Goal: Task Accomplishment & Management: Manage account settings

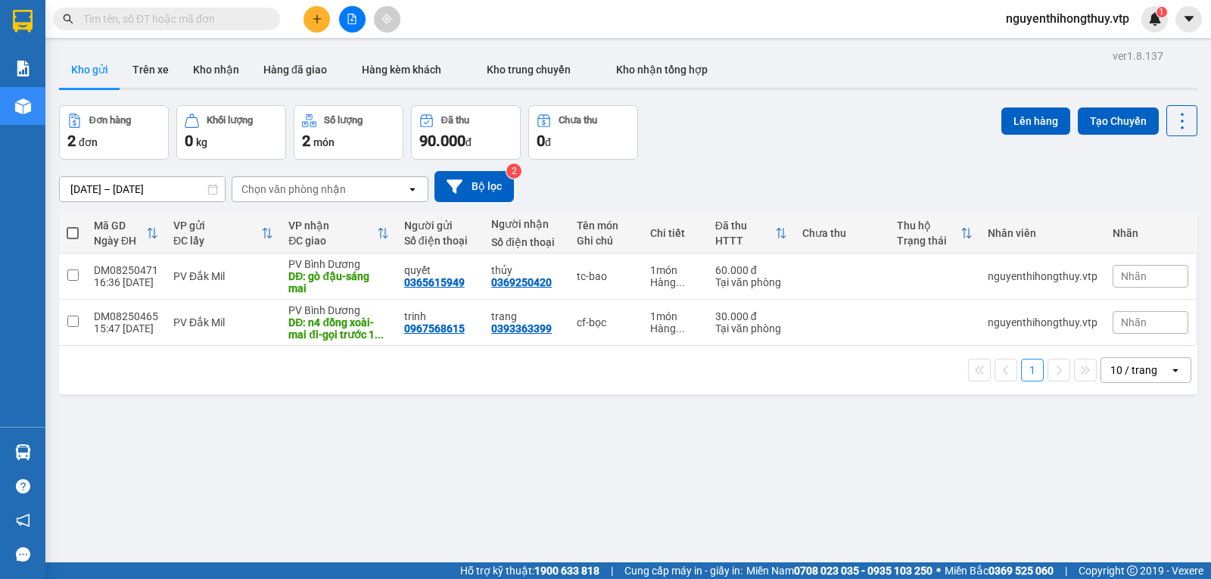
click at [1116, 369] on div "10 / trang" at bounding box center [1133, 369] width 47 height 15
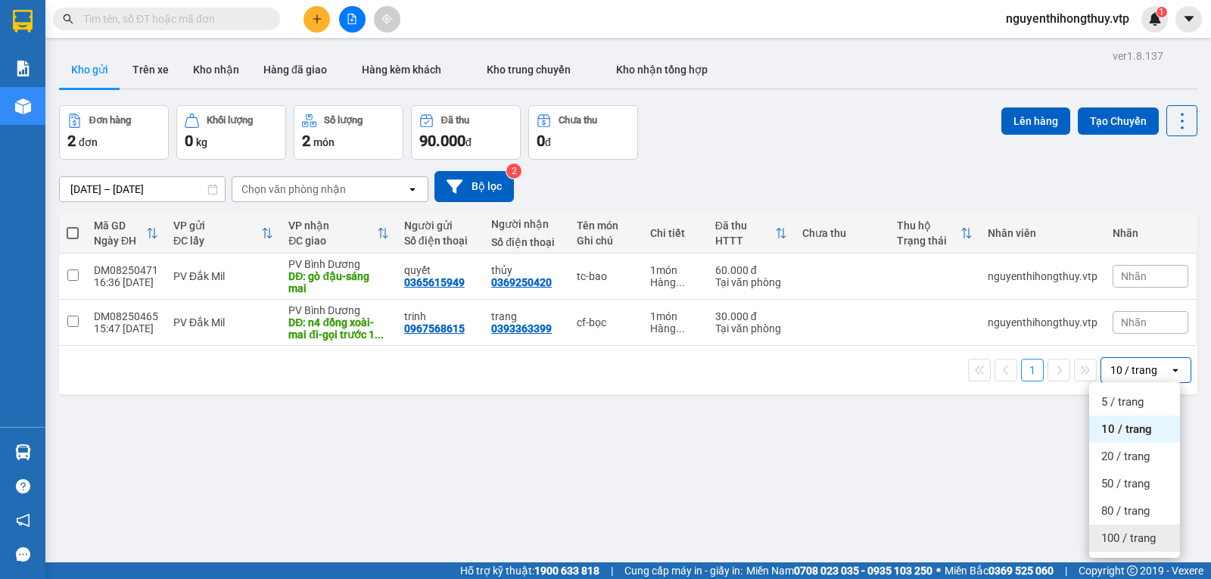
click at [1130, 534] on span "100 / trang" at bounding box center [1128, 537] width 54 height 15
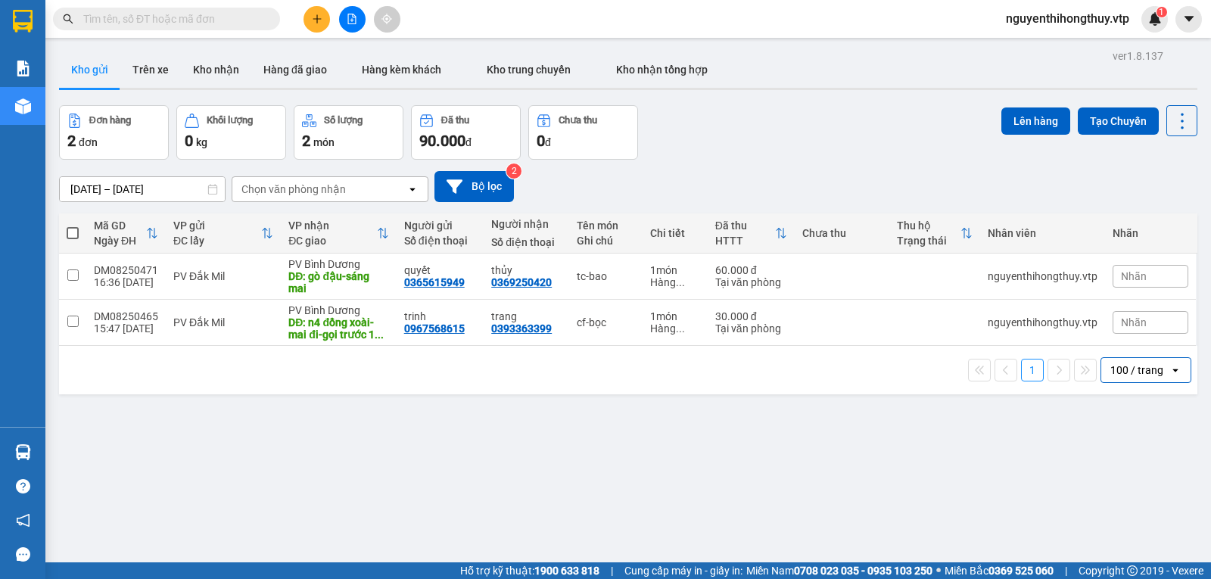
click at [319, 14] on icon "plus" at bounding box center [317, 19] width 11 height 11
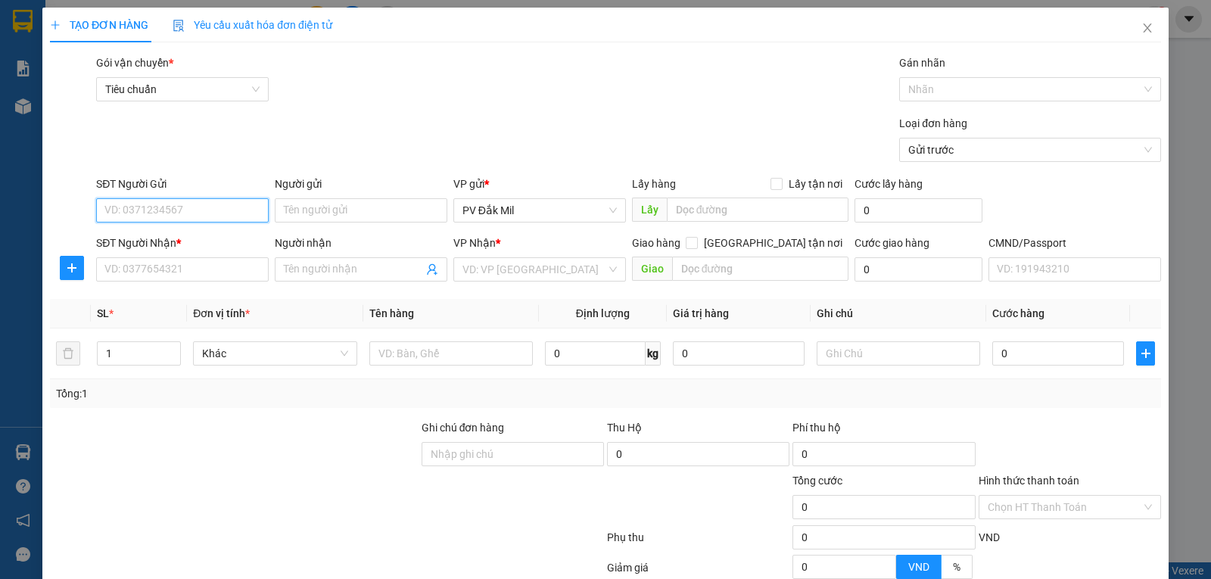
click at [222, 214] on input "SĐT Người Gửi" at bounding box center [182, 210] width 173 height 24
type input "0342295330"
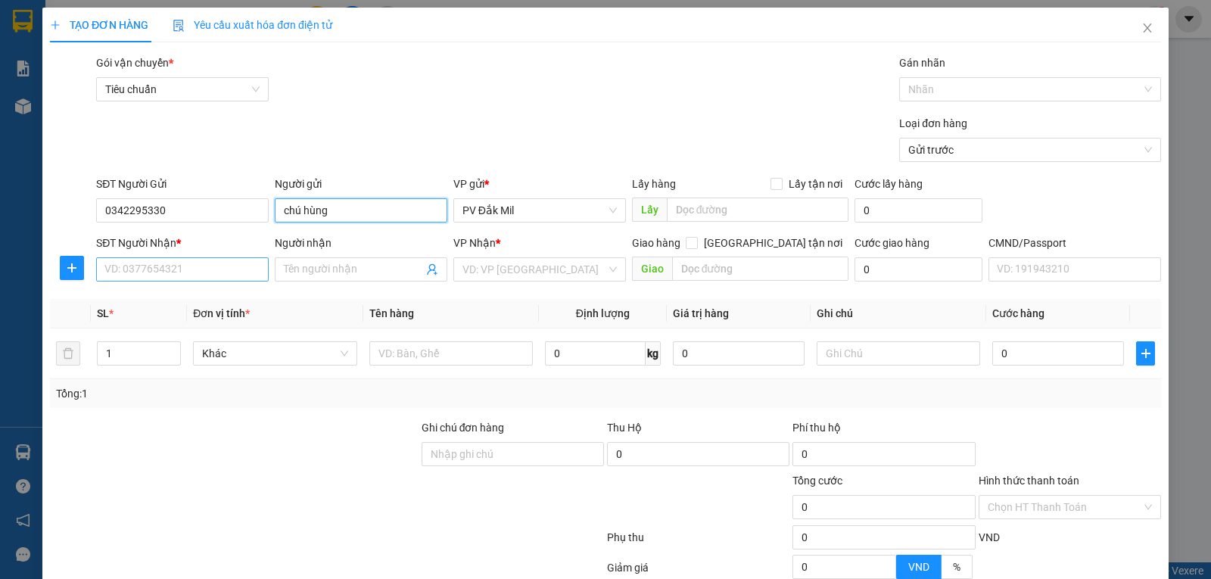
type input "chú hùng"
click at [143, 272] on input "SĐT Người Nhận *" at bounding box center [182, 269] width 173 height 24
type input "0961203844"
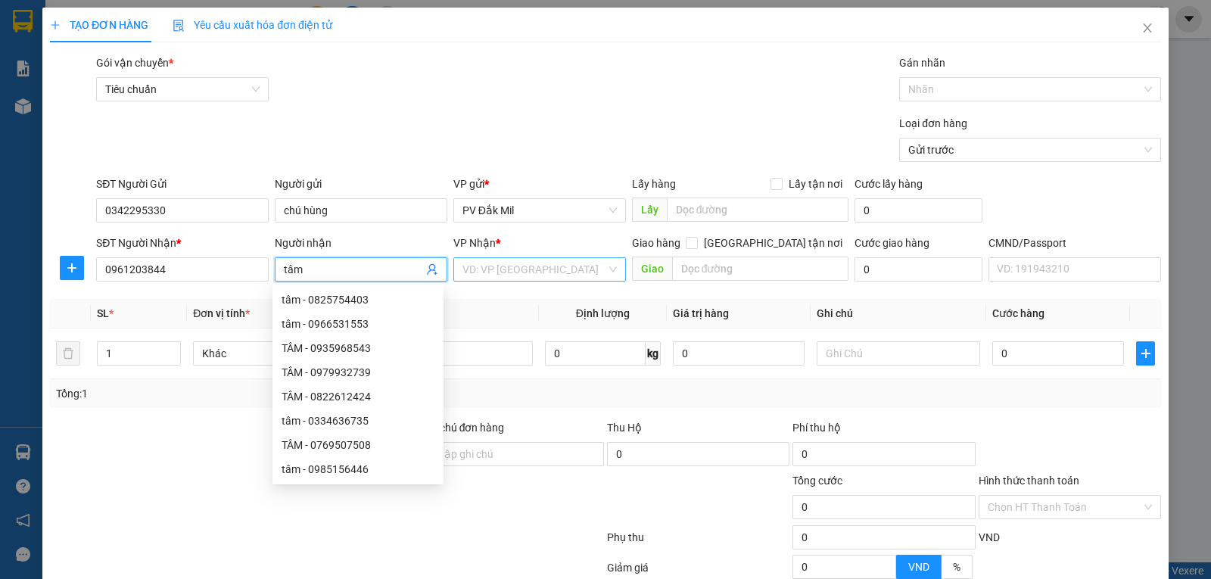
type input "tâm"
click at [490, 270] on input "search" at bounding box center [534, 269] width 144 height 23
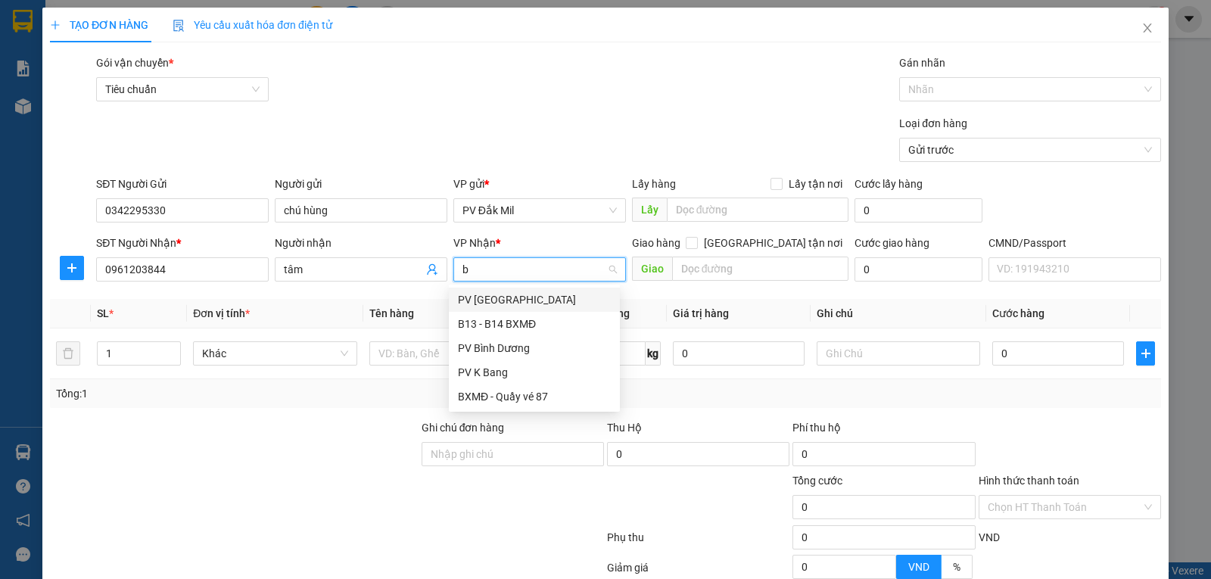
type input "b"
click at [508, 345] on div "PV Bình Dương" at bounding box center [534, 348] width 153 height 17
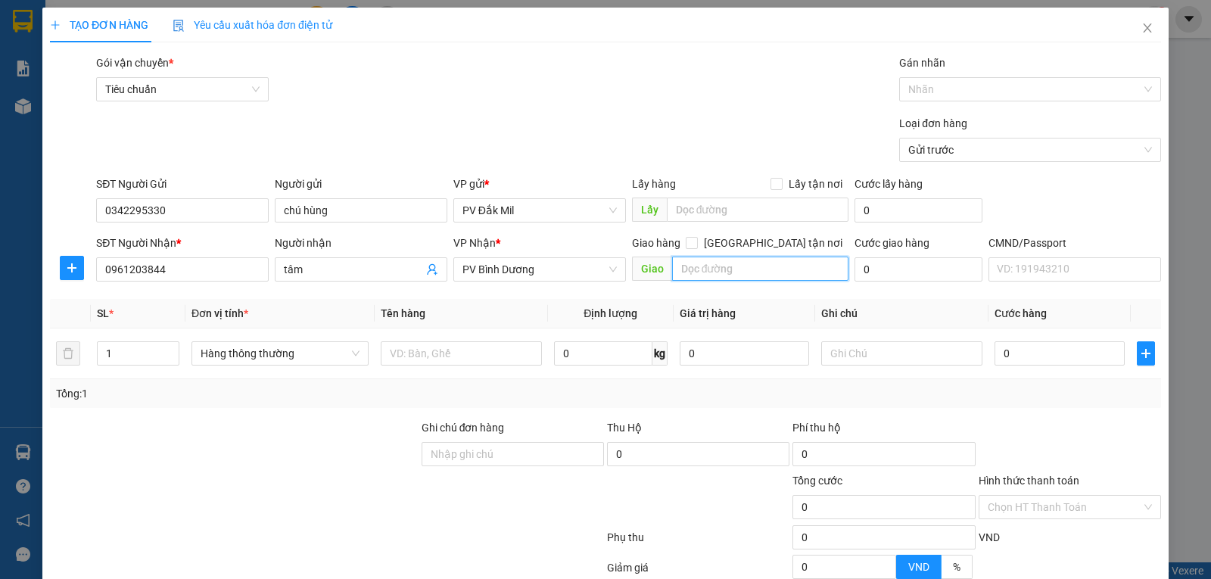
click at [742, 263] on input "text" at bounding box center [760, 269] width 177 height 24
type input "suối giữa"
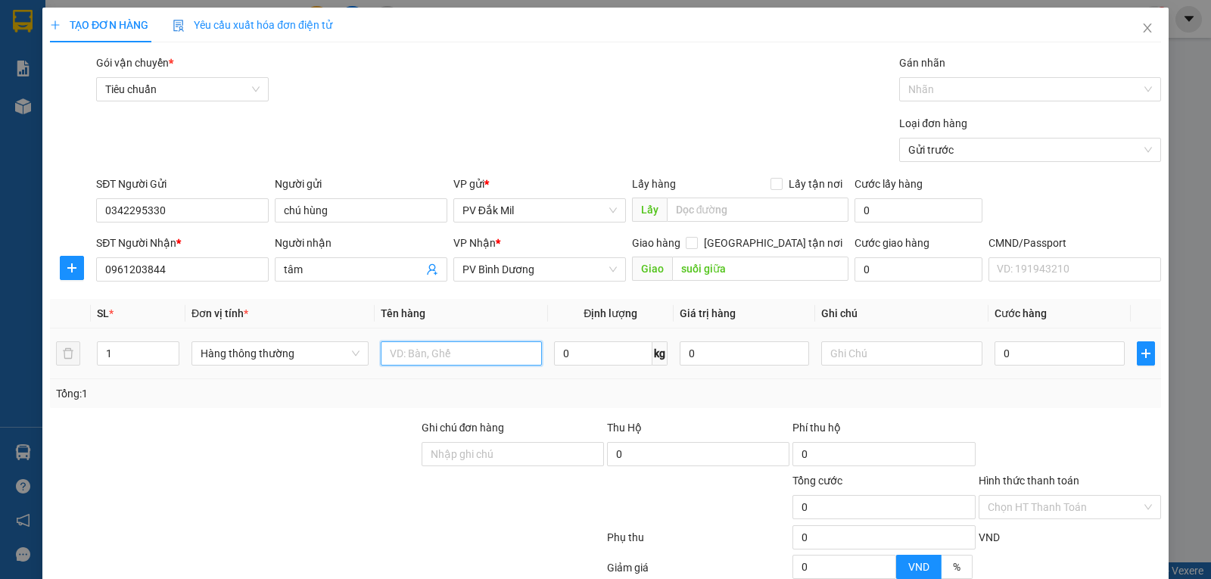
click at [446, 348] on input "text" at bounding box center [461, 353] width 161 height 24
type input "tc-bao"
click at [1018, 354] on input "0" at bounding box center [1058, 353] width 129 height 24
type input "6"
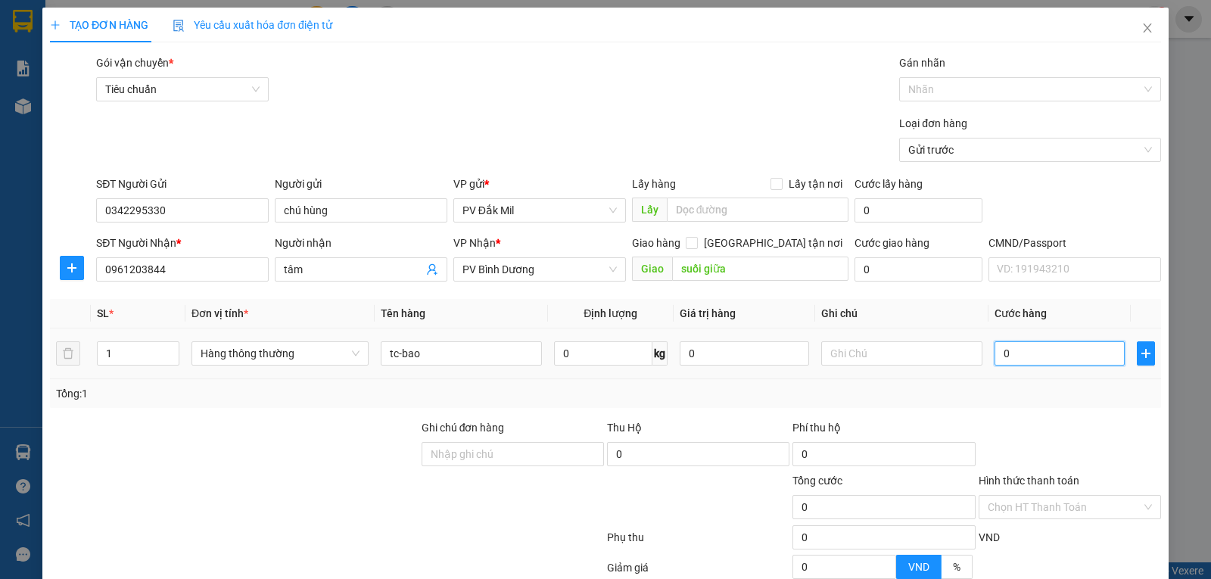
type input "6"
type input "60"
type input "600"
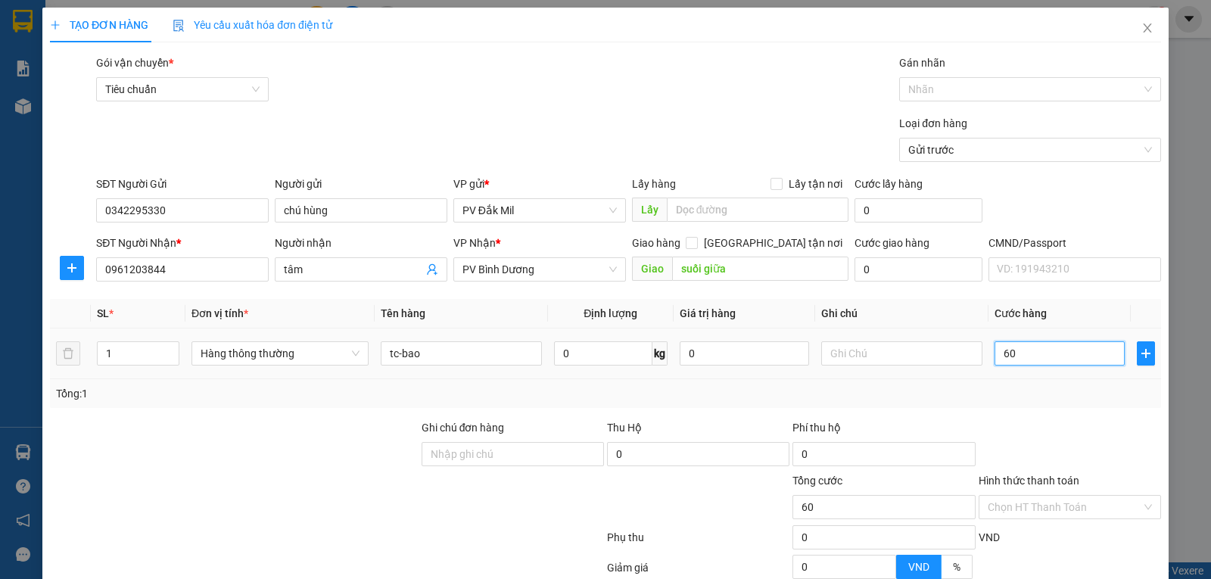
type input "600"
type input "6.000"
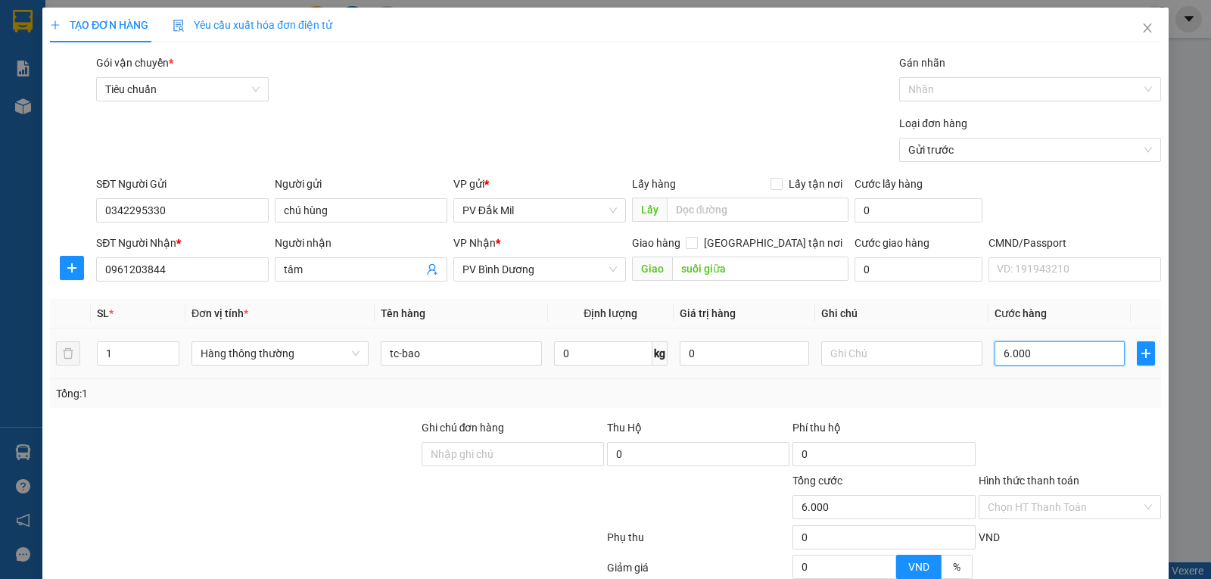
type input "60.000"
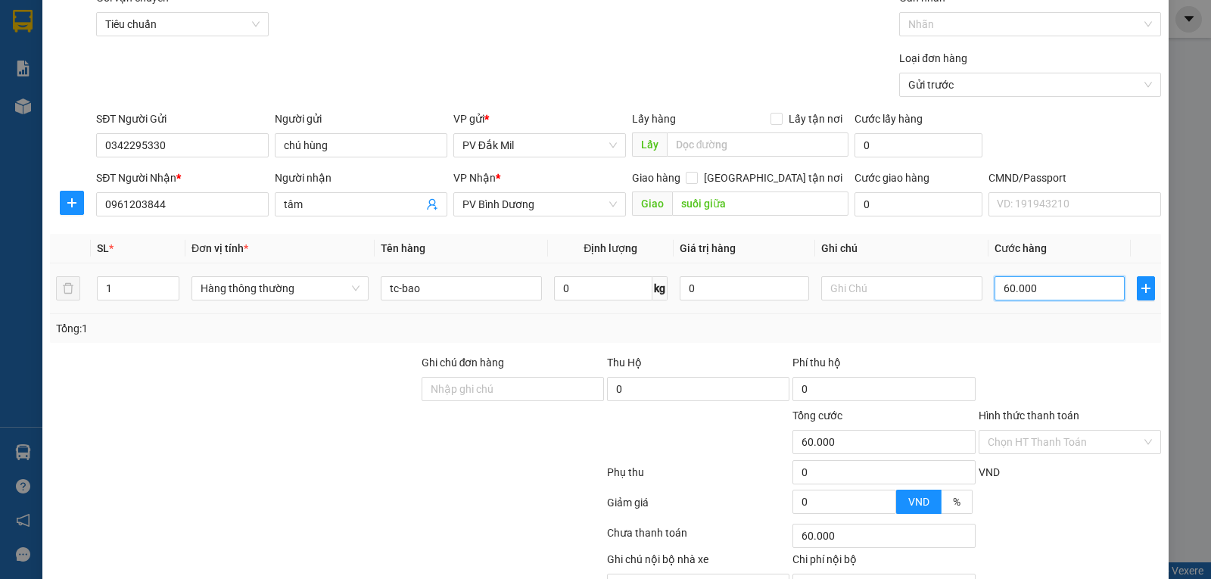
scroll to position [149, 0]
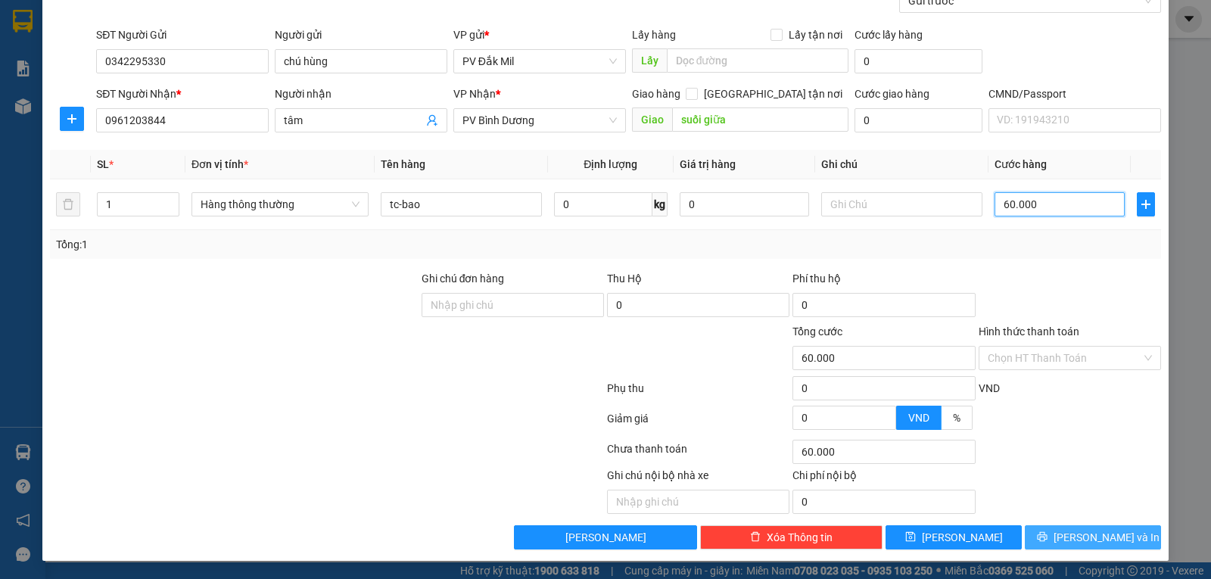
type input "60.000"
click at [1074, 542] on span "[PERSON_NAME] và In" at bounding box center [1106, 537] width 106 height 17
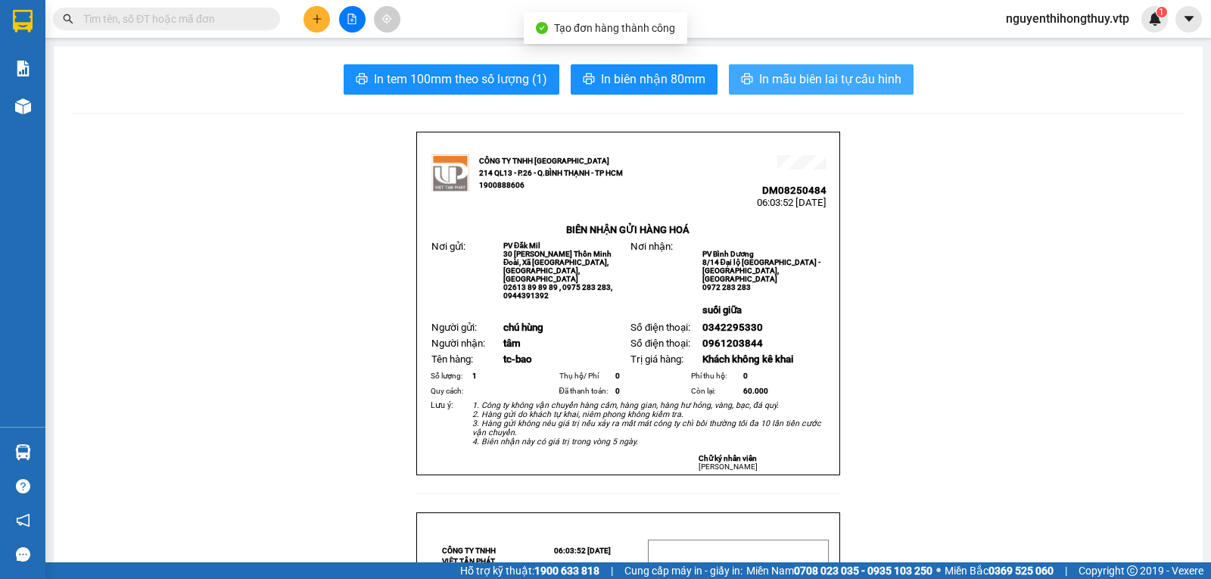
click at [779, 72] on span "In mẫu biên lai tự cấu hình" at bounding box center [830, 79] width 142 height 19
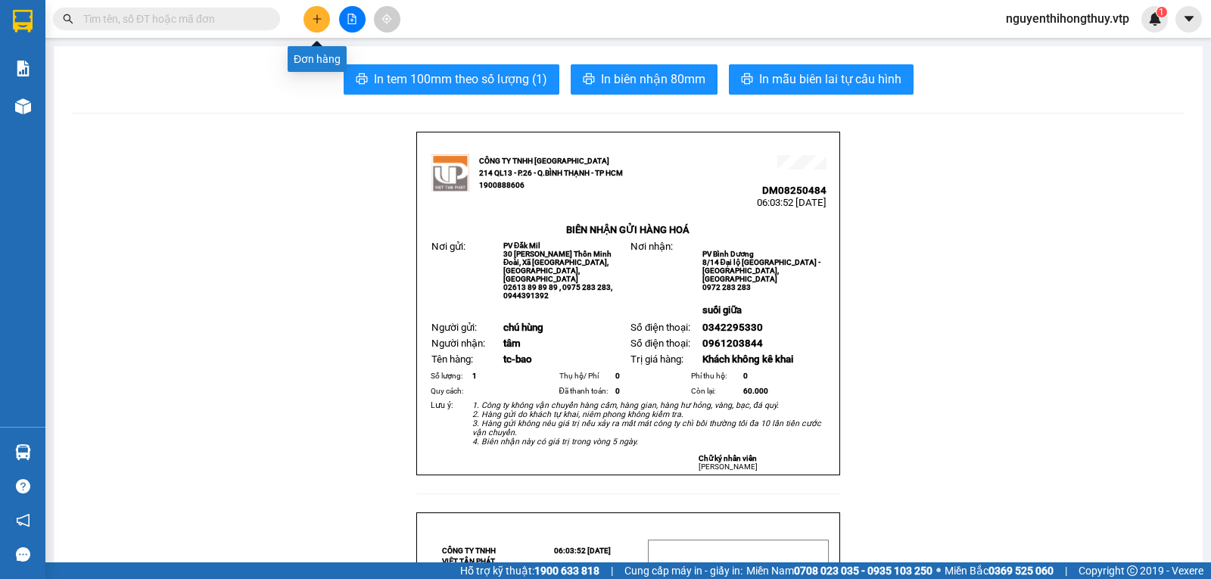
click at [316, 17] on icon "plus" at bounding box center [317, 19] width 11 height 11
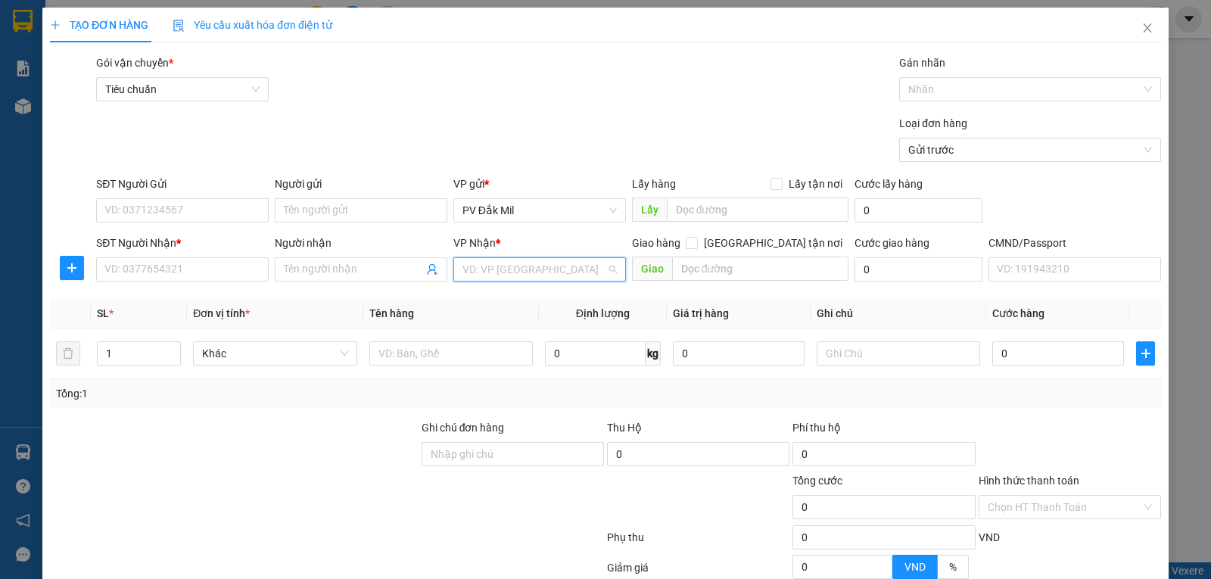
click at [529, 273] on input "search" at bounding box center [534, 269] width 144 height 23
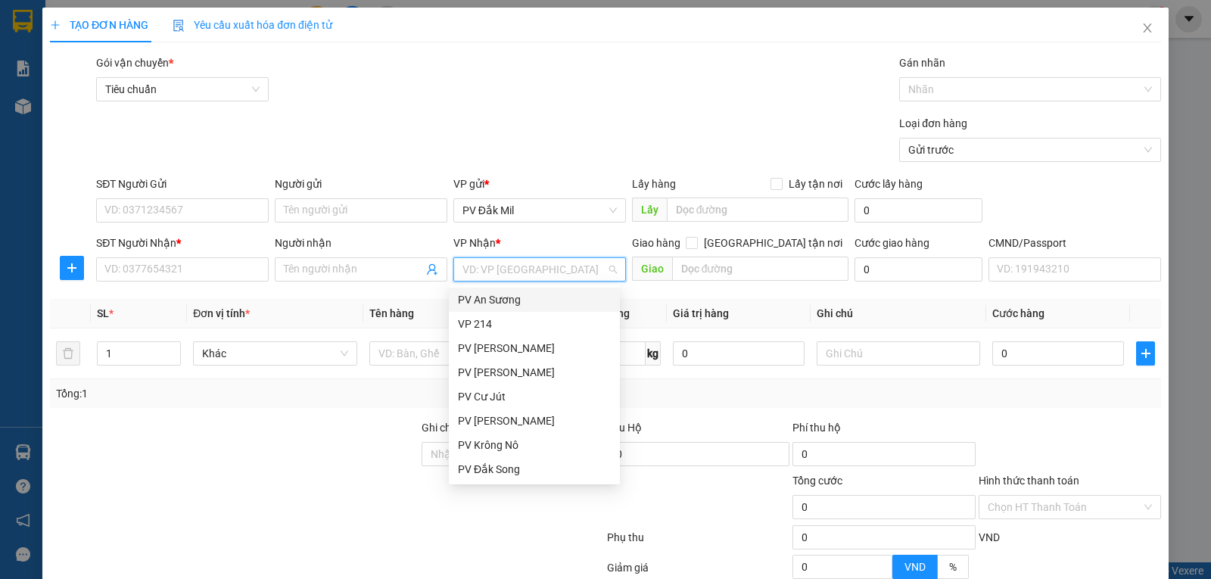
type input "2"
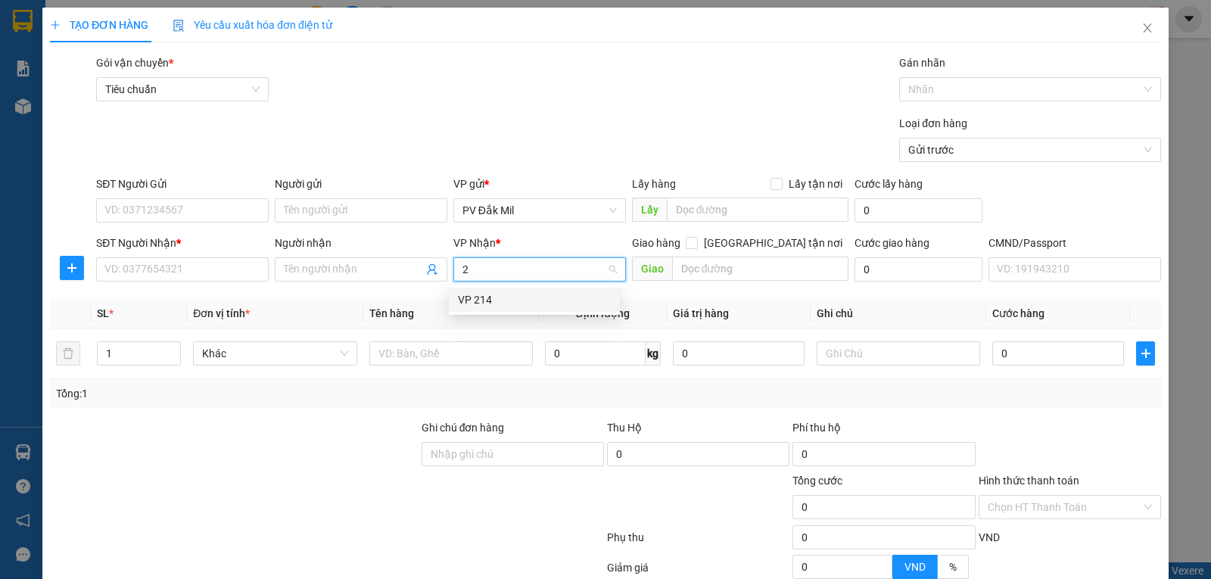
click at [500, 297] on div "VP 214" at bounding box center [534, 299] width 153 height 17
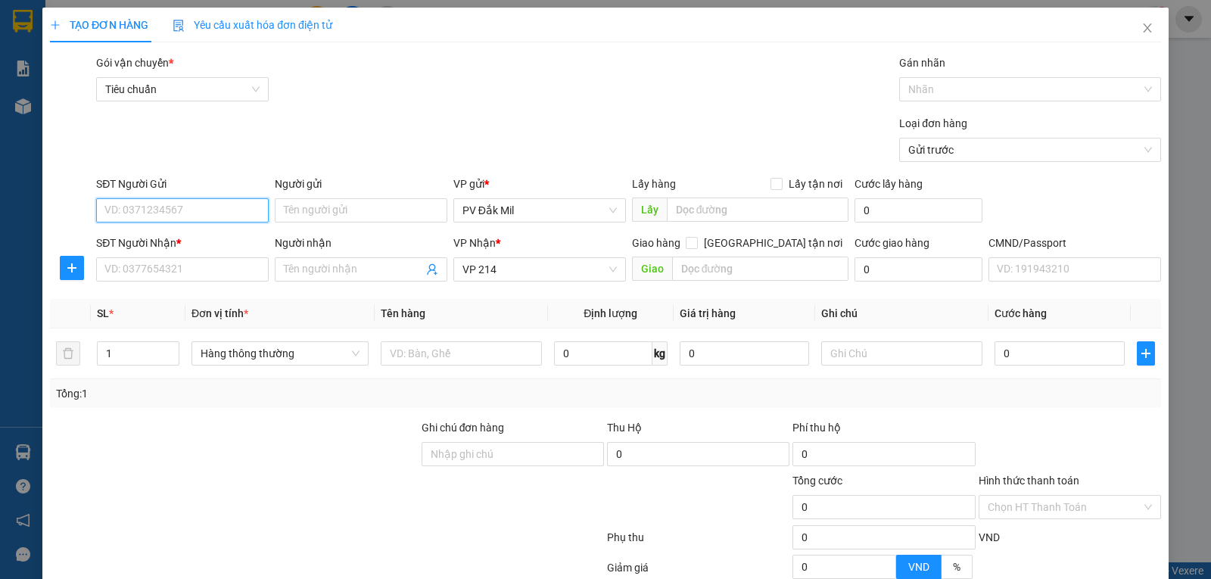
click at [175, 201] on input "SĐT Người Gửi" at bounding box center [182, 210] width 173 height 24
type input "0986033753"
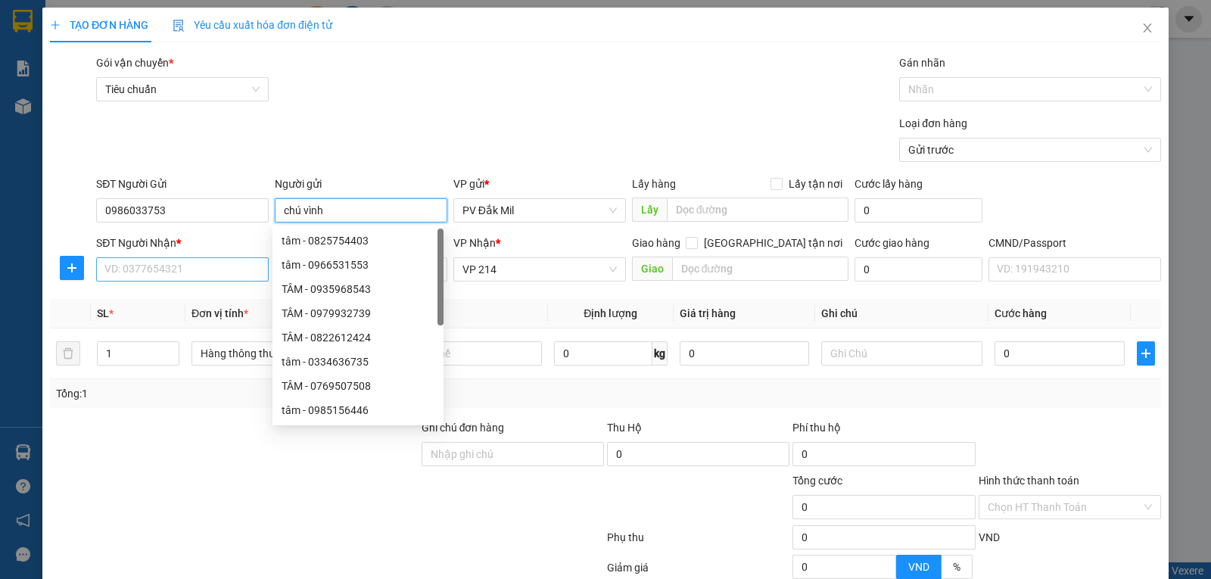
type input "chú vình"
click at [140, 269] on input "SĐT Người Nhận *" at bounding box center [182, 269] width 173 height 24
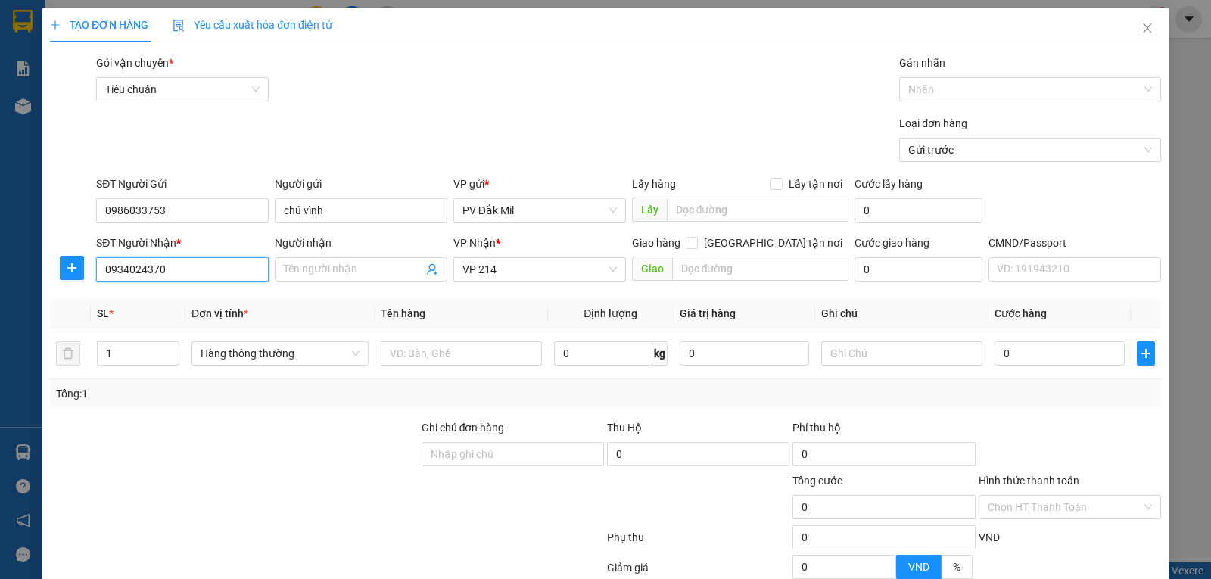
type input "0934772529"
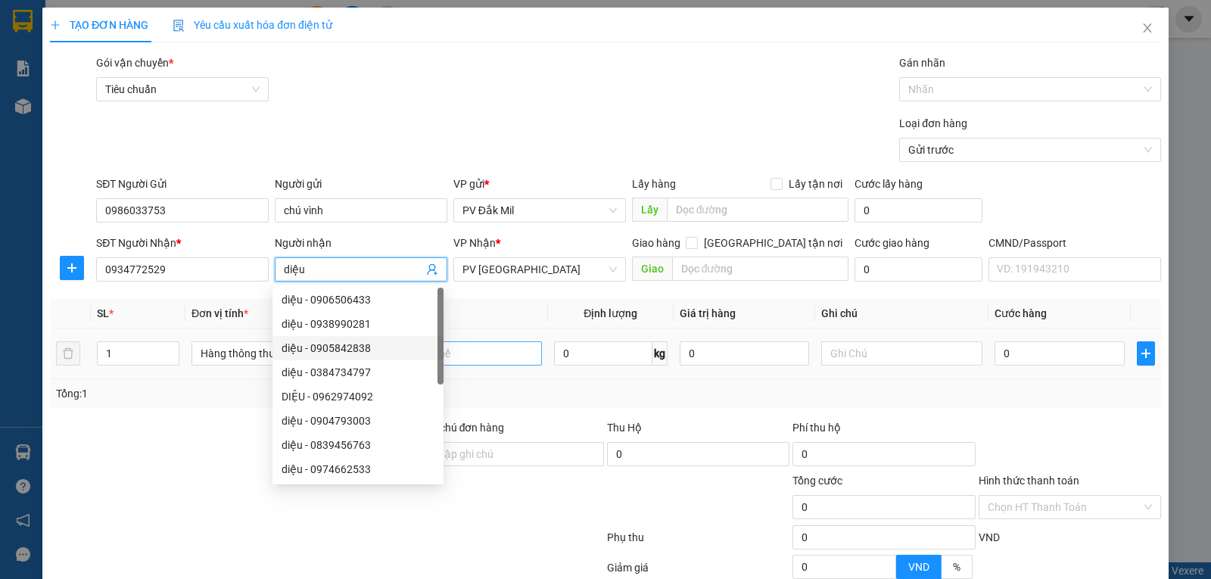
type input "diệu"
click at [471, 356] on input "text" at bounding box center [461, 353] width 161 height 24
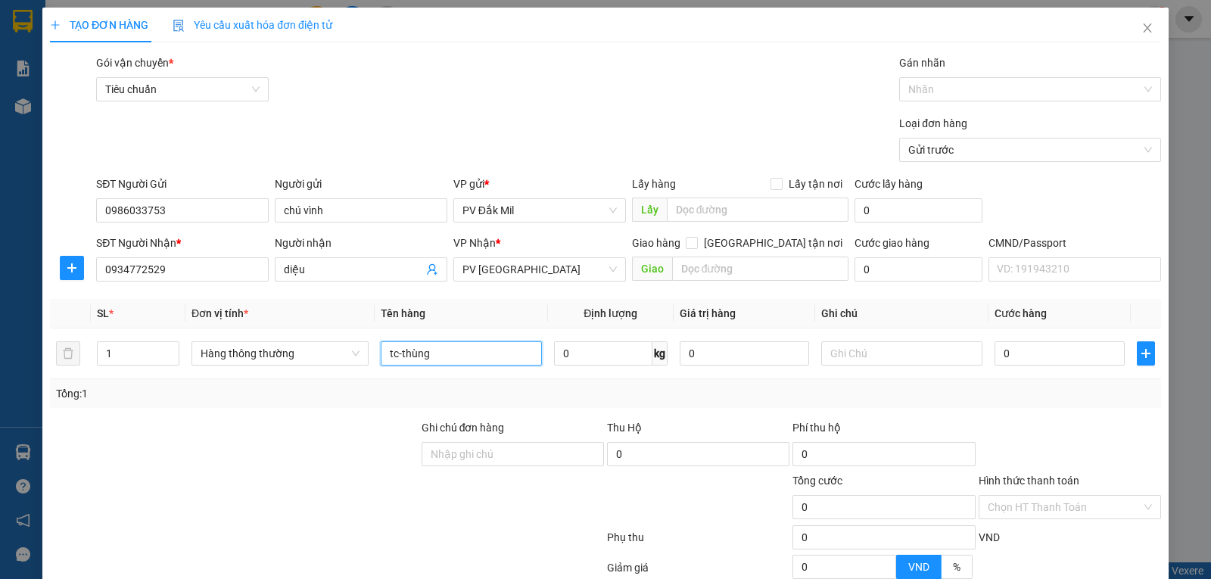
drag, startPoint x: 533, startPoint y: 267, endPoint x: 301, endPoint y: 298, distance: 233.6
click at [301, 298] on div "Transit Pickup Surcharge Ids Transit Deliver Surcharge Ids Transit Deliver Surc…" at bounding box center [605, 376] width 1111 height 644
click at [524, 270] on span "PV [PERSON_NAME]" at bounding box center [539, 269] width 154 height 23
type input "tc-thùng"
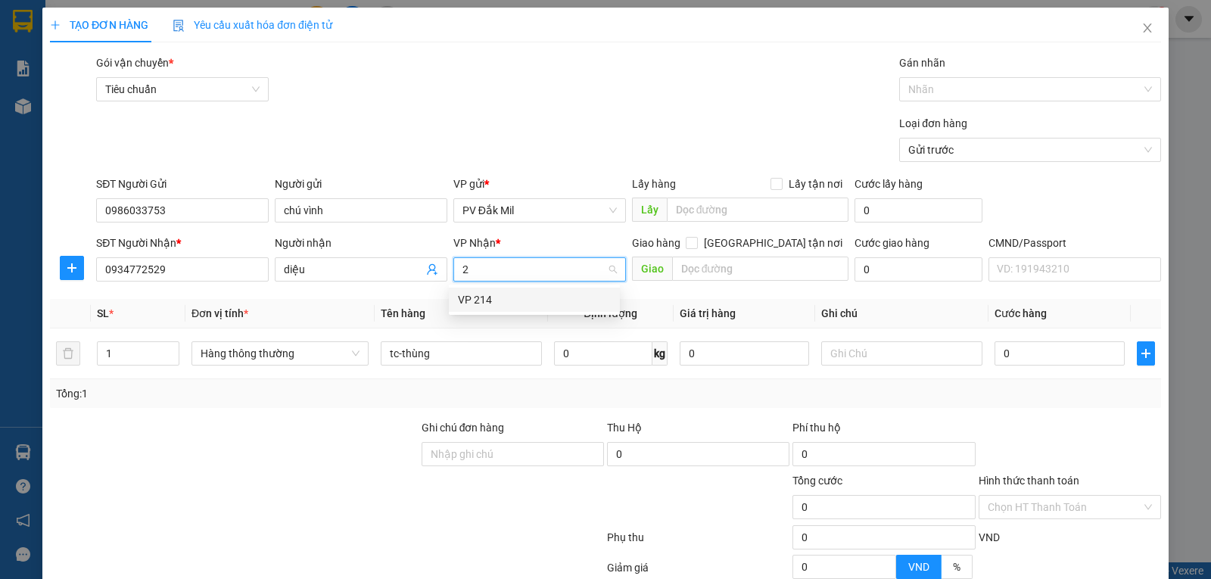
type input "21"
click at [489, 297] on div "VP 214" at bounding box center [534, 299] width 153 height 17
click at [1003, 355] on input "0" at bounding box center [1058, 353] width 129 height 24
type input "5"
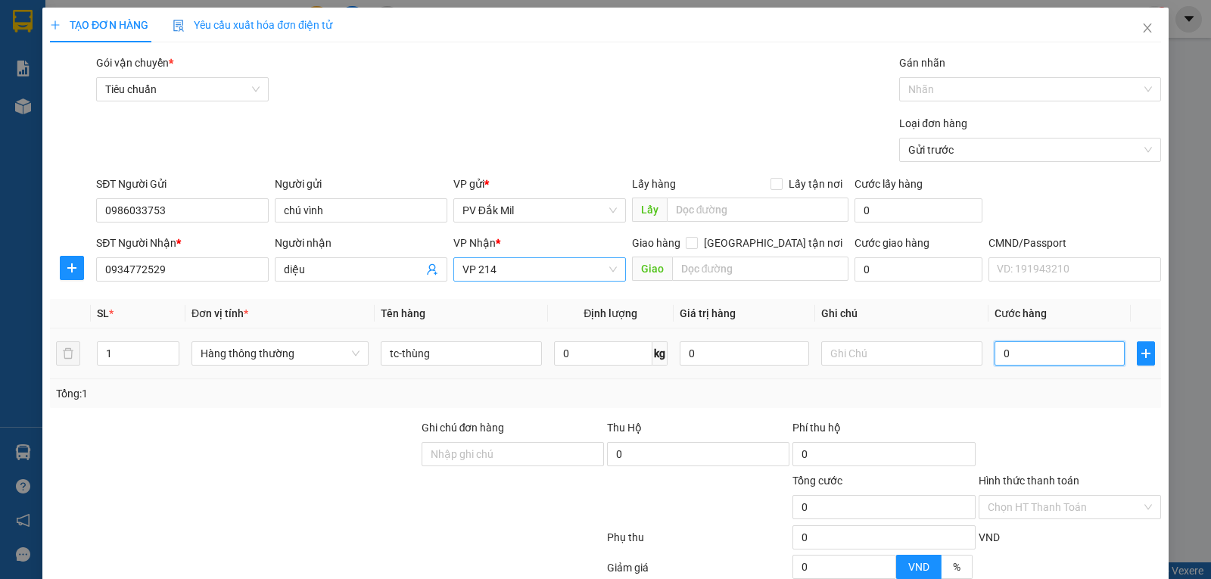
type input "5"
type input "50"
type input "500"
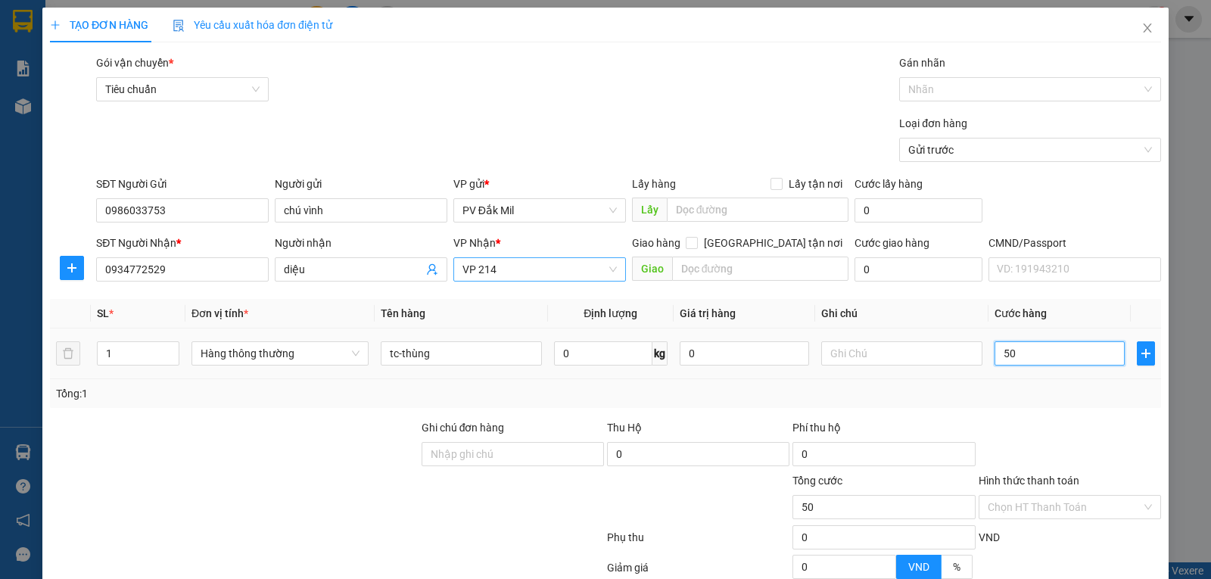
type input "500"
type input "5.000"
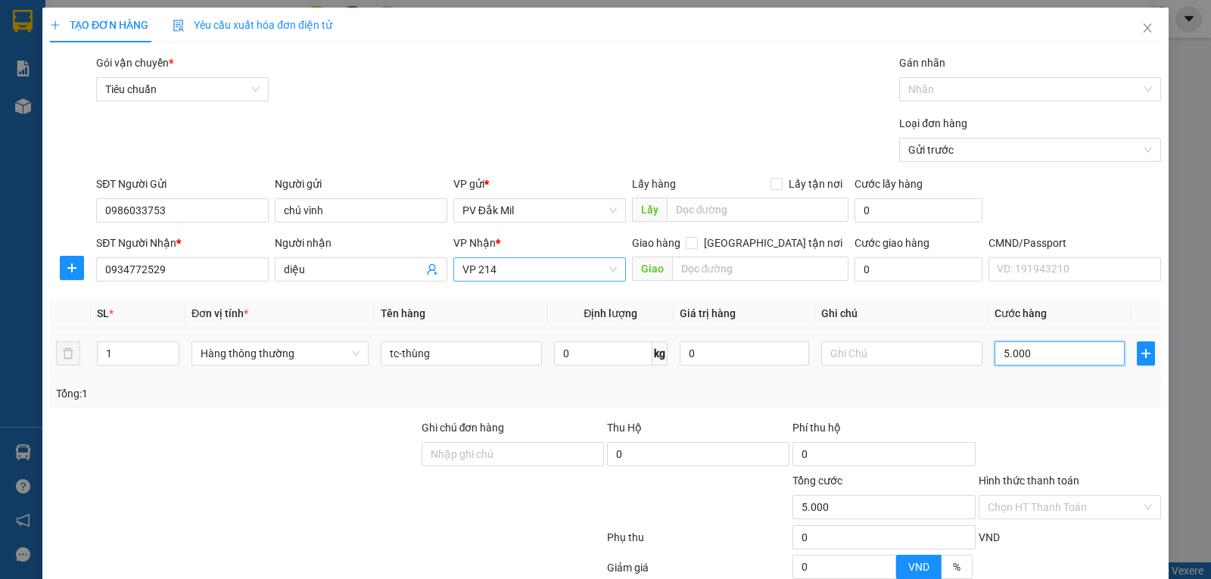
type input "50.000"
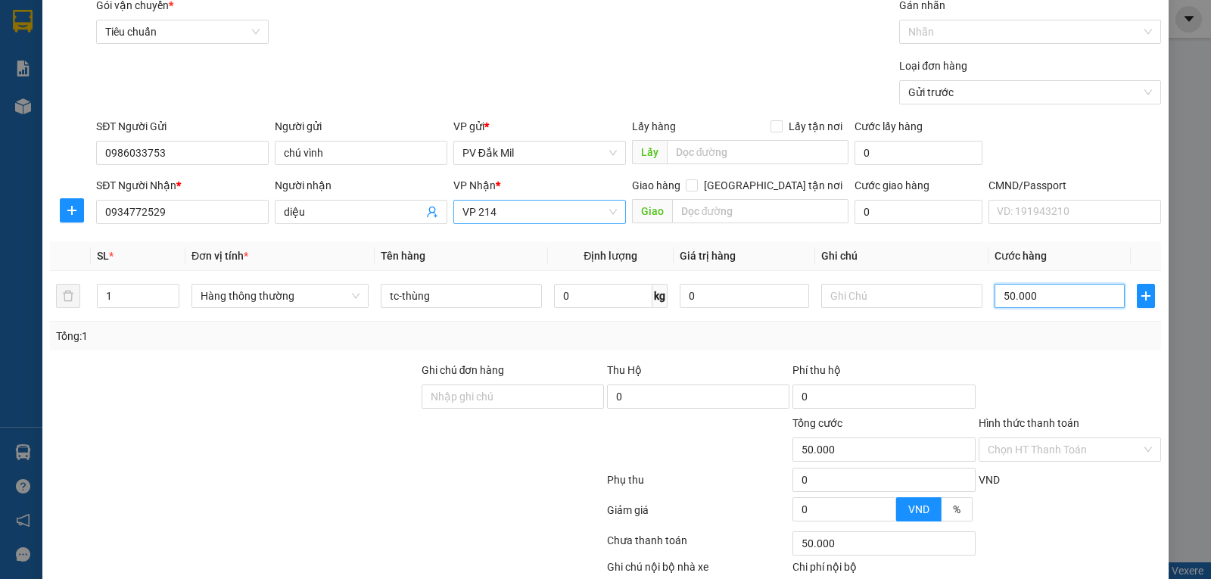
scroll to position [149, 0]
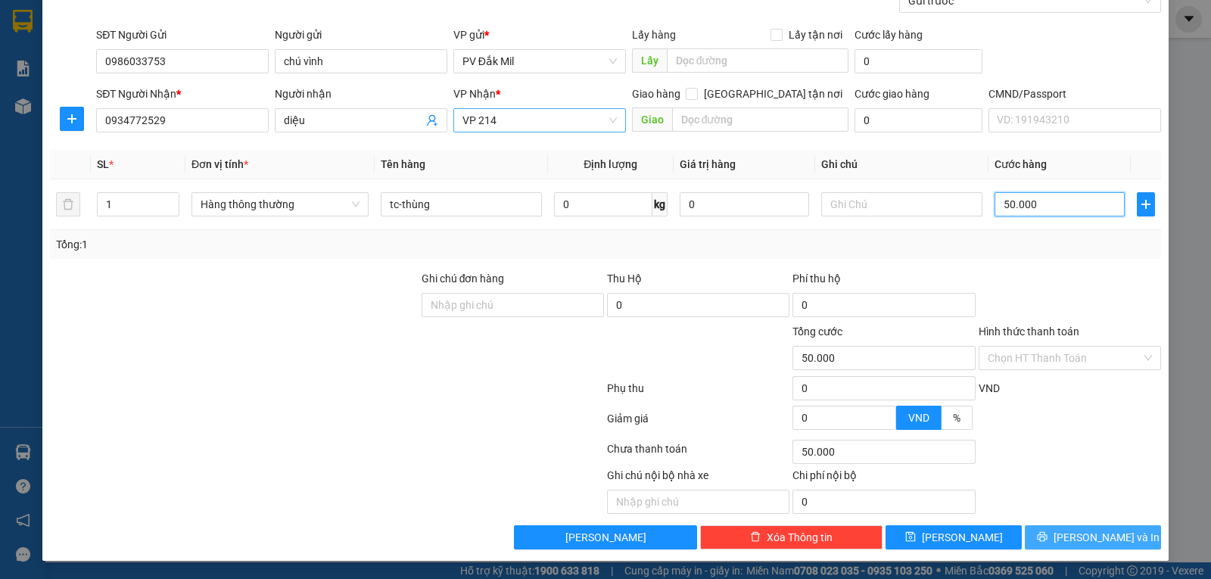
type input "50.000"
click at [1069, 538] on button "[PERSON_NAME] và In" at bounding box center [1093, 537] width 136 height 24
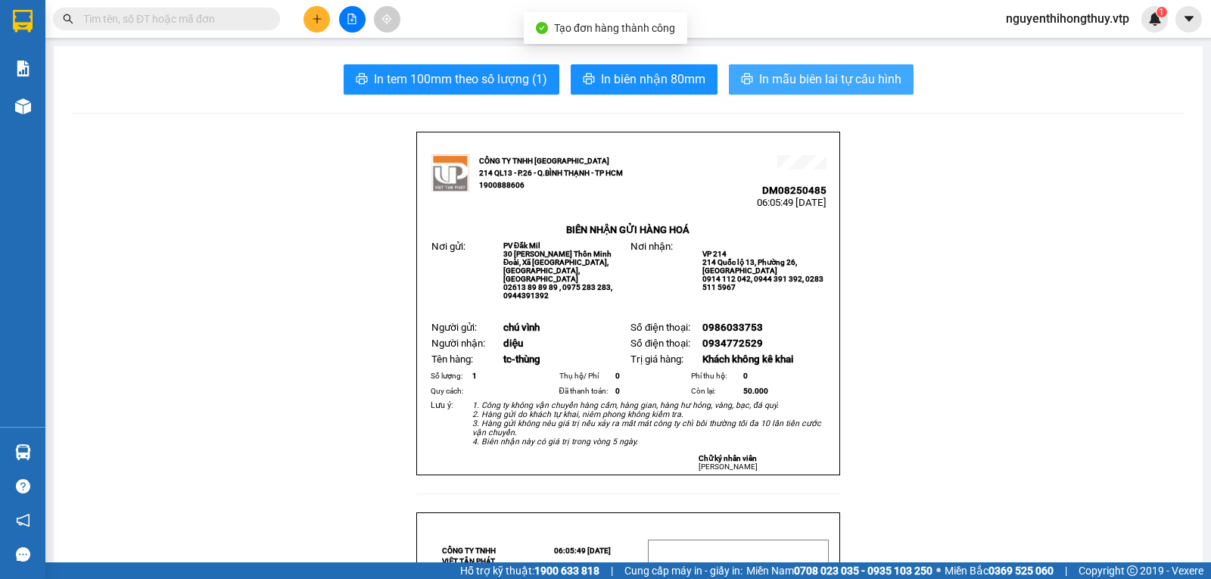
click at [849, 67] on button "In mẫu biên lai tự cấu hình" at bounding box center [821, 79] width 185 height 30
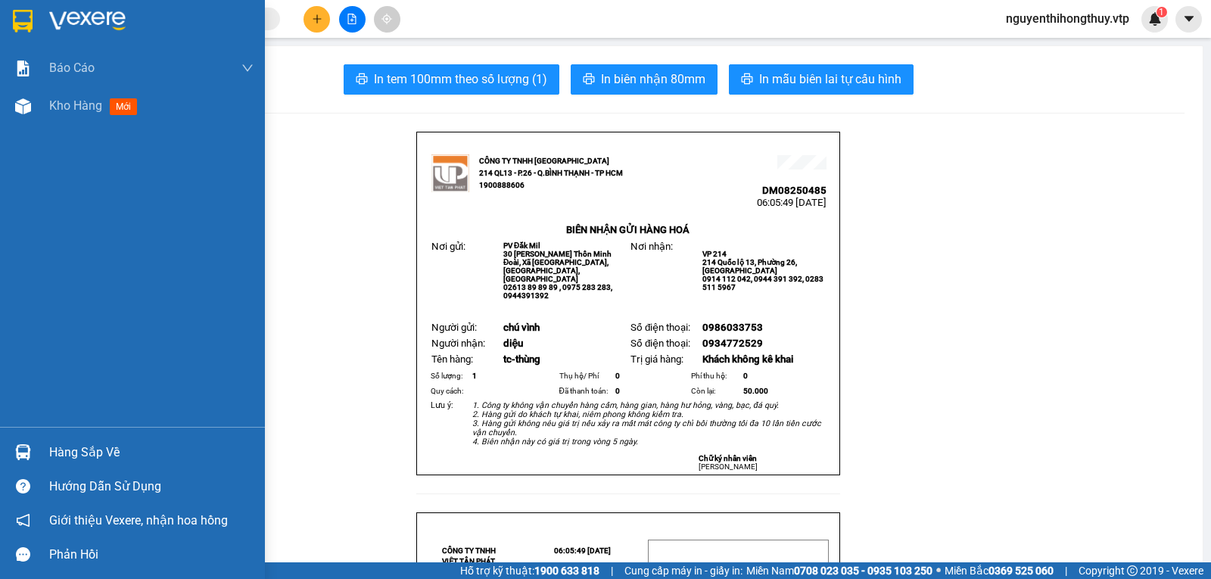
click at [26, 22] on img at bounding box center [23, 21] width 20 height 23
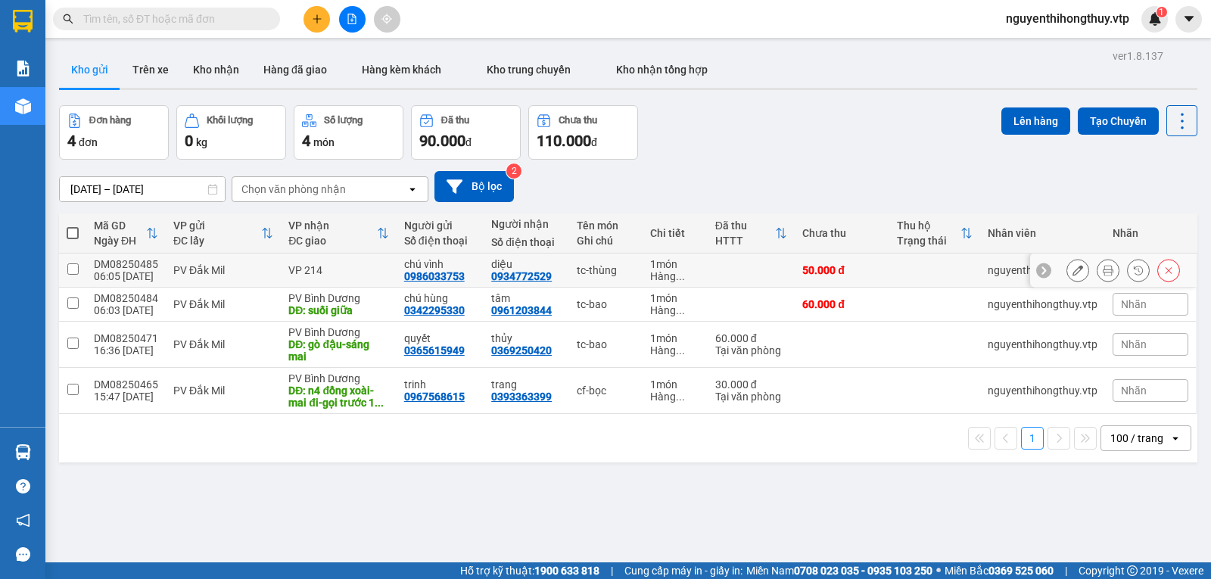
click at [1072, 267] on icon at bounding box center [1077, 270] width 11 height 11
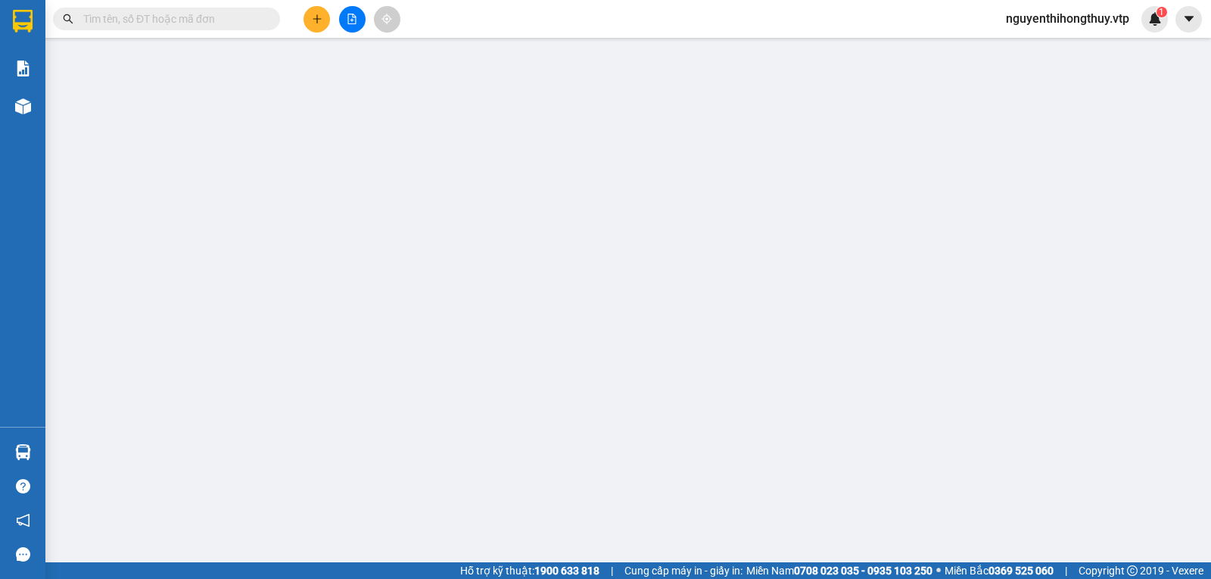
type input "0986033753"
type input "chú vình"
type input "0934772529"
type input "diệu"
type input "50.000"
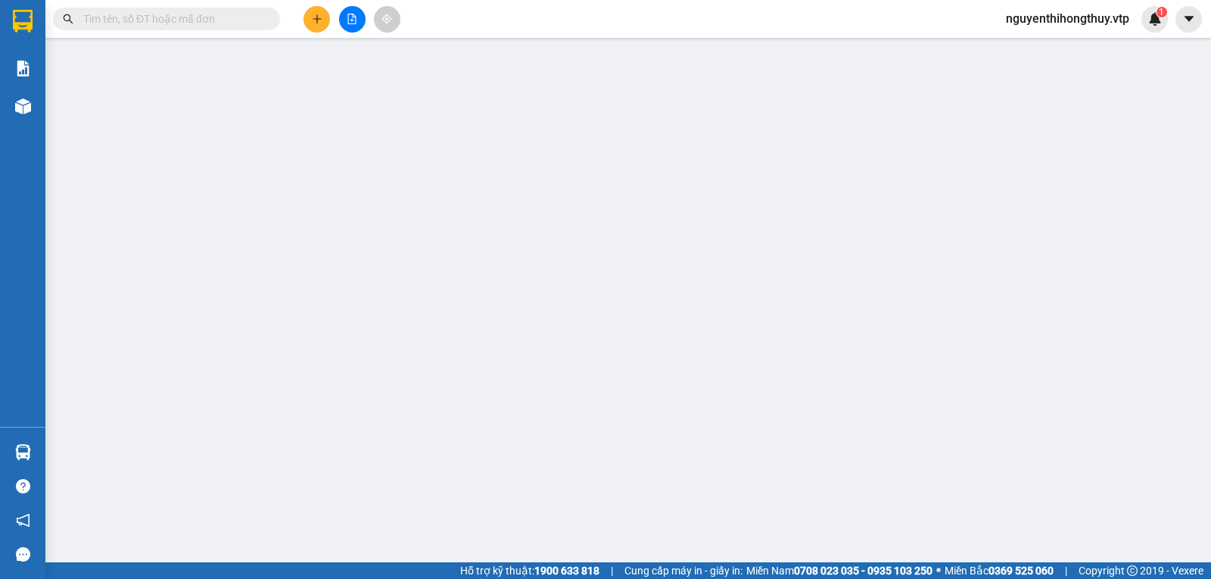
type input "50.000"
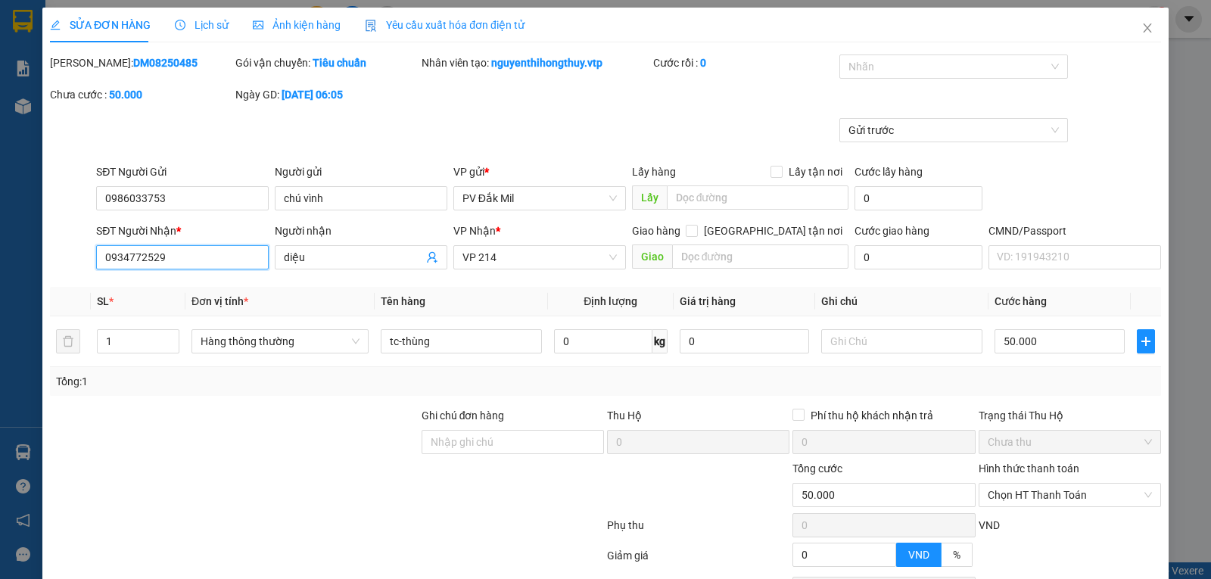
click at [198, 251] on input "0934772529" at bounding box center [182, 257] width 173 height 24
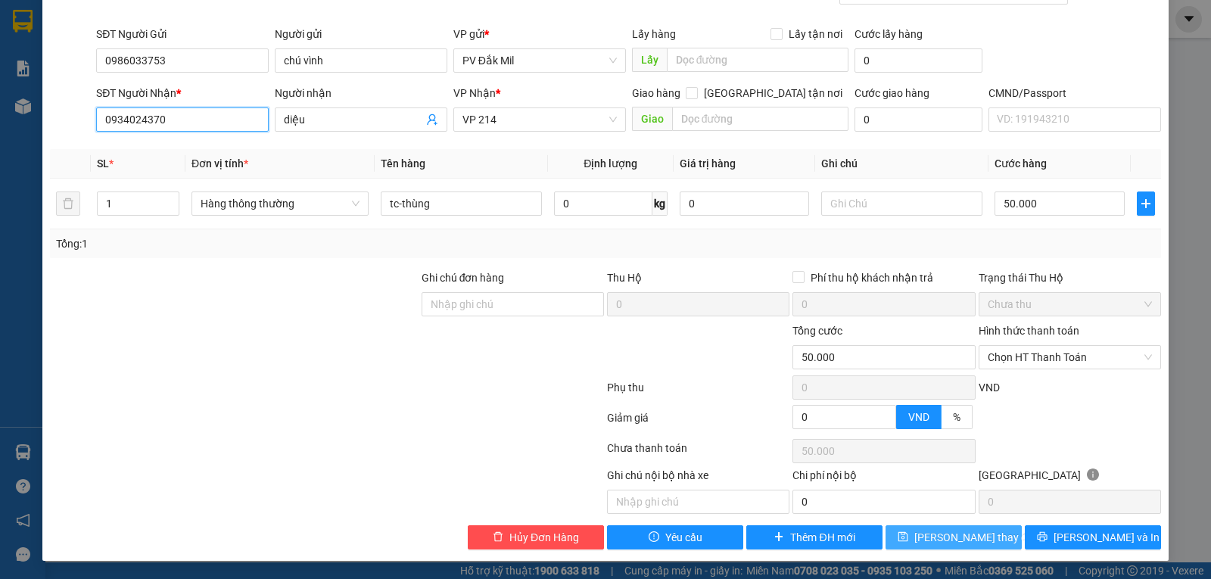
type input "0934024370"
click at [937, 537] on span "[PERSON_NAME] đổi" at bounding box center [974, 537] width 121 height 17
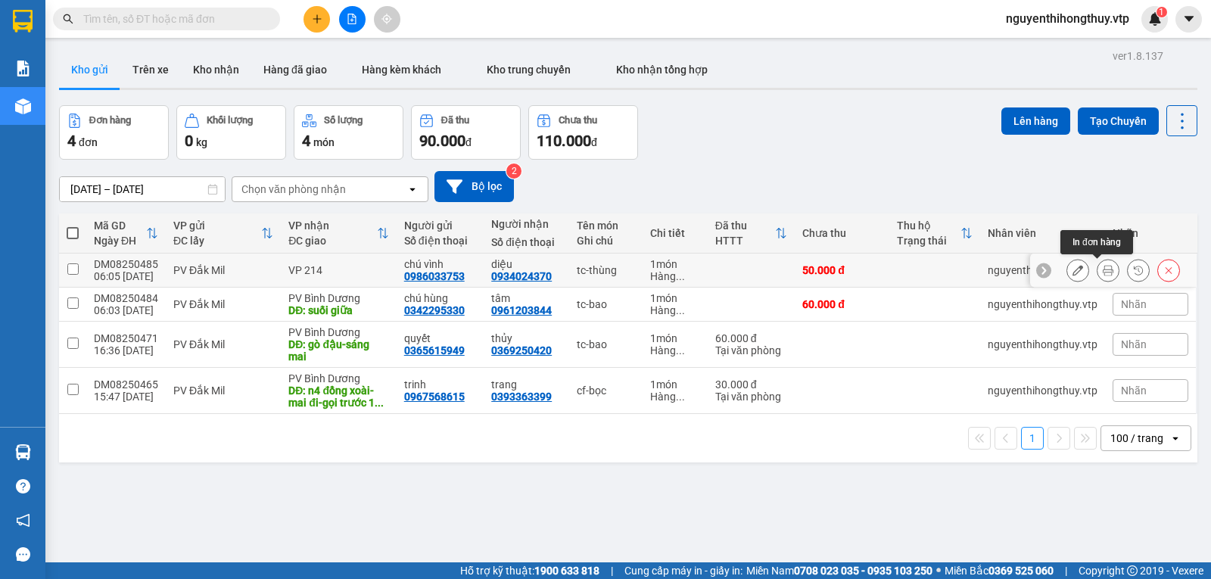
click at [1102, 273] on icon at bounding box center [1107, 270] width 11 height 11
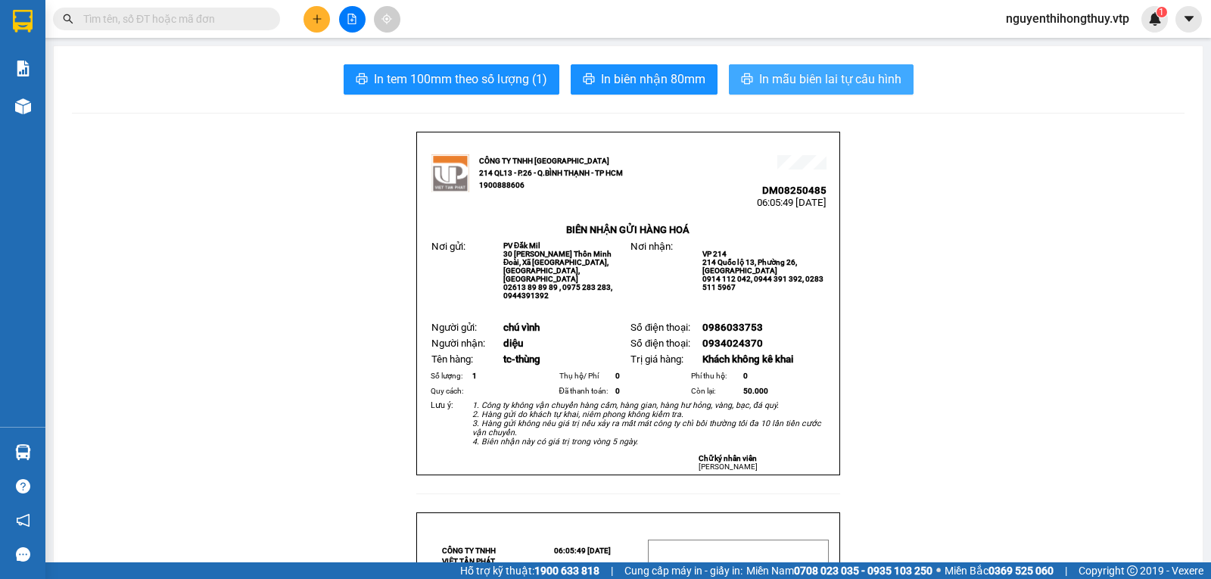
click at [788, 79] on span "In mẫu biên lai tự cấu hình" at bounding box center [830, 79] width 142 height 19
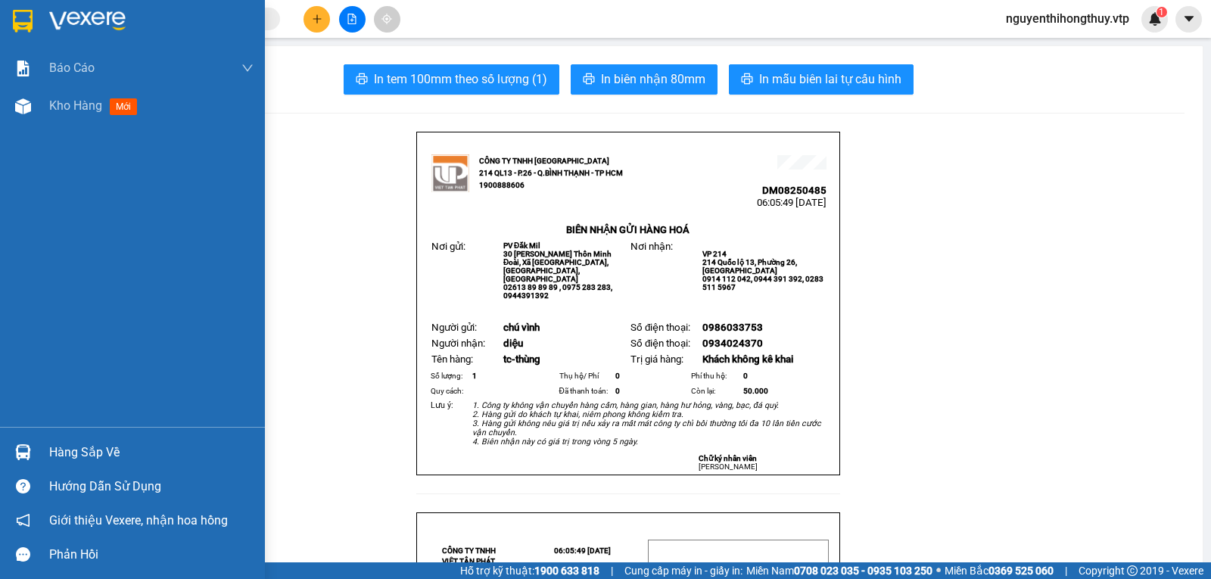
click at [11, 17] on div at bounding box center [23, 21] width 26 height 26
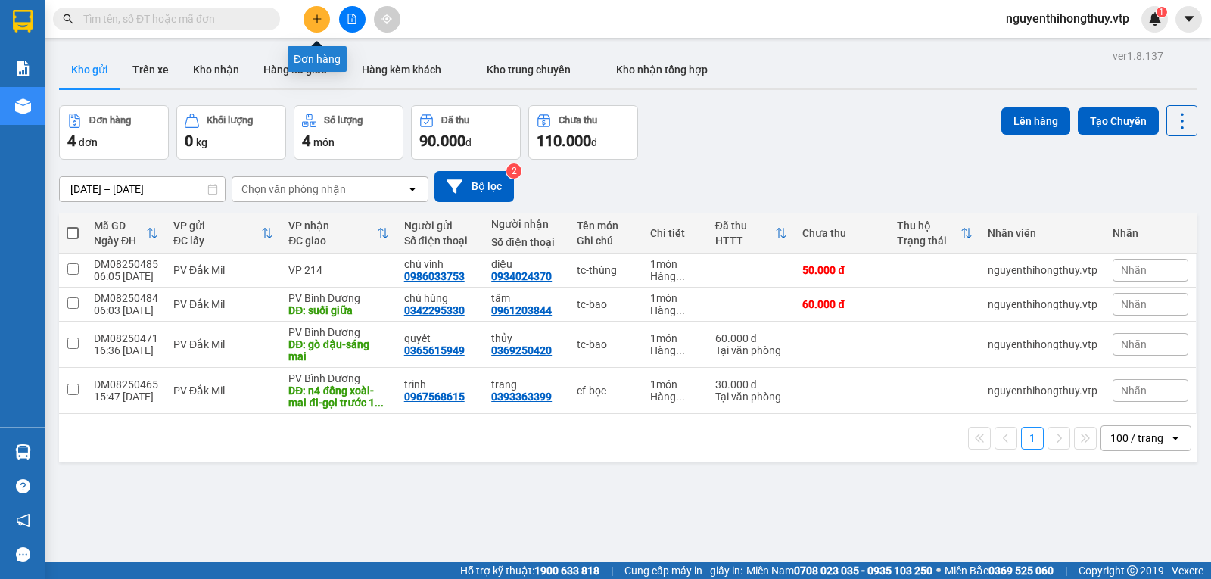
click at [319, 17] on icon "plus" at bounding box center [317, 19] width 11 height 11
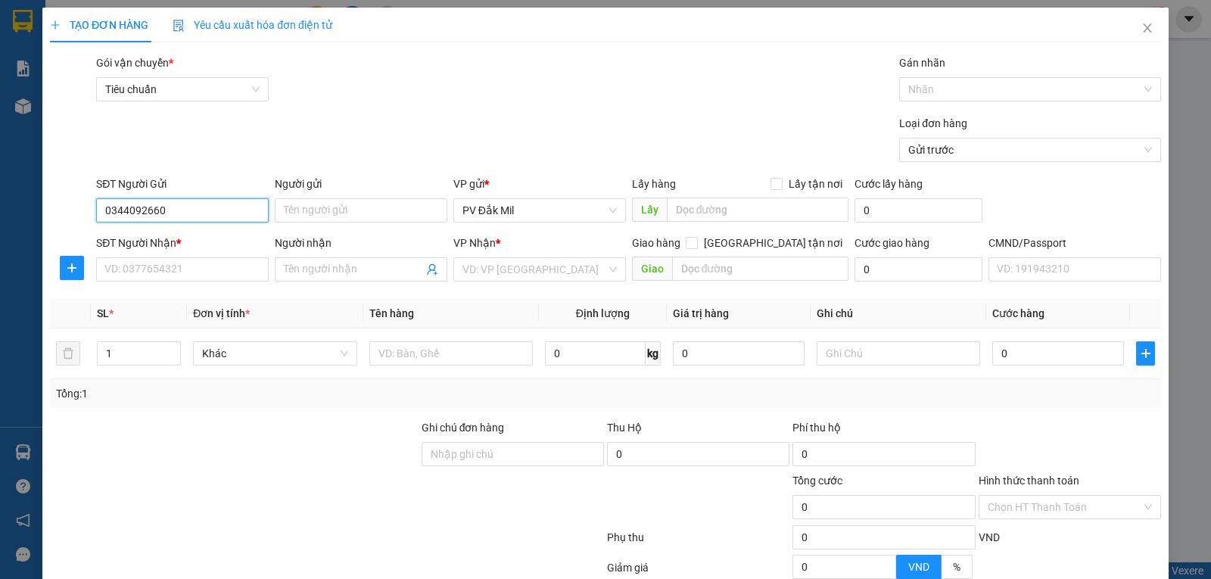
type input "0344092660"
type input "`"
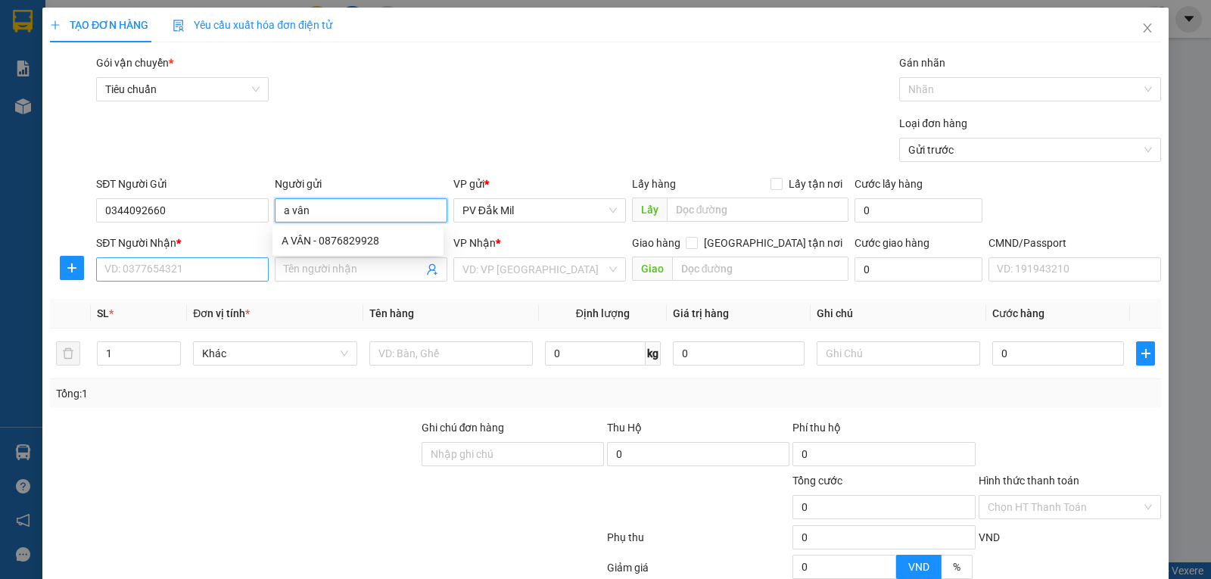
type input "a vân"
click at [160, 265] on input "SĐT Người Nhận *" at bounding box center [182, 269] width 173 height 24
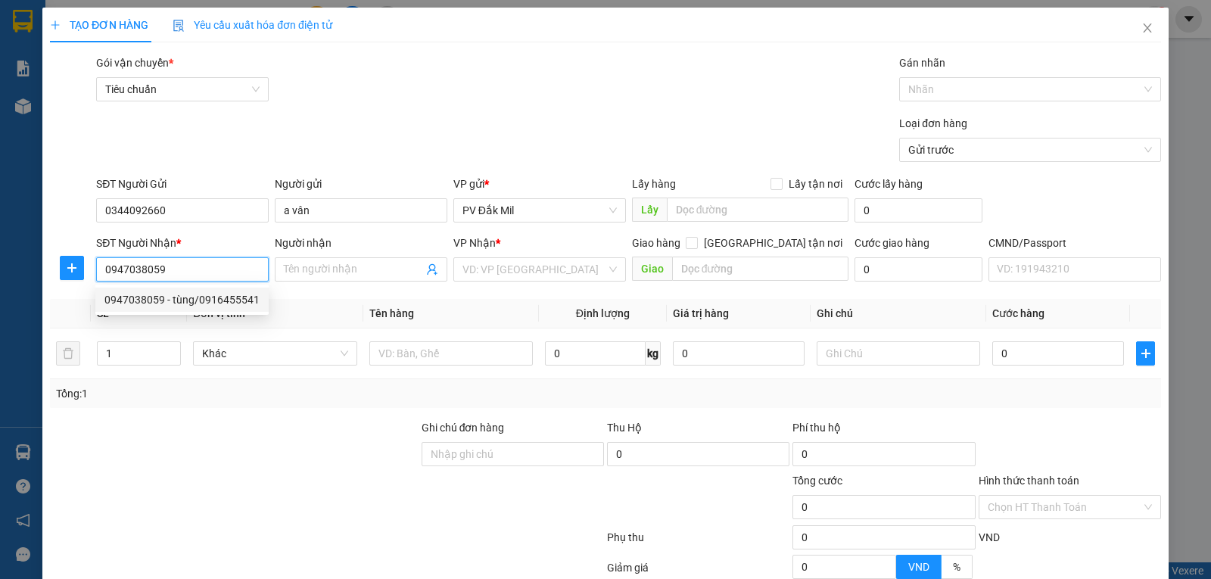
type input "0947038059"
type input "tùng/0916455541"
type input "cầu ô bố"
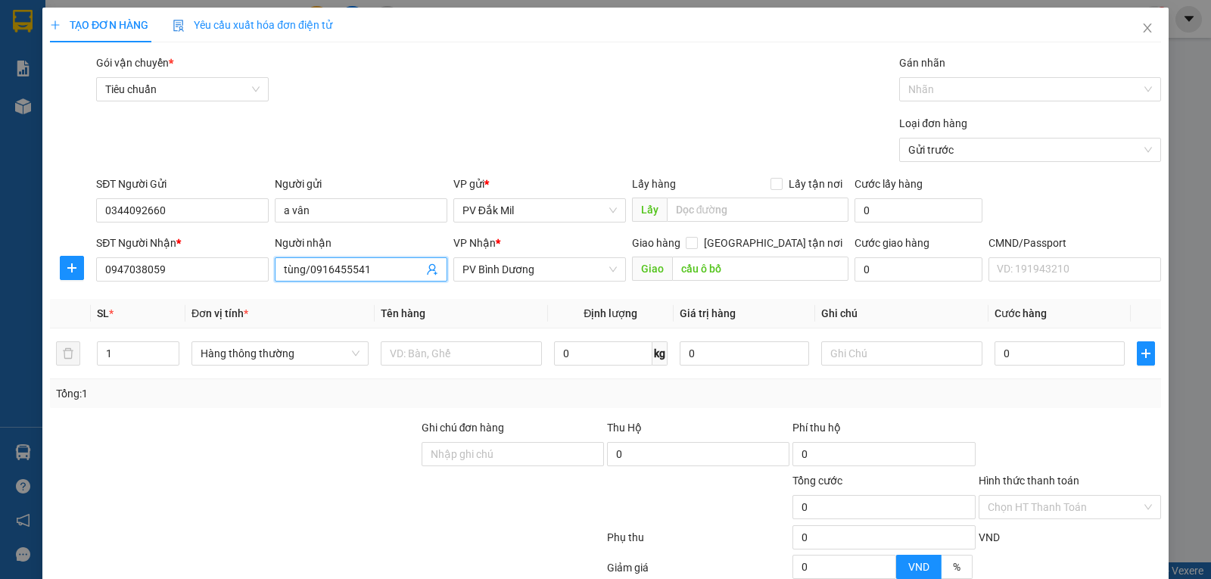
click at [372, 265] on input "tùng/0916455541" at bounding box center [353, 269] width 139 height 17
drag, startPoint x: 372, startPoint y: 265, endPoint x: 303, endPoint y: 270, distance: 68.3
click at [303, 270] on input "tùng/0916455541" at bounding box center [353, 269] width 139 height 17
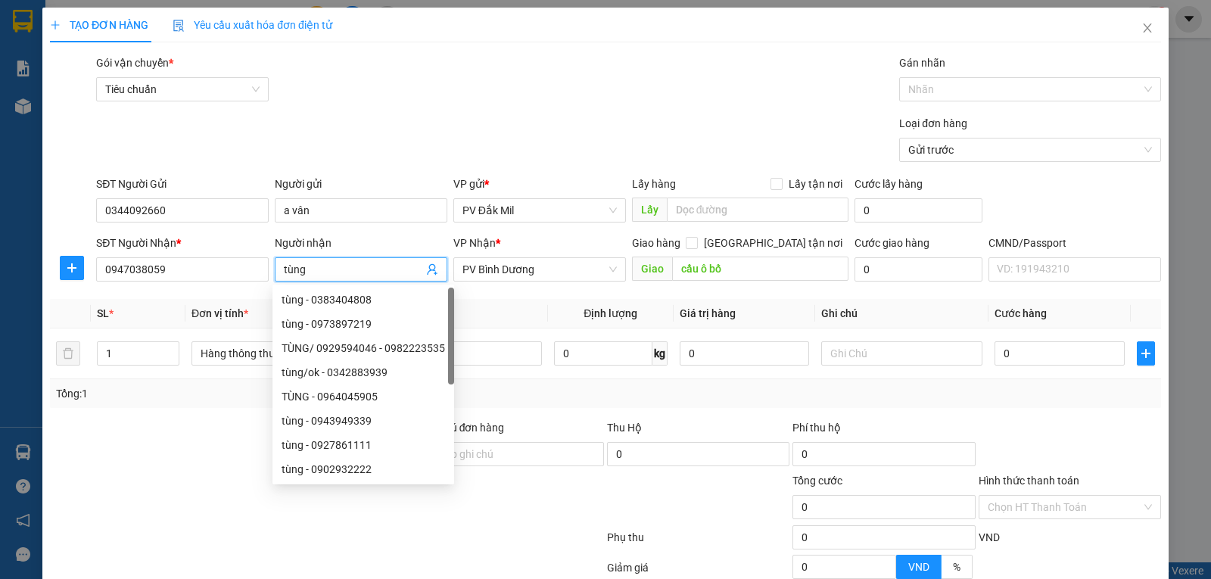
click at [352, 269] on input "tùng" at bounding box center [353, 269] width 139 height 17
type input "tùng"
click at [203, 214] on input "0344092660" at bounding box center [182, 210] width 173 height 24
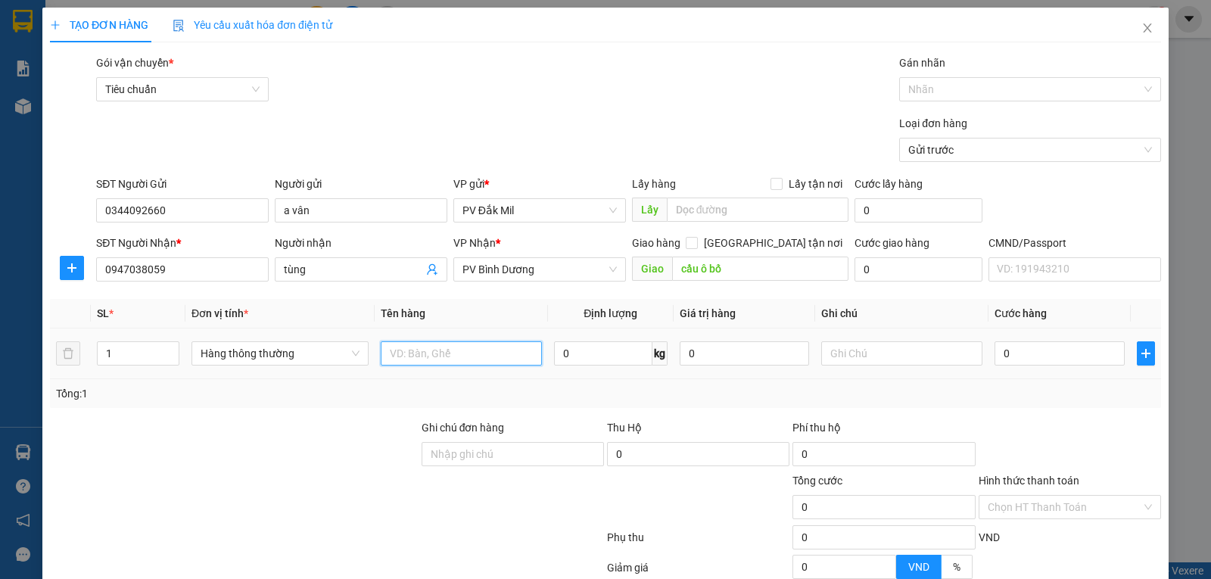
click at [428, 350] on input "text" at bounding box center [461, 353] width 161 height 24
type input "d"
type input "đồ ăn"
click at [891, 352] on input "text" at bounding box center [901, 353] width 161 height 24
type input "thùng"
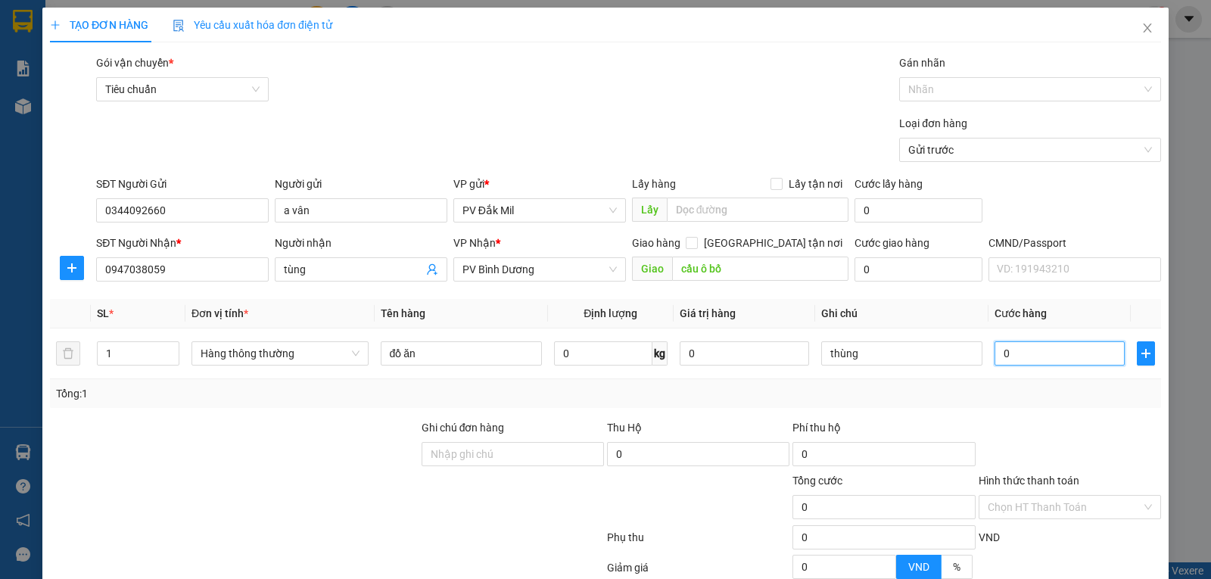
type input "5"
type input "50"
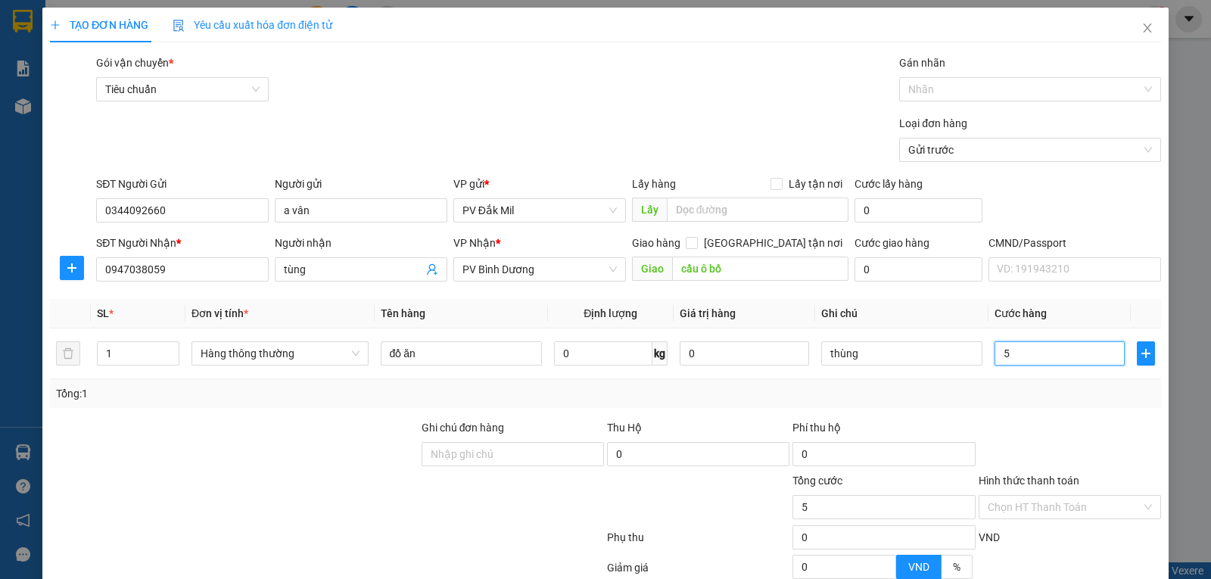
type input "50"
type input "500"
type input "5.000"
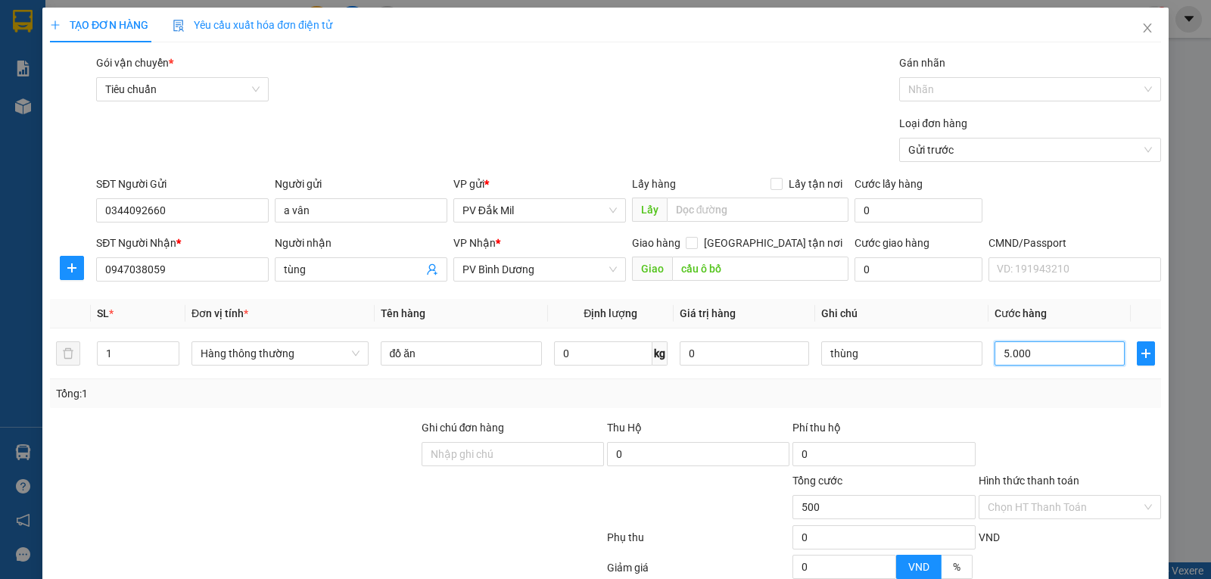
type input "5.000"
type input "50.000"
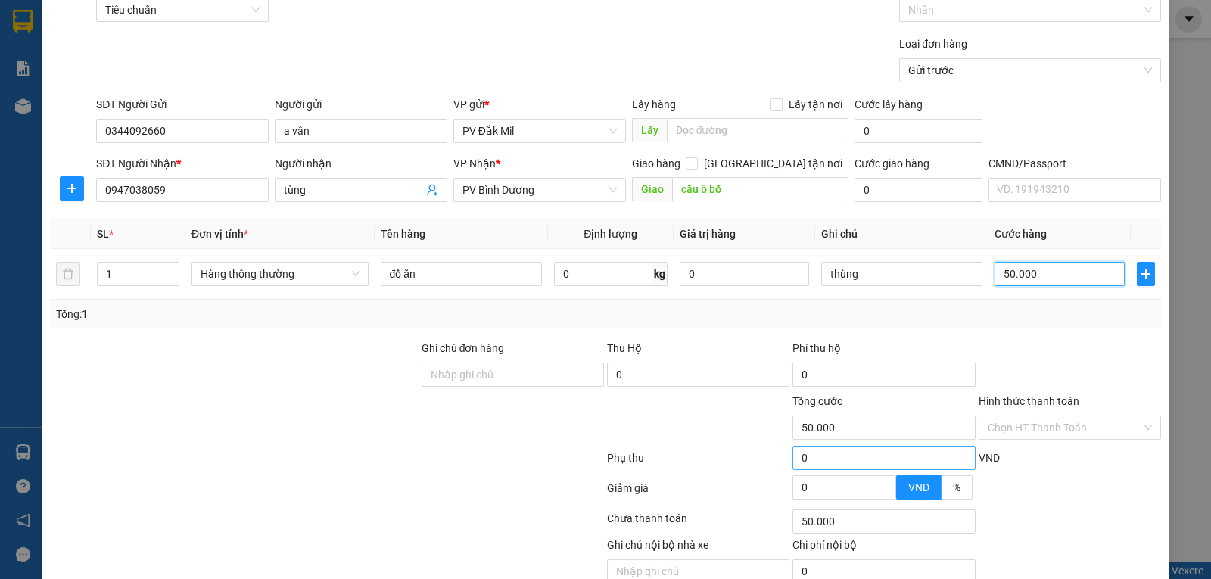
scroll to position [149, 0]
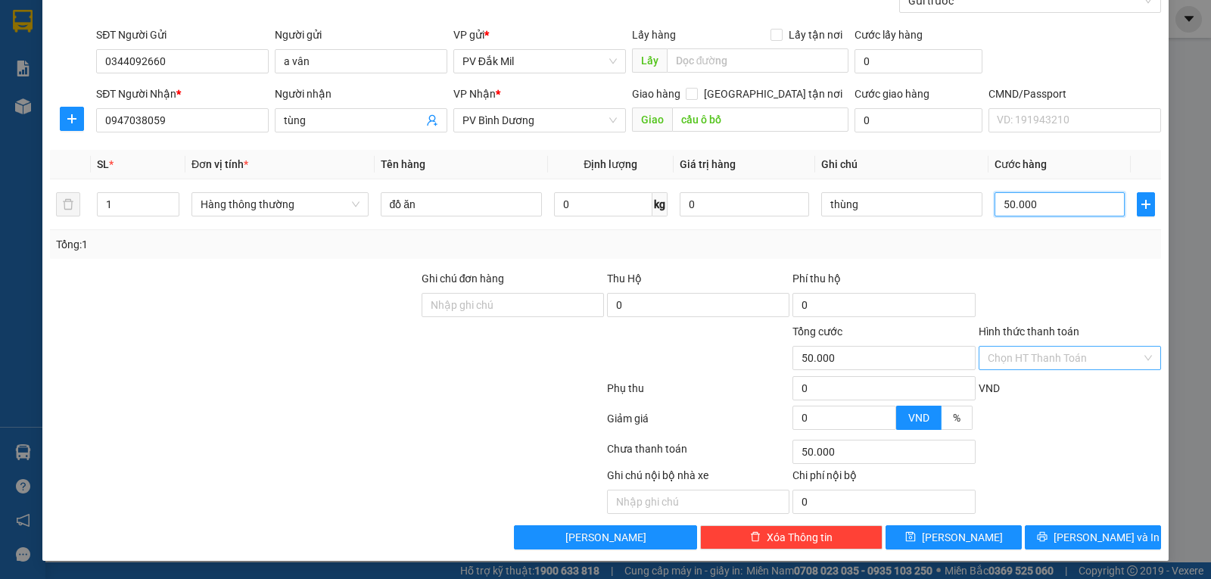
type input "50.000"
click at [1028, 349] on input "Hình thức thanh toán" at bounding box center [1064, 358] width 154 height 23
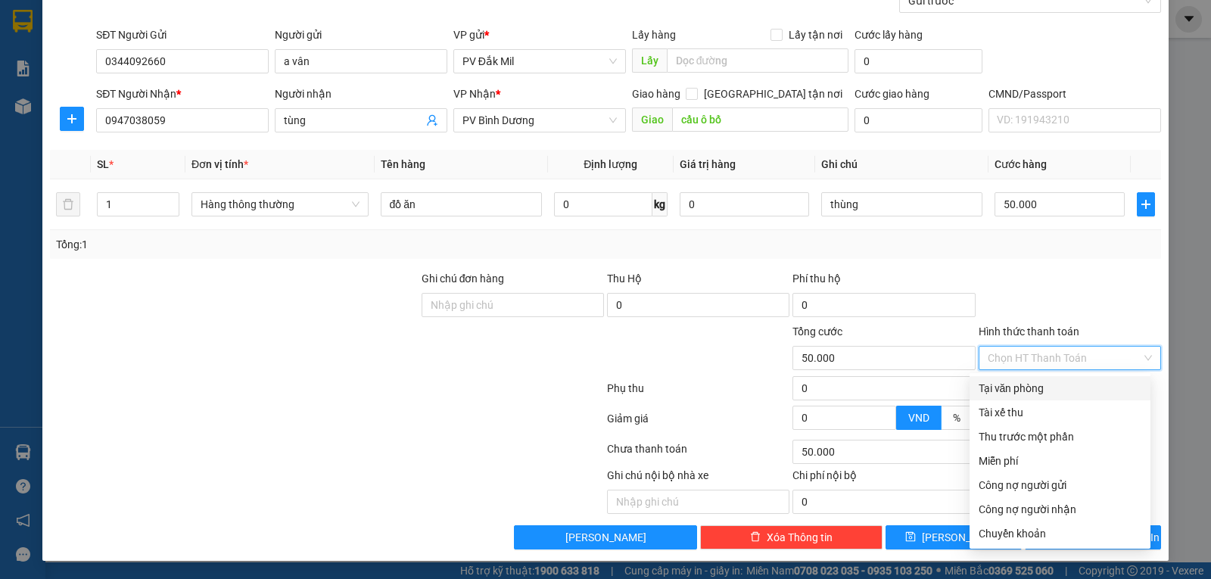
click at [1018, 388] on div "Tại văn phòng" at bounding box center [1059, 388] width 163 height 17
type input "0"
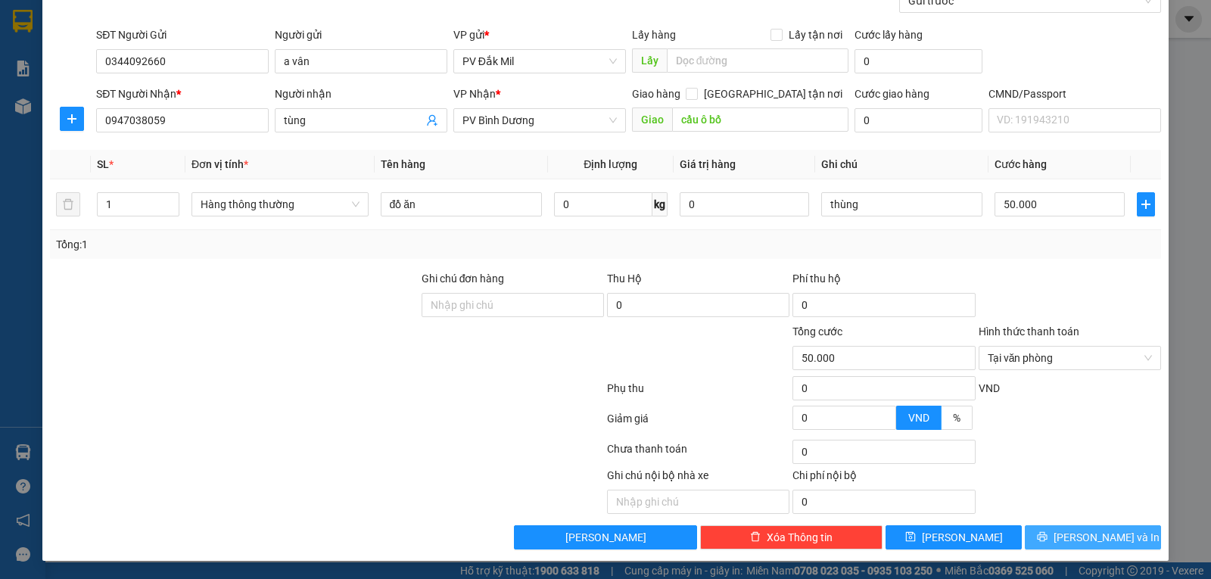
click at [1047, 536] on icon "printer" at bounding box center [1042, 536] width 11 height 11
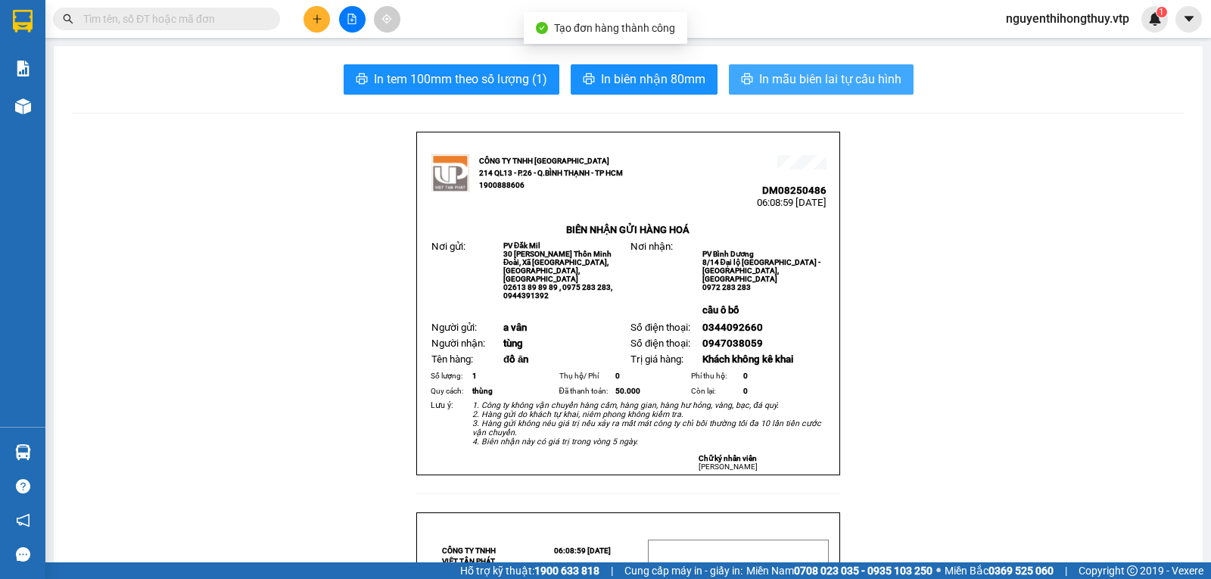
click at [805, 76] on span "In mẫu biên lai tự cấu hình" at bounding box center [830, 79] width 142 height 19
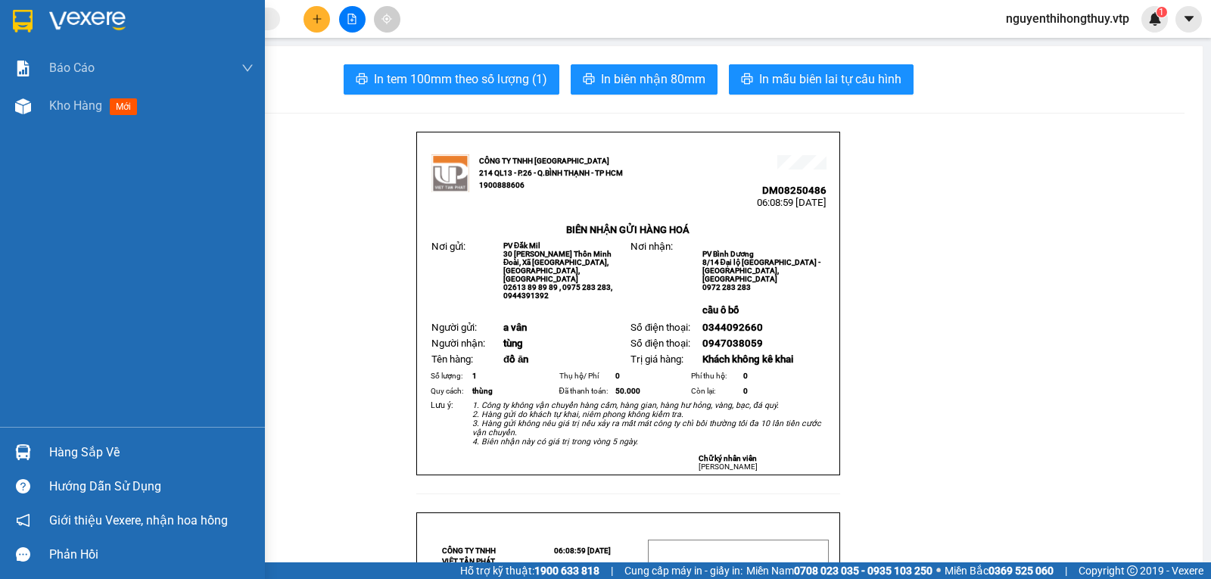
click at [30, 23] on img at bounding box center [23, 21] width 20 height 23
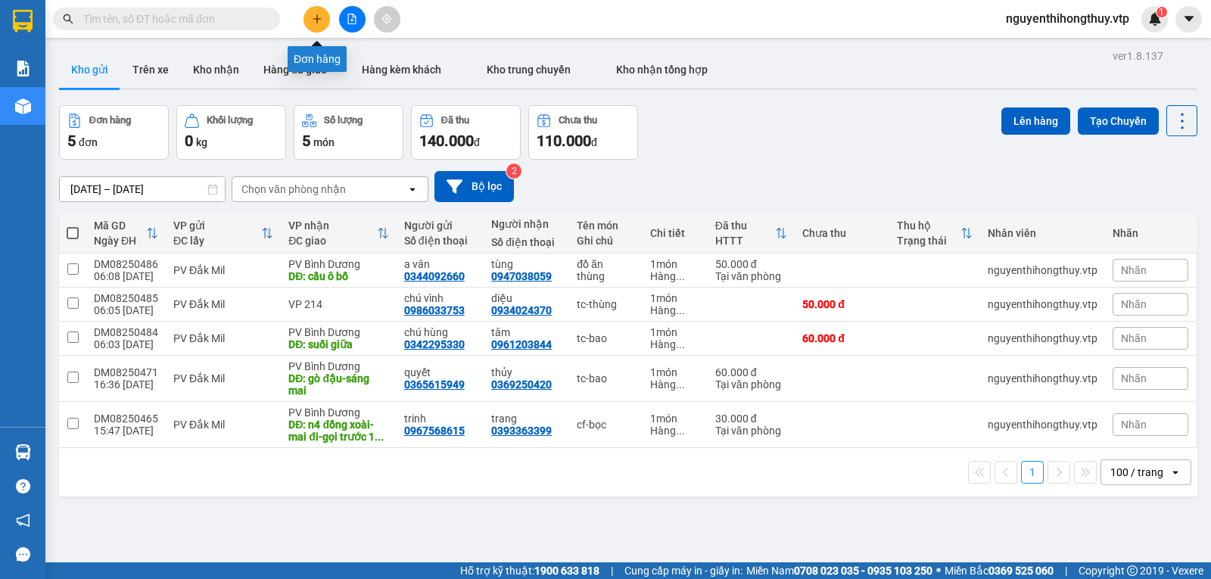
click at [311, 25] on button at bounding box center [316, 19] width 26 height 26
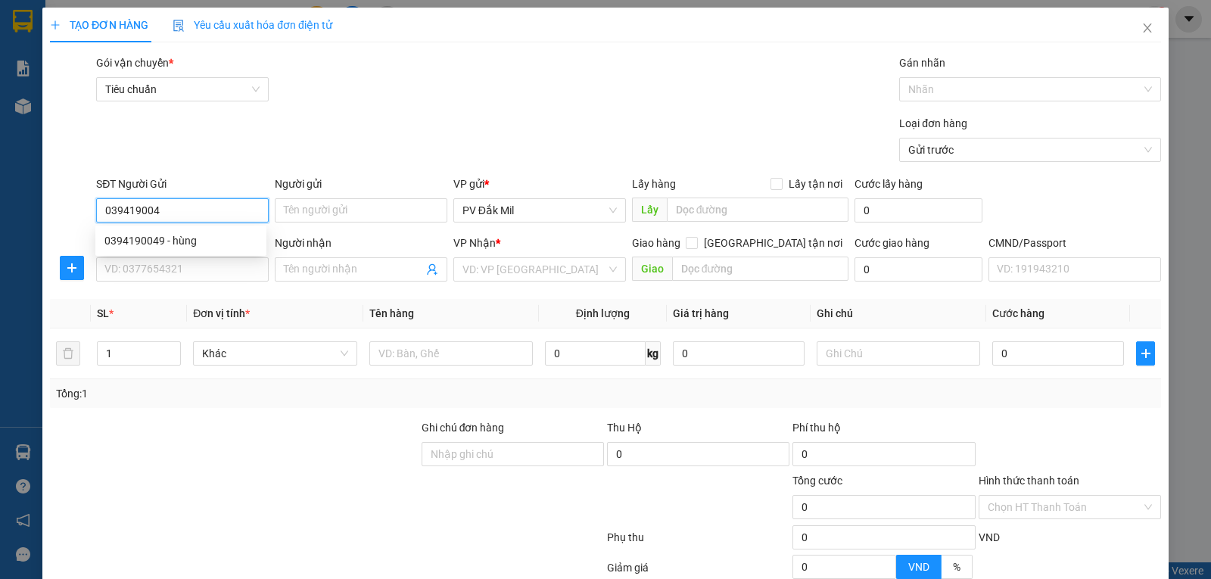
type input "0394190049"
click at [198, 242] on div "0394190049 - hùng" at bounding box center [180, 240] width 153 height 17
type input "hùng"
type input "0933208241"
type input "phát"
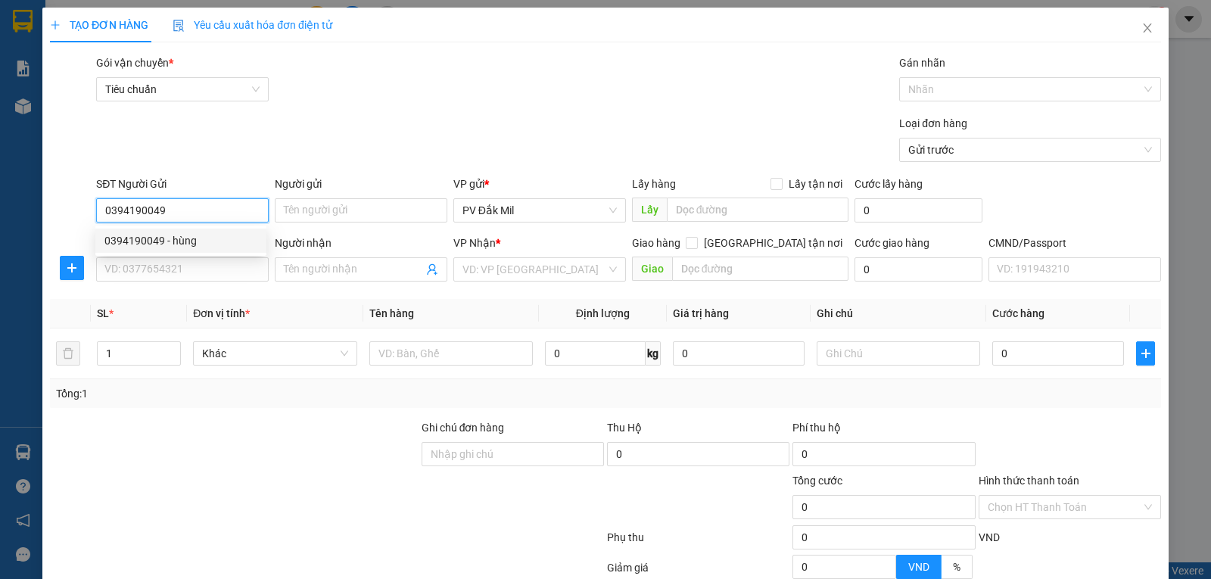
type input "cầu ông bố"
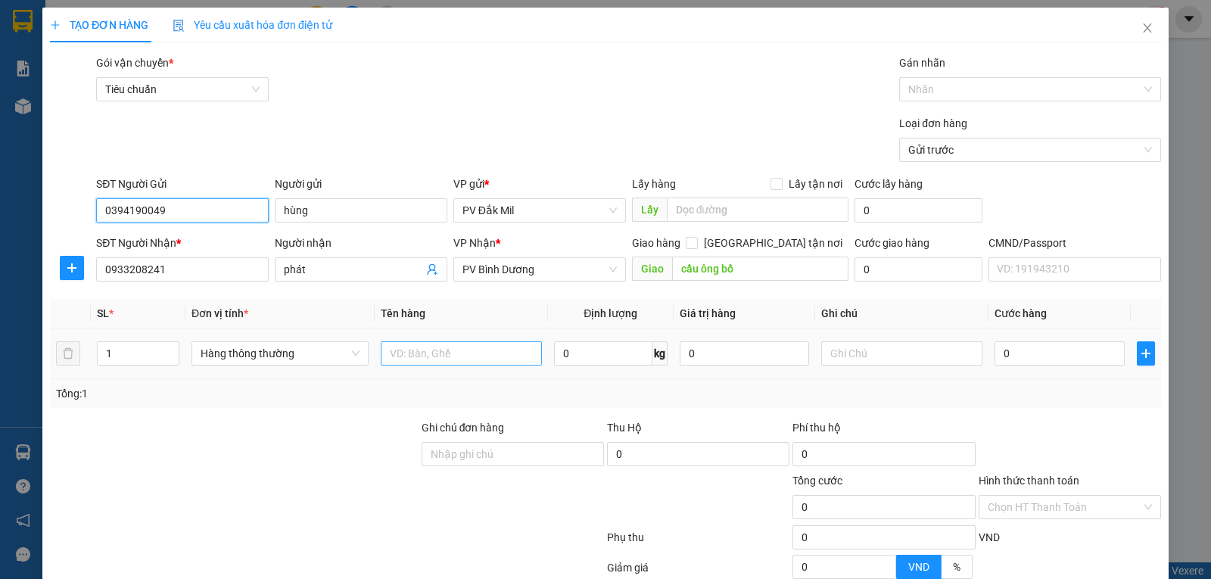
type input "0394190049"
click at [439, 353] on input "text" at bounding box center [461, 353] width 161 height 24
type input "tc"
click at [854, 348] on input "text" at bounding box center [901, 353] width 161 height 24
type input "bao"
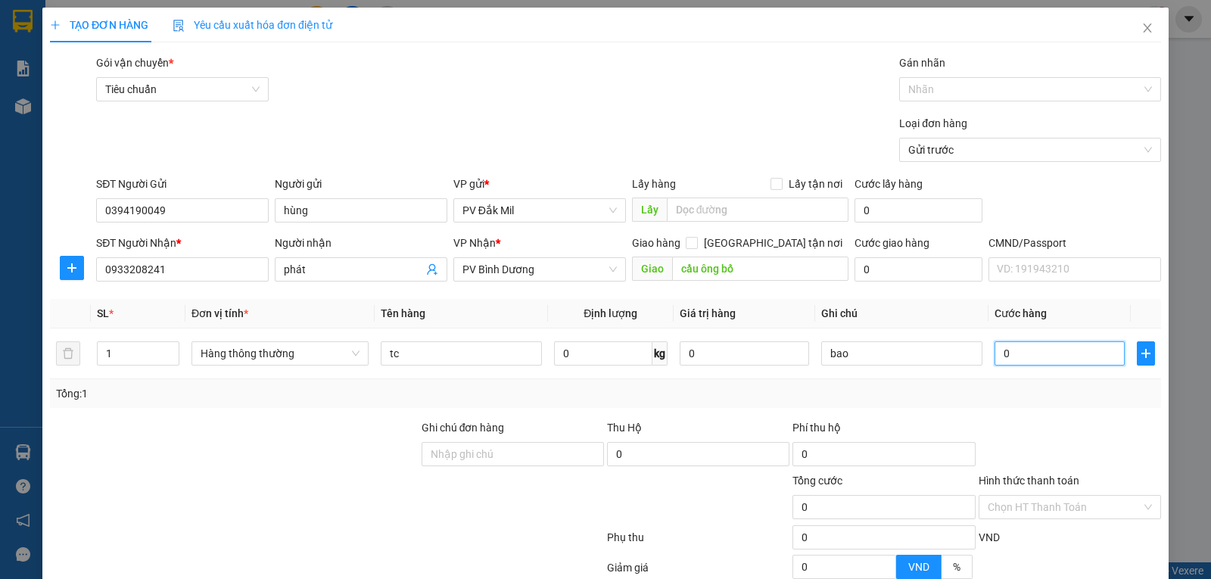
type input "6"
type input "60"
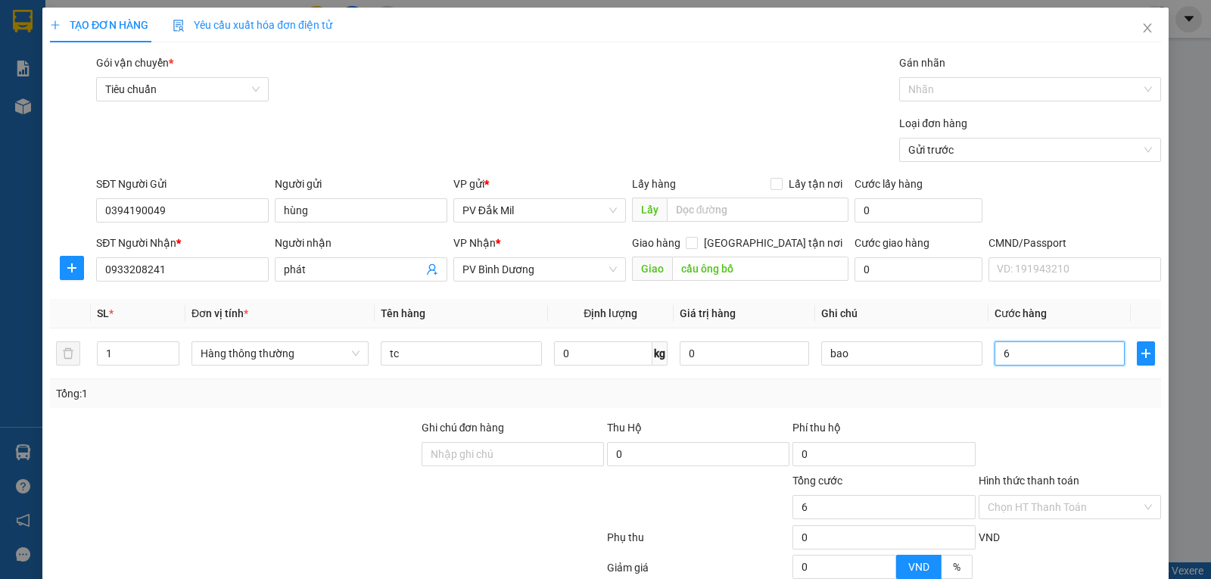
type input "60"
type input "600"
type input "6.000"
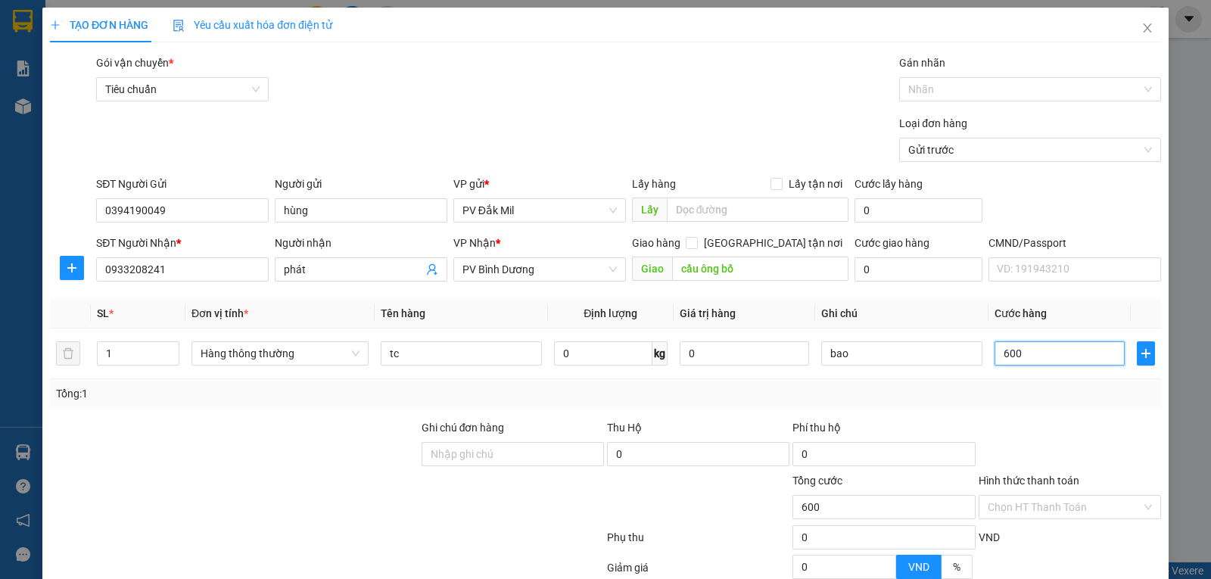
type input "6.000"
type input "60.000"
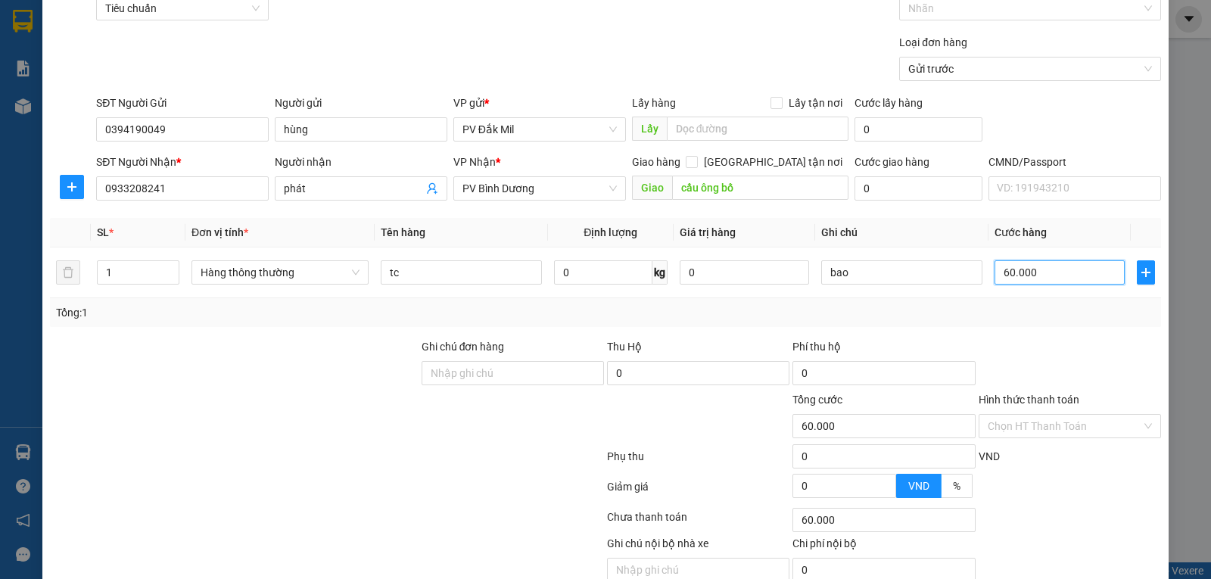
scroll to position [149, 0]
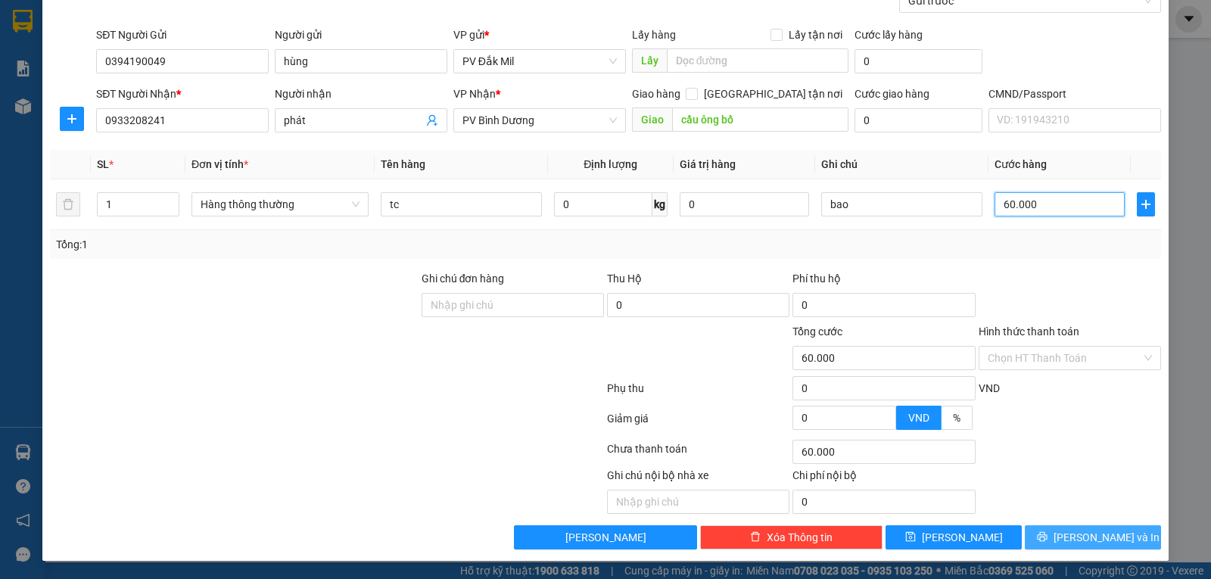
type input "60.000"
click at [1071, 536] on span "[PERSON_NAME] và In" at bounding box center [1106, 537] width 106 height 17
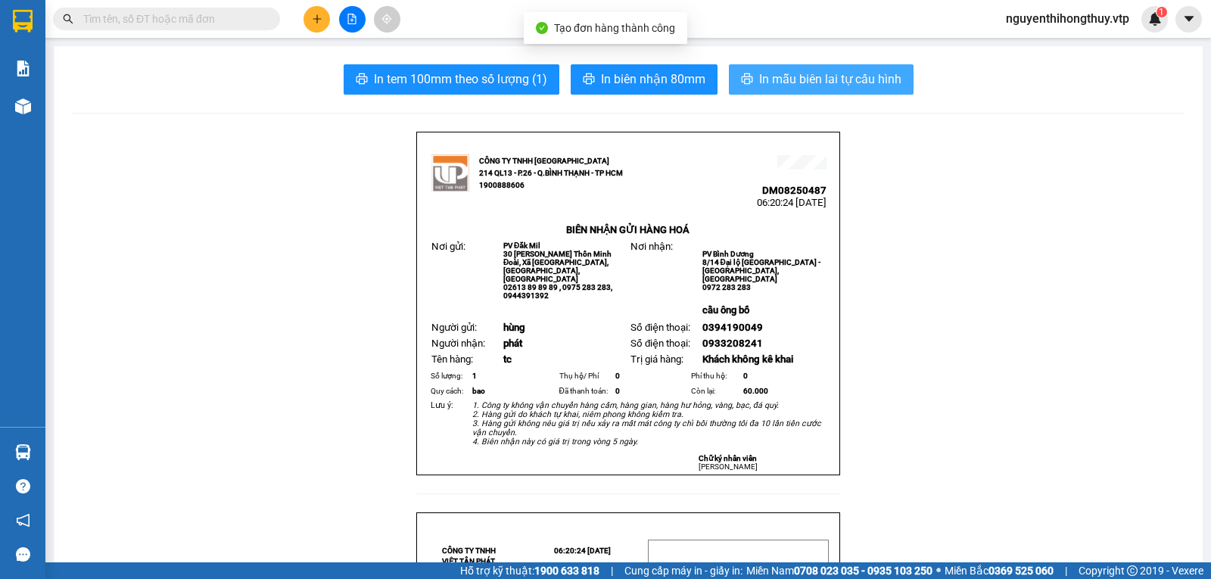
click at [838, 66] on button "In mẫu biên lai tự cấu hình" at bounding box center [821, 79] width 185 height 30
click at [806, 82] on span "In mẫu biên lai tự cấu hình" at bounding box center [830, 79] width 142 height 19
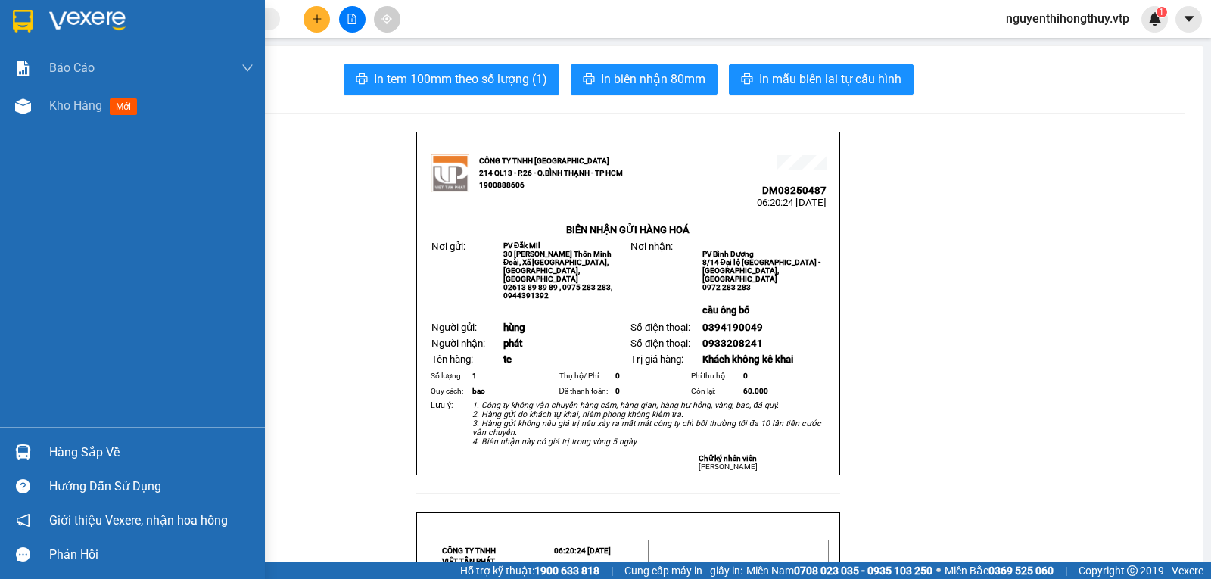
click at [14, 14] on img at bounding box center [23, 21] width 20 height 23
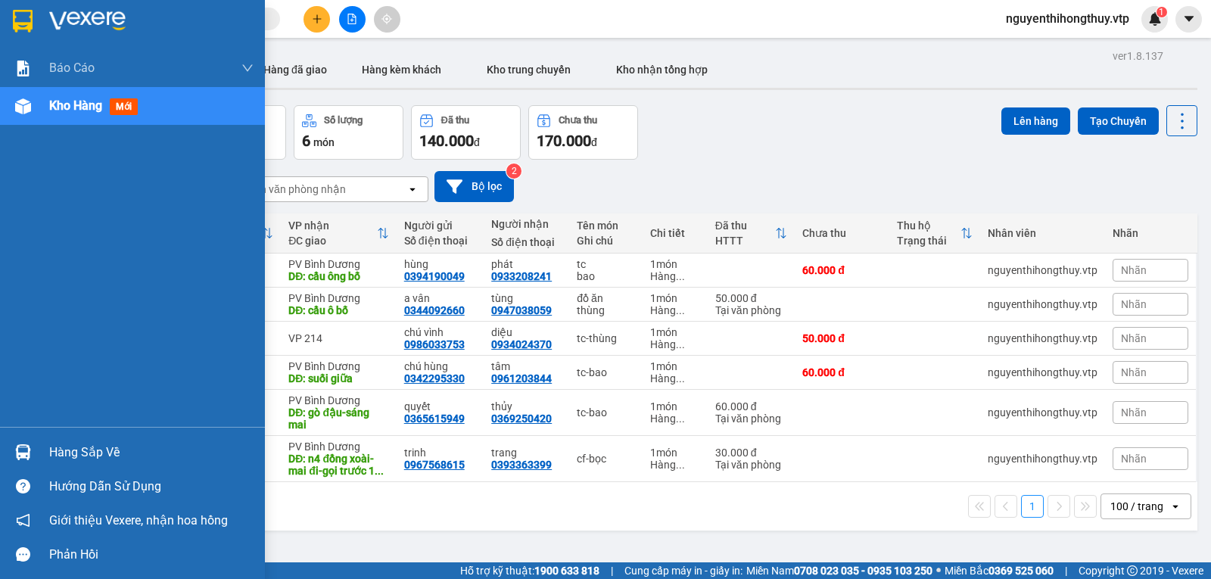
click at [104, 449] on div "Hàng sắp về" at bounding box center [151, 452] width 204 height 23
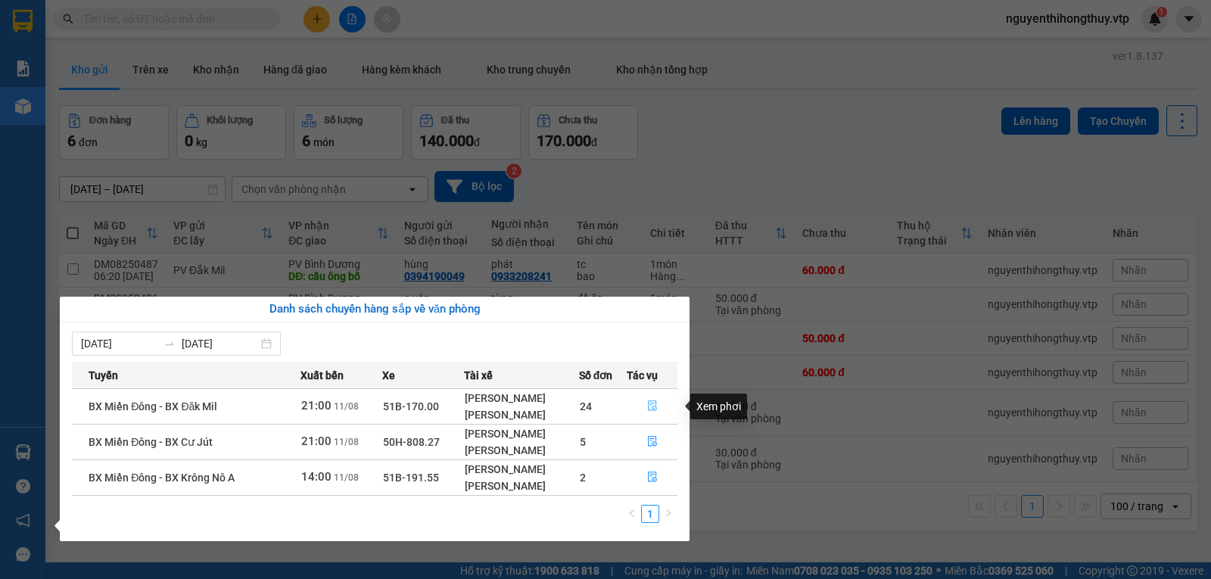
click at [652, 403] on icon "file-done" at bounding box center [652, 405] width 11 height 11
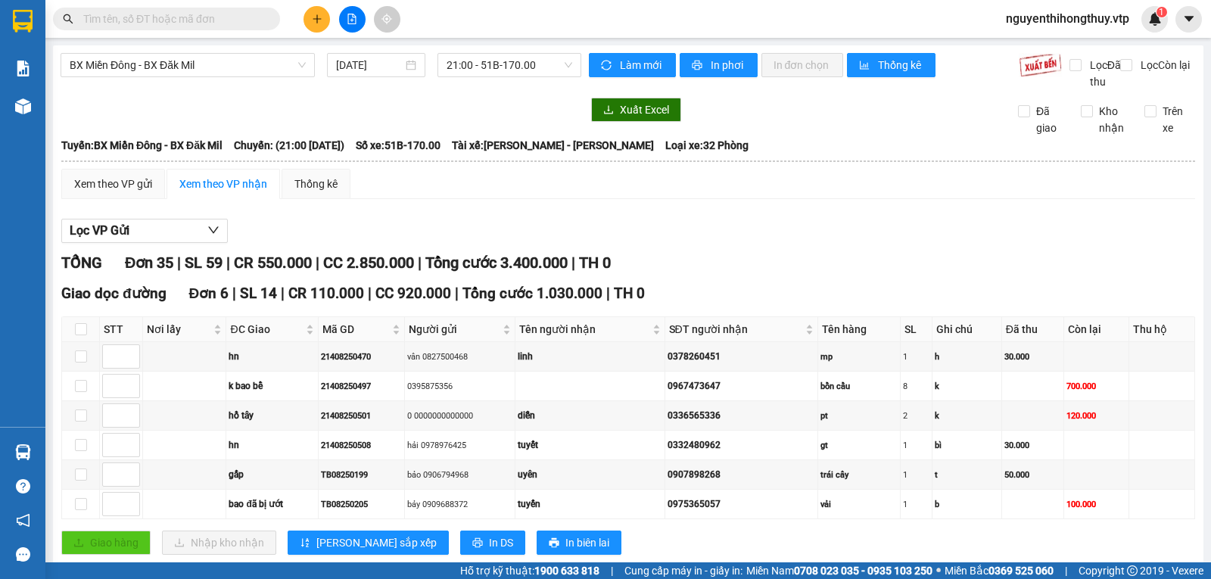
checkbox input "true"
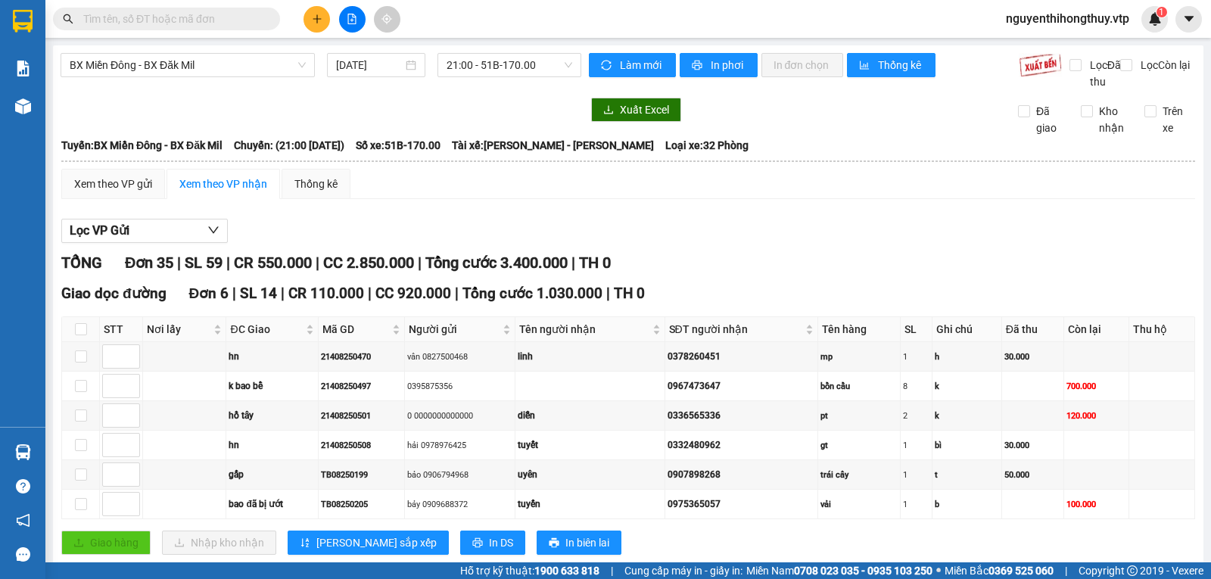
checkbox input "true"
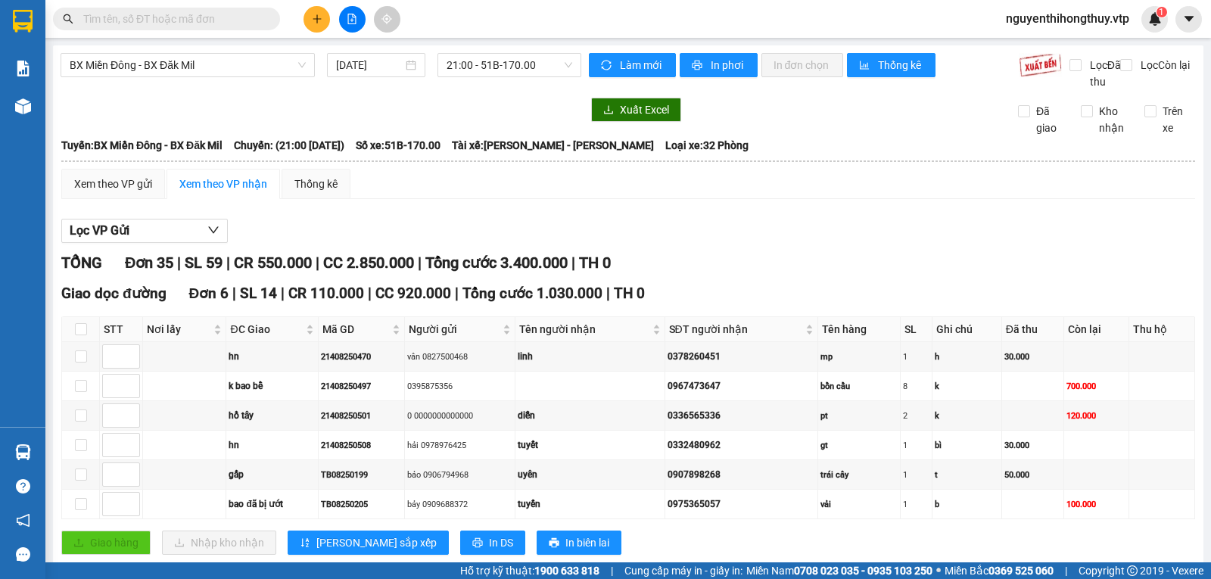
checkbox input "true"
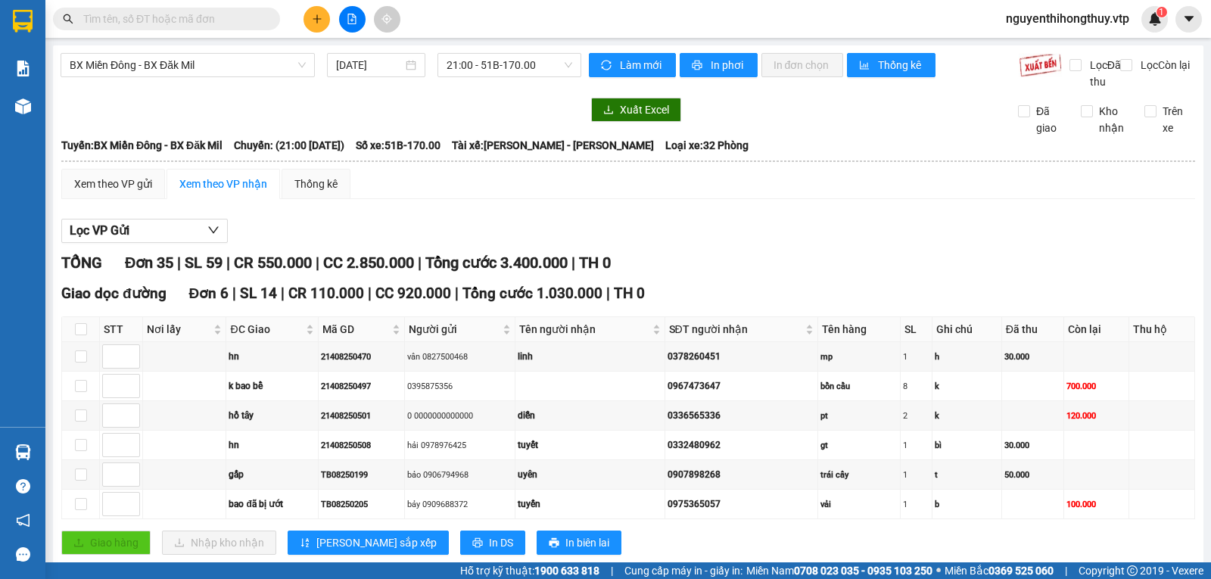
checkbox input "true"
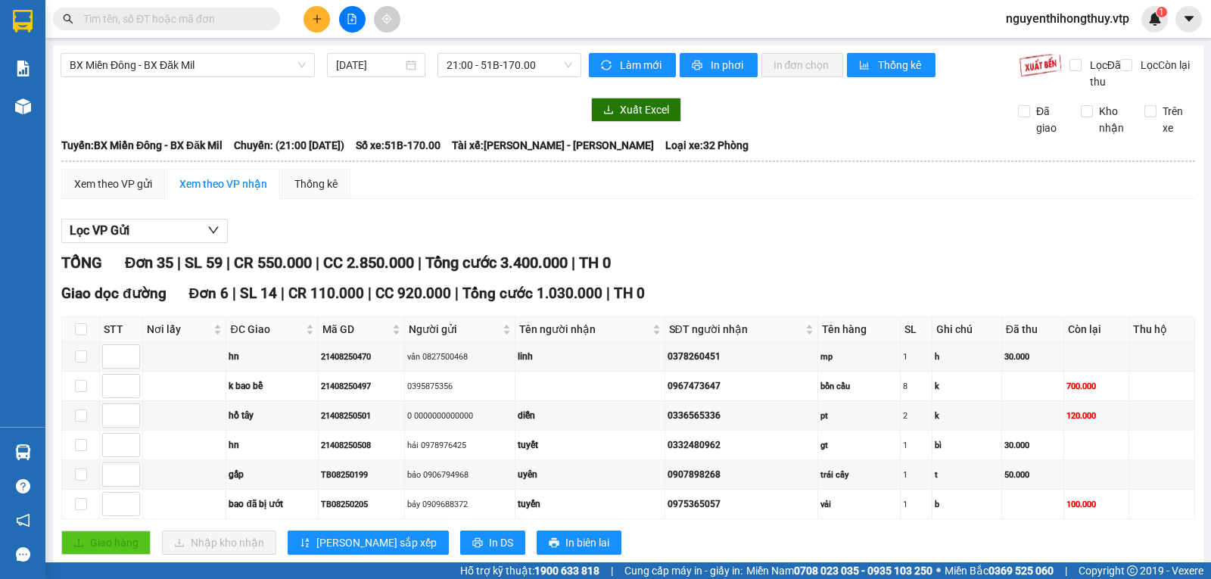
checkbox input "true"
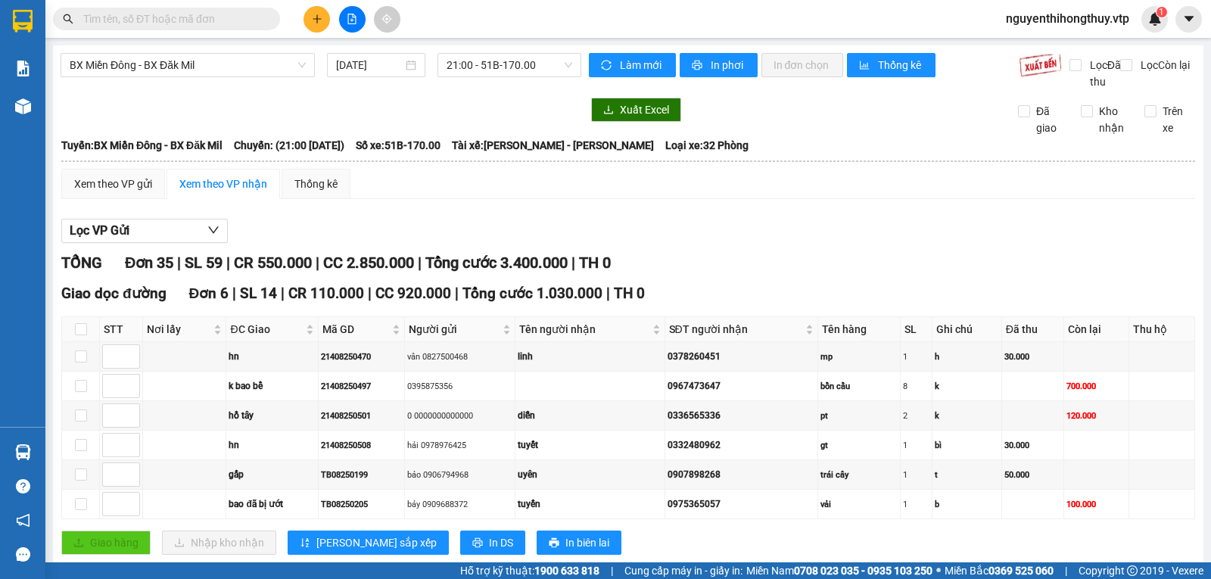
checkbox input "true"
checkbox input "false"
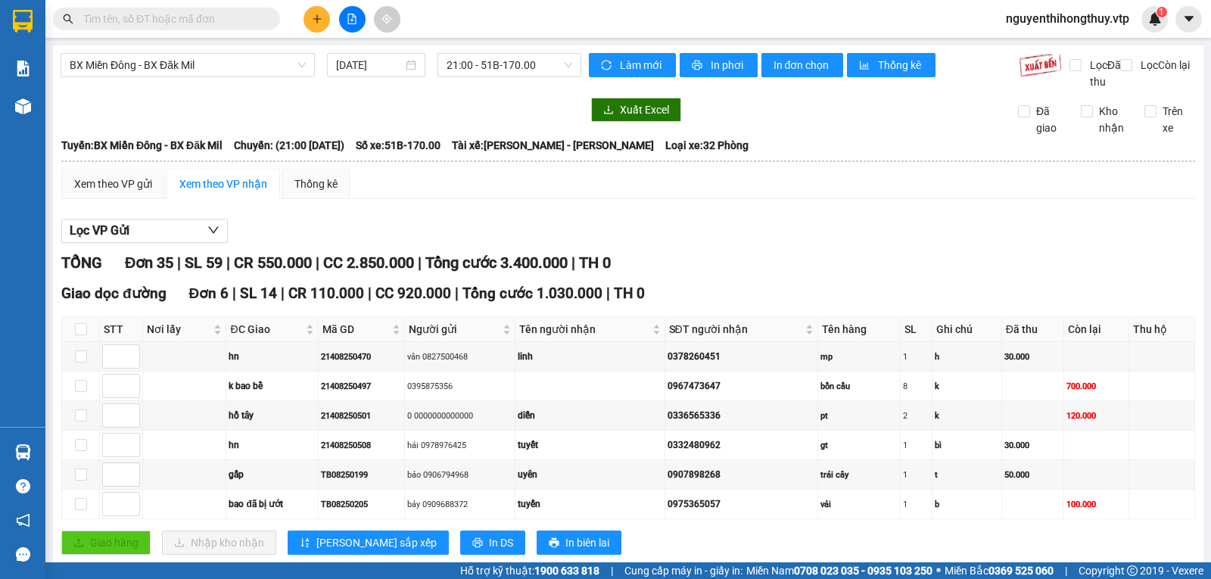
checkbox input "false"
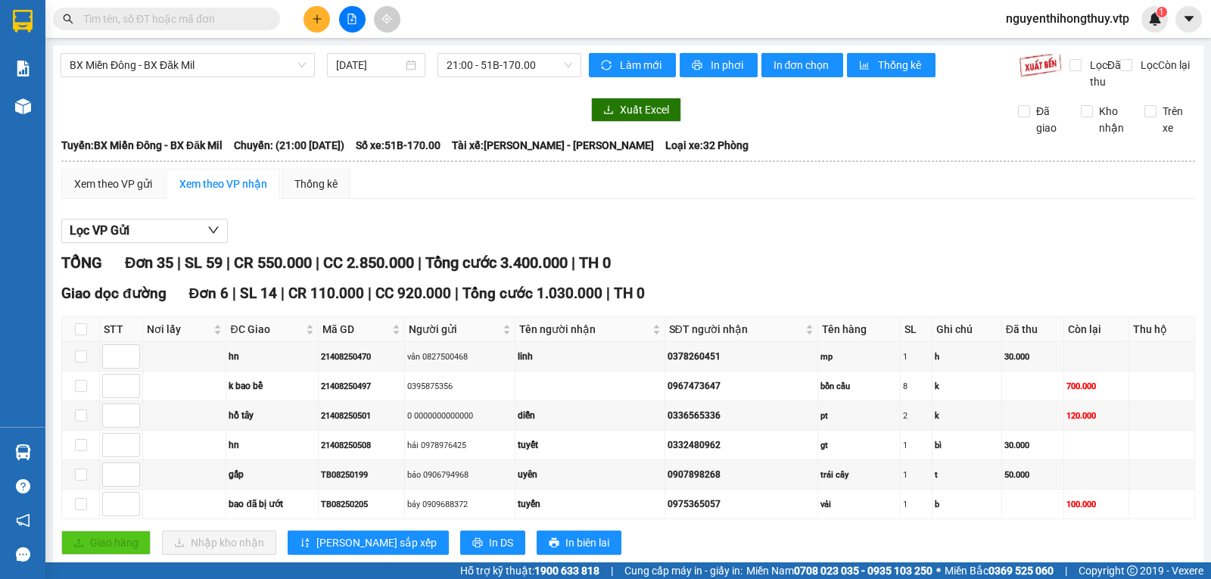
checkbox input "false"
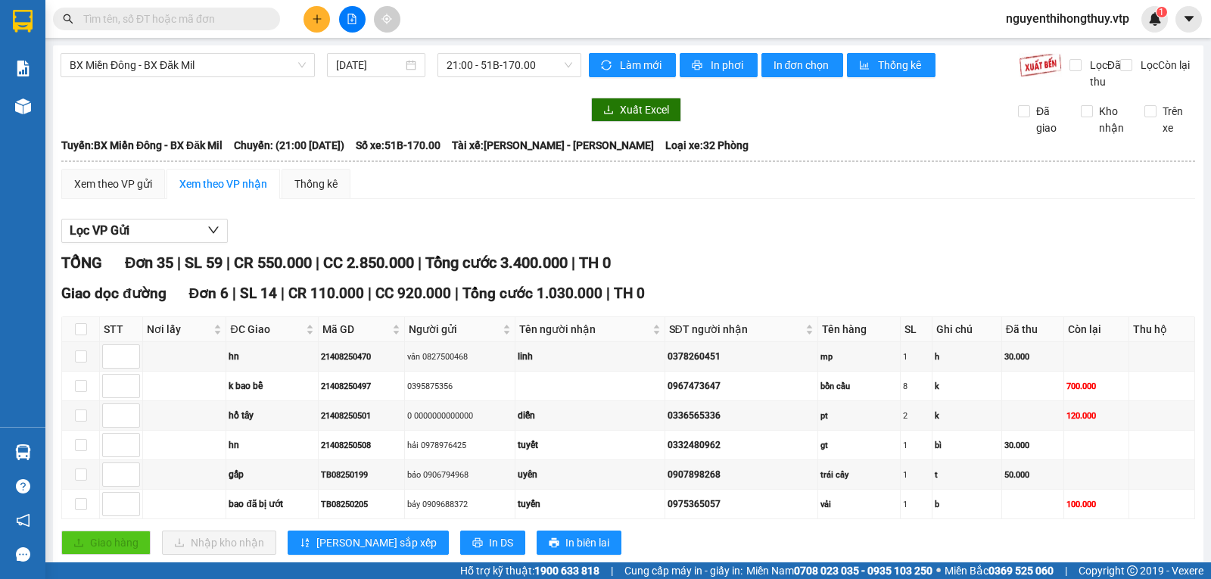
checkbox input "false"
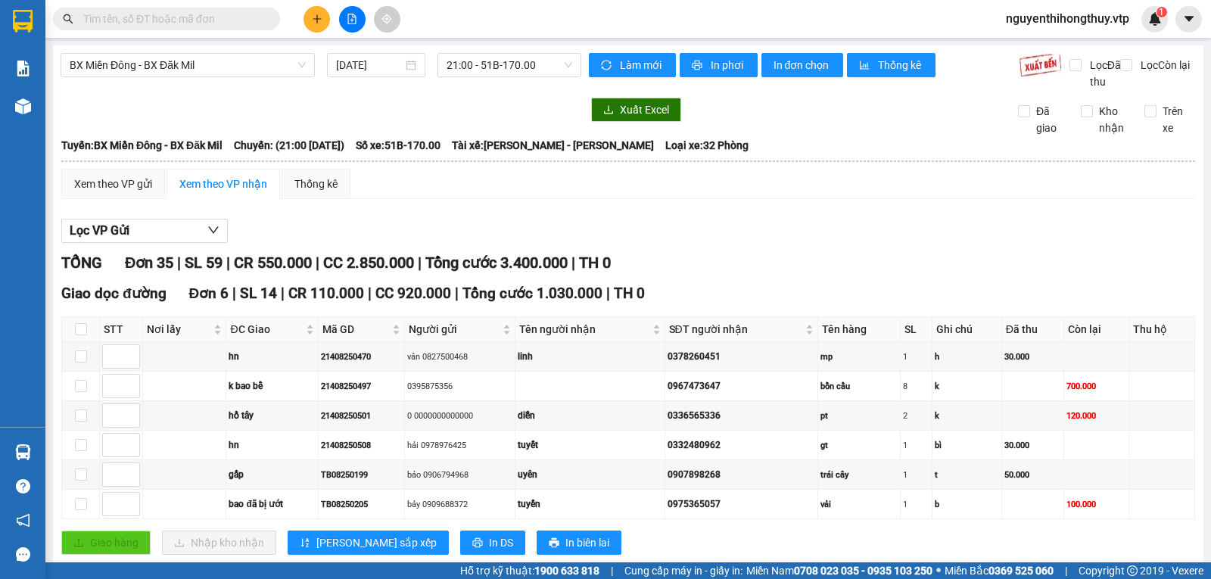
checkbox input "false"
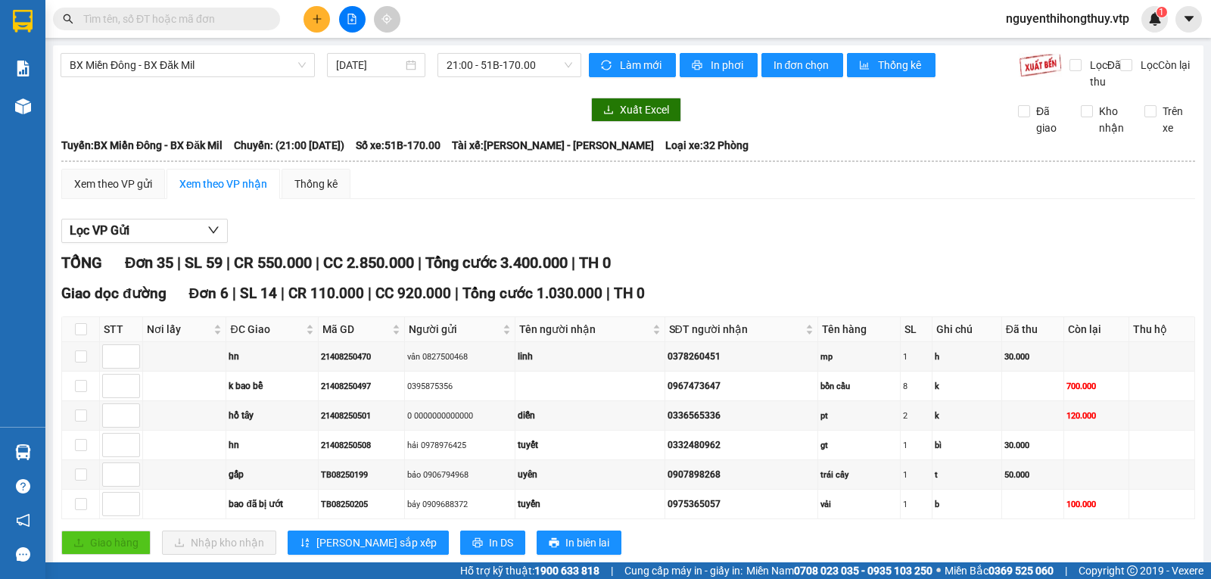
checkbox input "false"
click at [81, 323] on input "checkbox" at bounding box center [81, 329] width 12 height 12
checkbox input "true"
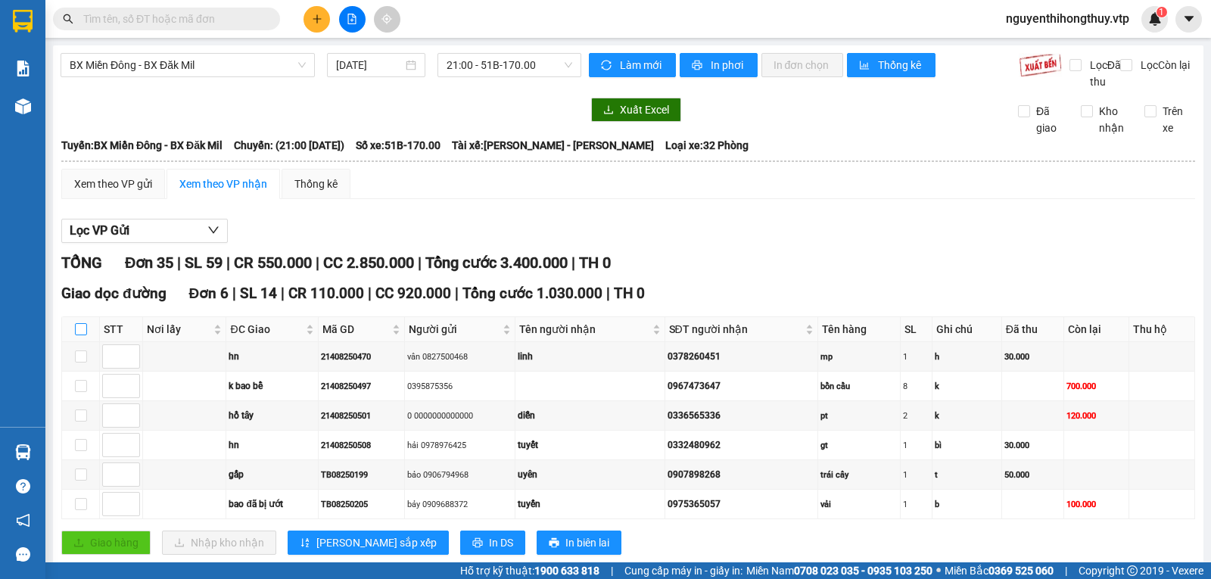
checkbox input "true"
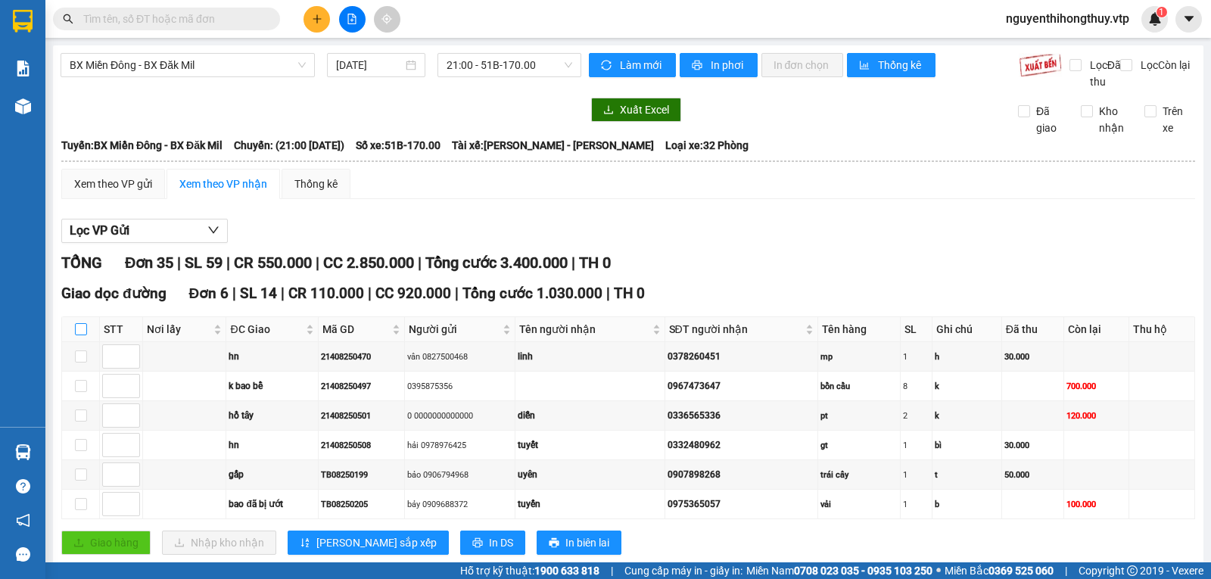
checkbox input "true"
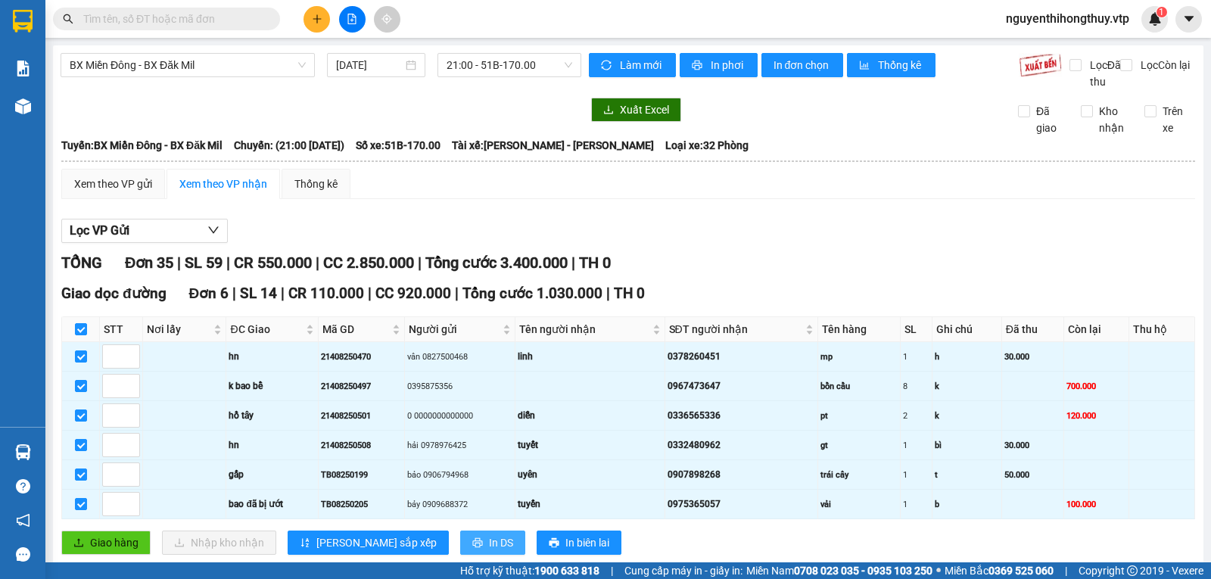
click at [489, 534] on span "In DS" at bounding box center [501, 542] width 24 height 17
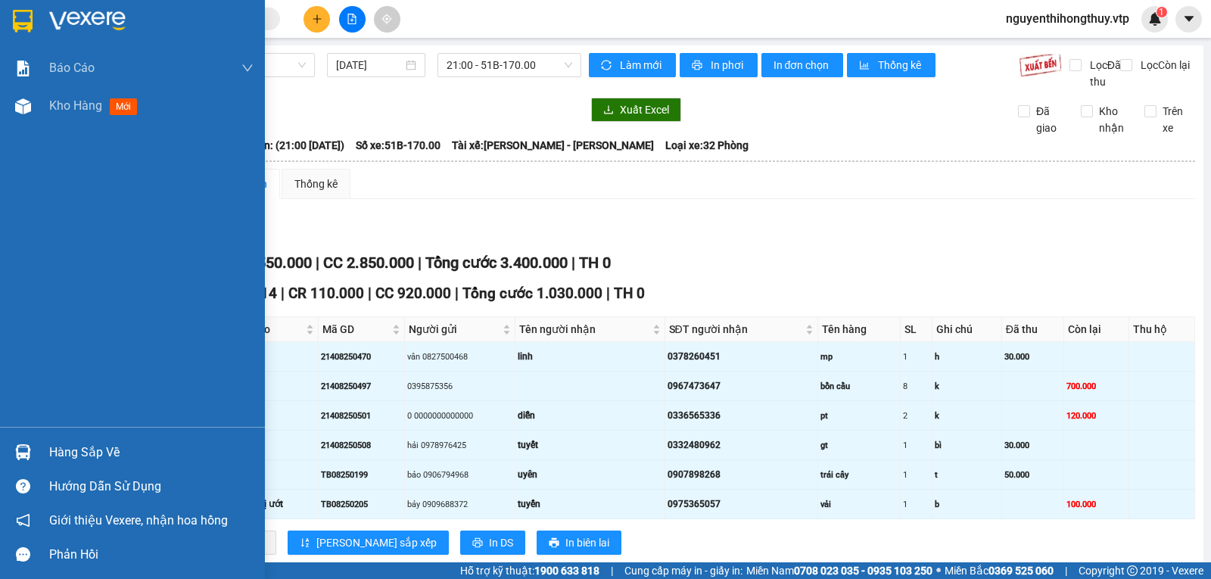
click at [70, 445] on div "Hàng sắp về" at bounding box center [151, 452] width 204 height 23
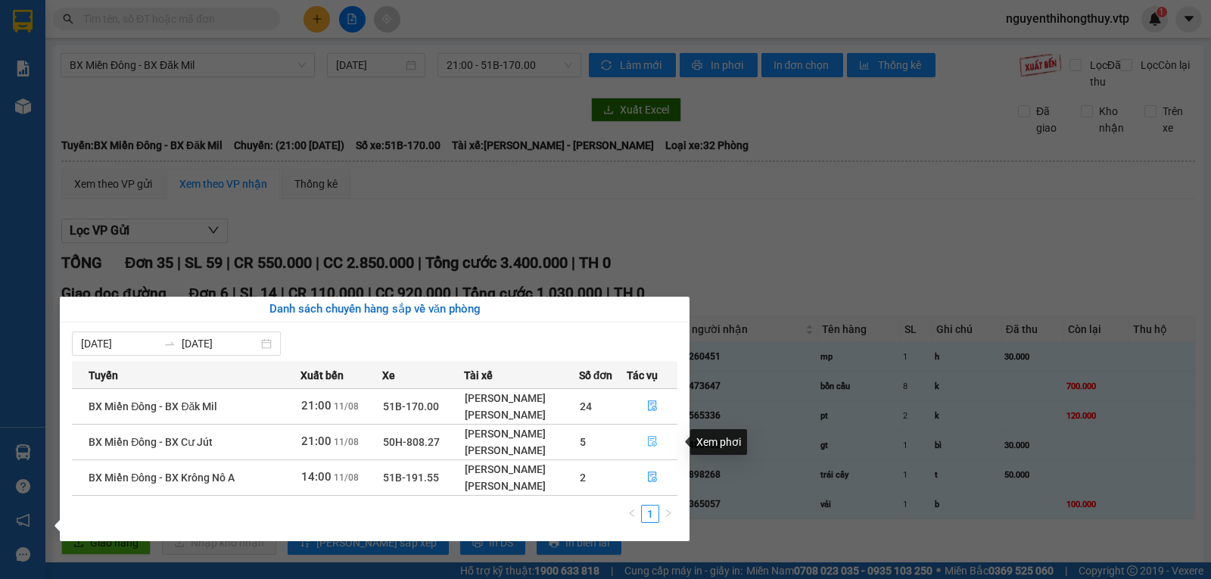
click at [656, 439] on icon "file-done" at bounding box center [652, 442] width 9 height 11
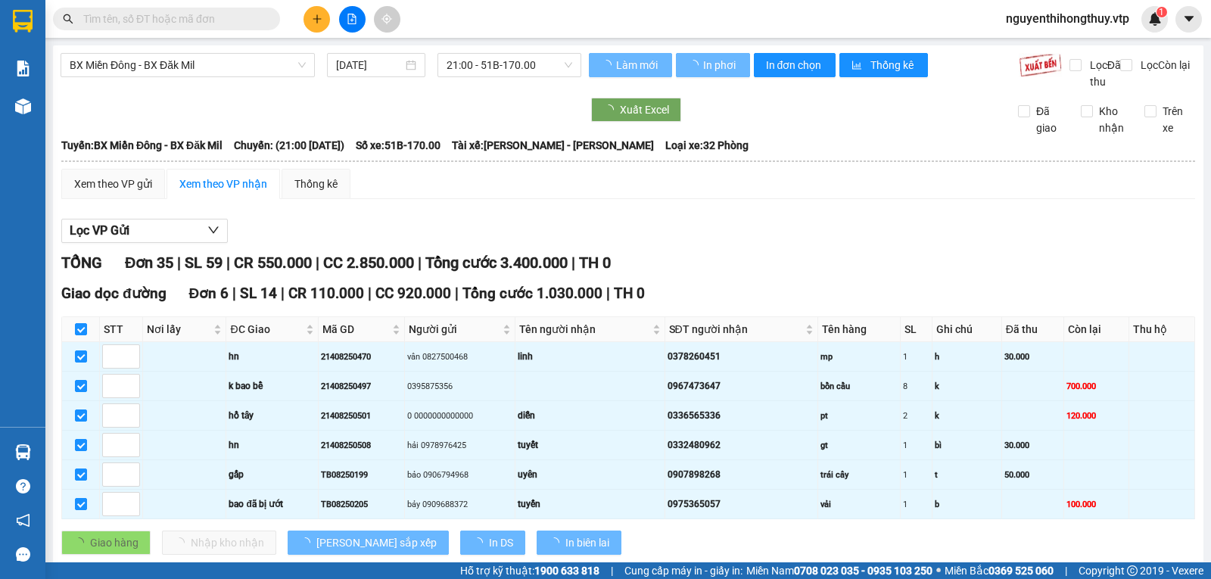
checkbox input "false"
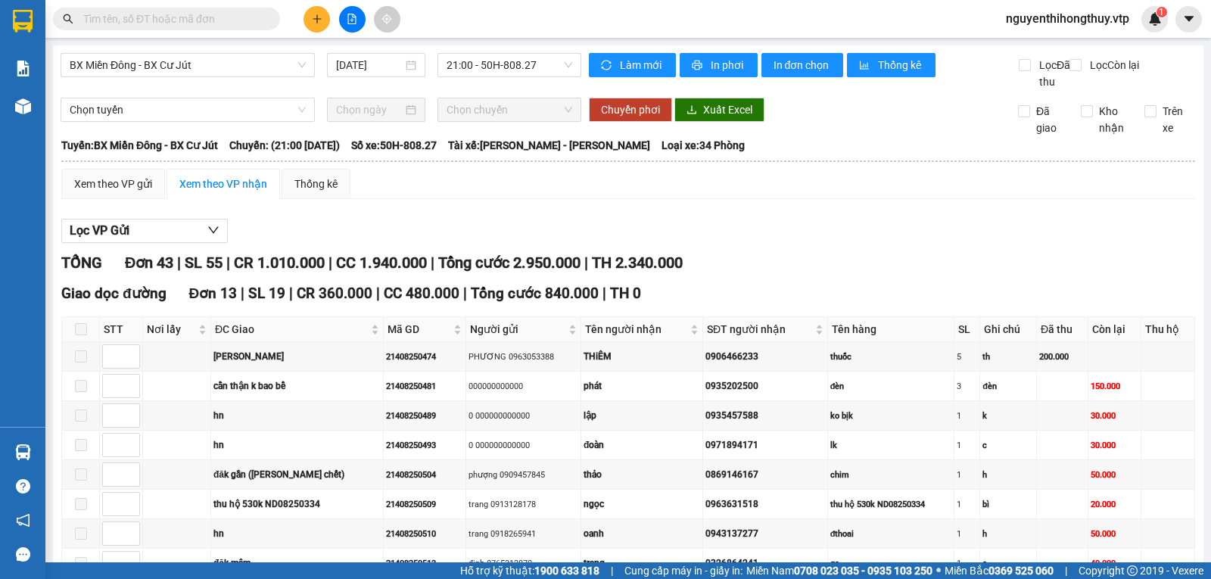
checkbox input "true"
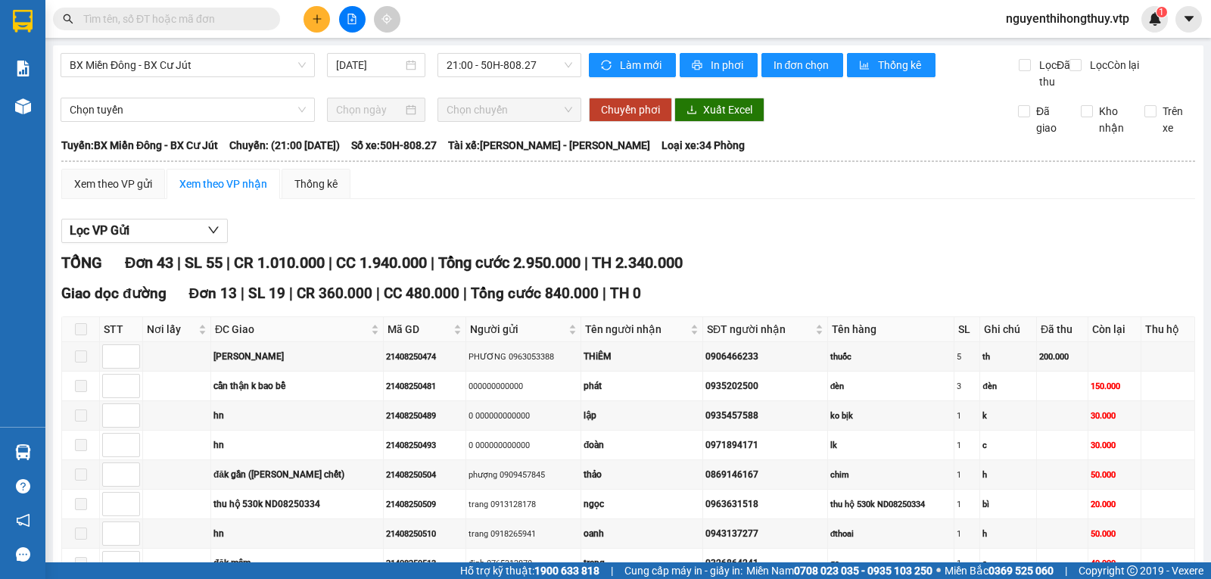
checkbox input "true"
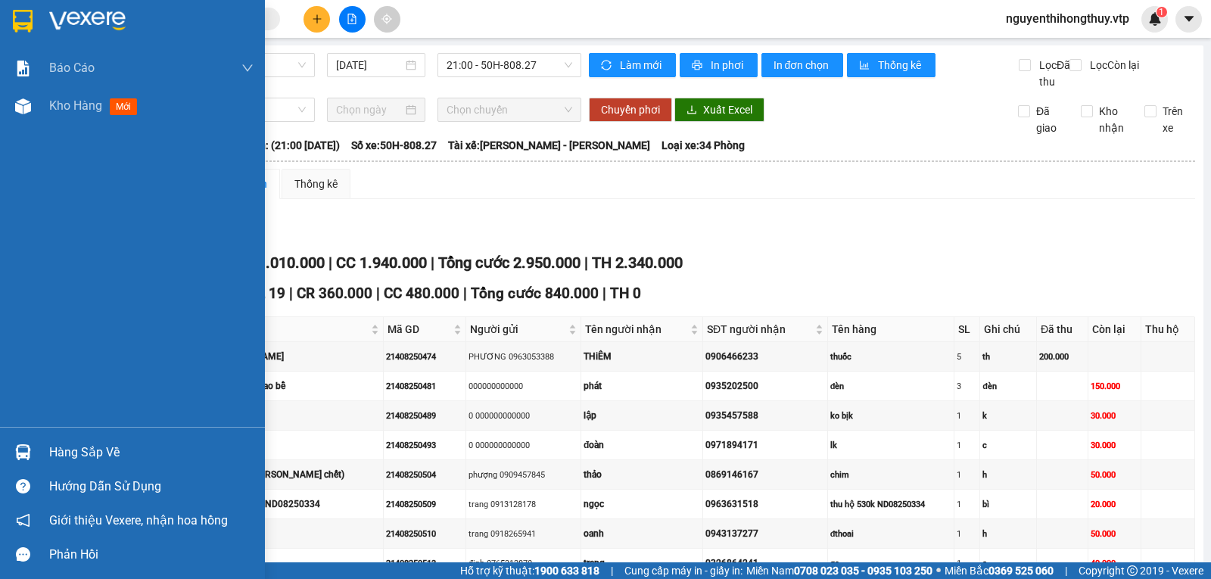
click at [75, 458] on div "Hàng sắp về" at bounding box center [151, 452] width 204 height 23
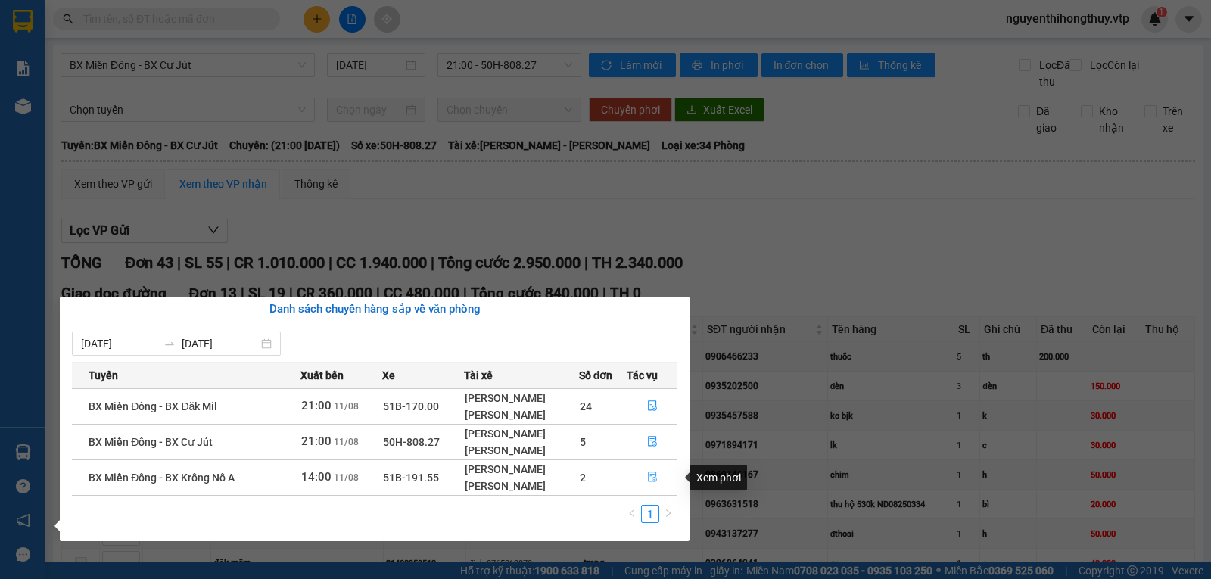
click at [655, 479] on icon "file-done" at bounding box center [652, 476] width 11 height 11
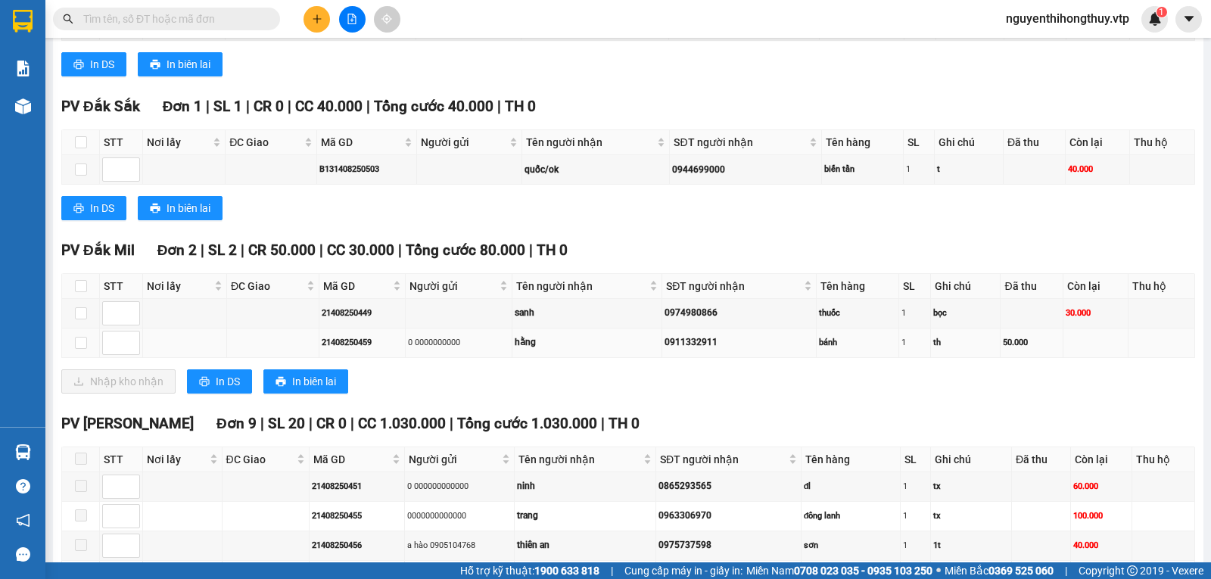
scroll to position [757, 0]
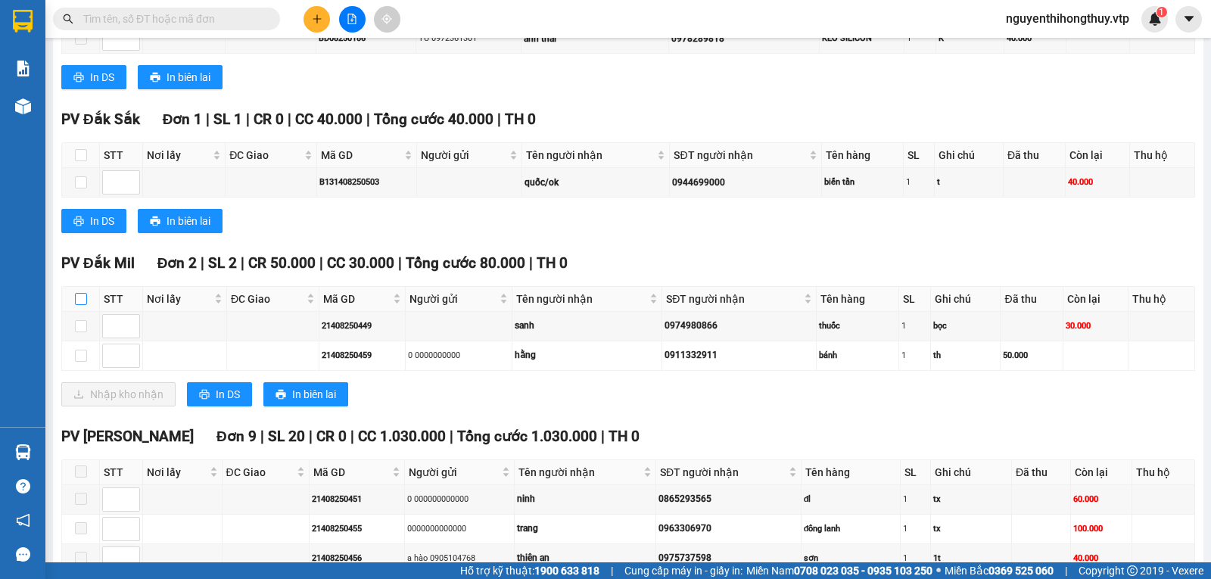
click at [85, 305] on input "checkbox" at bounding box center [81, 299] width 12 height 12
checkbox input "true"
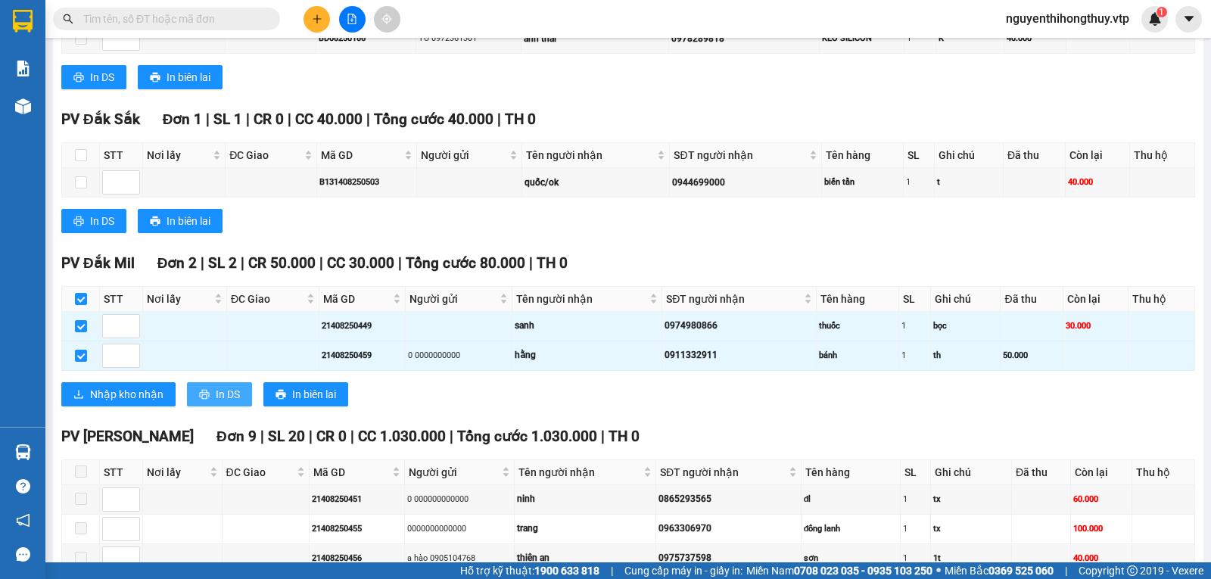
click at [216, 403] on span "In DS" at bounding box center [228, 394] width 24 height 17
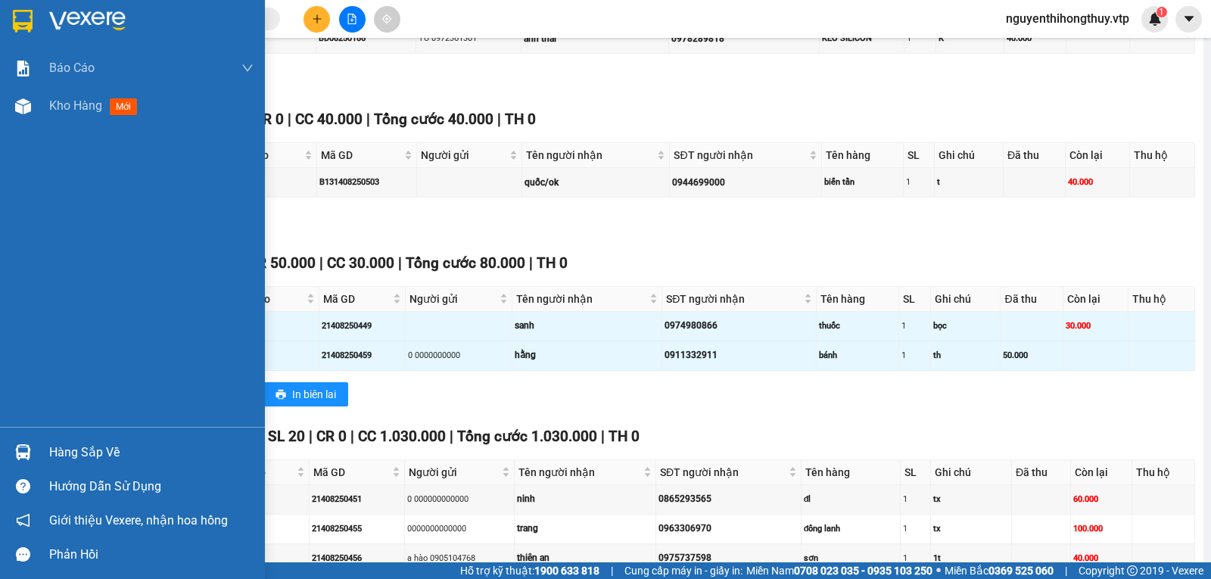
click at [25, 452] on img at bounding box center [23, 452] width 16 height 16
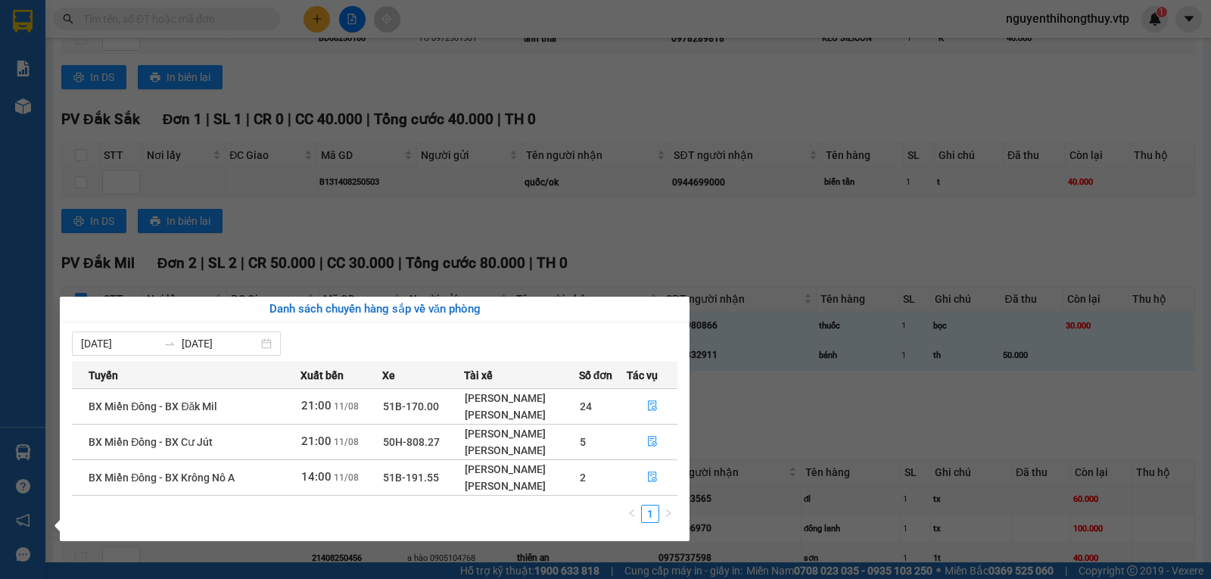
click at [636, 113] on section "Kết quả tìm kiếm ( 0 ) Bộ lọc No Data nguyenthihongthuy.vtp 1 Báo cáo BC giao h…" at bounding box center [605, 289] width 1211 height 579
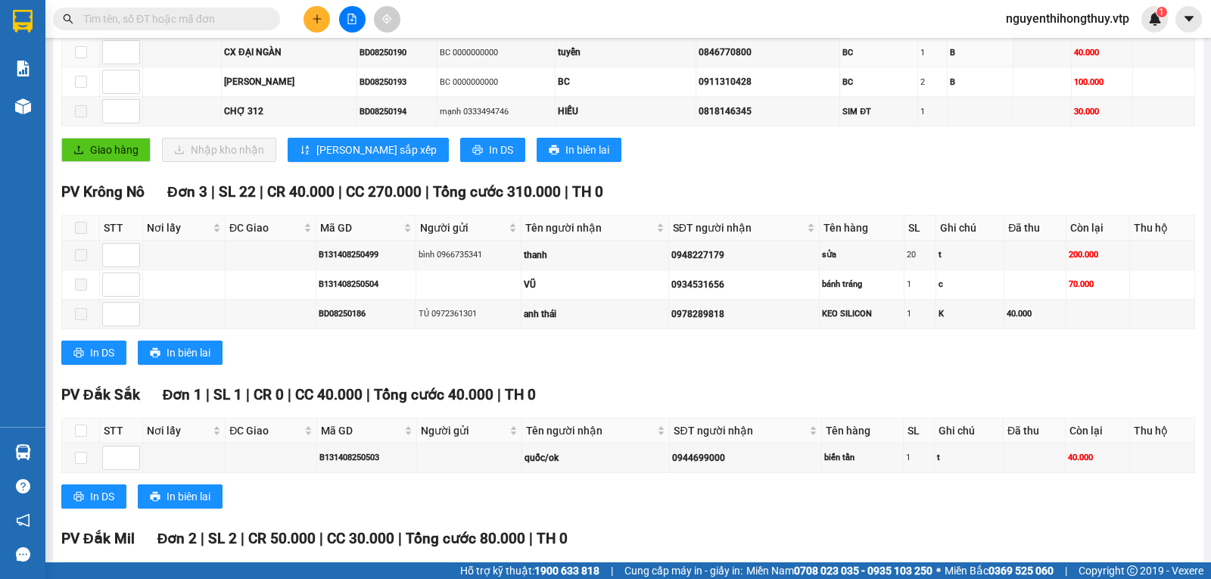
scroll to position [454, 0]
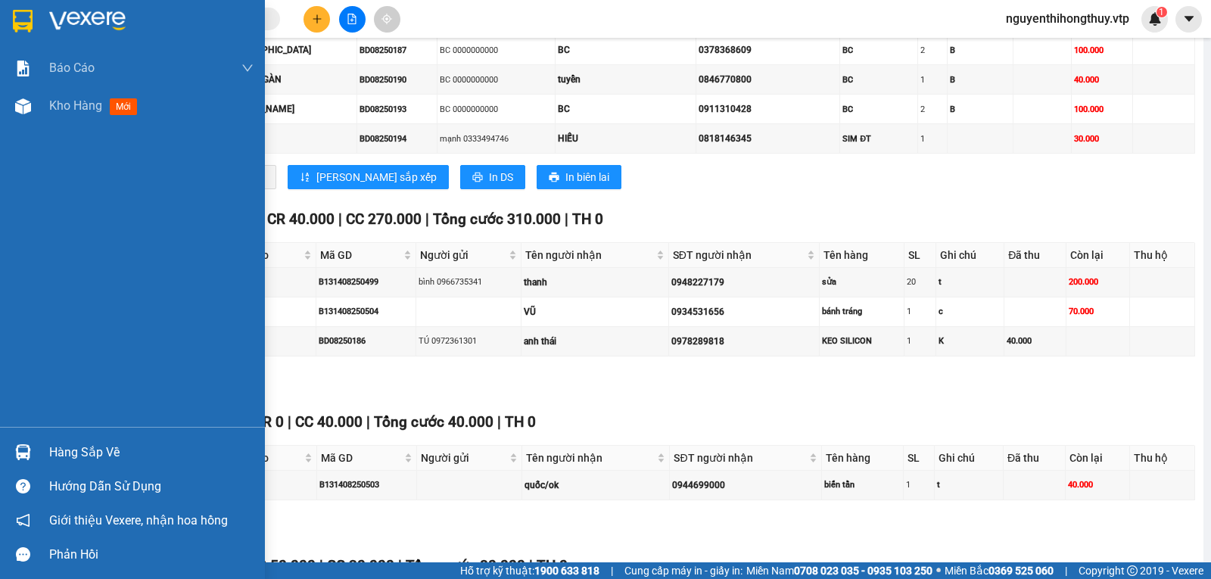
click at [27, 23] on img at bounding box center [23, 21] width 20 height 23
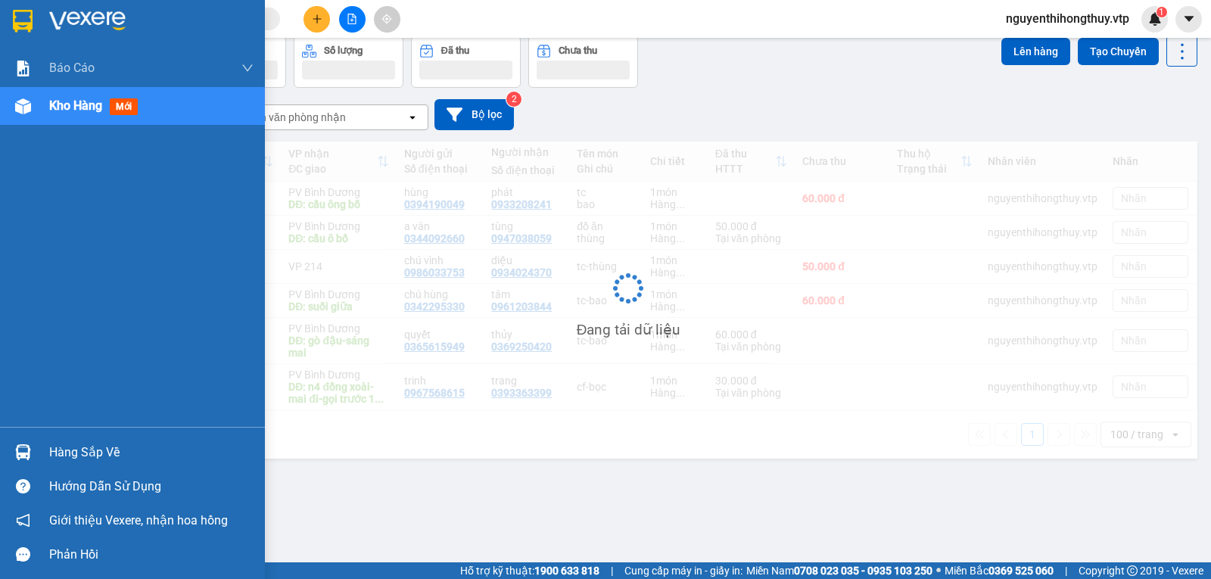
scroll to position [70, 0]
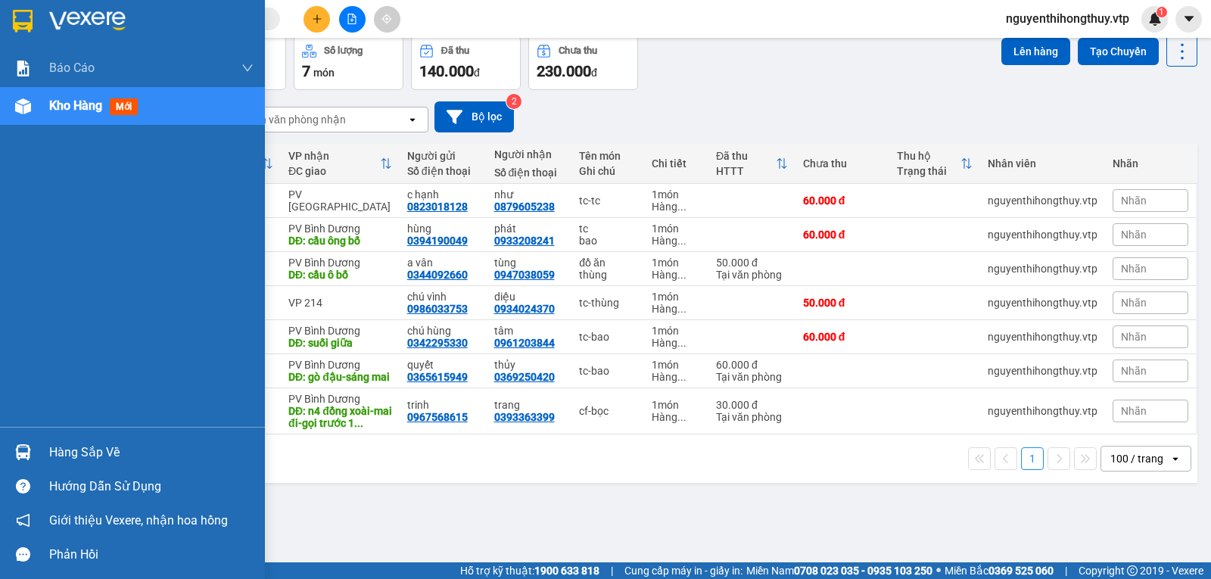
click at [27, 17] on img at bounding box center [23, 21] width 20 height 23
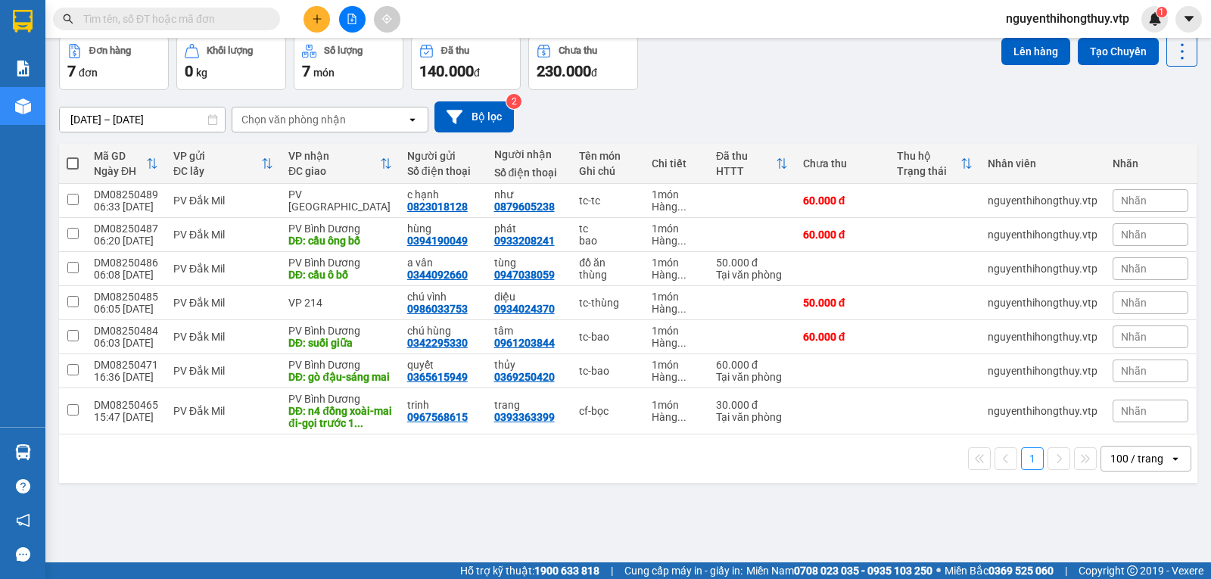
click at [319, 15] on icon "plus" at bounding box center [317, 19] width 11 height 11
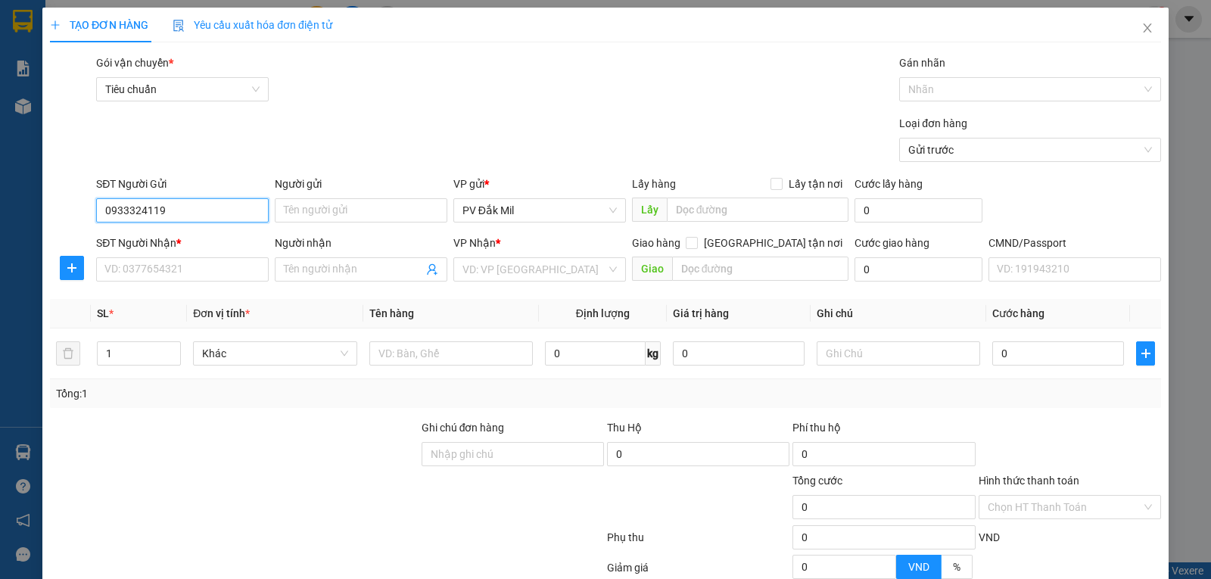
type input "0933324119"
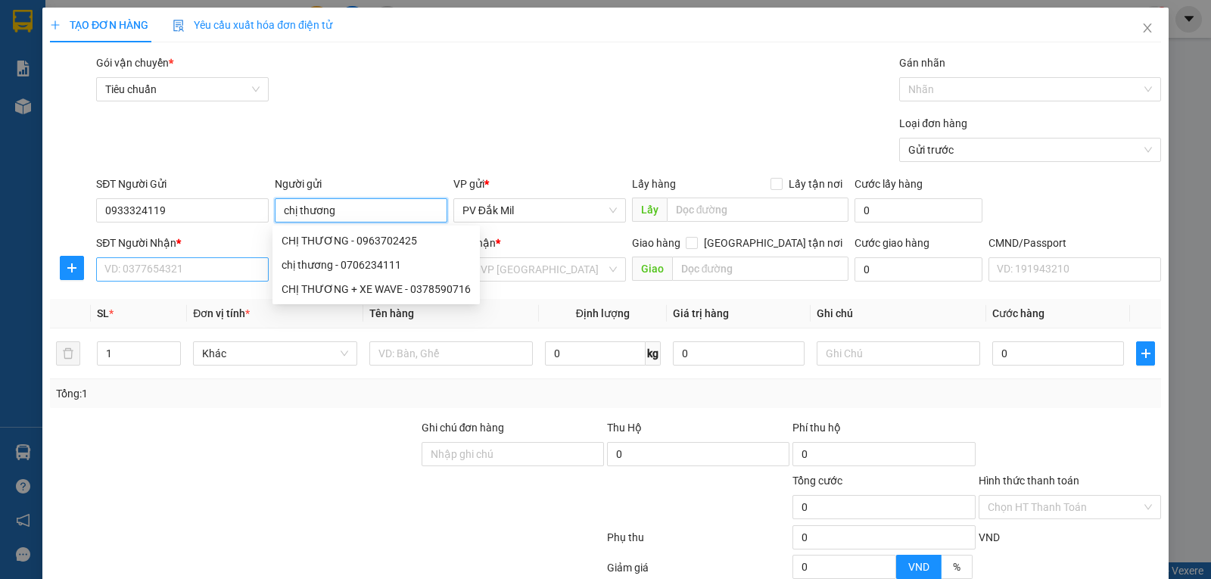
type input "chị thương"
click at [171, 269] on input "SĐT Người Nhận *" at bounding box center [182, 269] width 173 height 24
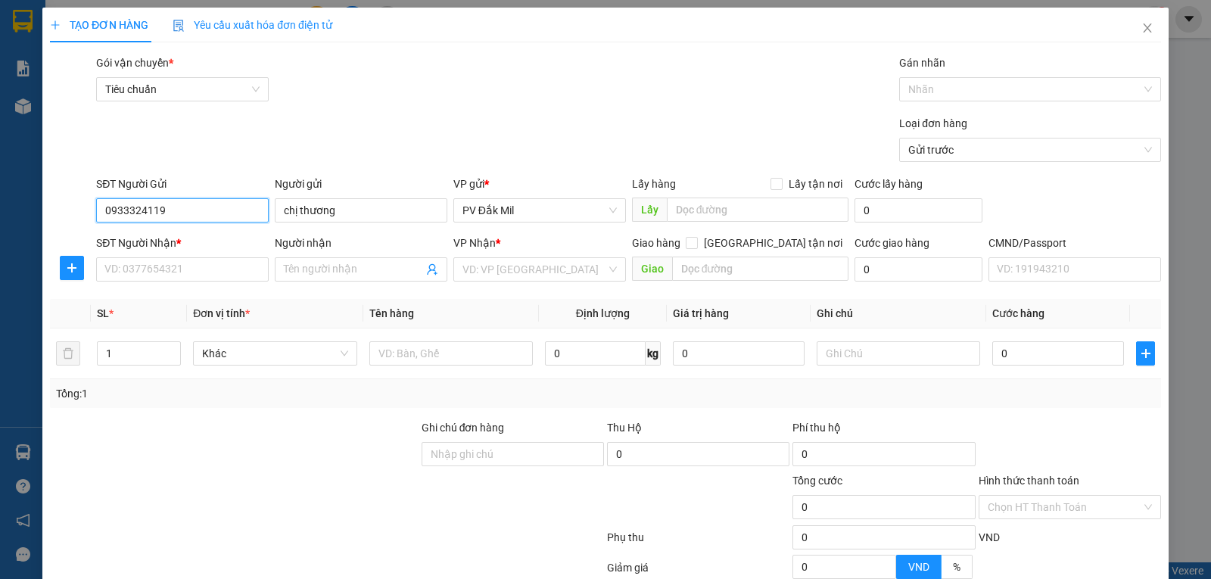
drag, startPoint x: 184, startPoint y: 214, endPoint x: 0, endPoint y: 179, distance: 187.1
click at [0, 179] on div "TẠO ĐƠN HÀNG Yêu cầu xuất hóa đơn điện tử Transit Pickup Surcharge Ids Transit …" at bounding box center [605, 289] width 1211 height 579
click at [140, 259] on input "SĐT Người Nhận *" at bounding box center [182, 269] width 173 height 24
paste input "0933324119"
type input "0933324119"
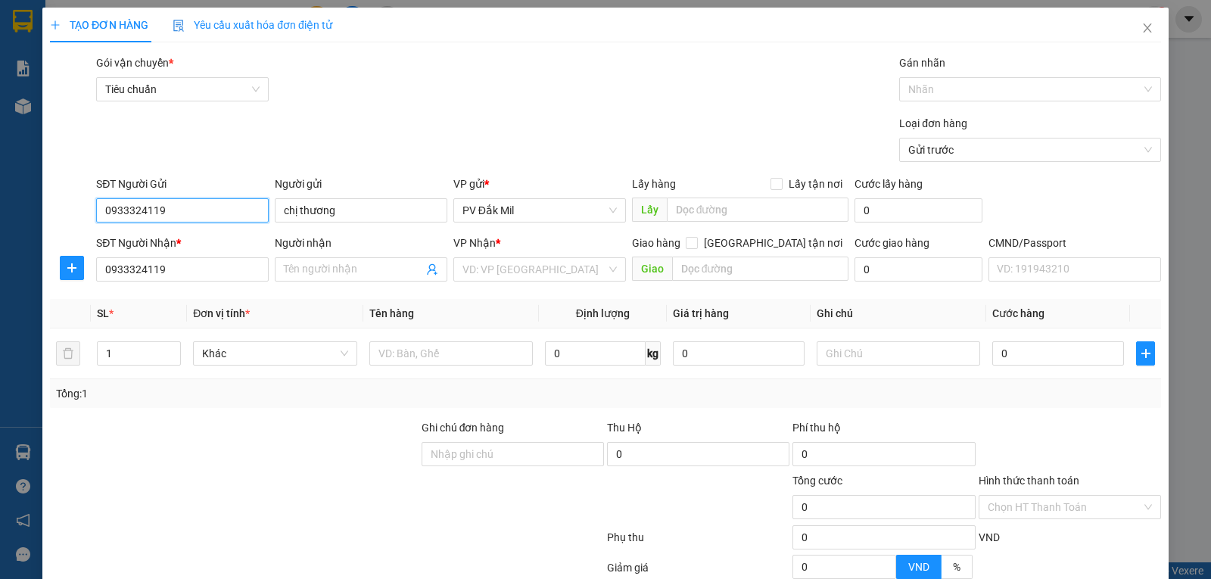
click at [170, 207] on input "0933324119" at bounding box center [182, 210] width 173 height 24
drag, startPoint x: 170, startPoint y: 207, endPoint x: 51, endPoint y: 207, distance: 118.8
click at [51, 207] on div "SĐT Người Gửi 0933324119 0933324119 Người gửi chị thương VP gửi * PV Đắk Mil Lấ…" at bounding box center [605, 202] width 1114 height 53
type input "0941648244"
click at [384, 268] on input "Người nhận" at bounding box center [353, 269] width 139 height 17
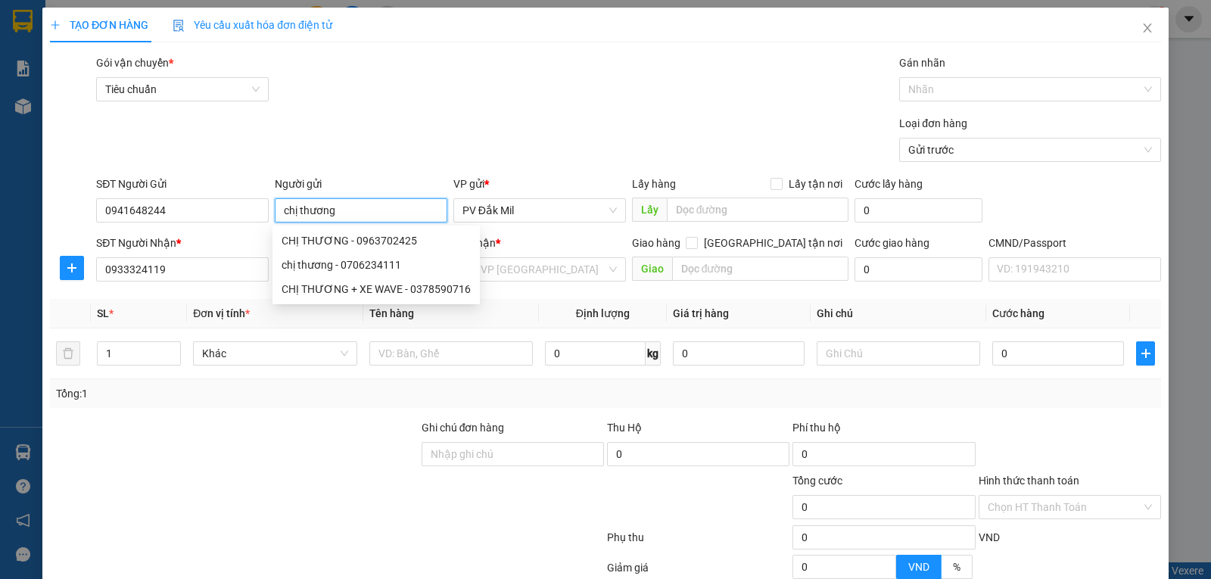
drag, startPoint x: 376, startPoint y: 210, endPoint x: 236, endPoint y: 192, distance: 141.1
click at [239, 192] on div "SĐT Người Gửi 0941648244 Người gửi chị thương VP gửi * PV Đắk Mil Lấy hàng Lấy …" at bounding box center [628, 202] width 1071 height 53
drag, startPoint x: 303, startPoint y: 400, endPoint x: 283, endPoint y: 324, distance: 79.1
click at [303, 397] on div "Tổng: 1" at bounding box center [262, 393] width 412 height 17
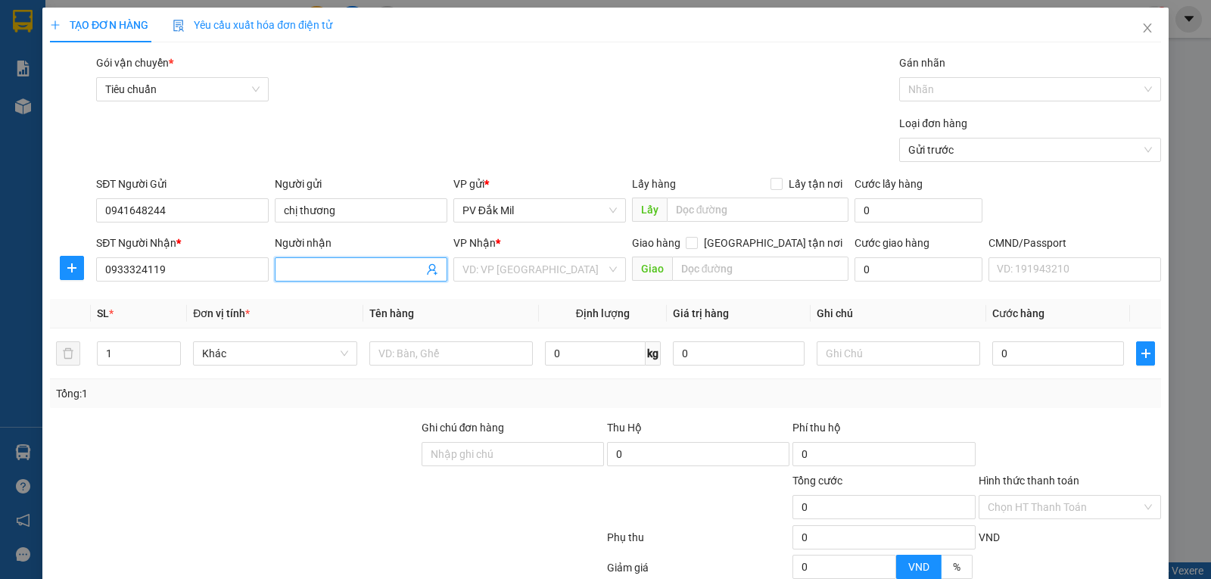
click at [300, 263] on input "Người nhận" at bounding box center [353, 269] width 139 height 17
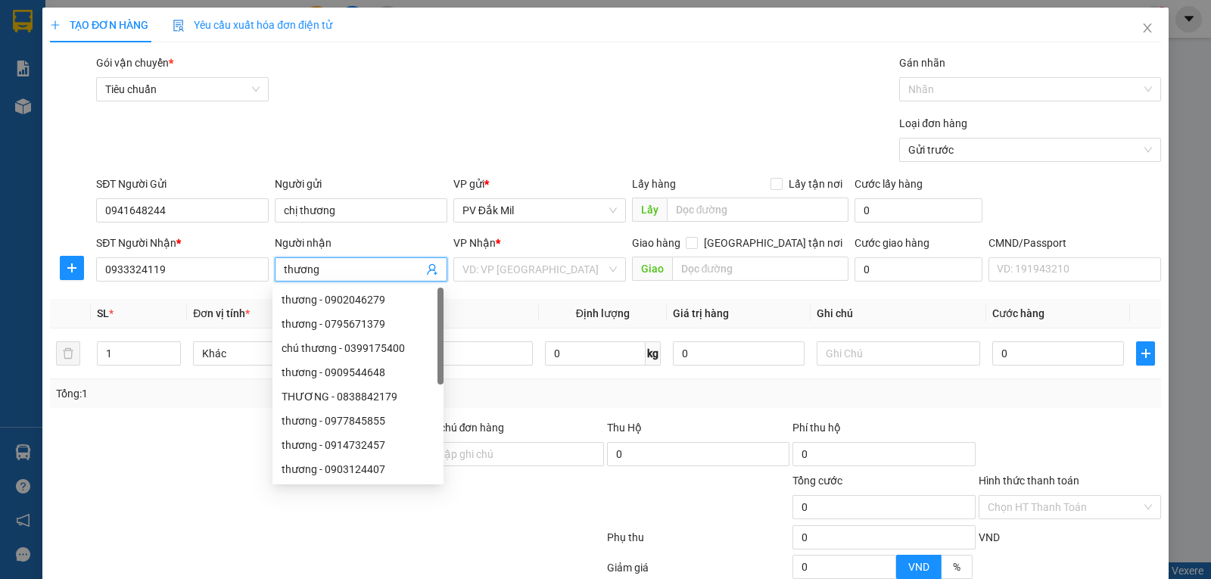
type input "thương"
click at [389, 106] on div "Gói vận chuyển * Tiêu chuẩn Gán nhãn Nhãn" at bounding box center [628, 80] width 1071 height 53
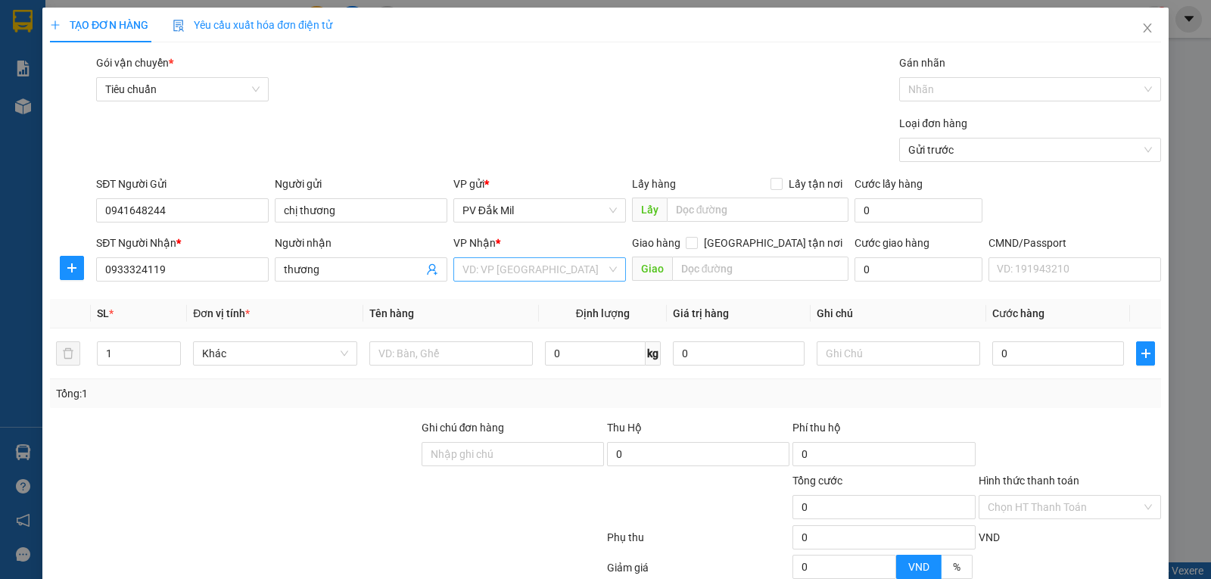
click at [543, 272] on input "search" at bounding box center [534, 269] width 144 height 23
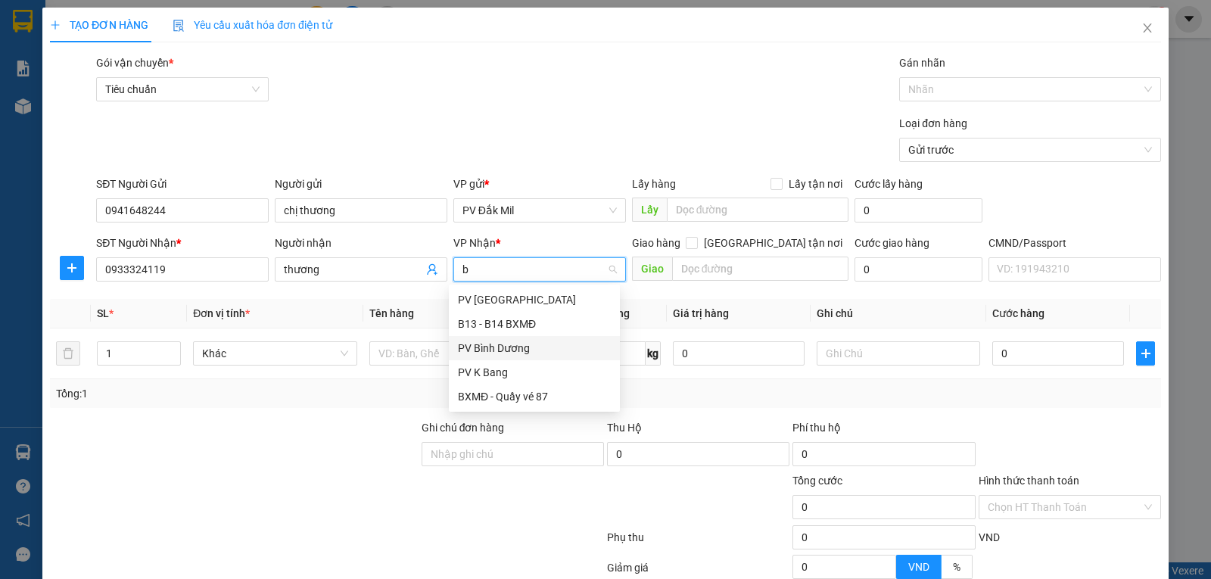
type input "bd"
click at [518, 293] on div "PV Bình Dương" at bounding box center [534, 299] width 153 height 17
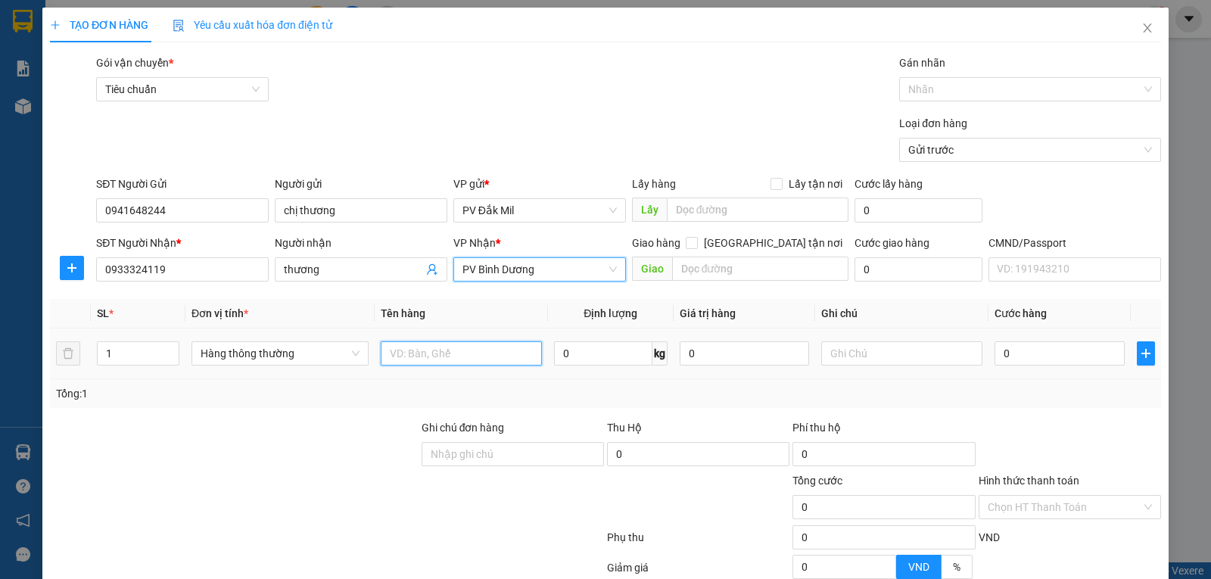
click at [437, 363] on input "text" at bounding box center [461, 353] width 161 height 24
click at [417, 353] on input "text" at bounding box center [461, 353] width 161 height 24
type input "tc"
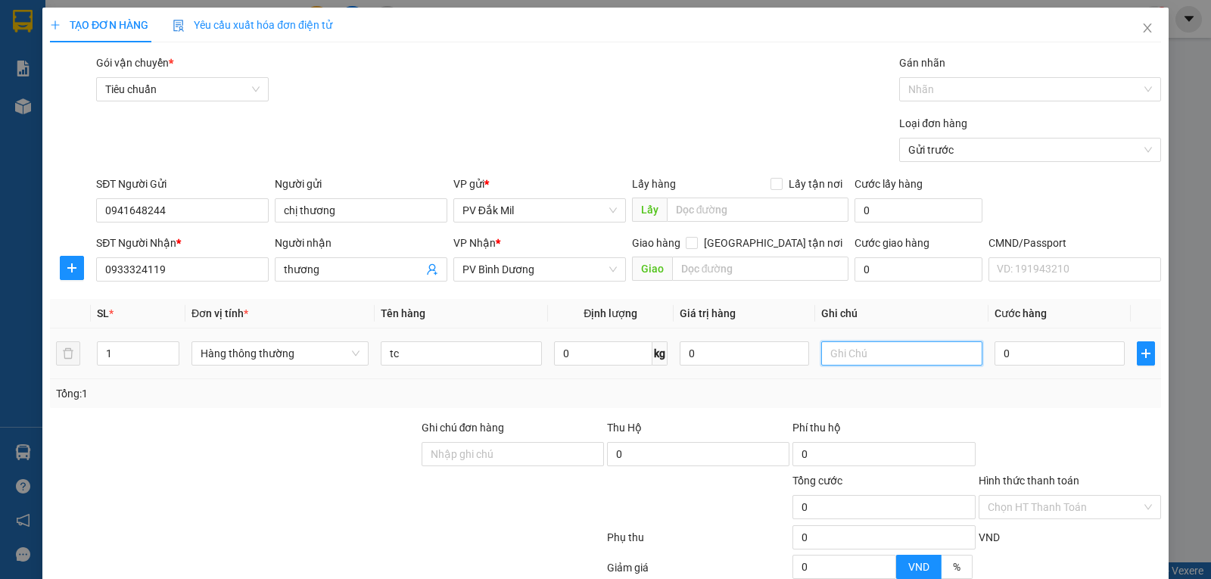
click at [867, 348] on input "text" at bounding box center [901, 353] width 161 height 24
type input "bao"
type input "6"
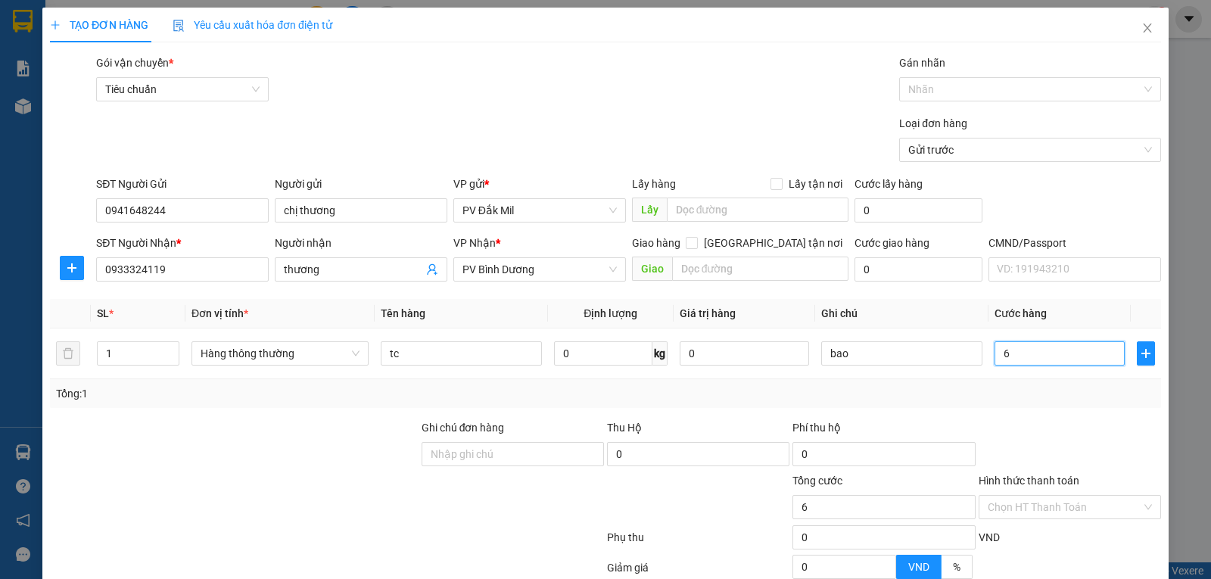
type input "60"
type input "600"
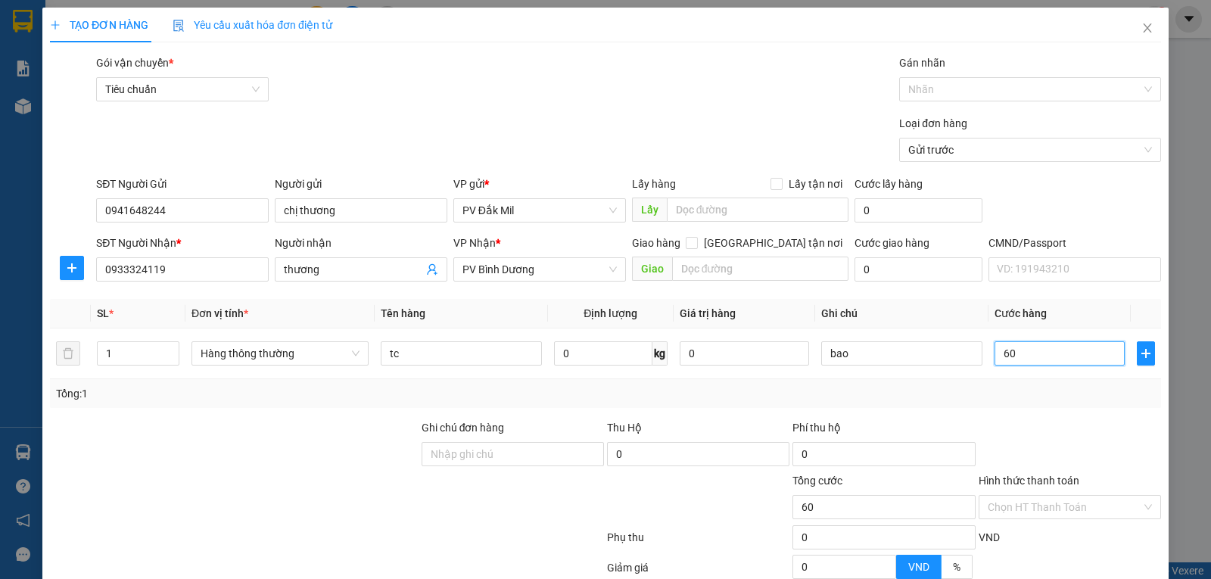
type input "600"
type input "6.000"
type input "60.000"
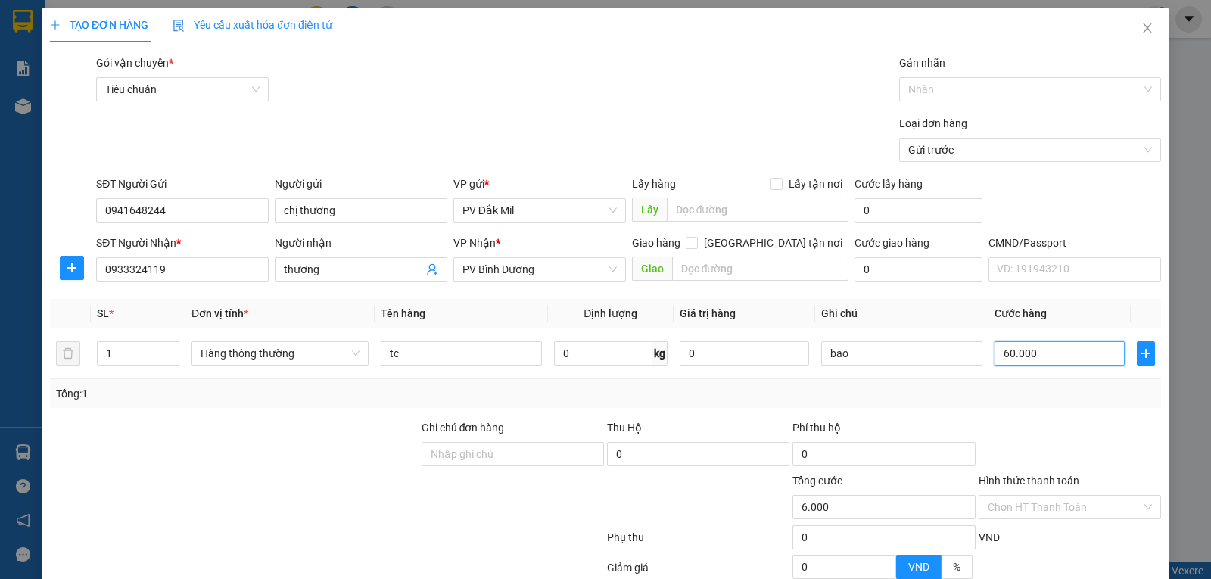
type input "60.000"
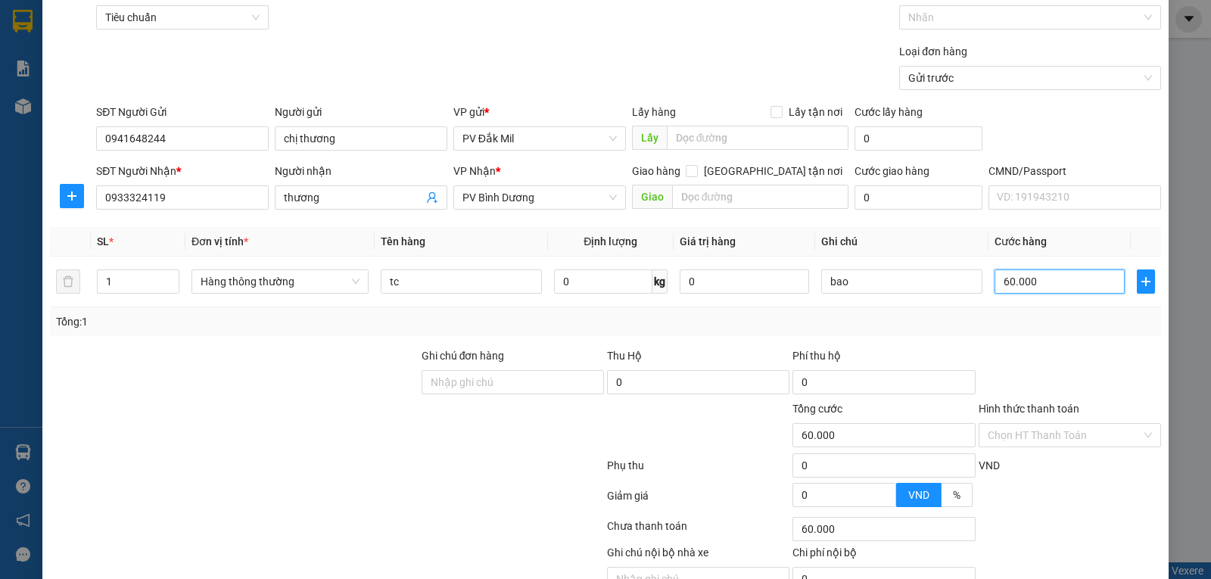
scroll to position [149, 0]
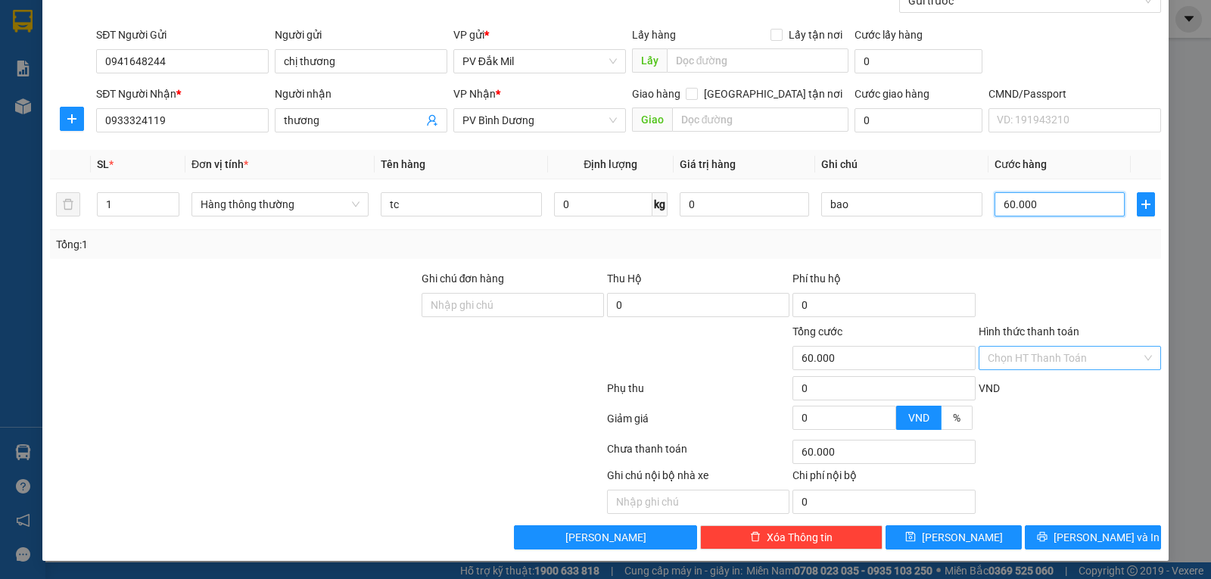
type input "60.000"
click at [1059, 360] on input "Hình thức thanh toán" at bounding box center [1064, 358] width 154 height 23
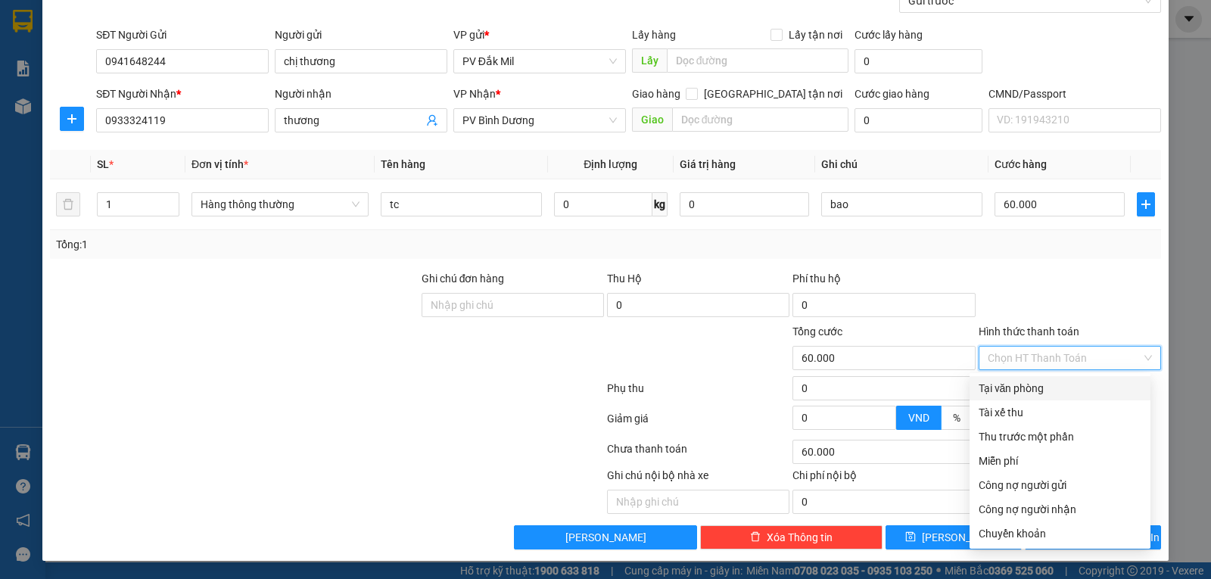
click at [1005, 385] on div "Tại văn phòng" at bounding box center [1059, 388] width 163 height 17
type input "0"
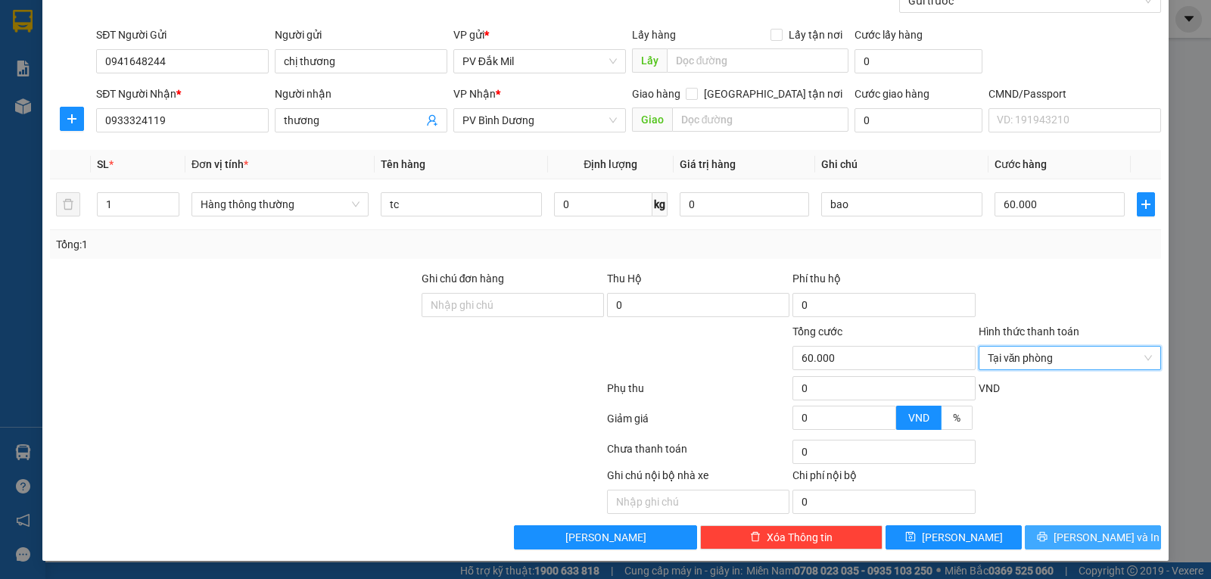
click at [1093, 539] on span "[PERSON_NAME] và In" at bounding box center [1106, 537] width 106 height 17
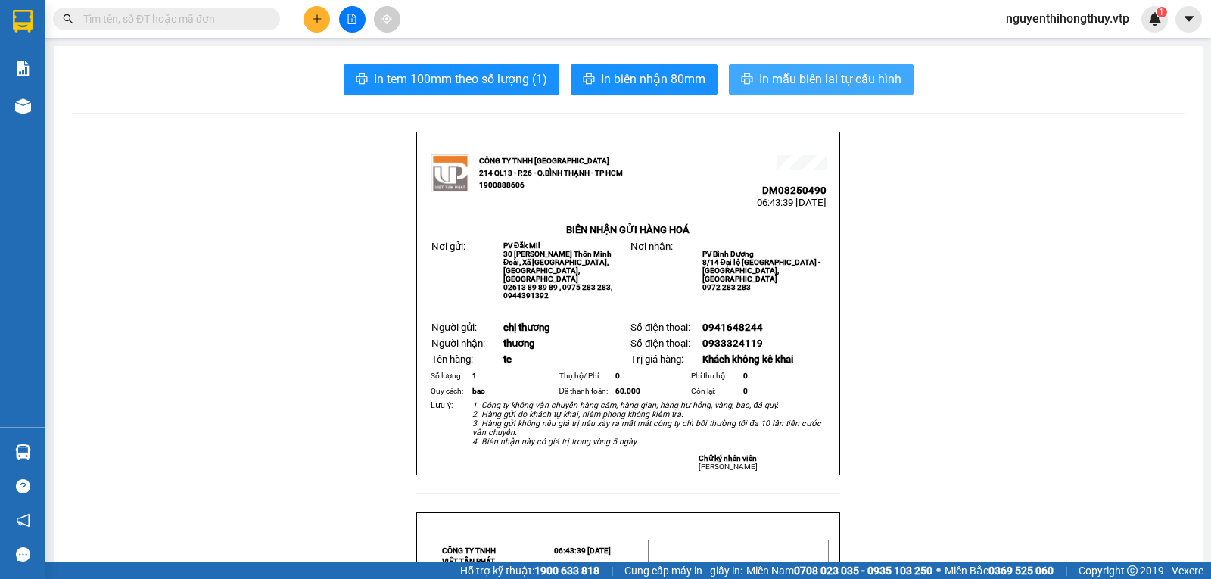
click at [783, 85] on span "In mẫu biên lai tự cấu hình" at bounding box center [830, 79] width 142 height 19
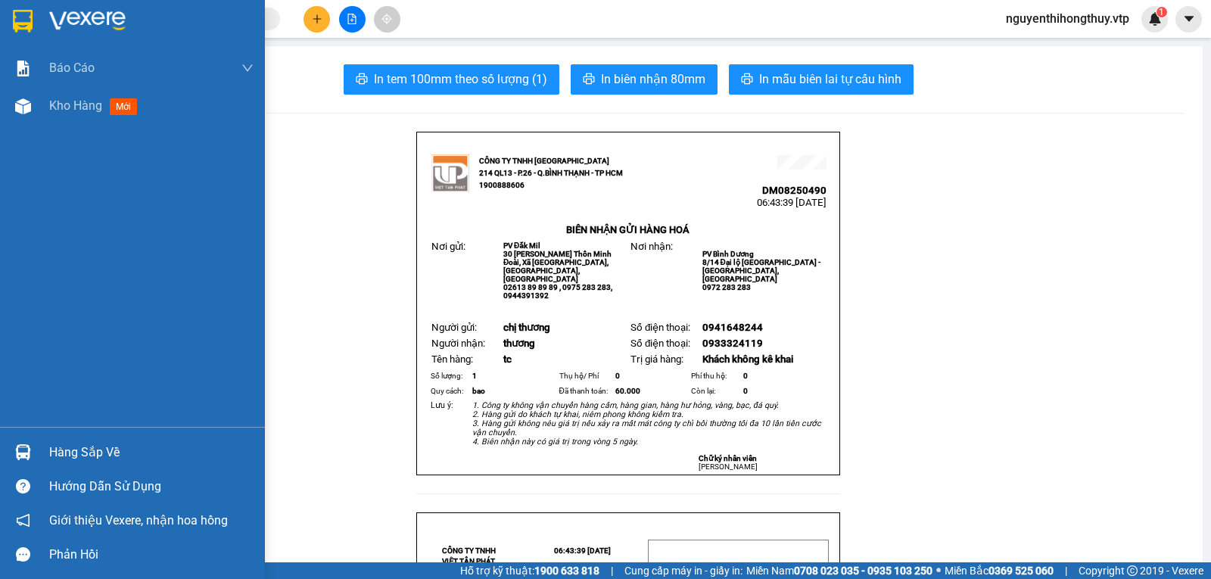
click at [17, 19] on img at bounding box center [23, 21] width 20 height 23
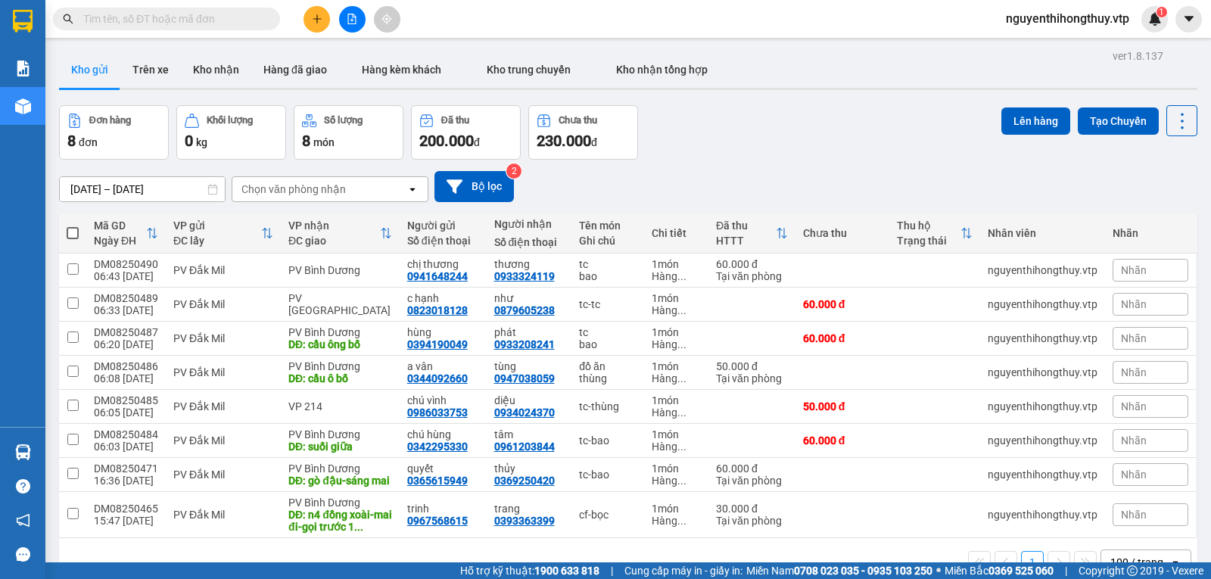
click at [133, 15] on input "text" at bounding box center [172, 19] width 179 height 17
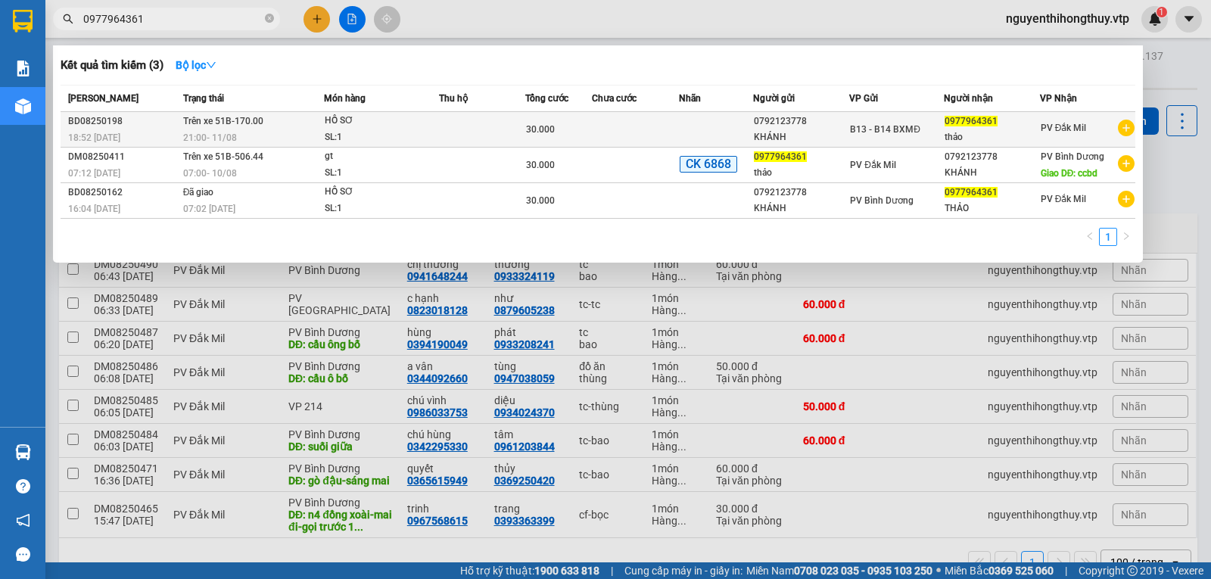
click at [658, 129] on td at bounding box center [635, 130] width 87 height 36
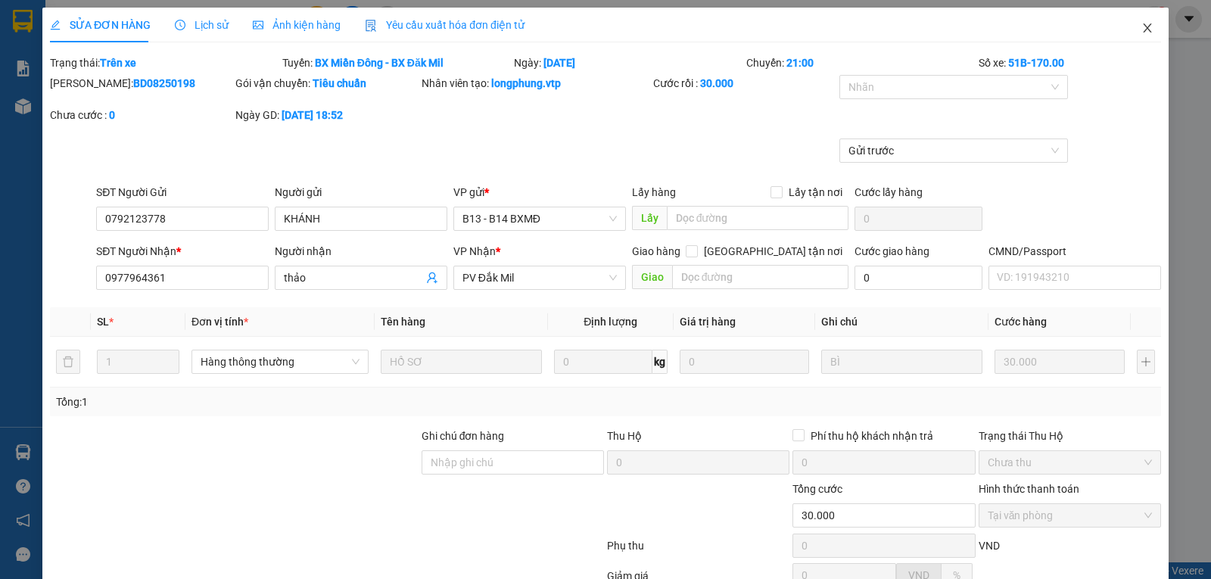
click at [1129, 30] on span "Close" at bounding box center [1147, 29] width 42 height 42
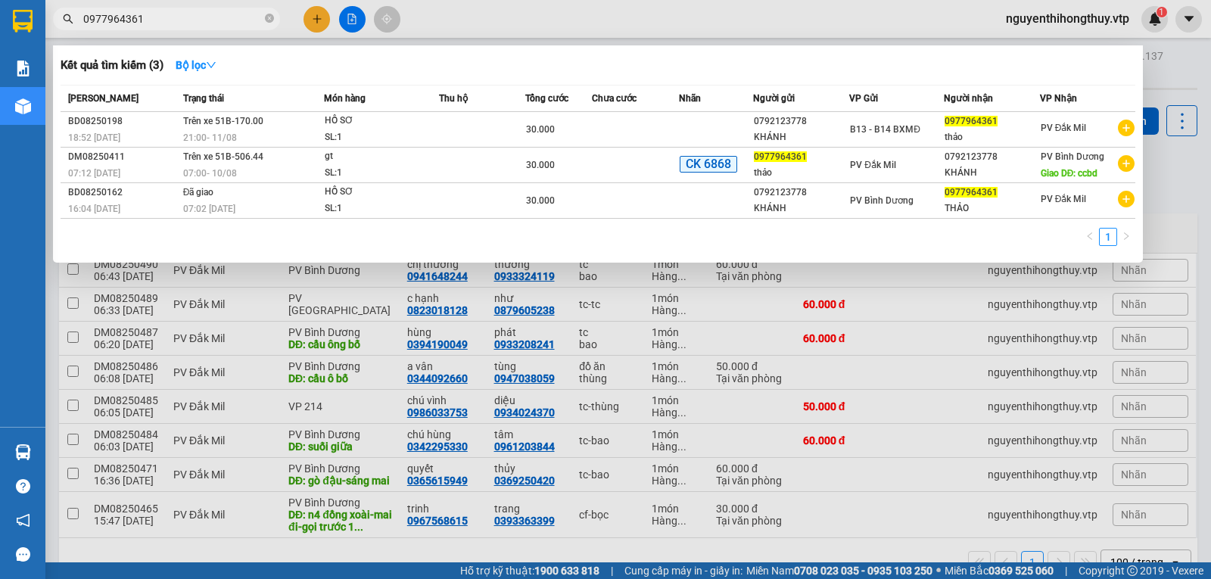
click at [163, 13] on input "0977964361" at bounding box center [172, 19] width 179 height 17
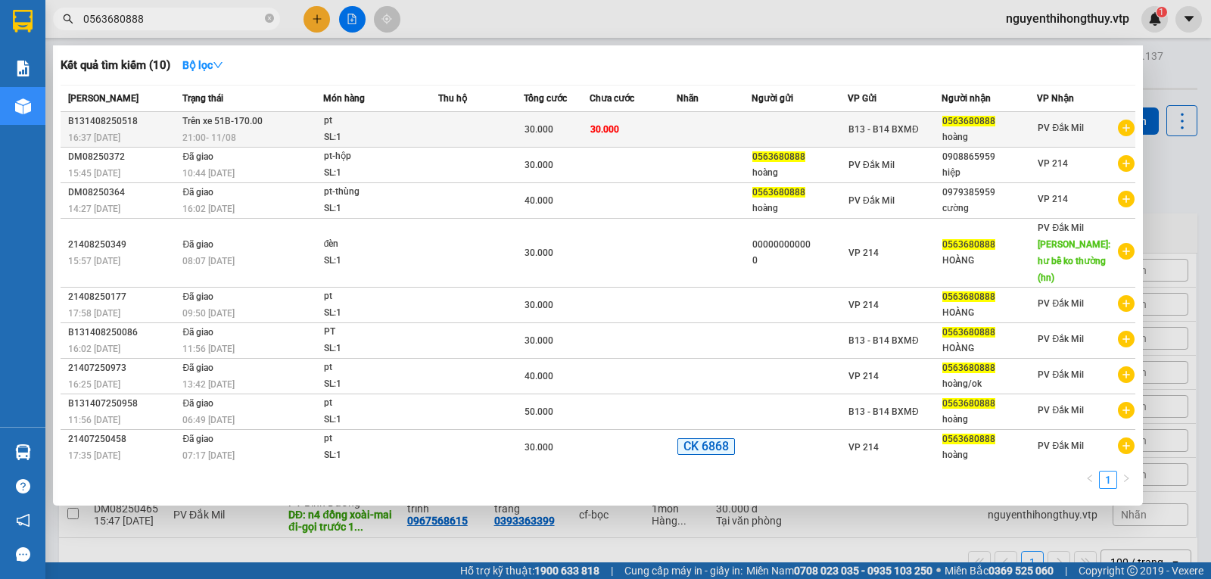
click at [546, 124] on span "30.000" at bounding box center [538, 129] width 29 height 11
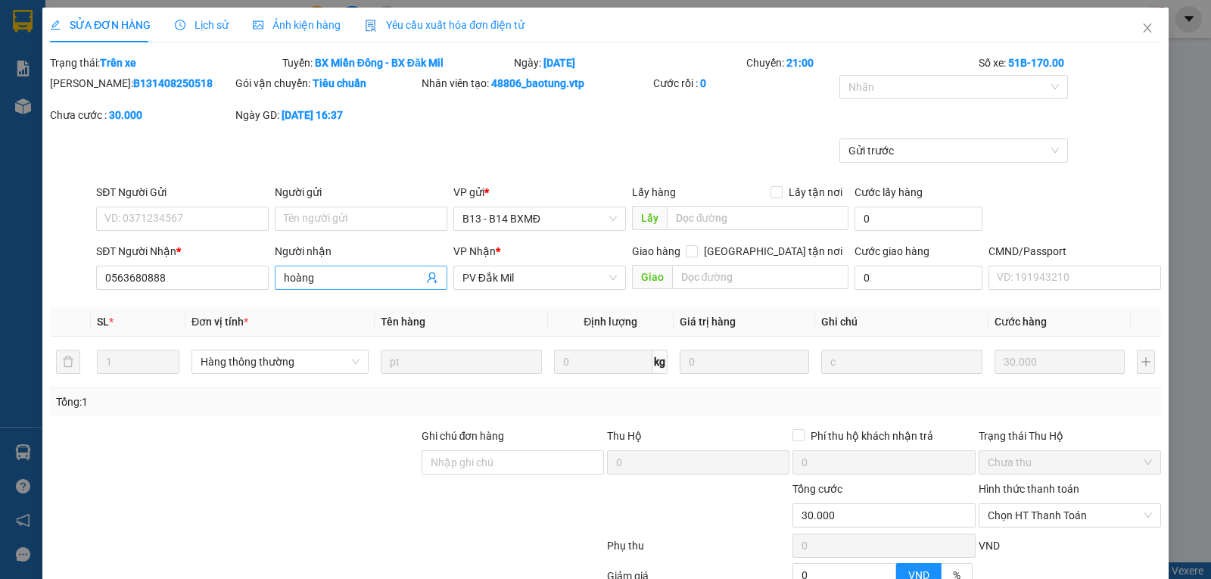
click at [329, 272] on input "hoàng" at bounding box center [353, 277] width 139 height 17
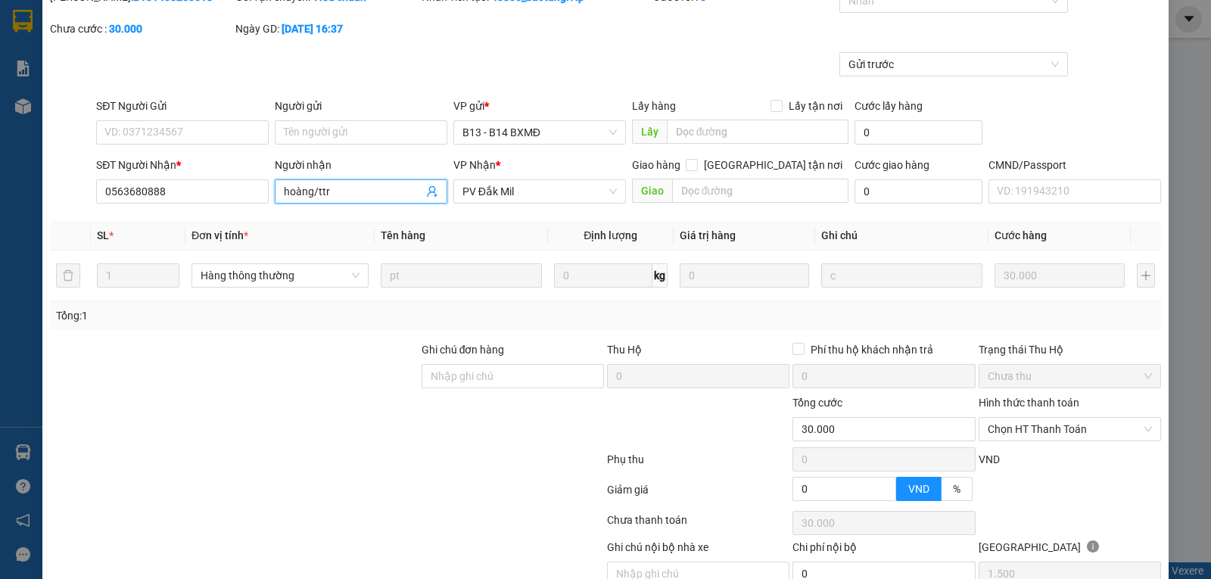
scroll to position [158, 0]
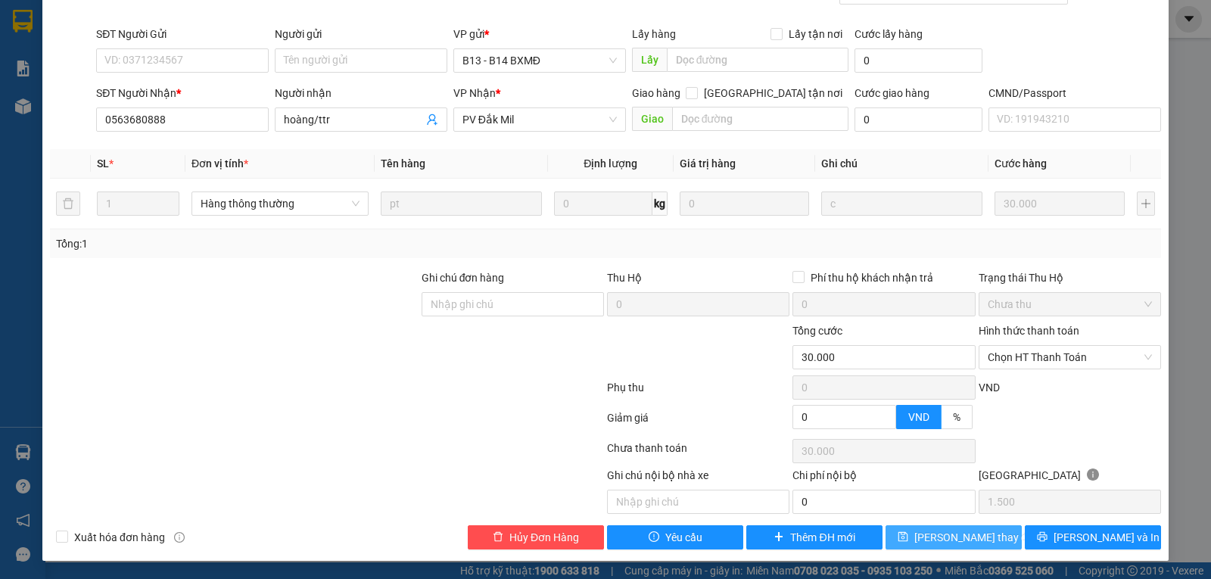
click at [946, 546] on button "[PERSON_NAME] thay đổi" at bounding box center [953, 537] width 136 height 24
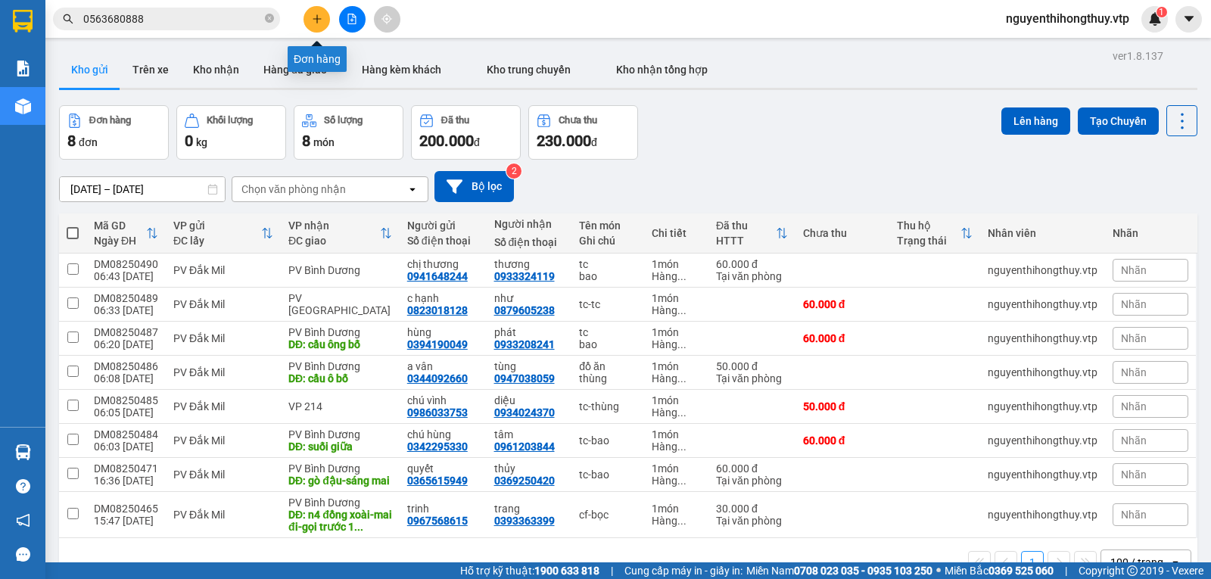
click at [314, 26] on button at bounding box center [316, 19] width 26 height 26
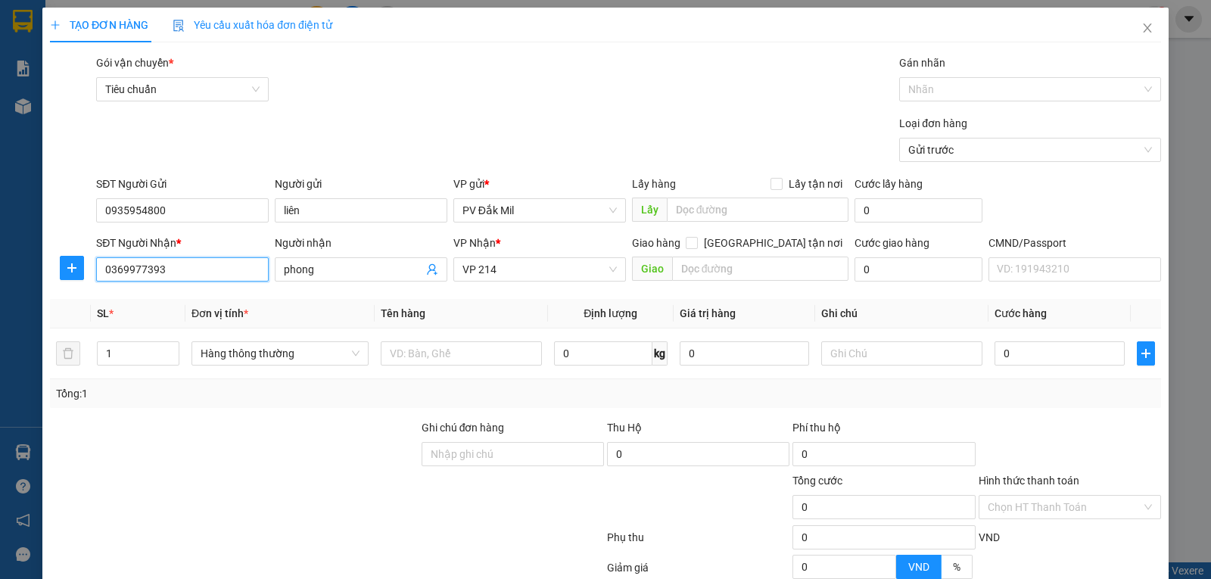
click at [176, 269] on input "0369977393" at bounding box center [182, 269] width 173 height 24
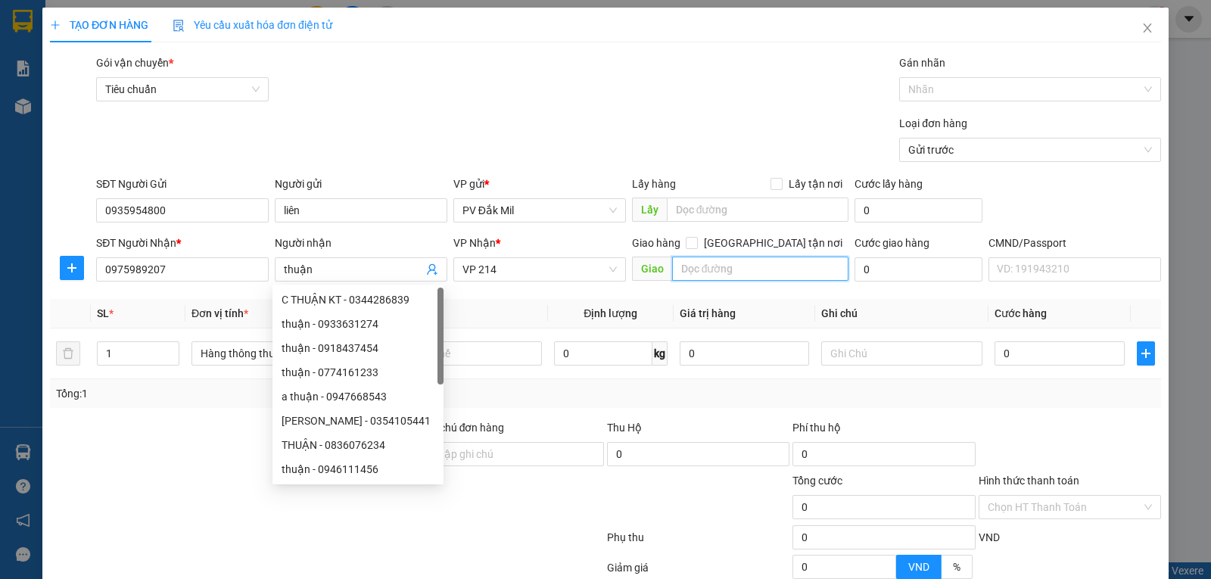
click at [723, 266] on input "text" at bounding box center [760, 269] width 177 height 24
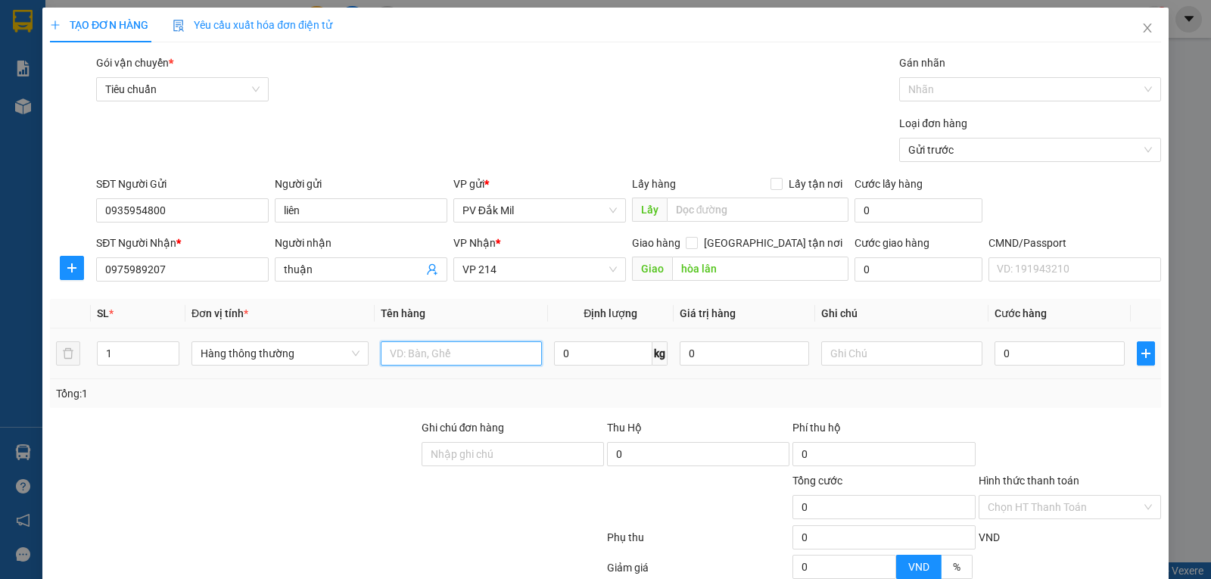
click at [427, 348] on input "text" at bounding box center [461, 353] width 161 height 24
click at [899, 359] on input "text" at bounding box center [901, 353] width 161 height 24
click at [1009, 352] on input "0" at bounding box center [1058, 353] width 129 height 24
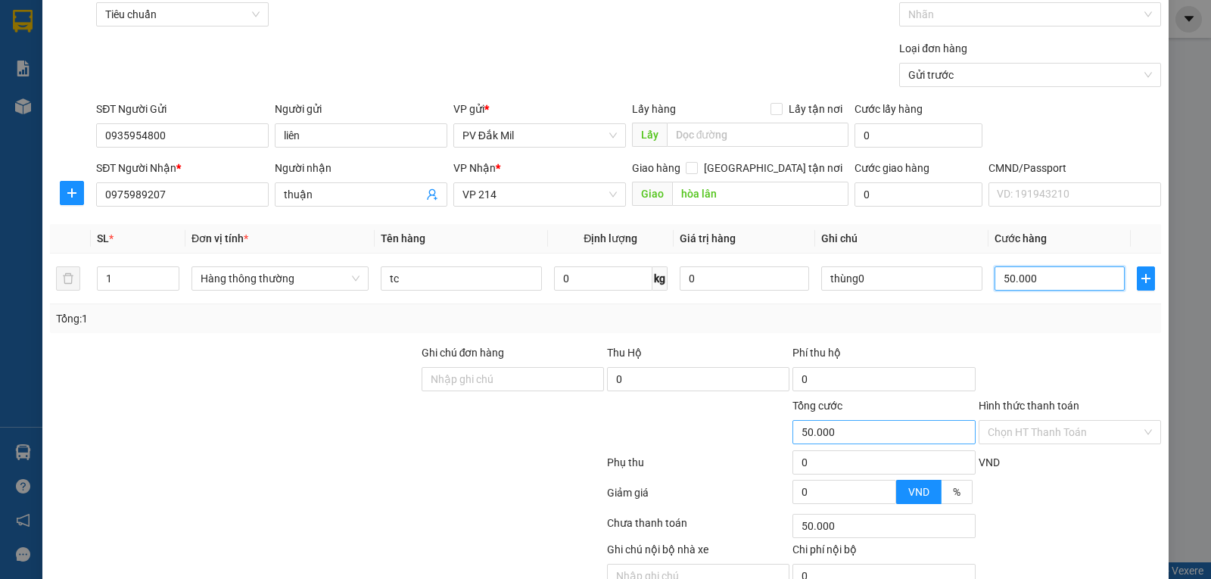
scroll to position [149, 0]
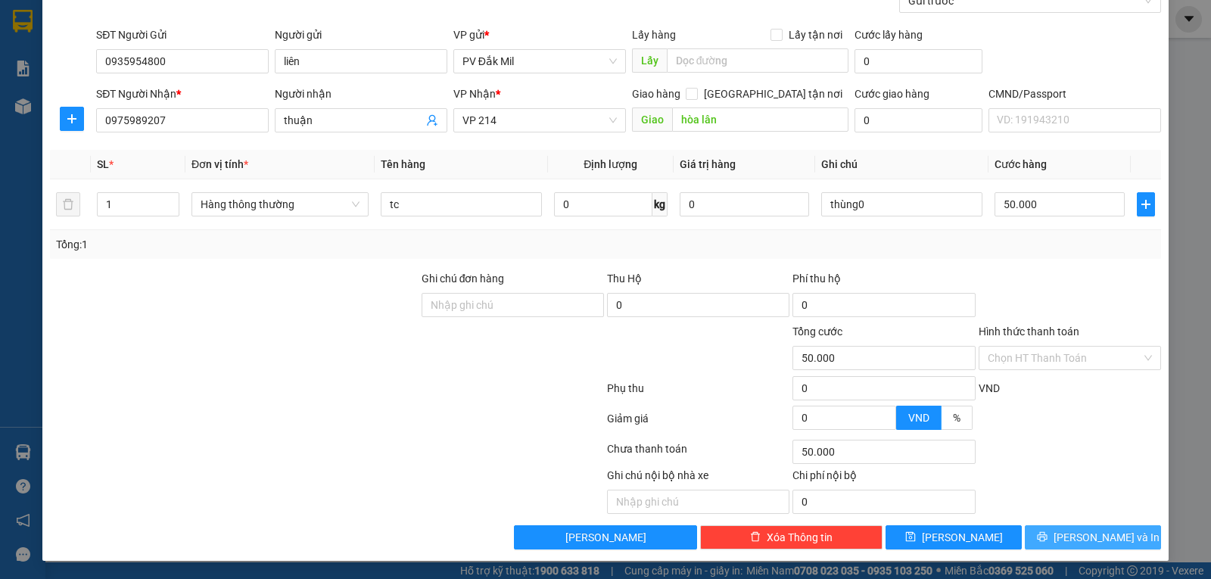
click at [1085, 538] on span "[PERSON_NAME] và In" at bounding box center [1106, 537] width 106 height 17
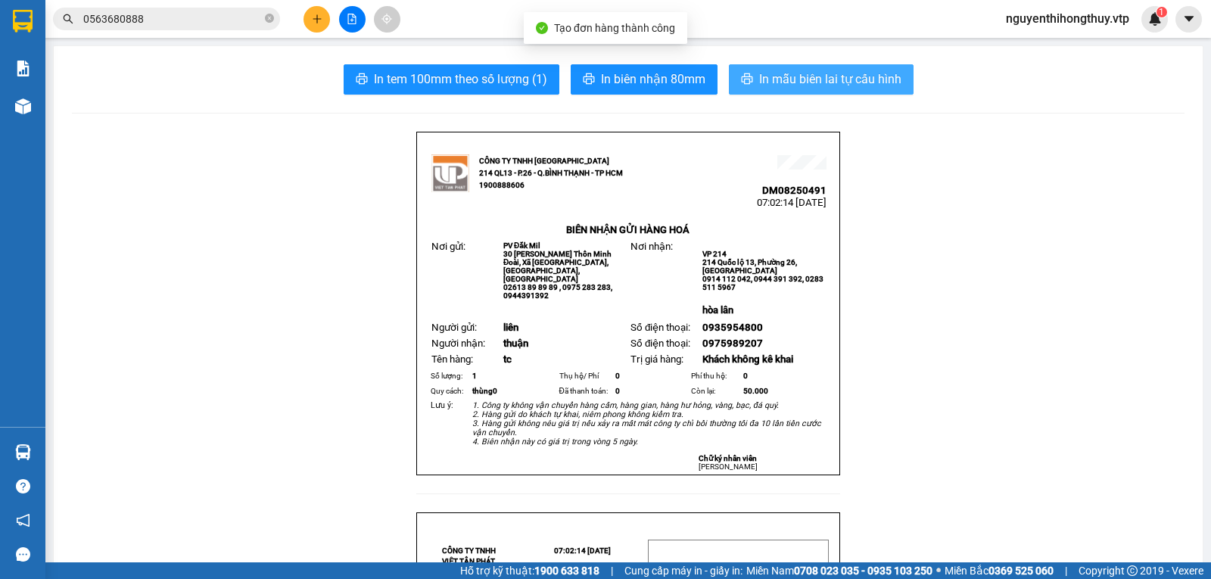
click at [782, 81] on span "In mẫu biên lai tự cấu hình" at bounding box center [830, 79] width 142 height 19
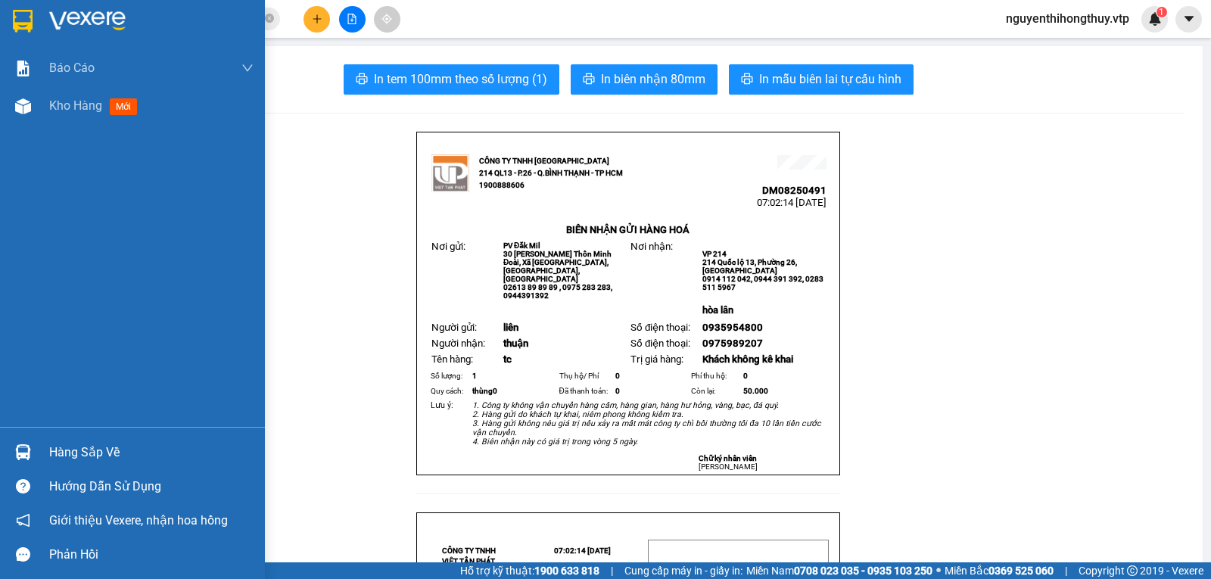
click at [30, 17] on img at bounding box center [23, 21] width 20 height 23
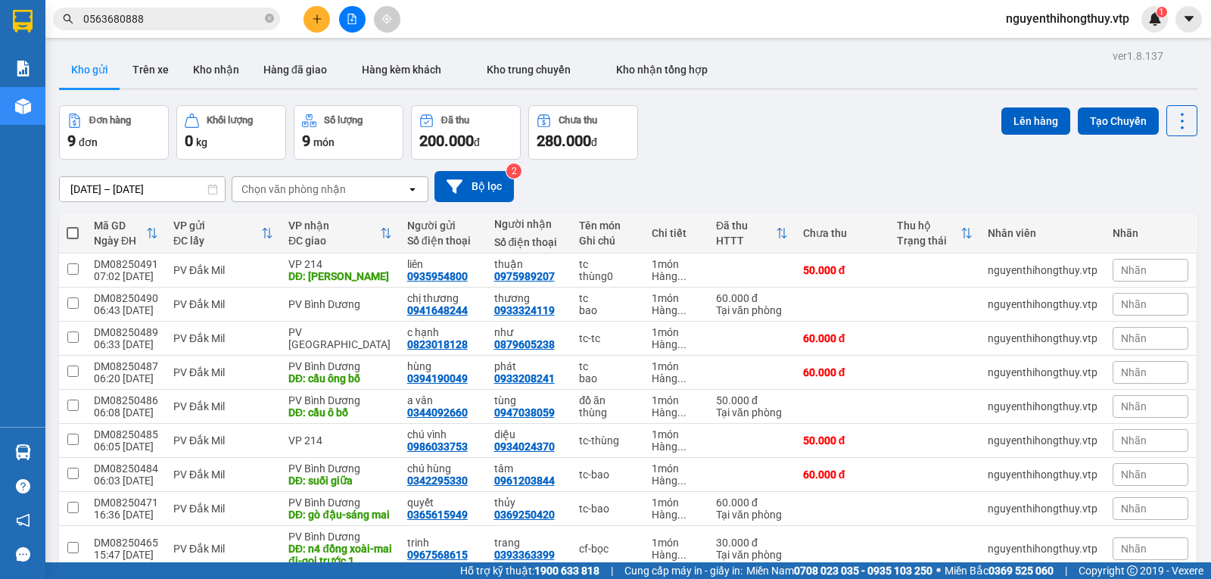
click at [72, 235] on span at bounding box center [73, 233] width 12 height 12
click at [73, 225] on input "checkbox" at bounding box center [73, 225] width 0 height 0
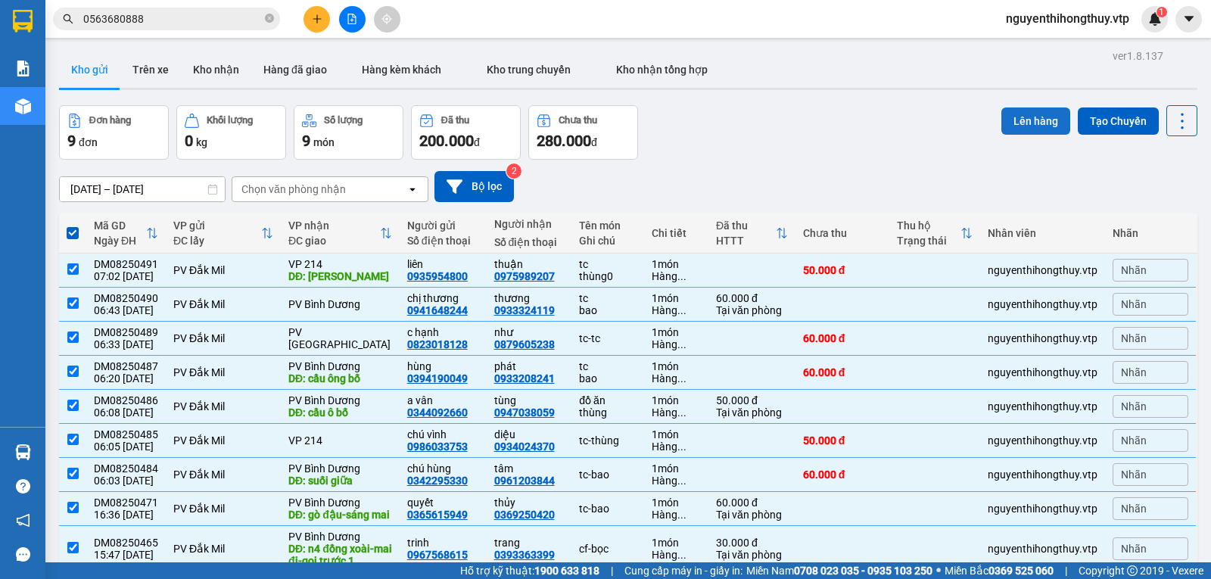
click at [1031, 125] on button "Lên hàng" at bounding box center [1035, 120] width 69 height 27
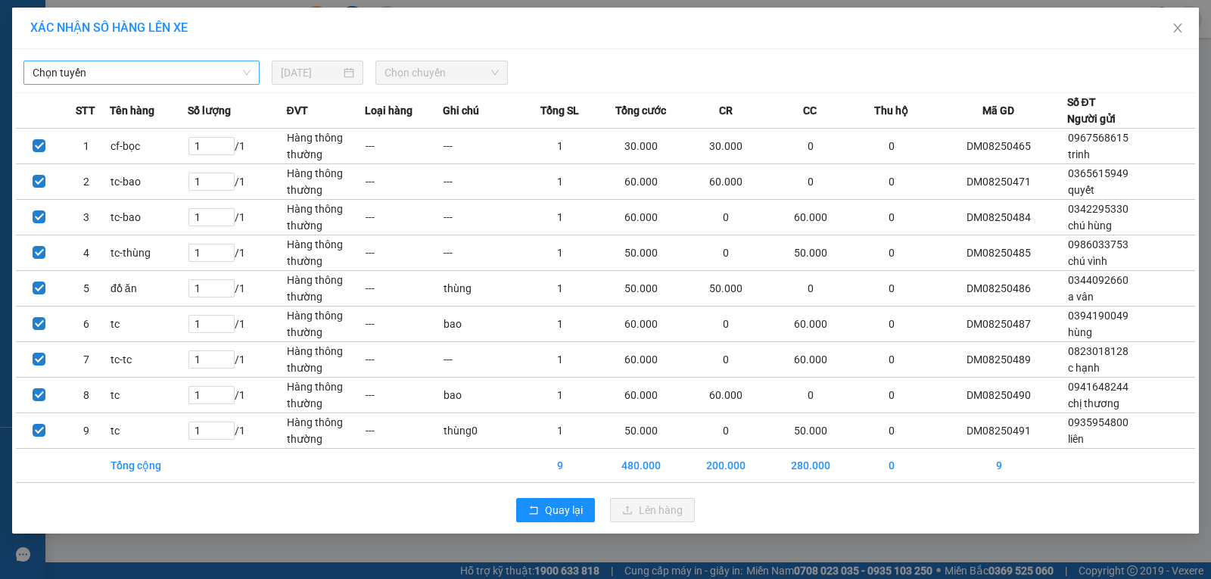
click at [185, 76] on span "Chọn tuyến" at bounding box center [142, 72] width 218 height 23
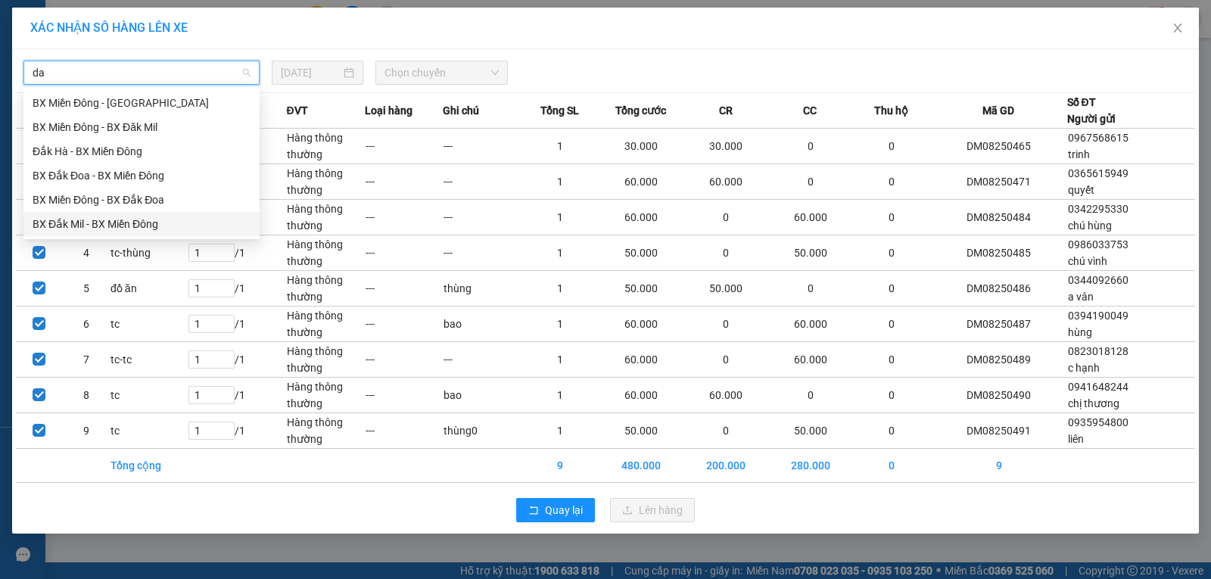
click at [110, 224] on div "BX Đắk Mil - BX Miền Đông" at bounding box center [142, 224] width 218 height 17
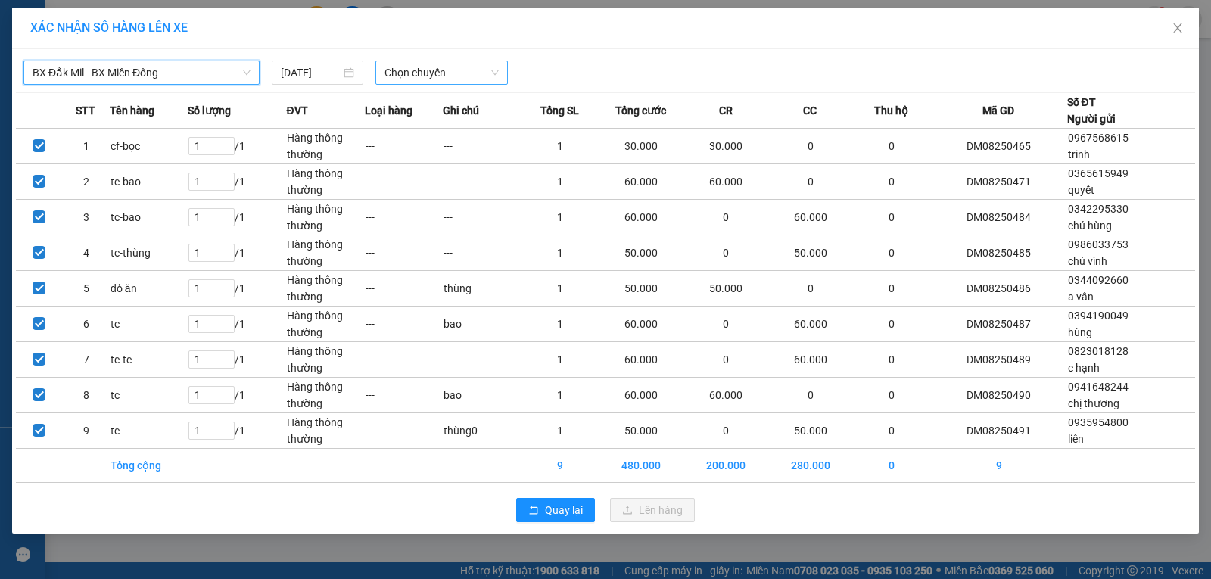
click at [419, 73] on span "Chọn chuyến" at bounding box center [441, 72] width 114 height 23
click at [428, 127] on div "07:00 - 51B-170.00" at bounding box center [443, 127] width 118 height 17
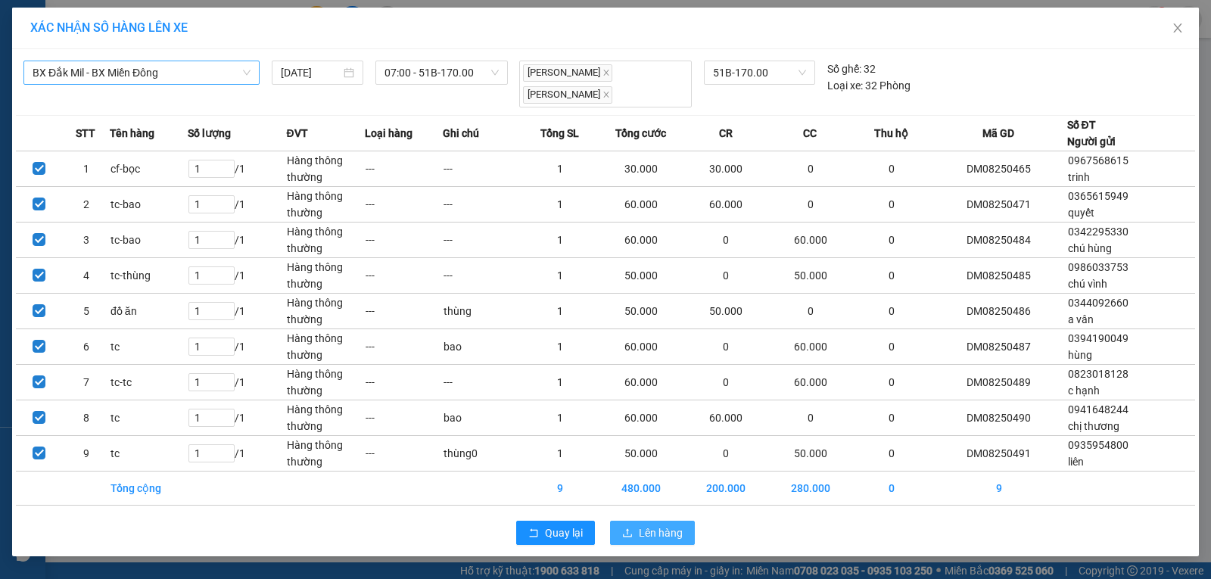
click at [645, 532] on span "Lên hàng" at bounding box center [661, 532] width 44 height 17
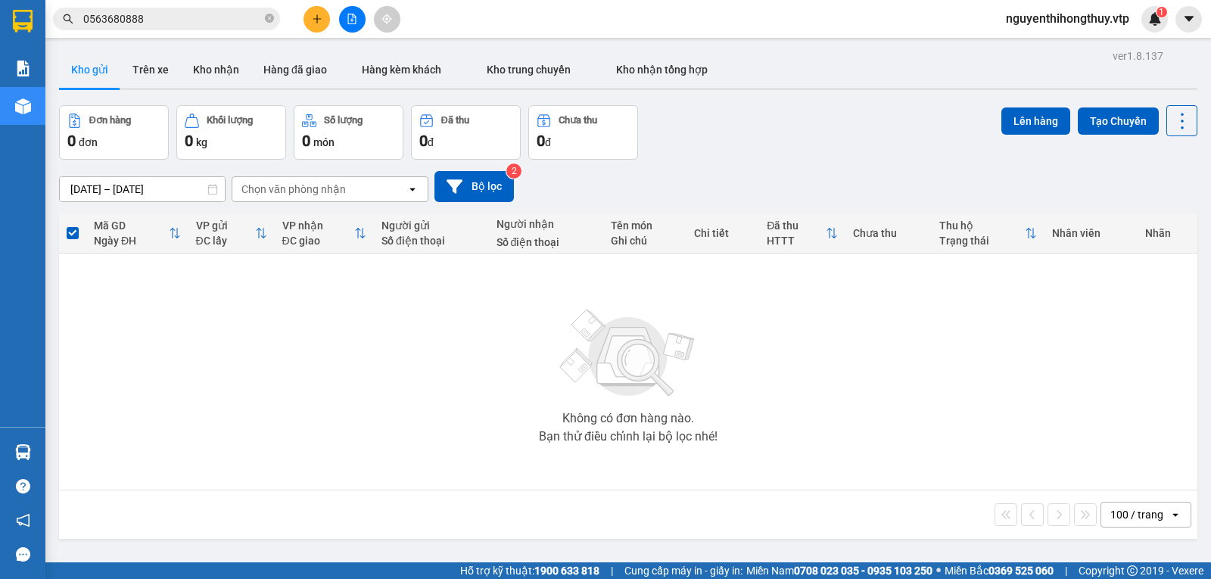
click at [354, 20] on icon "file-add" at bounding box center [352, 19] width 11 height 11
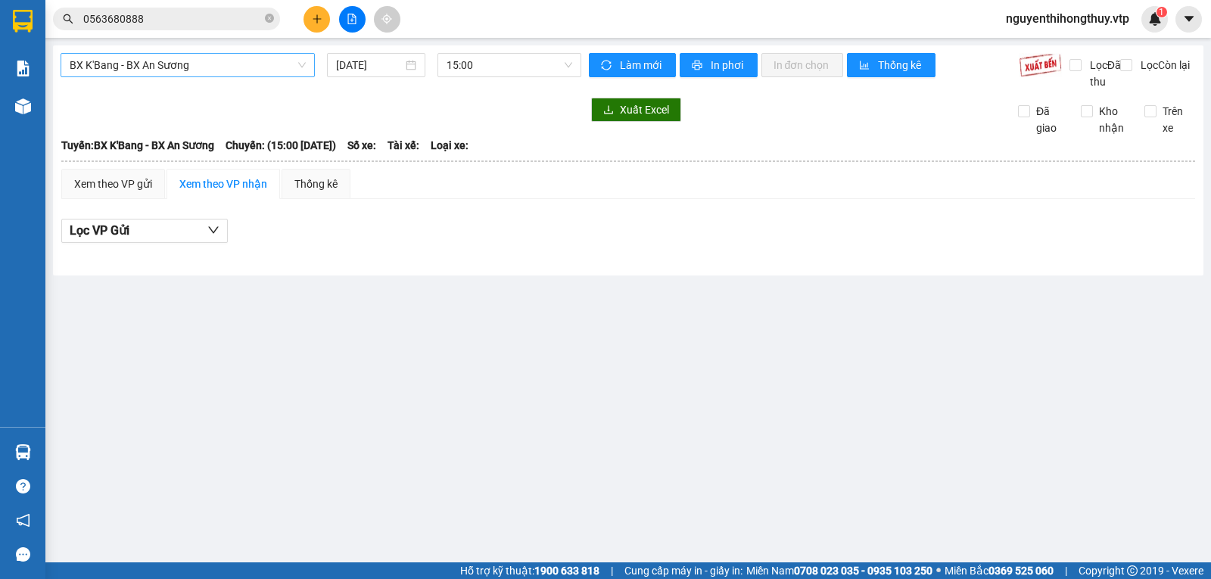
click at [253, 67] on span "BX K'Bang - BX An Sương" at bounding box center [188, 65] width 236 height 23
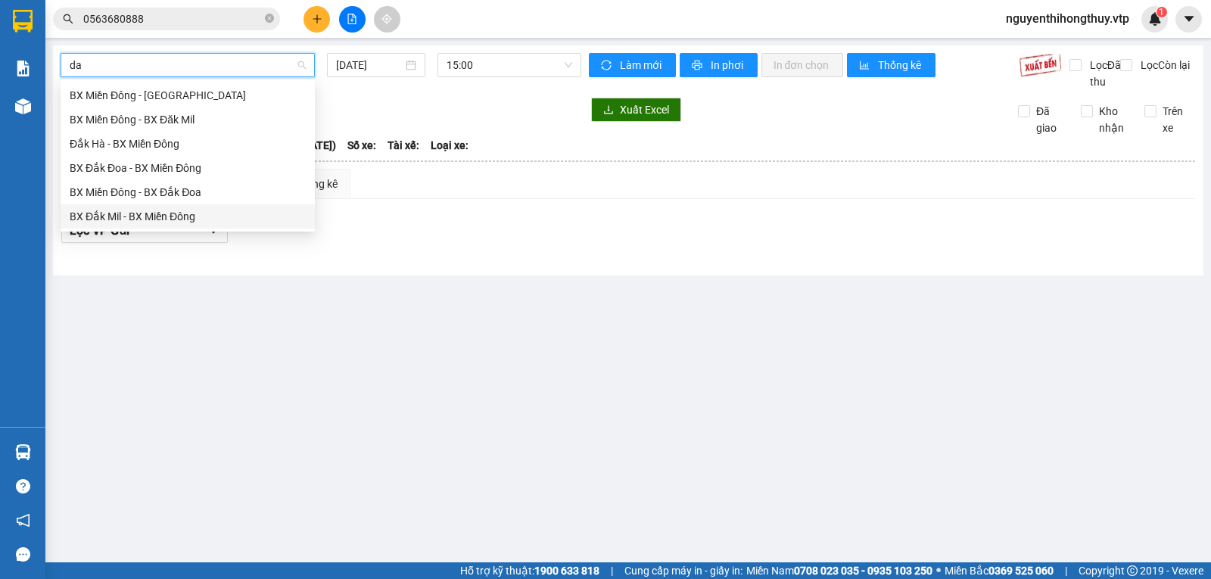
click at [166, 210] on div "BX Đắk Mil - BX Miền Đông" at bounding box center [188, 216] width 236 height 17
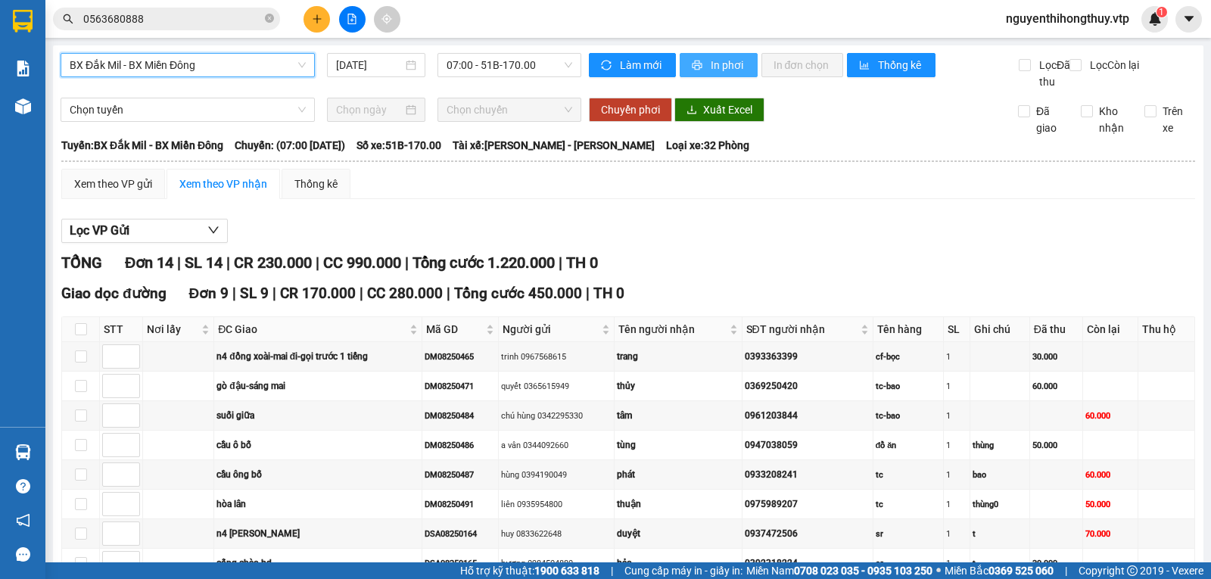
click at [720, 66] on span "In phơi" at bounding box center [727, 65] width 35 height 17
click at [721, 67] on span "In phơi" at bounding box center [727, 65] width 35 height 17
click at [703, 59] on button "In phơi" at bounding box center [718, 65] width 78 height 24
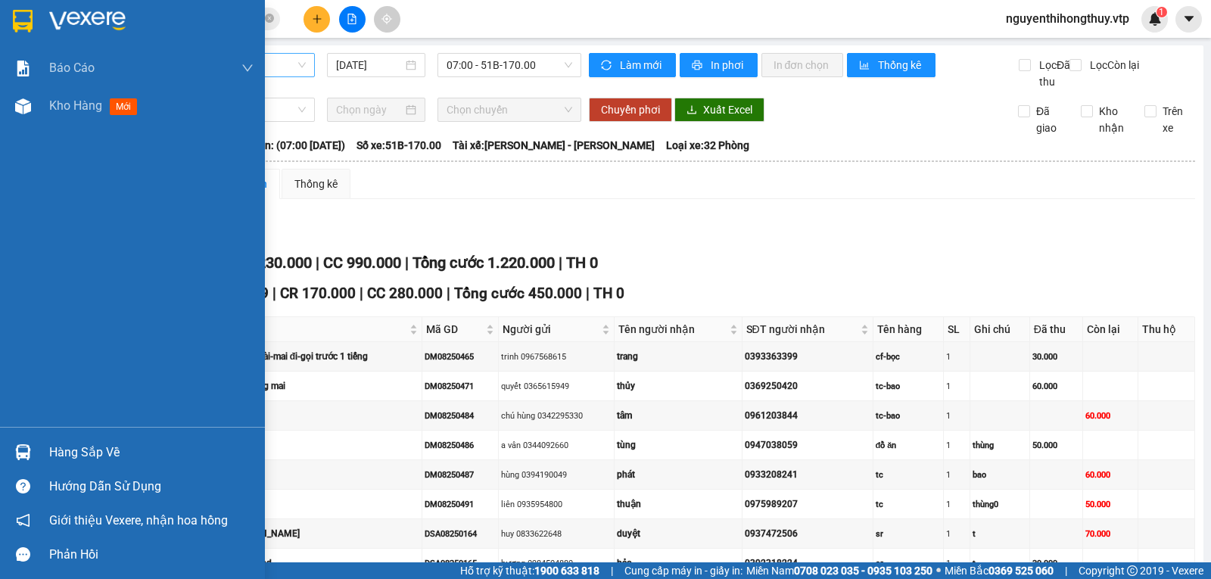
click at [16, 20] on img at bounding box center [23, 21] width 20 height 23
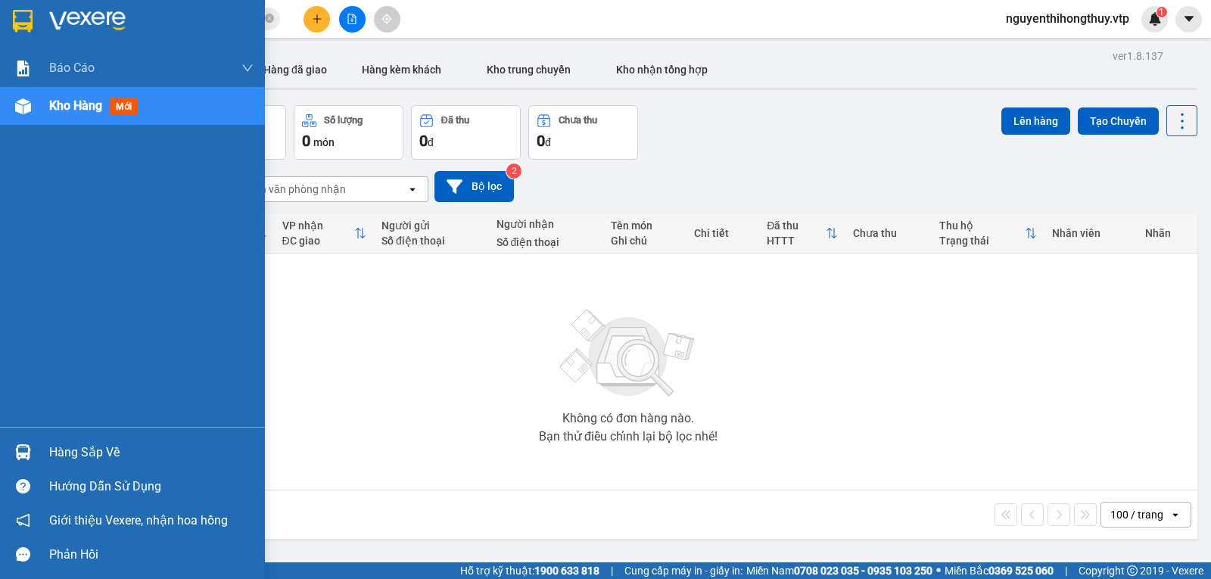
click at [59, 446] on div "Hàng sắp về" at bounding box center [151, 452] width 204 height 23
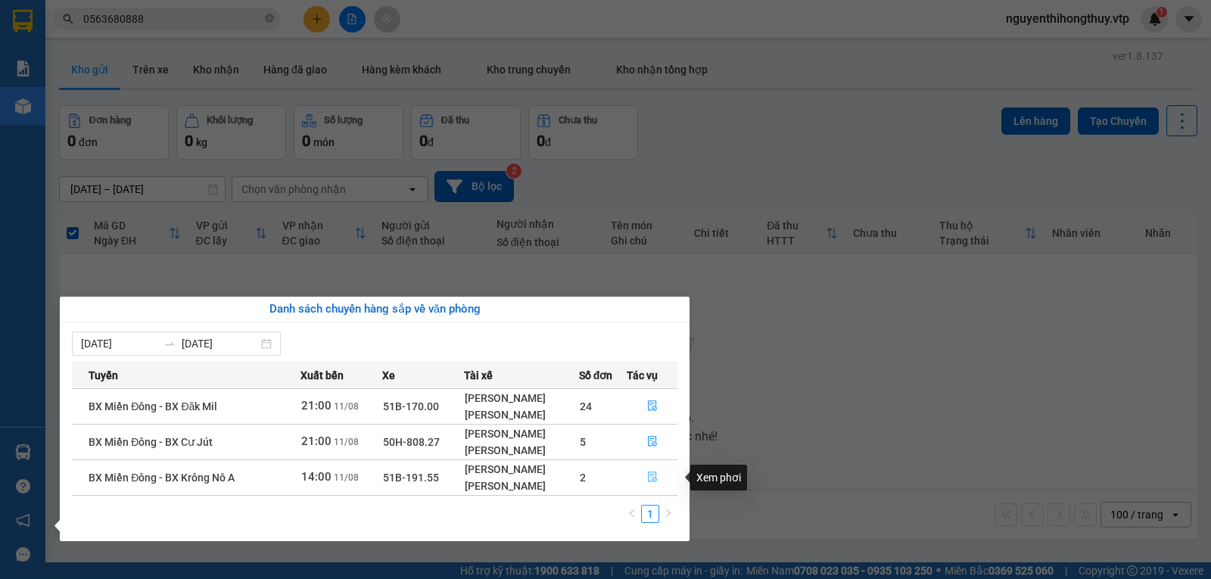
click at [653, 473] on icon "file-done" at bounding box center [652, 476] width 11 height 11
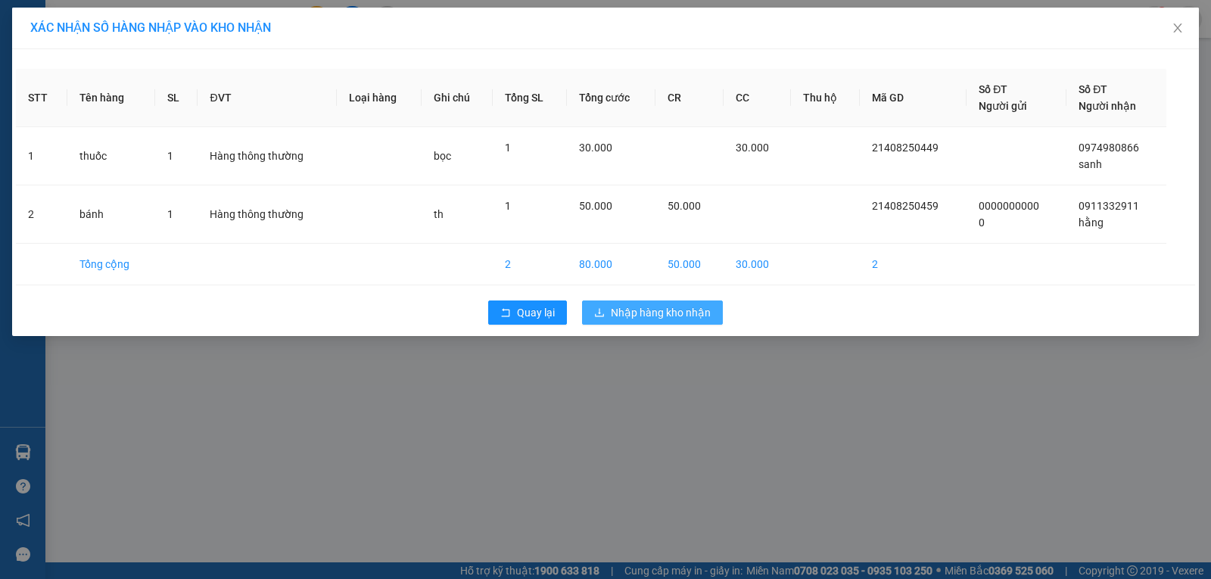
click at [642, 315] on span "Nhập hàng kho nhận" at bounding box center [661, 312] width 100 height 17
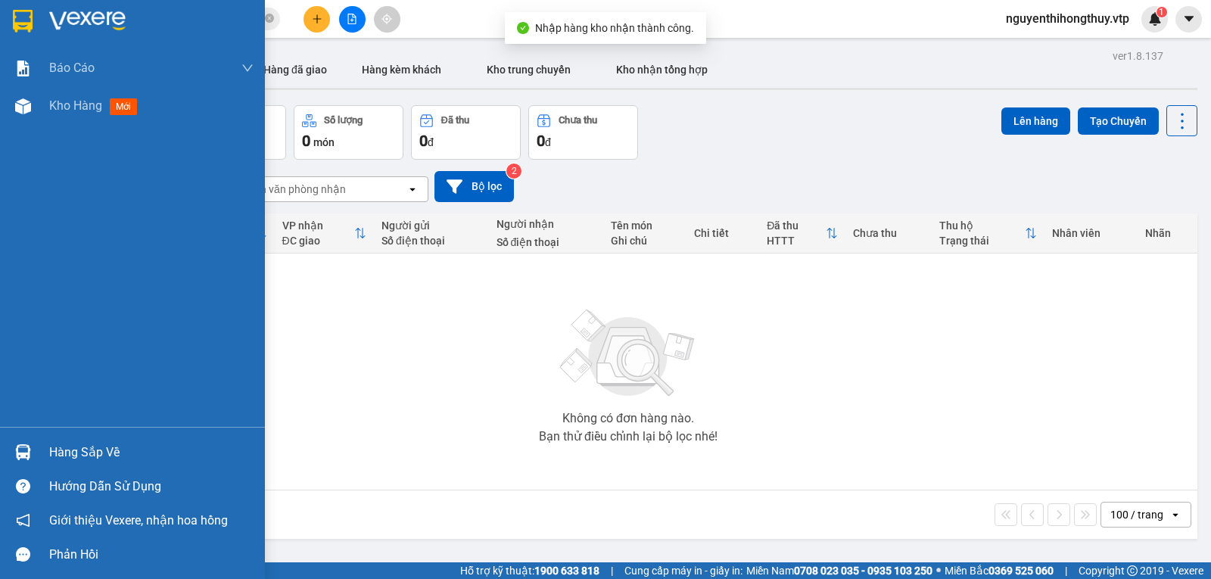
click at [63, 452] on div "Hàng sắp về" at bounding box center [151, 452] width 204 height 23
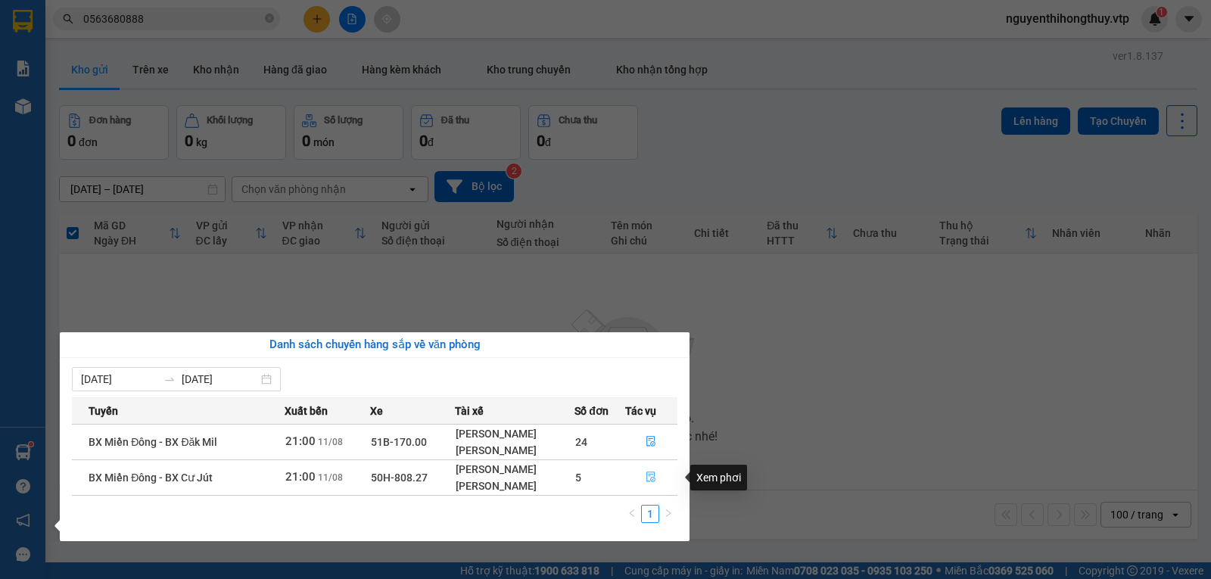
click at [650, 474] on icon "file-done" at bounding box center [651, 477] width 9 height 11
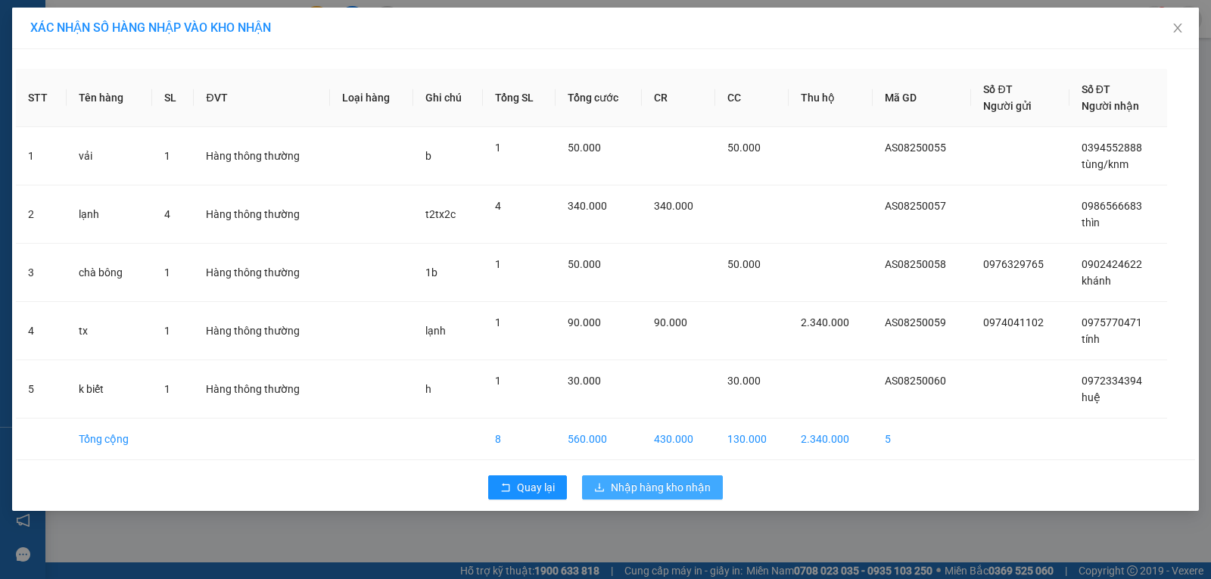
drag, startPoint x: 643, startPoint y: 484, endPoint x: 619, endPoint y: 482, distance: 24.3
click at [643, 484] on span "Nhập hàng kho nhận" at bounding box center [661, 487] width 100 height 17
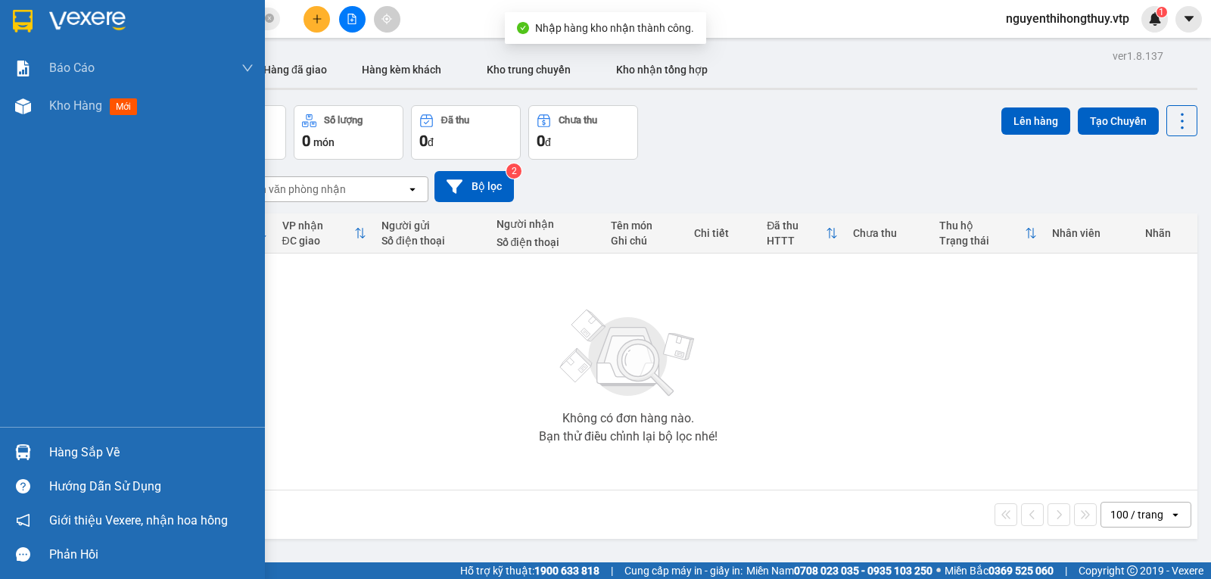
click at [86, 456] on div "Hàng sắp về" at bounding box center [151, 452] width 204 height 23
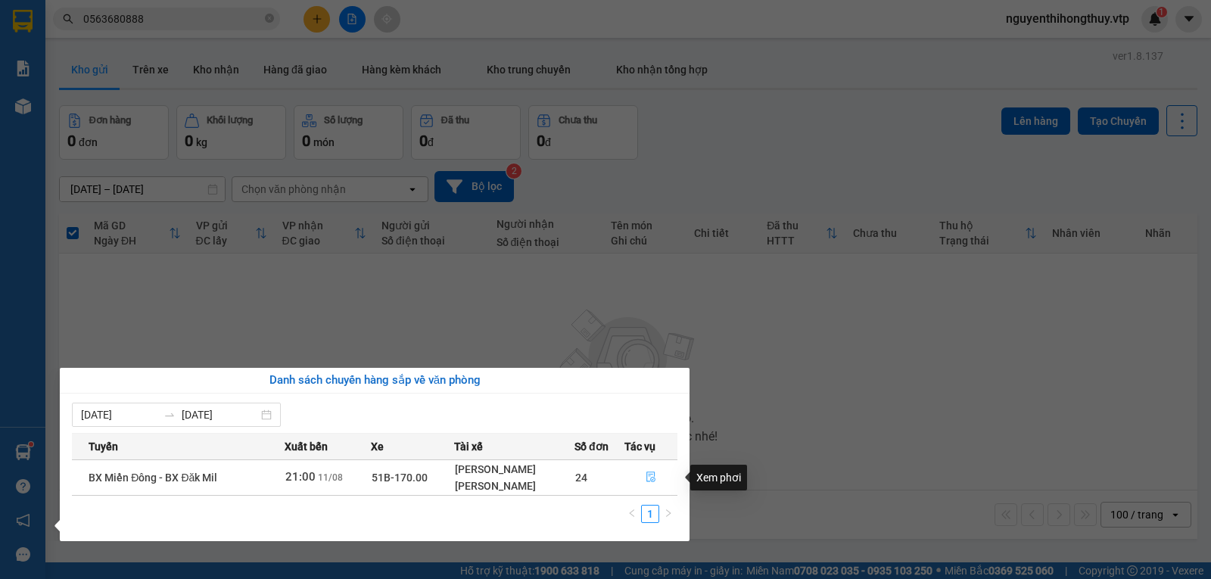
click at [644, 476] on button "button" at bounding box center [650, 477] width 51 height 24
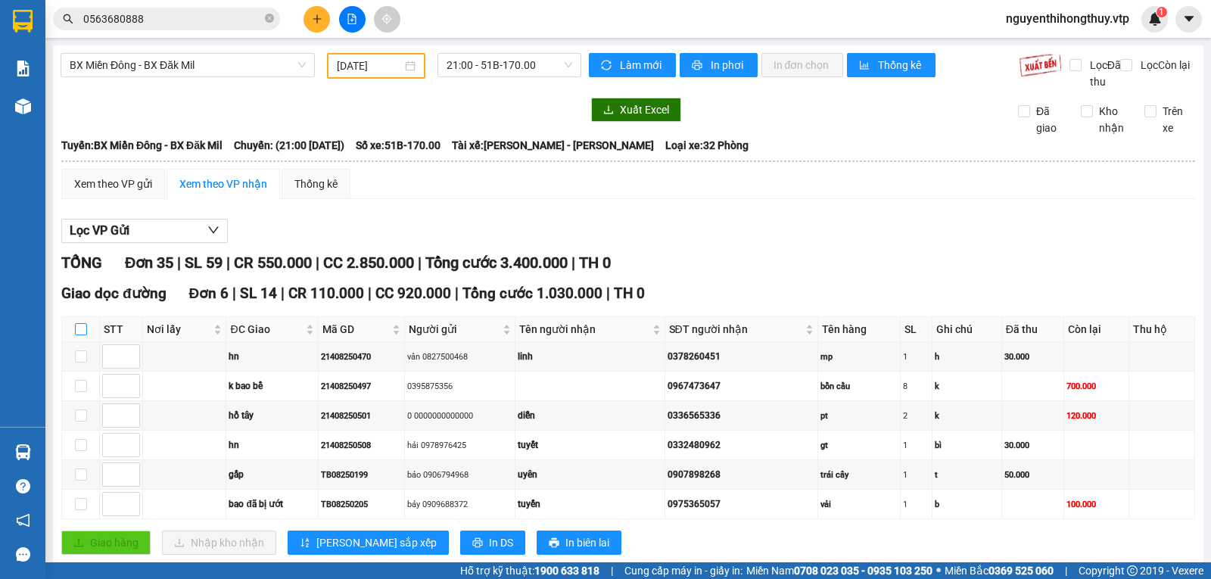
click at [82, 323] on input "checkbox" at bounding box center [81, 329] width 12 height 12
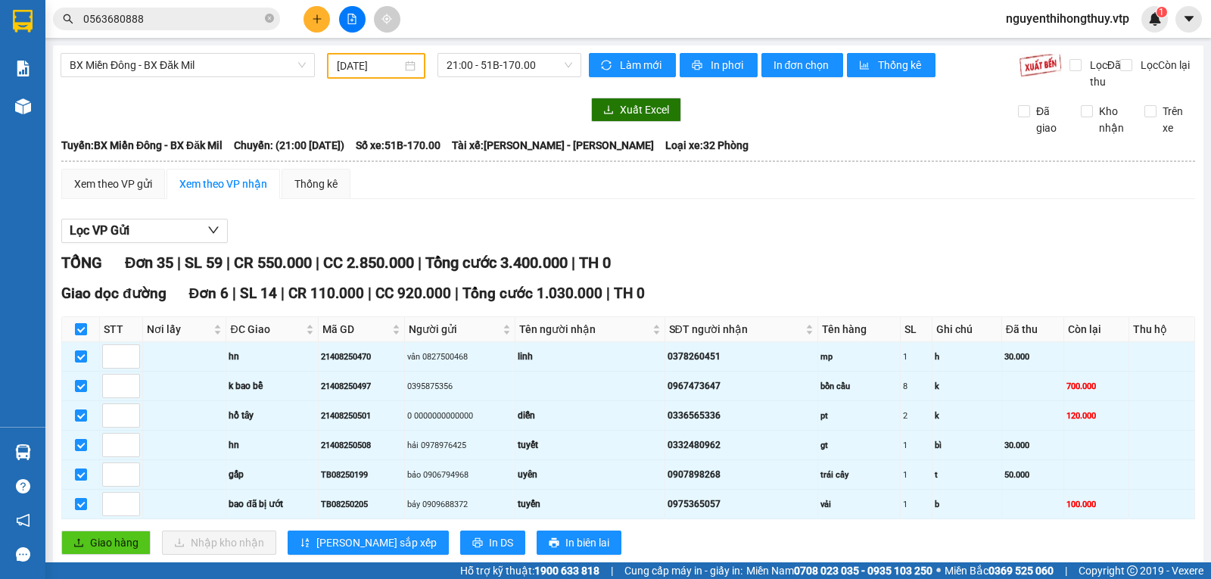
click at [82, 323] on input "checkbox" at bounding box center [81, 329] width 12 height 12
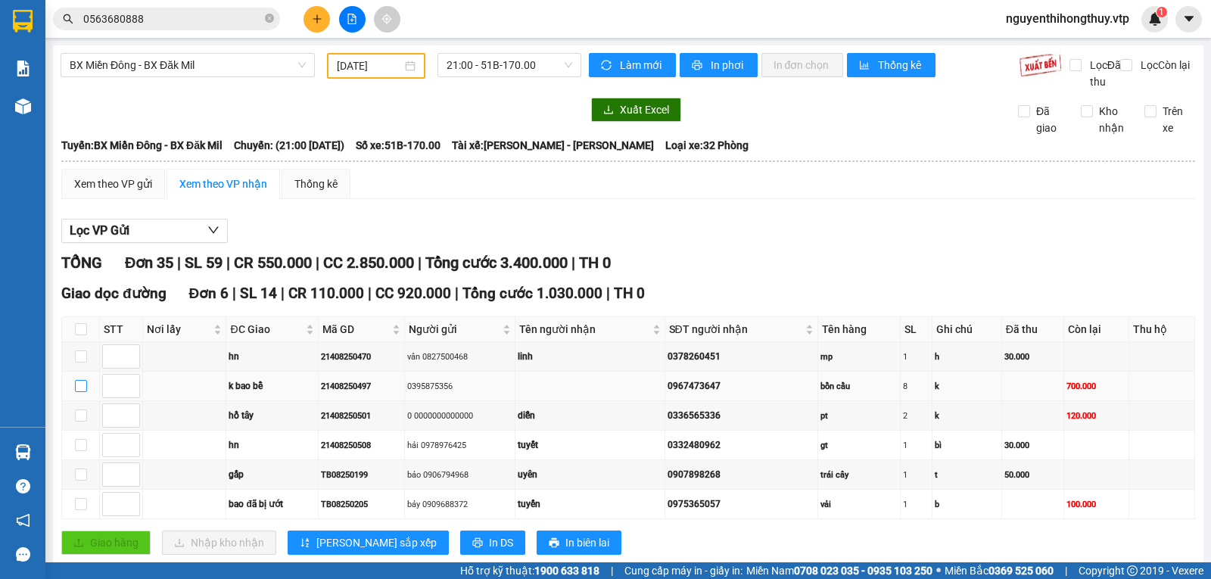
click at [80, 380] on input "checkbox" at bounding box center [81, 386] width 12 height 12
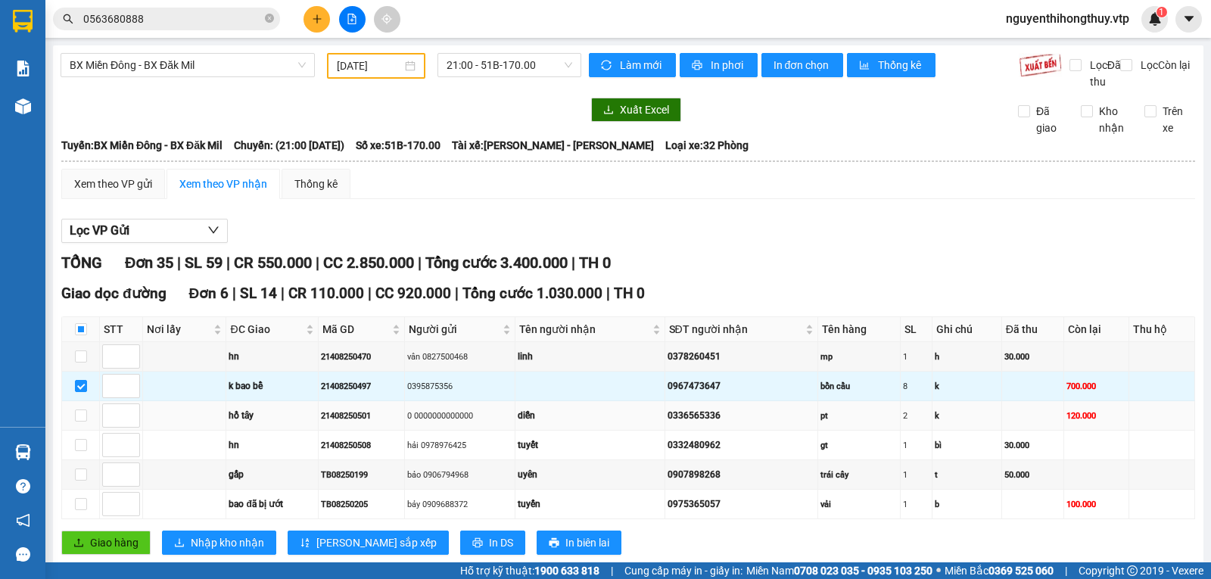
click at [73, 401] on td at bounding box center [81, 416] width 38 height 30
click at [80, 409] on input "checkbox" at bounding box center [81, 415] width 12 height 12
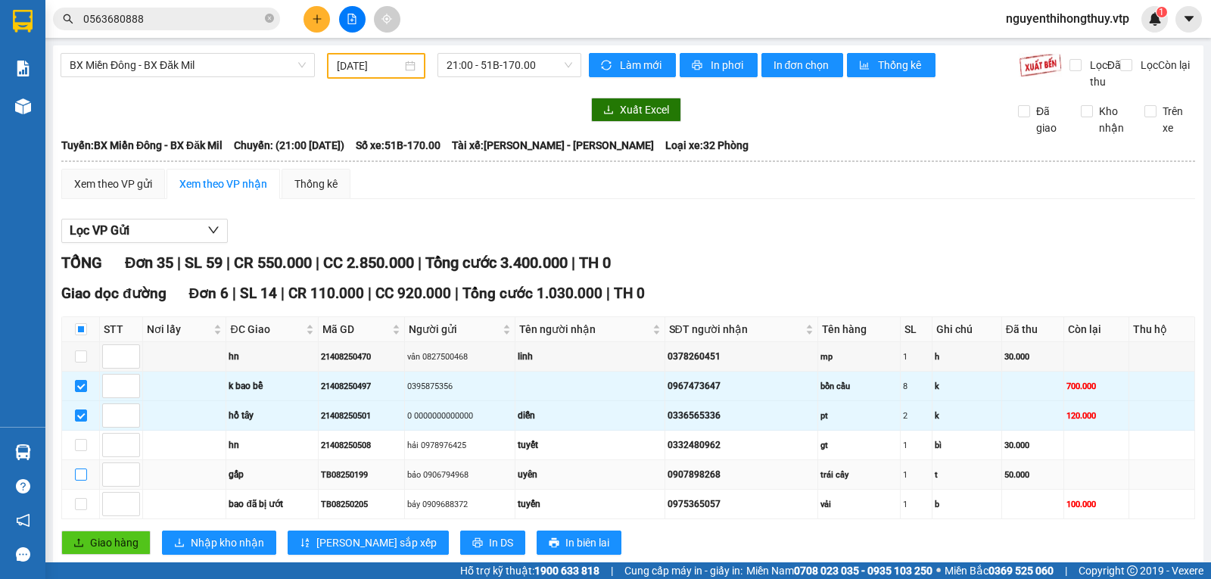
click at [82, 468] on input "checkbox" at bounding box center [81, 474] width 12 height 12
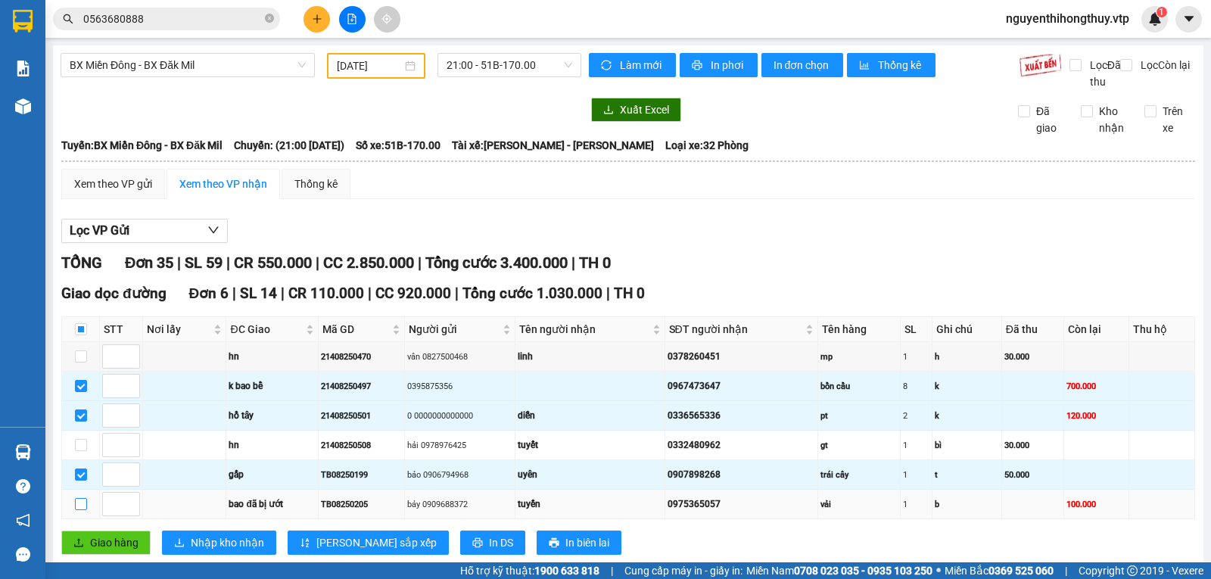
click at [82, 498] on input "checkbox" at bounding box center [81, 504] width 12 height 12
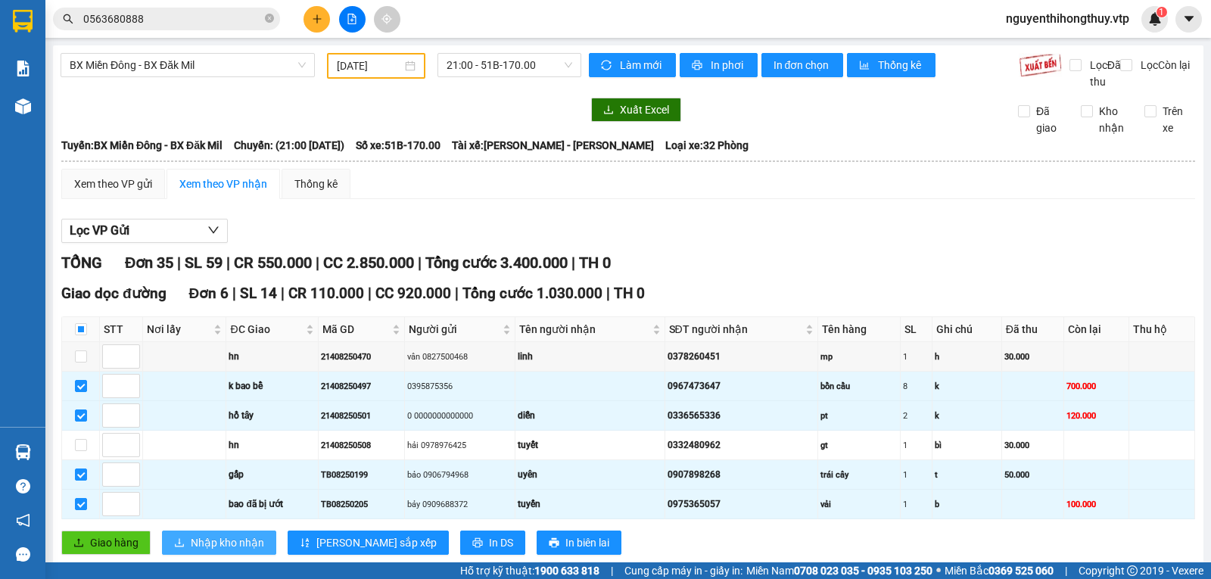
click at [232, 534] on span "Nhập kho nhận" at bounding box center [227, 542] width 73 height 17
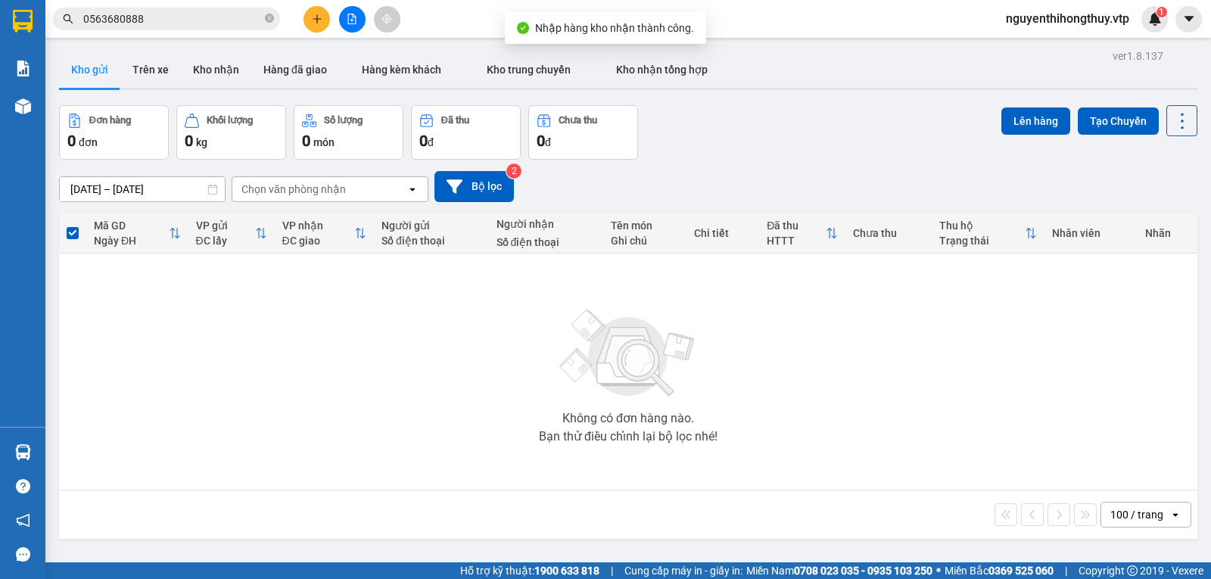
click at [61, 459] on td "Không có đơn hàng nào. Bạn thử điều chỉnh lại bộ lọc nhé!" at bounding box center [628, 371] width 1138 height 237
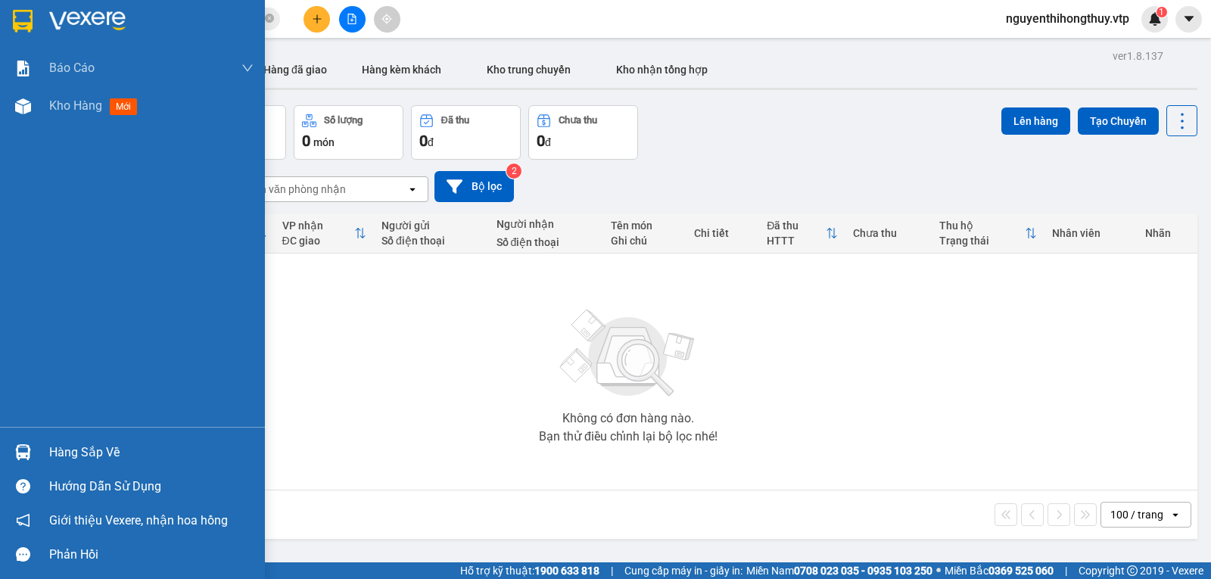
click at [54, 448] on div "Hàng sắp về" at bounding box center [151, 452] width 204 height 23
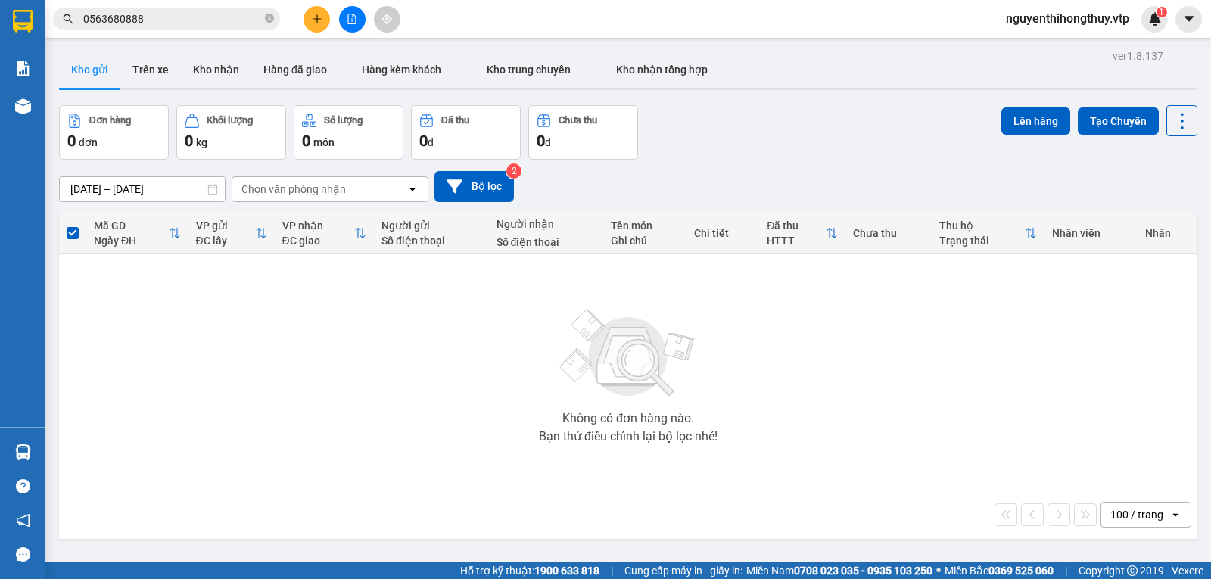
drag, startPoint x: 560, startPoint y: 286, endPoint x: 547, endPoint y: 300, distance: 18.7
click at [560, 285] on section "Kết quả tìm kiếm ( 10 ) Bộ lọc Mã ĐH Trạng thái Món hàng Thu hộ Tổng cước Chưa …" at bounding box center [605, 289] width 1211 height 579
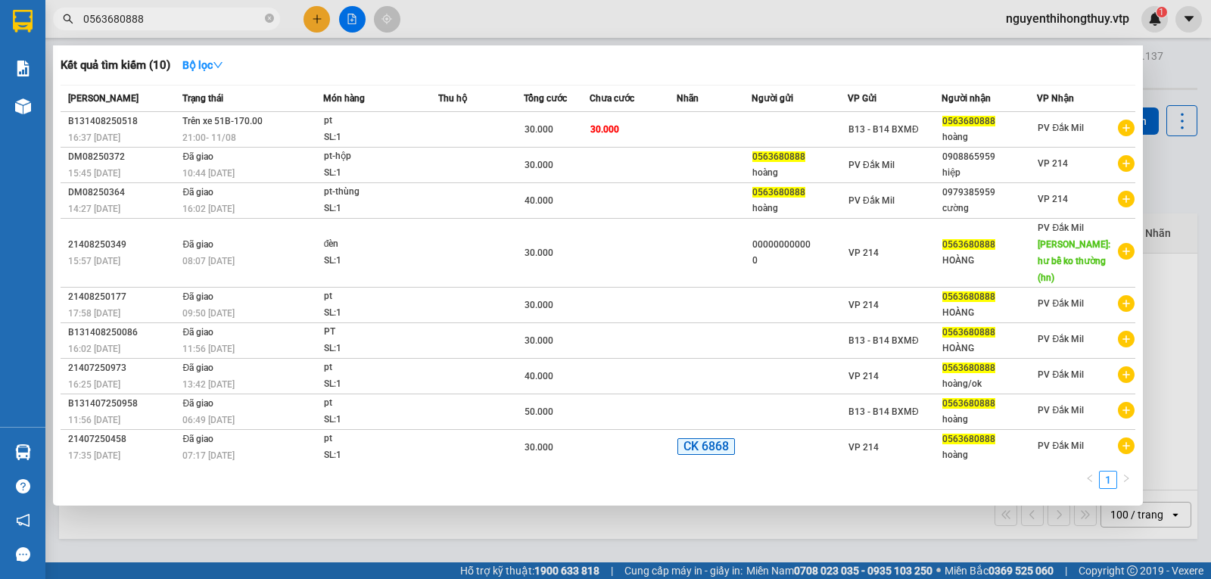
click at [188, 22] on input "0563680888" at bounding box center [172, 19] width 179 height 17
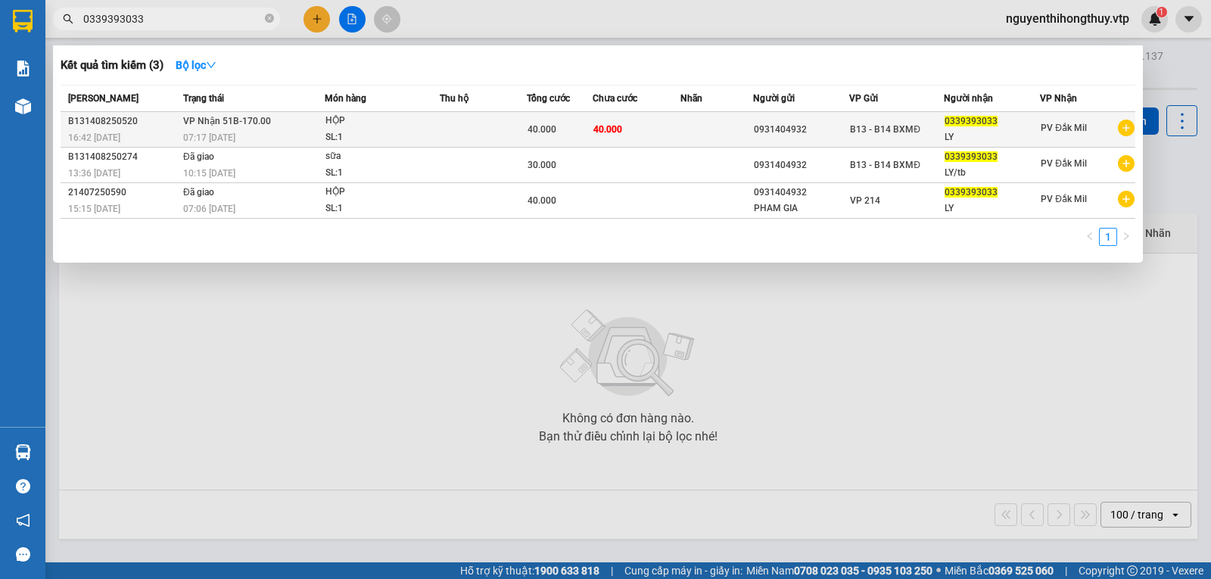
click at [742, 123] on td at bounding box center [716, 130] width 73 height 36
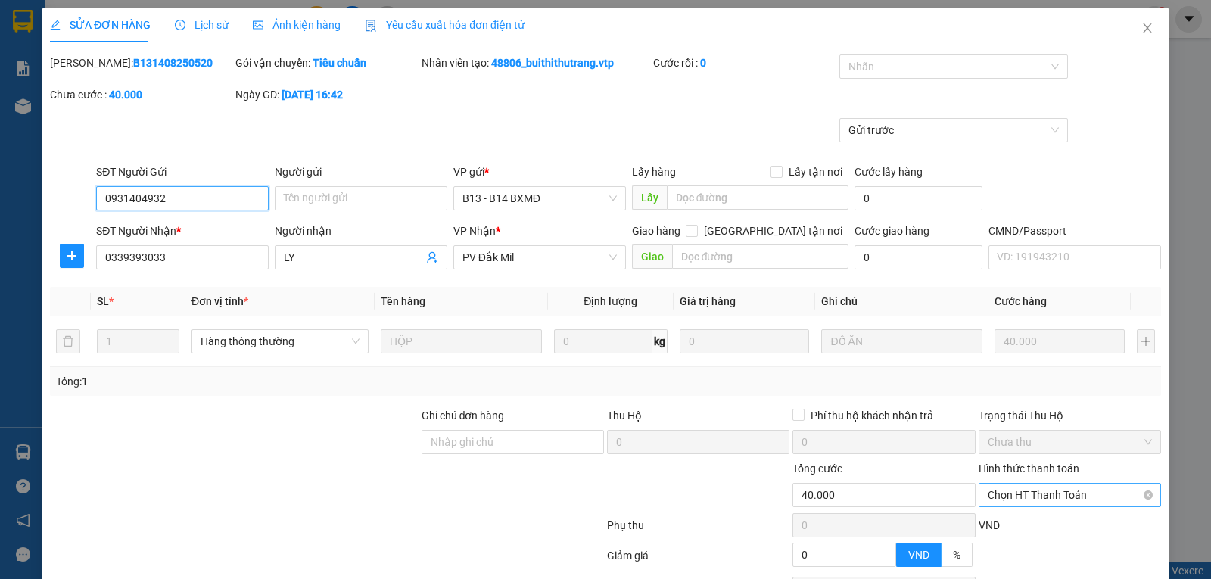
click at [1019, 484] on span "Chọn HT Thanh Toán" at bounding box center [1069, 495] width 164 height 23
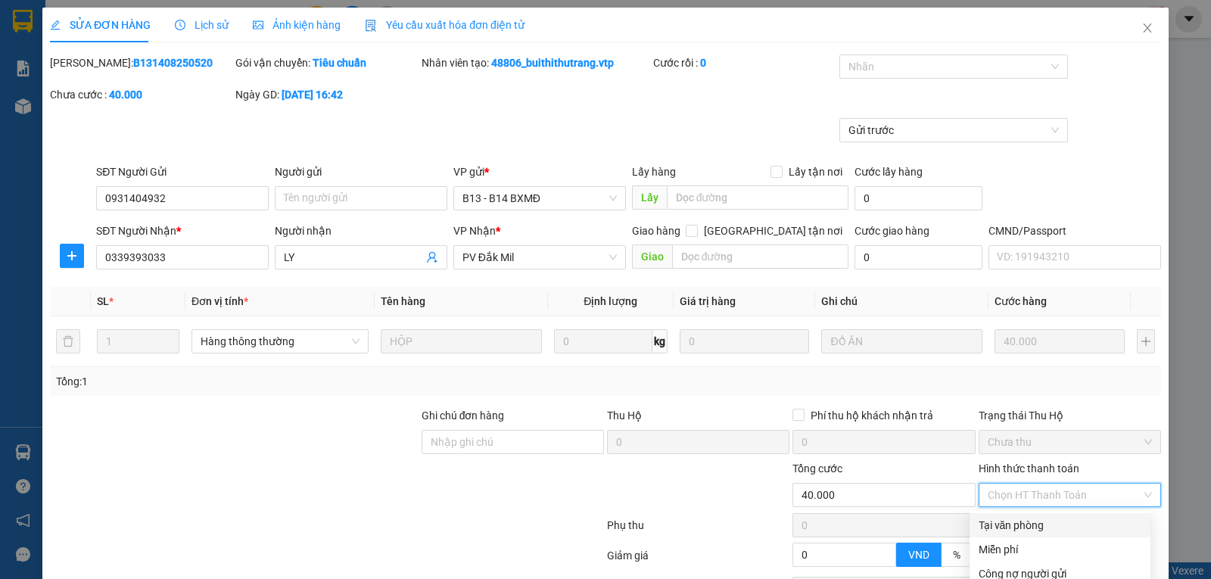
click at [1001, 517] on div "Tại văn phòng" at bounding box center [1059, 525] width 163 height 17
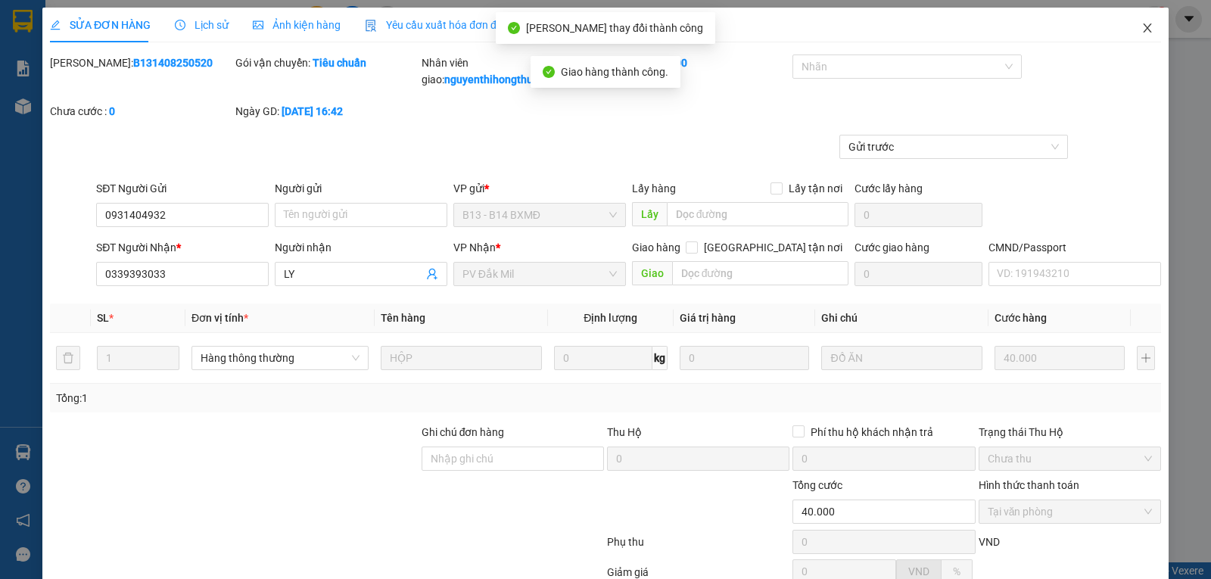
click at [1141, 28] on icon "close" at bounding box center [1147, 28] width 12 height 12
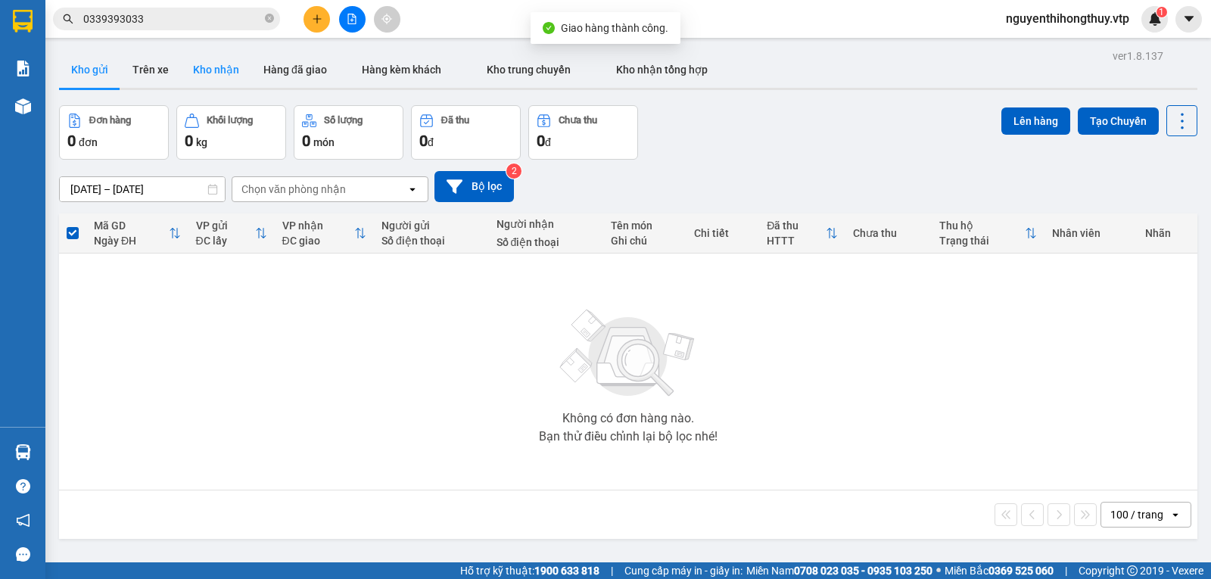
click at [210, 64] on button "Kho nhận" at bounding box center [216, 69] width 70 height 36
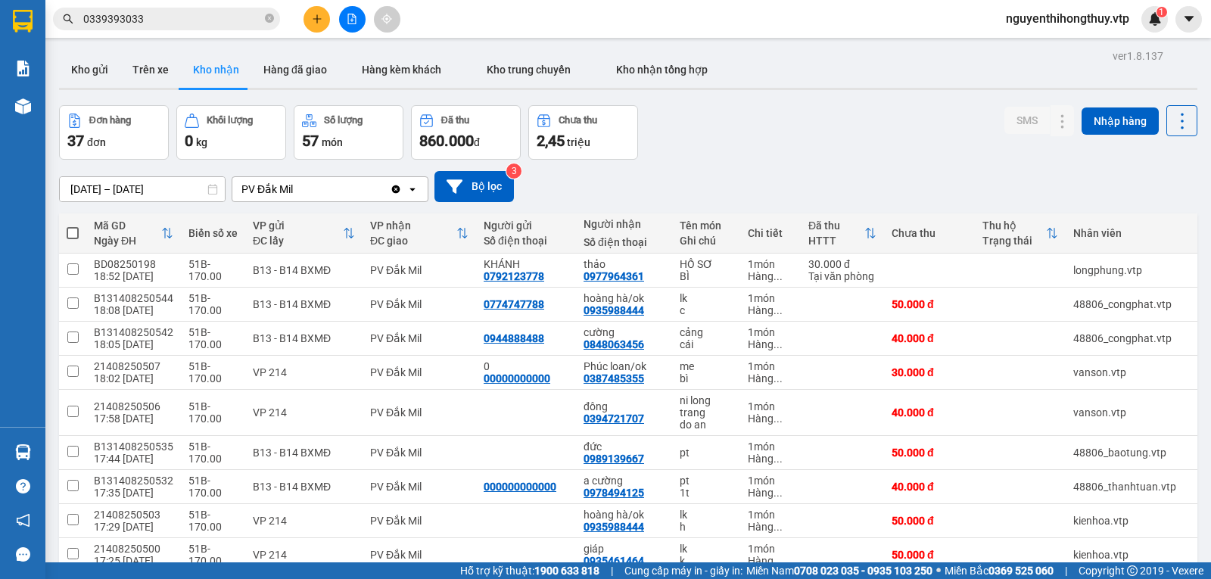
click at [113, 177] on input "[DATE] – [DATE]" at bounding box center [142, 189] width 165 height 24
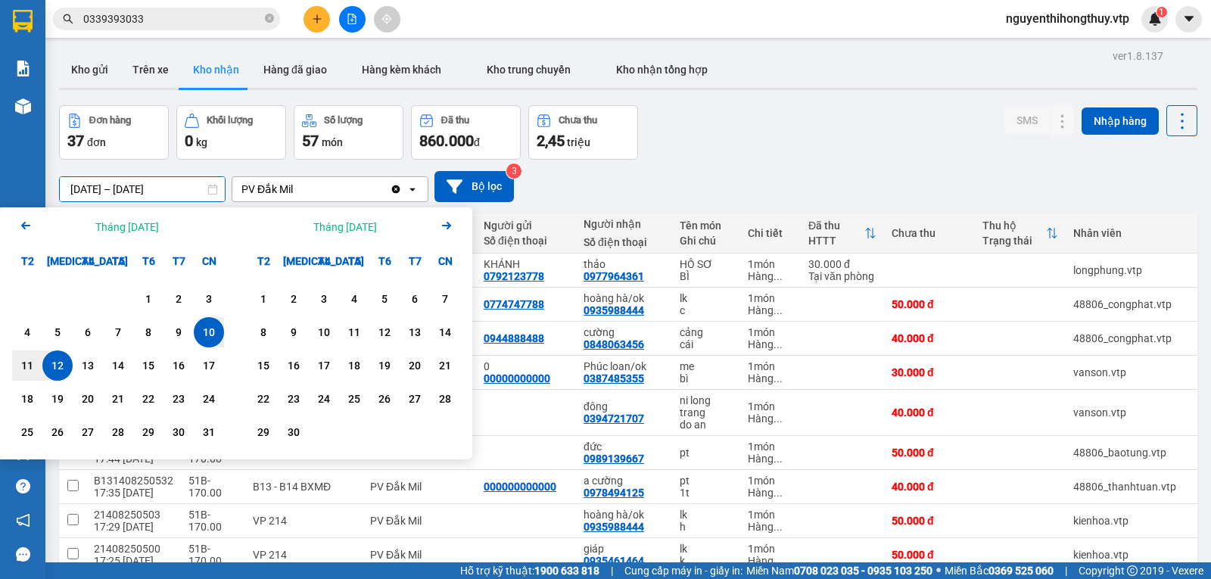
click at [23, 222] on icon "Previous month." at bounding box center [25, 226] width 9 height 8
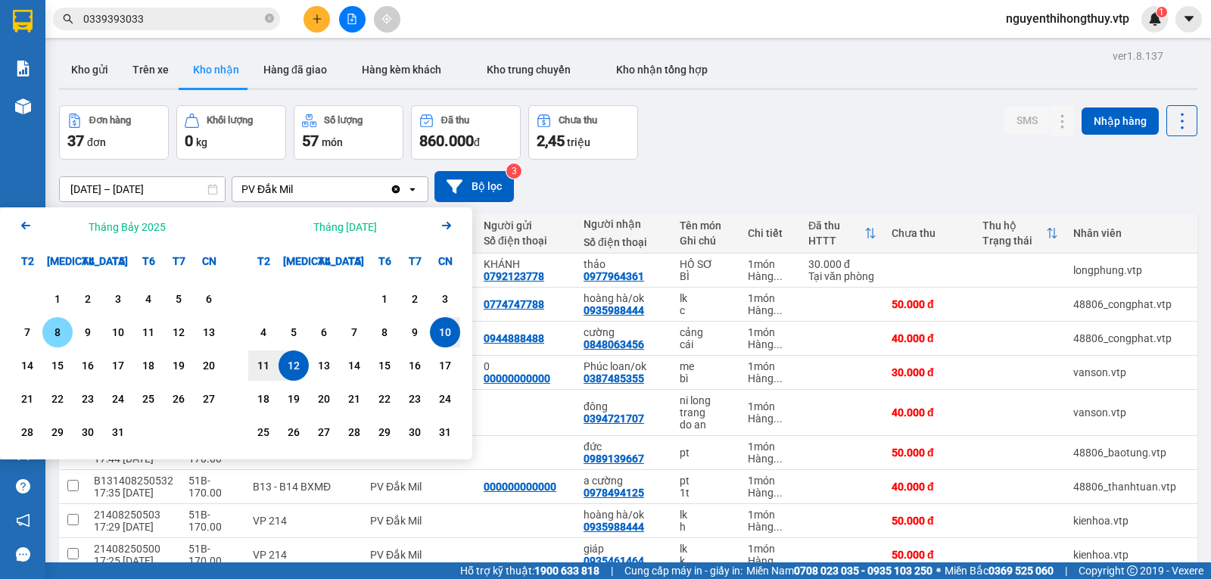
click at [57, 323] on div "8" at bounding box center [57, 332] width 21 height 18
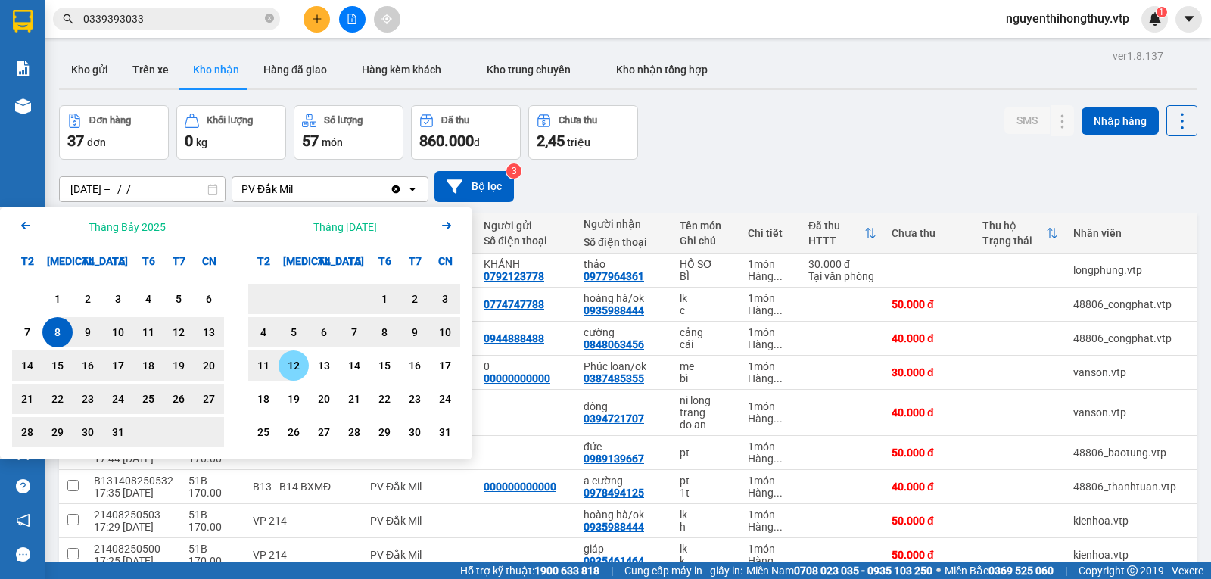
click at [301, 356] on div "12" at bounding box center [293, 365] width 21 height 18
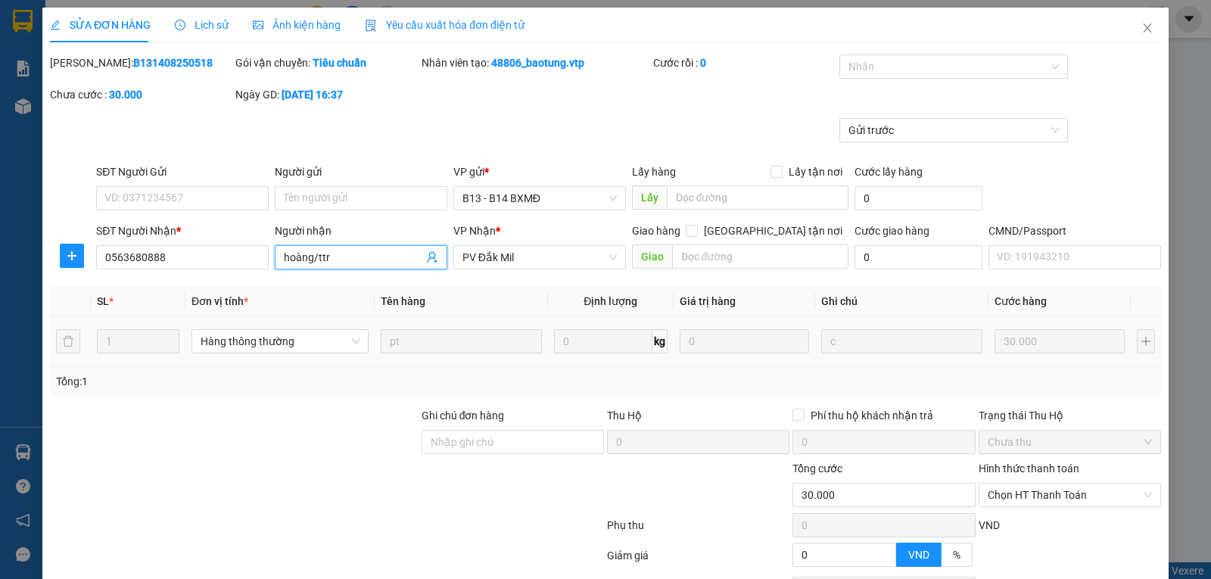
click at [347, 256] on input "hoàng/ttr" at bounding box center [353, 257] width 139 height 17
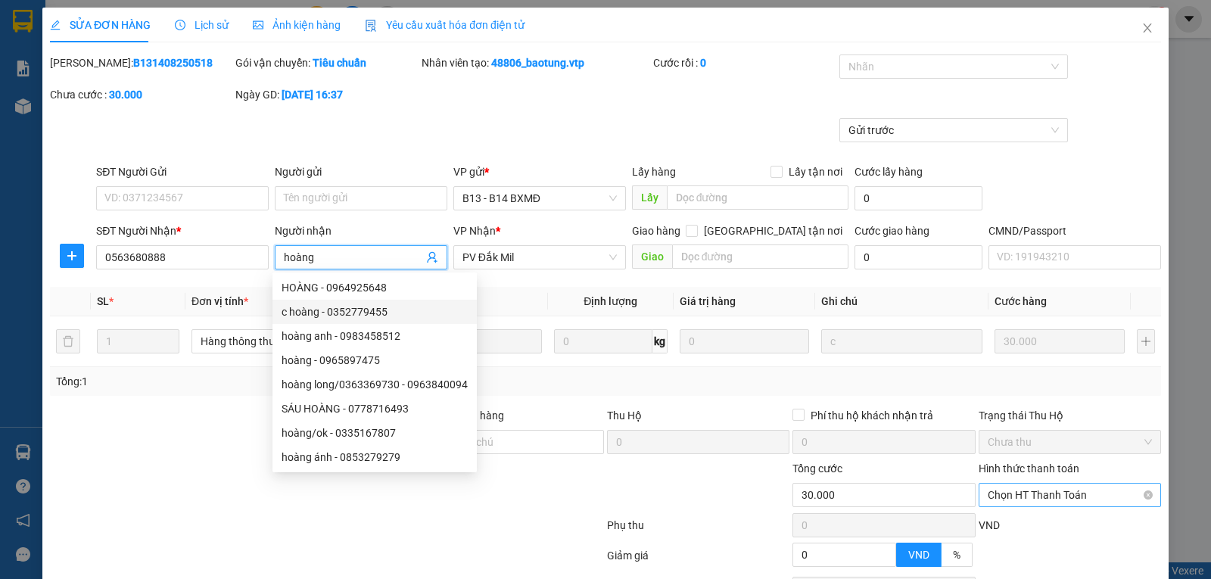
click at [1046, 484] on span "Chọn HT Thanh Toán" at bounding box center [1069, 495] width 164 height 23
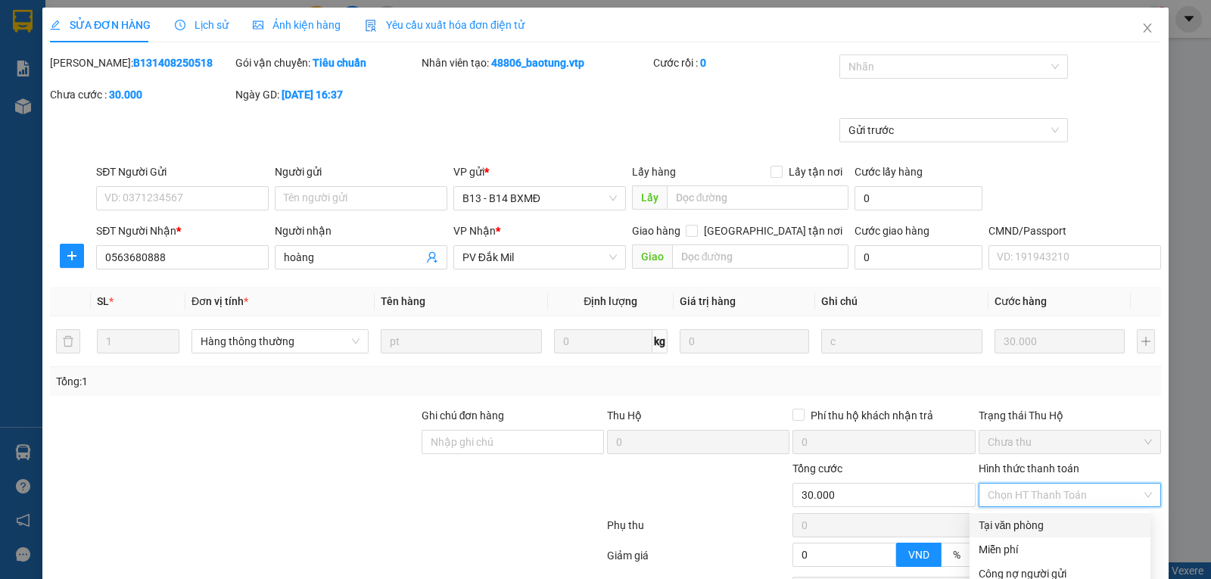
click at [1014, 517] on div "Tại văn phòng" at bounding box center [1059, 525] width 163 height 17
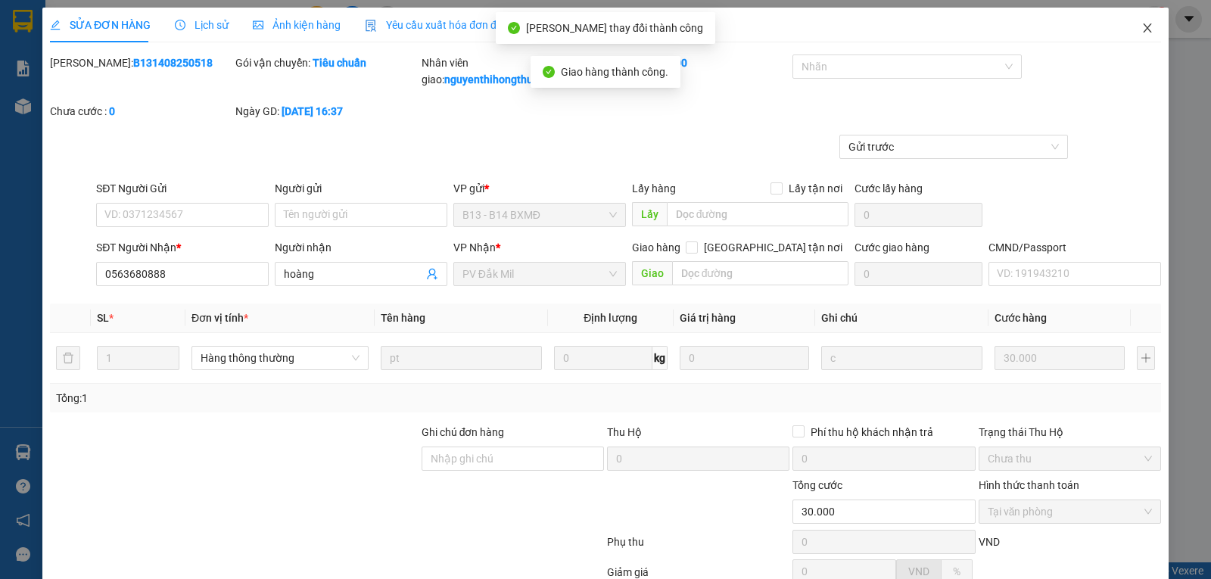
click at [1143, 30] on icon "close" at bounding box center [1147, 27] width 8 height 9
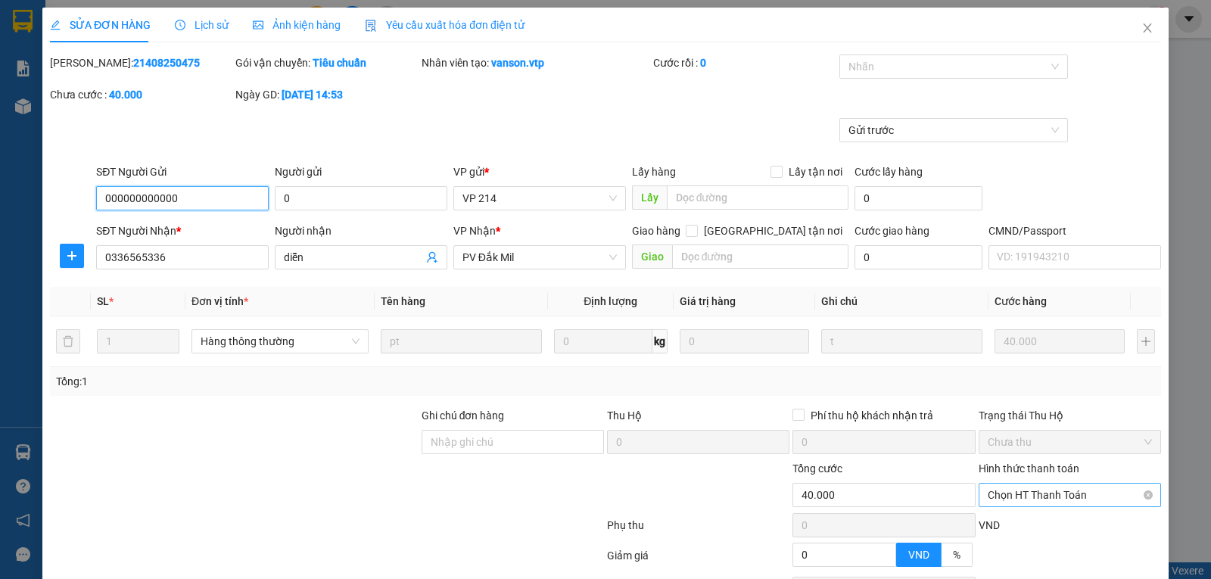
click at [1040, 484] on span "Chọn HT Thanh Toán" at bounding box center [1069, 495] width 164 height 23
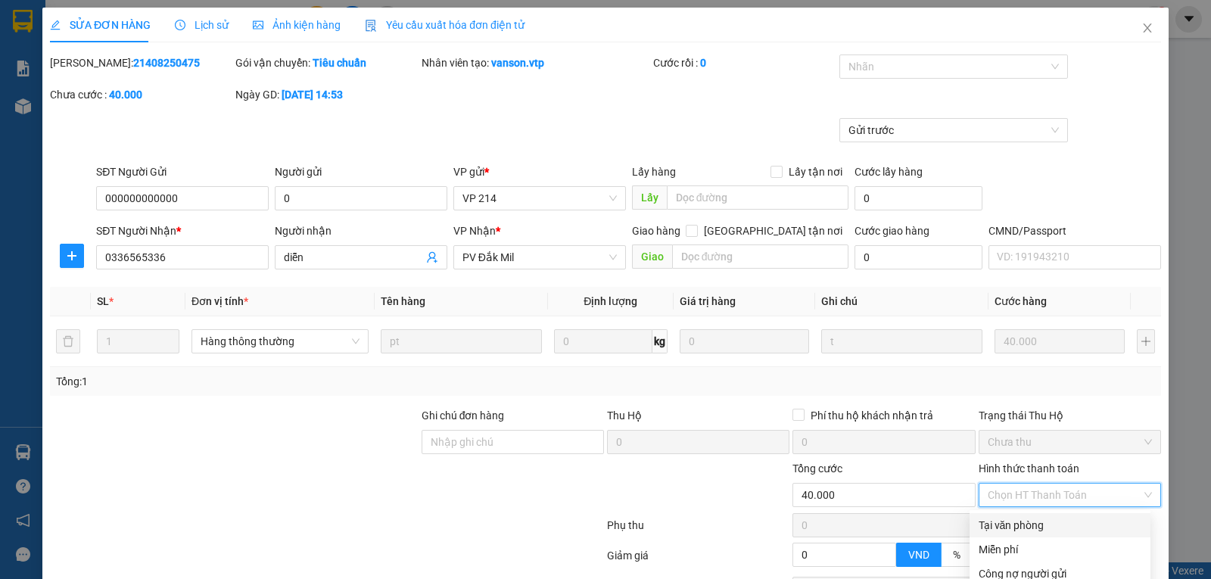
click at [1006, 517] on div "Tại văn phòng" at bounding box center [1059, 525] width 163 height 17
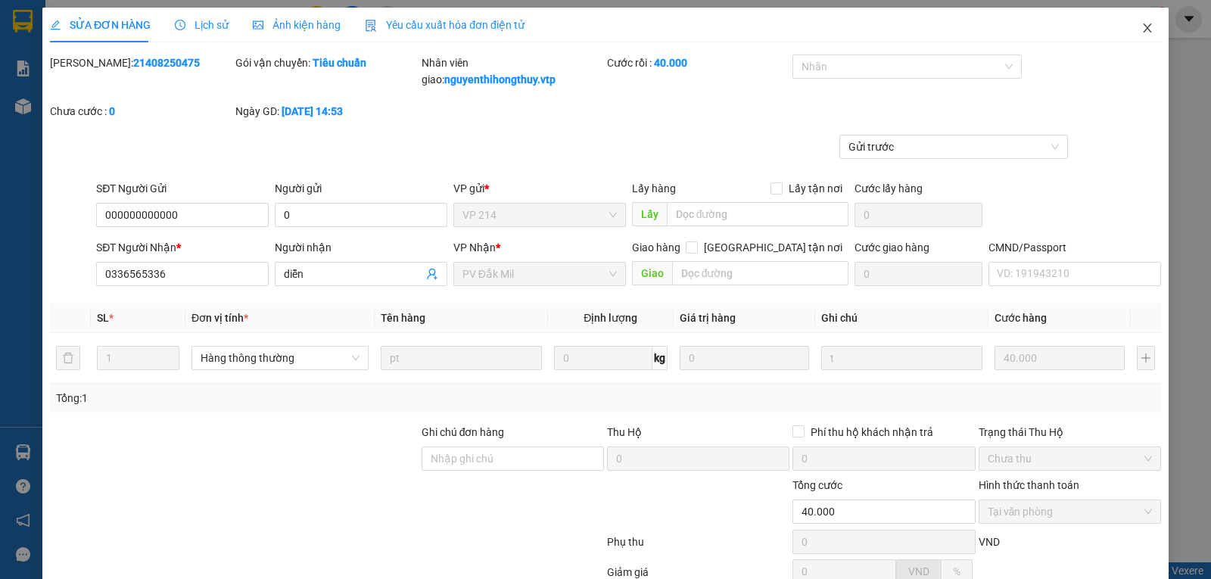
click at [1141, 25] on icon "close" at bounding box center [1147, 28] width 12 height 12
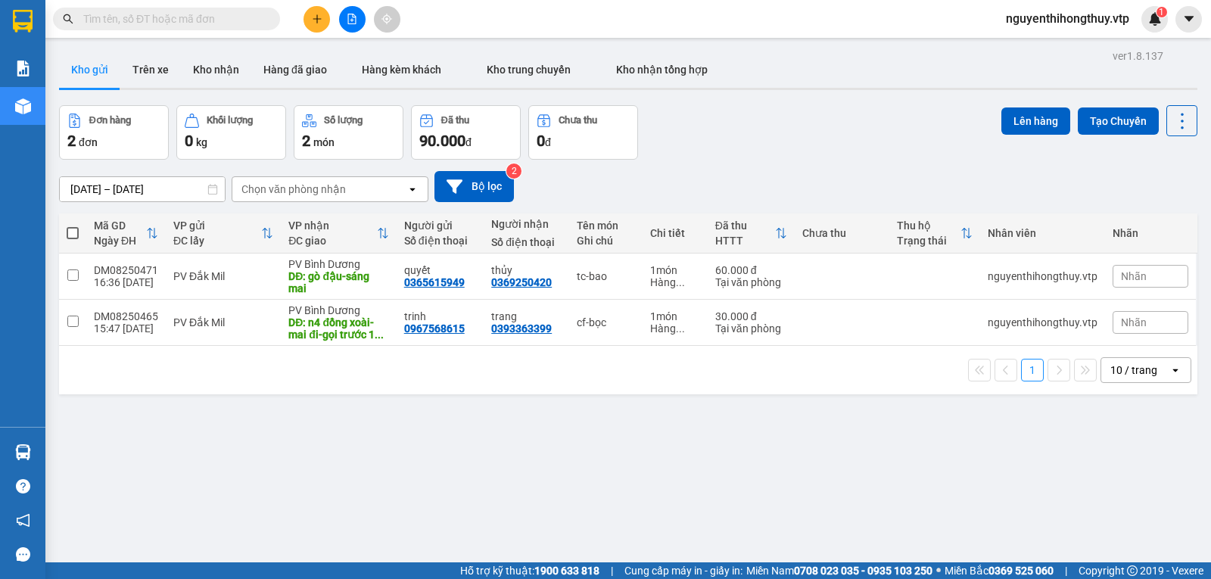
click at [1121, 368] on div "10 / trang" at bounding box center [1133, 369] width 47 height 15
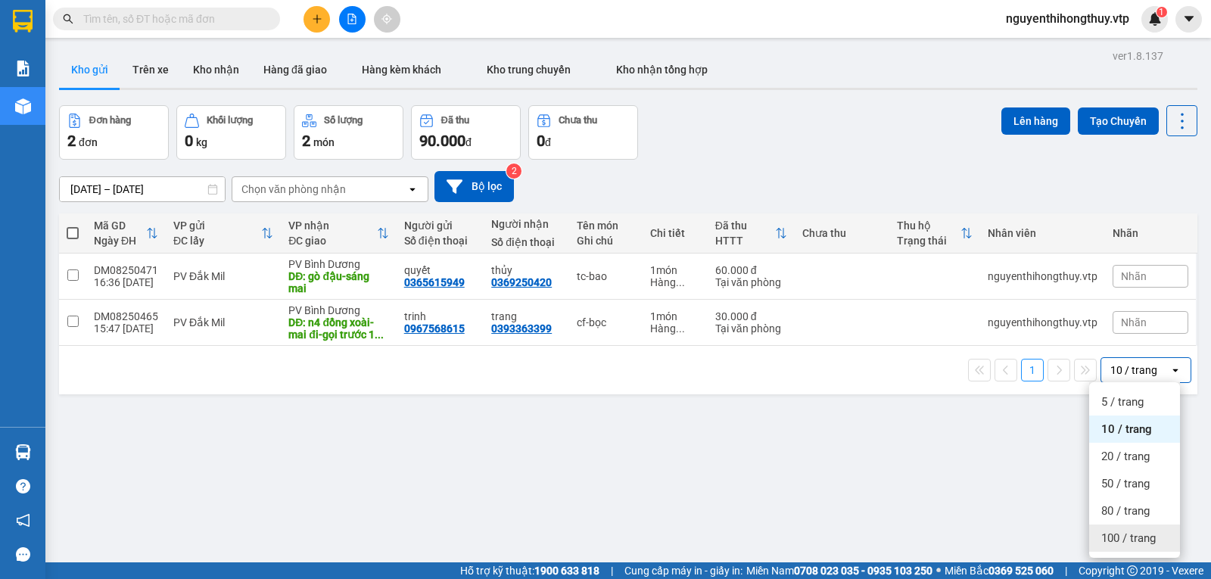
click at [1130, 540] on span "100 / trang" at bounding box center [1128, 537] width 54 height 15
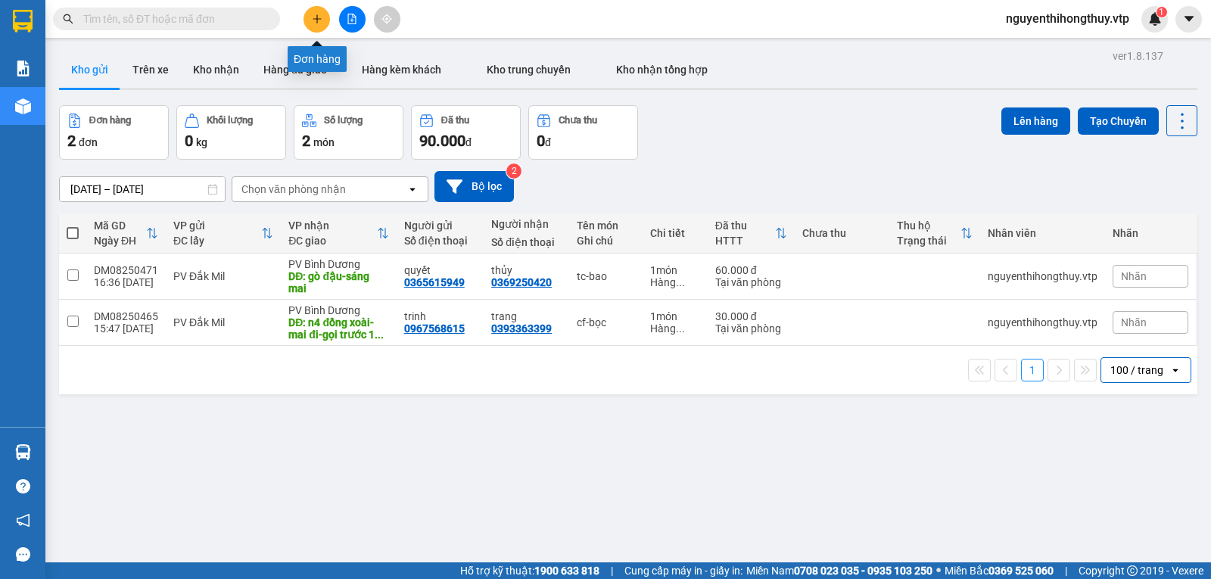
click at [319, 18] on icon "plus" at bounding box center [317, 19] width 11 height 11
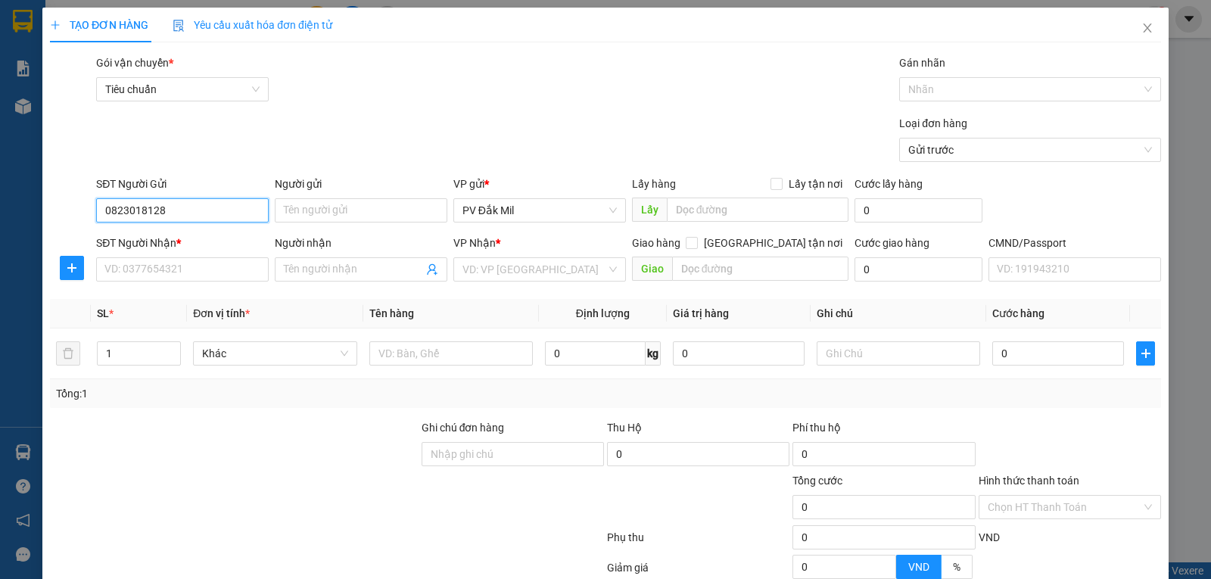
type input "0823018128"
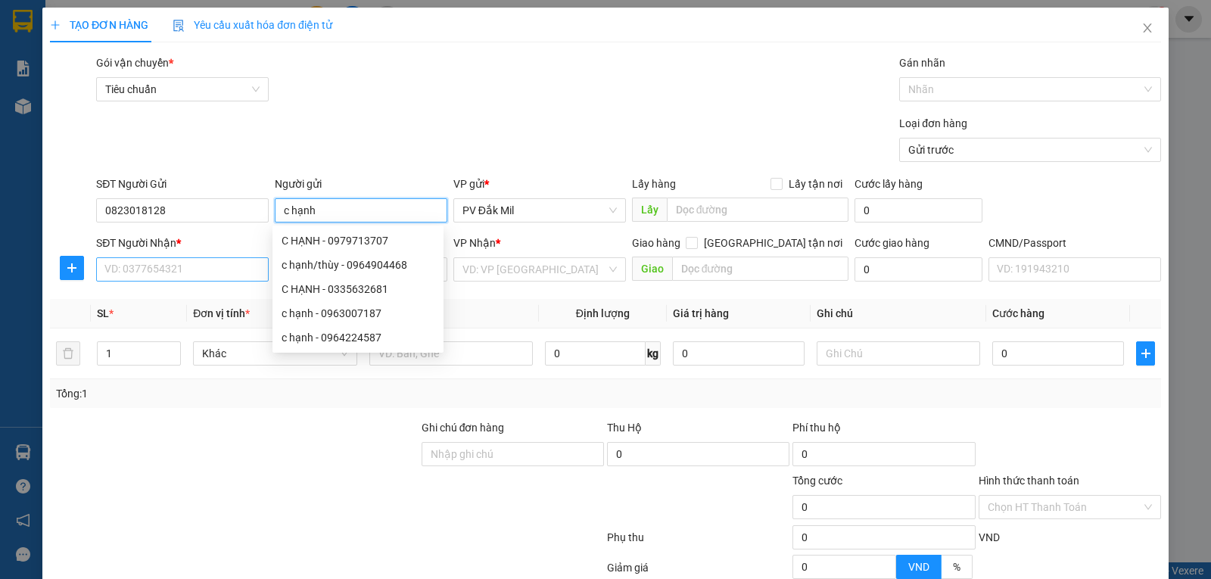
type input "c hạnh"
click at [213, 273] on input "SĐT Người Nhận *" at bounding box center [182, 269] width 173 height 24
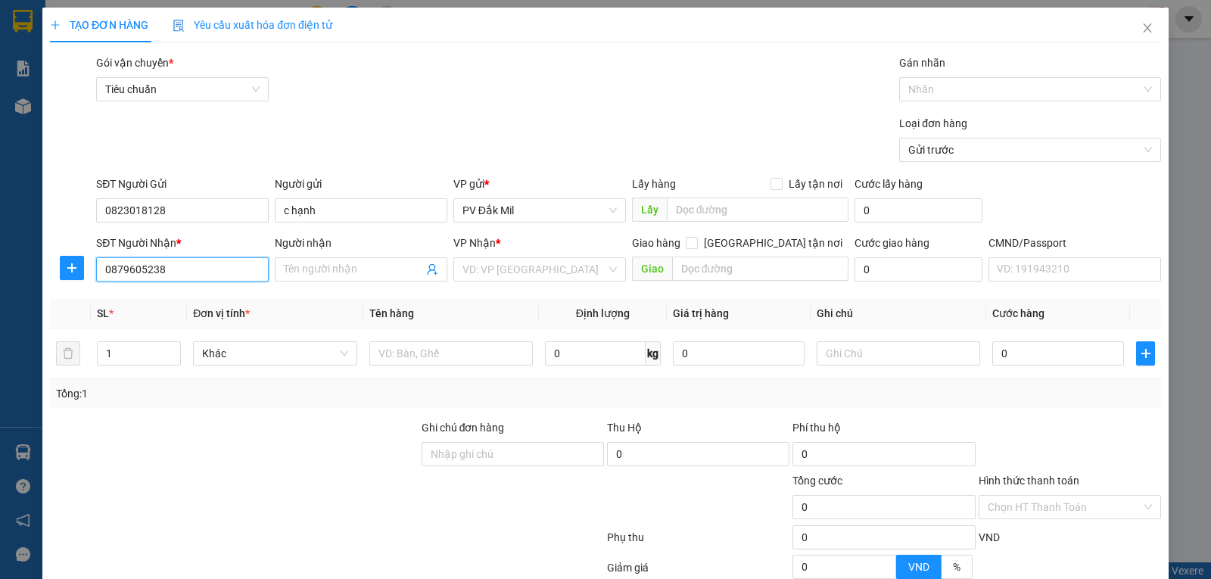
type input "0879605238"
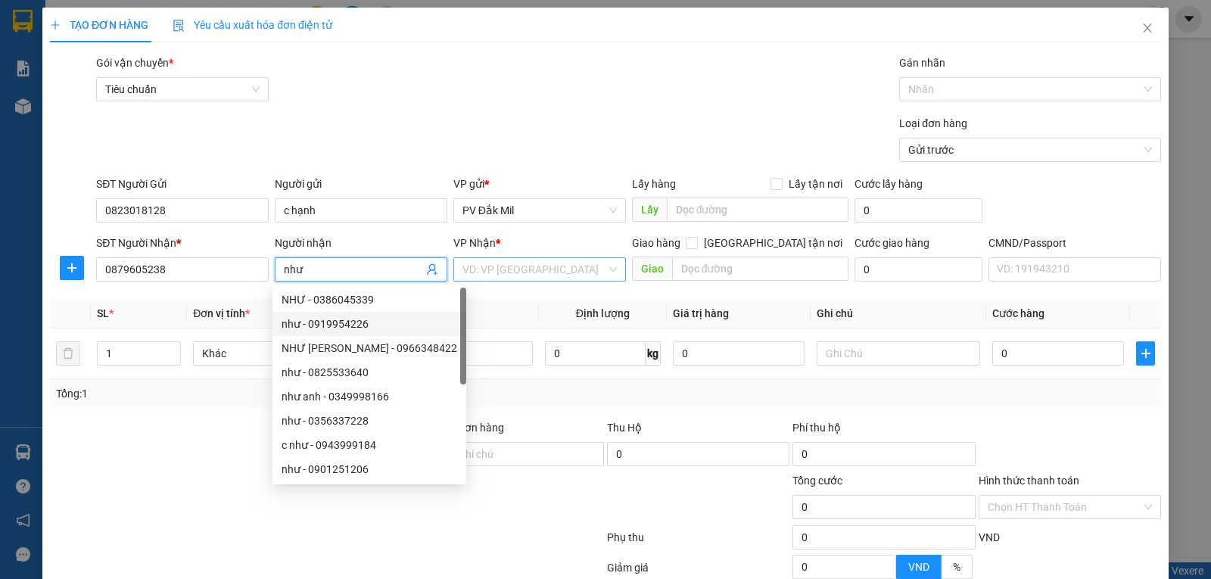
type input "như"
click at [532, 271] on input "search" at bounding box center [534, 269] width 144 height 23
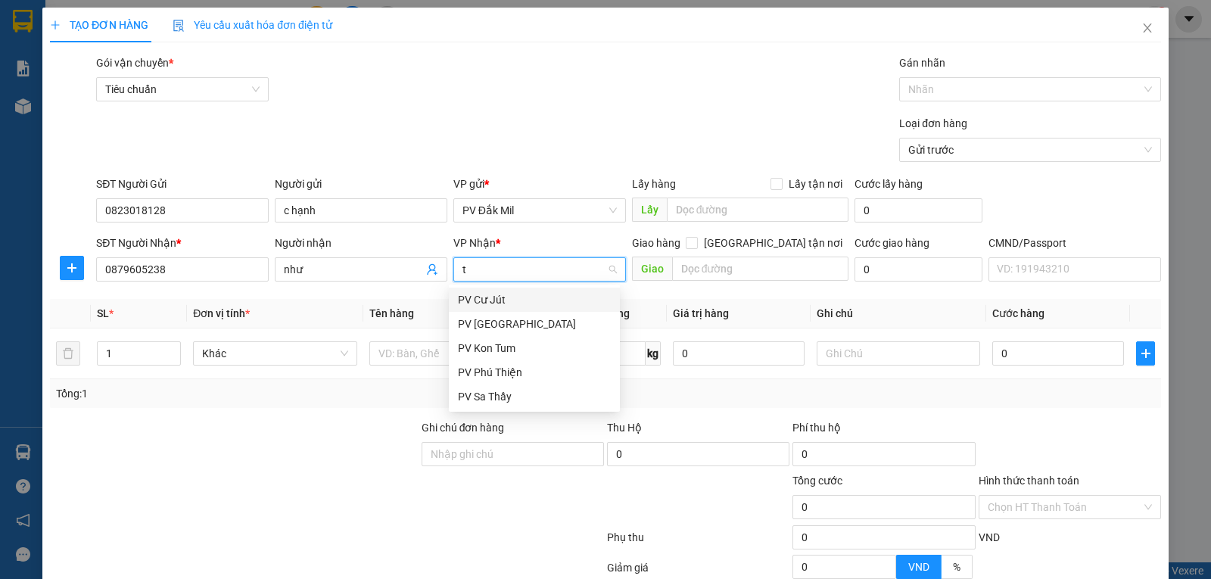
type input "tb"
click at [496, 297] on div "PV [GEOGRAPHIC_DATA]" at bounding box center [534, 299] width 153 height 17
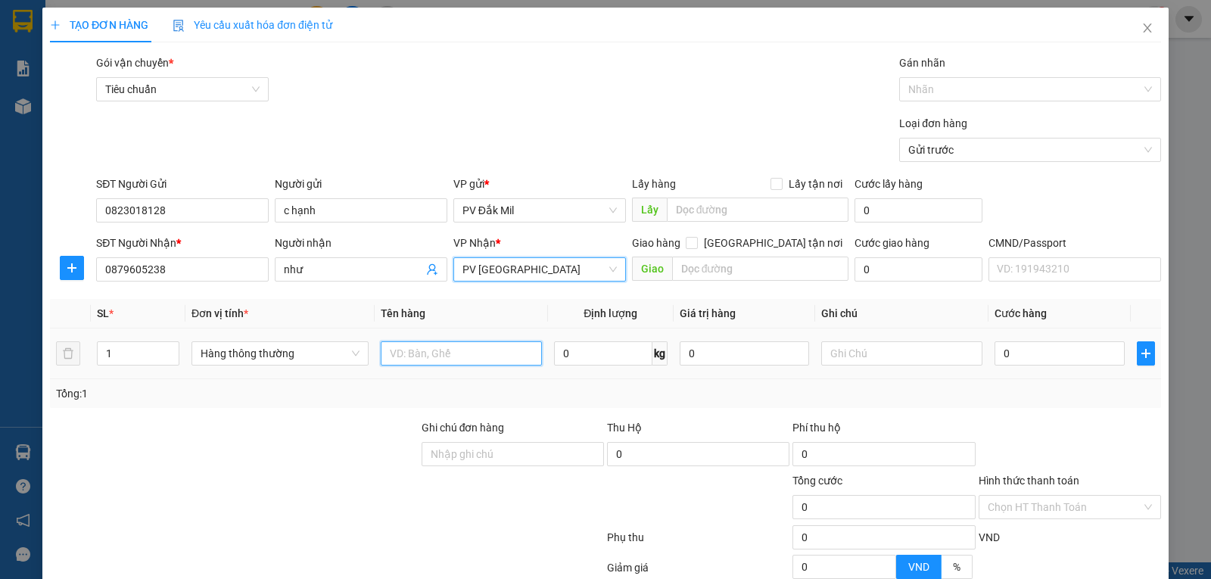
drag, startPoint x: 413, startPoint y: 352, endPoint x: 397, endPoint y: 347, distance: 16.5
click at [412, 353] on input "text" at bounding box center [461, 353] width 161 height 24
type input "tc-tc"
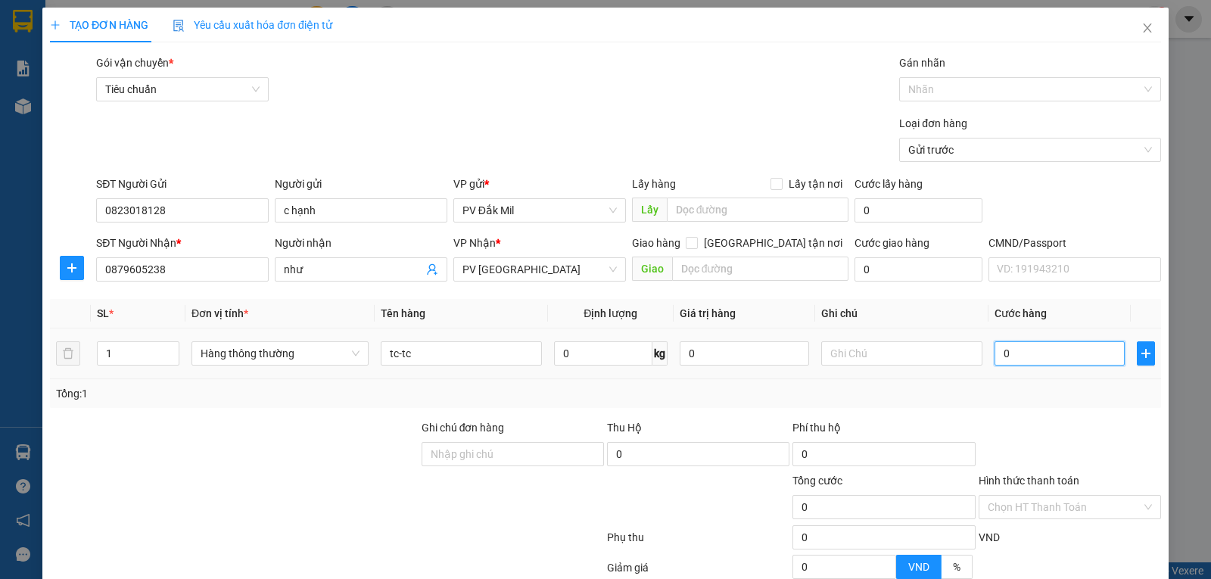
click at [1025, 356] on input "0" at bounding box center [1058, 353] width 129 height 24
type input "6"
type input "60"
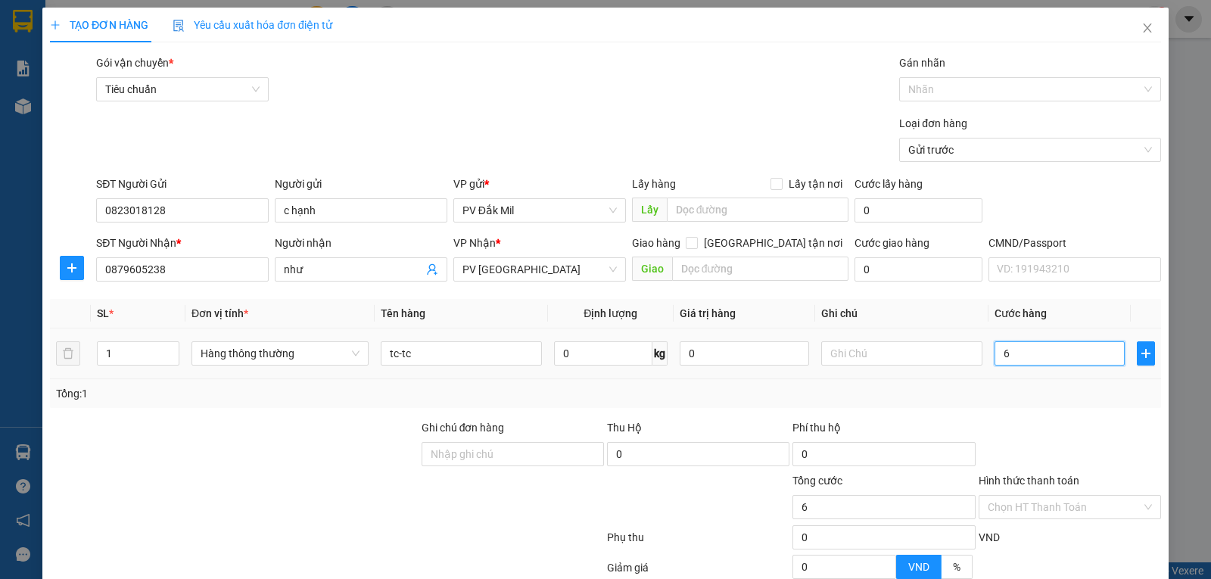
type input "60"
type input "600"
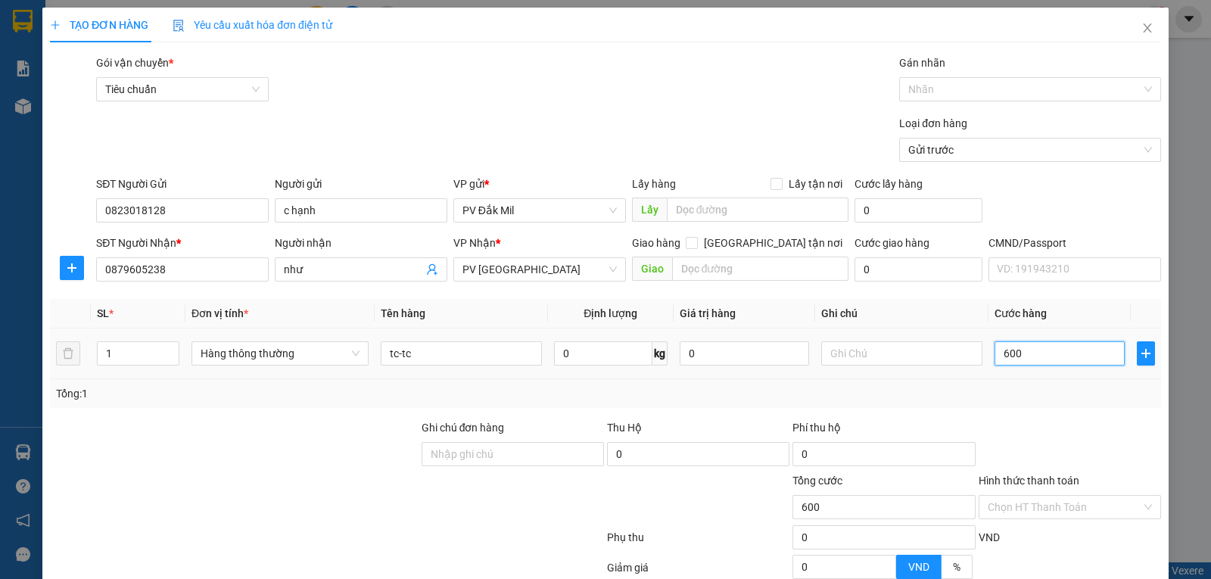
type input "6.000"
type input "60.000"
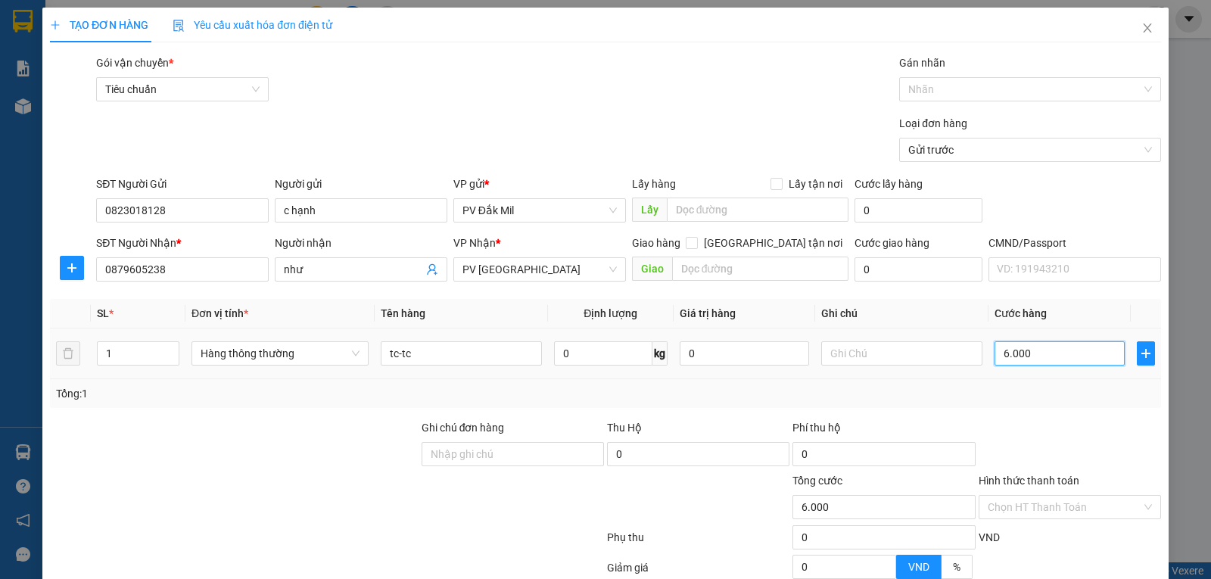
type input "60.000"
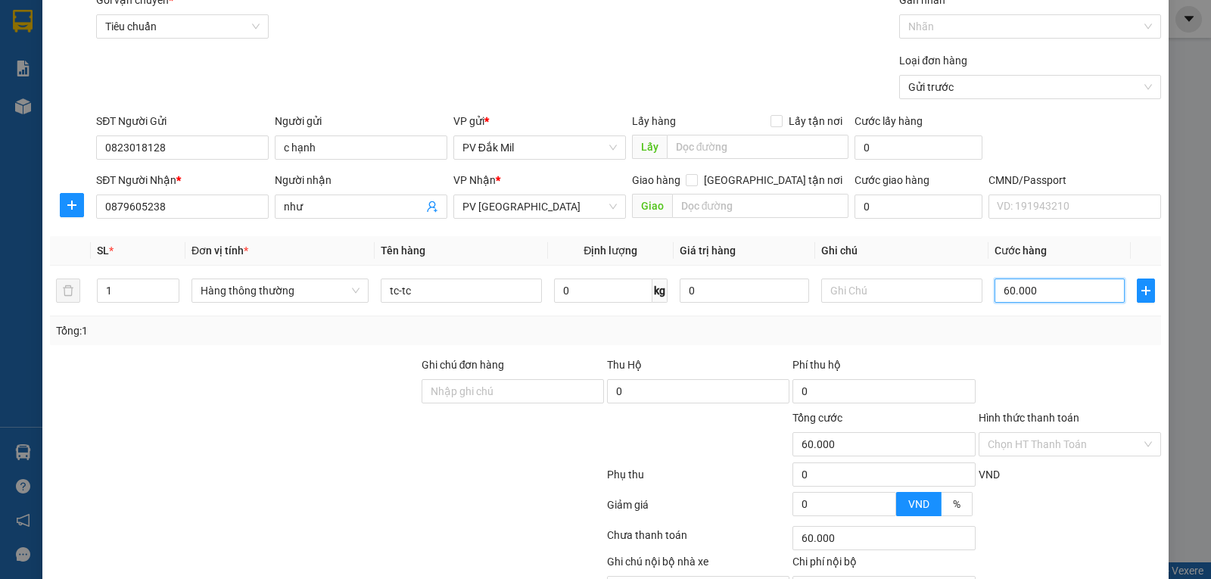
scroll to position [149, 0]
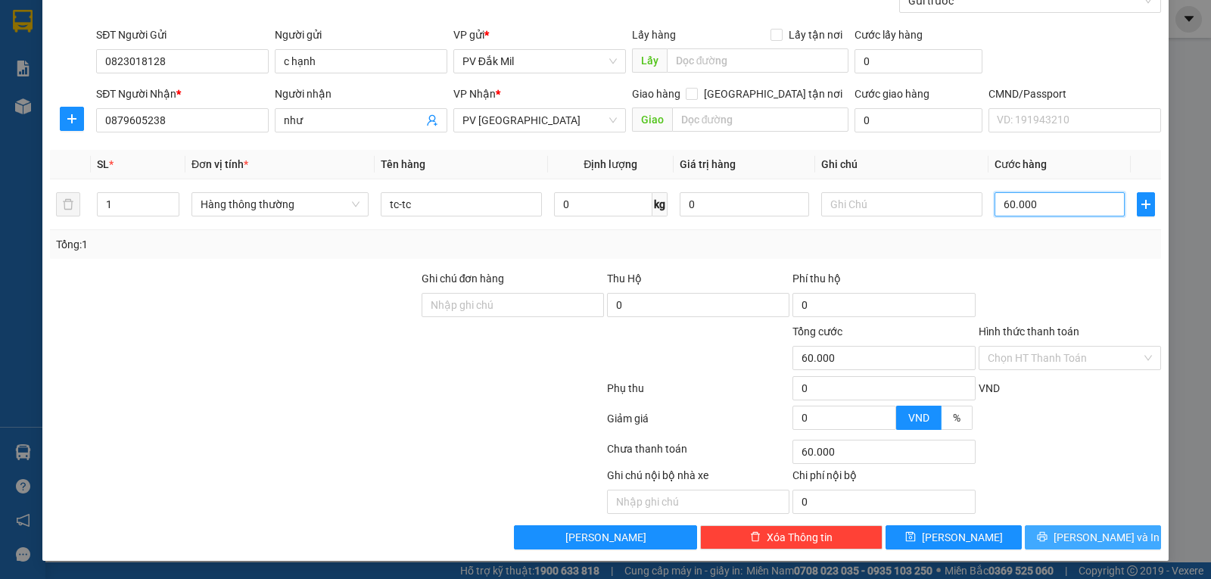
type input "60.000"
click at [1065, 536] on button "[PERSON_NAME] và In" at bounding box center [1093, 537] width 136 height 24
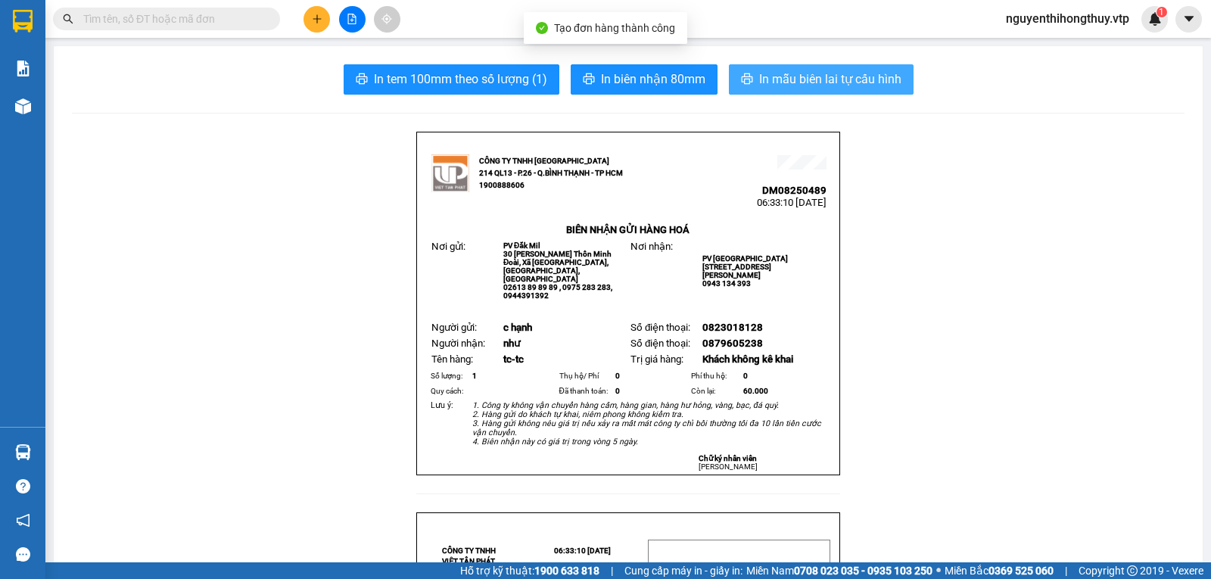
click at [819, 81] on span "In mẫu biên lai tự cấu hình" at bounding box center [830, 79] width 142 height 19
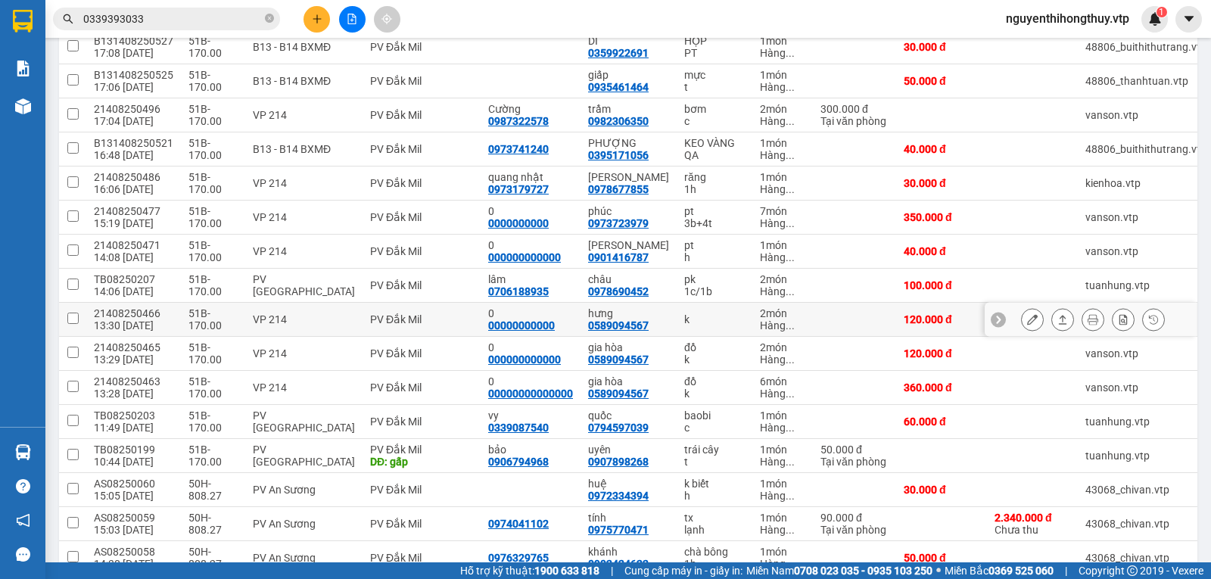
scroll to position [605, 0]
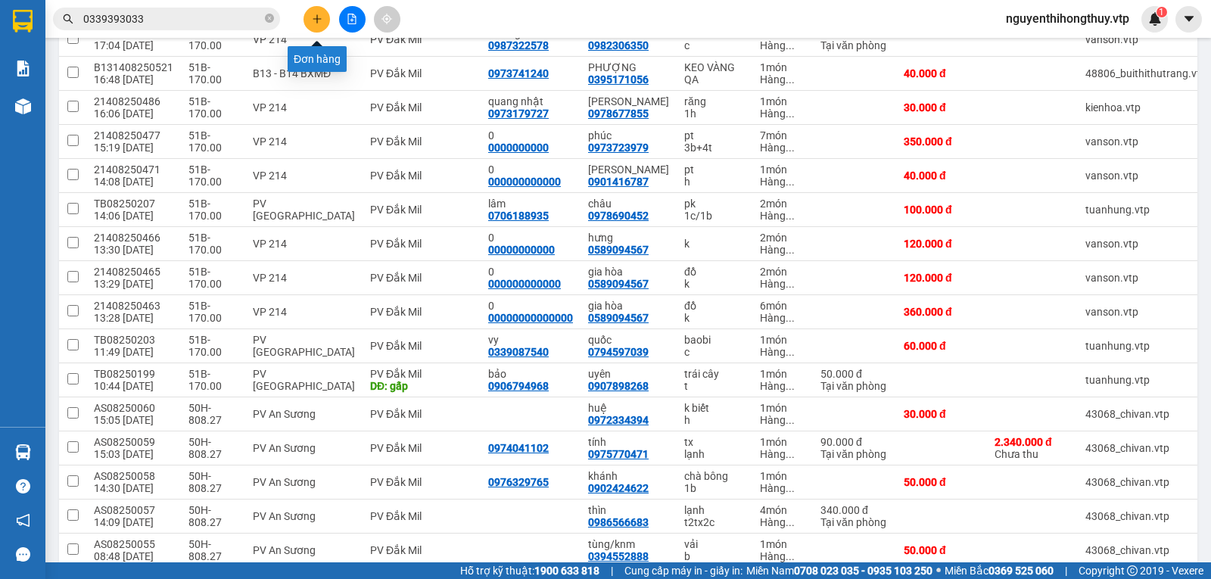
click at [316, 15] on icon "plus" at bounding box center [317, 19] width 11 height 11
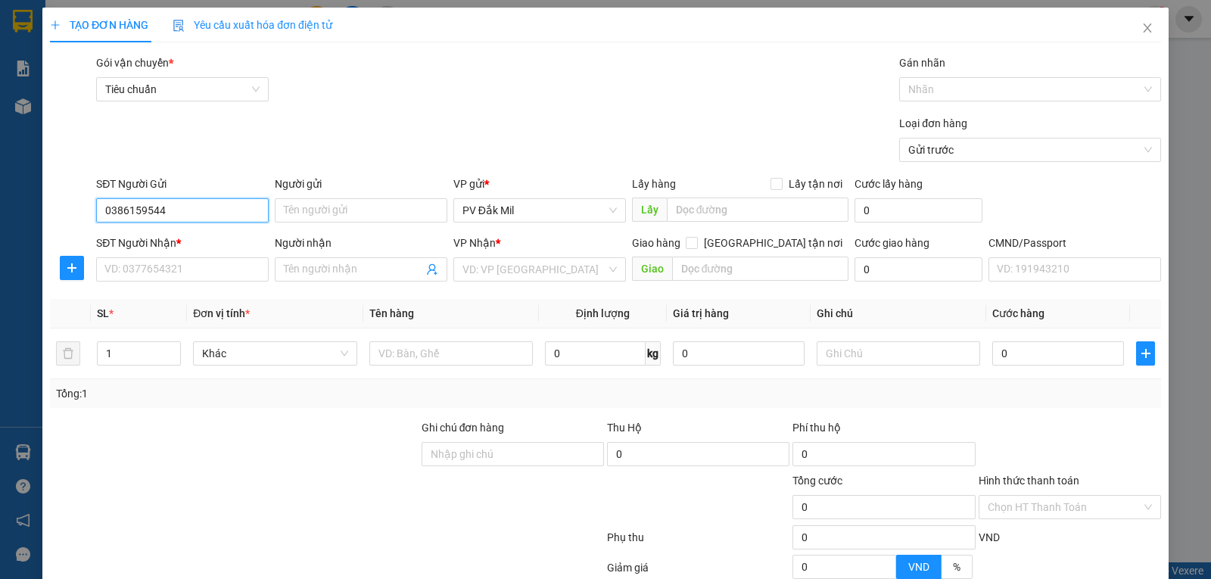
type input "0386159544"
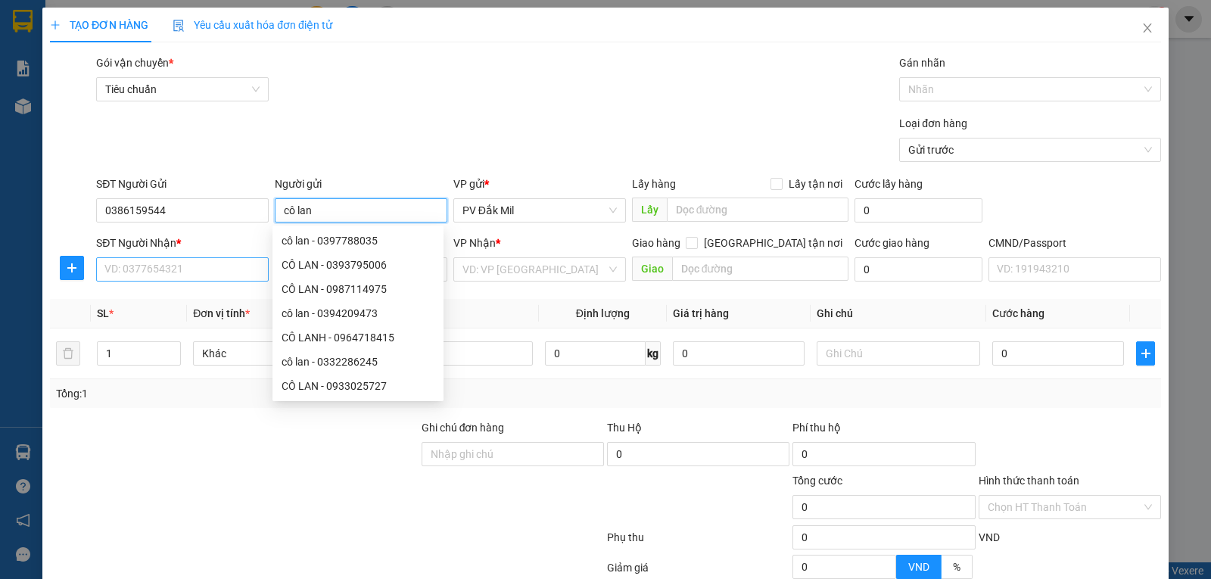
type input "cô lan"
click at [162, 273] on input "SĐT Người Nhận *" at bounding box center [182, 269] width 173 height 24
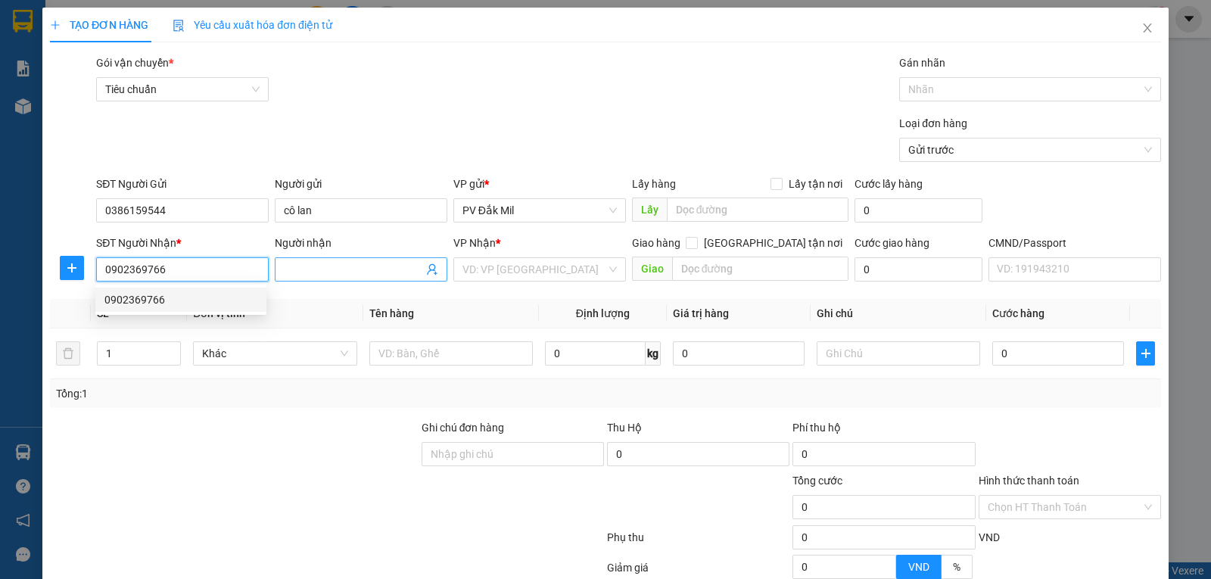
type input "0902369766"
click at [337, 272] on input "Người nhận" at bounding box center [353, 269] width 139 height 17
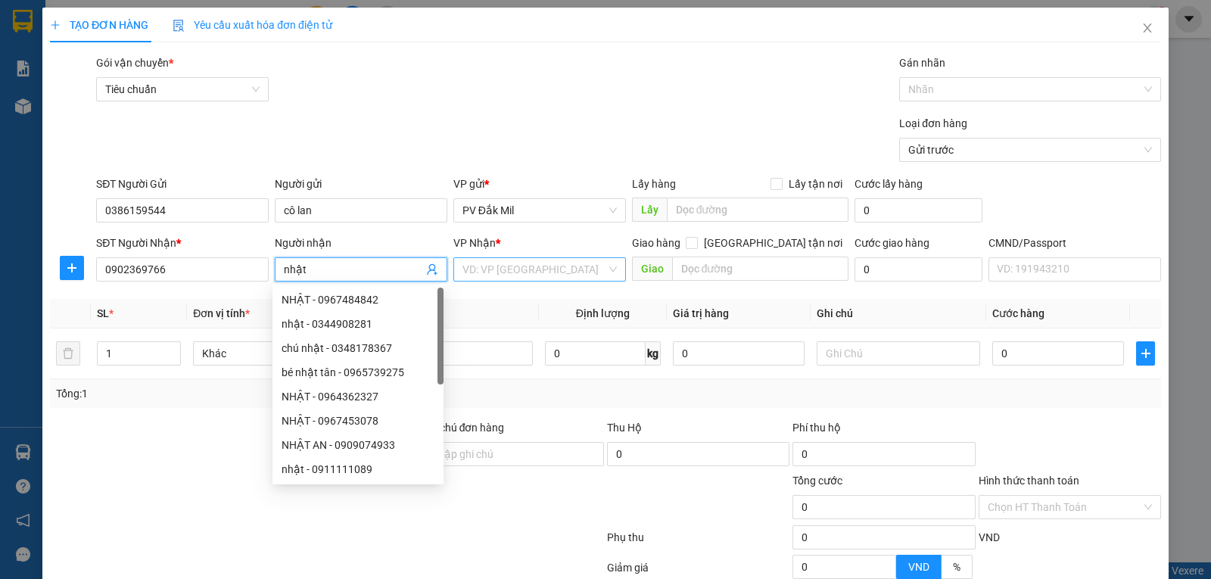
type input "nhật"
click at [520, 269] on input "search" at bounding box center [534, 269] width 144 height 23
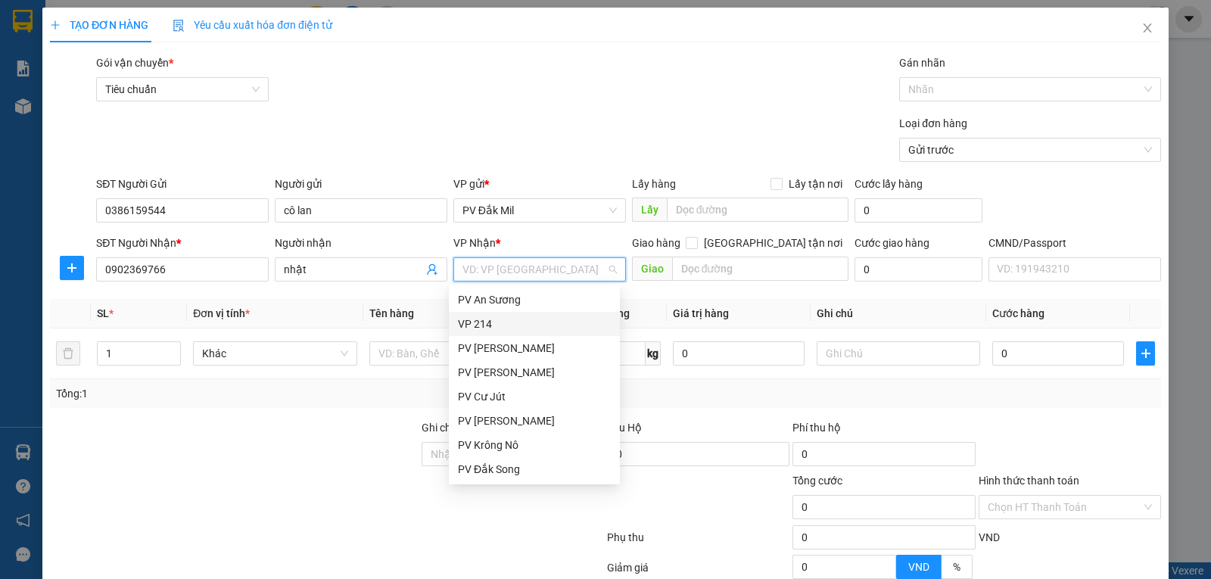
click at [479, 324] on div "VP 214" at bounding box center [534, 324] width 153 height 17
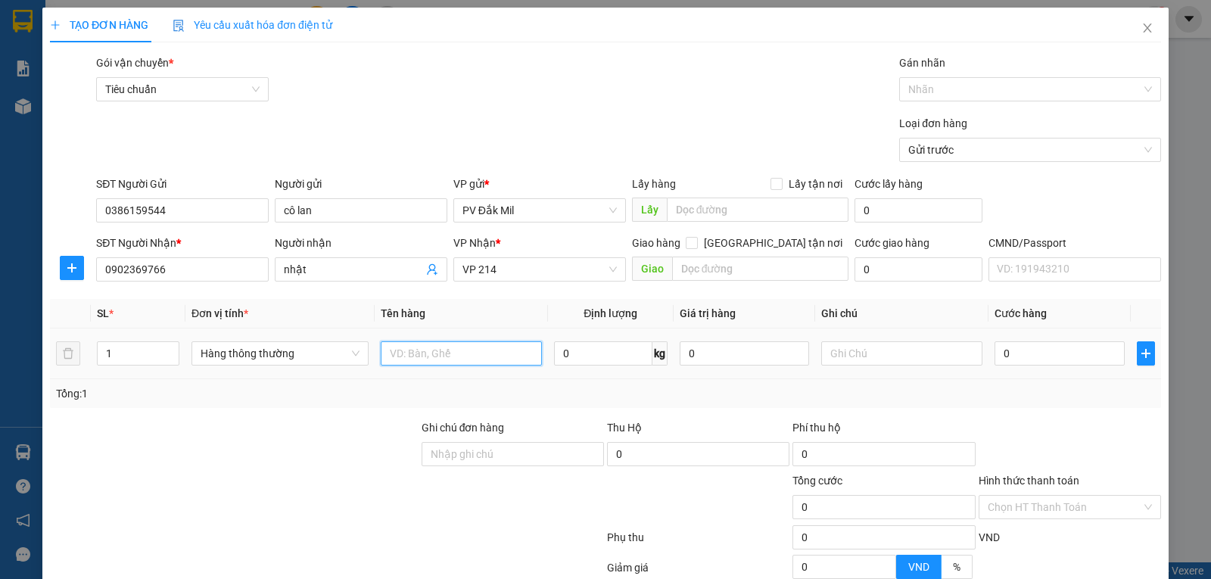
click at [431, 350] on input "text" at bounding box center [461, 353] width 161 height 24
type input "tc-bao"
click at [1028, 350] on input "0" at bounding box center [1058, 353] width 129 height 24
type input "3"
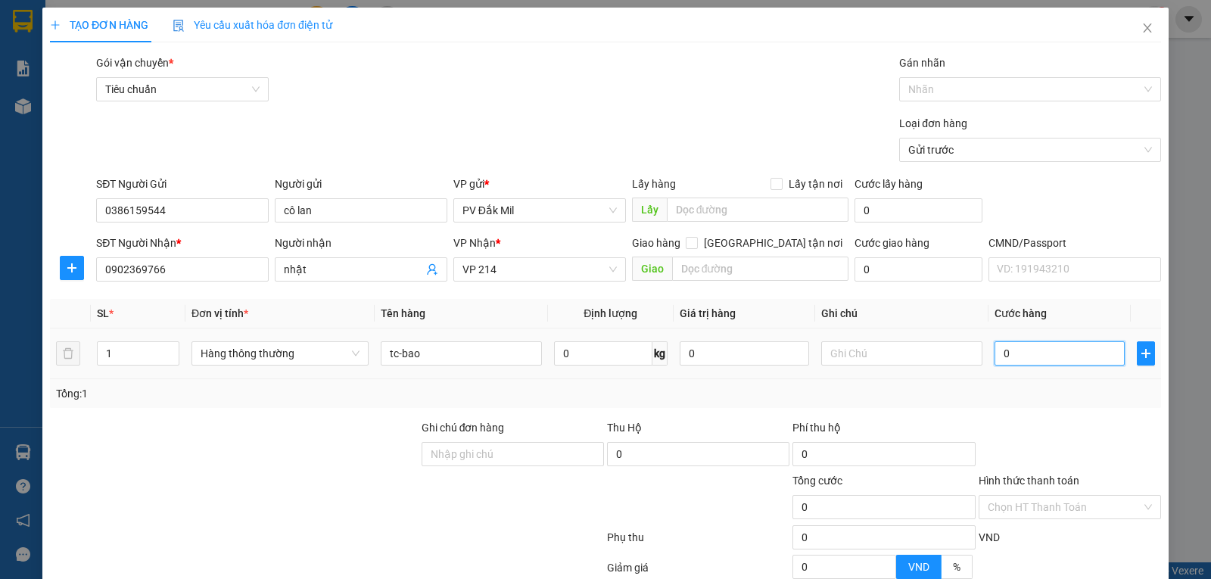
type input "3"
type input "30"
type input "300"
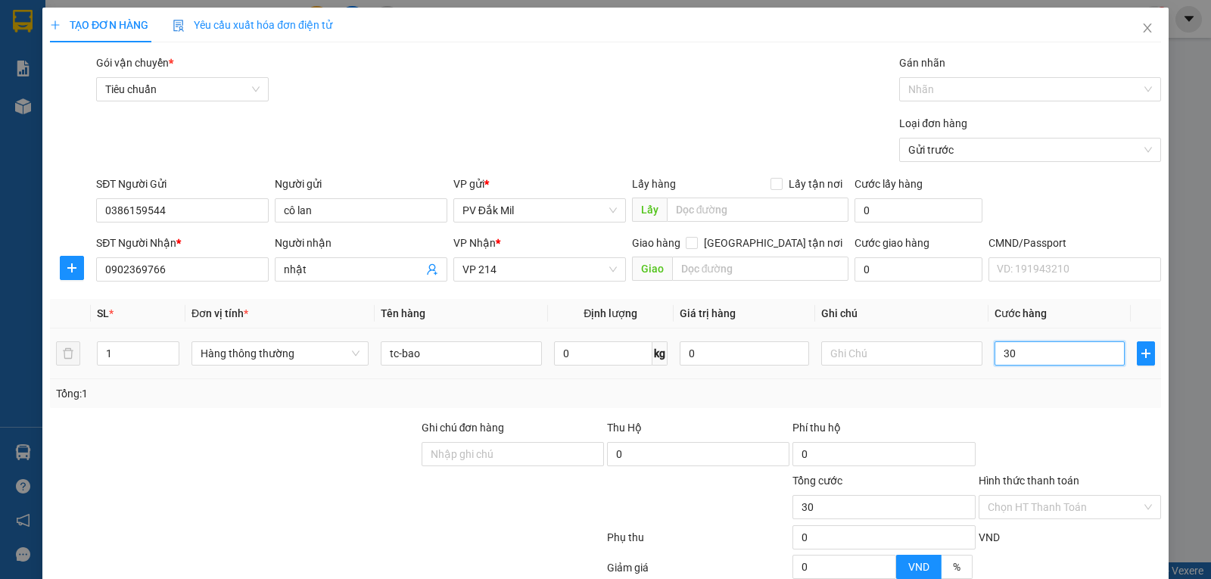
type input "300"
type input "3.000"
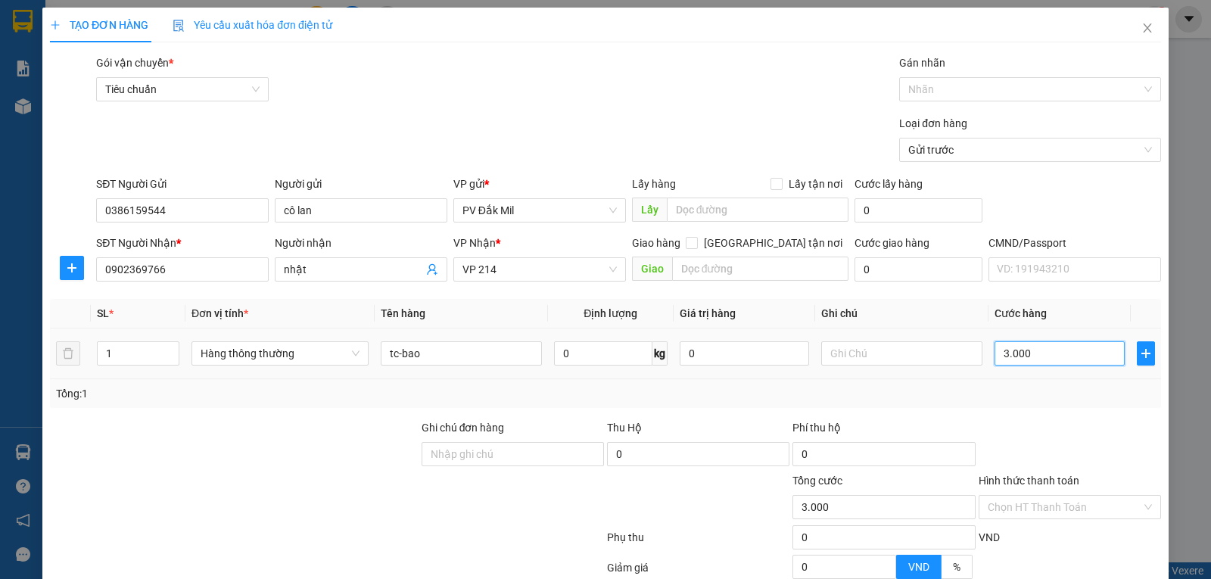
type input "30.000"
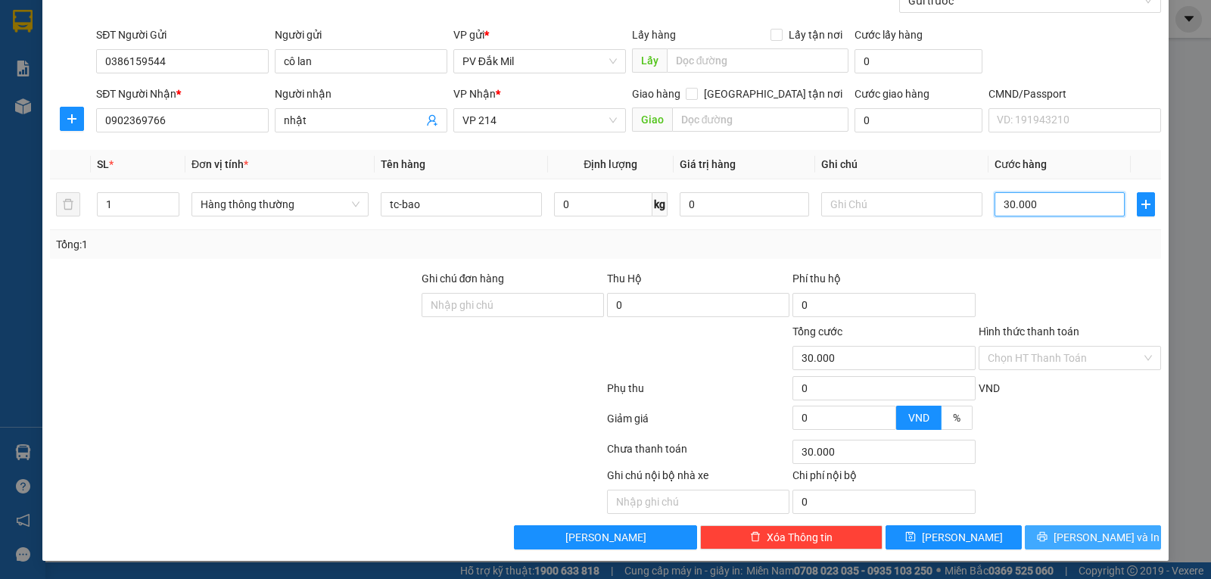
type input "30.000"
click at [1068, 540] on button "[PERSON_NAME] và In" at bounding box center [1093, 537] width 136 height 24
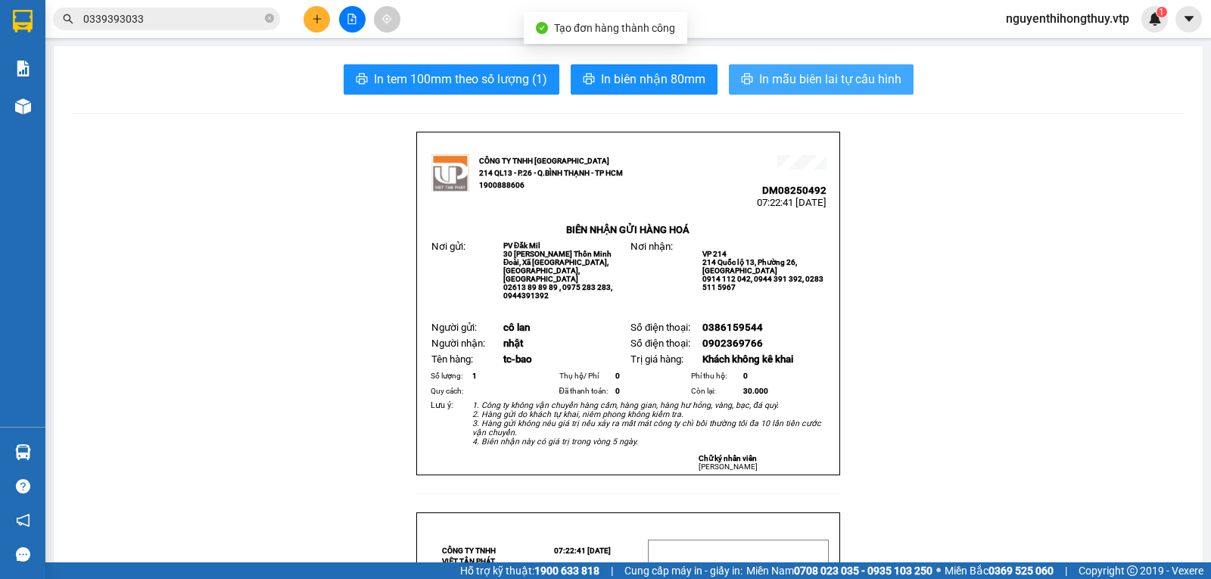
click at [828, 79] on span "In mẫu biên lai tự cấu hình" at bounding box center [830, 79] width 142 height 19
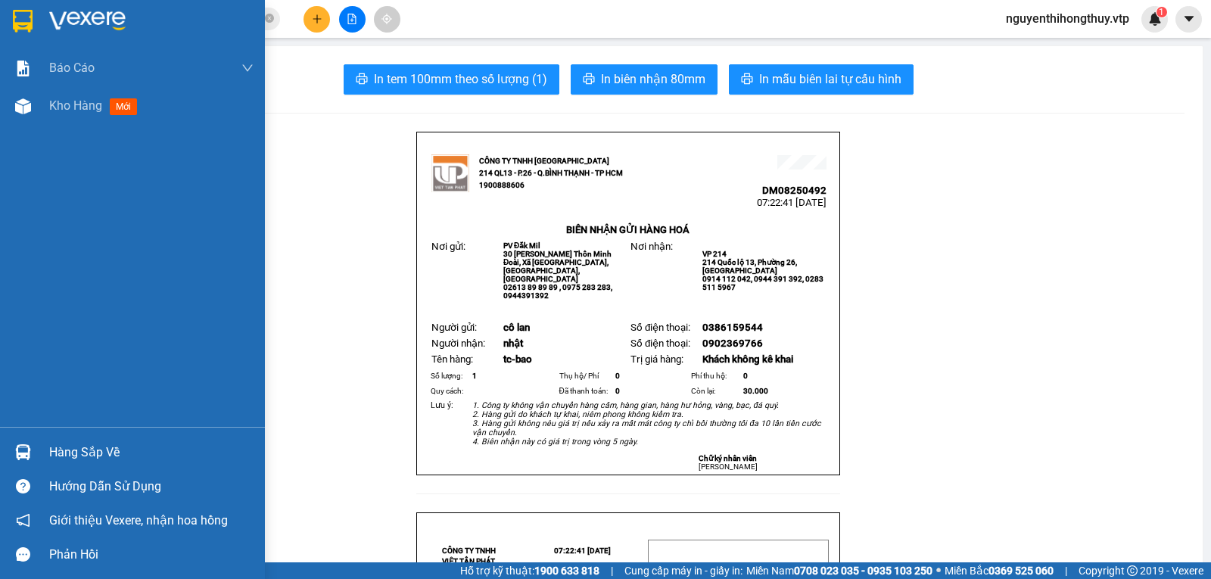
click at [23, 20] on img at bounding box center [23, 21] width 20 height 23
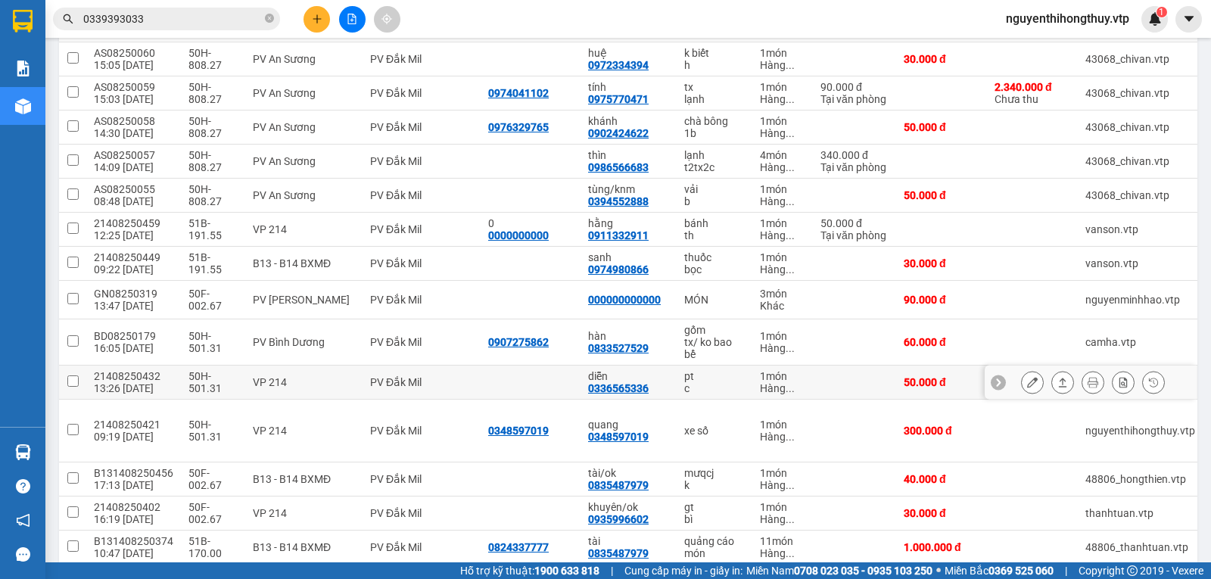
scroll to position [984, 0]
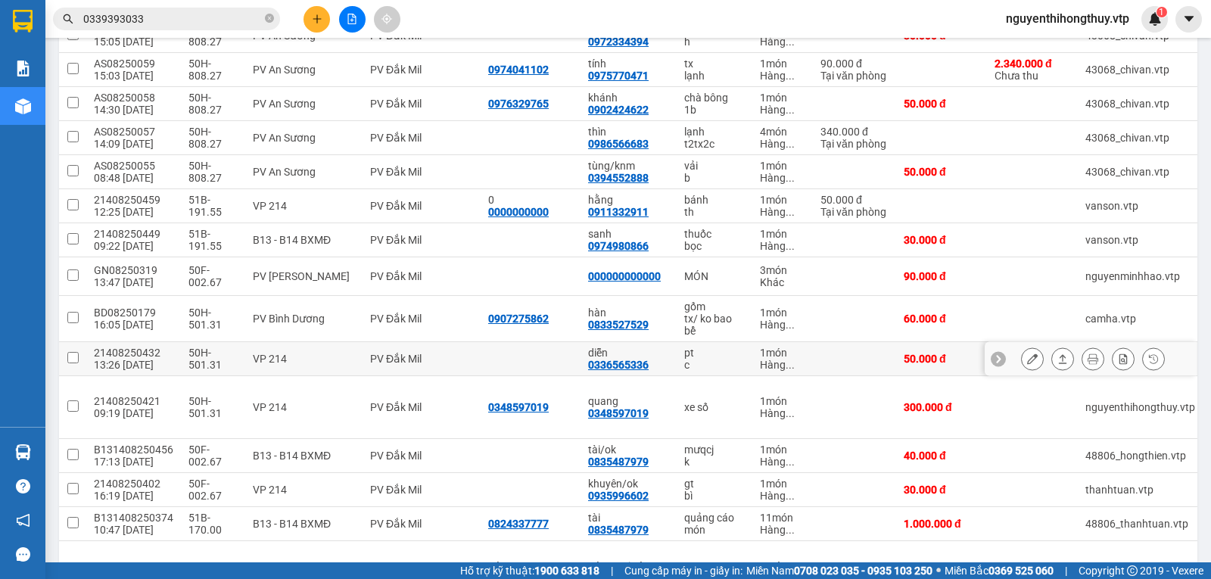
click at [1028, 370] on button at bounding box center [1031, 359] width 21 height 26
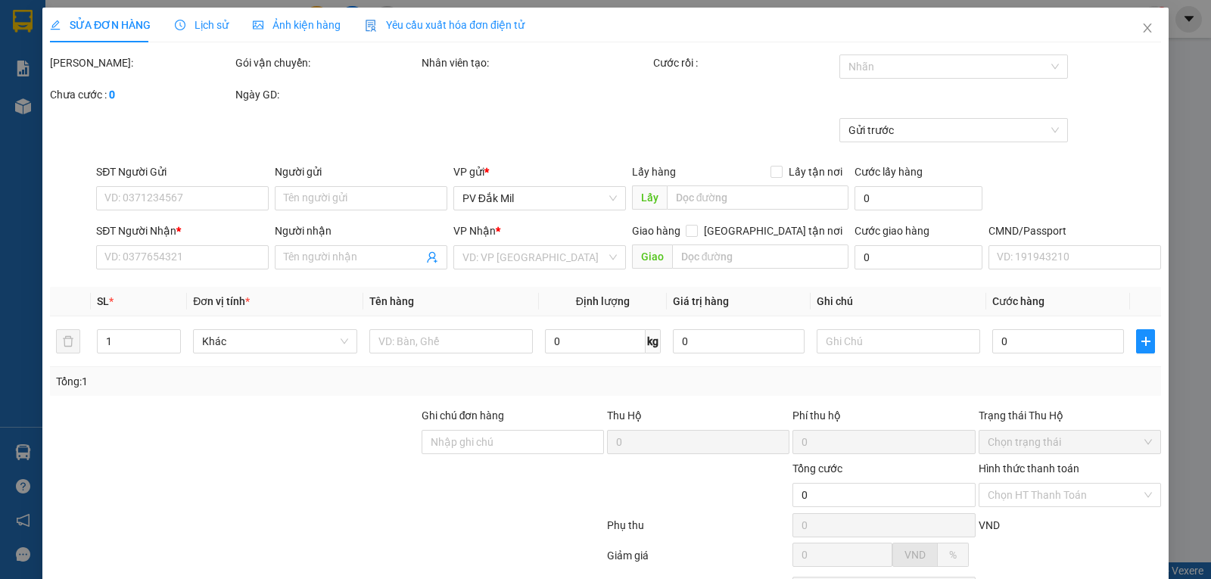
type input "0336565336"
type input "diễn"
type input "50.000"
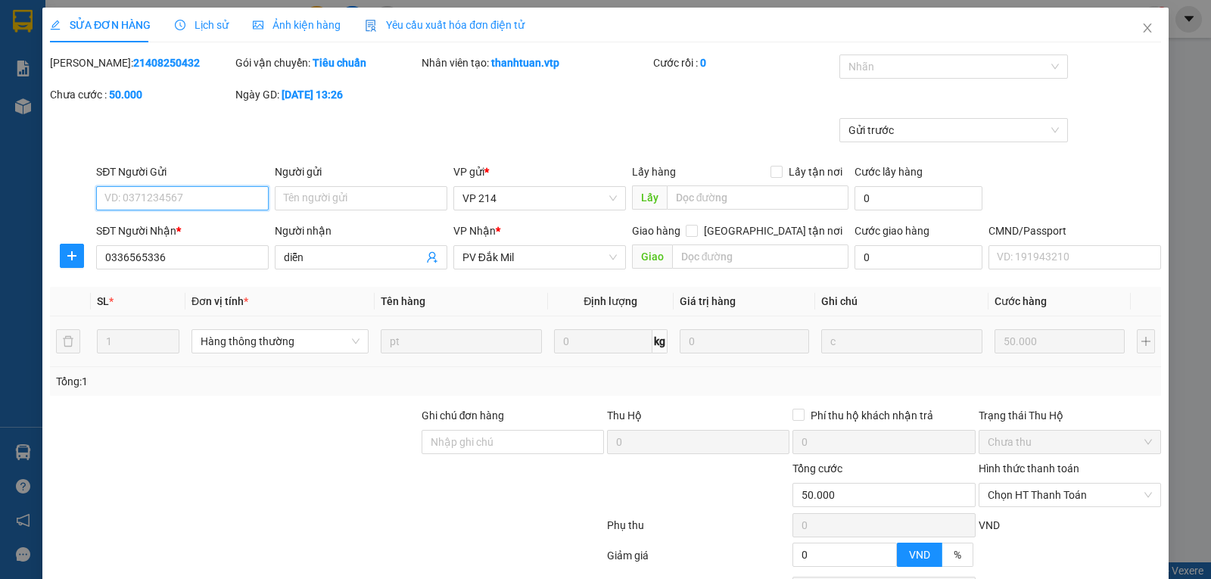
type input "2.500"
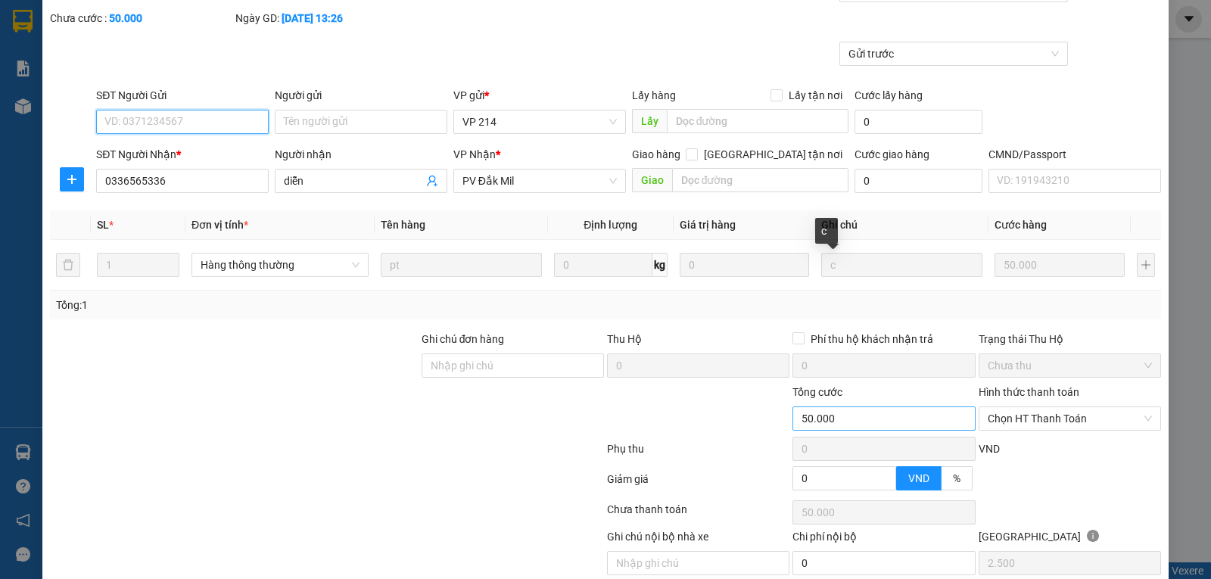
scroll to position [138, 0]
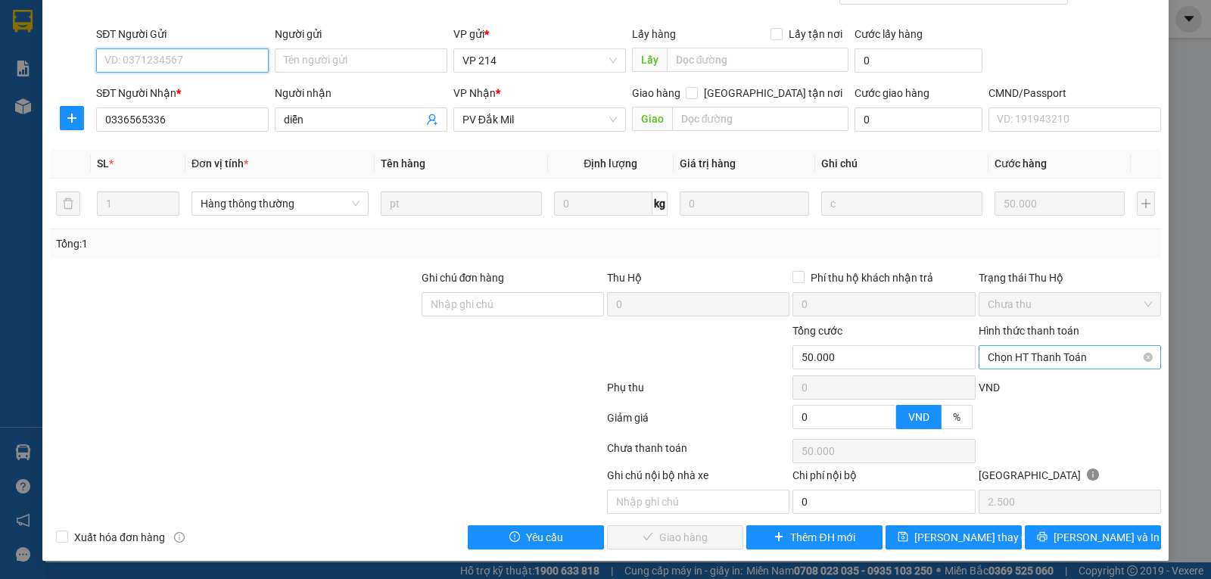
click at [1037, 362] on span "Chọn HT Thanh Toán" at bounding box center [1069, 357] width 164 height 23
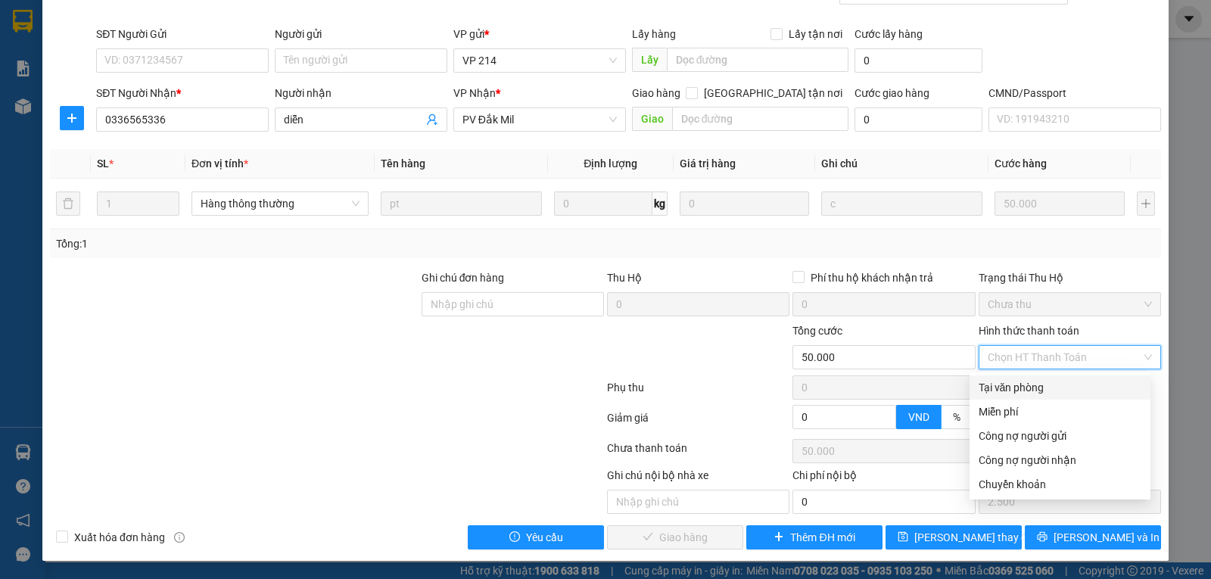
click at [996, 391] on div "Tại văn phòng" at bounding box center [1059, 387] width 163 height 17
type input "0"
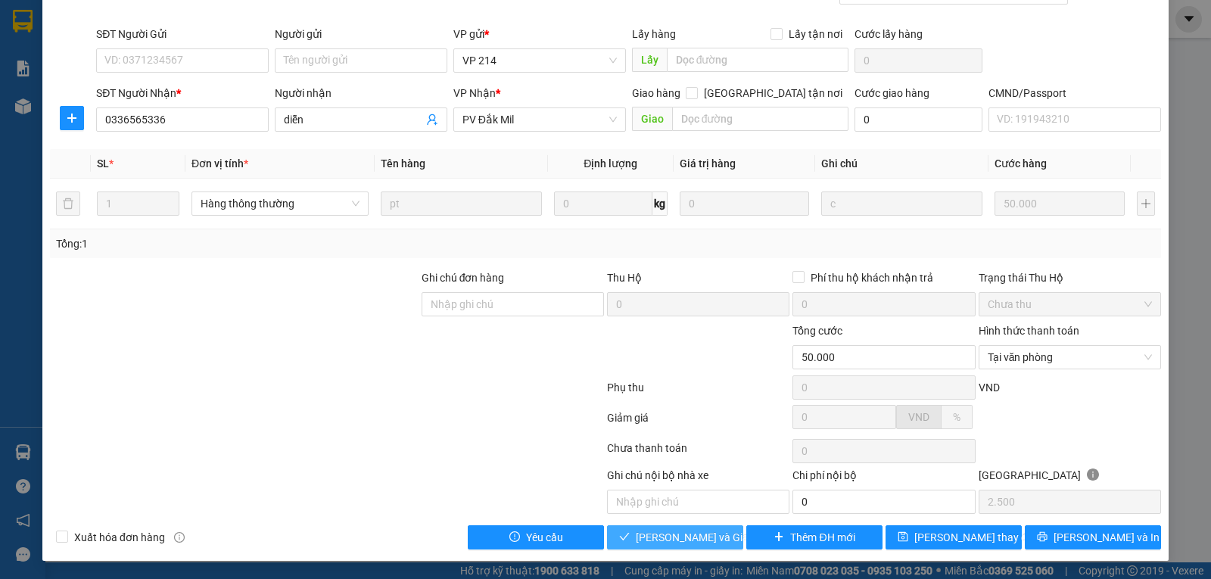
click at [655, 536] on span "[PERSON_NAME] và [PERSON_NAME] hàng" at bounding box center [708, 537] width 145 height 17
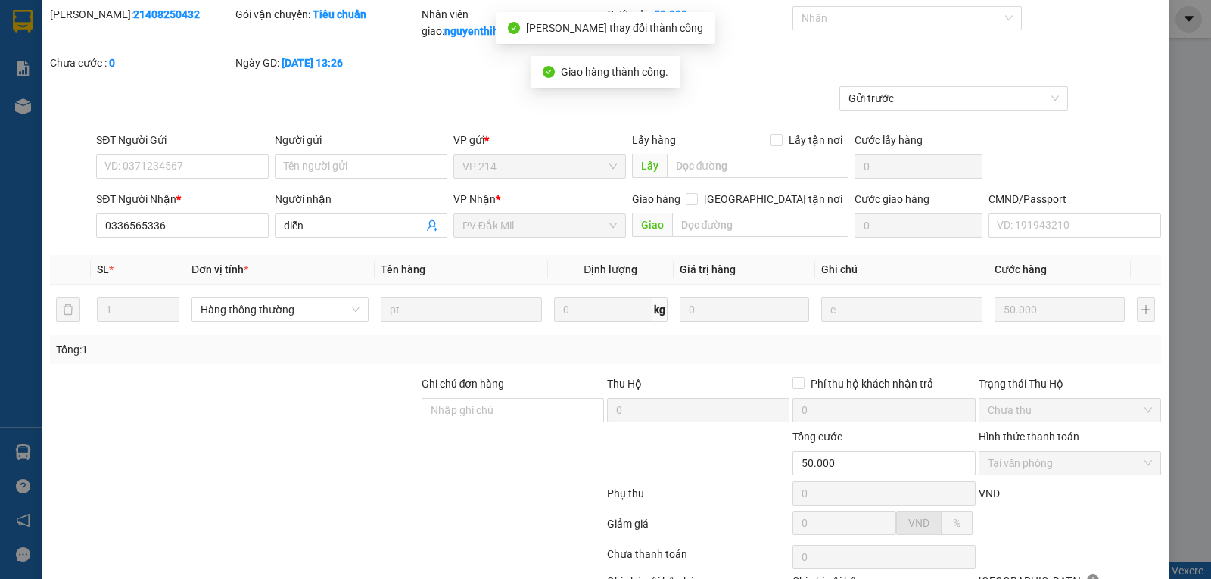
scroll to position [0, 0]
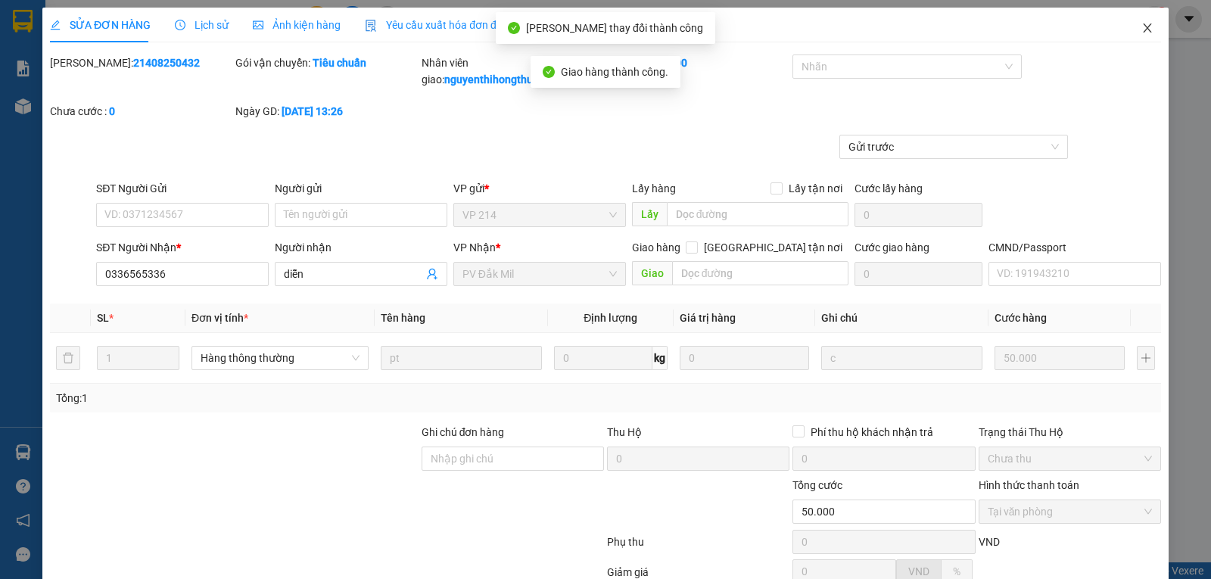
click at [1142, 26] on icon "close" at bounding box center [1147, 28] width 12 height 12
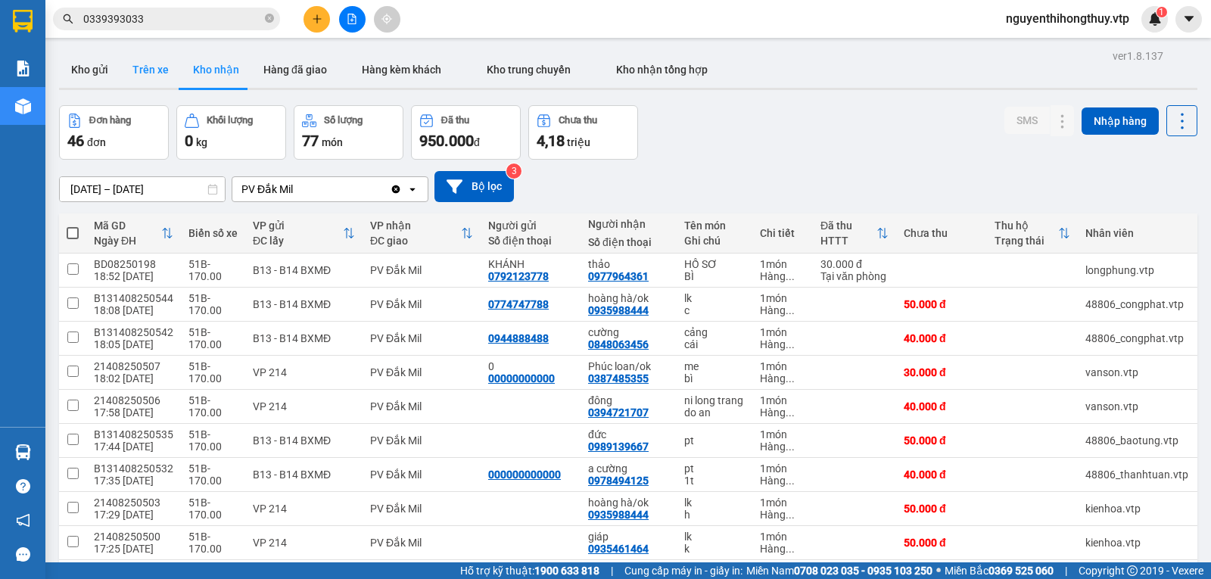
click at [163, 68] on button "Trên xe" at bounding box center [150, 69] width 61 height 36
type input "10/08/2025 – 12/08/2025"
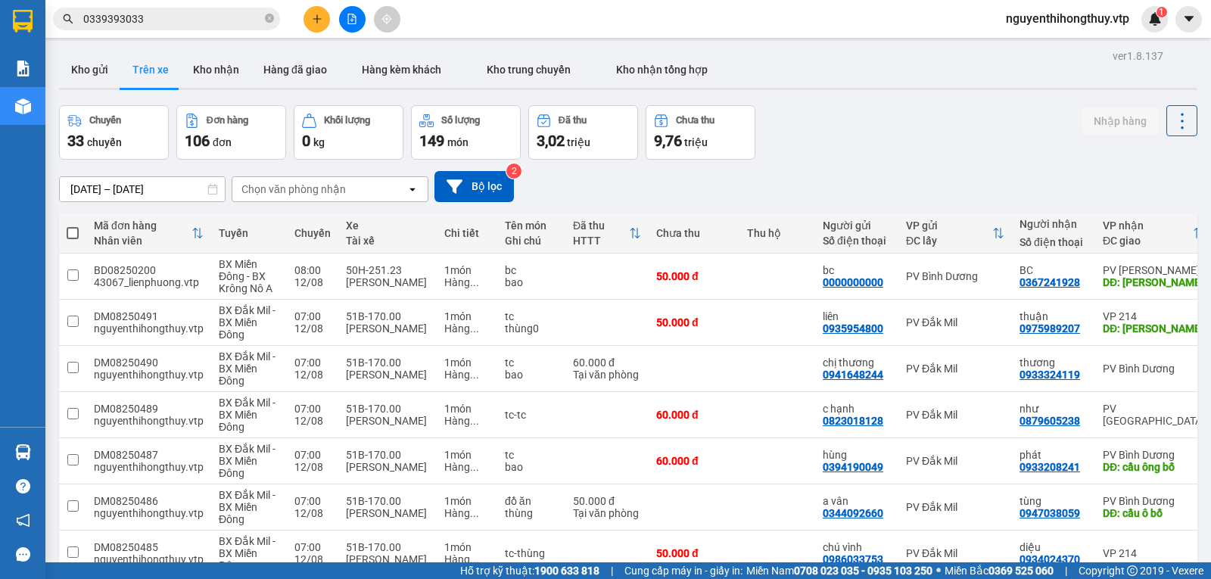
click at [307, 179] on div "Chọn văn phòng nhận" at bounding box center [319, 189] width 174 height 24
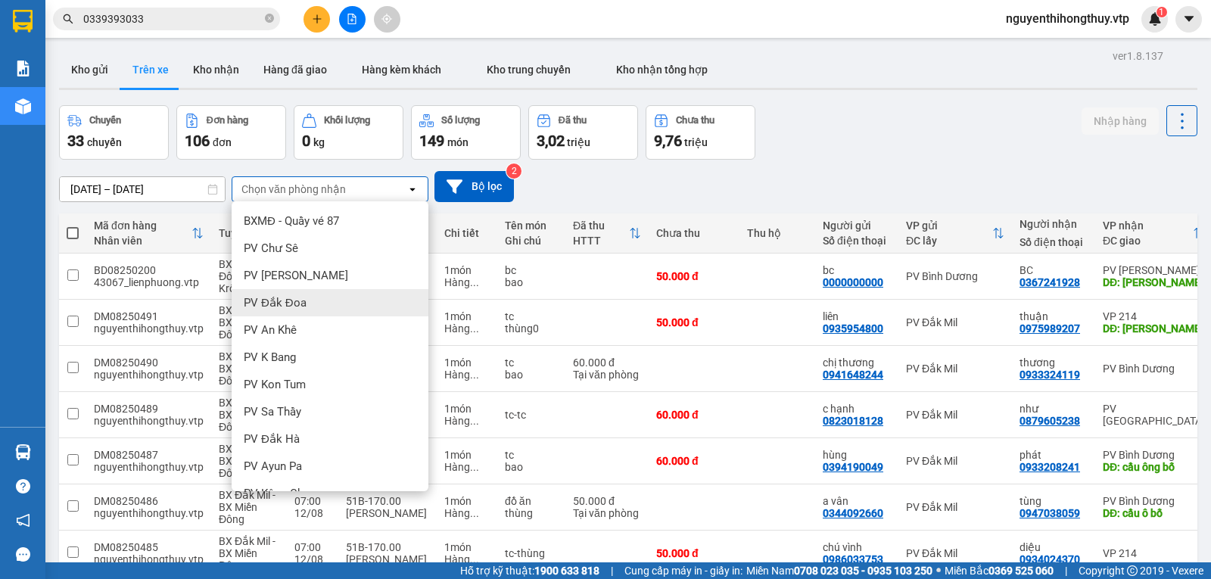
scroll to position [227, 0]
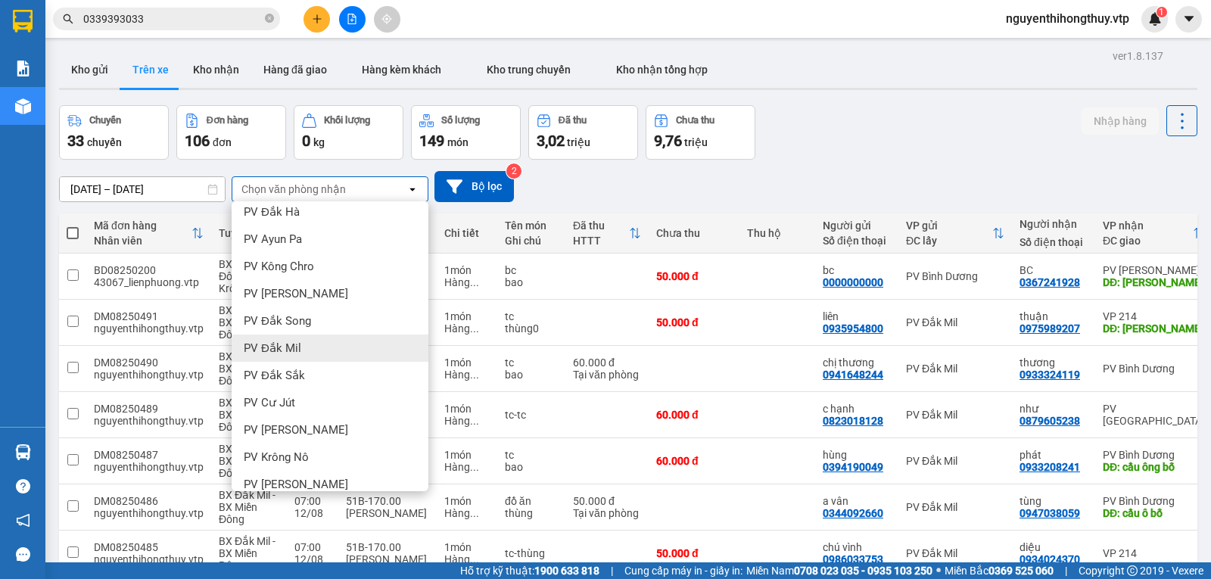
click at [310, 349] on div "PV Đắk Mil" at bounding box center [330, 347] width 197 height 27
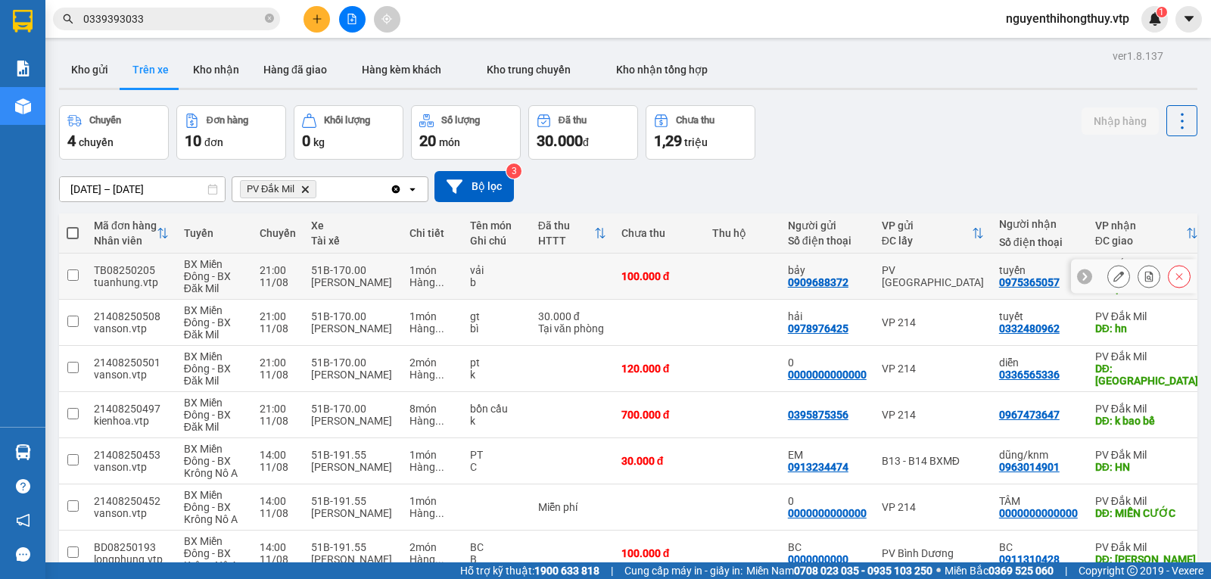
click at [68, 276] on input "checkbox" at bounding box center [72, 274] width 11 height 11
checkbox input "true"
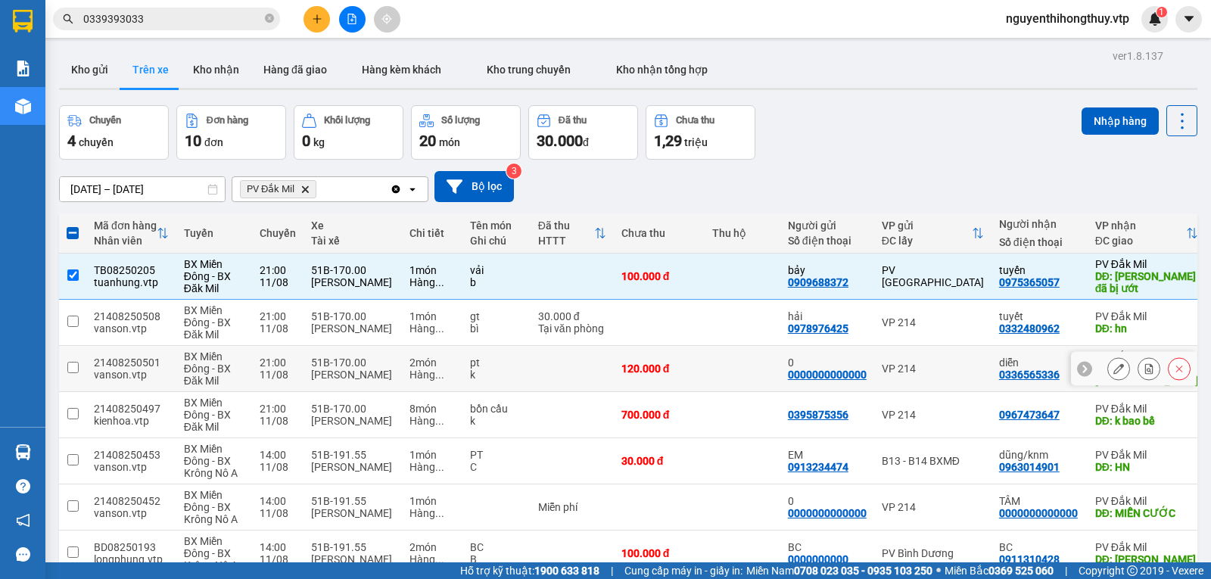
click at [70, 368] on input "checkbox" at bounding box center [72, 367] width 11 height 11
checkbox input "true"
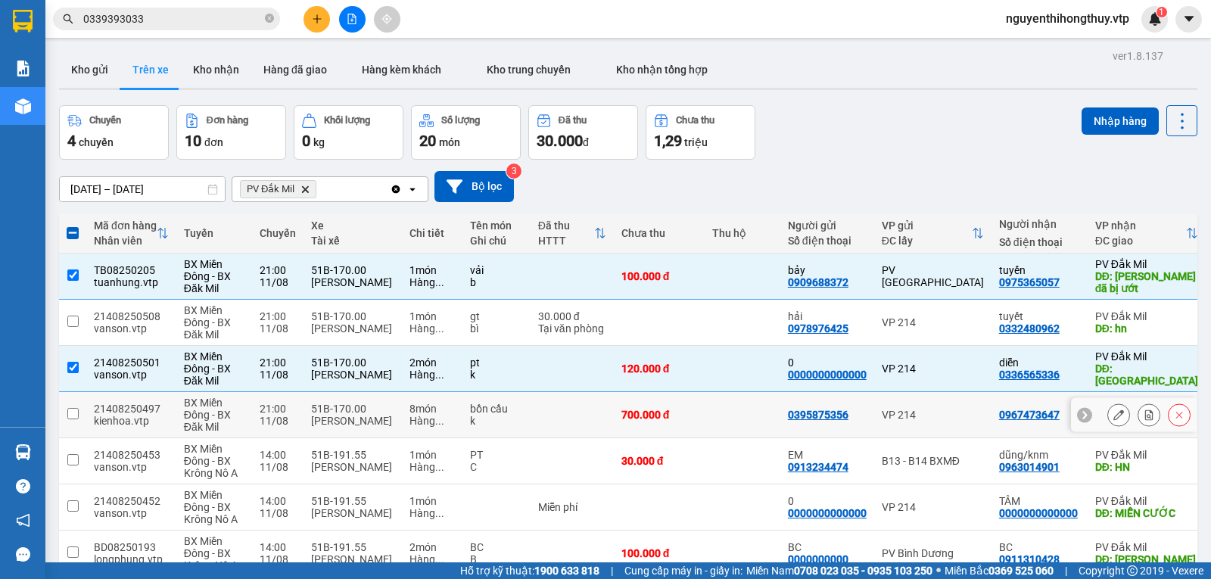
click at [72, 413] on input "checkbox" at bounding box center [72, 413] width 11 height 11
checkbox input "true"
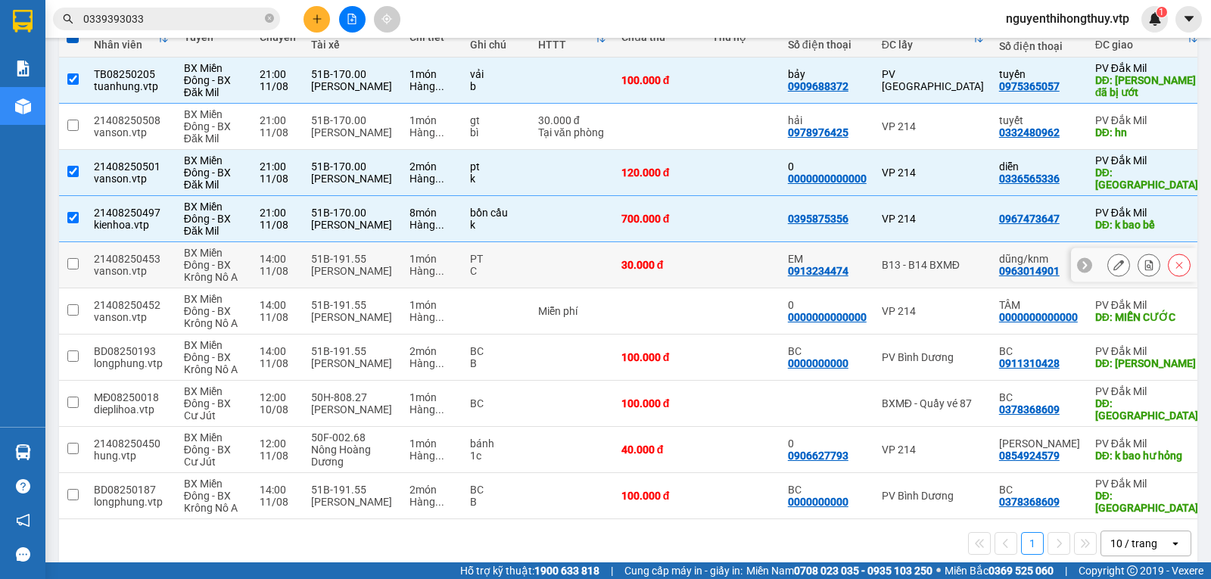
scroll to position [221, 0]
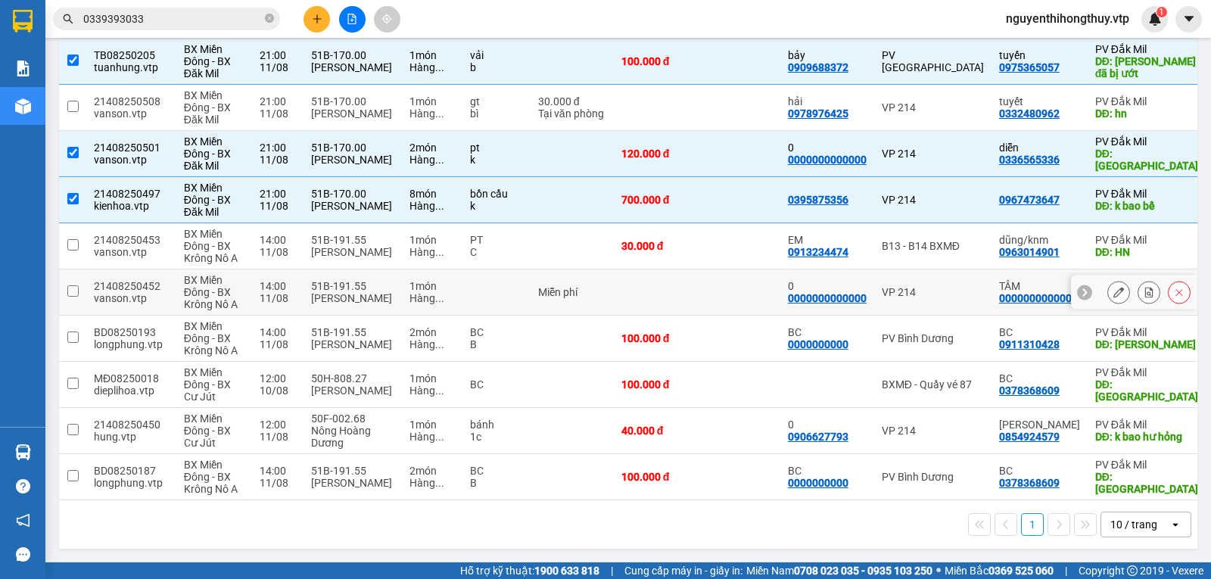
click at [70, 285] on input "checkbox" at bounding box center [72, 290] width 11 height 11
checkbox input "true"
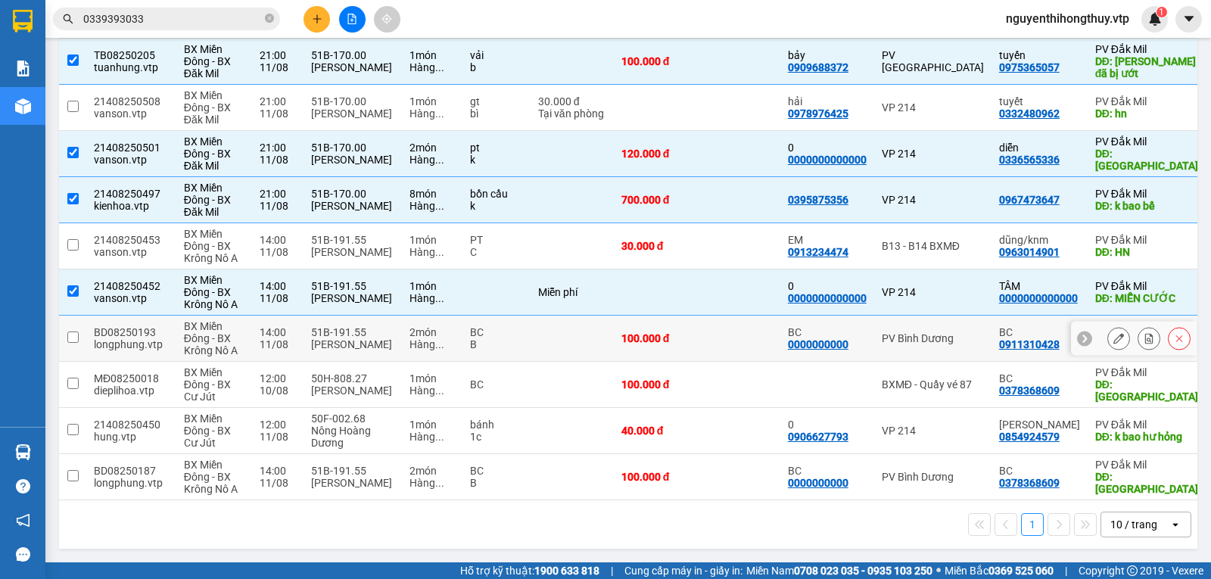
click at [75, 333] on input "checkbox" at bounding box center [72, 336] width 11 height 11
checkbox input "true"
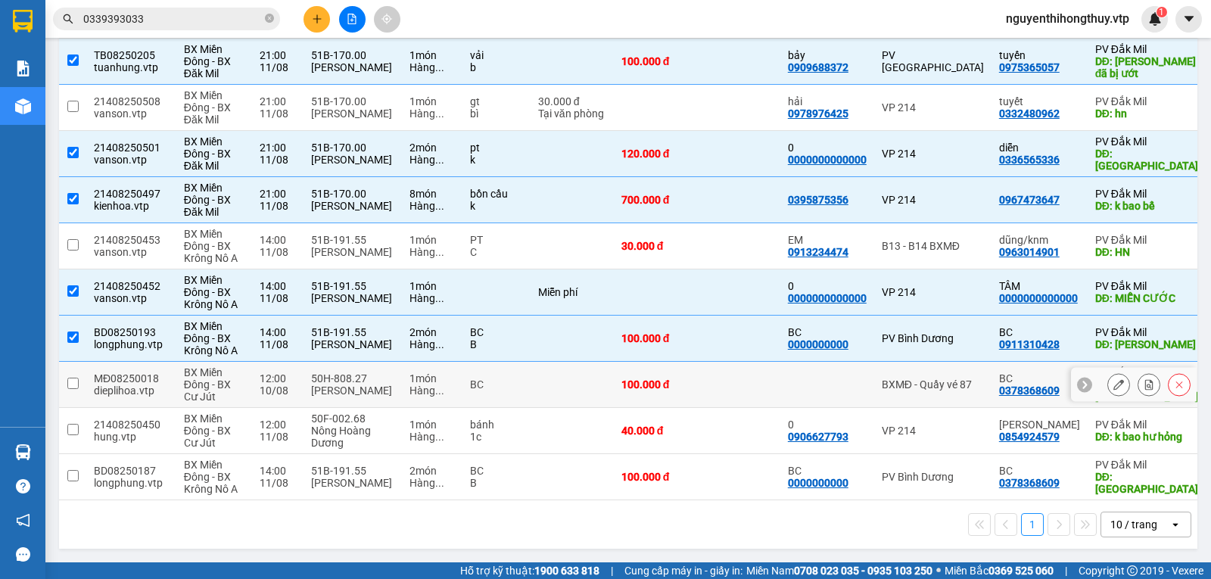
click at [71, 380] on input "checkbox" at bounding box center [72, 383] width 11 height 11
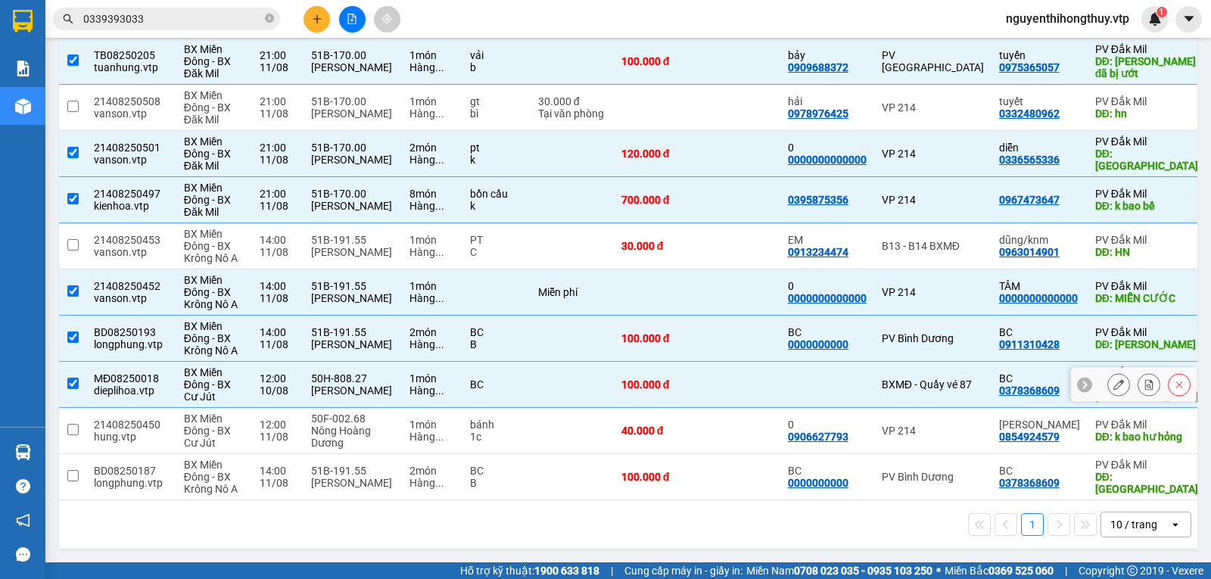
click at [72, 378] on input "checkbox" at bounding box center [72, 383] width 11 height 11
checkbox input "false"
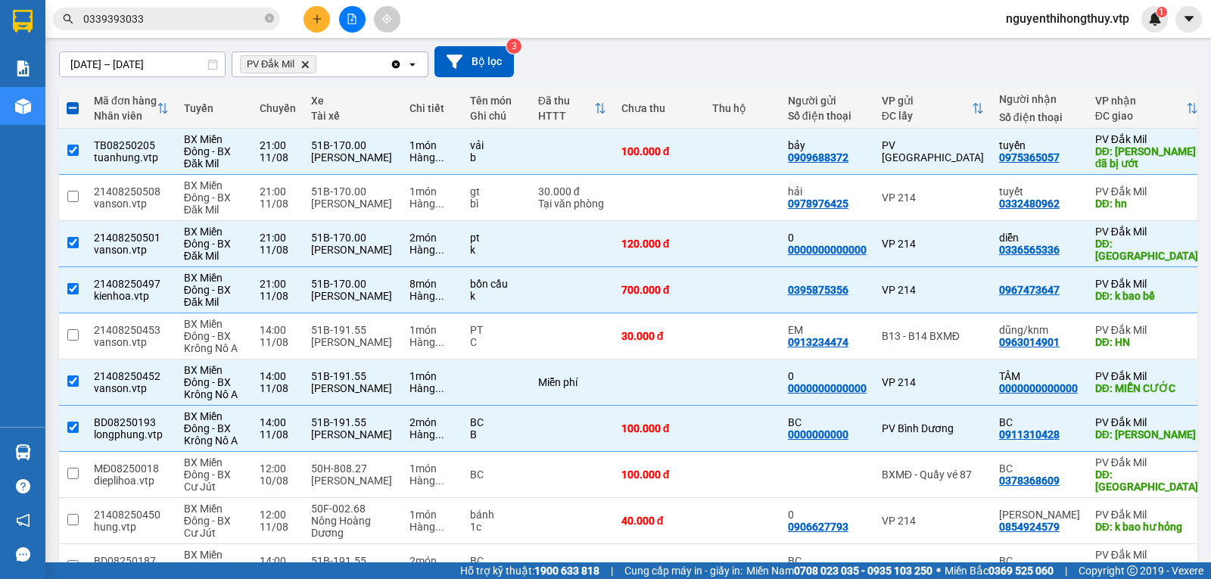
scroll to position [0, 0]
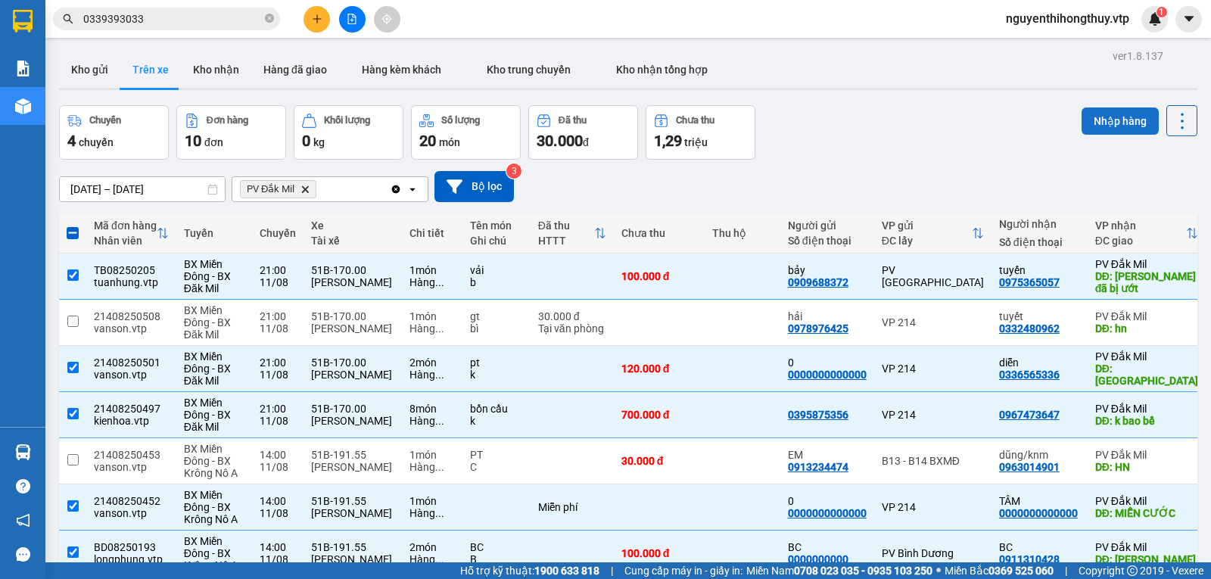
click at [1092, 120] on button "Nhập hàng" at bounding box center [1119, 120] width 77 height 27
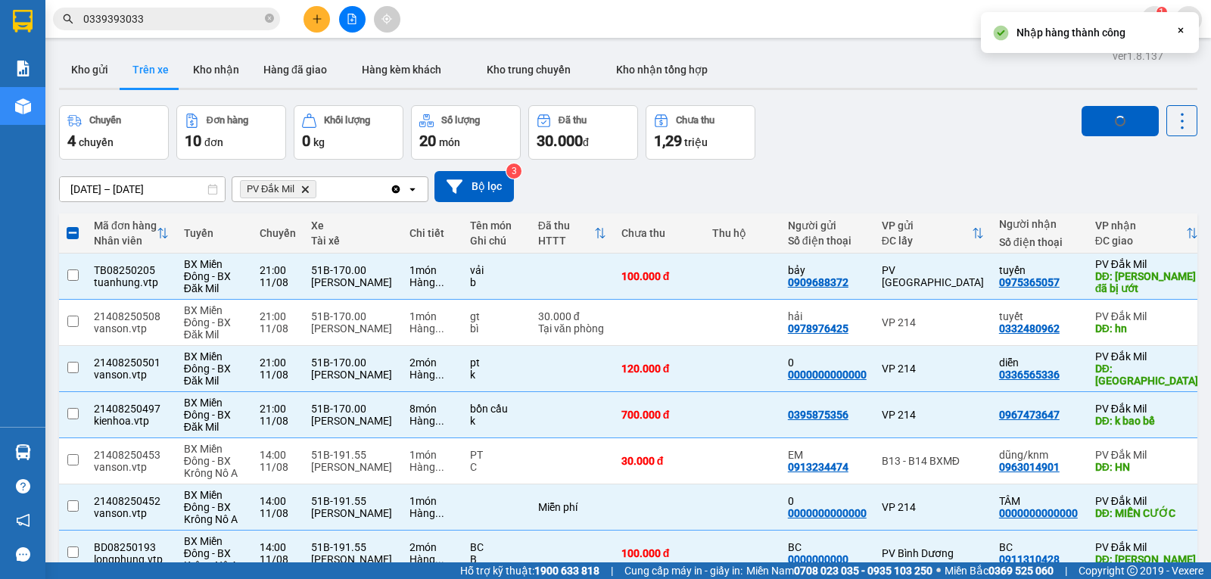
checkbox input "false"
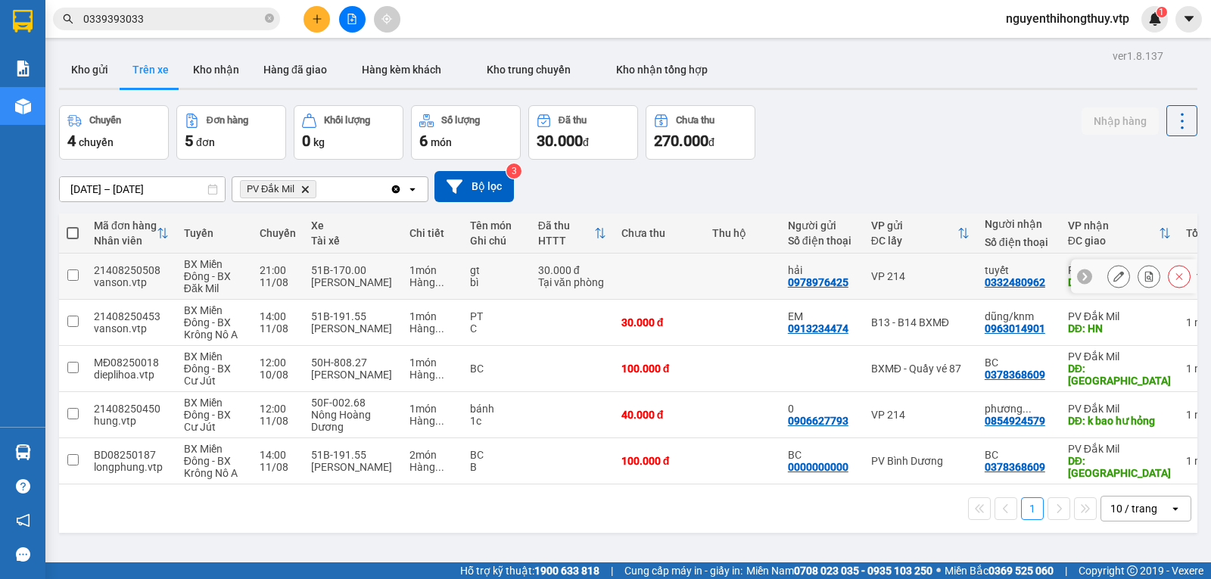
click at [67, 276] on input "checkbox" at bounding box center [72, 274] width 11 height 11
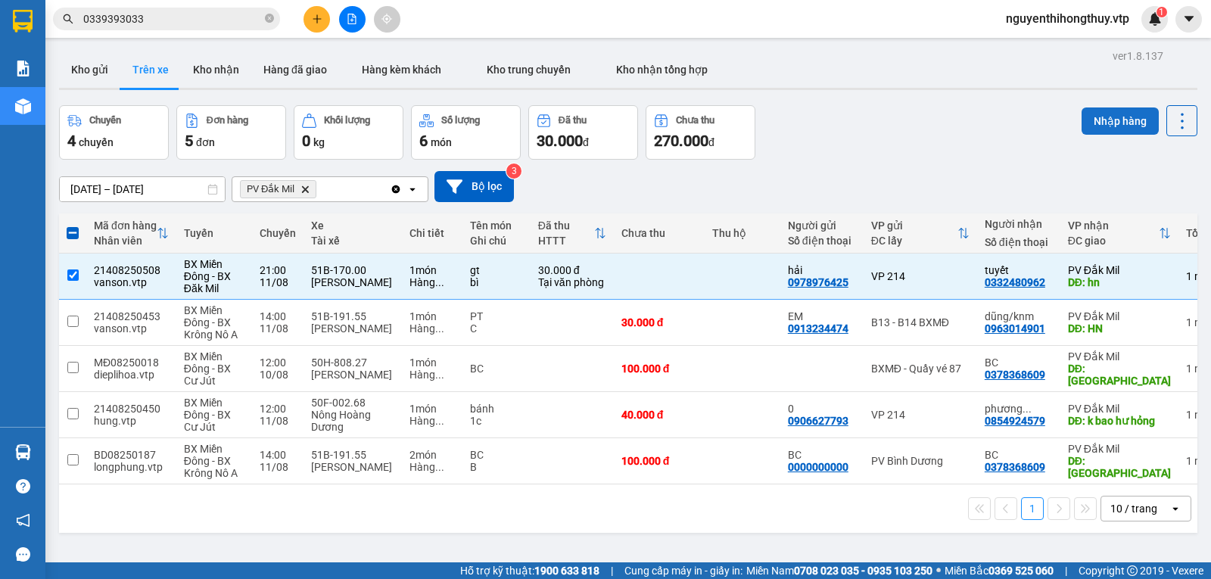
drag, startPoint x: 1097, startPoint y: 119, endPoint x: 1093, endPoint y: 128, distance: 9.8
click at [1097, 120] on button "Nhập hàng" at bounding box center [1119, 120] width 77 height 27
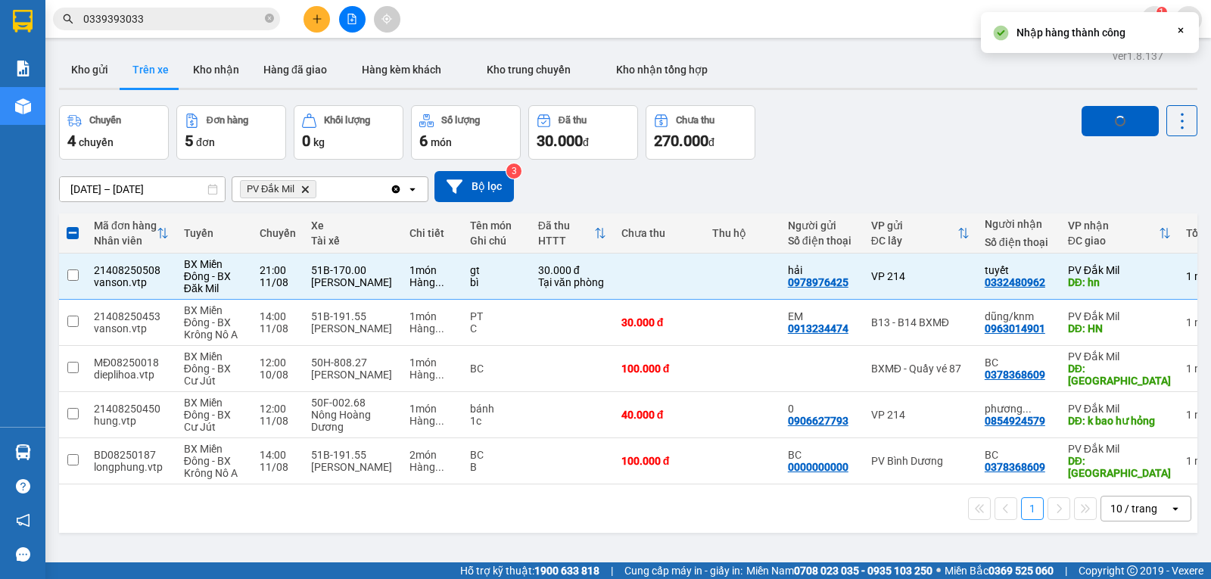
checkbox input "false"
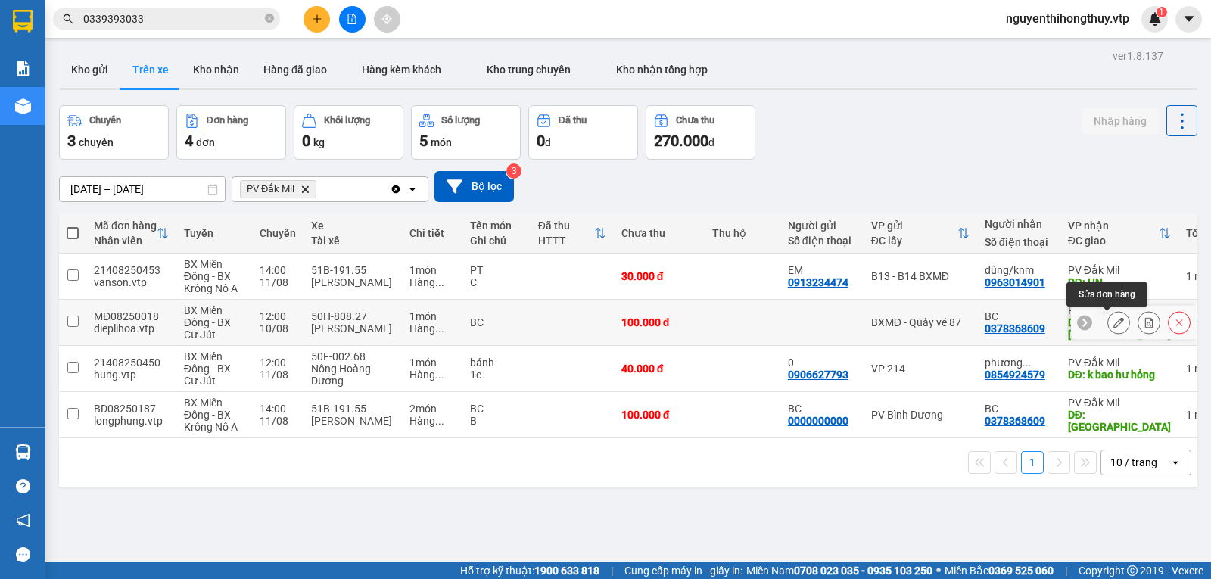
click at [1108, 319] on button at bounding box center [1118, 322] width 21 height 26
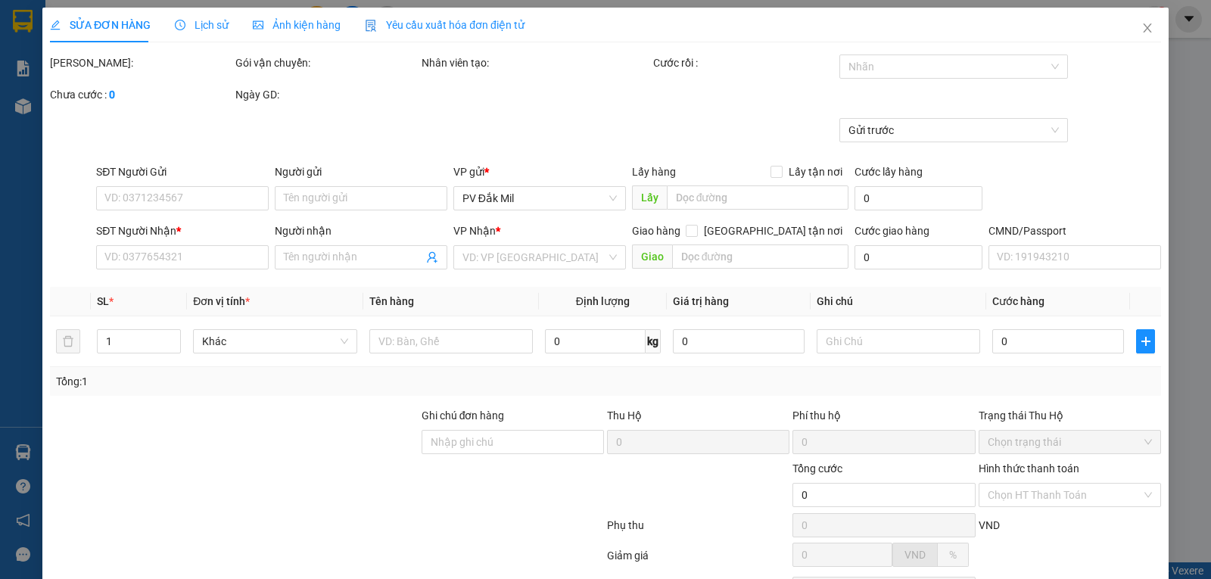
type input "0378368609"
type input "BC"
type input "[GEOGRAPHIC_DATA]"
type input "100.000"
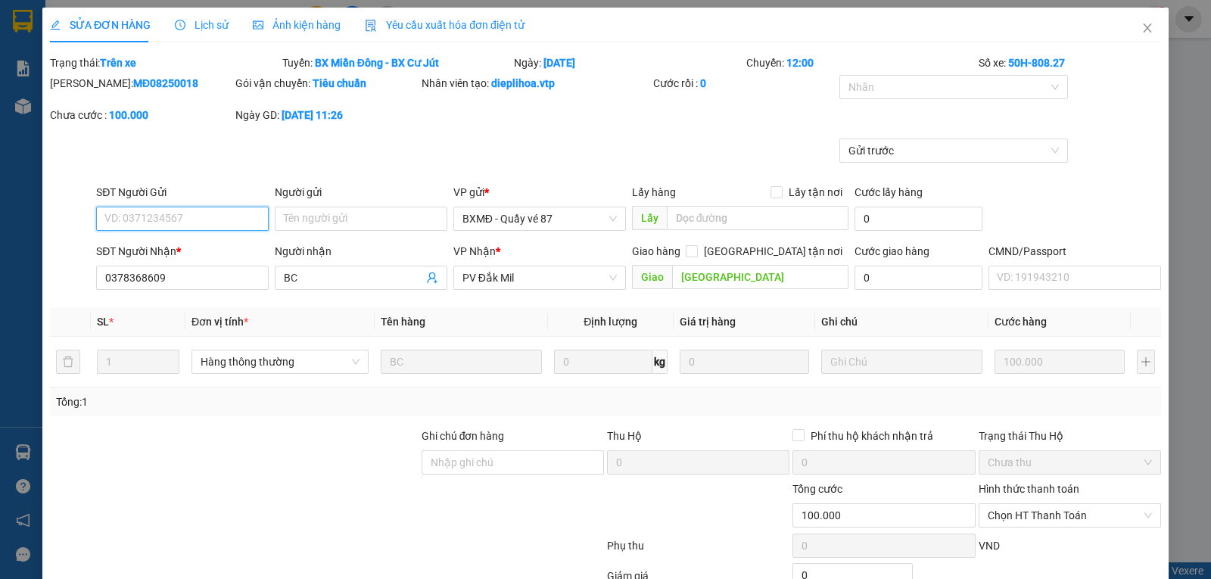
type input "5.000"
click at [210, 21] on span "Lịch sử" at bounding box center [202, 25] width 54 height 12
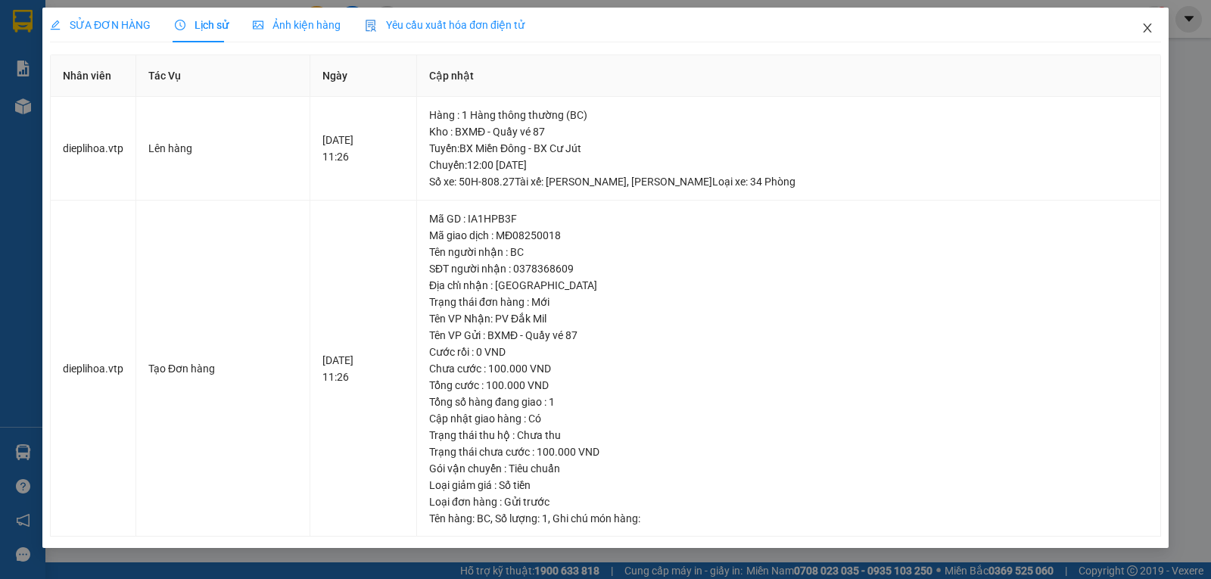
click at [1151, 30] on icon "close" at bounding box center [1147, 28] width 12 height 12
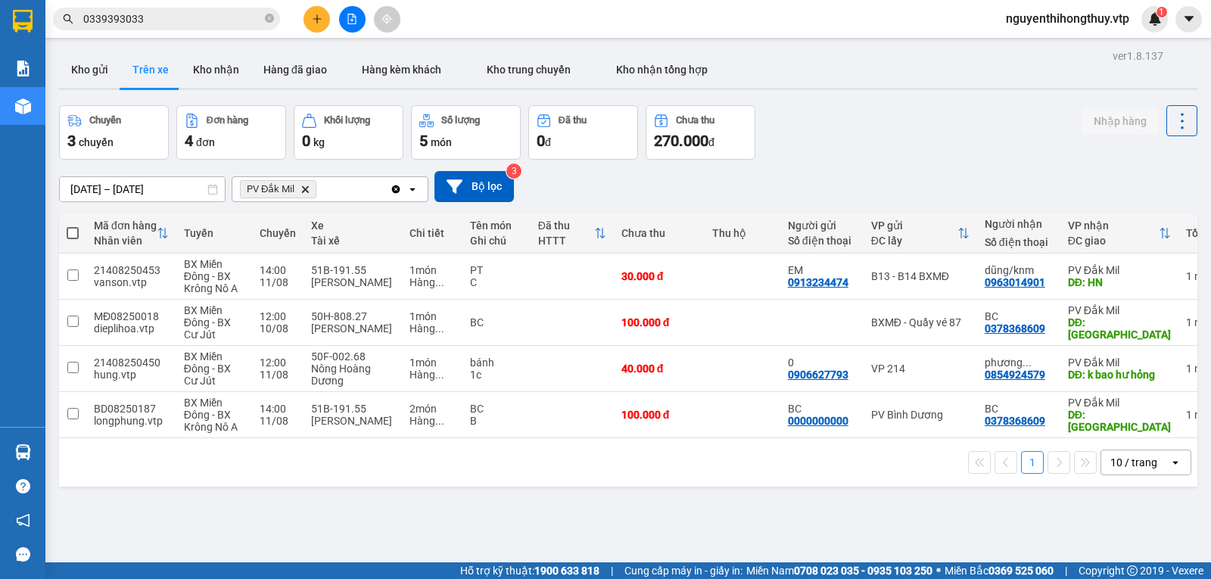
click at [113, 187] on input "10/08/2025 – 12/08/2025" at bounding box center [142, 189] width 165 height 24
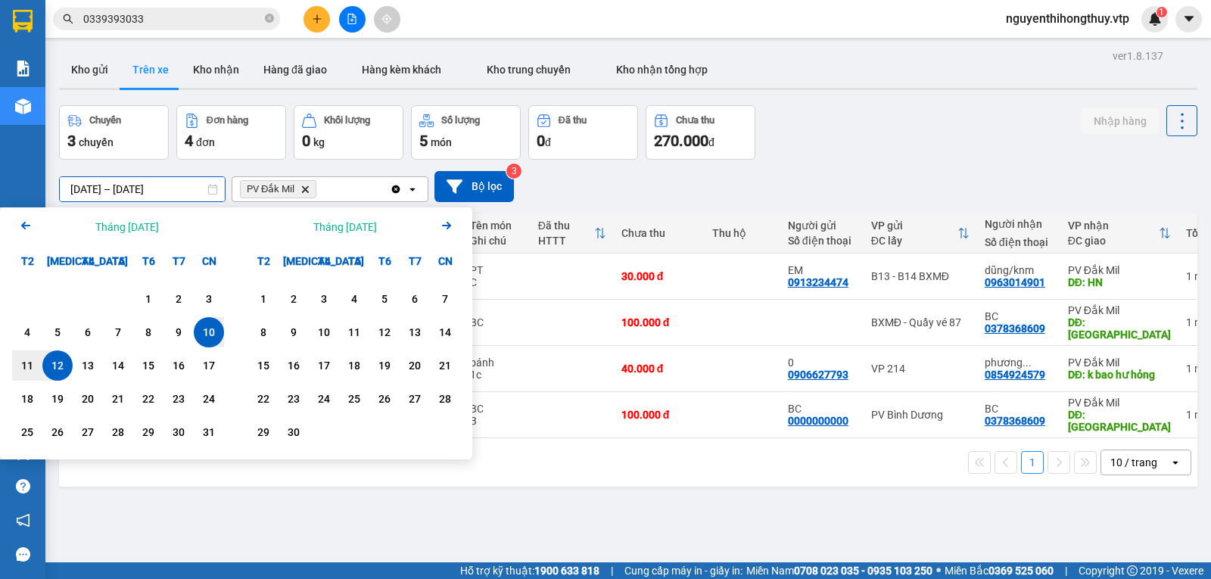
click at [20, 225] on icon "Arrow Left" at bounding box center [26, 225] width 18 height 18
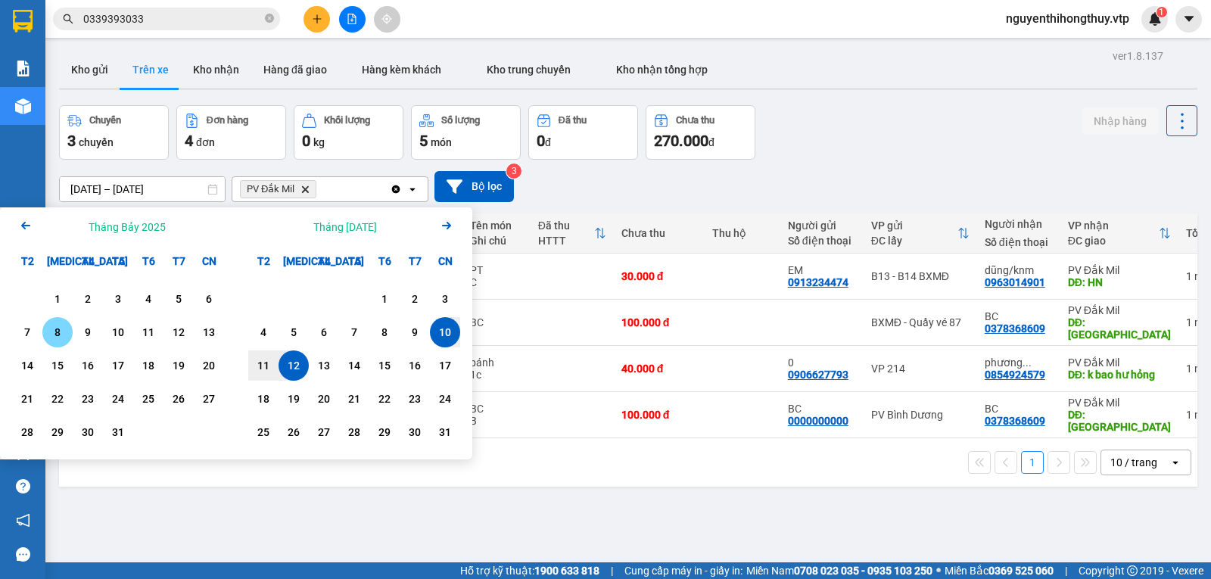
click at [50, 334] on div "8" at bounding box center [57, 332] width 21 height 18
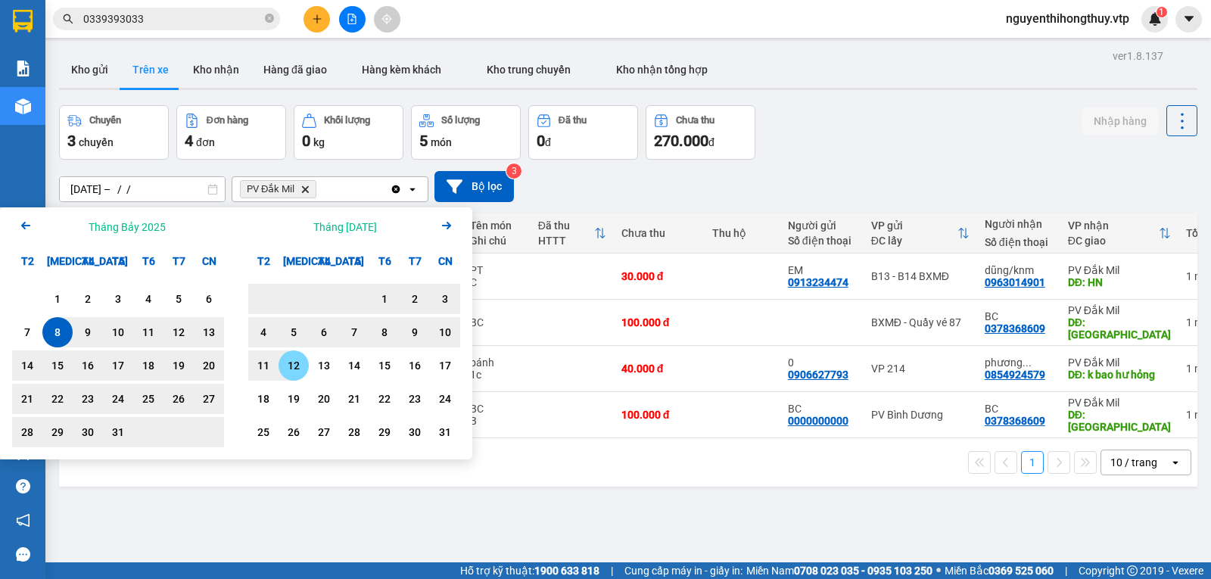
click at [296, 366] on div "12" at bounding box center [293, 365] width 21 height 18
type input "[DATE] – [DATE]"
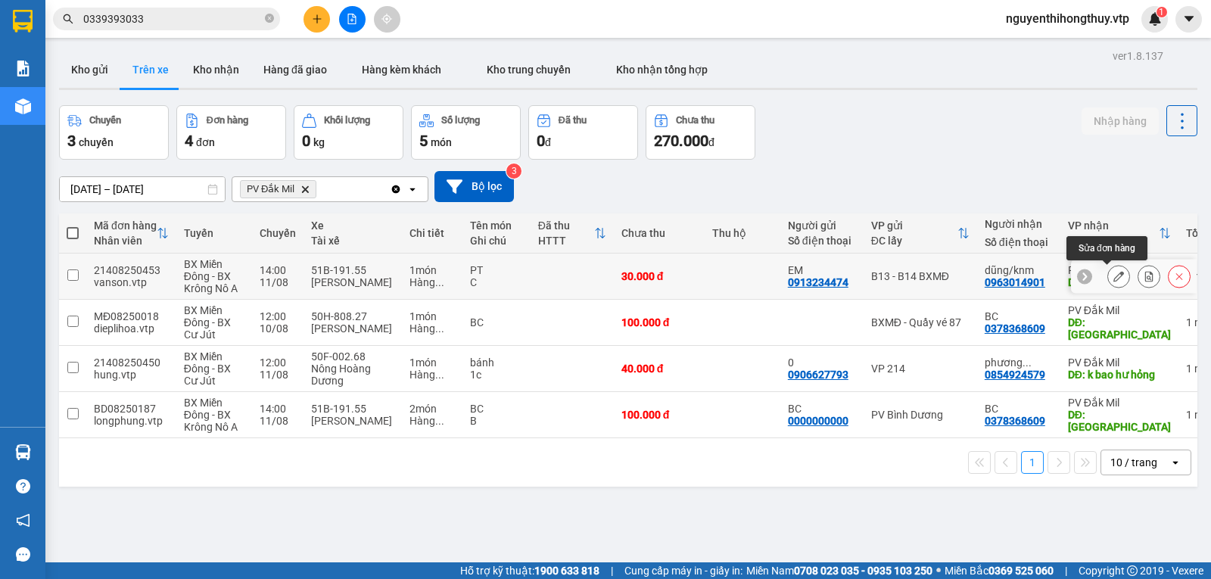
click at [1113, 281] on icon at bounding box center [1118, 276] width 11 height 11
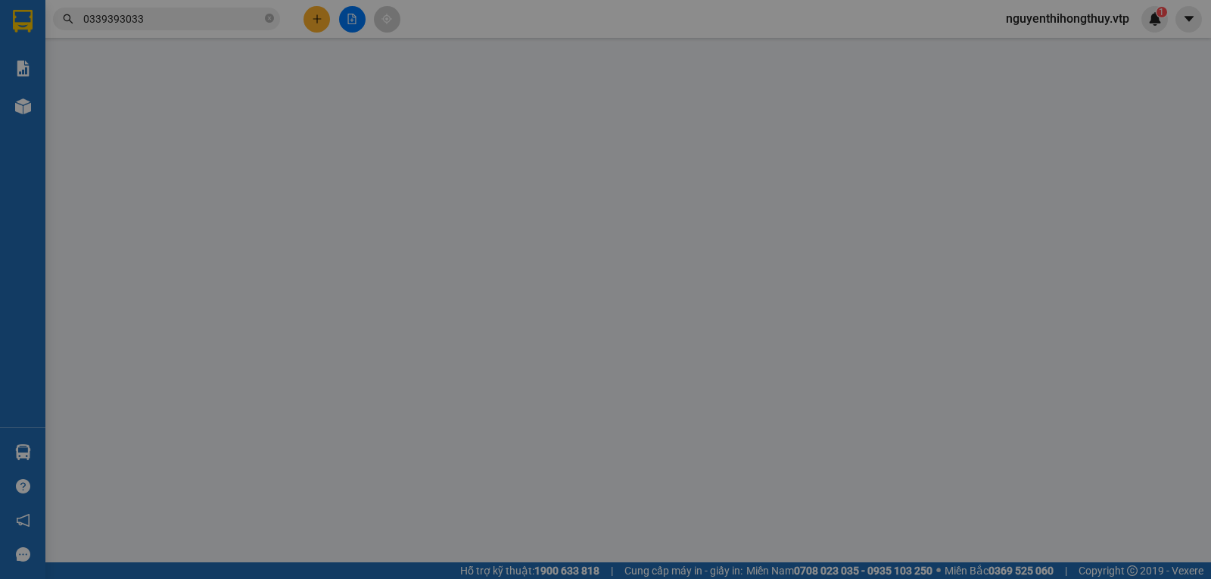
type input "0913234474"
type input "EM"
type input "0963014901"
type input "dũng/knm"
type input "HN"
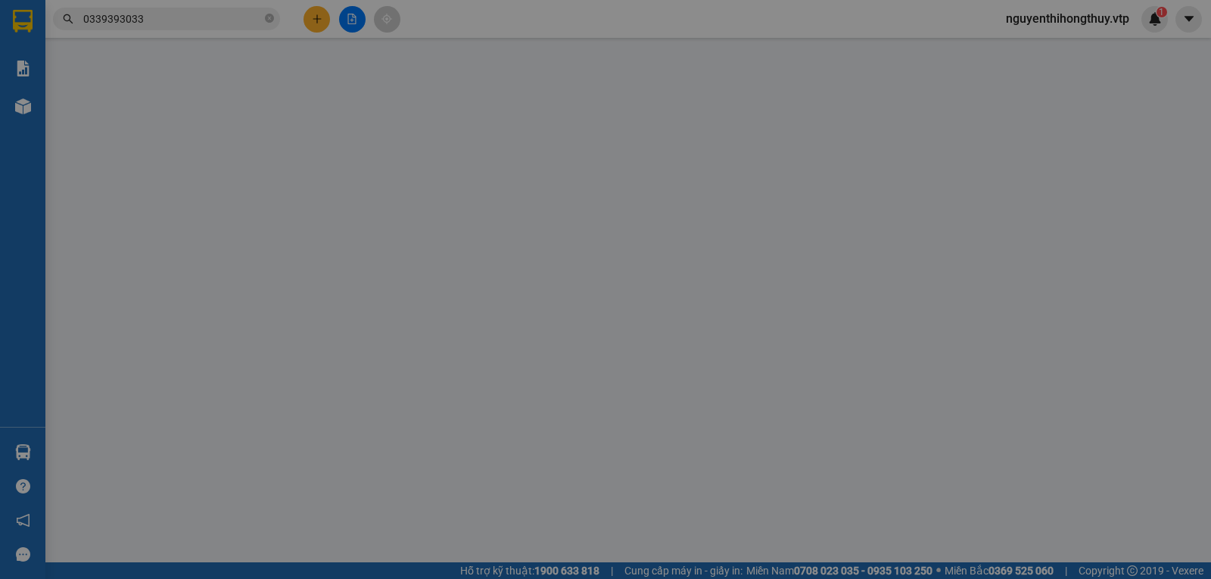
type input "30.000"
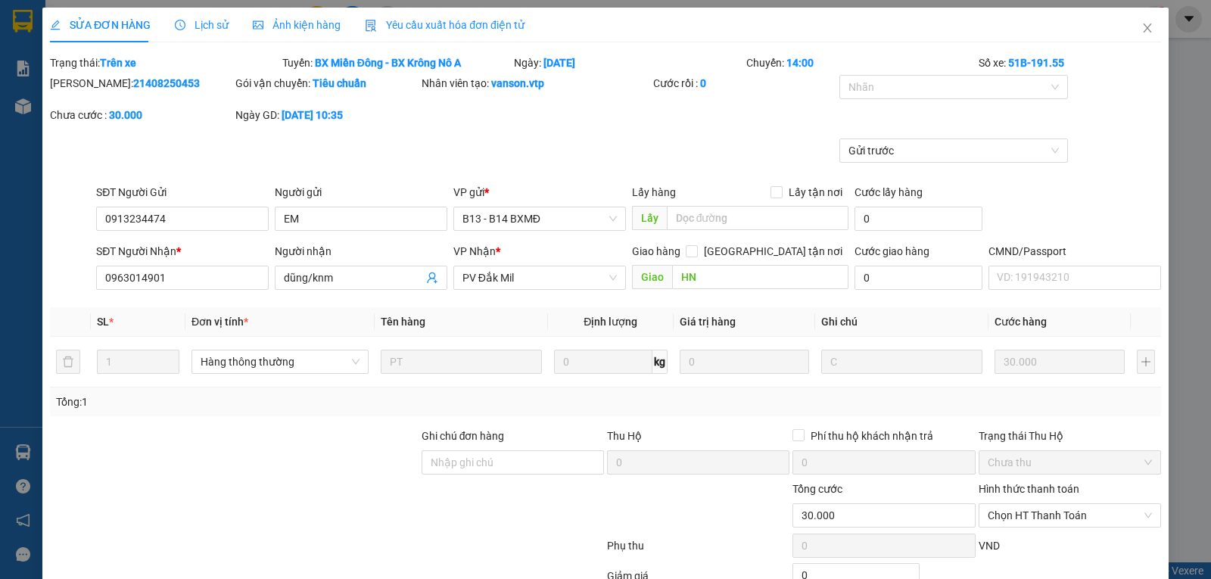
type input "1.500"
click at [207, 28] on span "Lịch sử" at bounding box center [202, 25] width 54 height 12
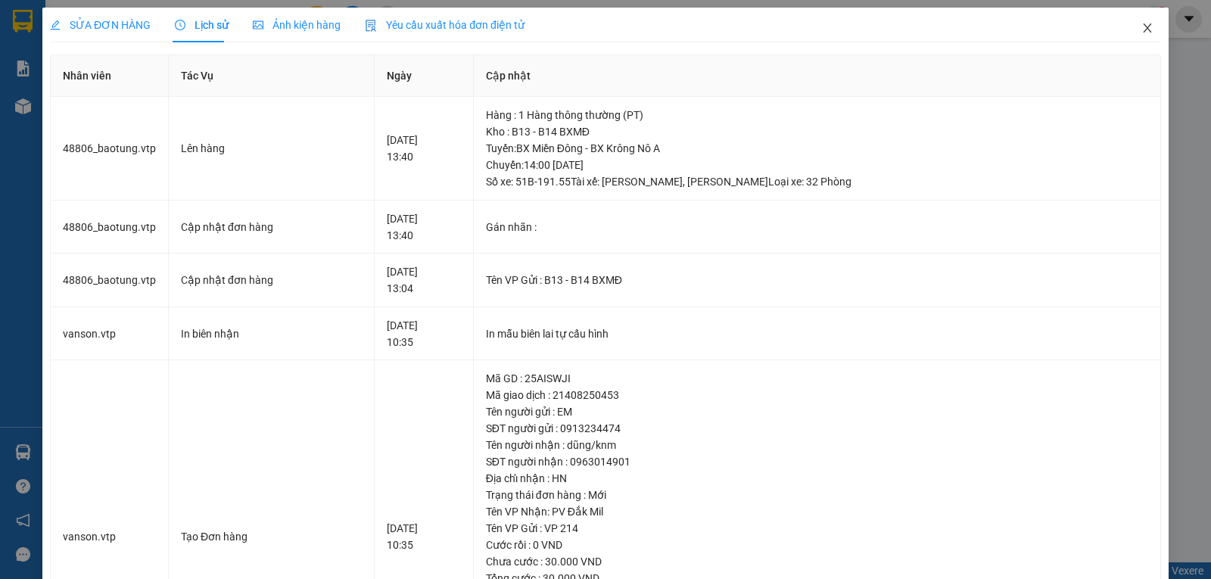
click at [1141, 30] on icon "close" at bounding box center [1147, 28] width 12 height 12
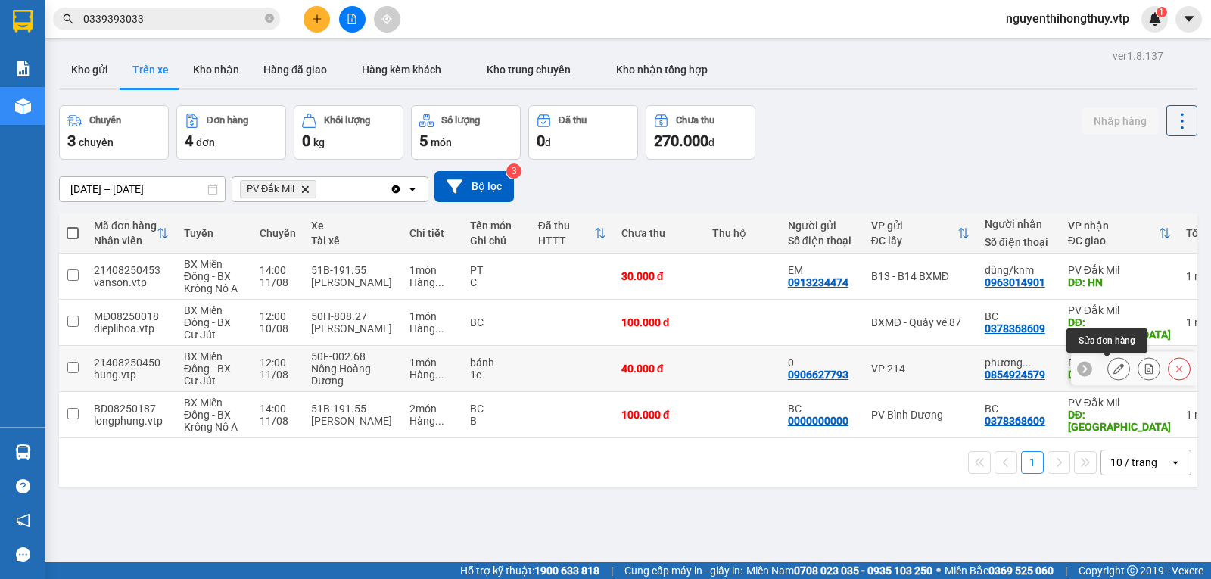
click at [1113, 367] on icon at bounding box center [1118, 368] width 11 height 11
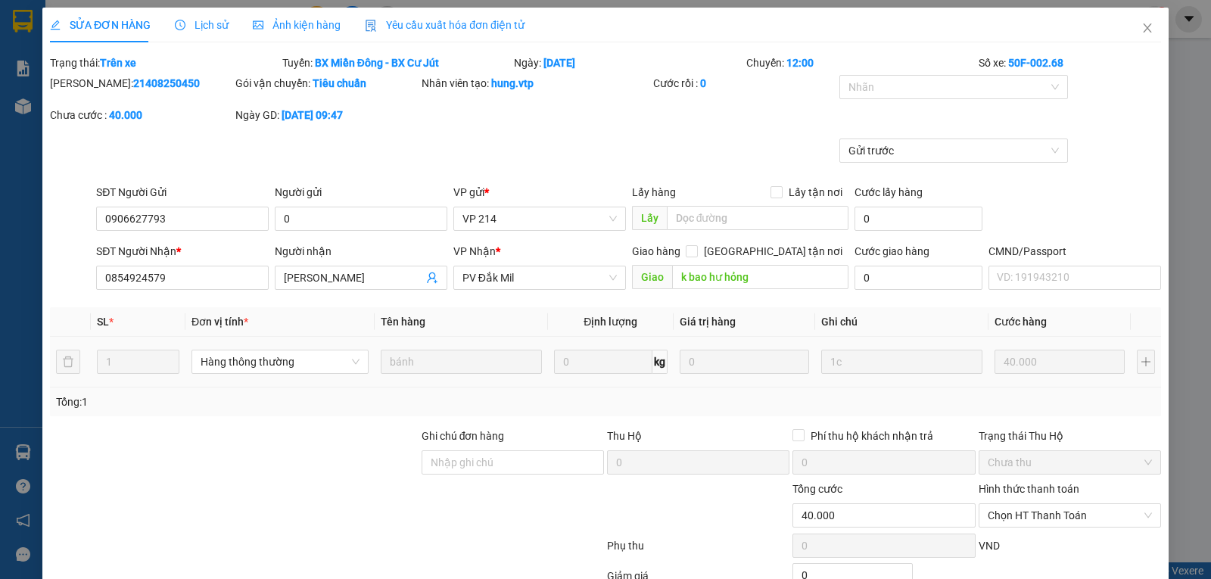
type input "2.000"
click at [204, 25] on span "Lịch sử" at bounding box center [202, 25] width 54 height 12
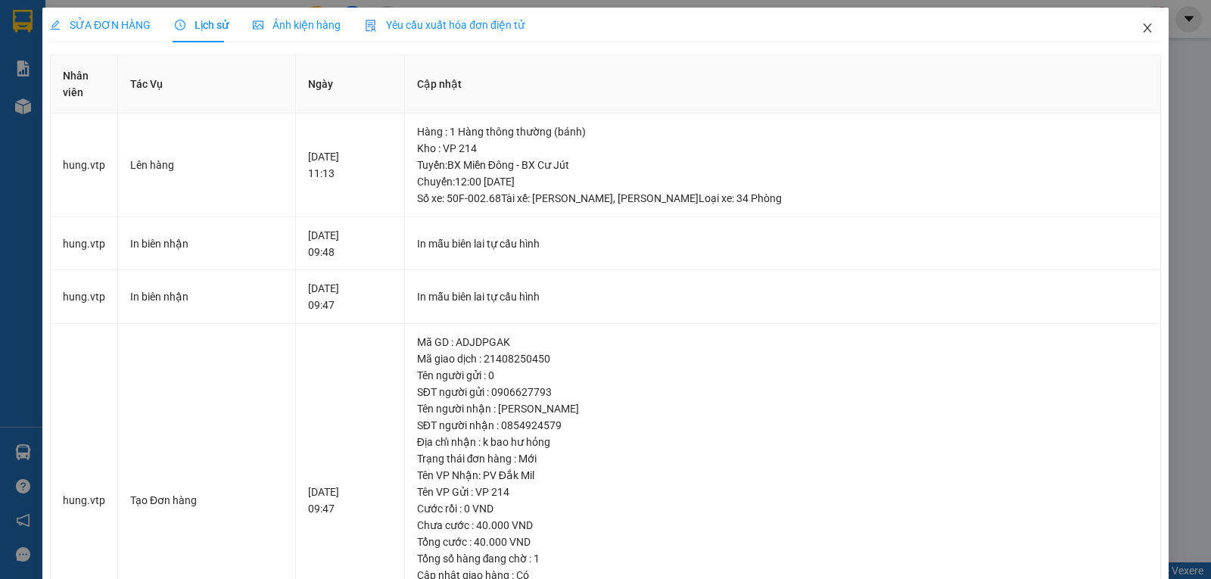
click at [1143, 26] on icon "close" at bounding box center [1147, 27] width 8 height 9
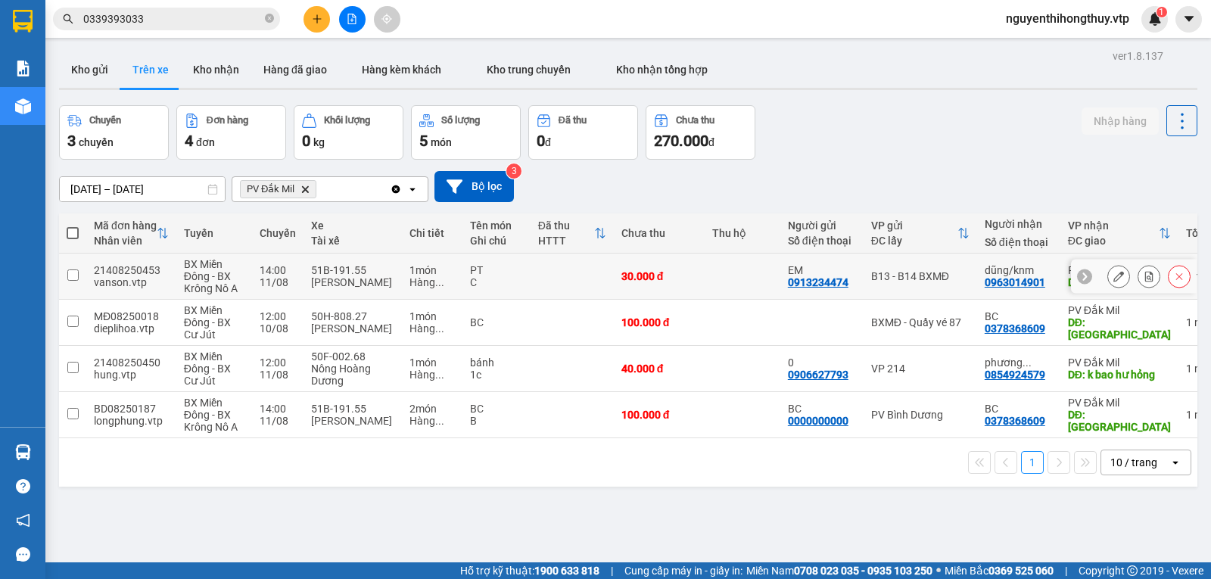
click at [73, 277] on input "checkbox" at bounding box center [72, 274] width 11 height 11
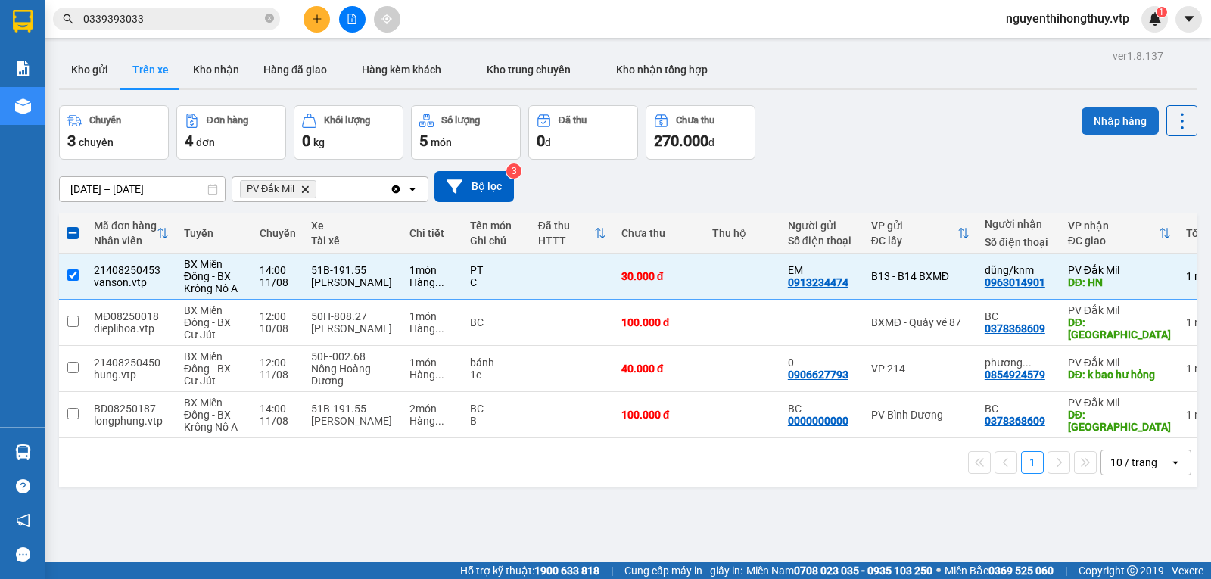
click at [1091, 121] on button "Nhập hàng" at bounding box center [1119, 120] width 77 height 27
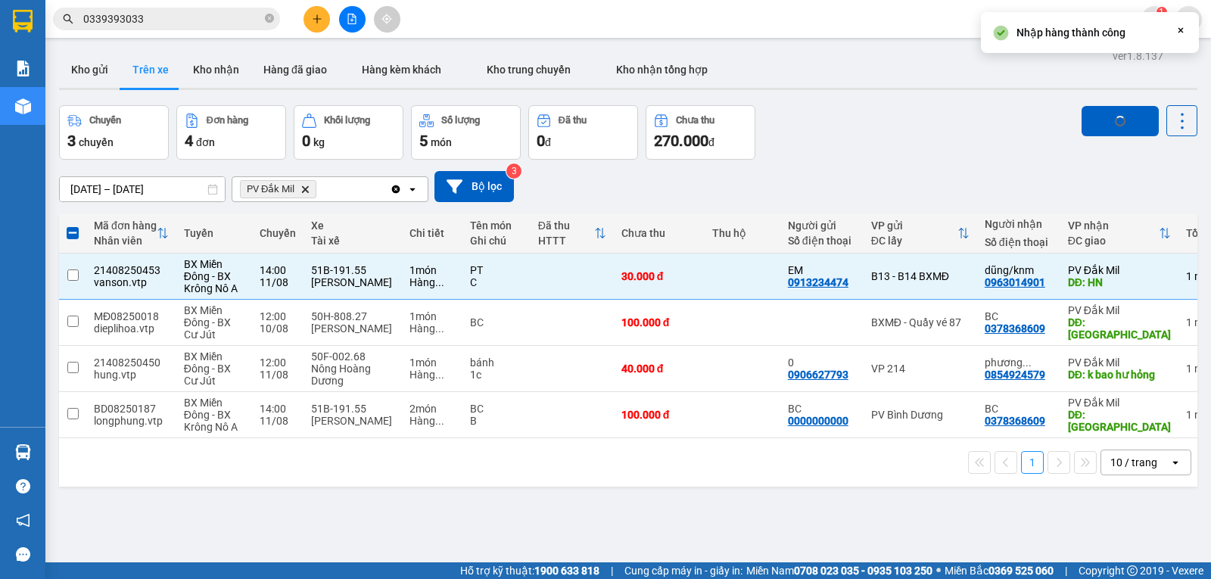
checkbox input "false"
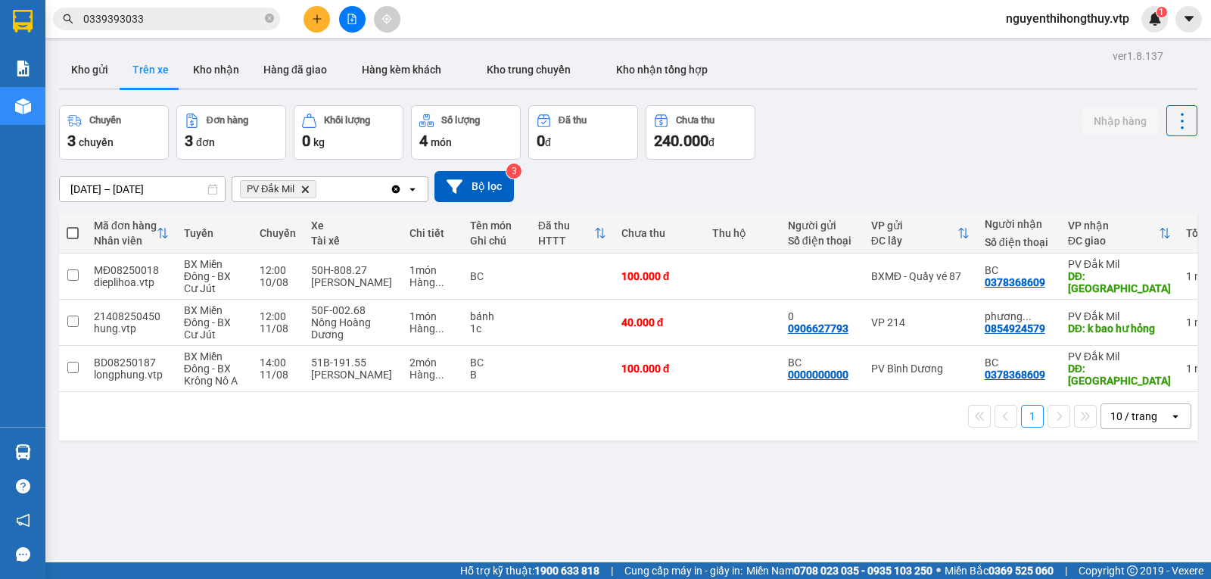
click at [154, 25] on input "0339393033" at bounding box center [172, 19] width 179 height 17
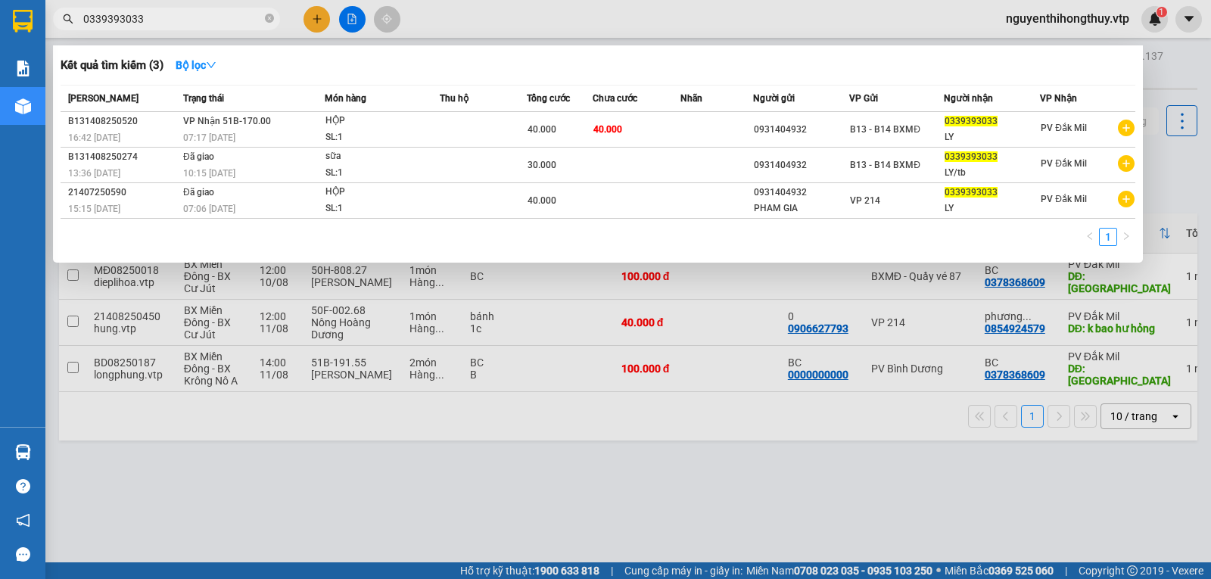
click at [154, 25] on input "0339393033" at bounding box center [172, 19] width 179 height 17
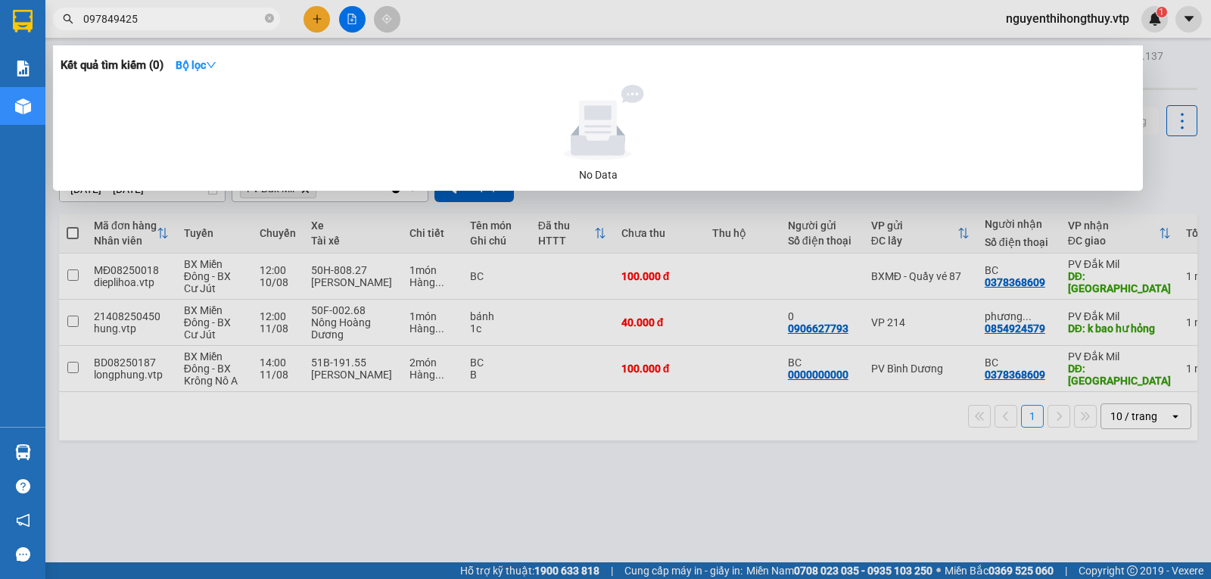
drag, startPoint x: 121, startPoint y: 22, endPoint x: 136, endPoint y: 18, distance: 15.6
click at [122, 22] on input "097849425" at bounding box center [172, 19] width 179 height 17
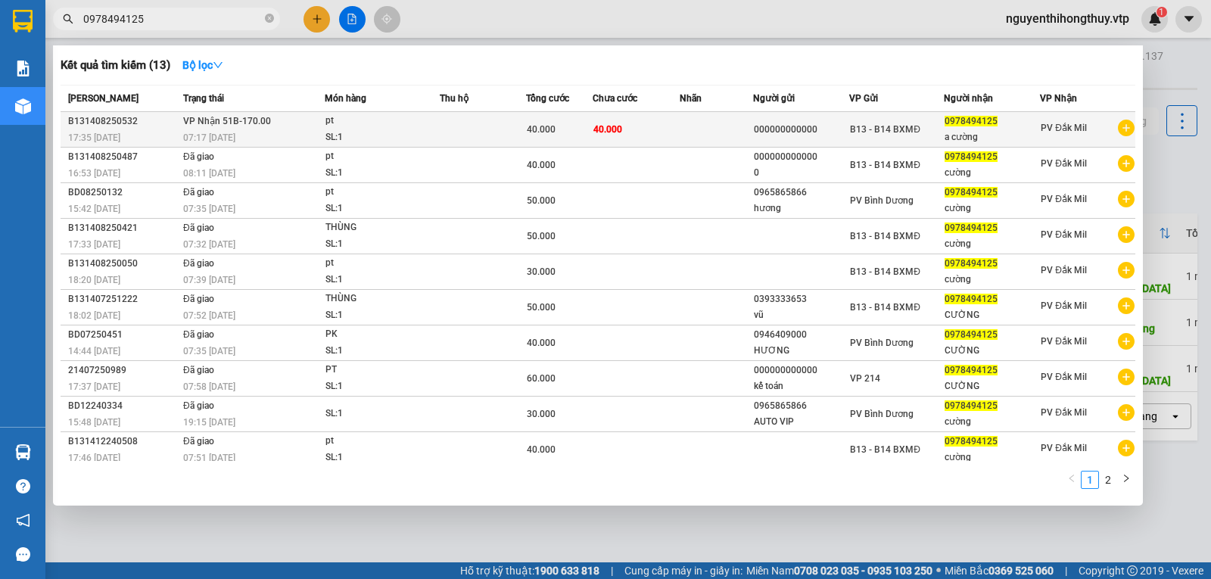
type input "0978494125"
click at [623, 128] on td "40.000" at bounding box center [636, 130] width 88 height 36
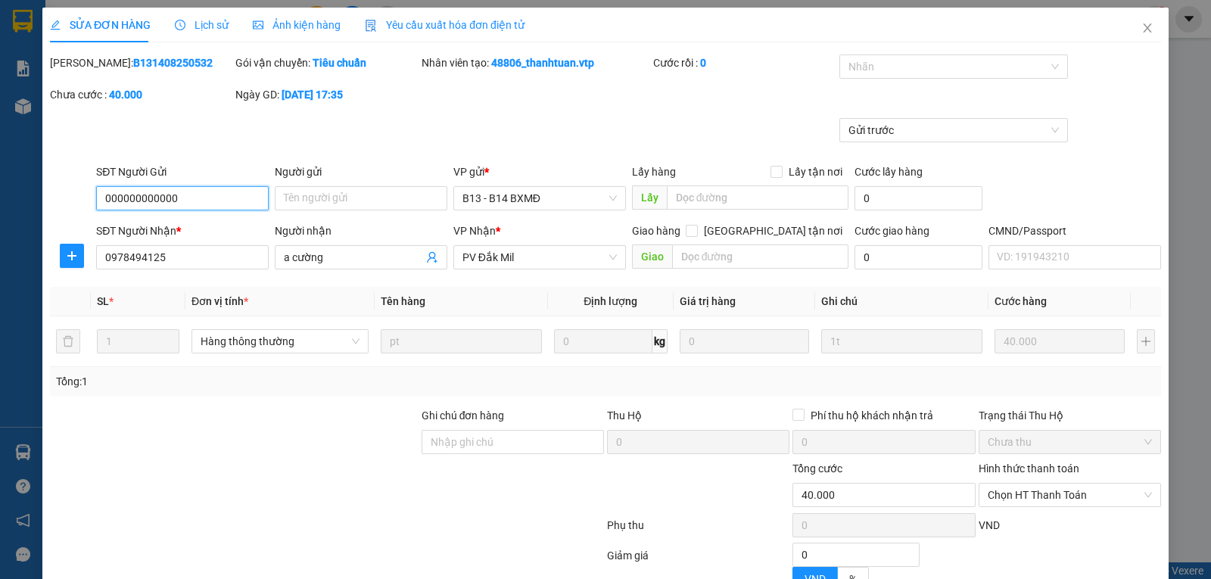
type input "2.000"
click at [906, 64] on div at bounding box center [946, 67] width 207 height 18
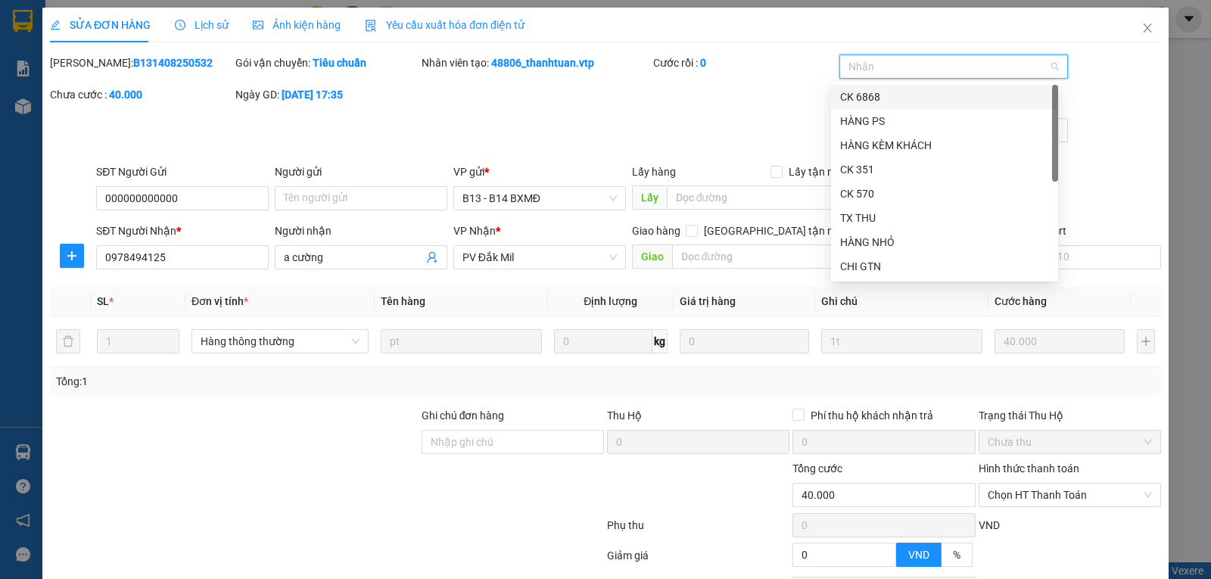
click at [888, 99] on div "CK 6868" at bounding box center [944, 97] width 209 height 17
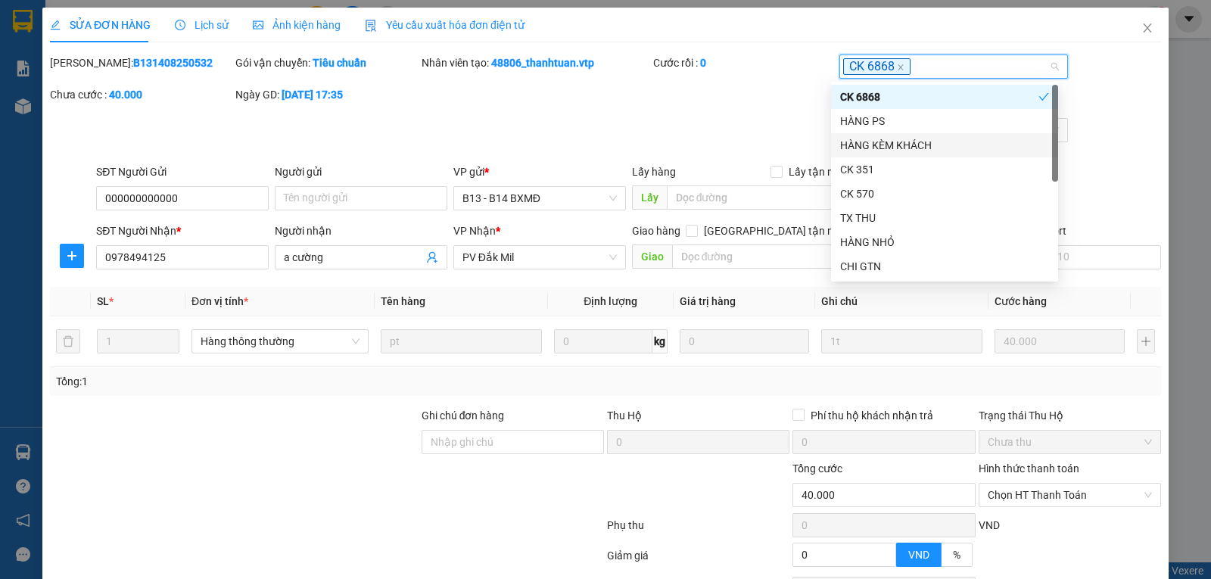
click at [714, 117] on div "Mã ĐH: B131408250532 Gói vận chuyển: Tiêu chuẩn Nhân viên tạo: 48806_thanhtuan.…" at bounding box center [605, 86] width 1114 height 64
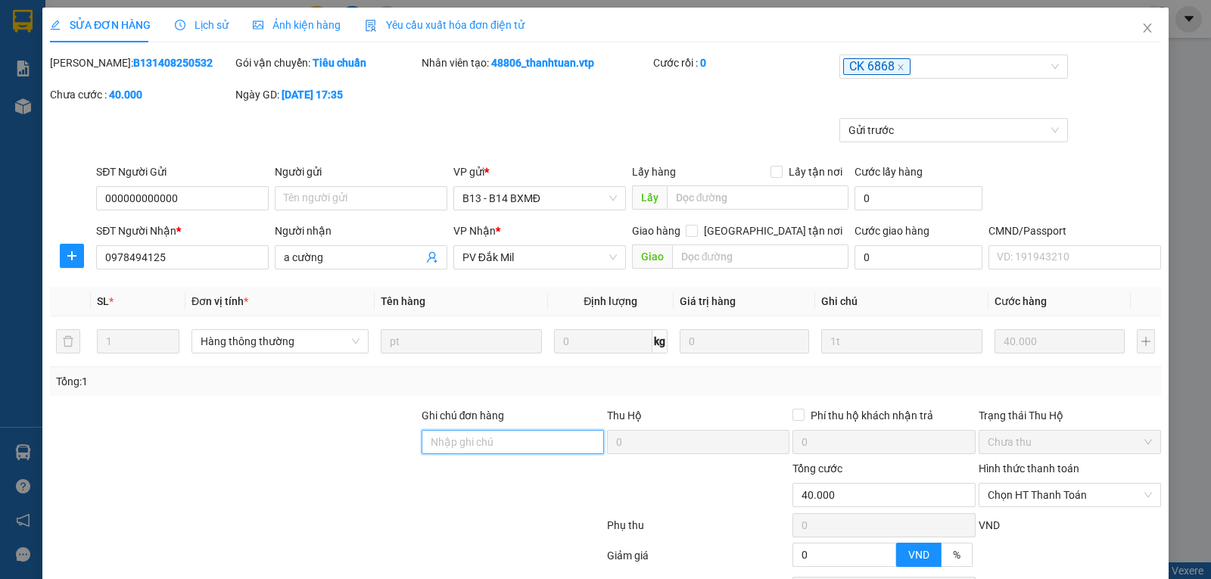
click at [455, 442] on input "Ghi chú đơn hàng" at bounding box center [512, 442] width 182 height 24
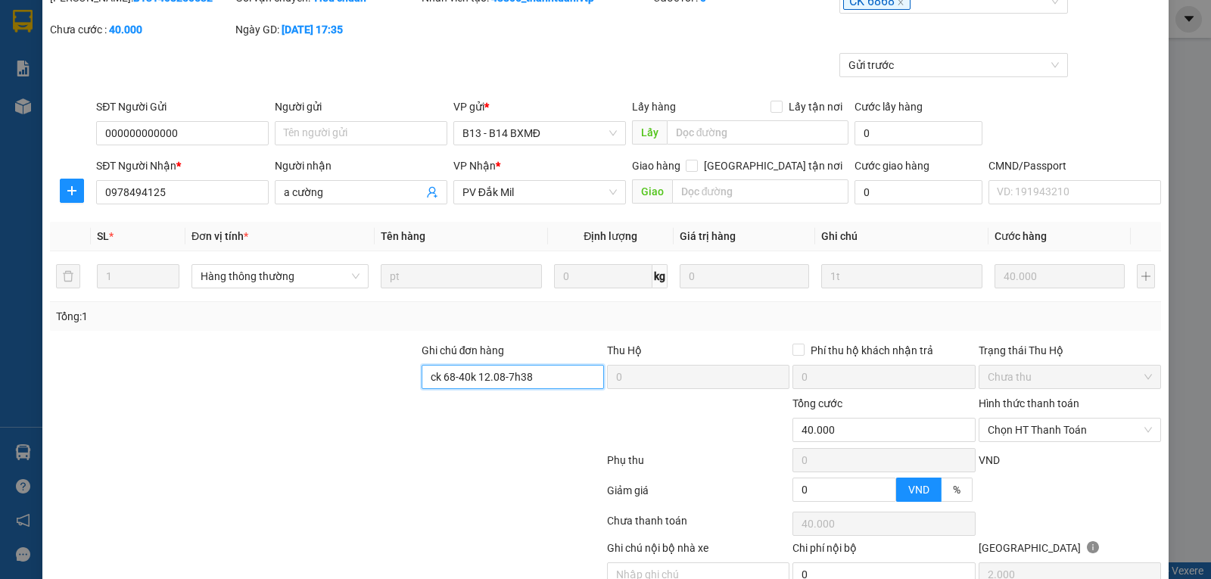
scroll to position [138, 0]
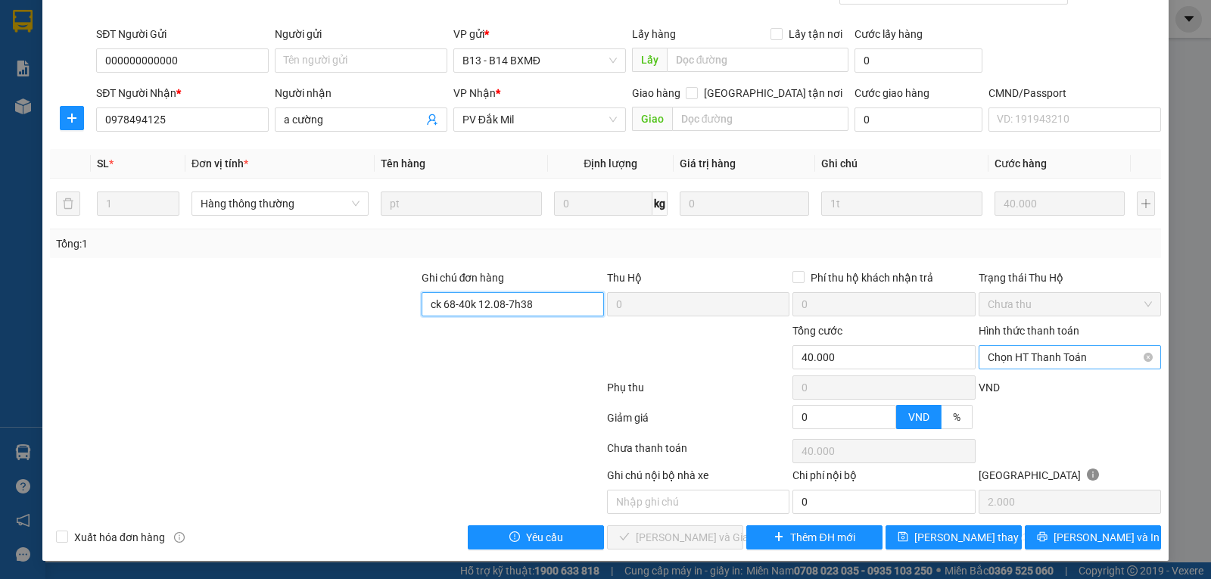
click at [1072, 356] on span "Chọn HT Thanh Toán" at bounding box center [1069, 357] width 164 height 23
type input "ck 68-40k 12.08-7h38"
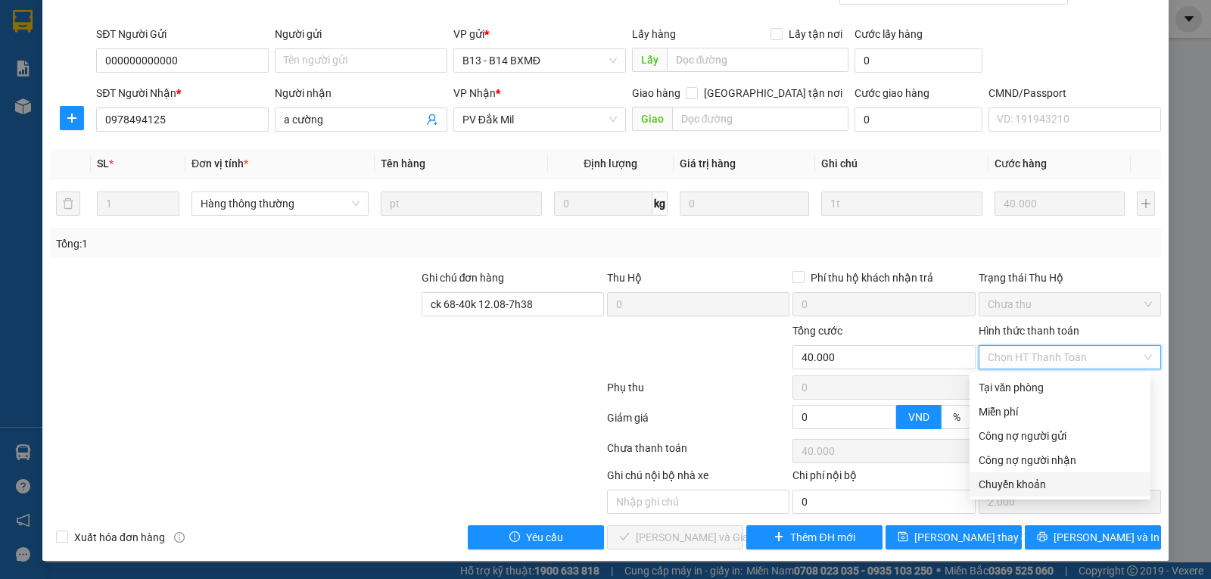
click at [1015, 481] on div "Chuyển khoản" at bounding box center [1059, 484] width 163 height 17
type input "0"
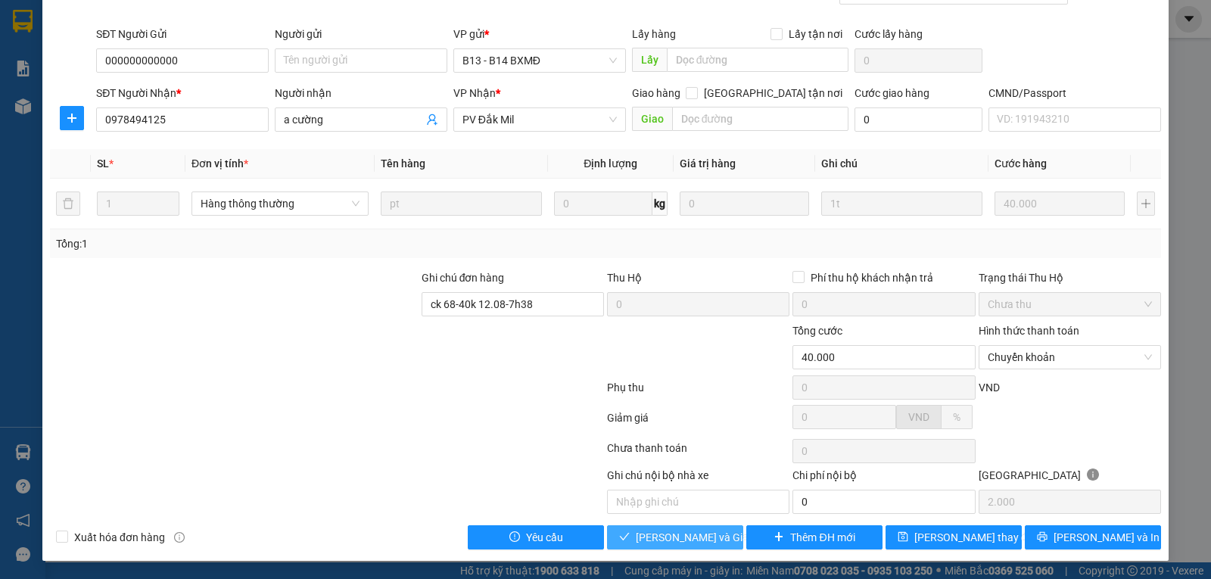
drag, startPoint x: 661, startPoint y: 539, endPoint x: 688, endPoint y: 548, distance: 28.0
click at [662, 539] on span "Lưu và Giao hàng" at bounding box center [708, 537] width 145 height 17
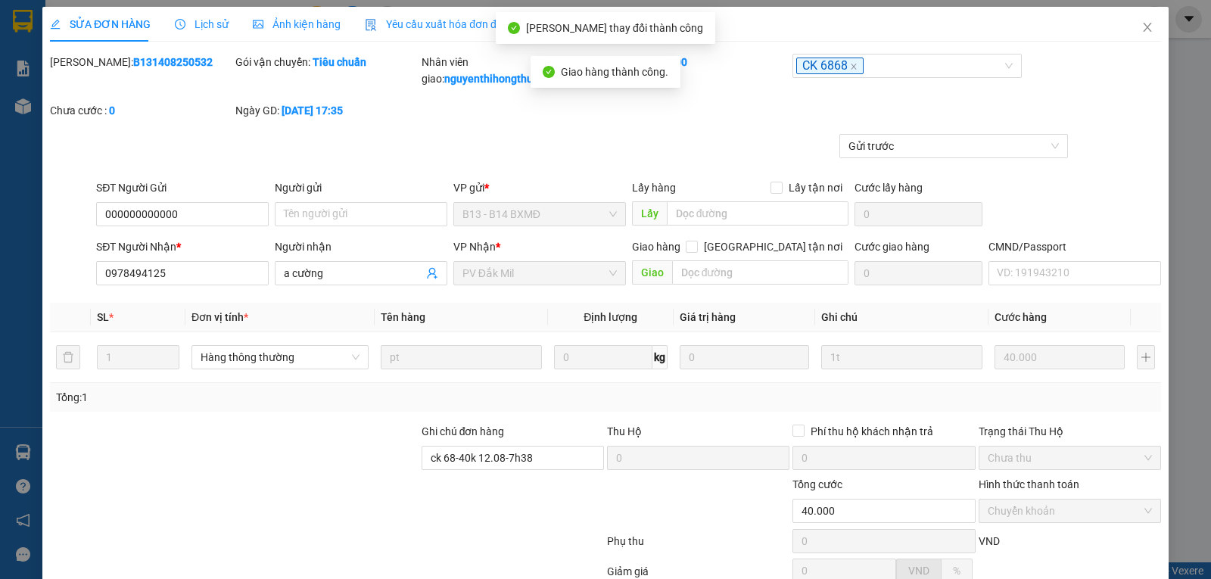
scroll to position [0, 0]
click at [1143, 27] on icon "close" at bounding box center [1147, 27] width 8 height 9
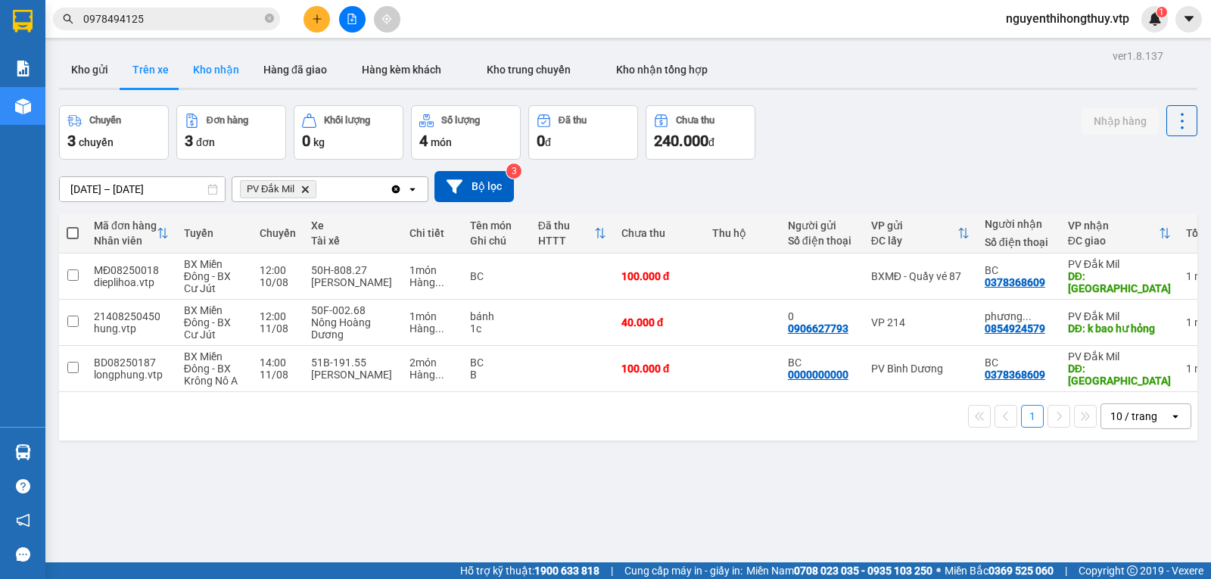
click at [223, 68] on button "Kho nhận" at bounding box center [216, 69] width 70 height 36
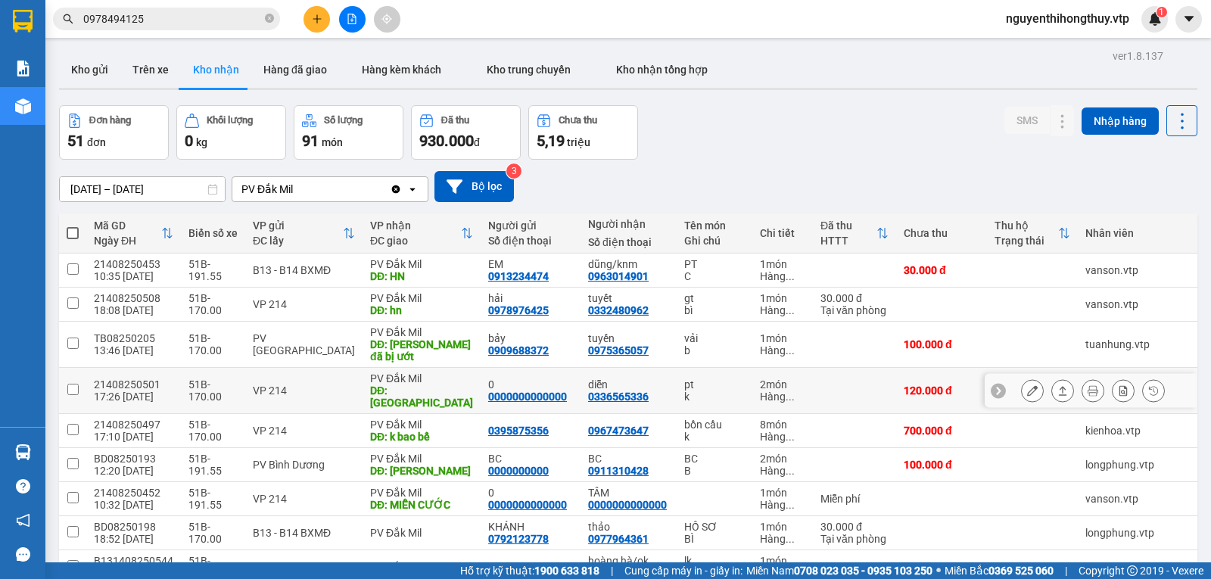
click at [1027, 385] on icon at bounding box center [1032, 390] width 11 height 11
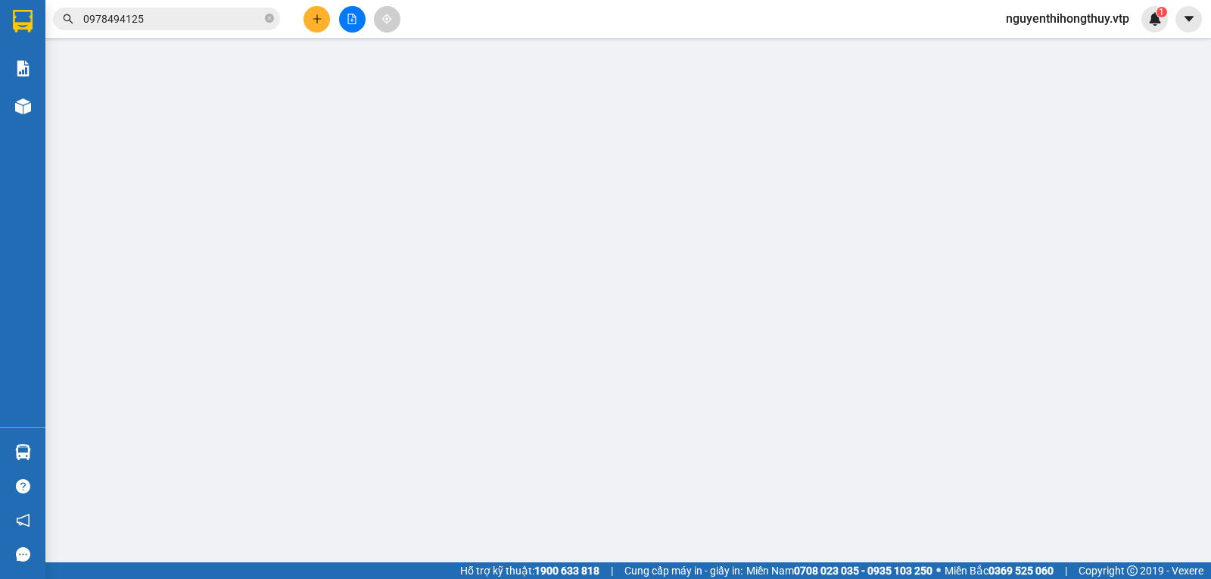
type input "0000000000000"
type input "0"
type input "0336565336"
type input "diễn"
type input "hồ tây"
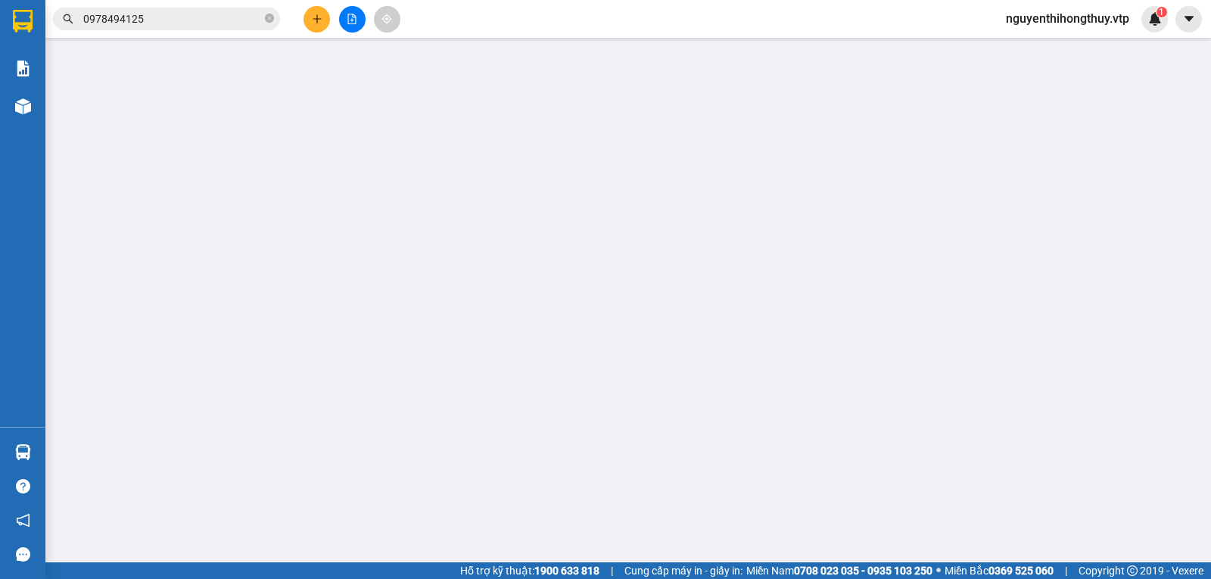
type input "120.000"
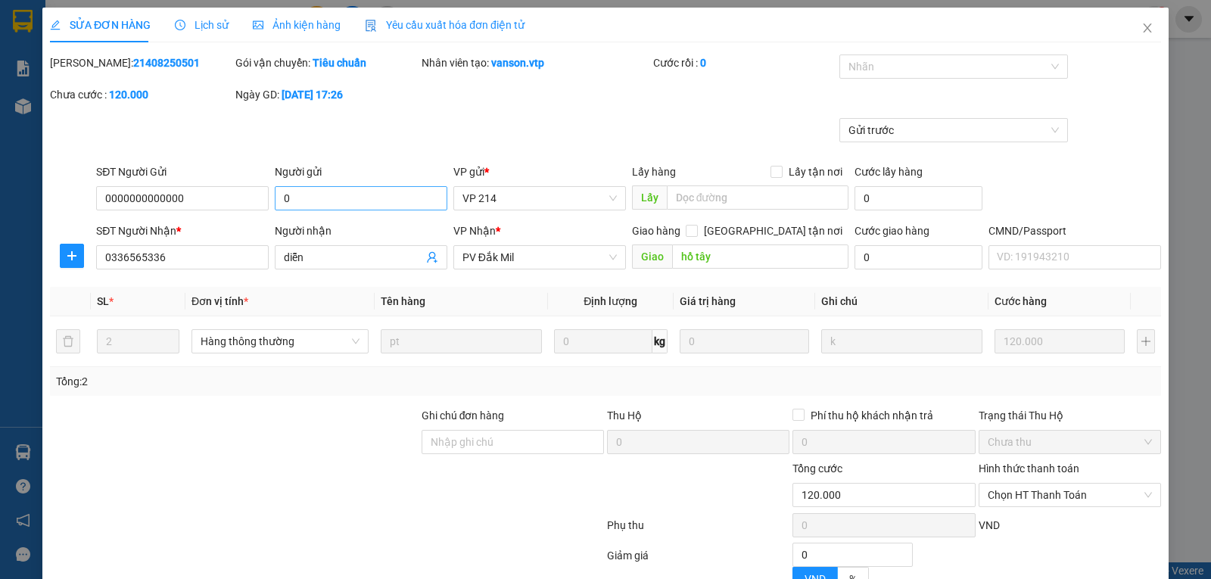
type input "6.000"
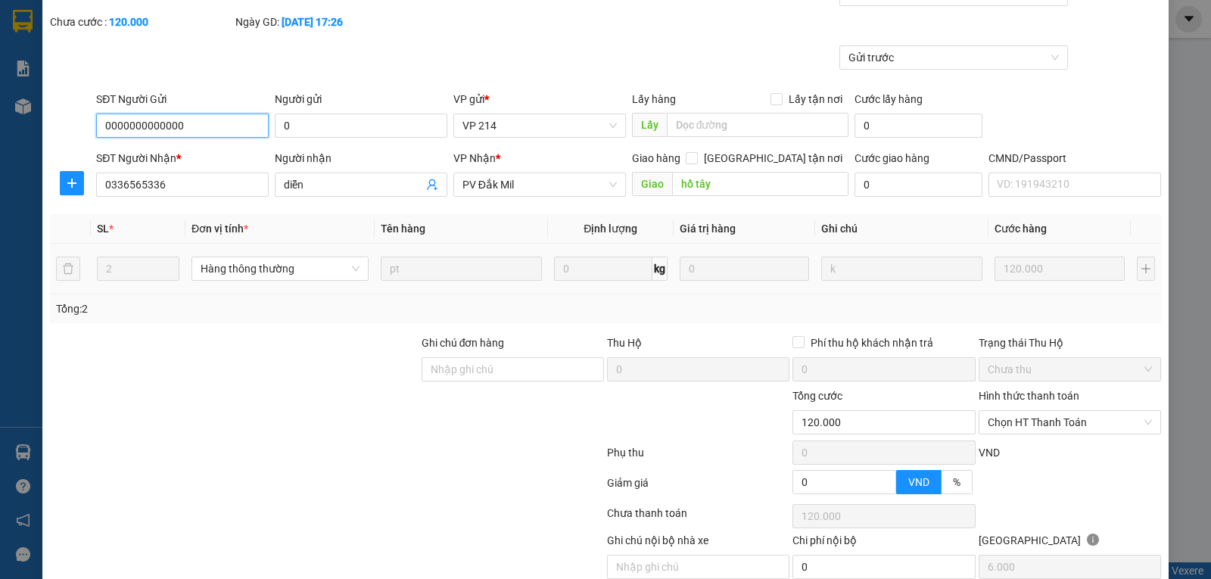
scroll to position [138, 0]
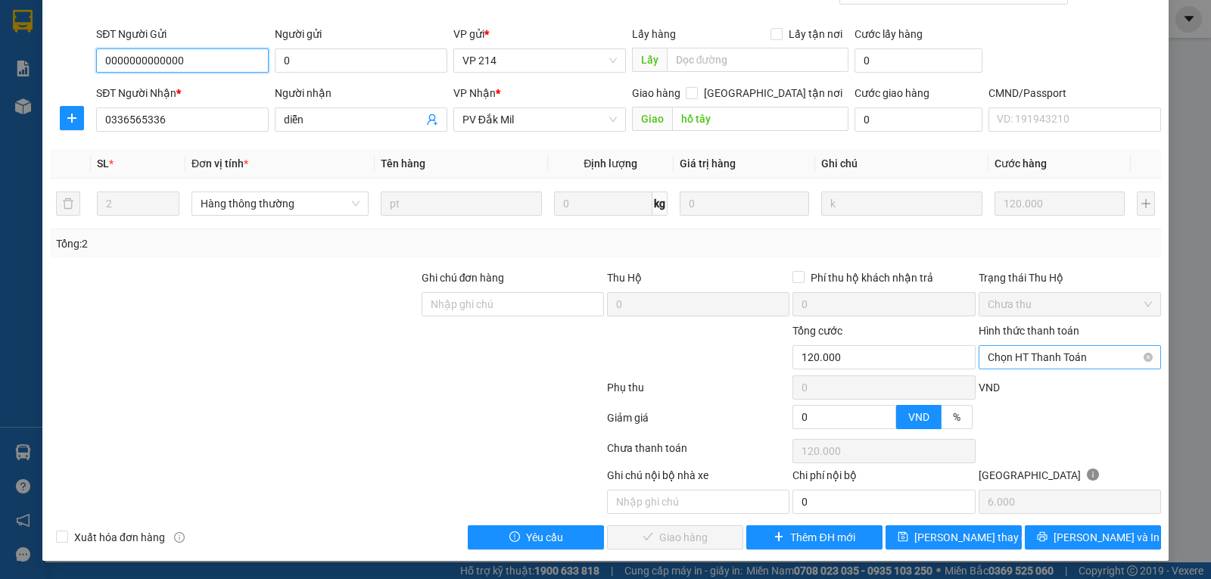
drag, startPoint x: 1067, startPoint y: 358, endPoint x: 968, endPoint y: 395, distance: 105.8
click at [1066, 358] on span "Chọn HT Thanh Toán" at bounding box center [1069, 357] width 164 height 23
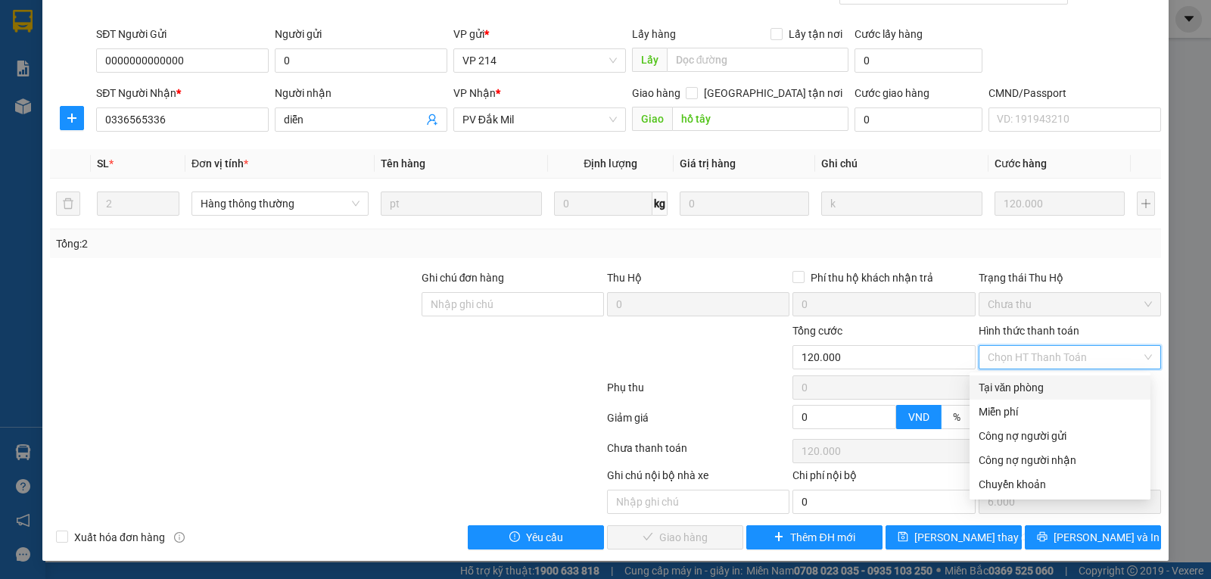
click at [1006, 386] on div "Tại văn phòng" at bounding box center [1059, 387] width 163 height 17
type input "0"
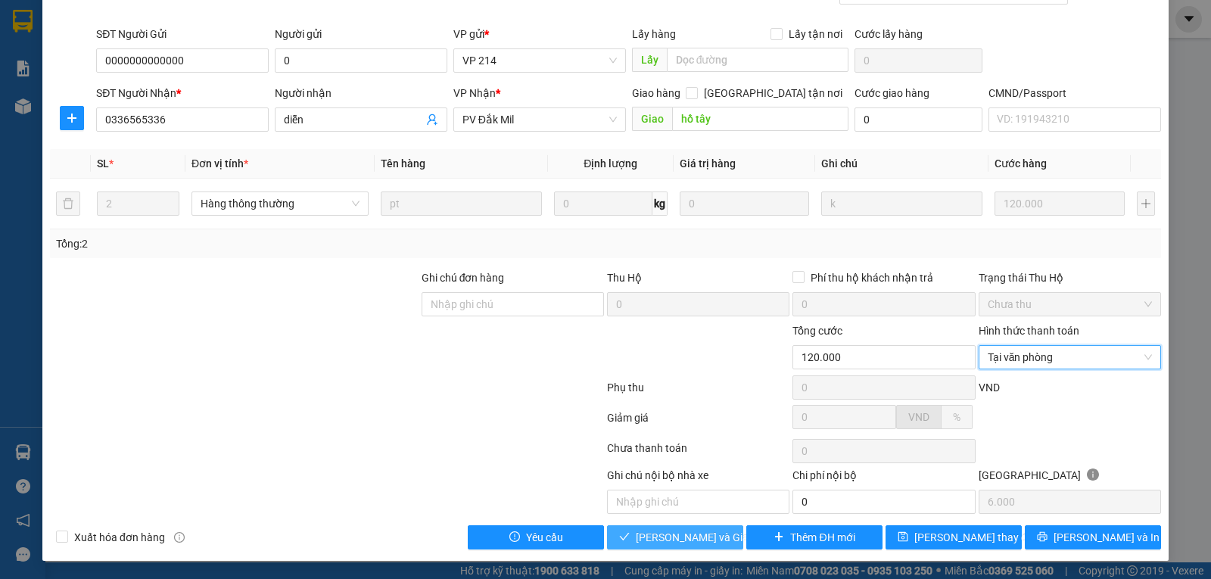
click at [675, 536] on span "[PERSON_NAME] và [PERSON_NAME] hàng" at bounding box center [708, 537] width 145 height 17
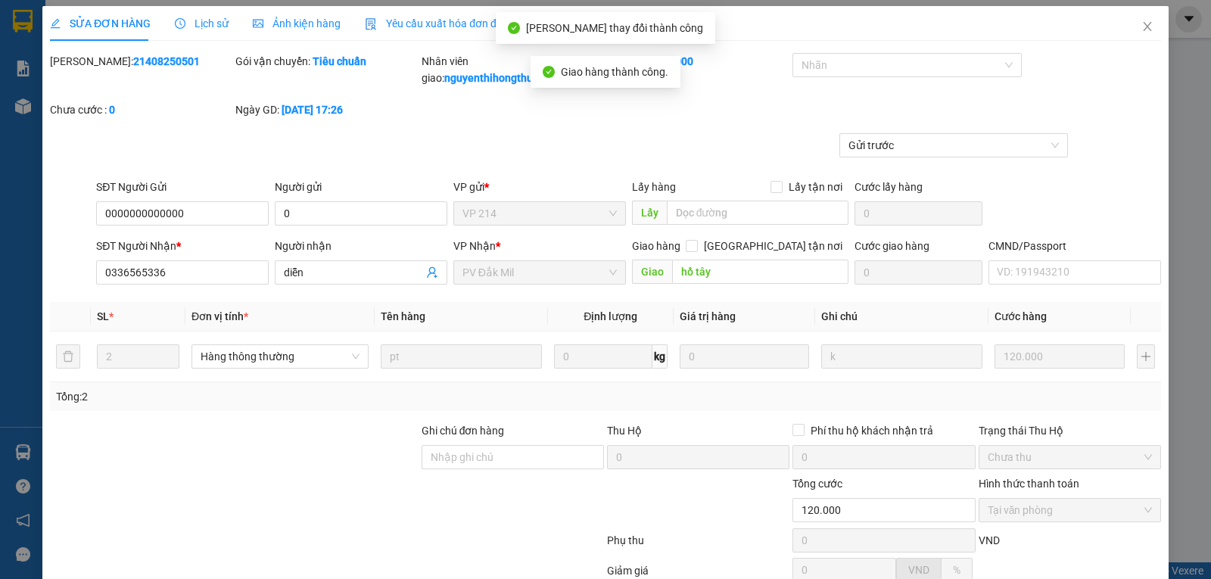
scroll to position [0, 0]
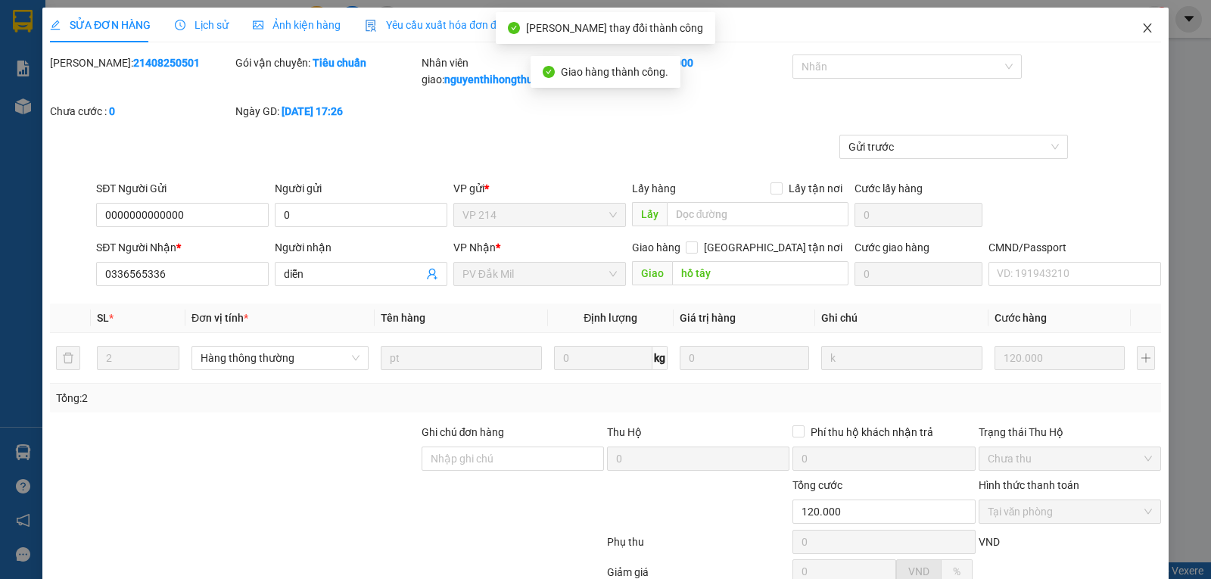
click at [1141, 26] on icon "close" at bounding box center [1147, 28] width 12 height 12
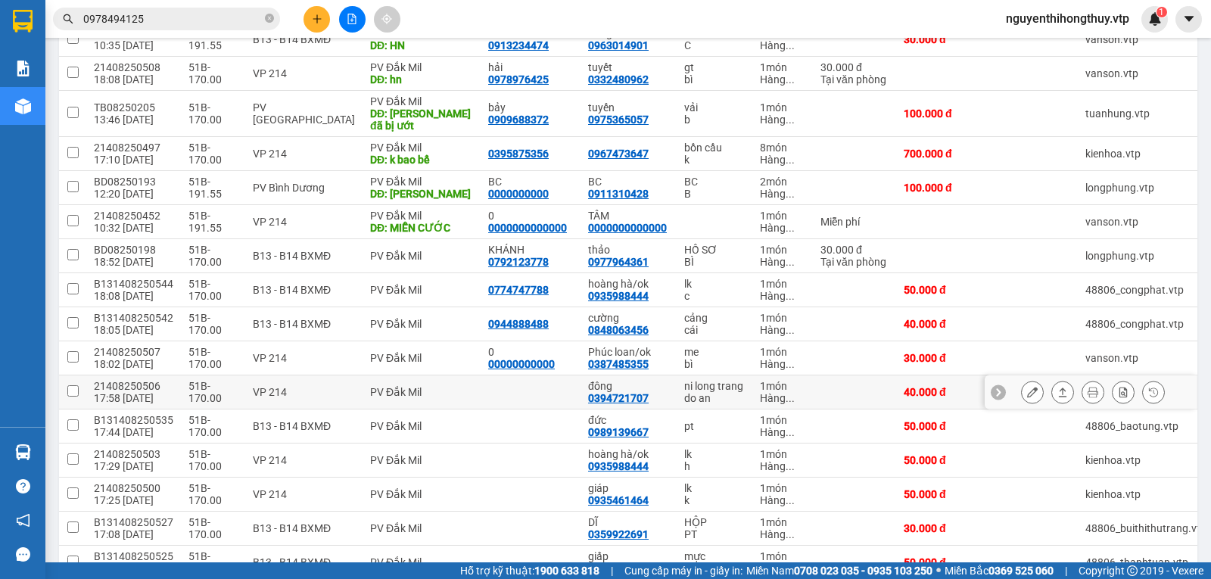
scroll to position [303, 0]
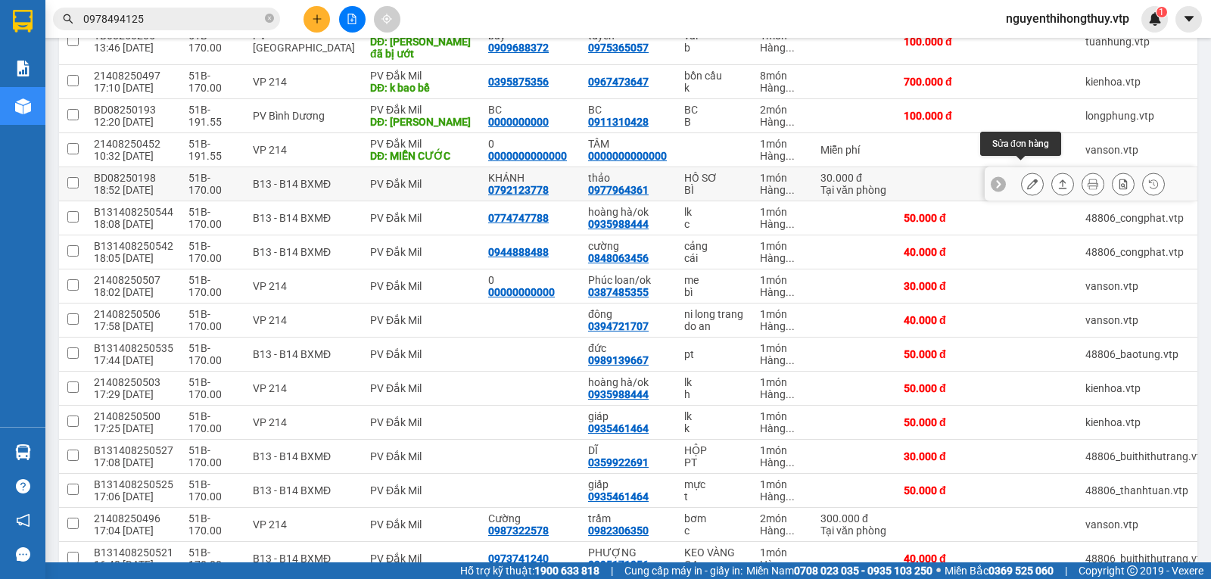
click at [1027, 179] on icon at bounding box center [1032, 184] width 11 height 11
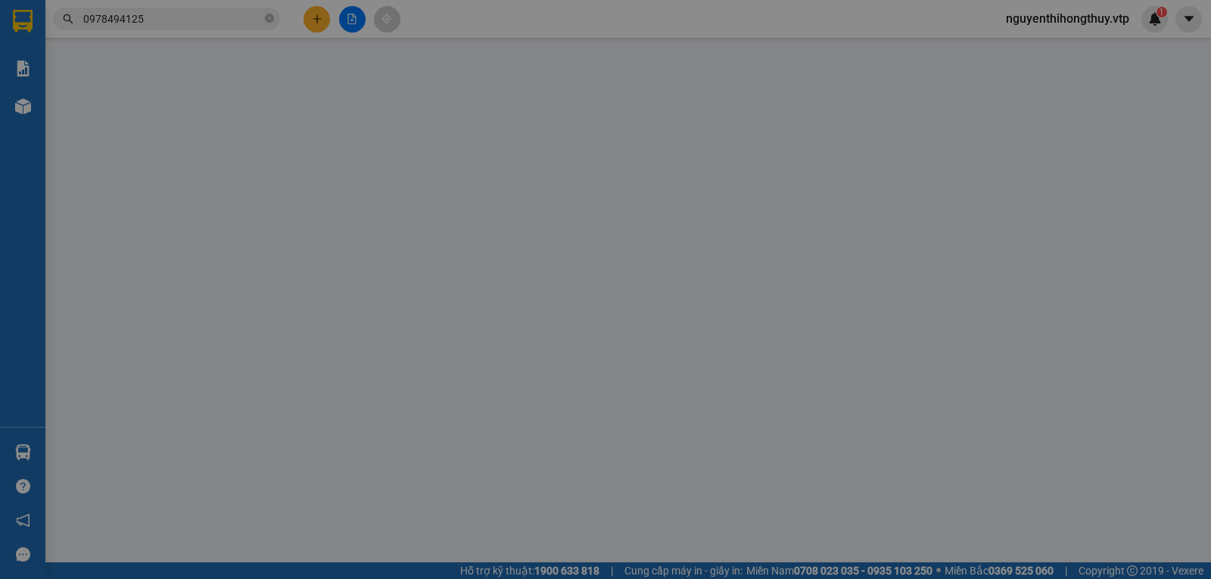
type input "0792123778"
type input "KHÁNH"
type input "0977964361"
type input "thảo"
type input "30.000"
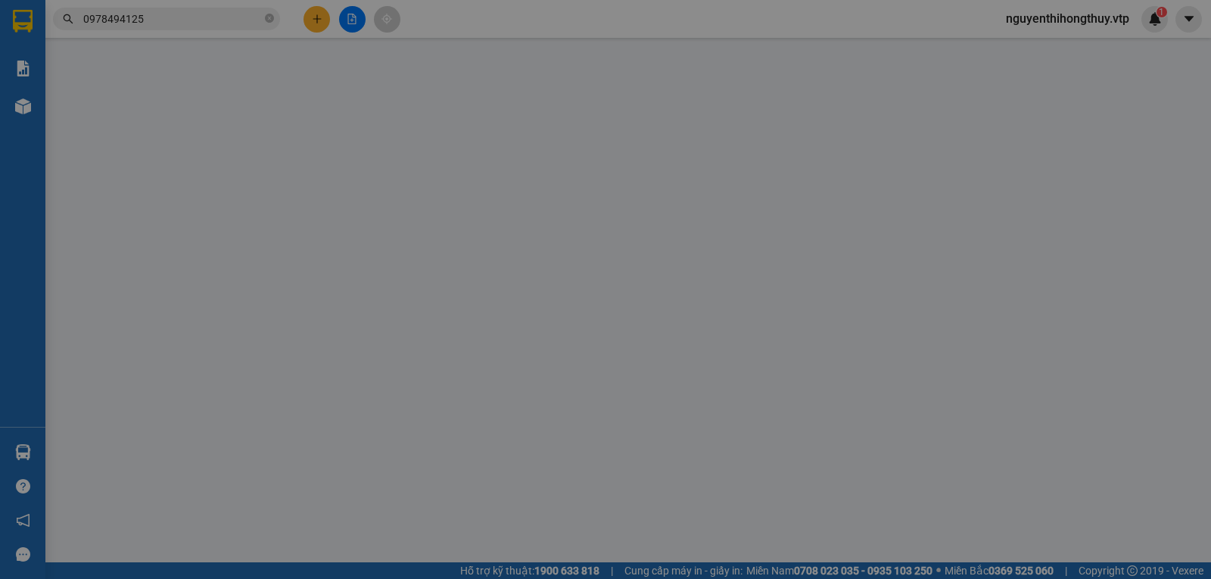
type input "1.500"
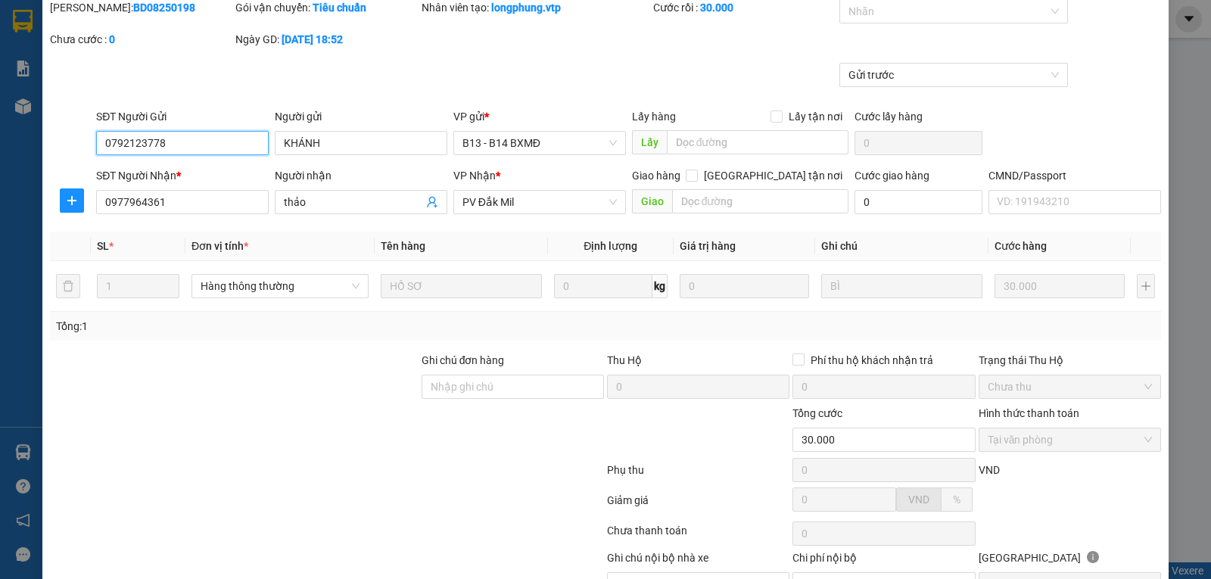
scroll to position [138, 0]
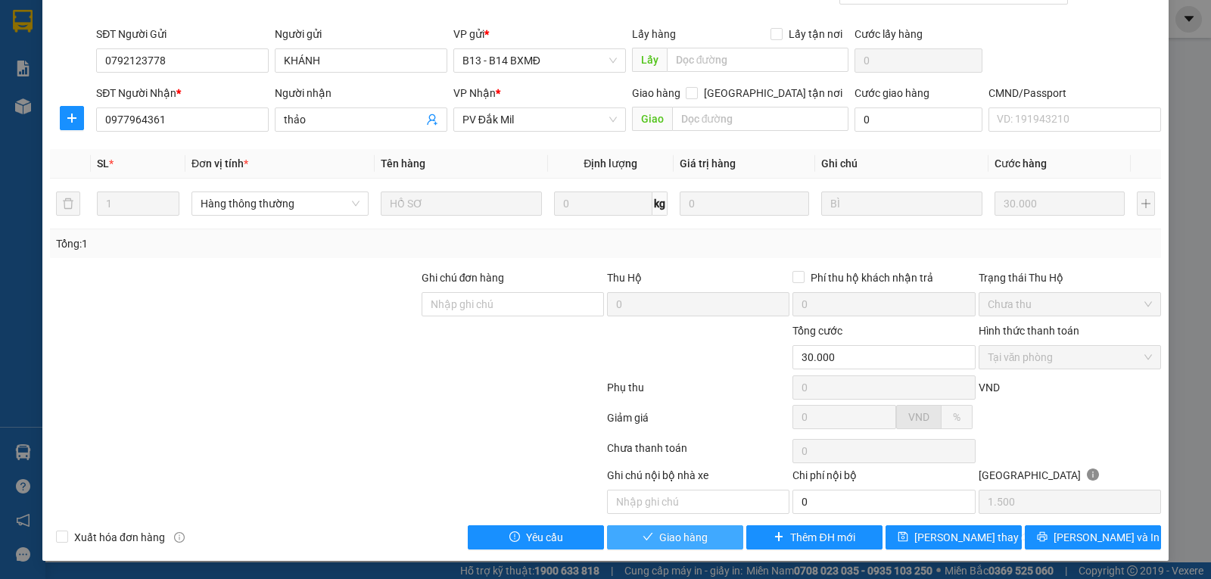
click at [688, 536] on span "Giao hàng" at bounding box center [683, 537] width 48 height 17
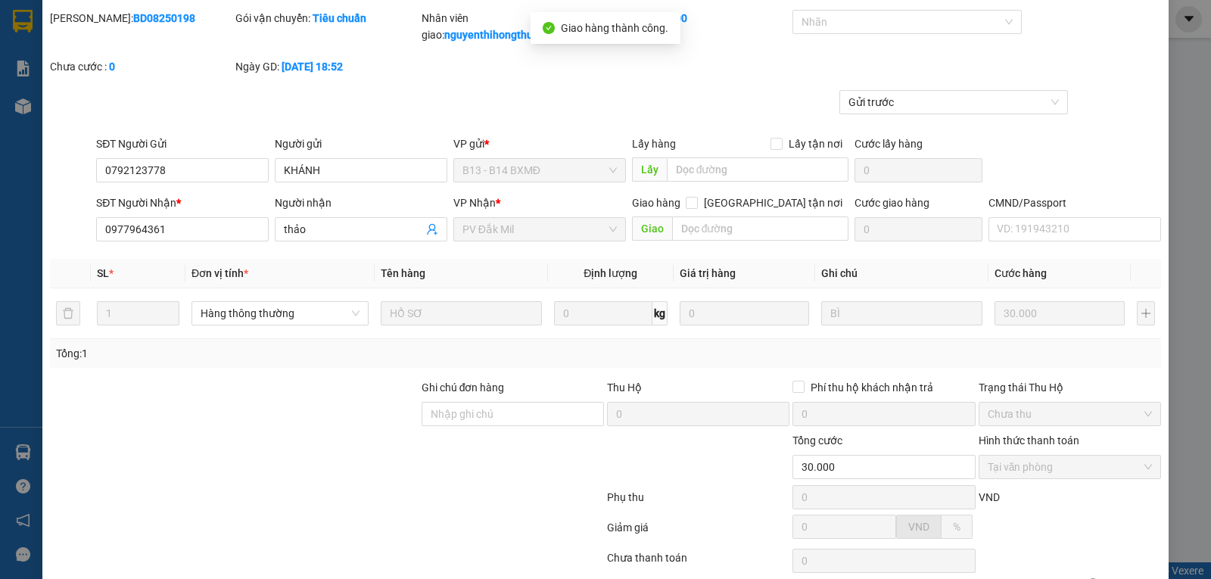
scroll to position [0, 0]
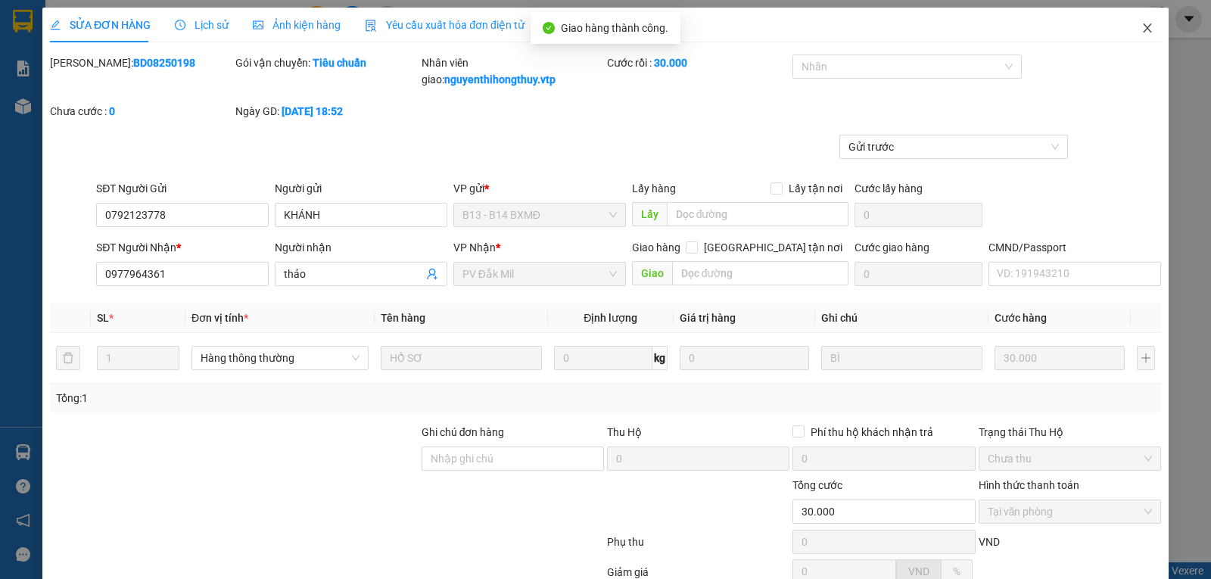
click at [1141, 26] on icon "close" at bounding box center [1147, 28] width 12 height 12
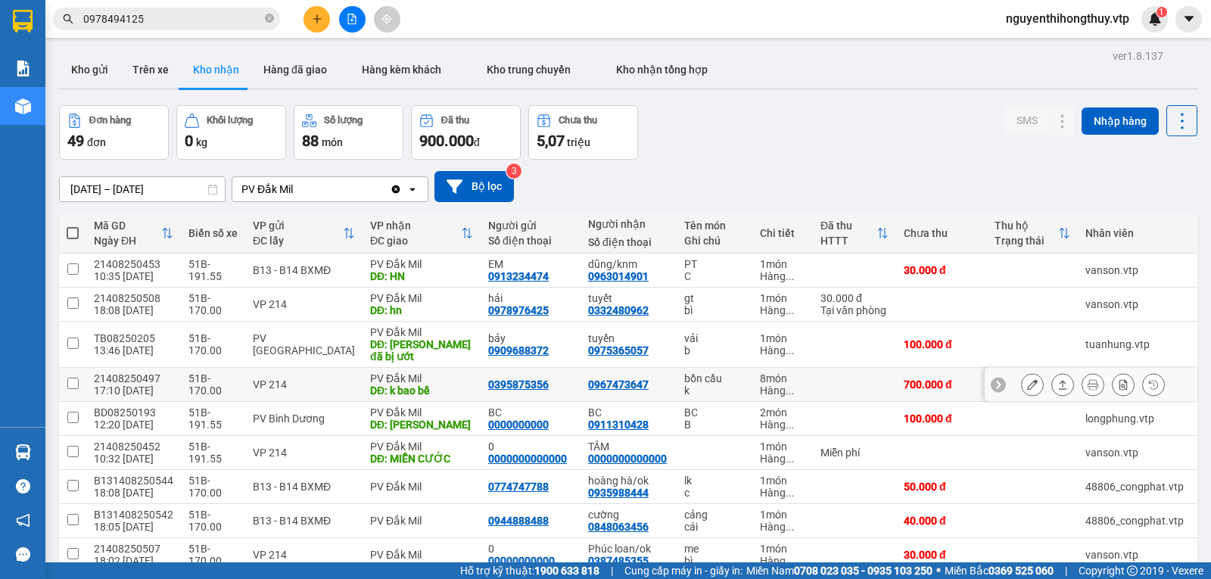
scroll to position [76, 0]
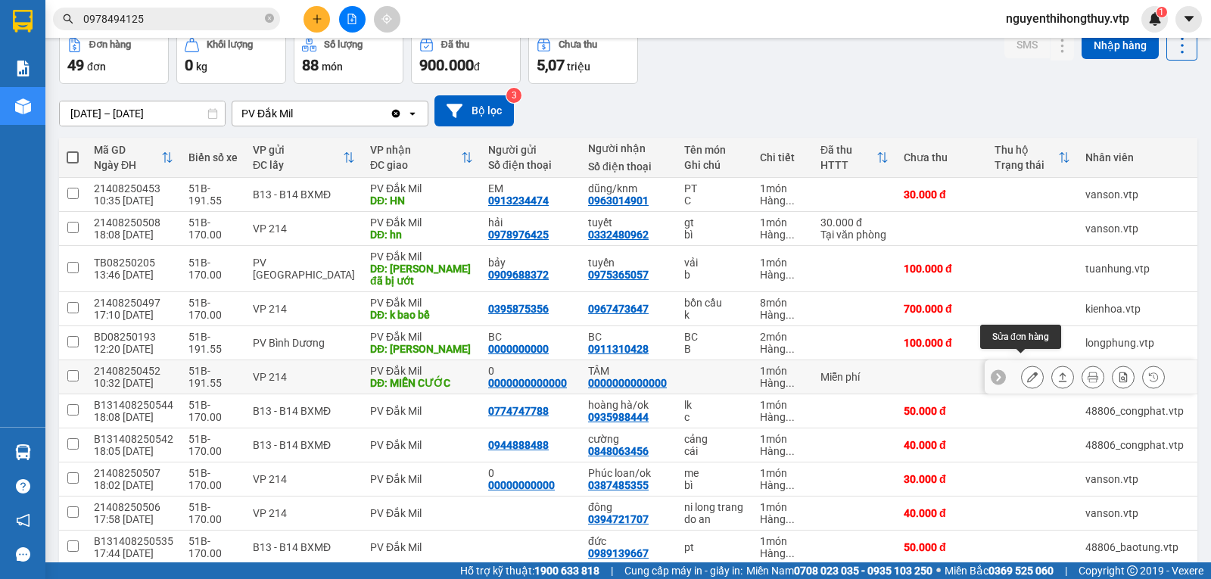
click at [1027, 372] on icon at bounding box center [1032, 377] width 11 height 11
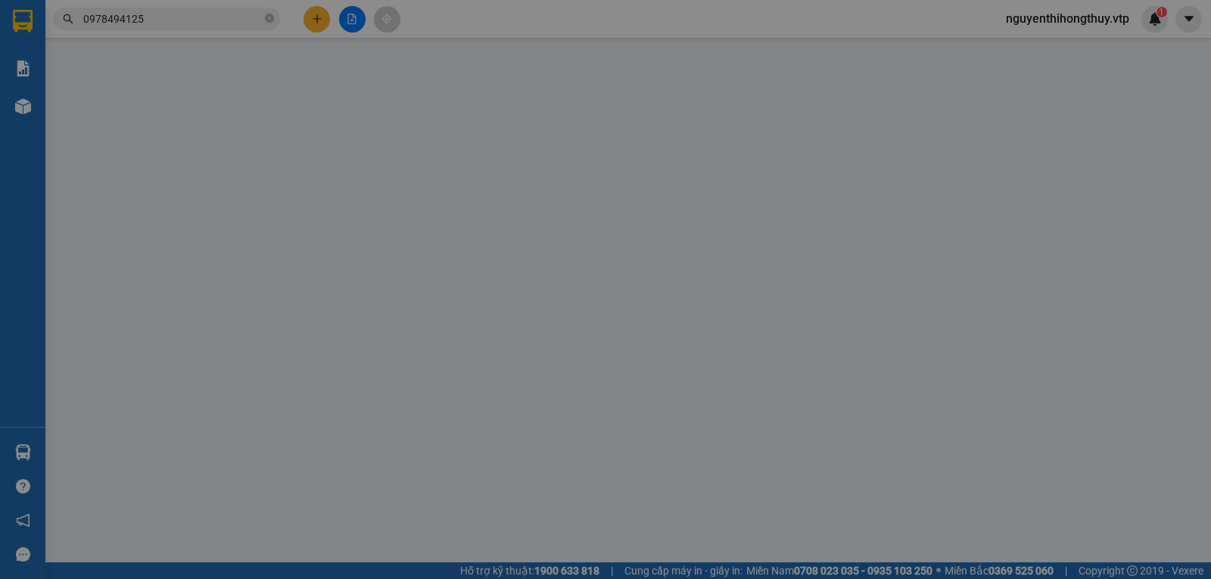
type input "0000000000000"
type input "0"
type input "0000000000000"
type input "TÂM"
type input "MIỄN CƯỚC"
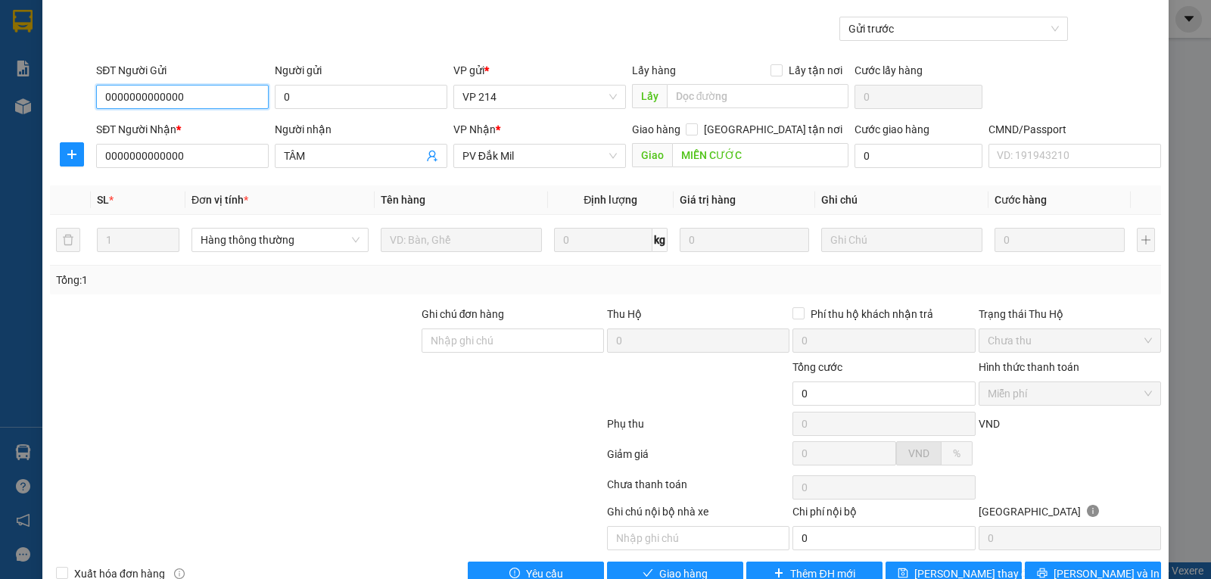
scroll to position [138, 0]
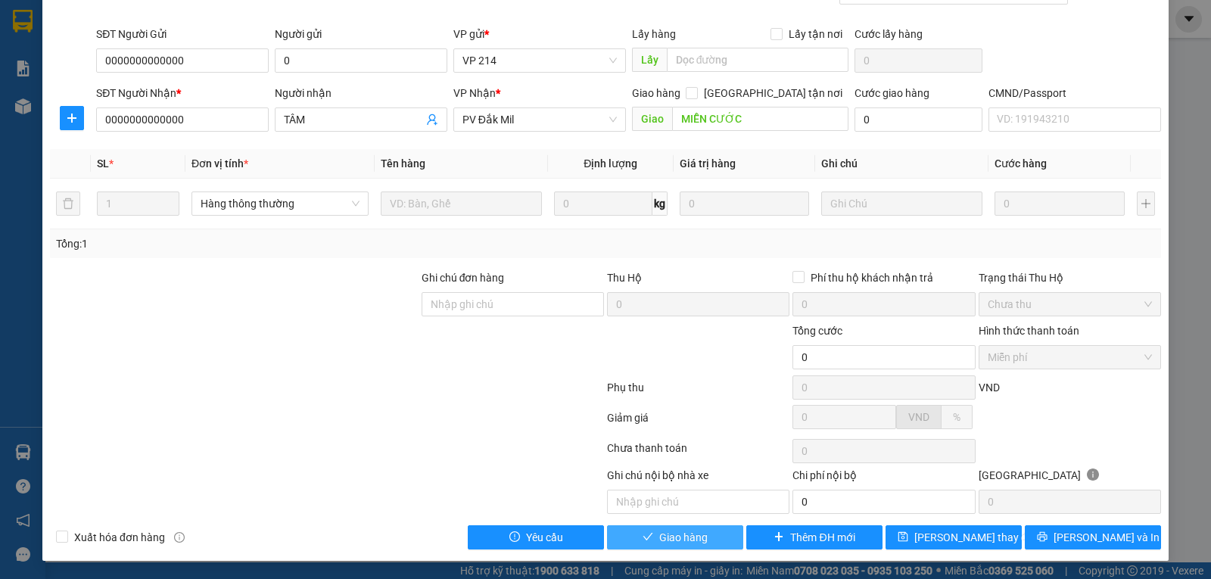
drag, startPoint x: 663, startPoint y: 542, endPoint x: 673, endPoint y: 535, distance: 12.0
click at [662, 543] on span "Giao hàng" at bounding box center [683, 537] width 48 height 17
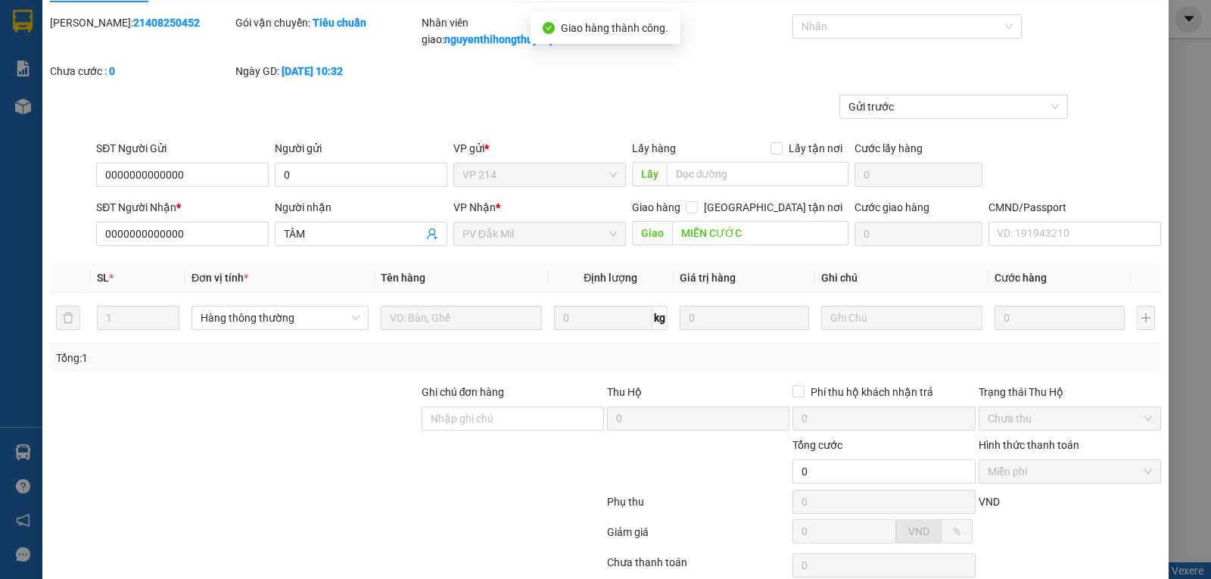
scroll to position [0, 0]
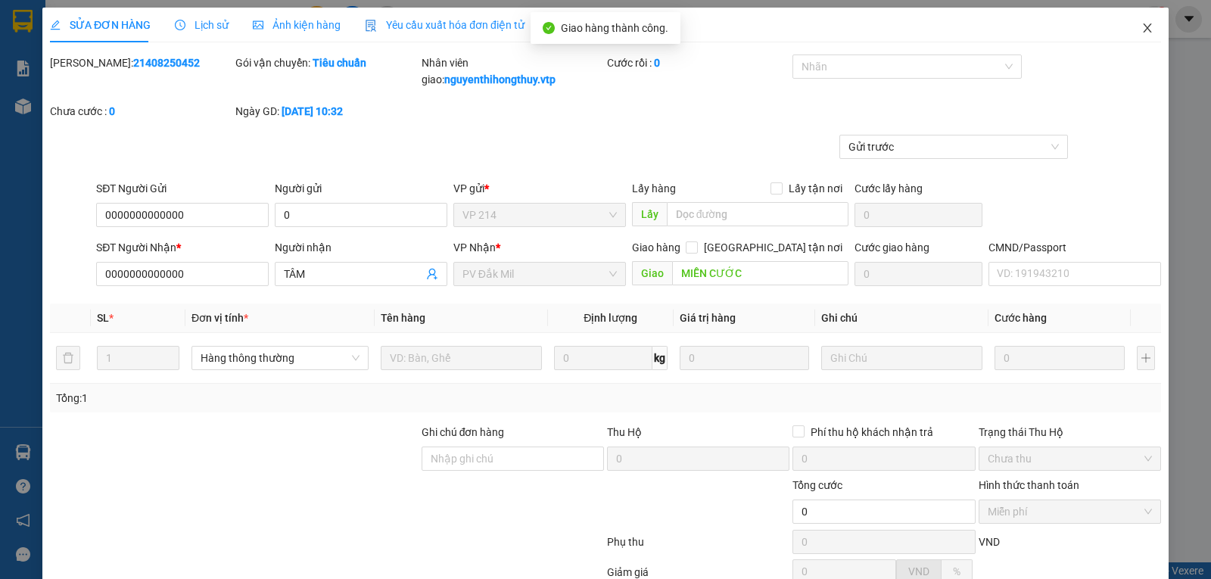
click at [1141, 24] on icon "close" at bounding box center [1147, 28] width 12 height 12
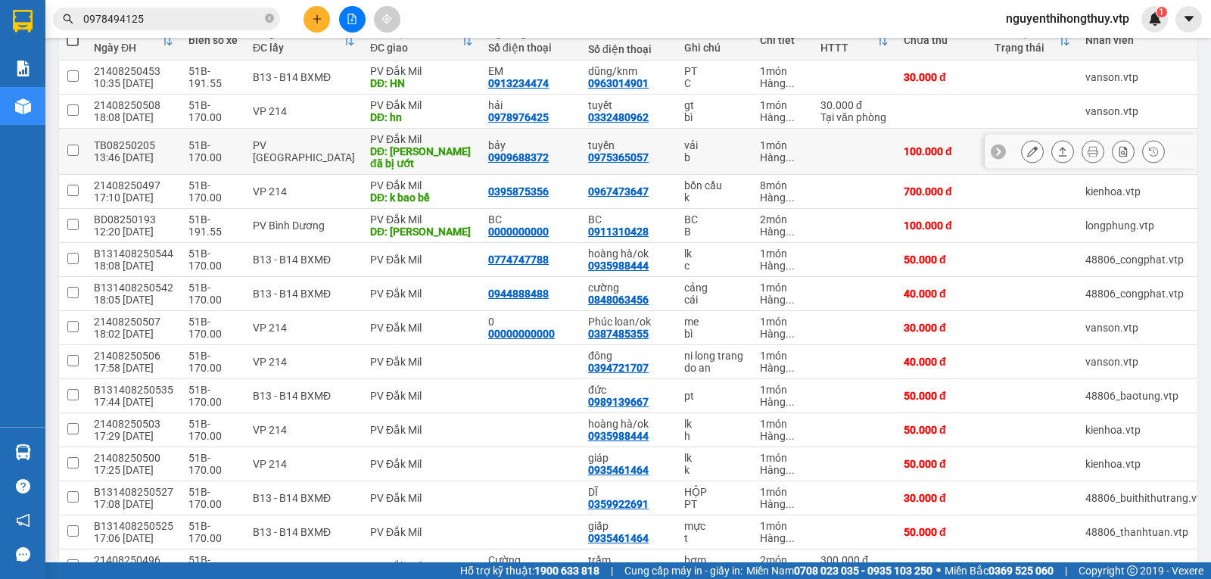
scroll to position [227, 0]
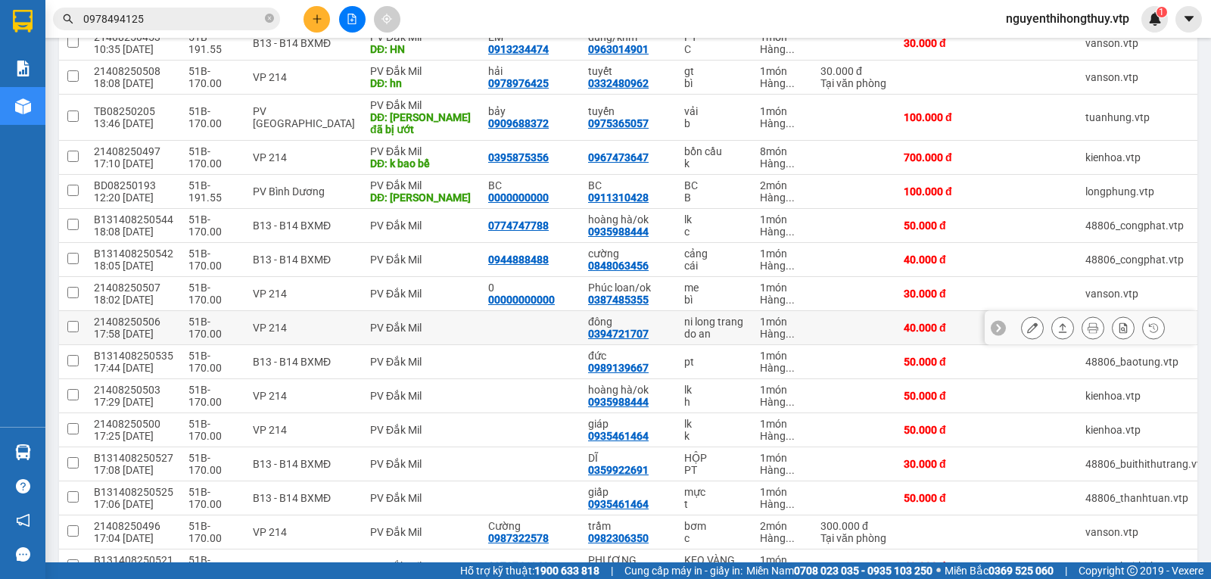
click at [1027, 322] on icon at bounding box center [1032, 327] width 11 height 11
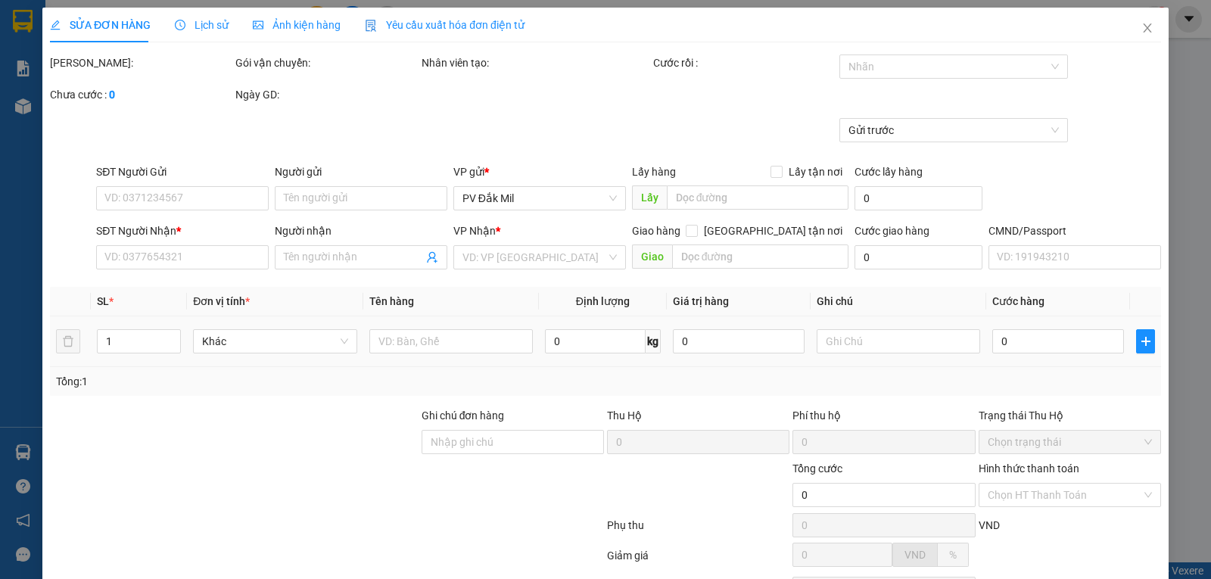
type input "0394721707"
type input "đông"
type input "40.000"
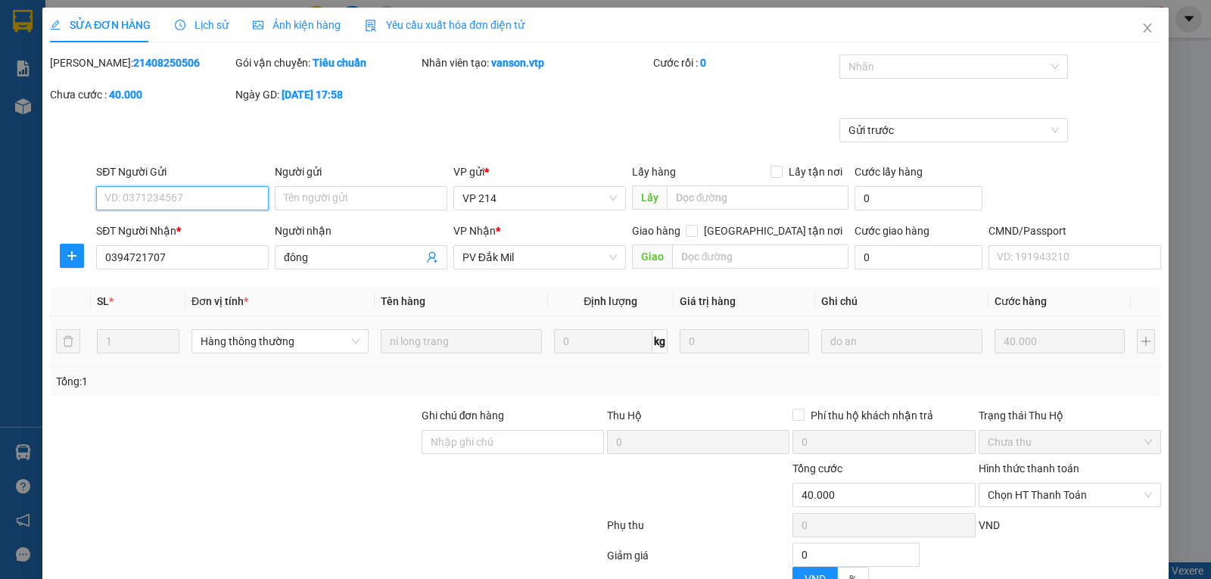
type input "2.000"
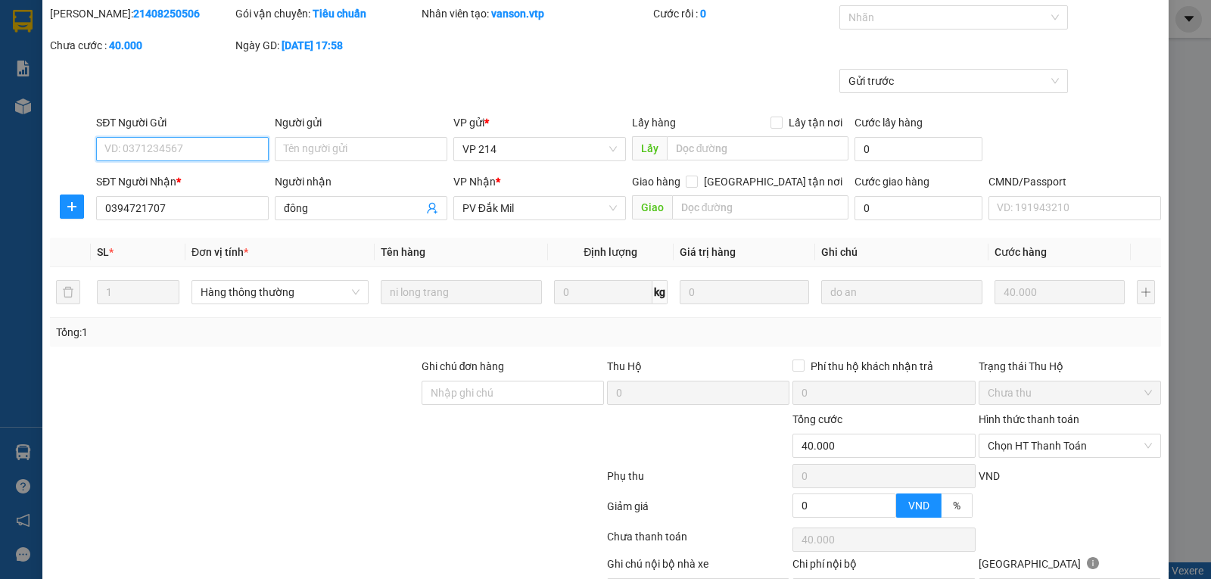
scroll to position [76, 0]
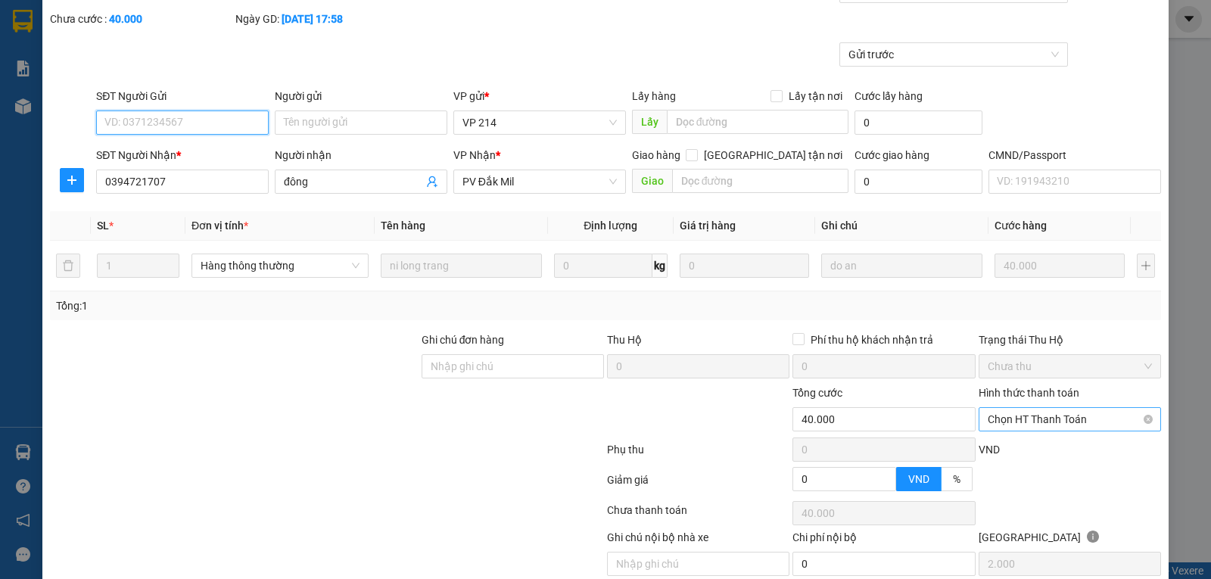
click at [1033, 415] on span "Chọn HT Thanh Toán" at bounding box center [1069, 419] width 164 height 23
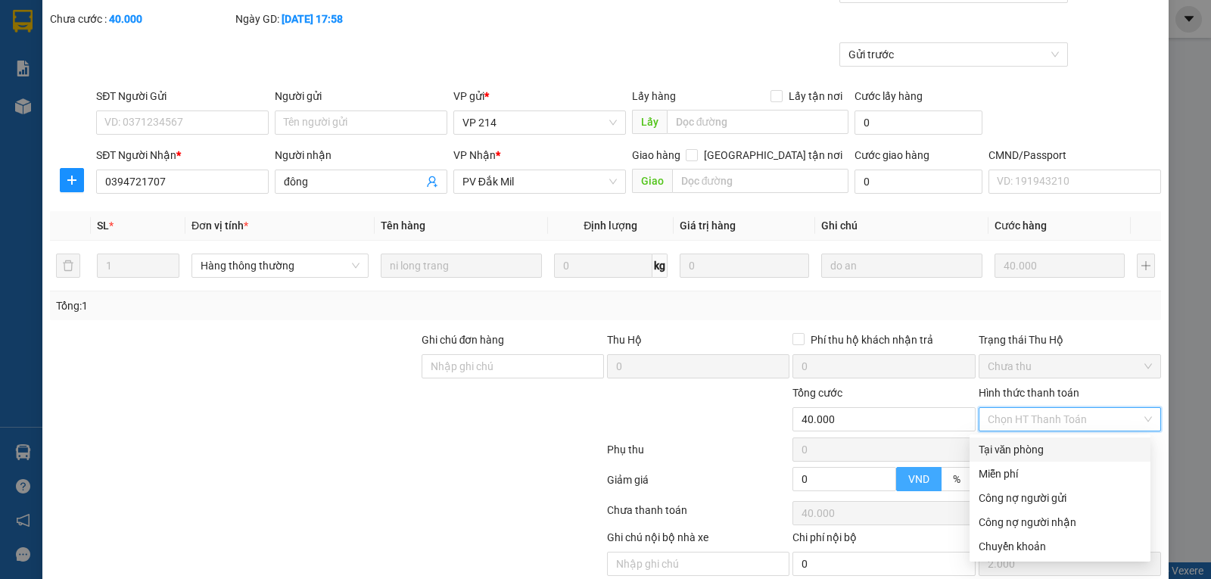
drag, startPoint x: 998, startPoint y: 448, endPoint x: 912, endPoint y: 482, distance: 92.7
click at [998, 449] on div "Tại văn phòng" at bounding box center [1059, 449] width 163 height 17
type input "0"
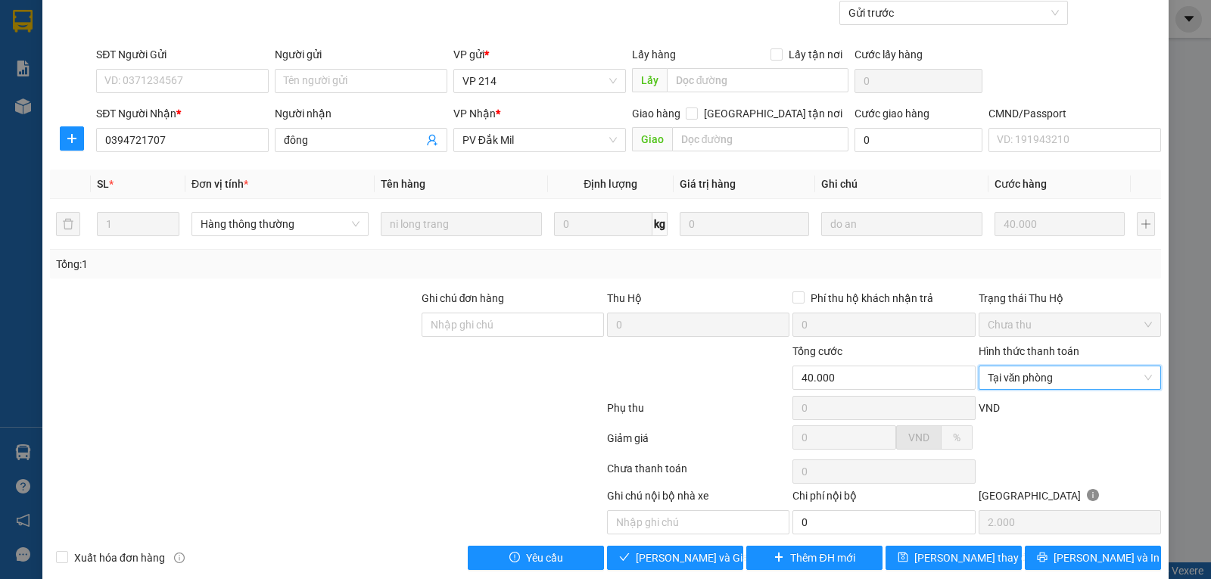
scroll to position [138, 0]
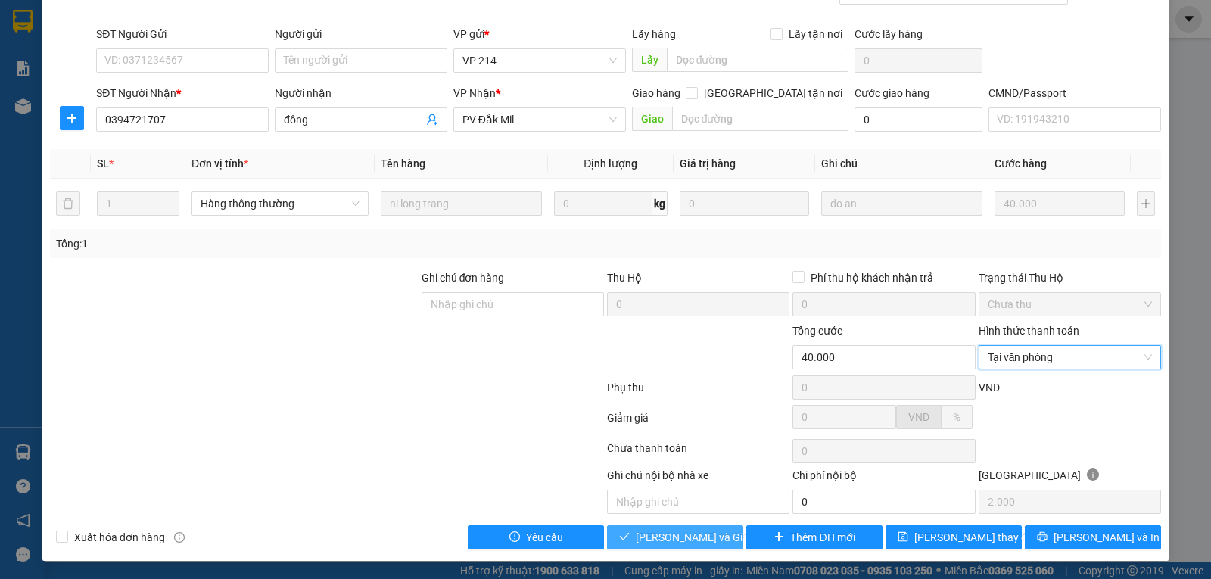
click at [665, 539] on span "[PERSON_NAME] và [PERSON_NAME] hàng" at bounding box center [708, 537] width 145 height 17
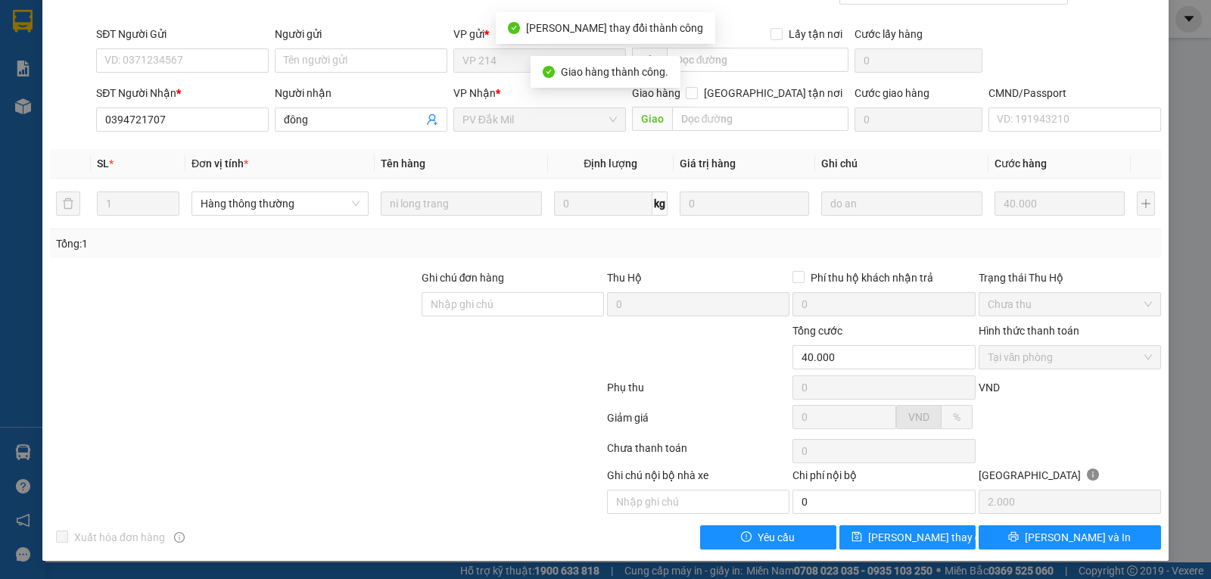
scroll to position [0, 0]
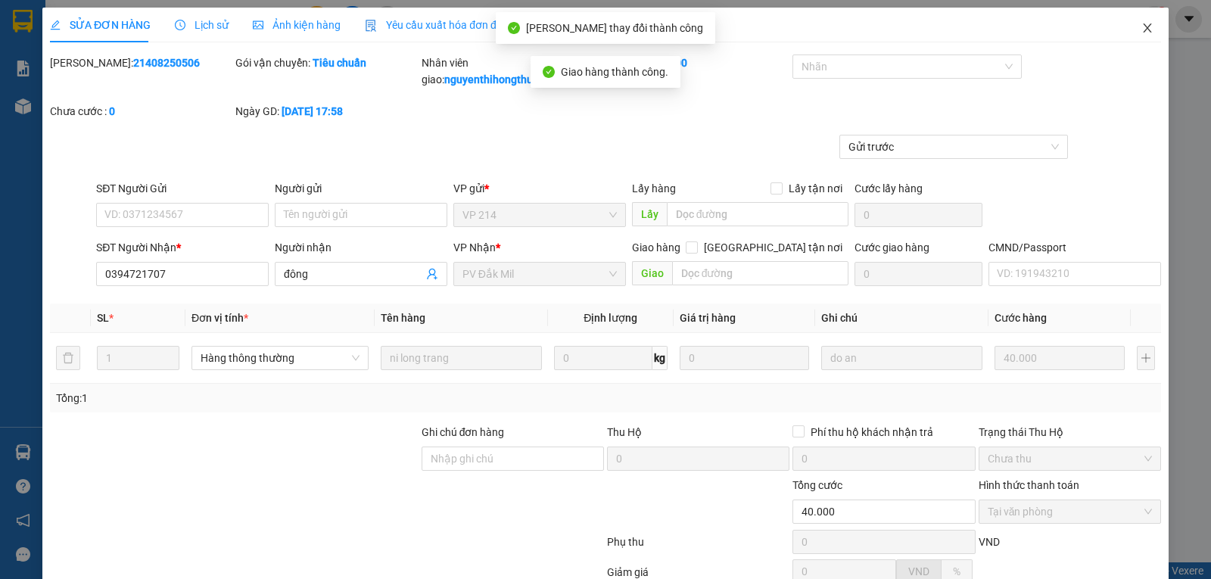
click at [1141, 29] on icon "close" at bounding box center [1147, 28] width 12 height 12
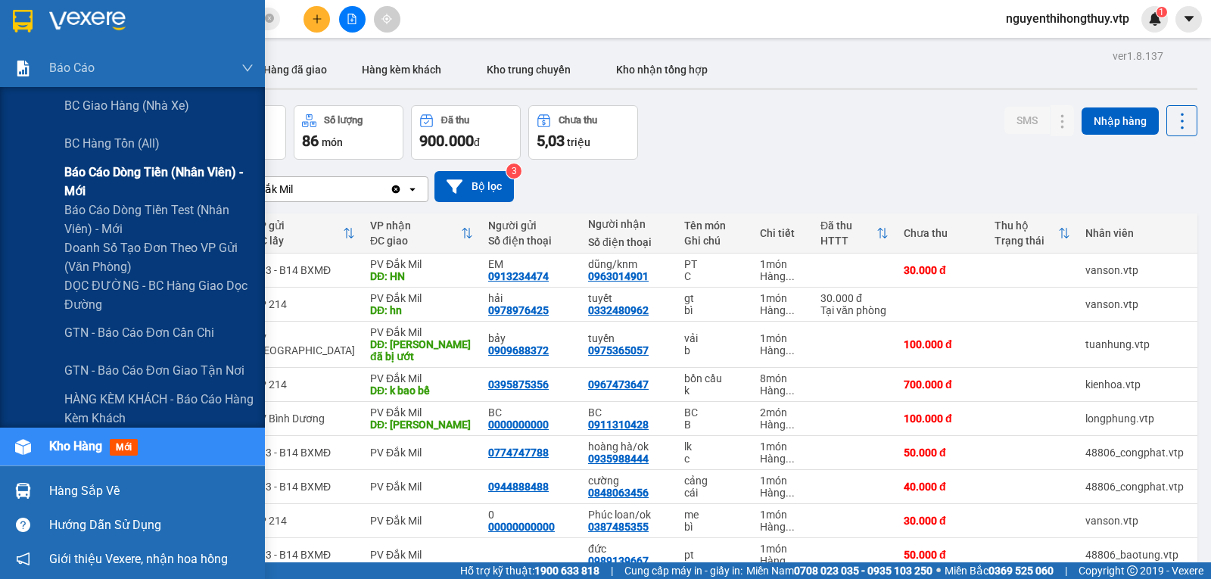
click at [102, 173] on span "Báo cáo dòng tiền (nhân viên) - mới" at bounding box center [158, 182] width 189 height 38
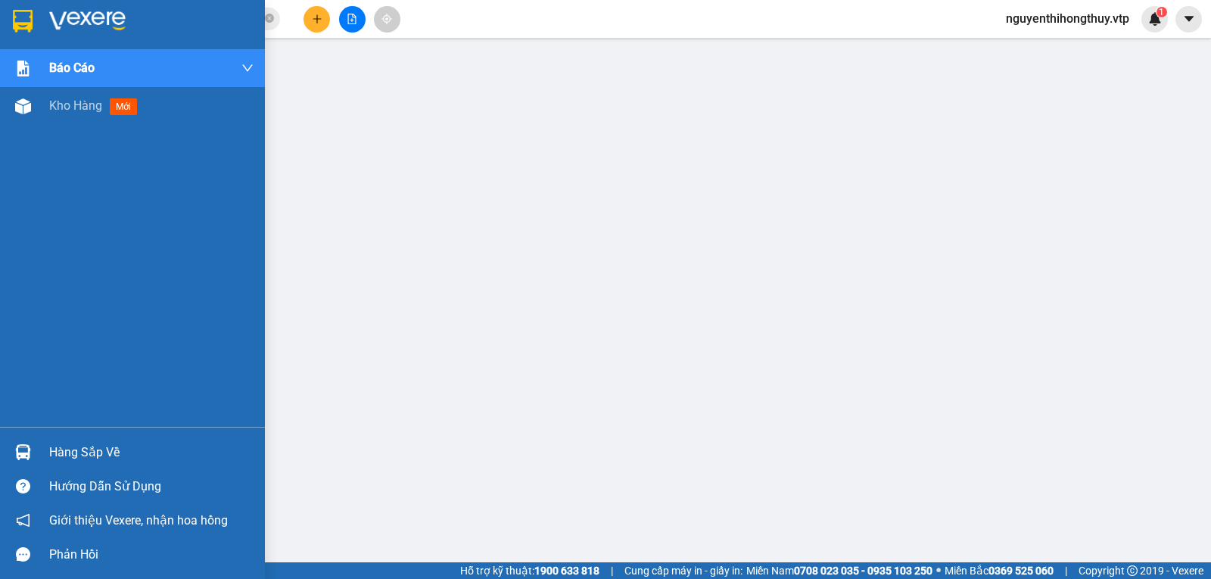
click at [19, 23] on img at bounding box center [23, 21] width 20 height 23
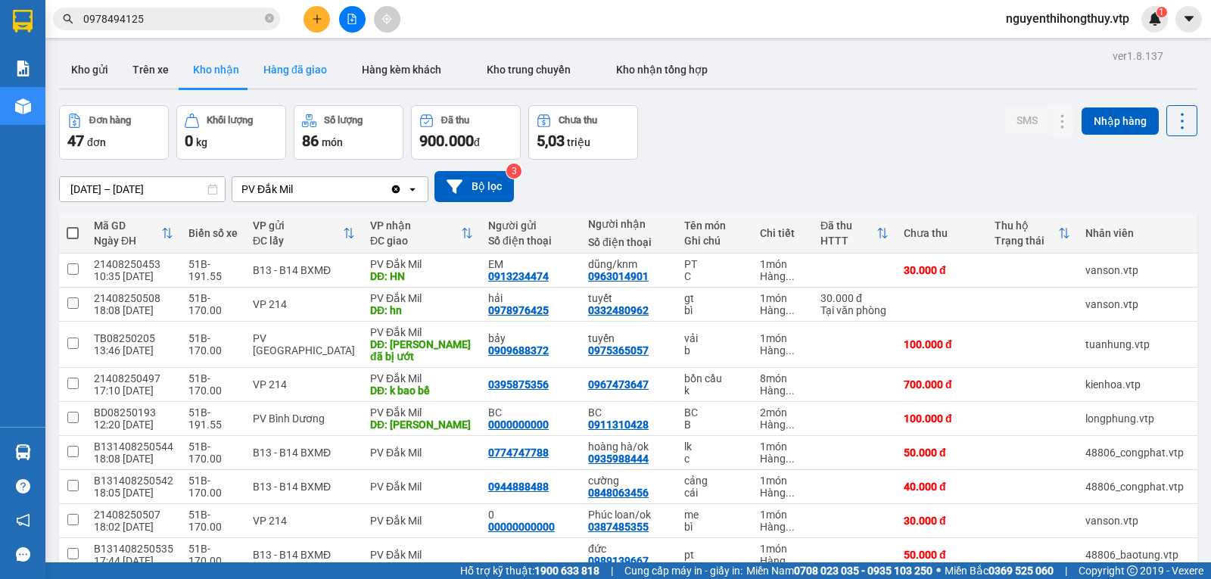
click at [294, 69] on button "Hàng đã giao" at bounding box center [295, 69] width 88 height 36
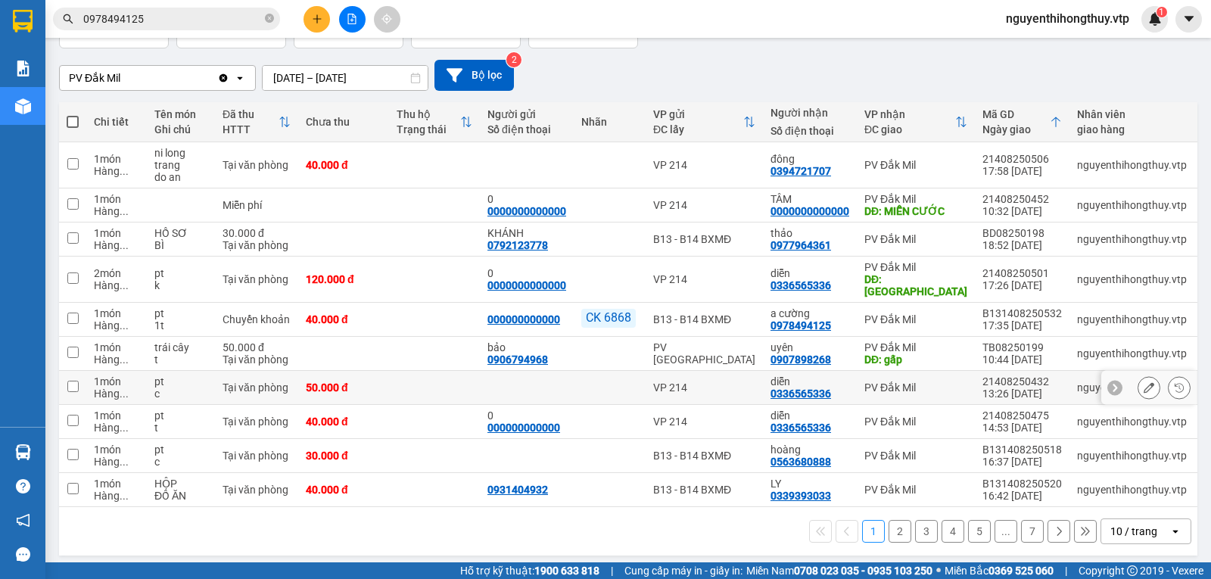
scroll to position [112, 0]
click at [1140, 523] on div "10 / trang" at bounding box center [1133, 530] width 47 height 15
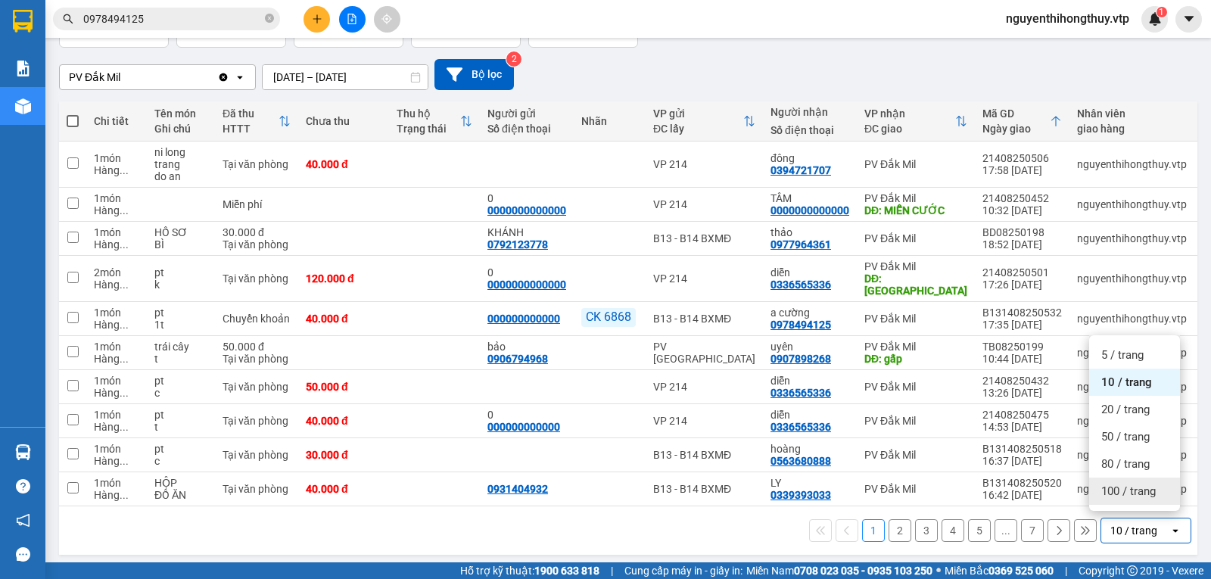
click at [1132, 494] on span "100 / trang" at bounding box center [1128, 491] width 54 height 15
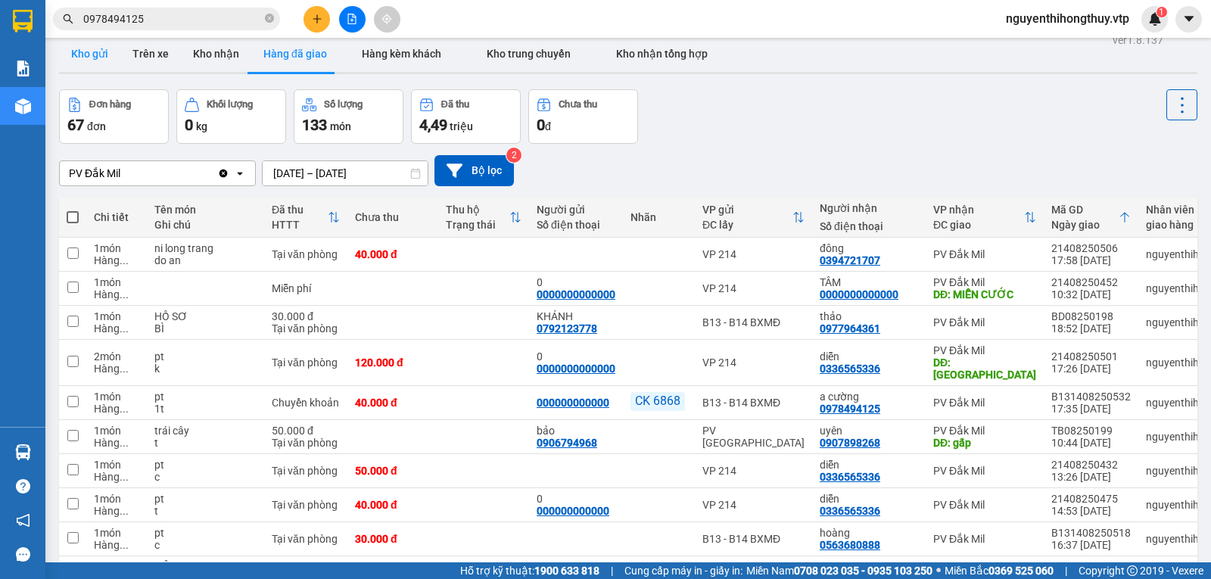
scroll to position [0, 0]
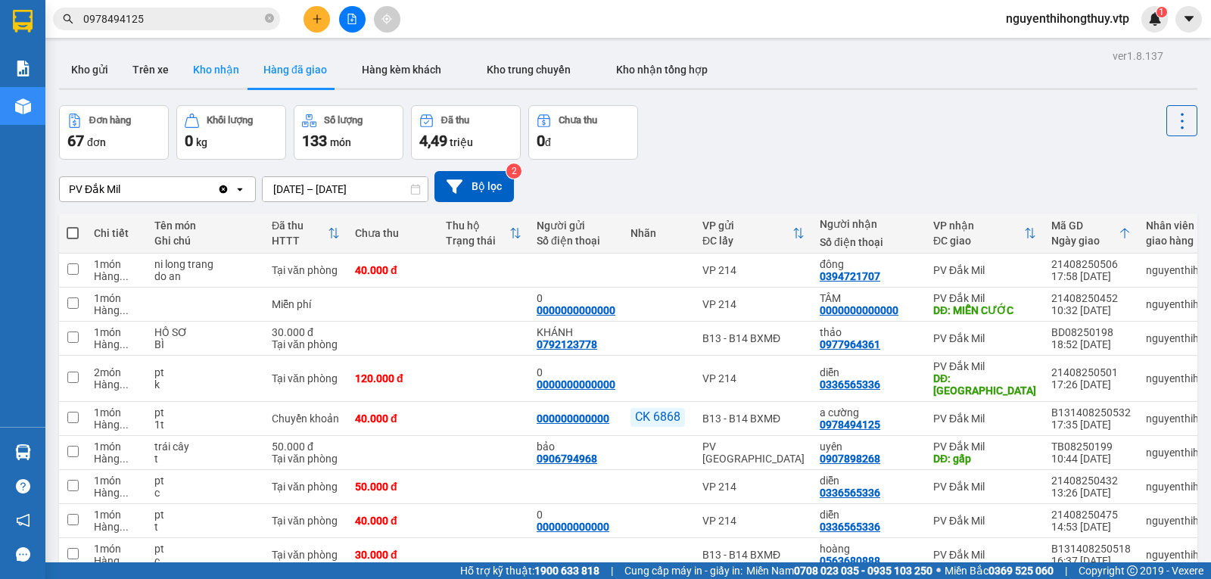
click at [210, 62] on button "Kho nhận" at bounding box center [216, 69] width 70 height 36
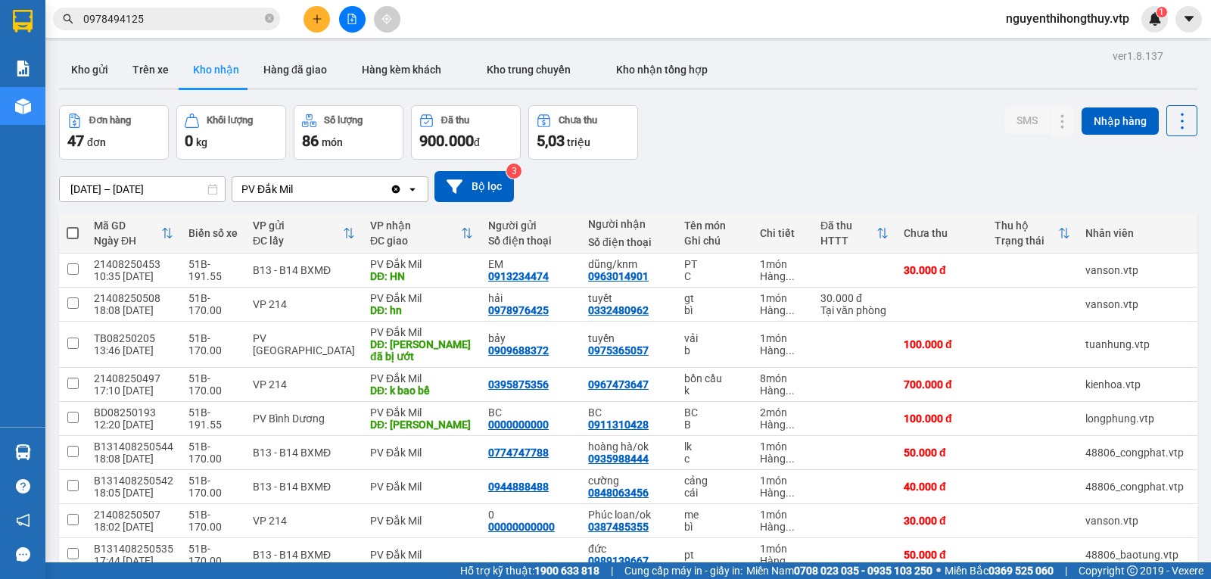
click at [169, 21] on input "0978494125" at bounding box center [172, 19] width 179 height 17
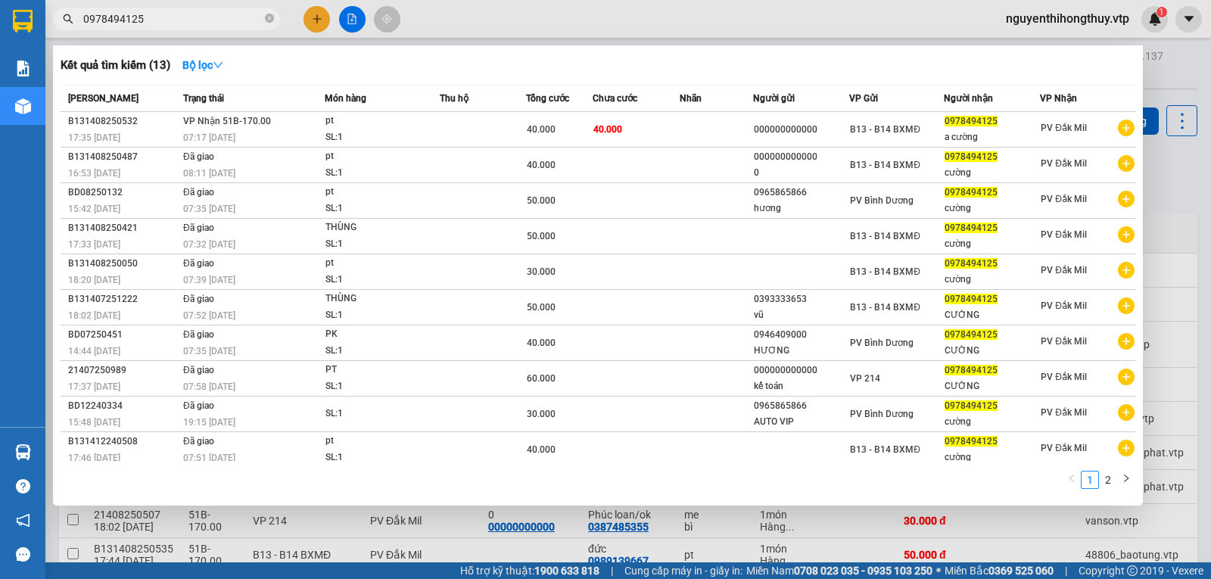
click at [169, 21] on input "0978494125" at bounding box center [172, 19] width 179 height 17
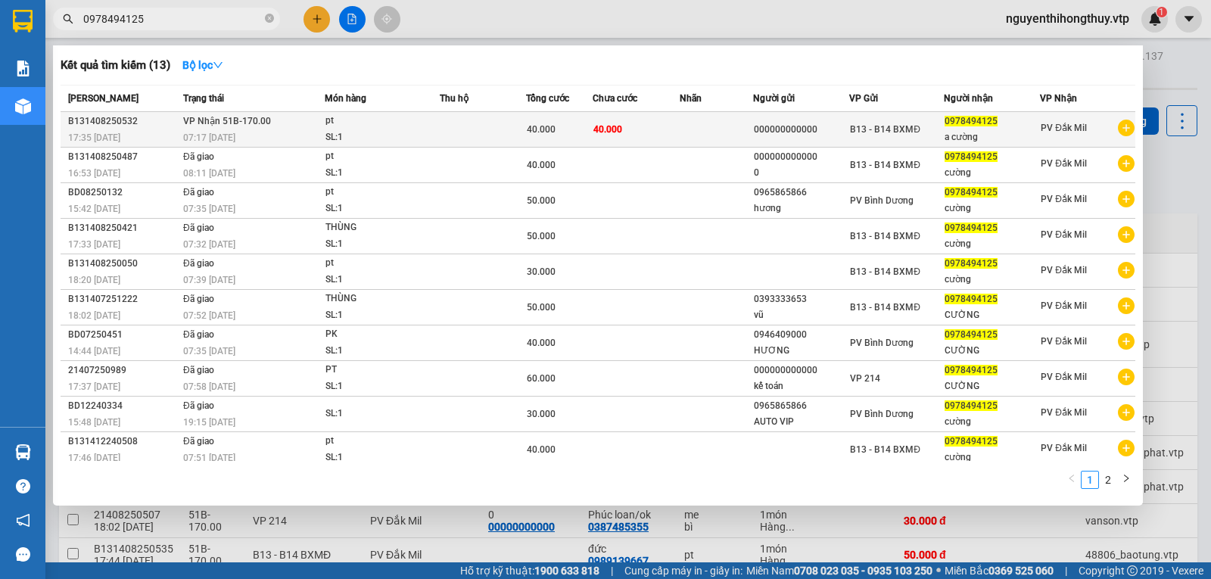
click at [592, 120] on td "40.000" at bounding box center [636, 130] width 88 height 36
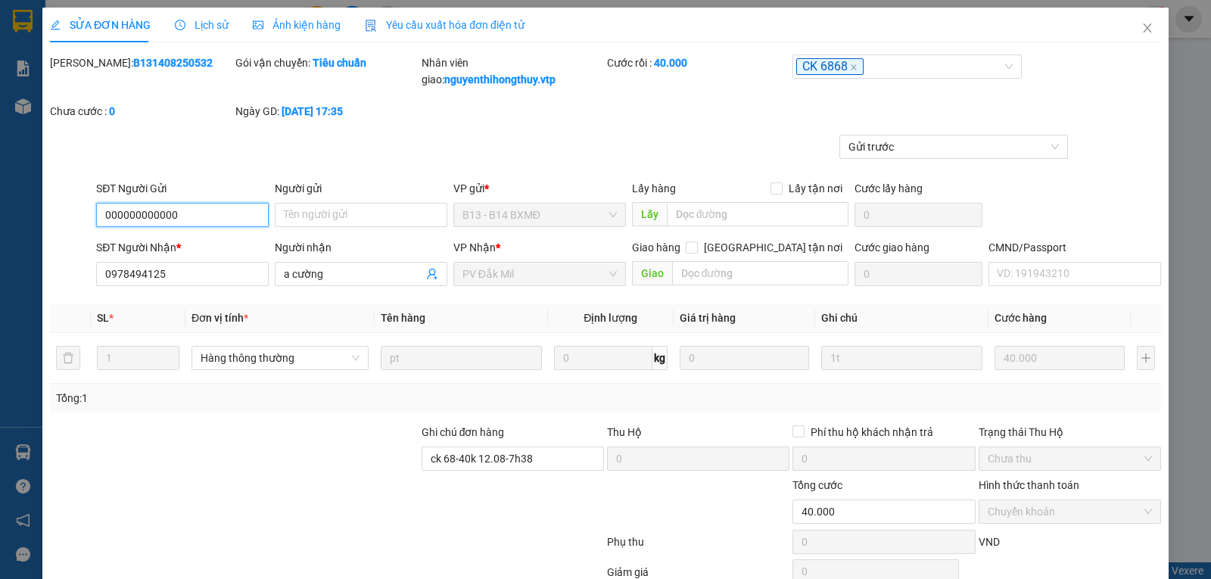
type input "2.000"
click at [1141, 28] on icon "close" at bounding box center [1147, 28] width 12 height 12
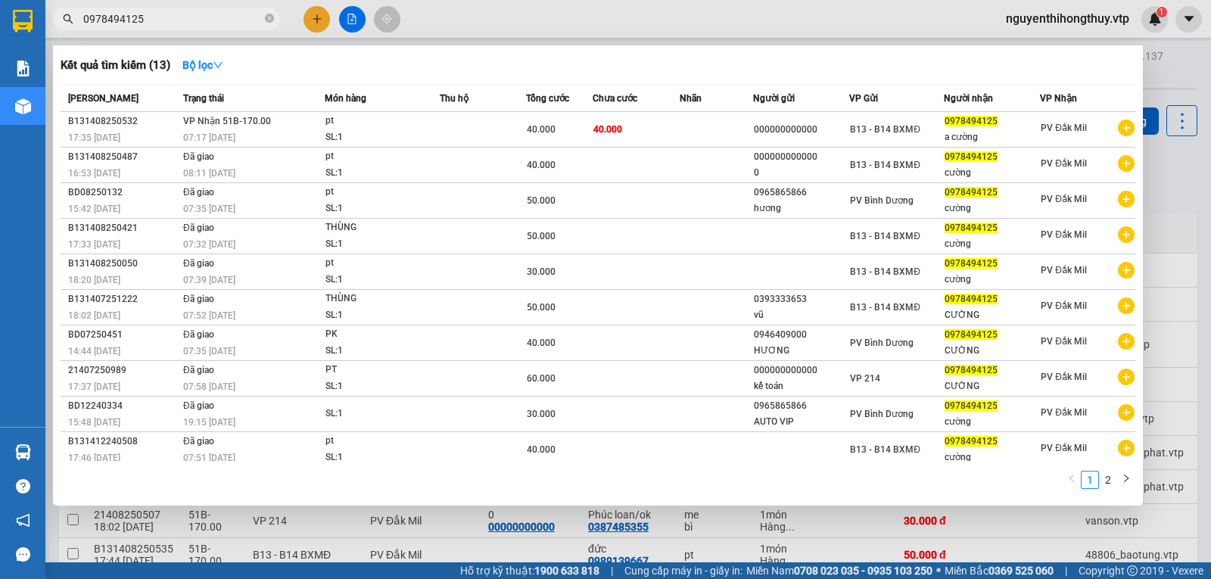
click at [169, 23] on input "0978494125" at bounding box center [172, 19] width 179 height 17
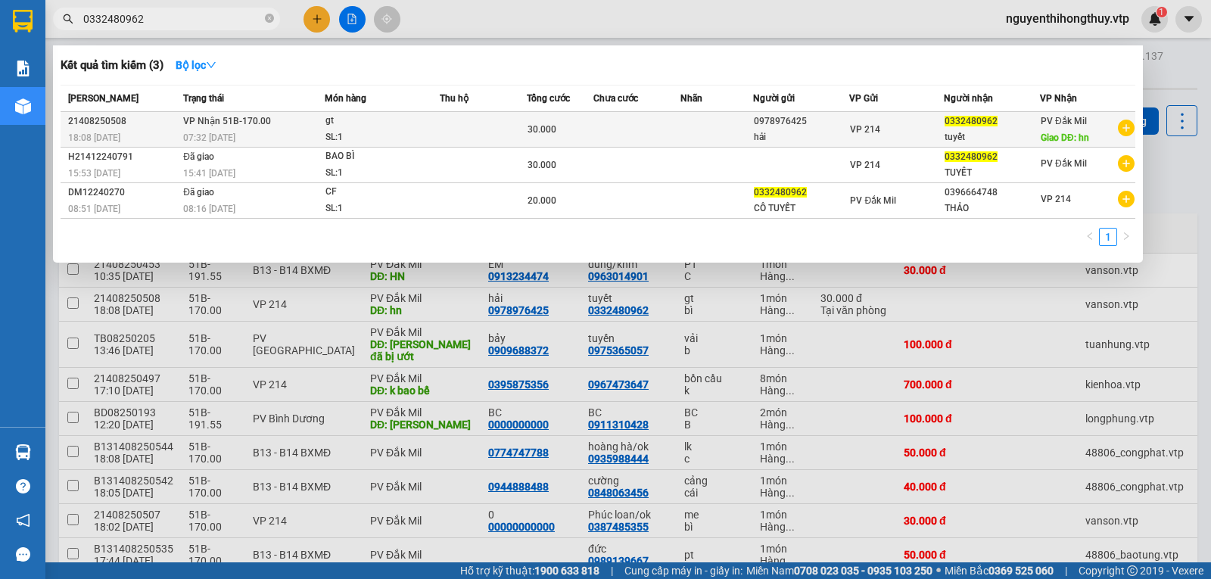
type input "0332480962"
click at [509, 124] on td at bounding box center [483, 130] width 87 height 36
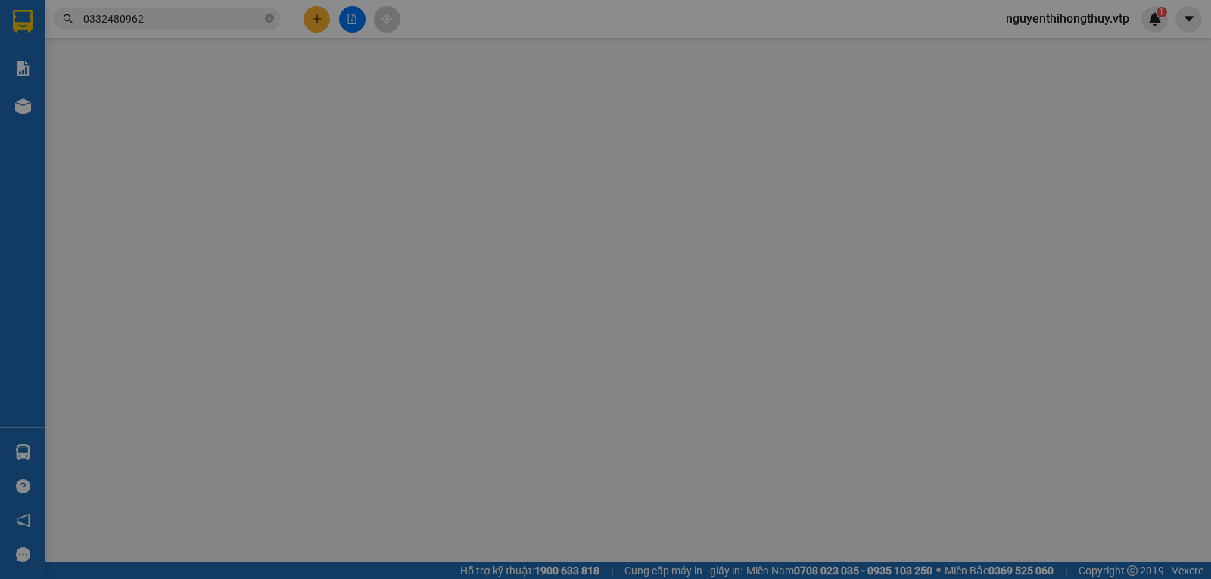
type input "0978976425"
type input "hải"
type input "0332480962"
type input "tuyết"
type input "hn"
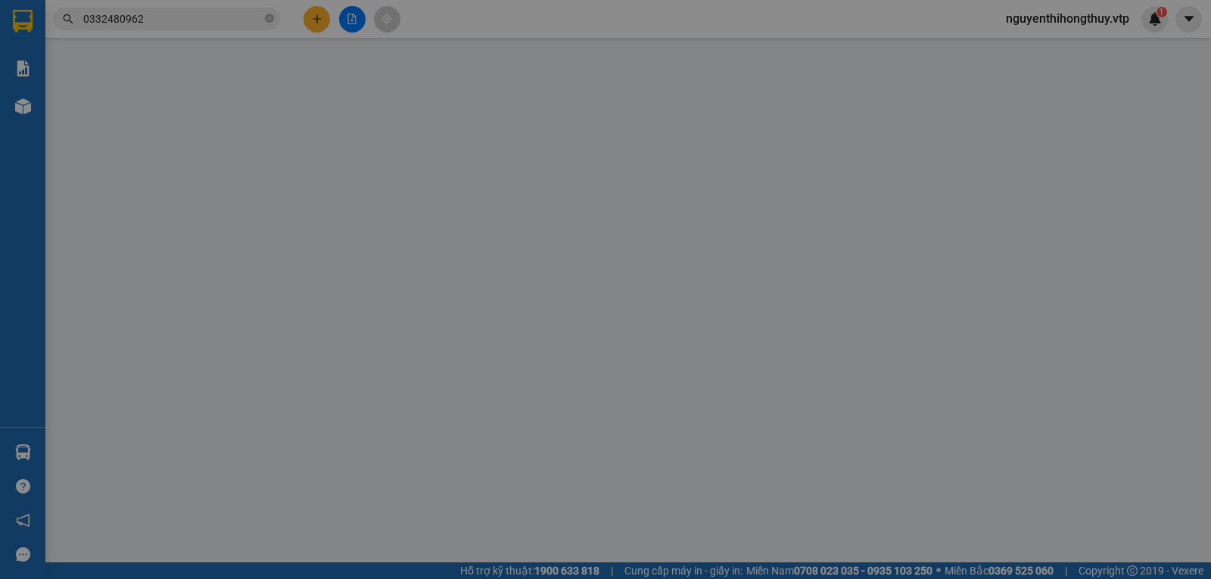
type input "30.000"
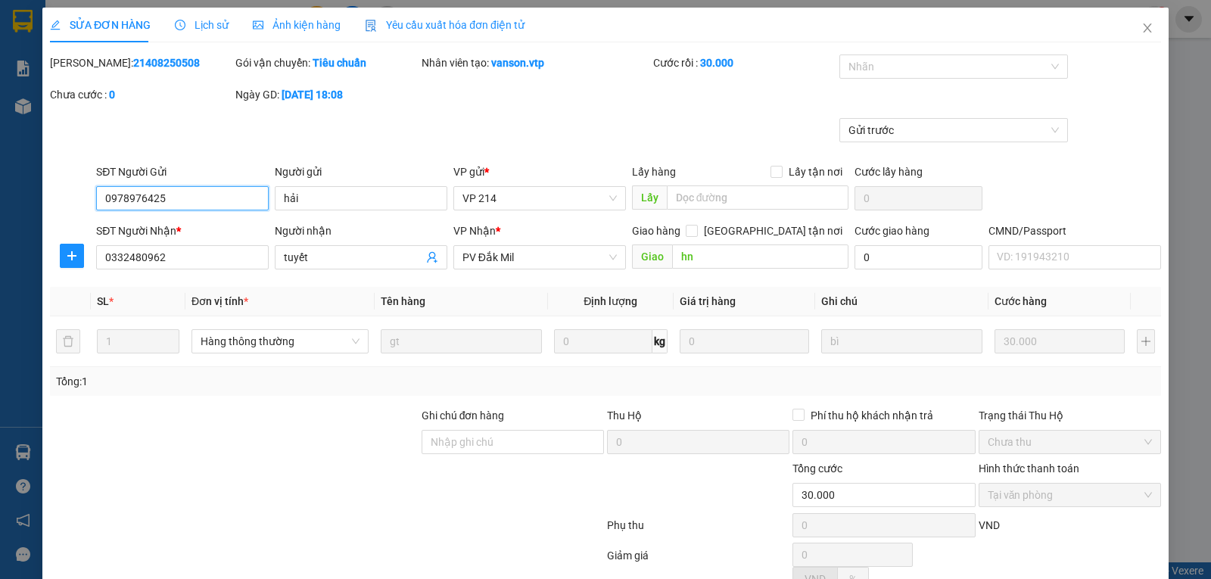
type input "1.500"
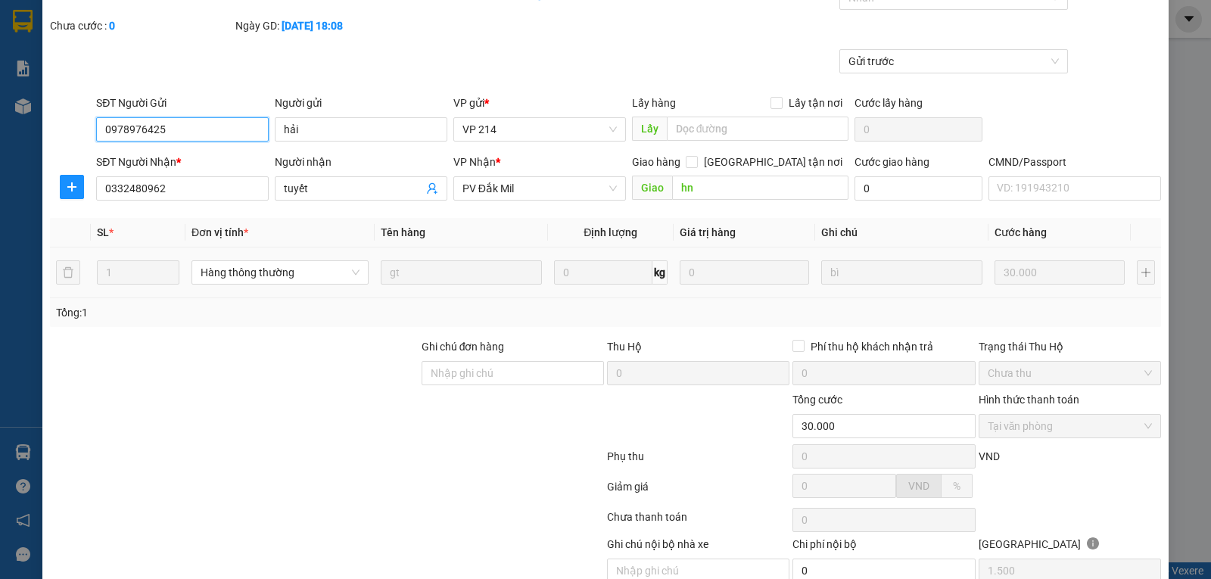
scroll to position [138, 0]
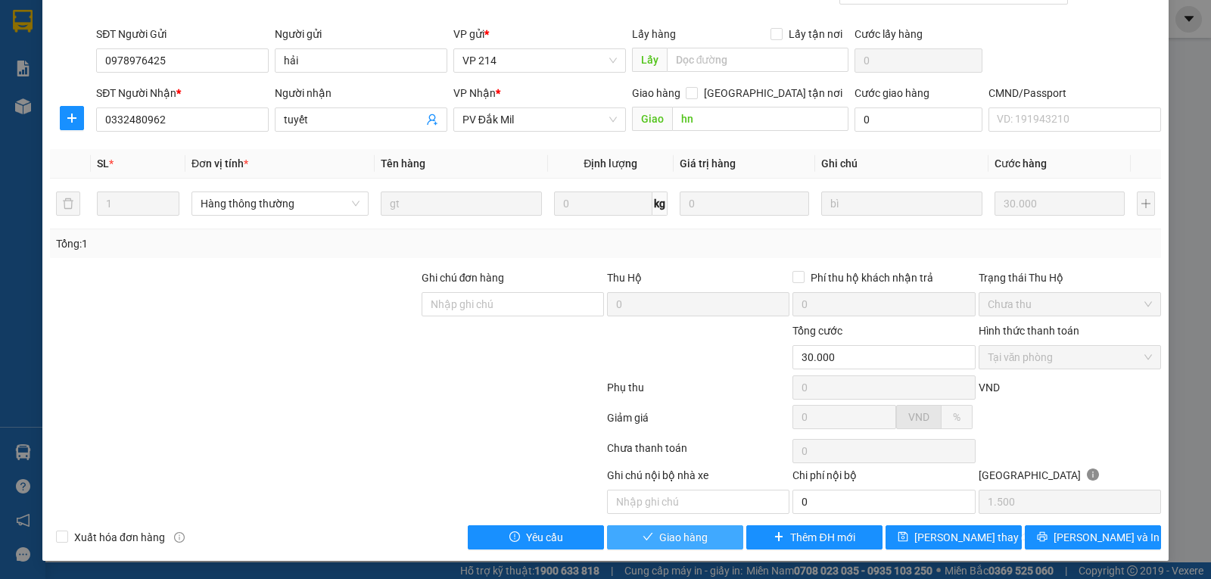
click at [664, 541] on span "Giao hàng" at bounding box center [683, 537] width 48 height 17
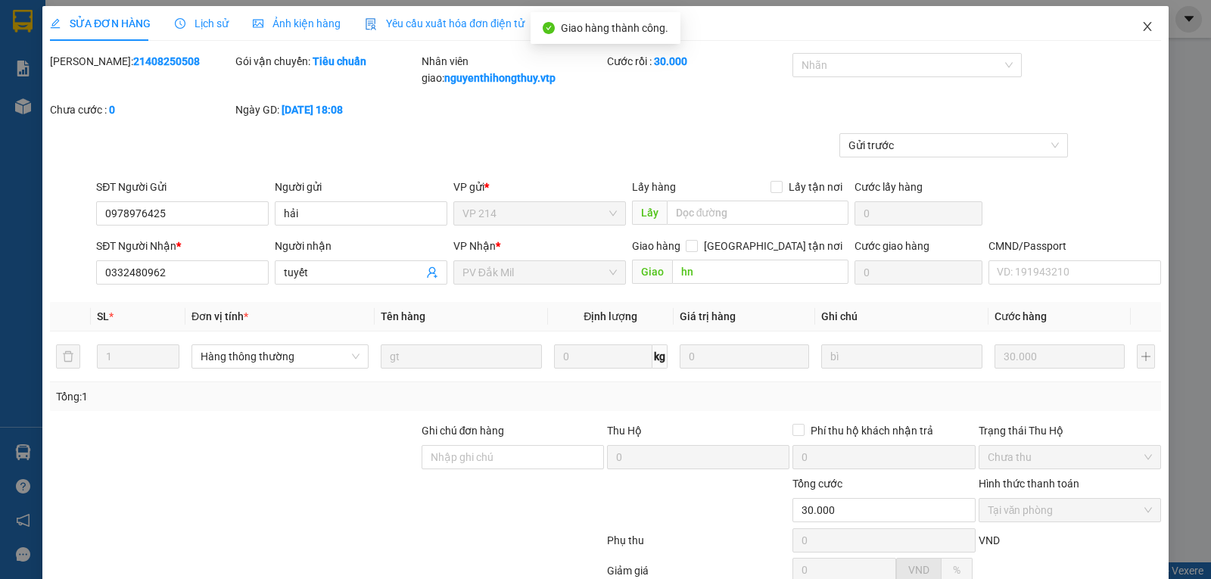
scroll to position [0, 0]
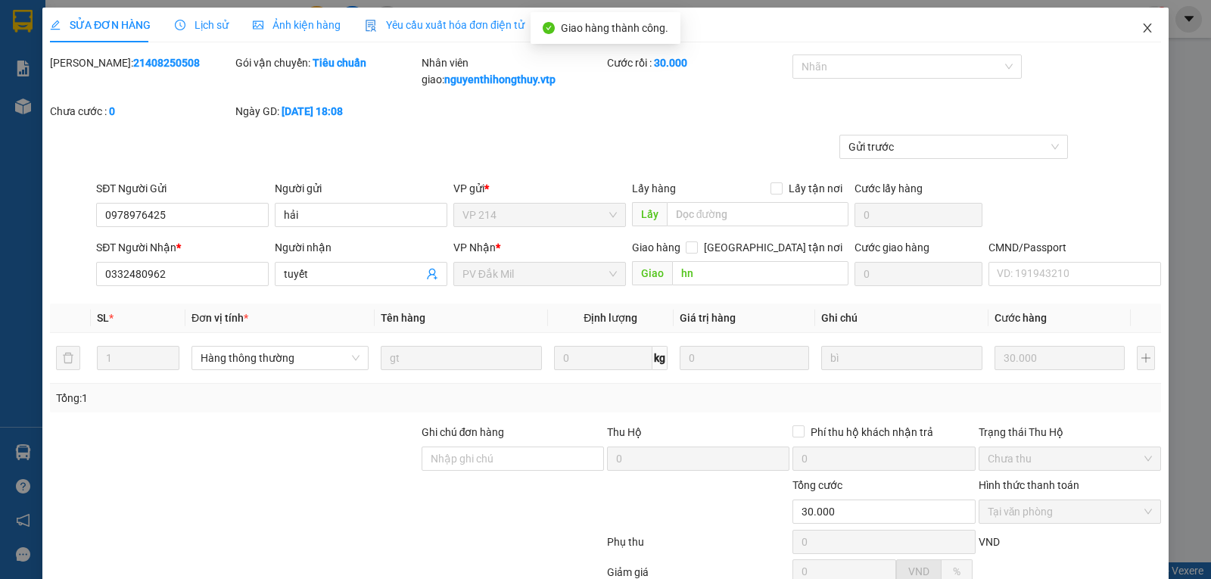
click at [1143, 26] on icon "close" at bounding box center [1147, 27] width 8 height 9
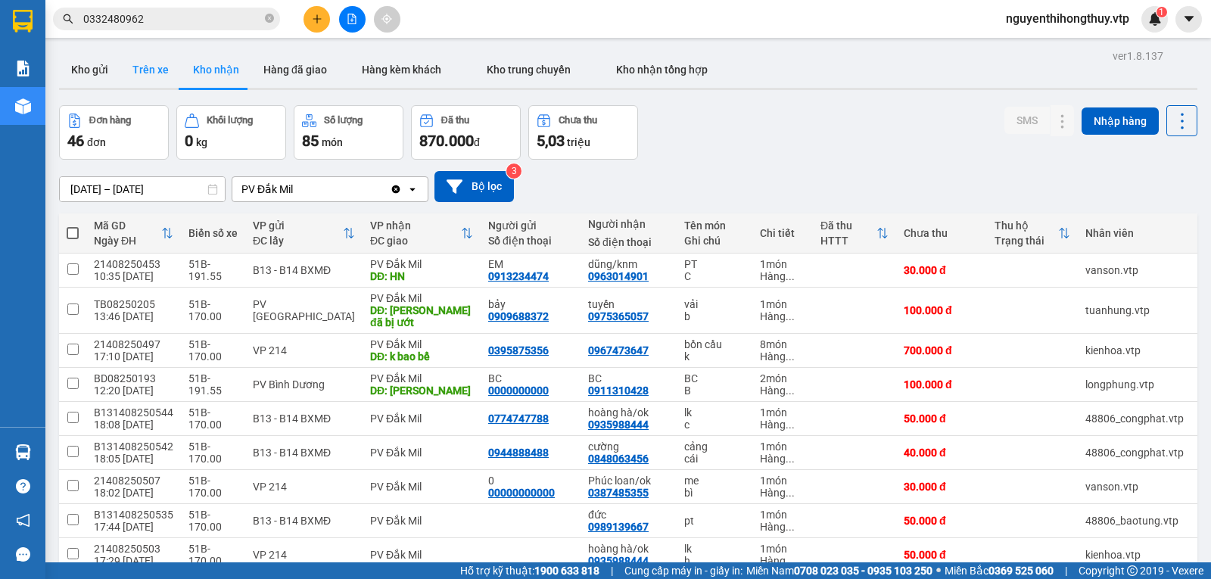
click at [154, 66] on button "Trên xe" at bounding box center [150, 69] width 61 height 36
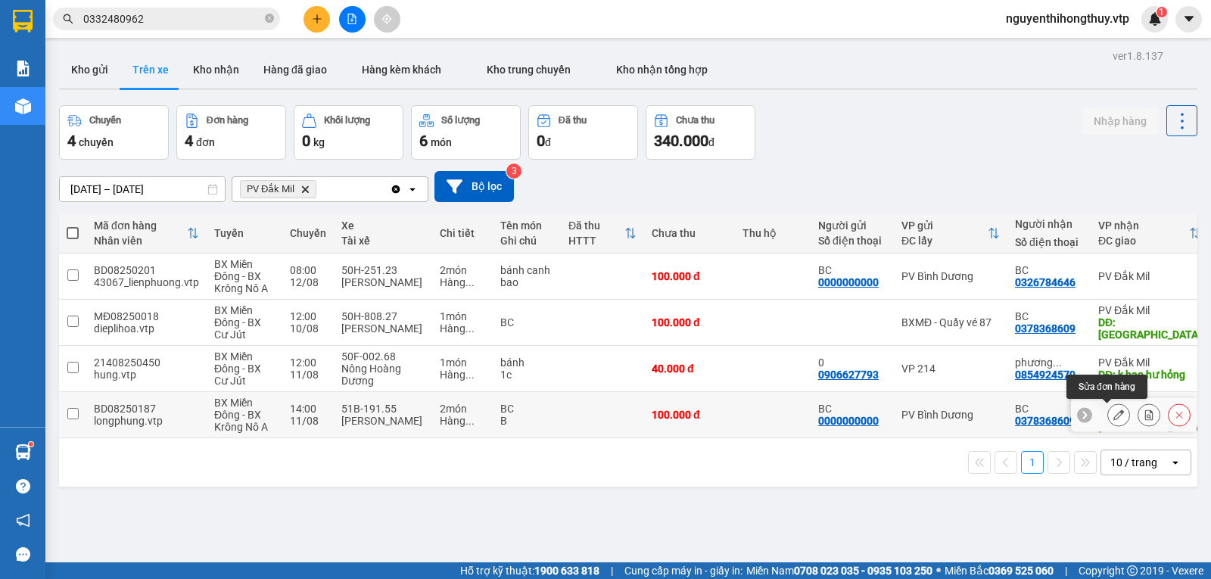
click at [1113, 417] on icon at bounding box center [1118, 414] width 11 height 11
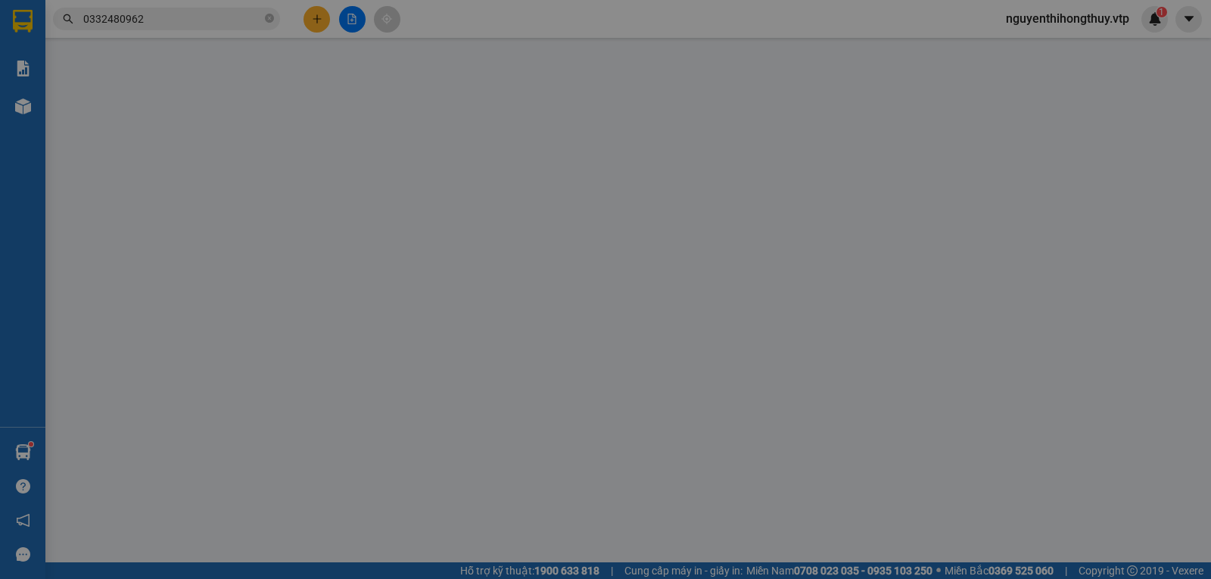
type input "0000000000"
type input "BC"
type input "0378368609"
type input "BC"
type input "[GEOGRAPHIC_DATA]"
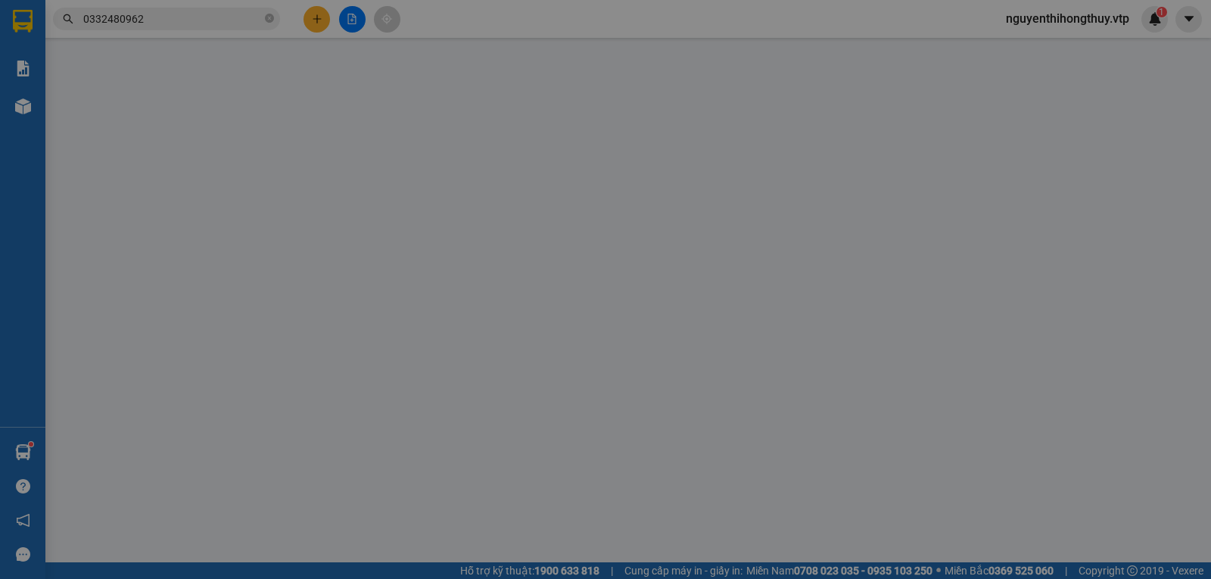
type input "100.000"
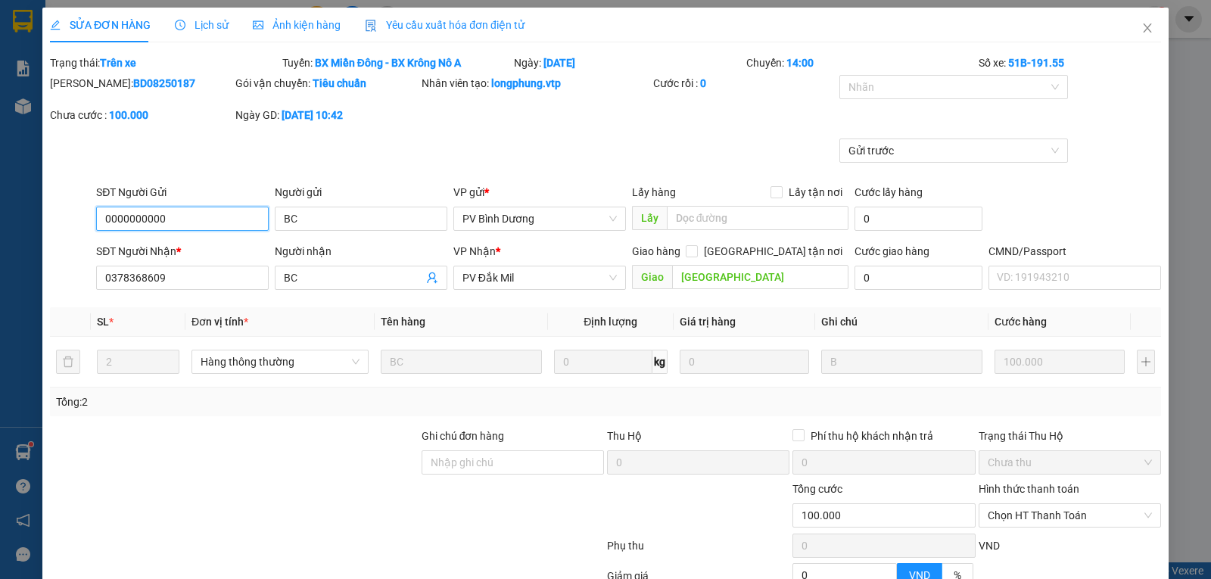
type input "5.000"
drag, startPoint x: 164, startPoint y: 279, endPoint x: 68, endPoint y: 274, distance: 96.2
click at [68, 274] on div "SĐT Người Nhận * 0378368609 0378368609 Người nhận BC VP Nhận * PV Đắk Mil Giao …" at bounding box center [605, 269] width 1114 height 53
click at [1141, 31] on icon "close" at bounding box center [1147, 28] width 12 height 12
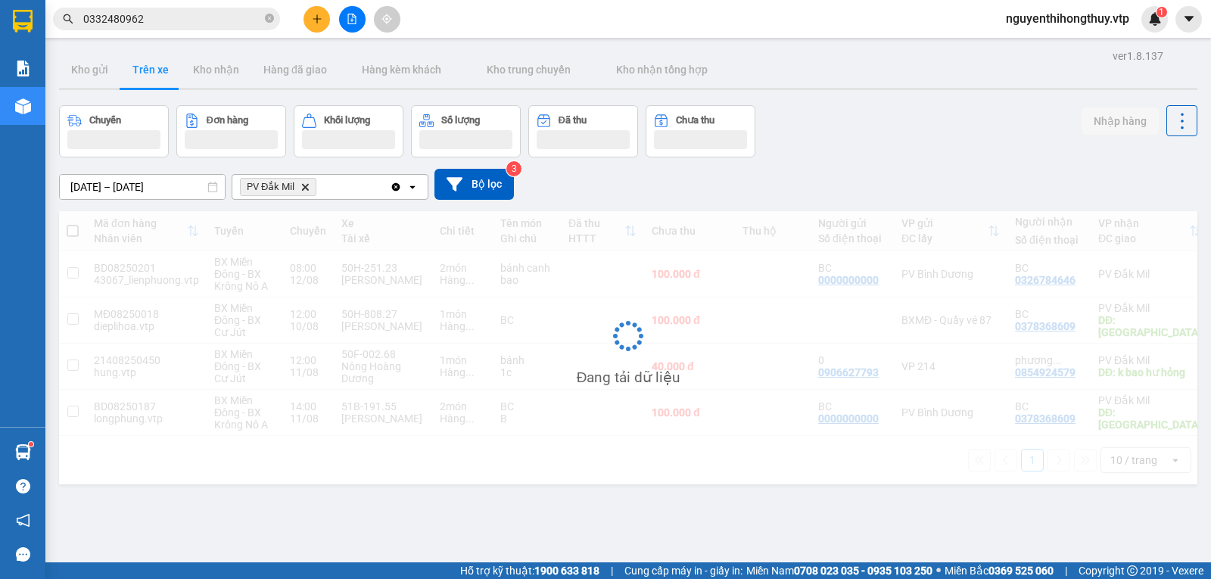
click at [181, 17] on input "0332480962" at bounding box center [172, 19] width 179 height 17
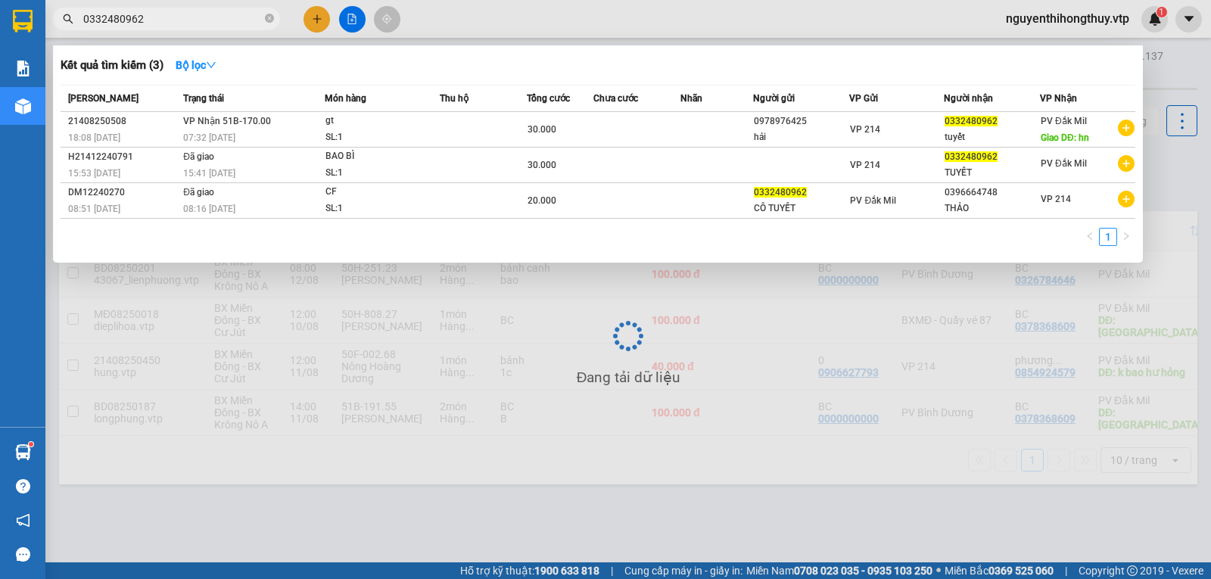
click at [181, 17] on input "0332480962" at bounding box center [172, 19] width 179 height 17
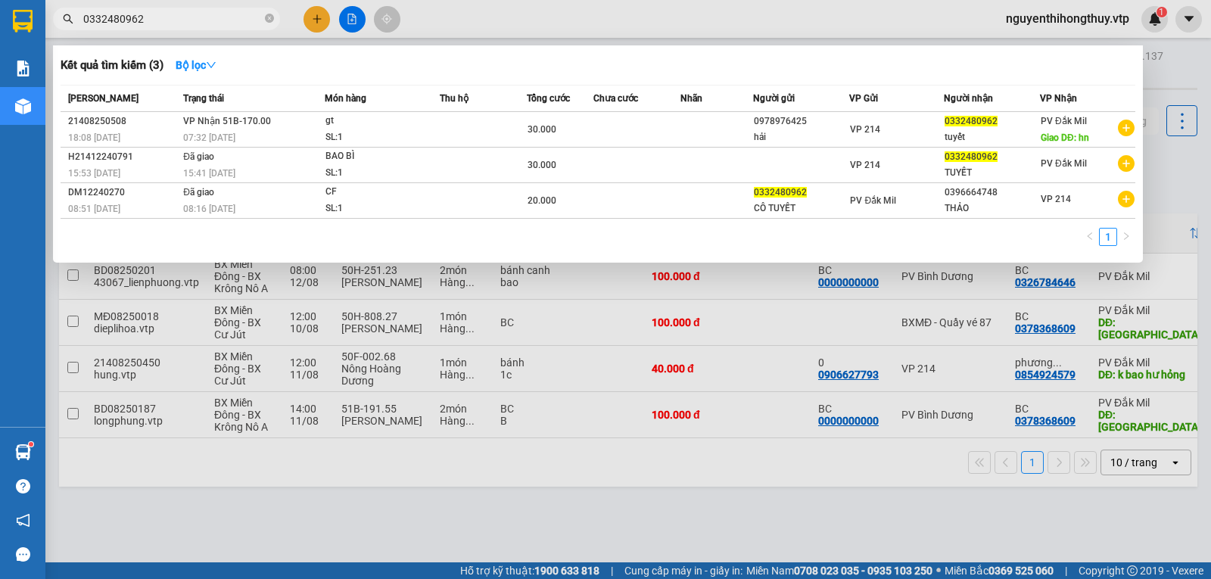
paste input "78368609"
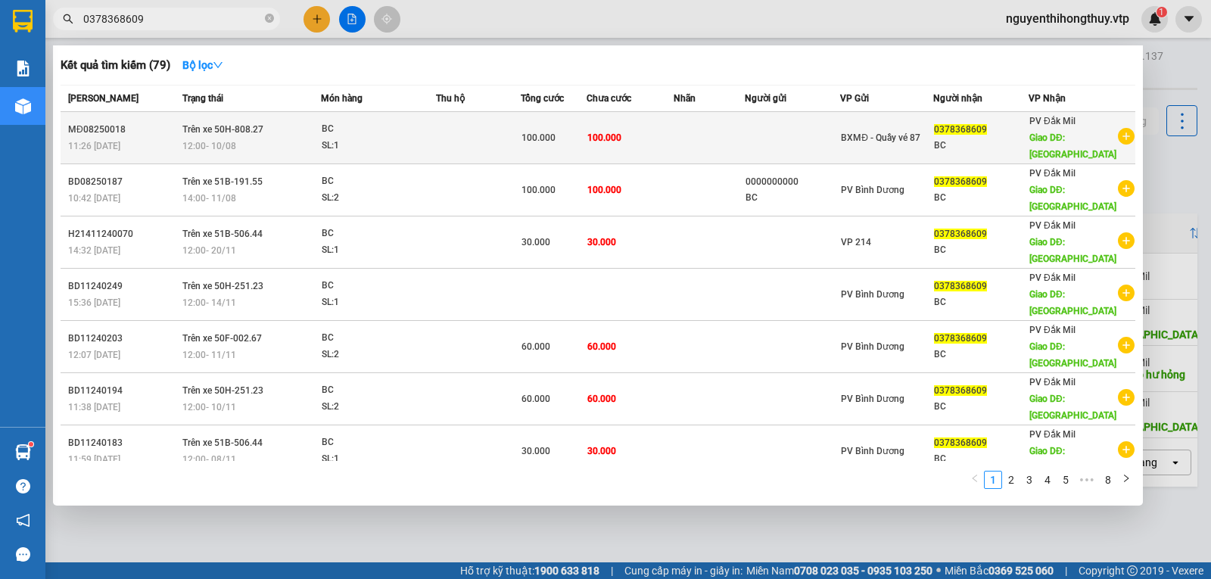
type input "0378368609"
click at [639, 129] on td "100.000" at bounding box center [629, 138] width 86 height 52
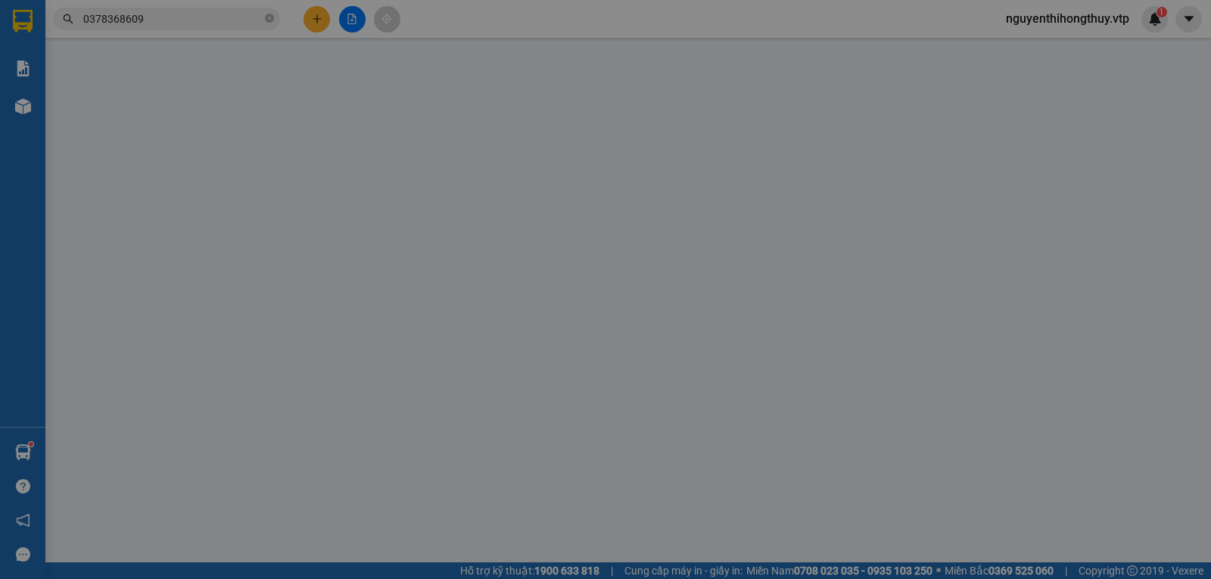
type input "5.000"
type input "0378368609"
type input "BC"
type input "[GEOGRAPHIC_DATA]"
type input "100.000"
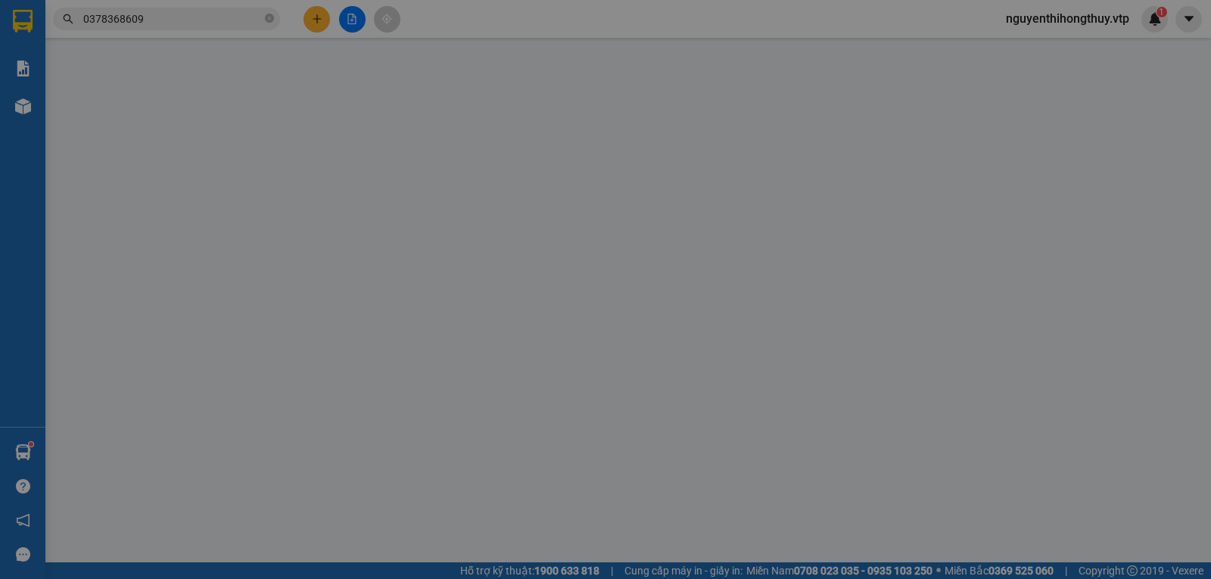
type input "100.000"
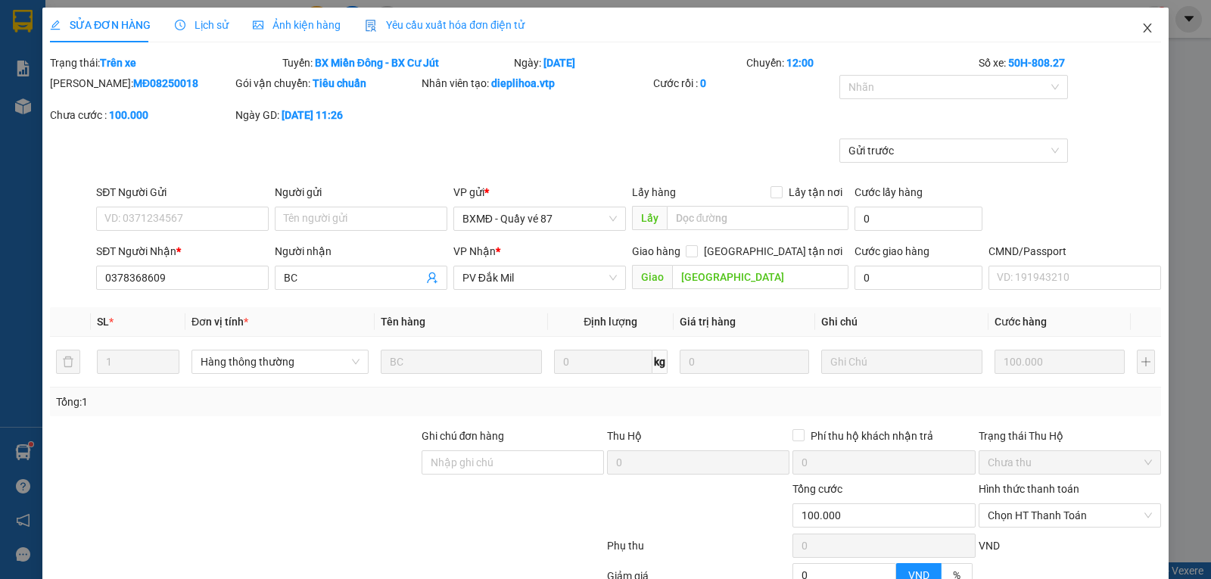
click at [1141, 28] on icon "close" at bounding box center [1147, 28] width 12 height 12
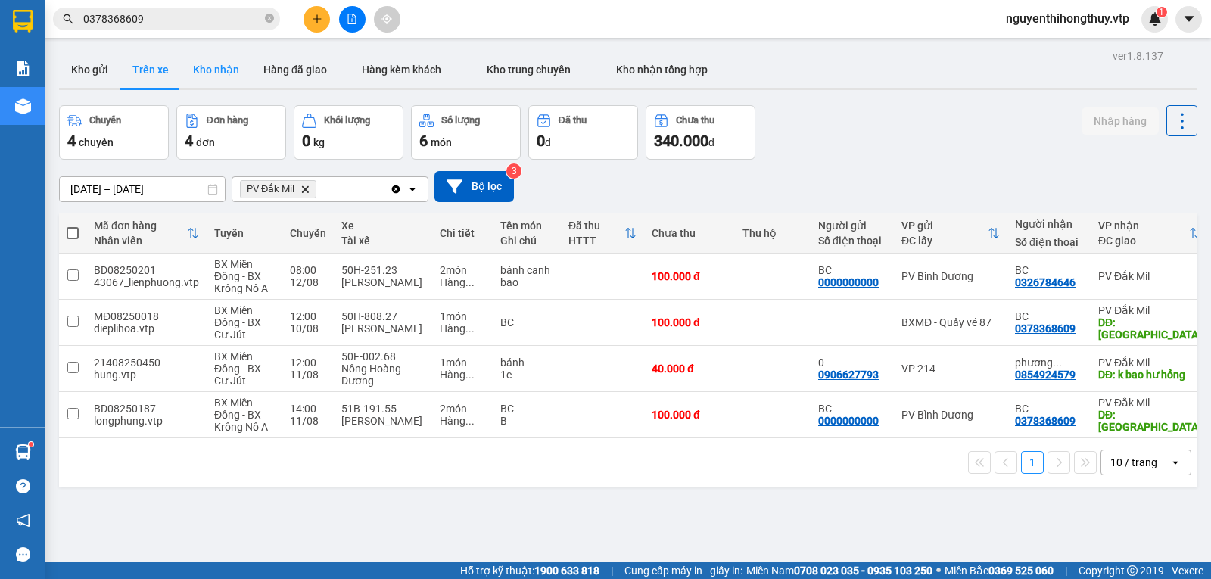
click at [208, 73] on button "Kho nhận" at bounding box center [216, 69] width 70 height 36
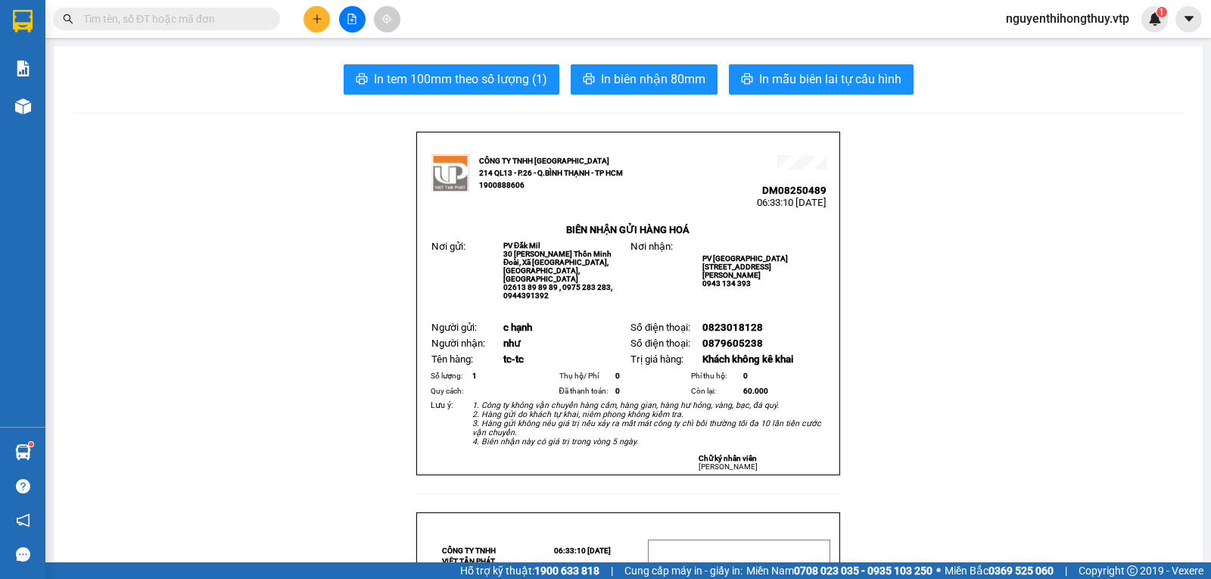
click at [221, 21] on input "text" at bounding box center [172, 19] width 179 height 17
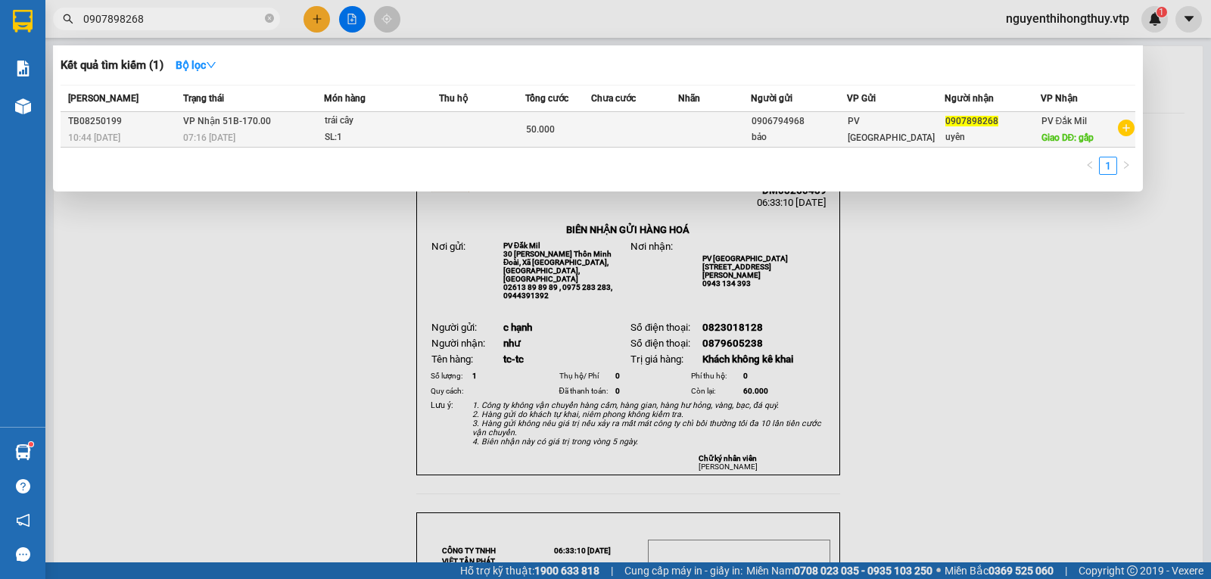
type input "0907898268"
click at [611, 132] on td at bounding box center [634, 130] width 87 height 36
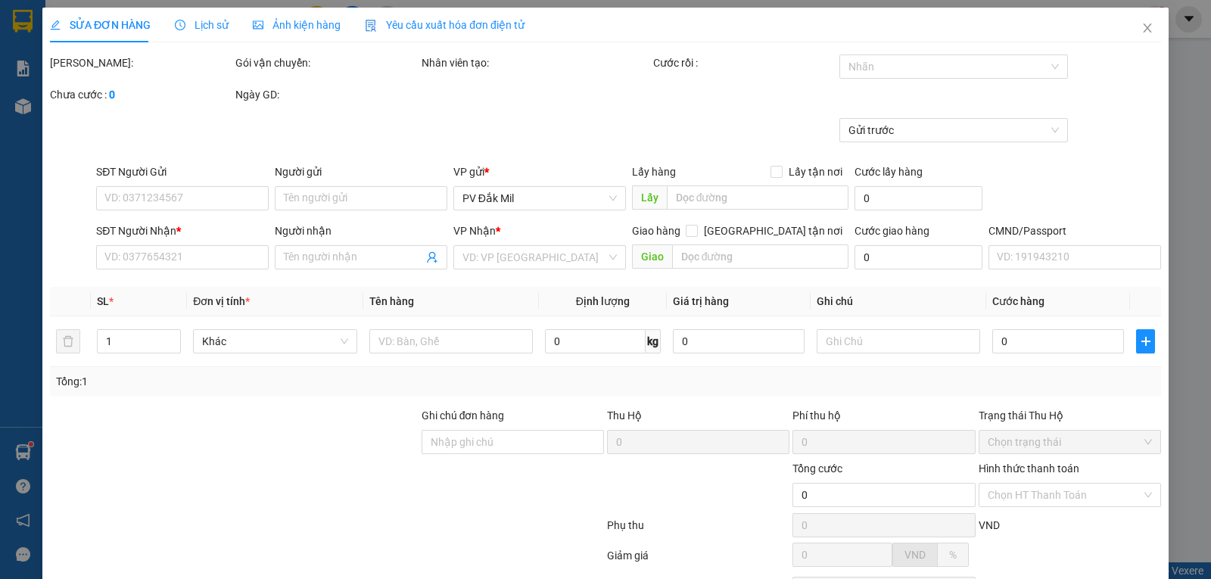
type input "2.500"
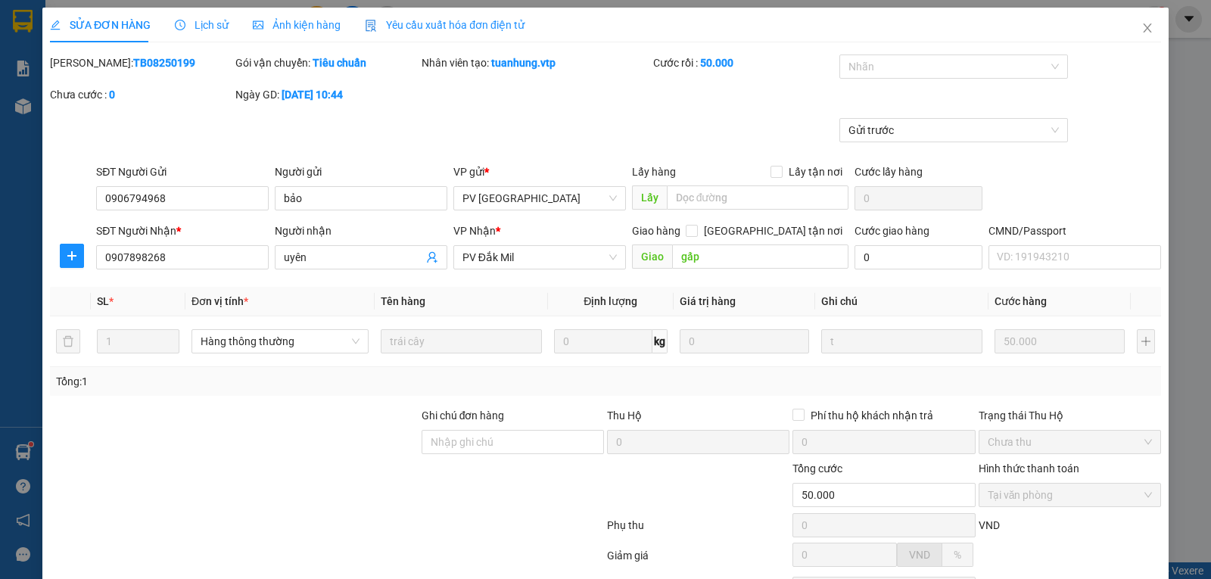
type input "0906794968"
type input "bảo"
type input "0907898268"
type input "uyên"
type input "gấp"
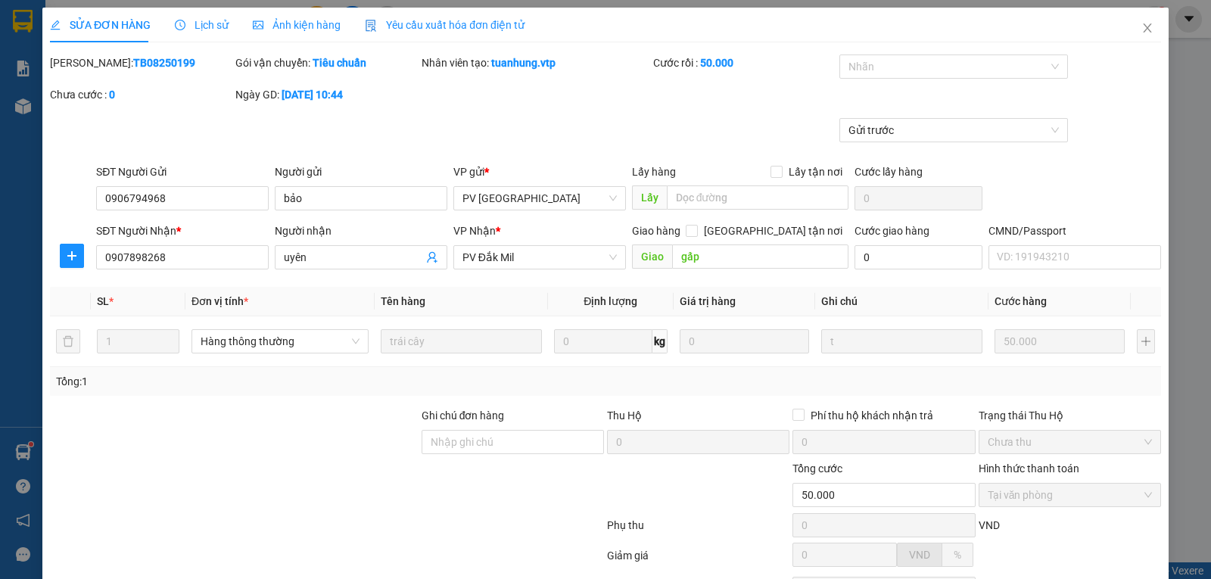
type input "50.000"
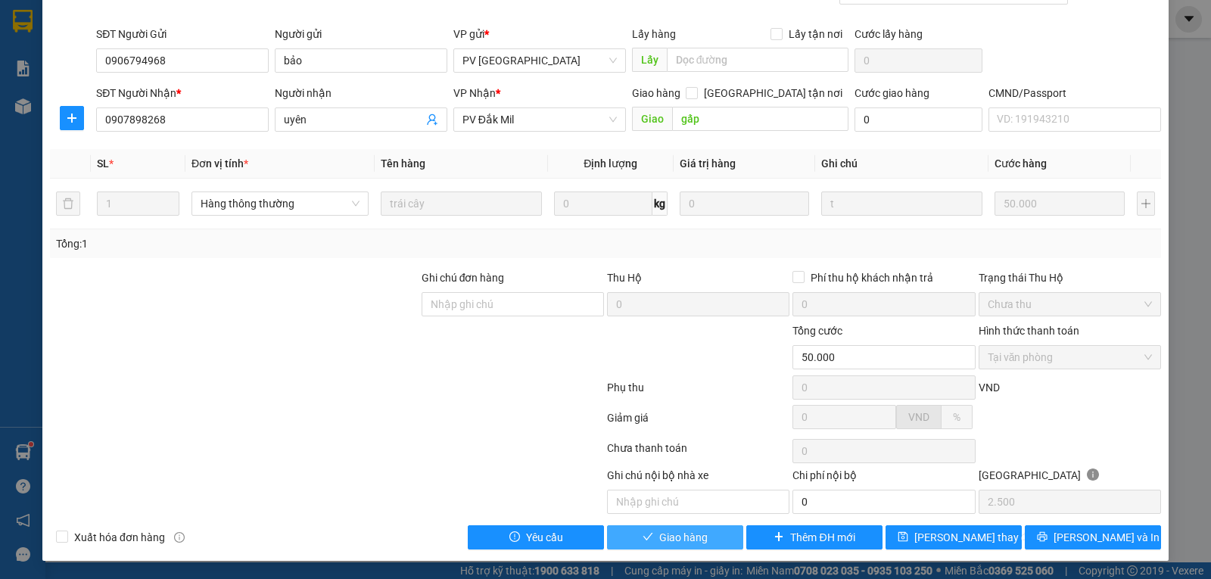
click at [677, 536] on span "Giao hàng" at bounding box center [683, 537] width 48 height 17
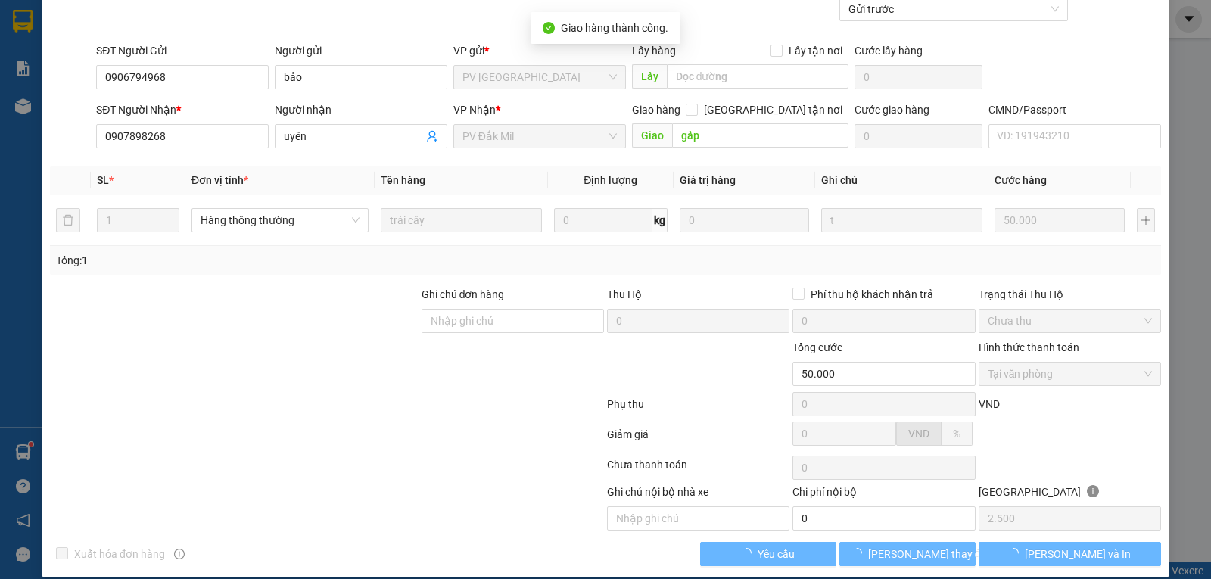
scroll to position [154, 0]
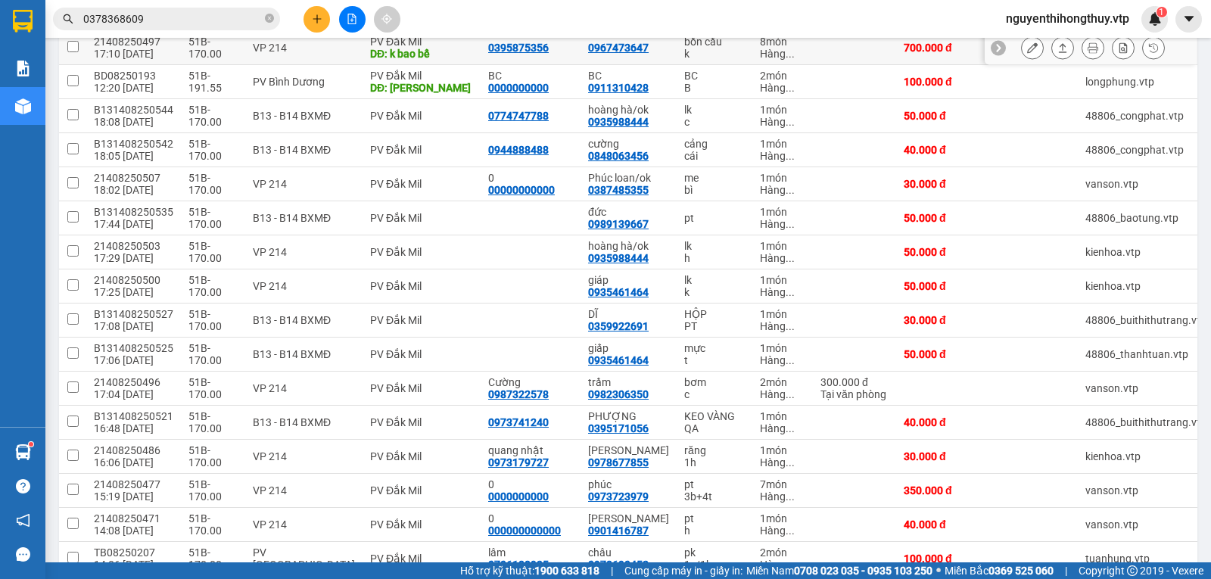
scroll to position [76, 0]
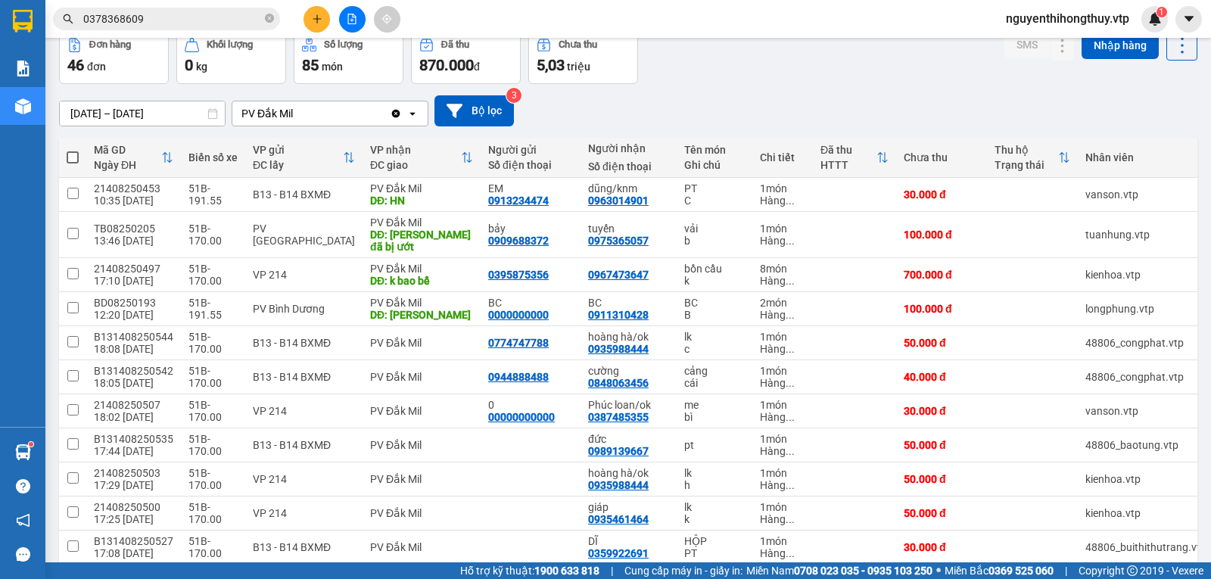
click at [198, 11] on input "0378368609" at bounding box center [172, 19] width 179 height 17
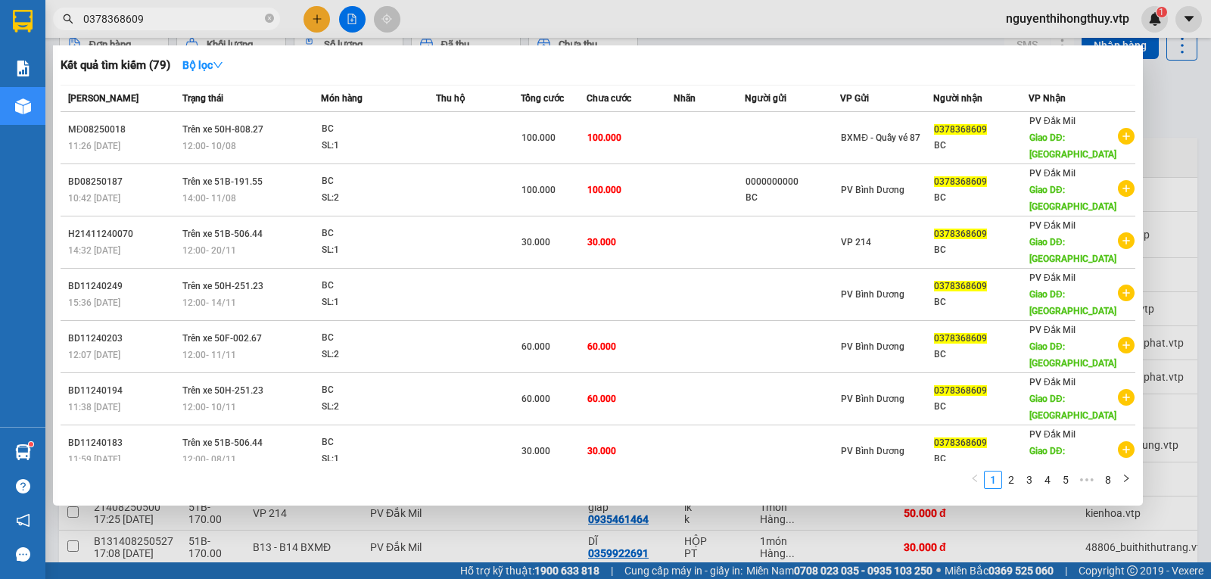
click at [579, 4] on div at bounding box center [605, 289] width 1211 height 579
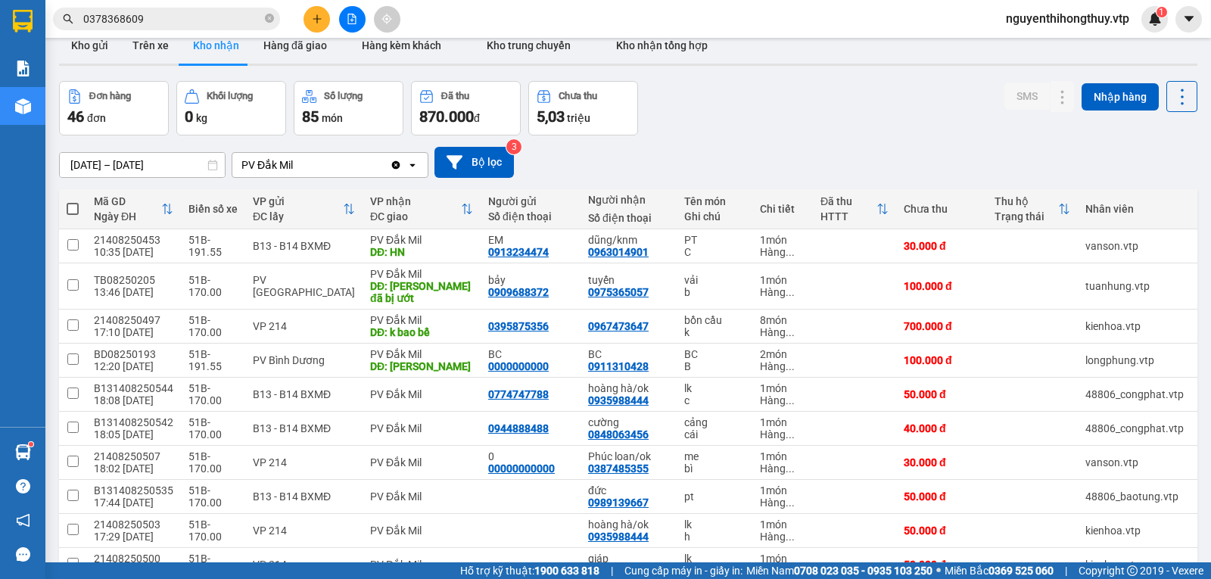
scroll to position [0, 0]
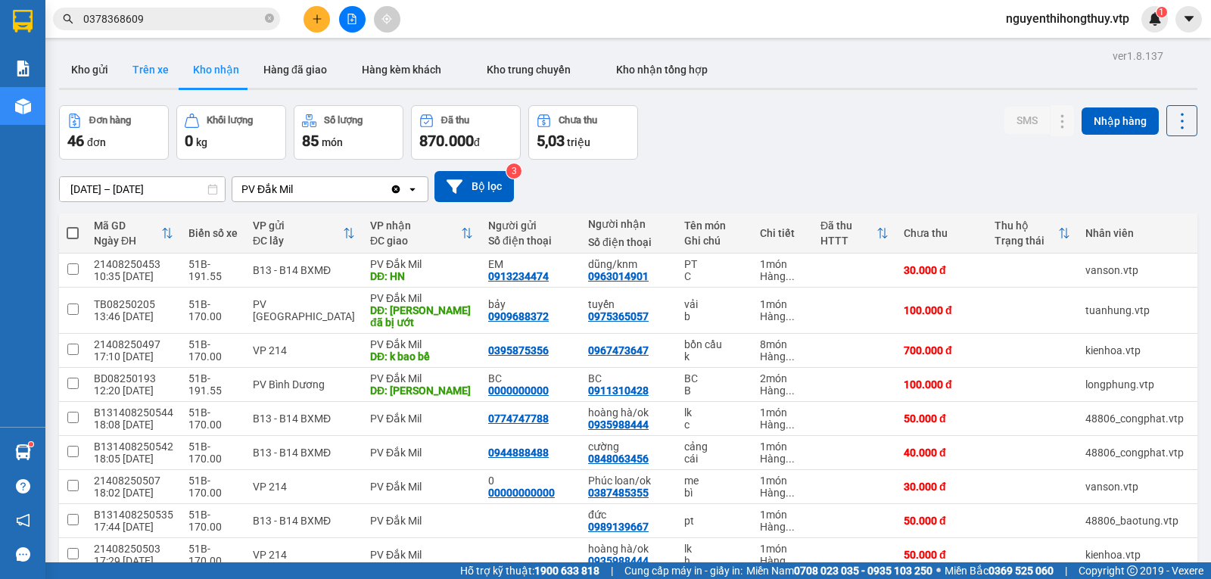
click at [153, 67] on button "Trên xe" at bounding box center [150, 69] width 61 height 36
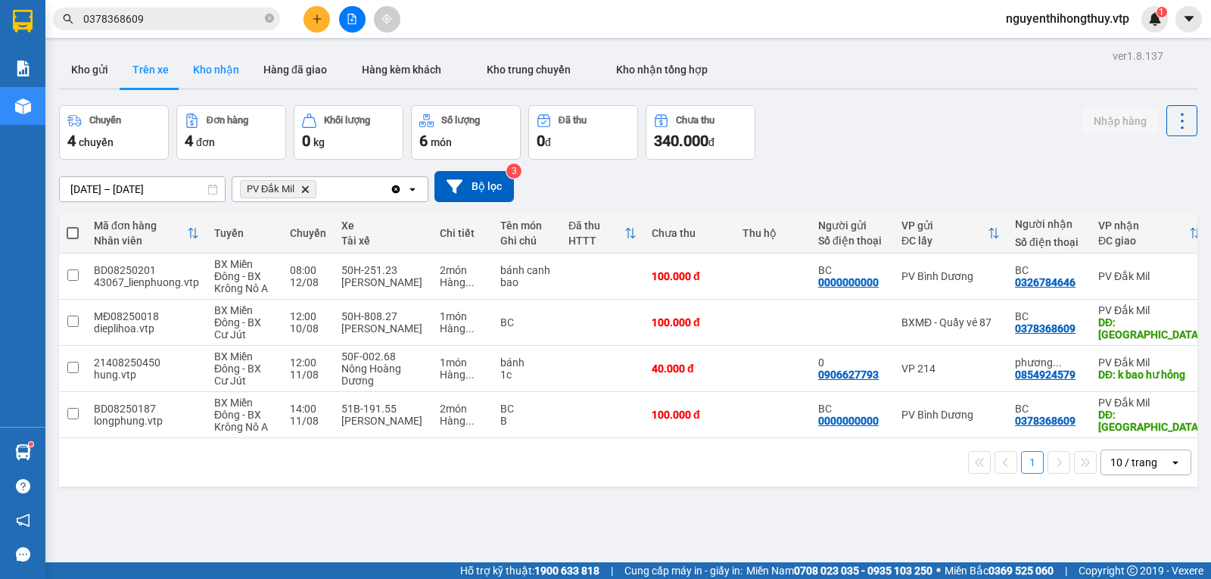
click at [219, 61] on button "Kho nhận" at bounding box center [216, 69] width 70 height 36
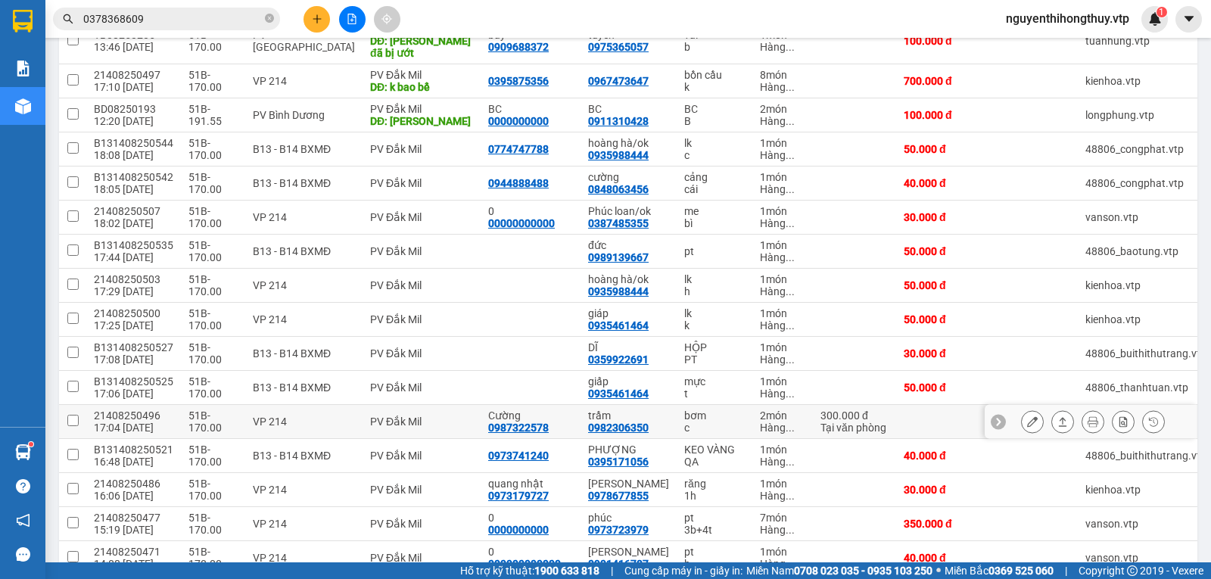
scroll to position [303, 0]
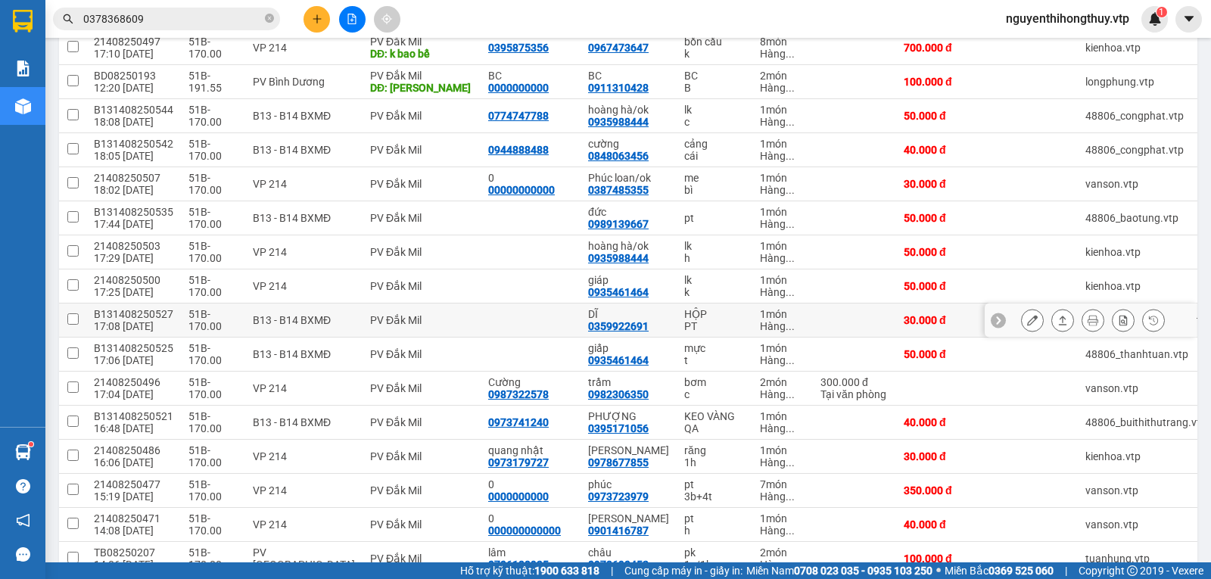
click at [1027, 315] on icon at bounding box center [1032, 320] width 11 height 11
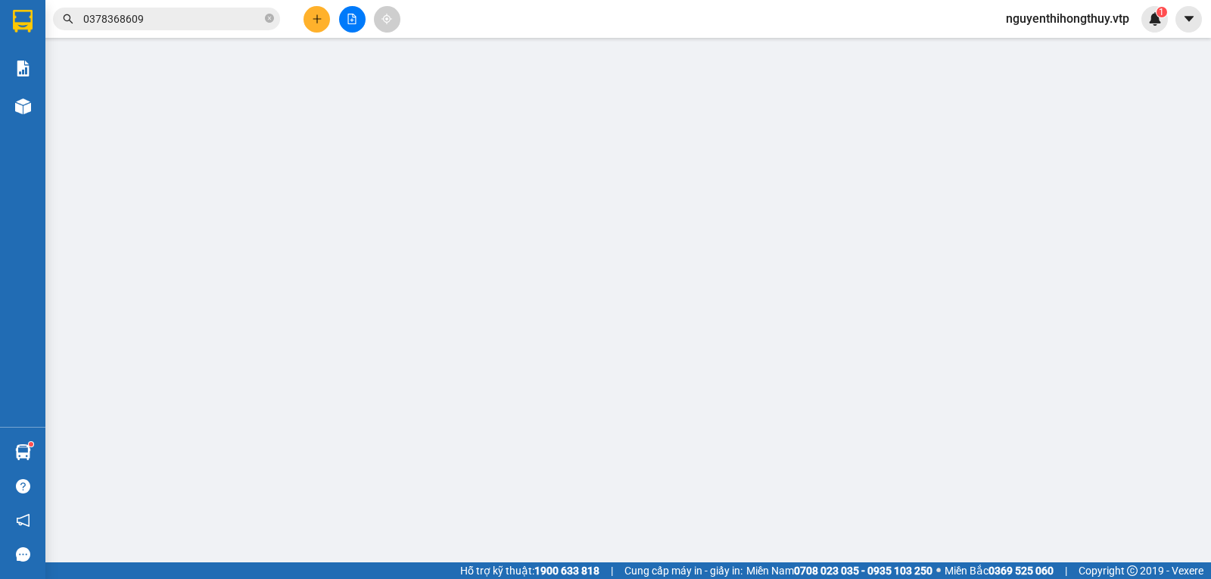
type input "0359922691"
type input "DĨ"
type input "30.000"
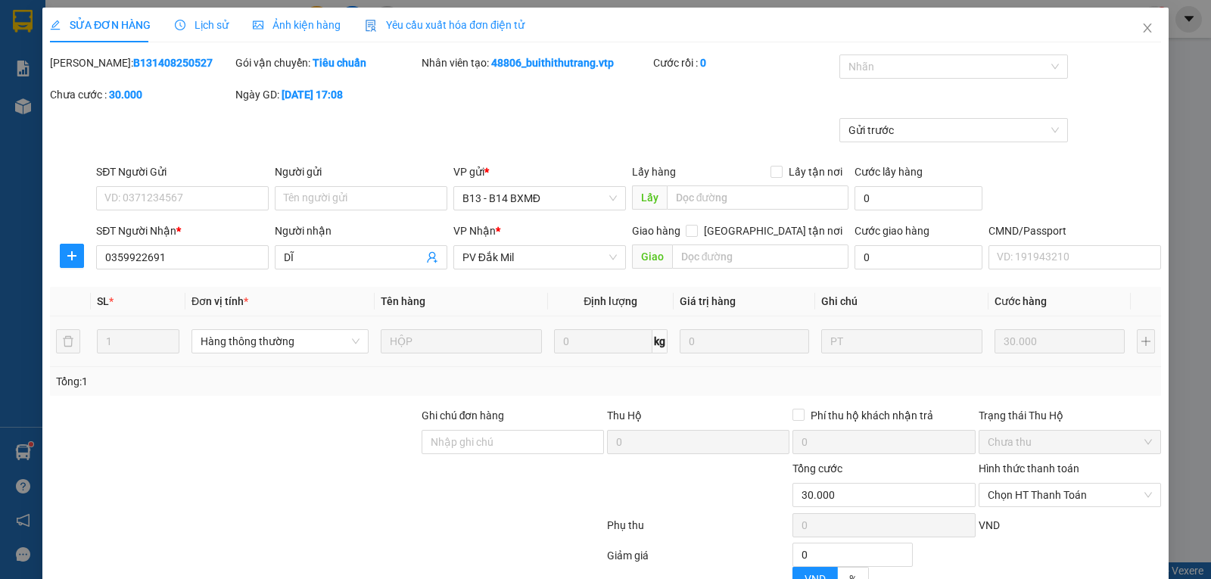
type input "1.500"
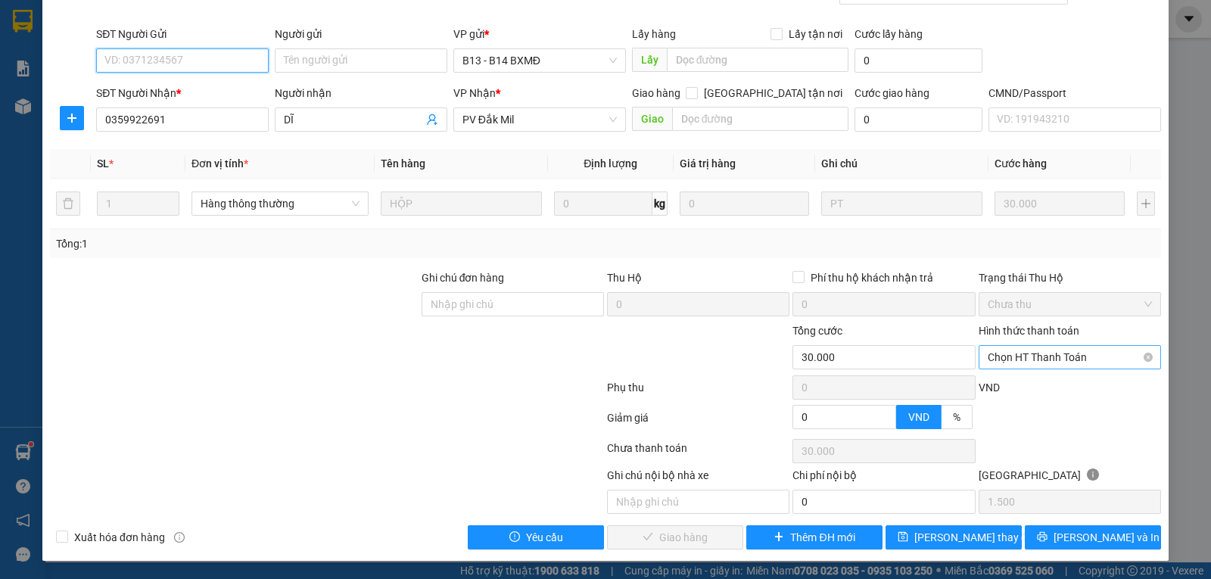
click at [1063, 360] on span "Chọn HT Thanh Toán" at bounding box center [1069, 357] width 164 height 23
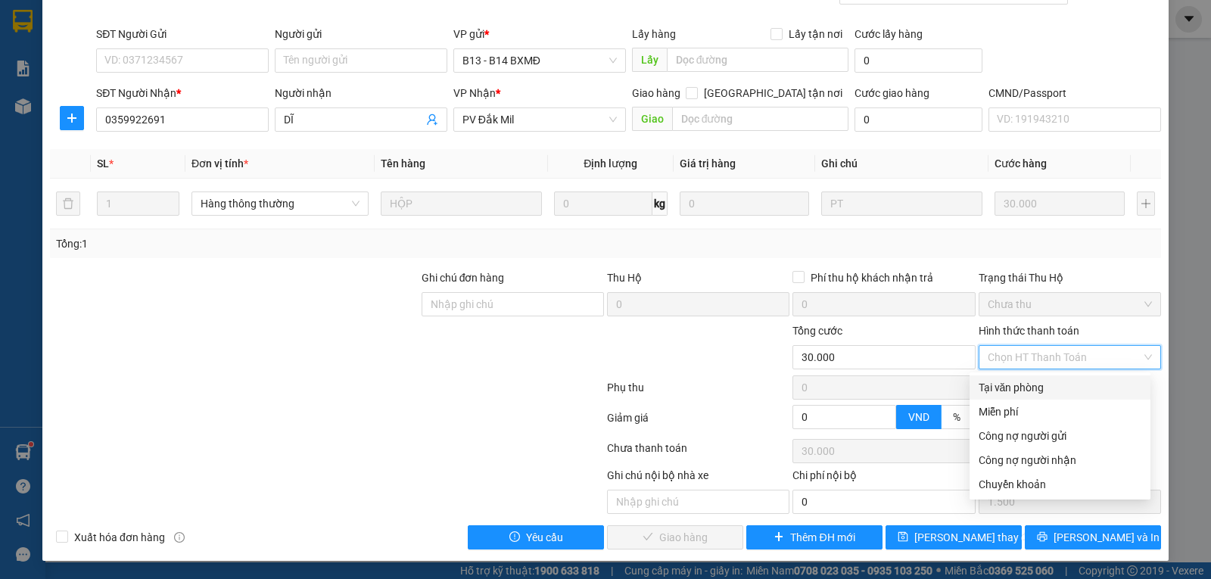
click at [1016, 384] on div "Tại văn phòng" at bounding box center [1059, 387] width 163 height 17
type input "0"
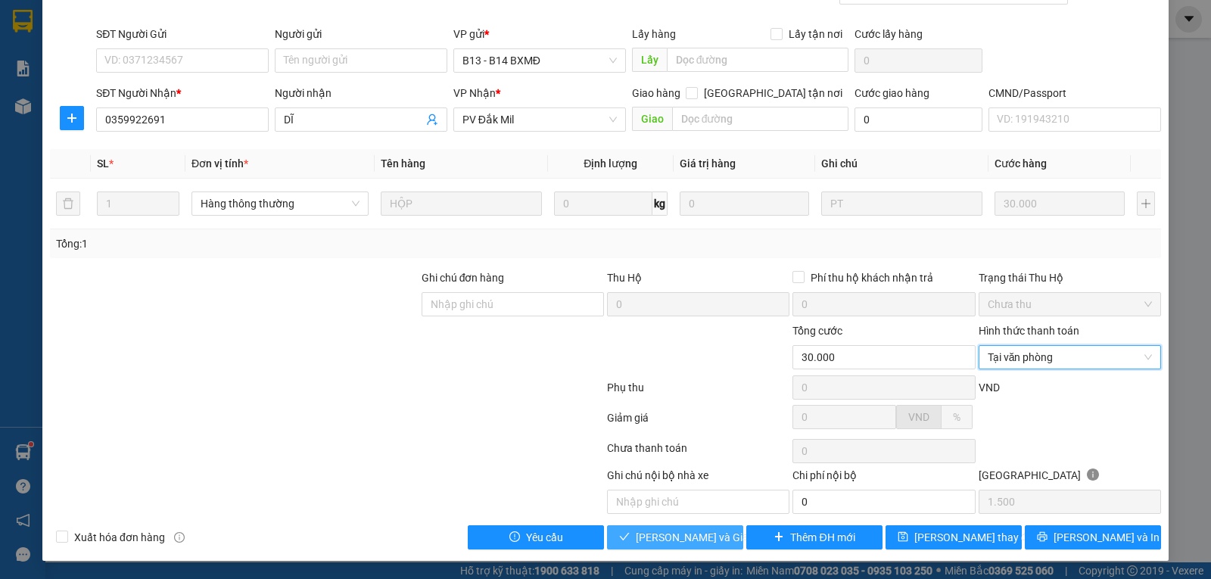
click at [678, 534] on span "[PERSON_NAME] và [PERSON_NAME] hàng" at bounding box center [708, 537] width 145 height 17
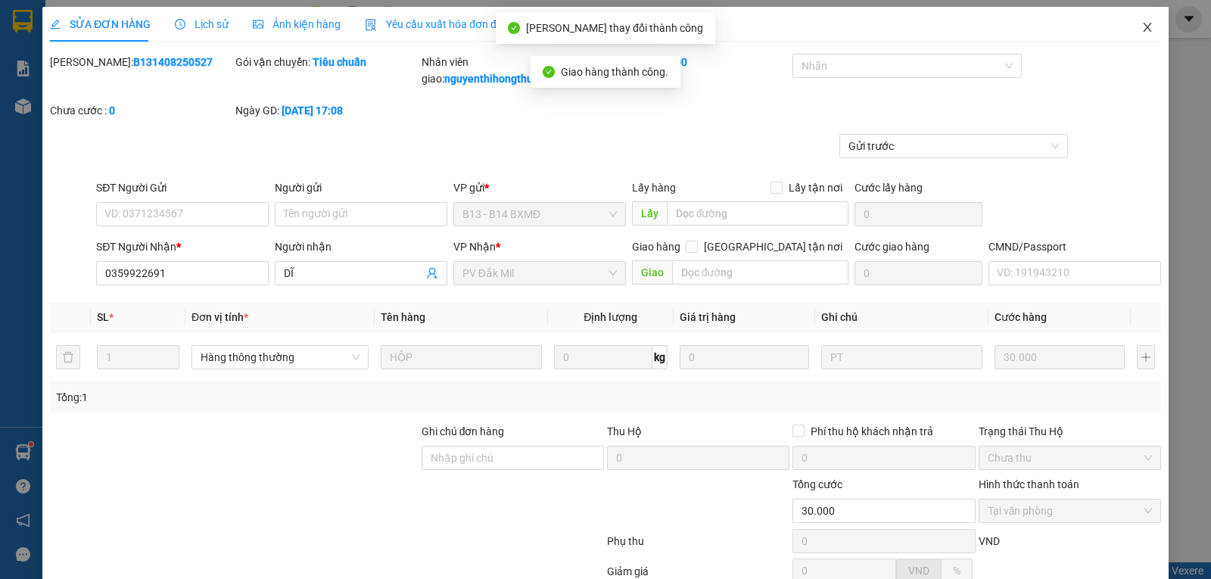
scroll to position [0, 0]
click at [1129, 25] on span "Close" at bounding box center [1147, 29] width 42 height 42
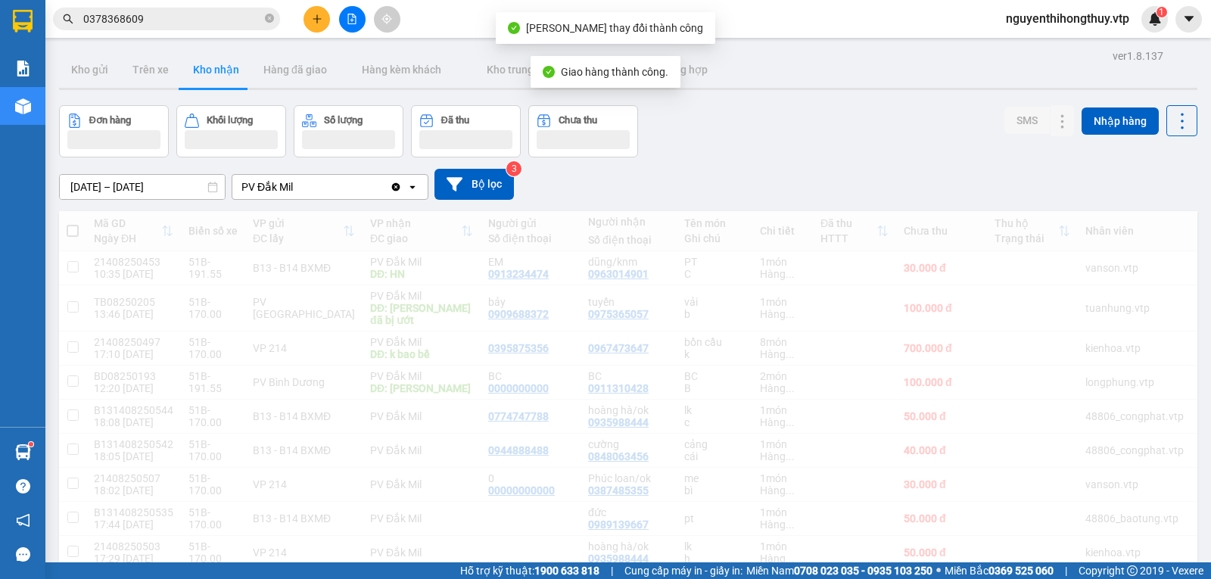
click at [1133, 25] on span "nguyenthihongthuy.vtp" at bounding box center [1067, 18] width 148 height 19
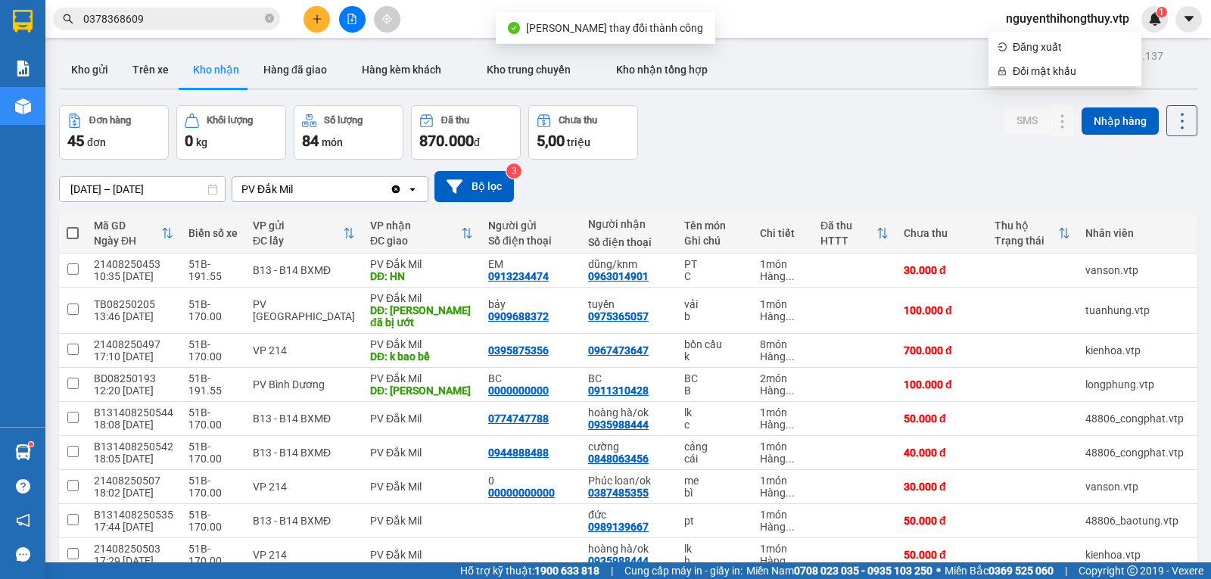
click at [219, 17] on input "0378368609" at bounding box center [172, 19] width 179 height 17
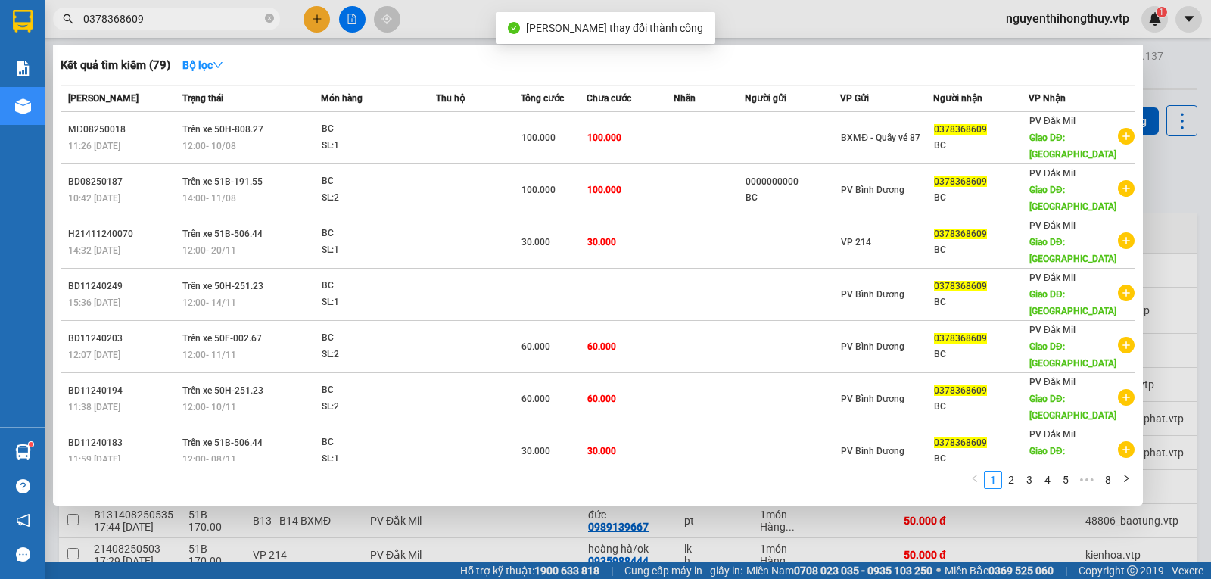
click at [219, 17] on input "0378368609" at bounding box center [172, 19] width 179 height 17
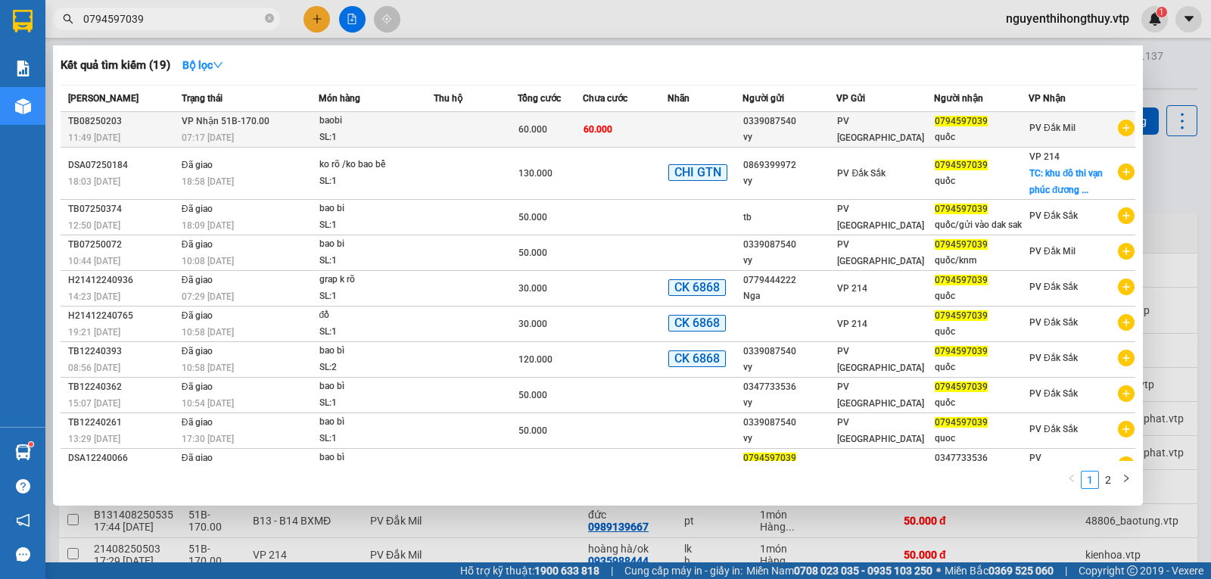
type input "0794597039"
click at [635, 126] on td "60.000" at bounding box center [626, 130] width 86 height 36
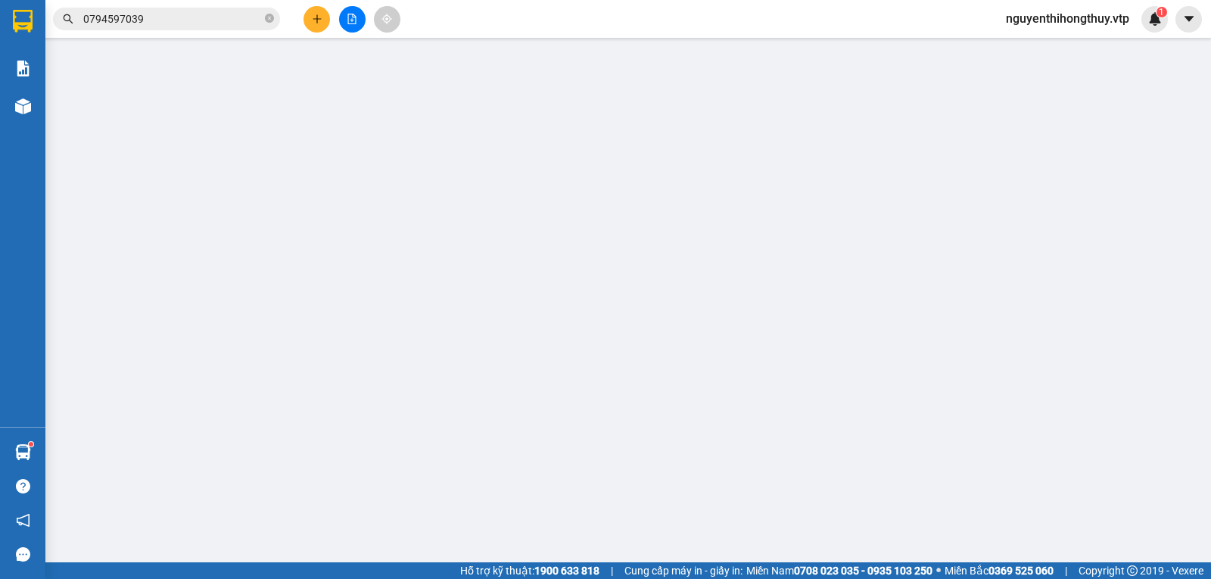
type input "0339087540"
type input "vy"
type input "0794597039"
type input "quốc"
type input "60.000"
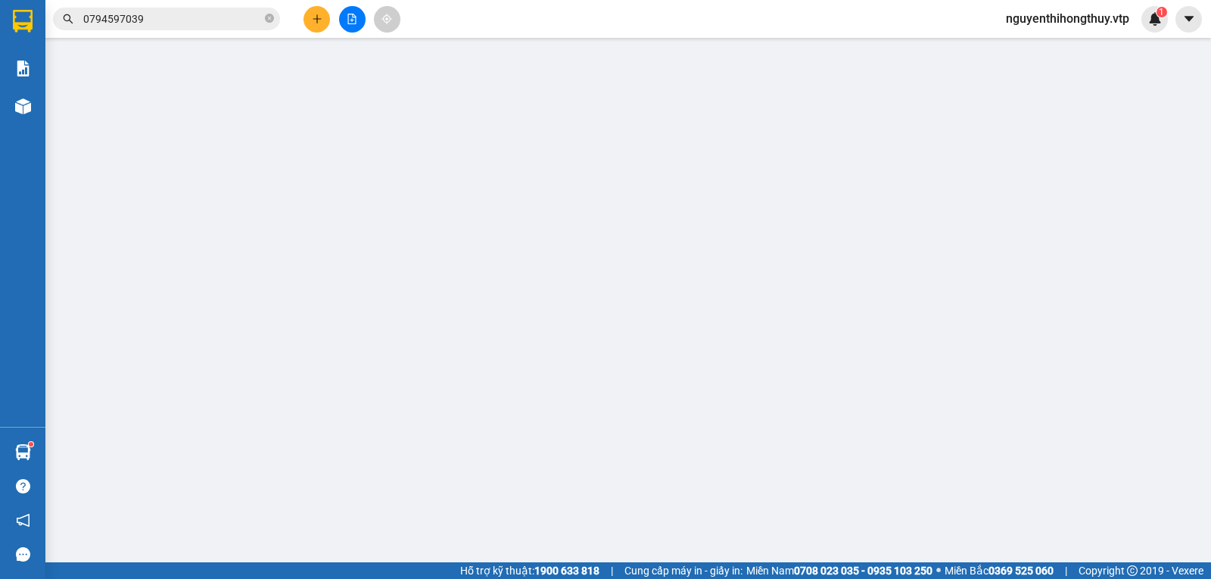
type input "60.000"
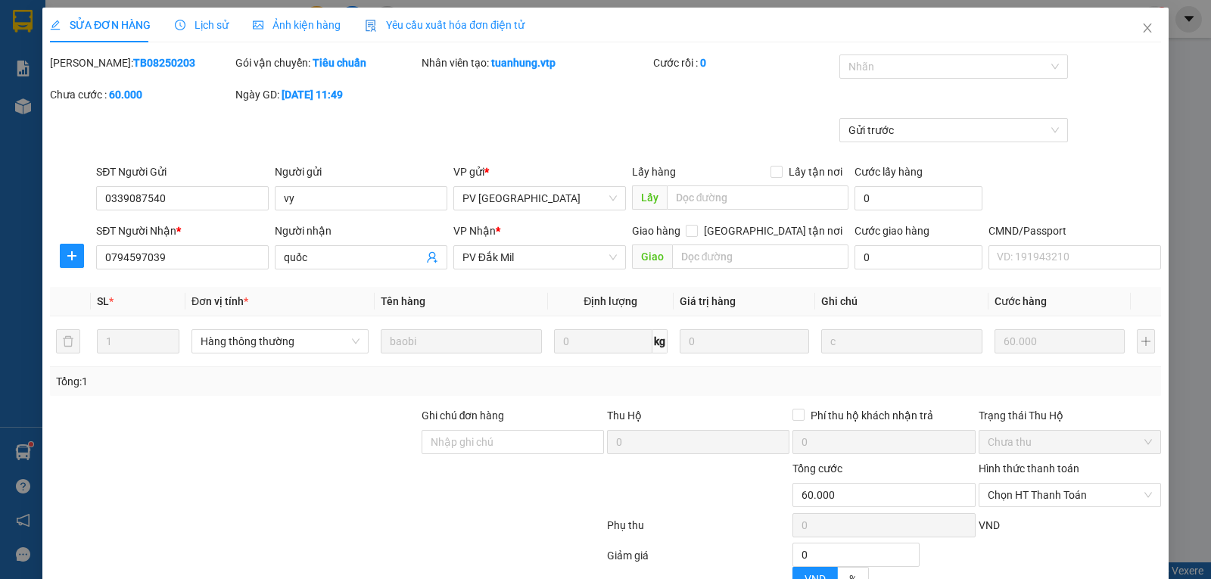
type input "3.000"
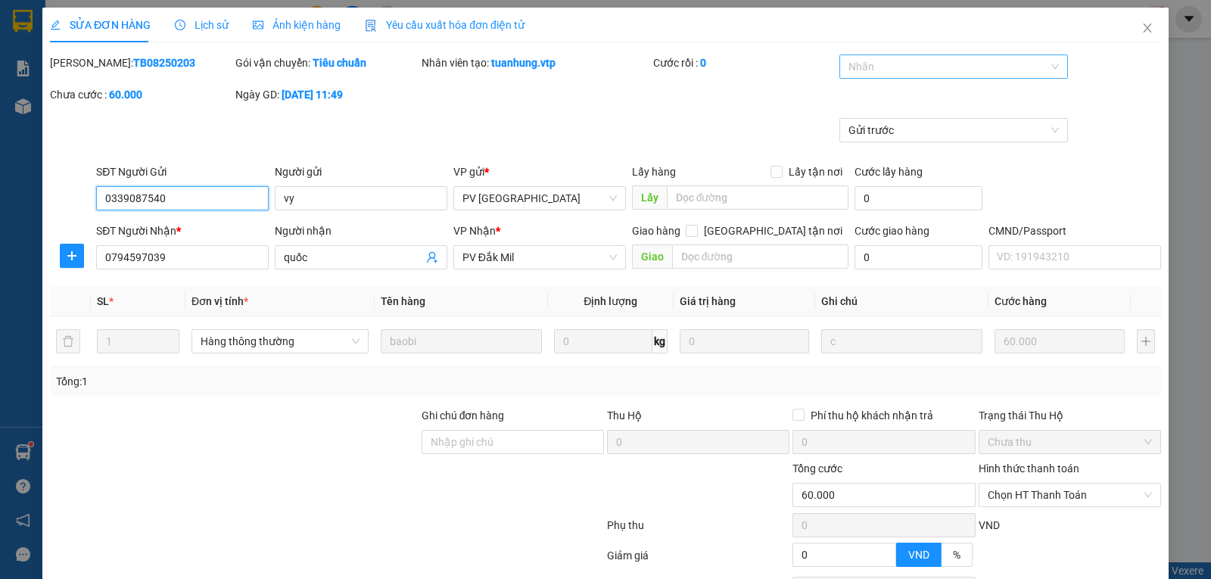
click at [878, 67] on div at bounding box center [946, 67] width 207 height 18
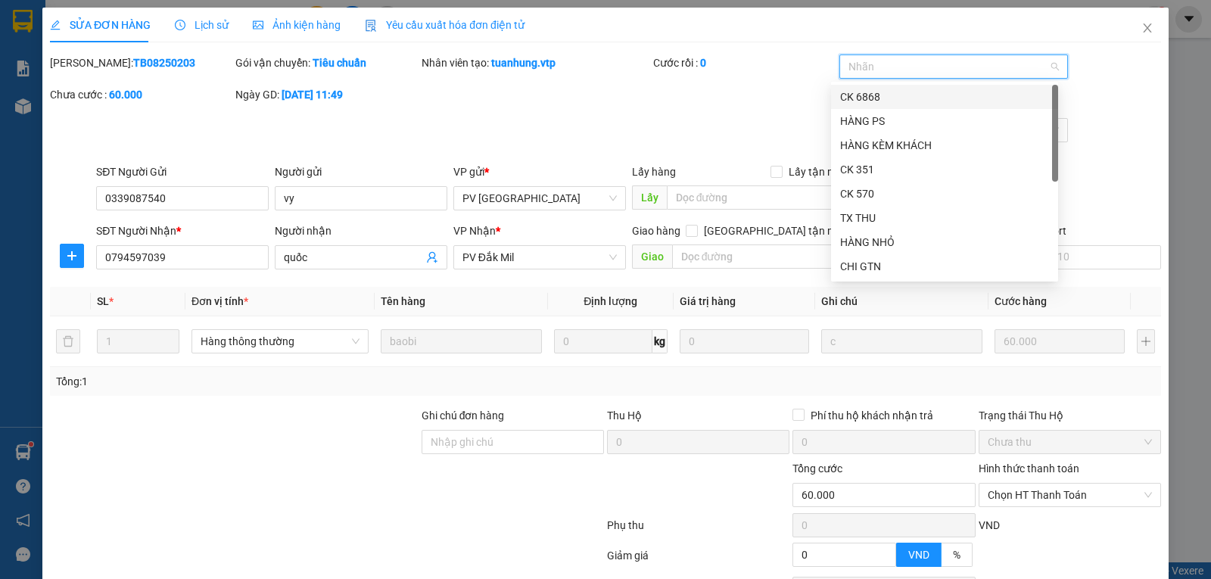
click at [878, 91] on div "CK 6868" at bounding box center [944, 97] width 209 height 17
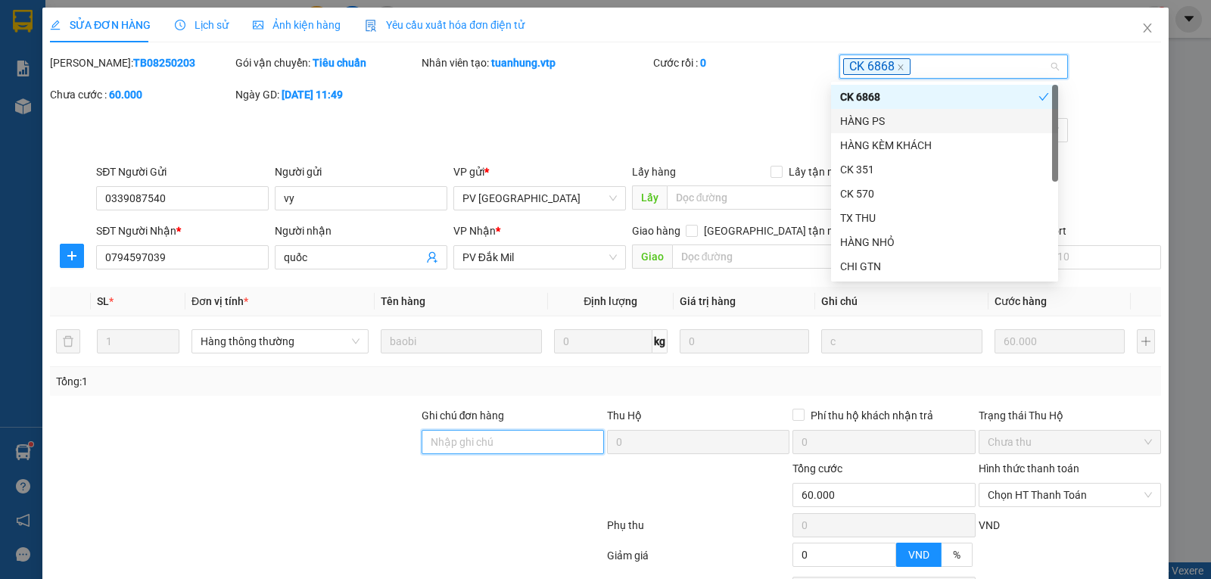
click at [473, 446] on input "Ghi chú đơn hàng" at bounding box center [512, 442] width 182 height 24
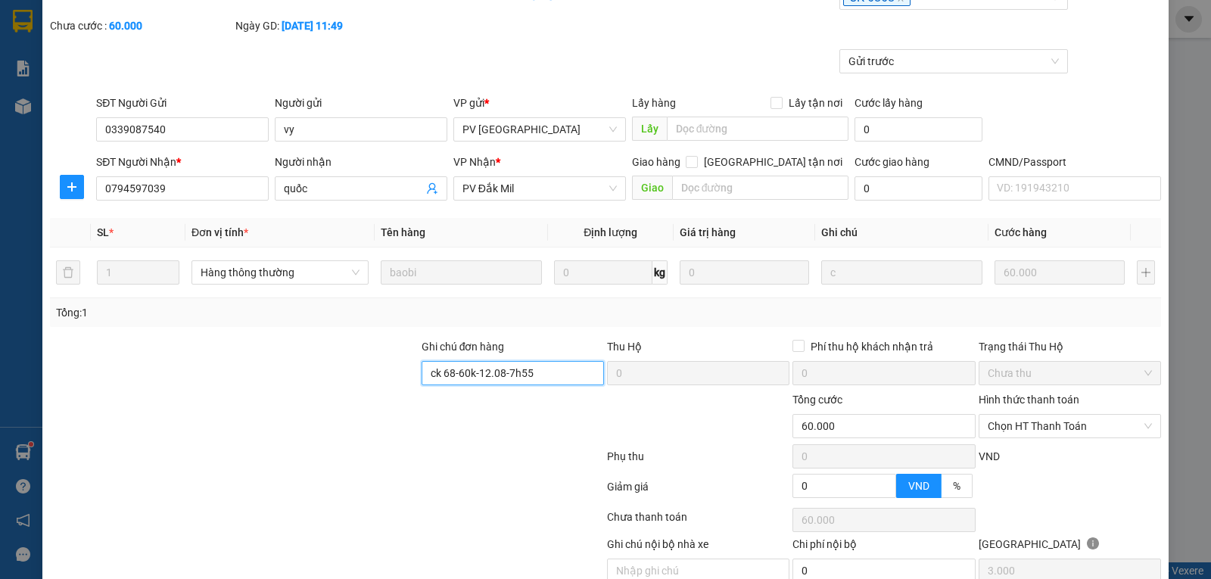
scroll to position [138, 0]
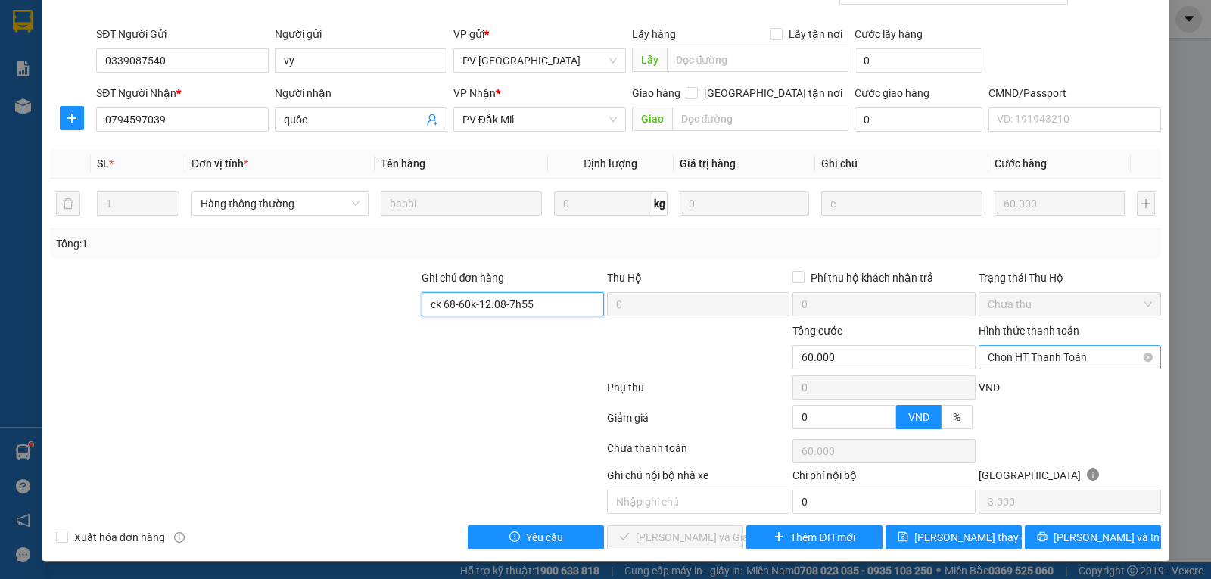
click at [1065, 356] on span "Chọn HT Thanh Toán" at bounding box center [1069, 357] width 164 height 23
type input "ck 68-60k-12.08-7h55"
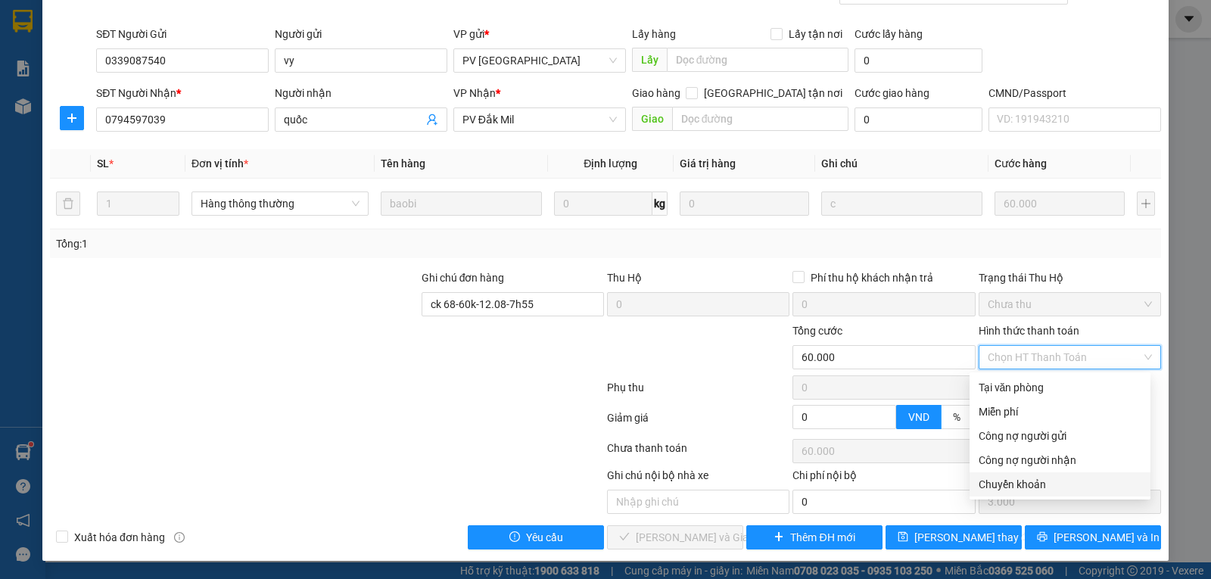
click at [1014, 478] on div "Chuyển khoản" at bounding box center [1059, 484] width 163 height 17
type input "0"
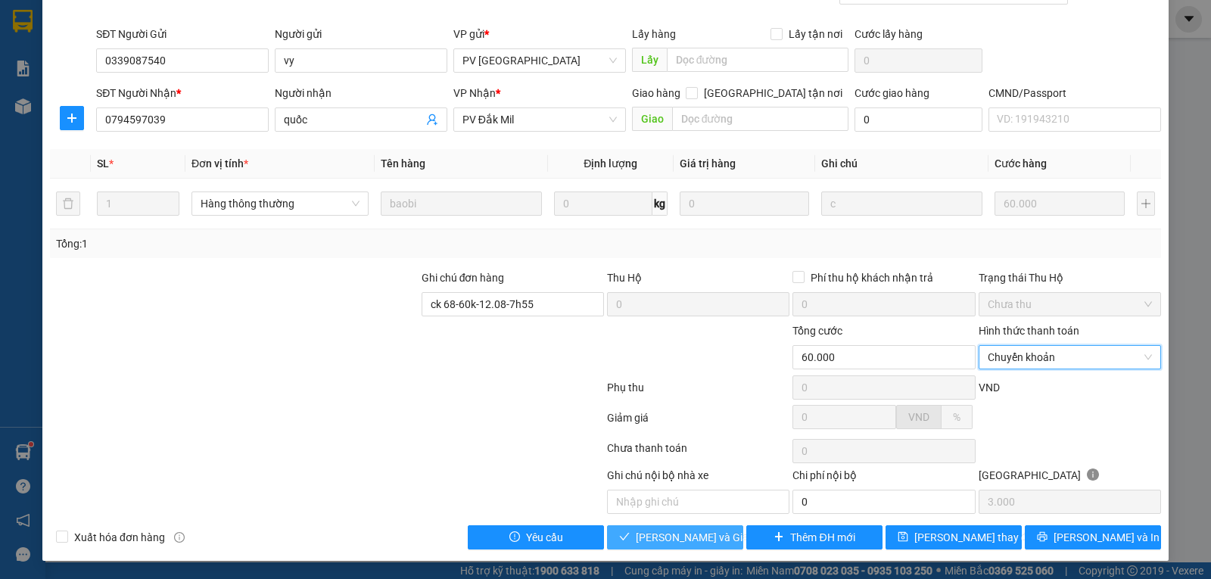
click at [686, 530] on span "[PERSON_NAME] và [PERSON_NAME] hàng" at bounding box center [708, 537] width 145 height 17
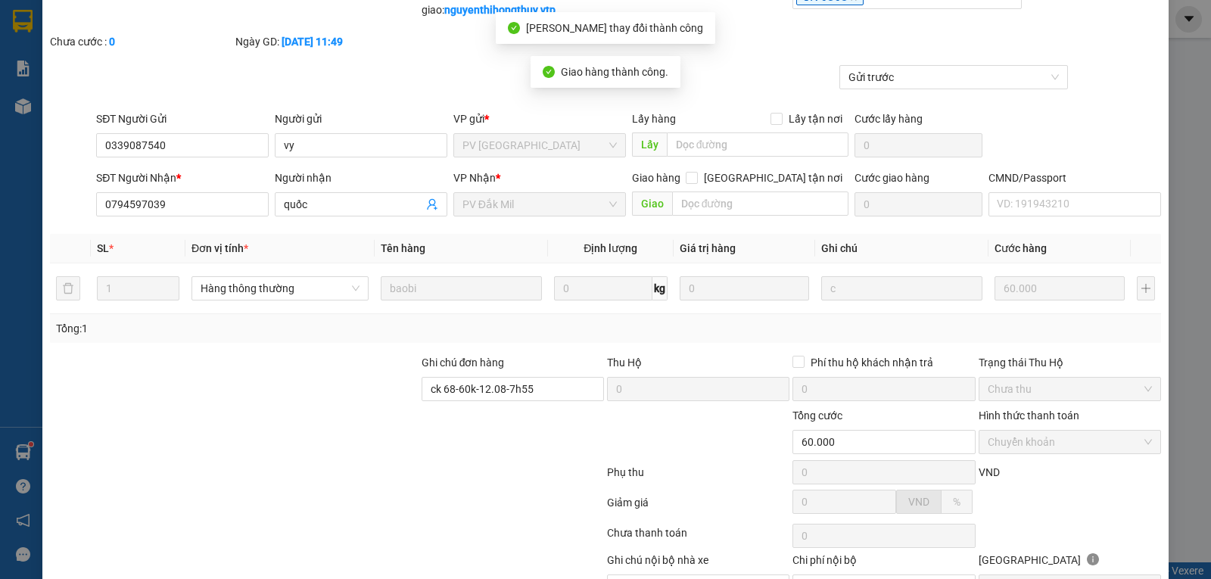
scroll to position [0, 0]
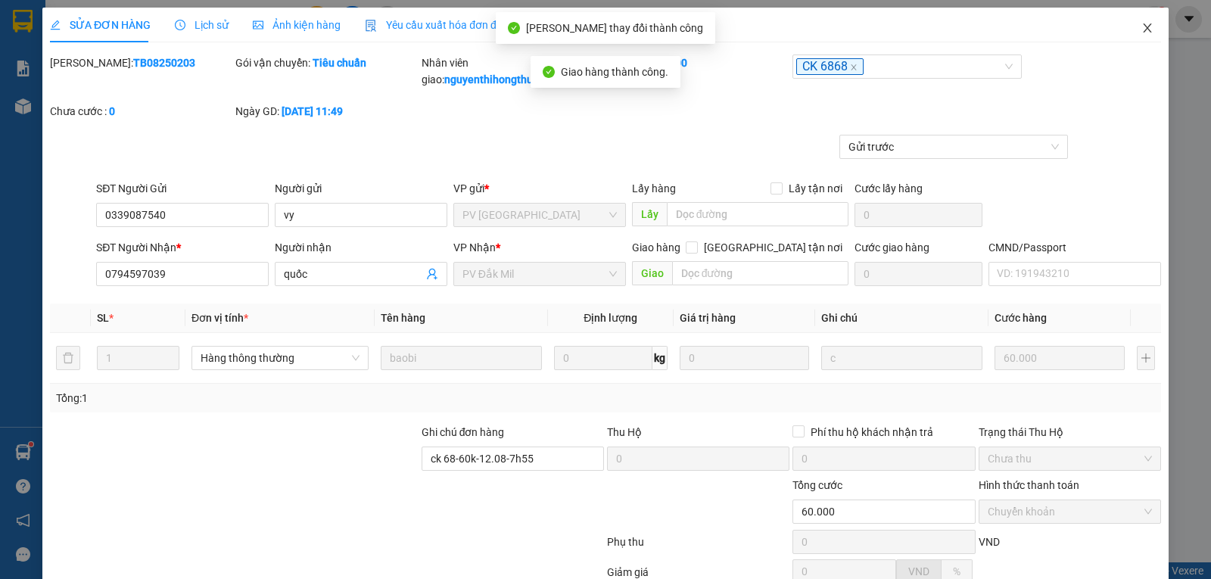
click at [1143, 27] on icon "close" at bounding box center [1147, 27] width 8 height 9
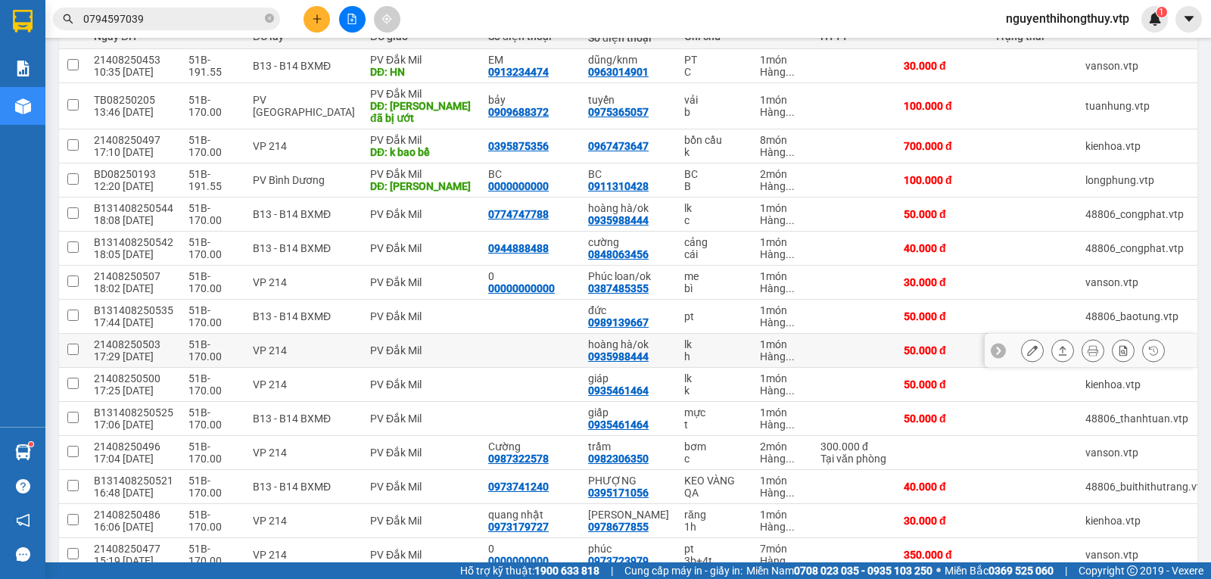
scroll to position [303, 0]
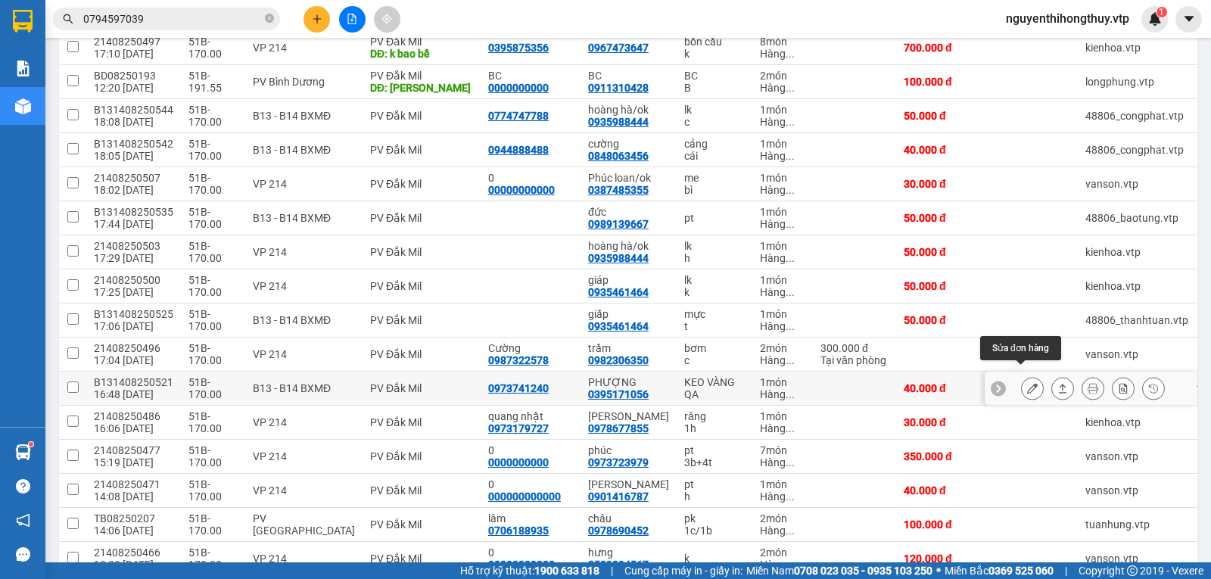
click at [1027, 383] on icon at bounding box center [1032, 388] width 11 height 11
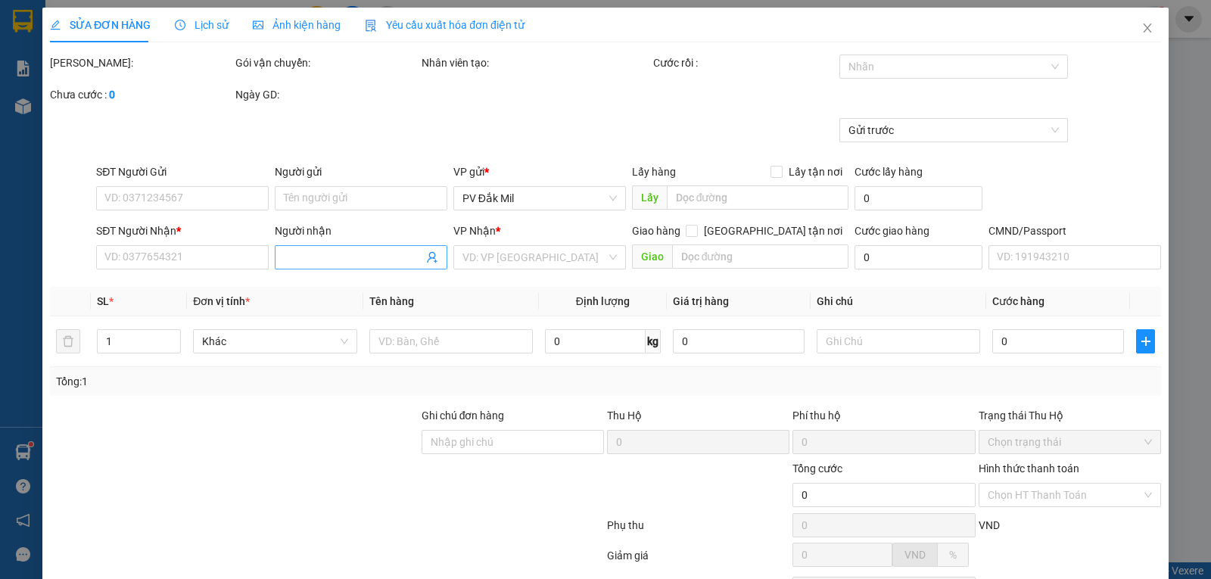
type input "0973741240"
type input "0395171056"
type input "PHƯỢNG"
type input "40.000"
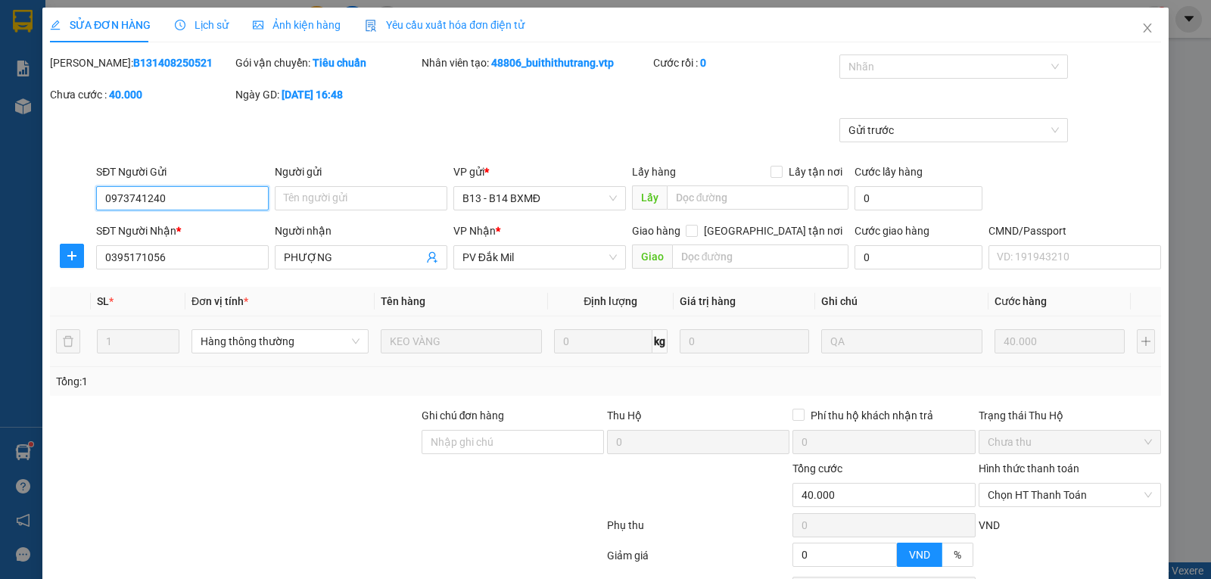
type input "2.000"
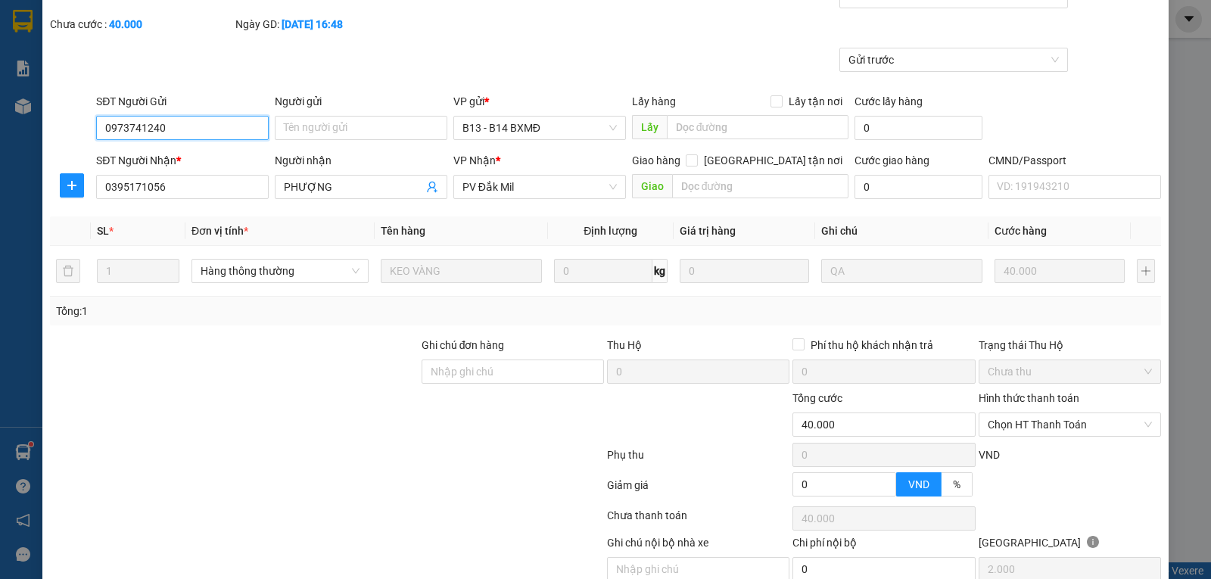
scroll to position [138, 0]
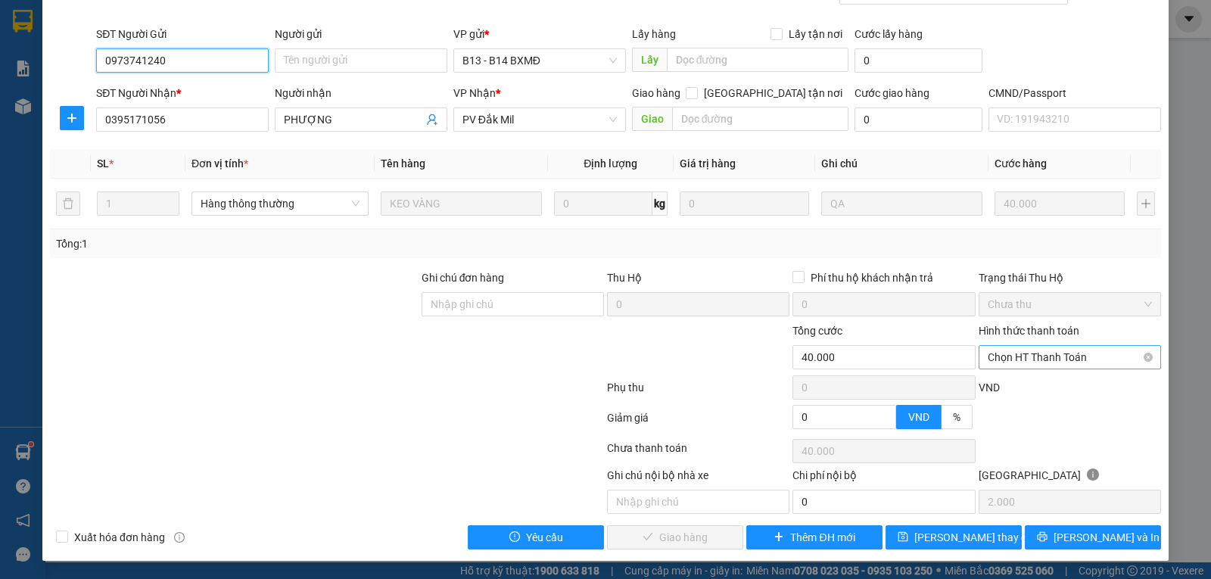
click at [1059, 352] on span "Chọn HT Thanh Toán" at bounding box center [1069, 357] width 164 height 23
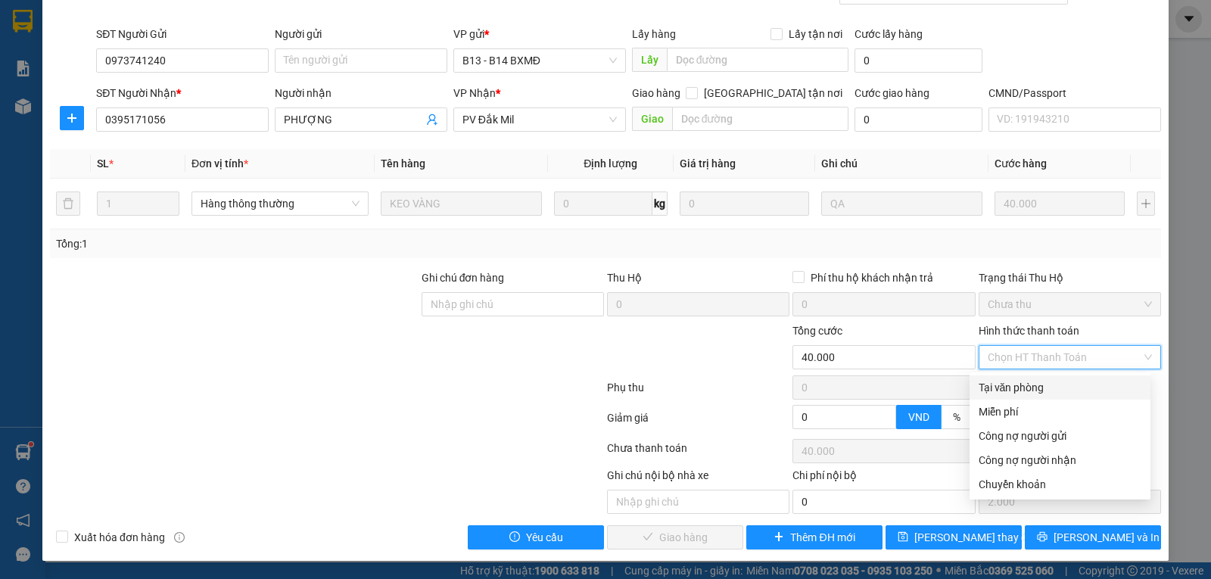
click at [1005, 384] on div "Tại văn phòng" at bounding box center [1059, 387] width 163 height 17
type input "0"
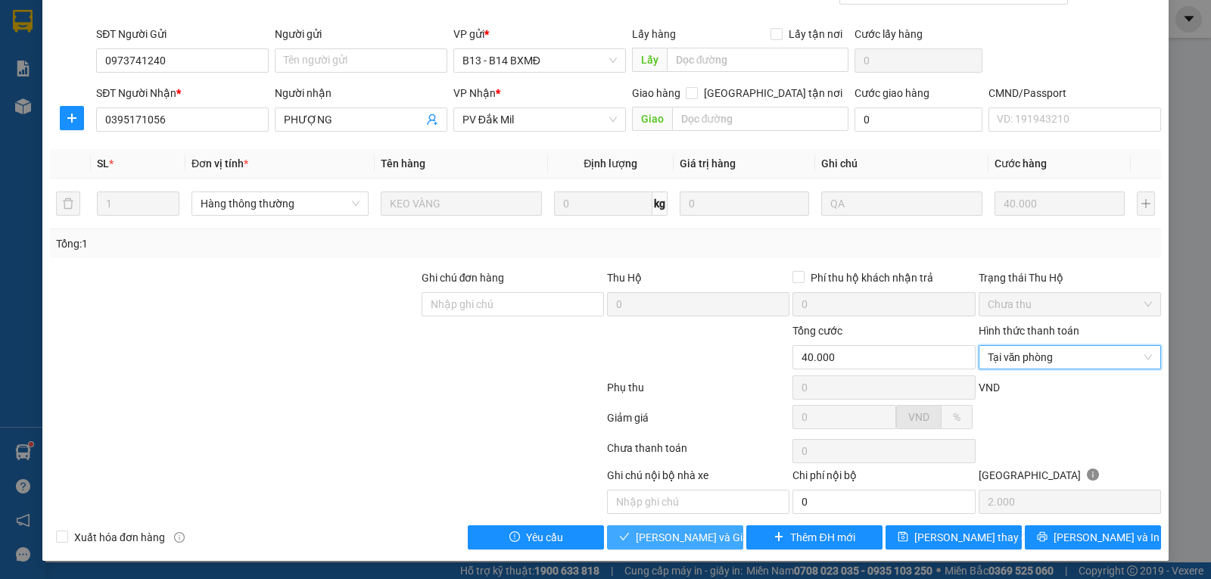
click at [679, 536] on span "[PERSON_NAME] và [PERSON_NAME] hàng" at bounding box center [708, 537] width 145 height 17
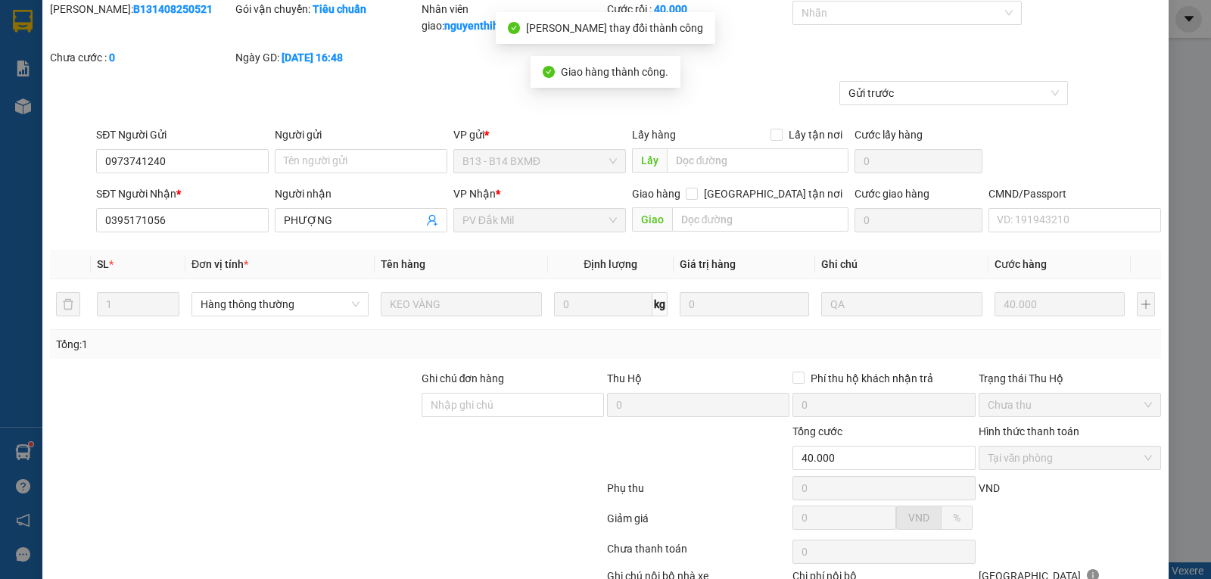
scroll to position [17, 0]
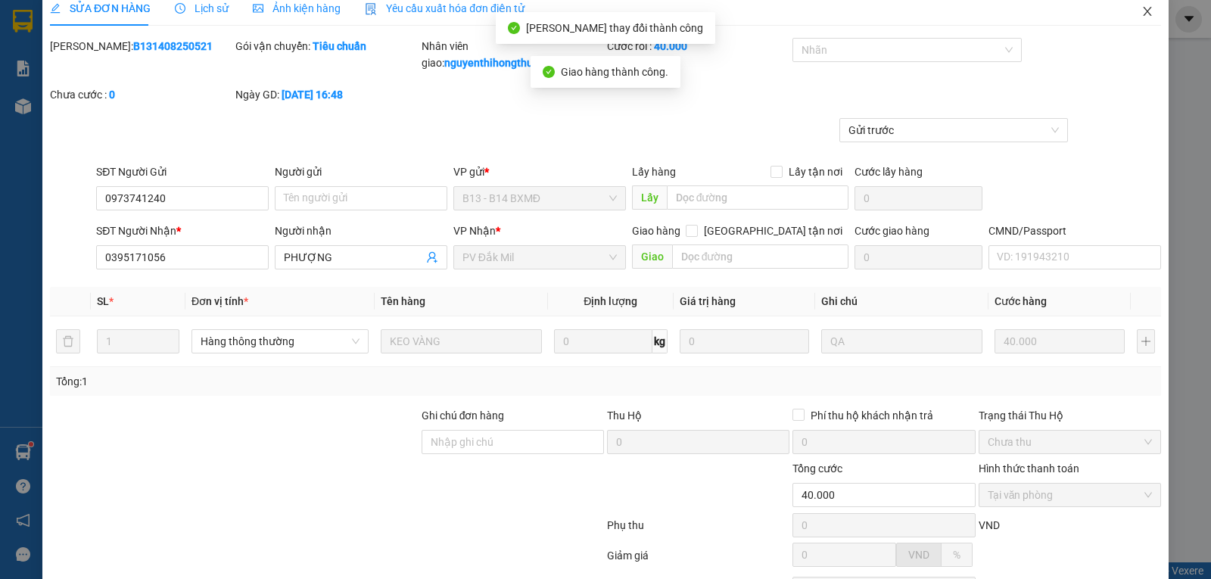
click at [1141, 11] on icon "close" at bounding box center [1147, 11] width 12 height 12
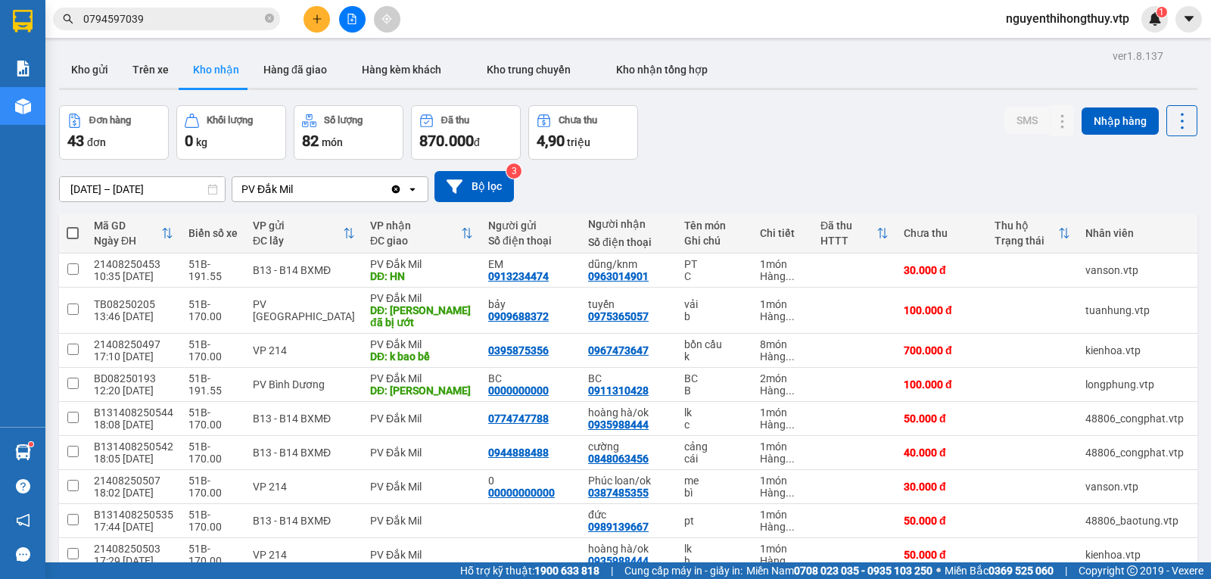
click at [196, 14] on input "0794597039" at bounding box center [172, 19] width 179 height 17
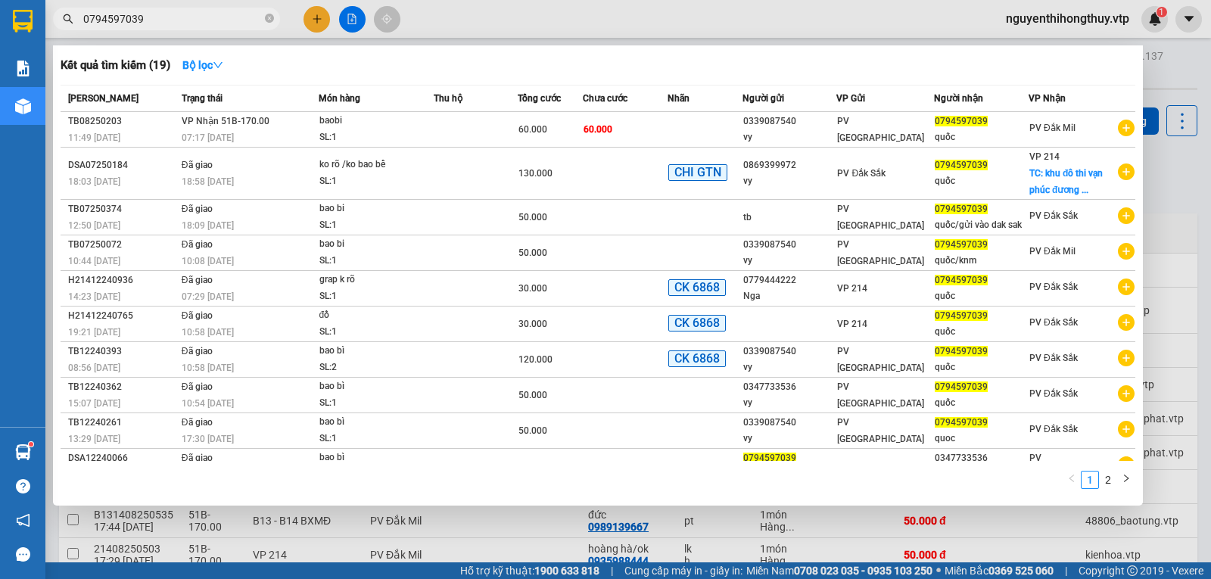
click at [196, 14] on input "0794597039" at bounding box center [172, 19] width 179 height 17
paste input "365914384"
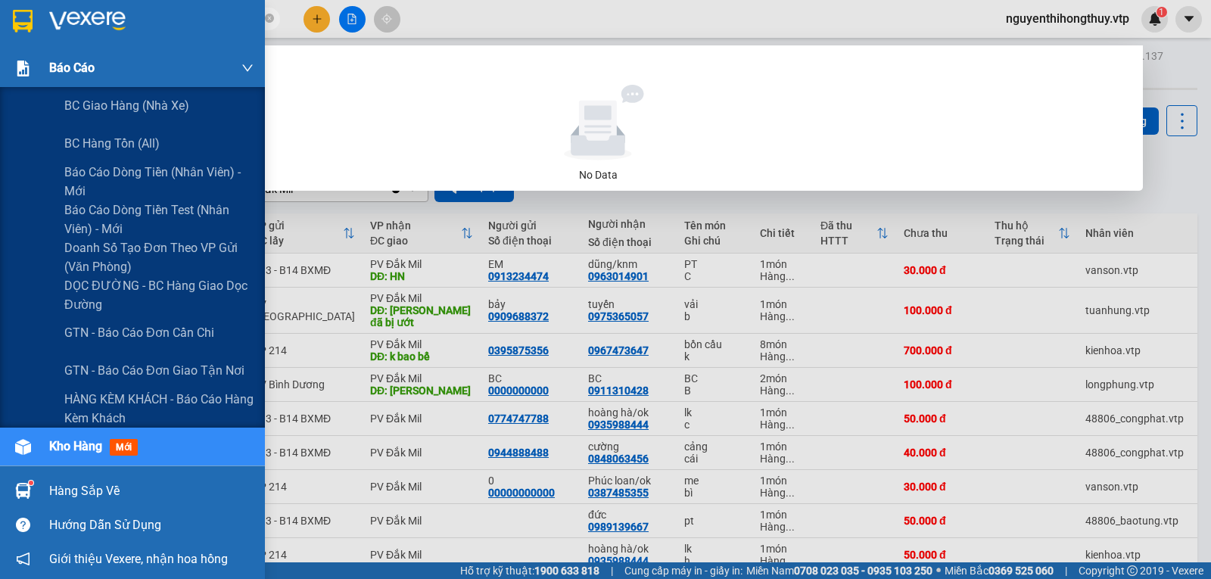
drag, startPoint x: 150, startPoint y: 21, endPoint x: 0, endPoint y: 54, distance: 153.3
click at [0, 54] on section "Kết quả tìm kiếm ( 0 ) Bộ lọc No Data 0365914384 nguyenthihongthuy.vtp 1 Báo cá…" at bounding box center [605, 289] width 1211 height 579
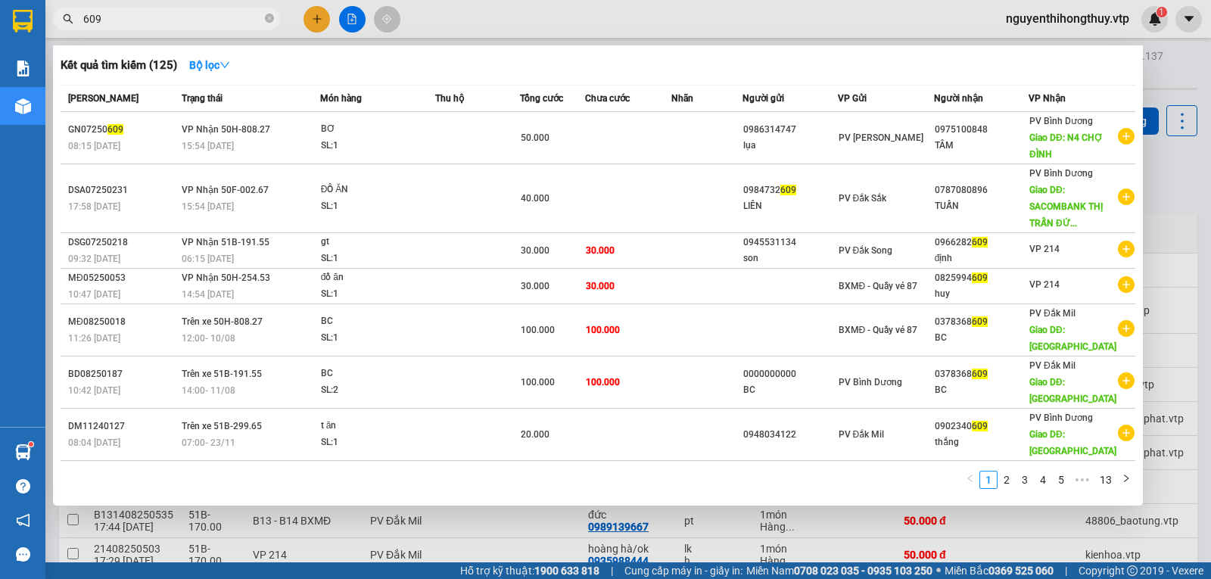
type input "609"
click at [792, 24] on div at bounding box center [605, 289] width 1211 height 579
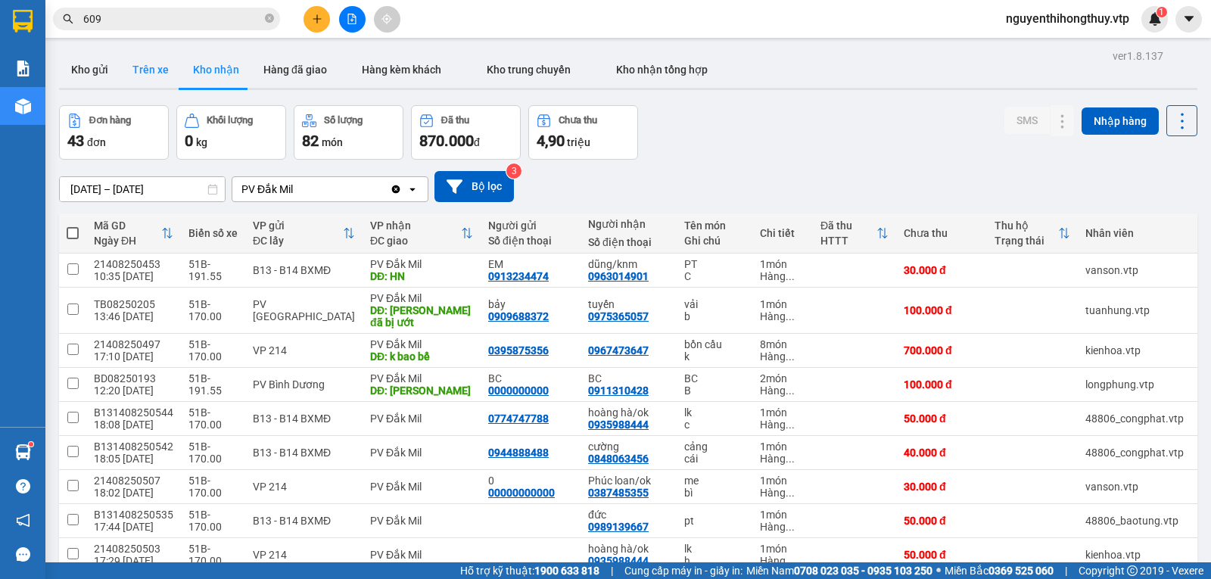
click at [152, 66] on button "Trên xe" at bounding box center [150, 69] width 61 height 36
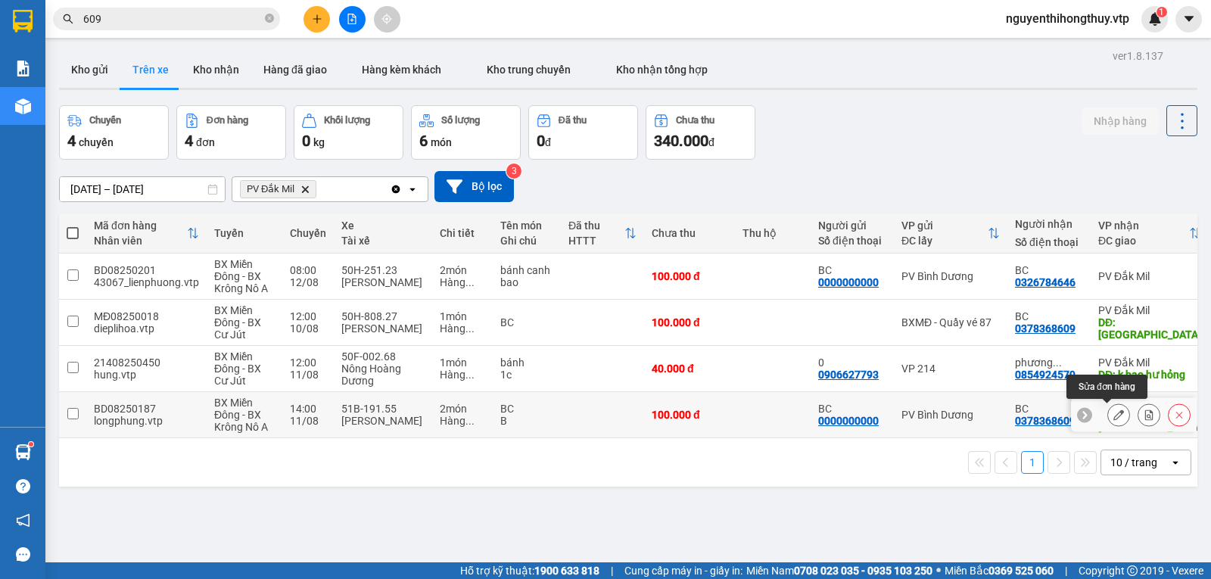
click at [1113, 413] on icon at bounding box center [1118, 414] width 11 height 11
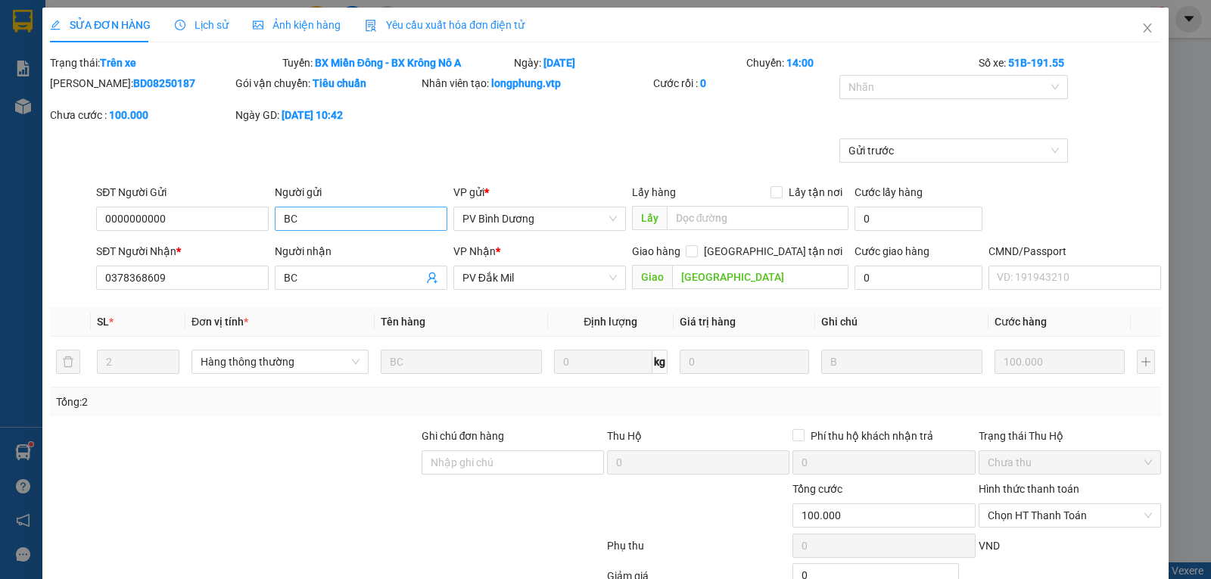
type input "5.000"
drag, startPoint x: 171, startPoint y: 280, endPoint x: 0, endPoint y: 300, distance: 172.2
click at [0, 300] on div "SỬA ĐƠN HÀNG Lịch sử Ảnh kiện hàng Yêu cầu xuất hóa đơn điện tử Total Paid Fee …" at bounding box center [605, 289] width 1211 height 579
click at [203, 23] on span "Lịch sử" at bounding box center [202, 25] width 54 height 12
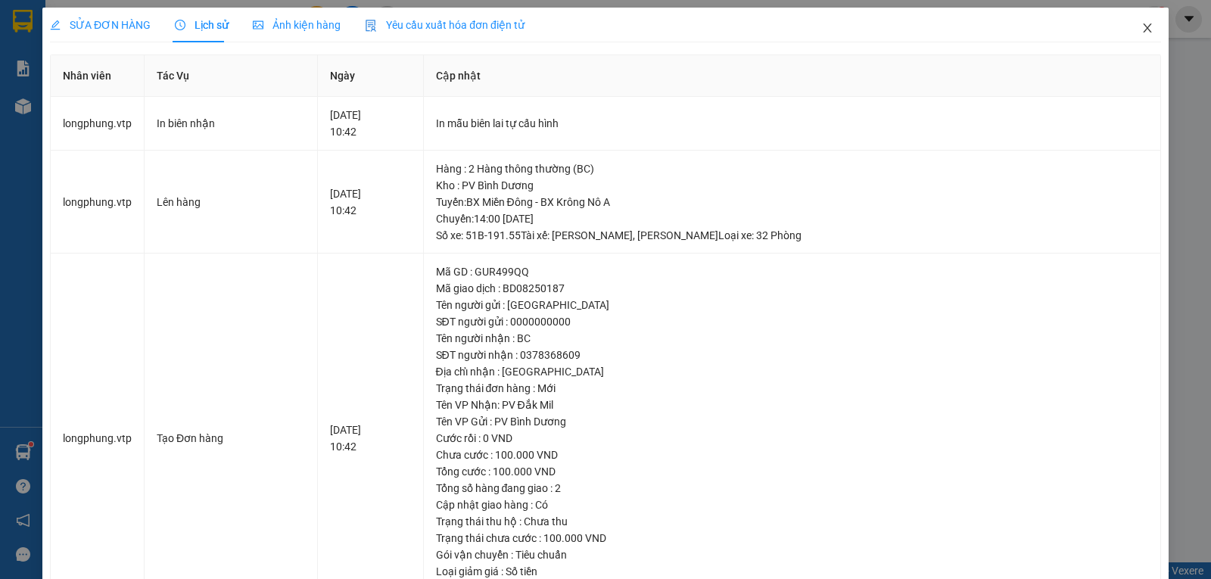
click at [1141, 29] on icon "close" at bounding box center [1147, 28] width 12 height 12
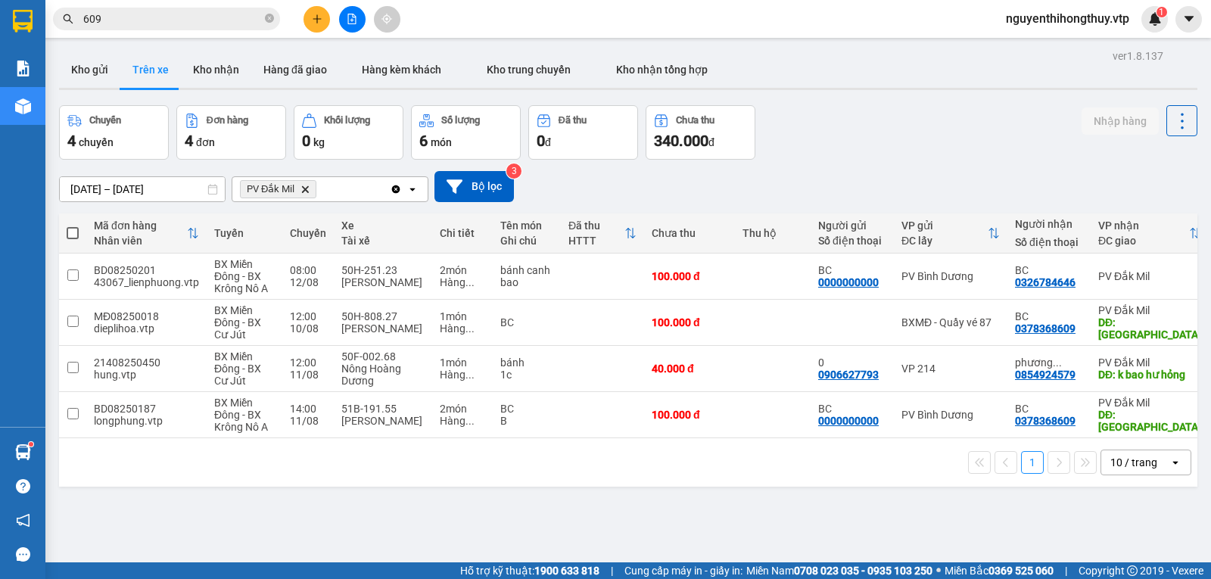
click at [227, 26] on input "609" at bounding box center [172, 19] width 179 height 17
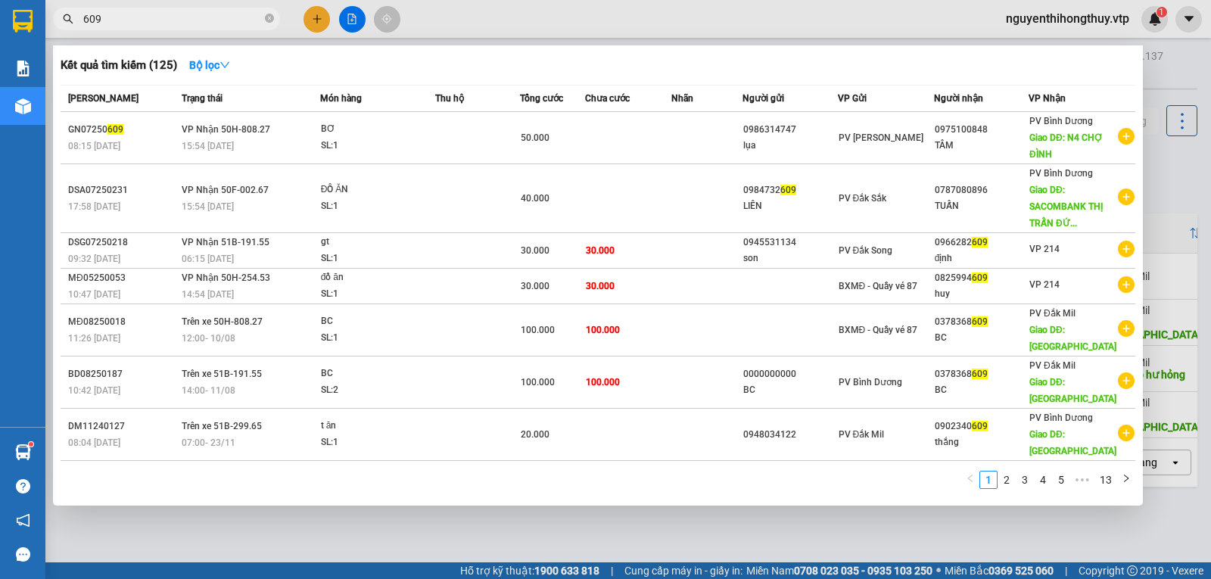
click at [227, 26] on input "609" at bounding box center [172, 19] width 179 height 17
paste input "0378368"
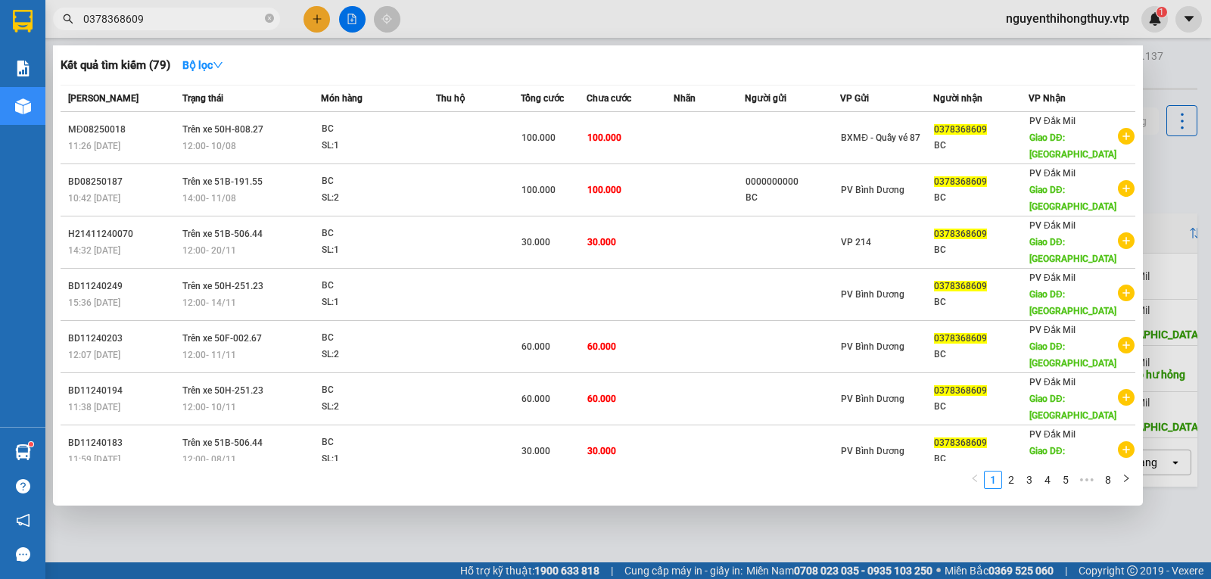
type input "0378368609"
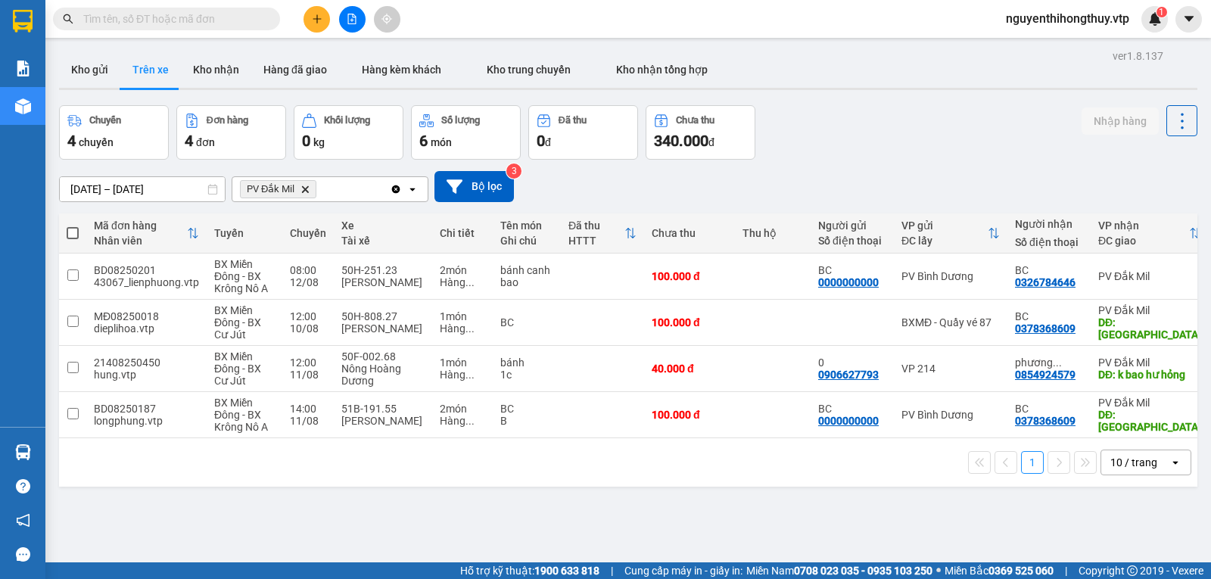
click at [222, 18] on input "text" at bounding box center [172, 19] width 179 height 17
paste input "0378368609"
type input "0378368609"
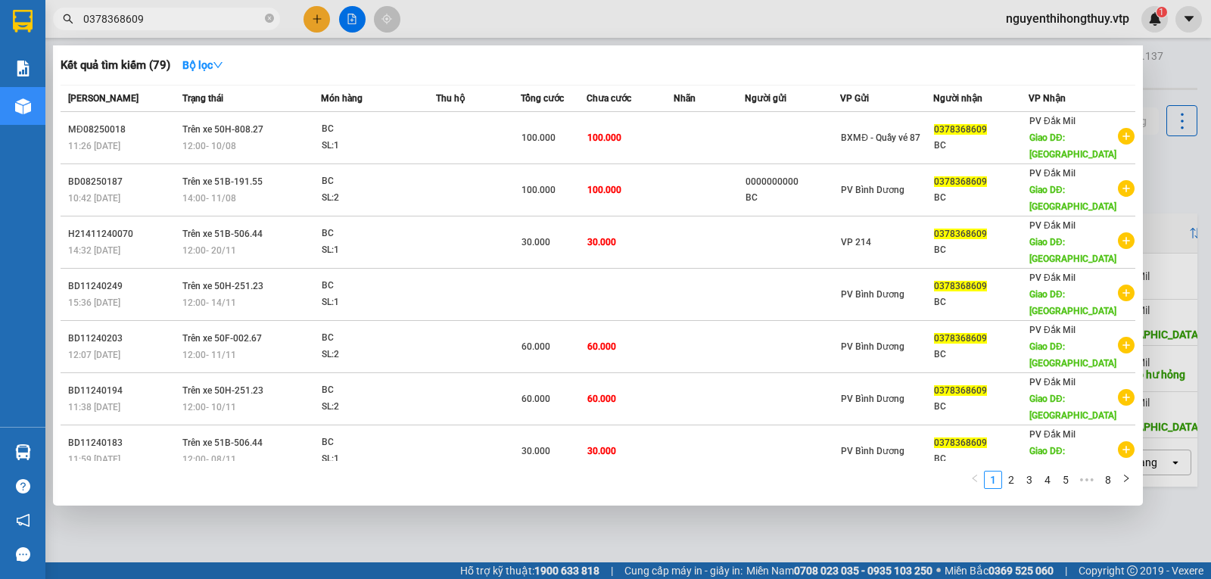
click at [267, 17] on icon "close-circle" at bounding box center [269, 18] width 9 height 9
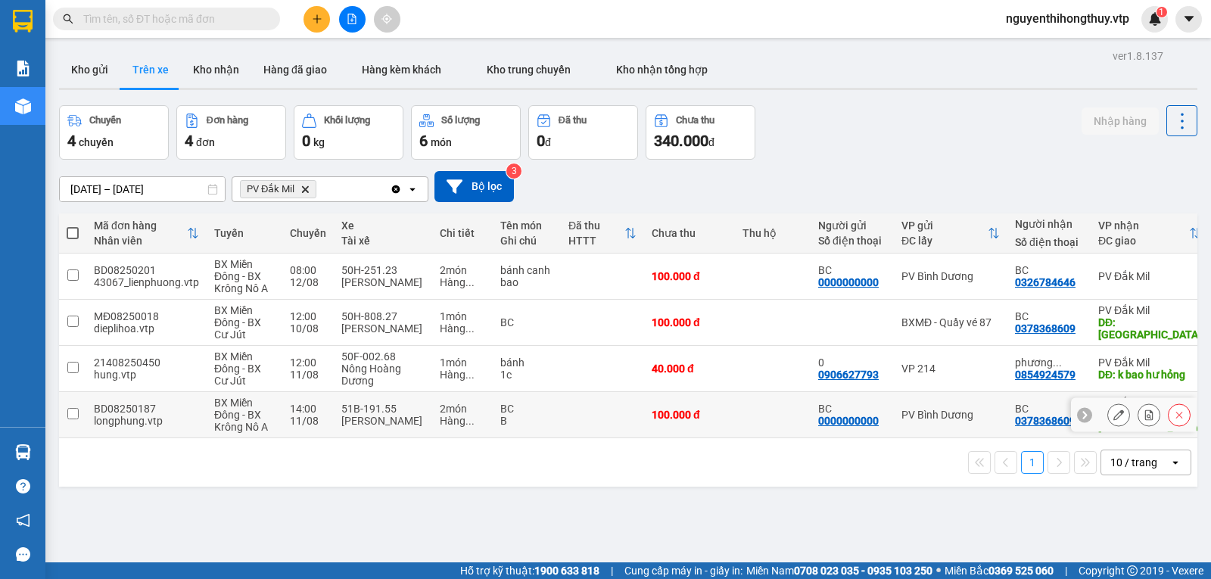
click at [70, 416] on input "checkbox" at bounding box center [72, 413] width 11 height 11
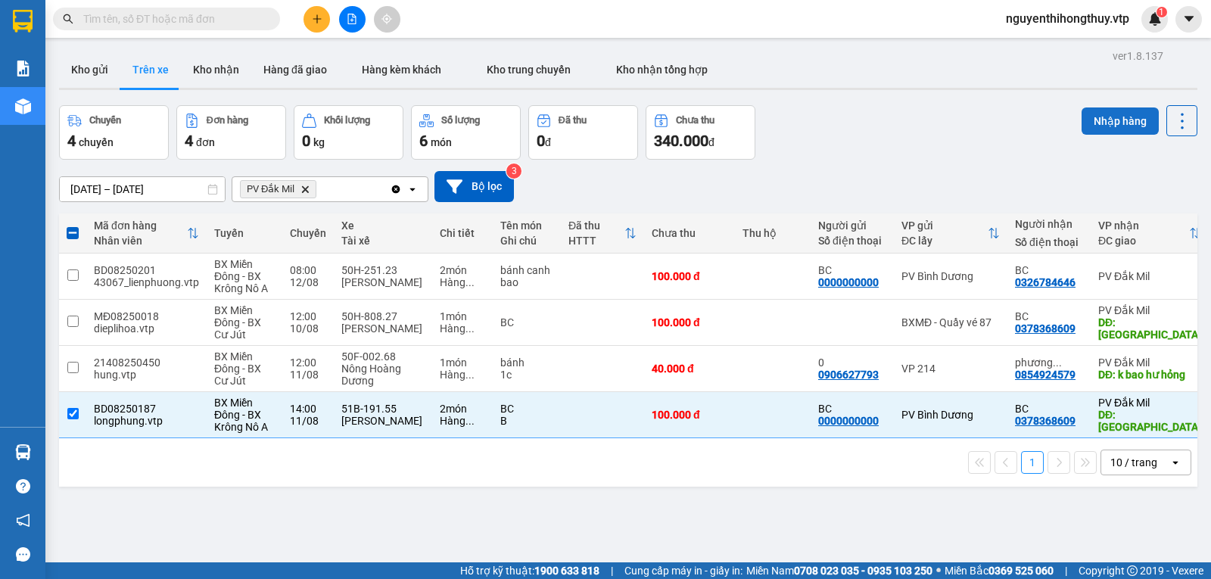
click at [1096, 120] on button "Nhập hàng" at bounding box center [1119, 120] width 77 height 27
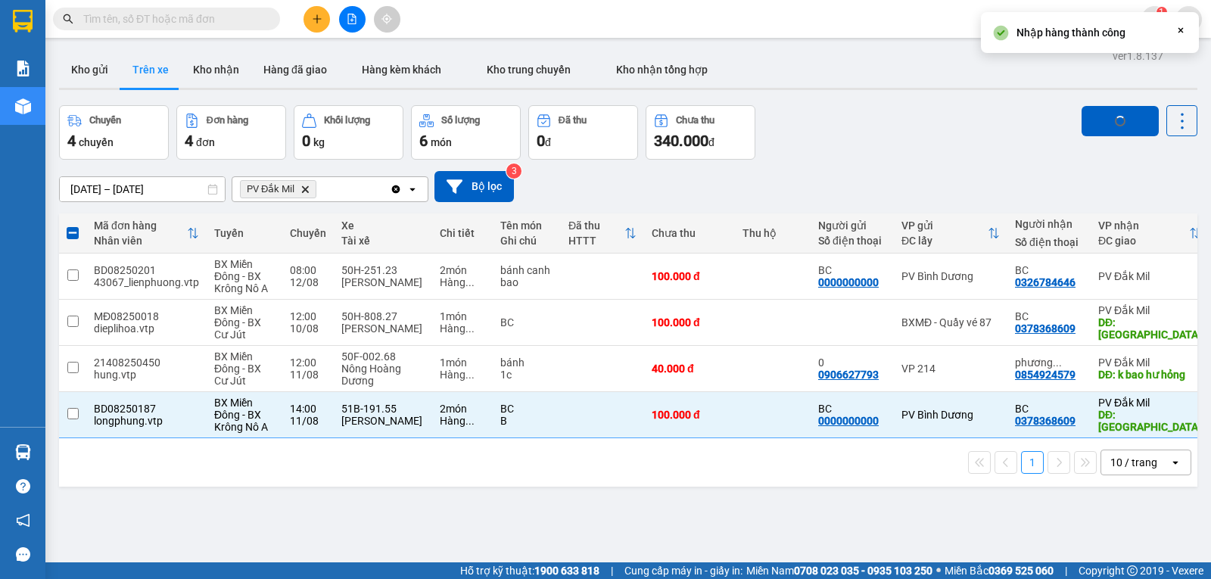
checkbox input "false"
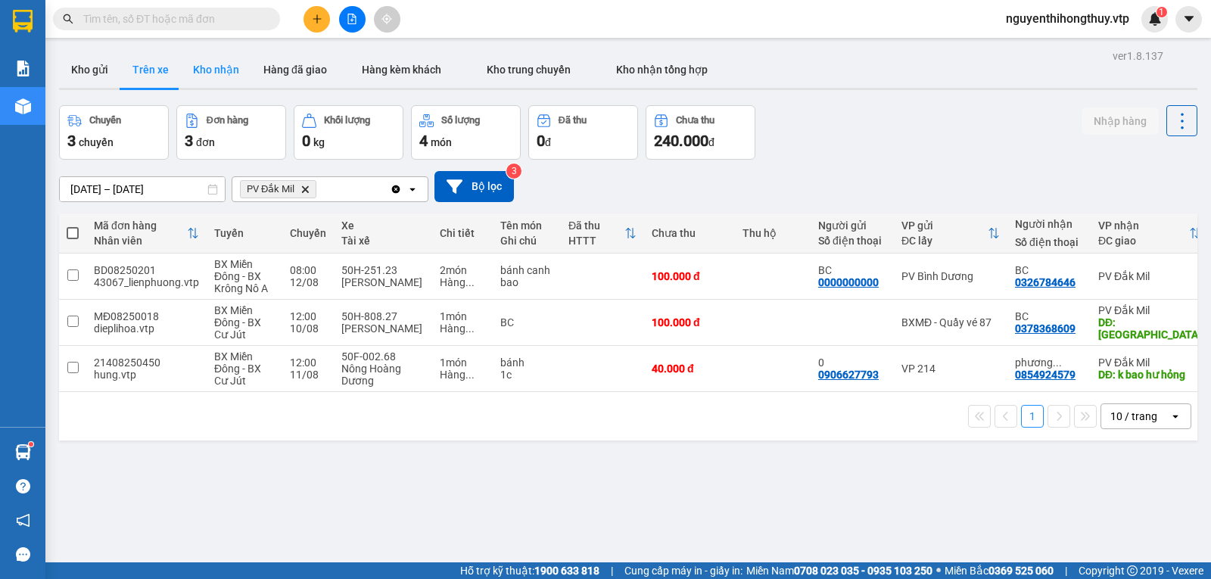
click at [221, 71] on button "Kho nhận" at bounding box center [216, 69] width 70 height 36
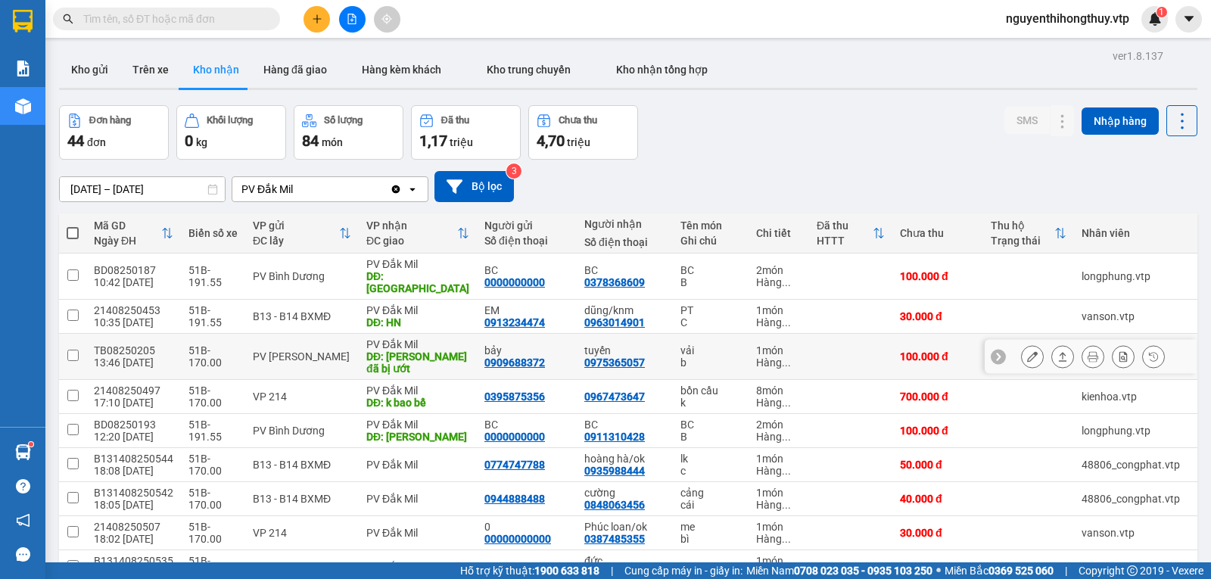
scroll to position [76, 0]
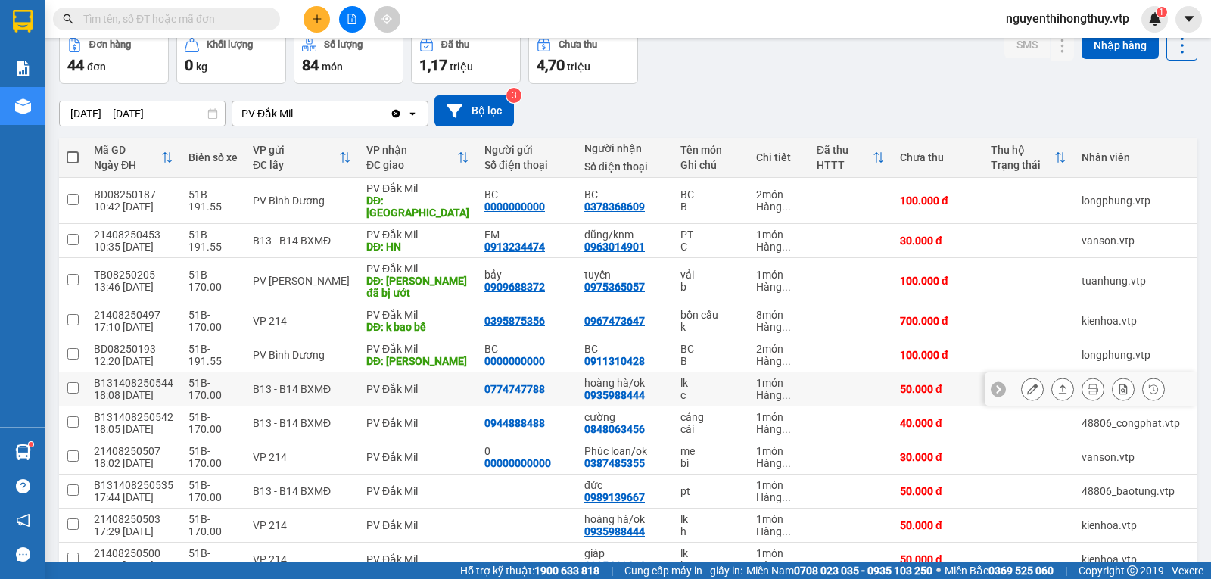
click at [1027, 384] on icon at bounding box center [1032, 389] width 11 height 11
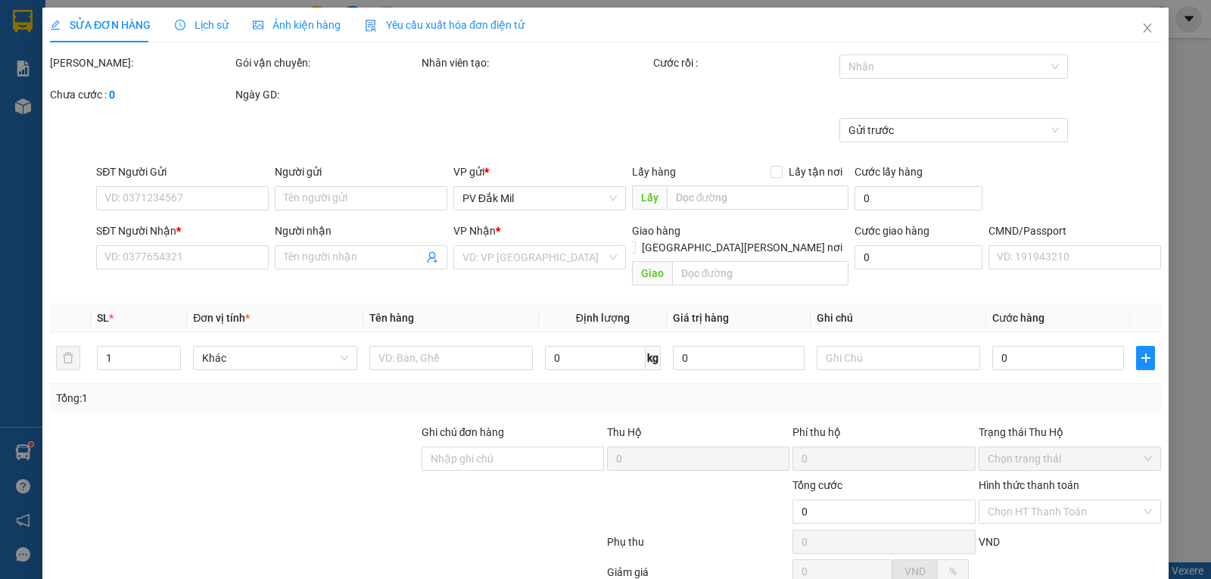
type input "0774747788"
type input "0935988444"
type input "hoàng hà/ok"
type input "50.000"
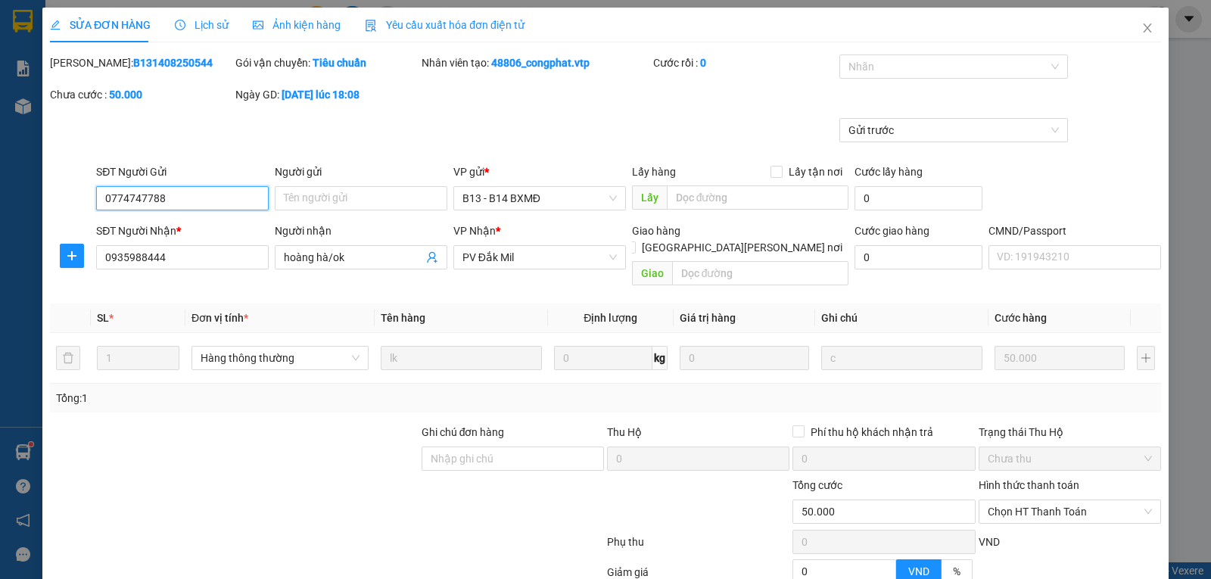
type input "2.500"
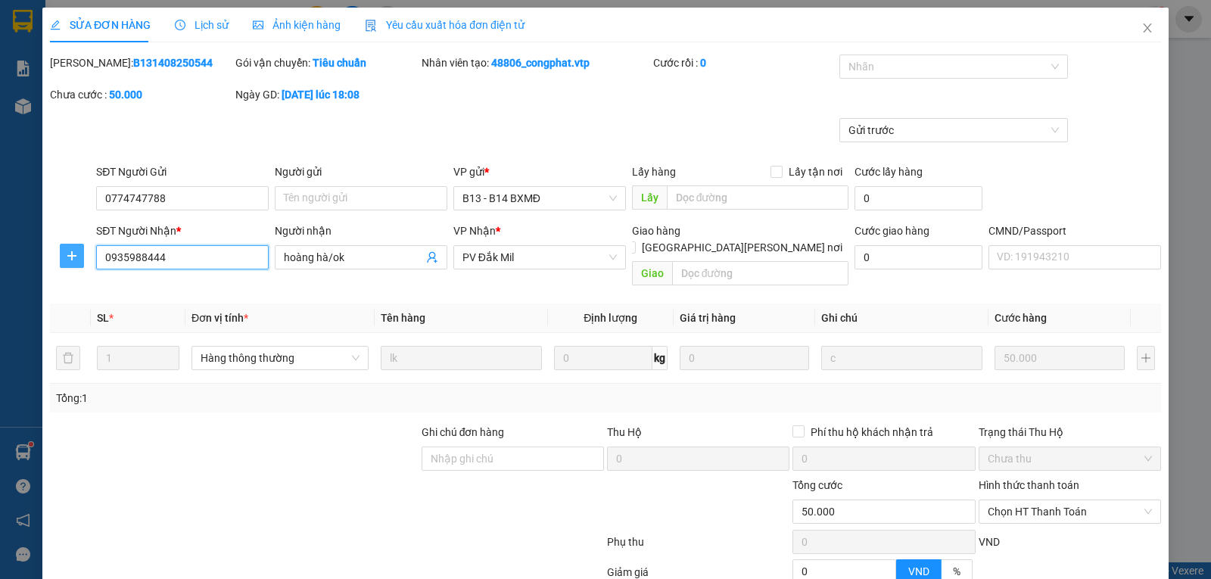
drag, startPoint x: 181, startPoint y: 256, endPoint x: 67, endPoint y: 257, distance: 114.3
click at [58, 263] on div "SĐT Người [PERSON_NAME] * 0935988444 0935988444 Người [PERSON_NAME] hà/ok [PERS…" at bounding box center [605, 257] width 1114 height 70
click at [1142, 26] on icon "close" at bounding box center [1147, 28] width 12 height 12
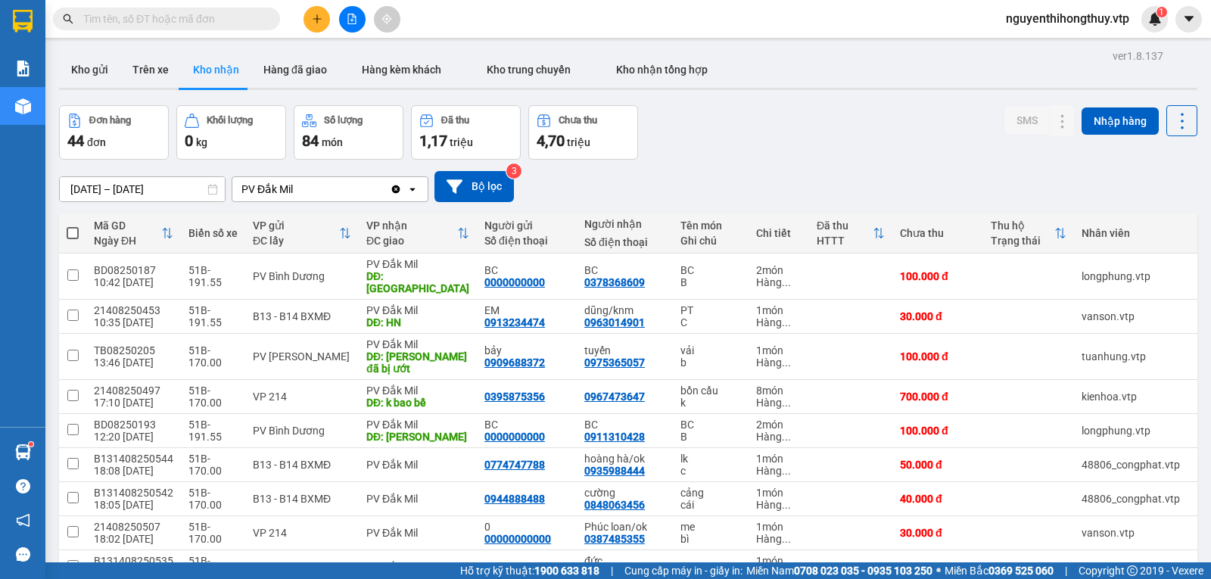
click at [207, 18] on input "text" at bounding box center [172, 19] width 179 height 17
paste input "0935988444"
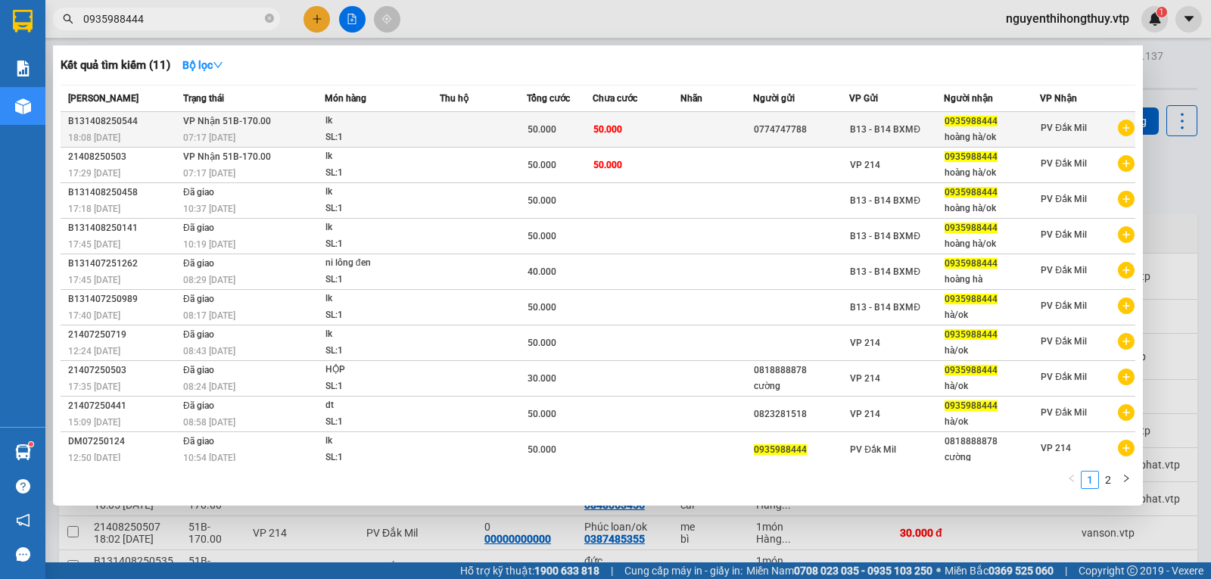
type input "0935988444"
click at [637, 137] on td "50.000" at bounding box center [636, 130] width 88 height 36
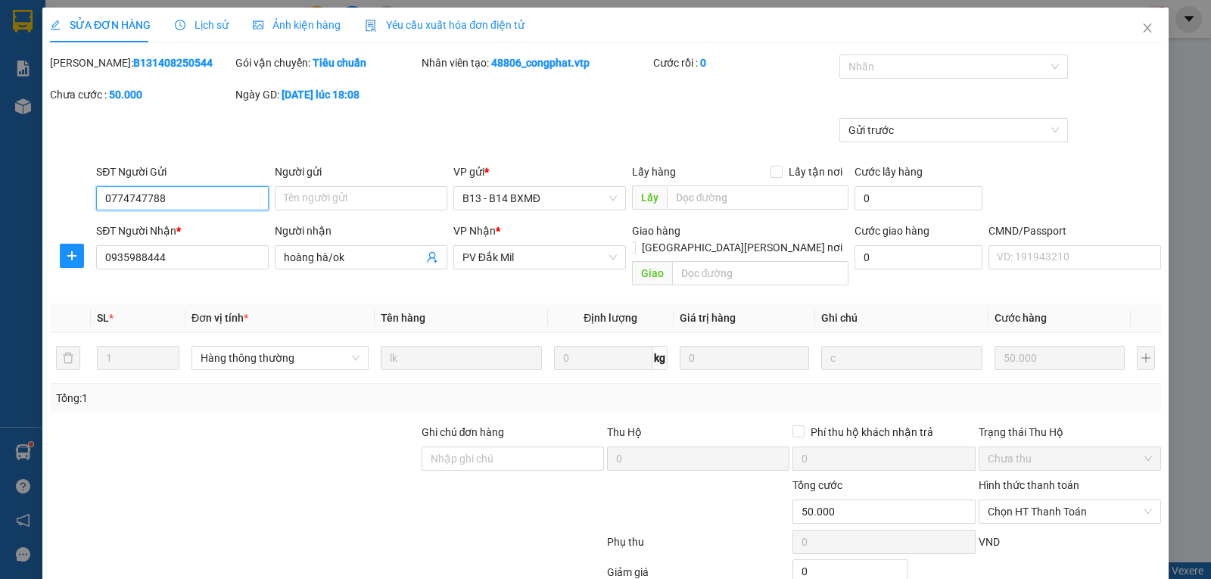
type input "2.500"
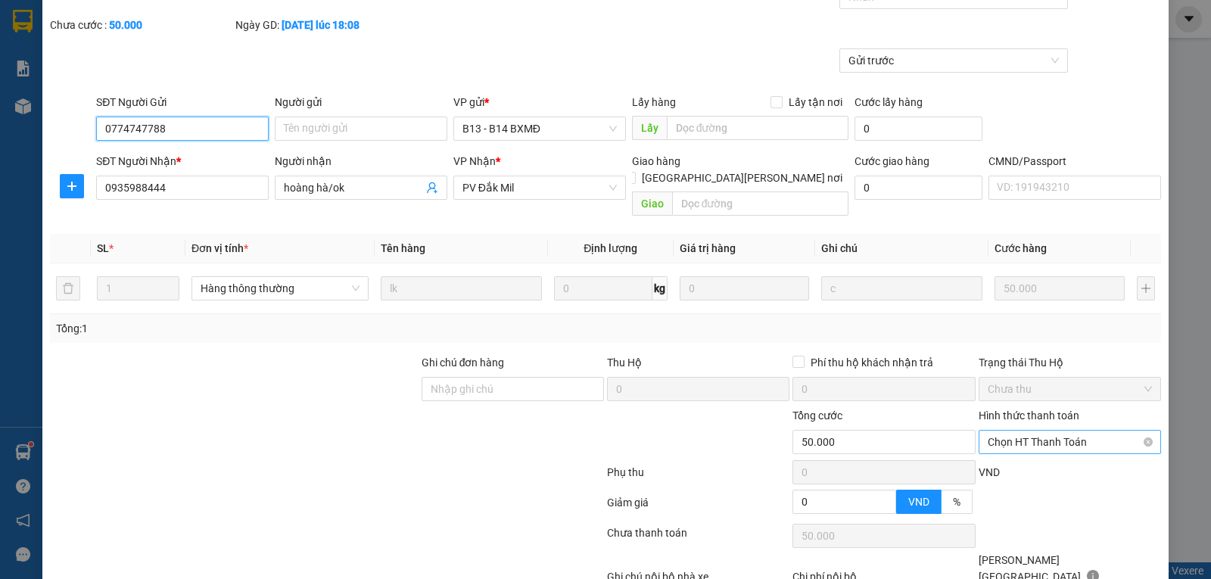
scroll to position [138, 0]
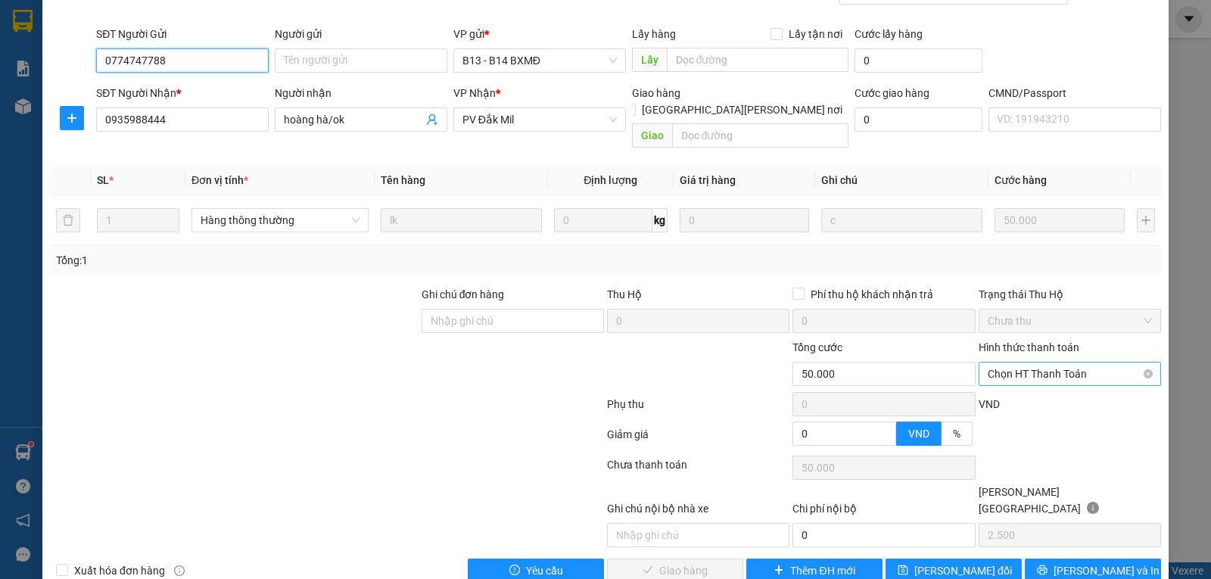
click at [1071, 362] on span "Chọn HT Thanh Toán" at bounding box center [1069, 373] width 164 height 23
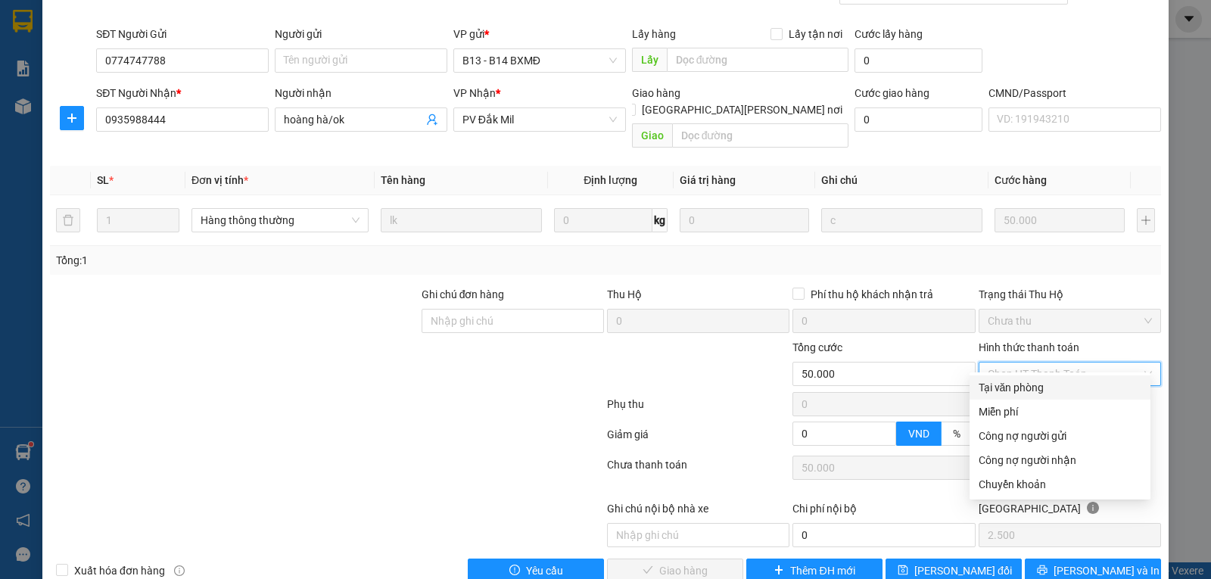
click at [1000, 389] on div "Tại văn phòng" at bounding box center [1059, 387] width 163 height 17
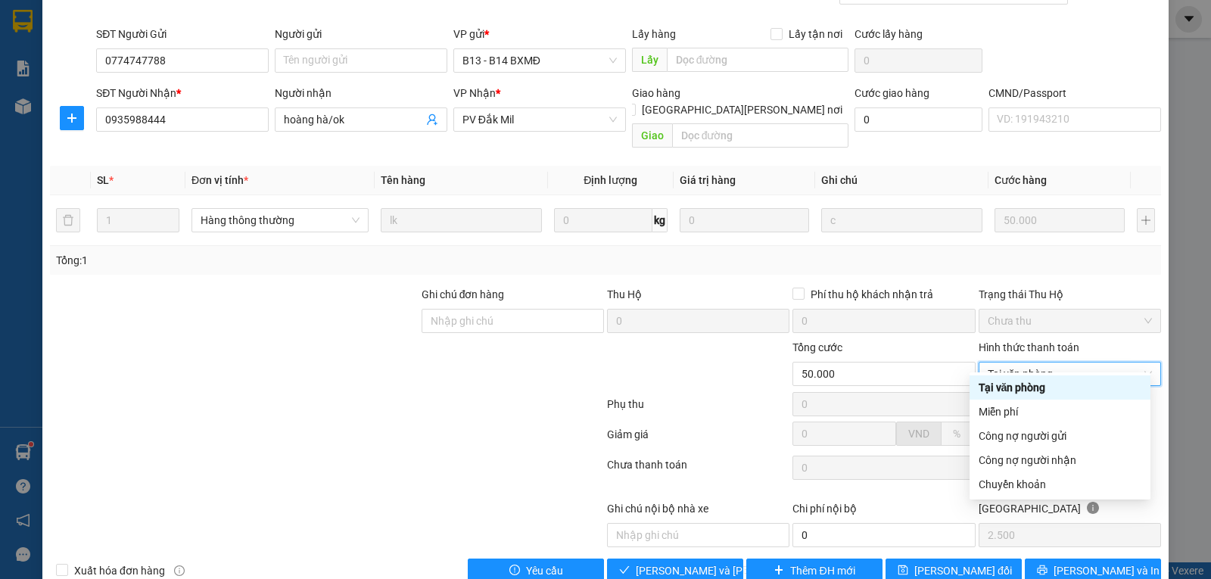
type input "0"
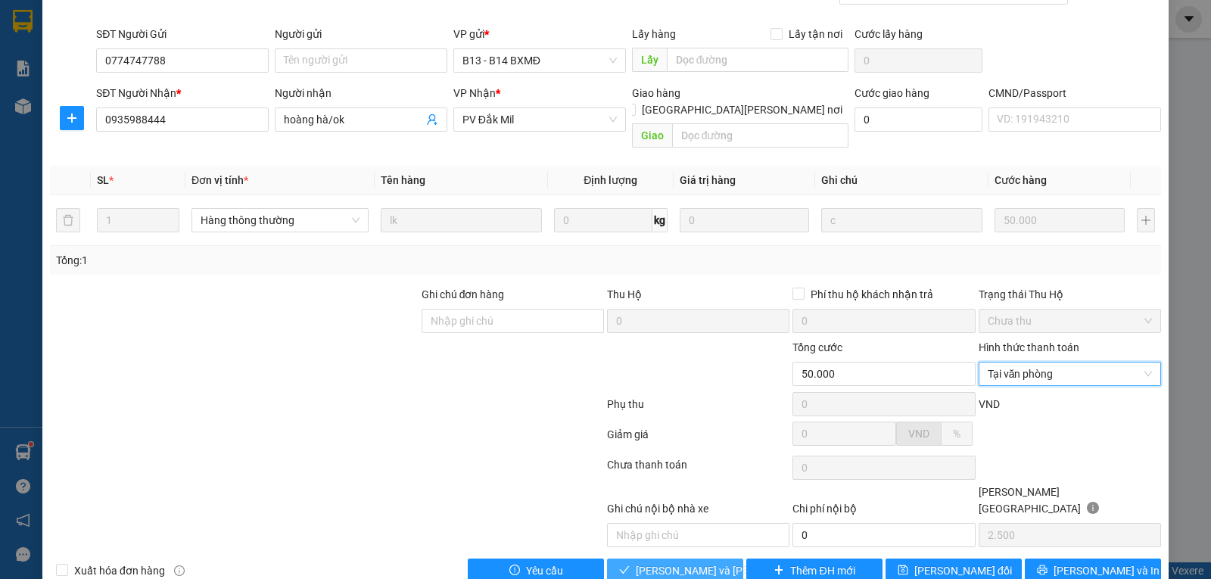
click at [678, 562] on span "[PERSON_NAME] và [PERSON_NAME] hàng" at bounding box center [738, 570] width 204 height 17
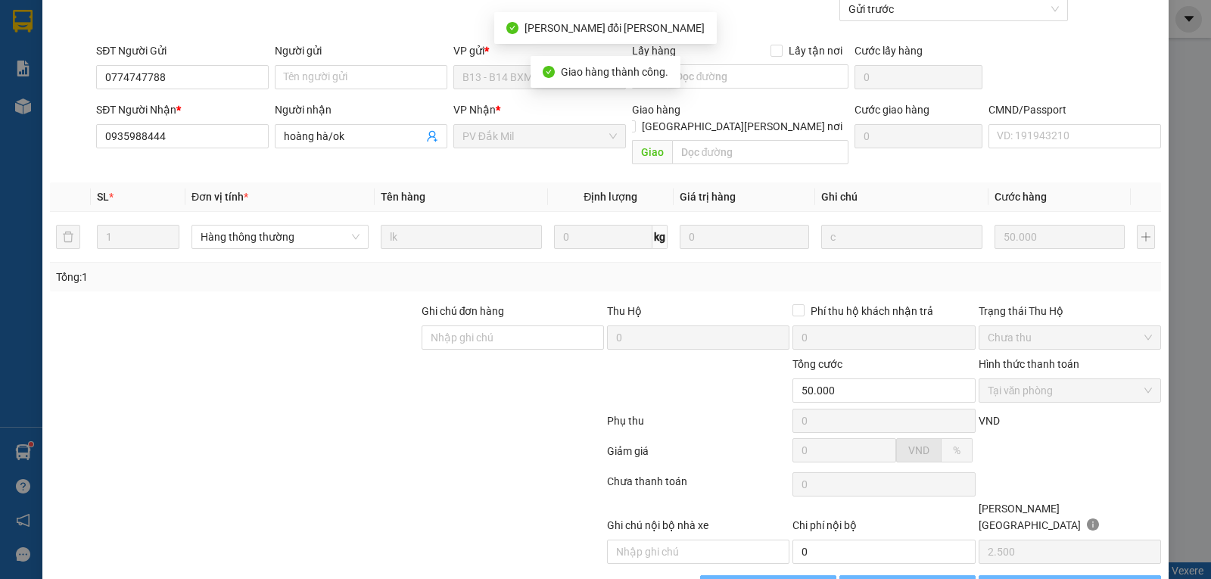
scroll to position [17, 0]
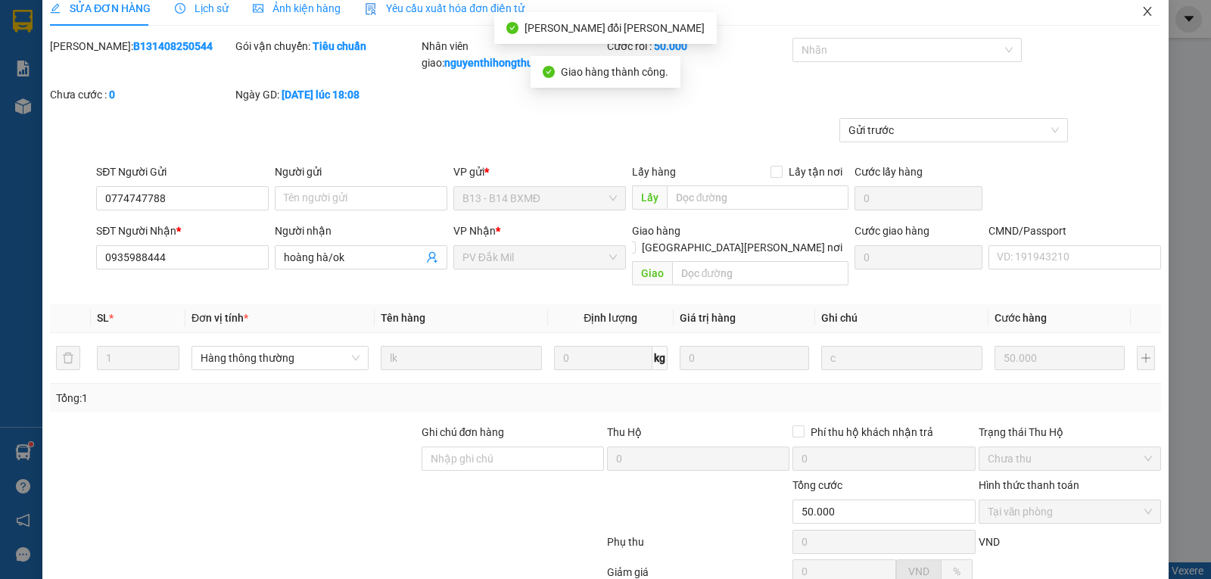
click at [1141, 12] on icon "close" at bounding box center [1147, 11] width 12 height 12
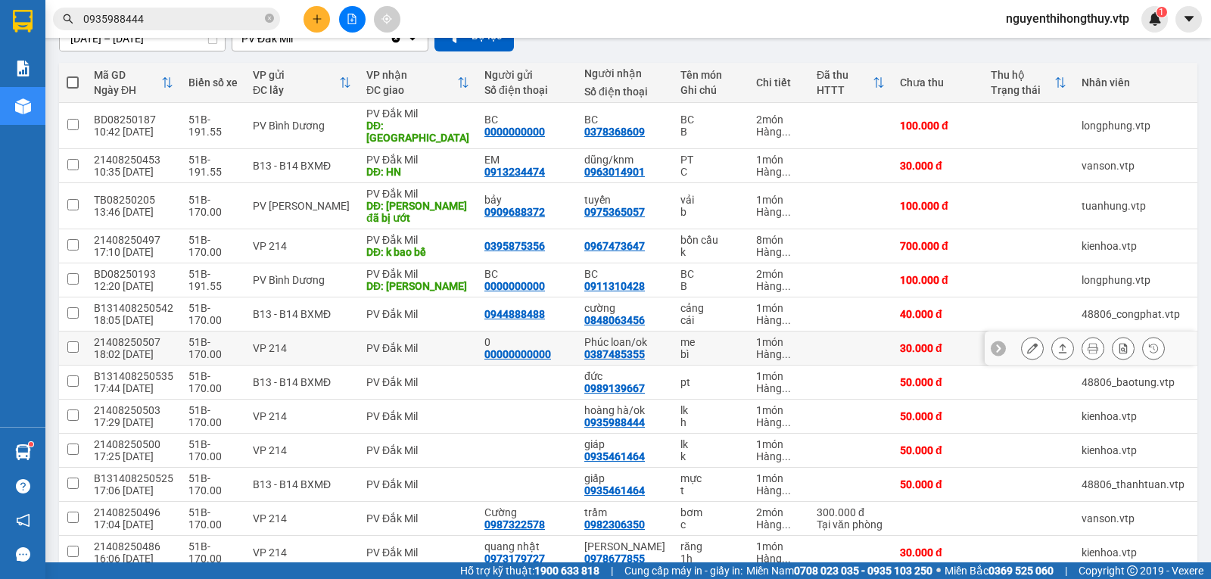
scroll to position [151, 0]
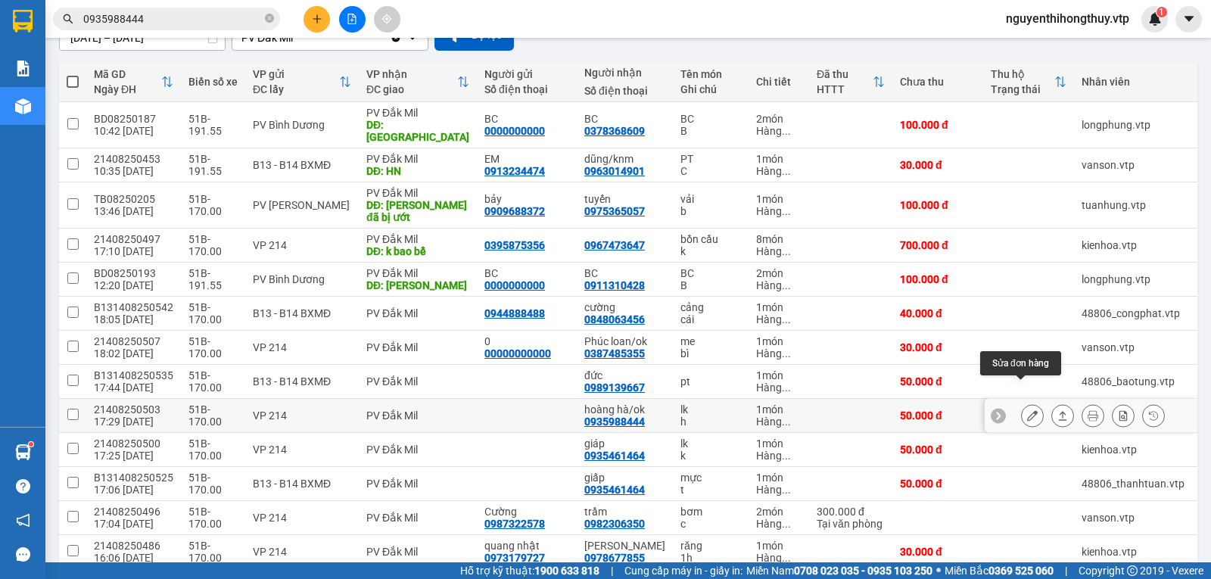
click at [1021, 403] on button at bounding box center [1031, 416] width 21 height 26
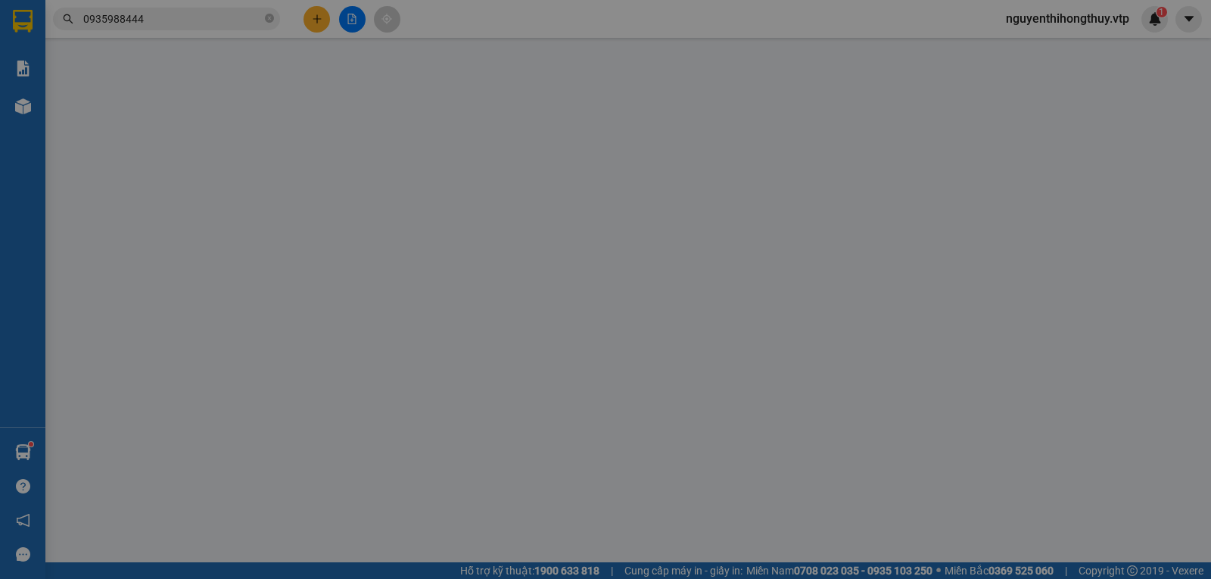
type input "0935988444"
type input "hoàng hà/ok"
type input "50.000"
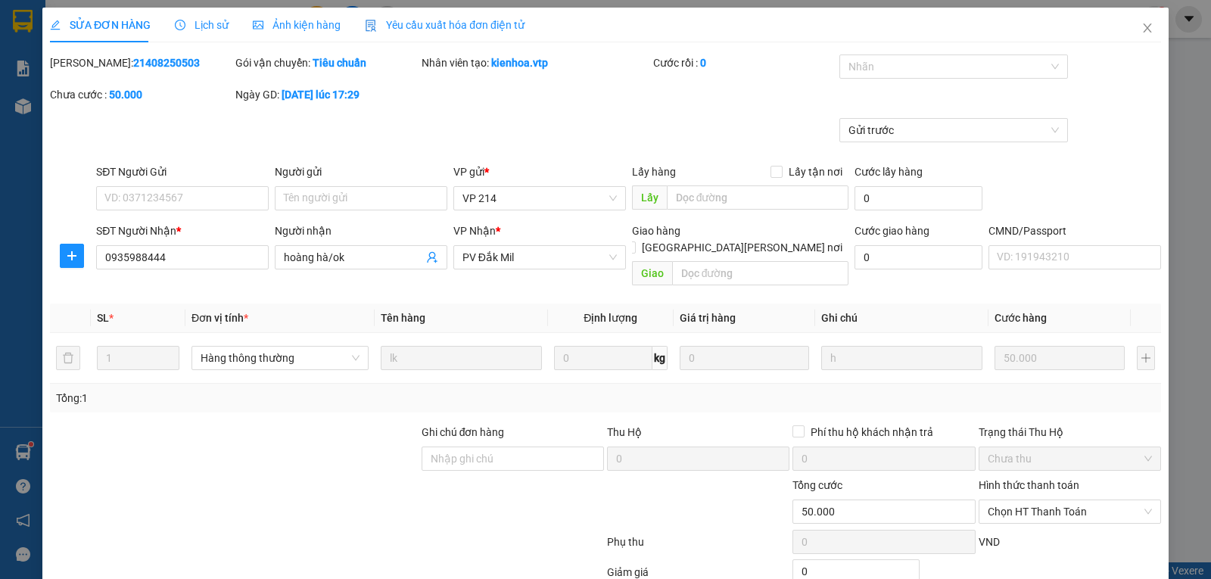
type input "2.500"
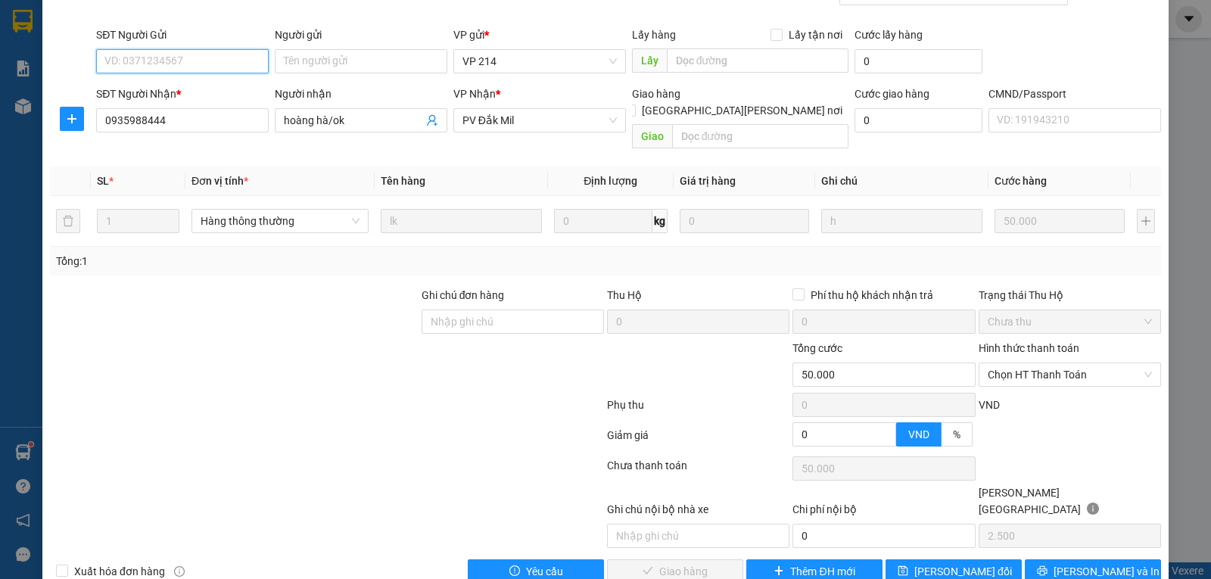
scroll to position [138, 0]
click at [1038, 362] on span "Chọn HT Thanh Toán" at bounding box center [1069, 373] width 164 height 23
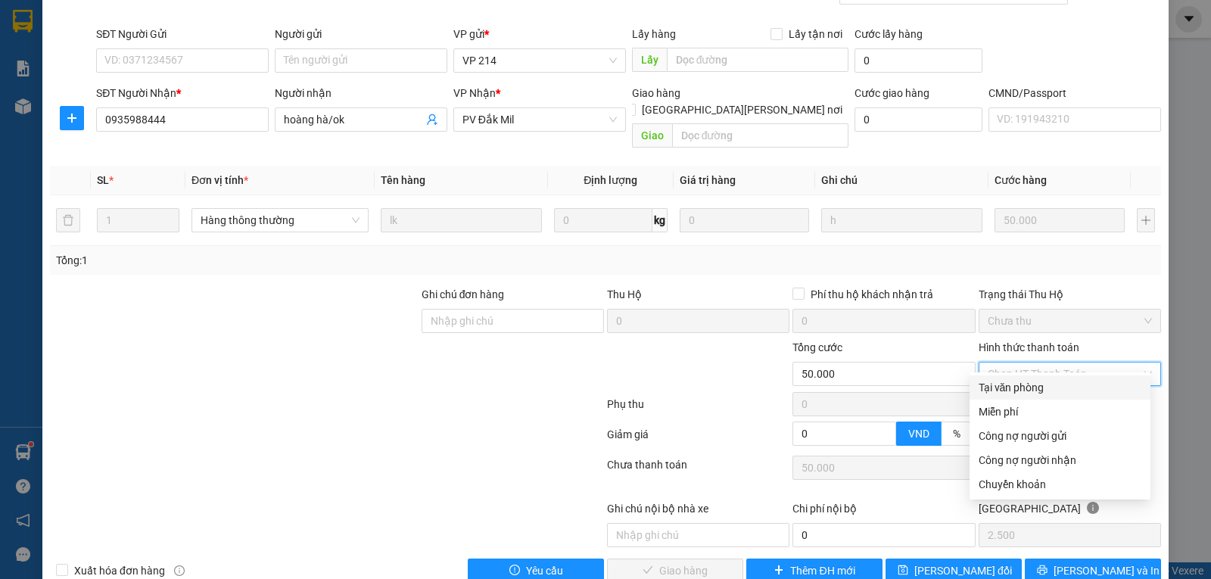
click at [1003, 385] on div "Tại văn phòng" at bounding box center [1059, 387] width 163 height 17
type input "0"
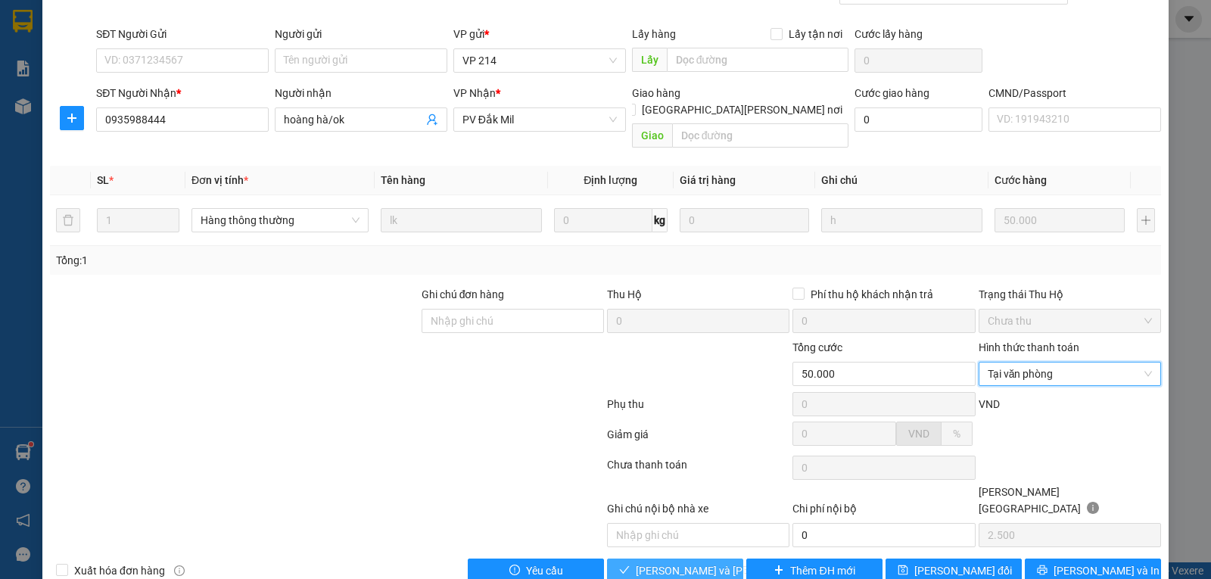
click at [682, 562] on span "[PERSON_NAME] và [PERSON_NAME] hàng" at bounding box center [738, 570] width 204 height 17
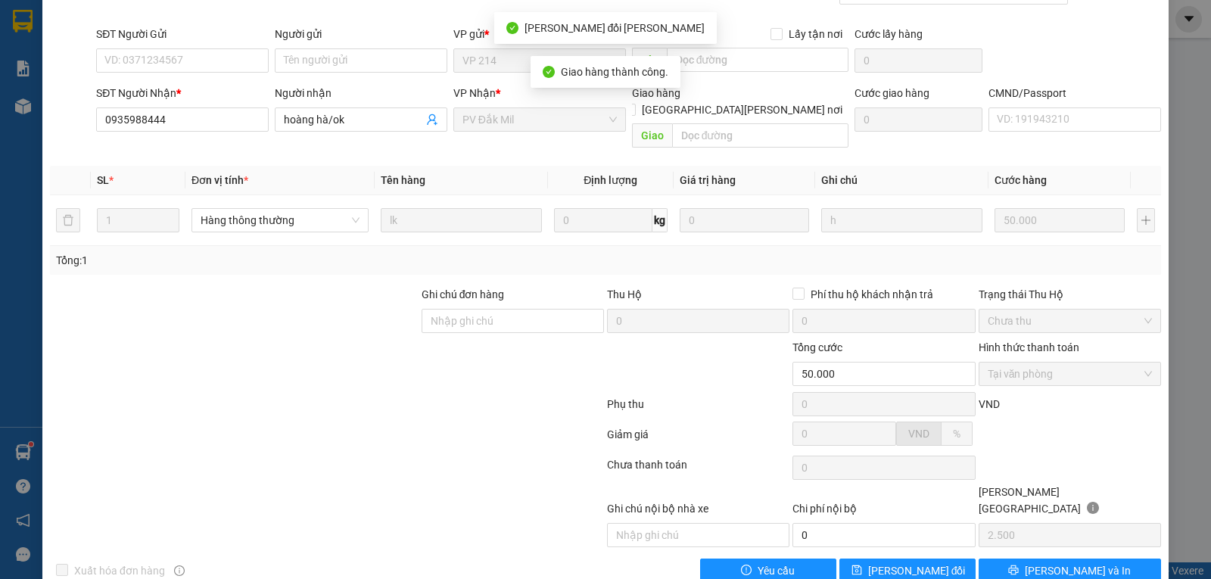
scroll to position [0, 0]
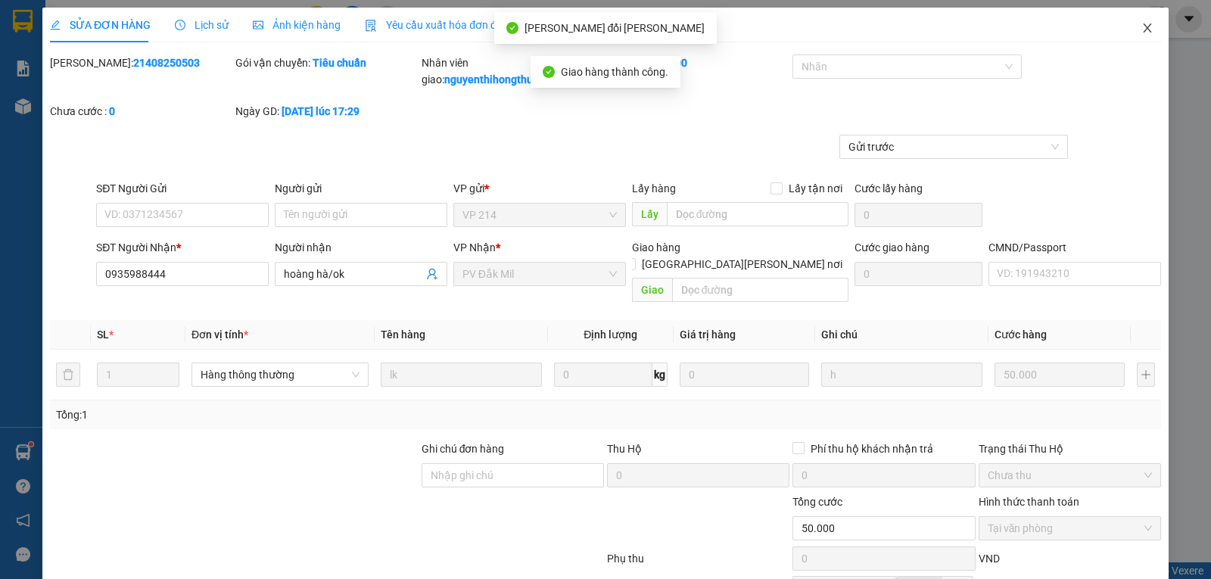
click at [1143, 29] on icon "close" at bounding box center [1147, 27] width 8 height 9
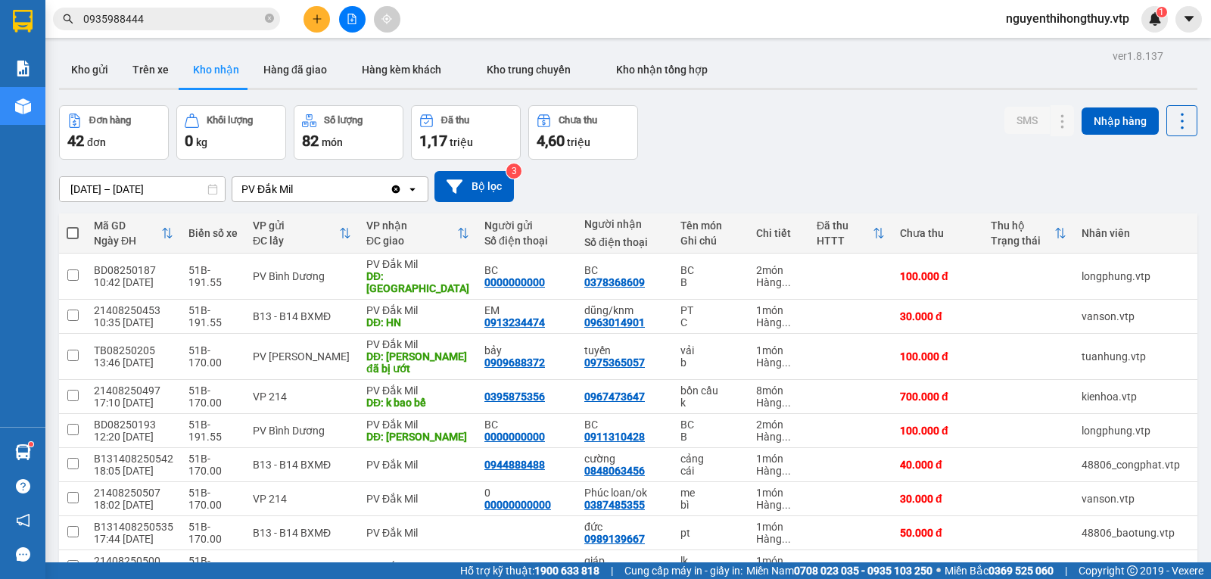
click at [160, 19] on input "0935988444" at bounding box center [172, 19] width 179 height 17
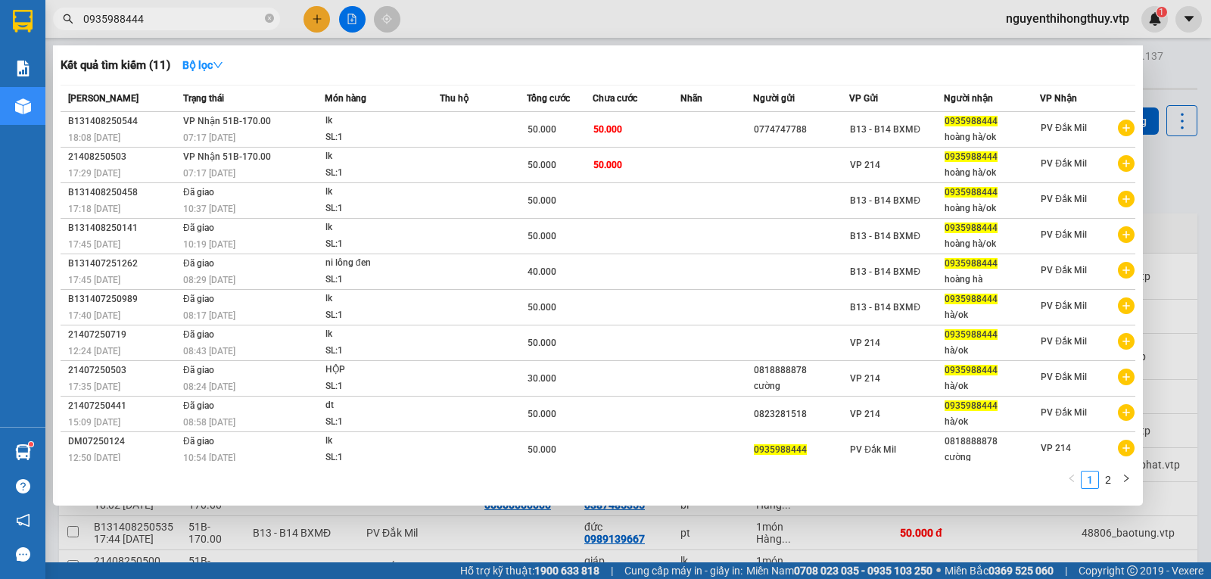
click at [160, 19] on input "0935988444" at bounding box center [172, 19] width 179 height 17
click at [199, 17] on input "0935988444" at bounding box center [172, 19] width 179 height 17
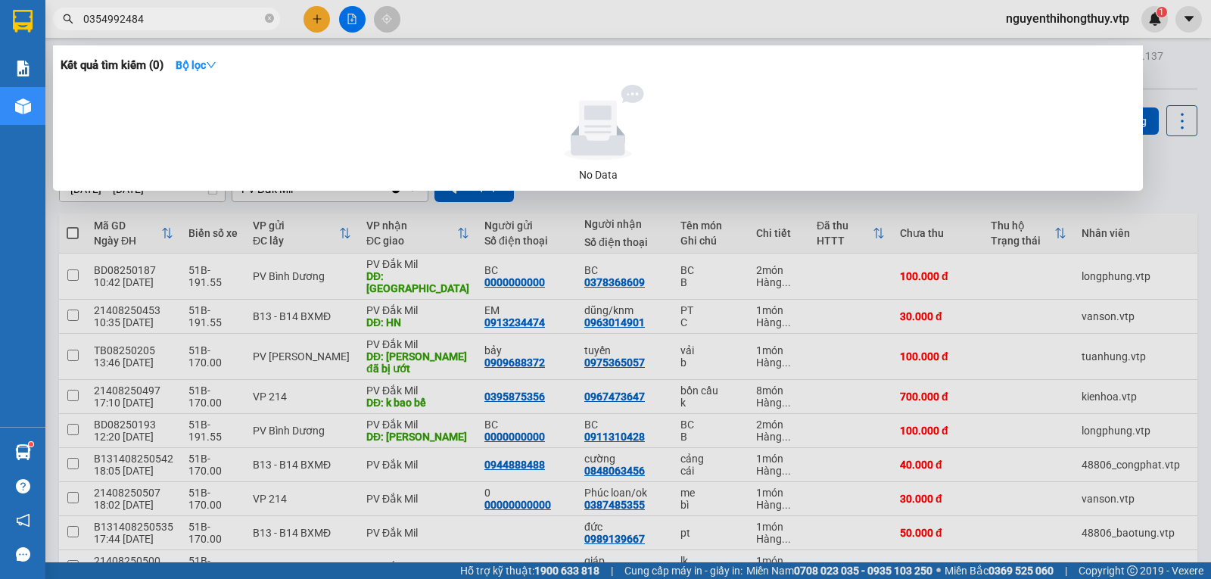
drag, startPoint x: 160, startPoint y: 21, endPoint x: 0, endPoint y: 26, distance: 159.7
click at [7, 39] on section "Kết quả [PERSON_NAME] ( 0 ) Bộ lọc No Data 0354992484 nguyenthihongthuy.vtp 1 […" at bounding box center [605, 289] width 1211 height 579
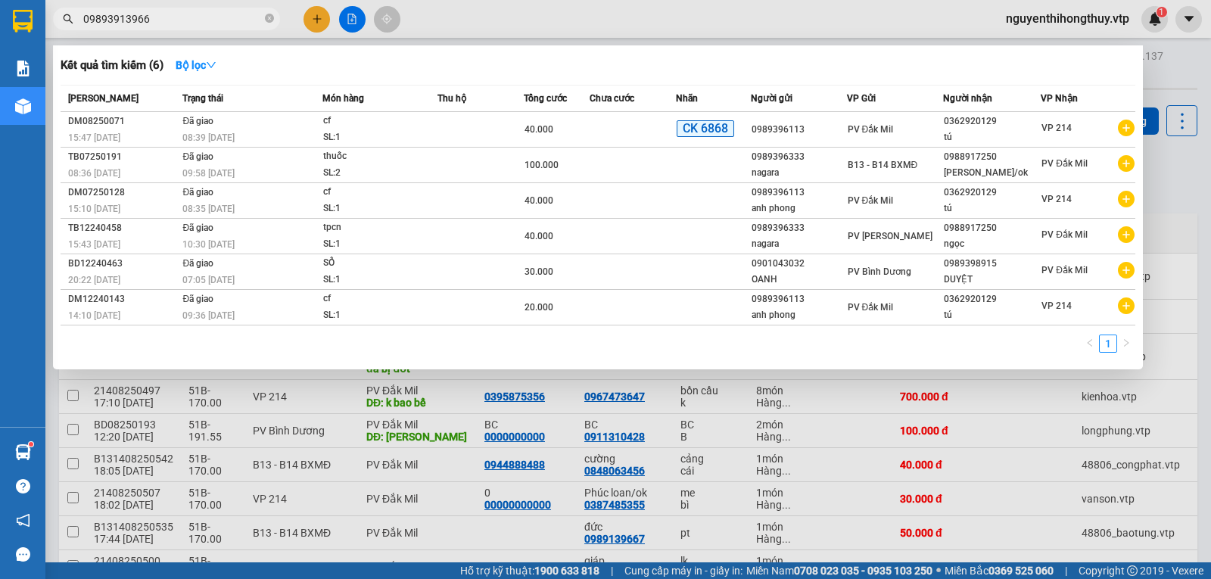
type input "098939139667"
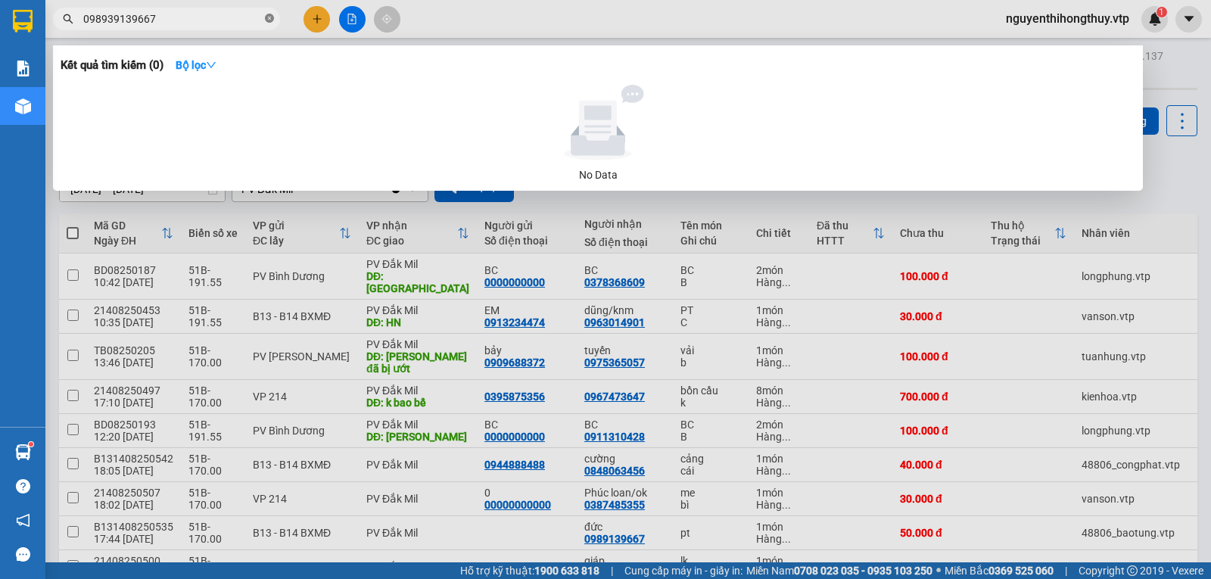
click at [267, 17] on icon "close-circle" at bounding box center [269, 18] width 9 height 9
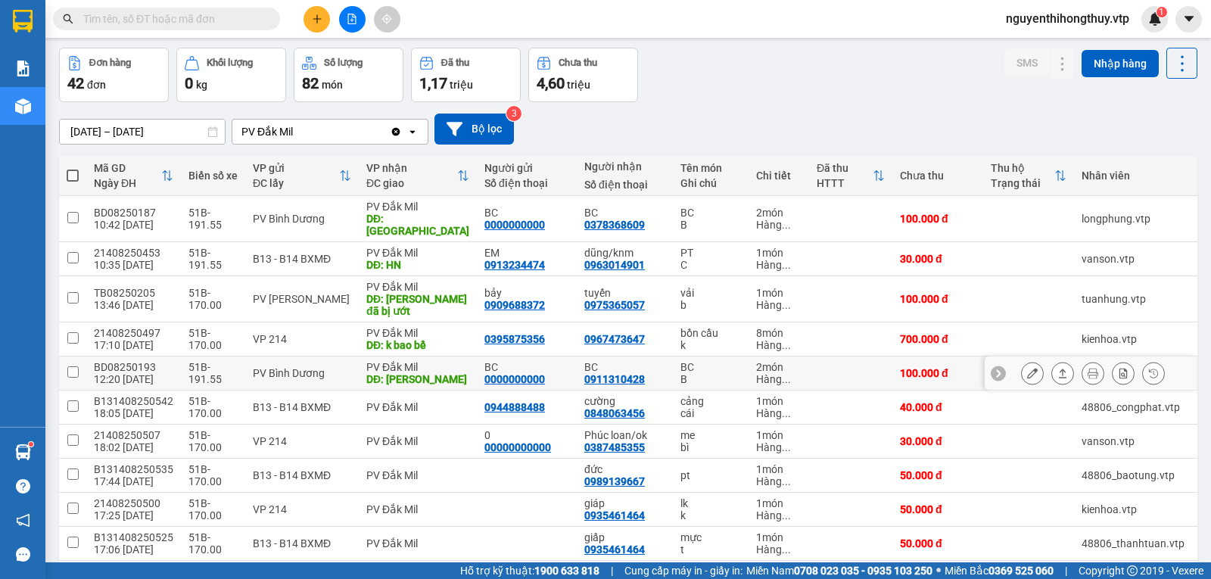
scroll to position [227, 0]
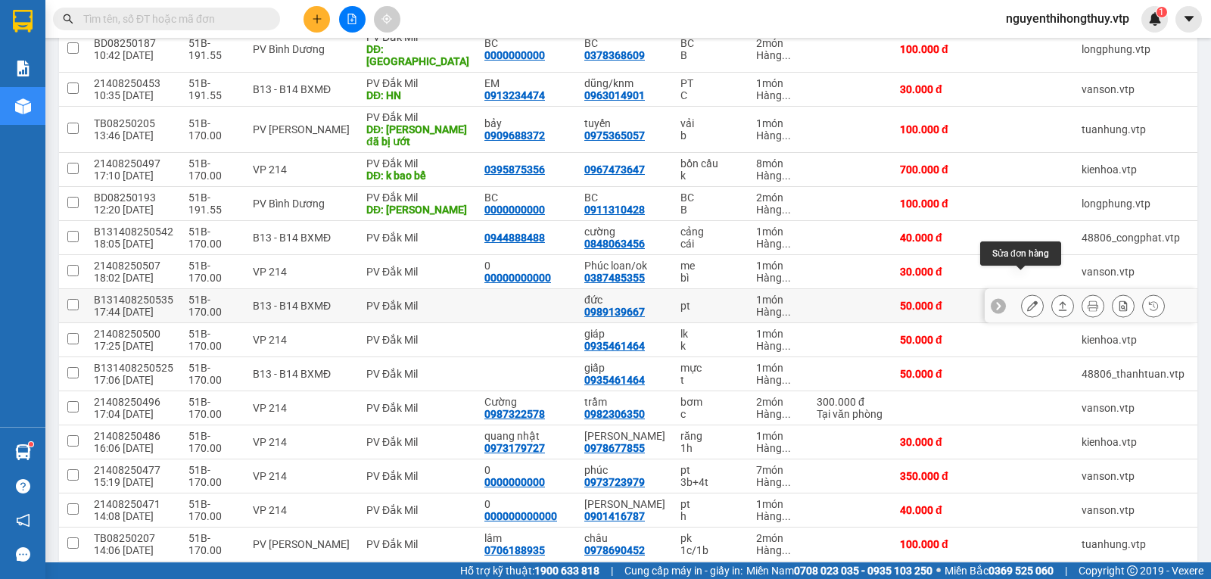
click at [1027, 300] on icon at bounding box center [1032, 305] width 11 height 11
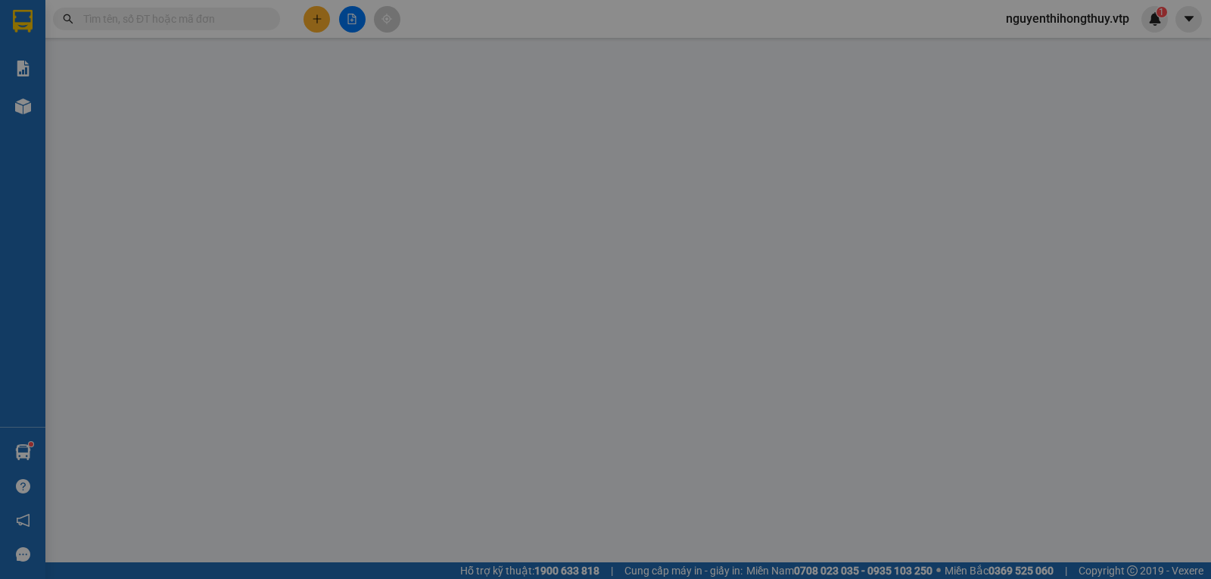
type input "2.500"
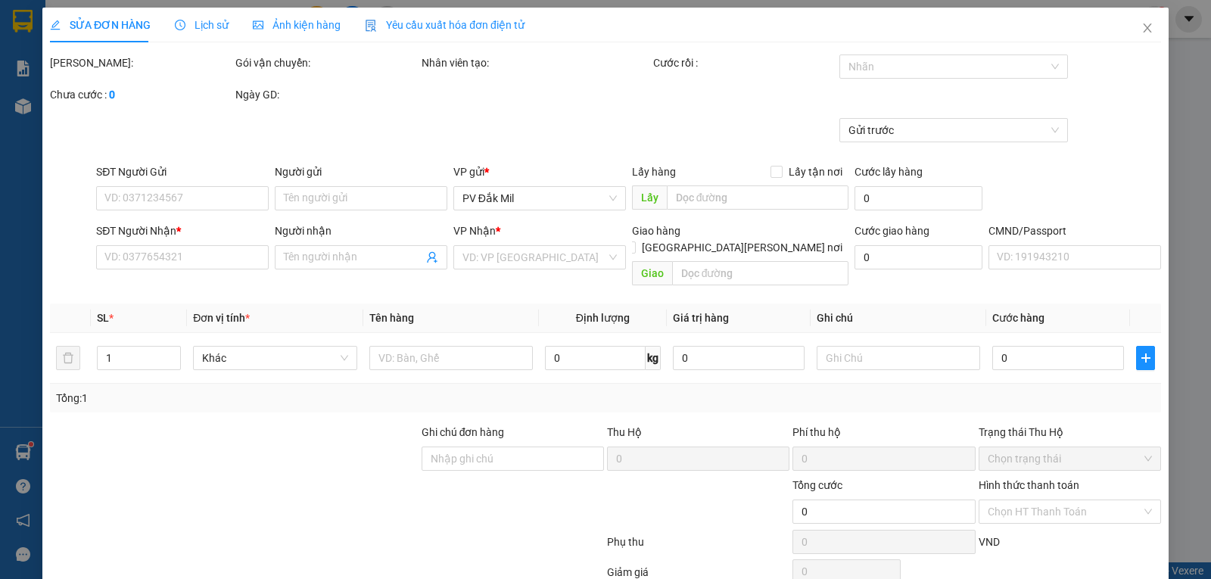
type input "0989139667"
type input "đức"
type input "50.000"
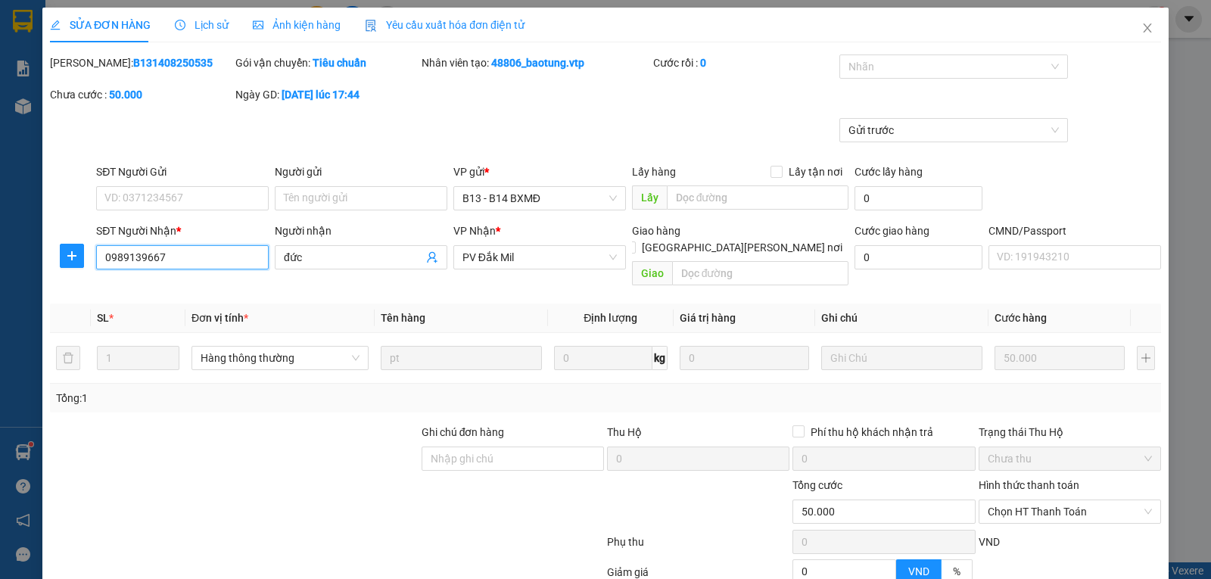
drag, startPoint x: 175, startPoint y: 261, endPoint x: 0, endPoint y: 298, distance: 178.7
click at [0, 298] on div "SỬA ĐƠN HÀNG Lịch sử [PERSON_NAME] hàng Yêu cầu xuất [PERSON_NAME] điện tử Tota…" at bounding box center [605, 289] width 1211 height 579
click at [1141, 33] on icon "close" at bounding box center [1147, 28] width 12 height 12
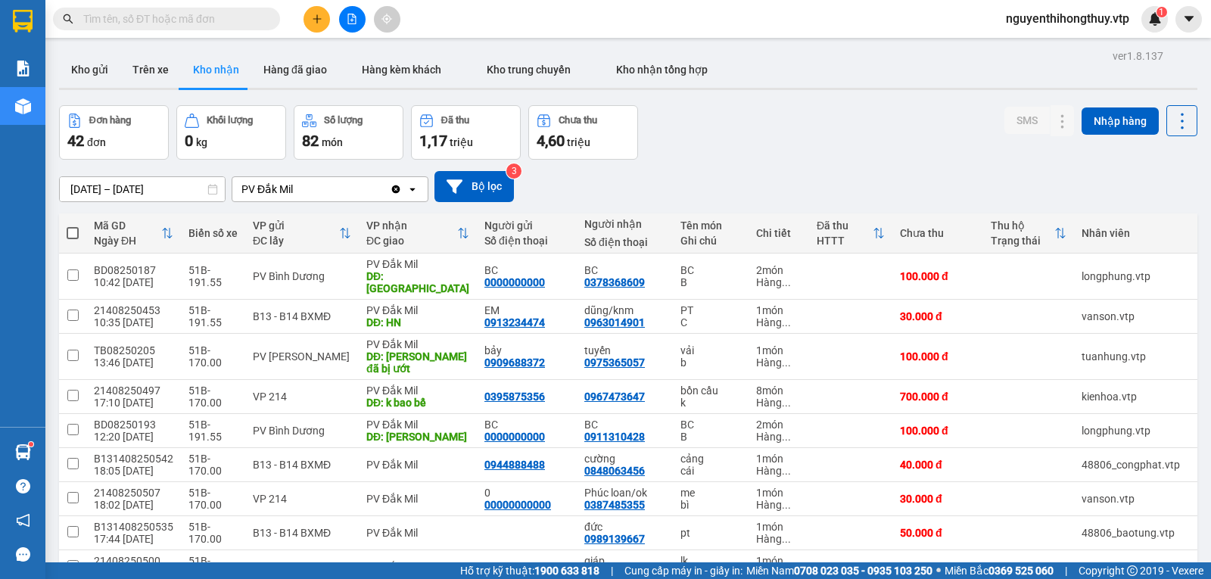
click at [213, 20] on input "text" at bounding box center [172, 19] width 179 height 17
paste input "0989139667"
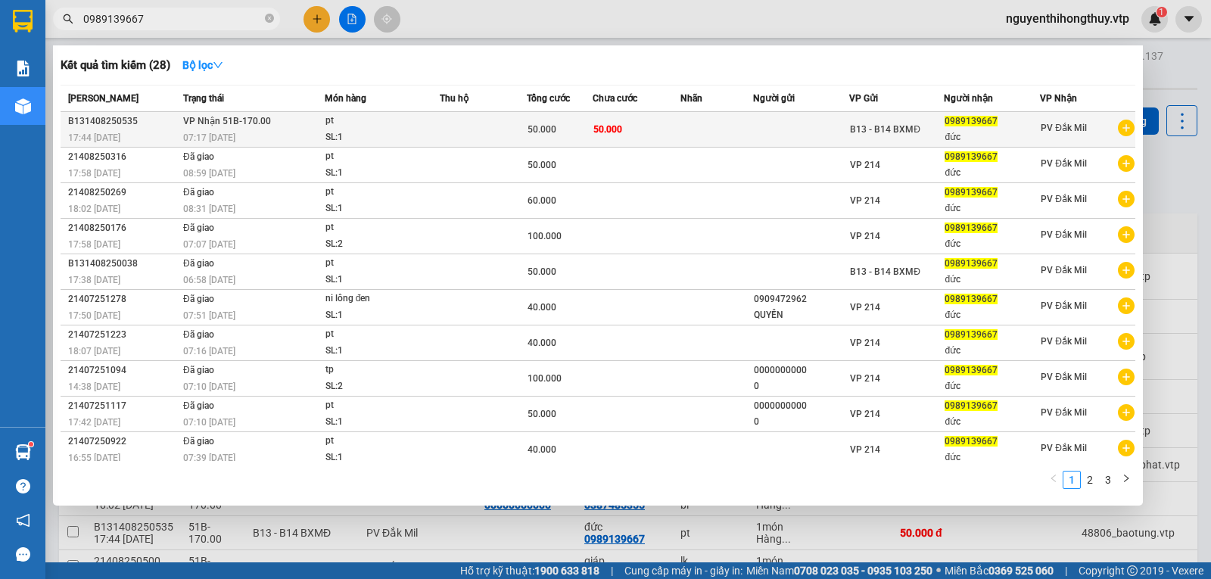
type input "0989139667"
click at [779, 135] on td at bounding box center [801, 130] width 96 height 36
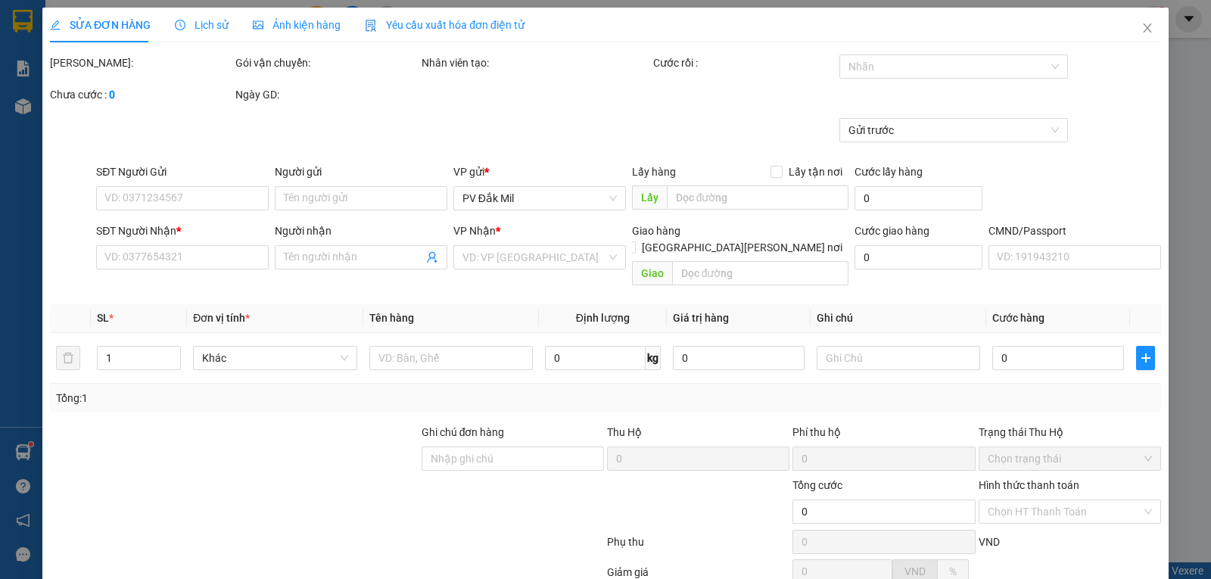
type input "2.500"
type input "0989139667"
type input "đức"
type input "50.000"
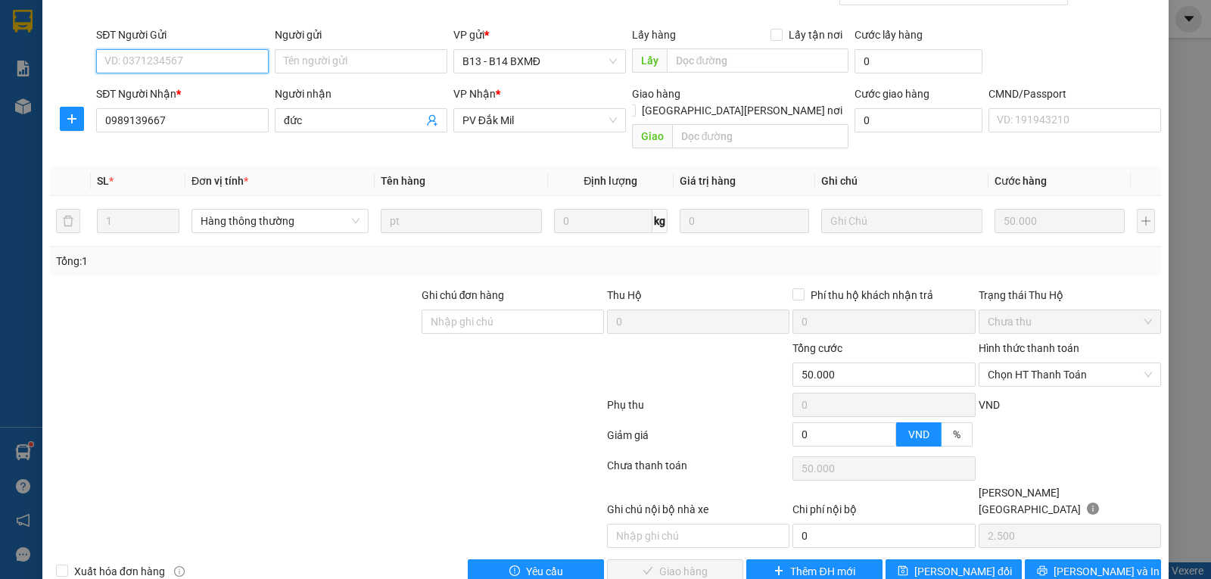
scroll to position [138, 0]
click at [1068, 362] on span "Chọn HT Thanh Toán" at bounding box center [1069, 373] width 164 height 23
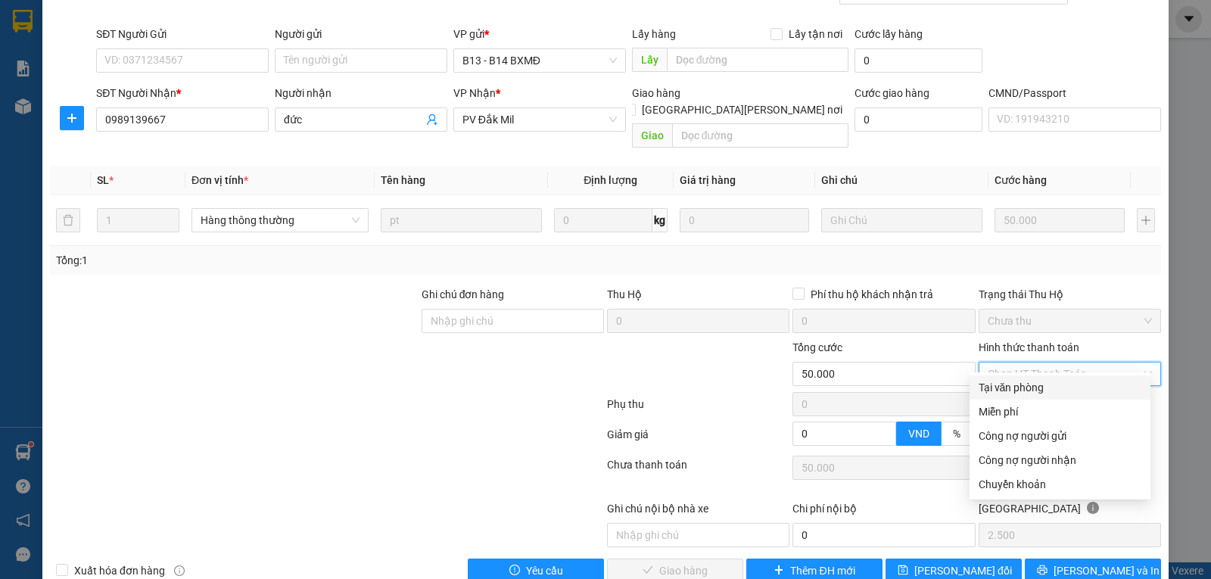
click at [1014, 381] on div "Tại văn phòng" at bounding box center [1059, 387] width 163 height 17
type input "0"
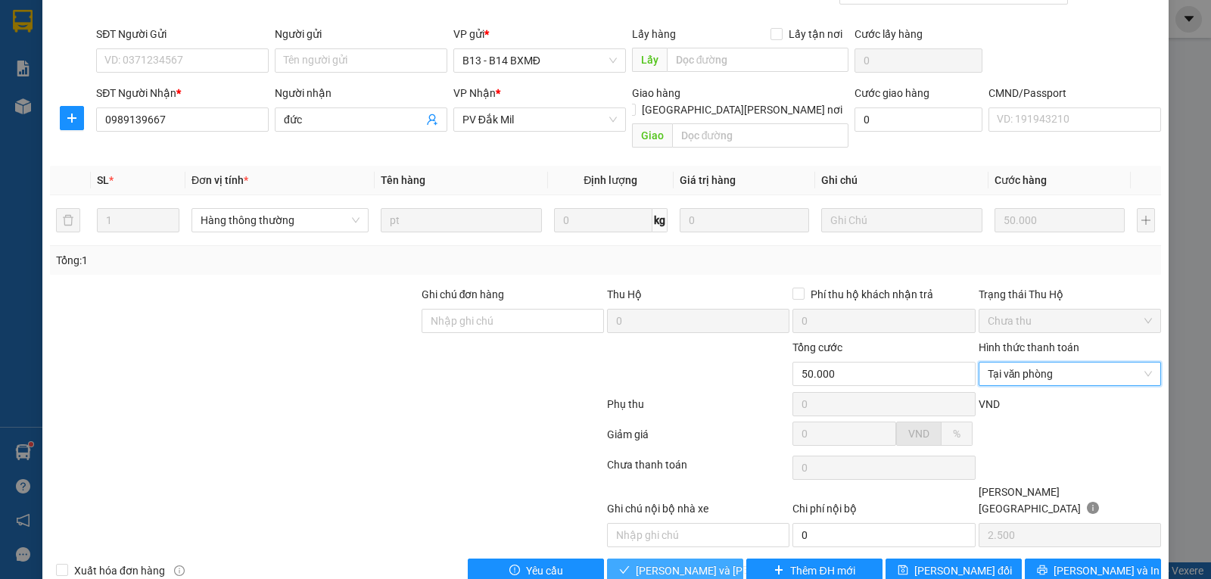
click at [670, 562] on span "[PERSON_NAME] và [PERSON_NAME] hàng" at bounding box center [738, 570] width 204 height 17
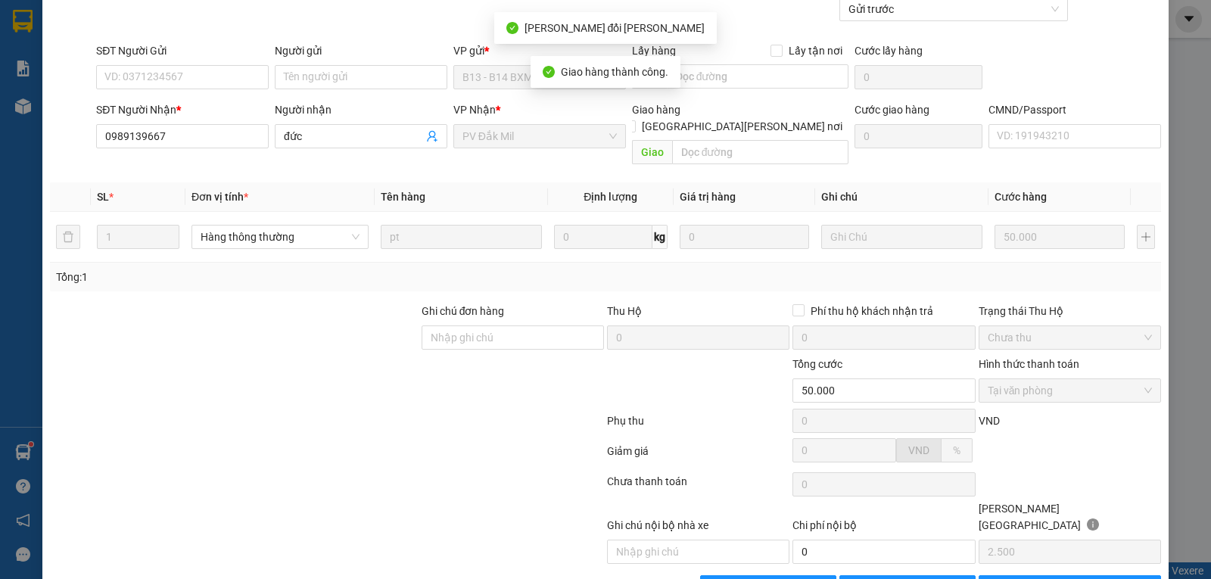
scroll to position [0, 0]
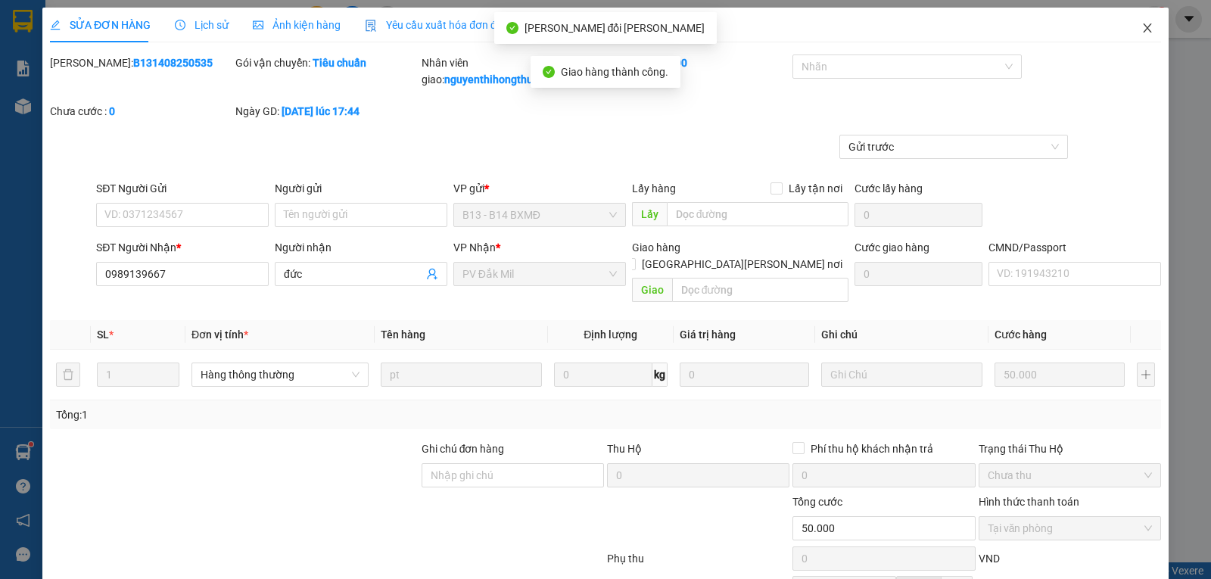
click at [1141, 30] on icon "close" at bounding box center [1147, 28] width 12 height 12
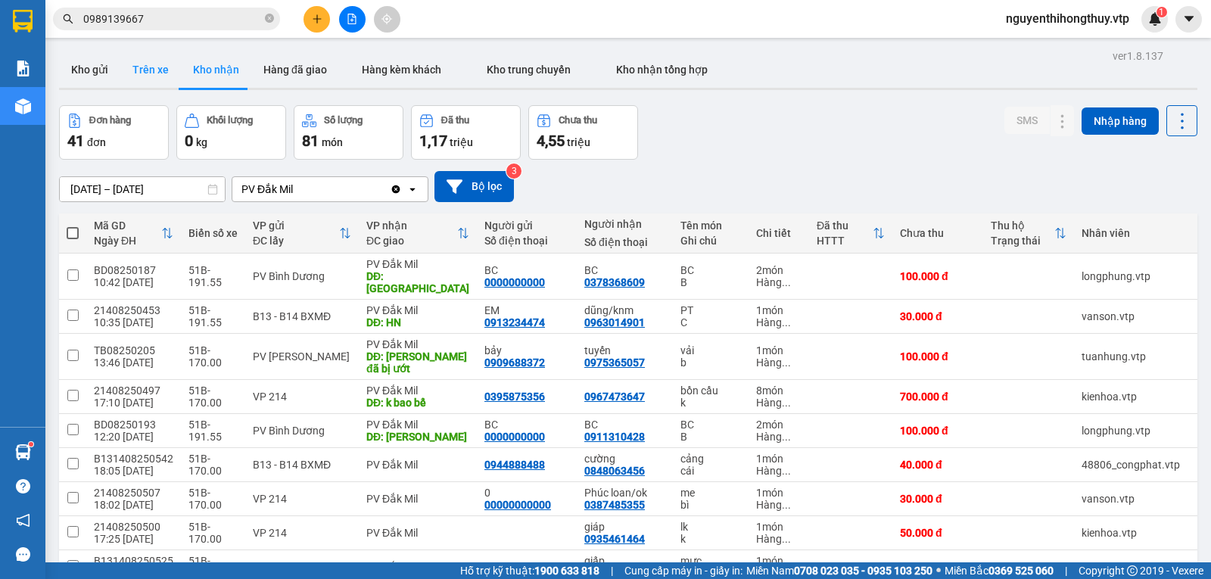
click at [152, 65] on button "Trên xe" at bounding box center [150, 69] width 61 height 36
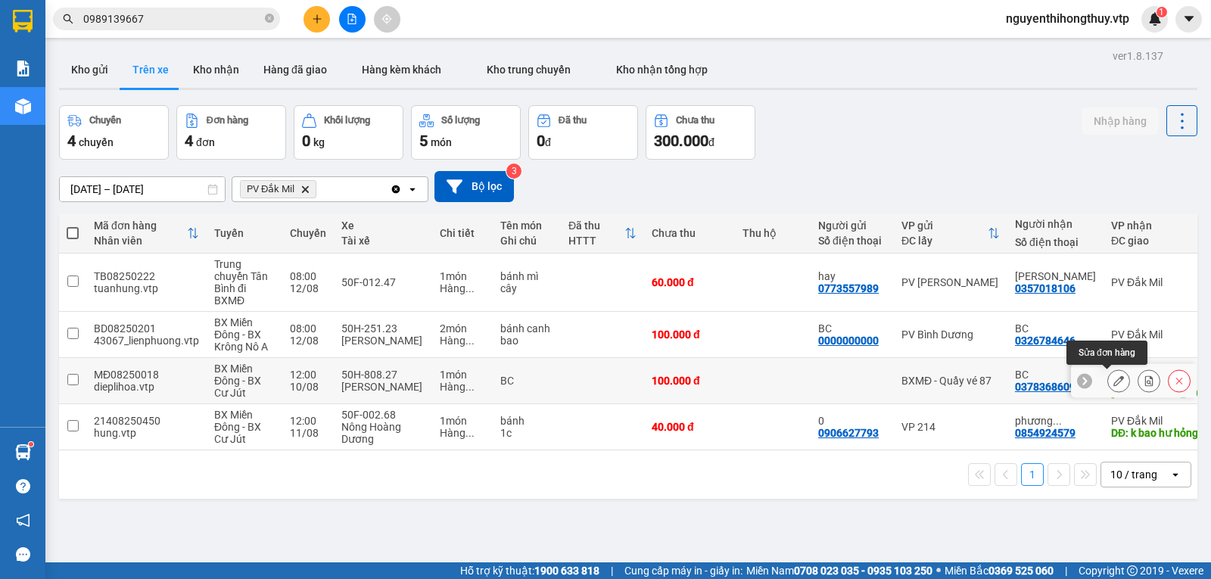
click at [1113, 382] on icon at bounding box center [1118, 380] width 11 height 11
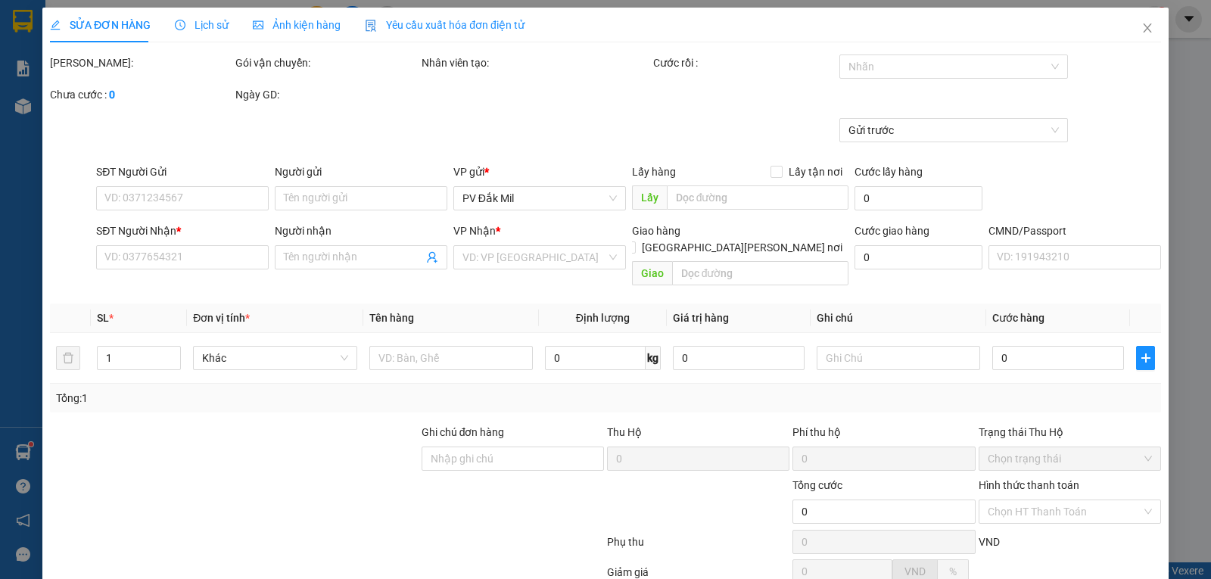
type input "0378368609"
type input "BC"
type input "[GEOGRAPHIC_DATA]"
type input "100.000"
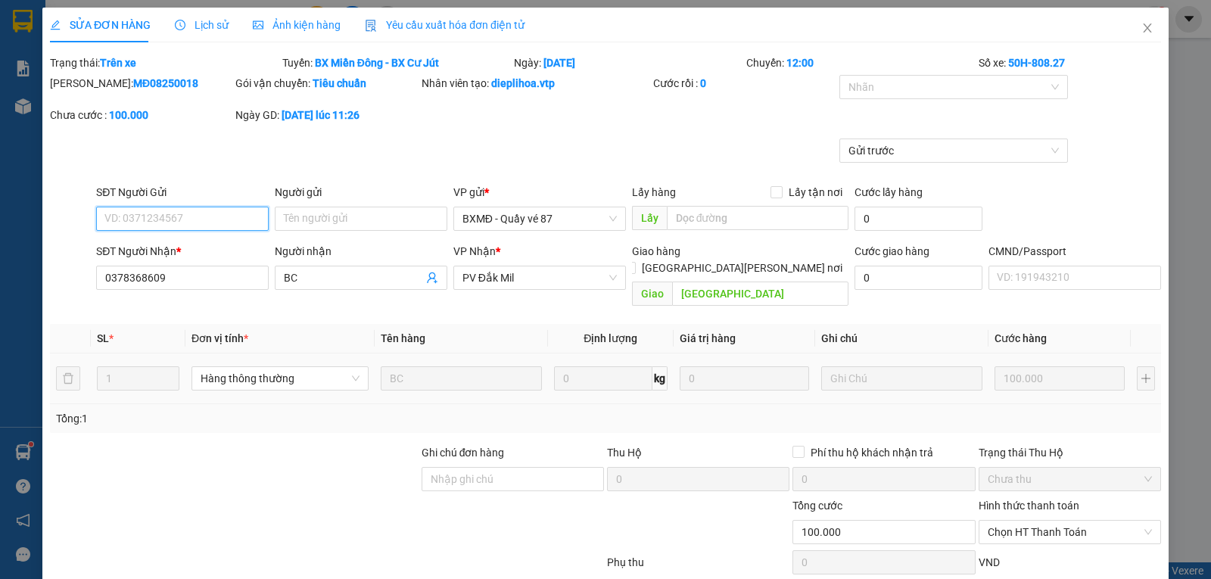
type input "5.000"
click at [205, 23] on span "Lịch sử" at bounding box center [202, 25] width 54 height 12
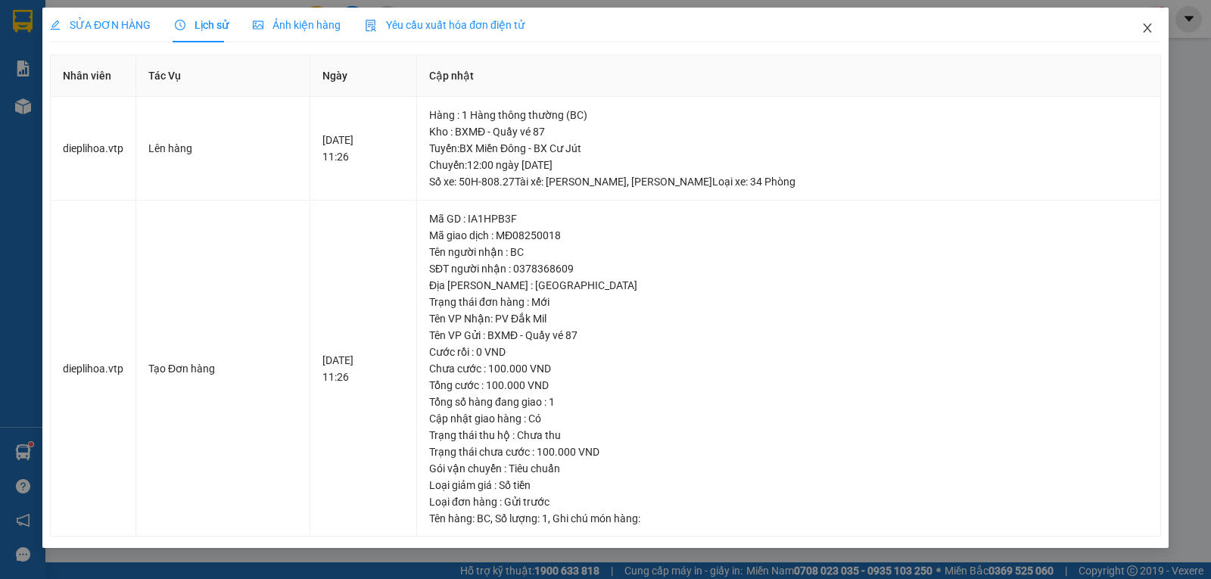
click at [1146, 29] on icon "close" at bounding box center [1147, 28] width 12 height 12
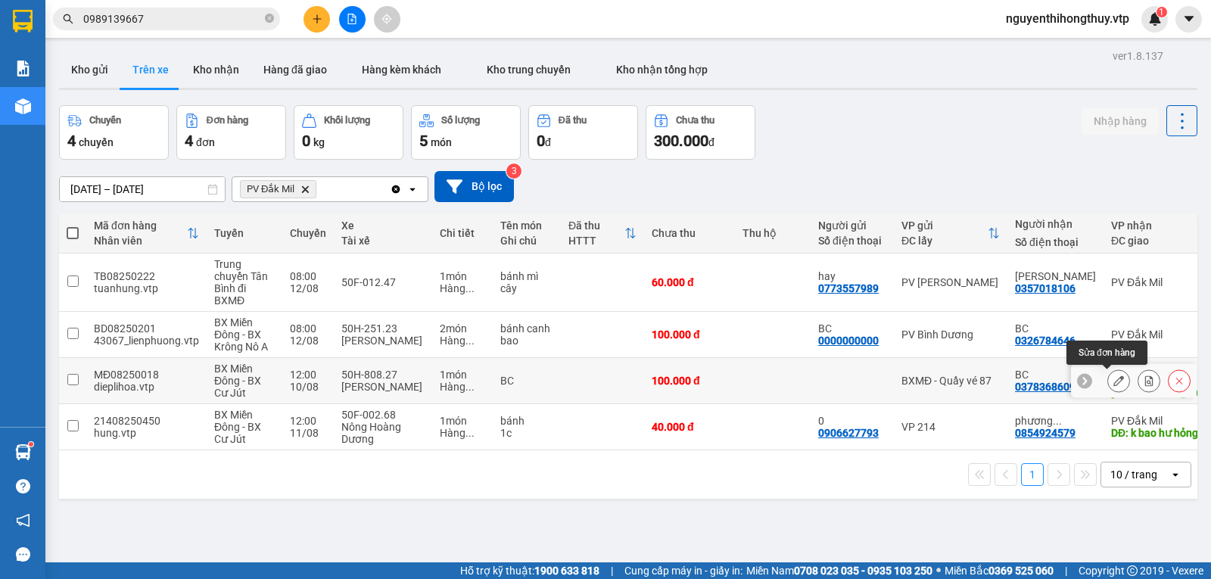
click at [1113, 381] on icon at bounding box center [1118, 380] width 11 height 11
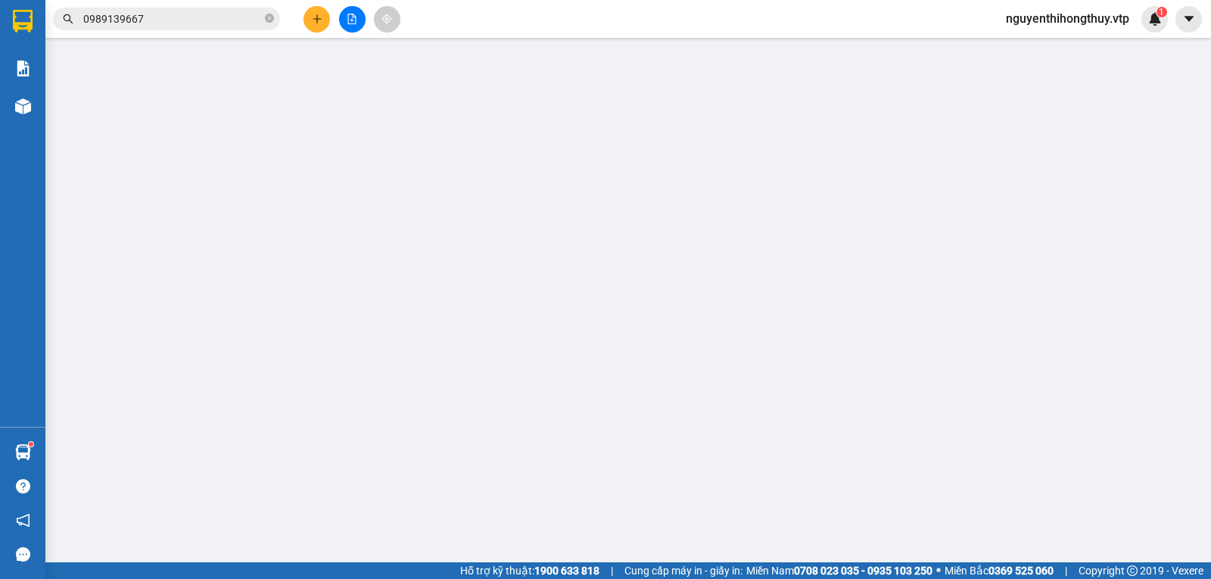
type input "5.000"
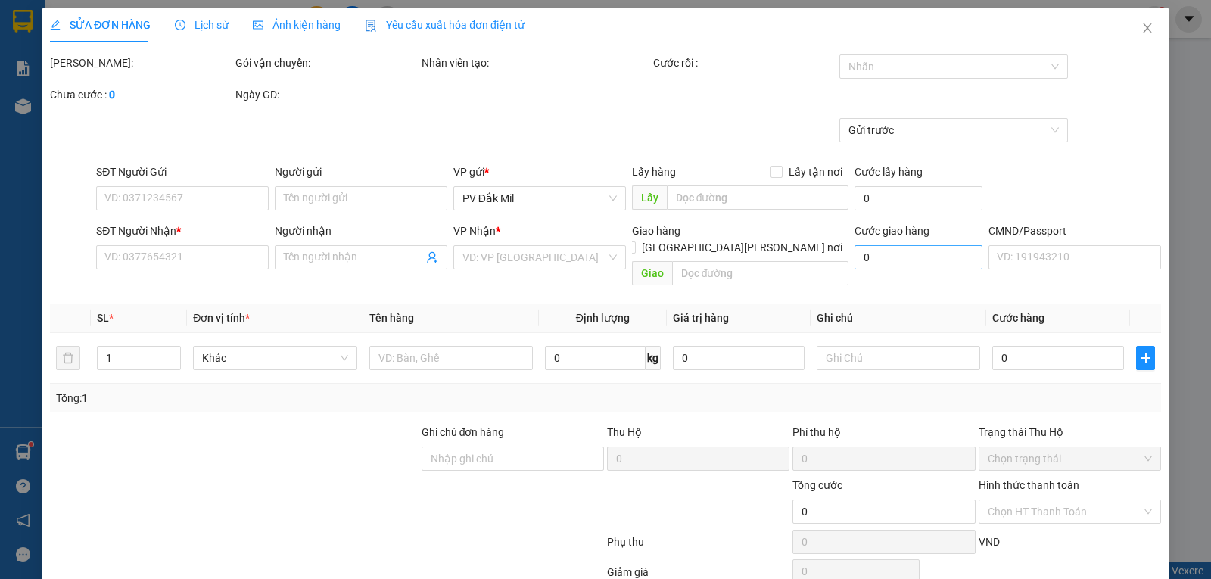
type input "0378368609"
type input "BC"
type input "[GEOGRAPHIC_DATA]"
type input "100.000"
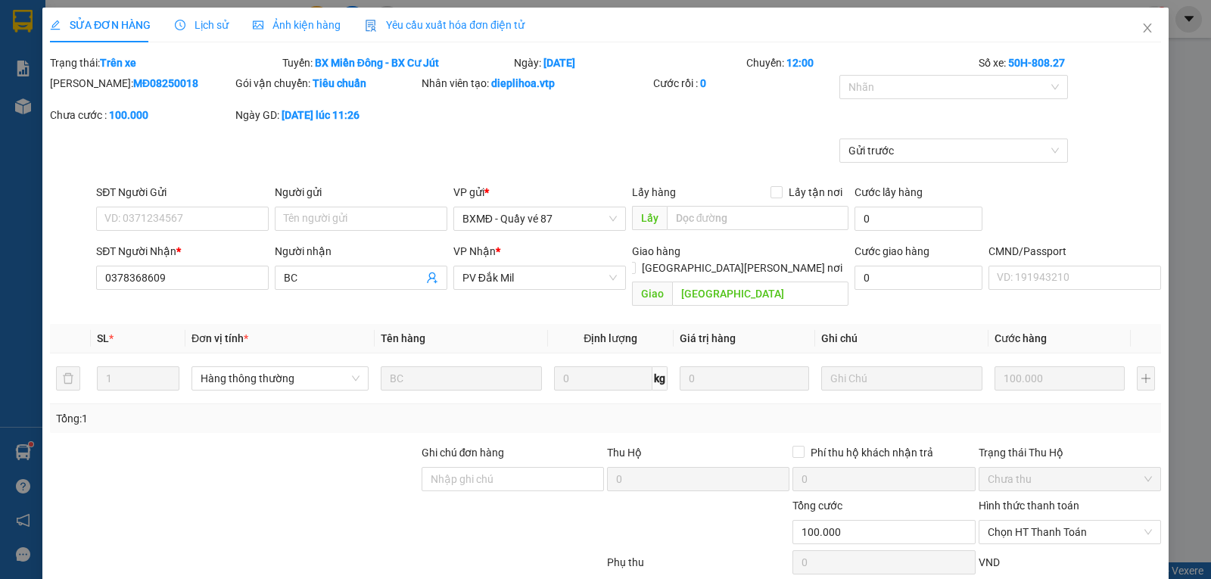
click at [207, 26] on span "Lịch sử" at bounding box center [202, 25] width 54 height 12
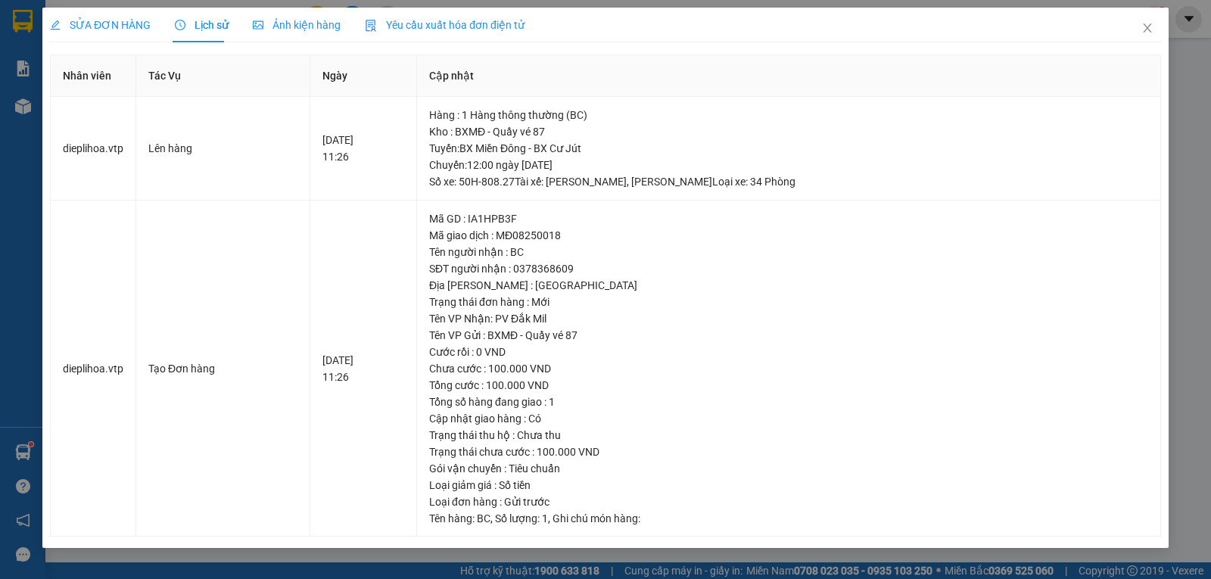
click at [203, 26] on span "Lịch sử" at bounding box center [202, 25] width 54 height 12
click at [1143, 33] on icon "close" at bounding box center [1147, 28] width 12 height 12
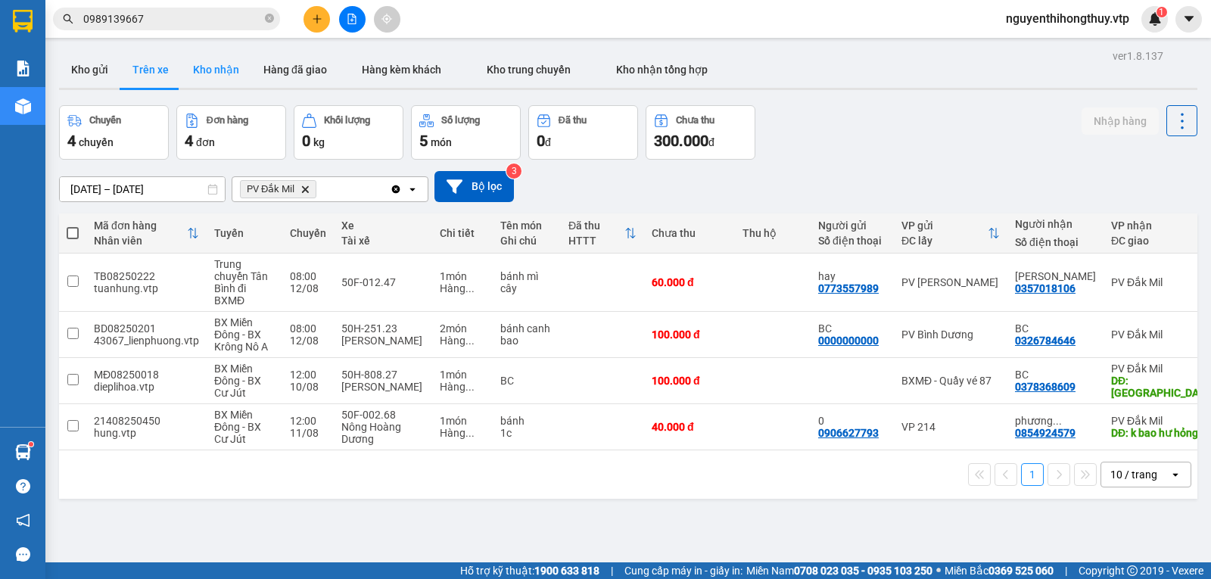
click at [214, 65] on button "Kho nhận" at bounding box center [216, 69] width 70 height 36
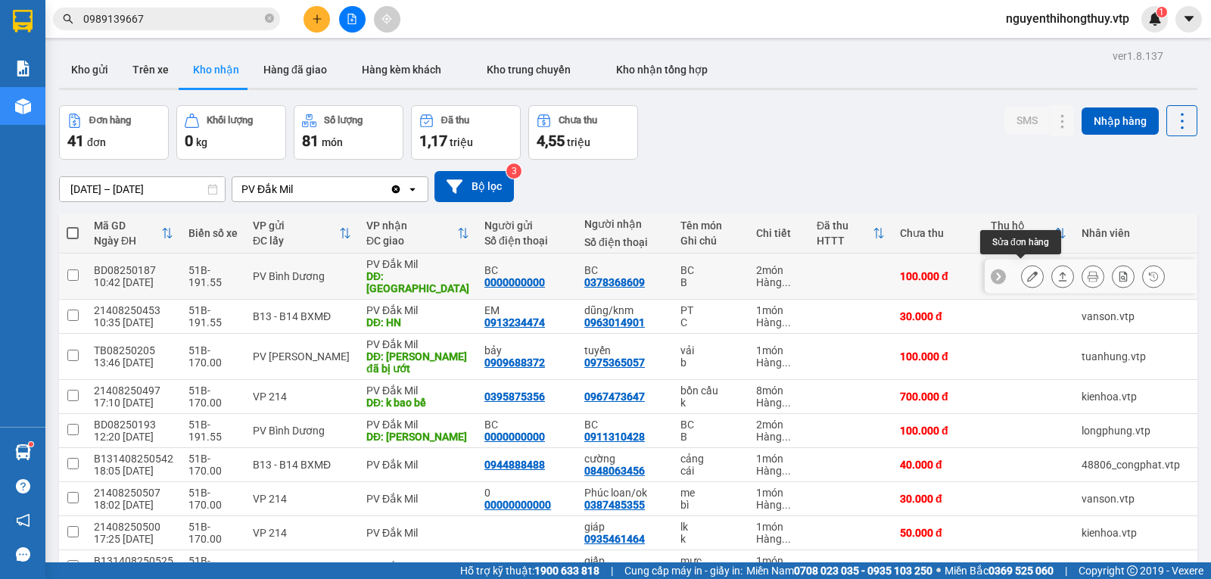
click at [1027, 272] on icon at bounding box center [1032, 276] width 11 height 11
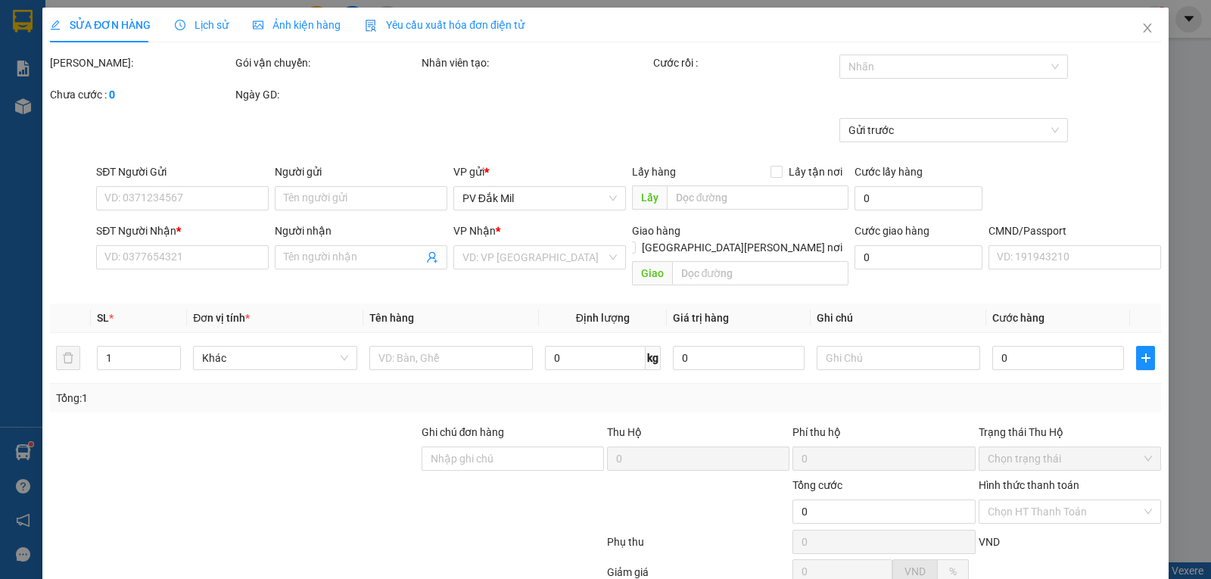
type input "5.000"
type input "0000000000"
type input "BC"
type input "0378368609"
type input "BC"
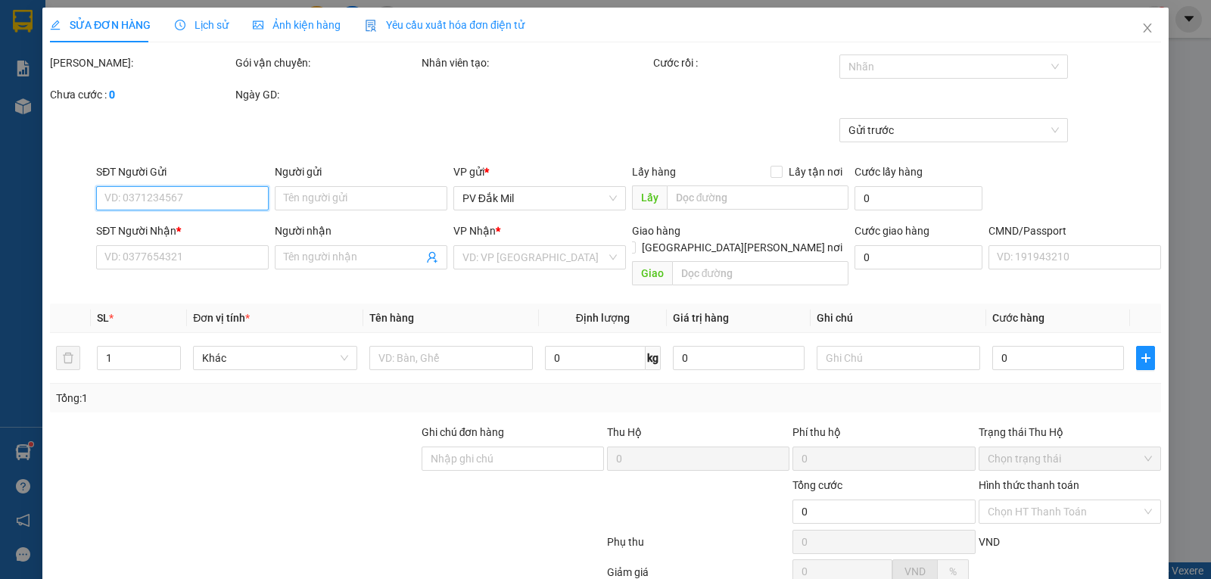
type input "[GEOGRAPHIC_DATA]"
type input "100.000"
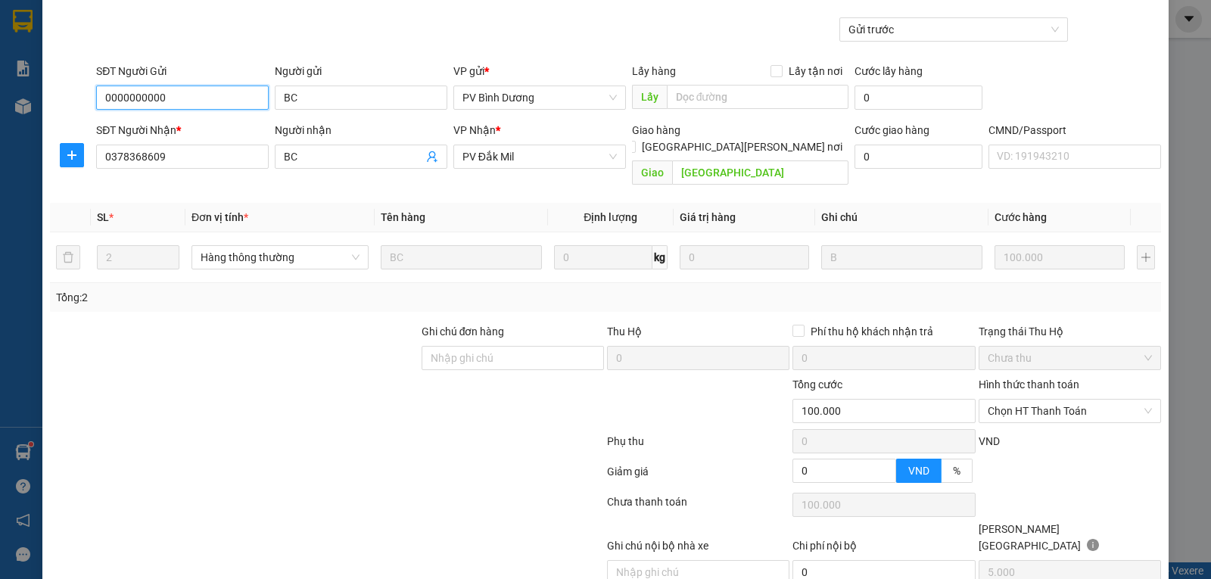
scroll to position [138, 0]
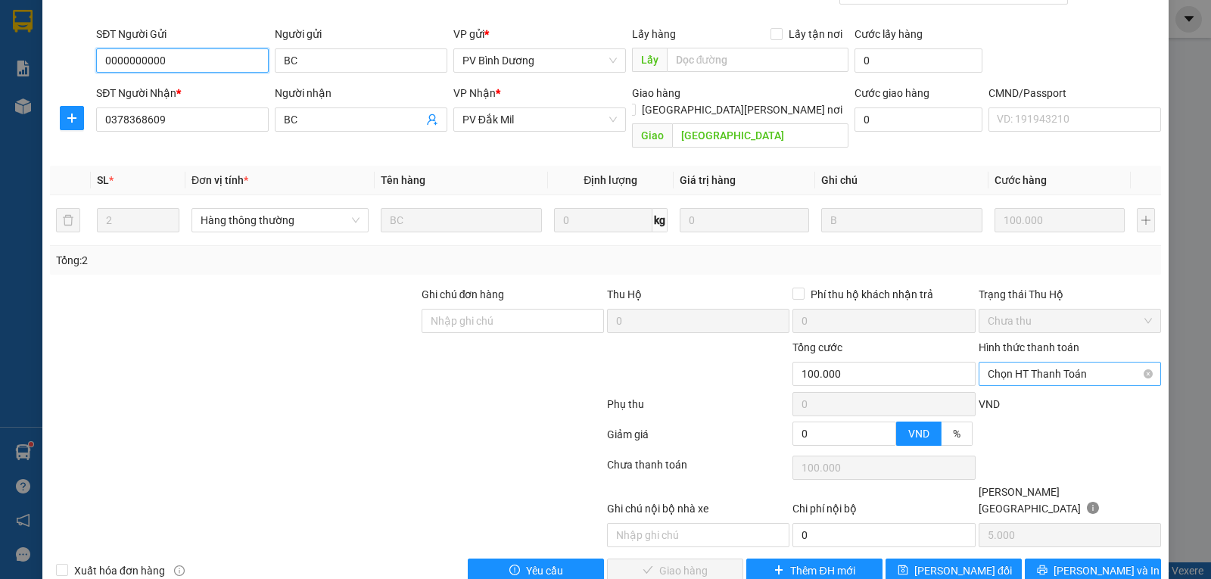
click at [1090, 362] on span "Chọn HT Thanh Toán" at bounding box center [1069, 373] width 164 height 23
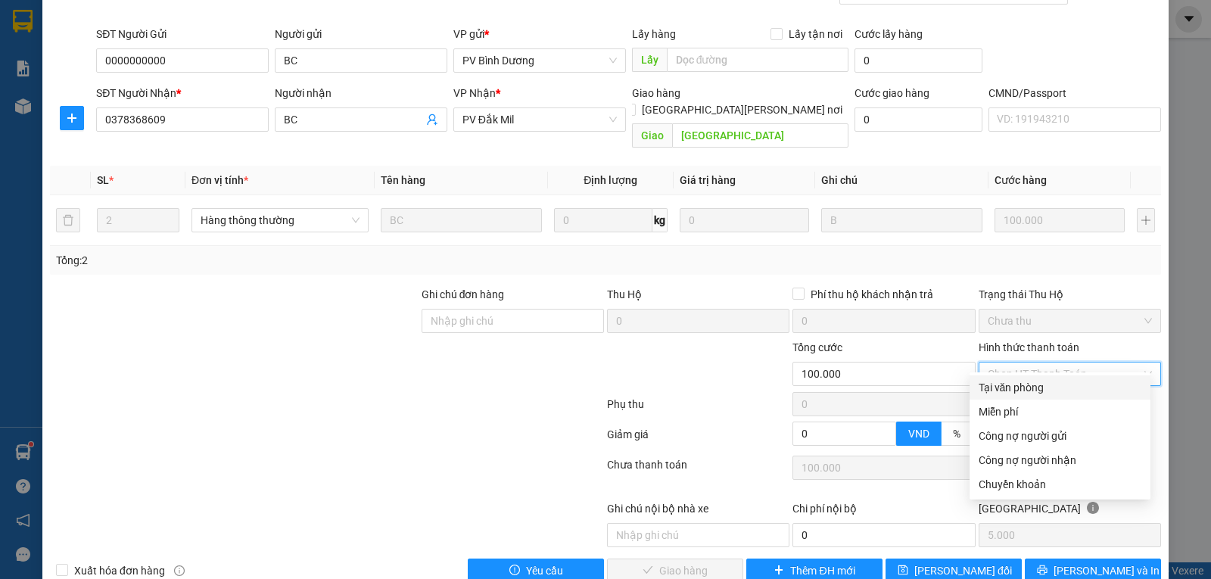
click at [1016, 384] on div "Tại văn phòng" at bounding box center [1059, 387] width 163 height 17
type input "0"
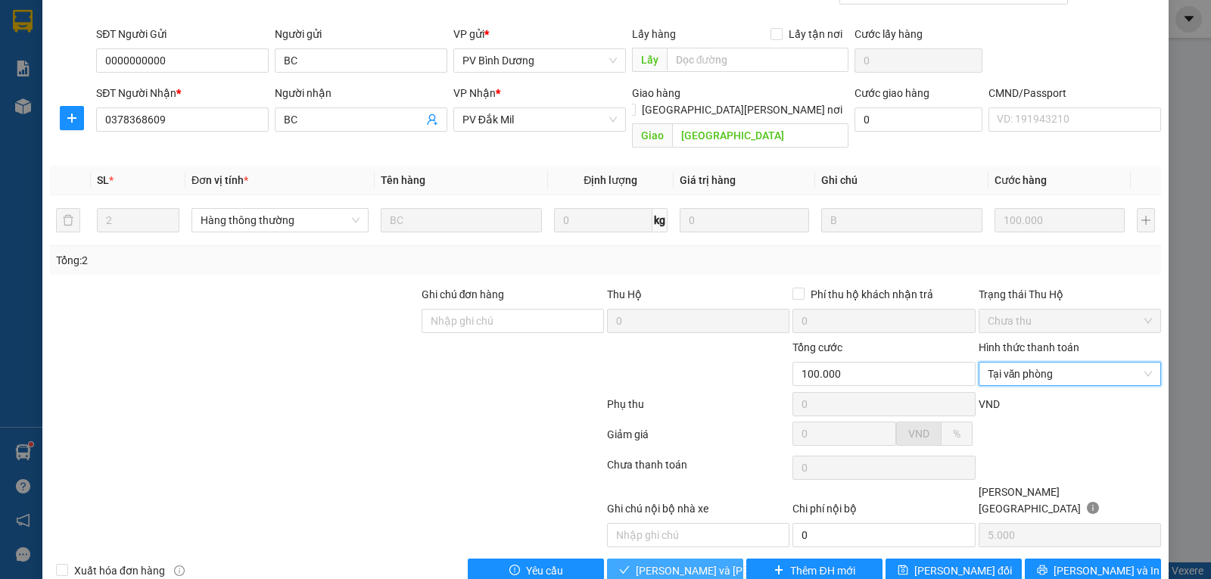
click at [675, 562] on span "[PERSON_NAME] và [PERSON_NAME] hàng" at bounding box center [738, 570] width 204 height 17
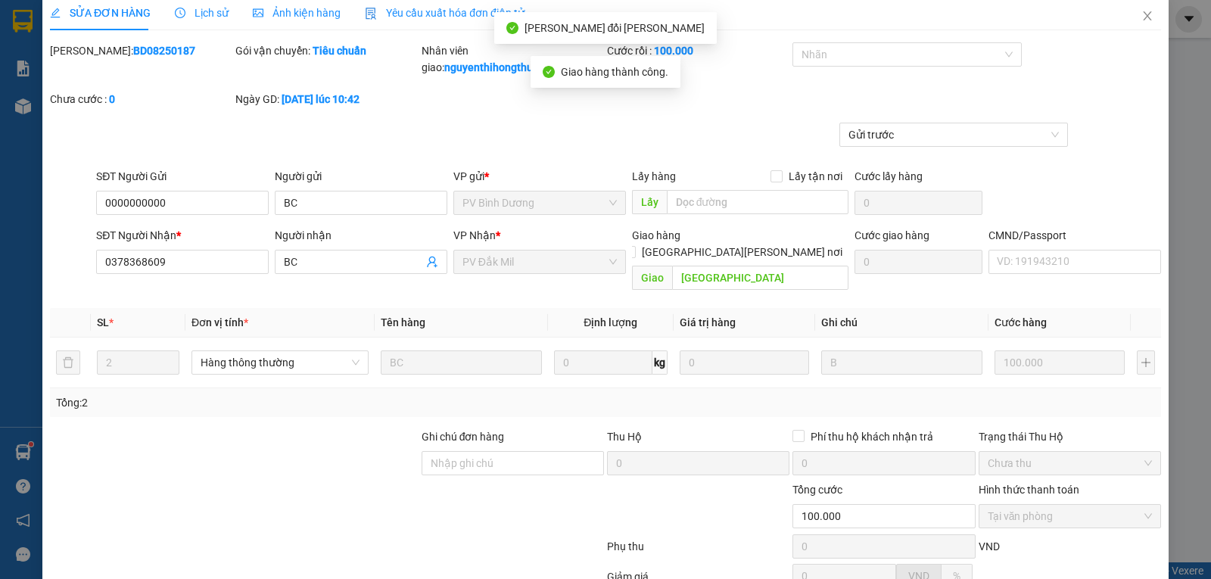
scroll to position [0, 0]
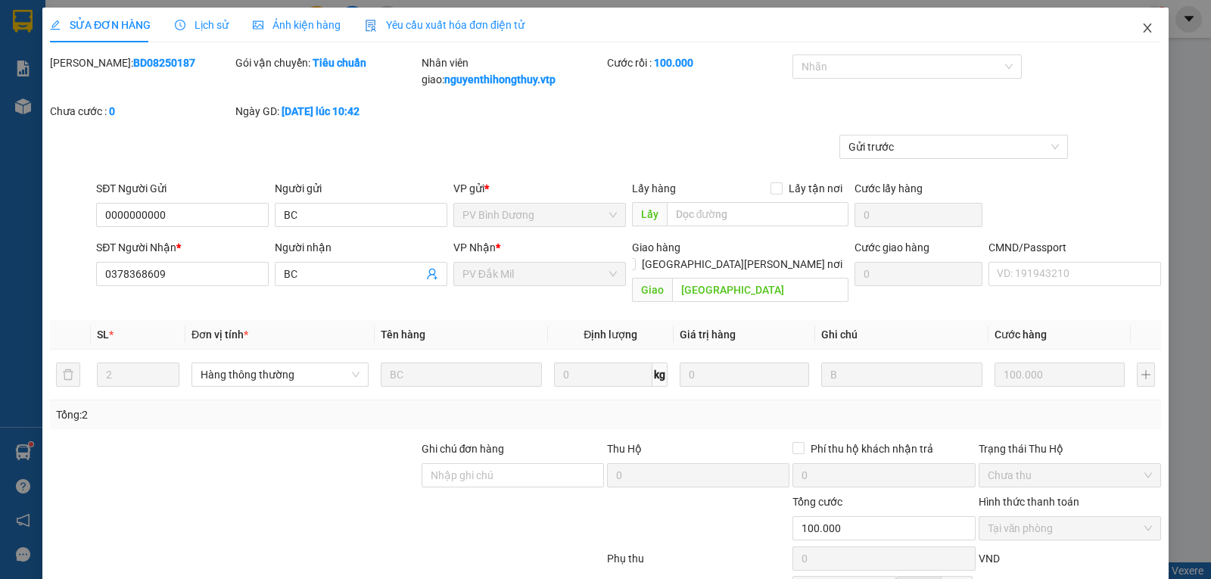
click at [1141, 28] on icon "close" at bounding box center [1147, 28] width 12 height 12
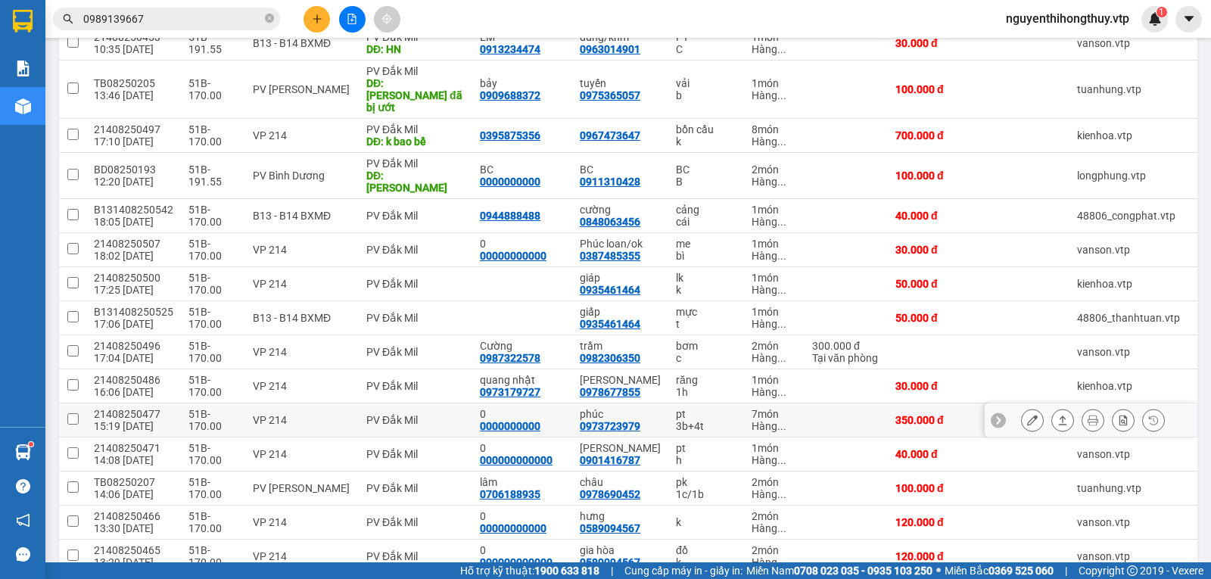
scroll to position [303, 0]
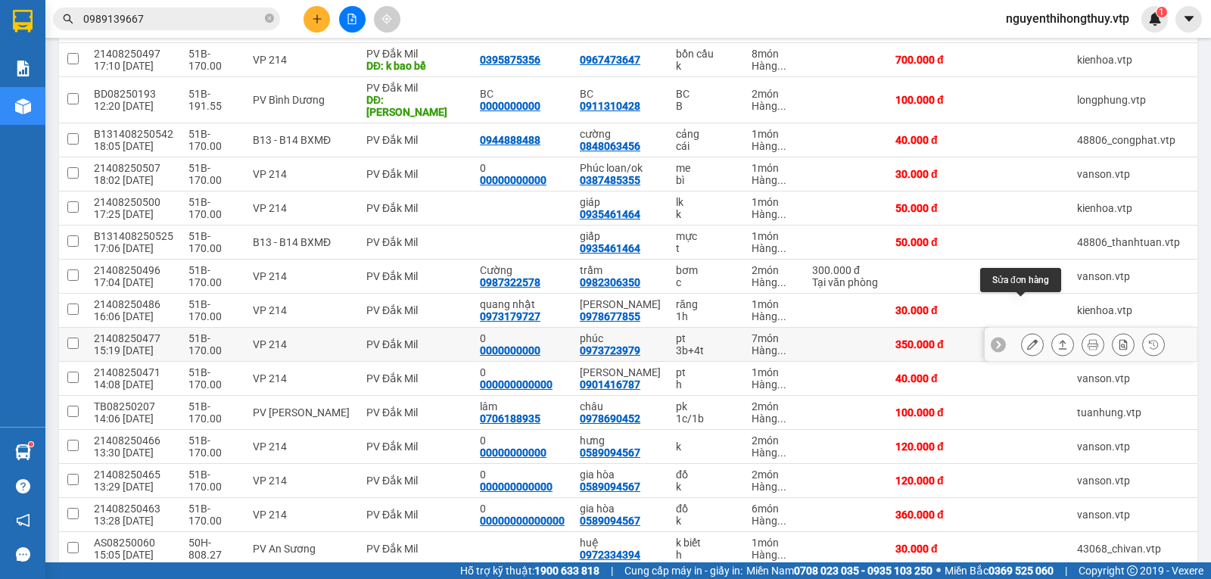
click at [1027, 339] on icon at bounding box center [1032, 344] width 11 height 11
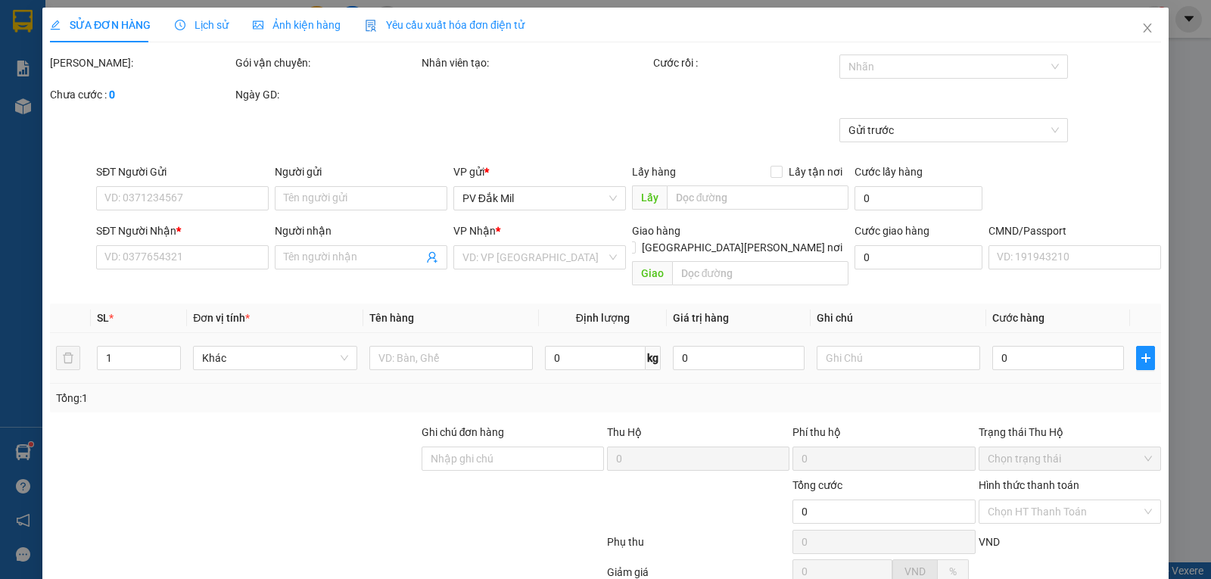
type input "0000000000"
type input "0"
type input "0973723979"
type input "phúc"
type input "350.000"
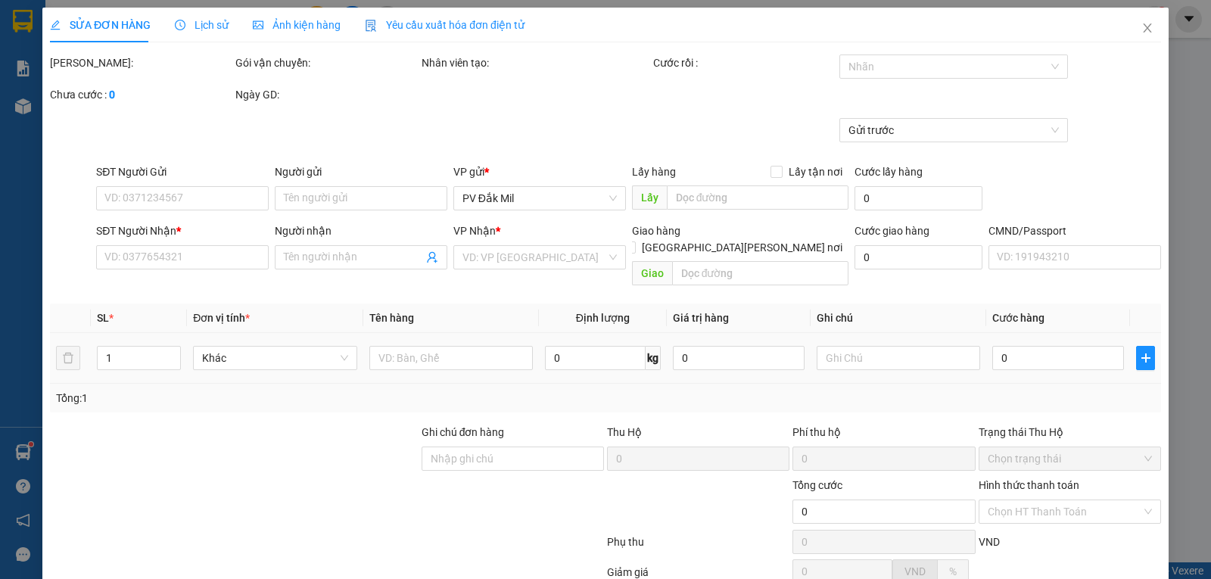
type input "350.000"
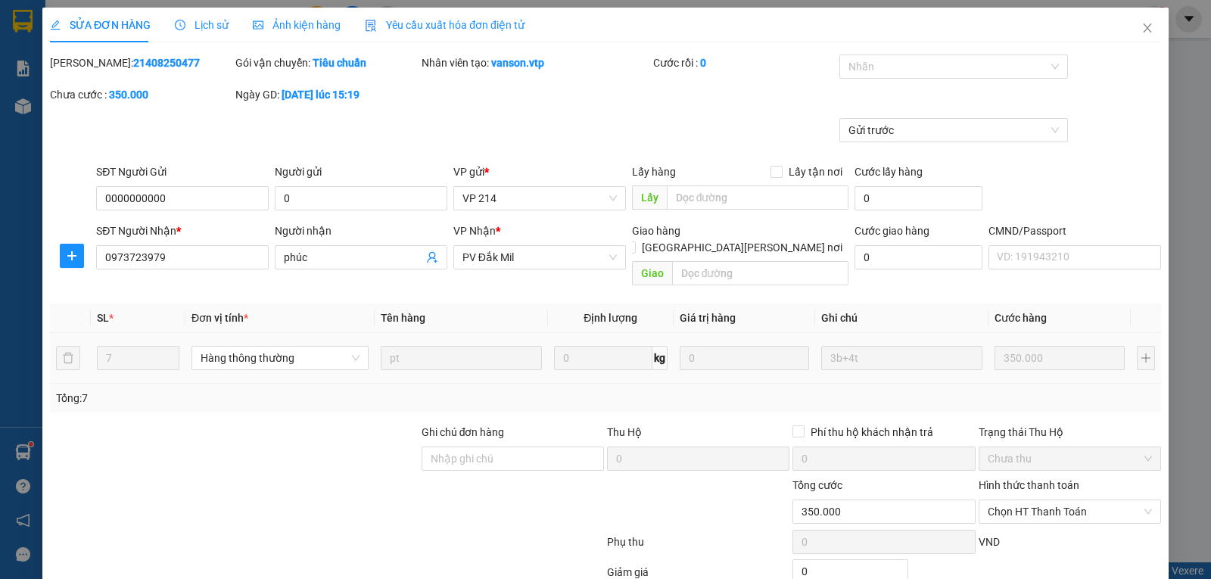
type input "17.500"
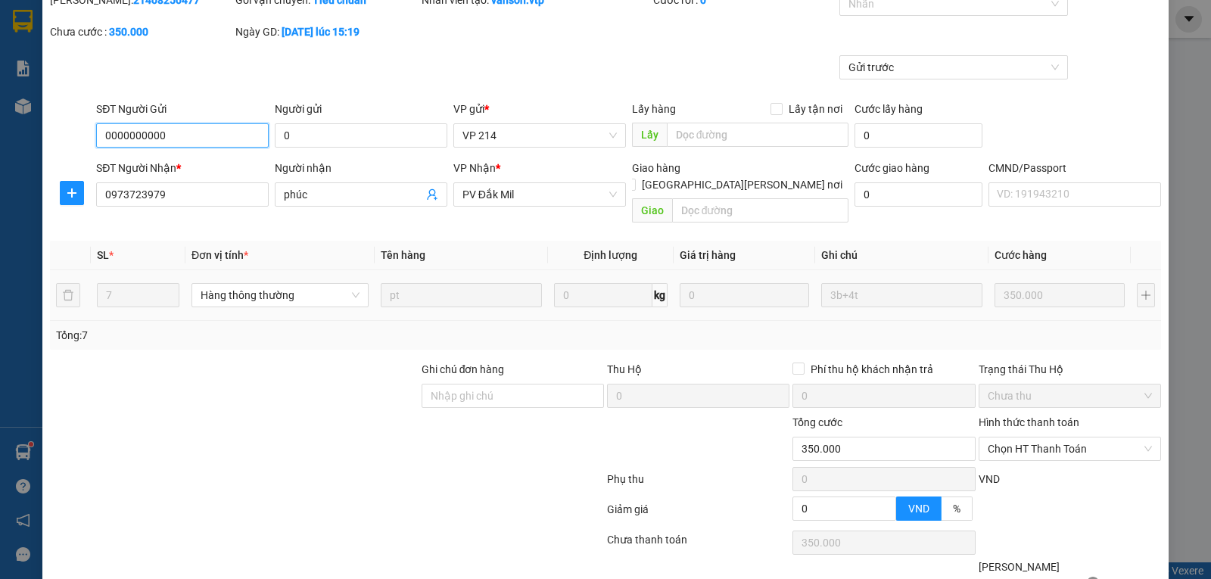
scroll to position [138, 0]
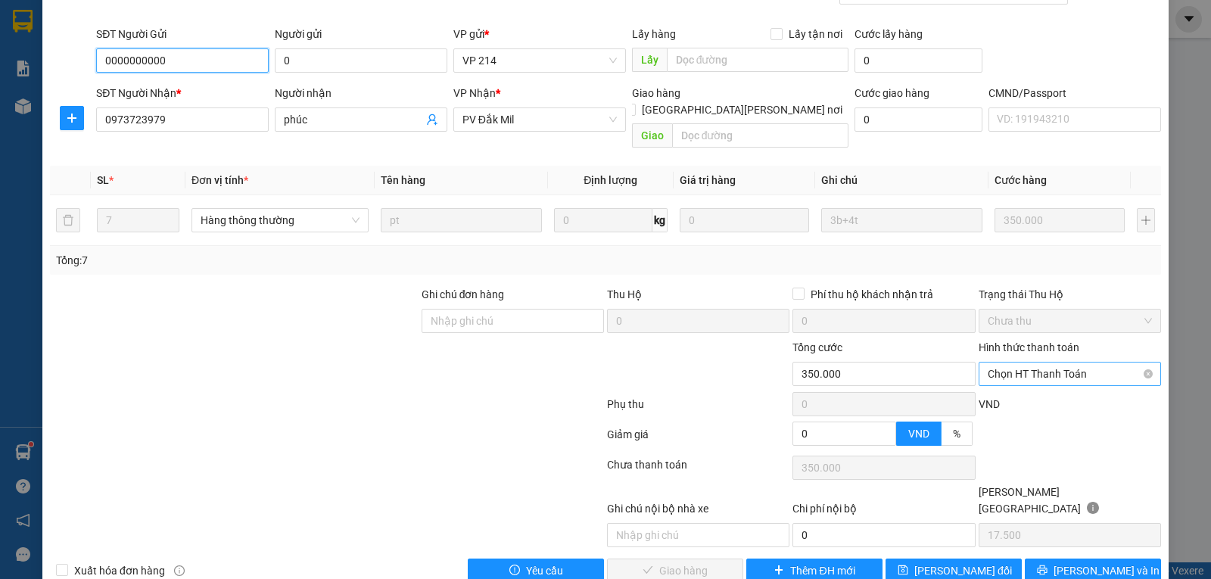
click at [1017, 362] on span "Chọn HT Thanh Toán" at bounding box center [1069, 373] width 164 height 23
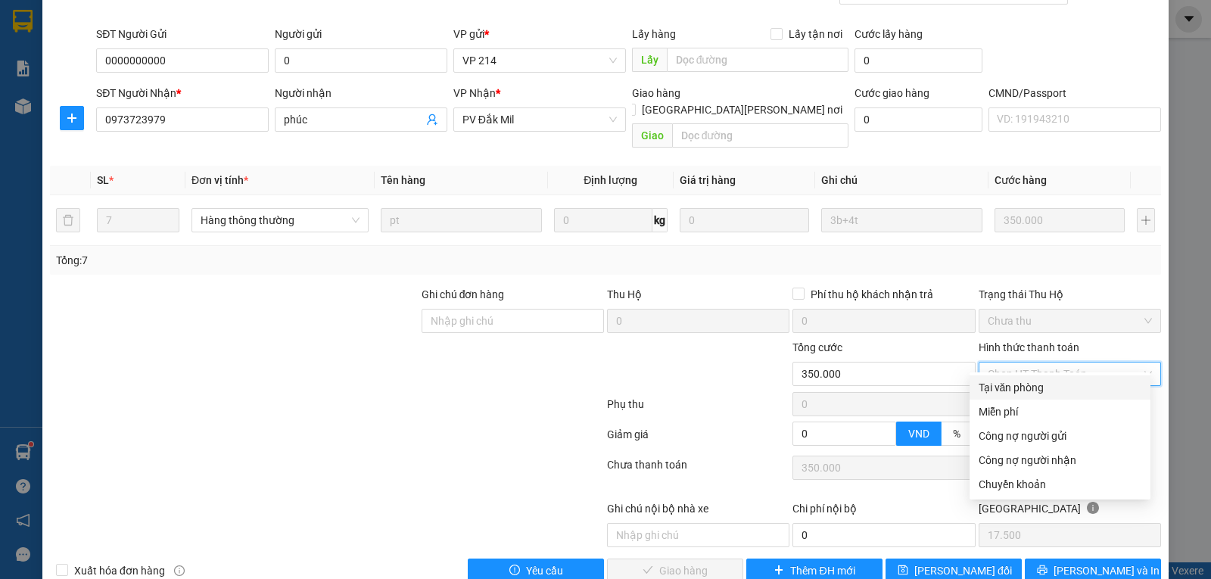
click at [982, 389] on div "Tại văn phòng" at bounding box center [1059, 387] width 163 height 17
type input "0"
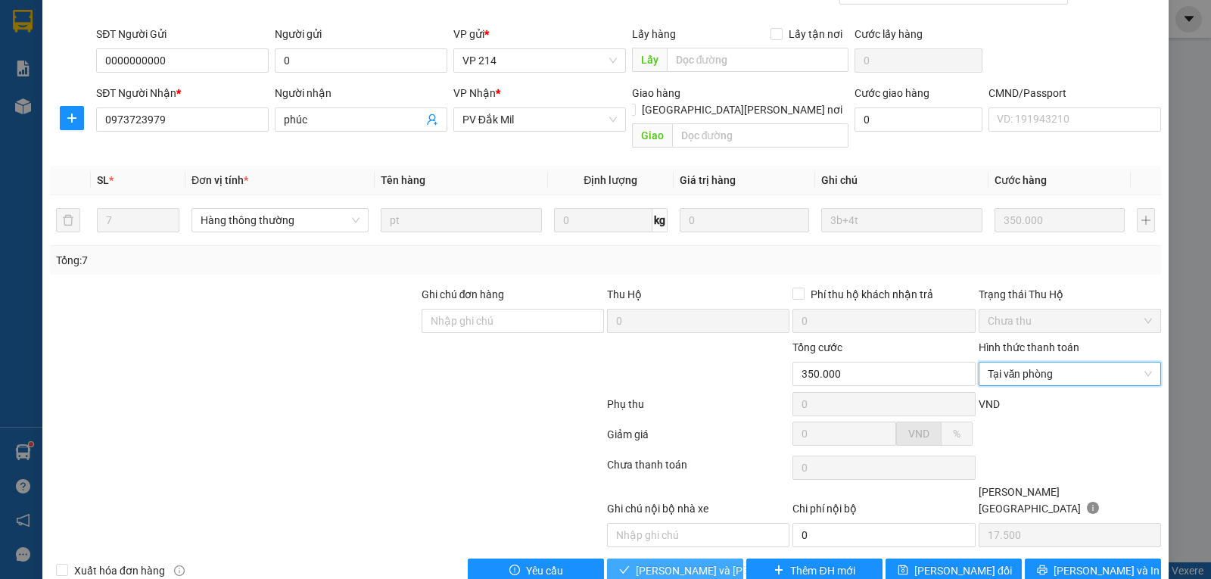
click at [661, 562] on span "[PERSON_NAME] và [PERSON_NAME] hàng" at bounding box center [738, 570] width 204 height 17
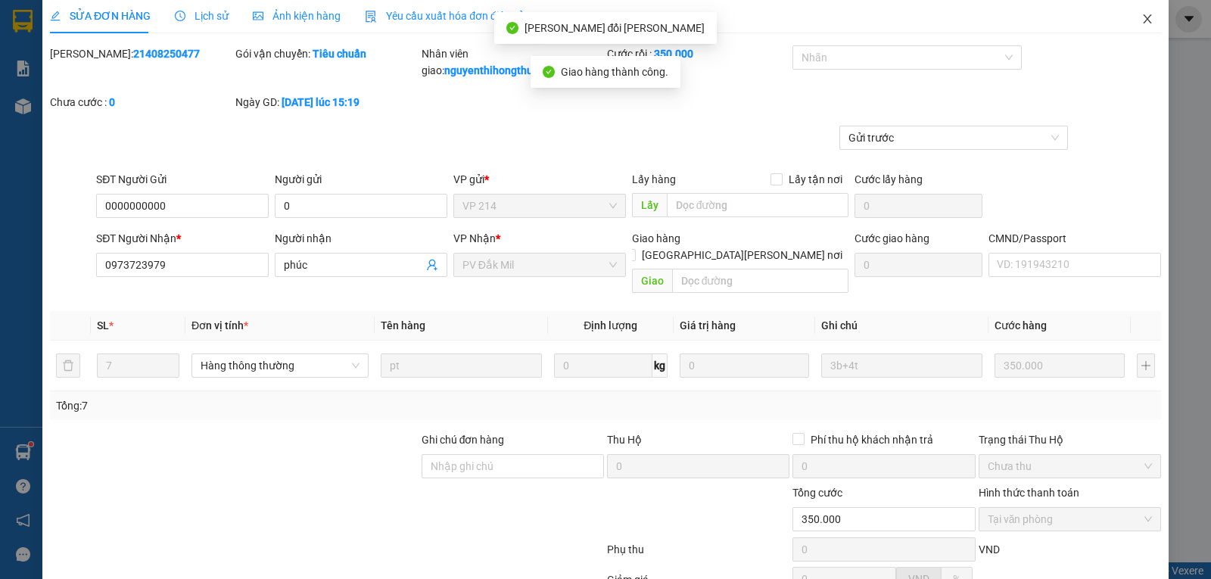
scroll to position [0, 0]
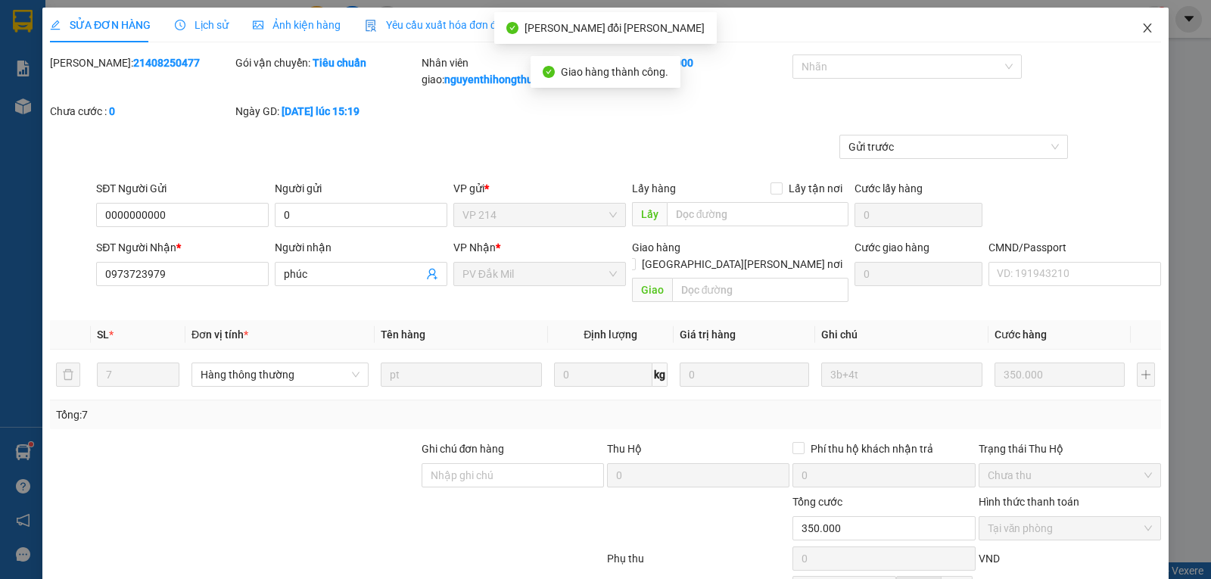
click at [1141, 23] on icon "close" at bounding box center [1147, 28] width 12 height 12
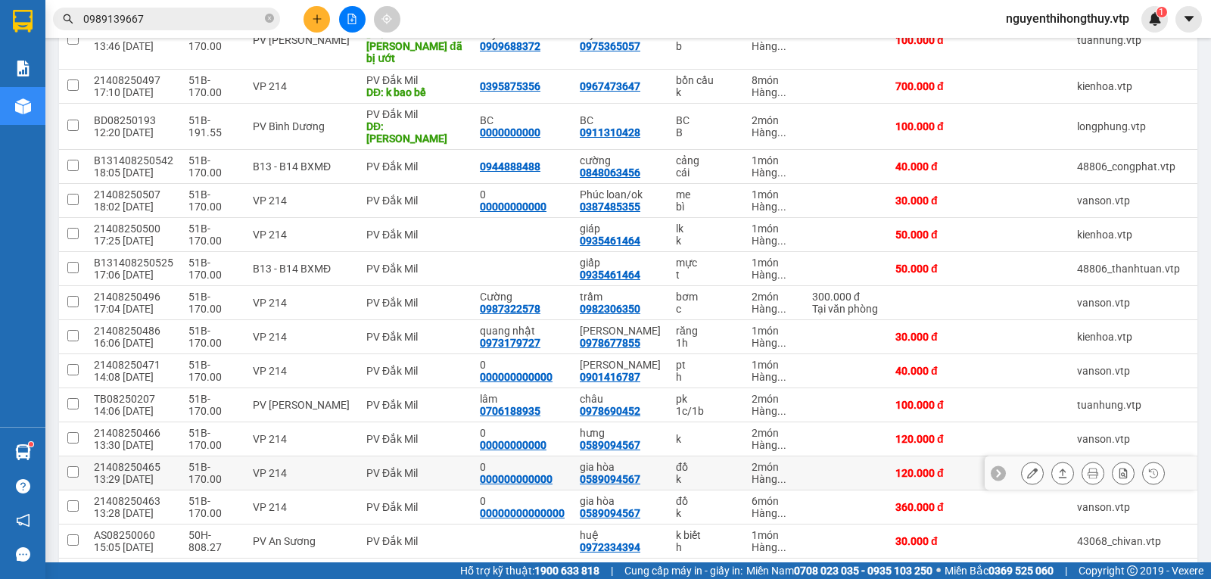
scroll to position [303, 0]
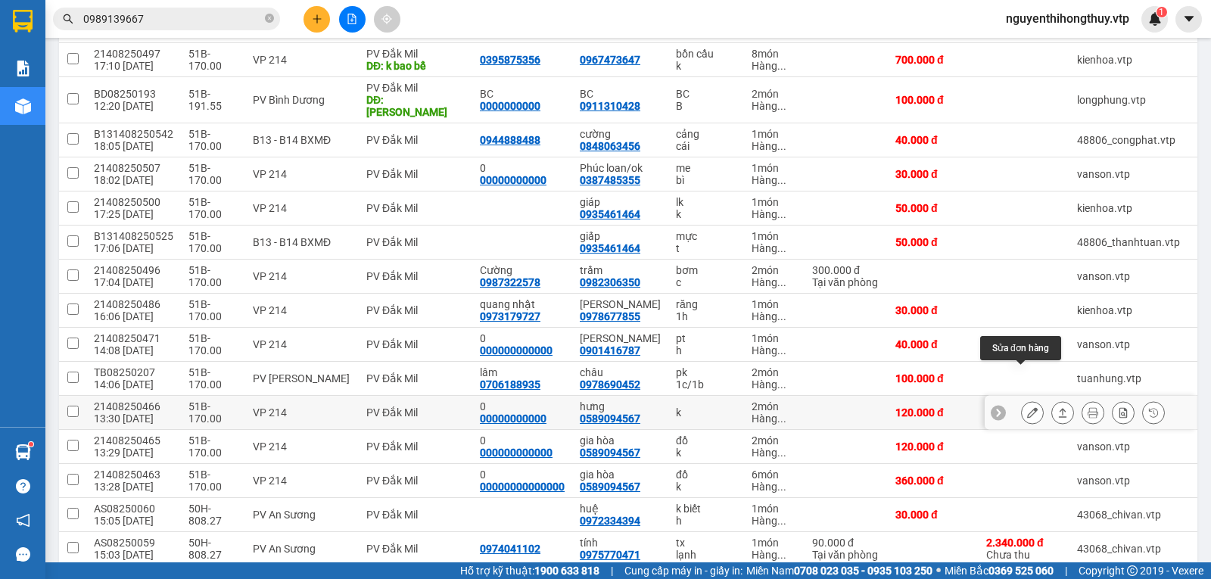
click at [1027, 407] on icon at bounding box center [1032, 412] width 11 height 11
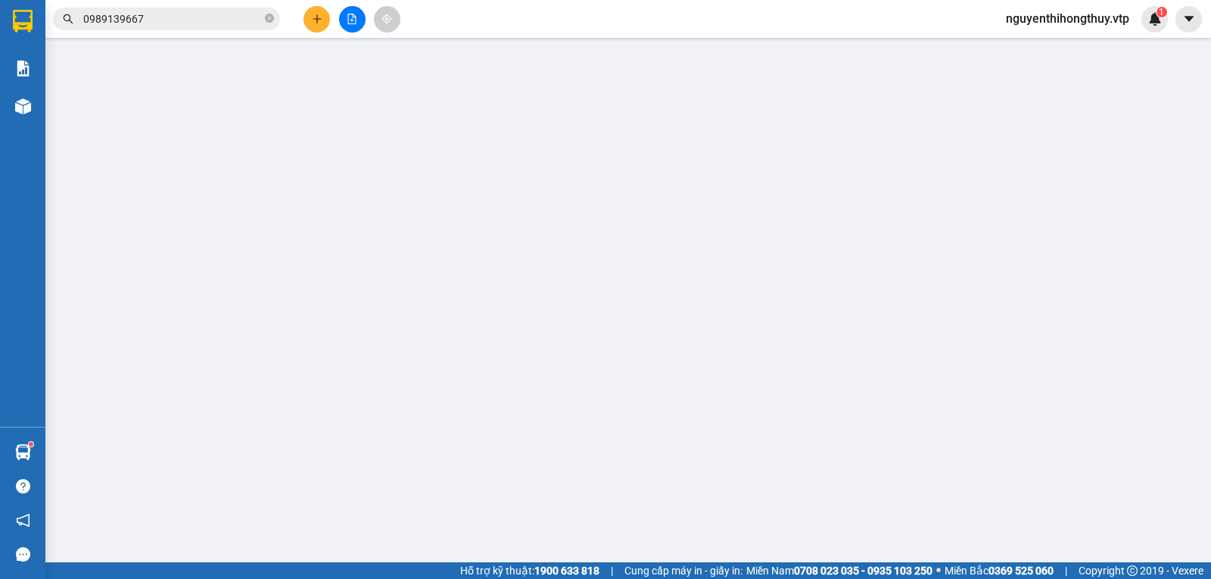
type input "00000000000"
type input "0"
type input "0589094567"
type input "hưng"
type input "120.000"
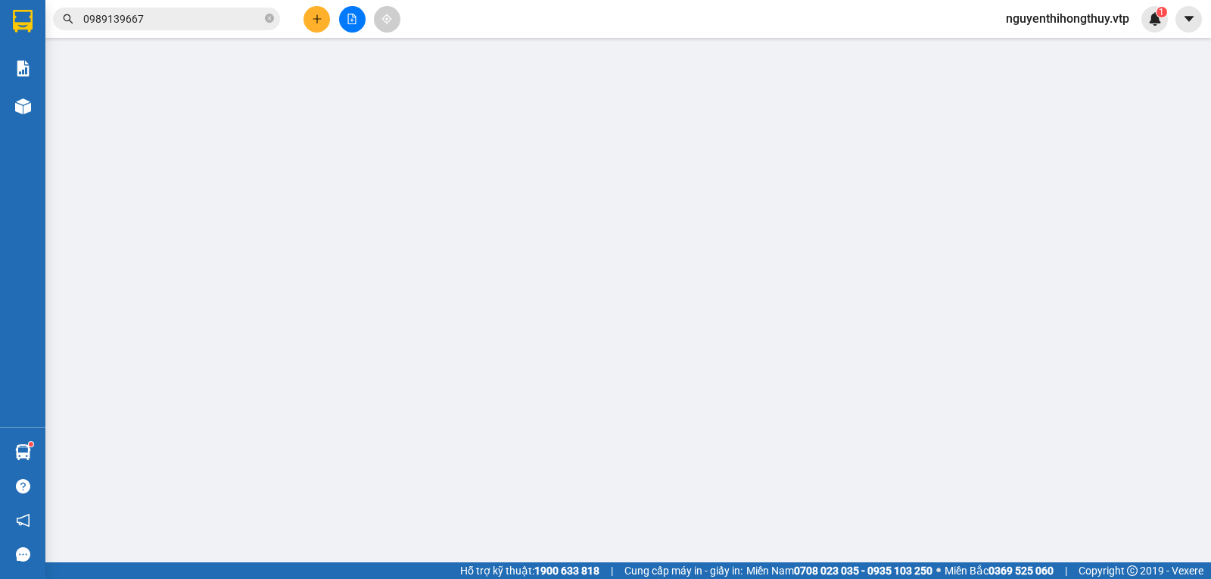
type input "120.000"
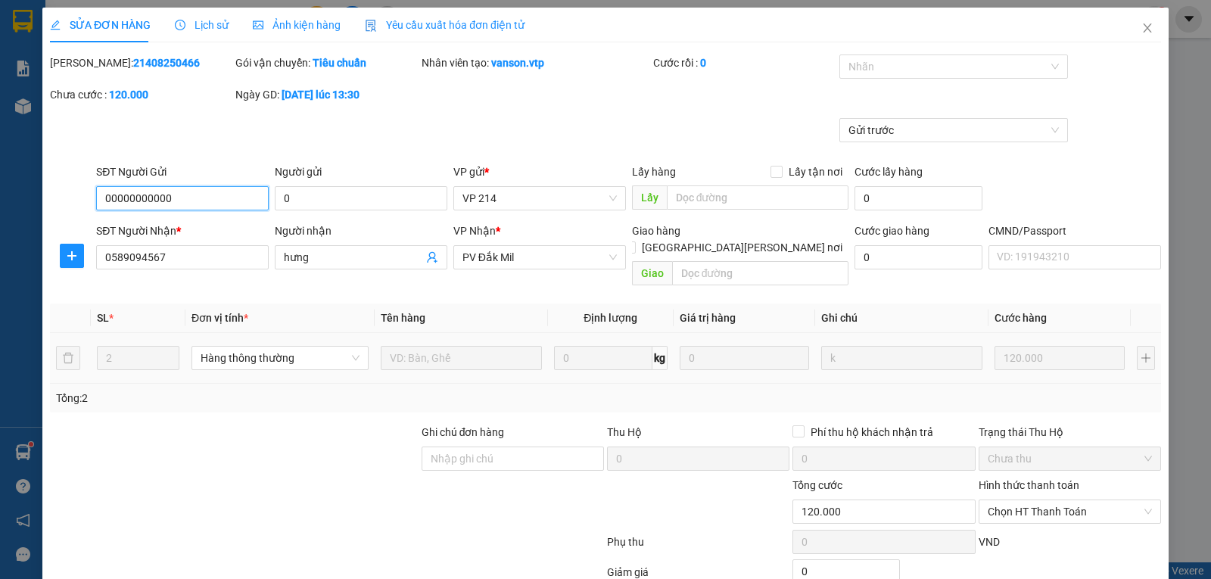
type input "6.000"
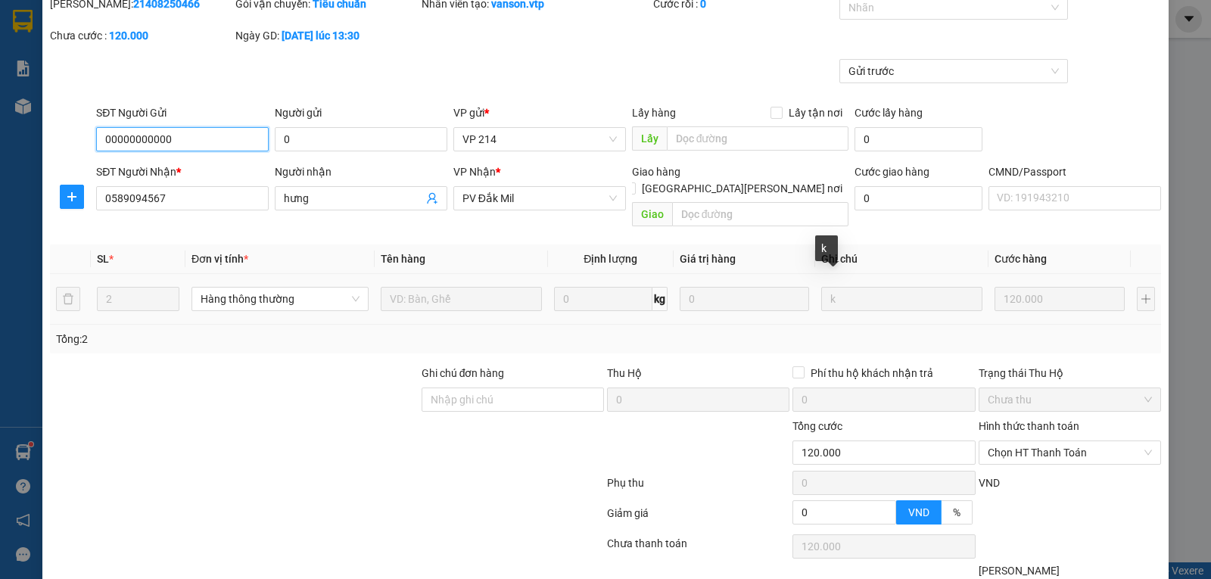
scroll to position [138, 0]
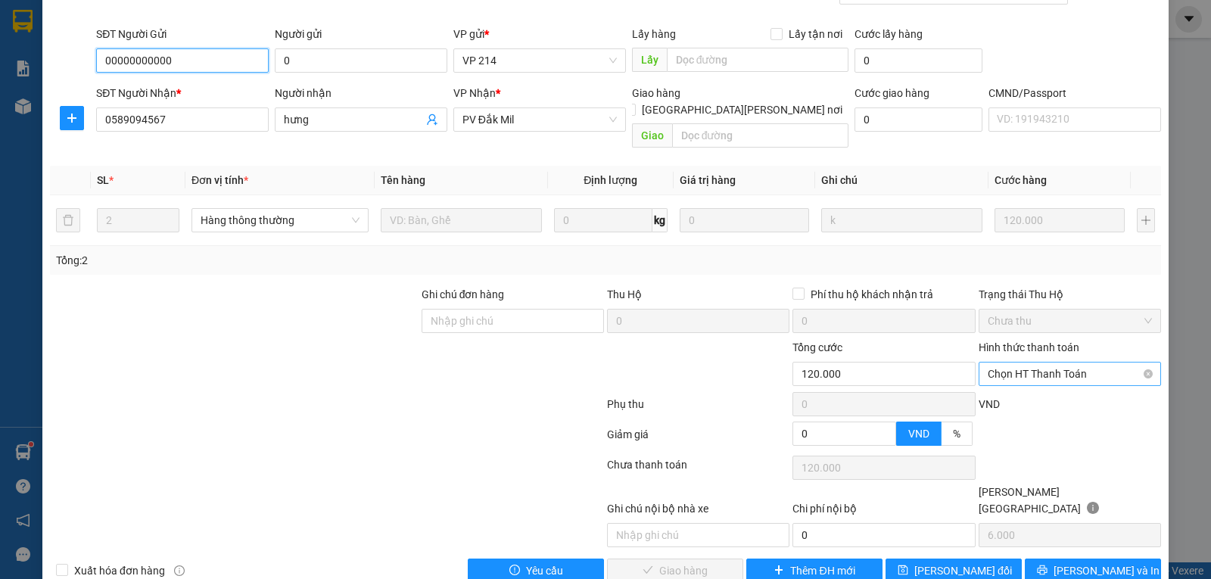
click at [1058, 362] on span "Chọn HT Thanh Toán" at bounding box center [1069, 373] width 164 height 23
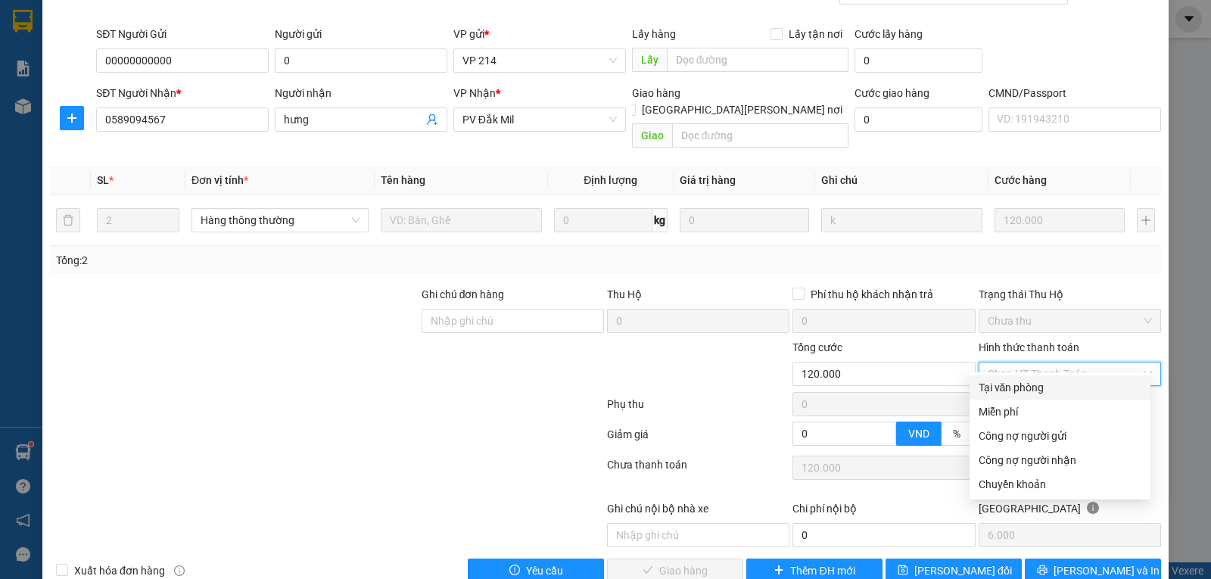
drag, startPoint x: 1010, startPoint y: 382, endPoint x: 1003, endPoint y: 384, distance: 7.9
click at [1009, 382] on div "Tại văn phòng" at bounding box center [1059, 387] width 163 height 17
type input "0"
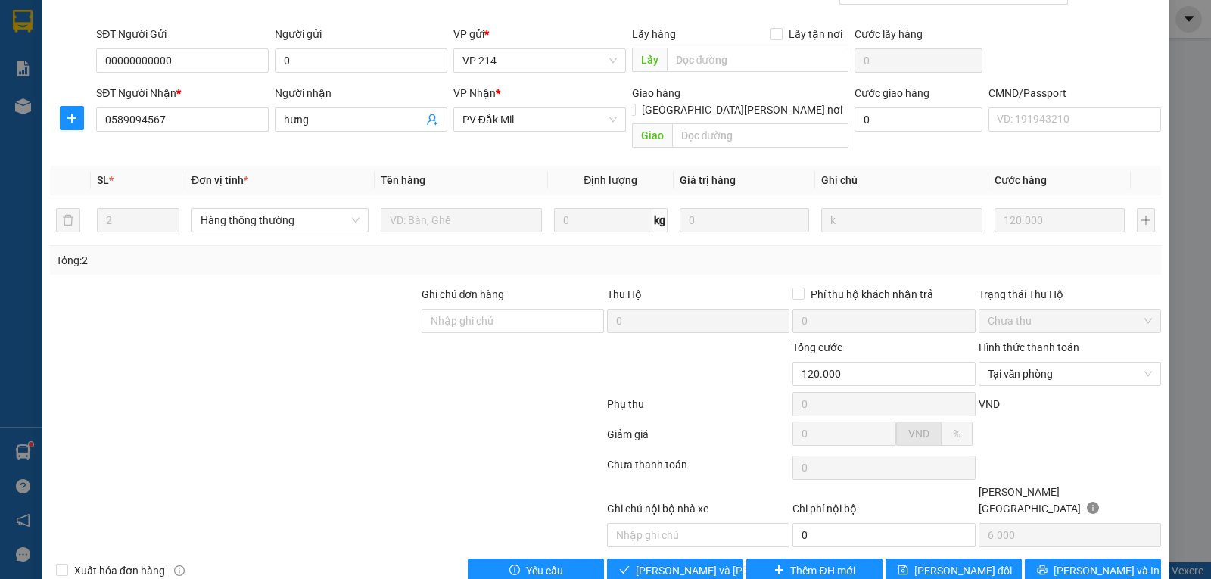
click at [677, 523] on div "Total Paid Fee 0 Total UnPaid Fee 120.000 Cash Collection Total Fee Mã ĐH: 2140…" at bounding box center [605, 250] width 1111 height 666
click at [673, 562] on span "[PERSON_NAME] và [PERSON_NAME] hàng" at bounding box center [738, 570] width 204 height 17
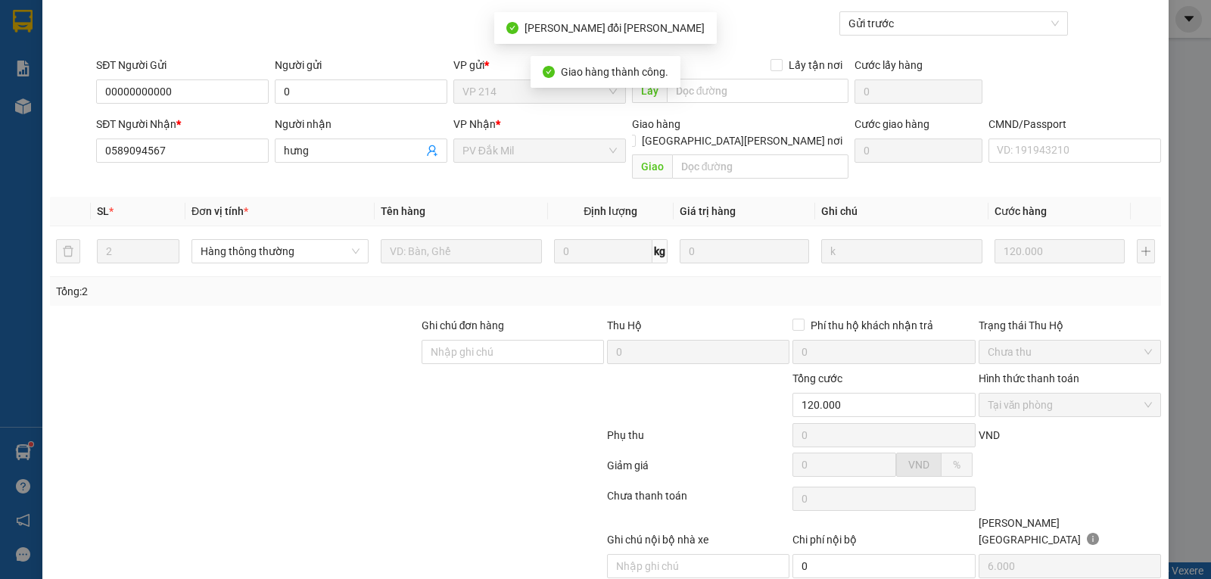
scroll to position [0, 0]
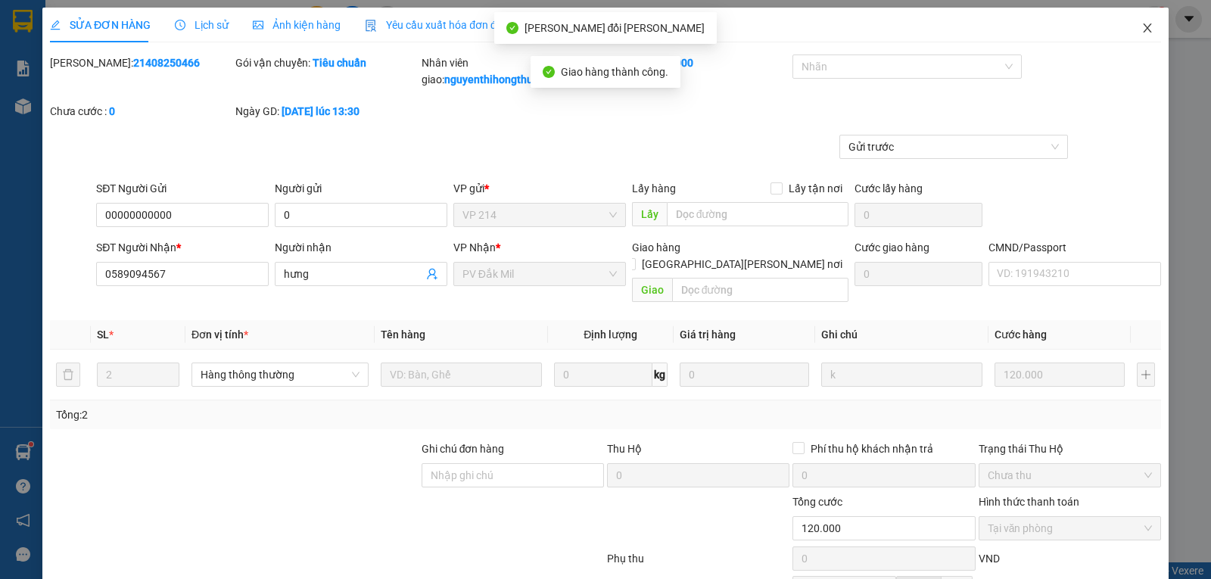
click at [1141, 28] on icon "close" at bounding box center [1147, 28] width 12 height 12
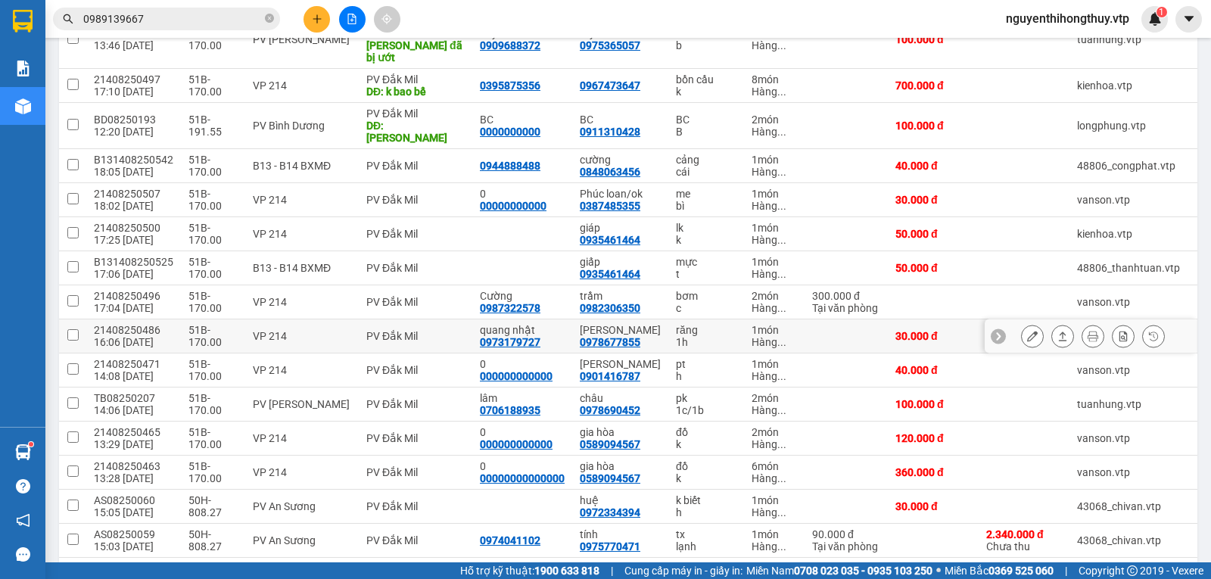
scroll to position [303, 0]
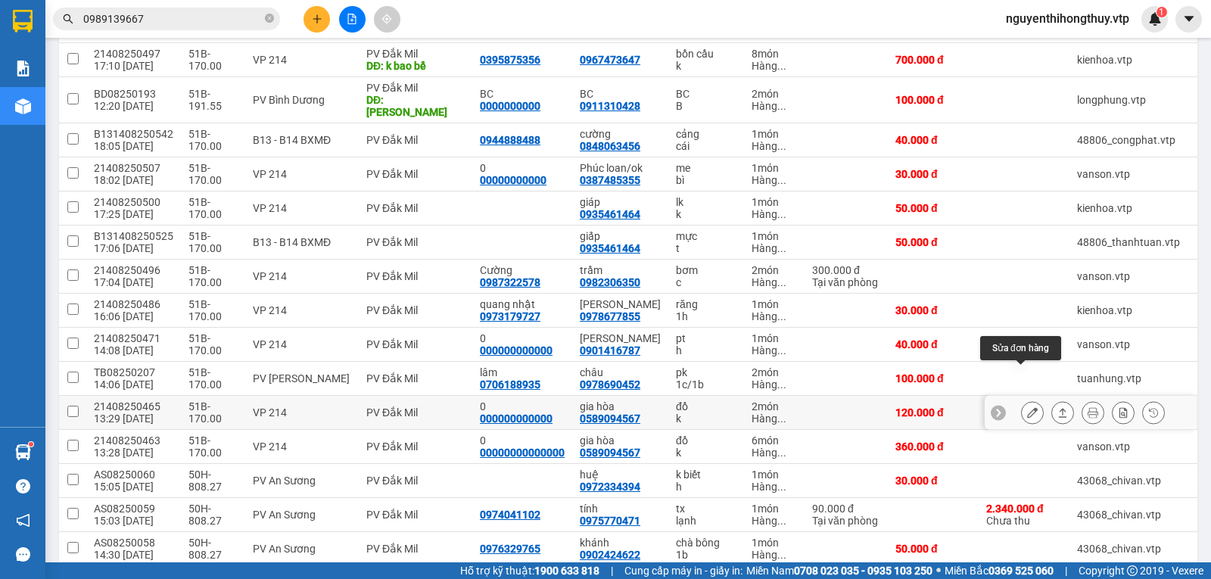
click at [1027, 407] on icon at bounding box center [1032, 412] width 11 height 11
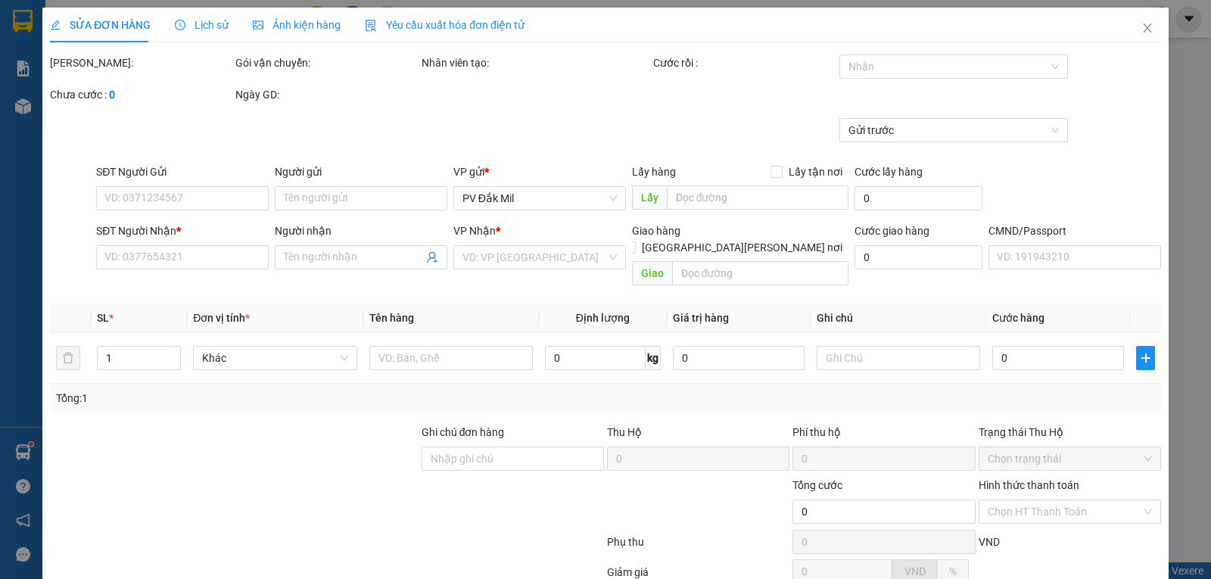
type input "000000000000"
type input "0"
type input "0589094567"
type input "gia hòa"
type input "120.000"
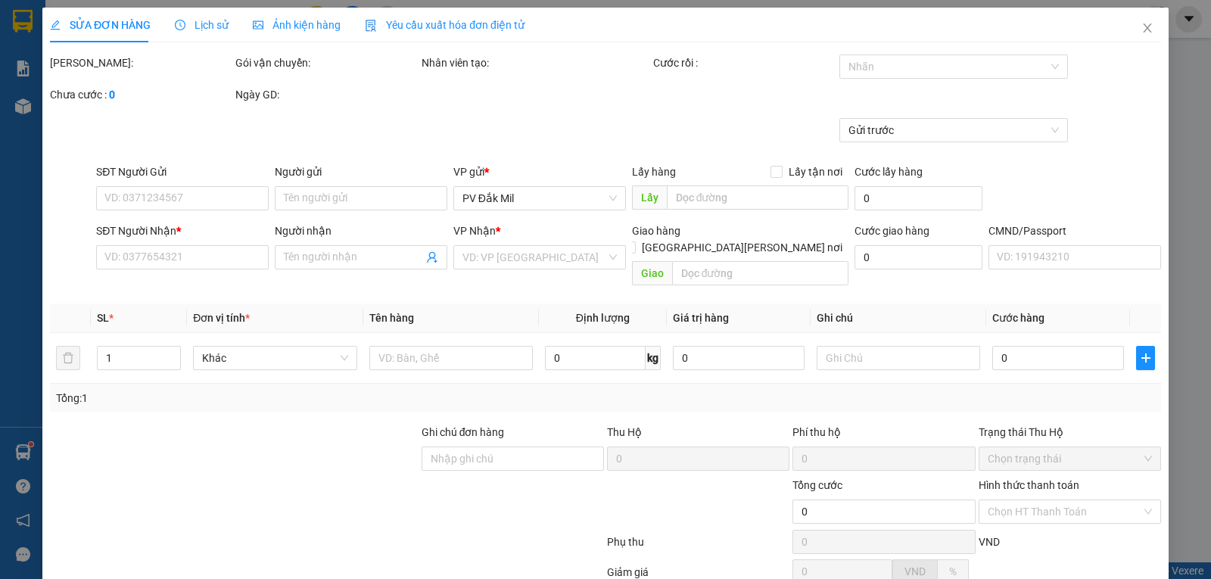
type input "120.000"
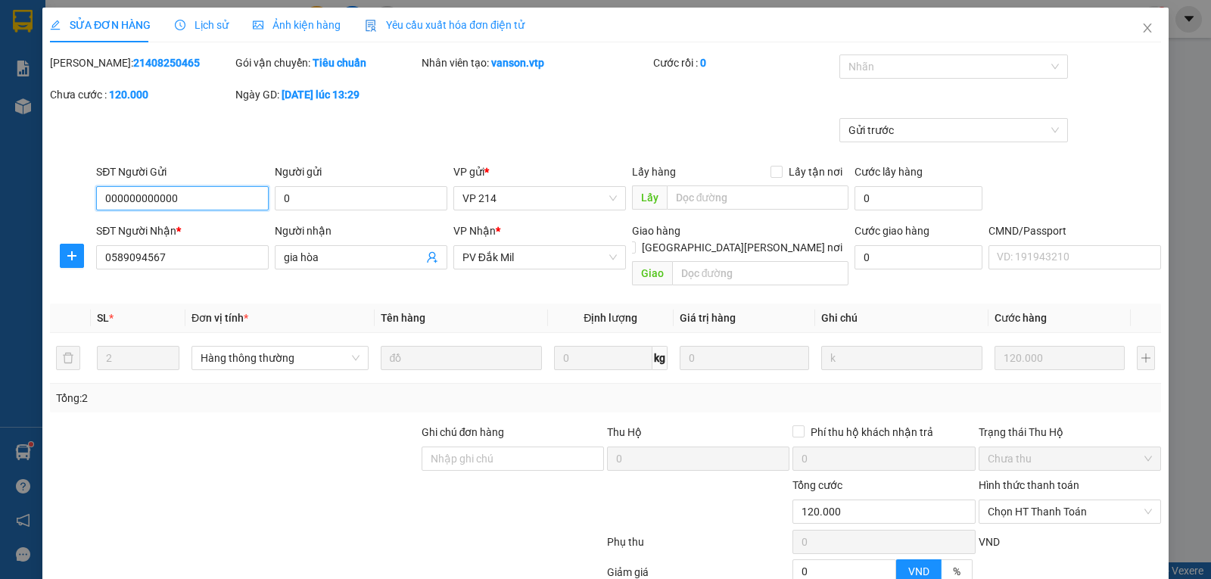
type input "6.000"
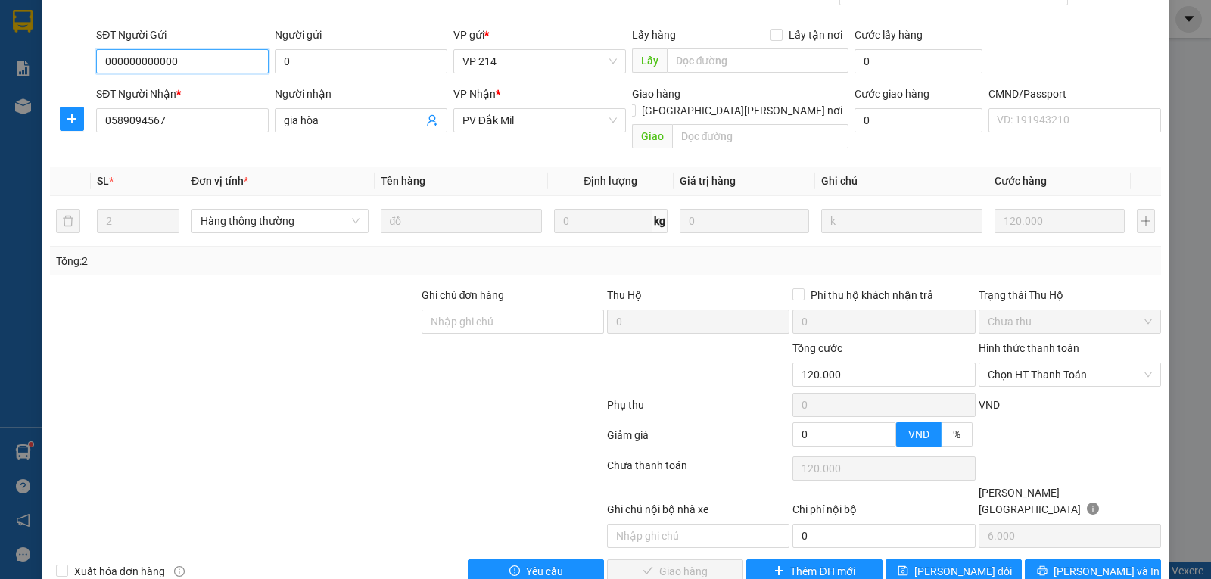
scroll to position [138, 0]
click at [1043, 363] on span "Chọn HT Thanh Toán" at bounding box center [1069, 373] width 164 height 23
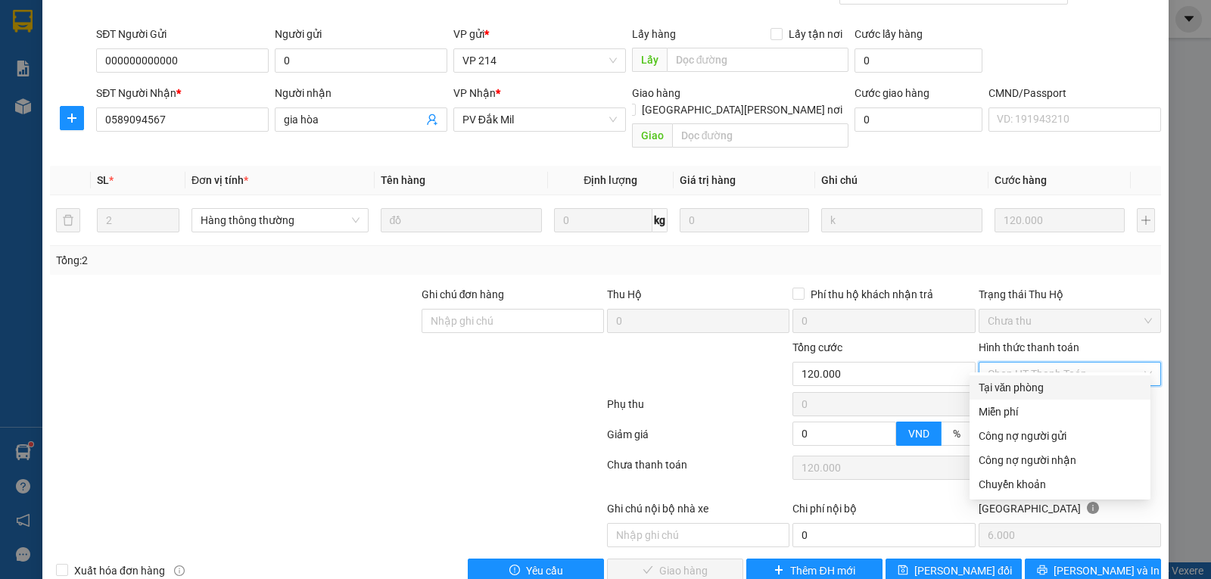
click at [1006, 386] on div "Tại văn phòng" at bounding box center [1059, 387] width 163 height 17
type input "0"
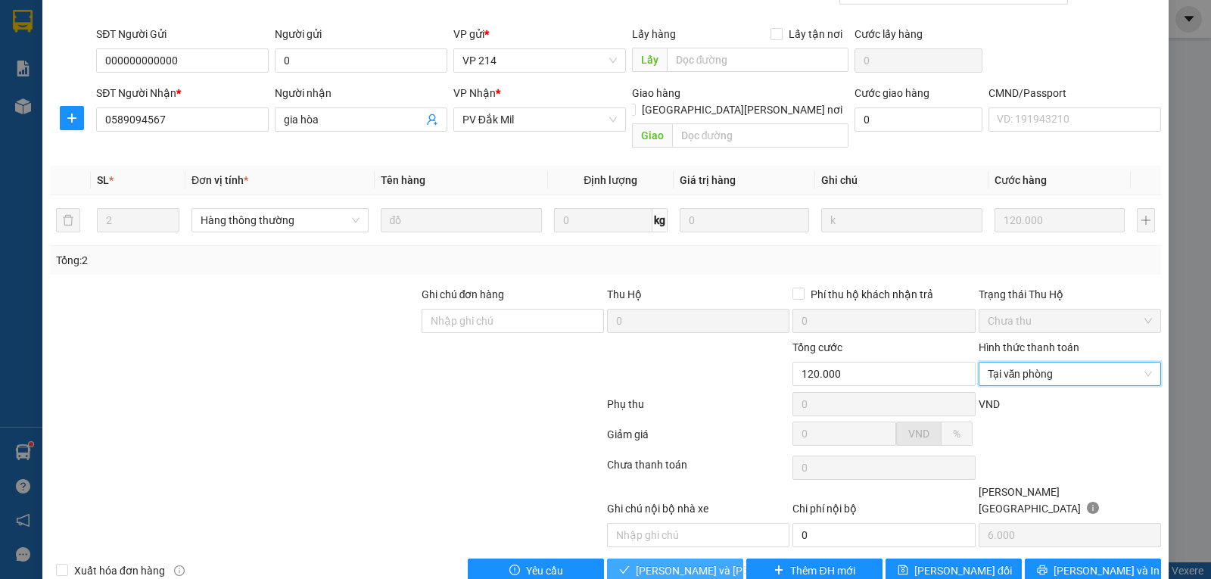
click at [674, 562] on span "[PERSON_NAME] và [PERSON_NAME] hàng" at bounding box center [738, 570] width 204 height 17
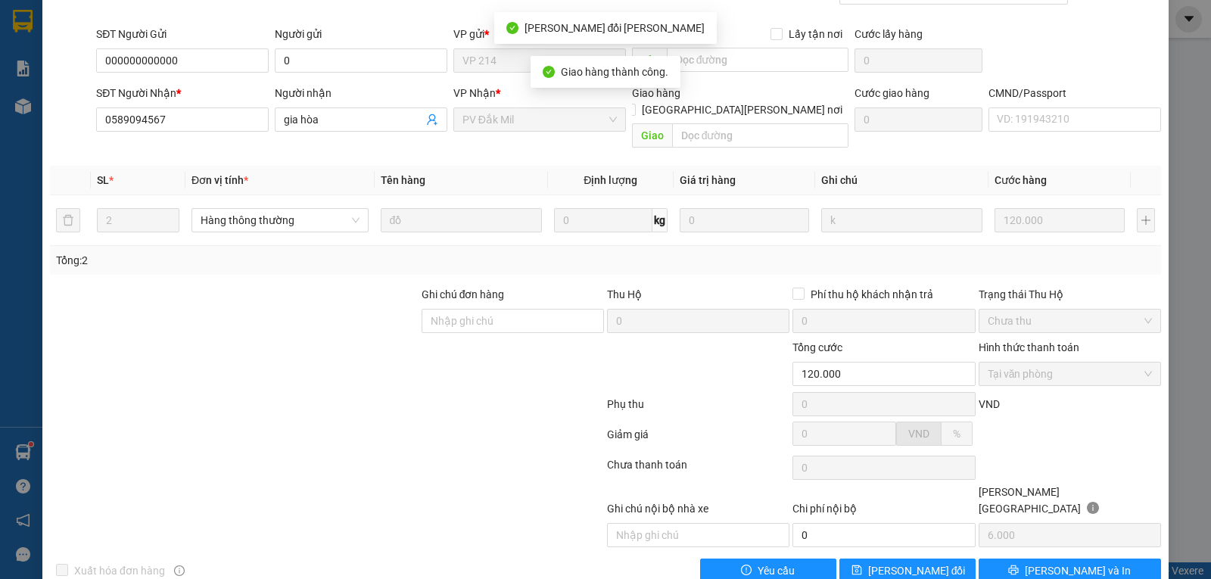
scroll to position [0, 0]
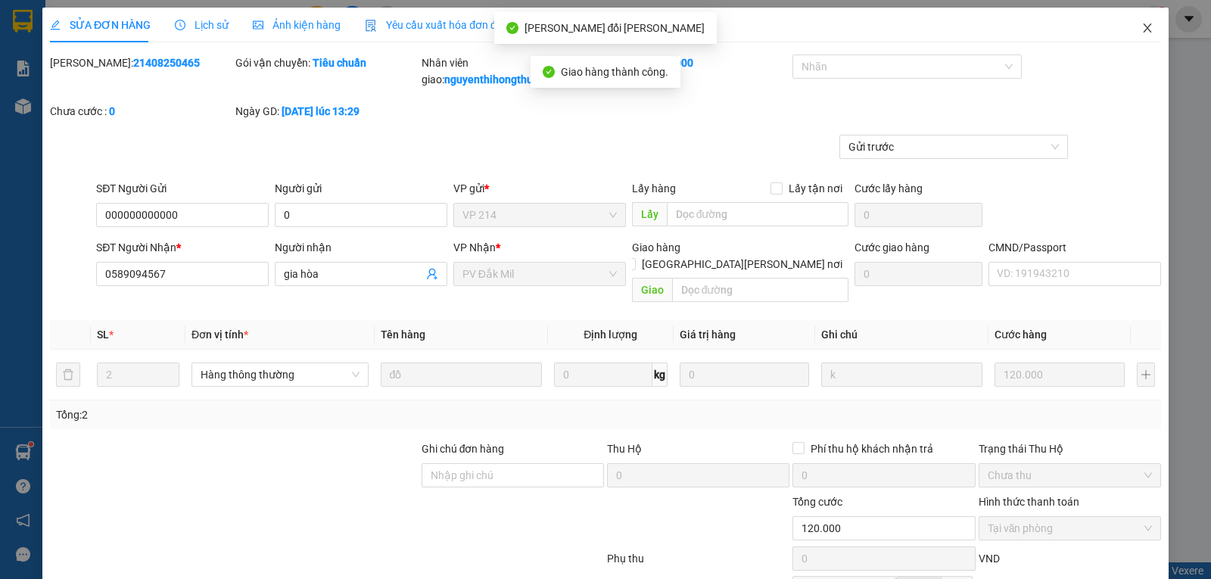
click at [1143, 28] on icon "close" at bounding box center [1147, 27] width 8 height 9
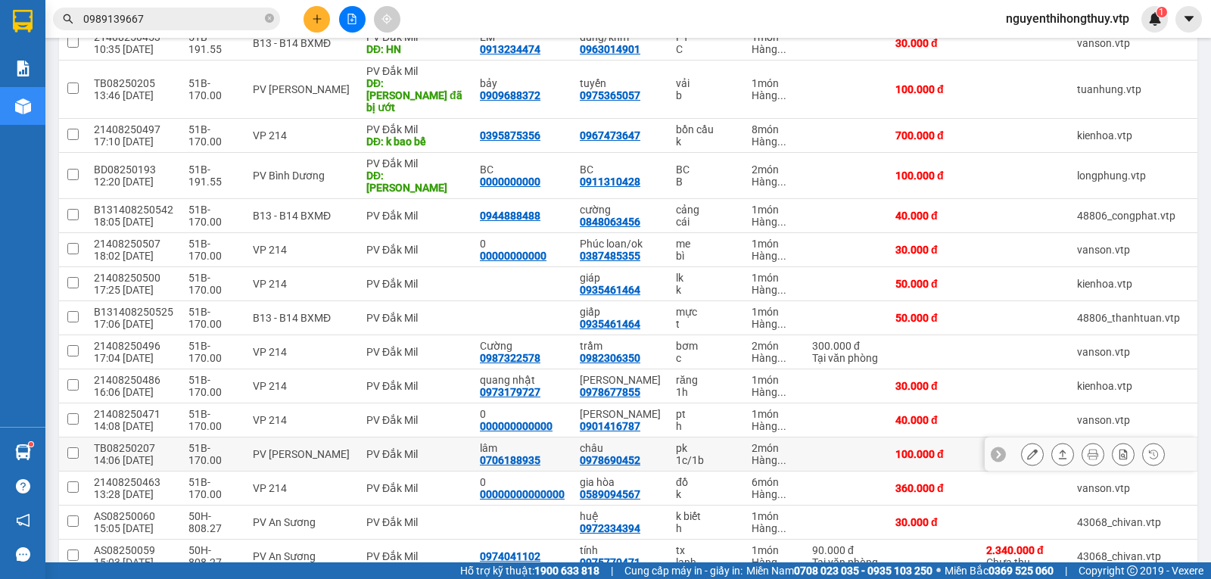
scroll to position [303, 0]
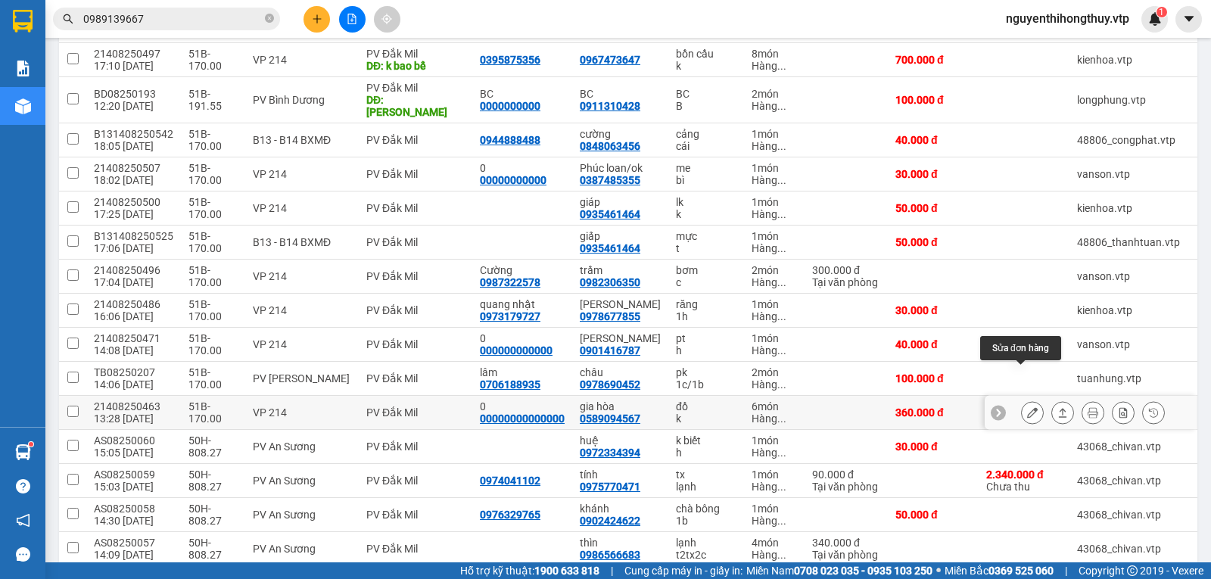
click at [1027, 407] on icon at bounding box center [1032, 412] width 11 height 11
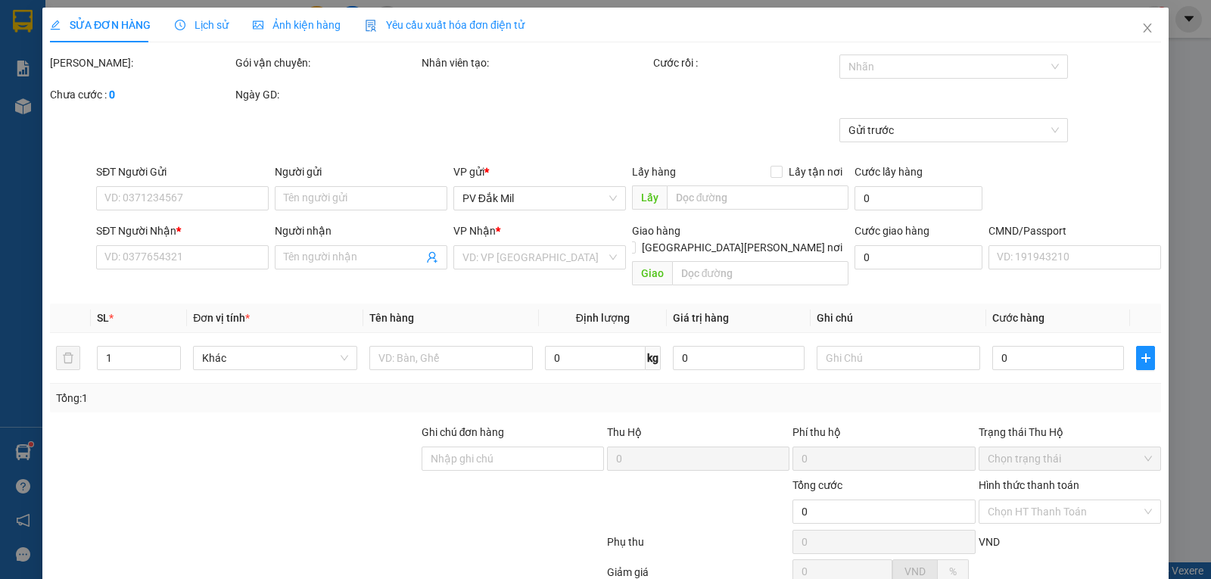
type input "00000000000000"
type input "0"
type input "0589094567"
type input "gia hòa"
type input "360.000"
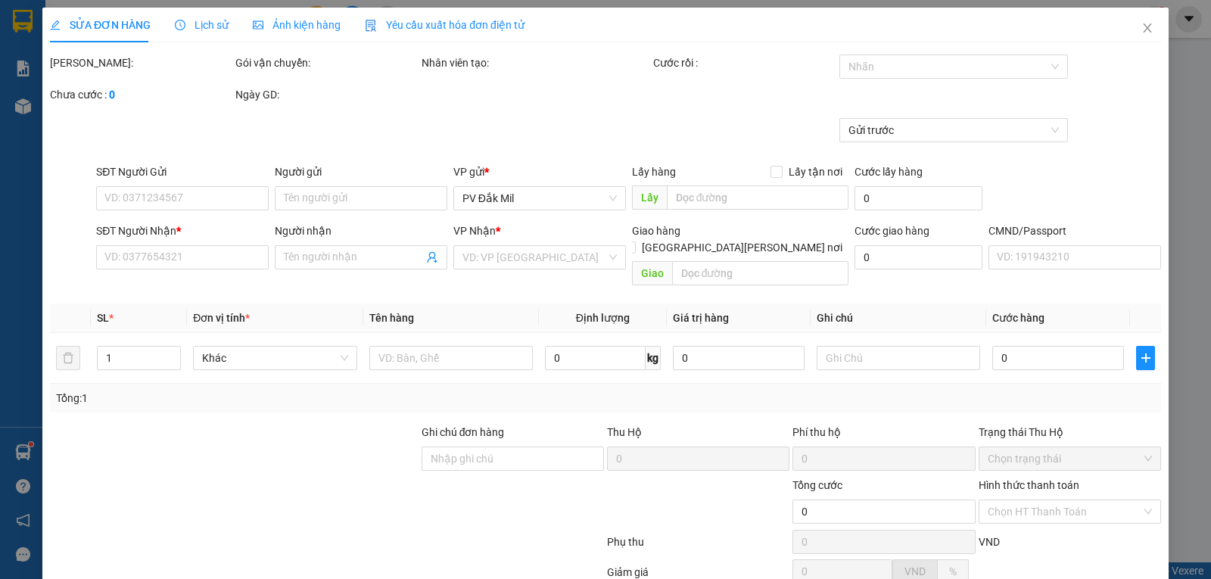
type input "360.000"
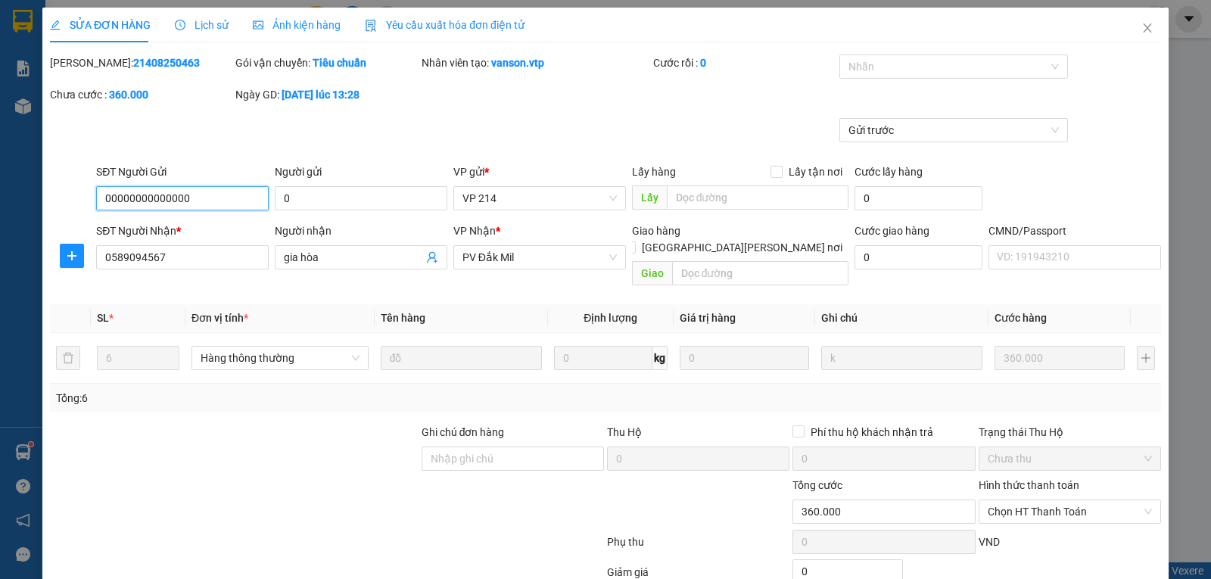
type input "18.000"
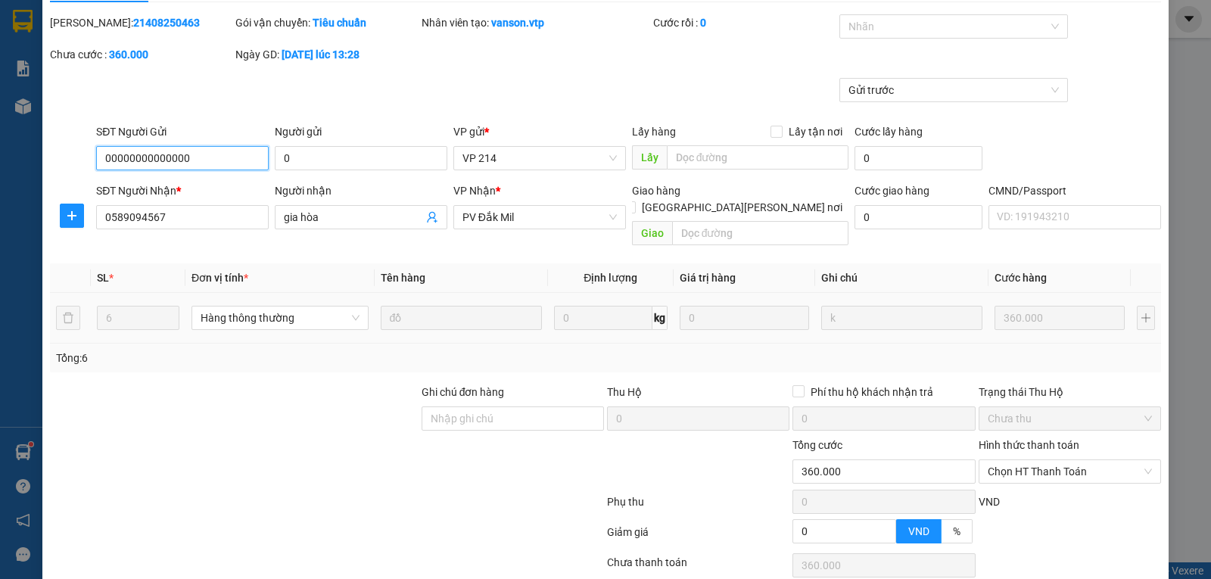
scroll to position [76, 0]
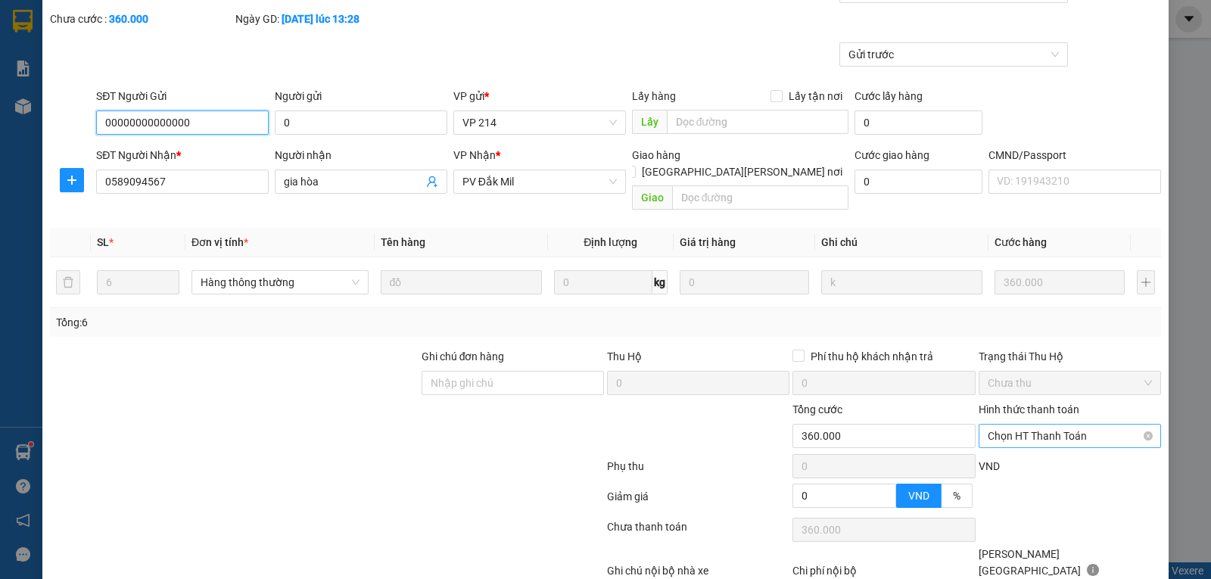
click at [1061, 424] on span "Chọn HT Thanh Toán" at bounding box center [1069, 435] width 164 height 23
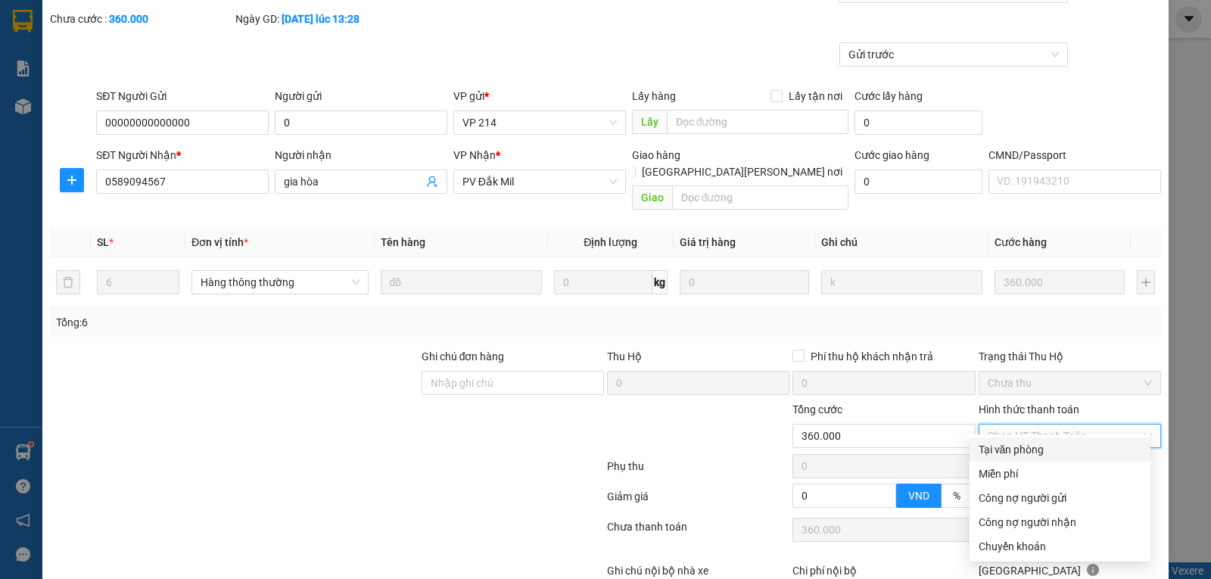
click at [1008, 449] on div "Tại văn phòng" at bounding box center [1059, 449] width 163 height 17
type input "0"
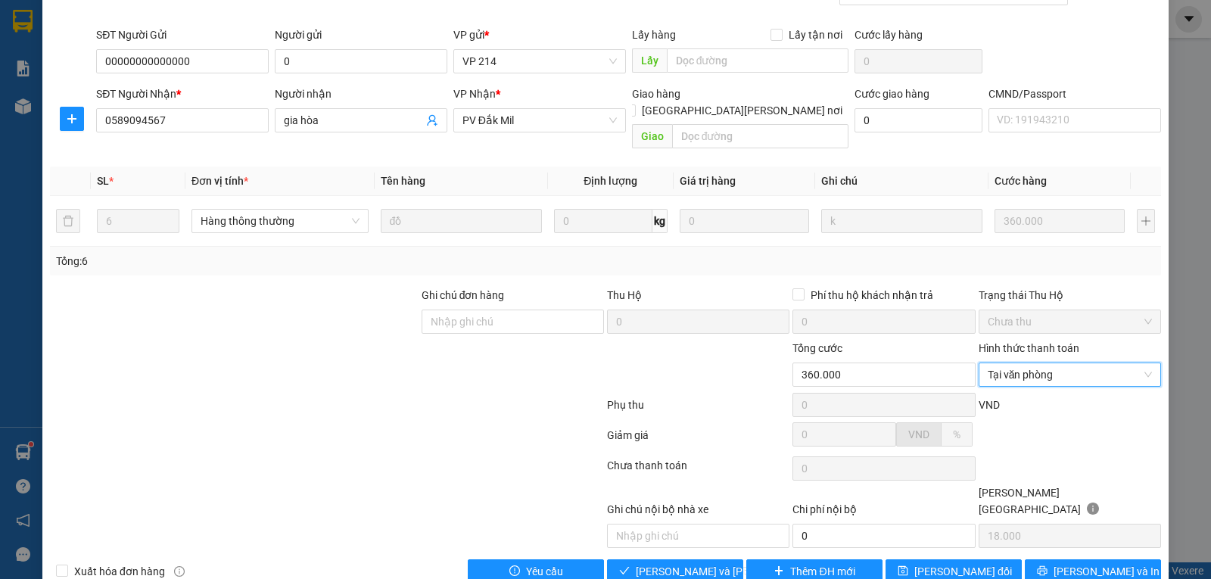
scroll to position [138, 0]
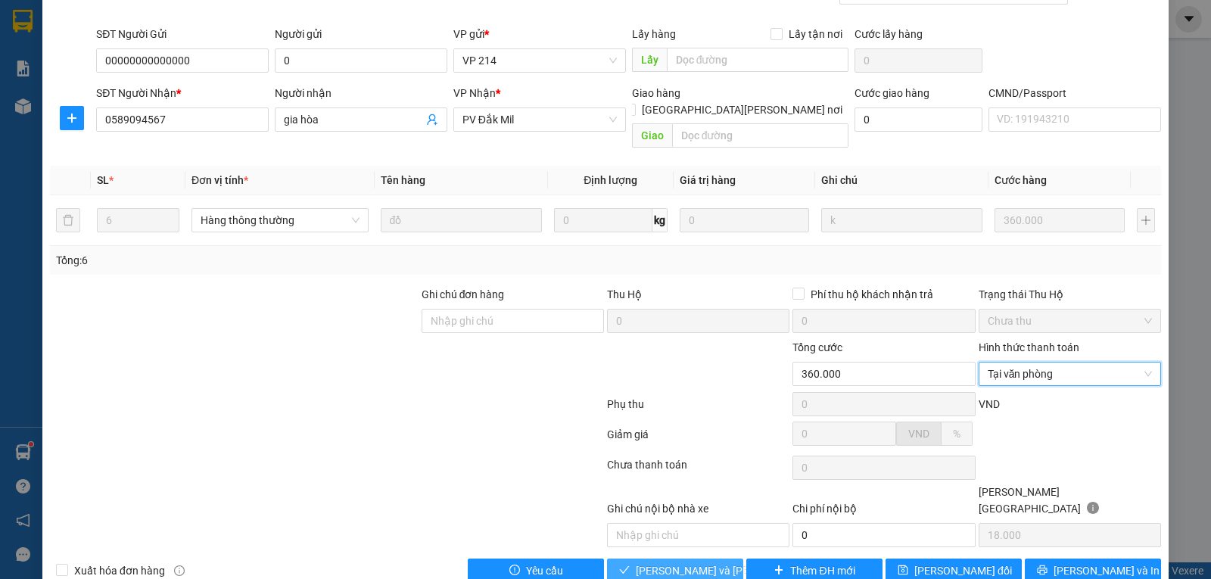
click at [683, 562] on span "[PERSON_NAME] và [PERSON_NAME] hàng" at bounding box center [738, 570] width 204 height 17
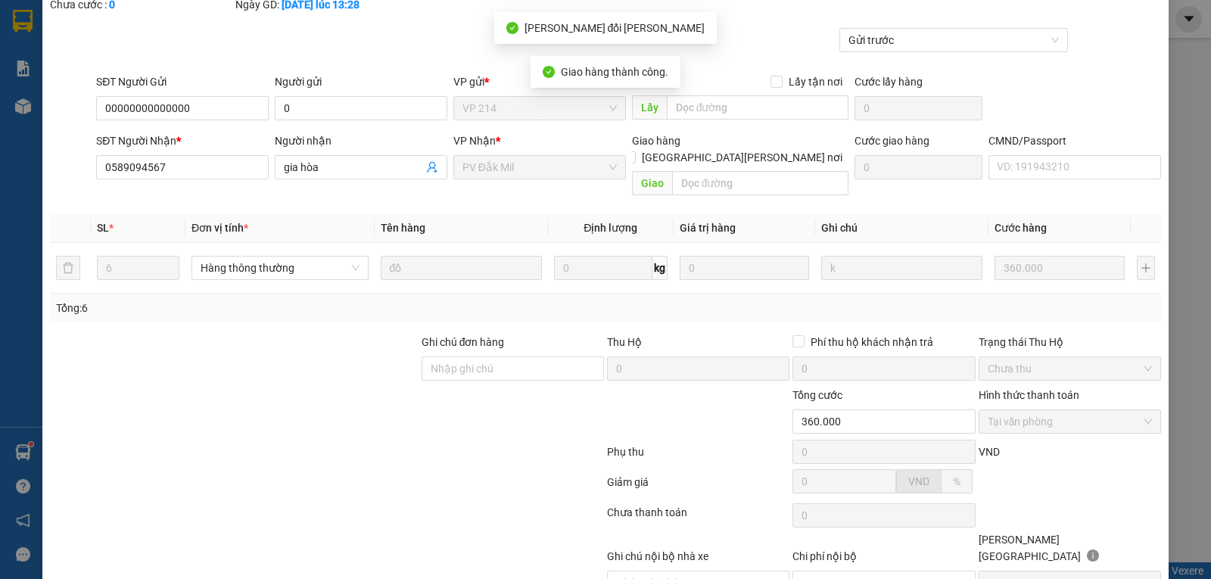
scroll to position [0, 0]
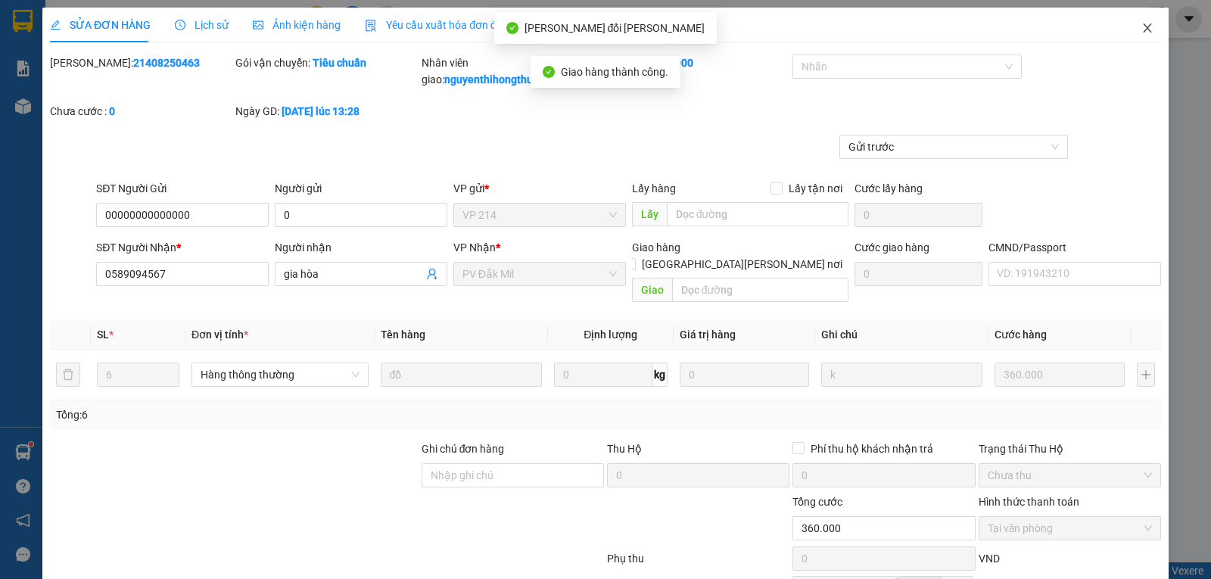
click at [1142, 29] on icon "close" at bounding box center [1147, 28] width 12 height 12
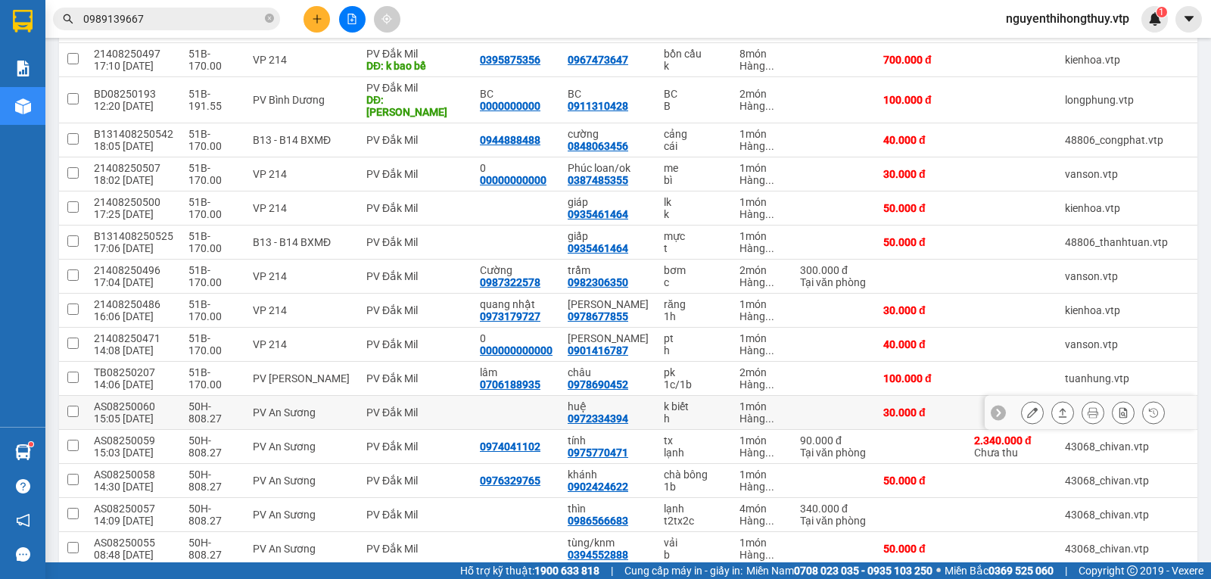
scroll to position [378, 0]
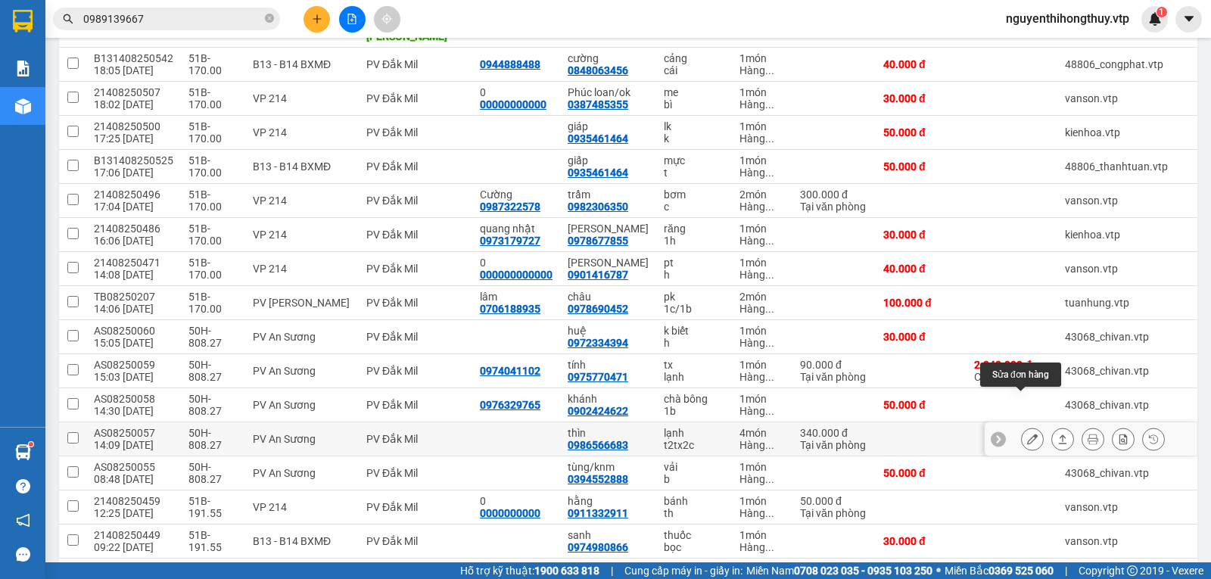
click at [1027, 434] on icon at bounding box center [1032, 439] width 11 height 11
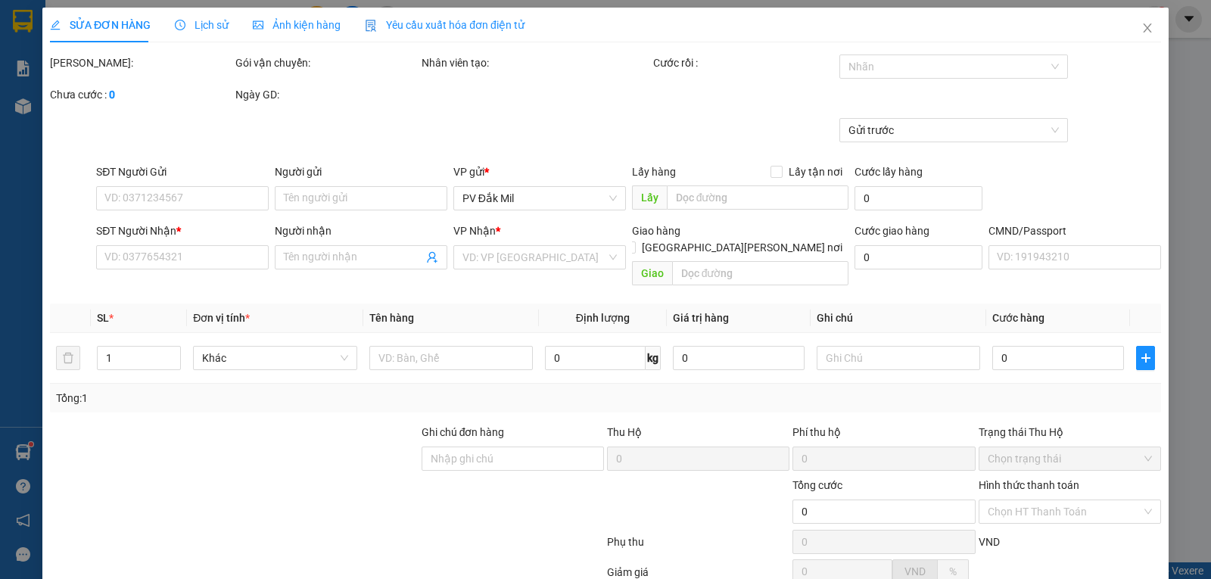
type input "0986566683"
type input "thìn"
type input "340.000"
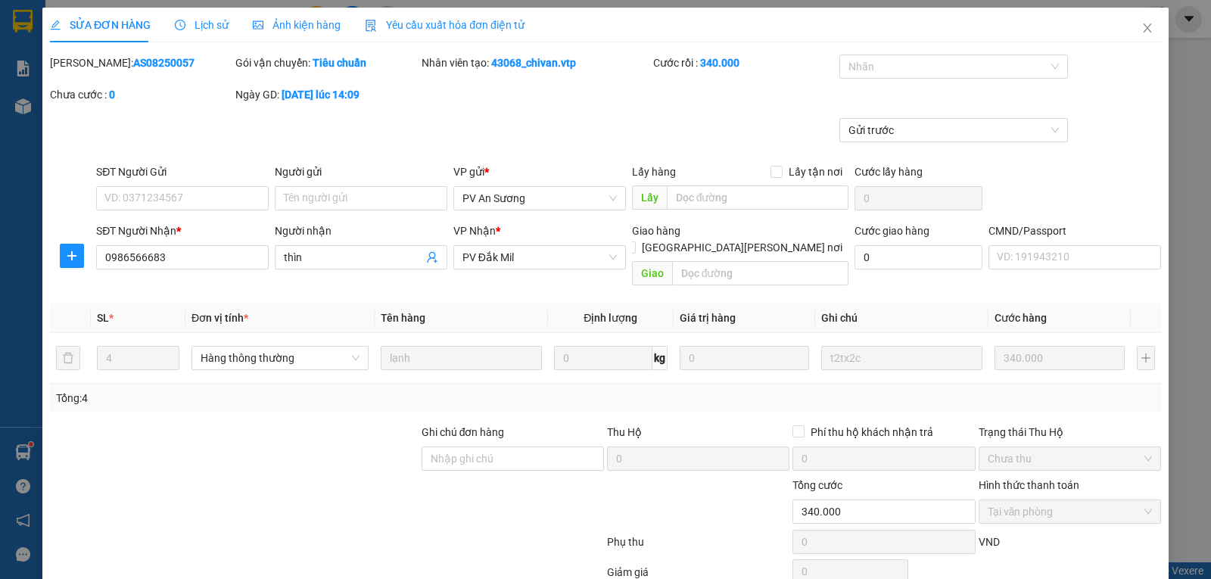
type input "17.000"
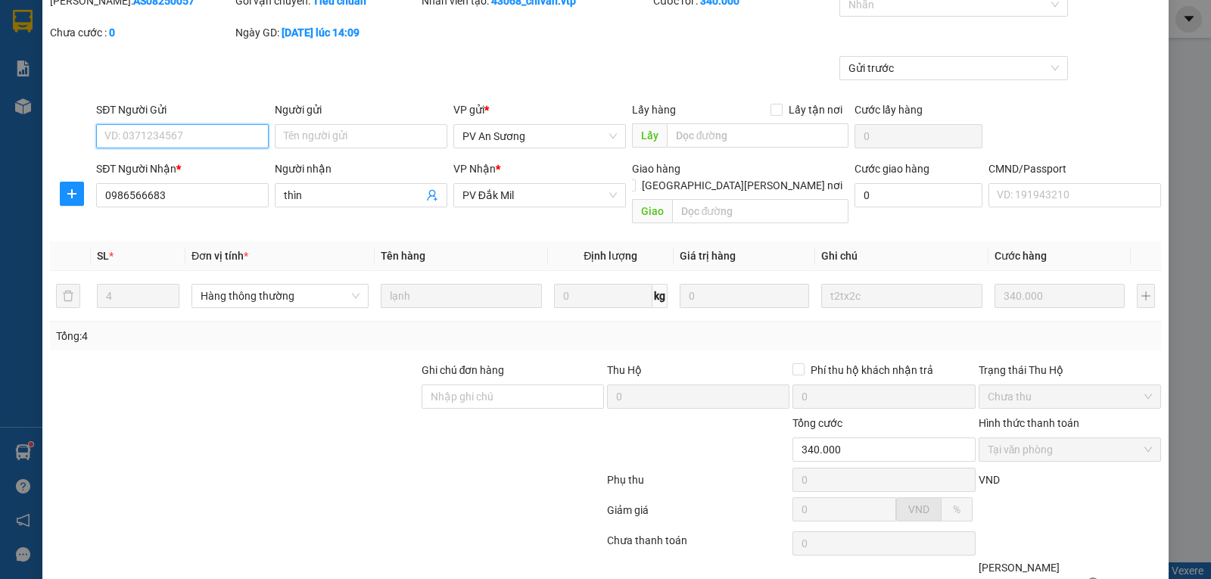
scroll to position [138, 0]
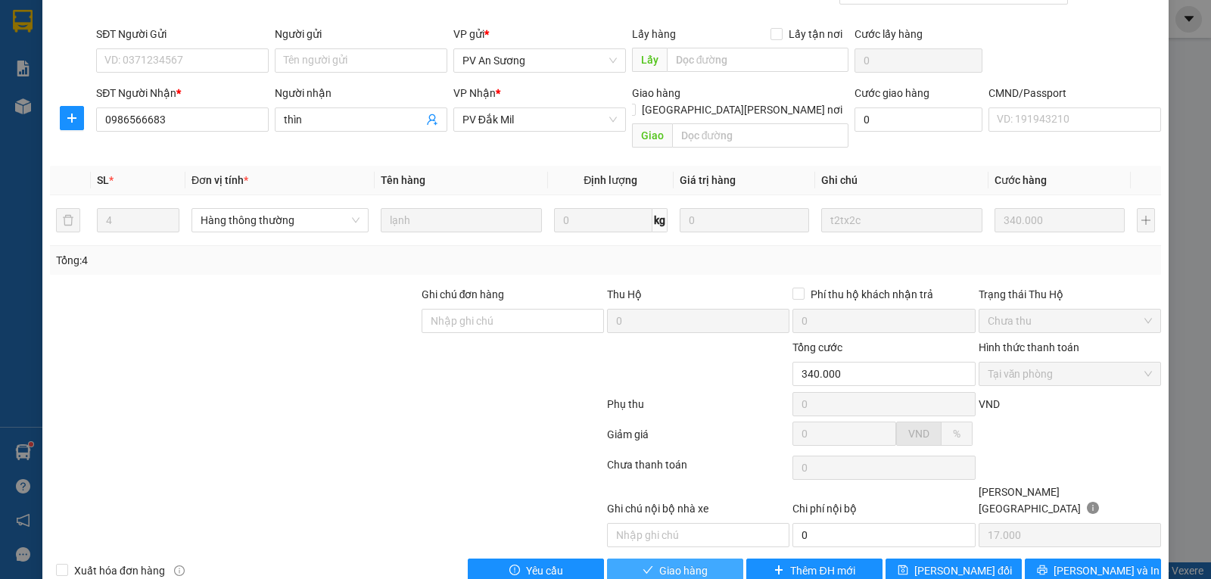
click at [669, 562] on span "Giao hàng" at bounding box center [683, 570] width 48 height 17
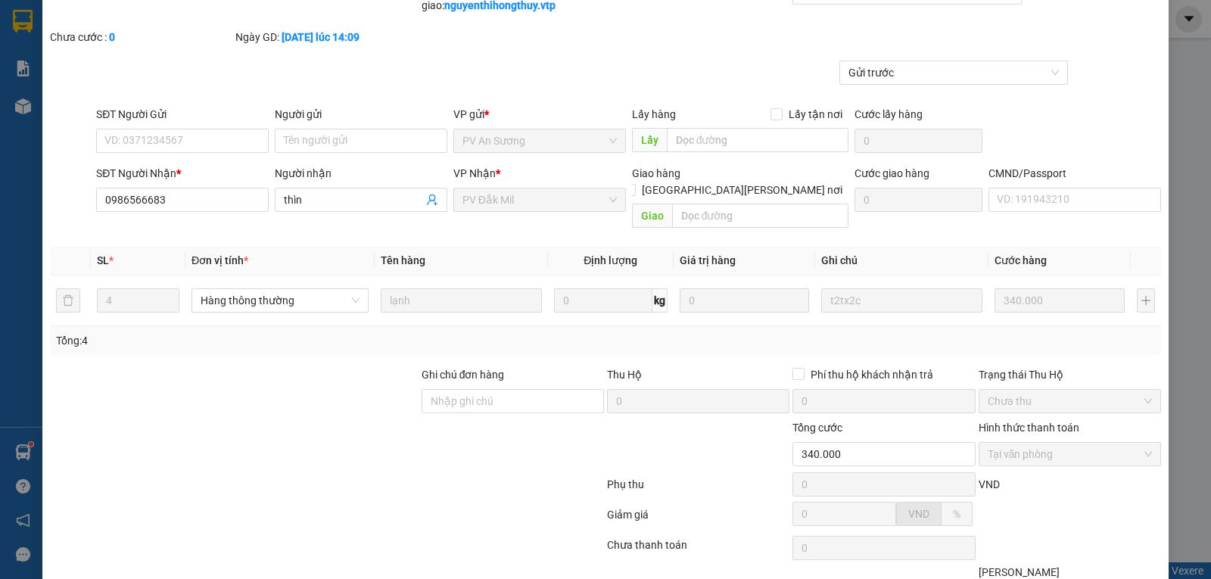
scroll to position [0, 0]
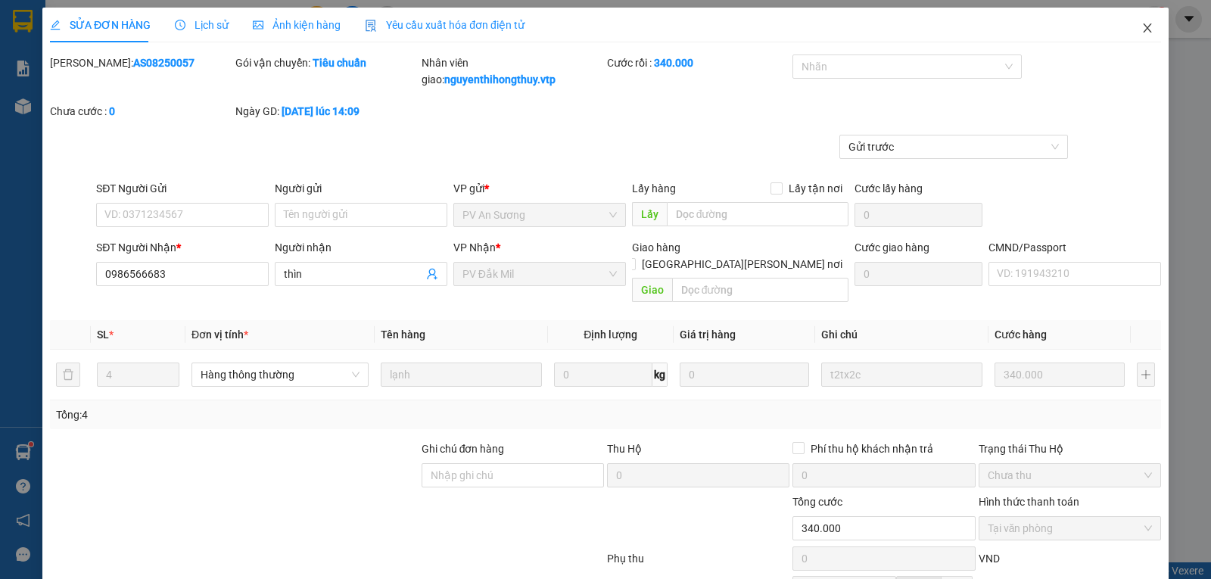
click at [1143, 26] on icon "close" at bounding box center [1147, 27] width 8 height 9
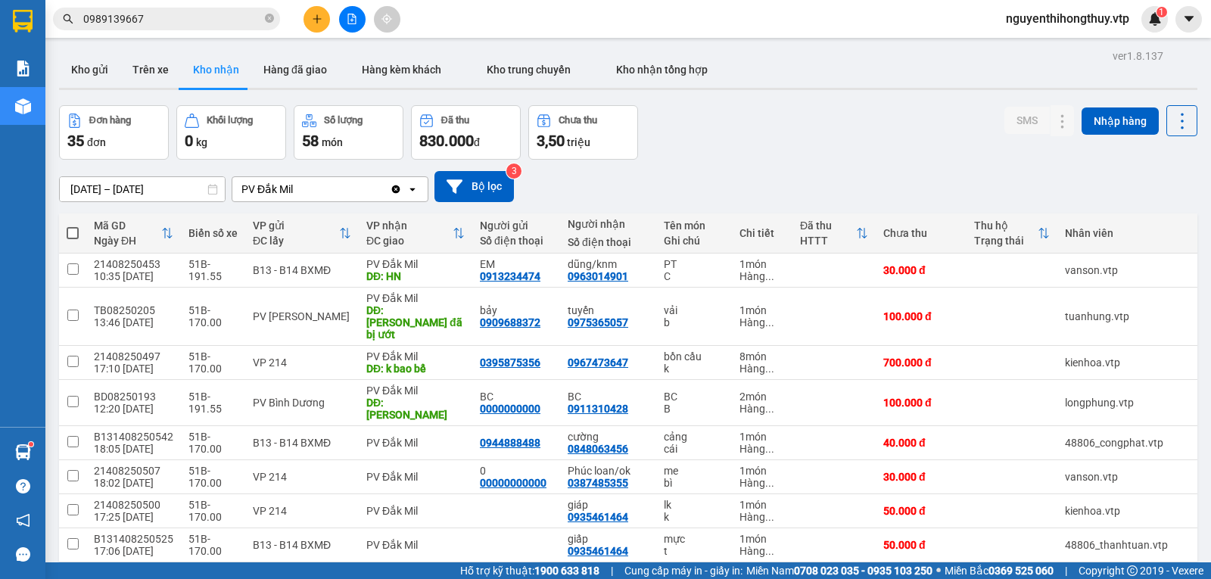
click at [184, 18] on input "0989139667" at bounding box center [172, 19] width 179 height 17
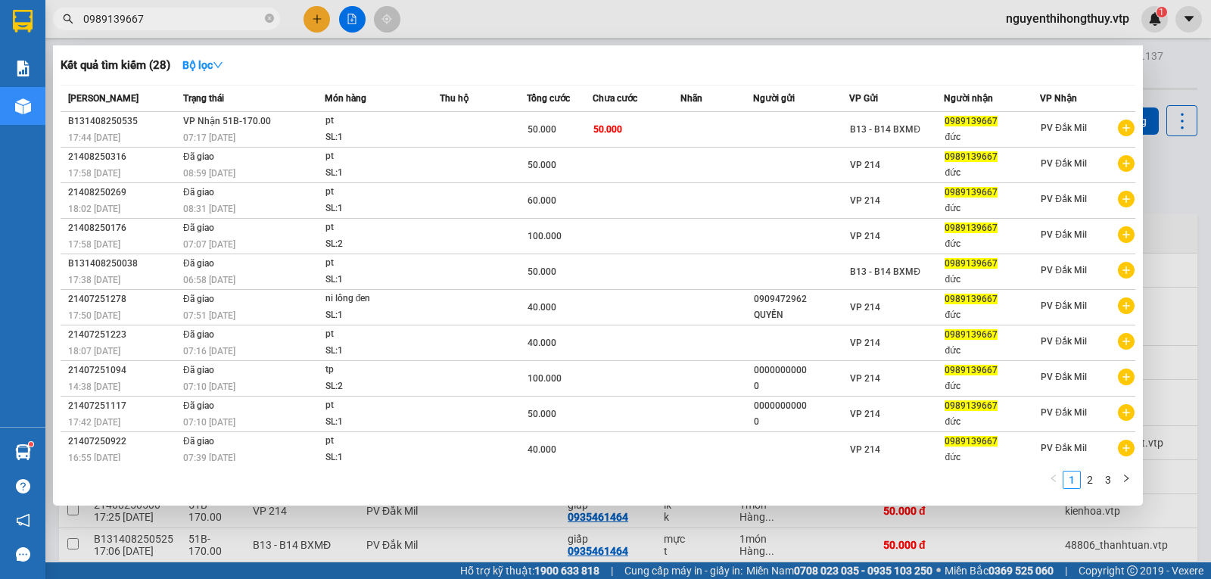
click at [184, 18] on input "0989139667" at bounding box center [172, 19] width 179 height 17
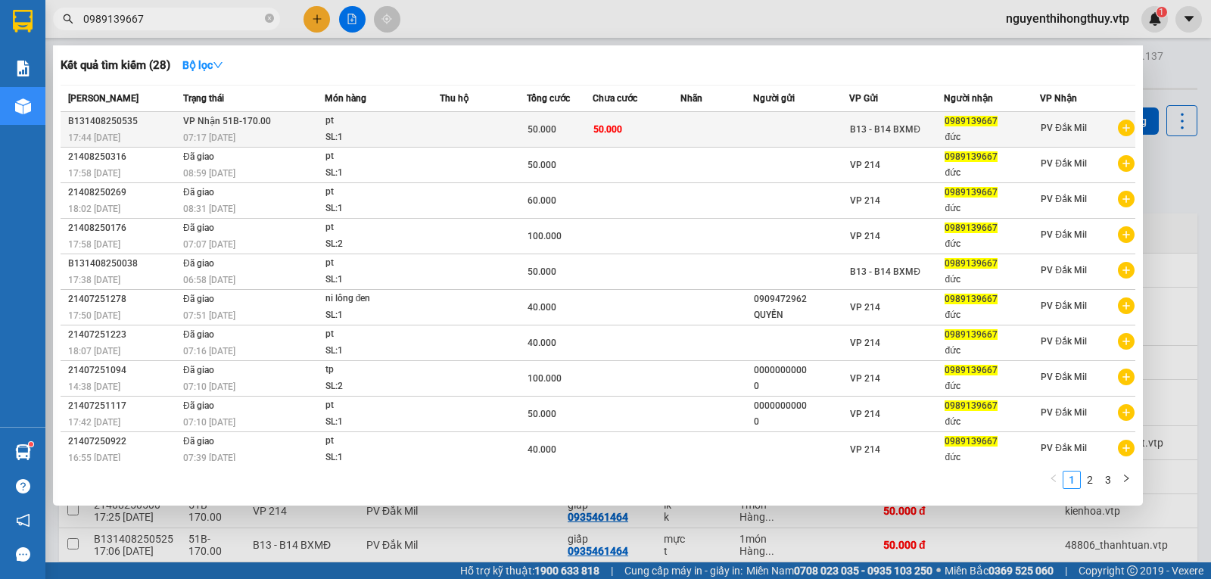
click at [619, 120] on td "50.000" at bounding box center [636, 130] width 88 height 36
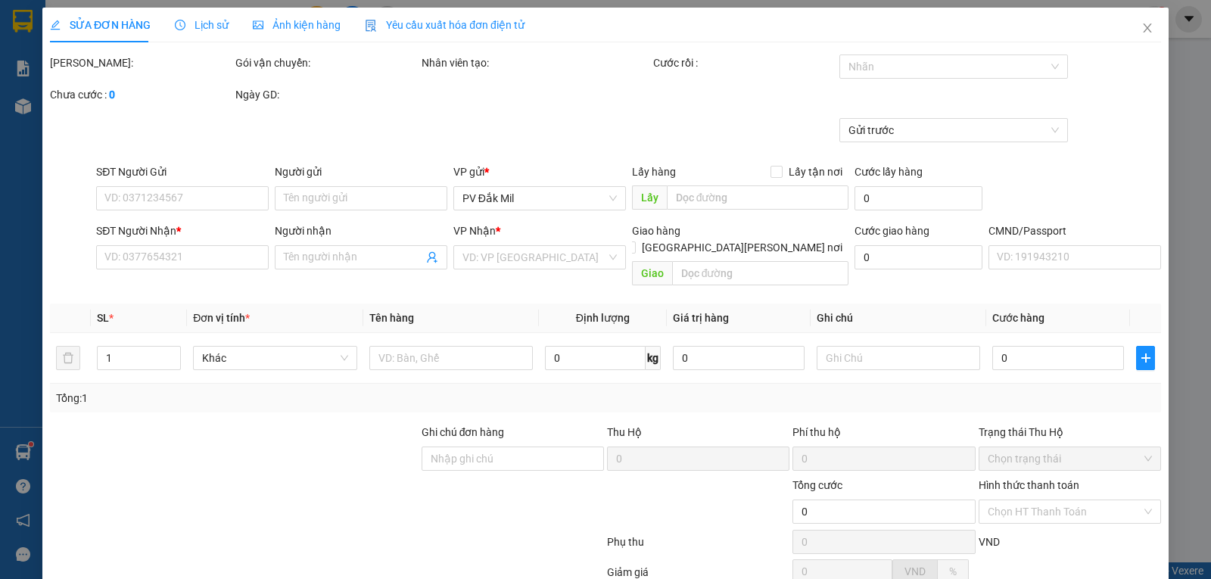
type input "2.500"
type input "0989139667"
type input "đức"
type input "50.000"
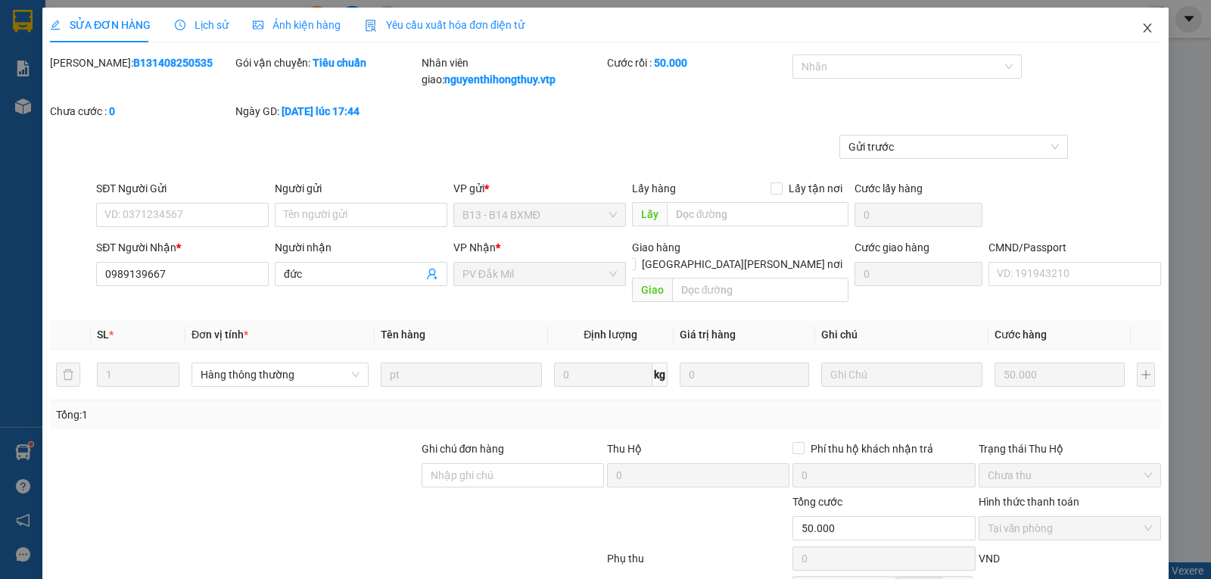
click at [1141, 26] on icon "close" at bounding box center [1147, 28] width 12 height 12
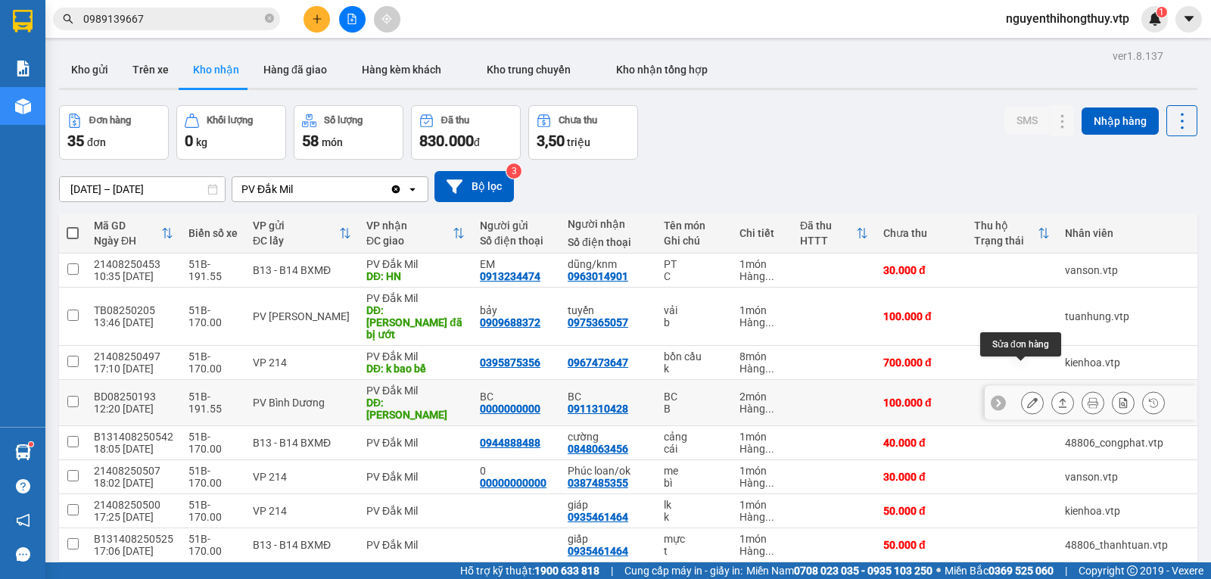
click at [1027, 397] on icon at bounding box center [1032, 402] width 11 height 11
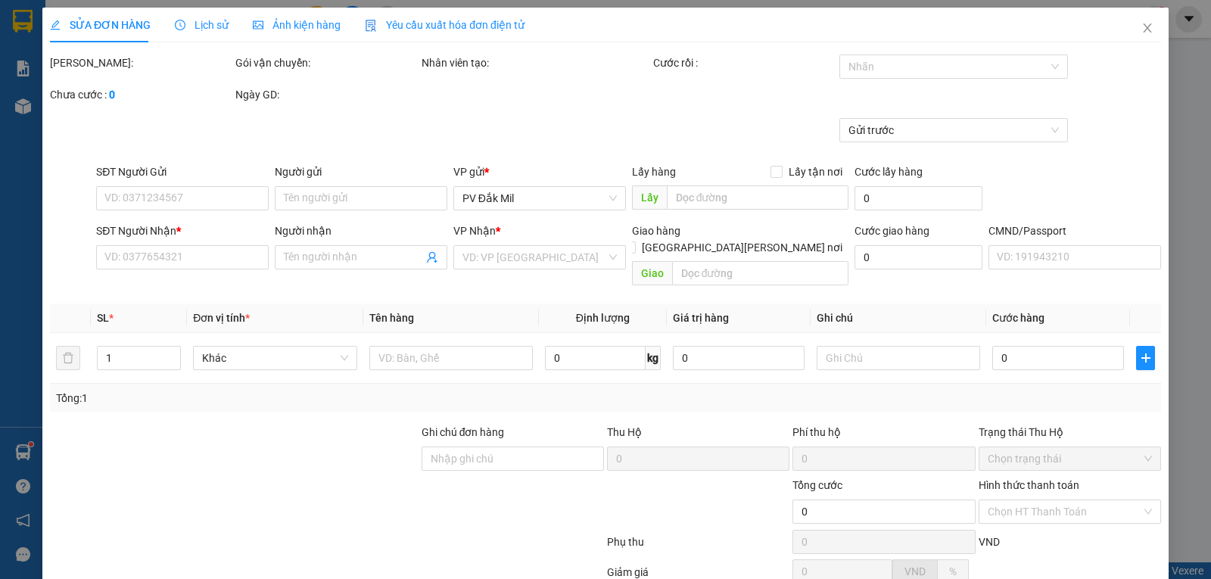
type input "0000000000"
type input "BC"
type input "0911310428"
type input "BC"
type input "NGUYỄN DU"
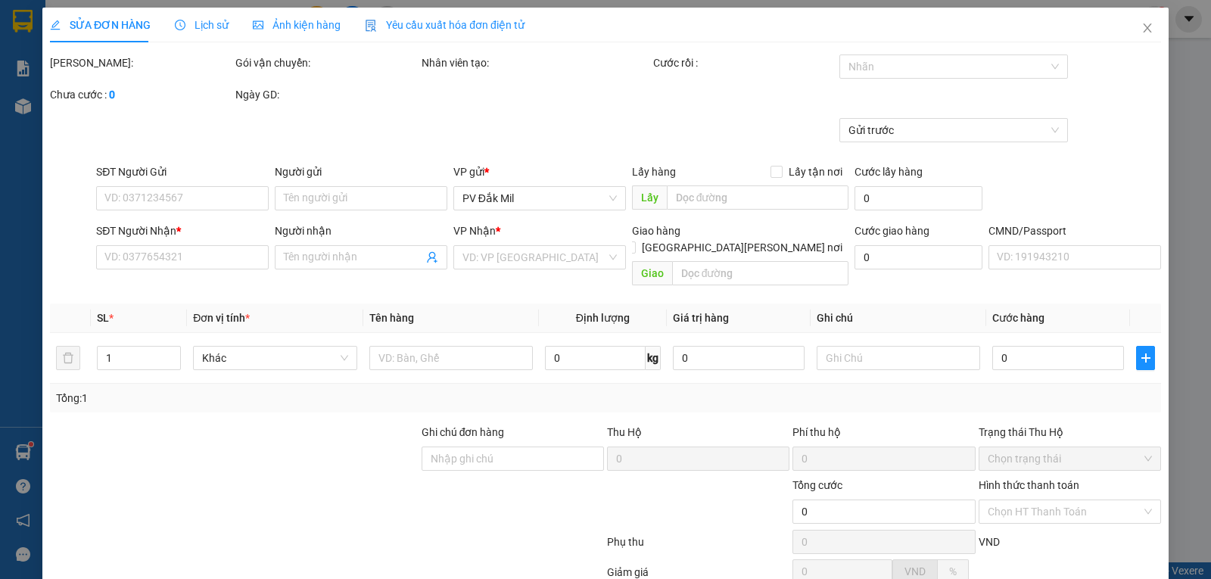
type input "100.000"
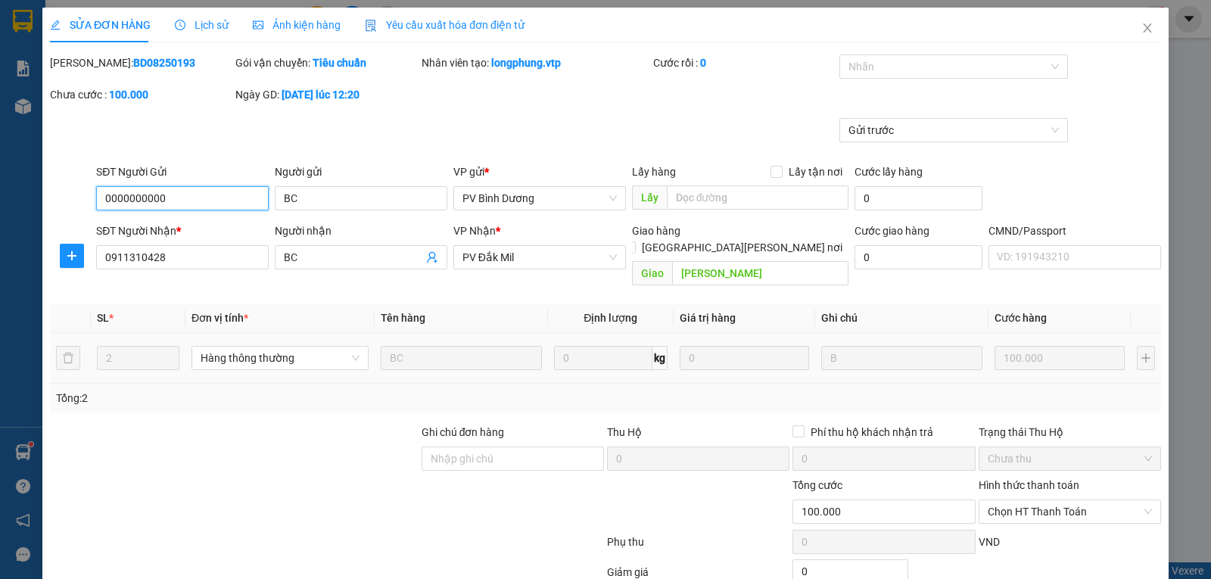
type input "5.000"
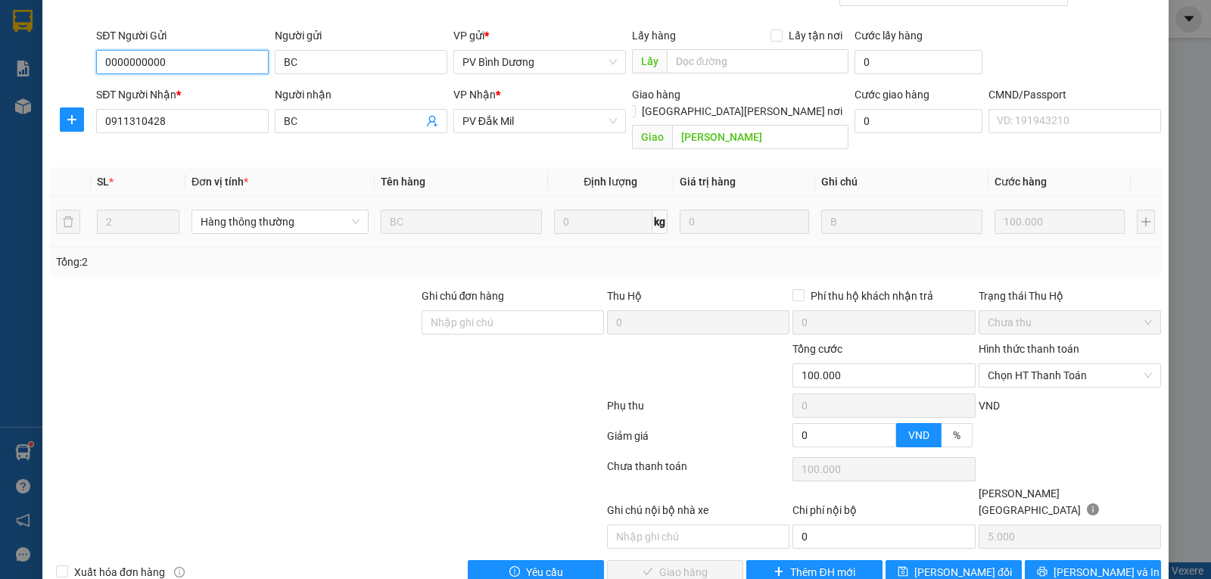
scroll to position [138, 0]
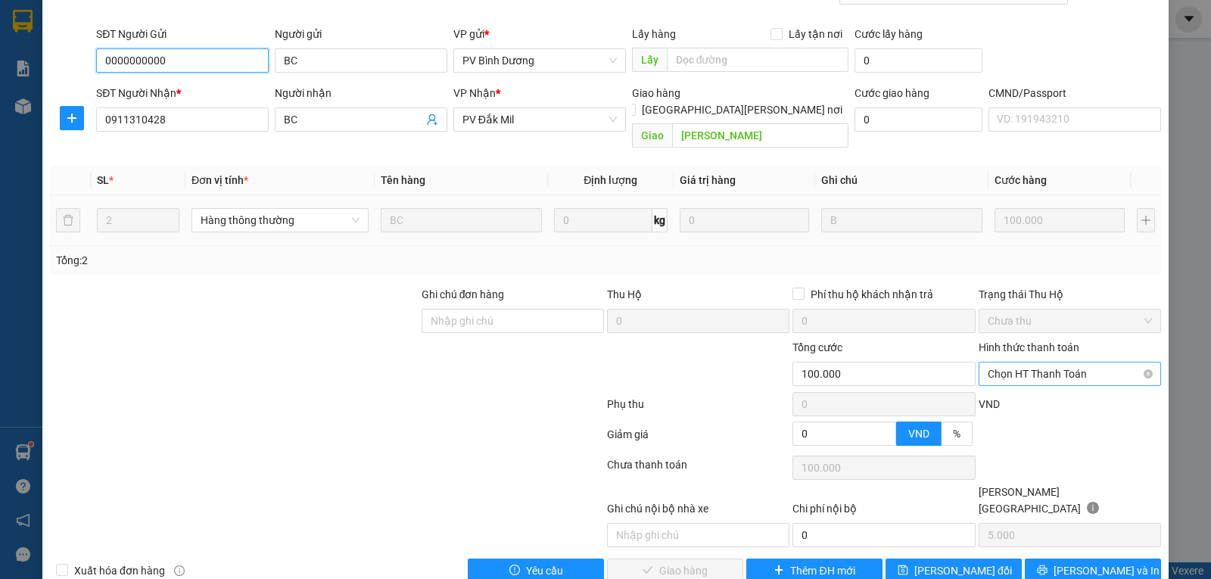
click at [1011, 362] on span "Chọn HT Thanh Toán" at bounding box center [1069, 373] width 164 height 23
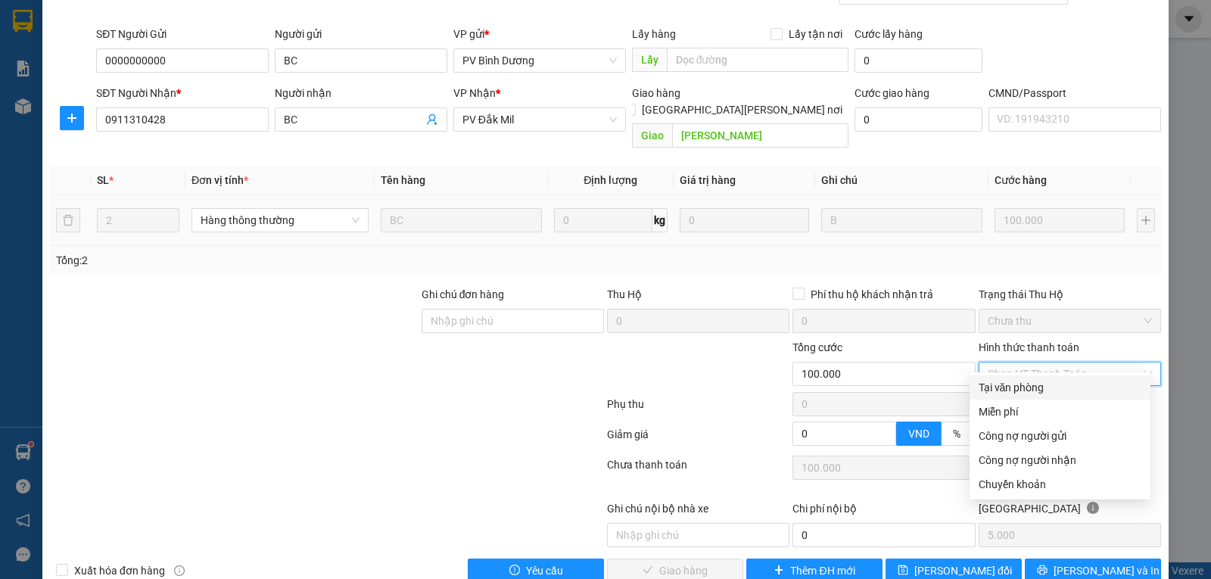
click at [1005, 386] on div "Tại văn phòng" at bounding box center [1059, 387] width 163 height 17
type input "0"
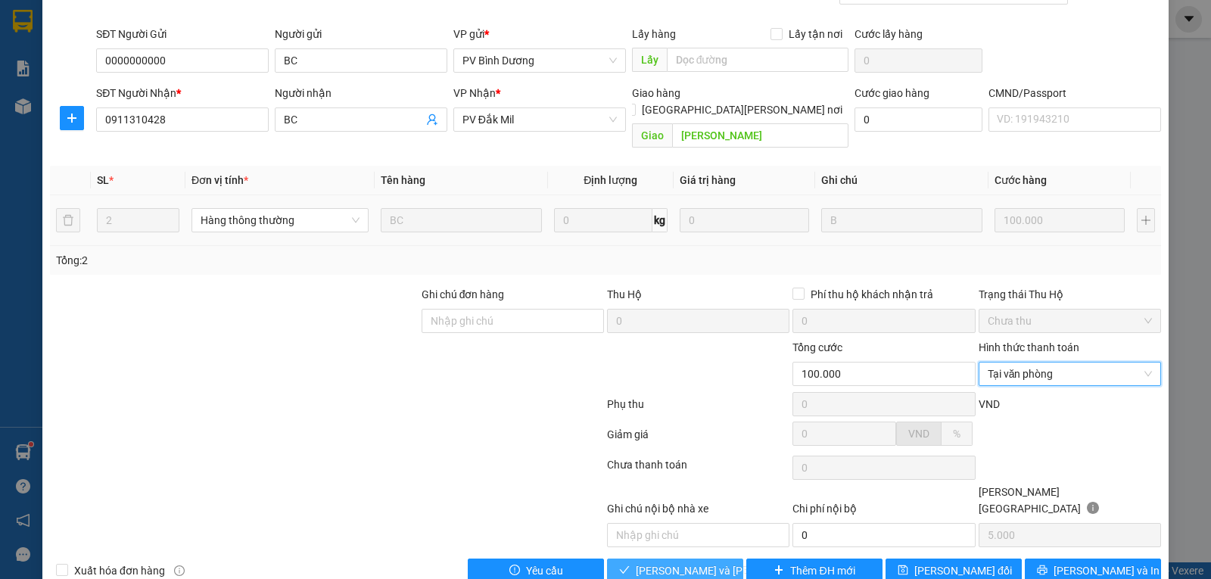
click at [682, 562] on span "Lưu và Giao hàng" at bounding box center [738, 570] width 204 height 17
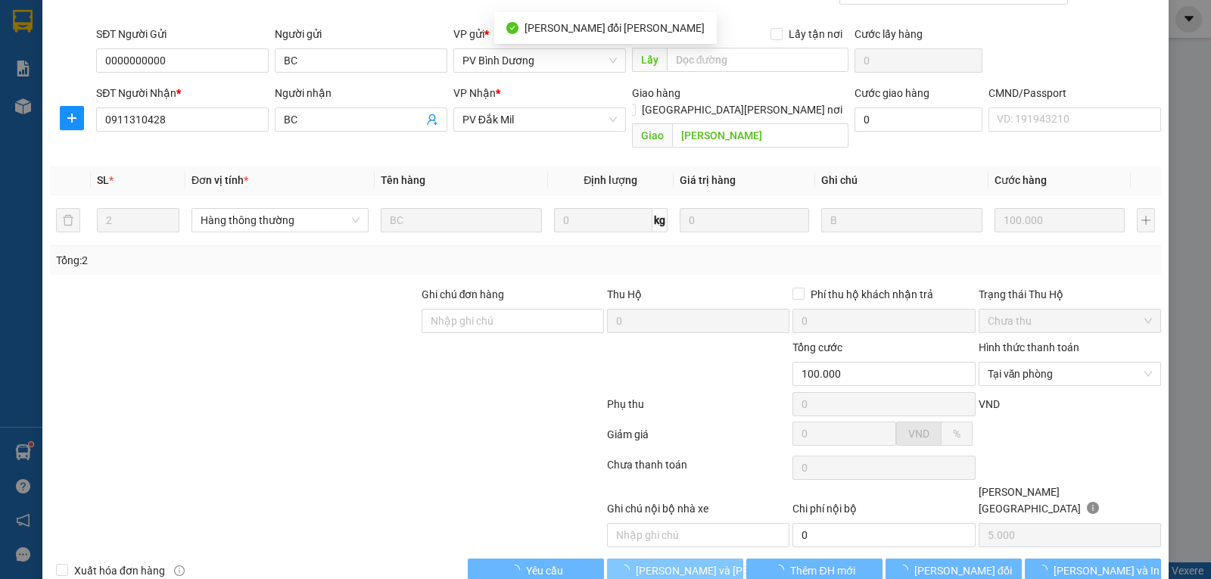
scroll to position [0, 0]
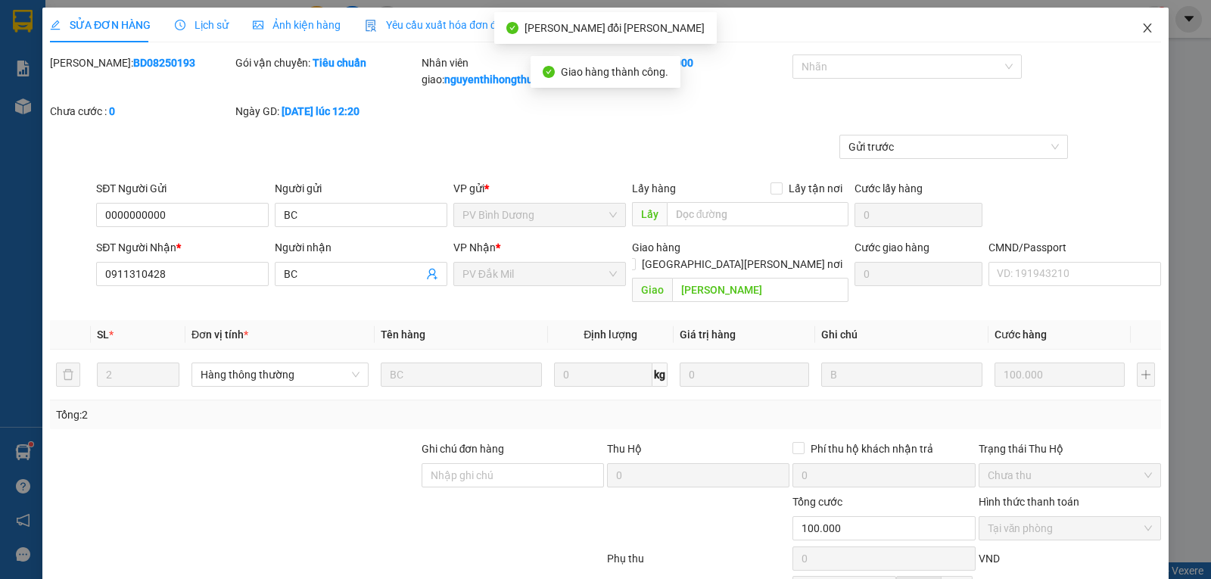
click at [1143, 27] on icon "close" at bounding box center [1147, 27] width 8 height 9
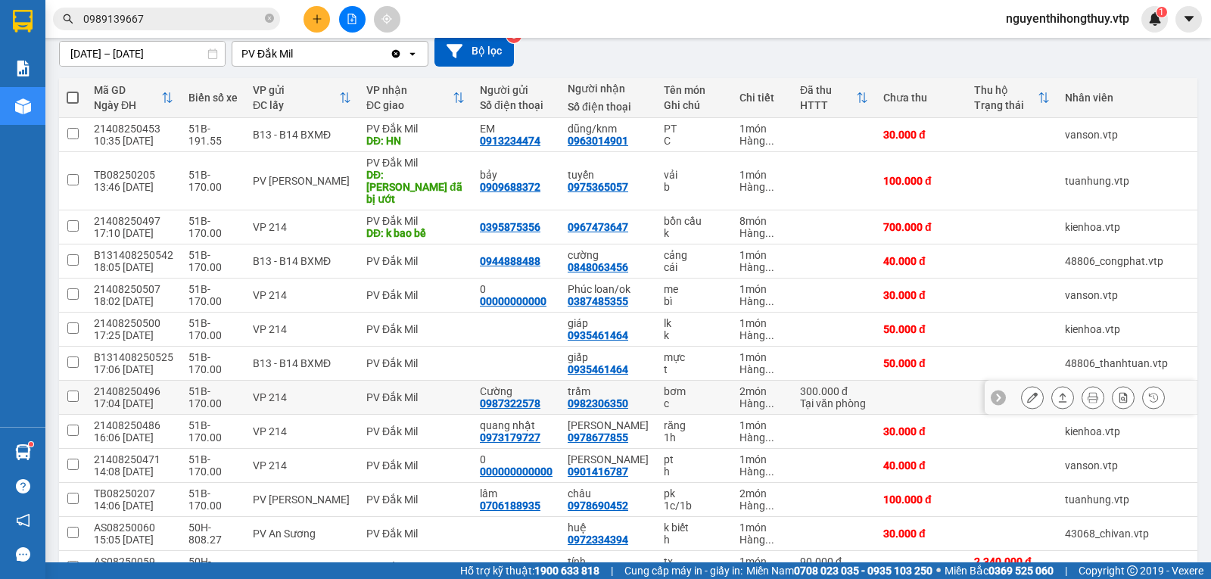
scroll to position [151, 0]
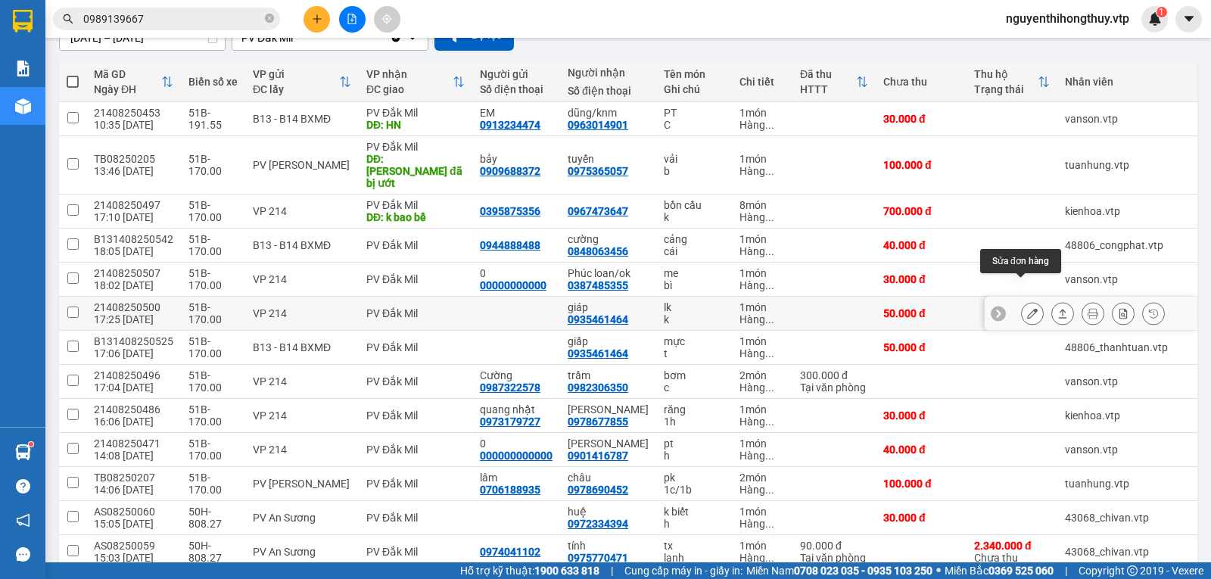
click at [1027, 308] on icon at bounding box center [1032, 313] width 11 height 11
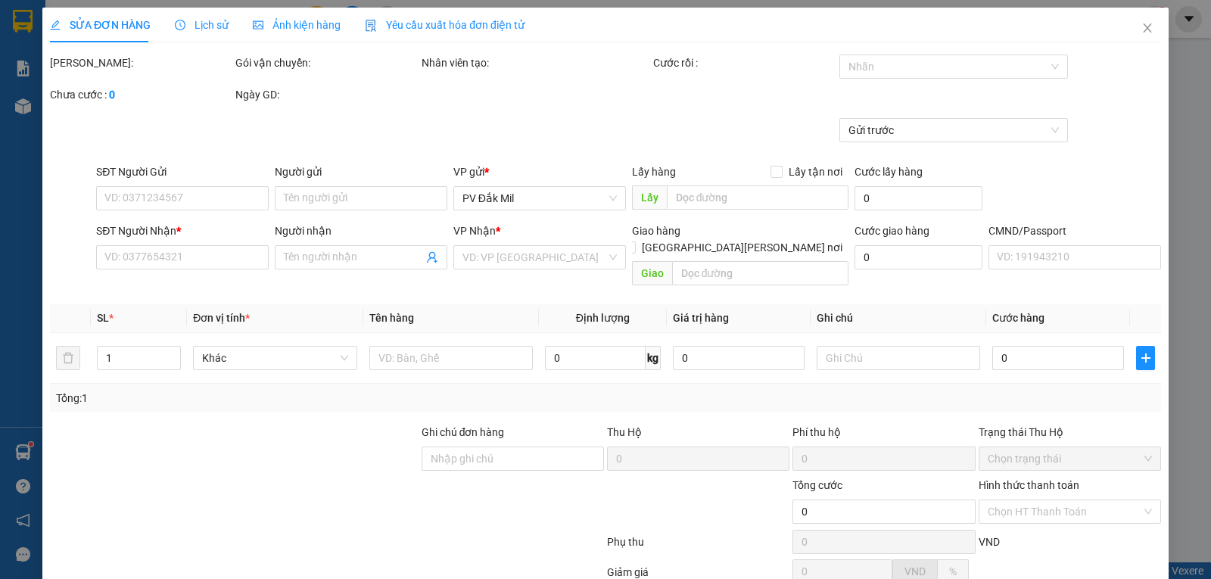
type input "0935461464"
type input "giáp"
type input "50.000"
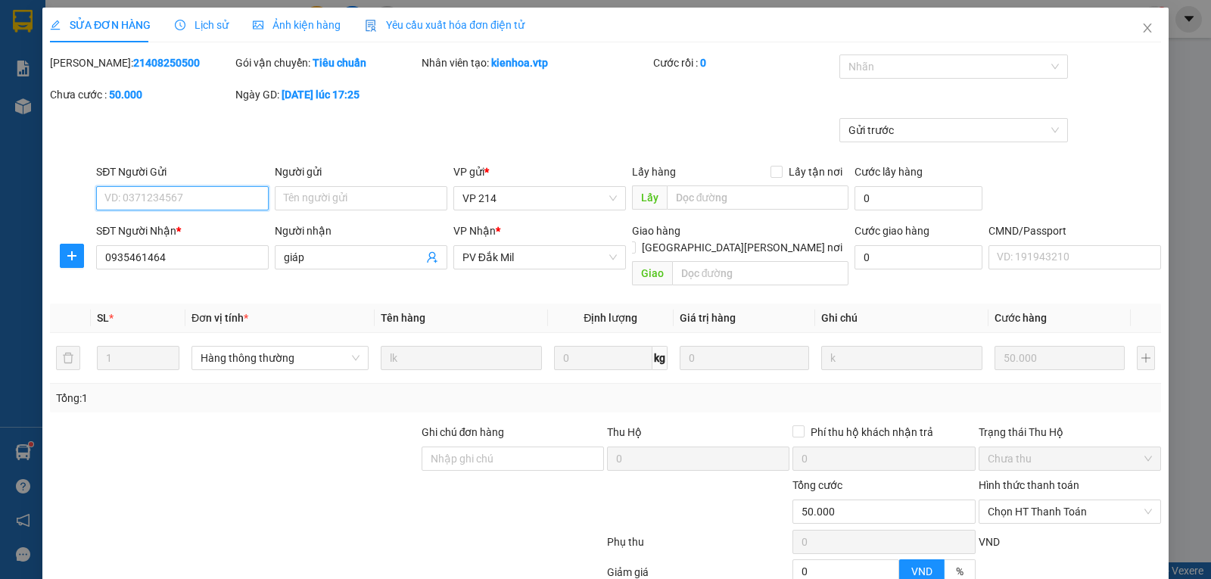
type input "2.500"
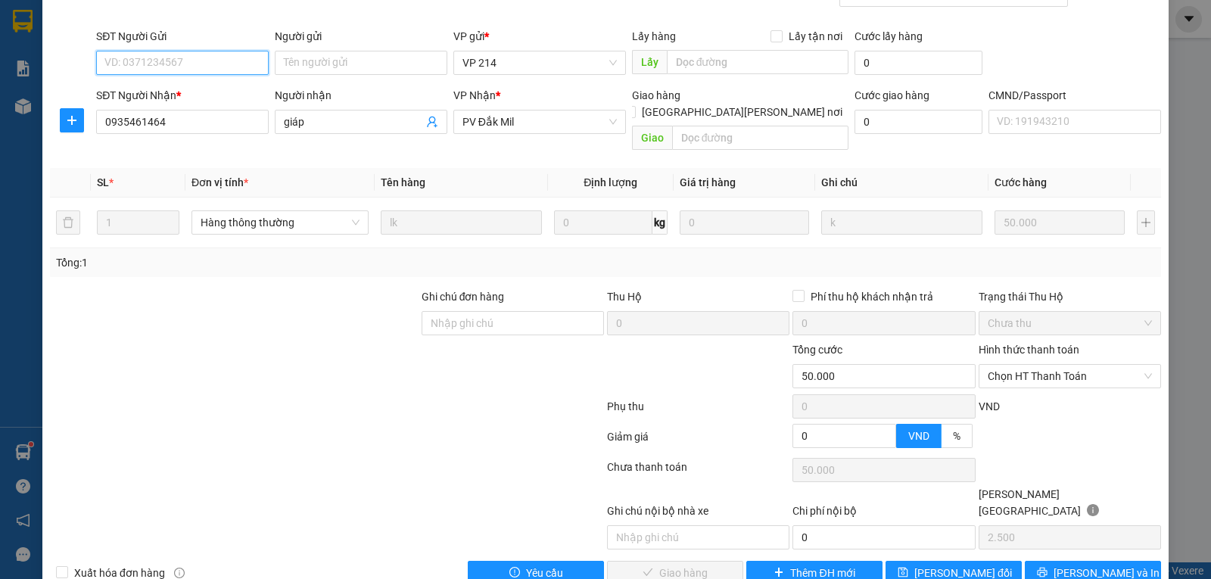
scroll to position [138, 0]
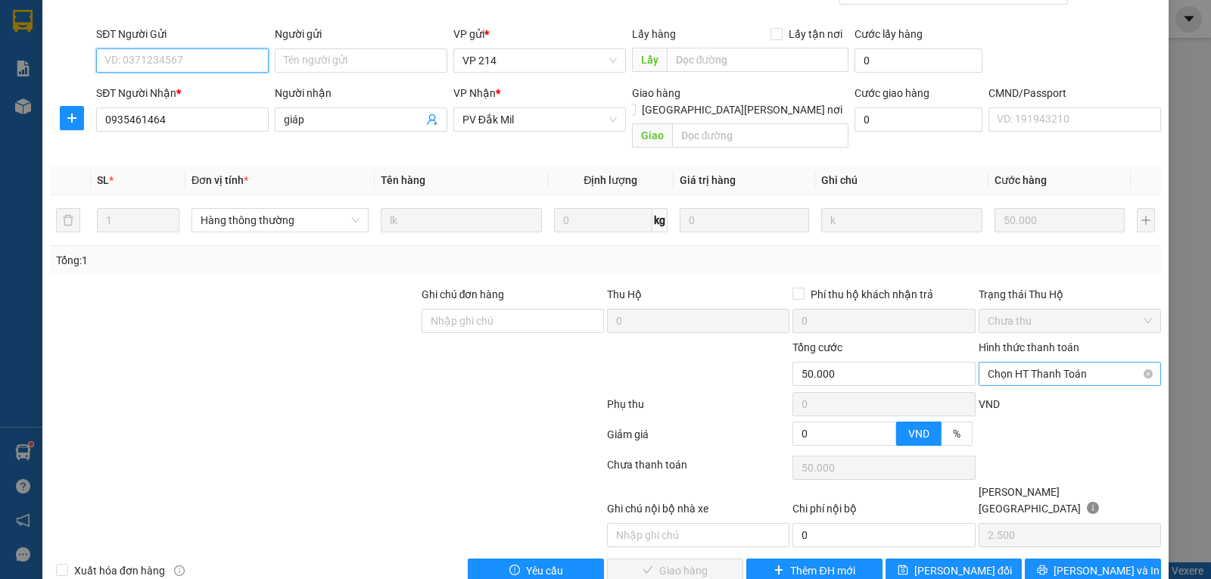
click at [1056, 362] on span "Chọn HT Thanh Toán" at bounding box center [1069, 373] width 164 height 23
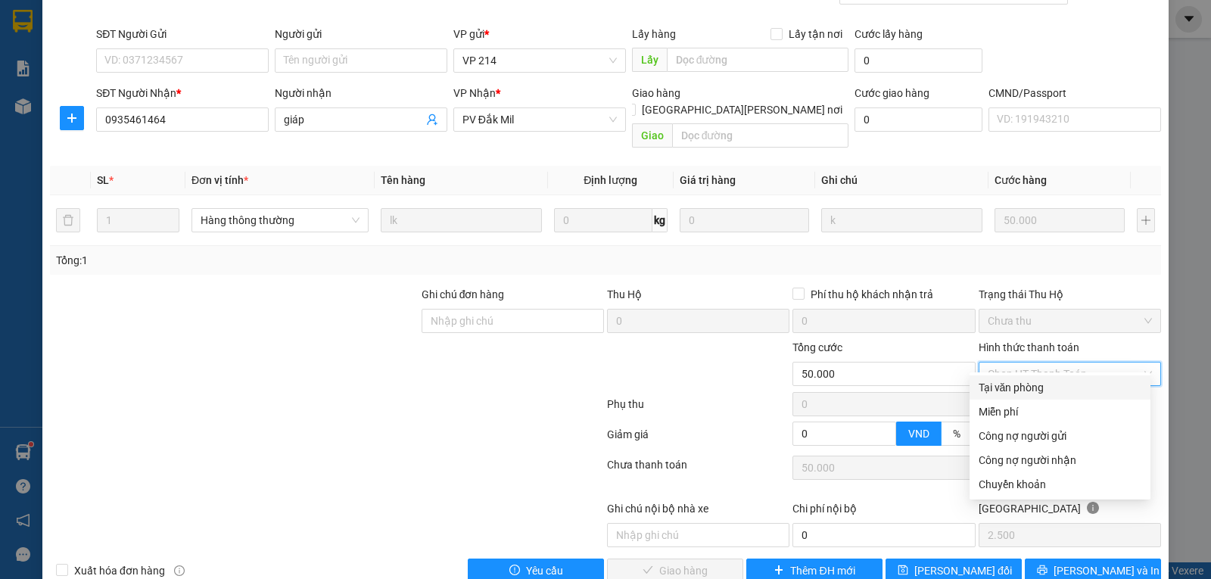
click at [1012, 387] on div "Tại văn phòng" at bounding box center [1059, 387] width 163 height 17
type input "0"
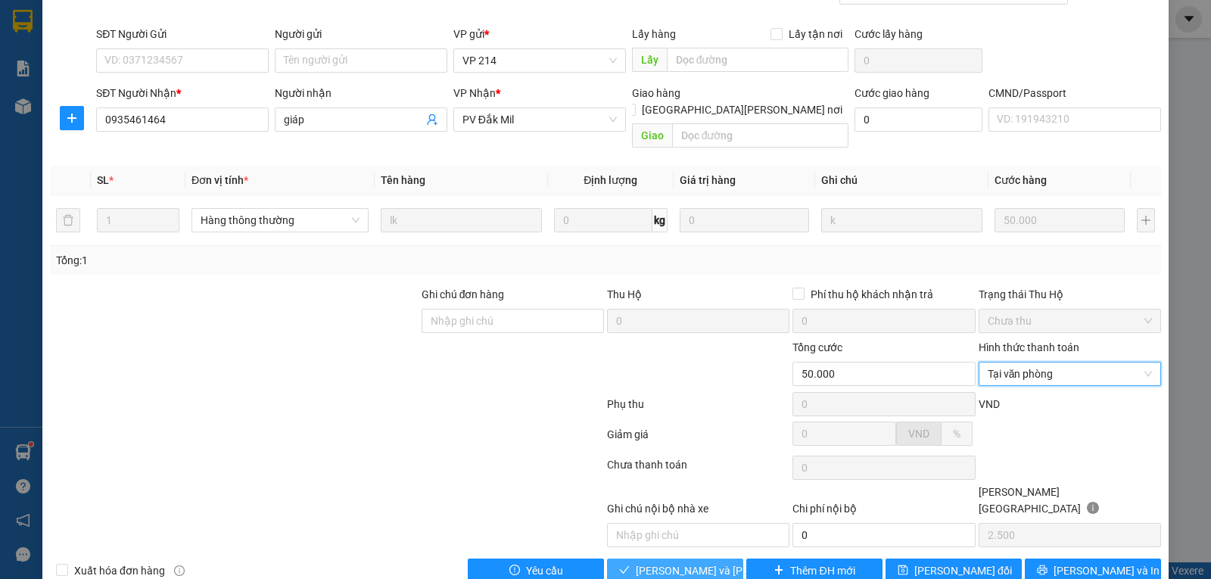
click at [658, 562] on span "[PERSON_NAME] và [PERSON_NAME] hàng" at bounding box center [738, 570] width 204 height 17
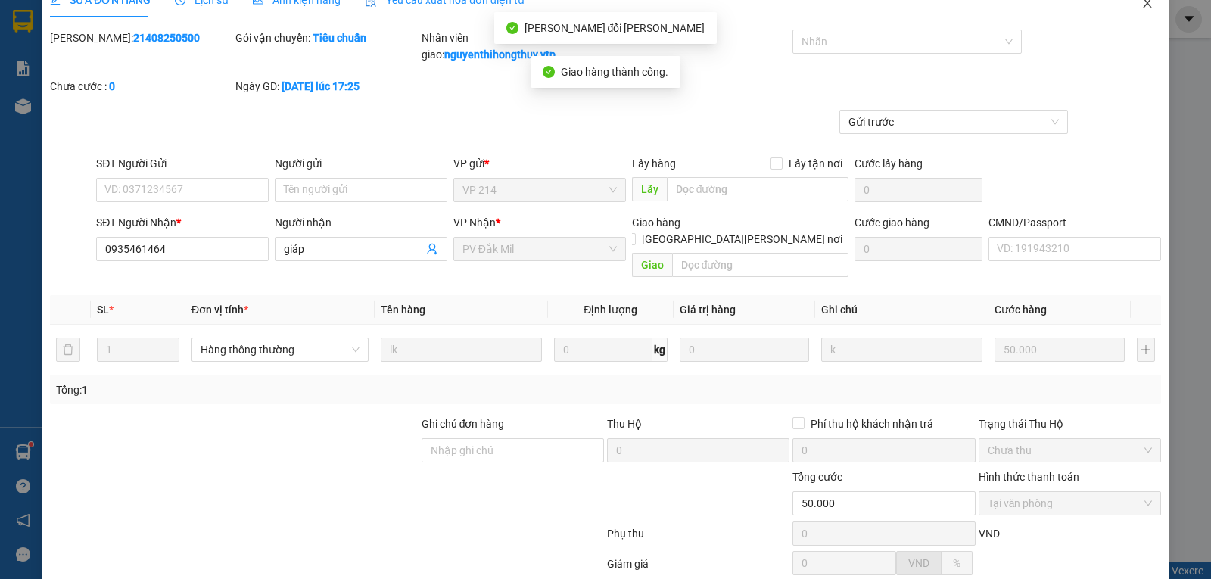
scroll to position [0, 0]
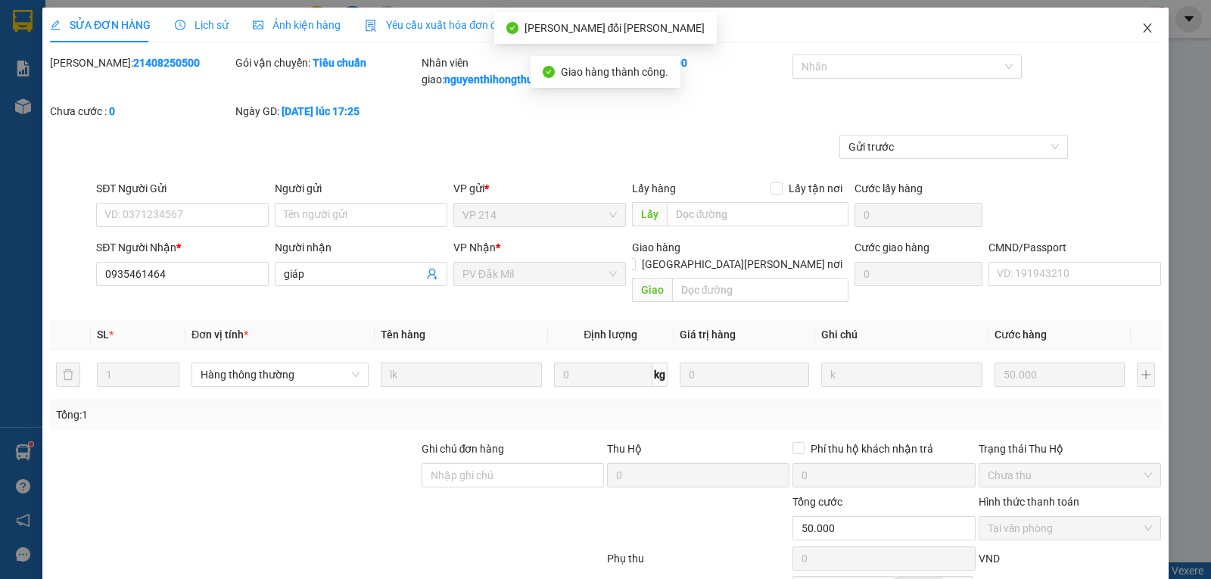
click at [1143, 28] on icon "close" at bounding box center [1147, 27] width 8 height 9
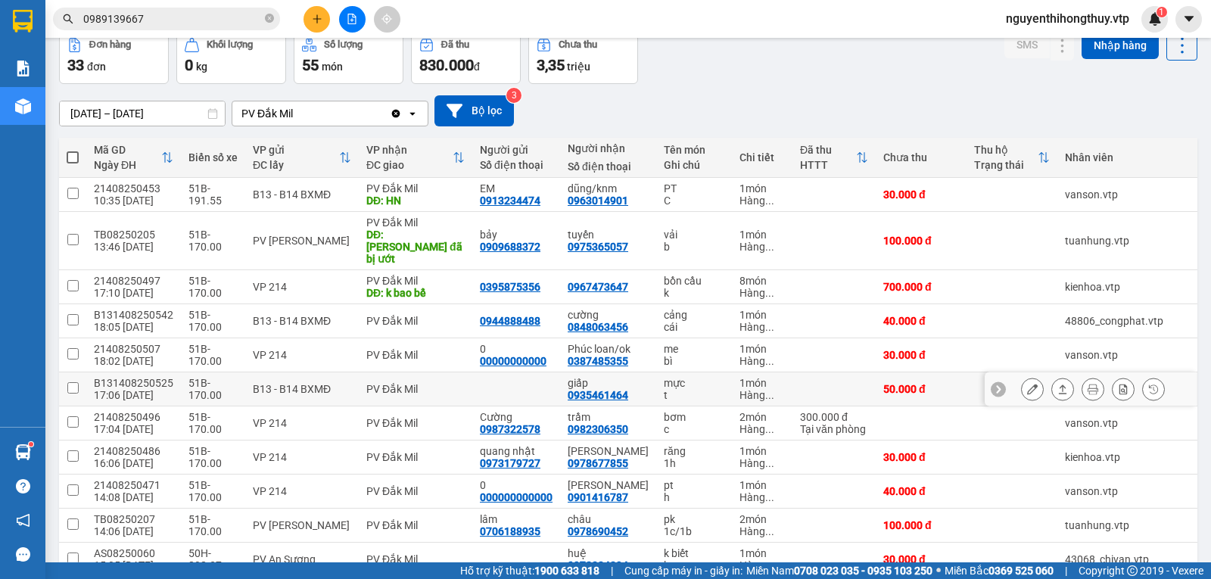
scroll to position [151, 0]
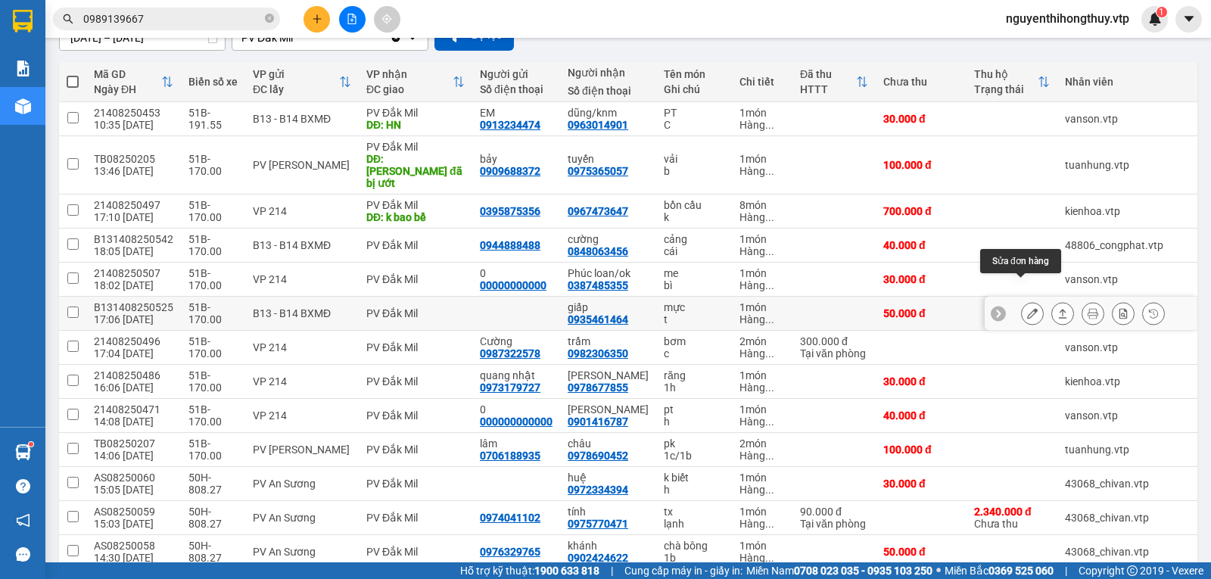
click at [1027, 308] on icon at bounding box center [1032, 313] width 11 height 11
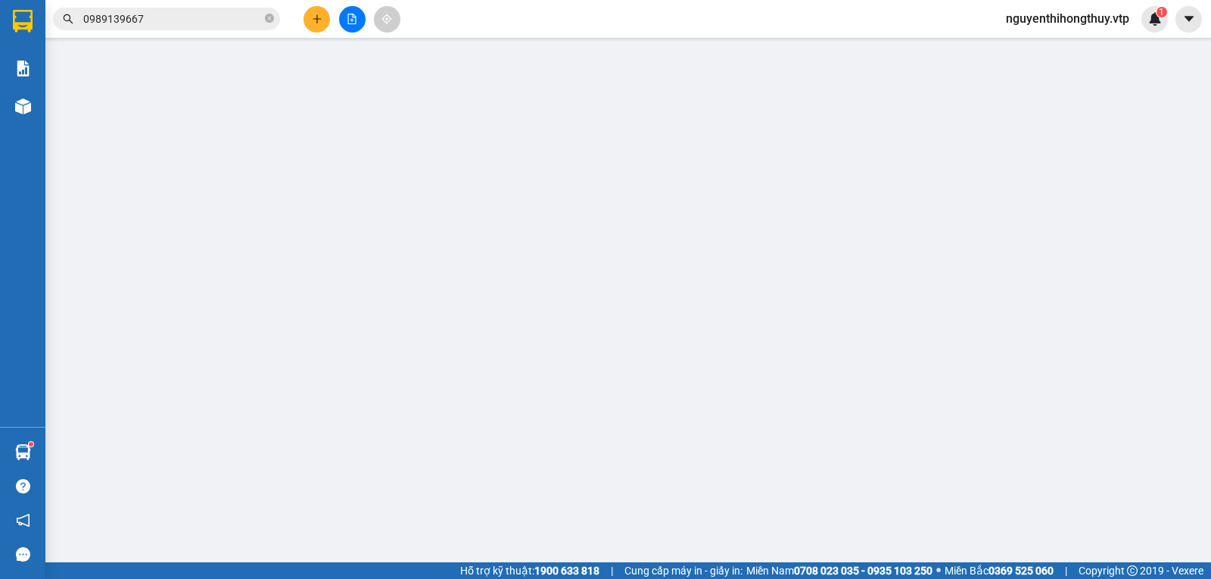
type input "0935461464"
type input "giấp"
type input "50.000"
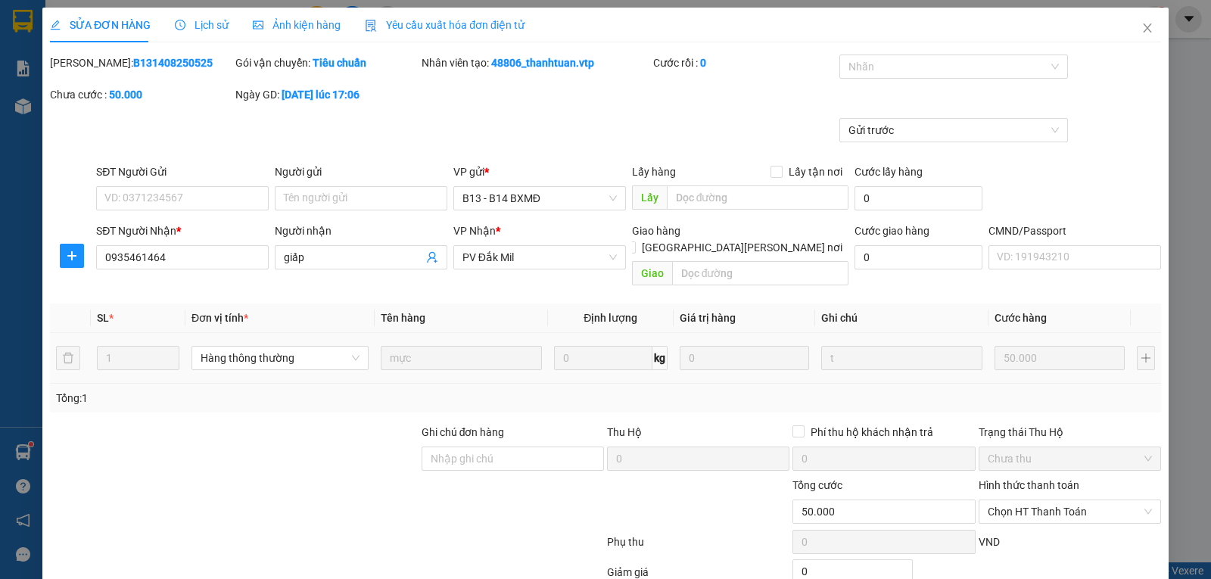
type input "2.500"
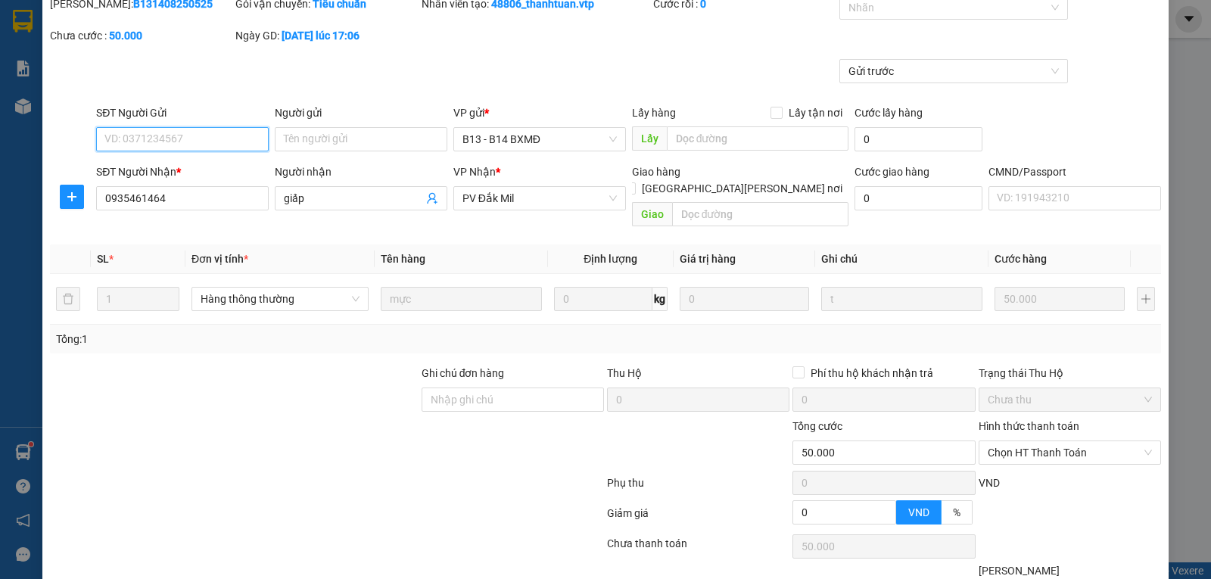
scroll to position [138, 0]
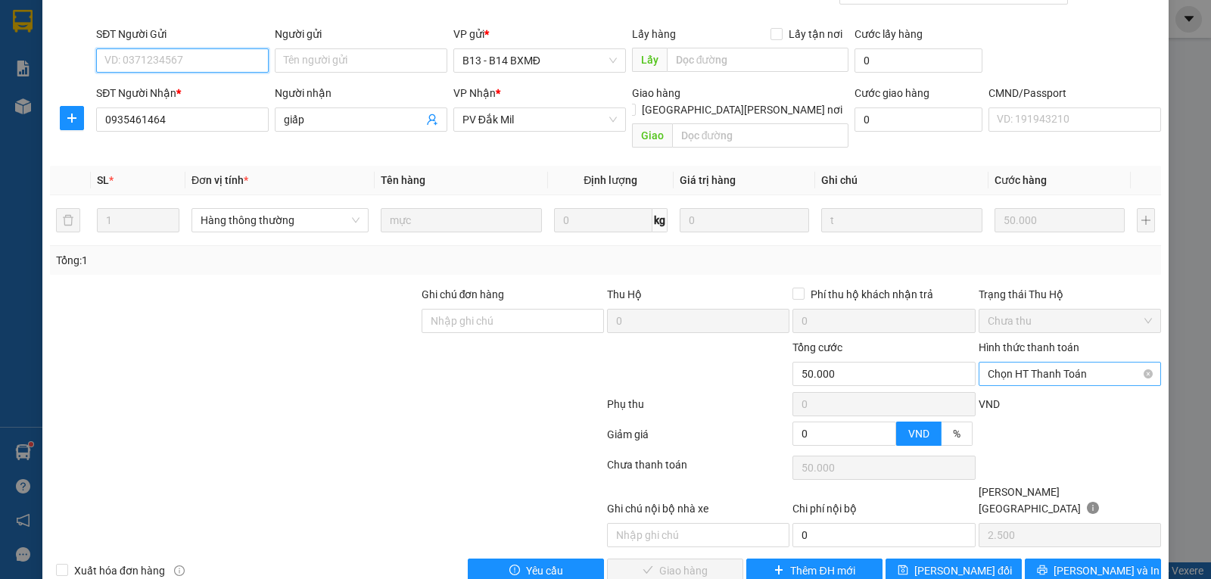
click at [1065, 362] on span "Chọn HT Thanh Toán" at bounding box center [1069, 373] width 164 height 23
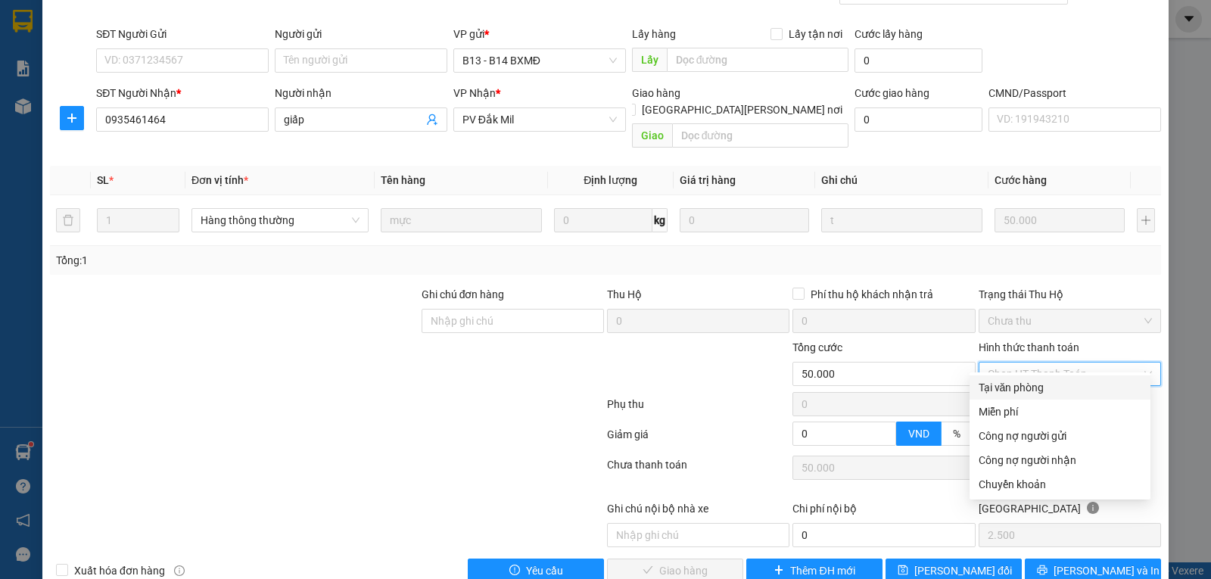
click at [1014, 384] on div "Tại văn phòng" at bounding box center [1059, 387] width 163 height 17
type input "0"
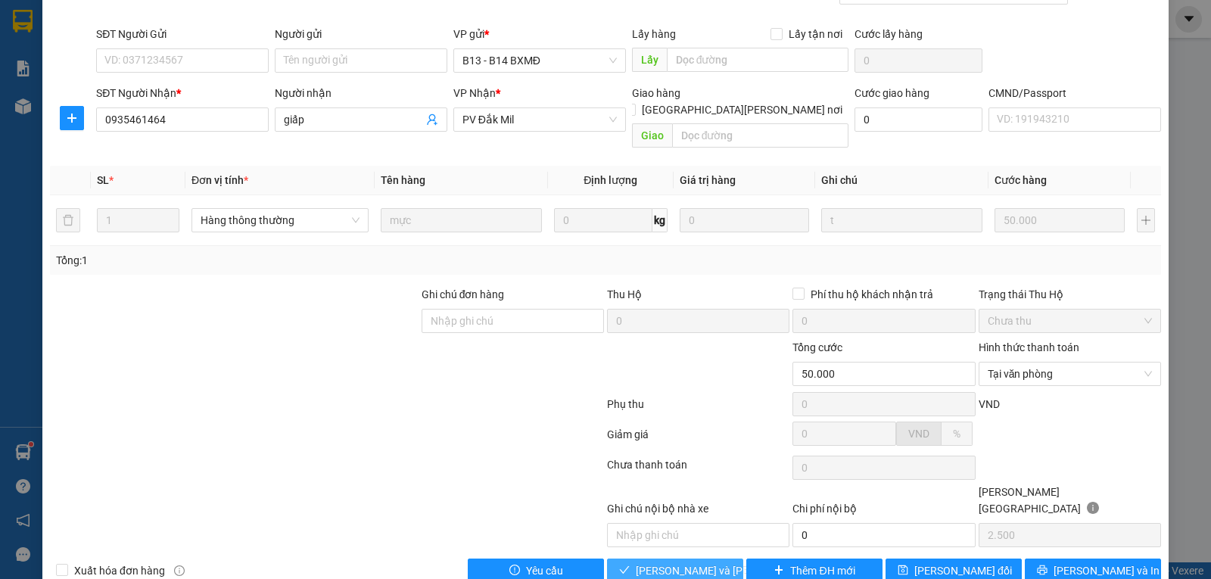
click at [673, 562] on span "[PERSON_NAME] và [PERSON_NAME] hàng" at bounding box center [738, 570] width 204 height 17
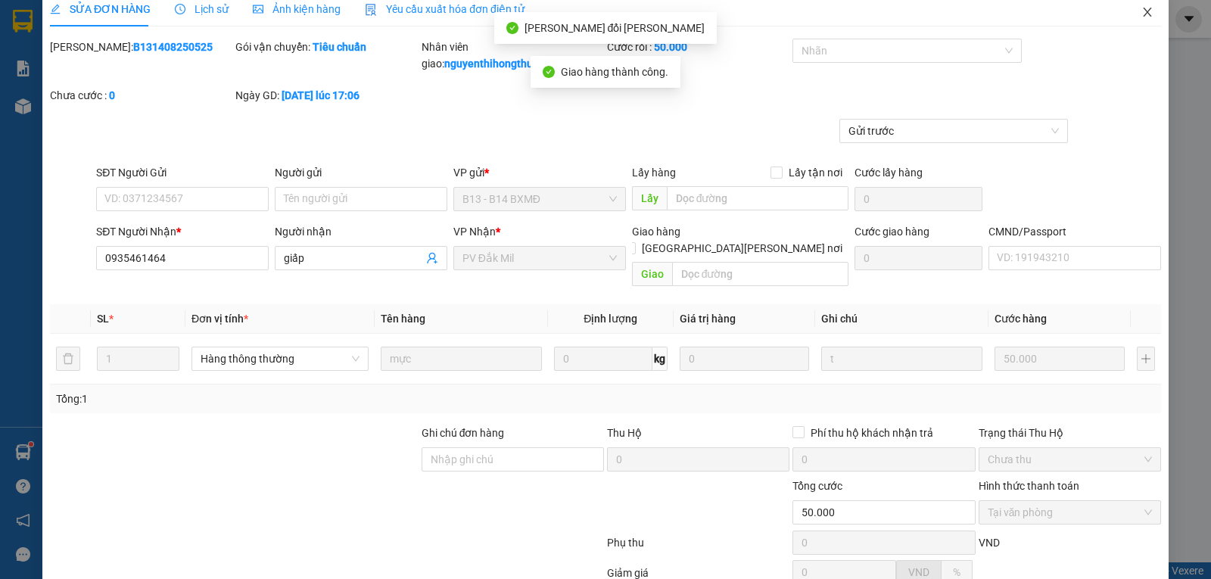
scroll to position [0, 0]
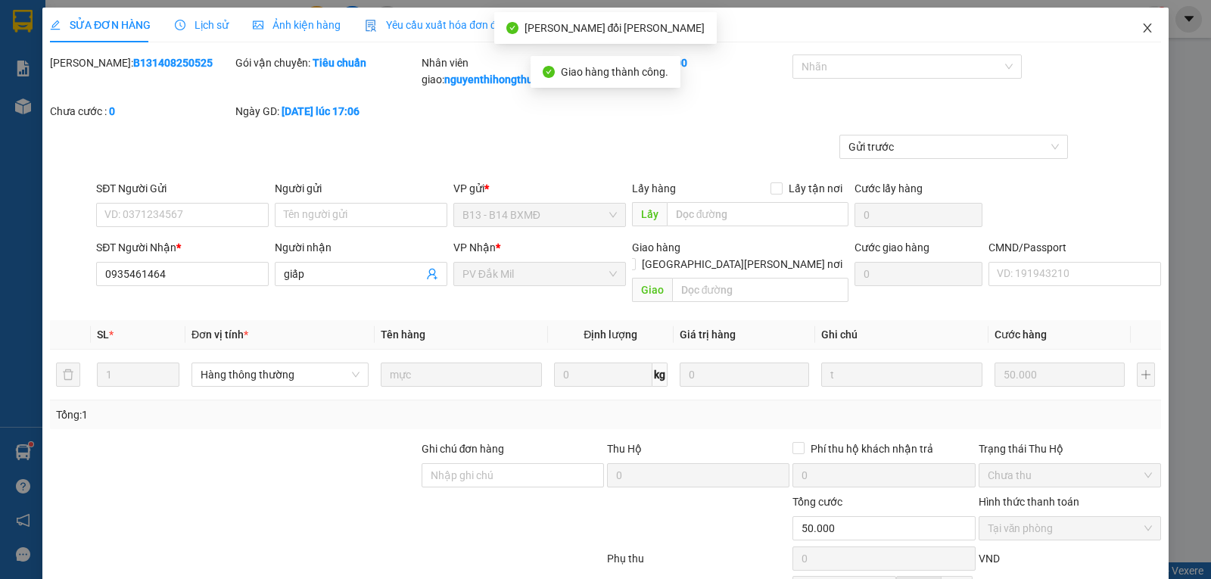
click at [1143, 27] on icon "close" at bounding box center [1147, 27] width 8 height 9
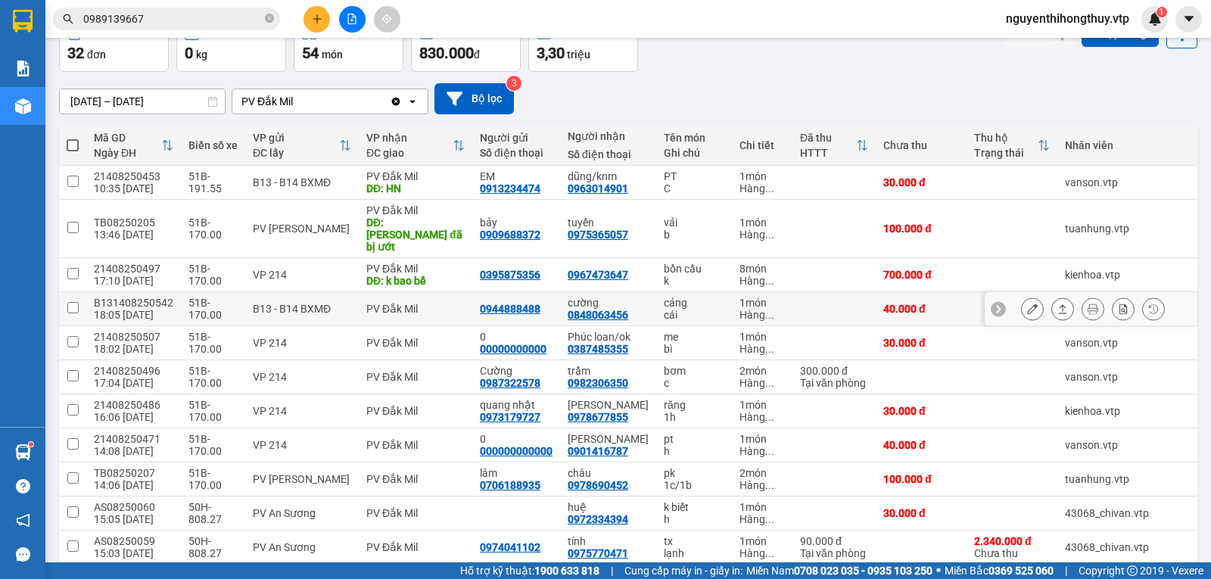
scroll to position [227, 0]
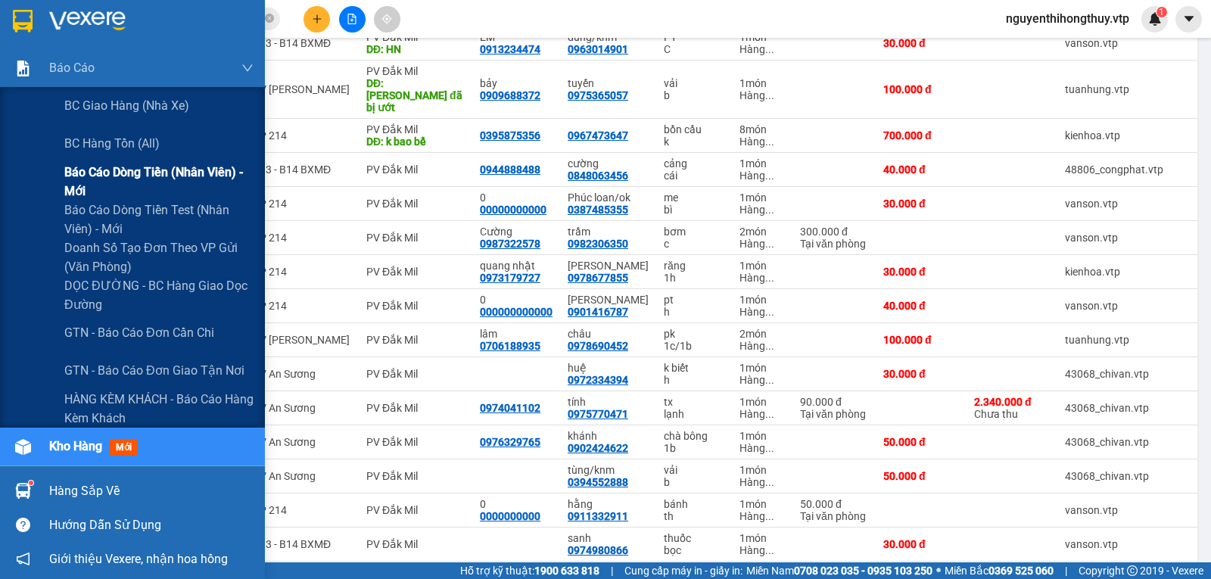
click at [157, 179] on span "Báo cáo dòng tiền (nhân viên) - mới" at bounding box center [158, 182] width 189 height 38
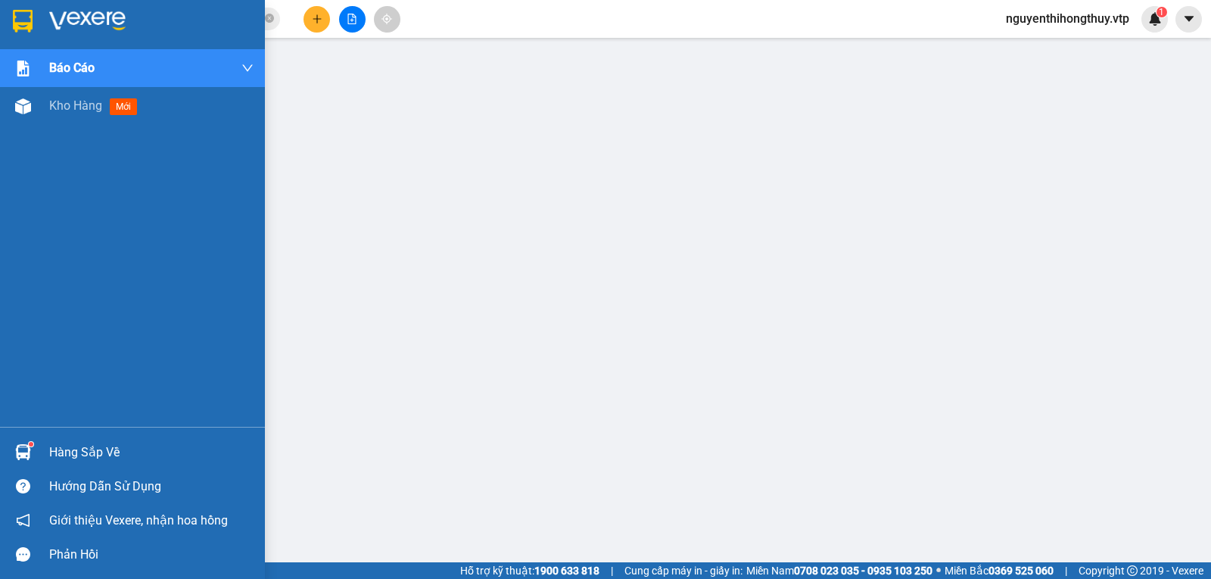
click at [23, 14] on img at bounding box center [23, 21] width 20 height 23
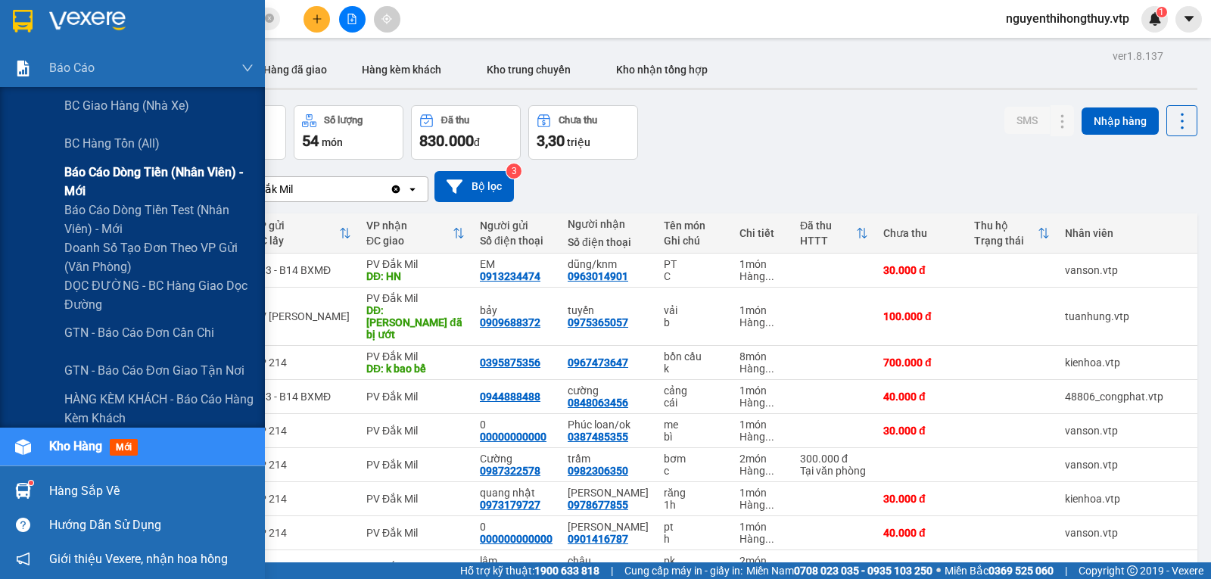
click at [104, 167] on span "Báo cáo dòng tiền (nhân viên) - mới" at bounding box center [158, 182] width 189 height 38
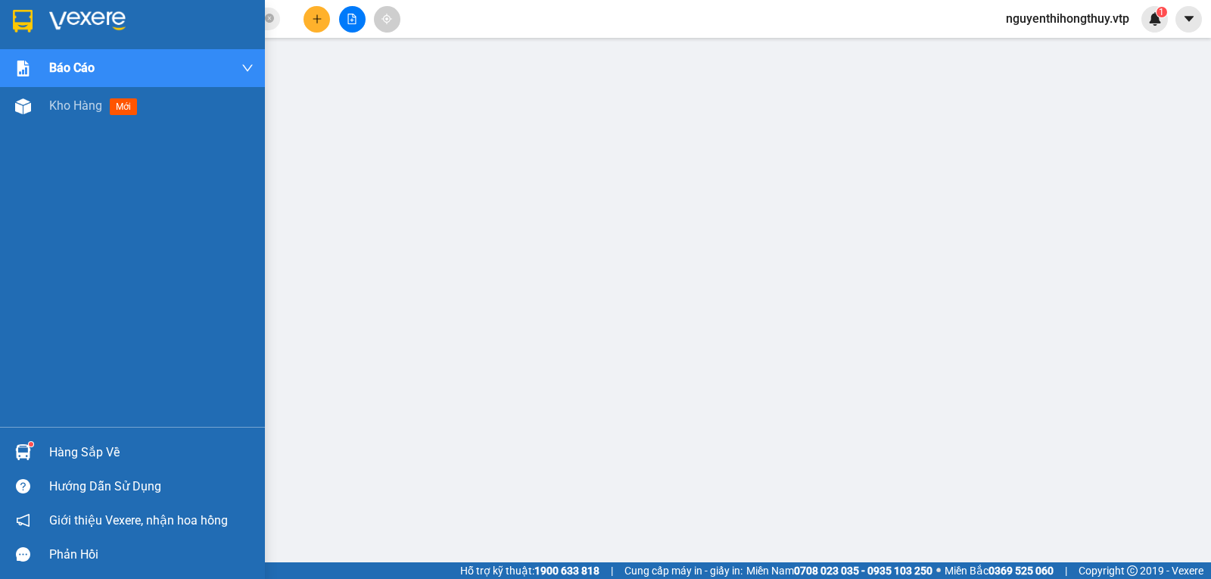
click at [26, 17] on img at bounding box center [23, 21] width 20 height 23
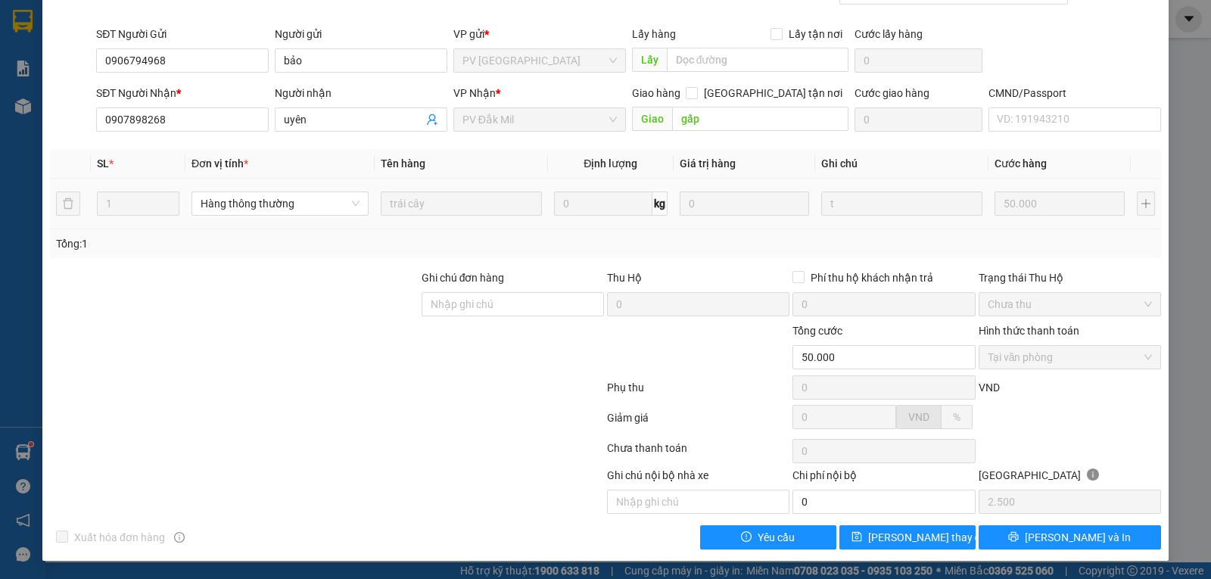
scroll to position [79, 0]
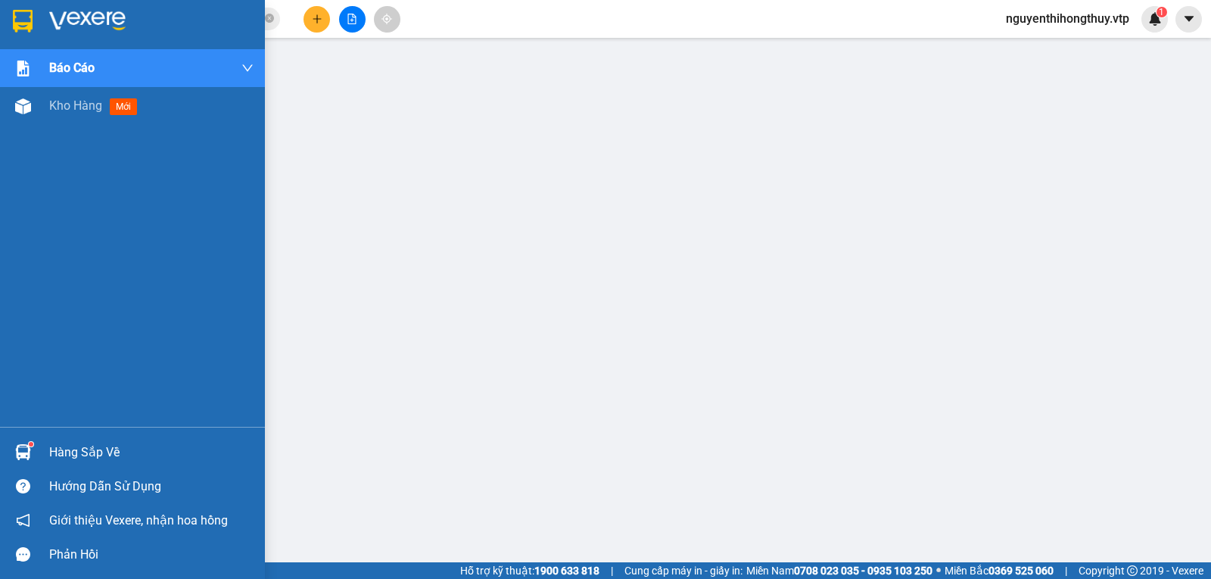
click at [8, 19] on div at bounding box center [132, 24] width 265 height 49
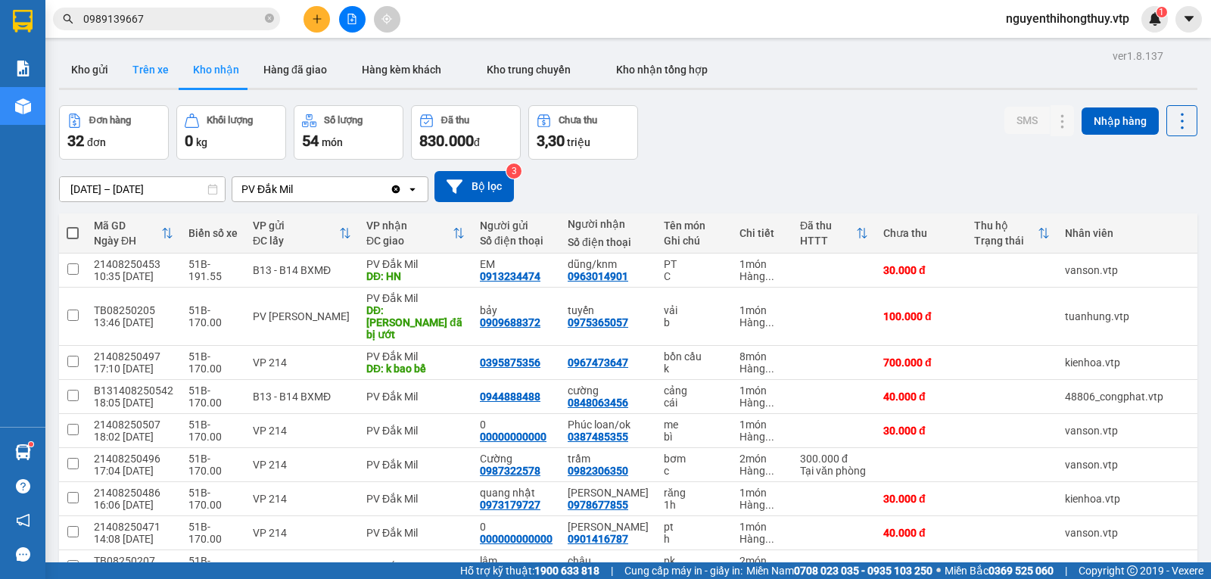
click at [156, 73] on button "Trên xe" at bounding box center [150, 69] width 61 height 36
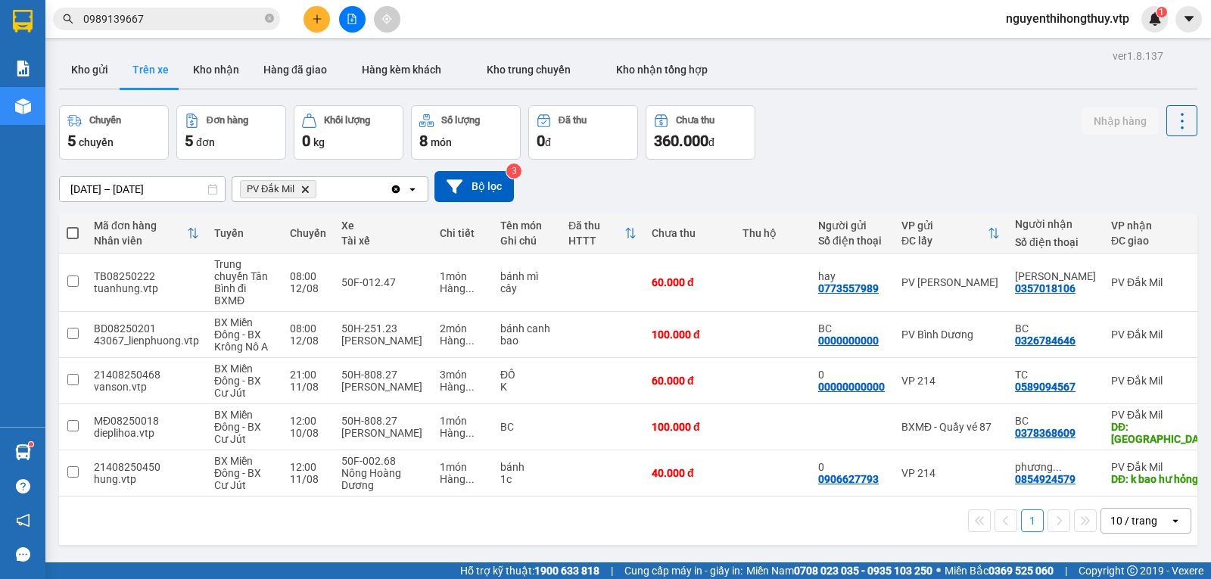
click at [846, 142] on div "Chuyến 5 chuyến Đơn hàng 5 đơn Khối lượng 0 kg Số lượng 8 món Đã thu 0 đ Chưa t…" at bounding box center [628, 132] width 1138 height 54
click at [219, 67] on button "Kho nhận" at bounding box center [216, 69] width 70 height 36
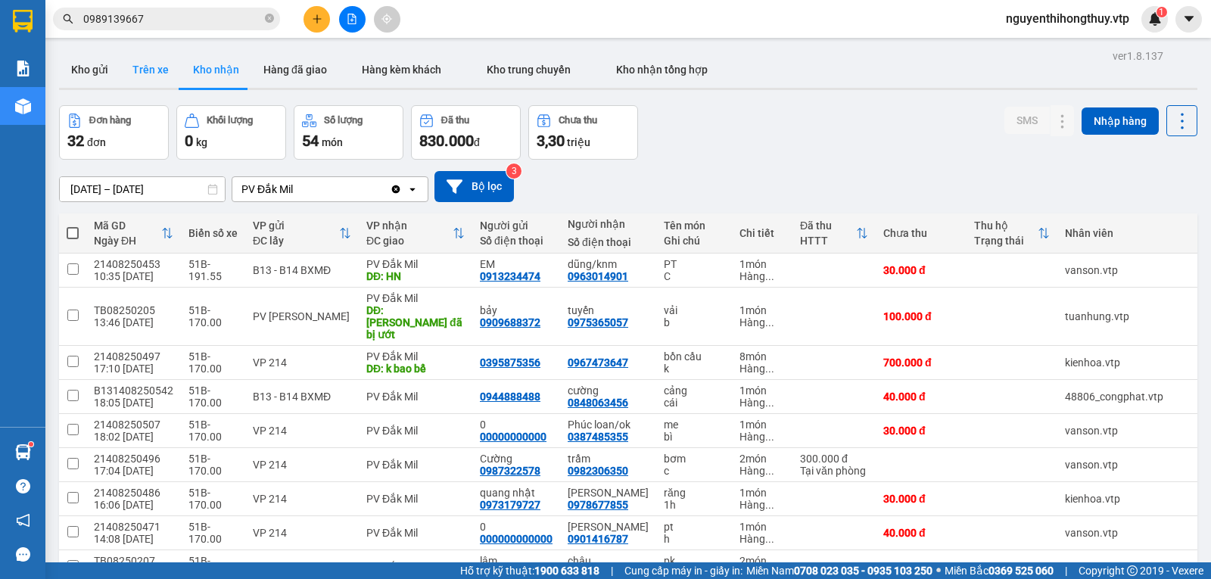
click at [151, 67] on button "Trên xe" at bounding box center [150, 69] width 61 height 36
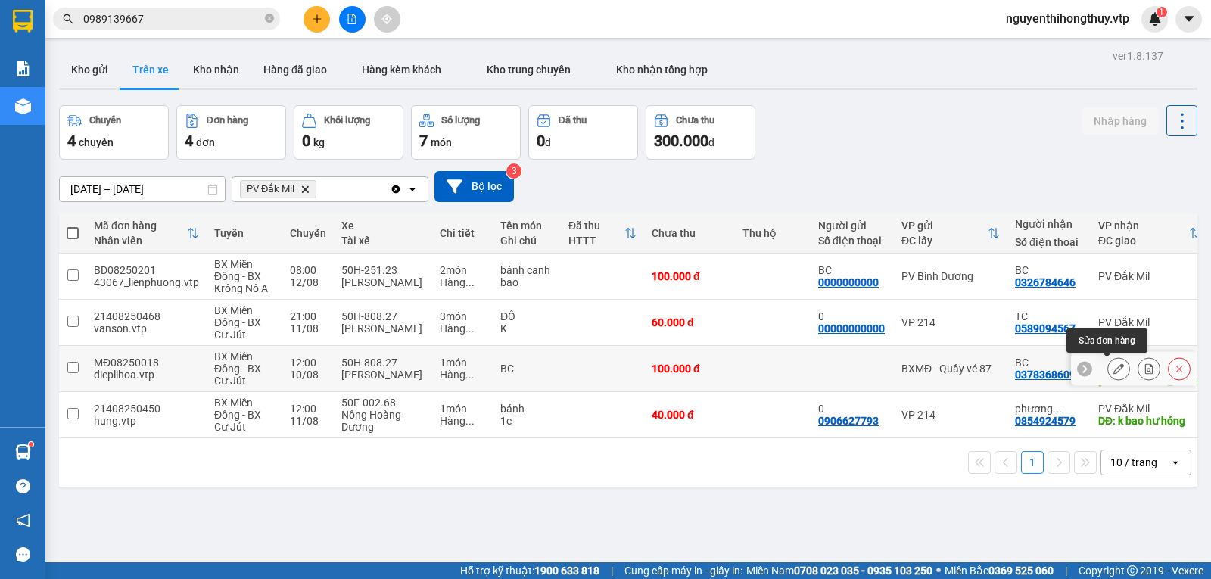
click at [1113, 368] on icon at bounding box center [1118, 368] width 11 height 11
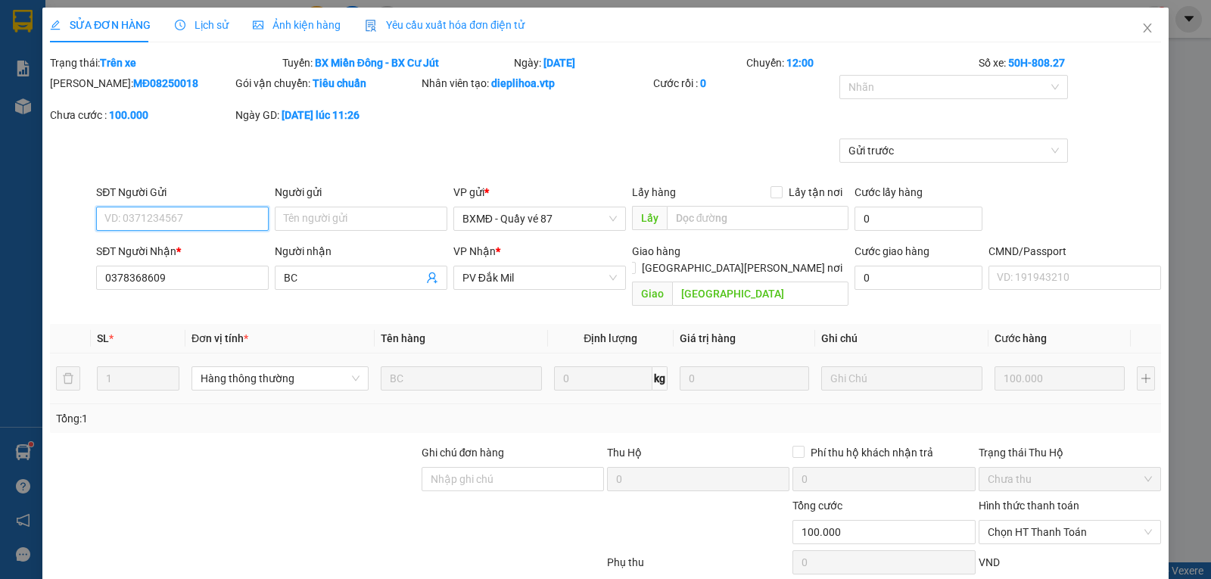
type input "5.000"
click at [1141, 27] on icon "close" at bounding box center [1147, 28] width 12 height 12
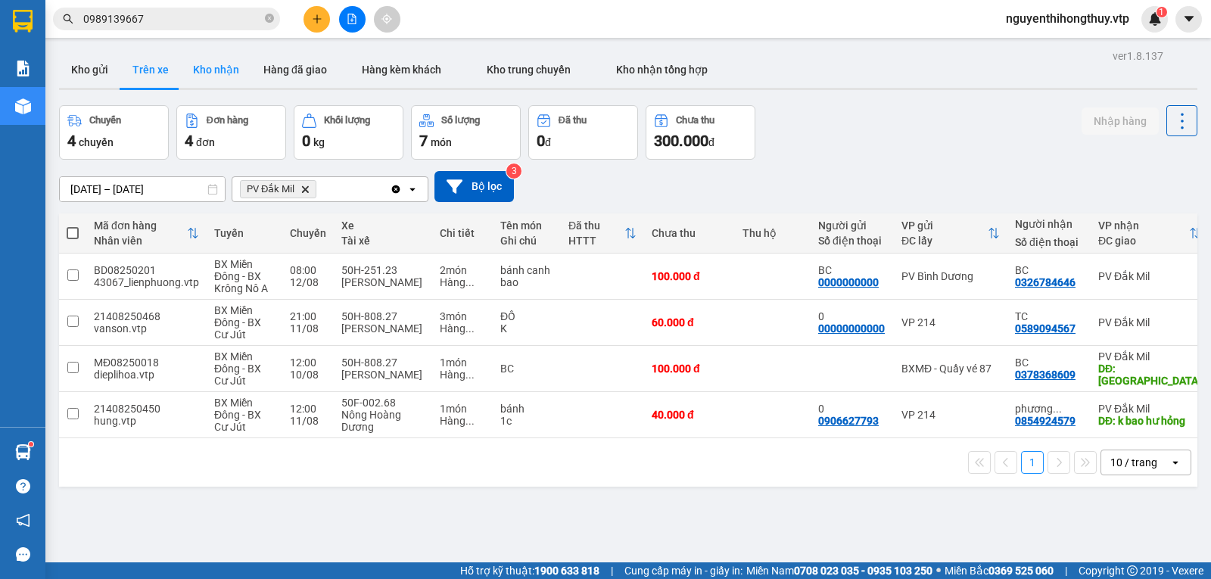
click at [216, 73] on button "Kho nhận" at bounding box center [216, 69] width 70 height 36
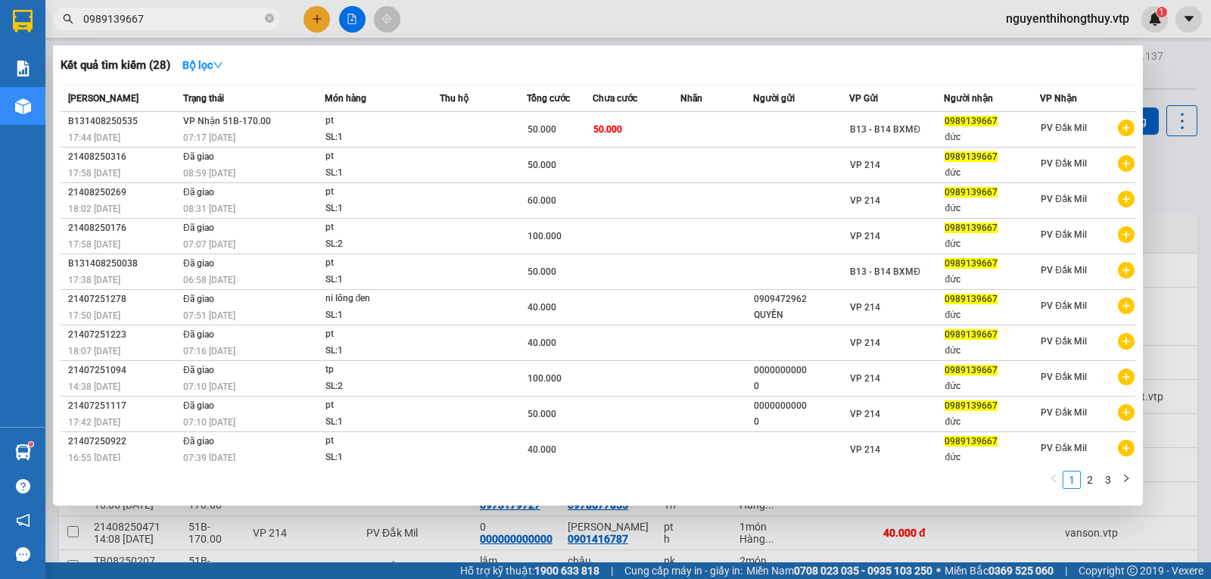
click at [161, 11] on input "0989139667" at bounding box center [172, 19] width 179 height 17
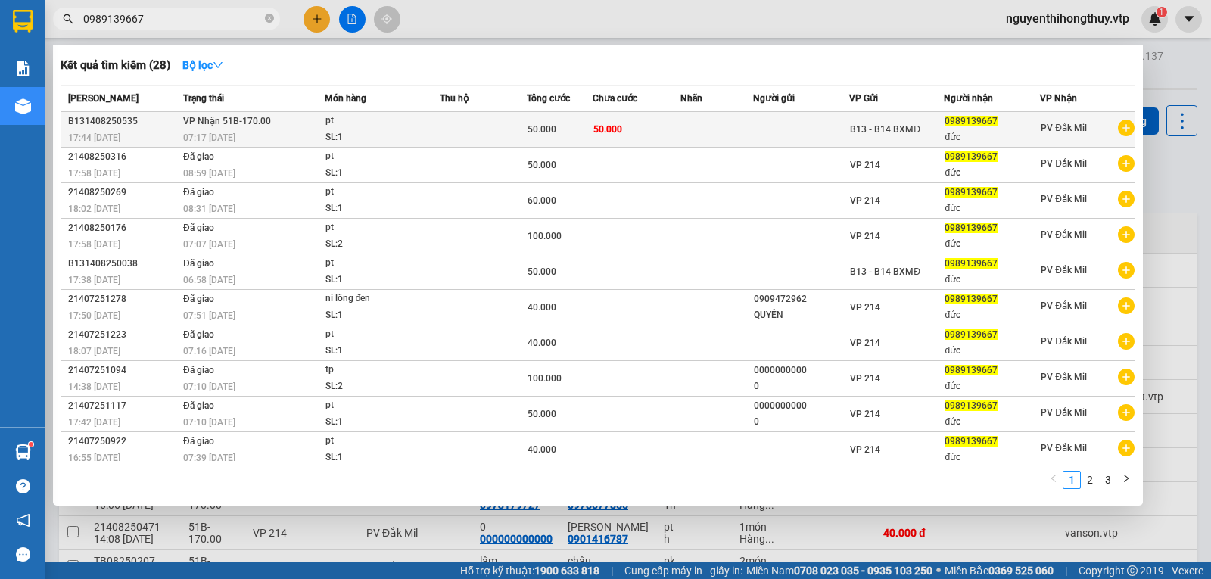
click at [720, 132] on td at bounding box center [716, 130] width 73 height 36
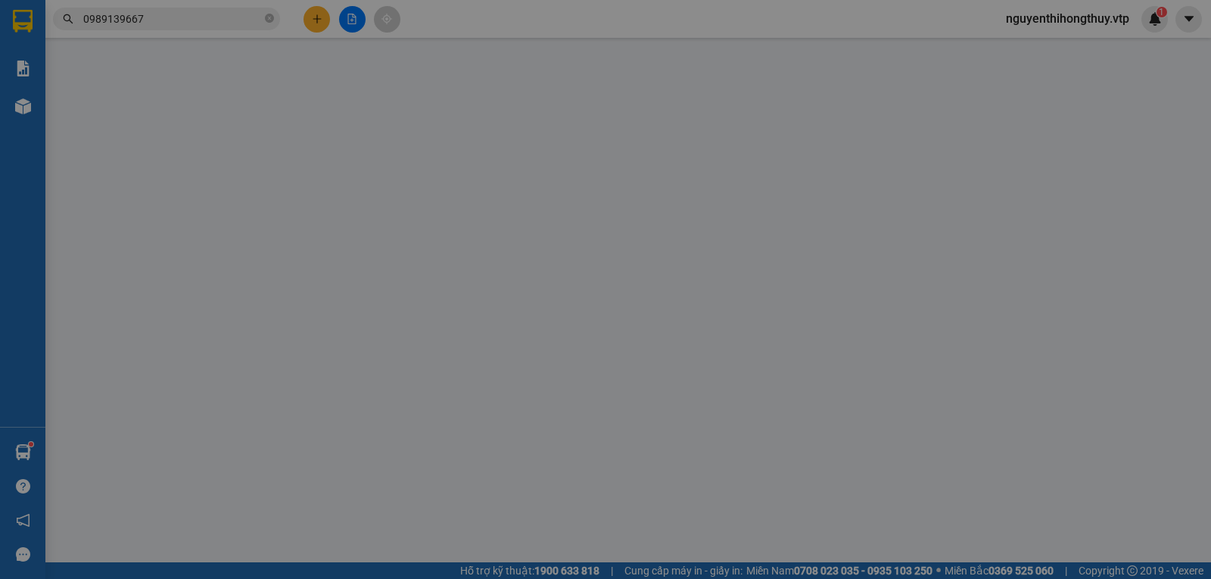
type input "2.500"
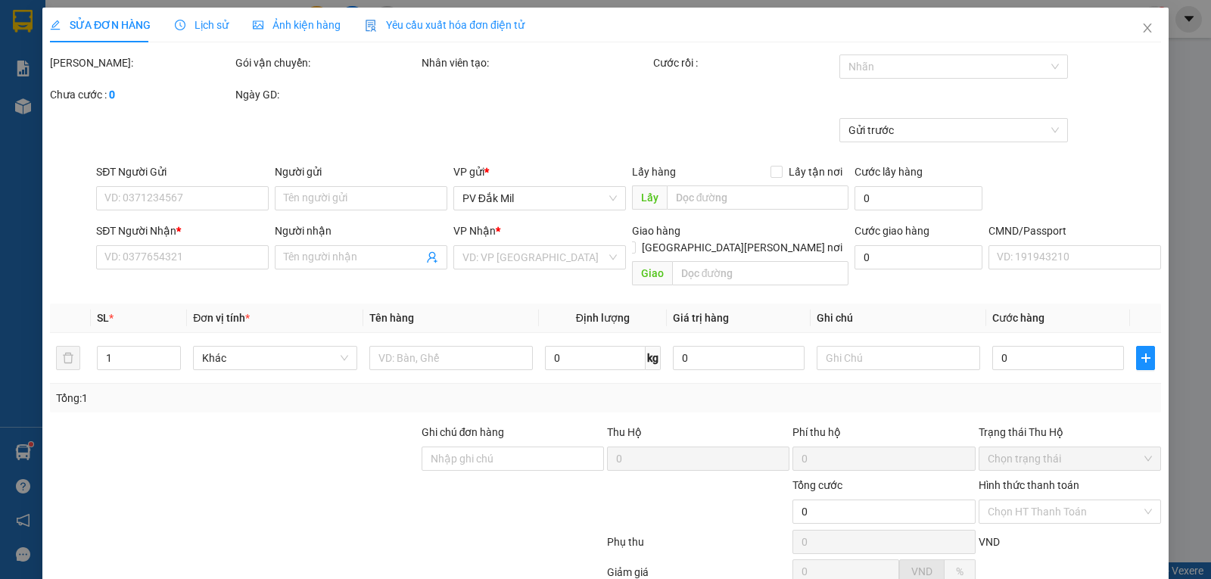
type input "0989139667"
type input "đức"
type input "50.000"
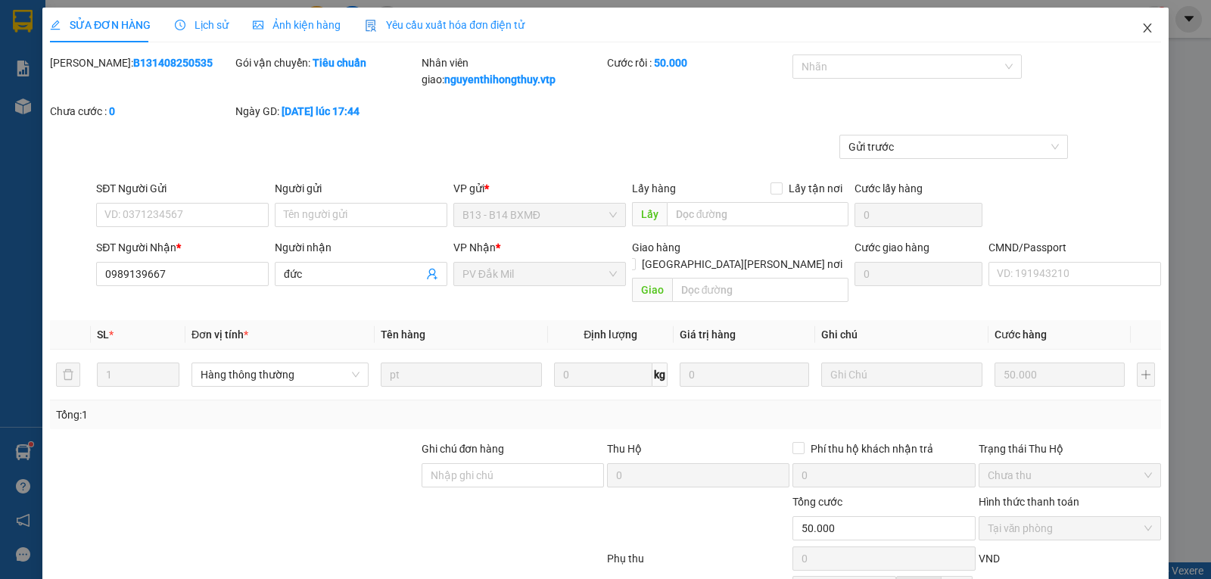
click at [1141, 29] on icon "close" at bounding box center [1147, 28] width 12 height 12
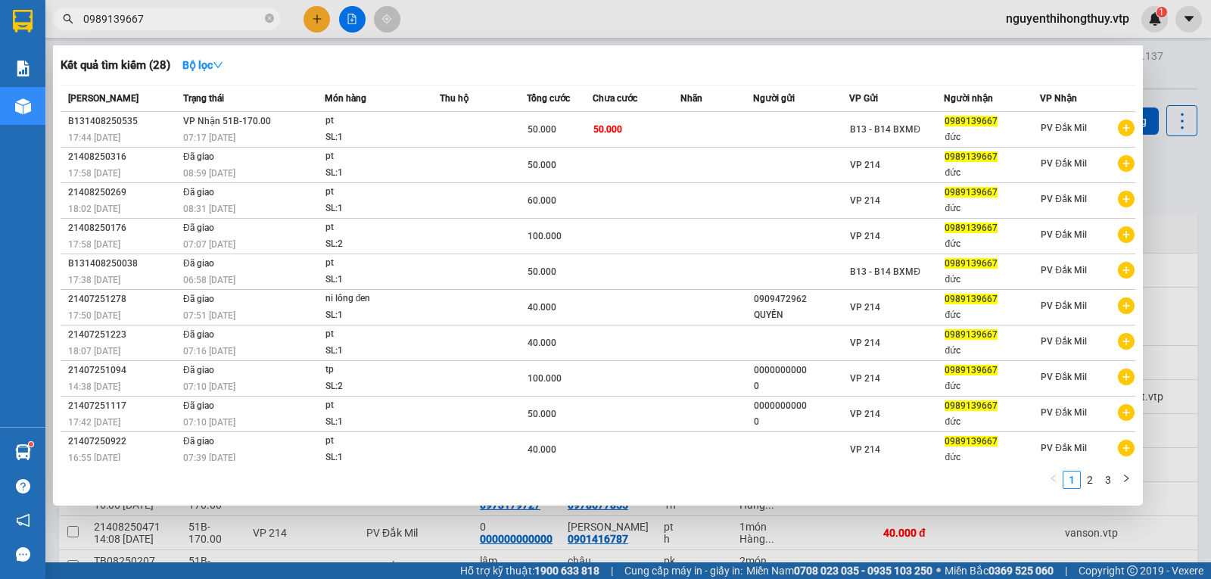
click at [207, 22] on input "0989139667" at bounding box center [172, 19] width 179 height 17
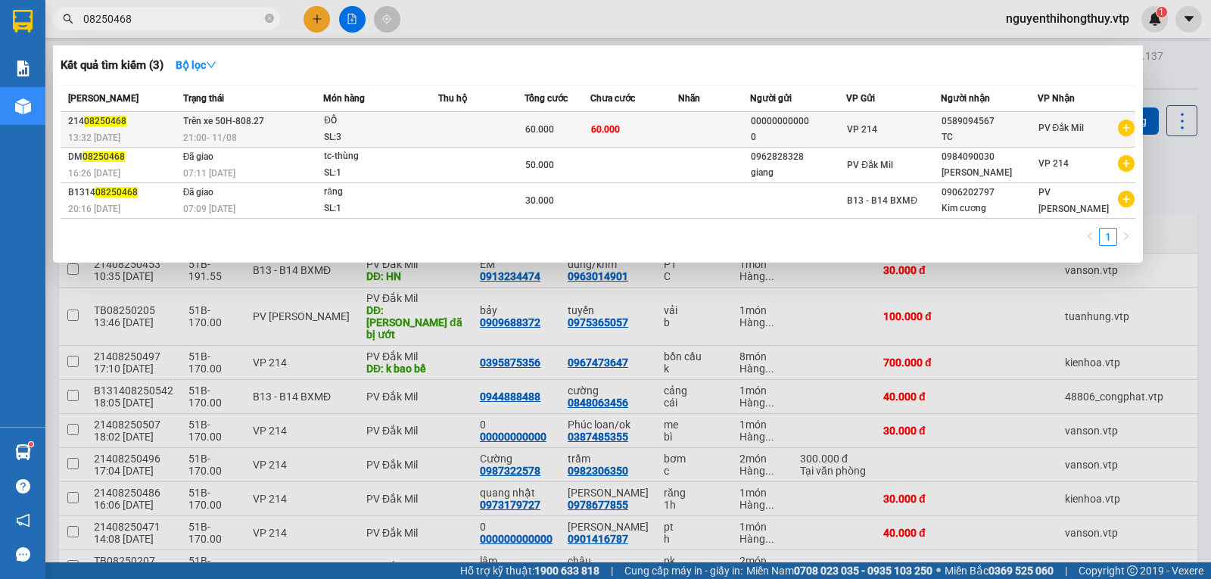
type input "08250468"
click at [657, 126] on td "60.000" at bounding box center [633, 130] width 87 height 36
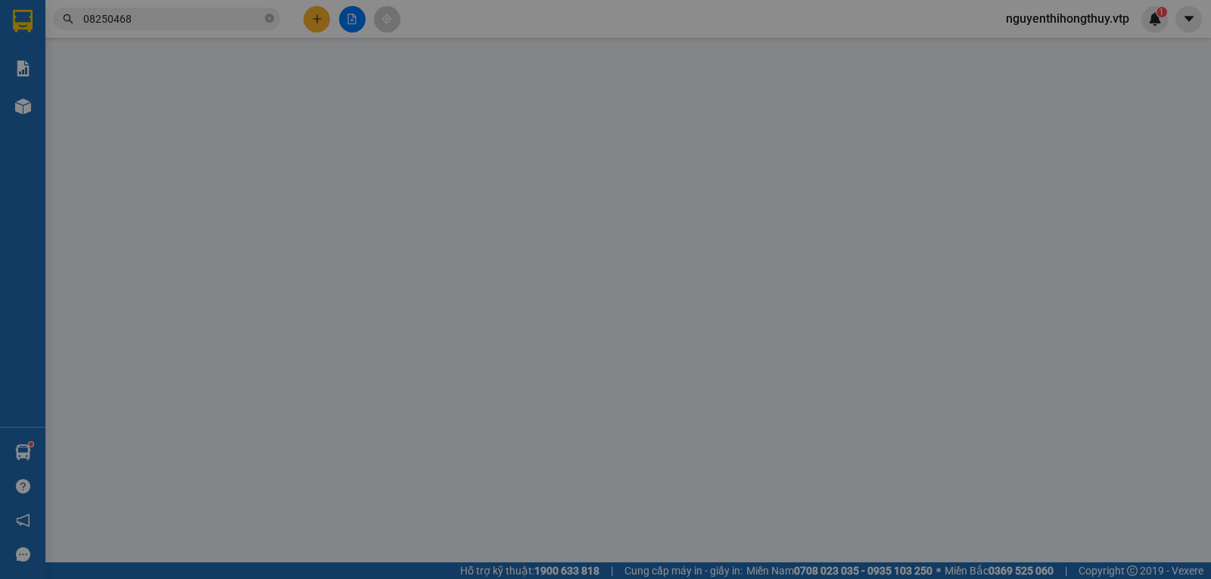
type input "00000000000"
type input "0"
type input "0589094567"
type input "TC"
type input "Tổng số lượng món 13 (kho nhập dư mã)đã báo kho SG "a Nho""
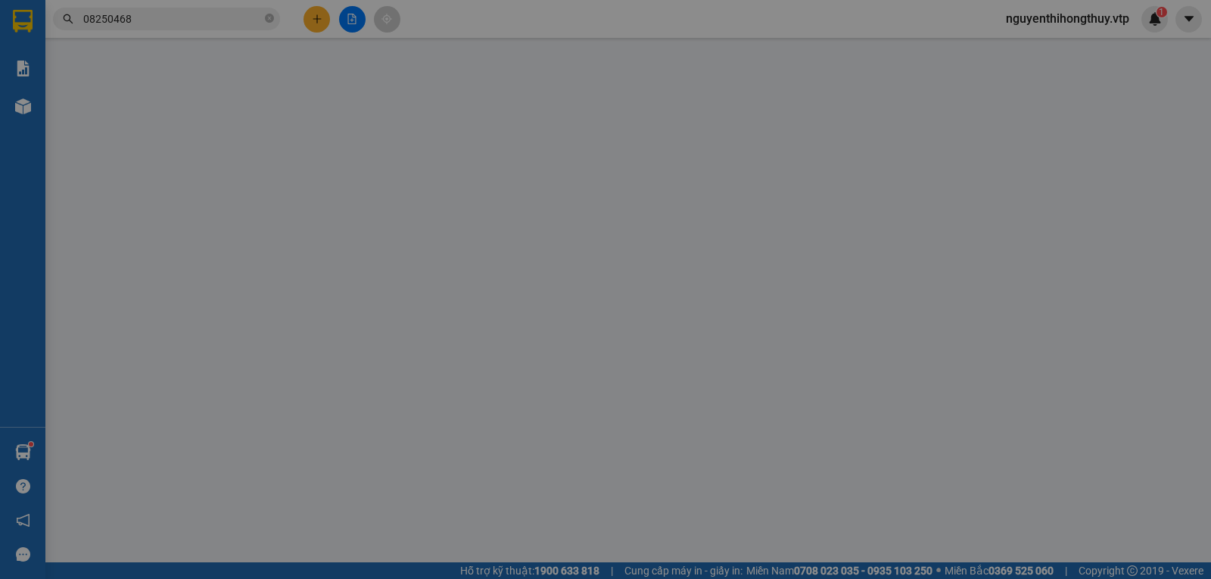
type input "60.000"
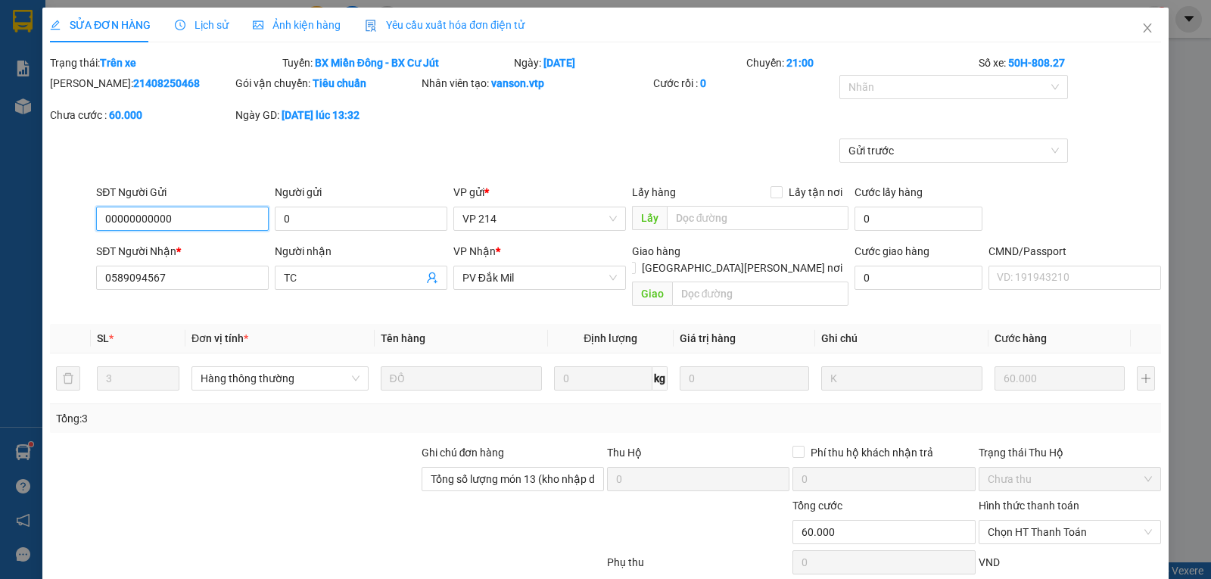
type input "3.000"
click at [1143, 26] on icon "close" at bounding box center [1147, 27] width 8 height 9
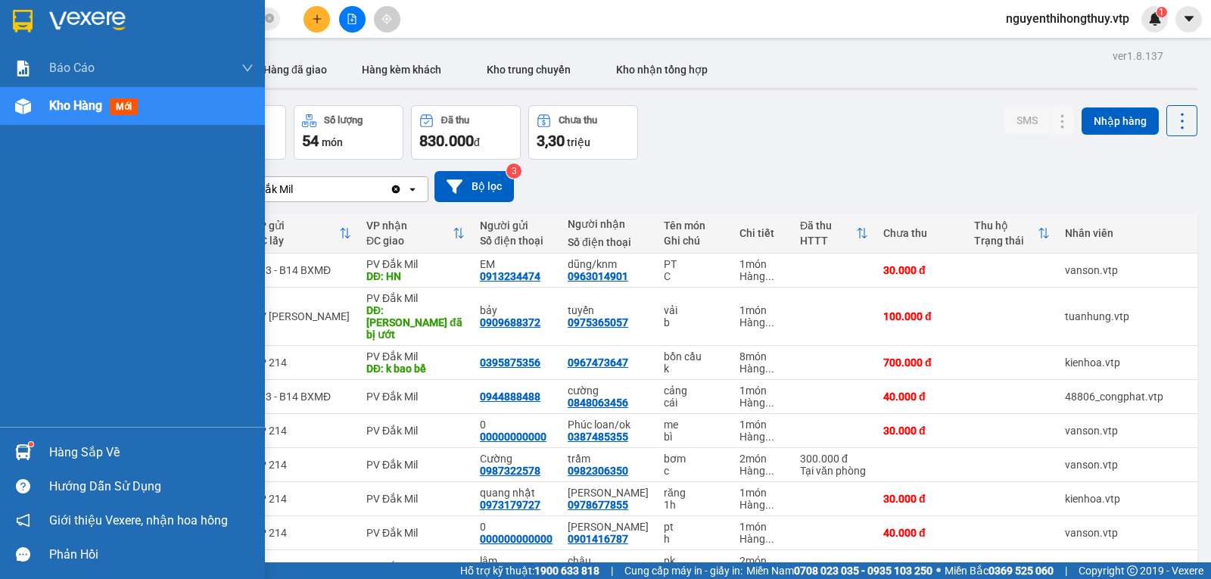
click at [33, 447] on div at bounding box center [23, 452] width 26 height 26
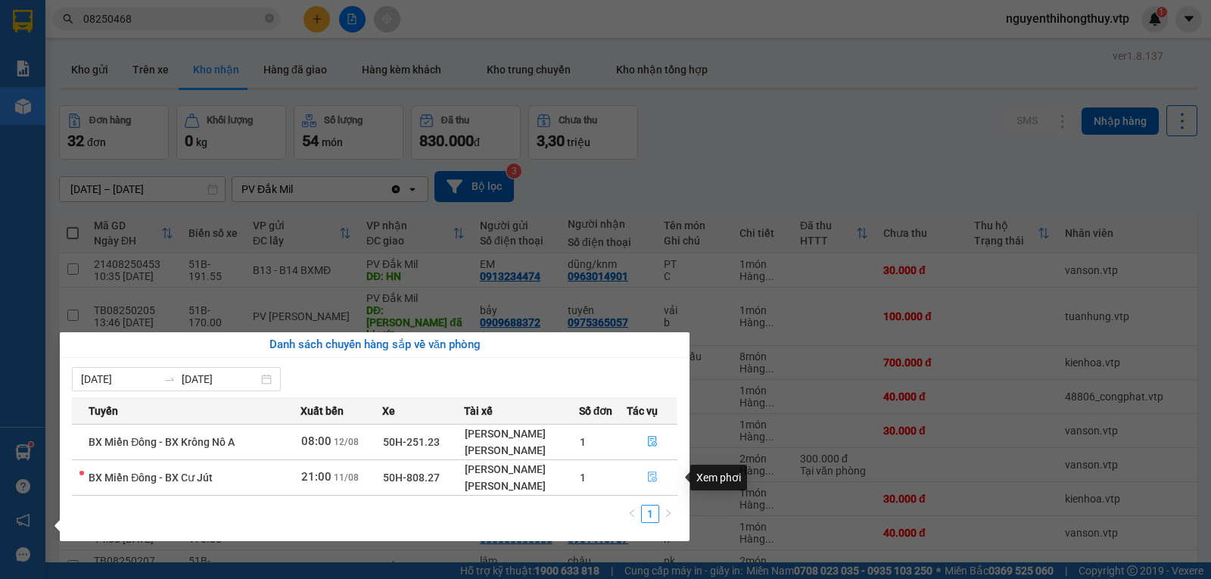
click at [651, 475] on icon "file-done" at bounding box center [652, 476] width 11 height 11
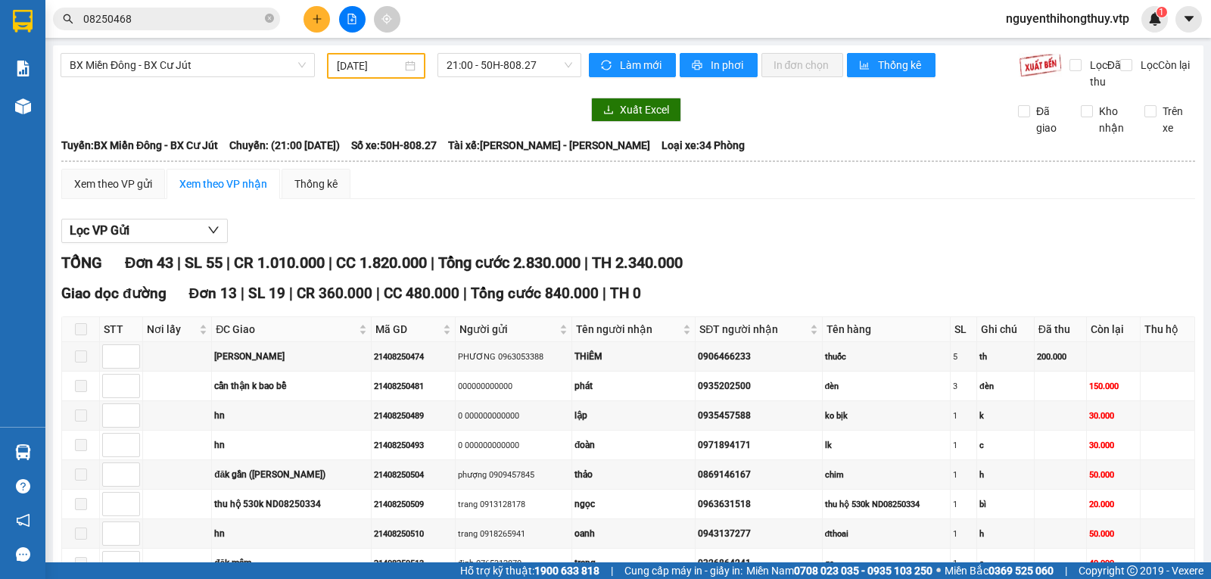
type input "[DATE]"
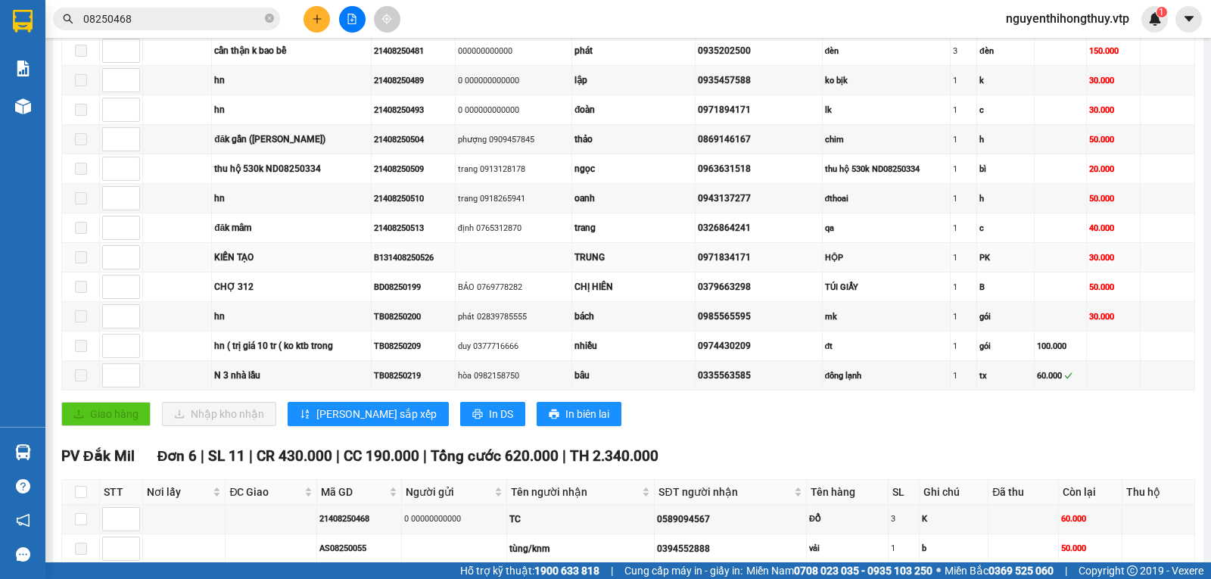
scroll to position [530, 0]
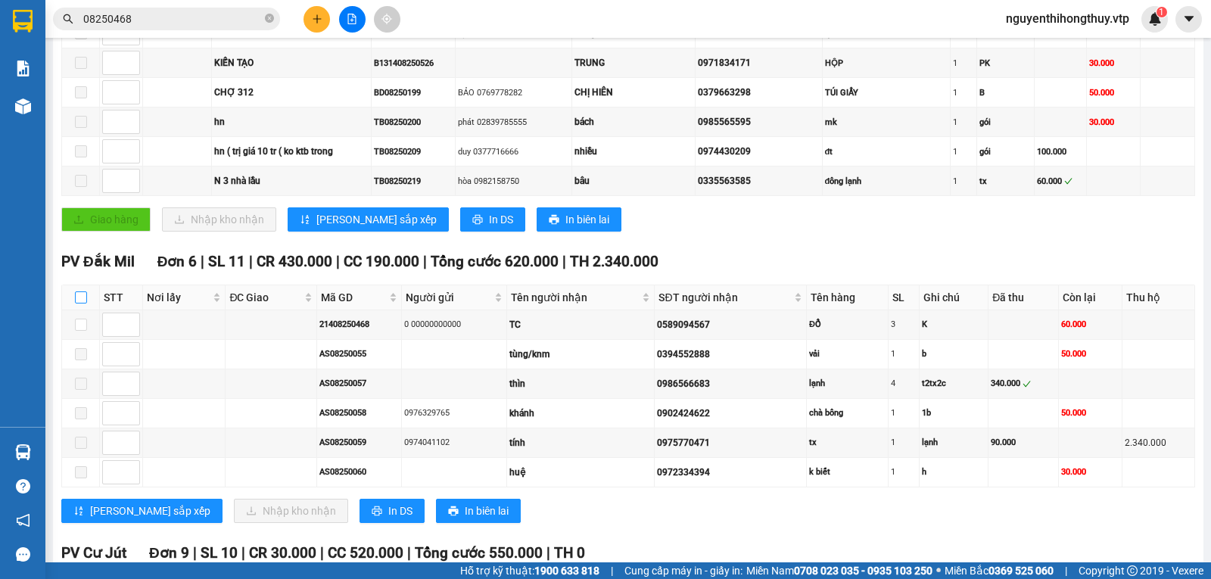
click at [79, 303] on input "checkbox" at bounding box center [81, 297] width 12 height 12
checkbox input "true"
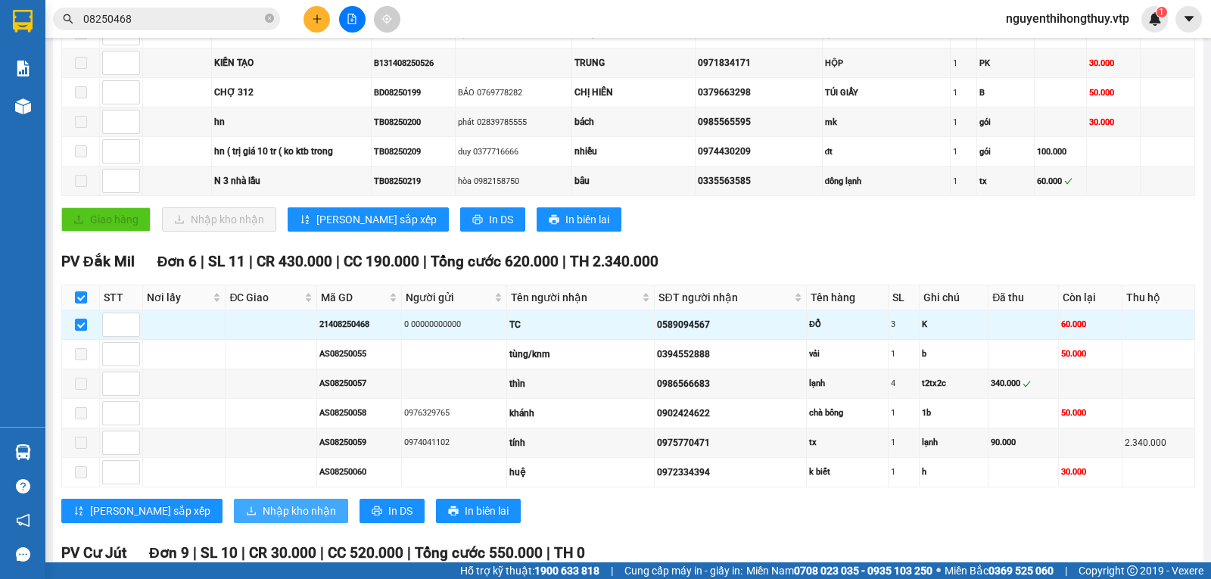
click at [263, 519] on span "Nhập kho nhận" at bounding box center [299, 510] width 73 height 17
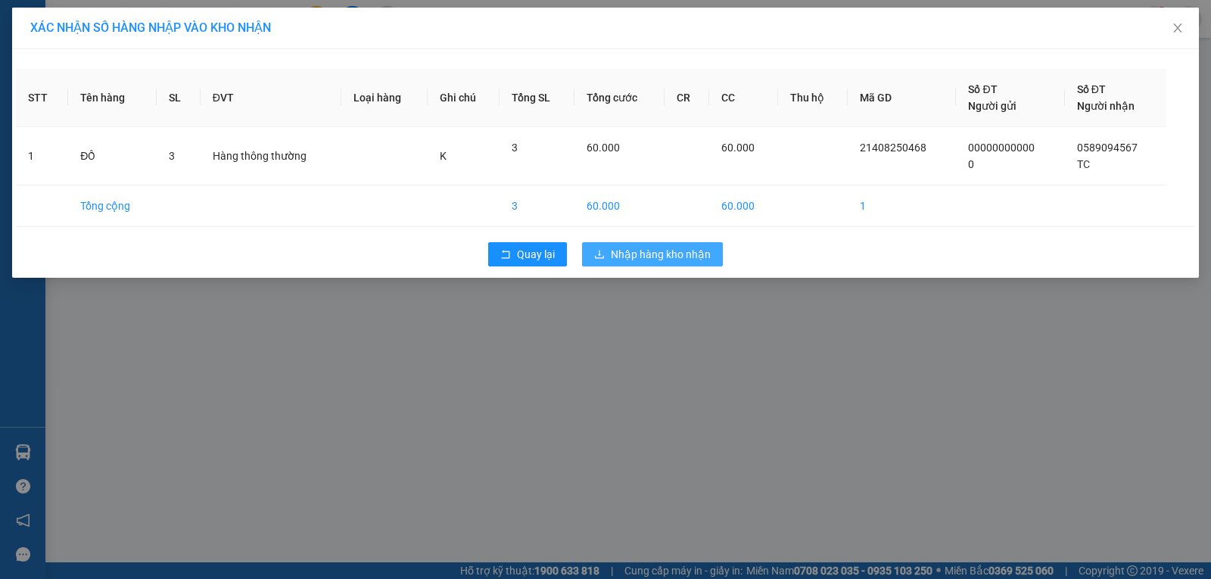
click at [644, 251] on span "Nhập hàng kho nhận" at bounding box center [661, 254] width 100 height 17
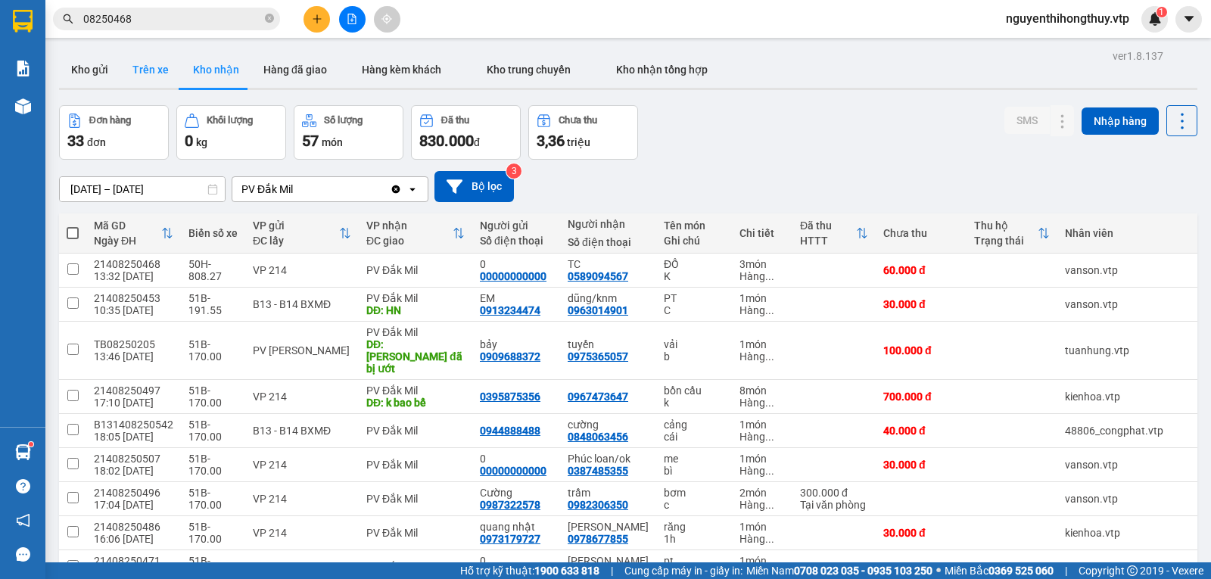
click at [160, 68] on button "Trên xe" at bounding box center [150, 69] width 61 height 36
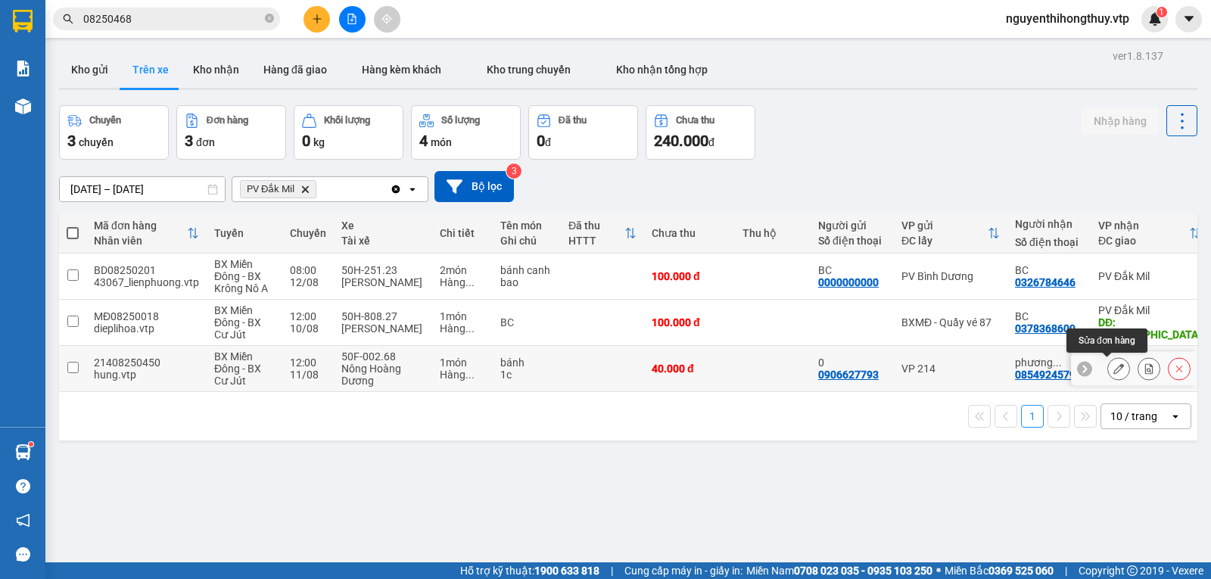
click at [1108, 370] on button at bounding box center [1118, 369] width 21 height 26
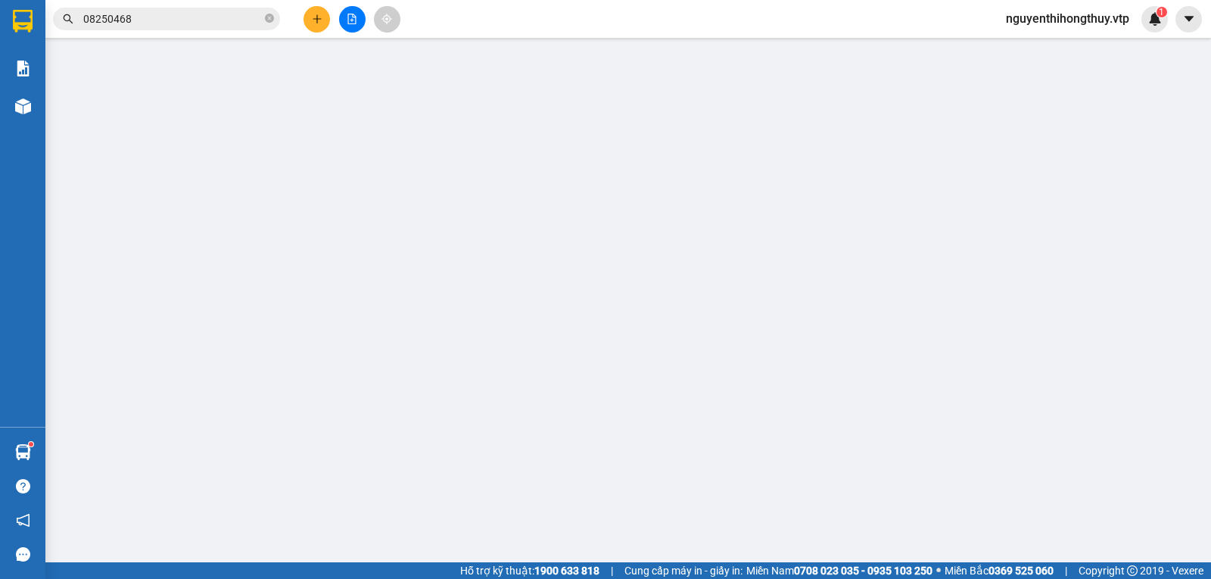
type input "0906627793"
type input "0"
type input "0854924579"
type input "[PERSON_NAME]"
type input "k bao hư hỏng"
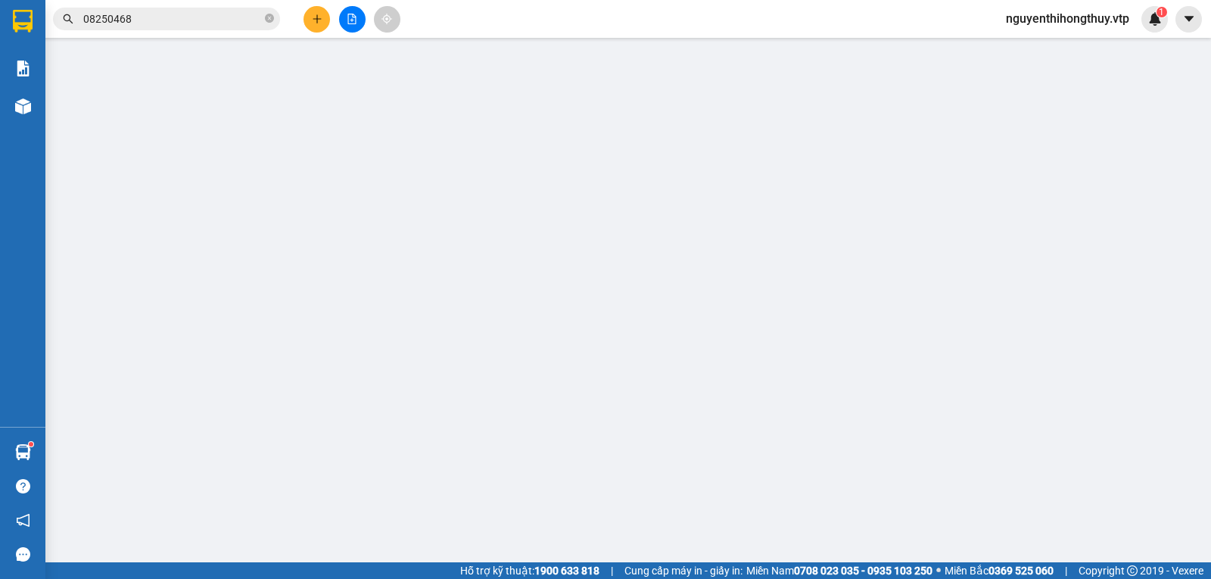
type input "40.000"
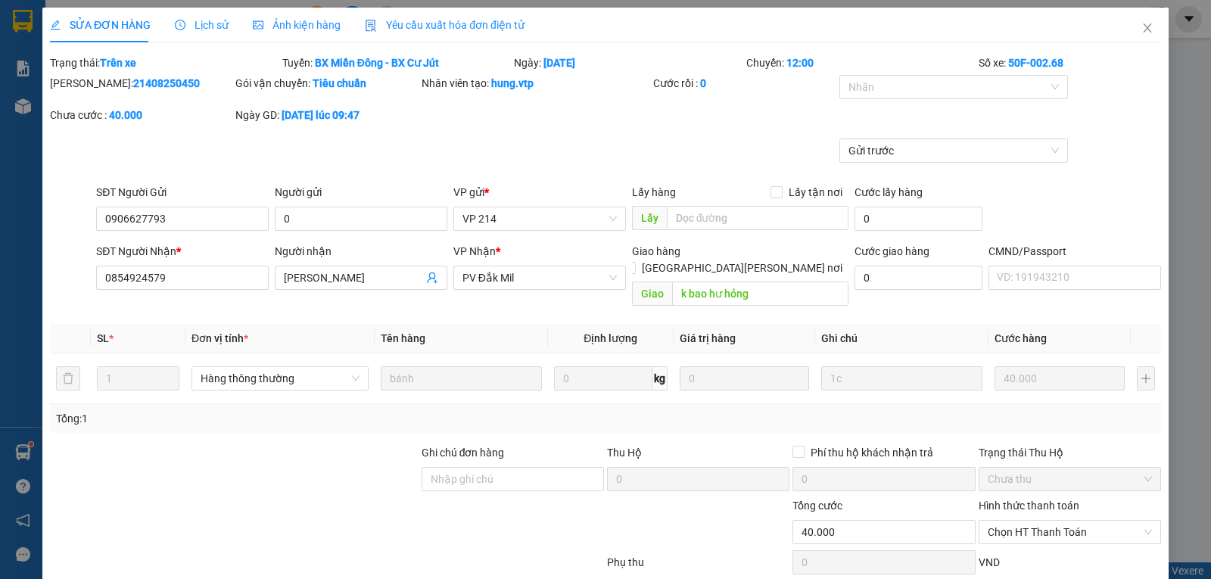
type input "2.000"
click at [199, 20] on span "Lịch sử" at bounding box center [202, 25] width 54 height 12
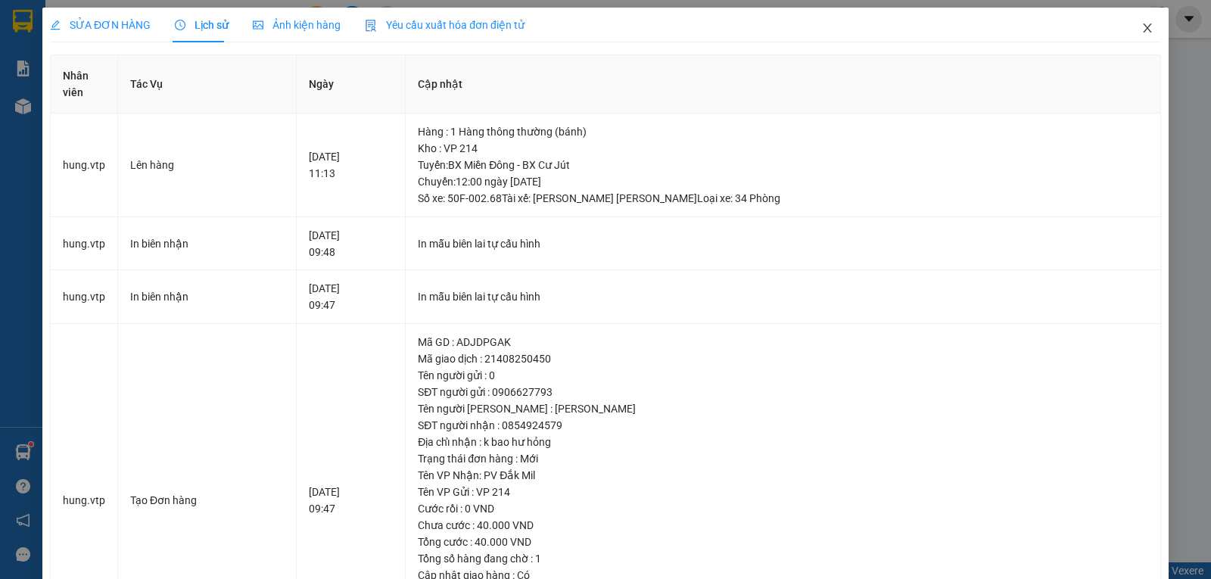
click at [1141, 26] on icon "close" at bounding box center [1147, 28] width 12 height 12
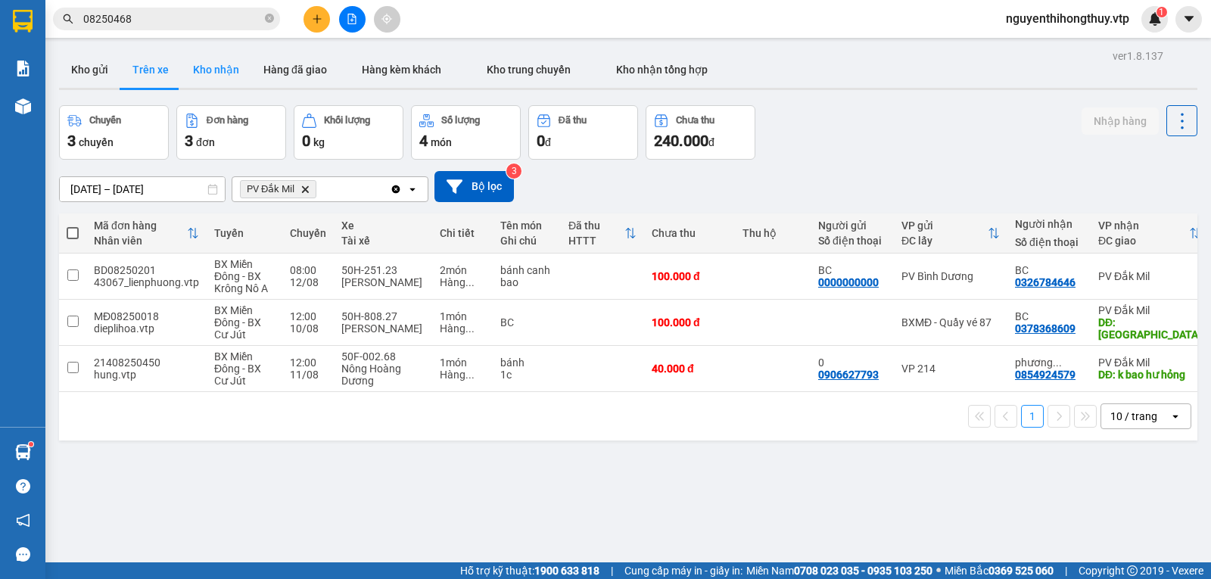
click at [217, 69] on button "Kho nhận" at bounding box center [216, 69] width 70 height 36
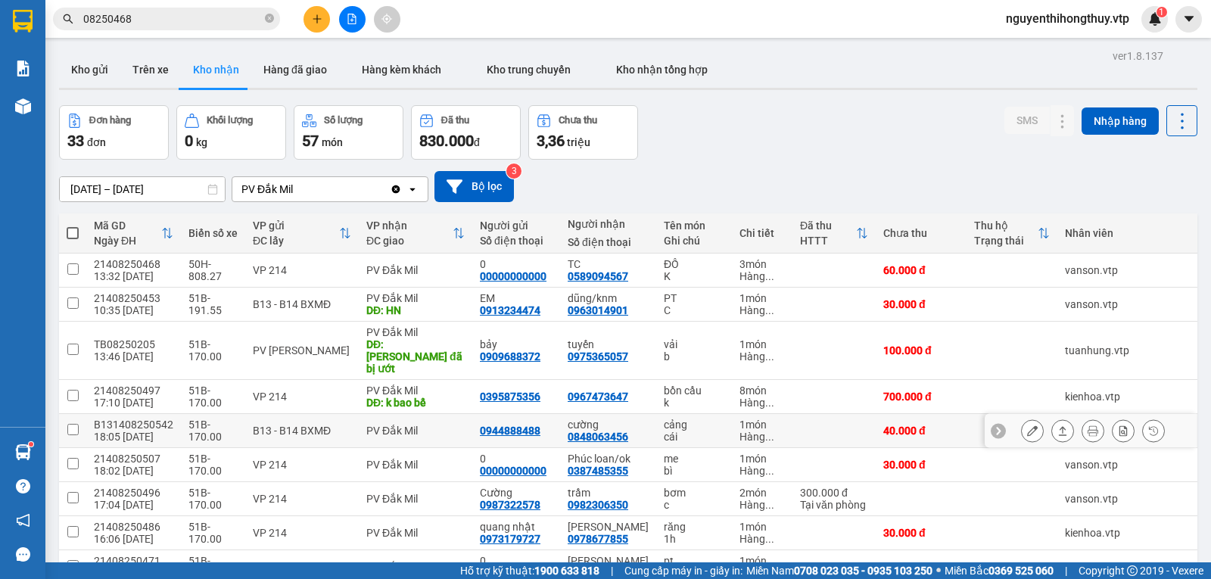
click at [181, 51] on button "Kho nhận" at bounding box center [216, 69] width 70 height 36
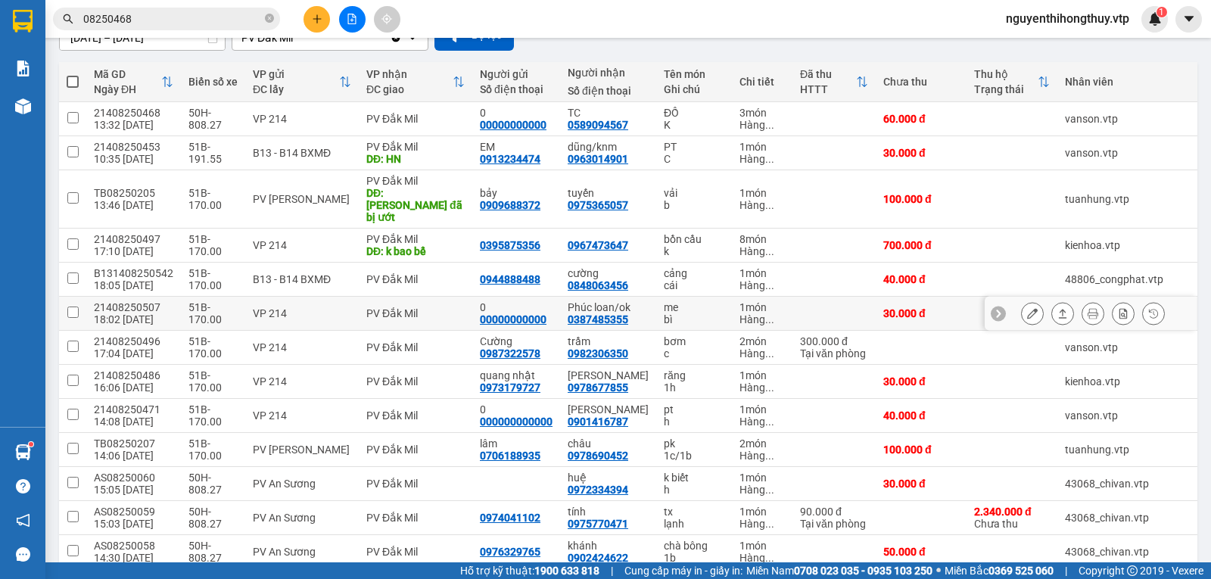
scroll to position [76, 0]
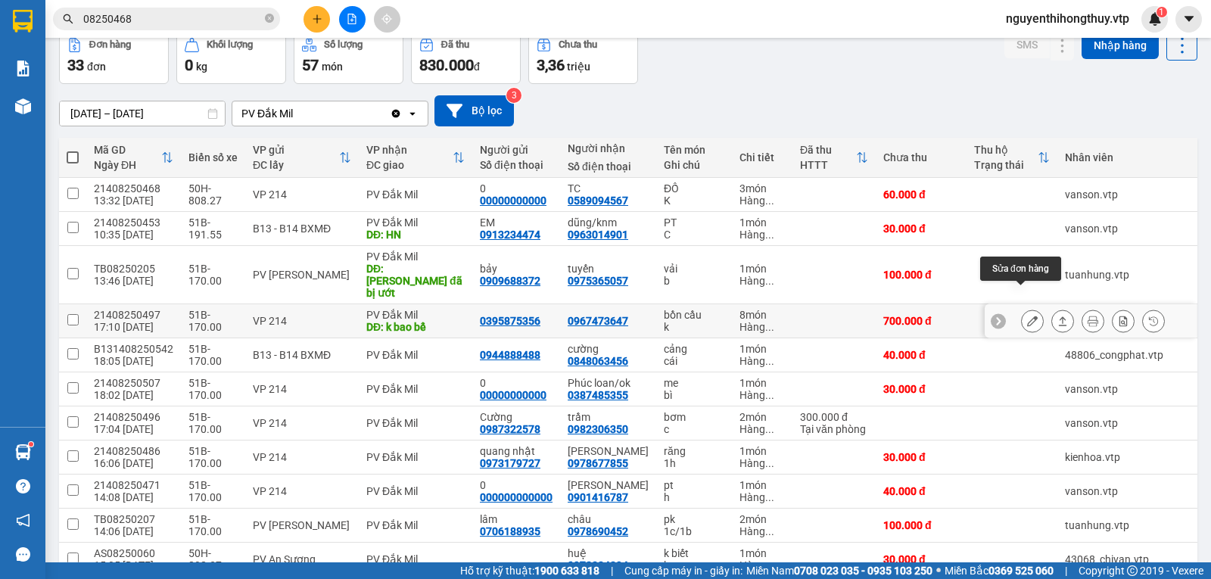
click at [1027, 316] on icon at bounding box center [1032, 321] width 11 height 11
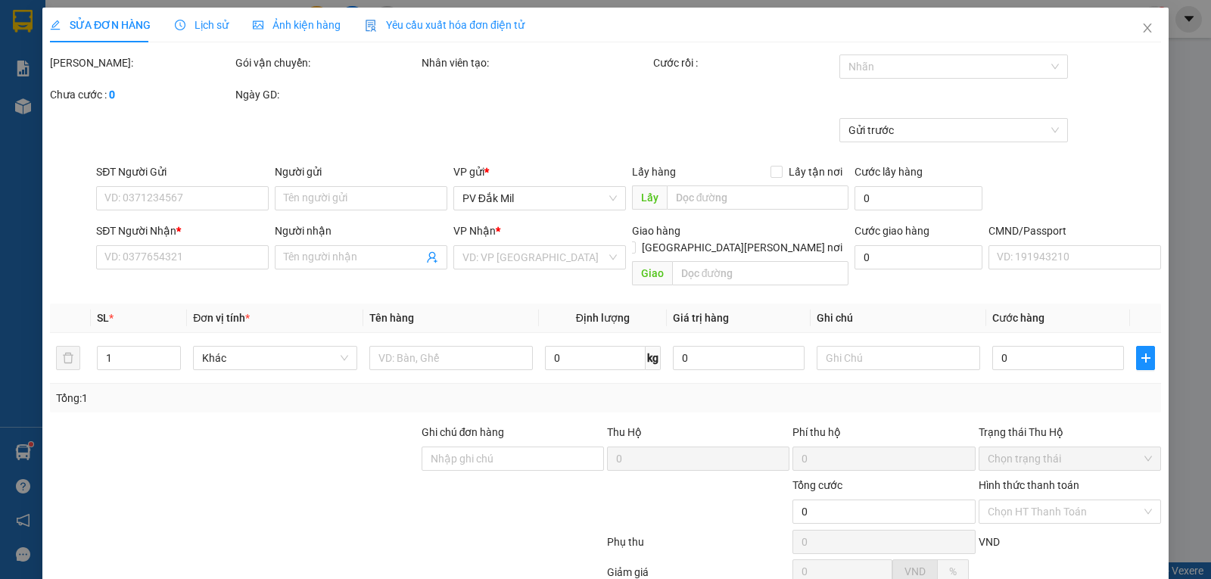
type input "35.000"
type input "0395875356"
type input "0967473647"
type input "k bao bể"
type input "700.000"
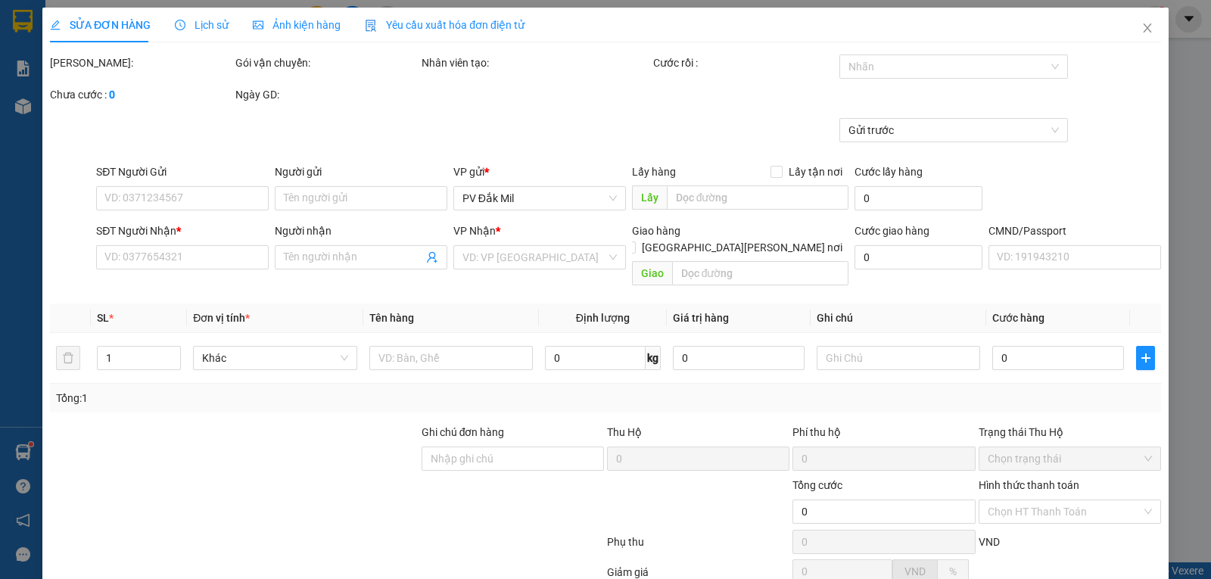
type input "700.000"
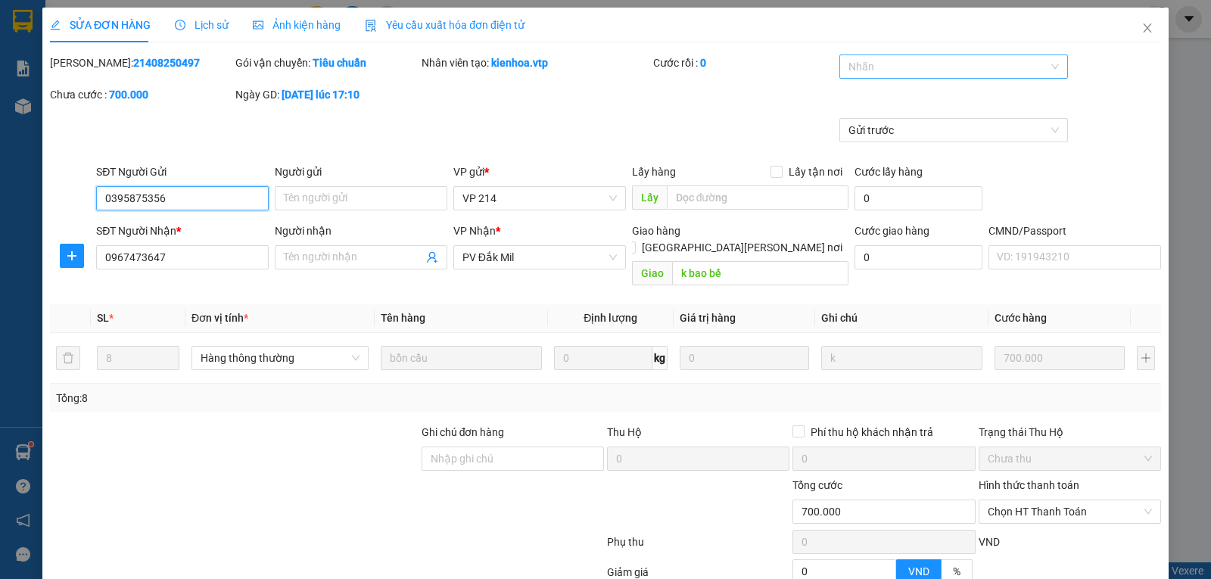
click at [949, 62] on div at bounding box center [946, 67] width 207 height 18
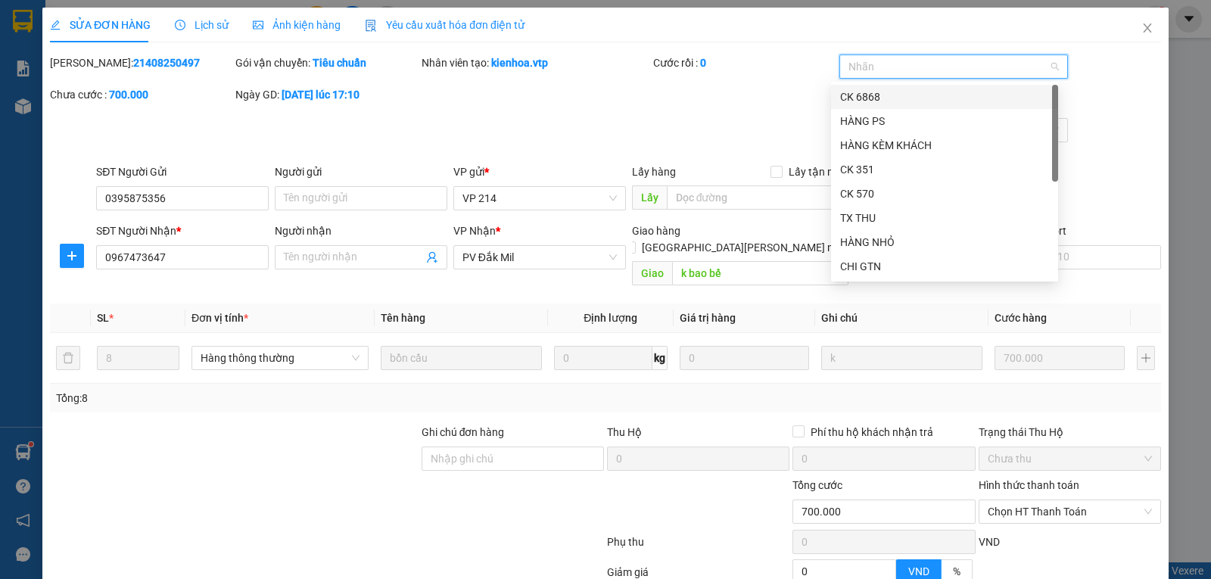
click at [895, 92] on div "CK 6868" at bounding box center [944, 97] width 209 height 17
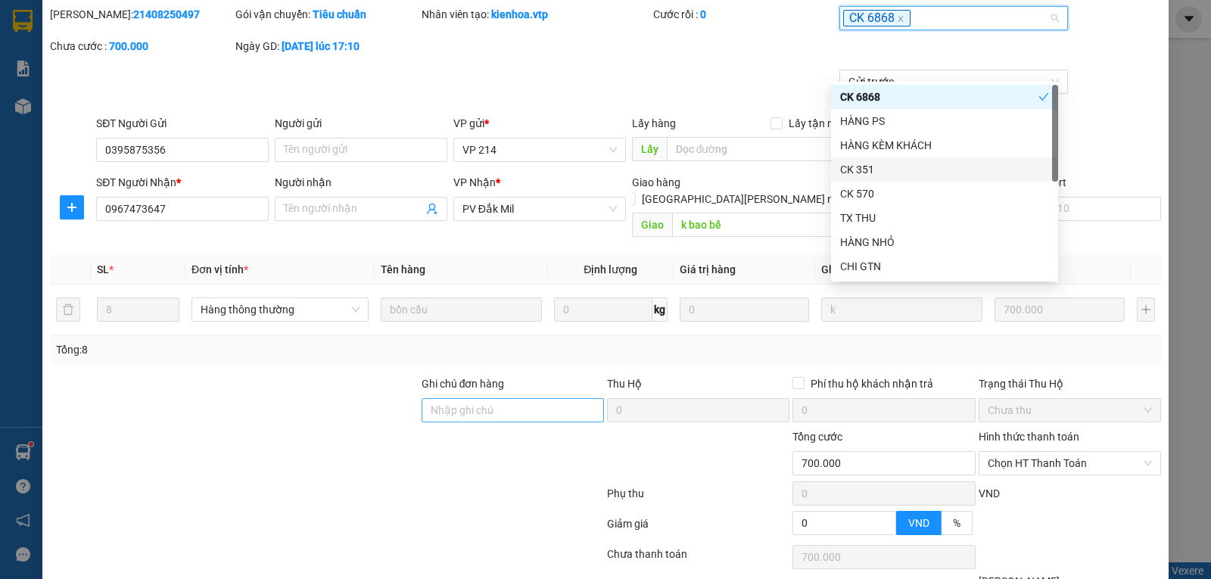
scroll to position [76, 0]
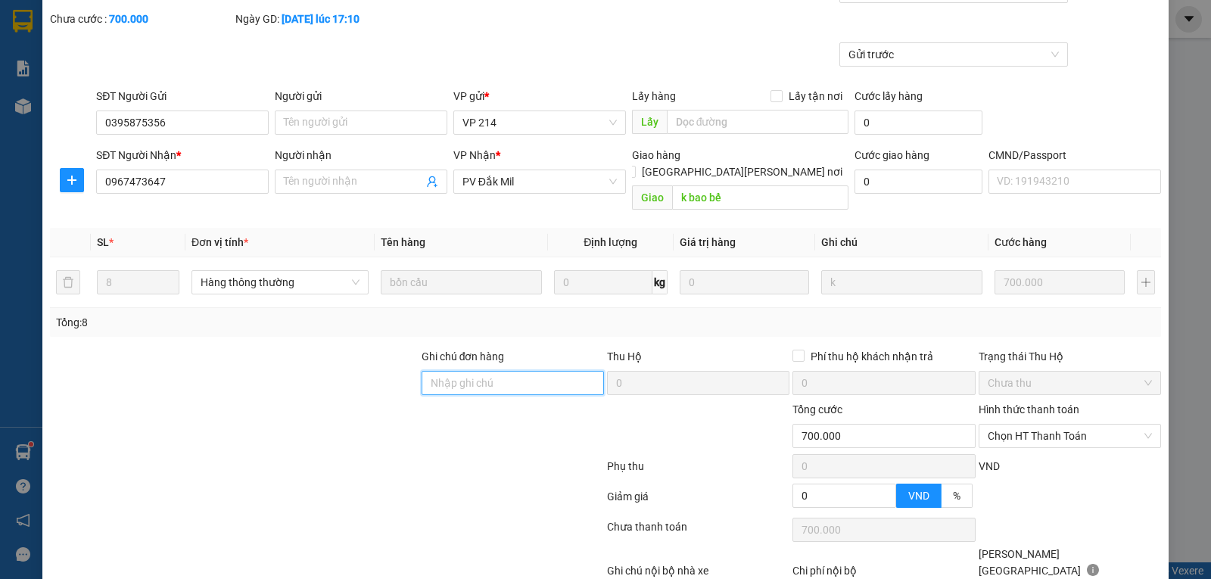
click at [484, 371] on input "Ghi chú đơn hàng" at bounding box center [512, 383] width 182 height 24
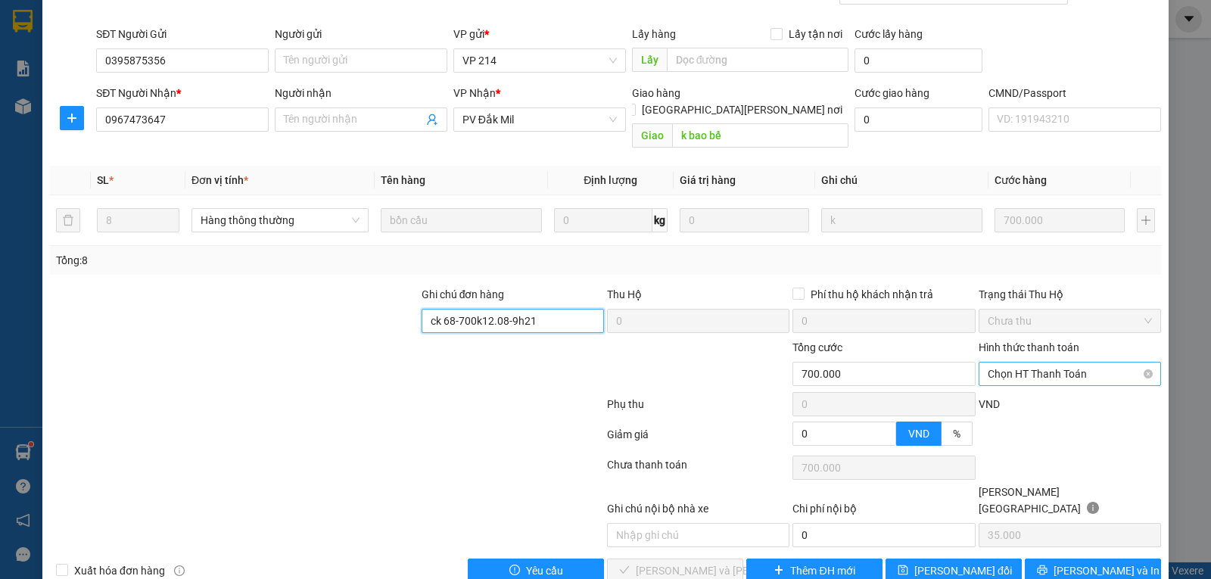
click at [1085, 362] on span "Chọn HT Thanh Toán" at bounding box center [1069, 373] width 164 height 23
type input "ck 68-700k12.08-9h21"
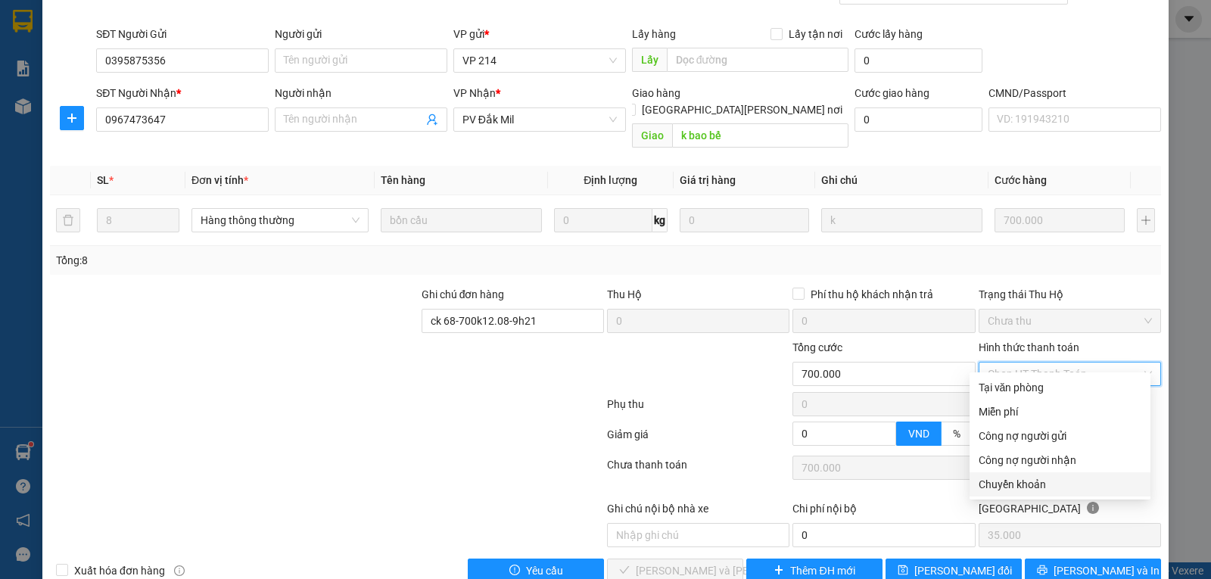
click at [1018, 487] on div "Chuyển khoản" at bounding box center [1059, 484] width 163 height 17
type input "0"
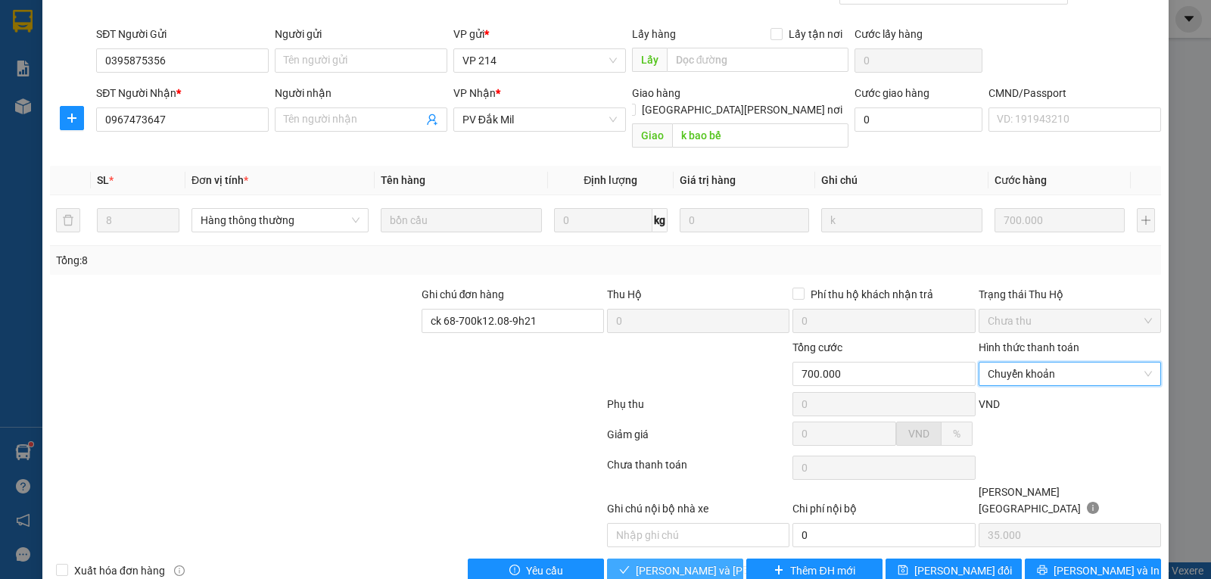
click at [680, 562] on span "[PERSON_NAME] và [PERSON_NAME] hàng" at bounding box center [738, 570] width 204 height 17
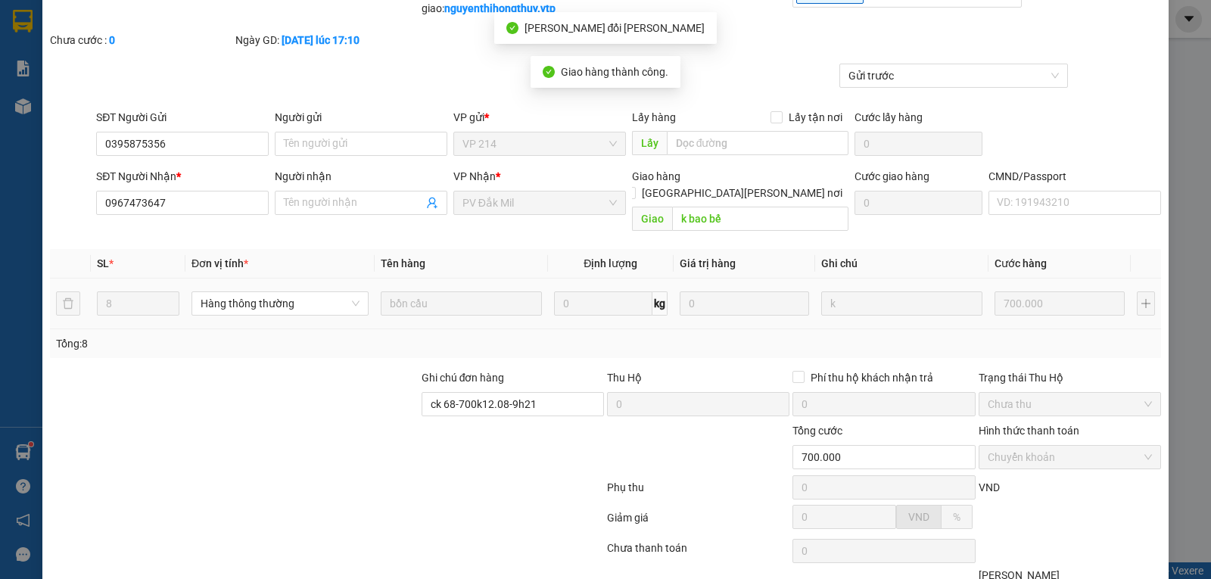
scroll to position [0, 0]
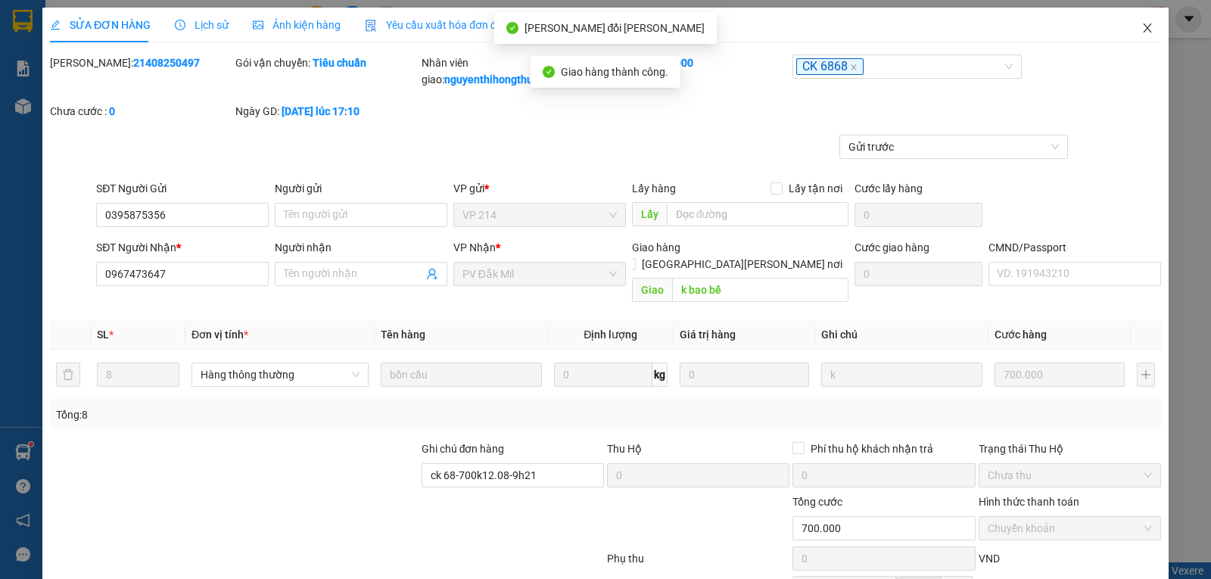
click at [1143, 29] on icon "close" at bounding box center [1147, 27] width 8 height 9
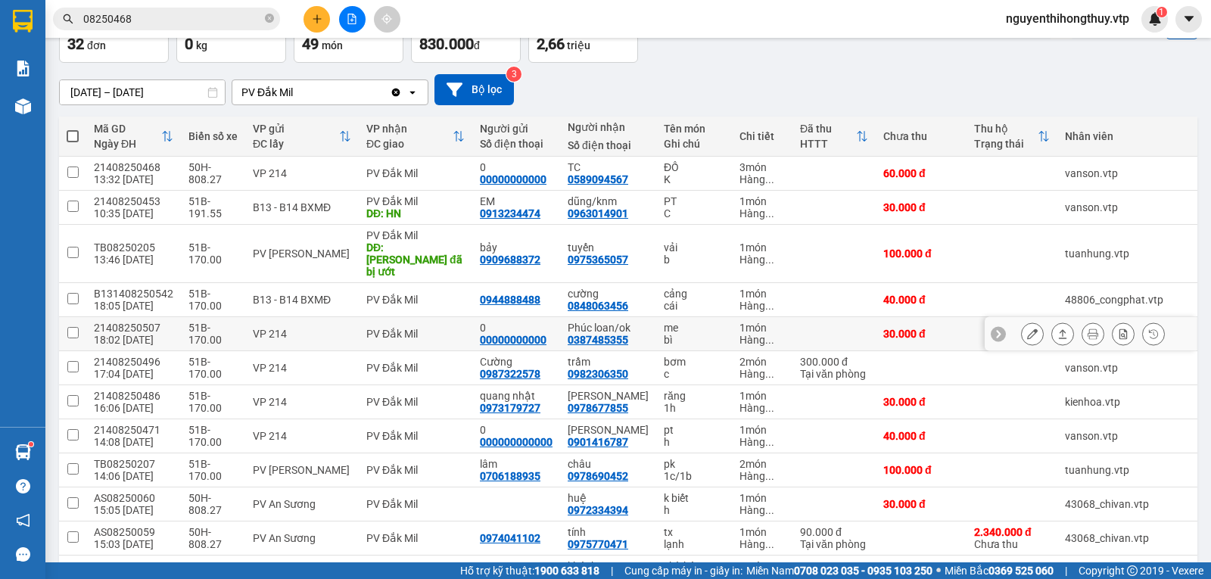
scroll to position [227, 0]
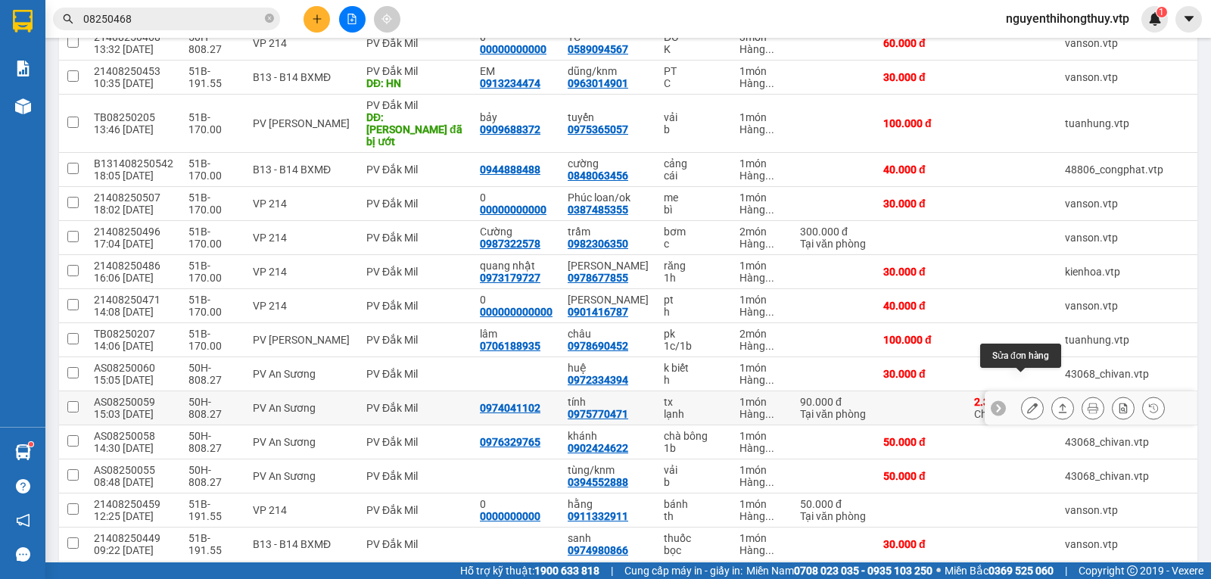
click at [1027, 403] on icon at bounding box center [1032, 408] width 11 height 11
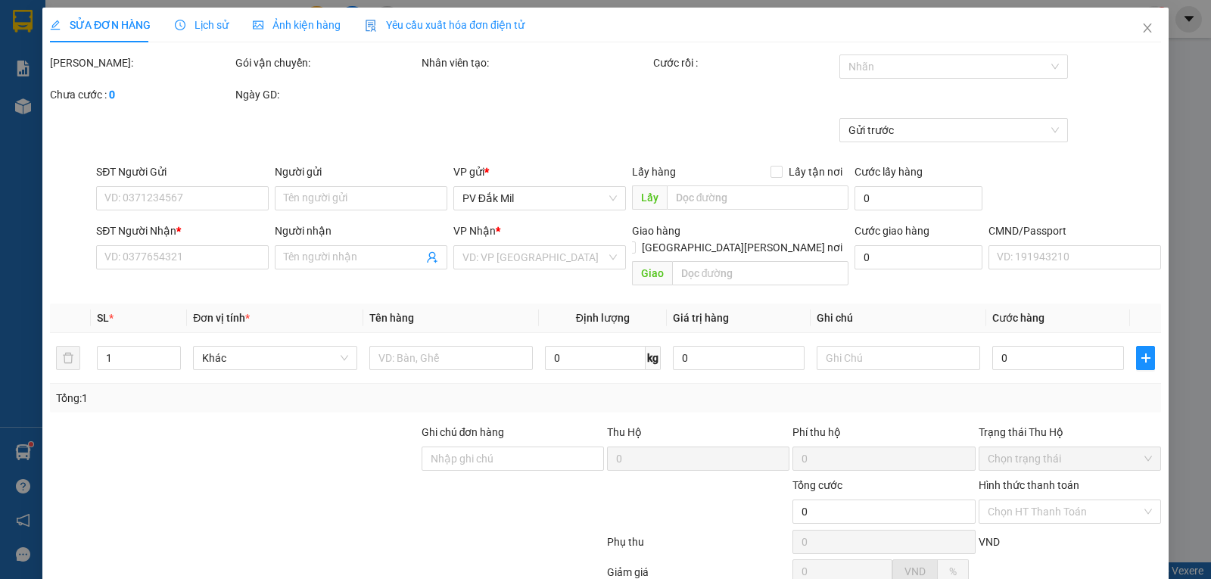
type input "0974041102"
type input "0975770471"
type input "tính"
type input "2.340.000"
type input "30.000"
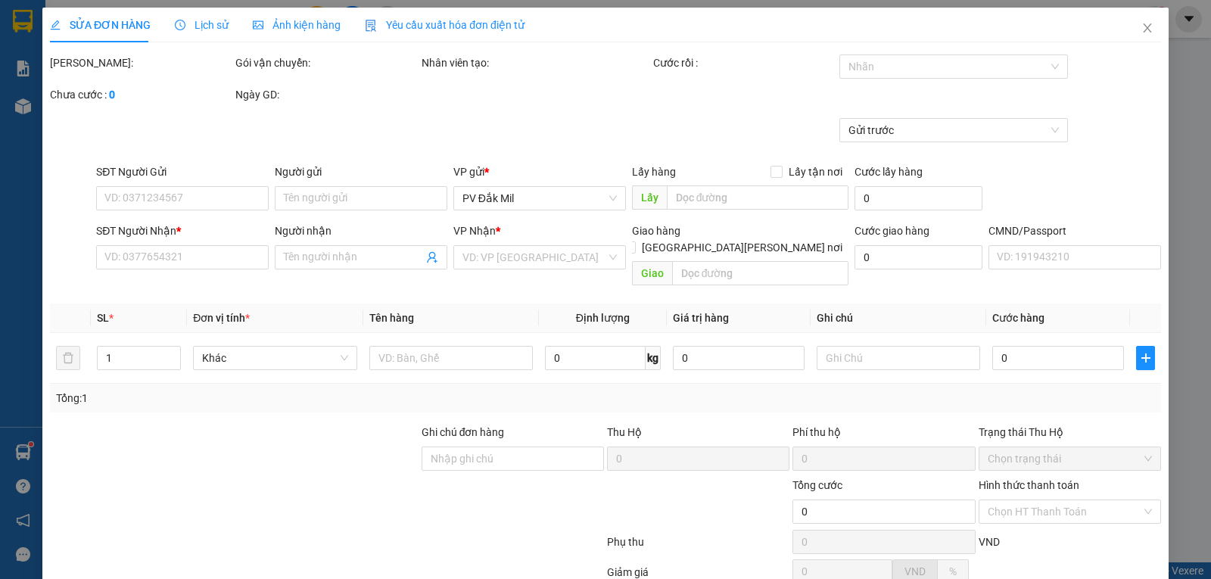
type input "90.000"
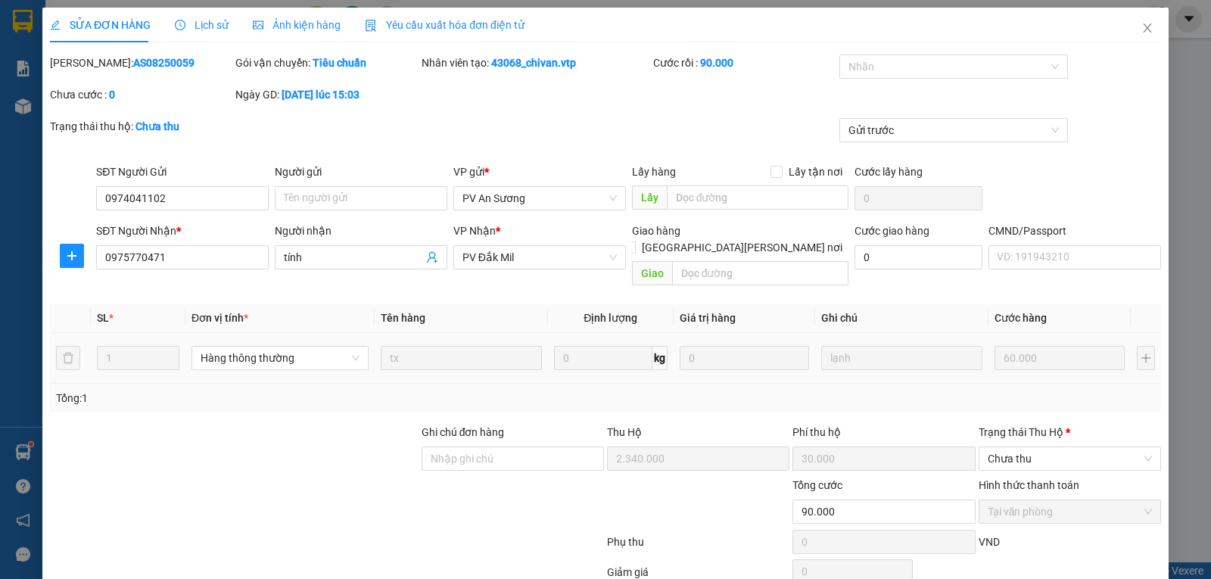
type input "3.000"
drag, startPoint x: 164, startPoint y: 201, endPoint x: 14, endPoint y: 195, distance: 150.7
click at [14, 195] on div "SỬA ĐƠN HÀNG Lịch sử [PERSON_NAME] hàng Yêu cầu xuất [PERSON_NAME] điện tử Tota…" at bounding box center [605, 289] width 1211 height 579
drag, startPoint x: 166, startPoint y: 258, endPoint x: 2, endPoint y: 280, distance: 164.9
click at [2, 280] on div "SỬA ĐƠN HÀNG Lịch sử [PERSON_NAME] hàng Yêu cầu xuất [PERSON_NAME] điện tử Tota…" at bounding box center [605, 289] width 1211 height 579
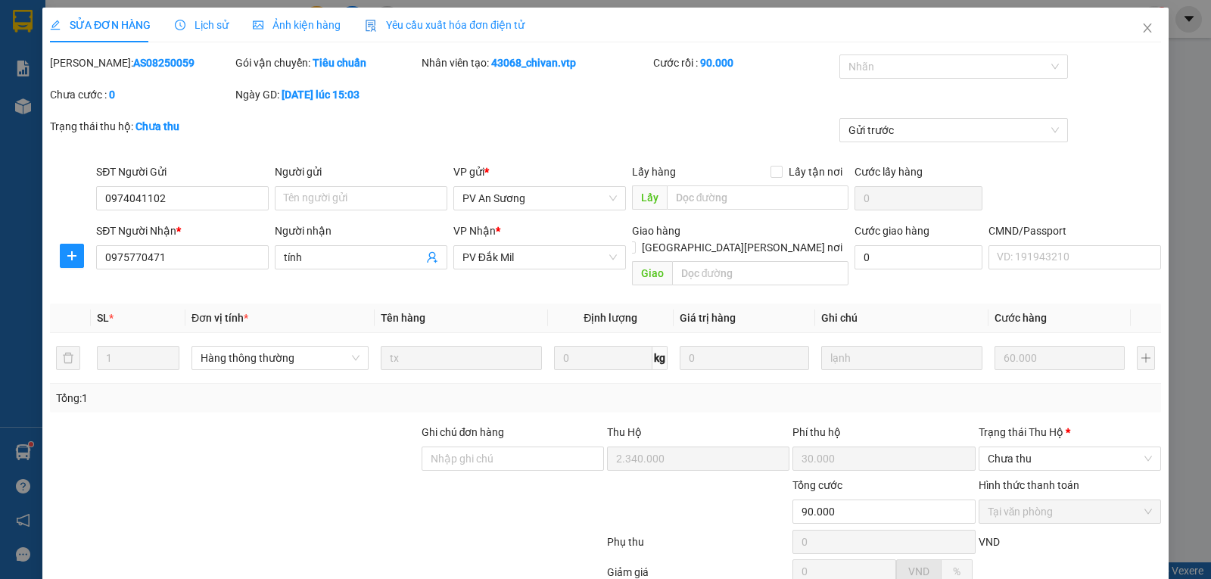
drag, startPoint x: 101, startPoint y: 64, endPoint x: 173, endPoint y: 55, distance: 72.5
click at [173, 55] on div "[PERSON_NAME]: AS08250059" at bounding box center [141, 62] width 182 height 17
copy b "08250059"
click at [1077, 447] on span "Chưa thu" at bounding box center [1069, 458] width 164 height 23
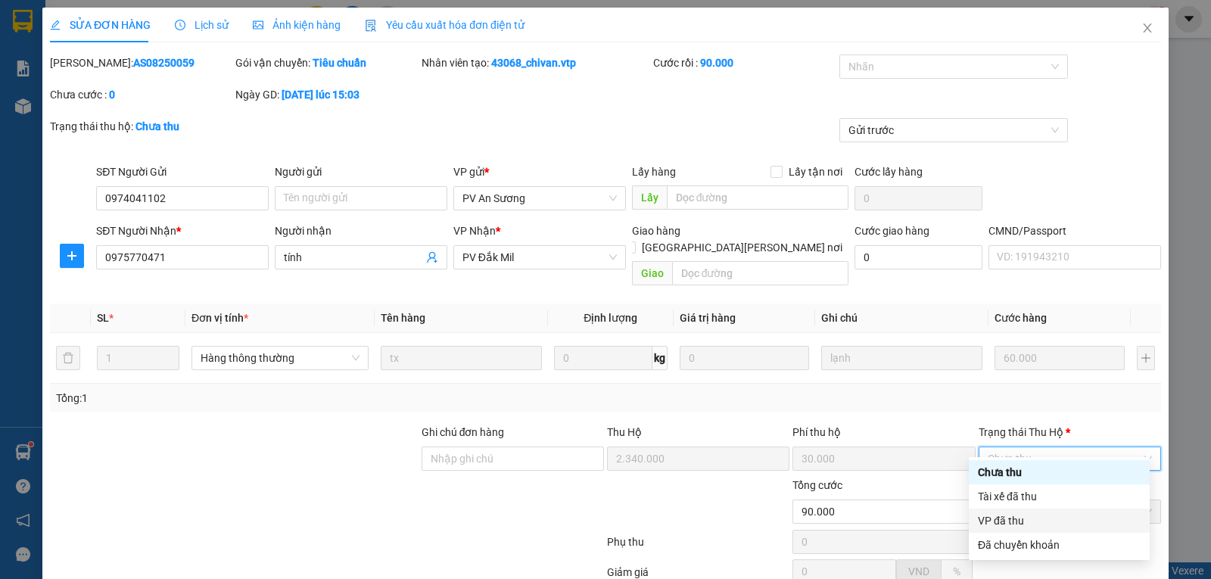
click at [1018, 516] on div "VP đã thu" at bounding box center [1059, 520] width 163 height 17
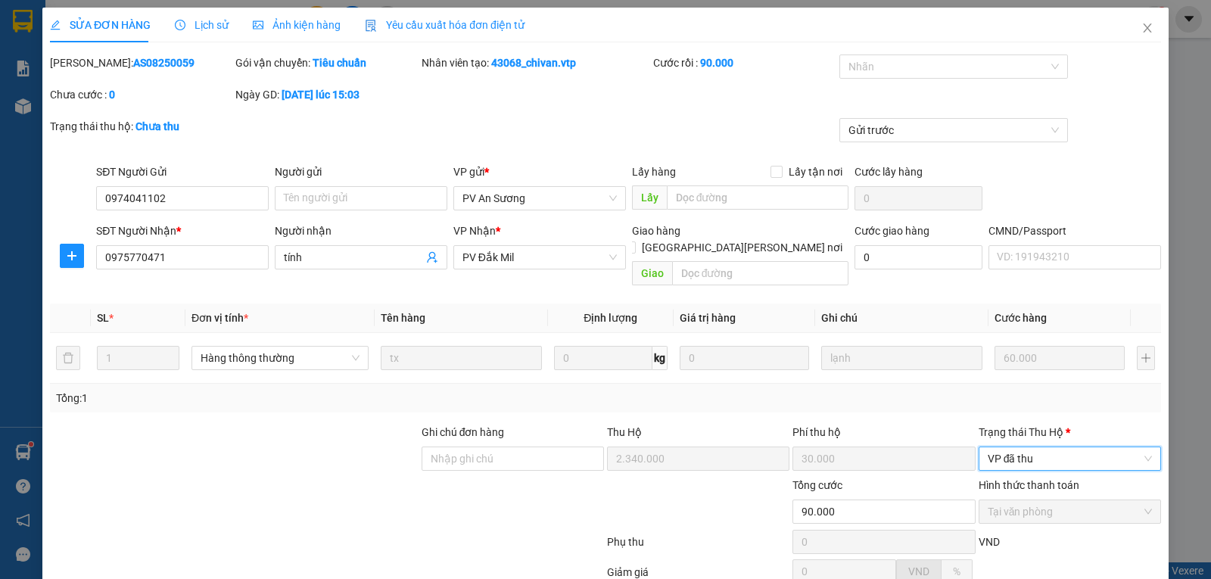
scroll to position [138, 0]
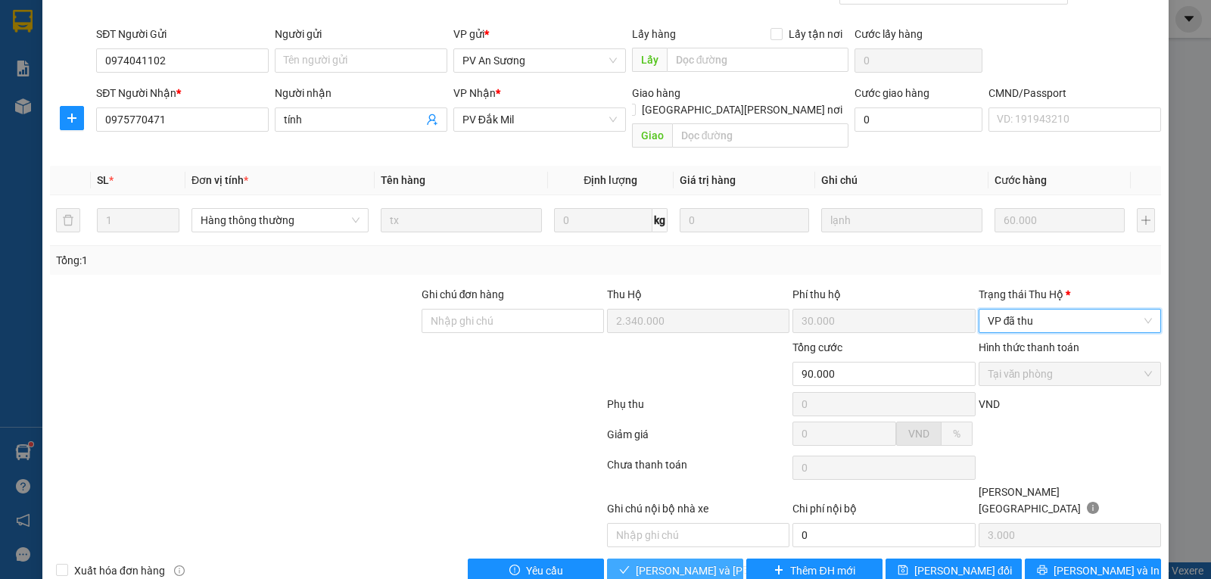
click at [680, 562] on span "[PERSON_NAME] và [PERSON_NAME] hàng" at bounding box center [738, 570] width 204 height 17
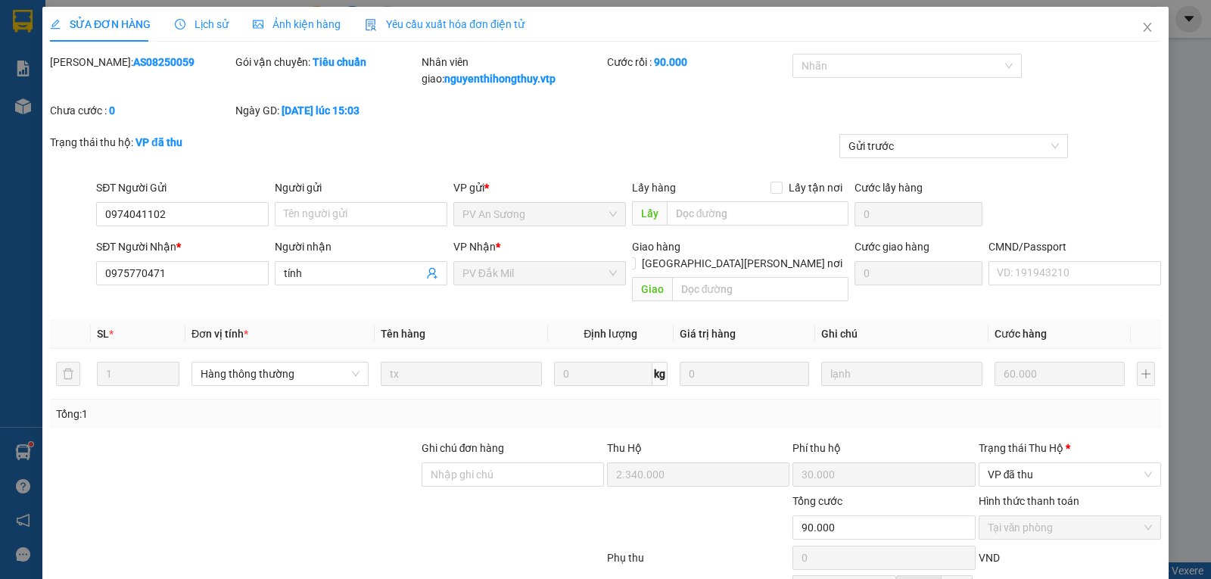
scroll to position [0, 0]
click at [1143, 26] on icon "close" at bounding box center [1147, 27] width 8 height 9
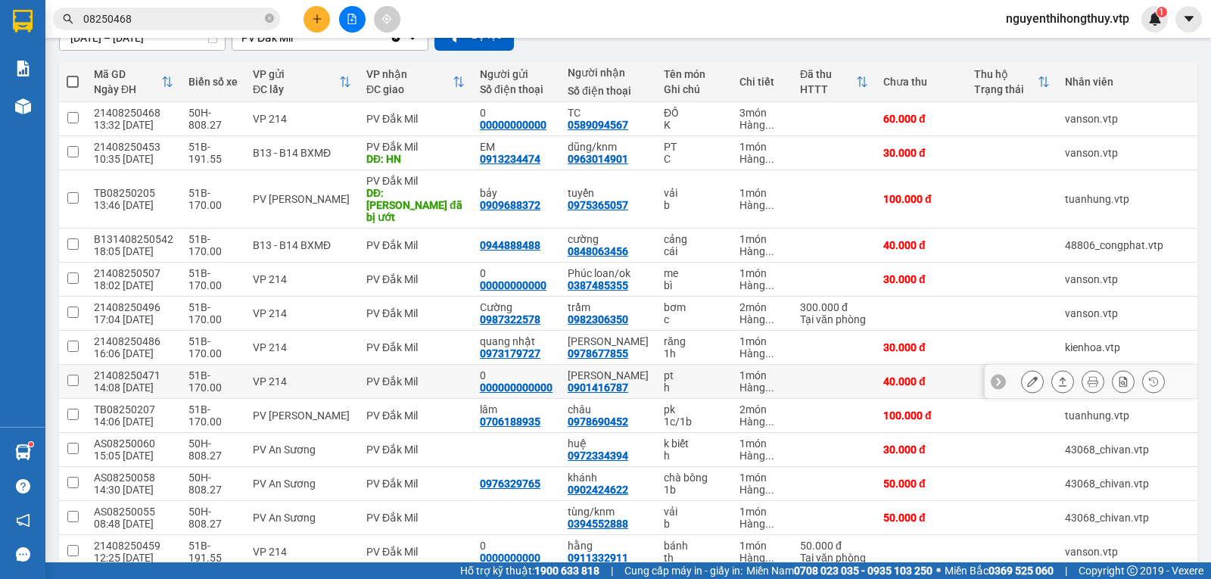
scroll to position [227, 0]
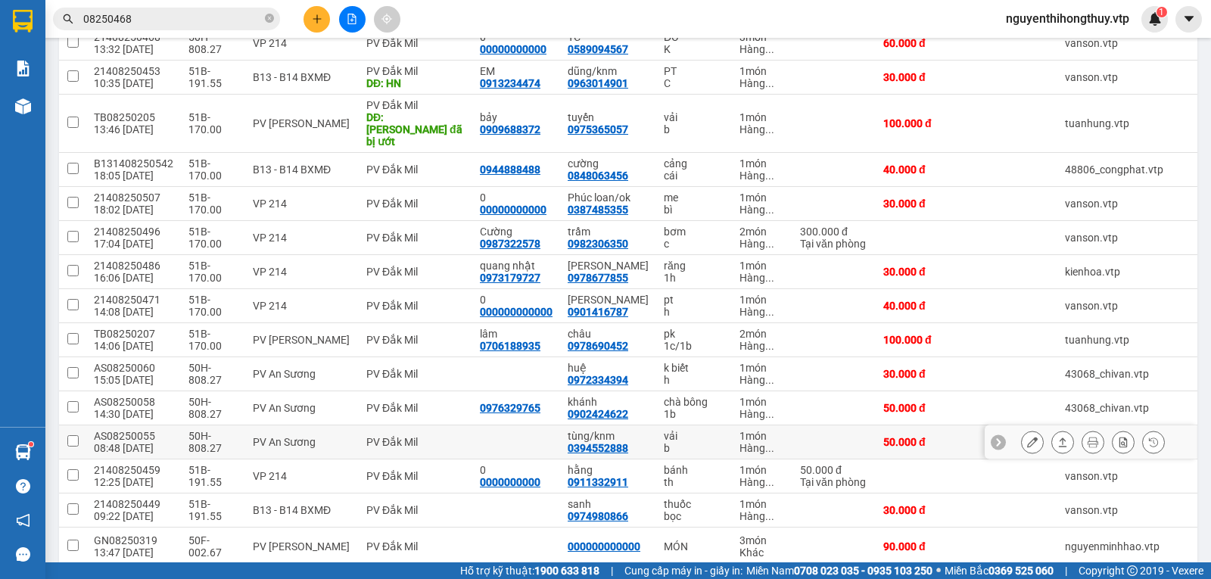
click at [1027, 437] on icon at bounding box center [1032, 442] width 11 height 11
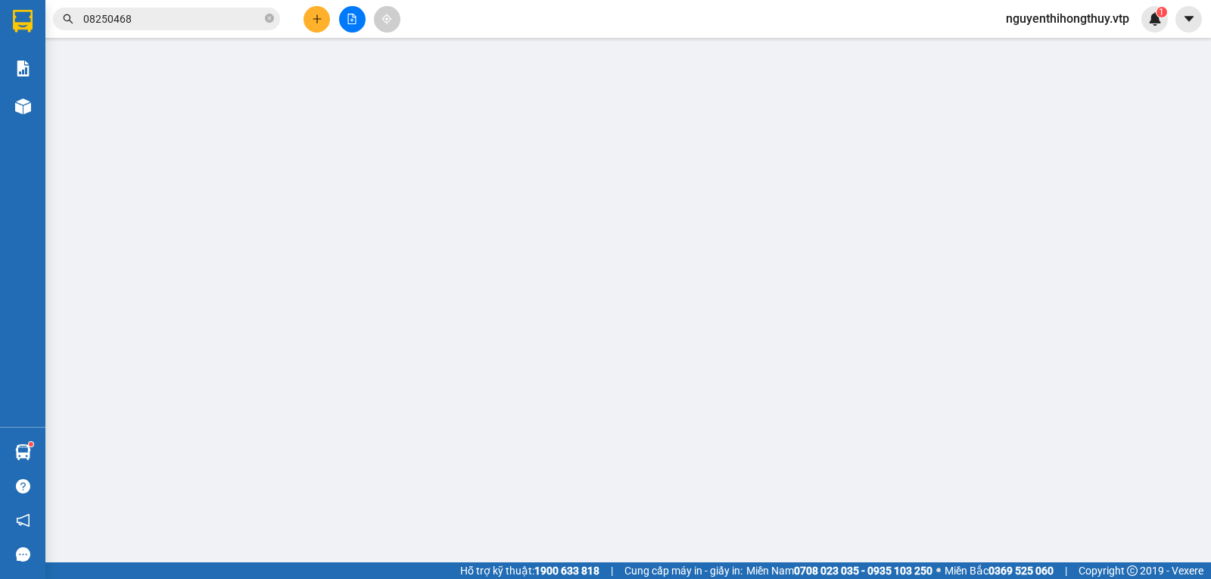
type input "0394552888"
type input "tùng/knm"
type input "50.000"
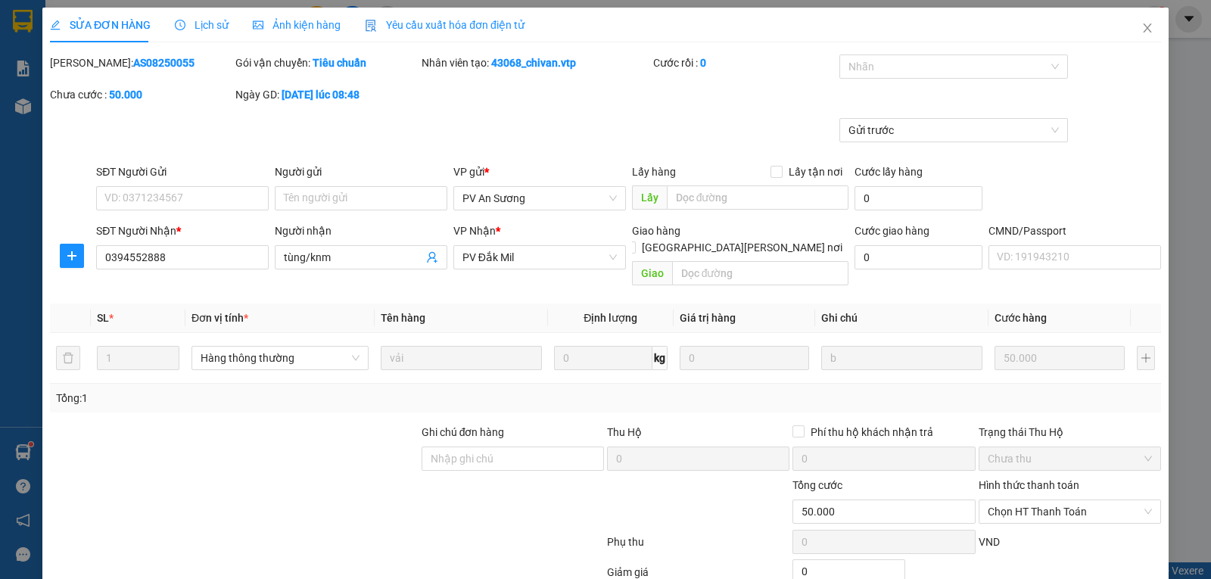
type input "2.500"
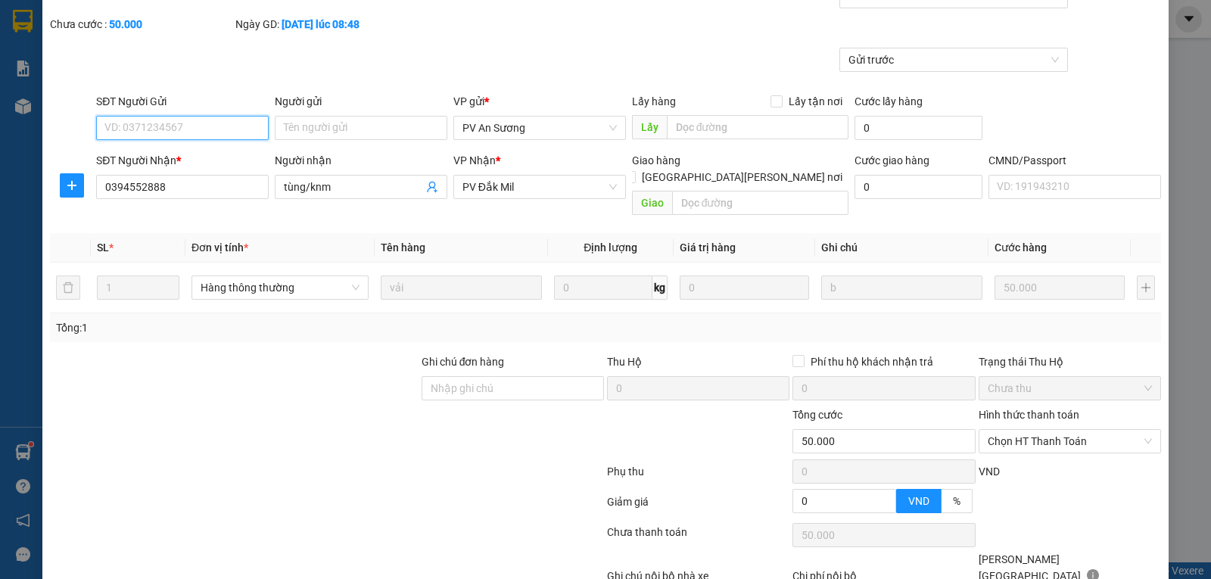
scroll to position [138, 0]
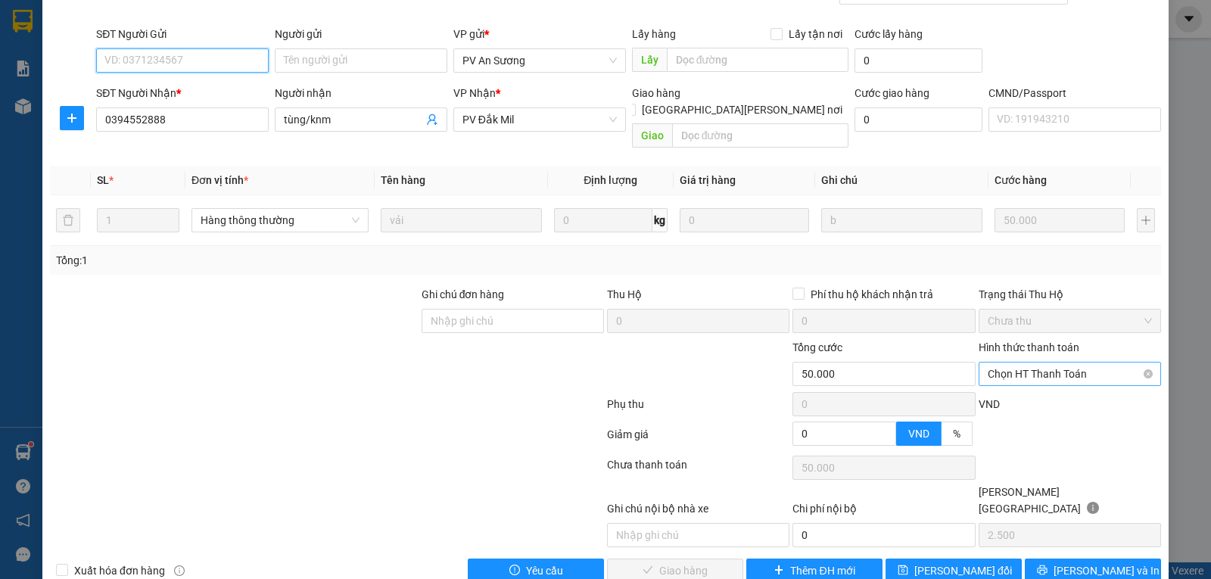
click at [1054, 362] on span "Chọn HT Thanh Toán" at bounding box center [1069, 373] width 164 height 23
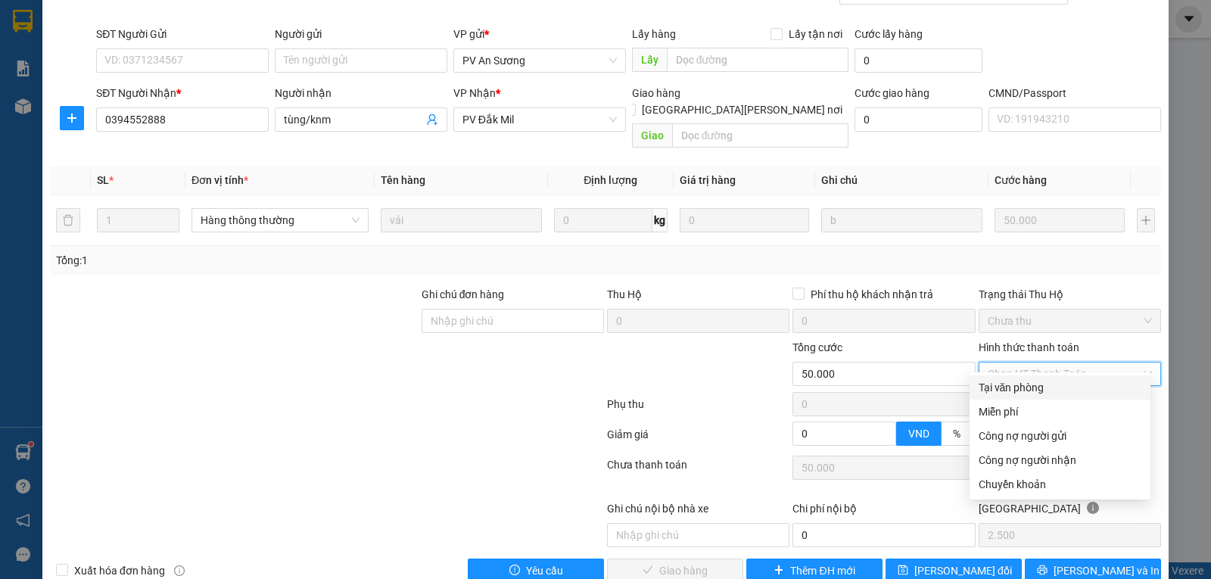
click at [1023, 388] on div "Tại văn phòng" at bounding box center [1059, 387] width 163 height 17
type input "0"
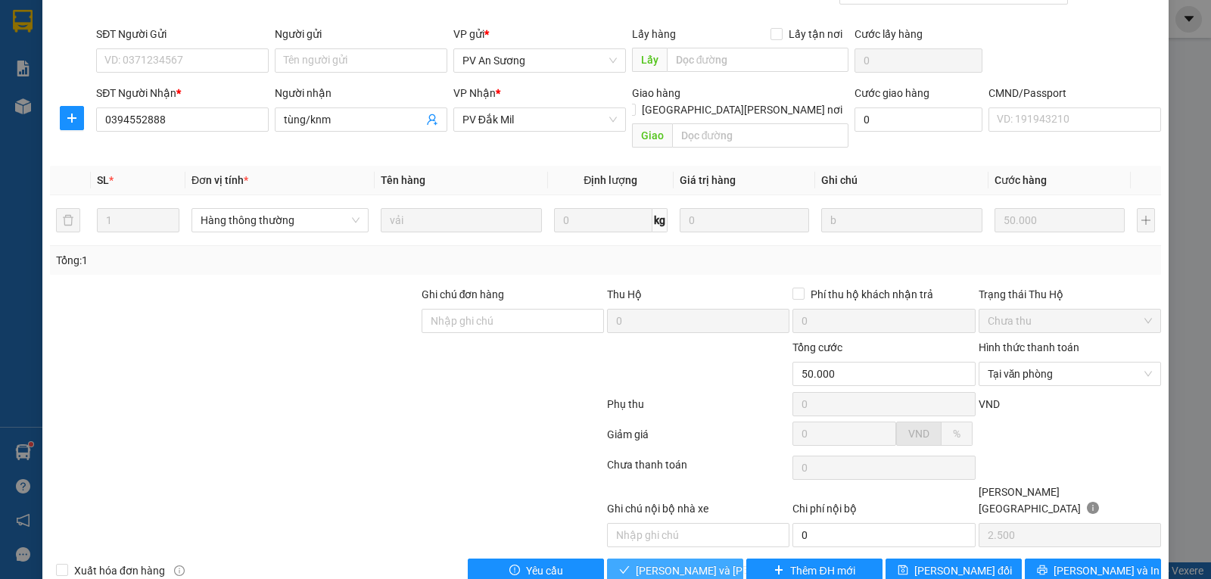
click at [683, 562] on span "[PERSON_NAME] và [PERSON_NAME] hàng" at bounding box center [738, 570] width 204 height 17
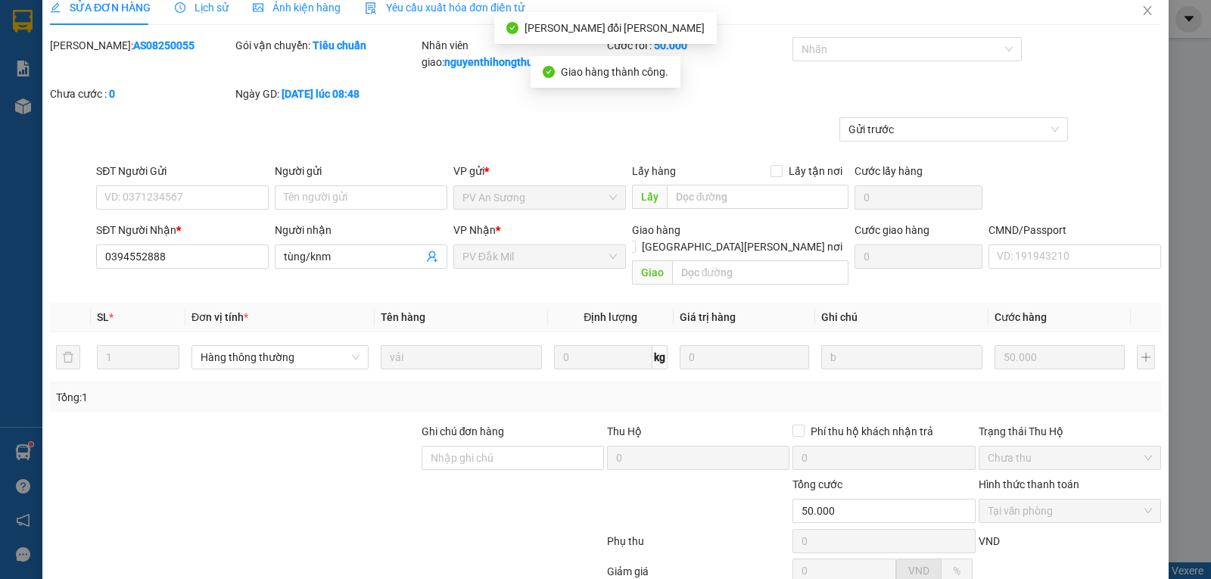
scroll to position [17, 0]
click at [1141, 14] on icon "close" at bounding box center [1147, 11] width 12 height 12
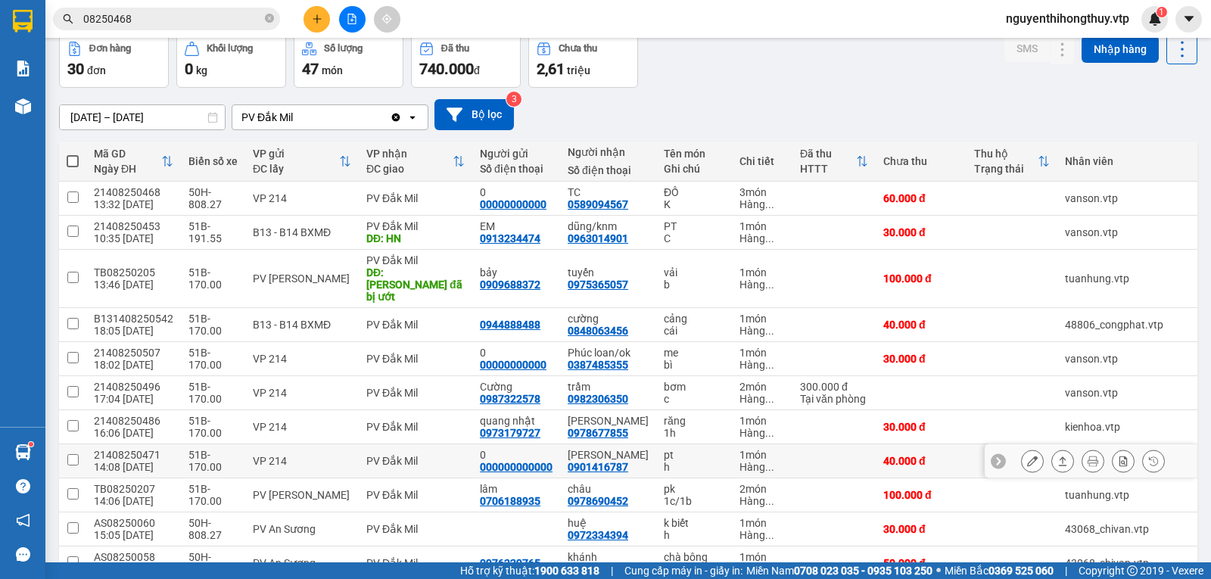
scroll to position [227, 0]
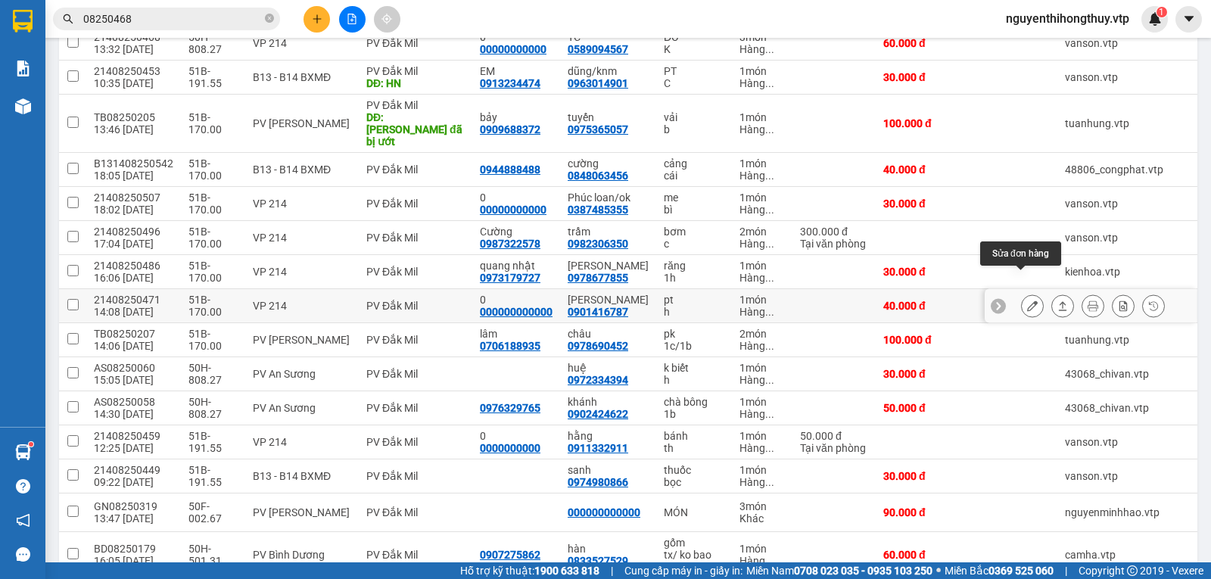
click at [1027, 300] on icon at bounding box center [1032, 305] width 11 height 11
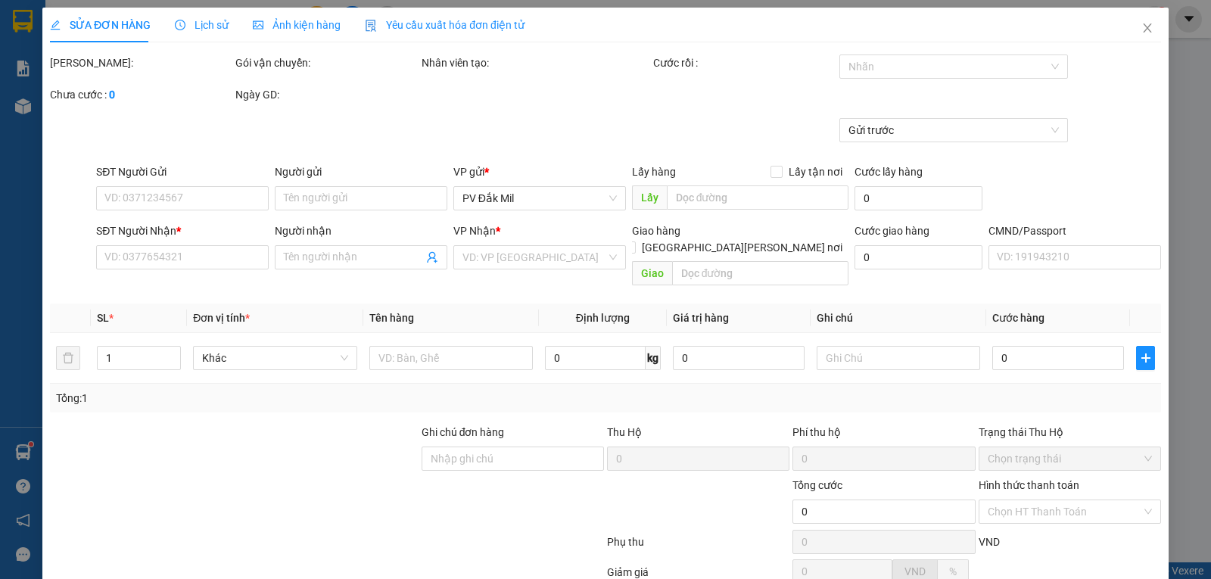
type input "2.000"
type input "000000000000"
type input "0"
type input "0901416787"
type input "vương anh"
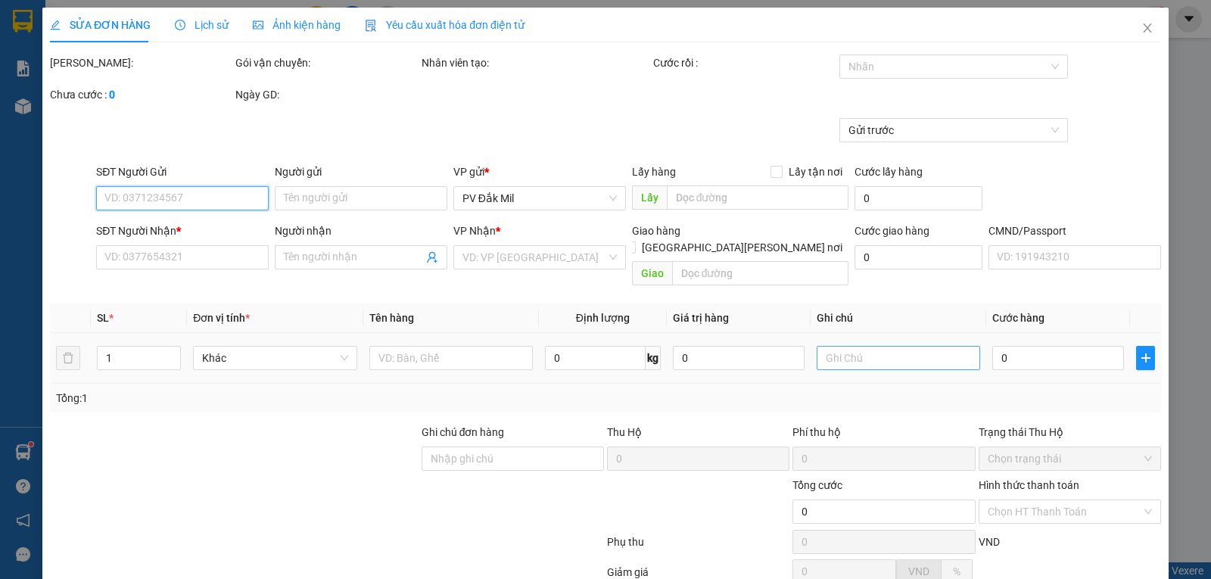
type input "40.000"
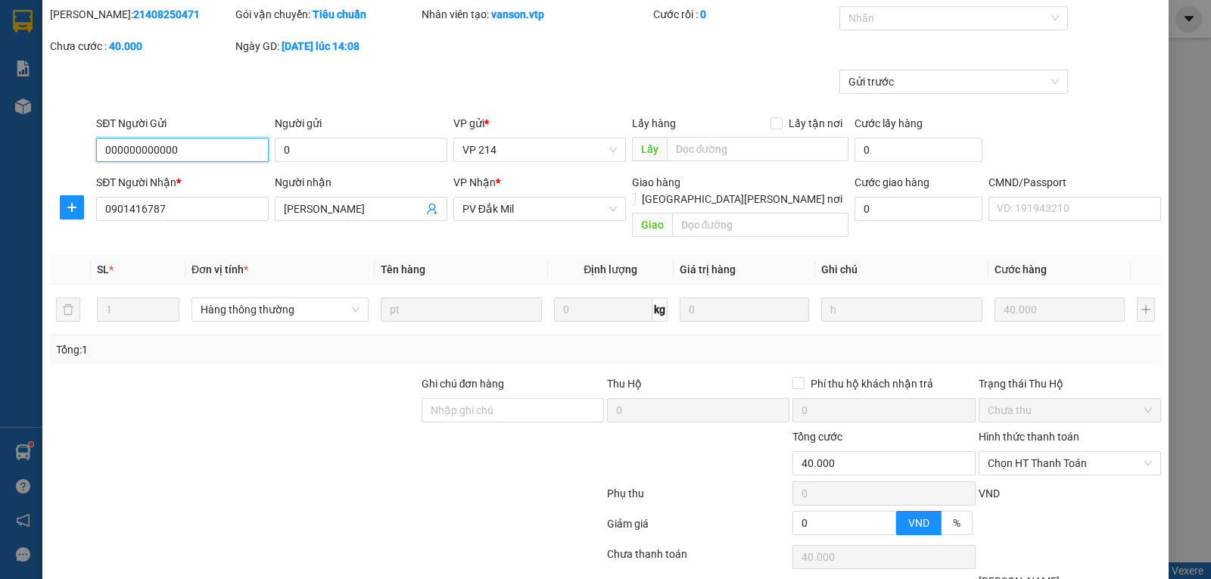
scroll to position [76, 0]
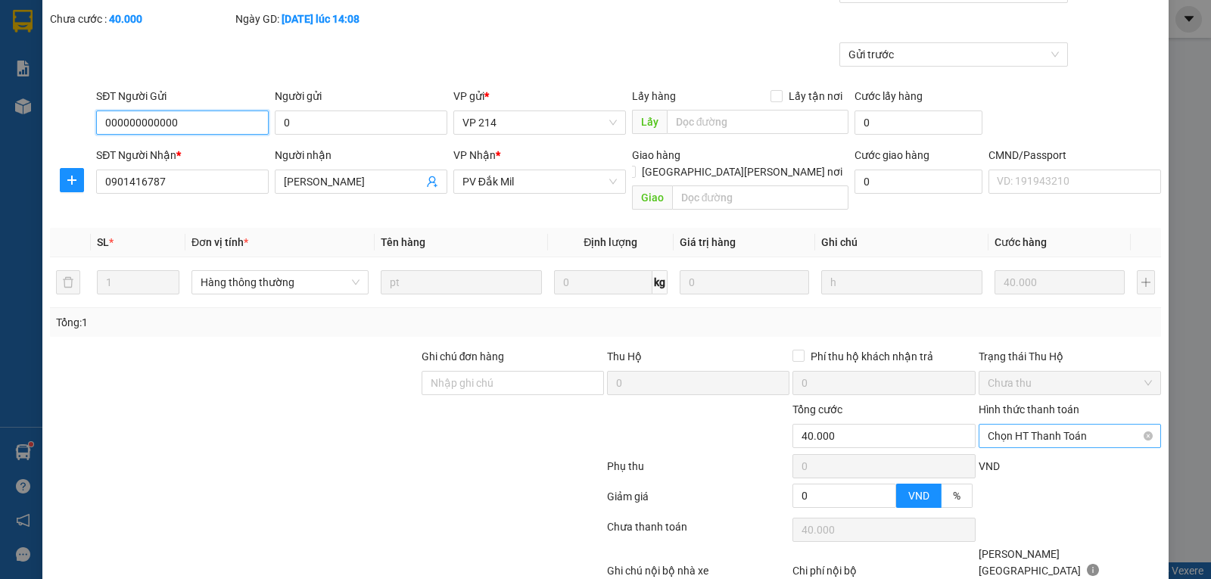
click at [1079, 424] on span "Chọn HT Thanh Toán" at bounding box center [1069, 435] width 164 height 23
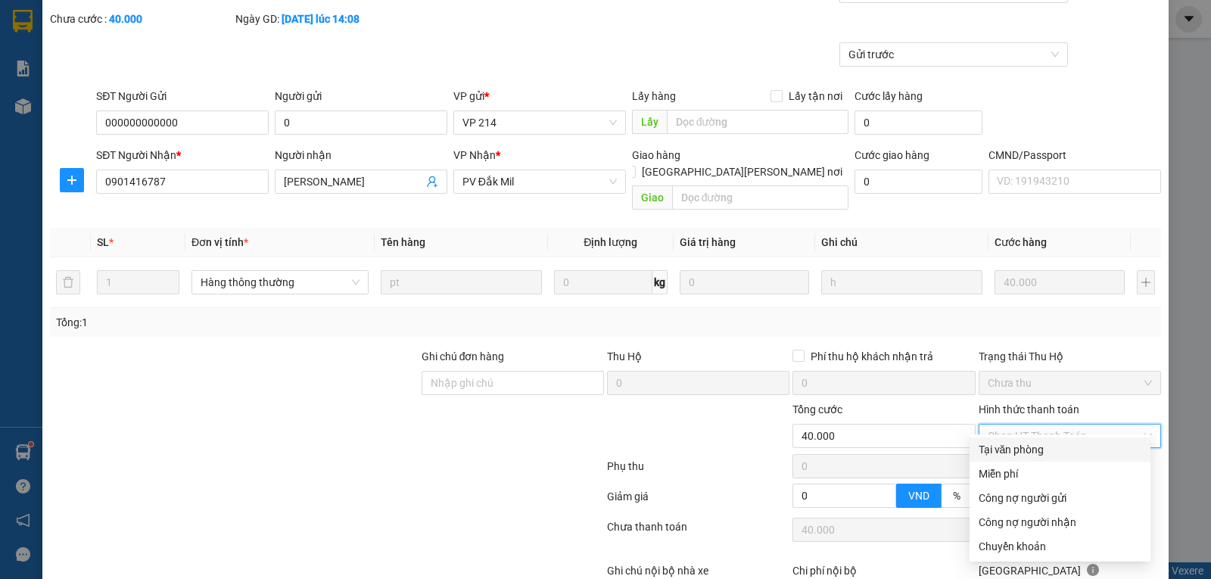
click at [998, 446] on div "Tại văn phòng" at bounding box center [1059, 449] width 163 height 17
type input "0"
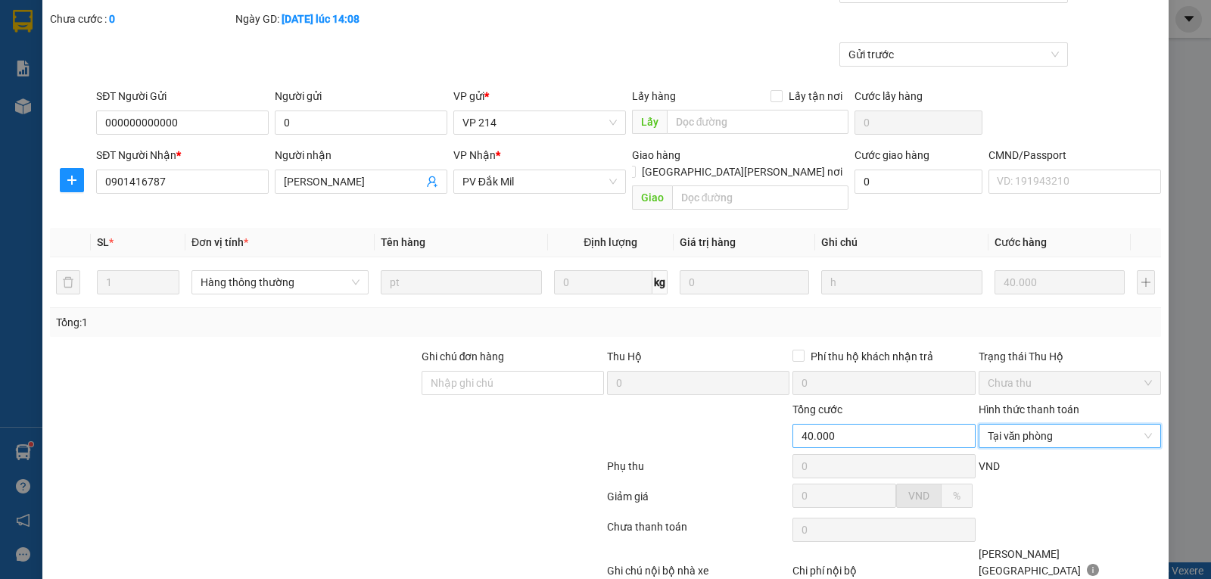
scroll to position [138, 0]
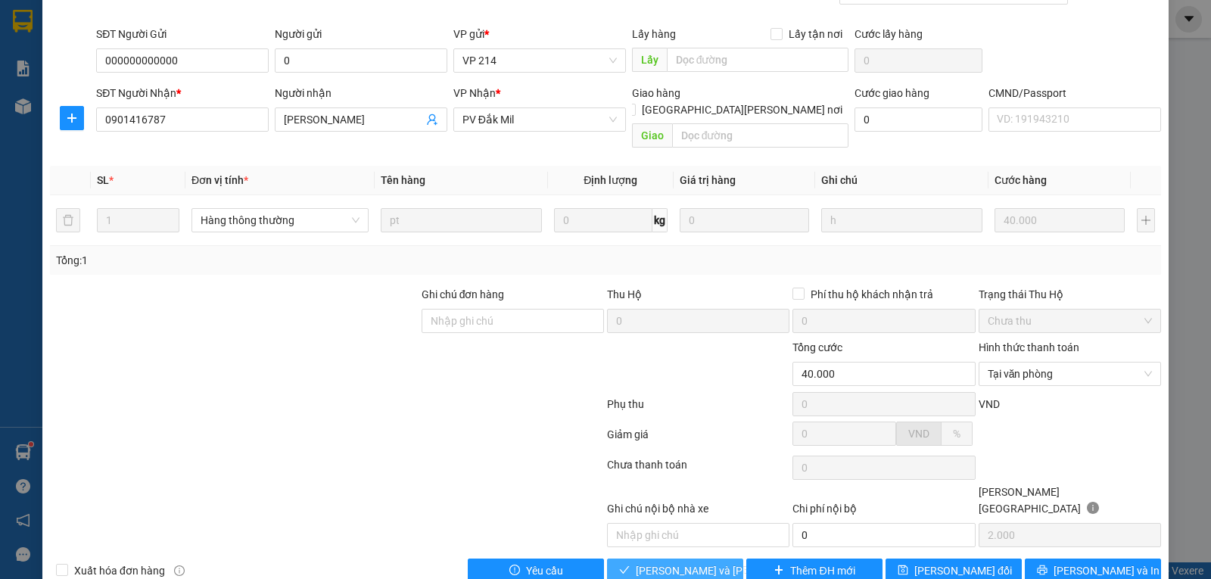
click at [677, 562] on span "Lưu và Giao hàng" at bounding box center [738, 570] width 204 height 17
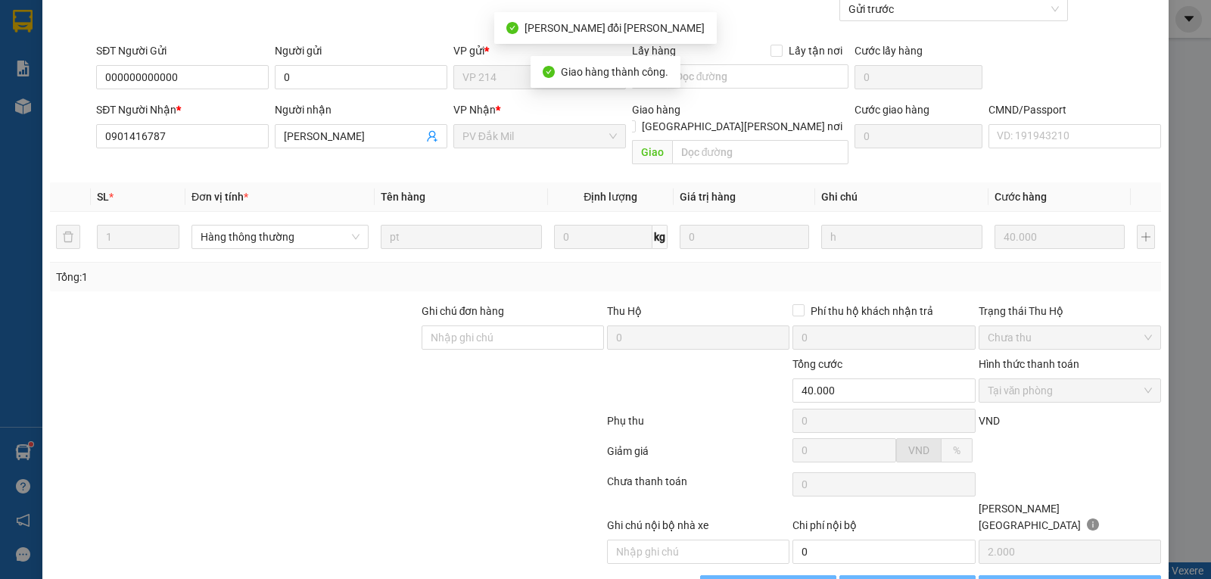
scroll to position [0, 0]
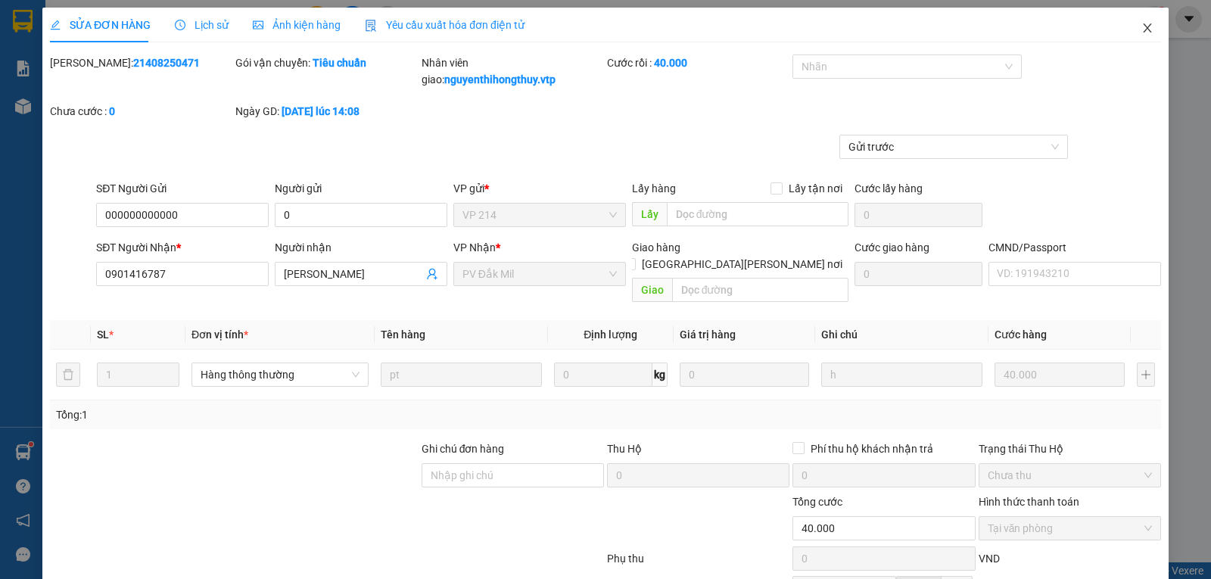
click at [1141, 30] on icon "close" at bounding box center [1147, 28] width 12 height 12
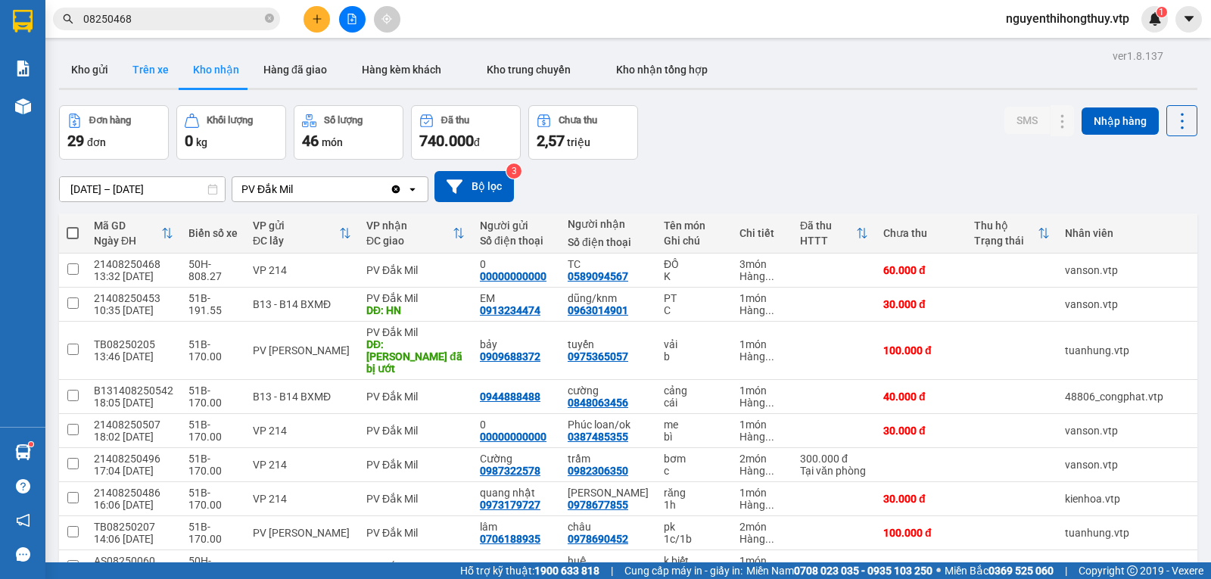
click at [160, 73] on button "Trên xe" at bounding box center [150, 69] width 61 height 36
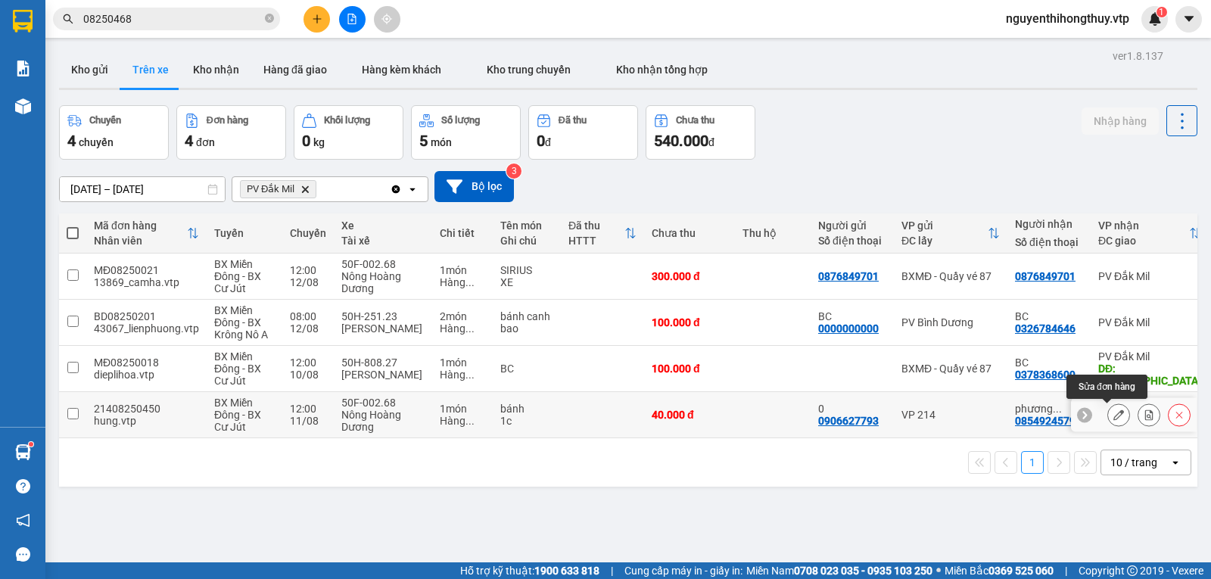
click at [1113, 414] on icon at bounding box center [1118, 414] width 11 height 11
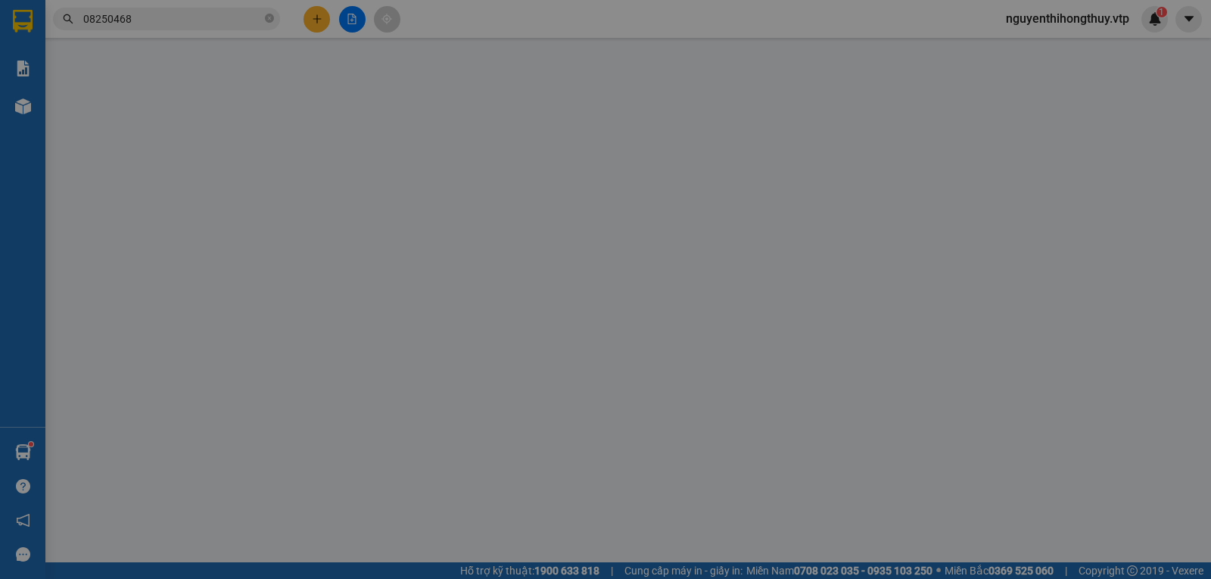
type input "0906627793"
type input "0"
type input "0854924579"
type input "phương nguyễn"
type input "k bao hư hỏng"
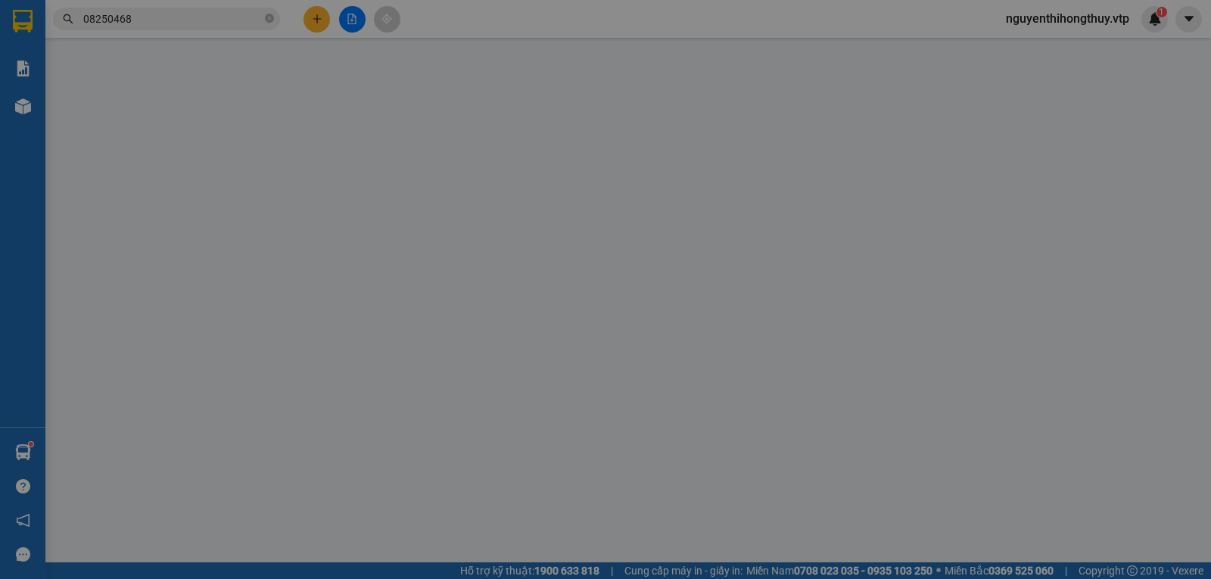
type input "40.000"
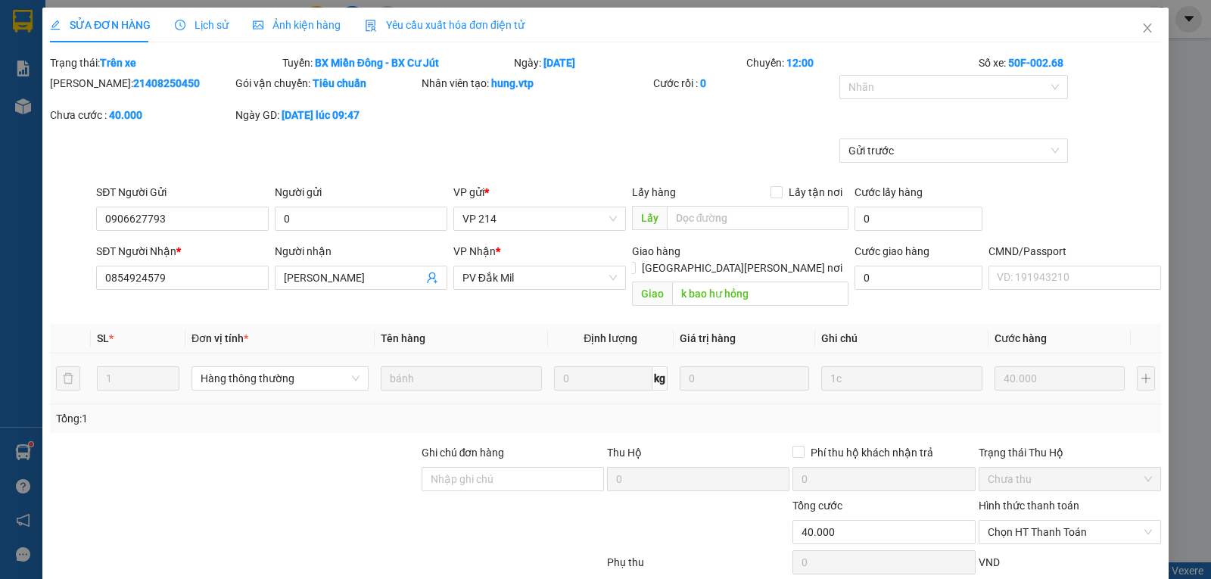
type input "2.000"
click at [205, 23] on span "Lịch sử" at bounding box center [202, 25] width 54 height 12
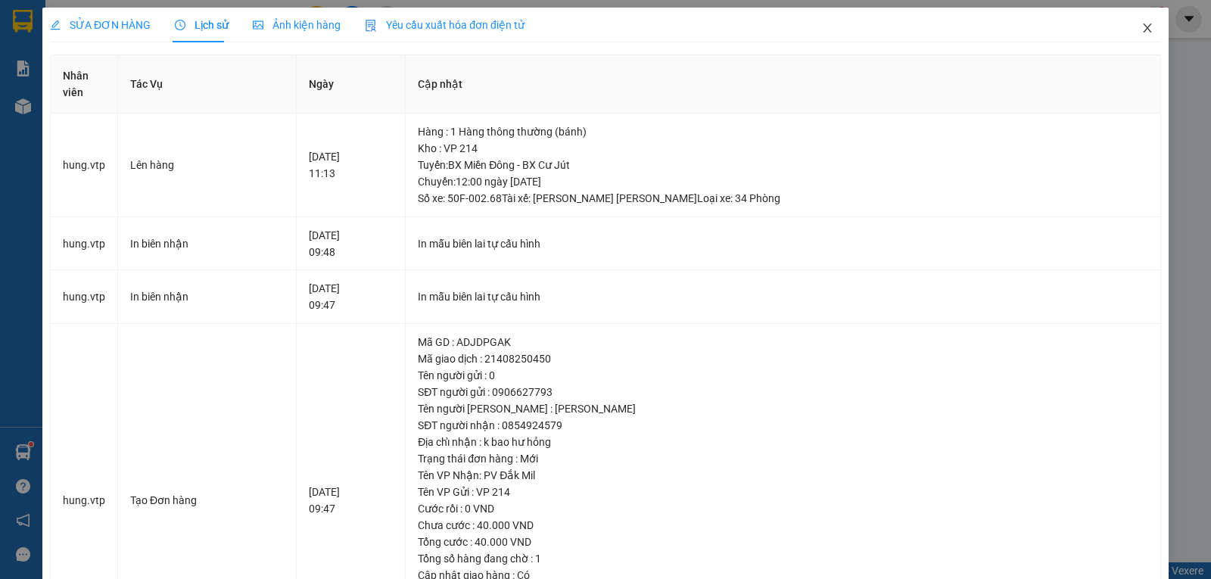
click at [1143, 28] on icon "close" at bounding box center [1147, 27] width 8 height 9
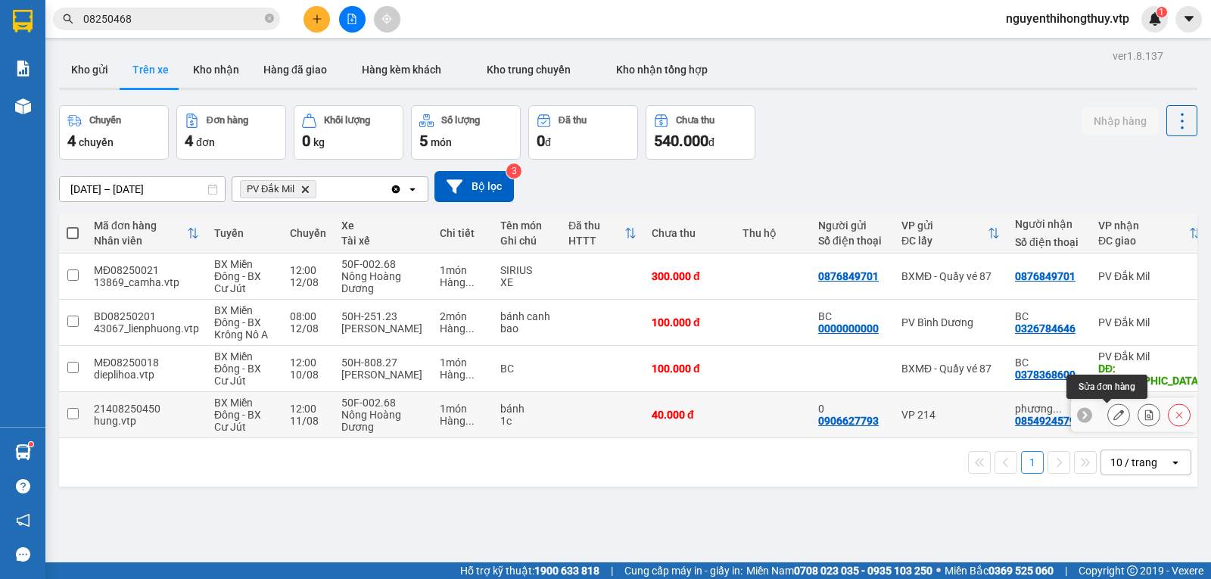
click at [1113, 415] on icon at bounding box center [1118, 414] width 11 height 11
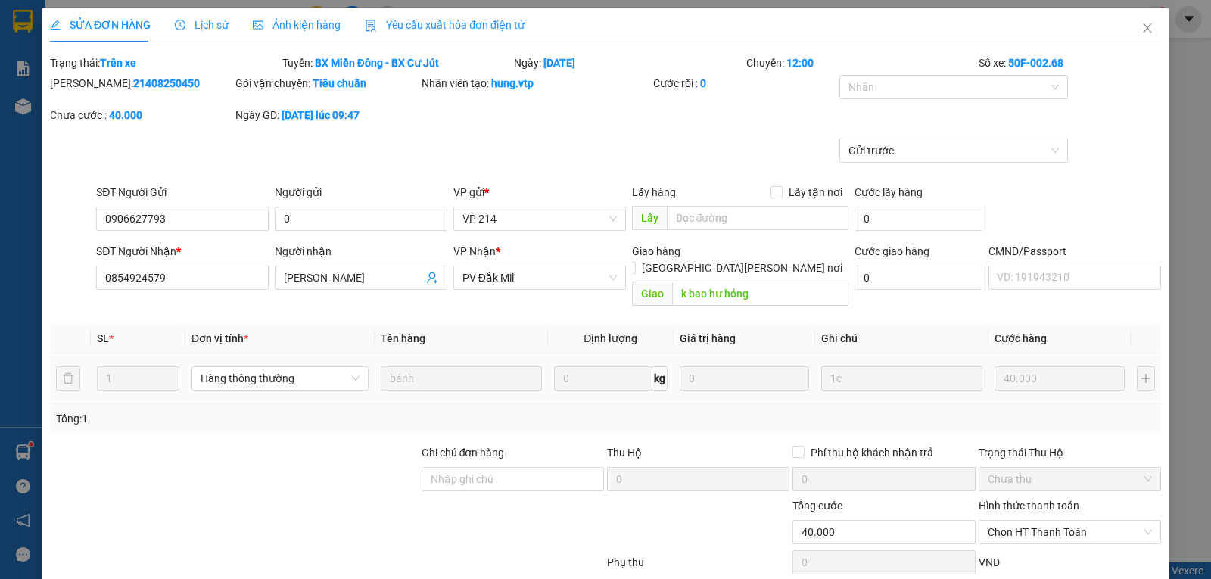
type input "2.000"
click at [1141, 24] on icon "close" at bounding box center [1147, 28] width 12 height 12
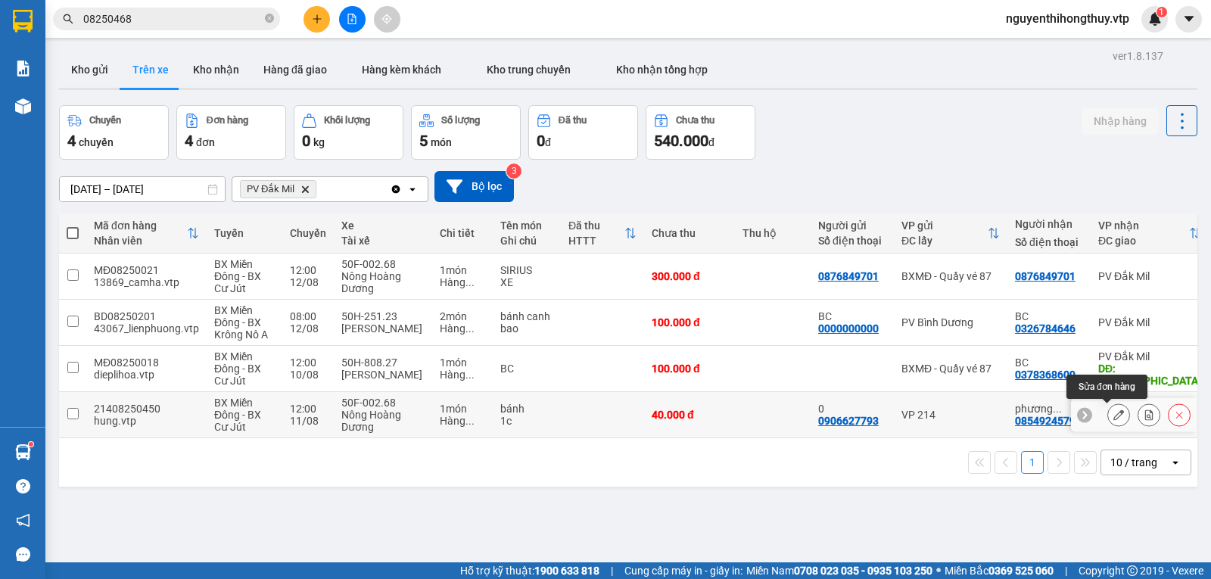
click at [1108, 415] on button at bounding box center [1118, 415] width 21 height 26
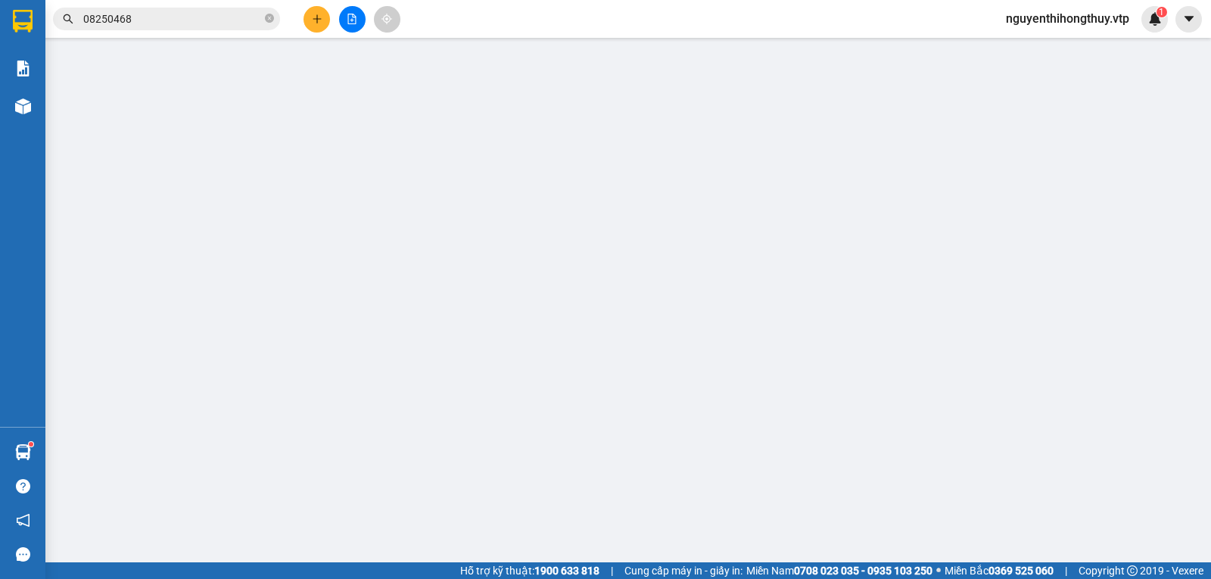
type input "2.000"
type input "0906627793"
type input "0"
type input "0854924579"
type input "phương nguyễn"
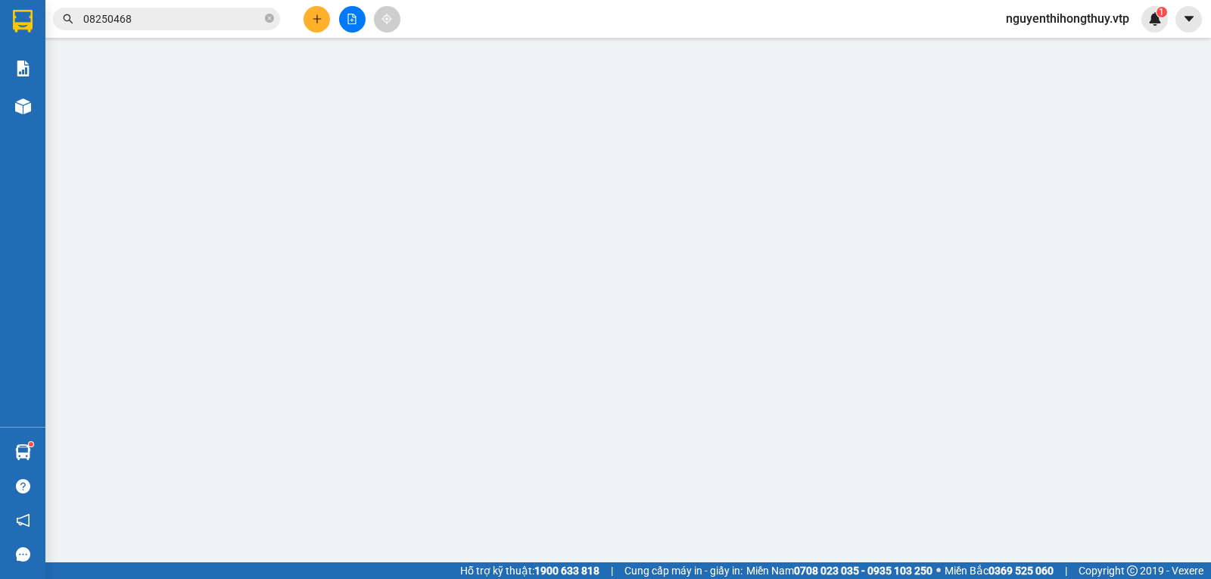
type input "k bao hư hỏng"
type input "40.000"
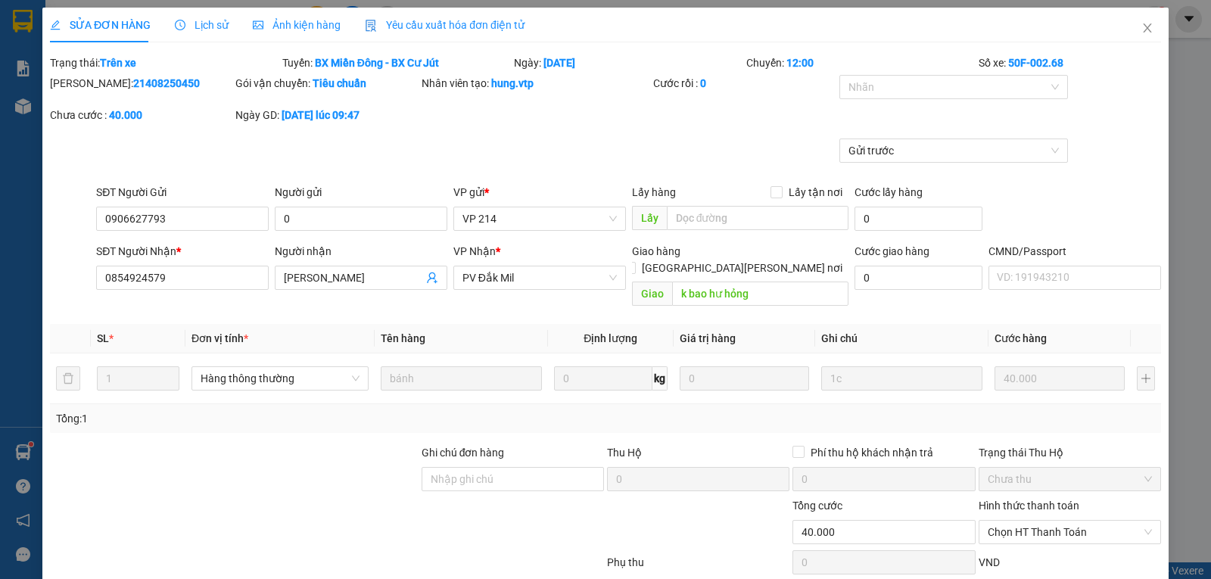
click at [191, 20] on span "Lịch sử" at bounding box center [202, 25] width 54 height 12
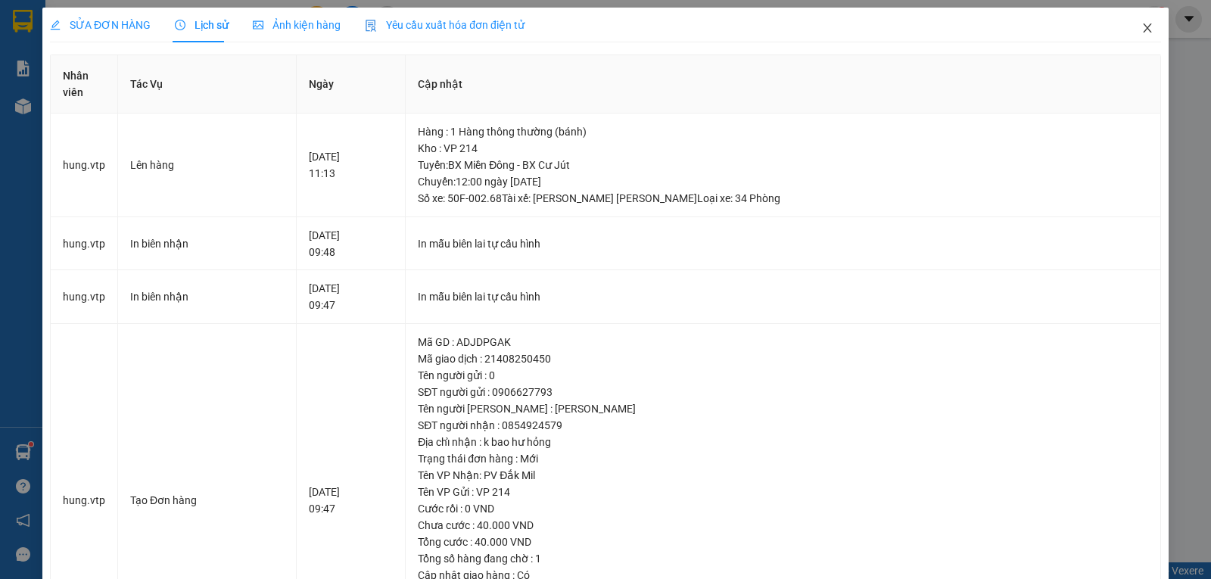
click at [1141, 28] on icon "close" at bounding box center [1147, 28] width 12 height 12
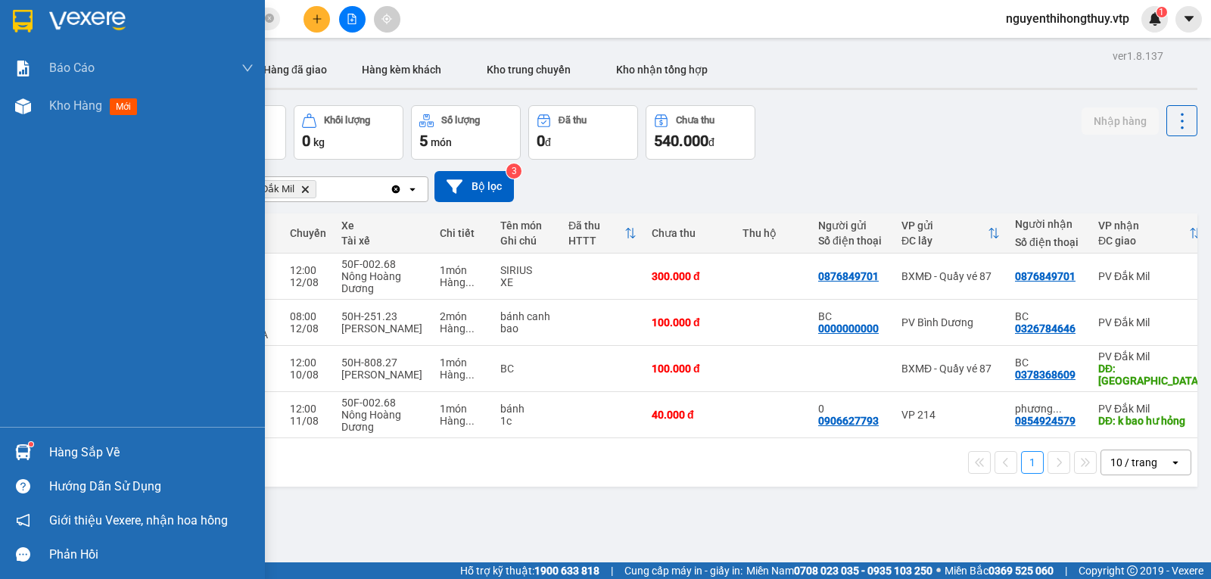
click at [86, 452] on div "Hàng sắp về" at bounding box center [151, 452] width 204 height 23
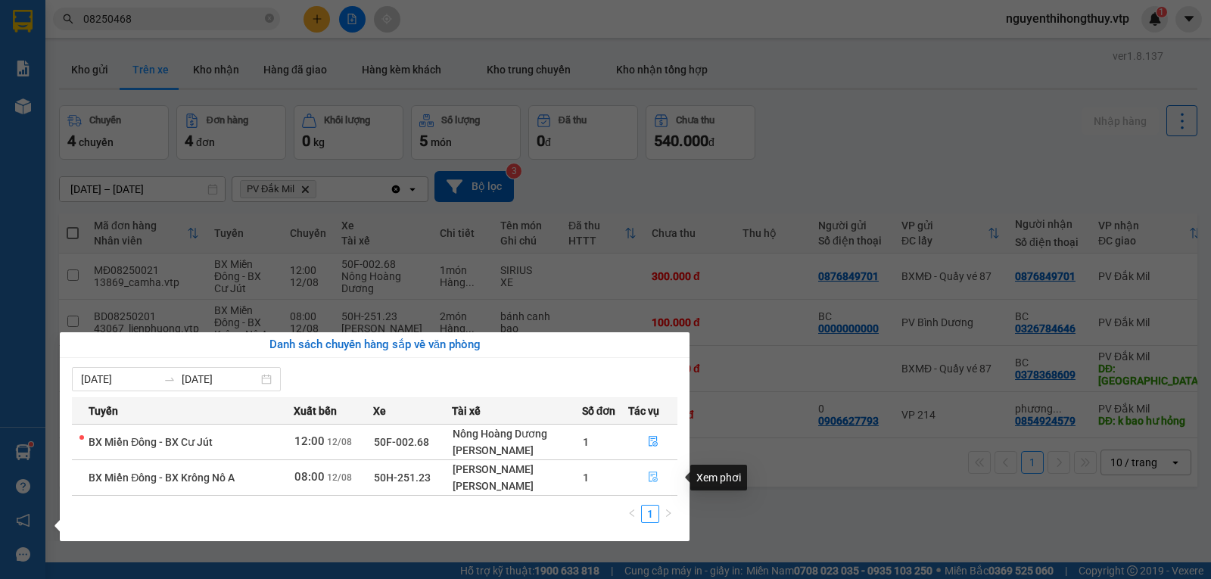
click at [648, 473] on icon "file-done" at bounding box center [653, 476] width 11 height 11
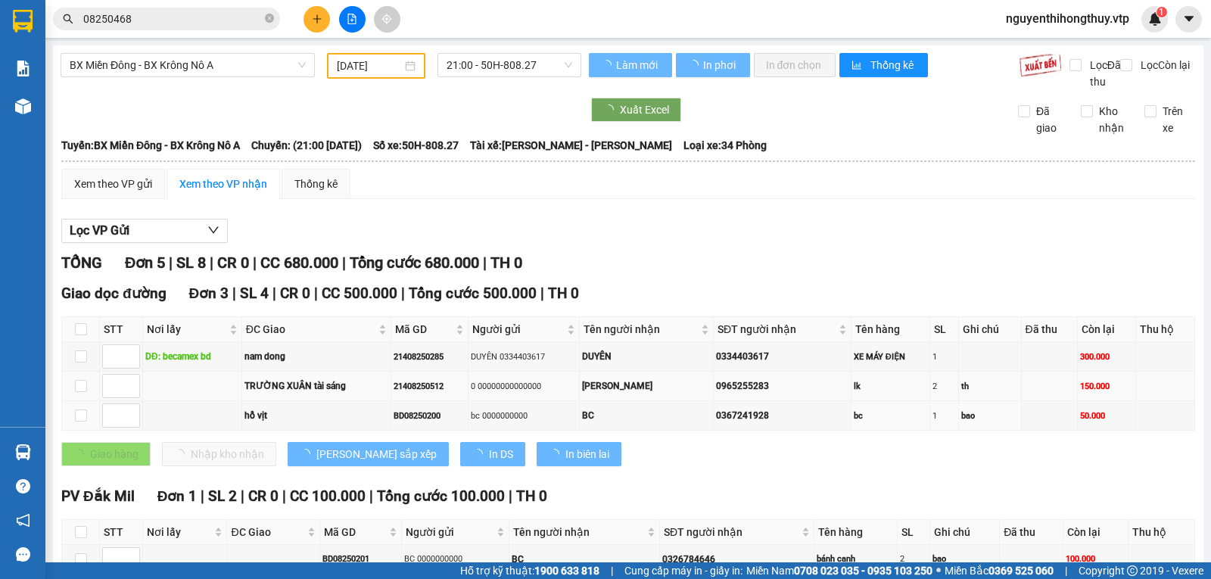
type input "[DATE]"
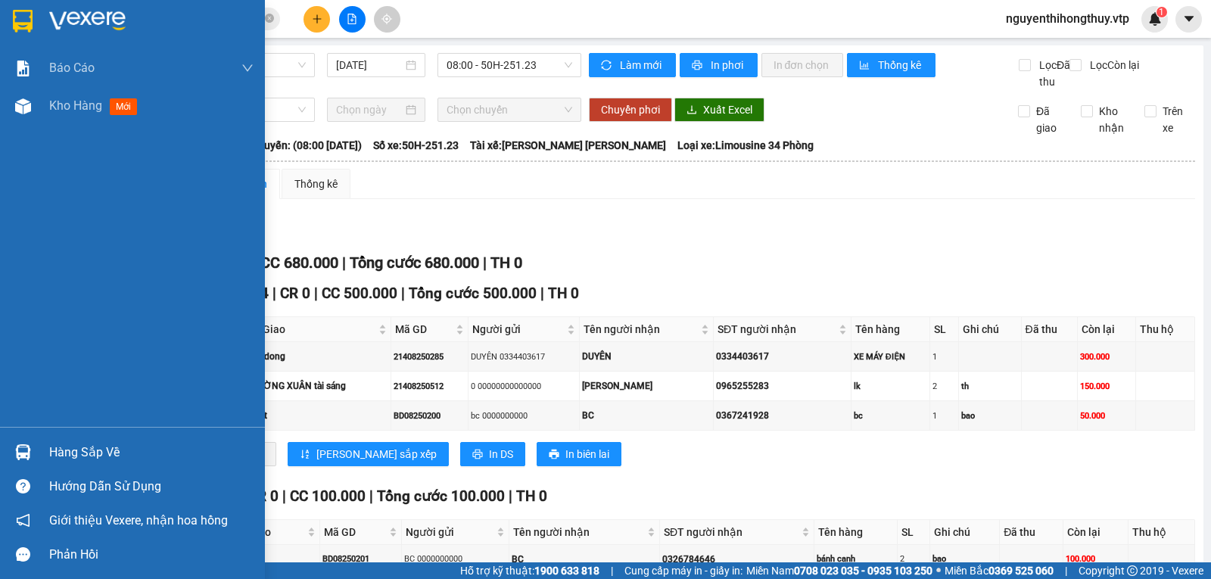
click at [101, 446] on div "Hàng sắp về" at bounding box center [151, 452] width 204 height 23
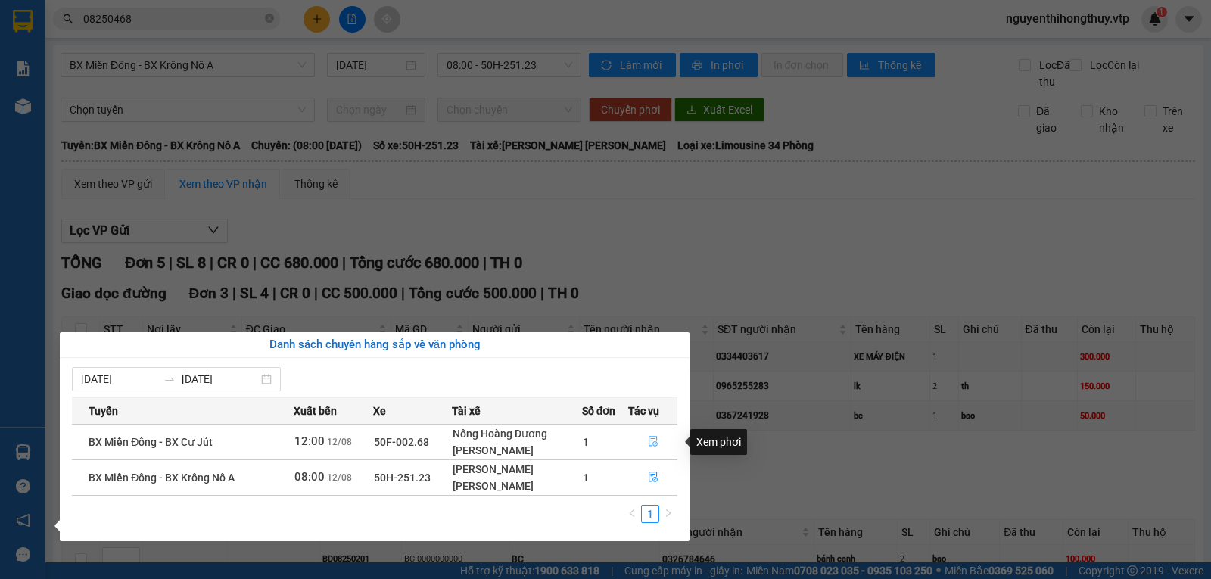
click at [654, 440] on icon "file-done" at bounding box center [653, 441] width 11 height 11
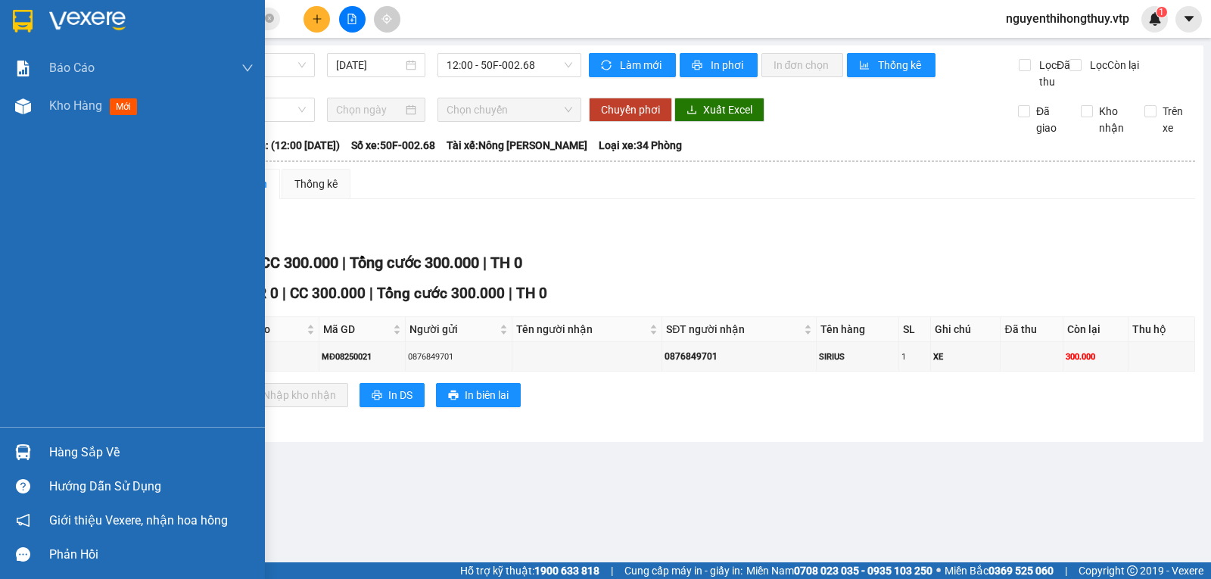
click at [22, 16] on img at bounding box center [23, 21] width 20 height 23
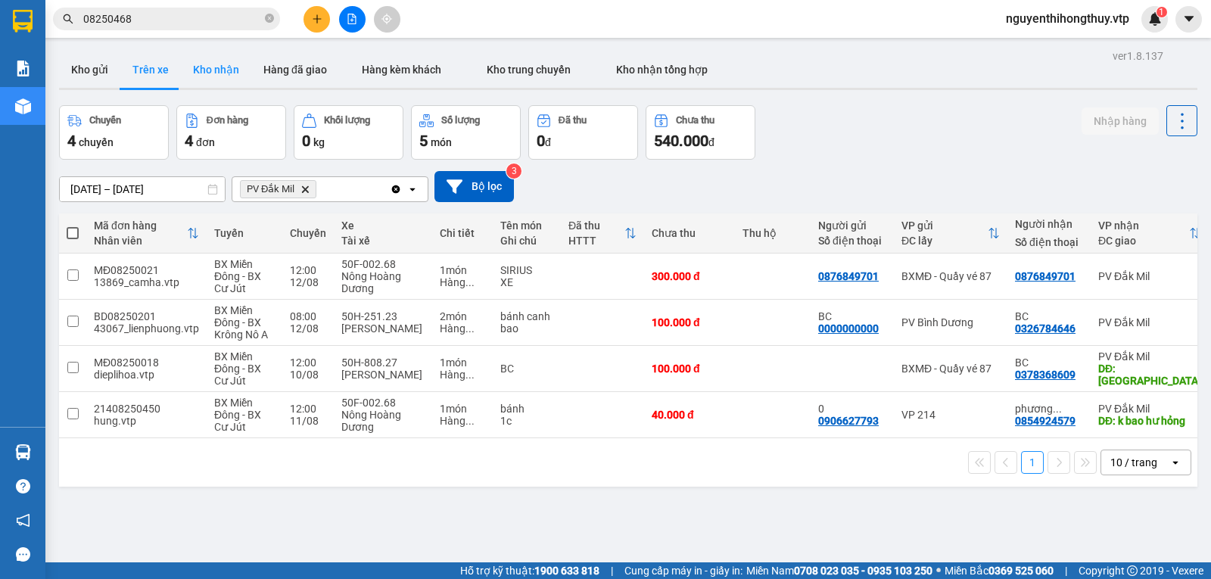
click at [219, 73] on button "Kho nhận" at bounding box center [216, 69] width 70 height 36
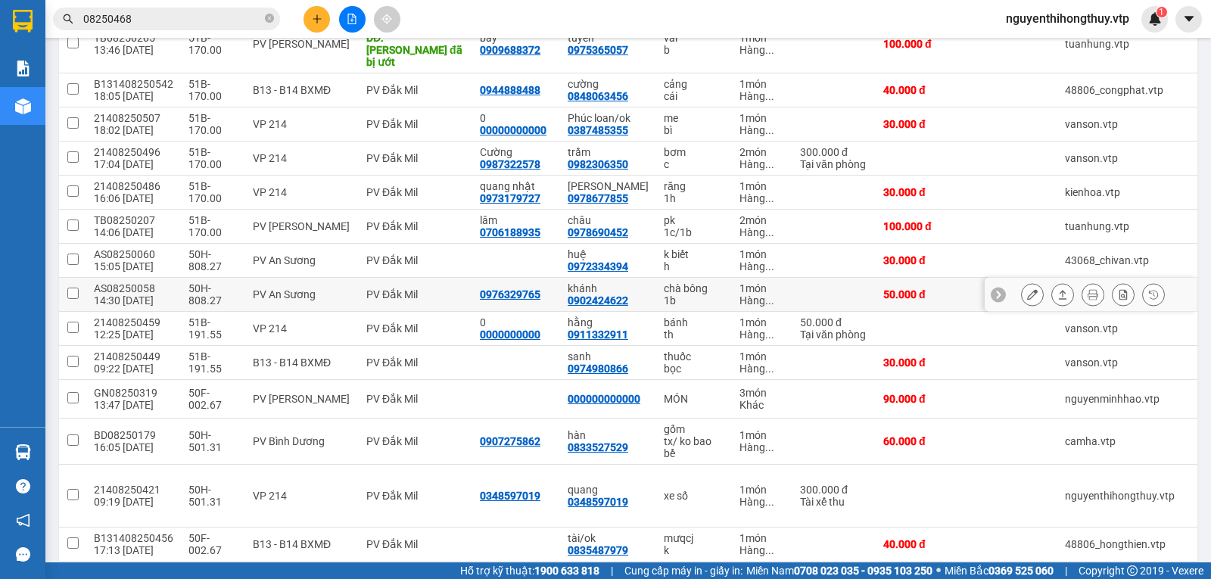
scroll to position [297, 0]
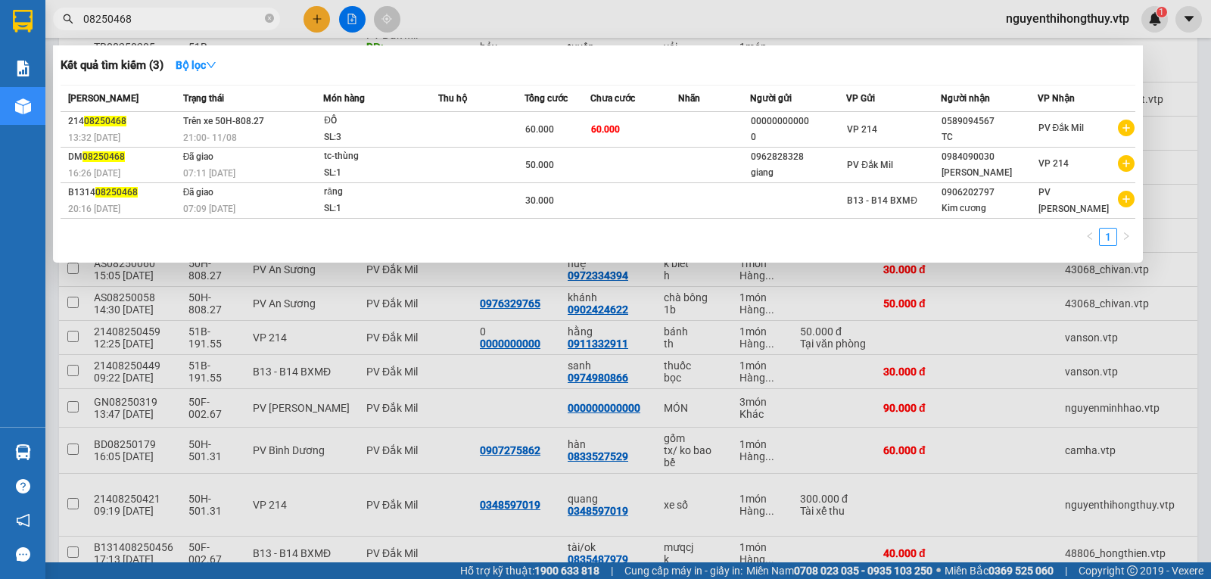
click at [184, 11] on input "08250468" at bounding box center [172, 19] width 179 height 17
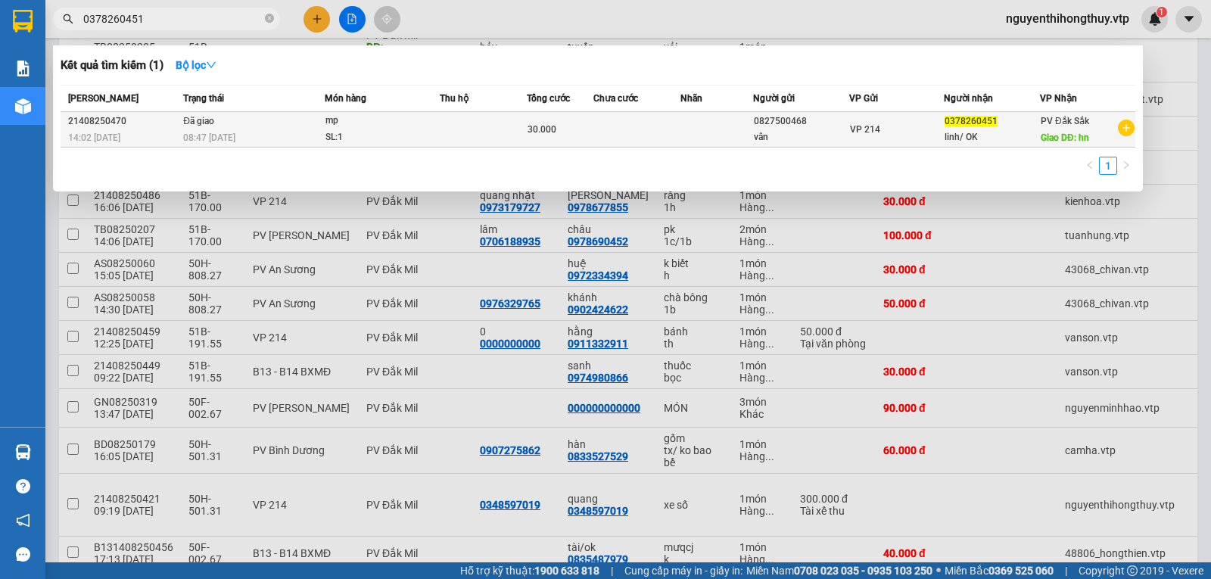
type input "0378260451"
click at [604, 126] on td at bounding box center [636, 130] width 87 height 36
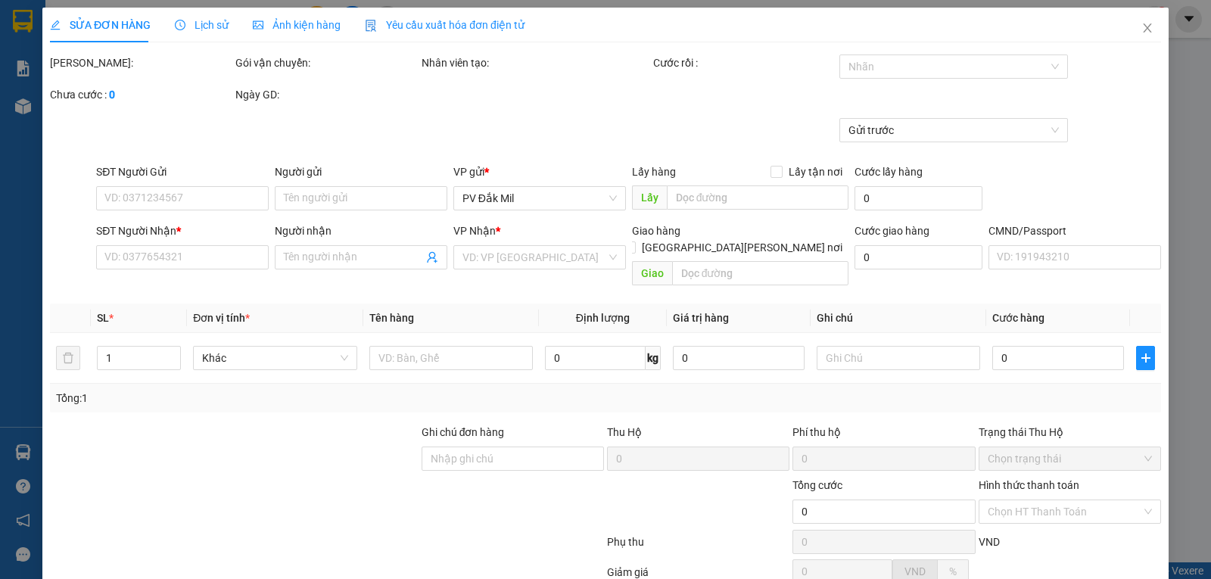
type input "1.500"
type input "0827500468"
type input "vân"
type input "0378260451"
type input "linh/ OK"
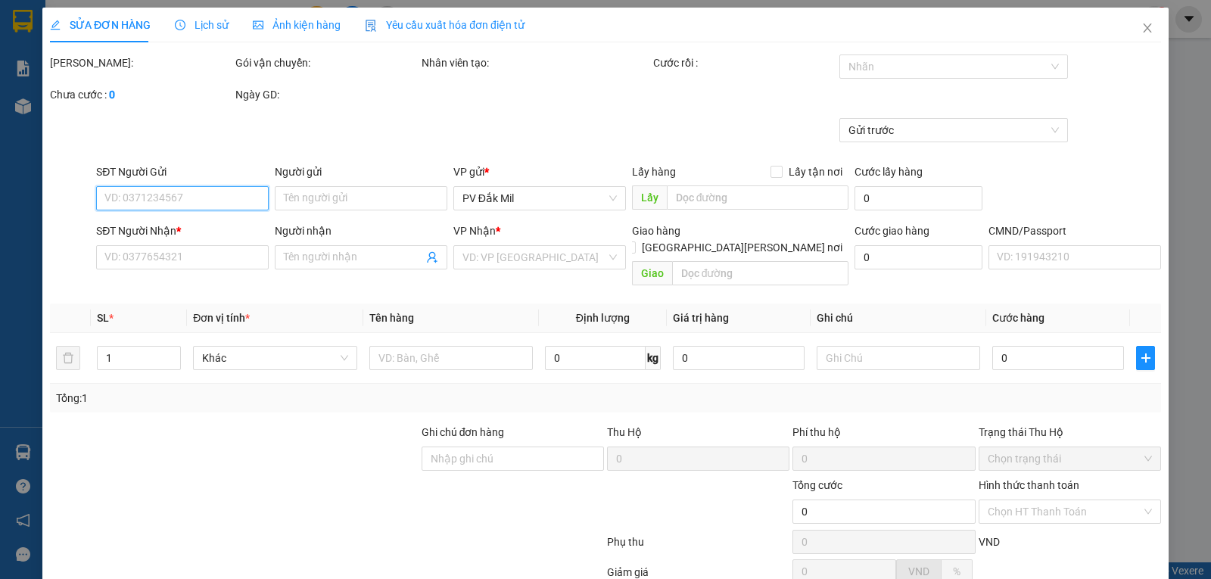
type input "hn"
type input "30.000"
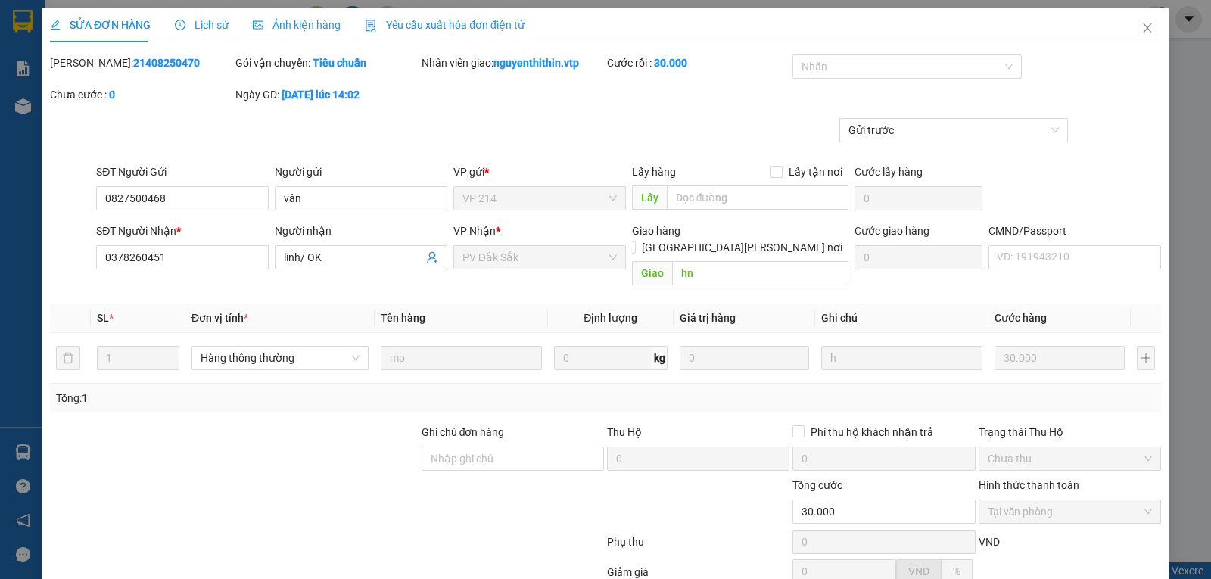
click at [200, 22] on span "Lịch sử" at bounding box center [202, 25] width 54 height 12
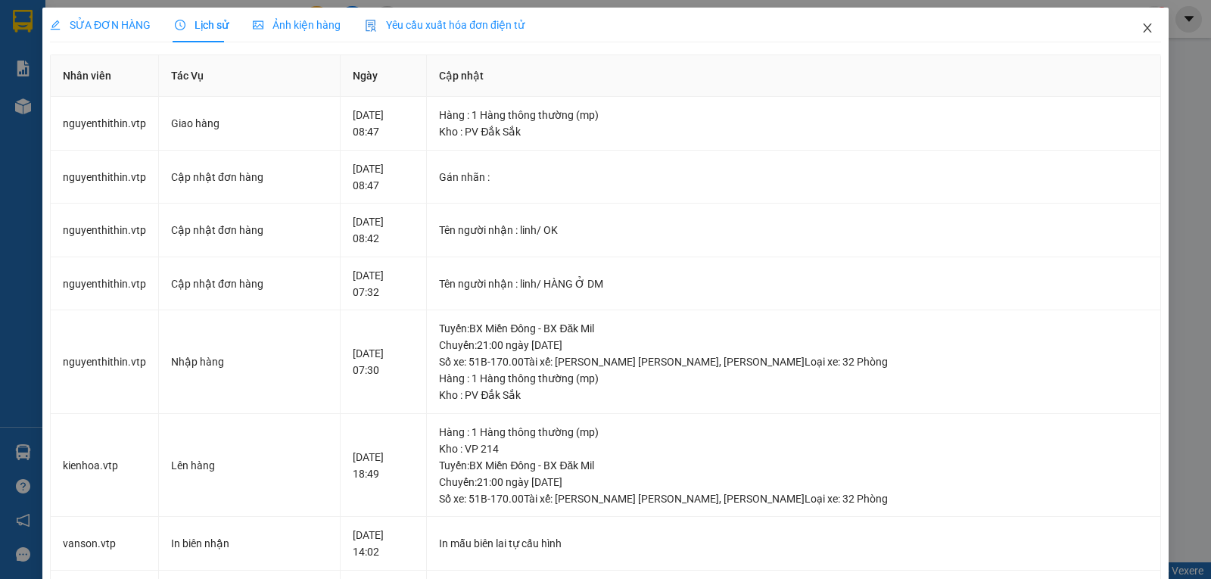
click at [1141, 28] on icon "close" at bounding box center [1147, 28] width 12 height 12
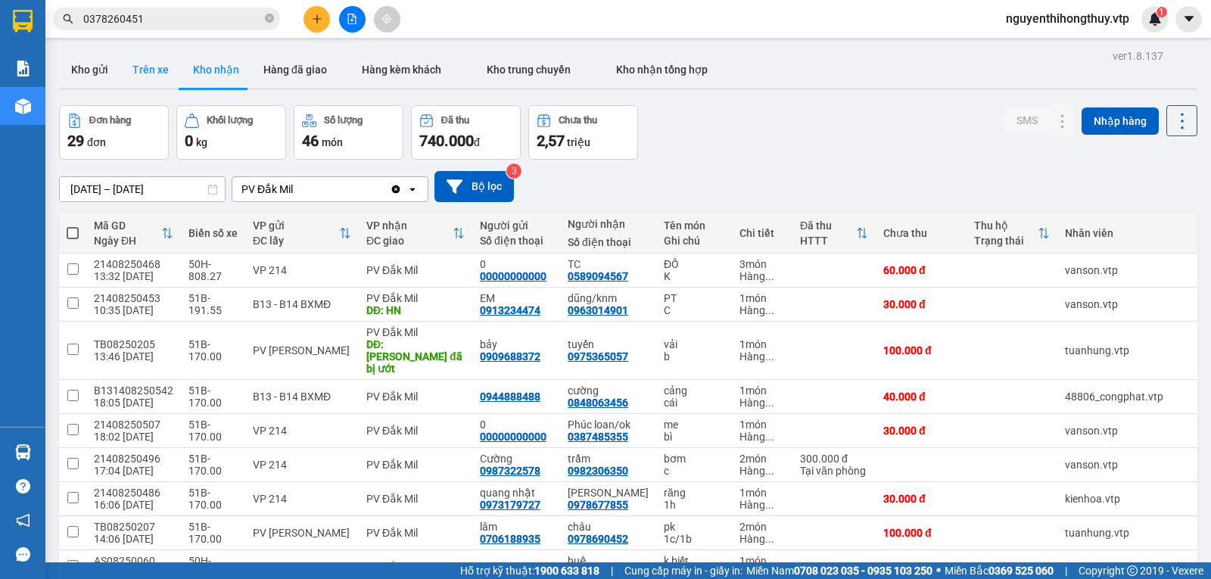
click at [164, 71] on button "Trên xe" at bounding box center [150, 69] width 61 height 36
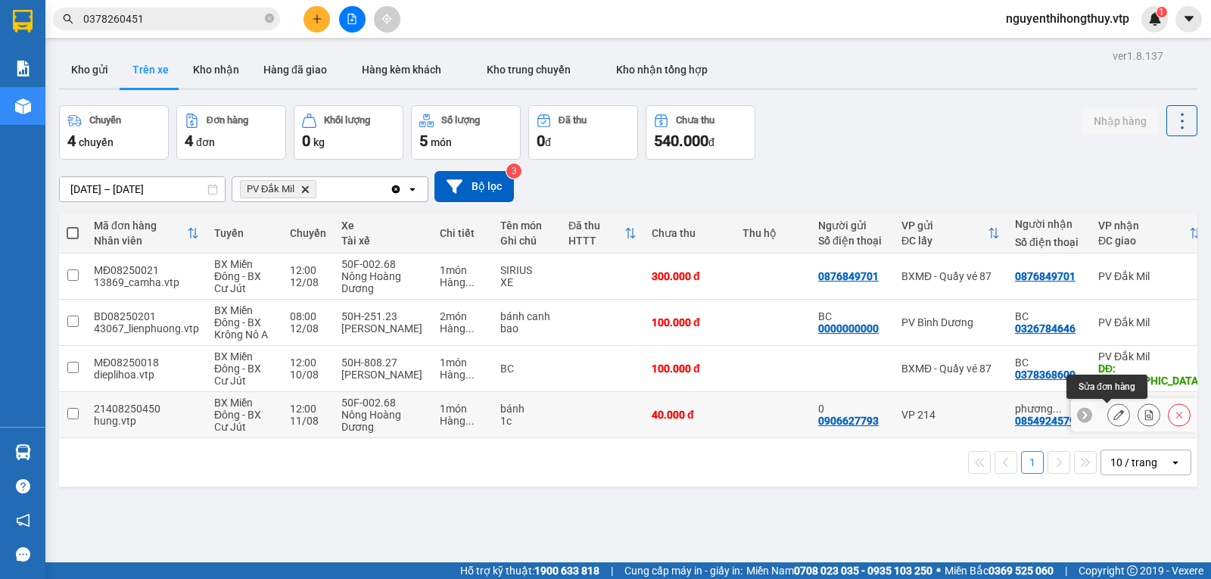
click at [1113, 415] on icon at bounding box center [1118, 414] width 11 height 11
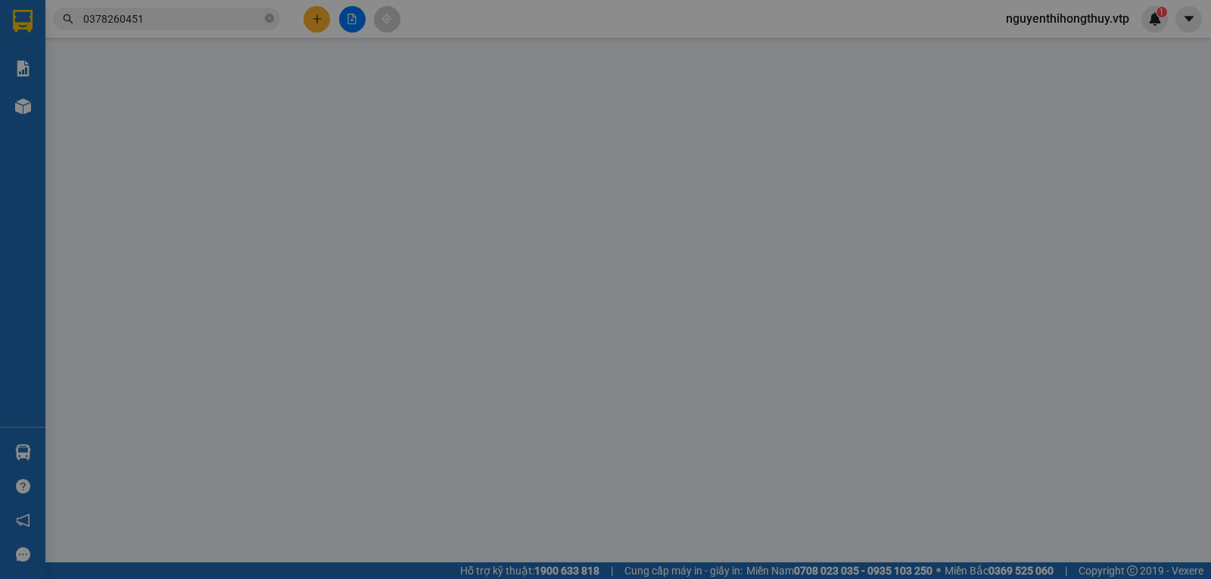
type input "0906627793"
type input "0"
type input "0854924579"
type input "phương nguyễn"
type input "k bao hư hỏng"
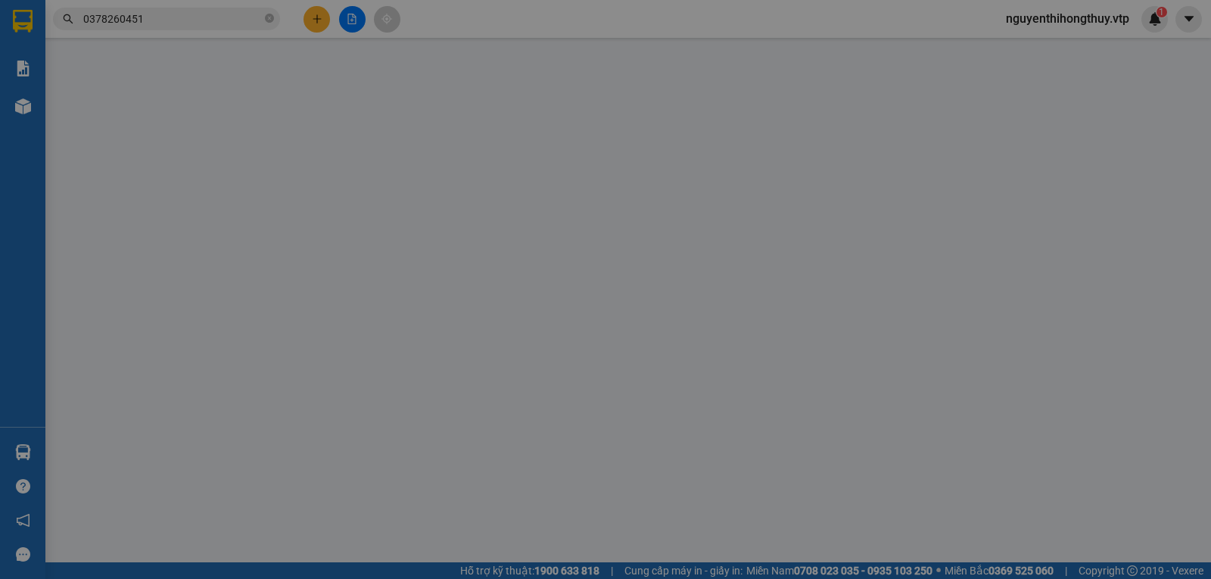
type input "40.000"
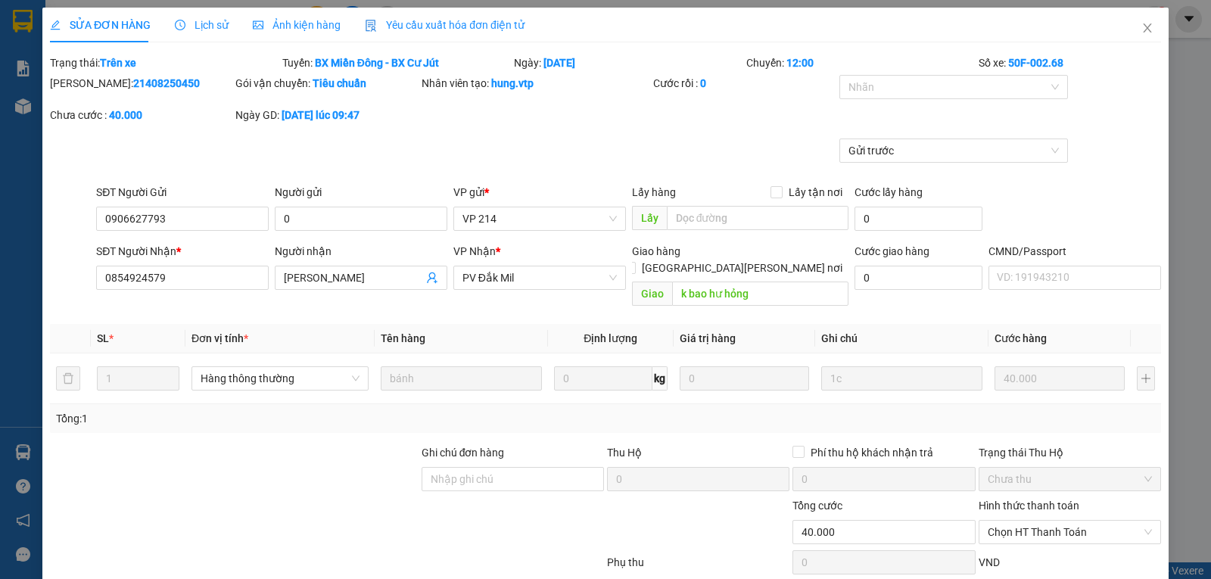
type input "2.000"
click at [1143, 26] on icon "close" at bounding box center [1147, 27] width 8 height 9
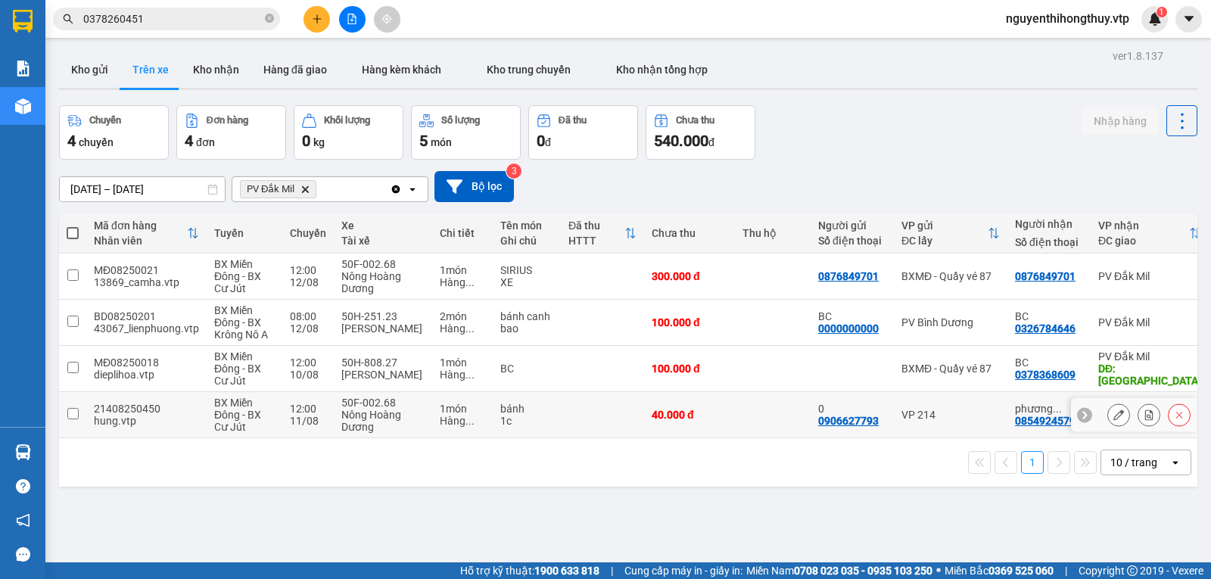
click at [72, 412] on input "checkbox" at bounding box center [72, 413] width 11 height 11
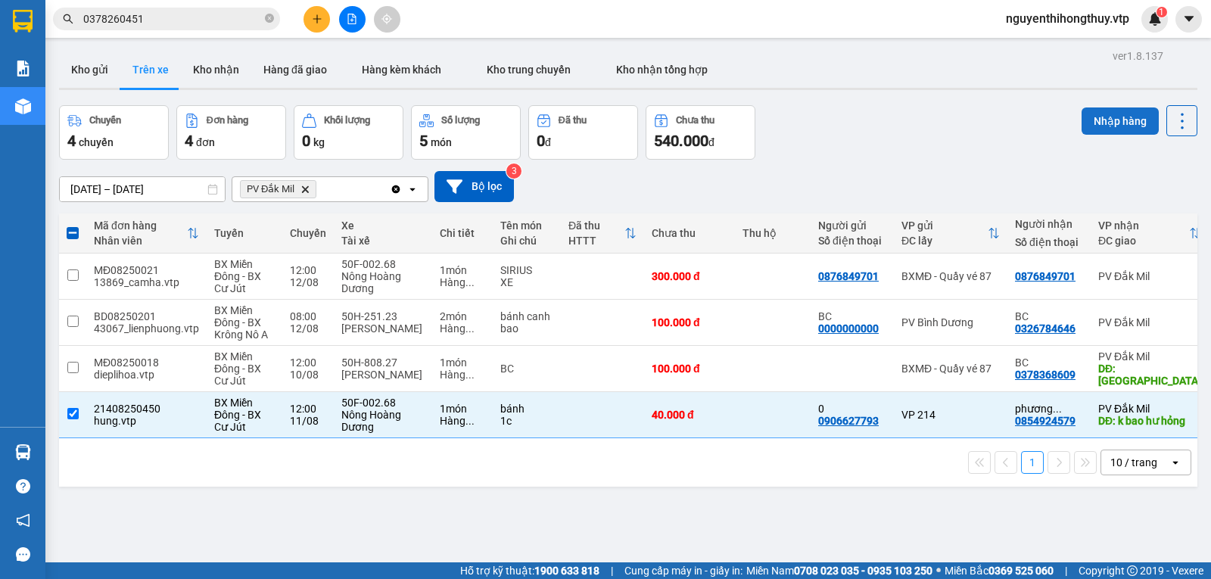
click at [1102, 113] on button "Nhập hàng" at bounding box center [1119, 120] width 77 height 27
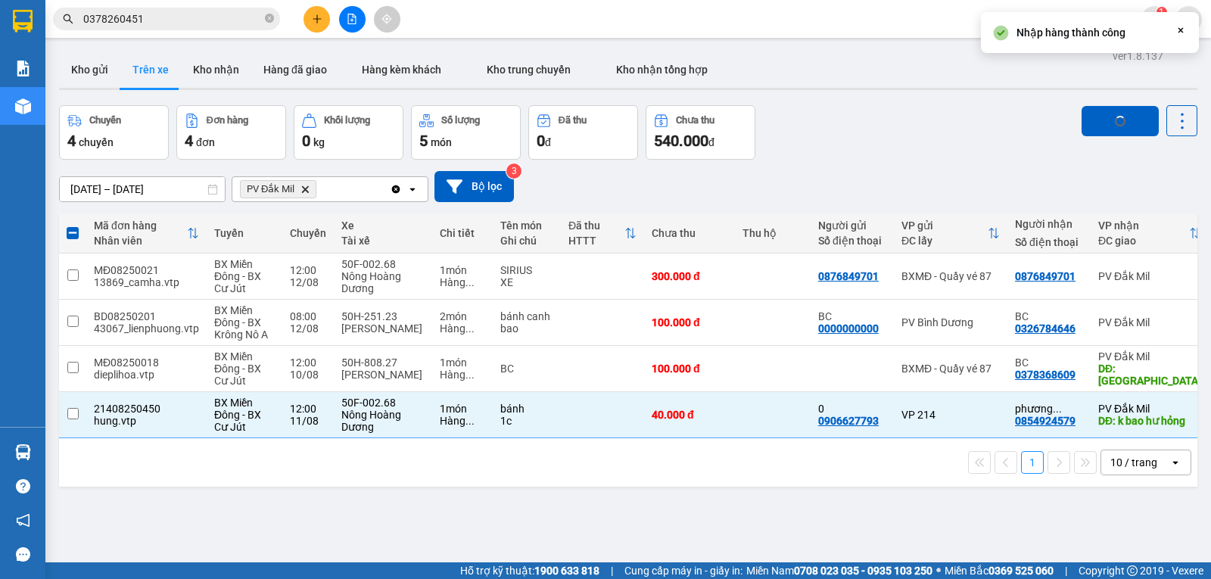
checkbox input "false"
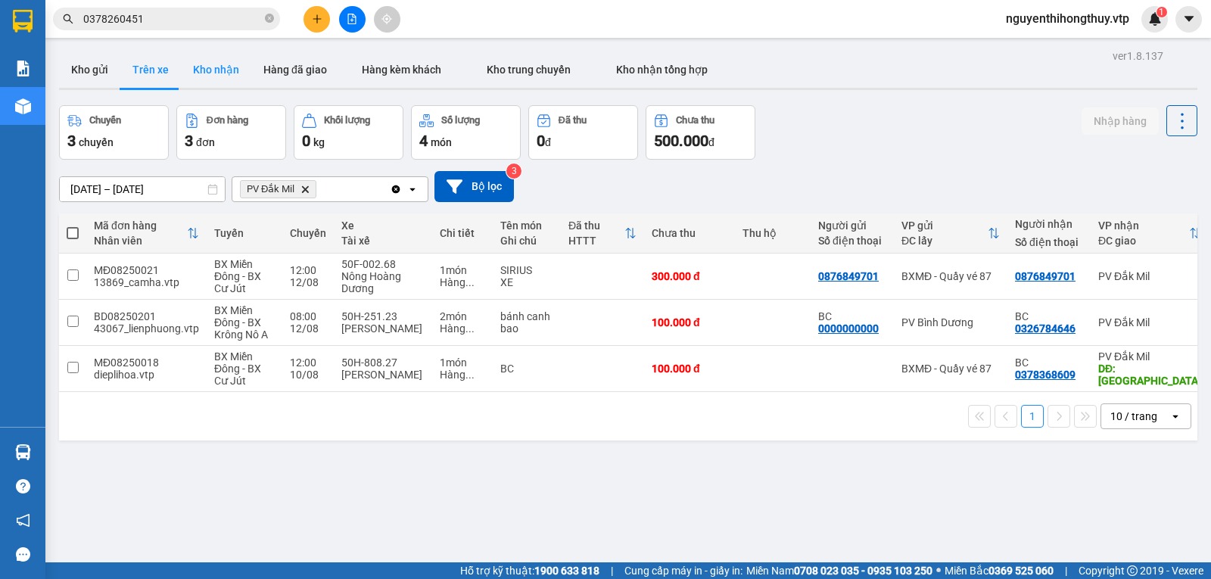
click at [211, 72] on button "Kho nhận" at bounding box center [216, 69] width 70 height 36
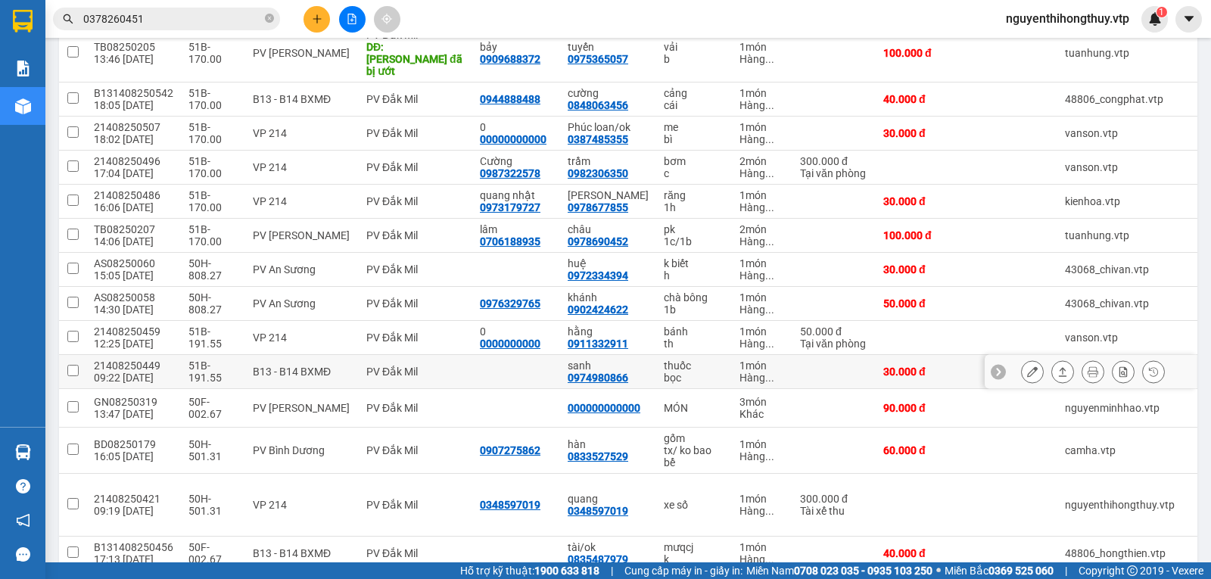
scroll to position [104, 0]
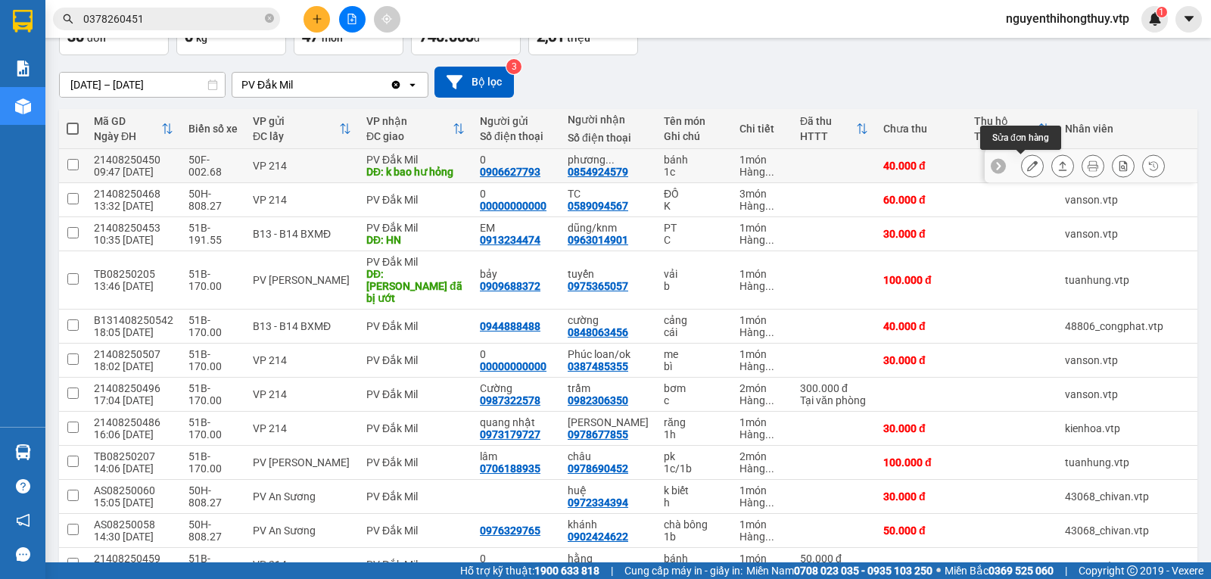
click at [1027, 168] on icon at bounding box center [1032, 165] width 11 height 11
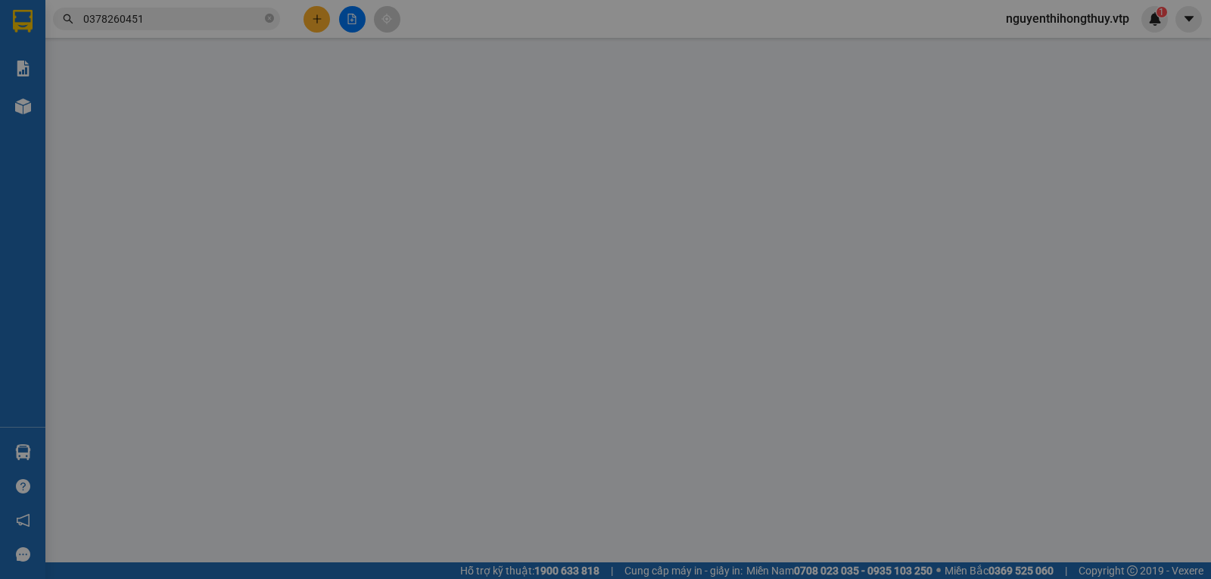
type input "0906627793"
type input "0"
type input "0854924579"
type input "phương nguyễn"
type input "k bao hư hỏng"
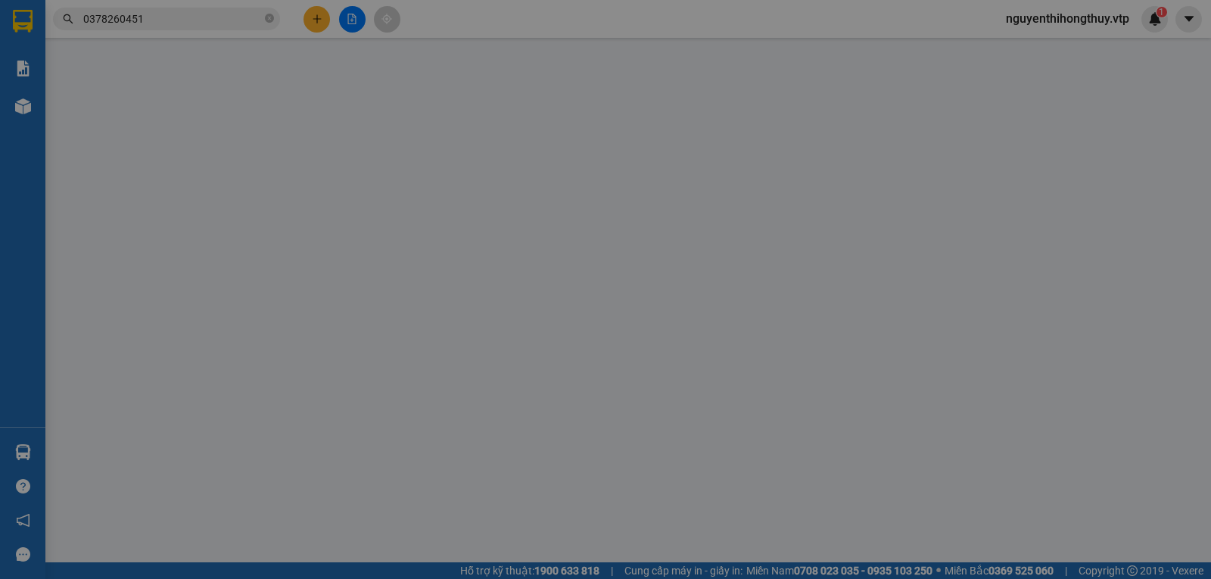
type input "40.000"
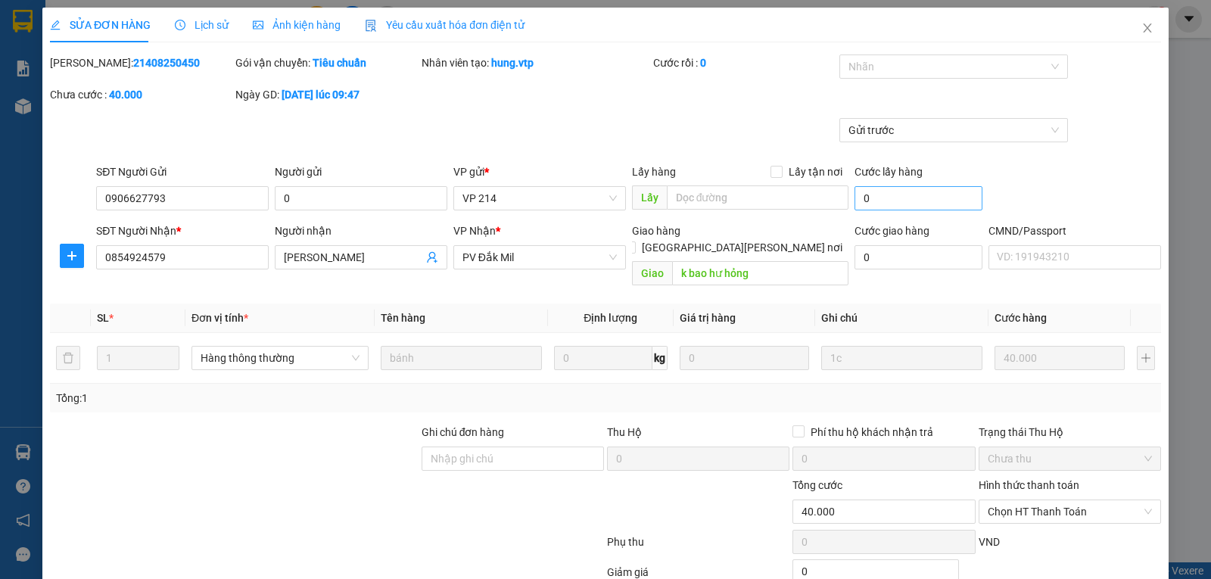
type input "2.000"
click at [937, 68] on div at bounding box center [946, 67] width 207 height 18
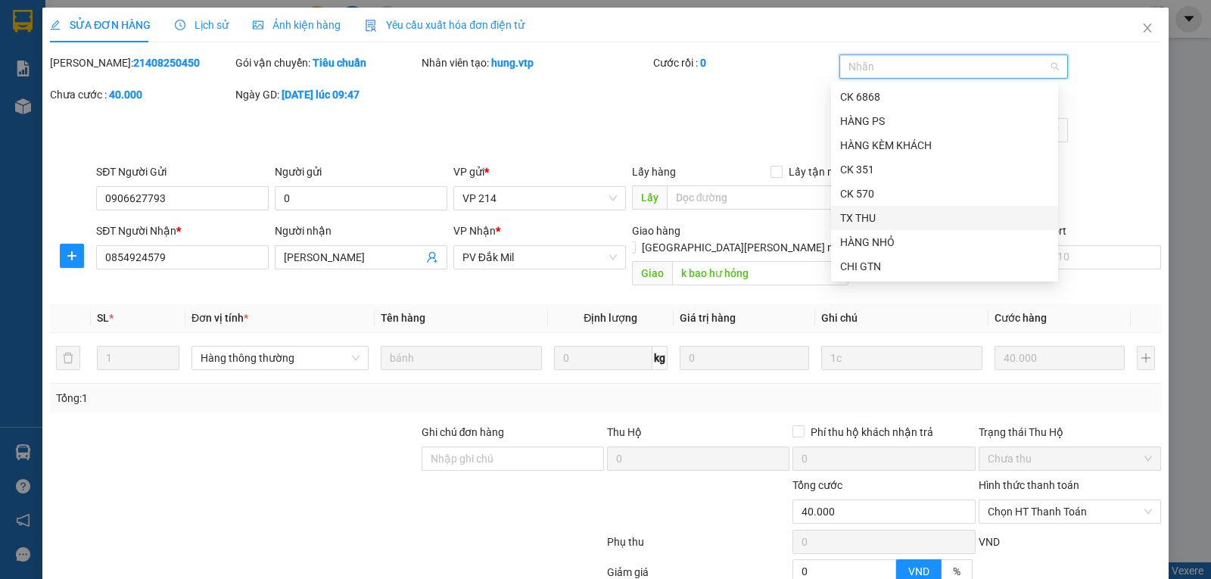
click at [872, 214] on div "TX THU" at bounding box center [944, 218] width 209 height 17
click at [673, 113] on div "Mã ĐH: 21408250450 Gói vận chuyển: Tiêu chuẩn Nhân viên tạo: hung.vtp Cước rồi …" at bounding box center [605, 86] width 1114 height 64
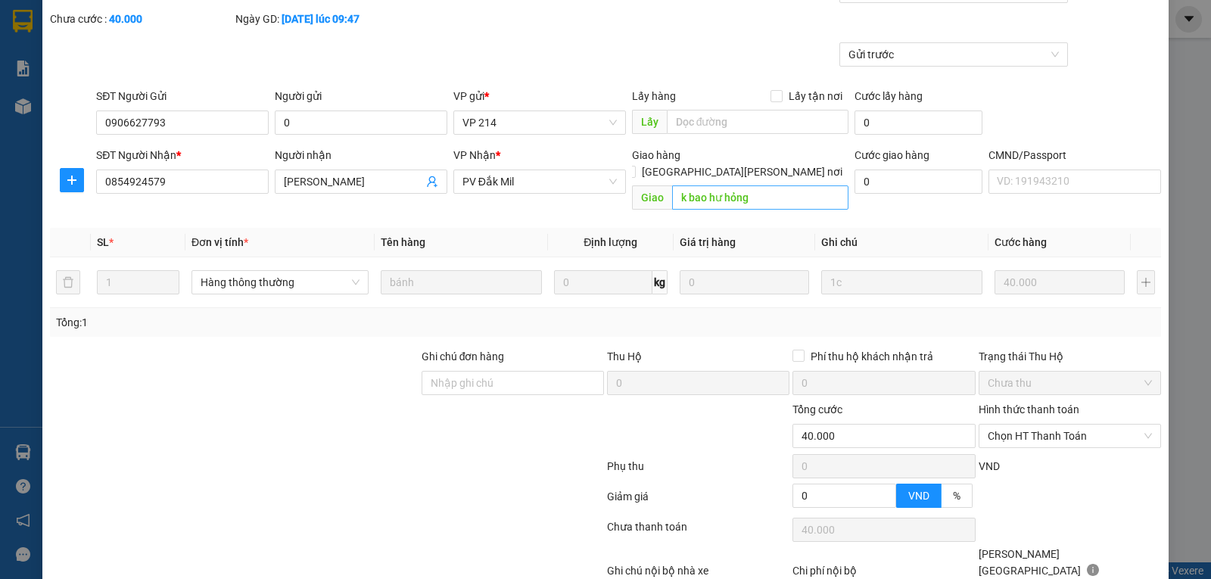
scroll to position [138, 0]
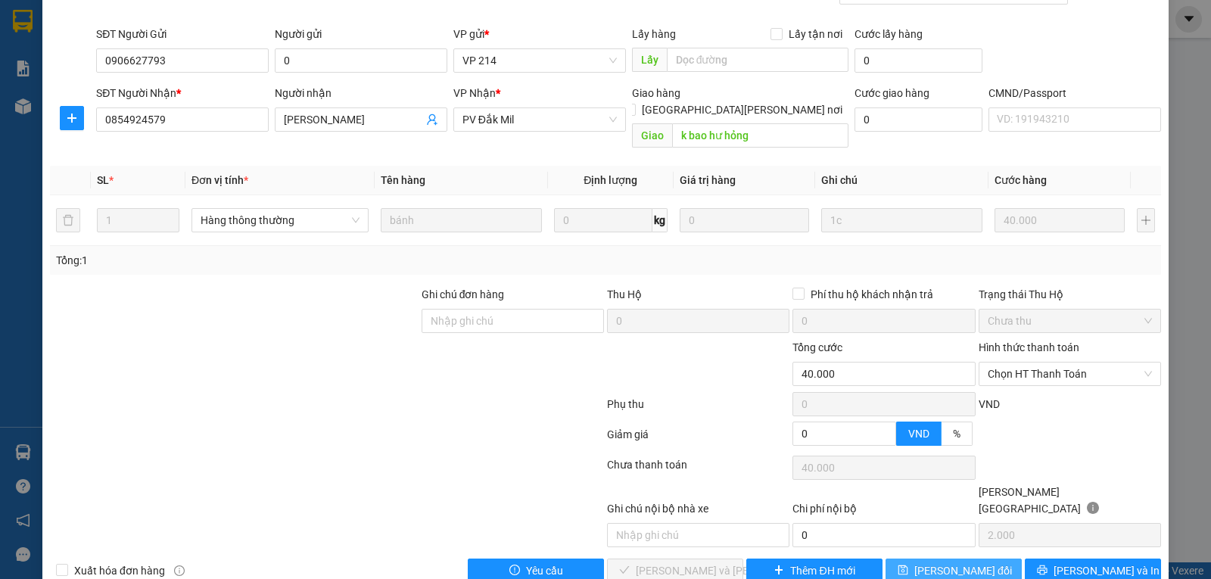
click at [929, 562] on span "[PERSON_NAME] đổi" at bounding box center [963, 570] width 98 height 17
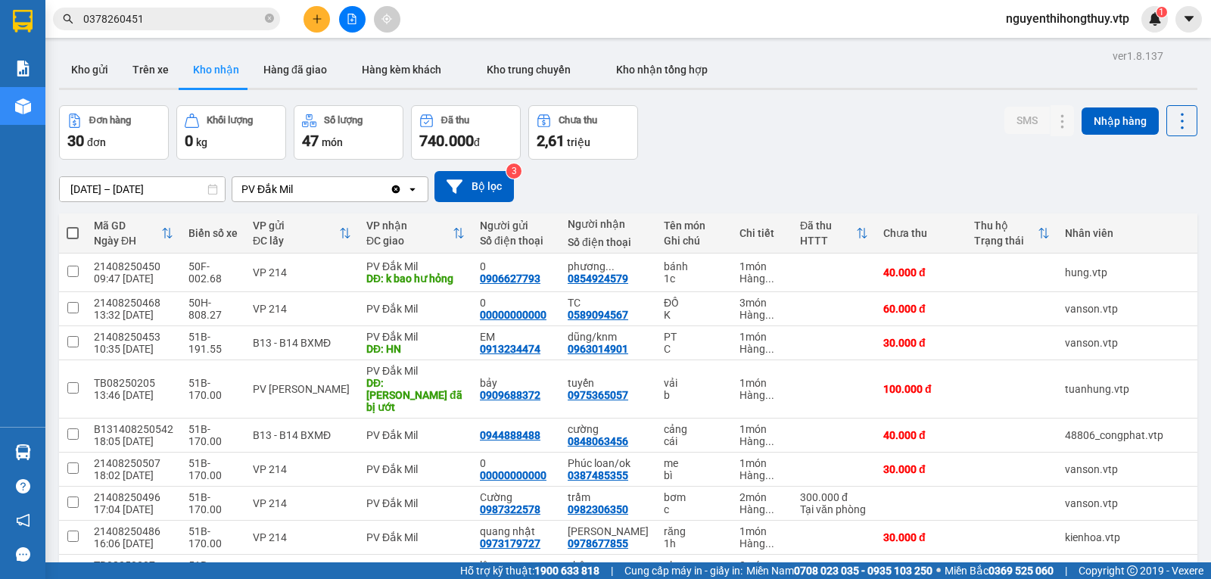
click at [160, 11] on input "0378260451" at bounding box center [172, 19] width 179 height 17
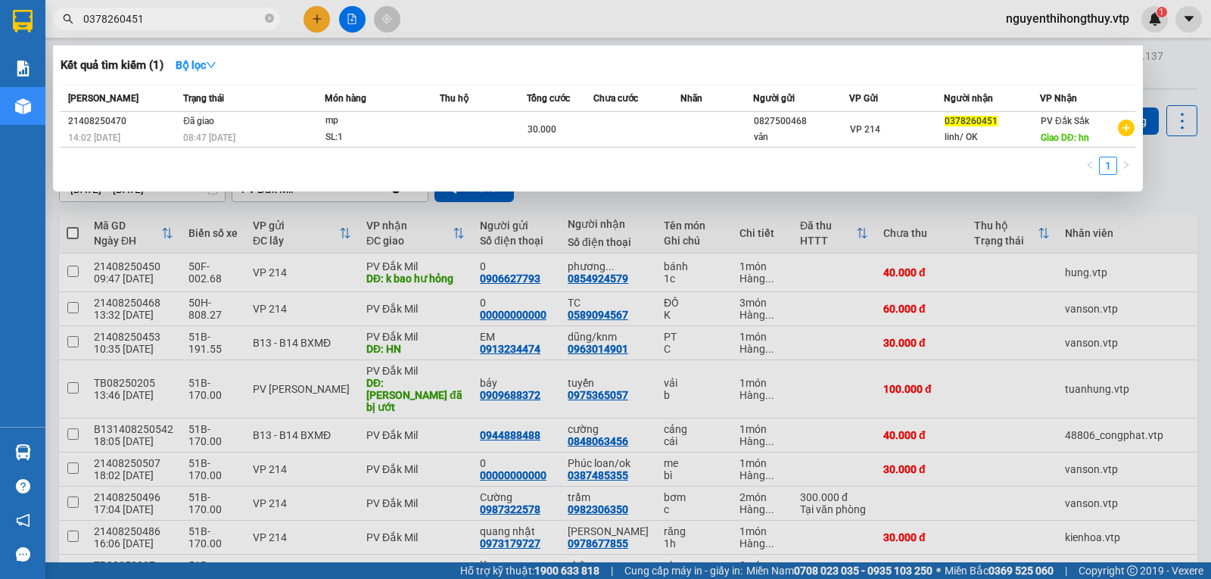
click at [160, 11] on input "0378260451" at bounding box center [172, 19] width 179 height 17
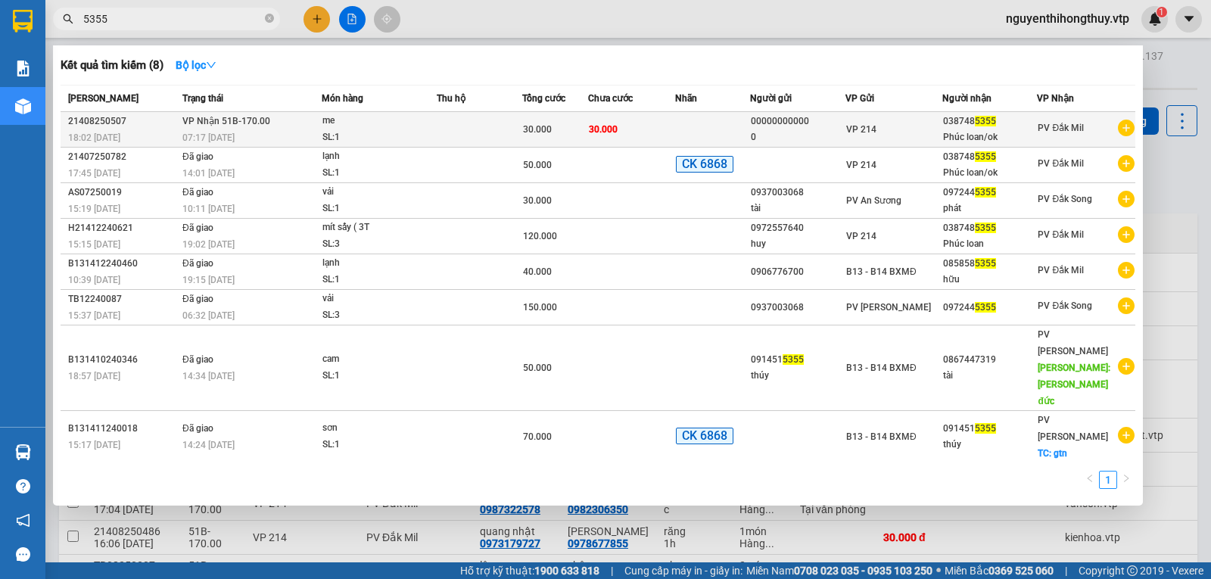
type input "5355"
click at [403, 129] on div "SL: 1" at bounding box center [378, 137] width 113 height 17
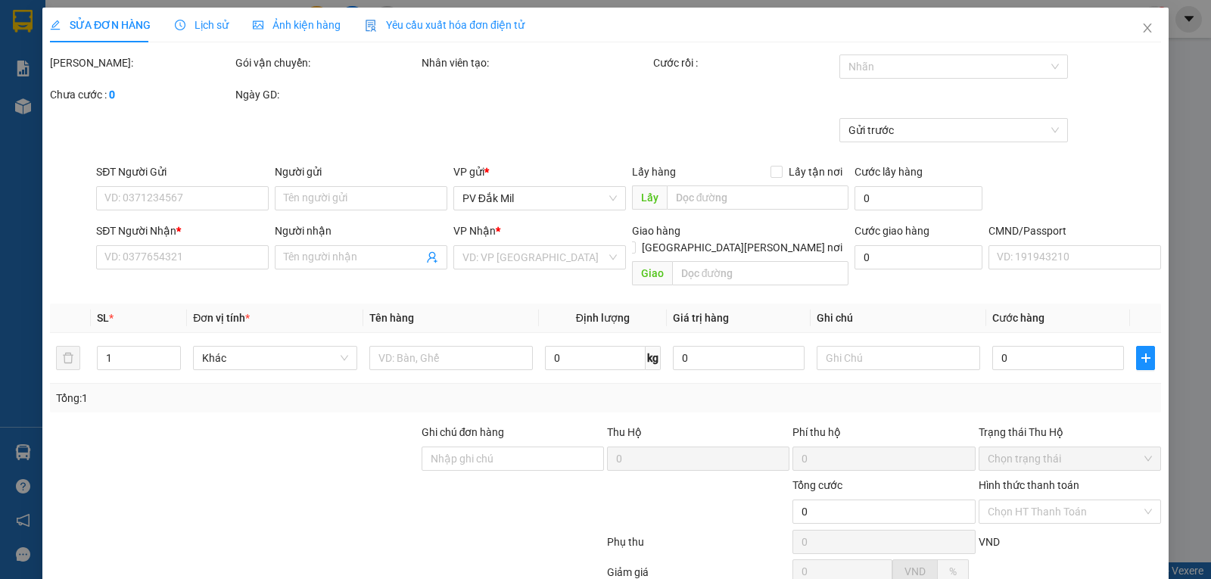
type input "1.500"
type input "00000000000"
type input "0"
type input "0387485355"
type input "Phúc loan/ok"
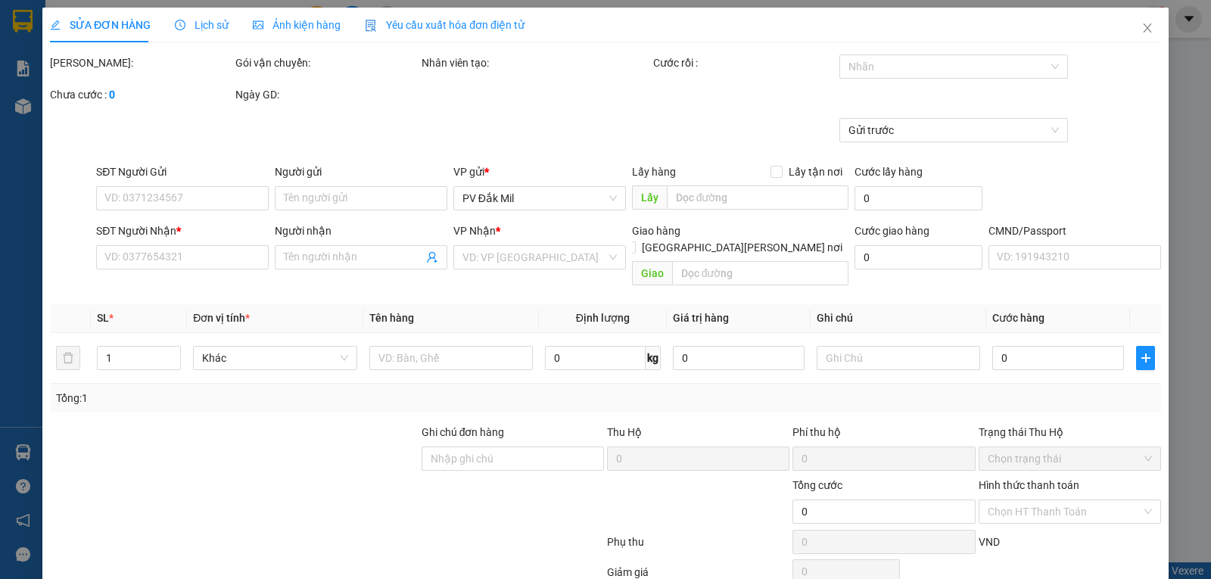
type input "30.000"
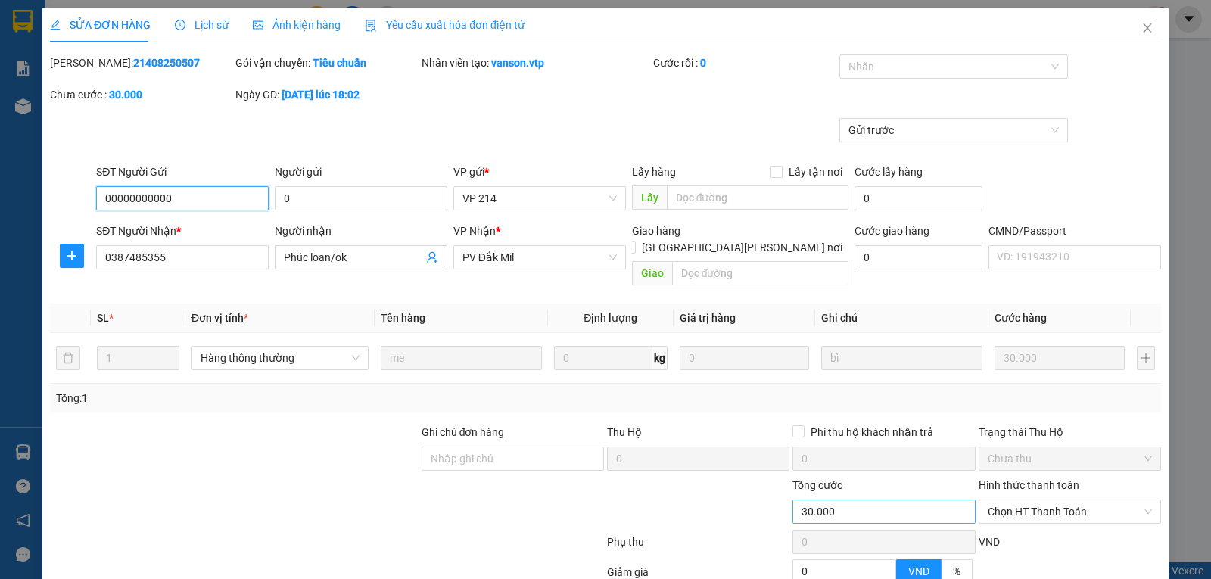
scroll to position [138, 0]
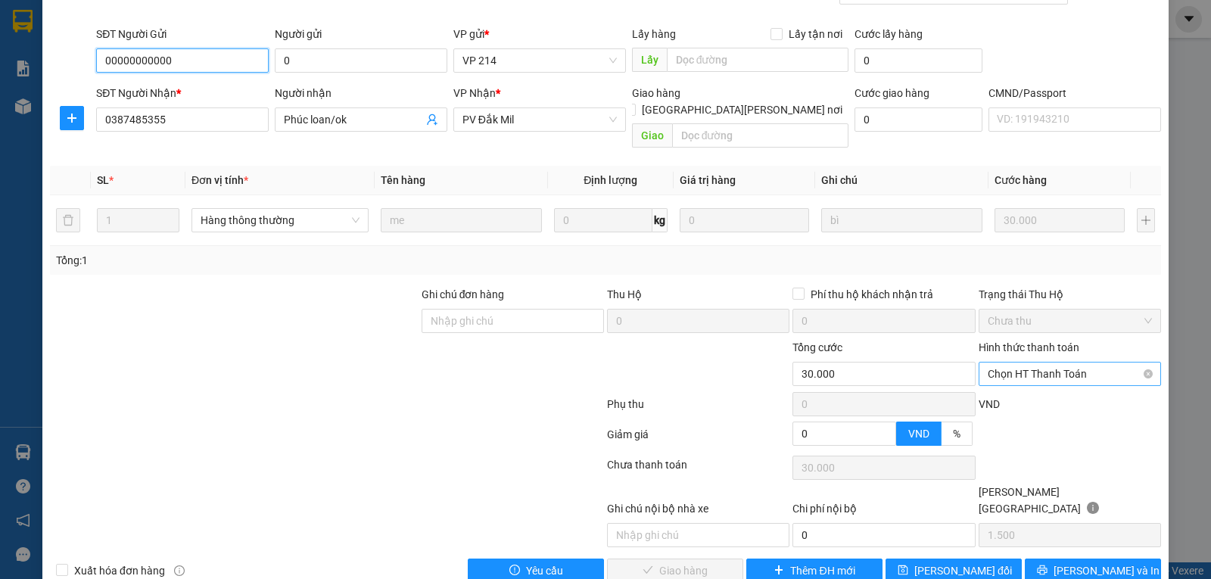
click at [1054, 362] on span "Chọn HT Thanh Toán" at bounding box center [1069, 373] width 164 height 23
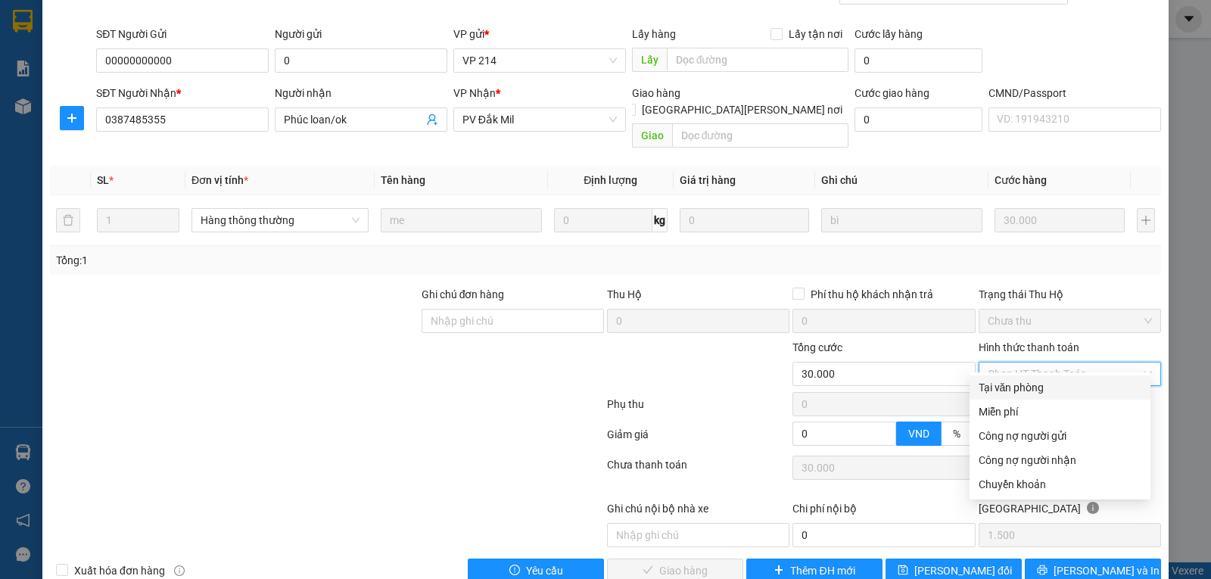
click at [1026, 389] on div "Tại văn phòng" at bounding box center [1059, 387] width 163 height 17
type input "0"
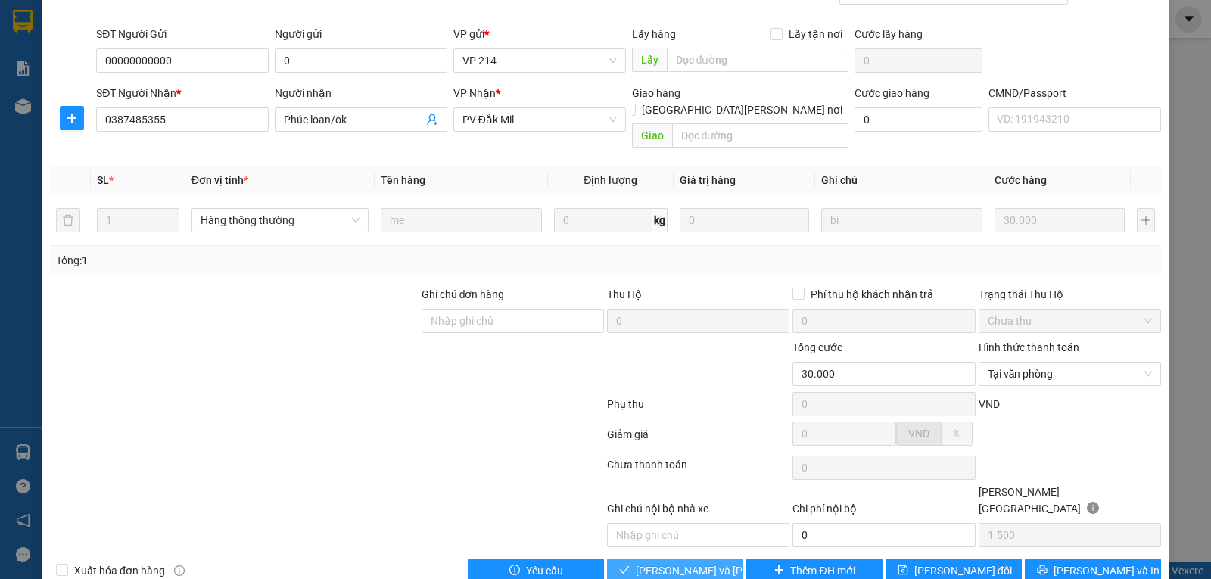
click at [655, 562] on span "[PERSON_NAME] và [PERSON_NAME] hàng" at bounding box center [738, 570] width 204 height 17
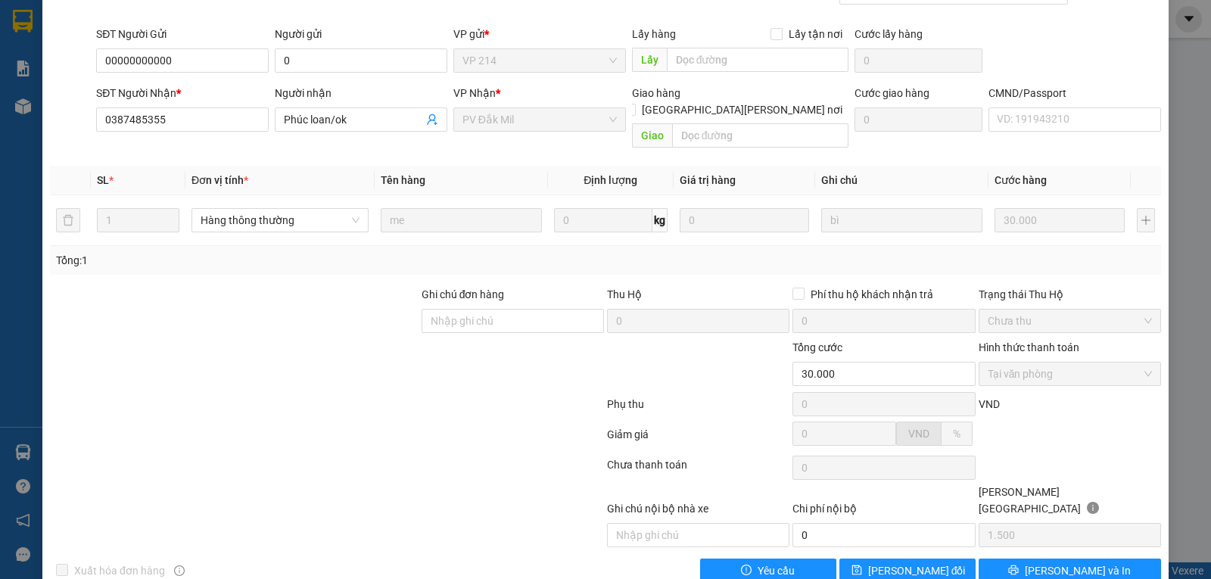
scroll to position [0, 0]
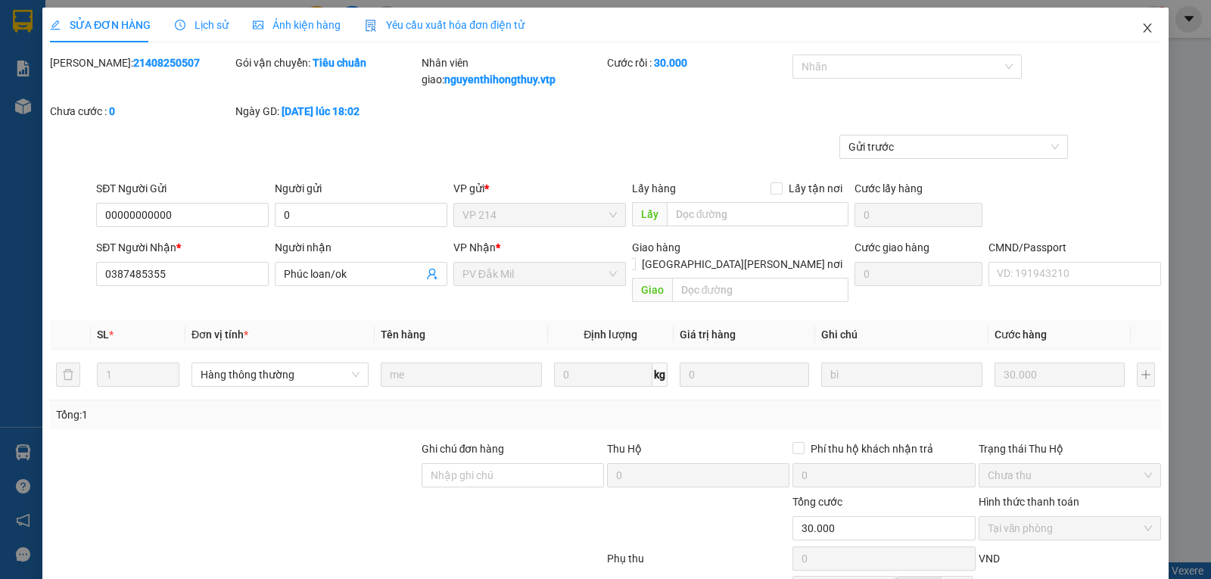
click at [1143, 27] on icon "close" at bounding box center [1147, 27] width 8 height 9
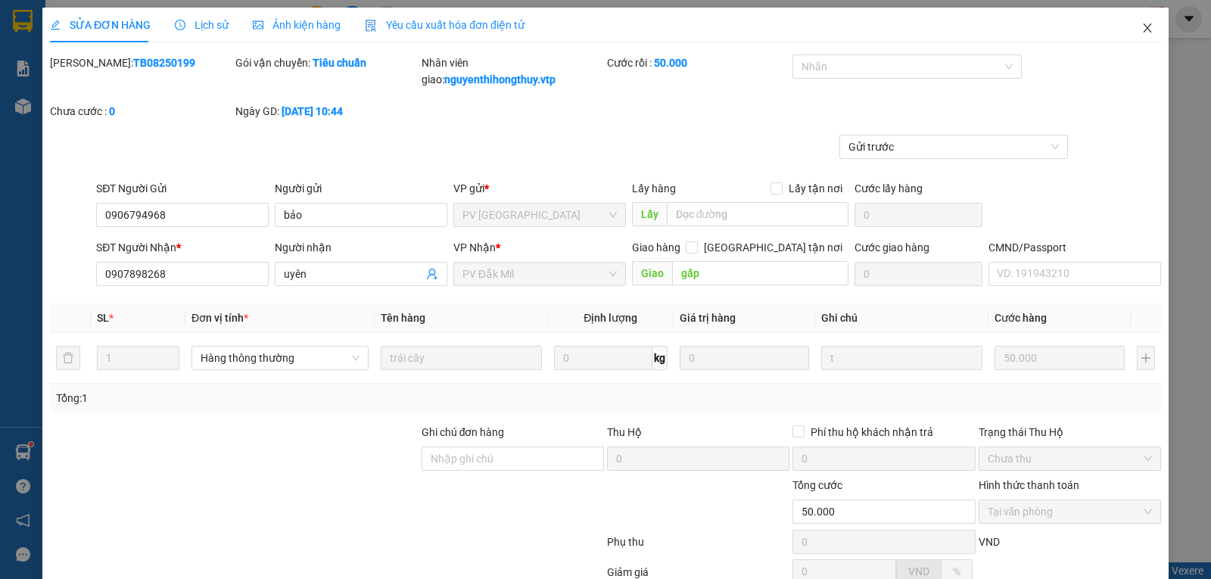
click at [1143, 28] on icon "close" at bounding box center [1147, 27] width 8 height 9
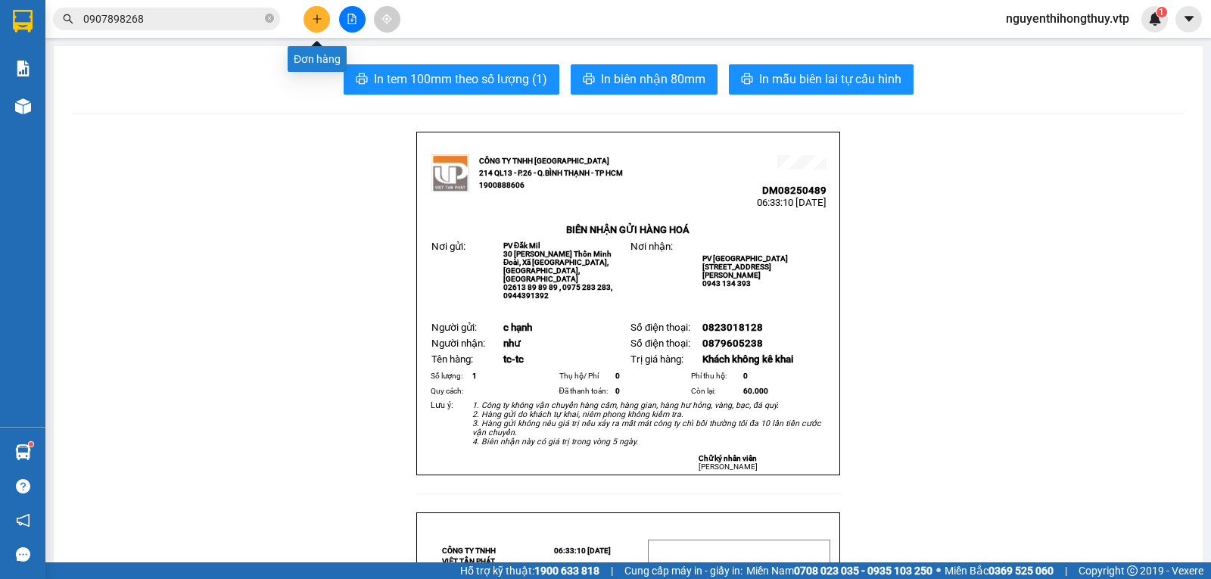
click at [317, 20] on icon "plus" at bounding box center [316, 18] width 1 height 8
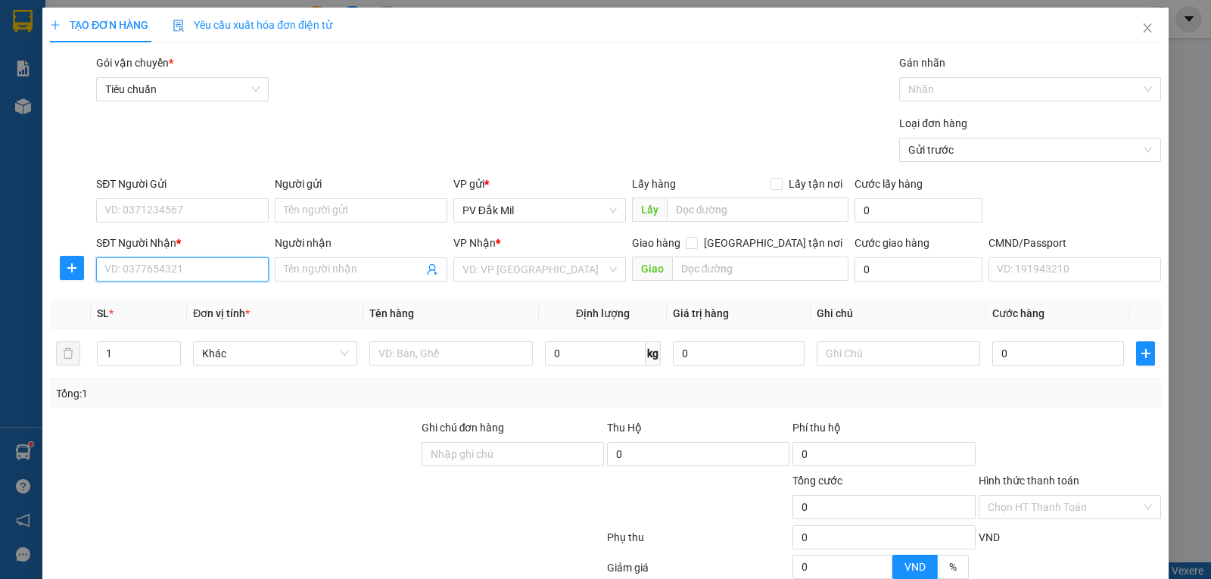
click at [188, 269] on input "SĐT Người Nhận *" at bounding box center [182, 269] width 173 height 24
paste input "0974041102"
type input "0974041102"
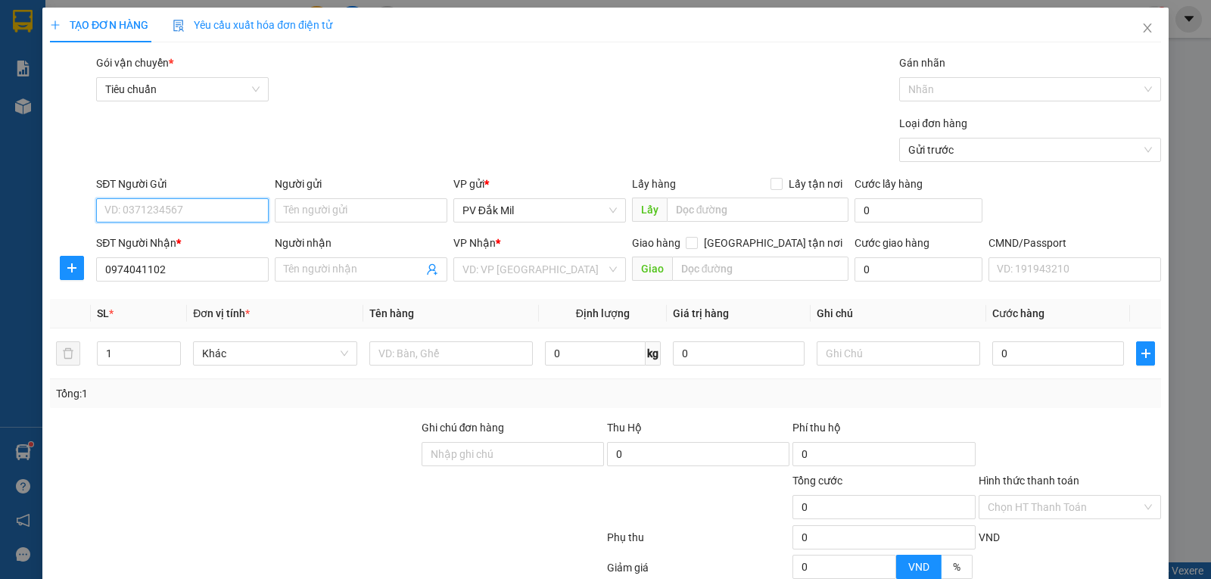
click at [184, 209] on input "SĐT Người Gửi" at bounding box center [182, 210] width 173 height 24
paste input "0975770471"
type input "0975770471"
click at [334, 205] on input "Người gửi" at bounding box center [361, 210] width 173 height 24
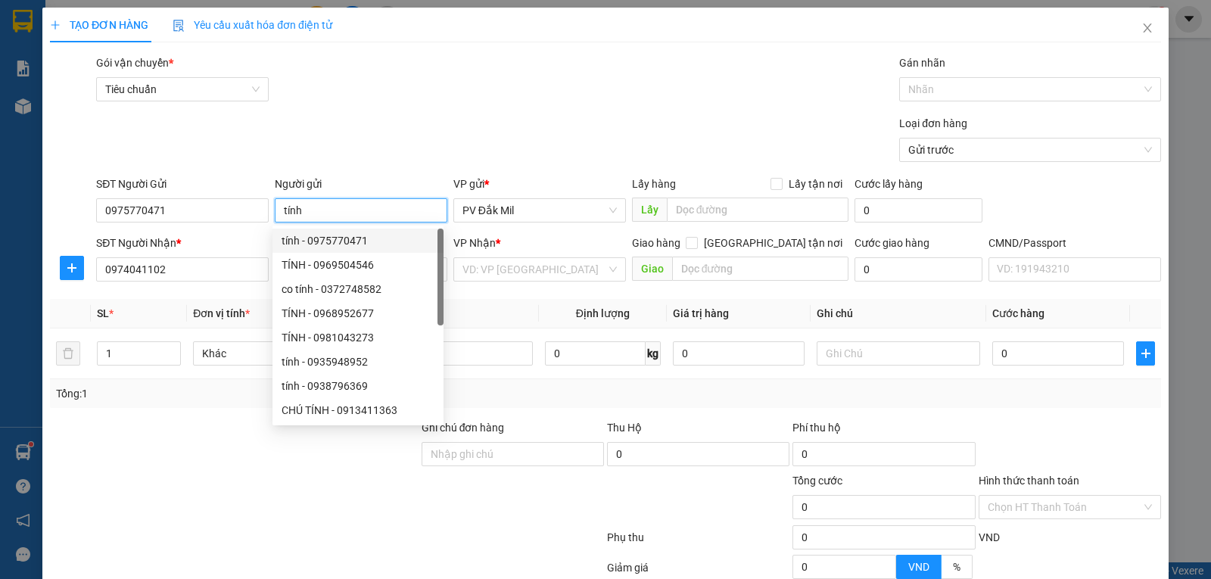
type input "tính"
click at [483, 149] on div "Loại đơn hàng Gửi trước" at bounding box center [628, 141] width 1071 height 53
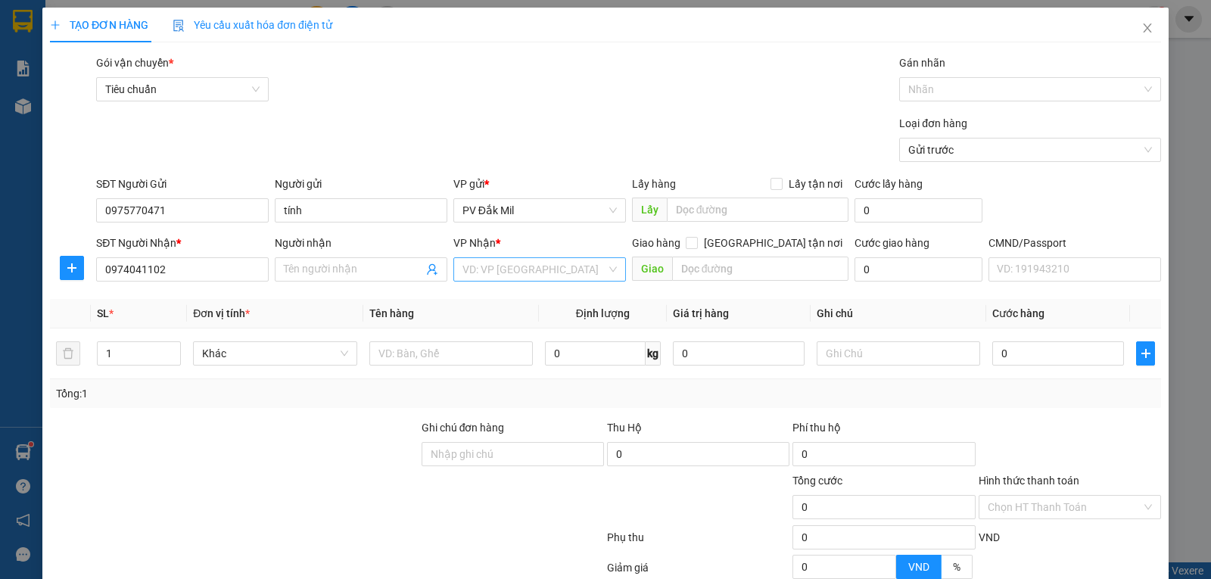
click at [518, 272] on input "search" at bounding box center [534, 269] width 144 height 23
type input "21"
click at [483, 300] on div "VP 214" at bounding box center [534, 299] width 153 height 17
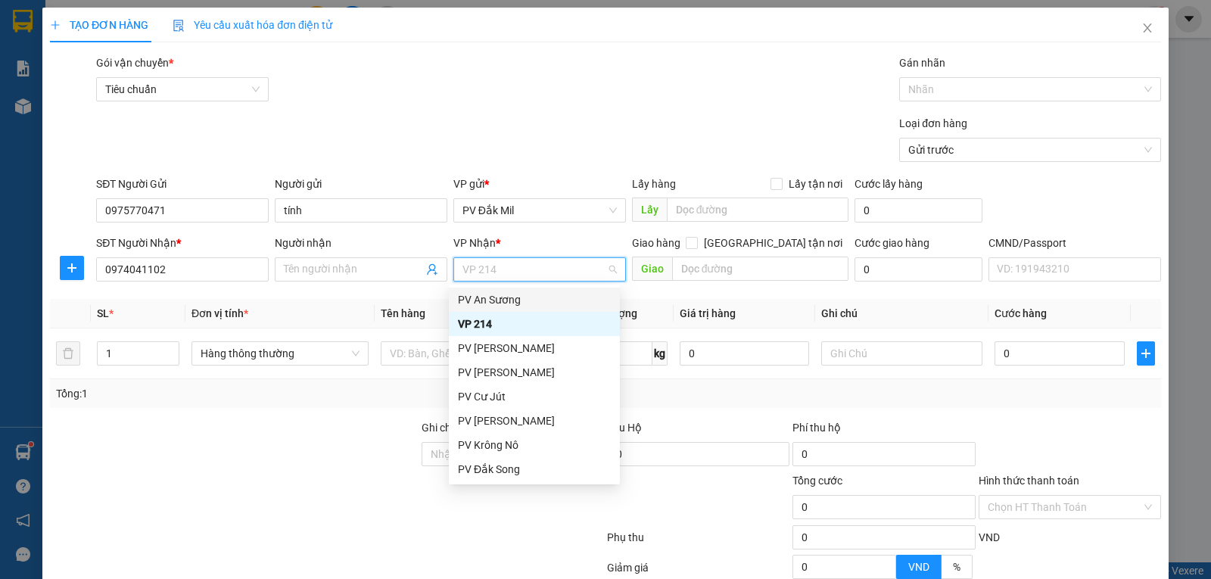
click at [511, 297] on div "PV An Sương" at bounding box center [534, 299] width 153 height 17
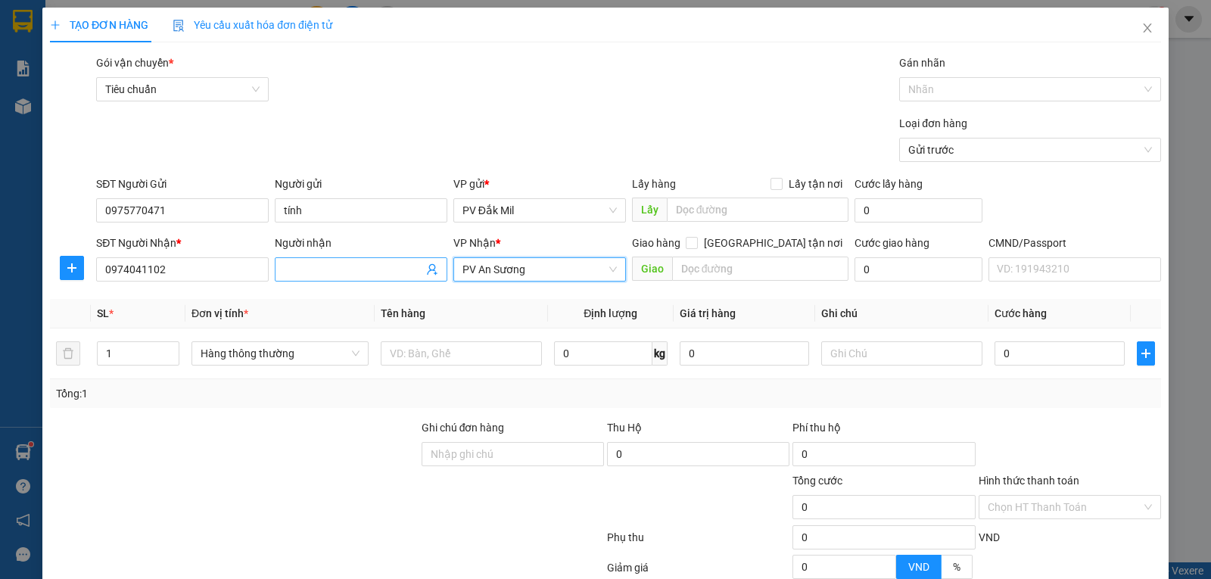
click at [378, 265] on input "Người nhận" at bounding box center [353, 269] width 139 height 17
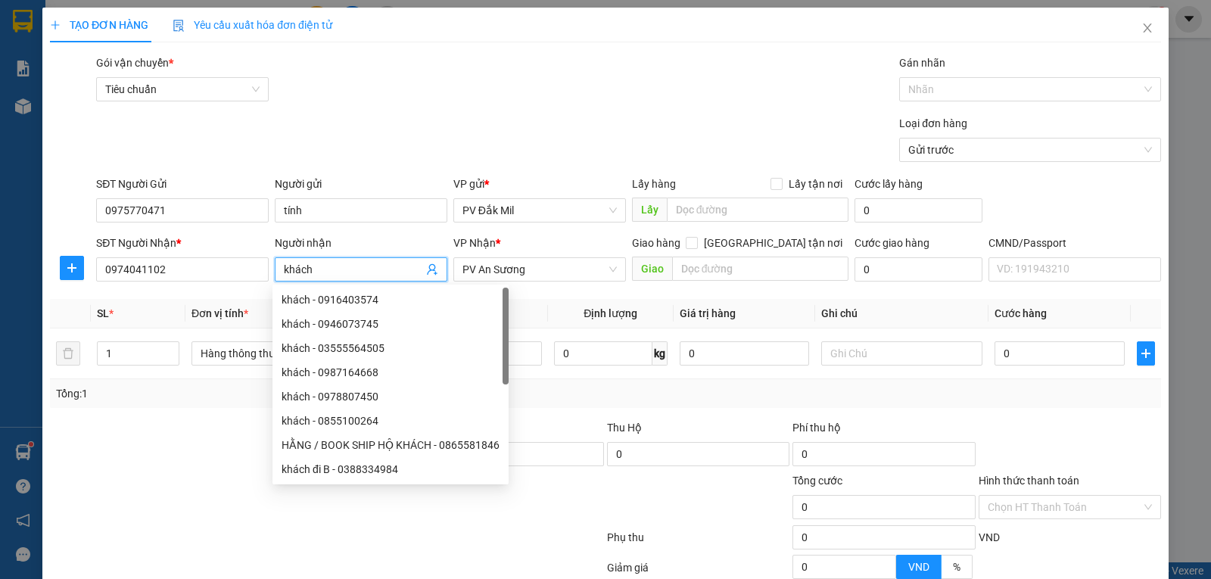
type input "khách"
click at [611, 164] on div "Loại đơn hàng Gửi trước" at bounding box center [628, 141] width 1071 height 53
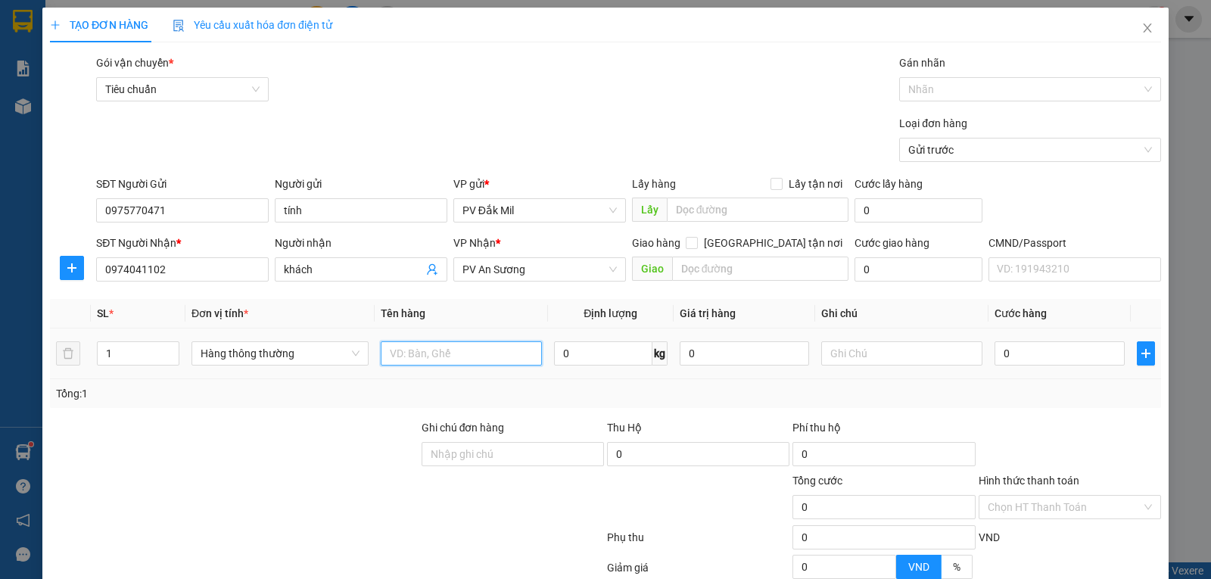
drag, startPoint x: 443, startPoint y: 355, endPoint x: 407, endPoint y: 375, distance: 41.7
click at [441, 353] on input "text" at bounding box center [461, 353] width 161 height 24
paste input "08250059"
click at [525, 272] on span "PV An Sương" at bounding box center [539, 269] width 154 height 23
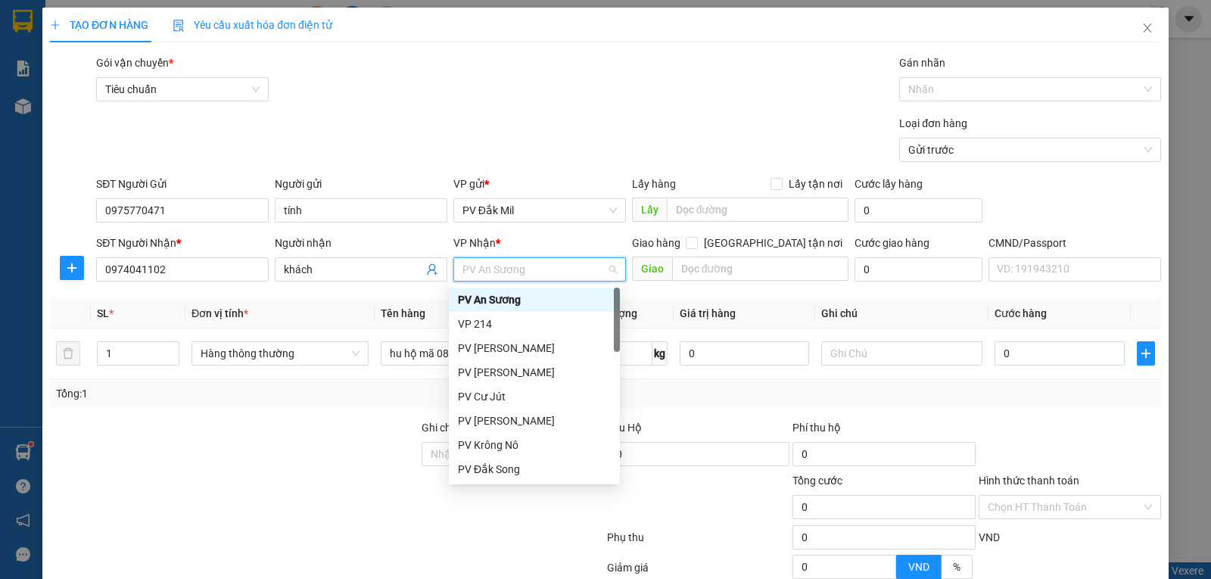
scroll to position [0, 0]
click at [484, 324] on div "VP 214" at bounding box center [534, 324] width 153 height 17
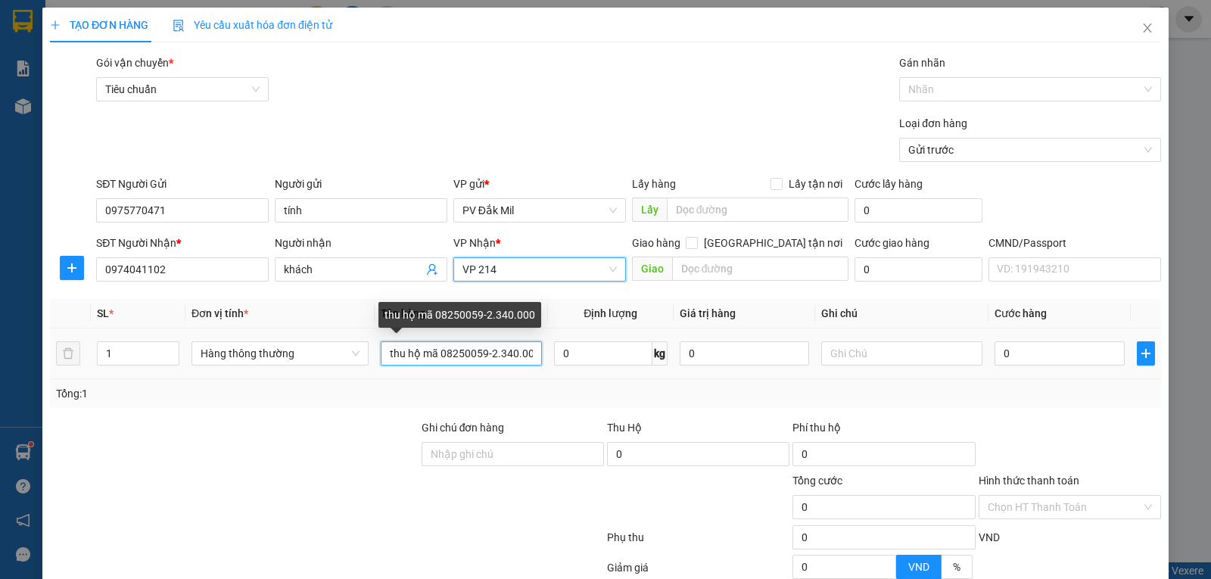
click at [437, 353] on input "thu hộ mã 08250059-2.340.000" at bounding box center [461, 353] width 161 height 24
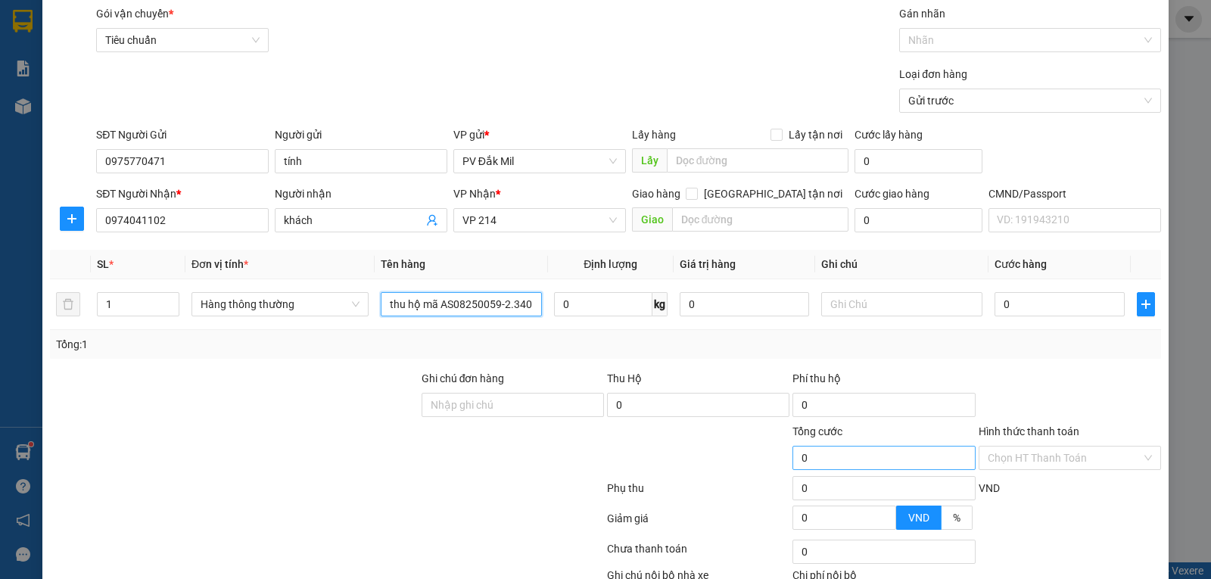
scroll to position [76, 0]
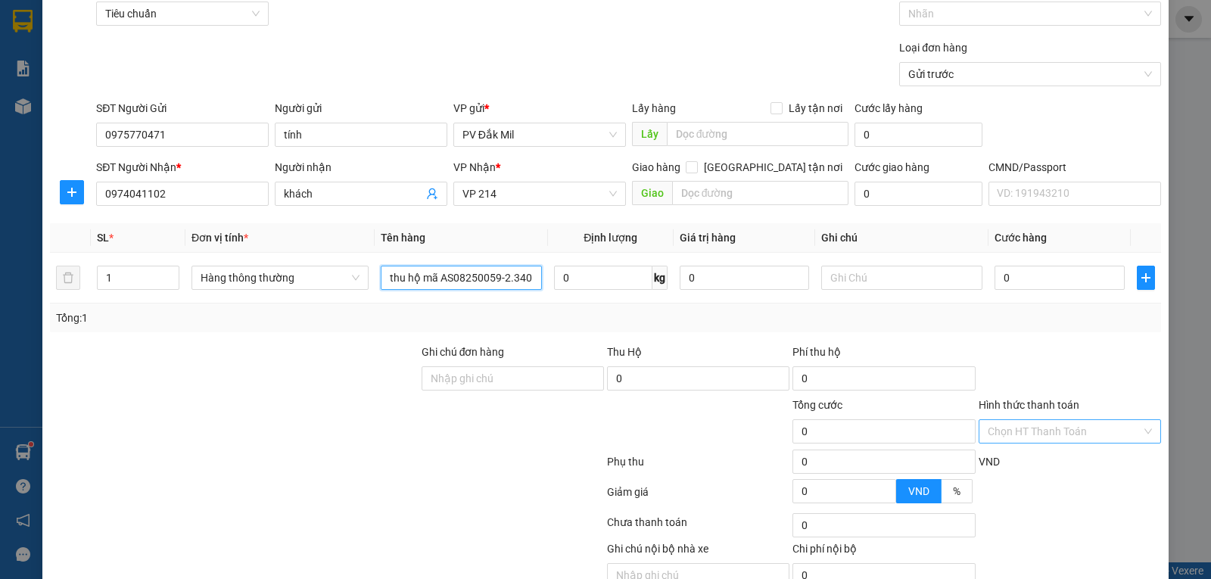
type input "thu hộ mã AS08250059-2.340.000"
click at [1018, 431] on input "Hình thức thanh toán" at bounding box center [1064, 431] width 154 height 23
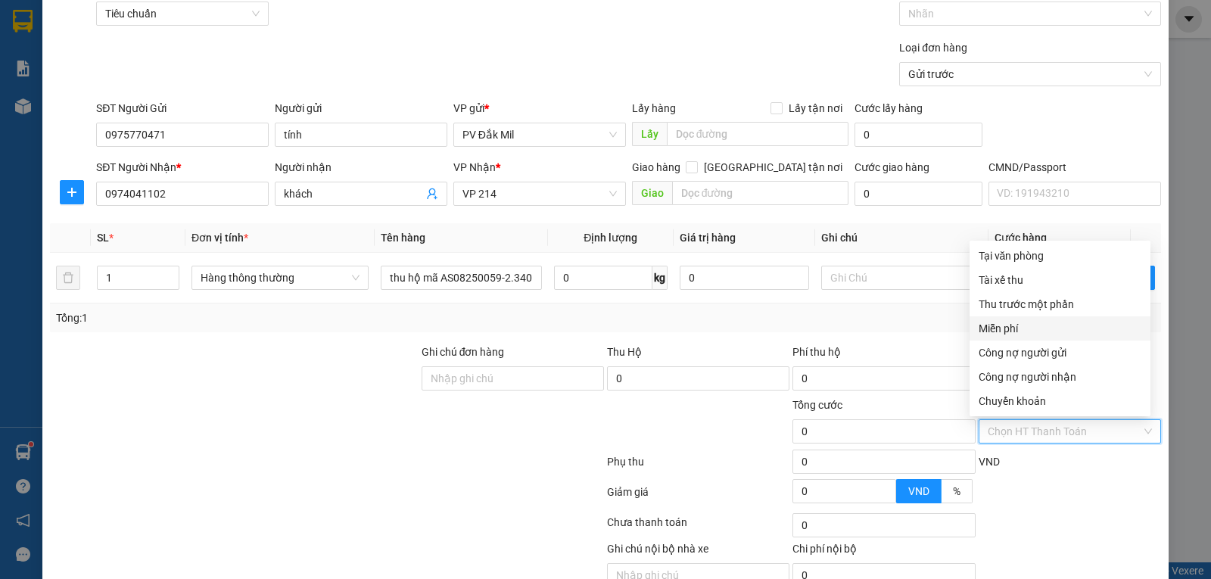
click at [1010, 324] on div "Miễn phí" at bounding box center [1059, 328] width 163 height 17
drag, startPoint x: 254, startPoint y: 405, endPoint x: 353, endPoint y: 426, distance: 101.4
click at [259, 405] on div at bounding box center [234, 422] width 372 height 53
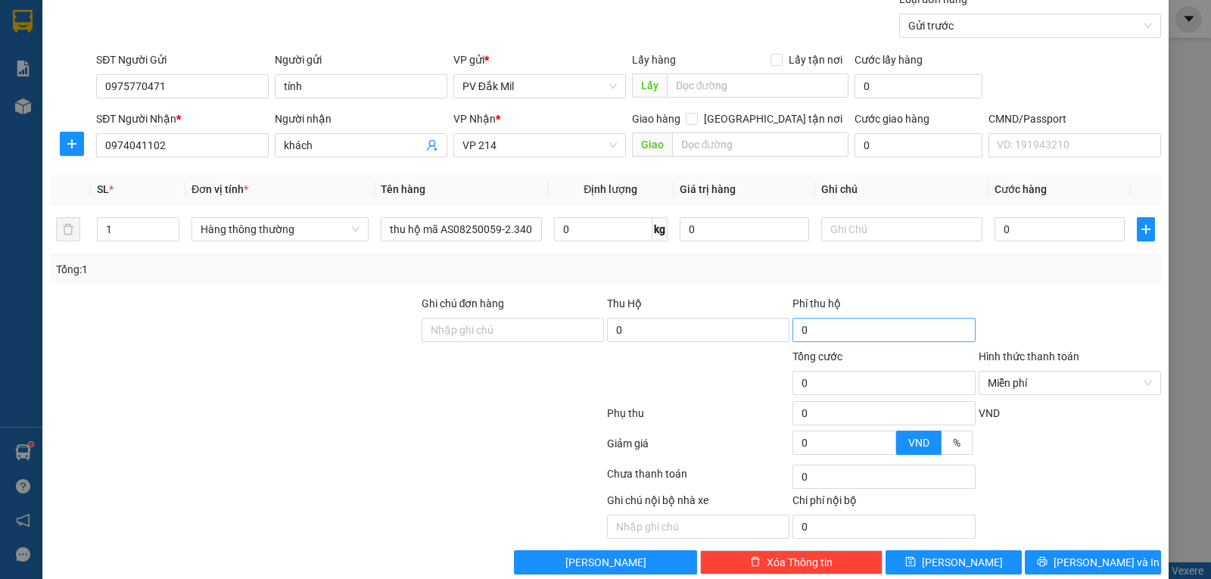
scroll to position [149, 0]
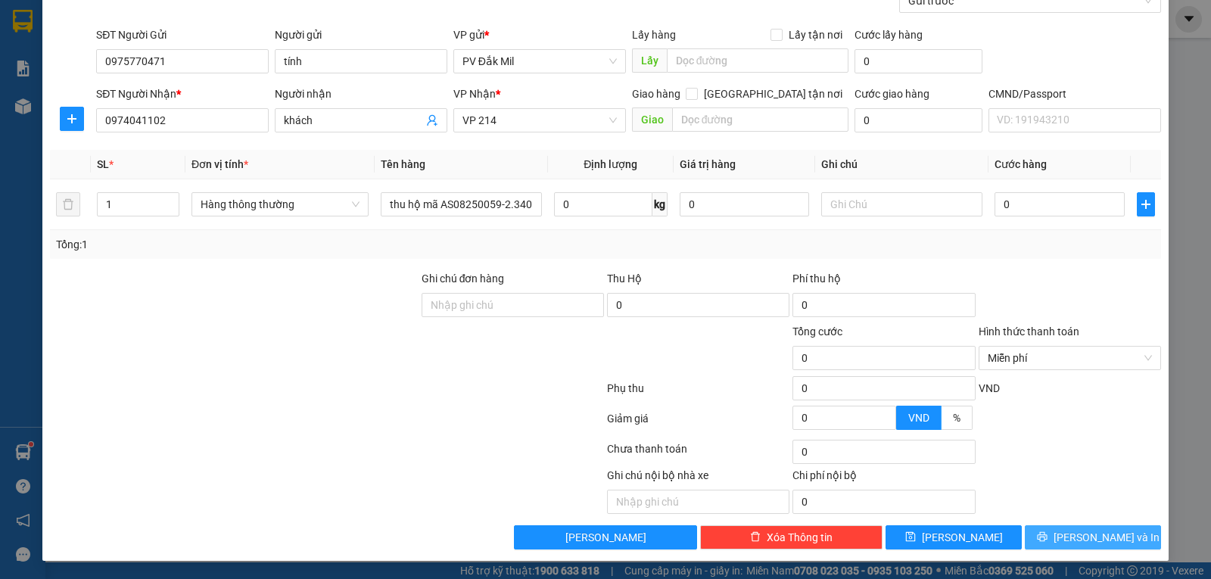
click at [1087, 536] on span "[PERSON_NAME] và In" at bounding box center [1106, 537] width 106 height 17
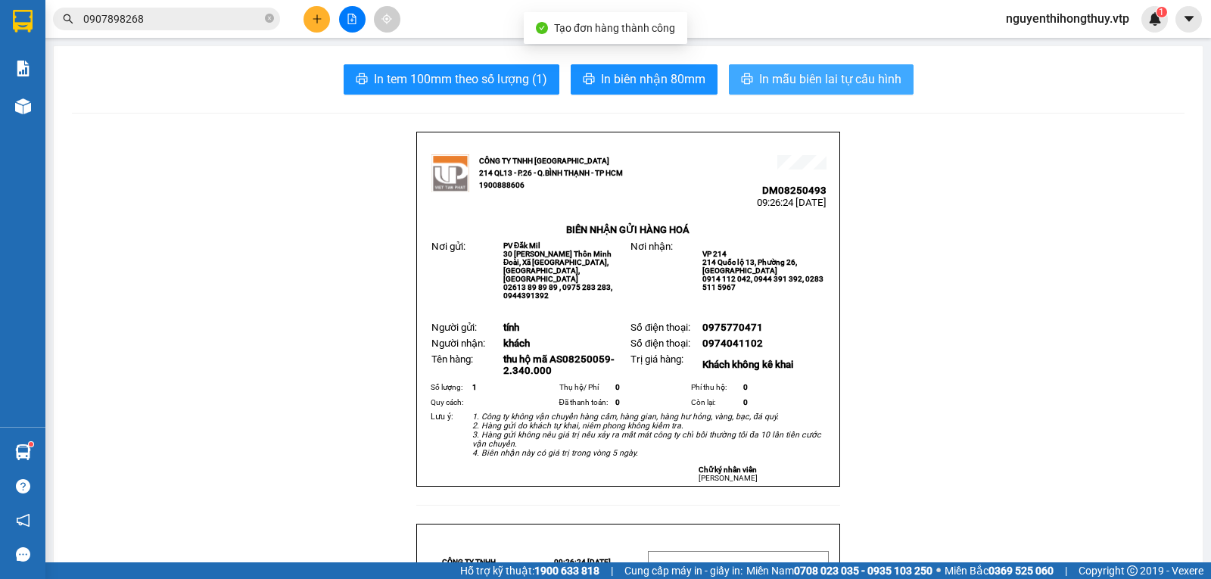
click at [794, 75] on span "In mẫu biên lai tự cấu hình" at bounding box center [830, 79] width 142 height 19
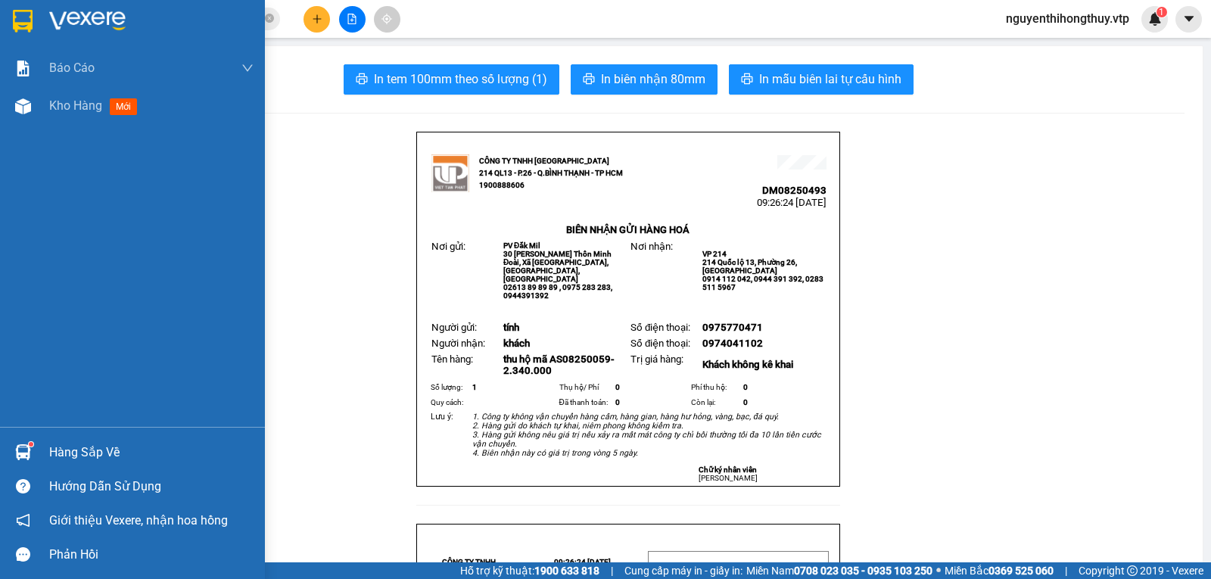
click at [17, 22] on img at bounding box center [23, 21] width 20 height 23
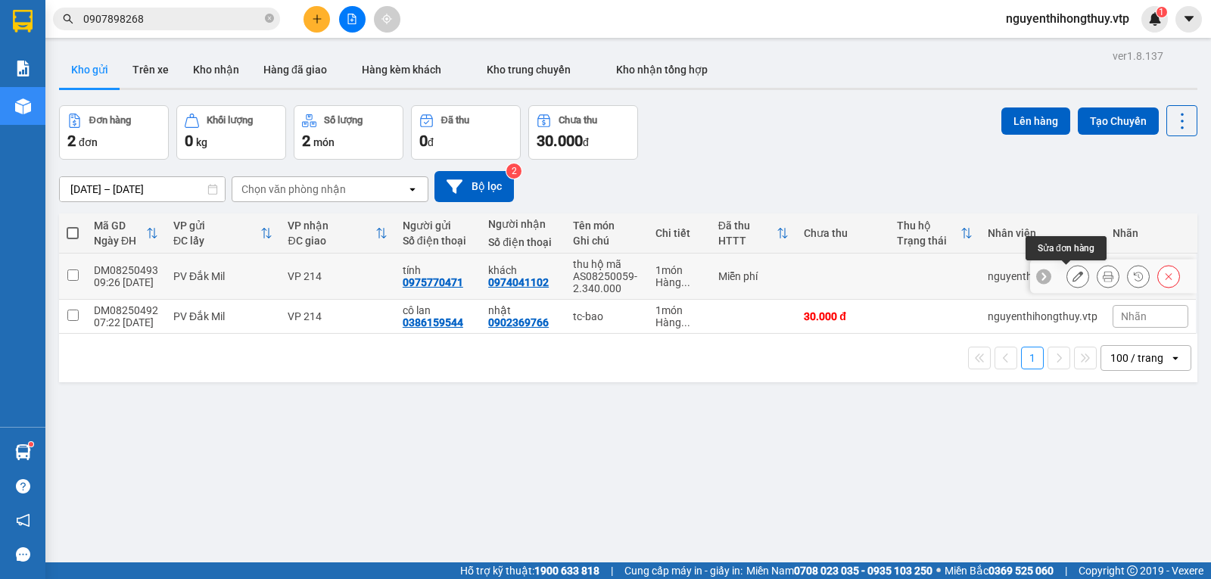
drag, startPoint x: 1069, startPoint y: 276, endPoint x: 1090, endPoint y: 278, distance: 21.2
click at [1090, 278] on div at bounding box center [1122, 276] width 113 height 23
click at [1102, 277] on icon at bounding box center [1107, 276] width 11 height 11
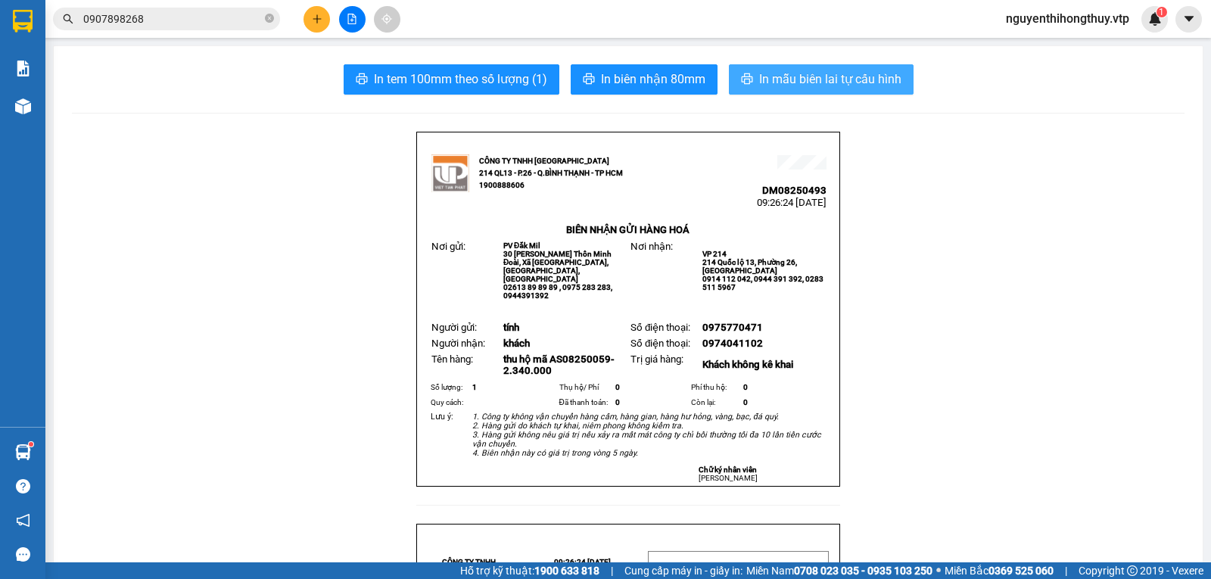
click at [801, 72] on span "In mẫu biên lai tự cấu hình" at bounding box center [830, 79] width 142 height 19
click at [774, 79] on span "In mẫu biên lai tự cấu hình" at bounding box center [830, 79] width 142 height 19
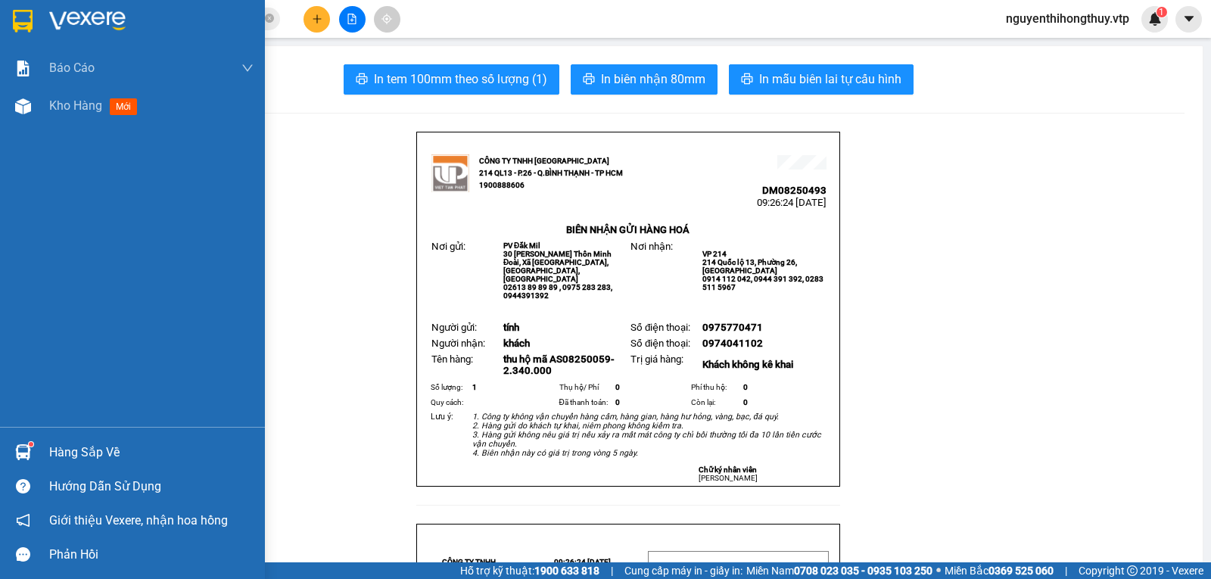
click at [20, 21] on img at bounding box center [23, 21] width 20 height 23
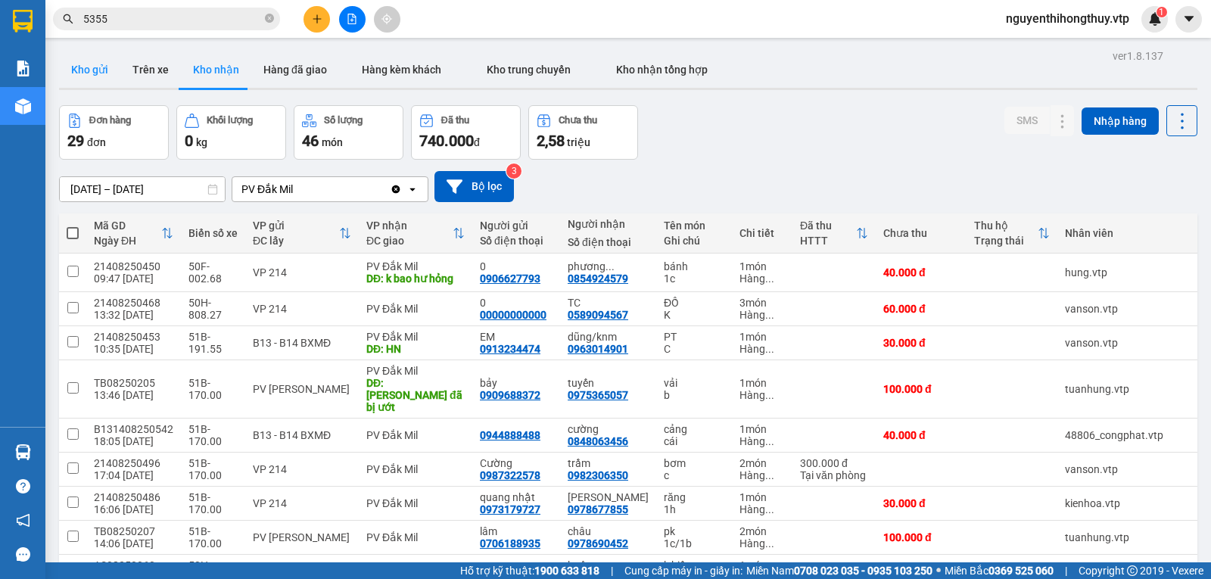
click at [94, 68] on button "Kho gửi" at bounding box center [89, 69] width 61 height 36
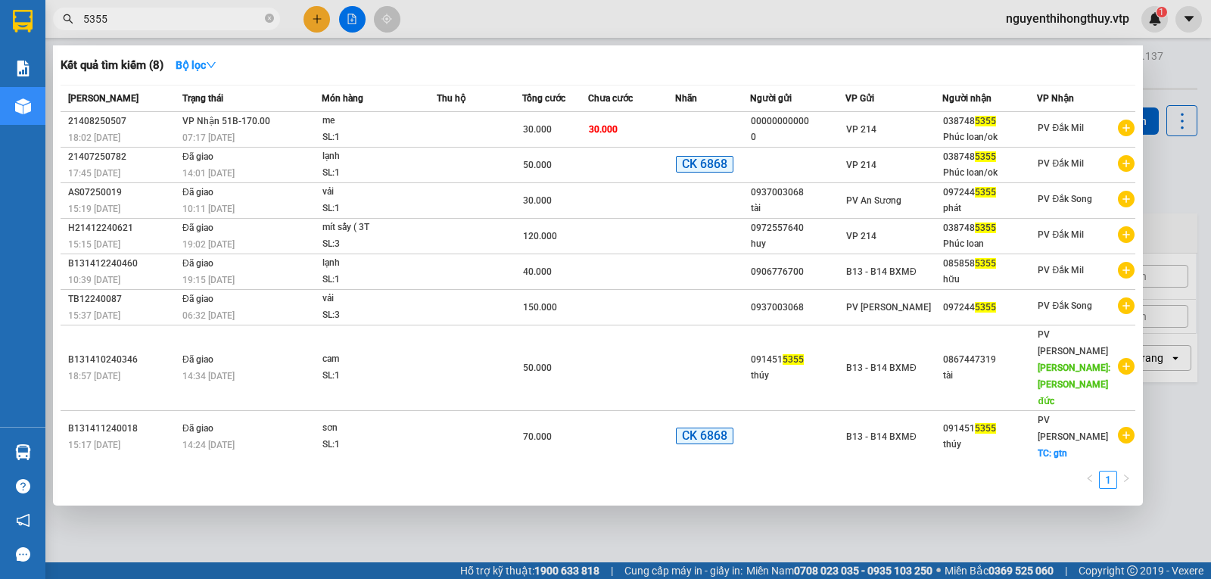
click at [122, 18] on input "5355" at bounding box center [172, 19] width 179 height 17
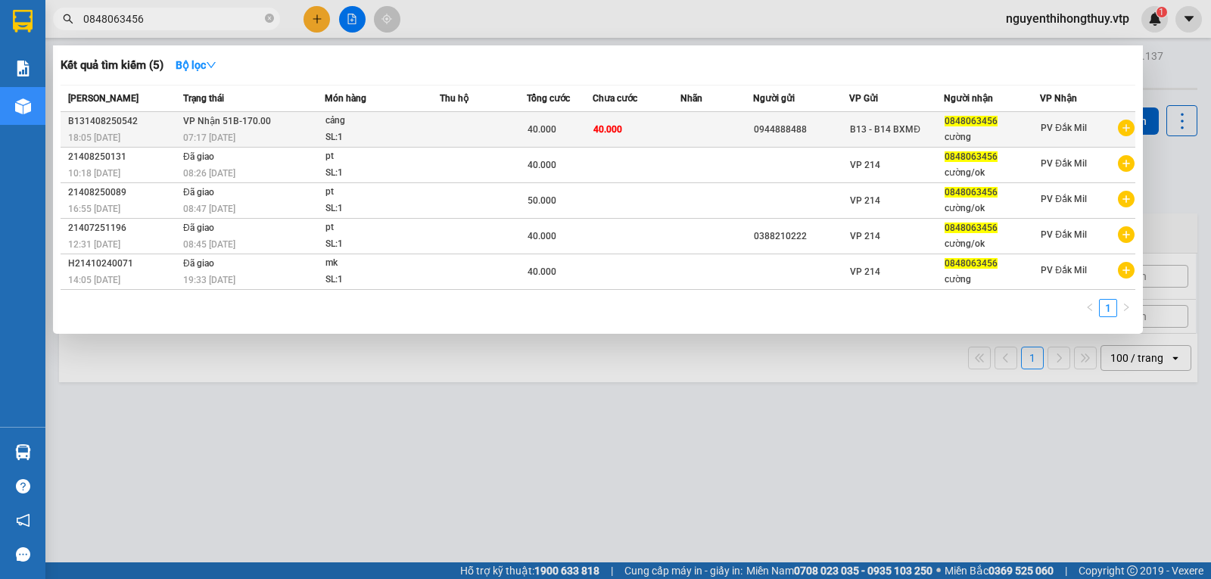
type input "0848063456"
click at [456, 131] on td at bounding box center [483, 130] width 87 height 36
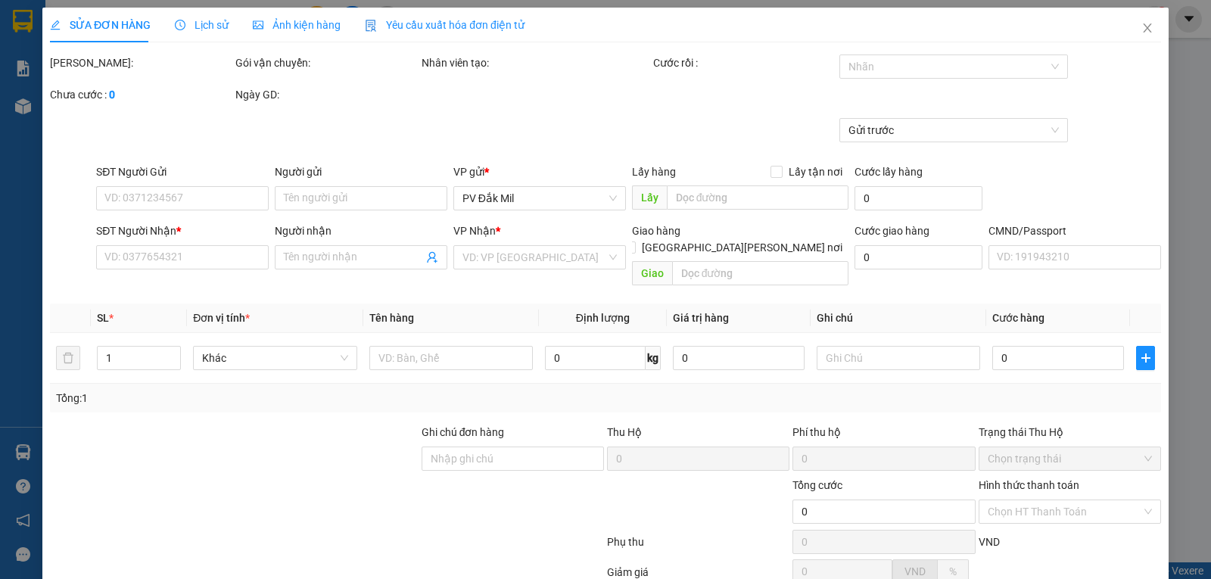
type input "0944888488"
type input "0848063456"
type input "cường"
type input "40.000"
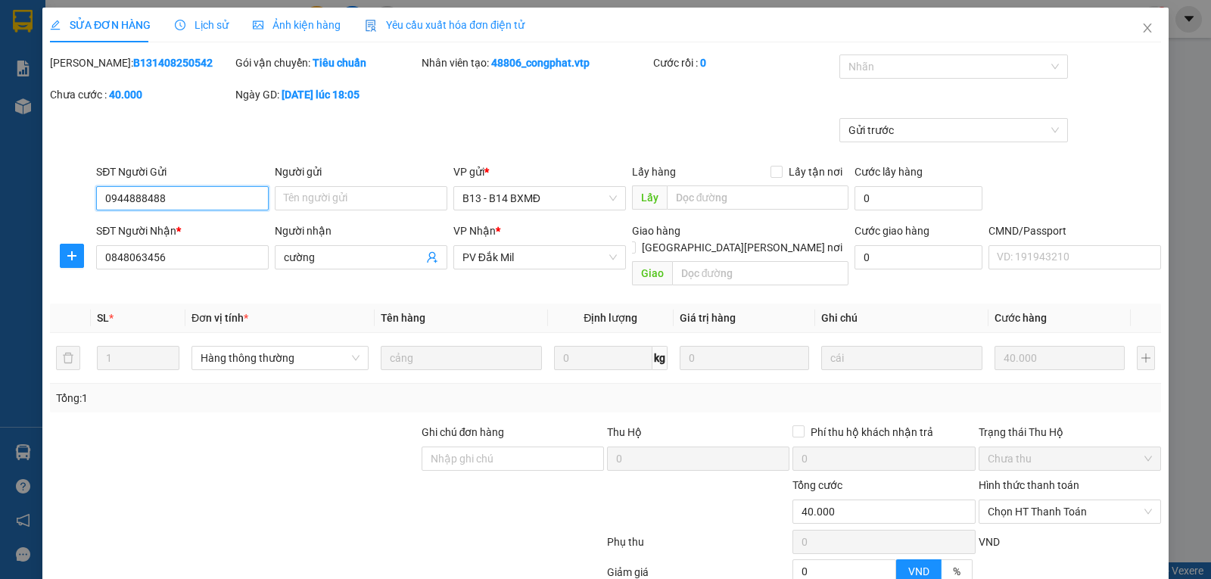
type input "2.000"
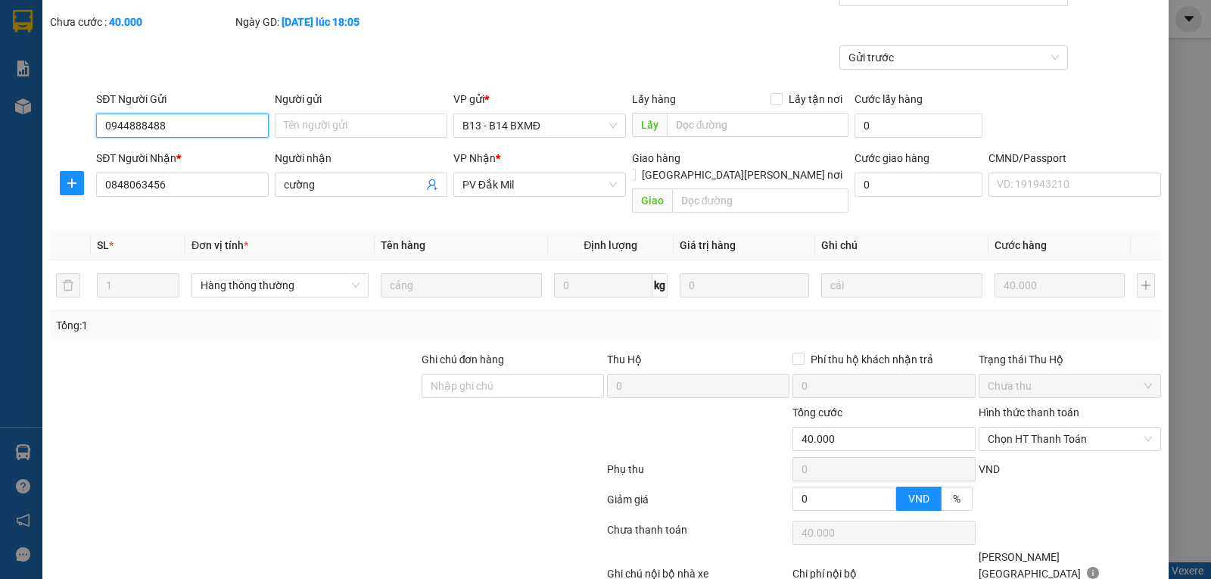
scroll to position [138, 0]
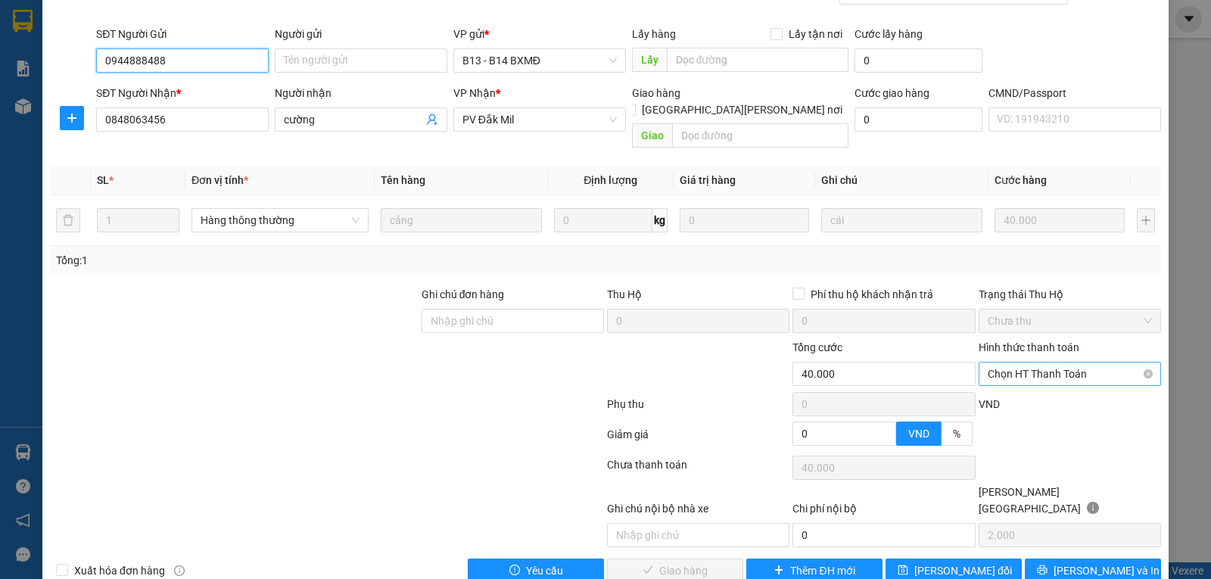
click at [1048, 362] on span "Chọn HT Thanh Toán" at bounding box center [1069, 373] width 164 height 23
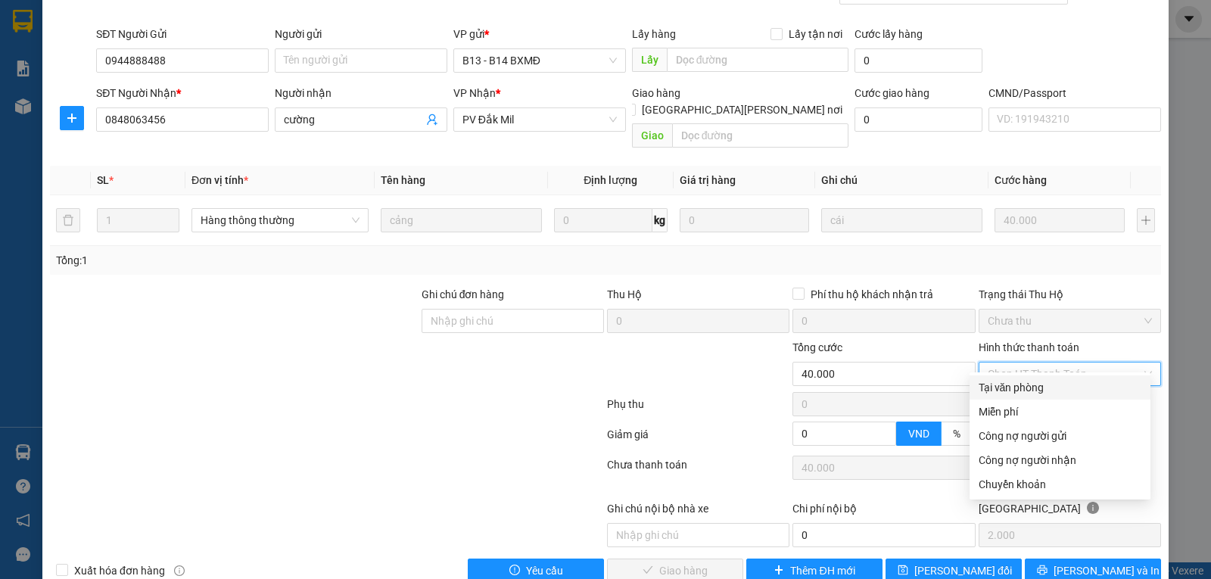
click at [1023, 382] on div "Tại văn phòng" at bounding box center [1059, 387] width 163 height 17
type input "0"
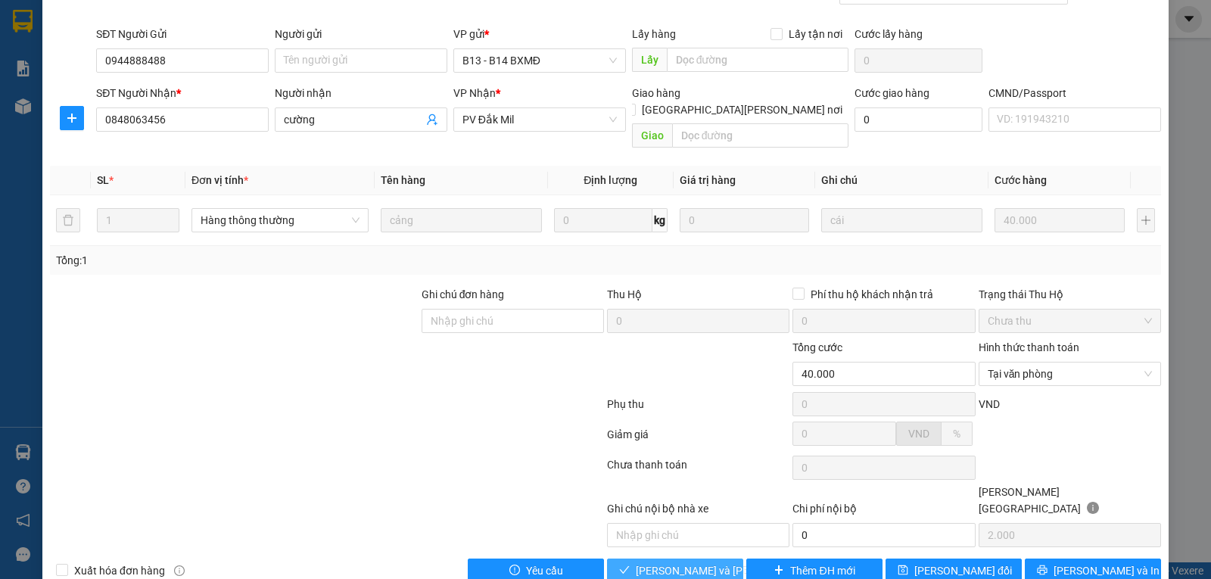
click at [670, 562] on span "[PERSON_NAME] và [PERSON_NAME] hàng" at bounding box center [738, 570] width 204 height 17
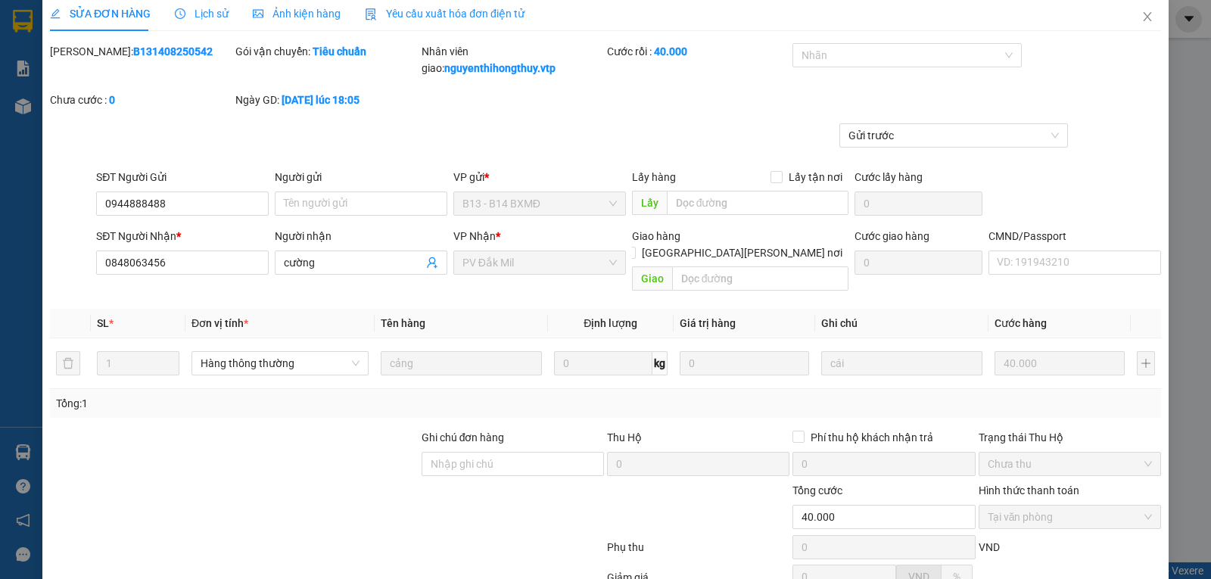
scroll to position [0, 0]
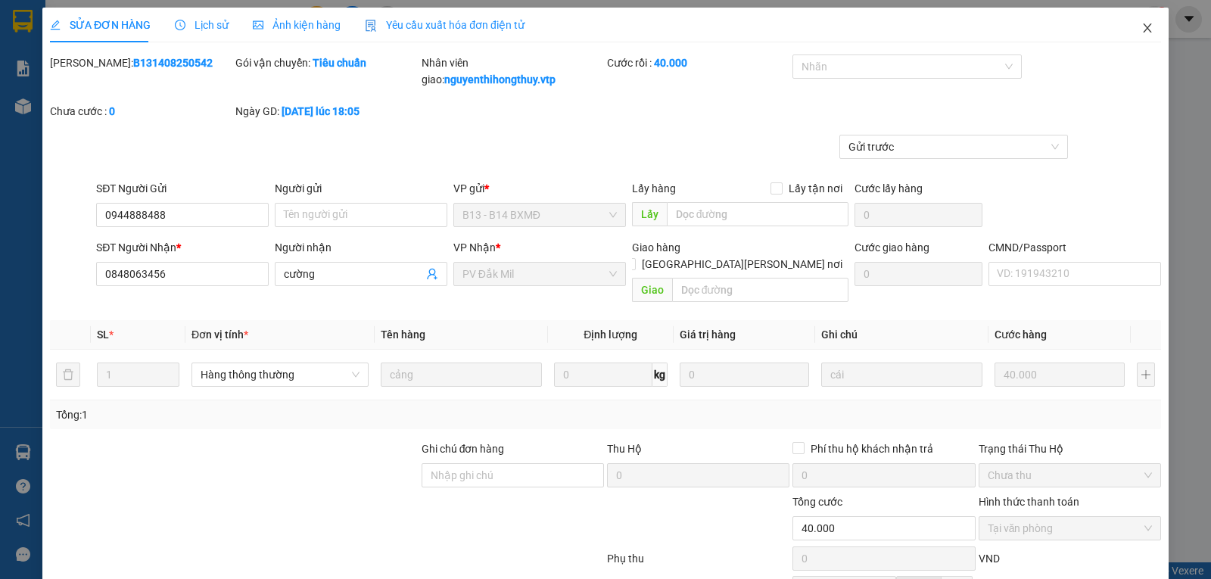
click at [1141, 32] on icon "close" at bounding box center [1147, 28] width 12 height 12
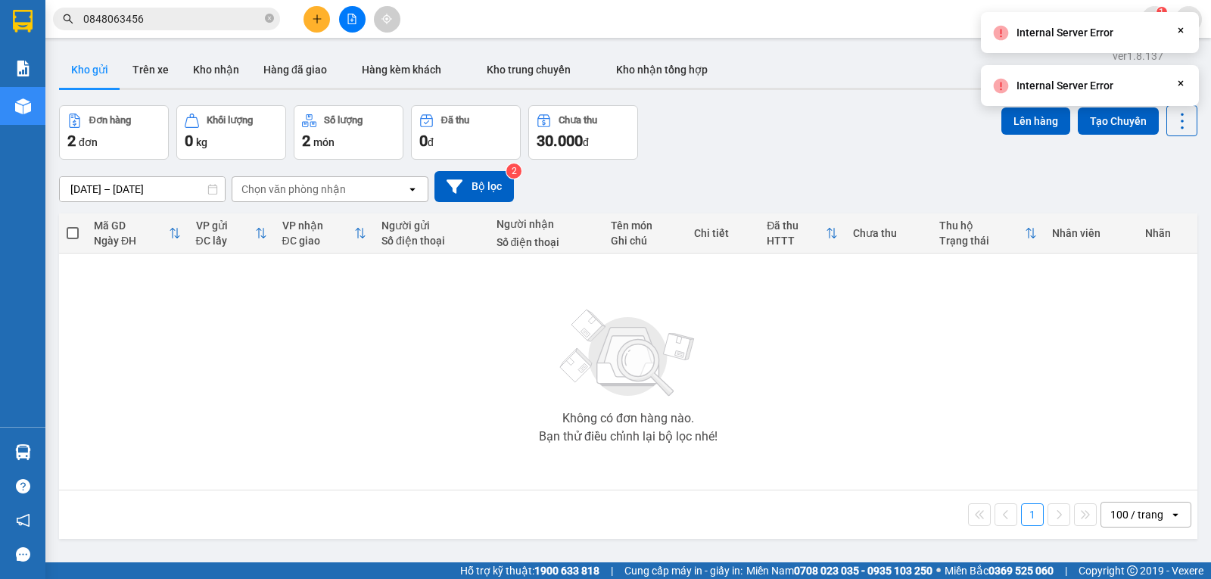
click at [319, 11] on button at bounding box center [316, 19] width 26 height 26
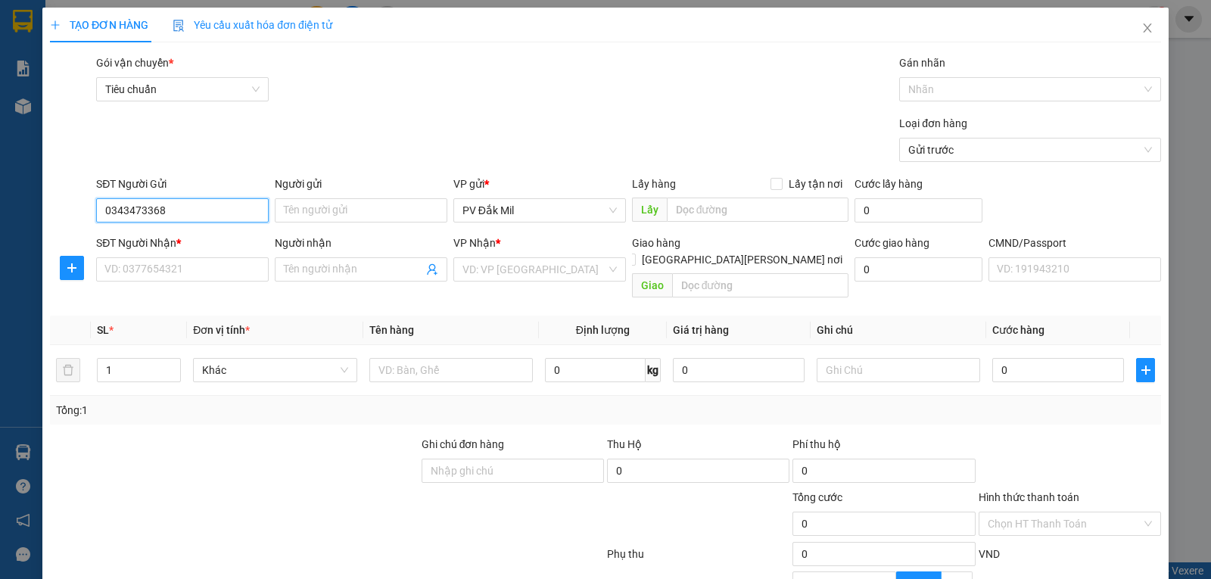
type input "0342295330"
type input "chú hùng"
type input "0961203844"
type input "tâm"
type input "suối giữa"
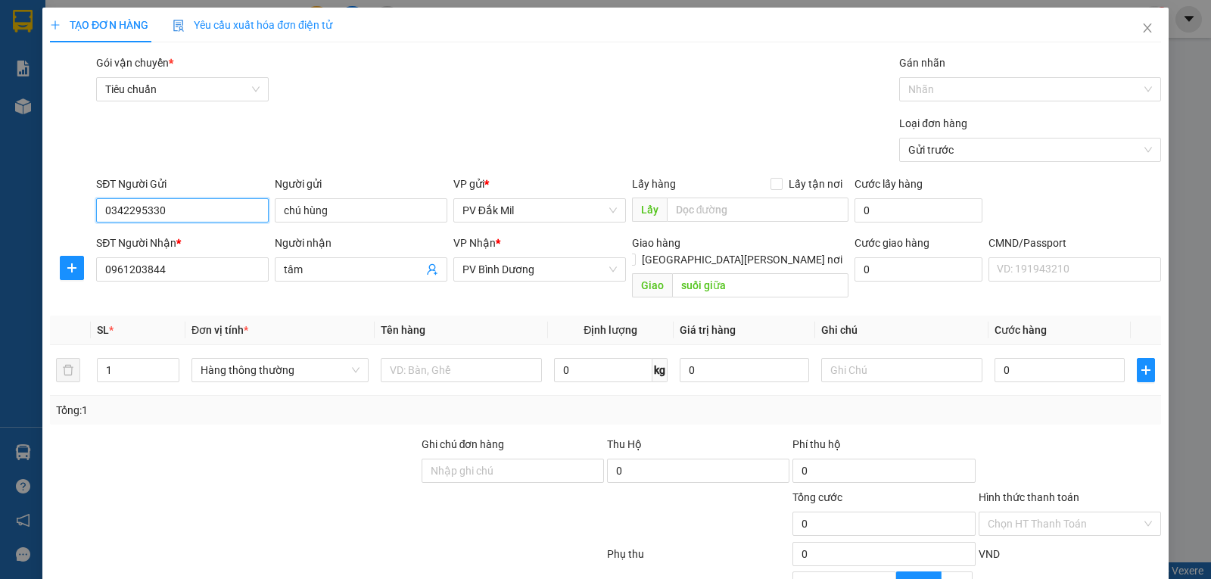
drag, startPoint x: 181, startPoint y: 207, endPoint x: 58, endPoint y: 197, distance: 123.0
click at [58, 197] on div "SĐT Người Gửi 0342295330 0342295330 Người gửi chú hùng VP gửi * PV Đắk Mil Lấy …" at bounding box center [605, 202] width 1114 height 53
type input "0343473368"
click at [386, 216] on input "chú hùng" at bounding box center [361, 210] width 173 height 24
drag, startPoint x: 374, startPoint y: 211, endPoint x: 221, endPoint y: 193, distance: 153.9
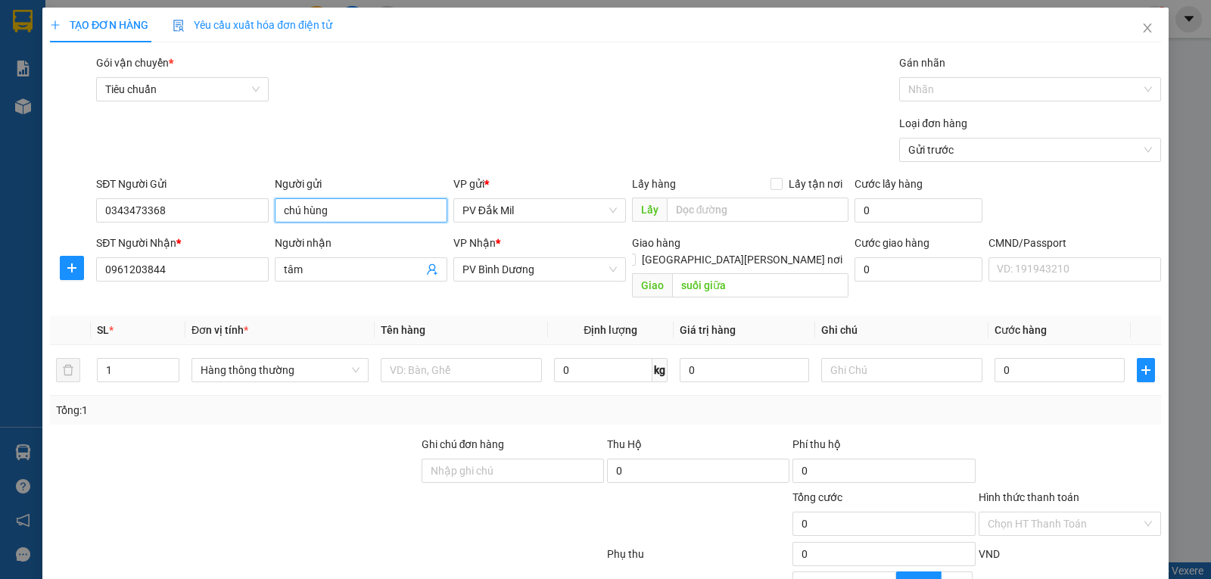
click at [222, 194] on div "SĐT Người Gửi 0343473368 Người gửi chú hùng chú hùng VP gửi * PV Đắk Mil Lấy hà…" at bounding box center [628, 202] width 1071 height 53
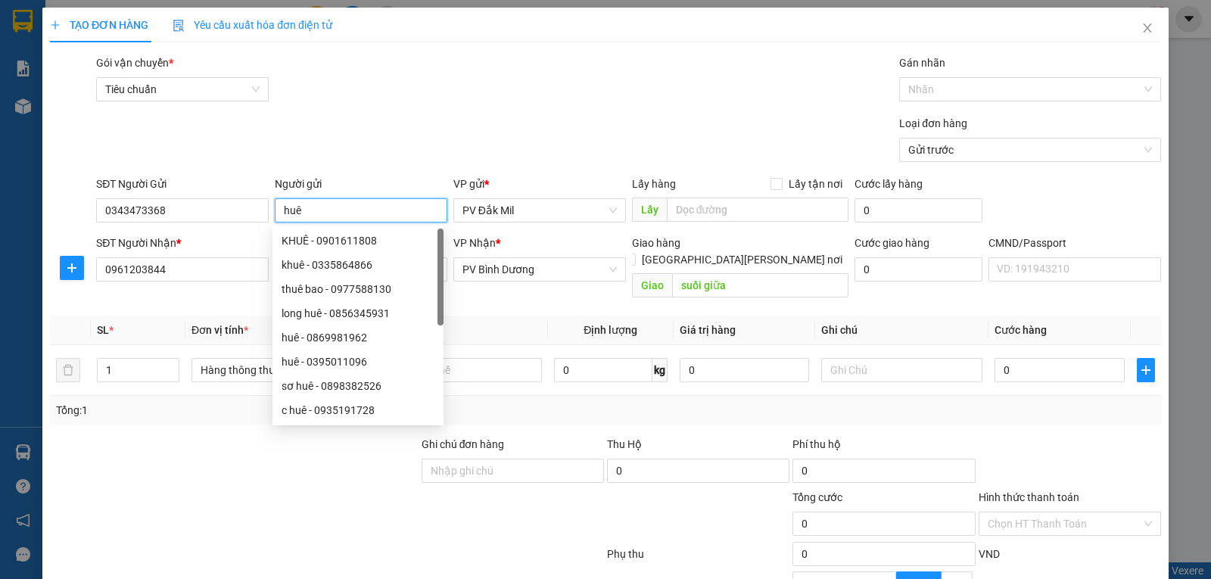
type input "huê"
click at [434, 143] on div "Loại đơn hàng Gửi trước" at bounding box center [628, 141] width 1071 height 53
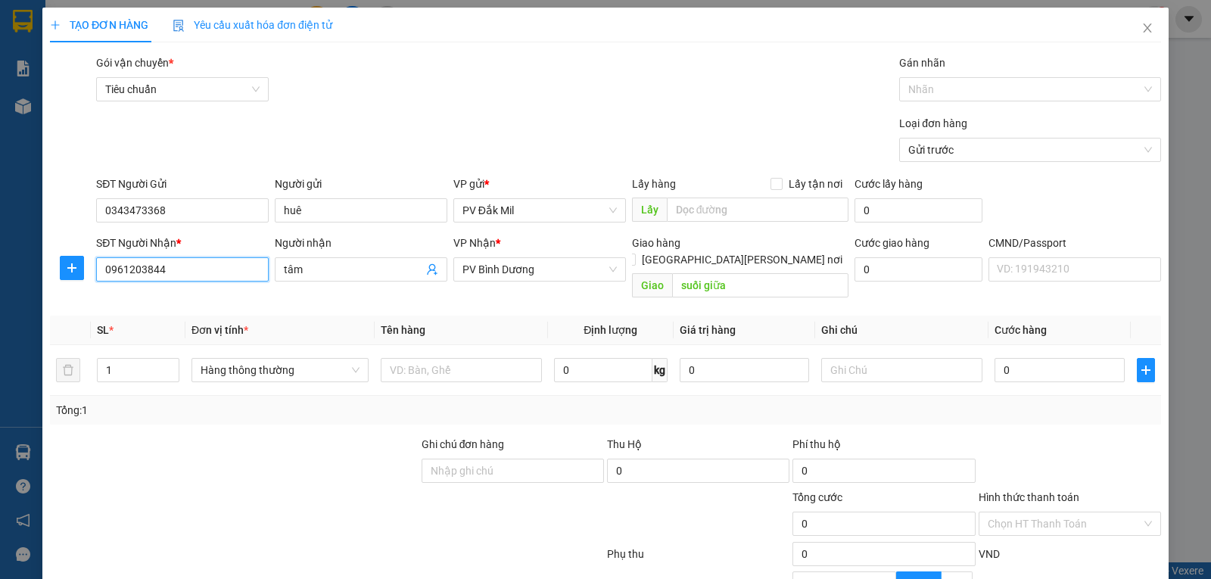
click at [166, 274] on input "0961203844" at bounding box center [182, 269] width 173 height 24
click at [176, 272] on input "0961203844" at bounding box center [182, 269] width 173 height 24
drag, startPoint x: 198, startPoint y: 272, endPoint x: 390, endPoint y: 148, distance: 228.1
click at [5, 266] on div "TẠO ĐƠN HÀNG Yêu cầu xuất [PERSON_NAME] điện tử Transit Pickup Surcharge Ids Tr…" at bounding box center [605, 289] width 1211 height 579
type input "0961660108"
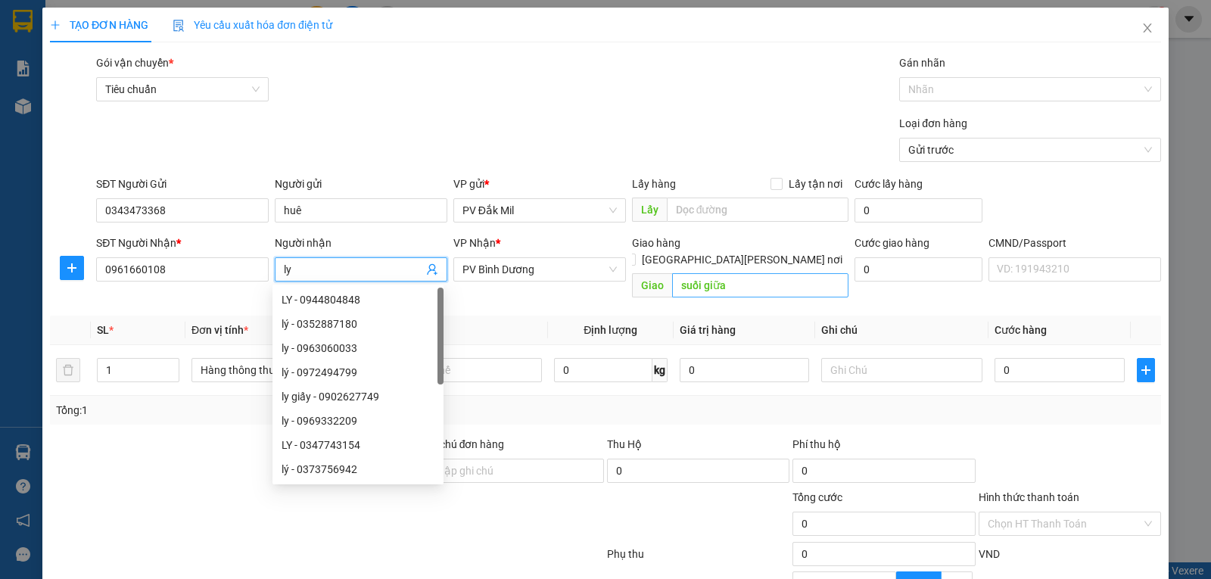
type input "ly"
click at [732, 275] on input "suối giữa" at bounding box center [760, 285] width 177 height 24
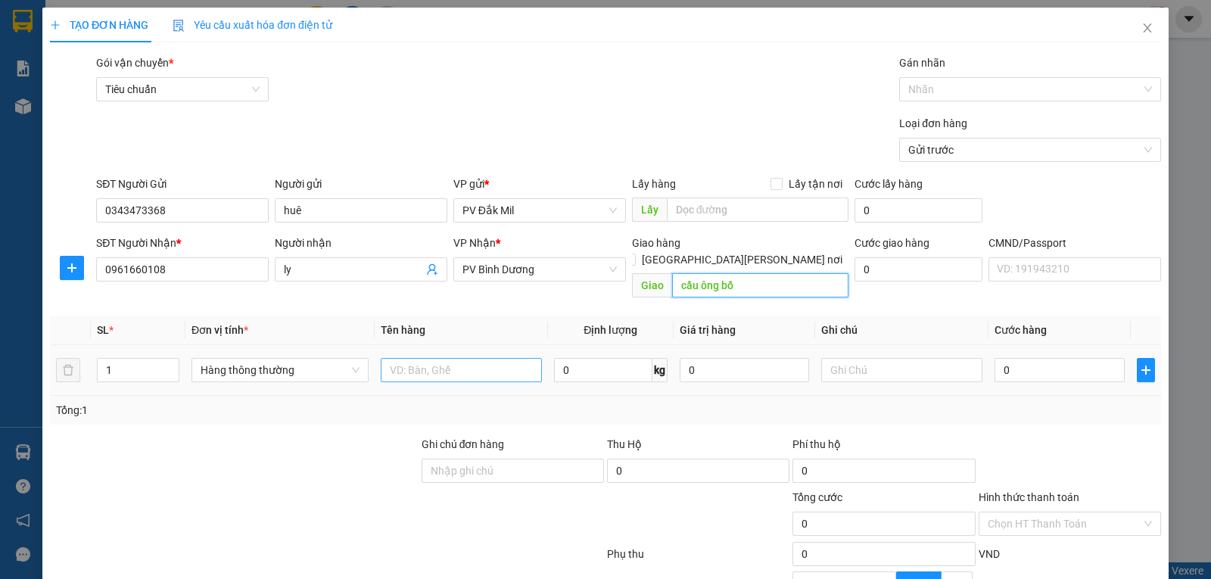
type input "cầu ông bố"
click at [459, 363] on input "text" at bounding box center [461, 370] width 161 height 24
type input "gt"
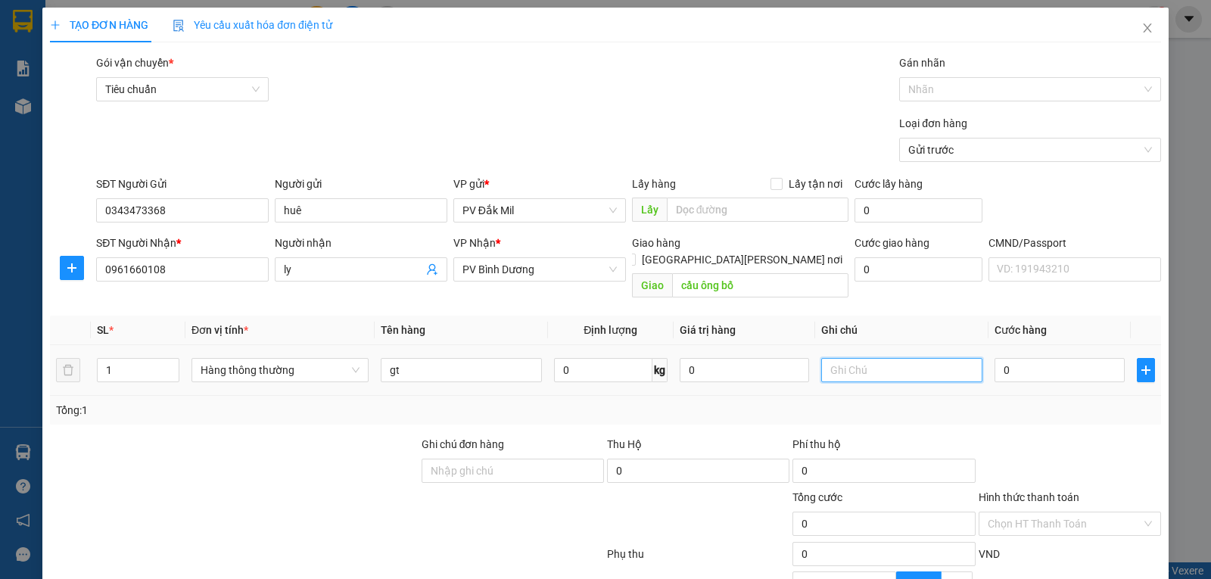
click at [848, 358] on input "text" at bounding box center [901, 370] width 161 height 24
type input "bi"
click at [1017, 358] on input "0" at bounding box center [1058, 370] width 129 height 24
type input "3"
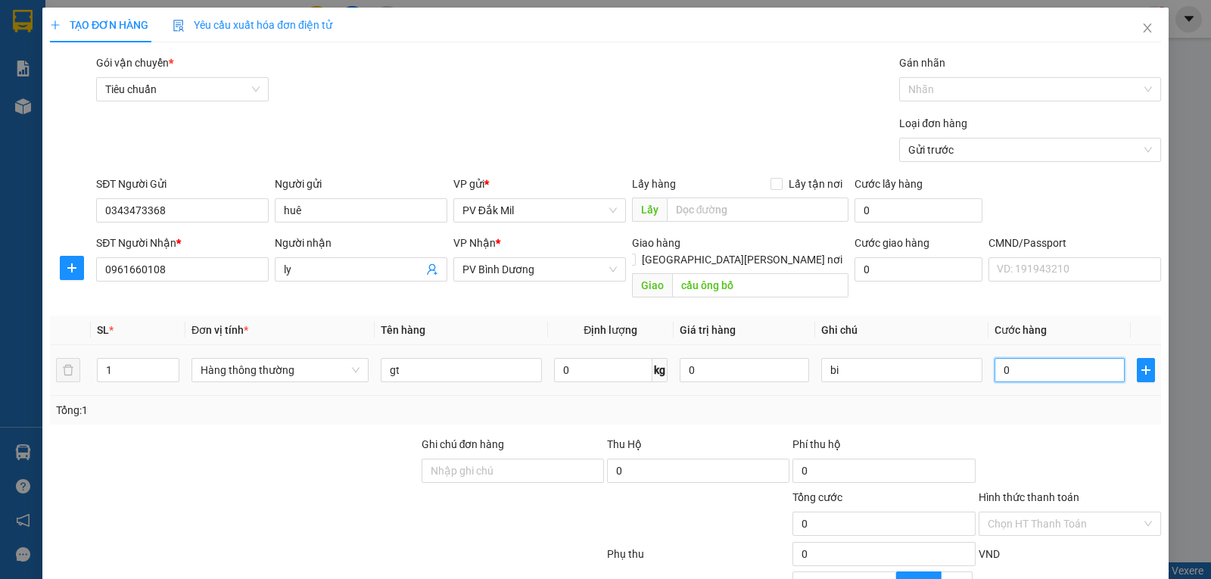
type input "3"
type input "30"
type input "300"
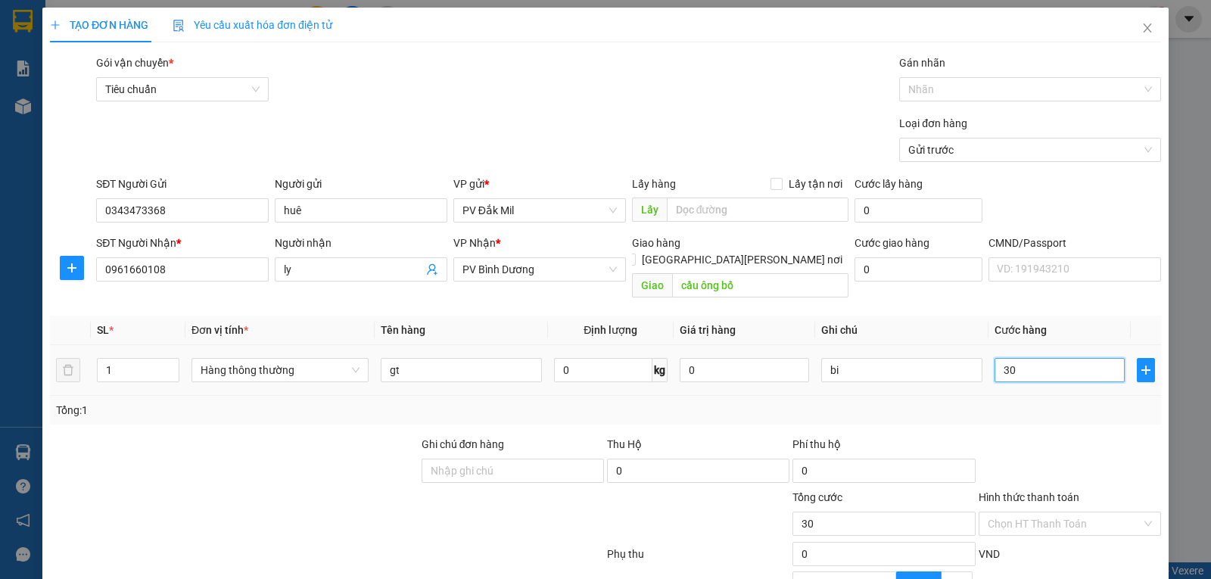
type input "300"
type input "3.000"
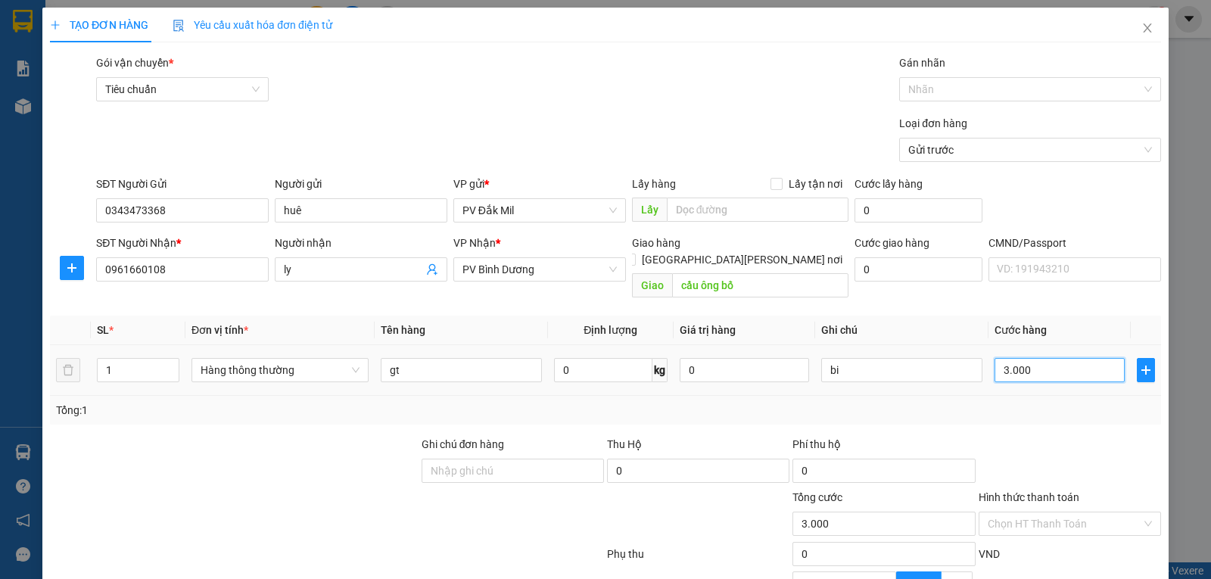
type input "30.000"
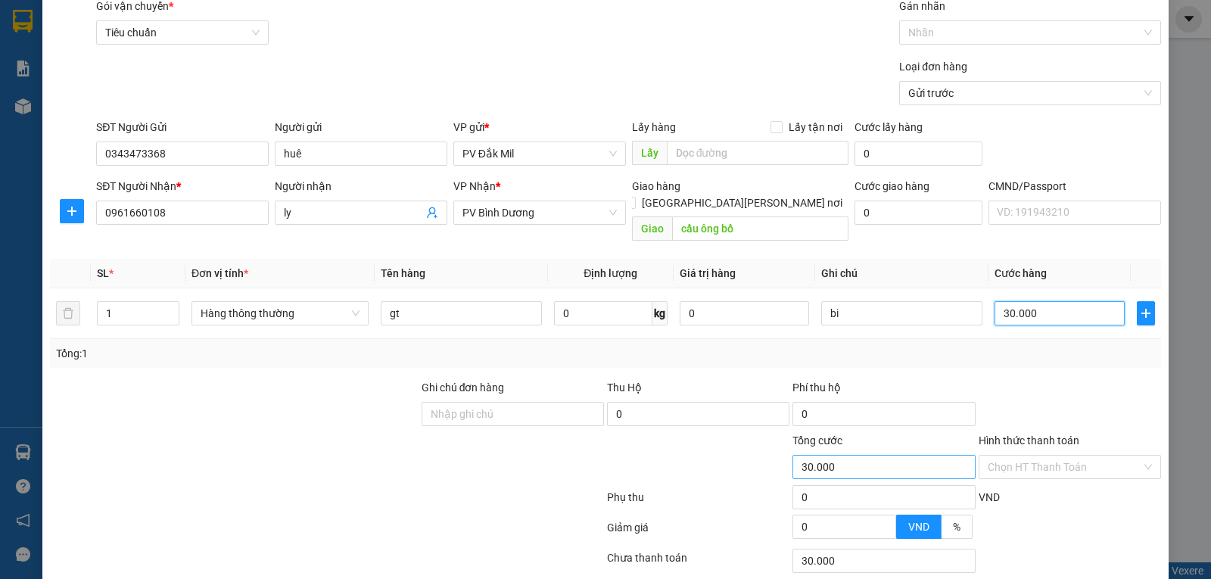
scroll to position [149, 0]
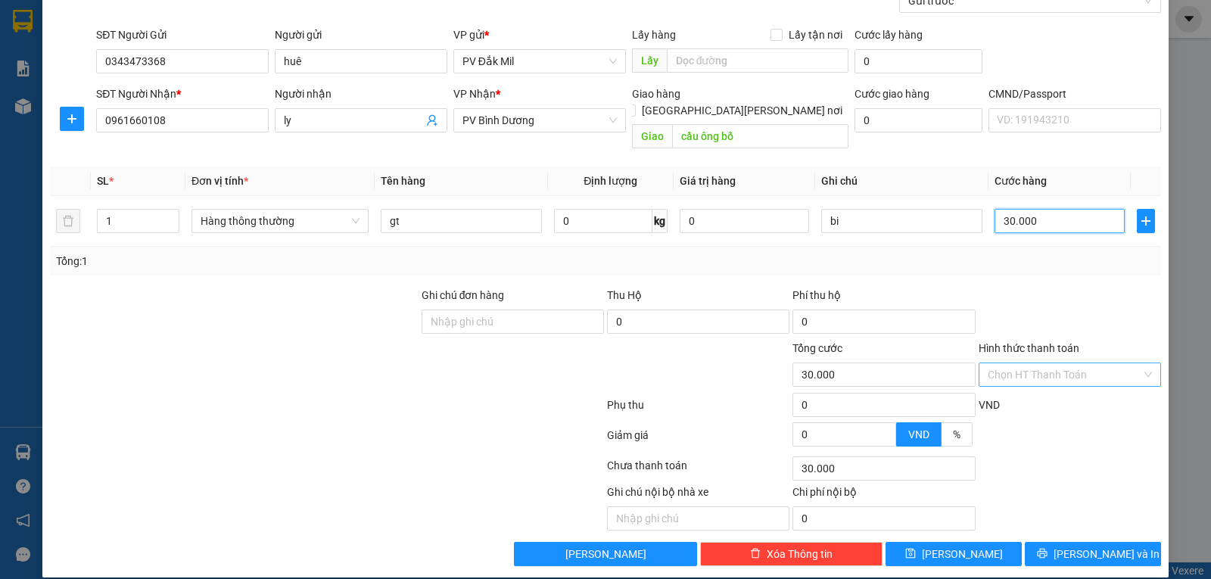
type input "30.000"
click at [1083, 363] on input "Hình thức thanh toán" at bounding box center [1064, 374] width 154 height 23
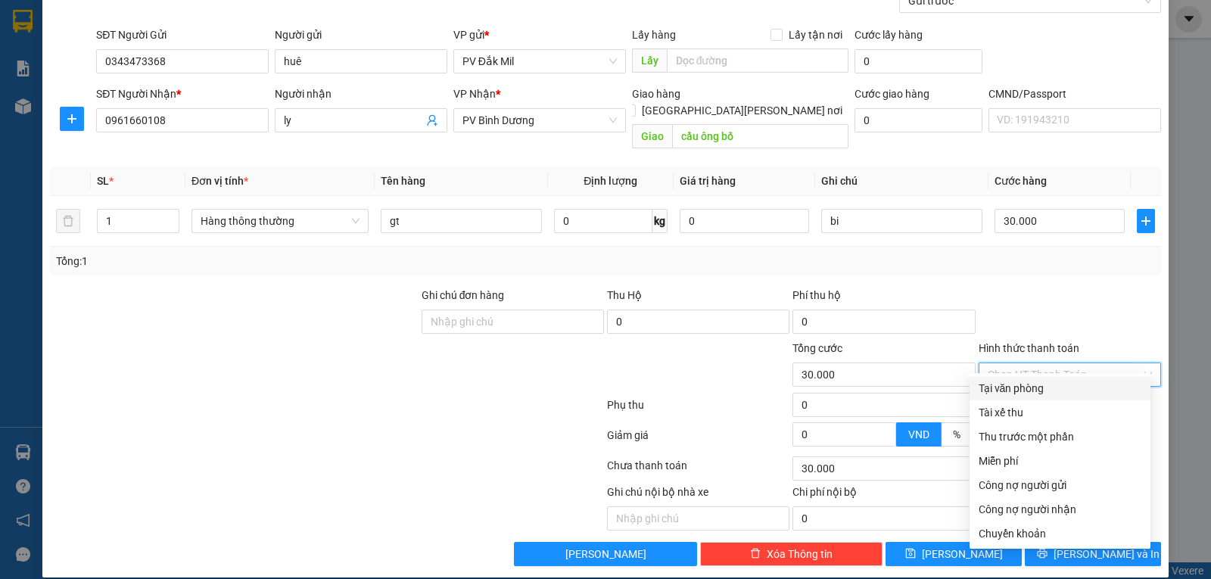
click at [1006, 383] on div "Tại văn phòng" at bounding box center [1059, 388] width 163 height 17
type input "0"
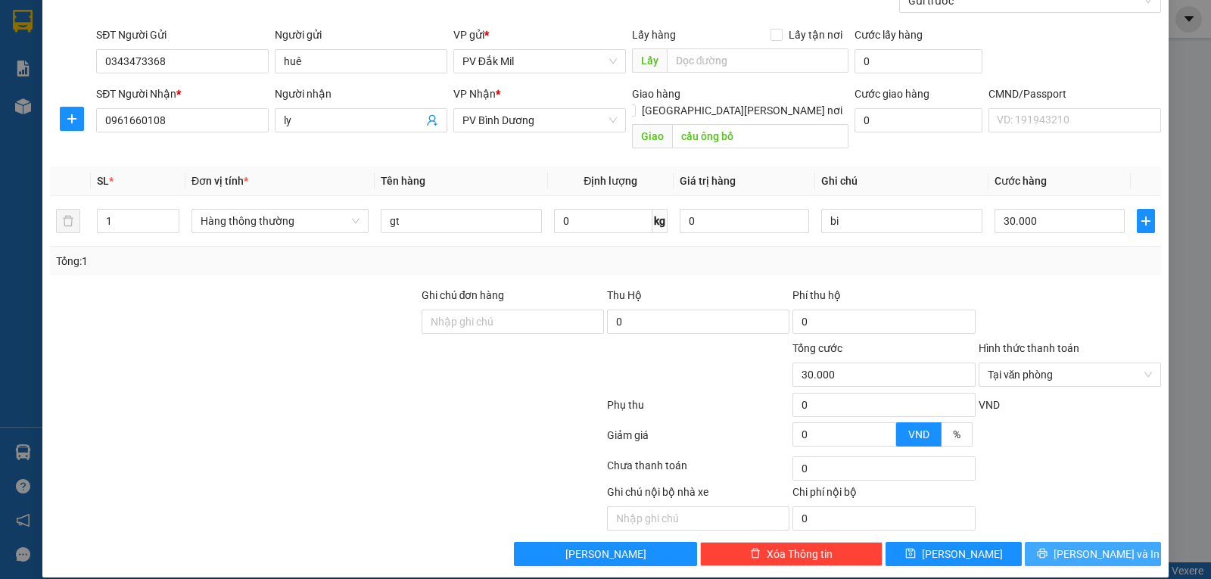
click at [1075, 546] on span "[PERSON_NAME] và In" at bounding box center [1106, 554] width 106 height 17
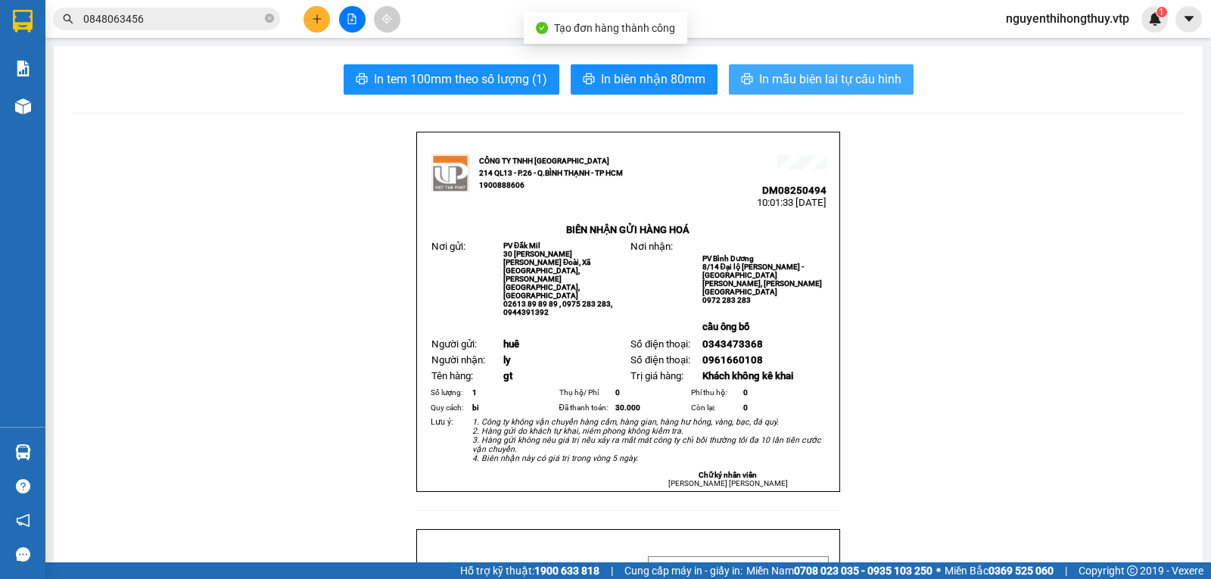
click at [860, 79] on span "In mẫu biên lai tự cấu hình" at bounding box center [830, 79] width 142 height 19
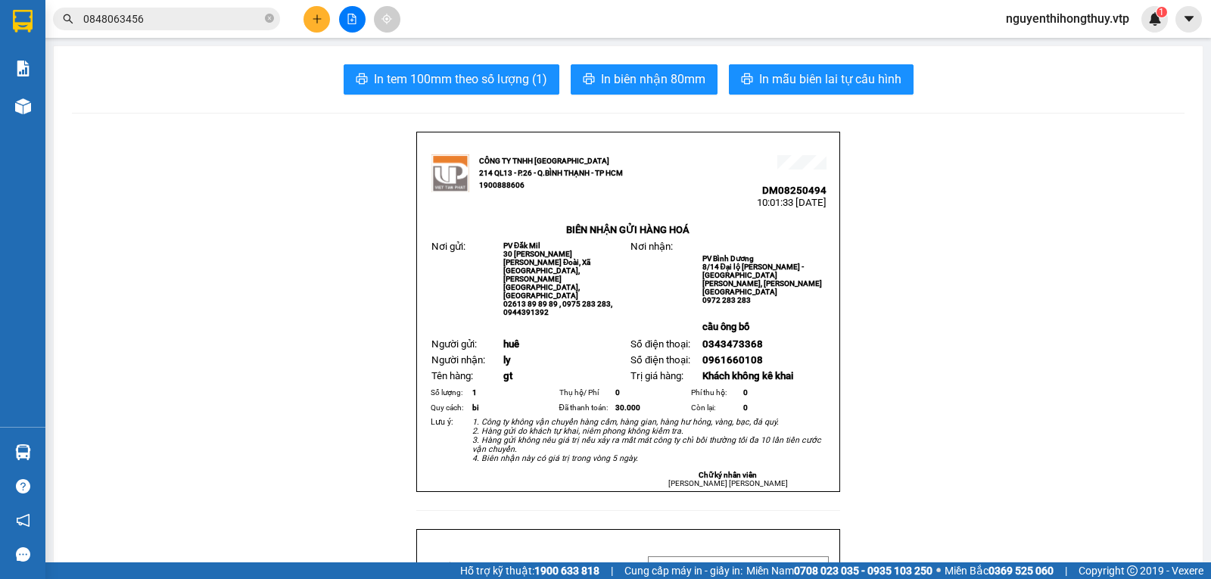
scroll to position [89, 0]
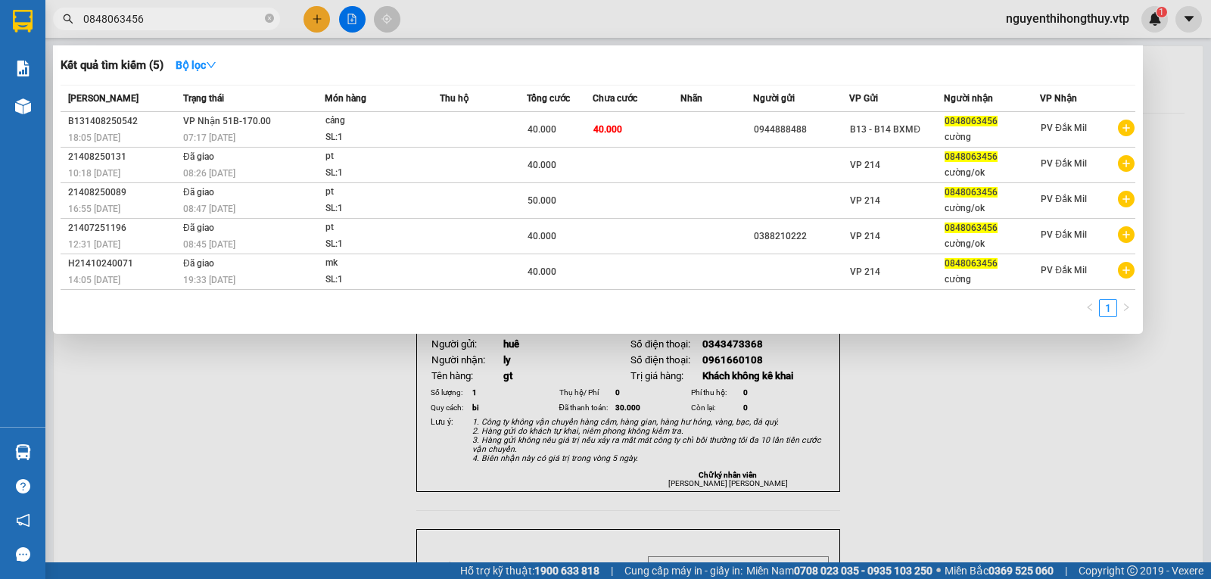
click at [226, 15] on input "0848063456" at bounding box center [172, 19] width 179 height 17
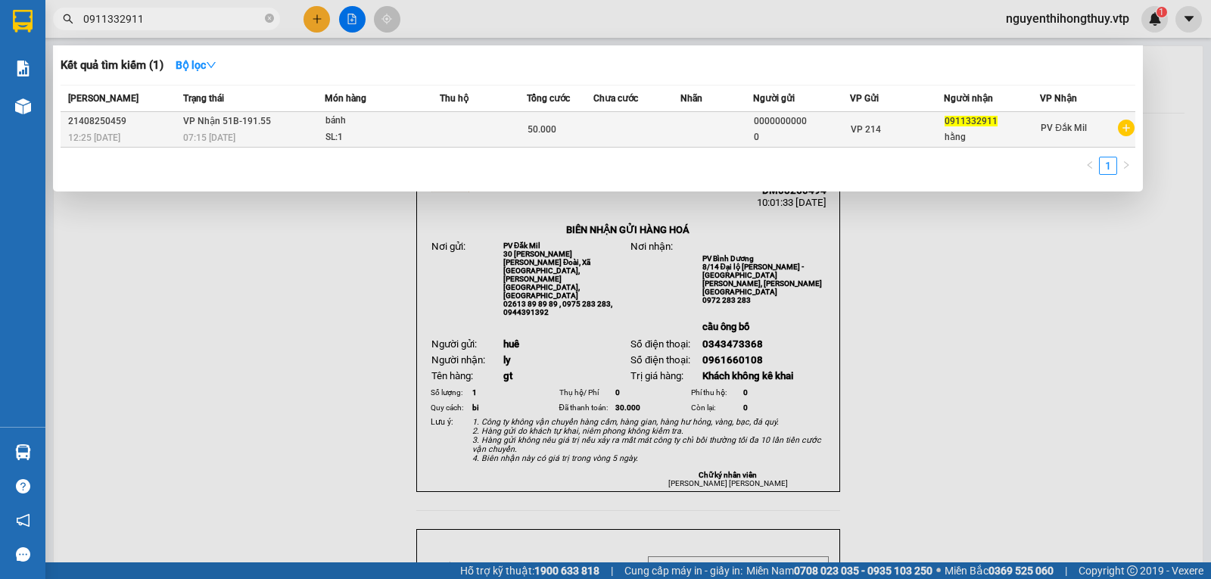
type input "0911332911"
click at [451, 131] on td at bounding box center [483, 130] width 87 height 36
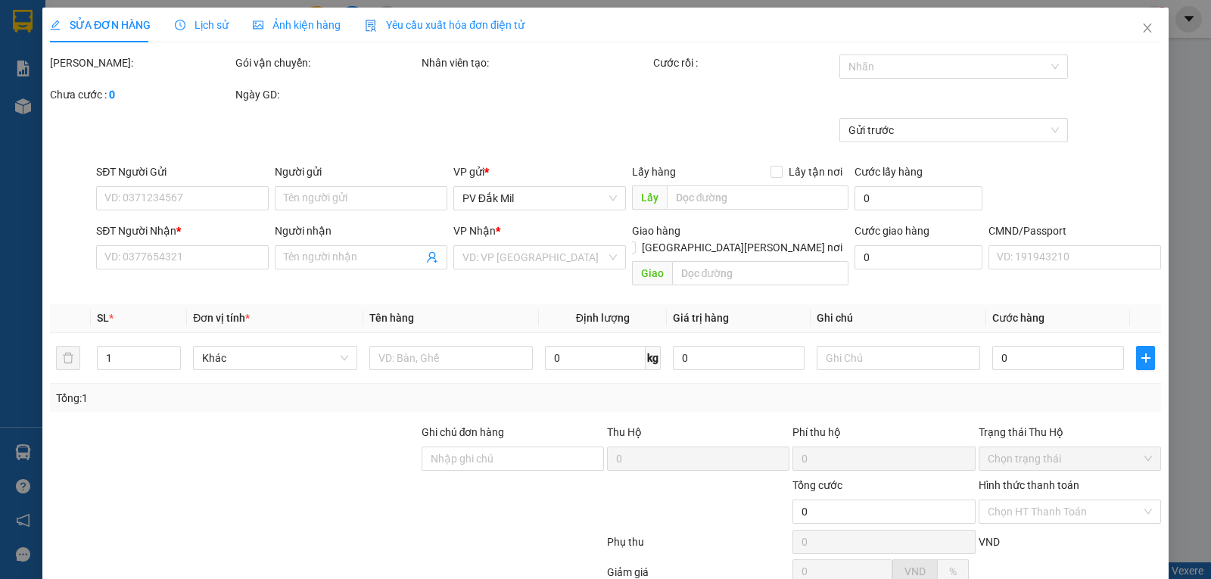
type input "2.500"
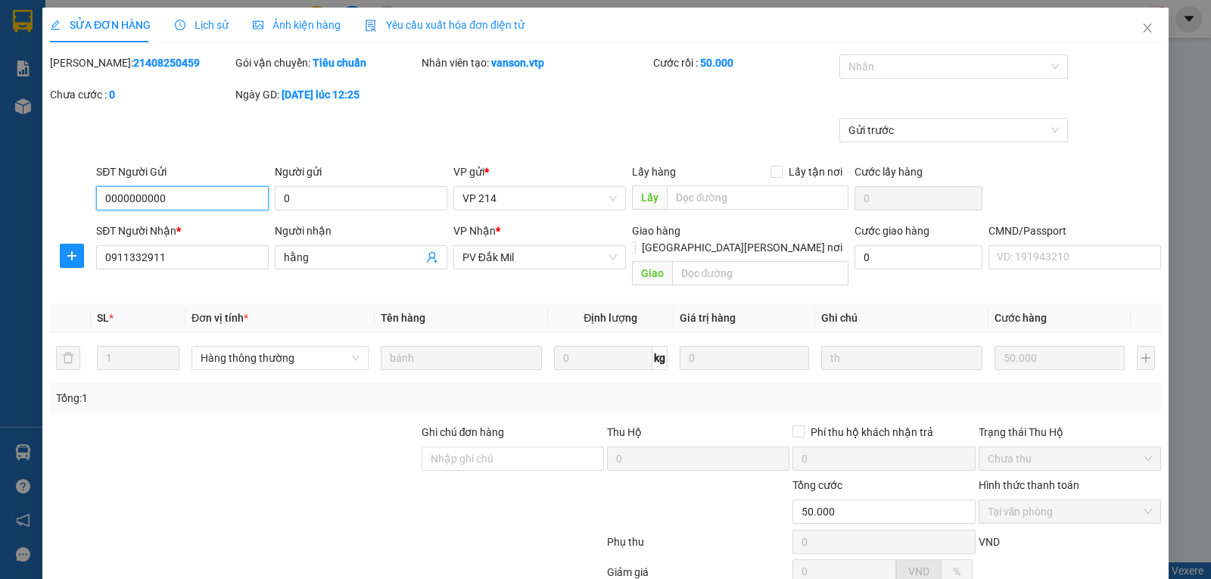
type input "0000000000"
type input "0"
type input "0911332911"
type input "hằng"
type input "50.000"
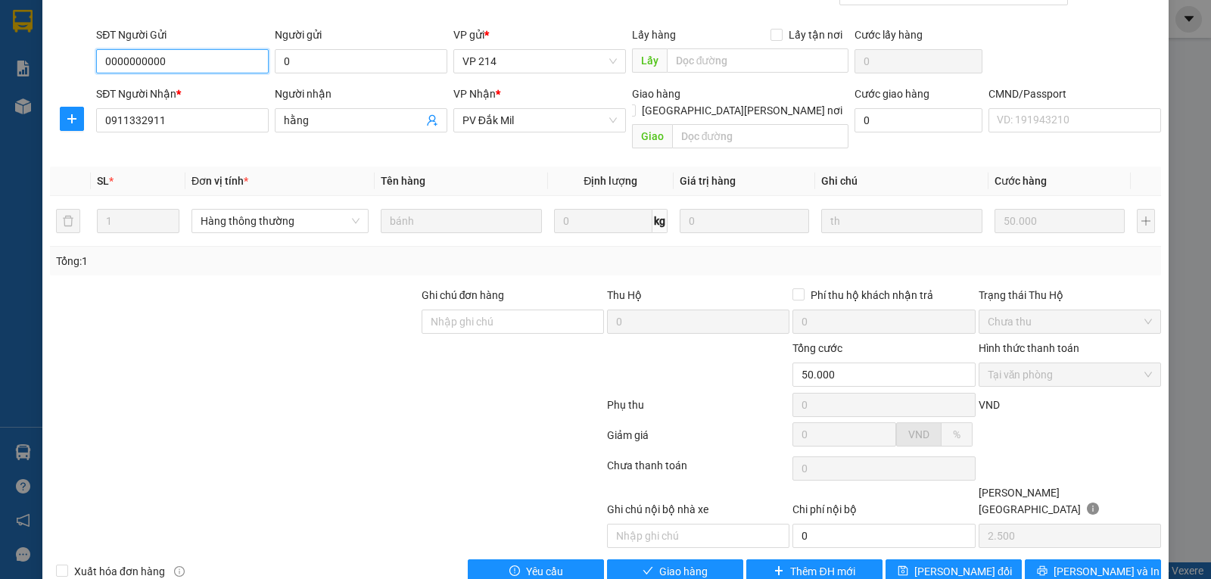
scroll to position [138, 0]
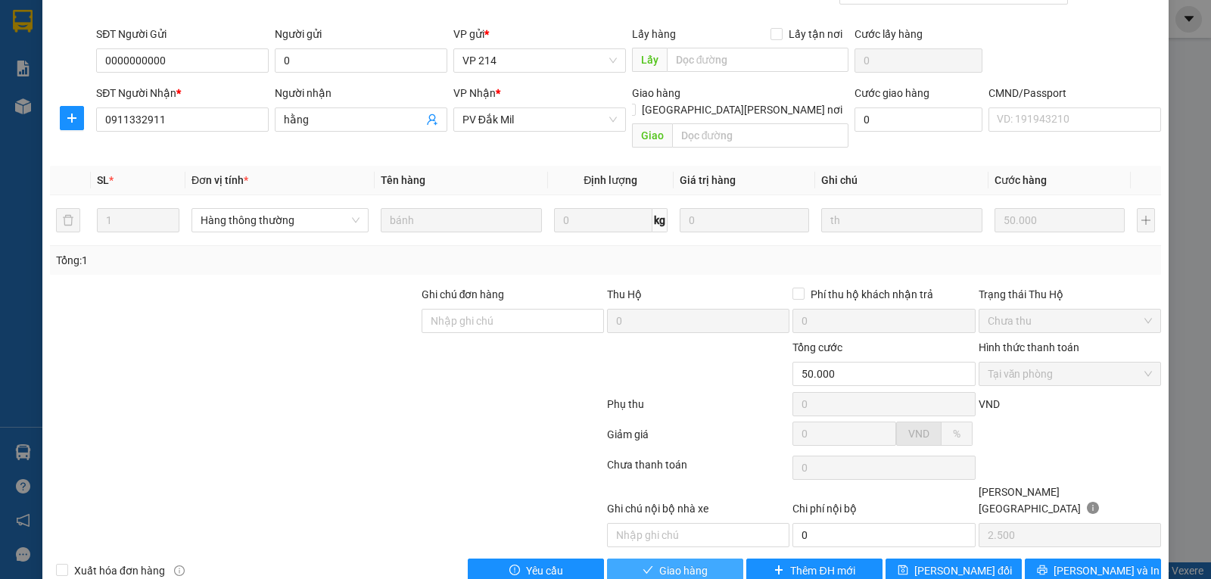
click at [667, 562] on span "Giao hàng" at bounding box center [683, 570] width 48 height 17
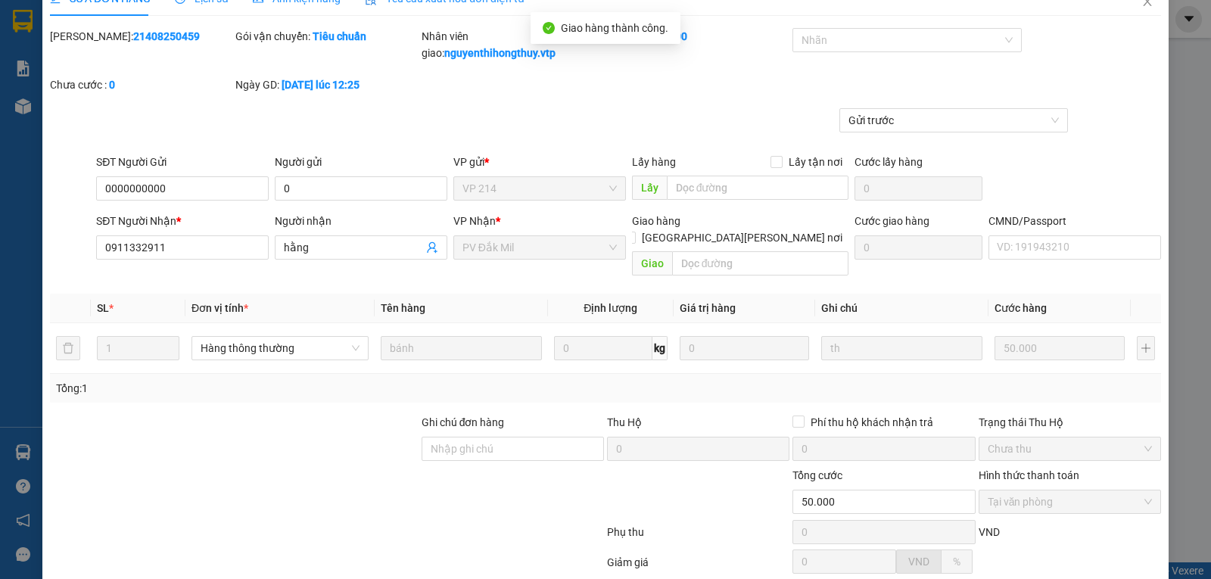
scroll to position [0, 0]
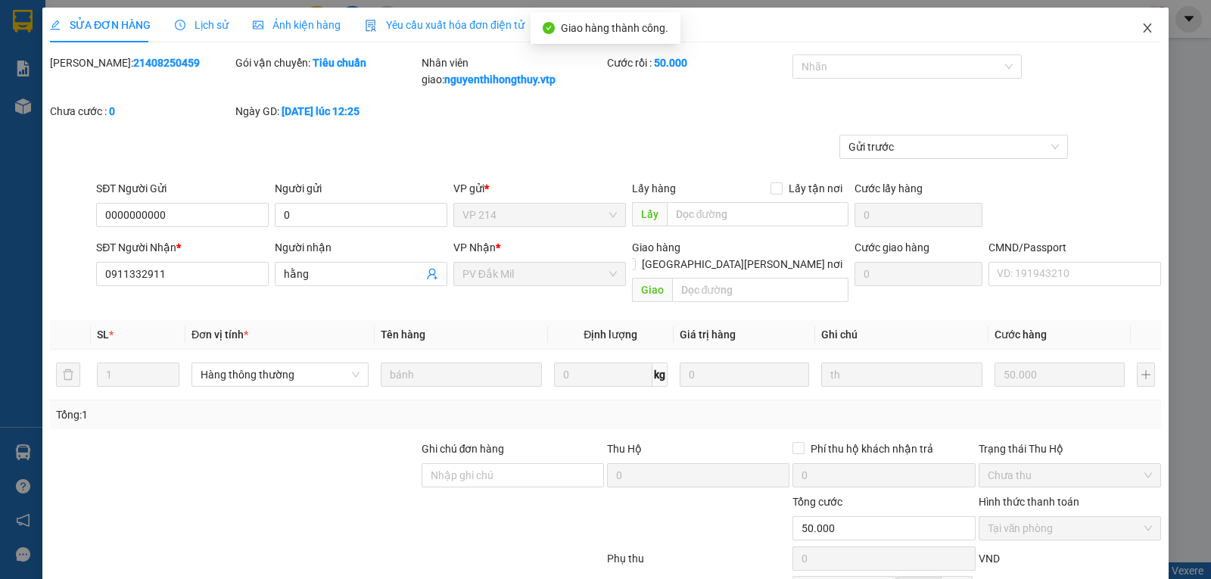
click at [1141, 26] on icon "close" at bounding box center [1147, 28] width 12 height 12
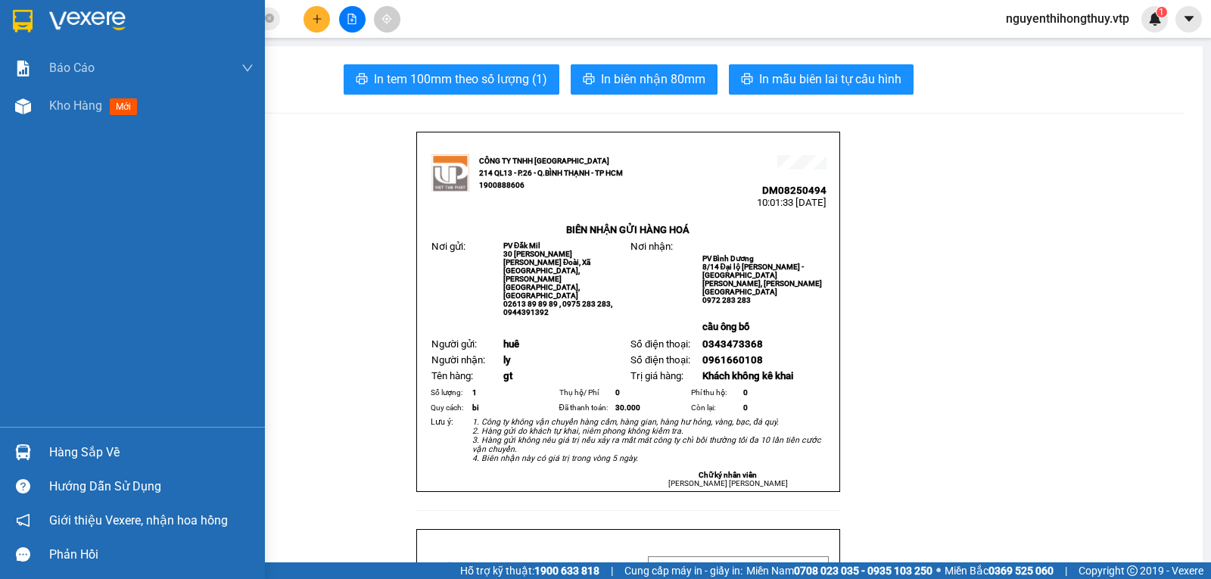
click at [26, 21] on img at bounding box center [23, 21] width 20 height 23
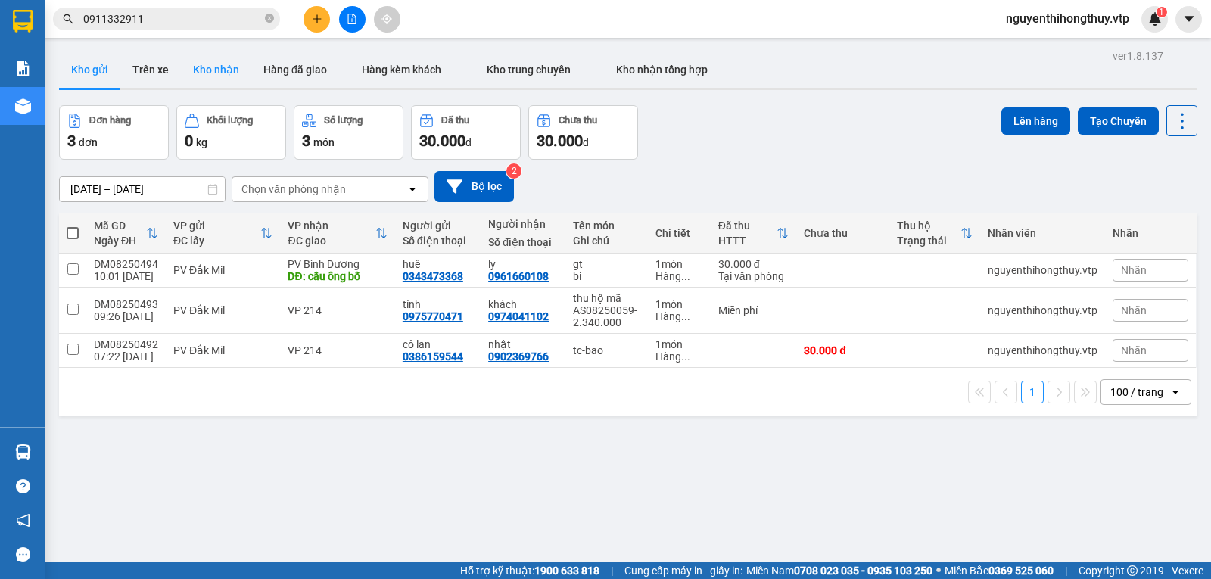
click at [219, 67] on button "Kho nhận" at bounding box center [216, 69] width 70 height 36
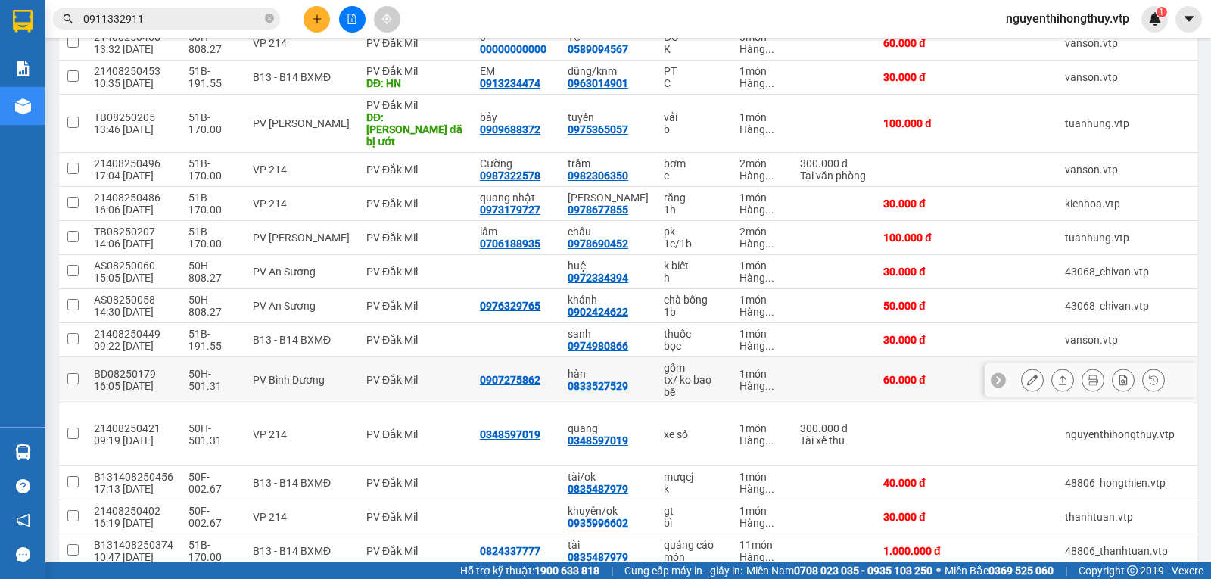
scroll to position [303, 0]
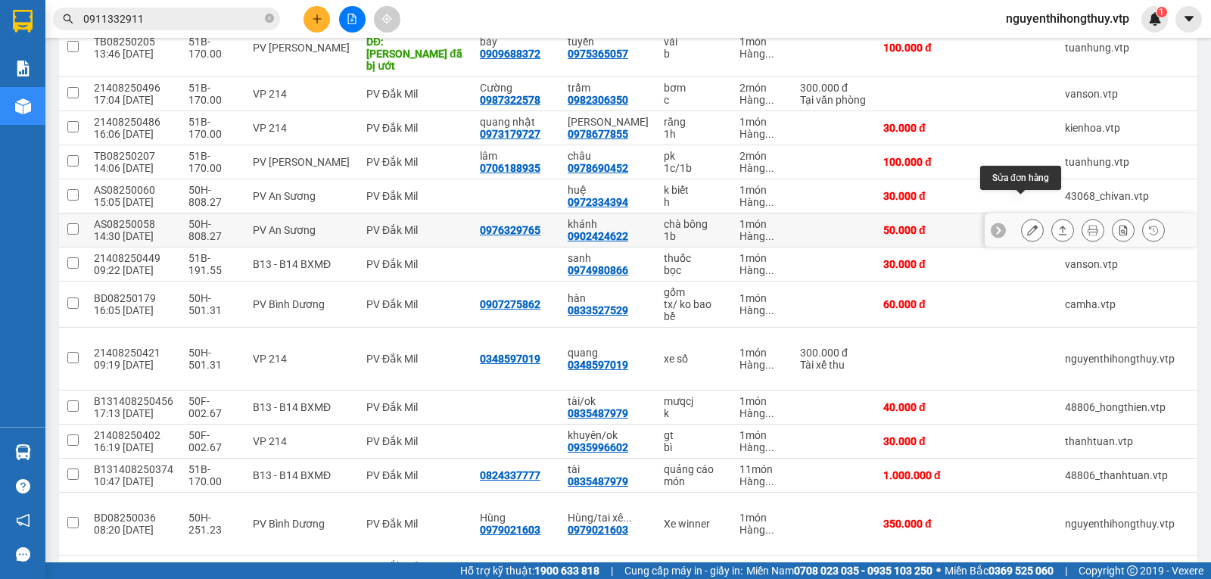
click at [1027, 225] on icon at bounding box center [1032, 230] width 11 height 11
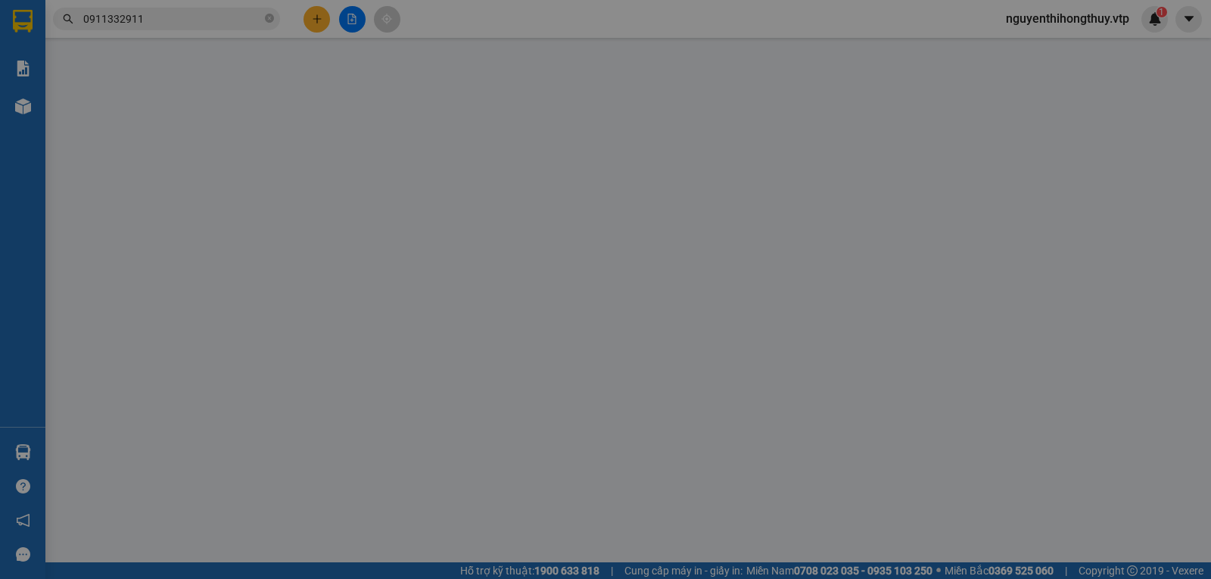
type input "0976329765"
type input "0902424622"
type input "khánh"
type input "50.000"
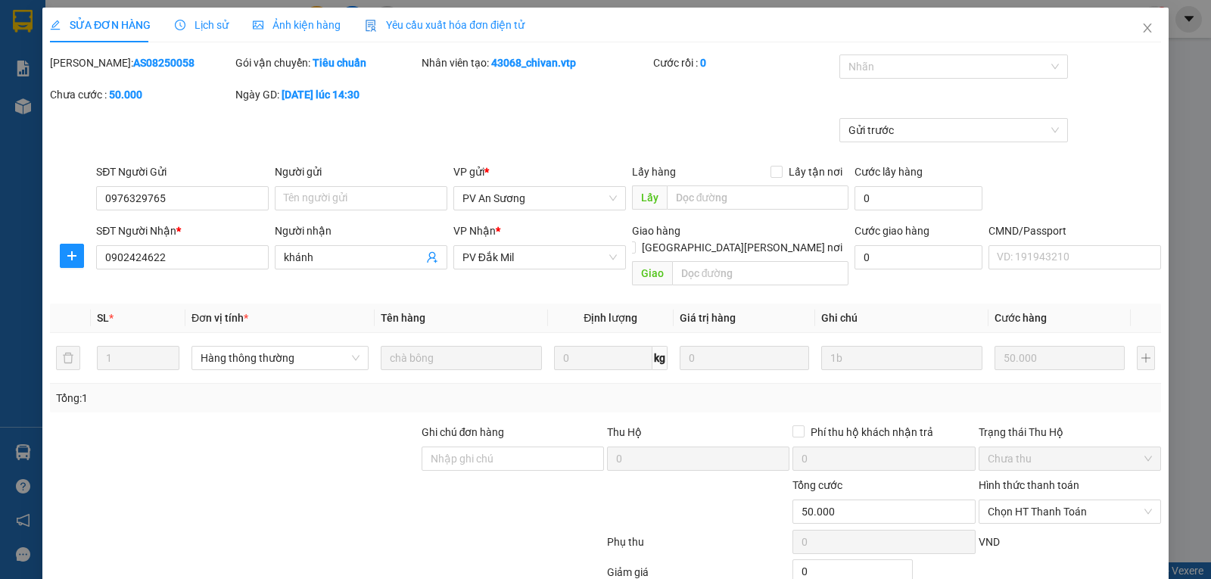
type input "2.500"
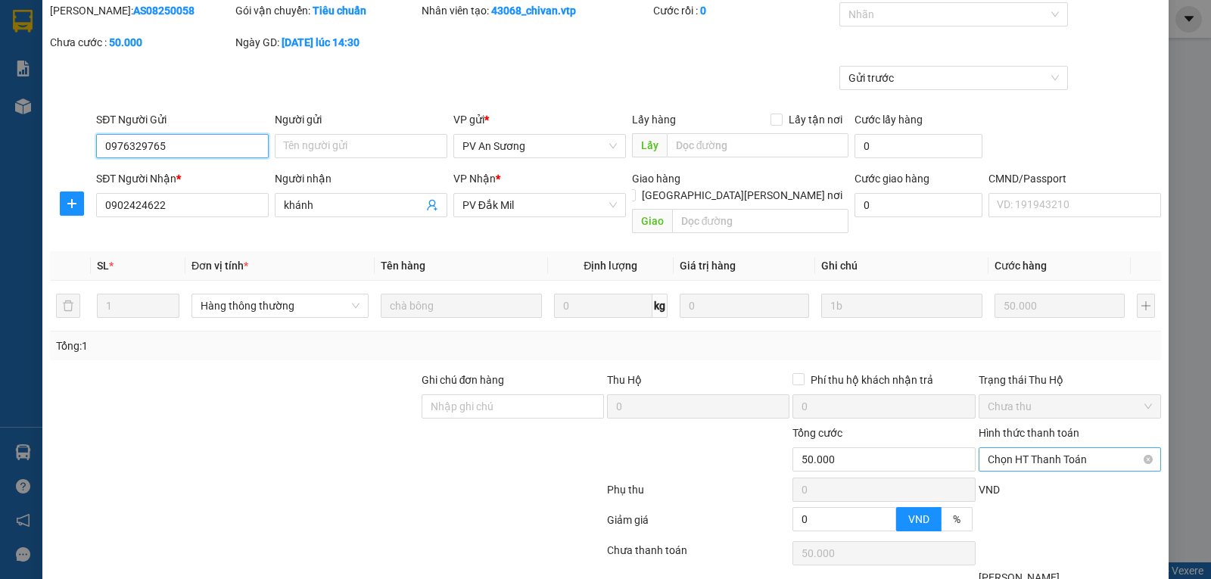
scroll to position [76, 0]
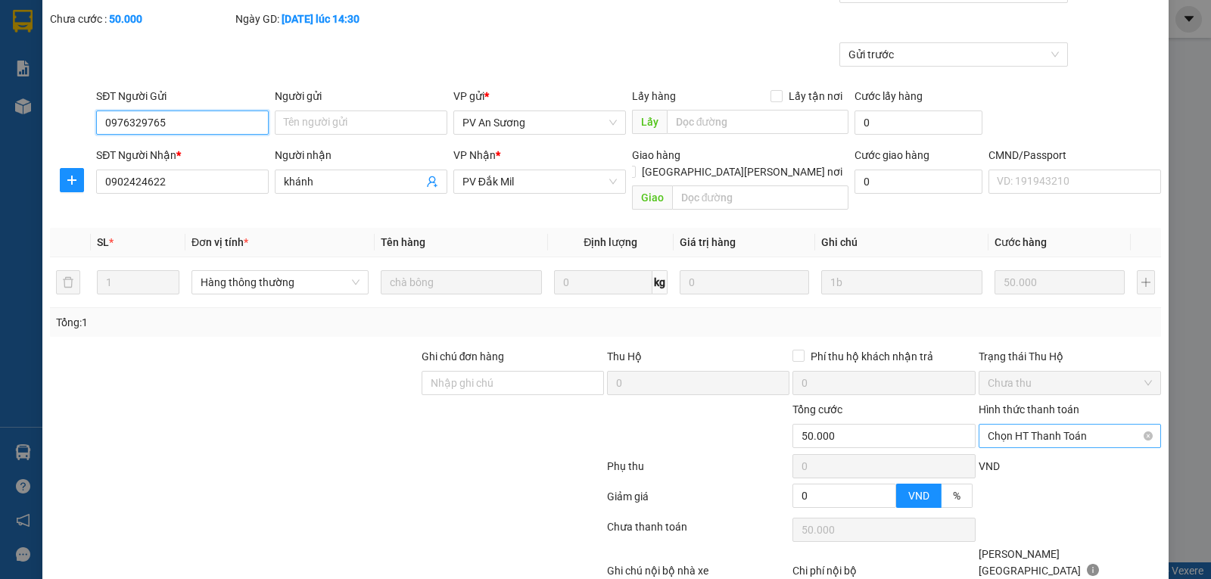
click at [1034, 424] on span "Chọn HT Thanh Toán" at bounding box center [1069, 435] width 164 height 23
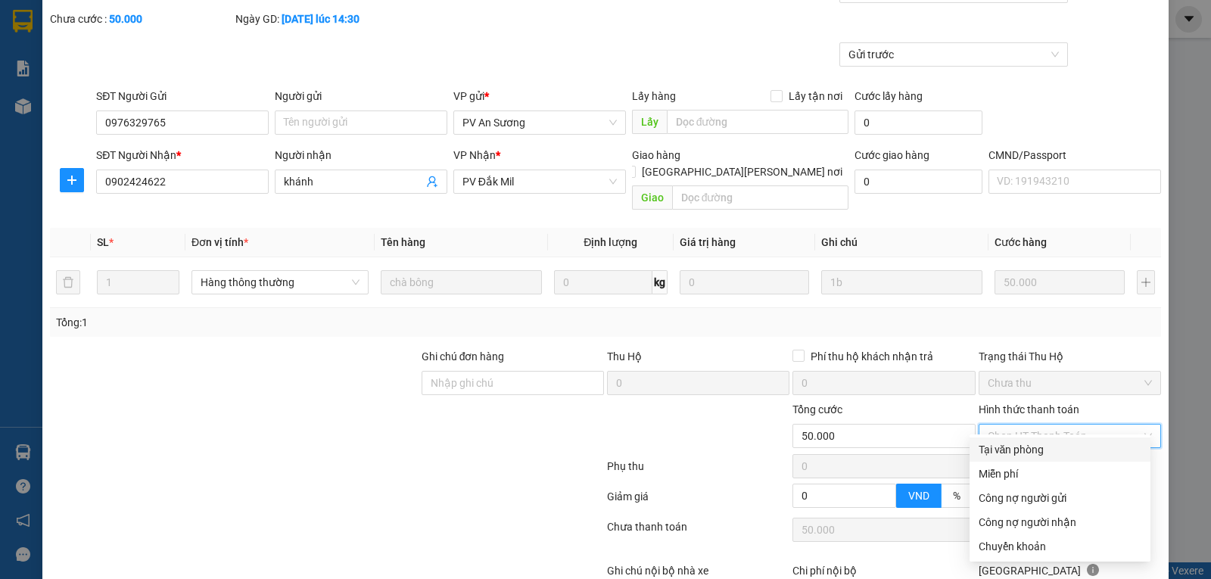
click at [1017, 443] on div "Tại văn phòng" at bounding box center [1059, 449] width 163 height 17
type input "0"
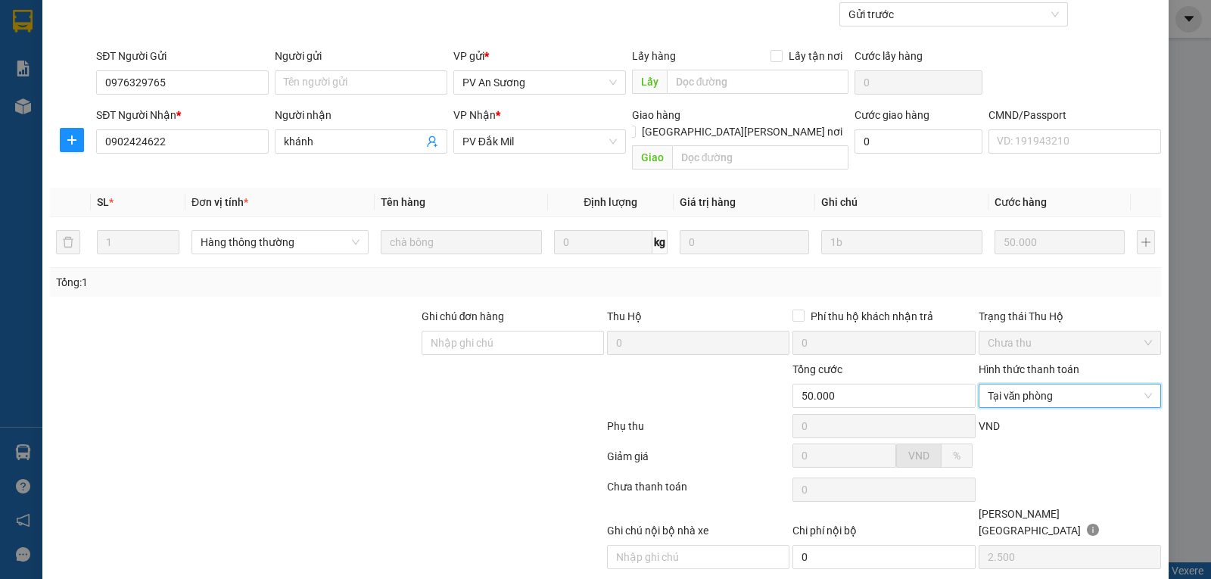
scroll to position [138, 0]
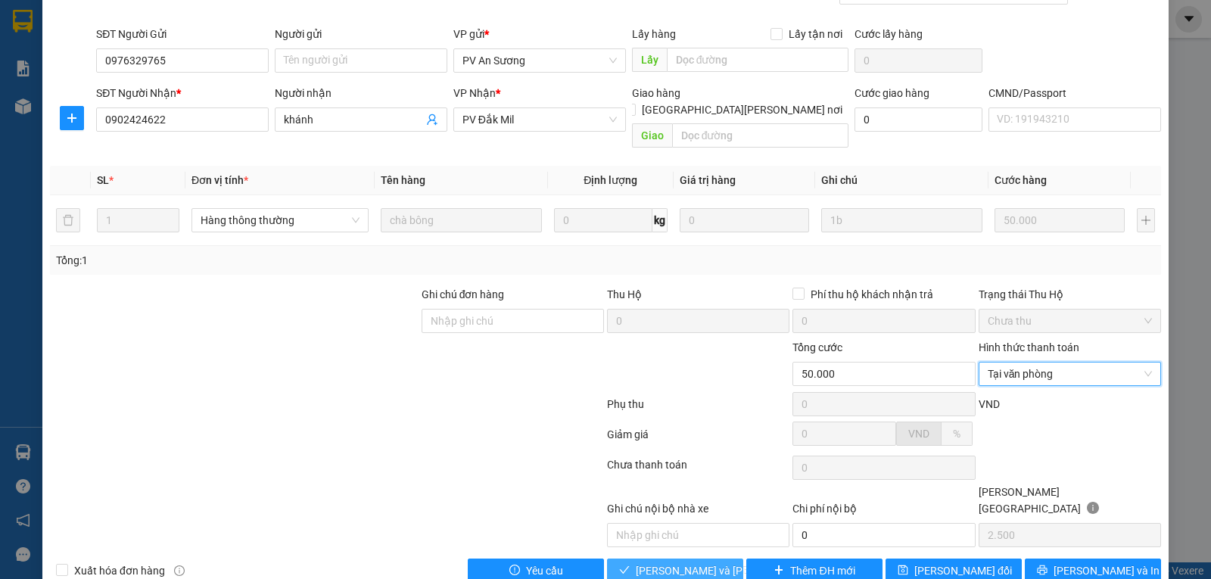
click at [690, 562] on span "[PERSON_NAME] và [PERSON_NAME] hàng" at bounding box center [738, 570] width 204 height 17
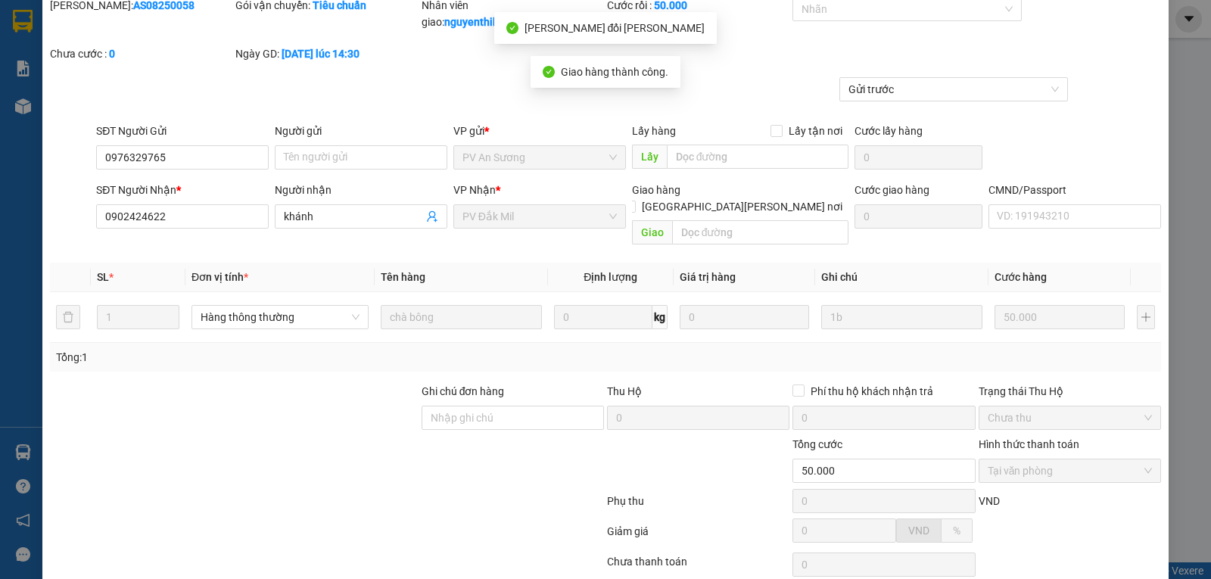
scroll to position [0, 0]
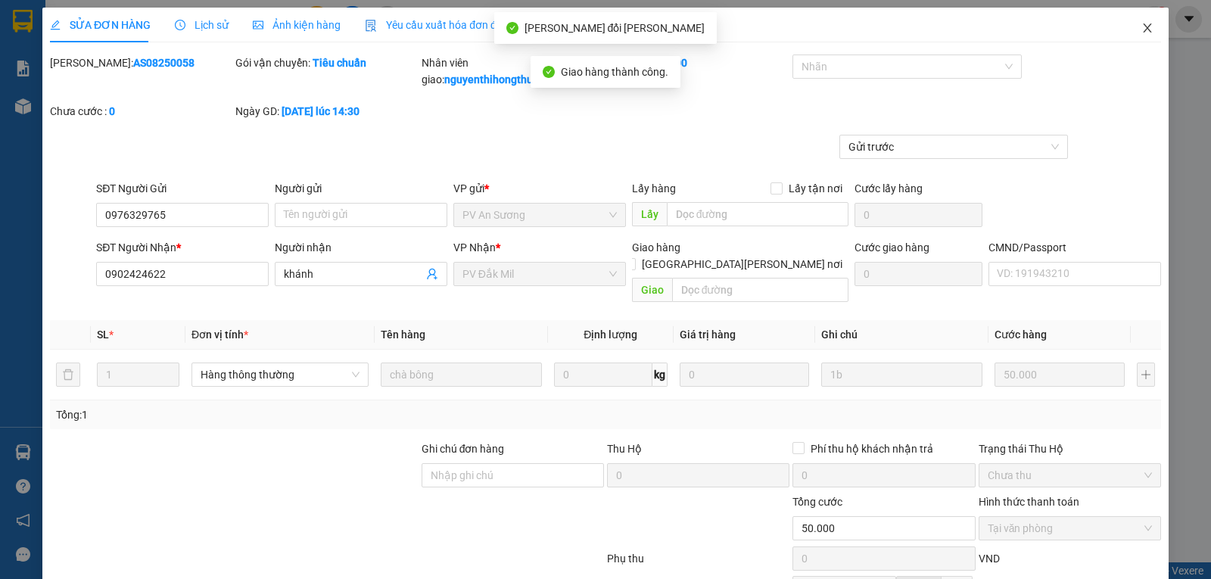
click at [1141, 30] on icon "close" at bounding box center [1147, 28] width 12 height 12
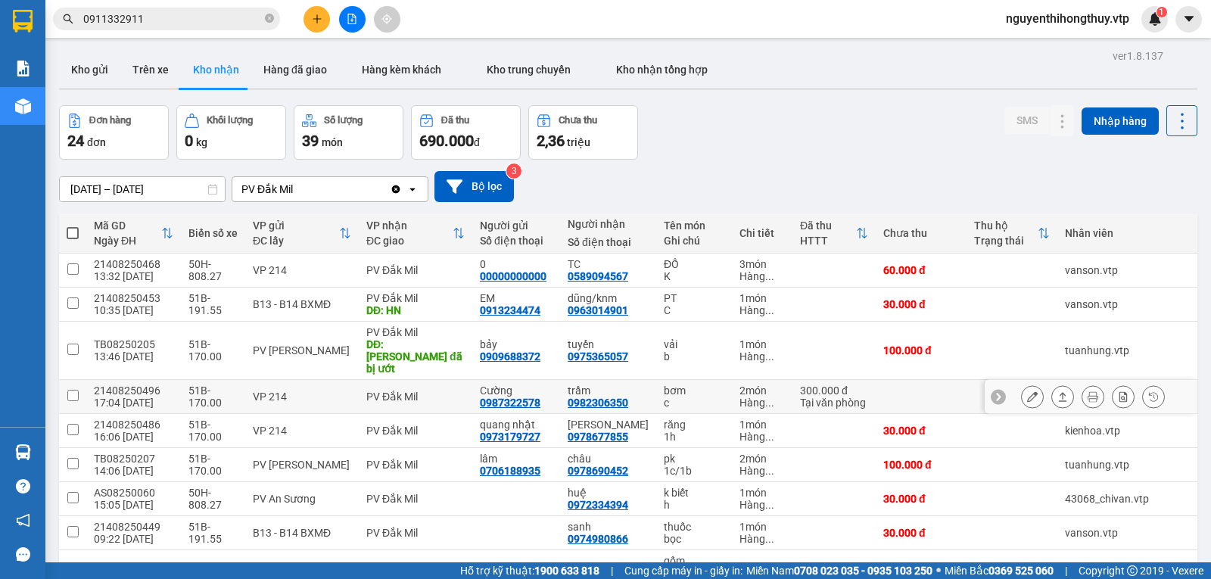
click at [1027, 391] on icon at bounding box center [1032, 396] width 11 height 11
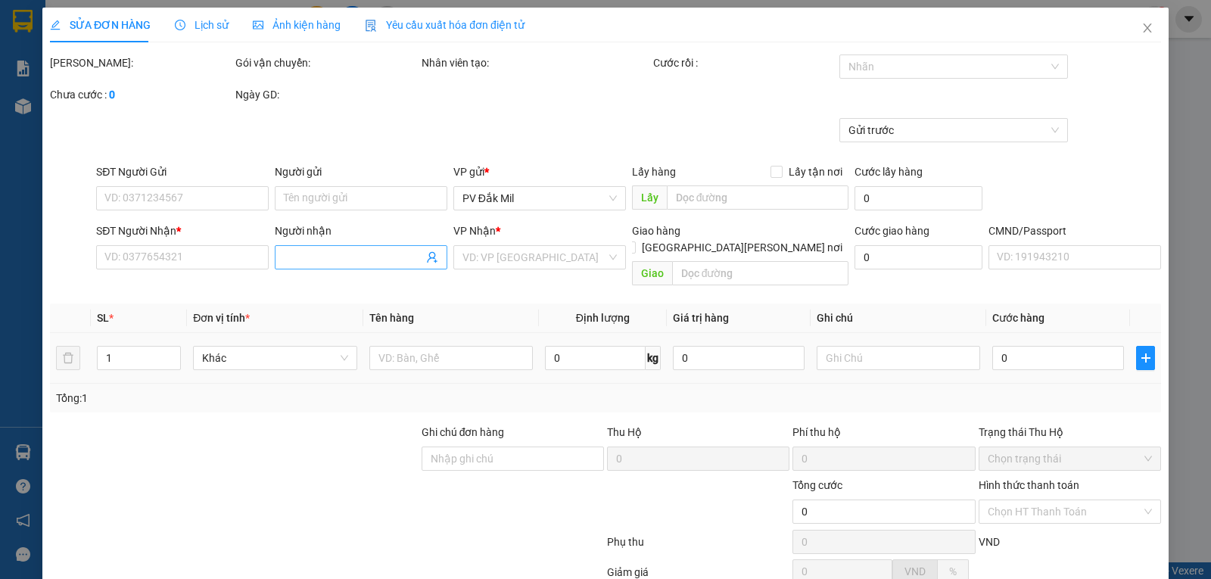
type input "15.000"
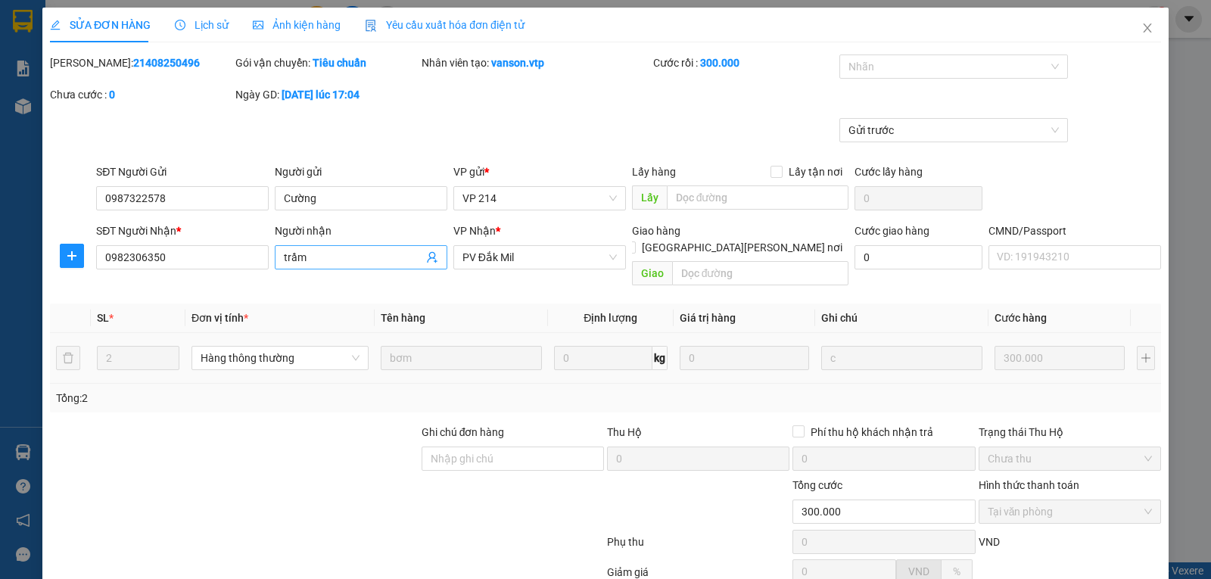
type input "0987322578"
type input "Cường"
type input "0982306350"
type input "trầm"
type input "300.000"
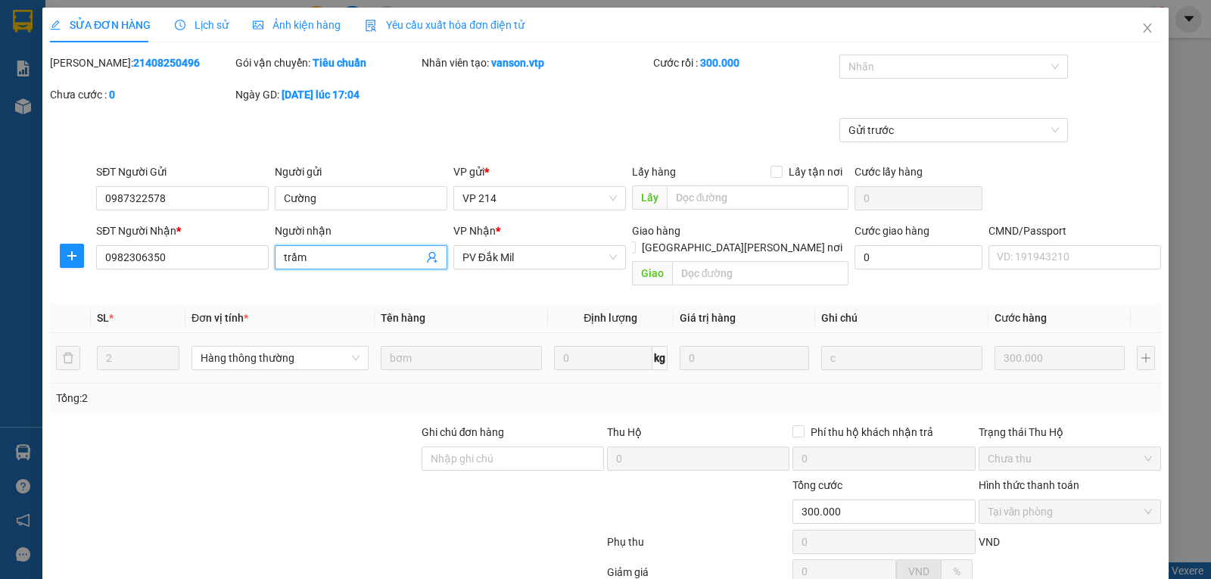
click at [330, 258] on input "trầm" at bounding box center [353, 257] width 139 height 17
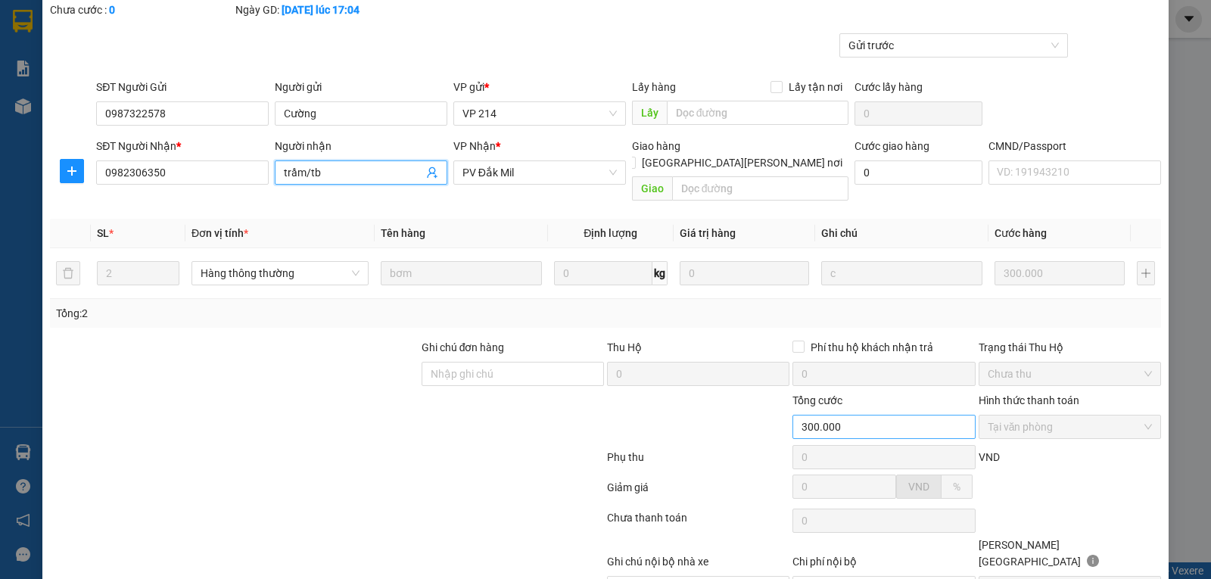
scroll to position [138, 0]
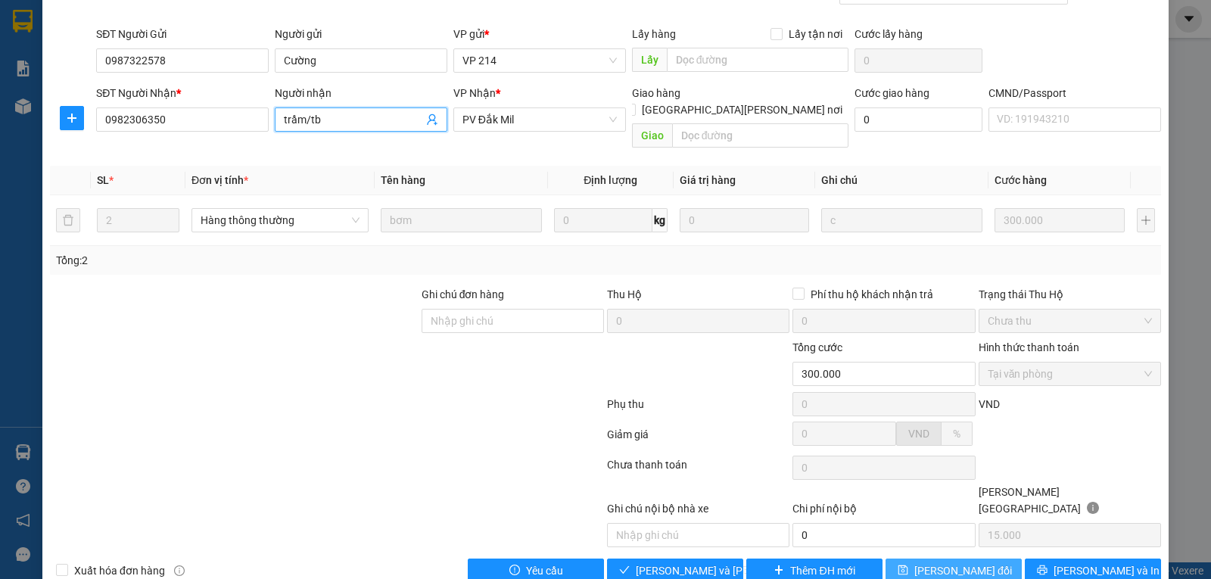
type input "trầm/tb"
click at [941, 562] on span "[PERSON_NAME] đổi" at bounding box center [963, 570] width 98 height 17
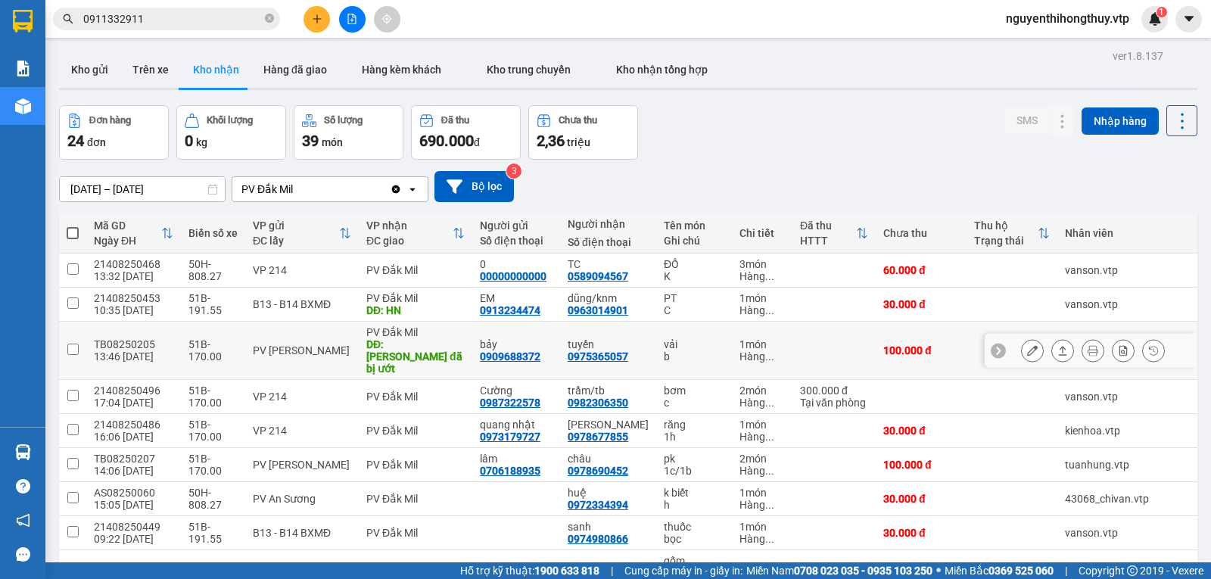
click at [1027, 345] on icon at bounding box center [1032, 350] width 11 height 11
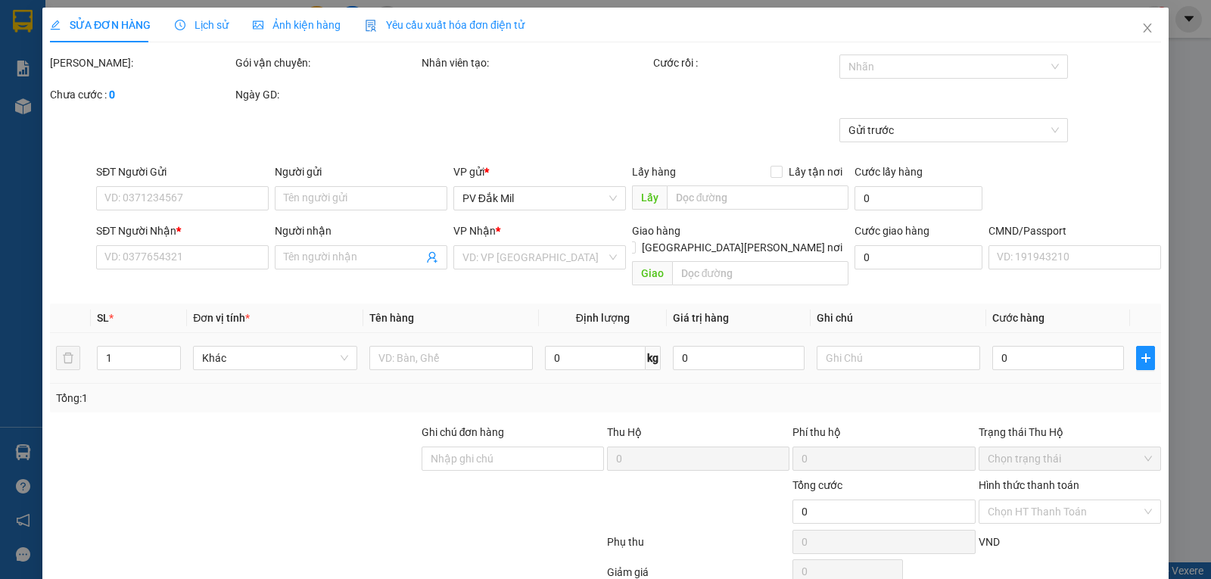
type input "5.000"
type input "0909688372"
type input "bảy"
type input "0975365057"
type input "tuyến"
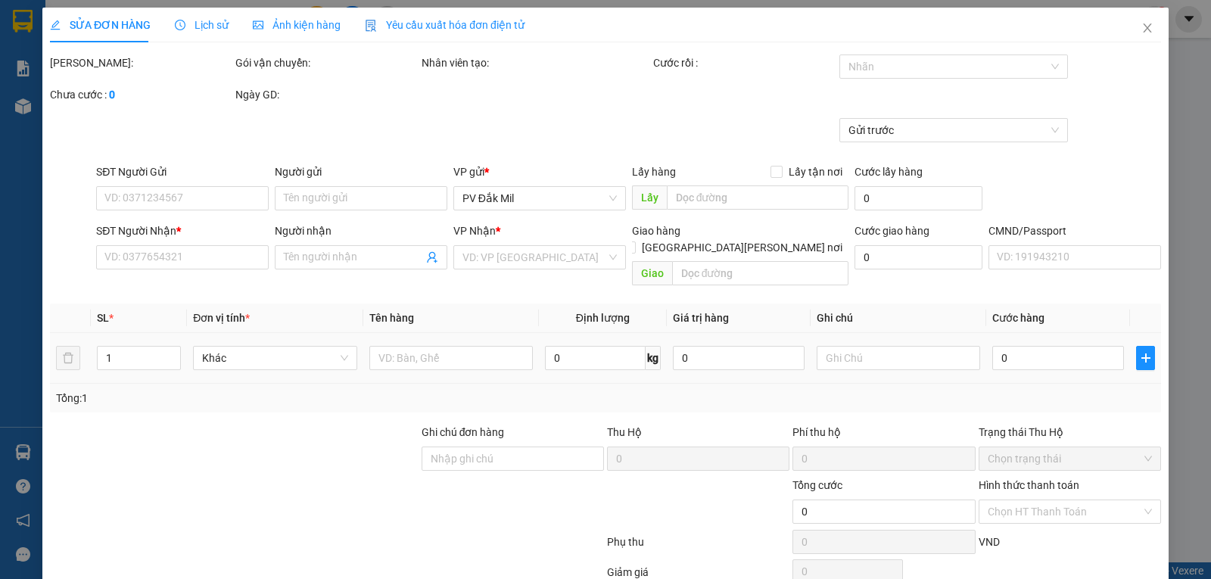
type input "bao đã bị ướt"
type input "100.000"
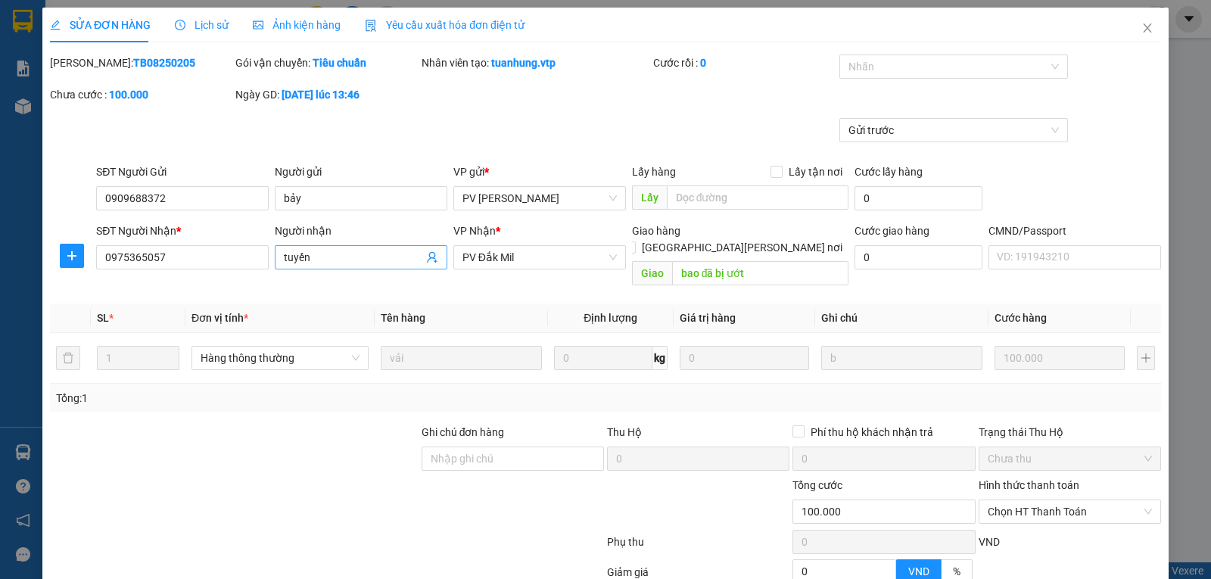
click at [351, 253] on input "tuyến" at bounding box center [353, 257] width 139 height 17
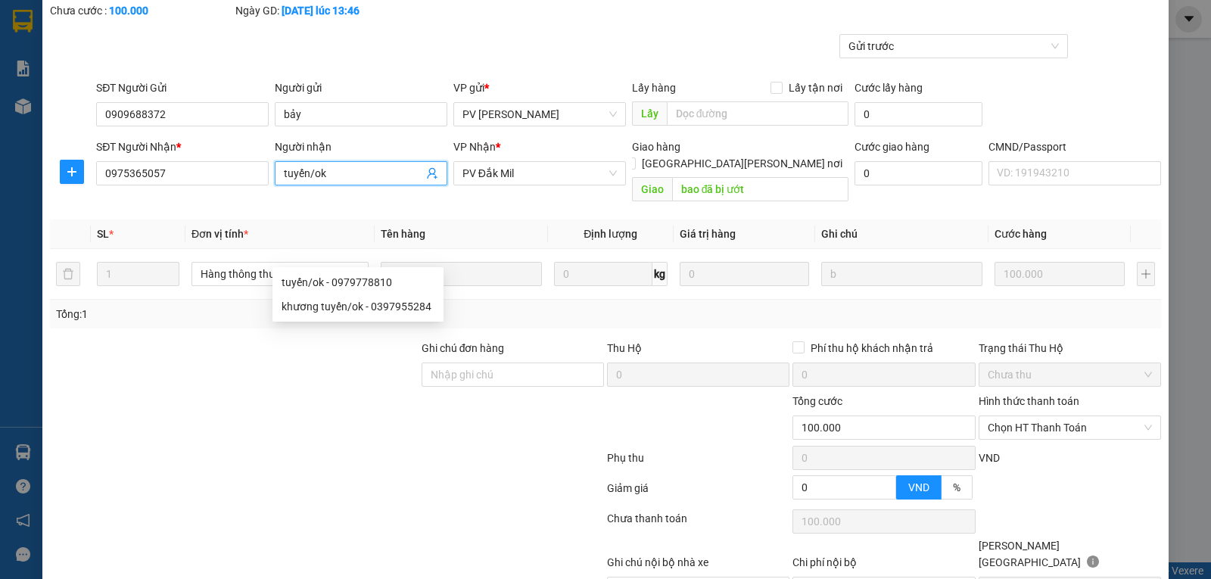
scroll to position [138, 0]
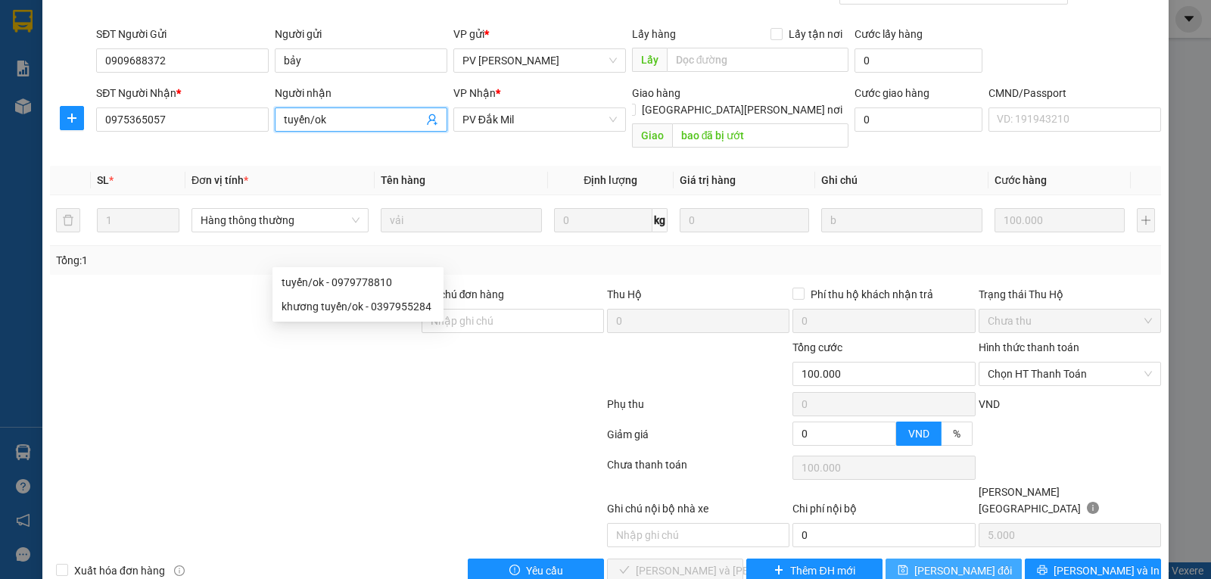
type input "tuyến/ok"
click at [921, 558] on button "[PERSON_NAME] đổi" at bounding box center [953, 570] width 136 height 24
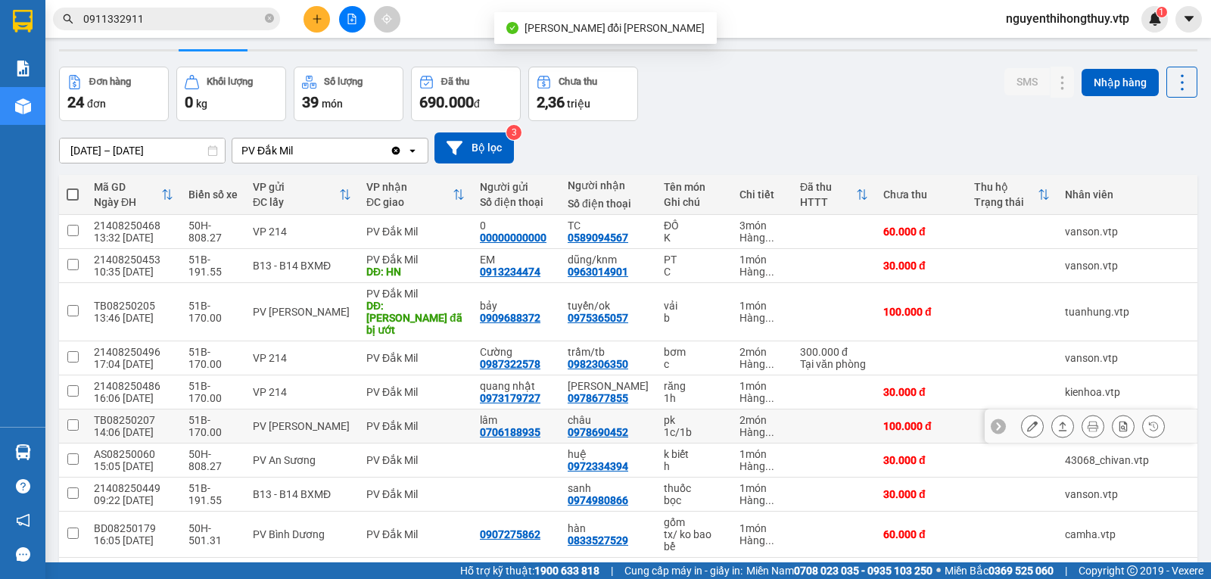
scroll to position [76, 0]
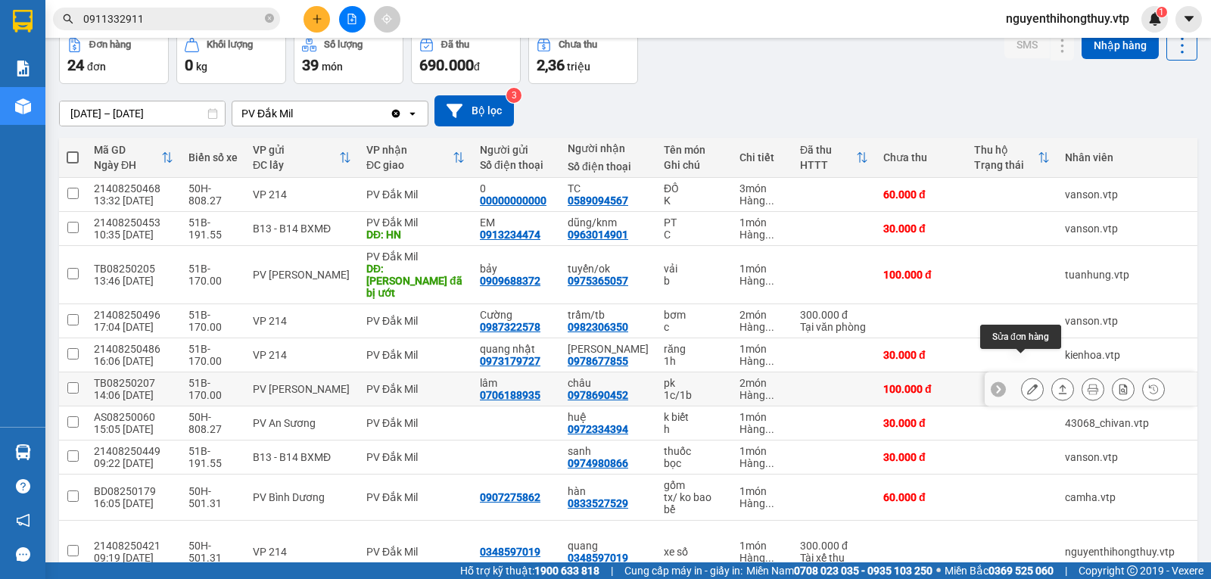
click at [1027, 384] on icon at bounding box center [1032, 389] width 11 height 11
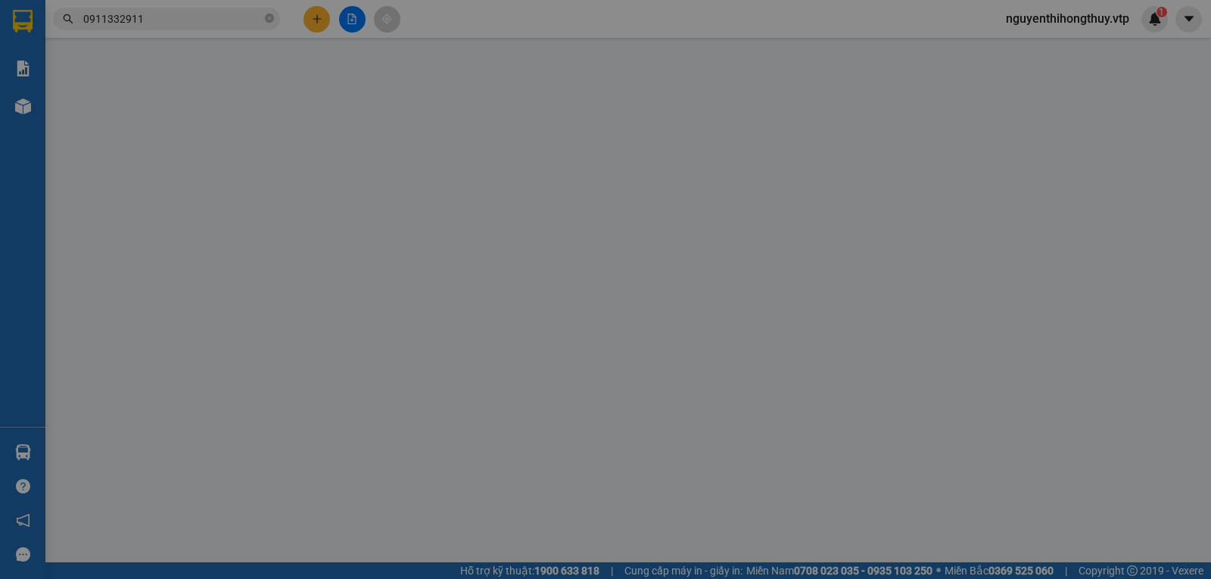
type input "0706188935"
type input "lâm"
type input "0978690452"
type input "châu"
type input "100.000"
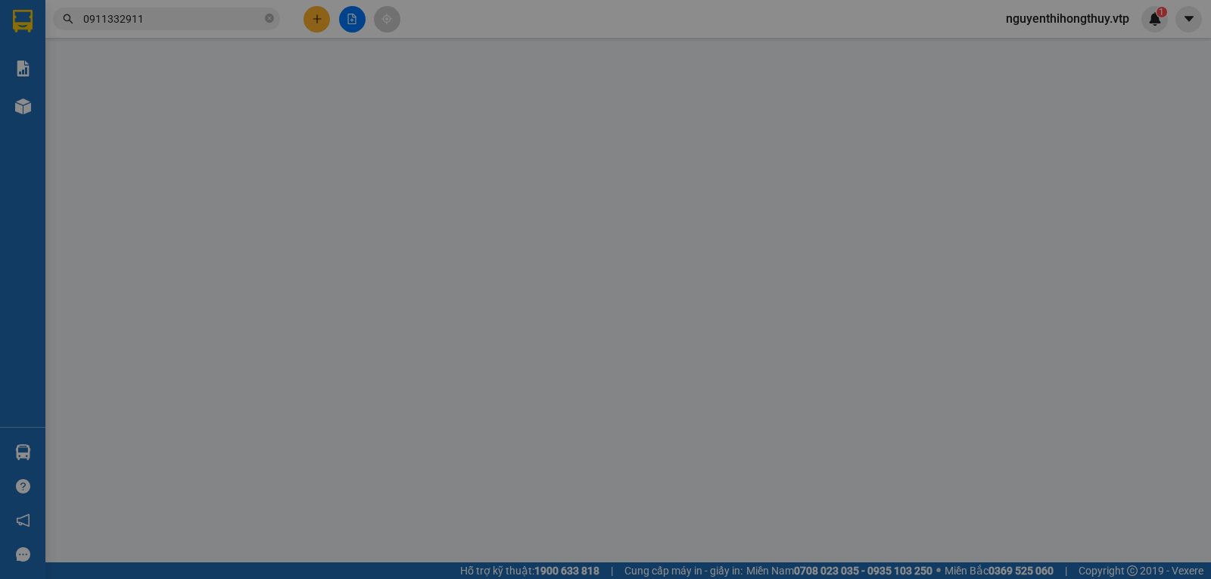
type input "100.000"
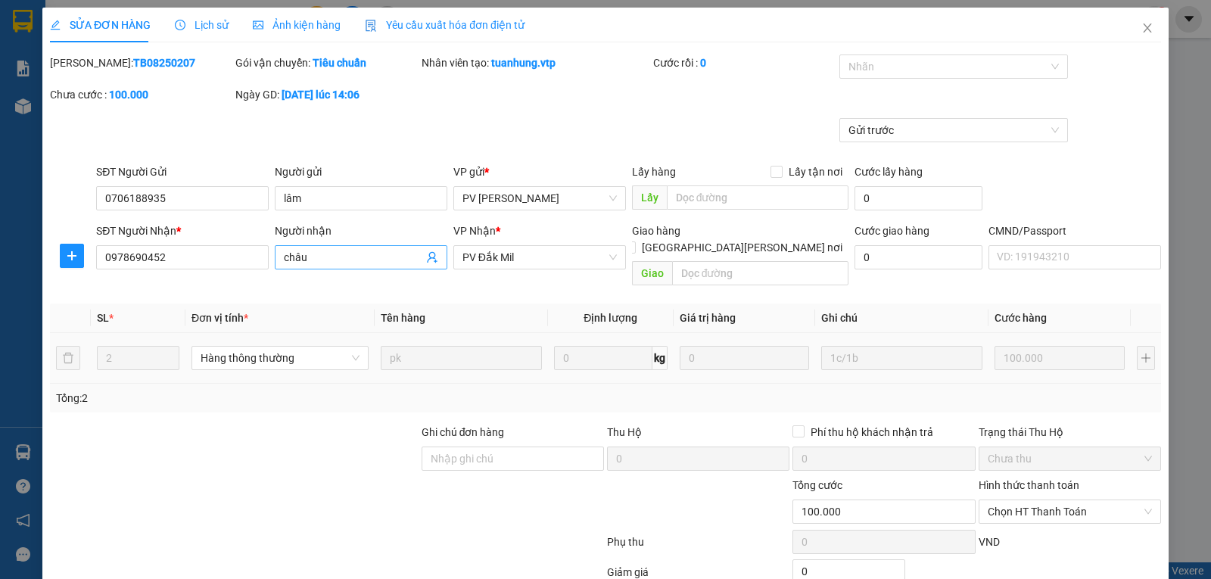
type input "5.000"
click at [388, 247] on span "châu" at bounding box center [361, 257] width 173 height 24
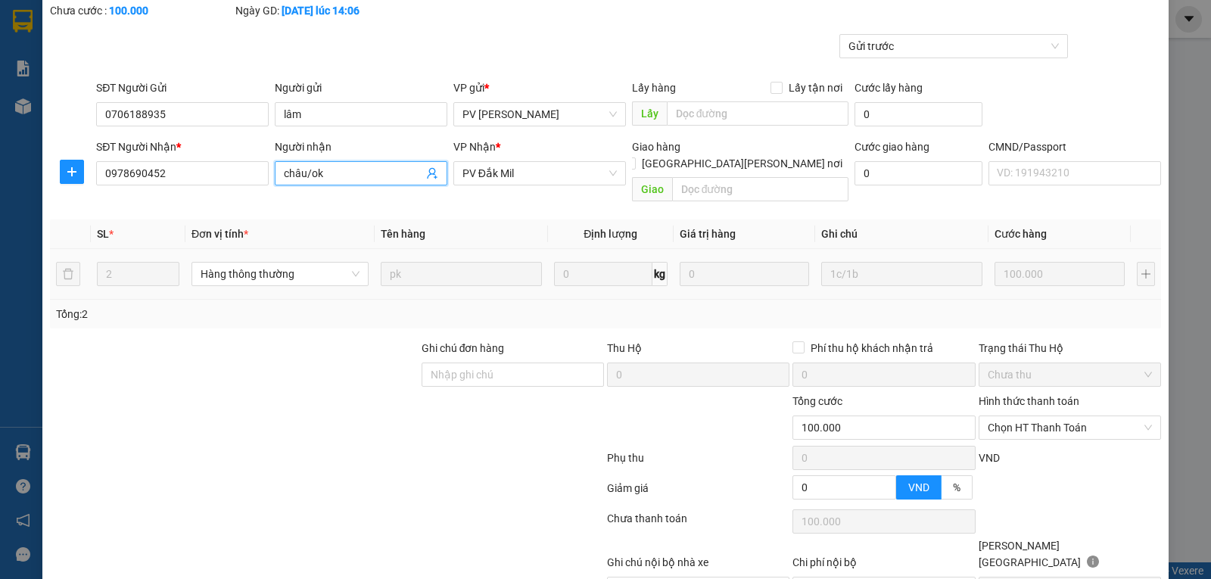
scroll to position [138, 0]
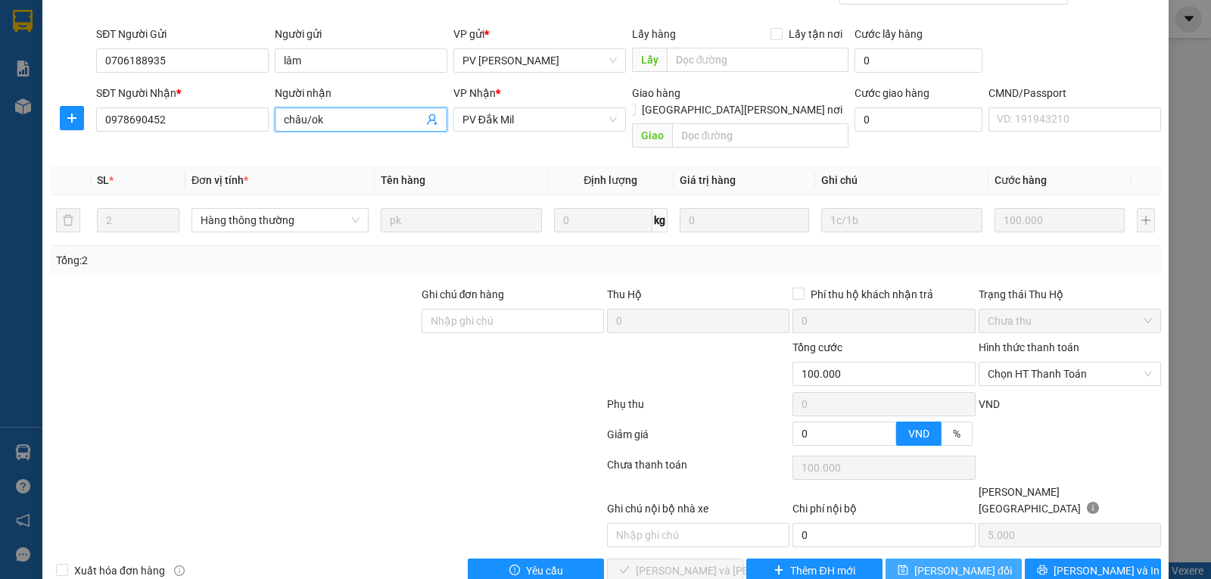
type input "châu/ok"
click at [953, 562] on span "[PERSON_NAME] đổi" at bounding box center [963, 570] width 98 height 17
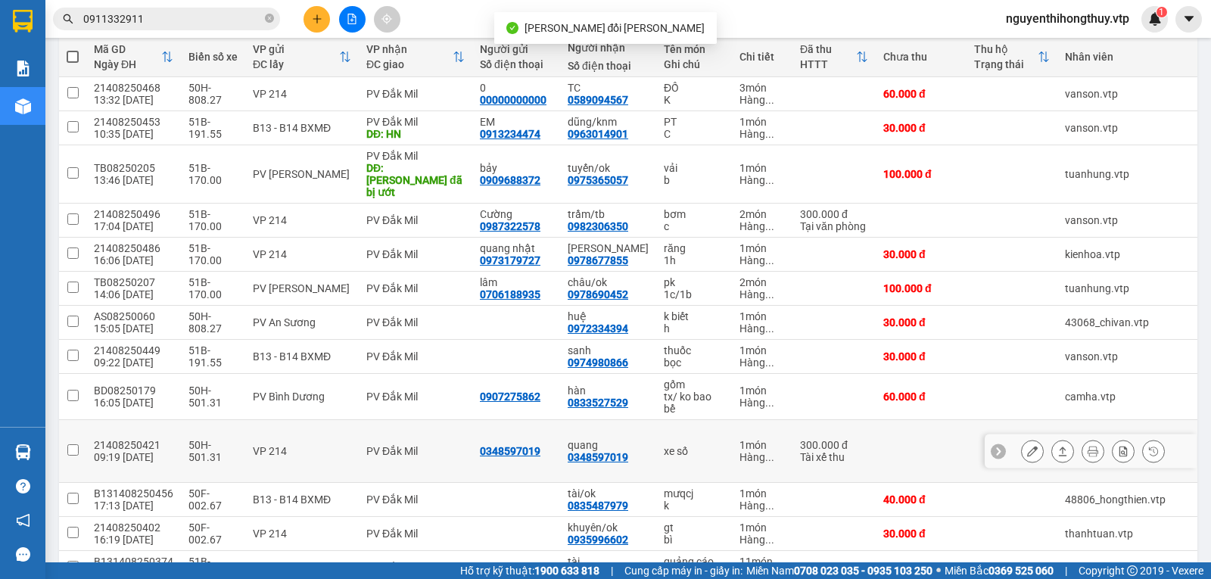
scroll to position [227, 0]
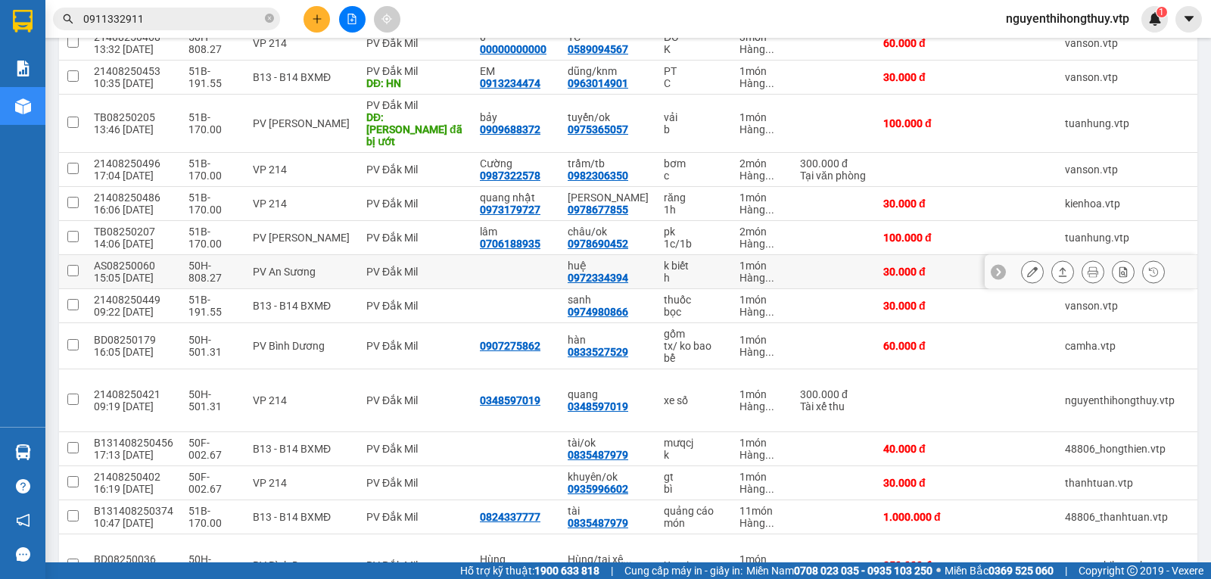
click at [1027, 266] on icon at bounding box center [1032, 271] width 11 height 11
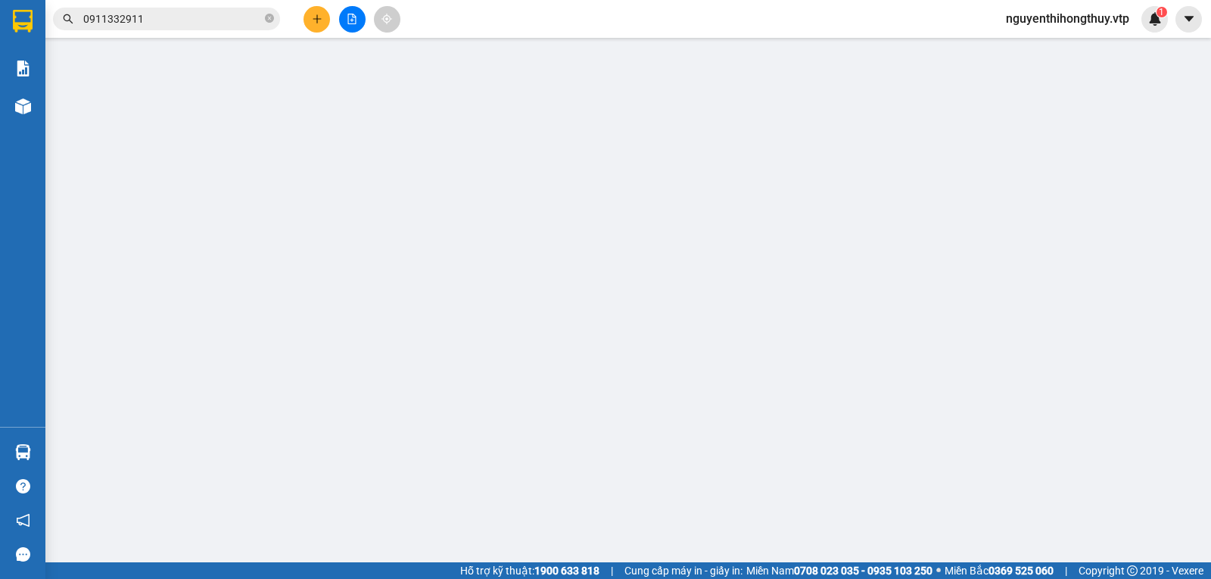
type input "0972334394"
type input "huệ"
type input "30.000"
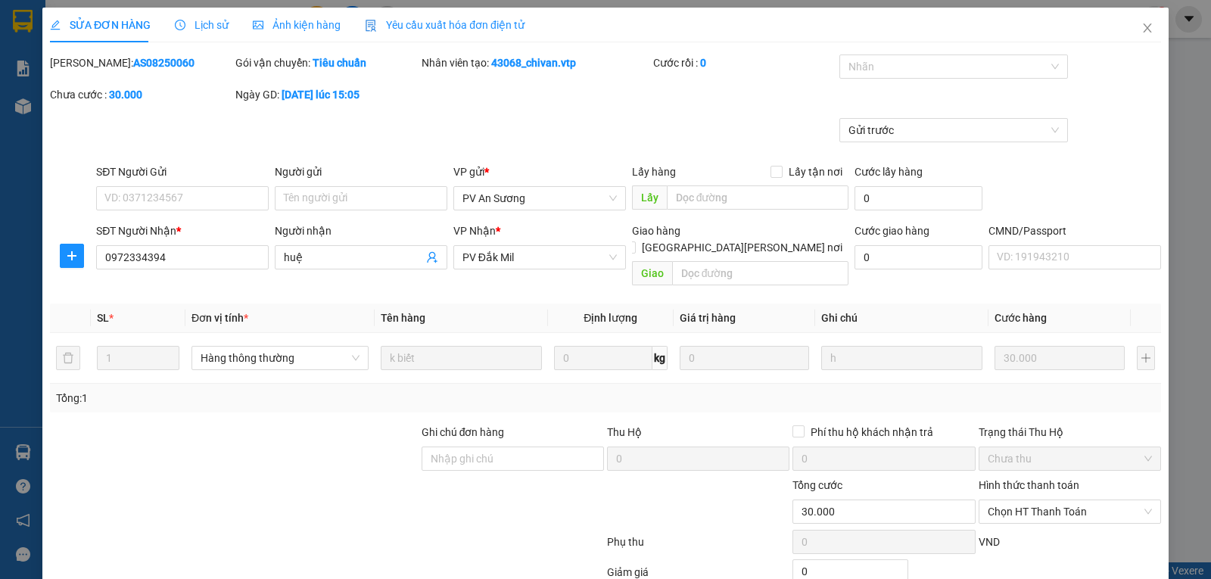
type input "1.500"
click at [328, 256] on input "huệ" at bounding box center [353, 257] width 139 height 17
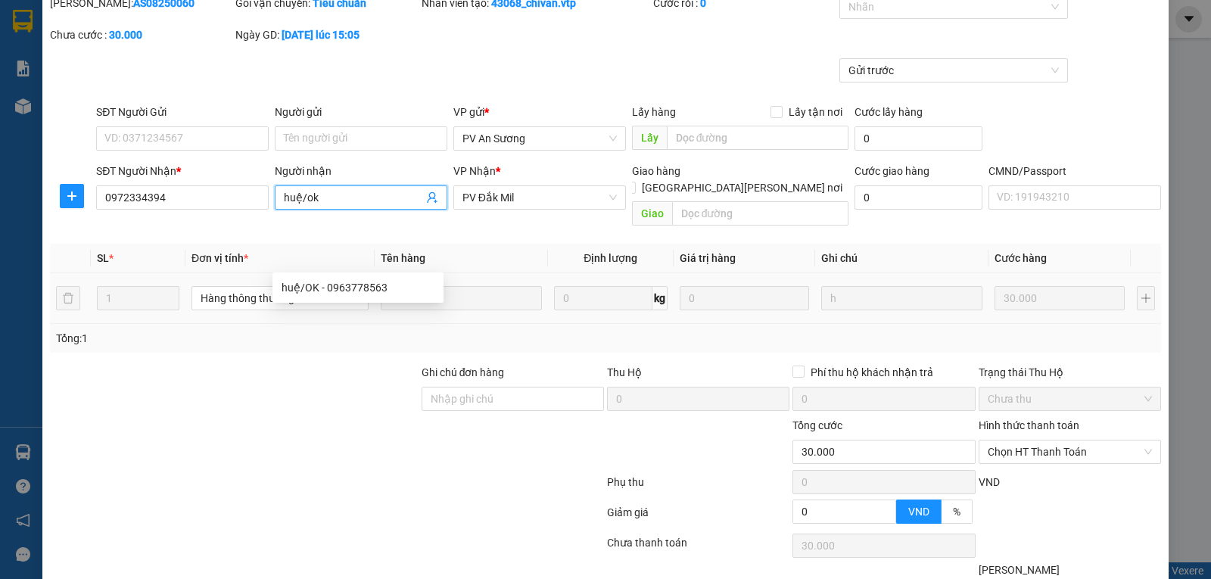
scroll to position [138, 0]
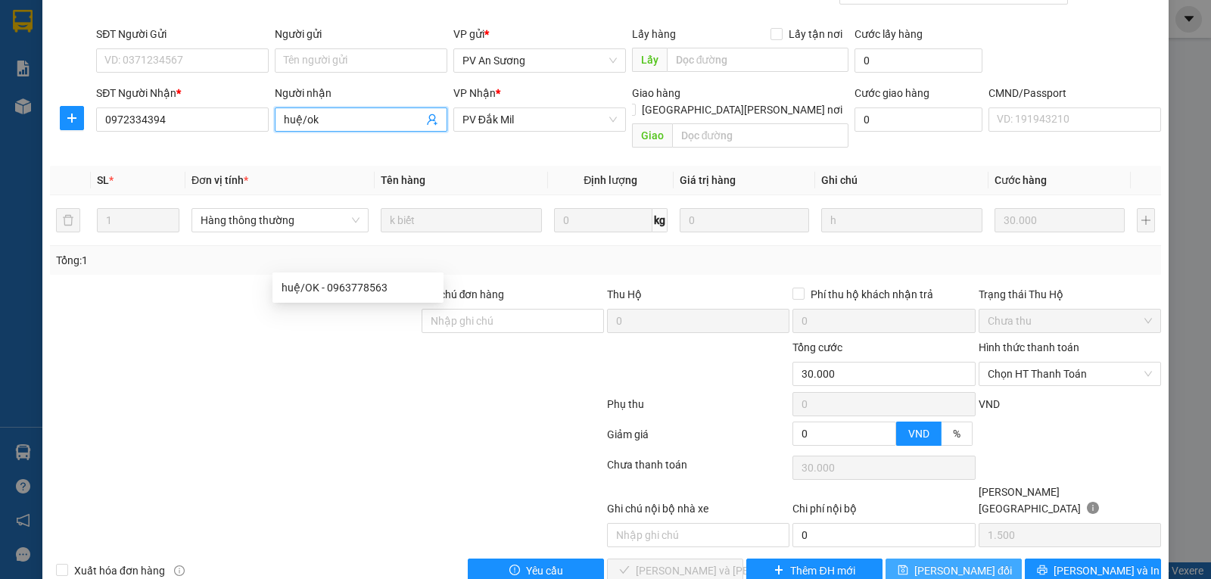
type input "huệ/ok"
click at [940, 562] on span "[PERSON_NAME] đổi" at bounding box center [963, 570] width 98 height 17
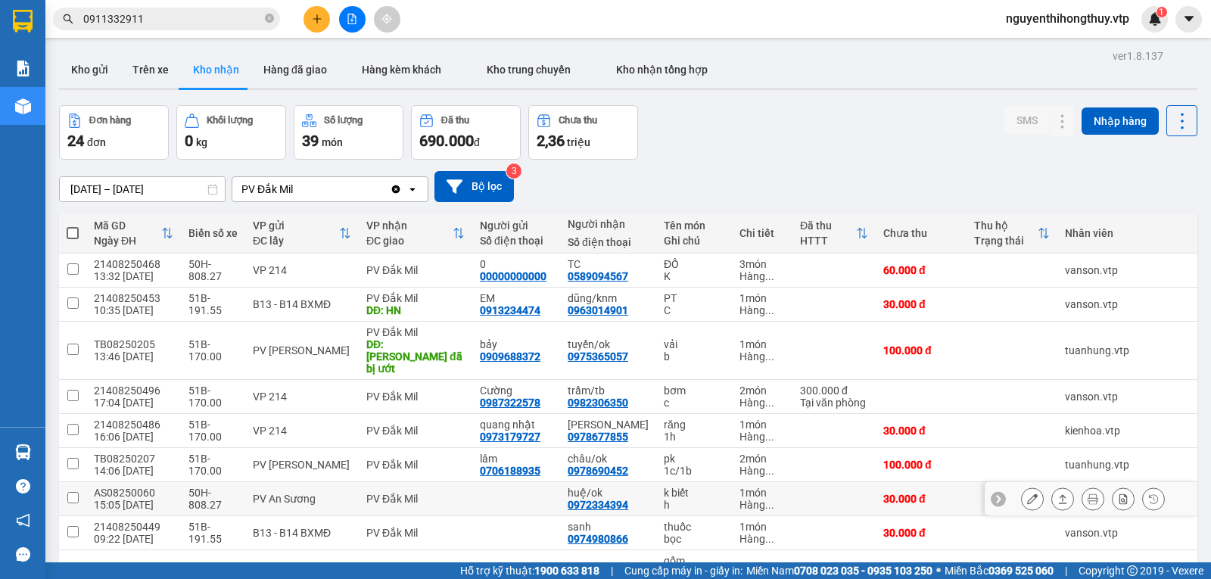
scroll to position [76, 0]
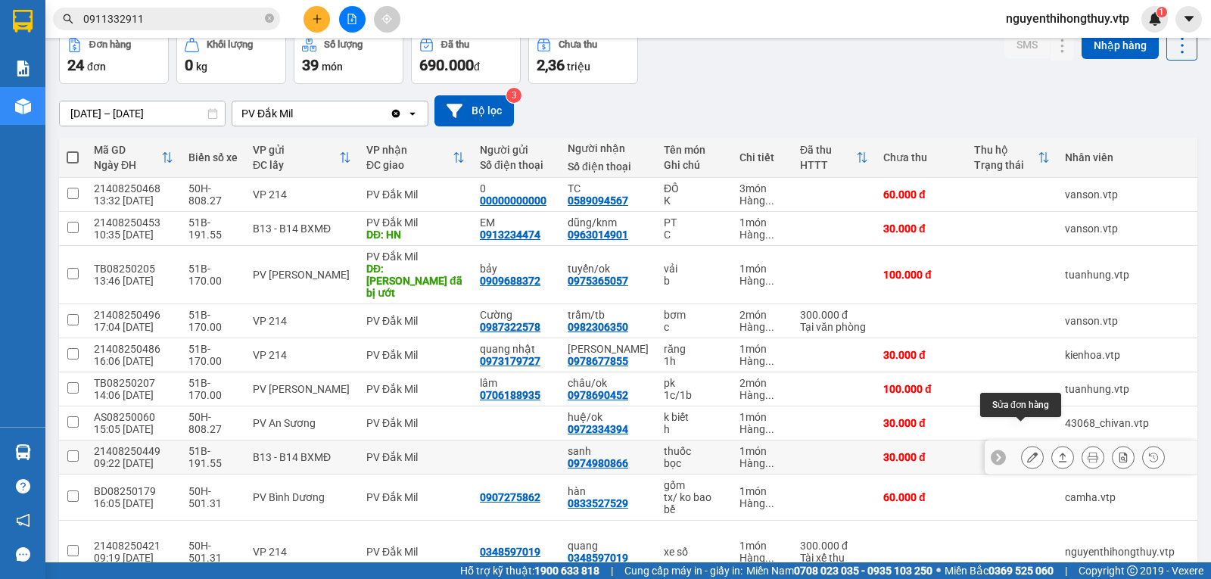
click at [1027, 452] on icon at bounding box center [1032, 457] width 11 height 11
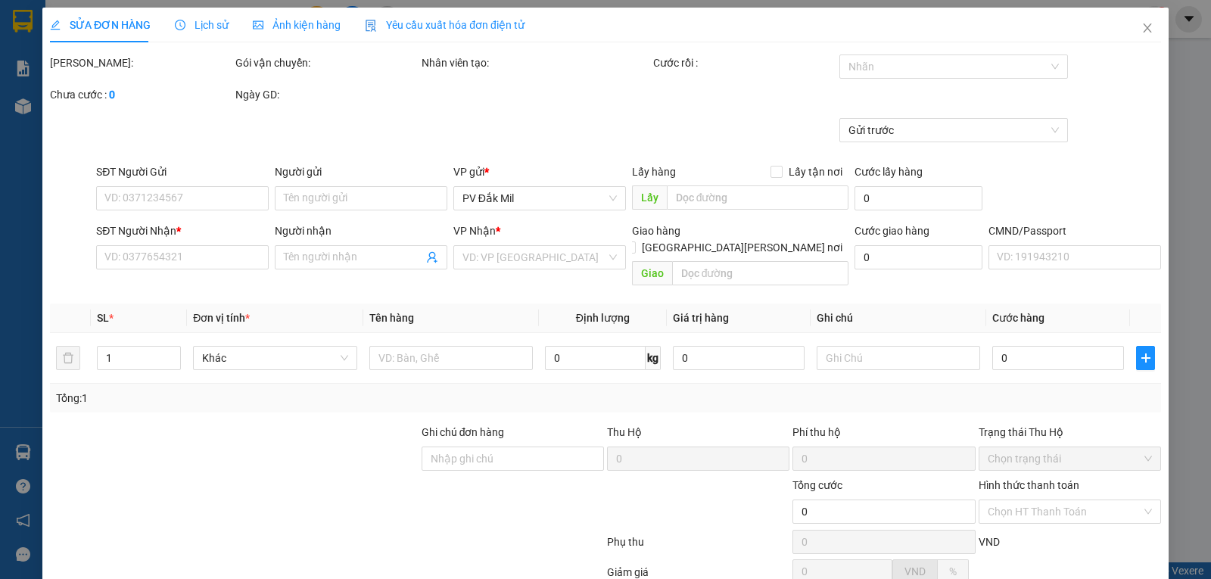
type input "0974980866"
type input "sanh"
type input "30.000"
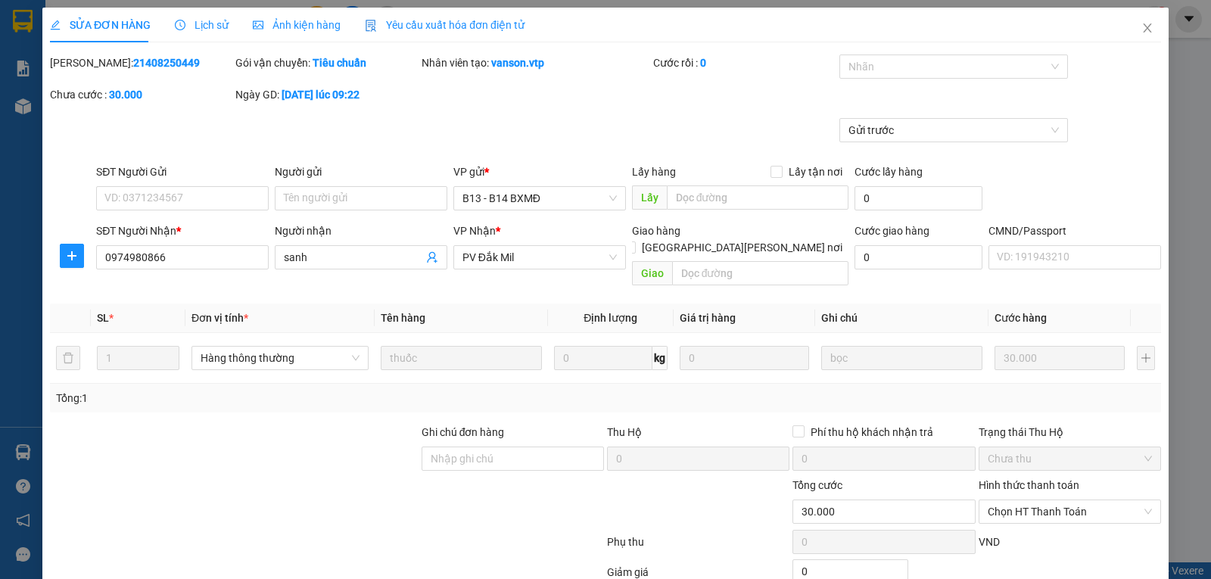
type input "1.500"
click at [327, 256] on input "sanh" at bounding box center [353, 257] width 139 height 17
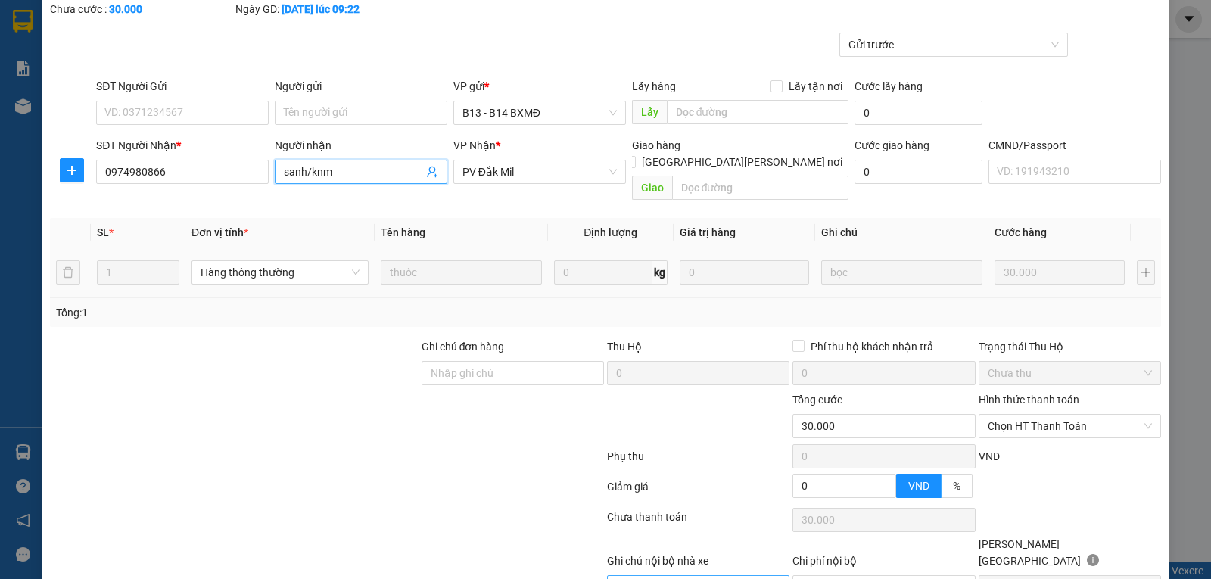
scroll to position [138, 0]
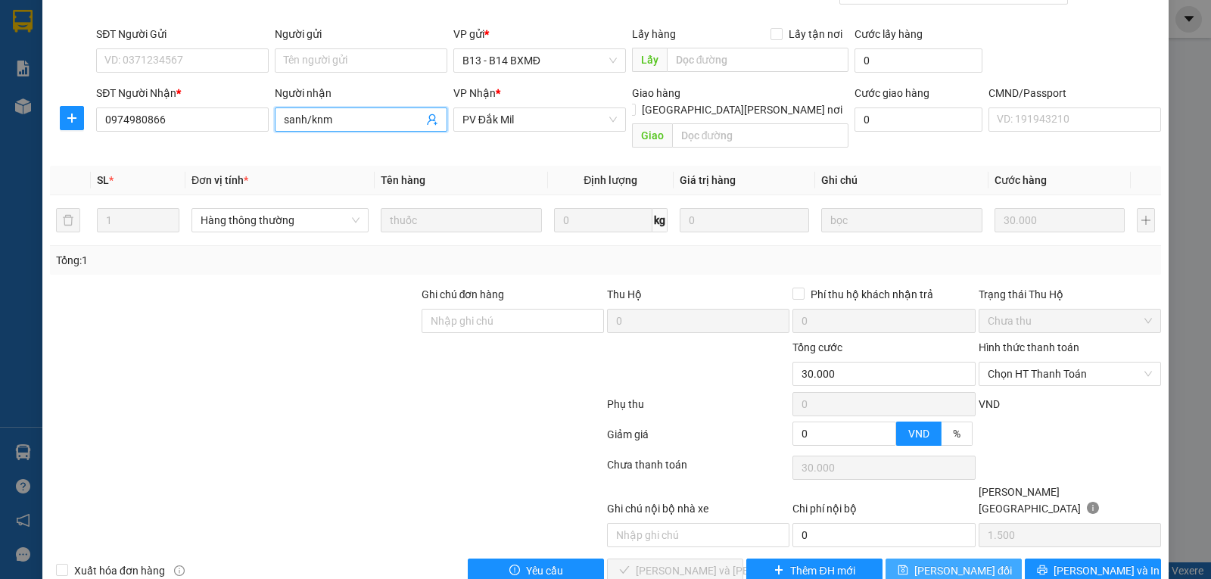
type input "sanh/knm"
click at [932, 562] on span "[PERSON_NAME] đổi" at bounding box center [963, 570] width 98 height 17
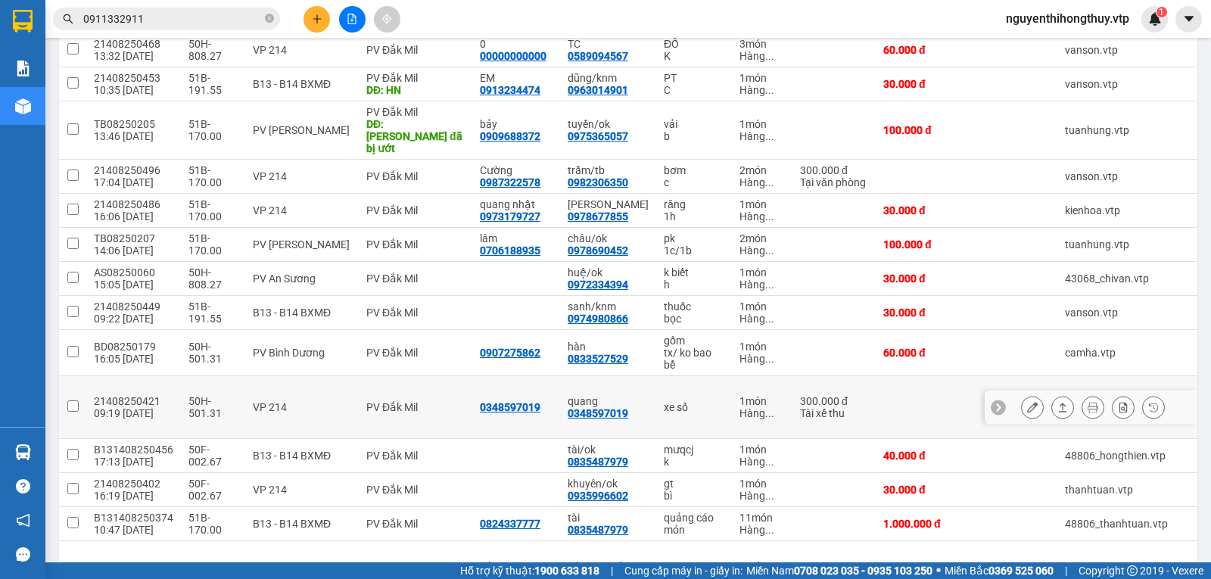
scroll to position [76, 0]
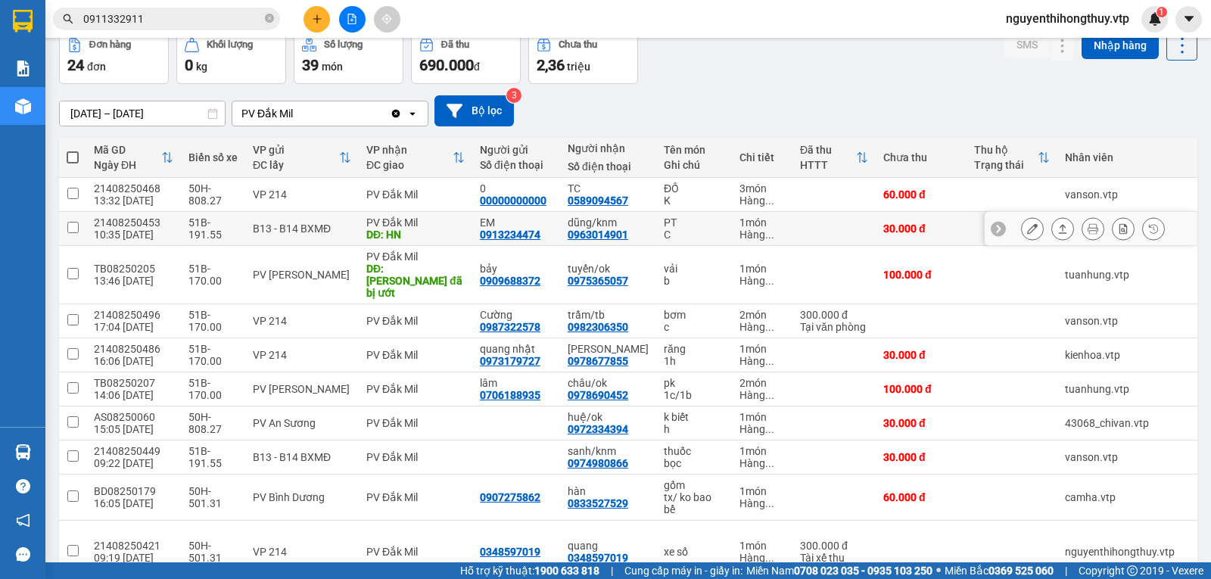
click at [1027, 229] on icon at bounding box center [1032, 228] width 11 height 11
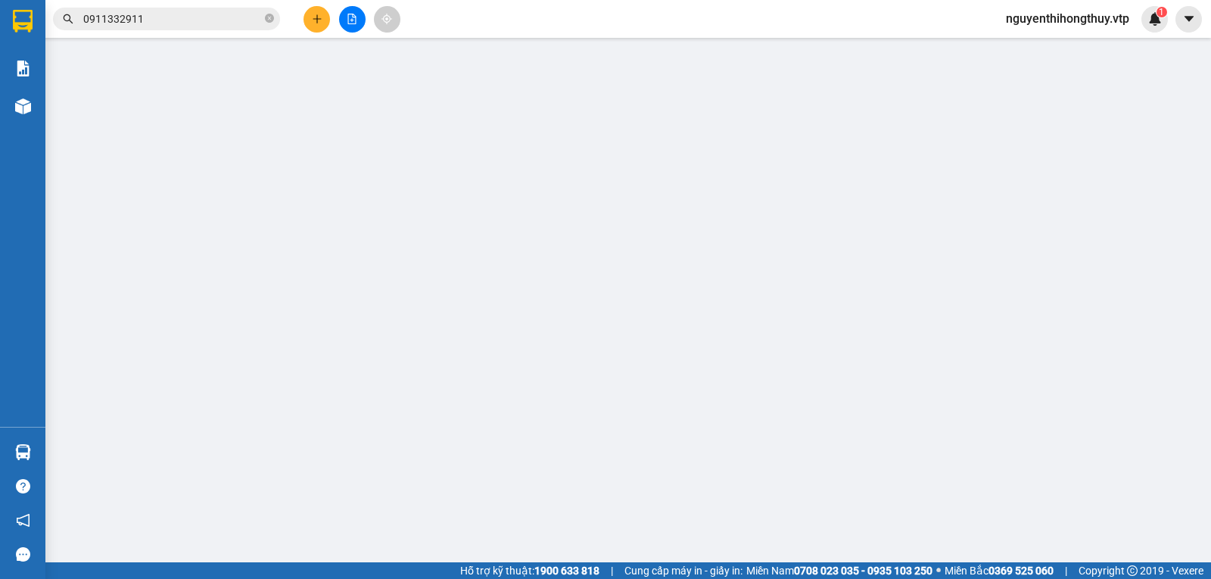
type input "0913234474"
type input "EM"
type input "0963014901"
type input "dũng/knm"
type input "HN"
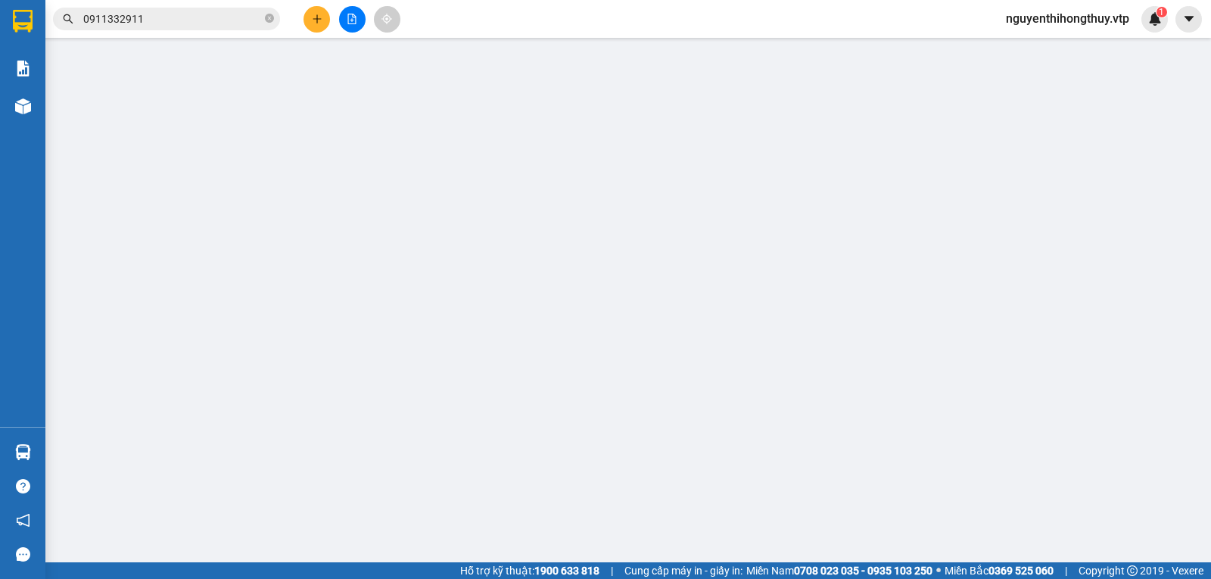
type input "30.000"
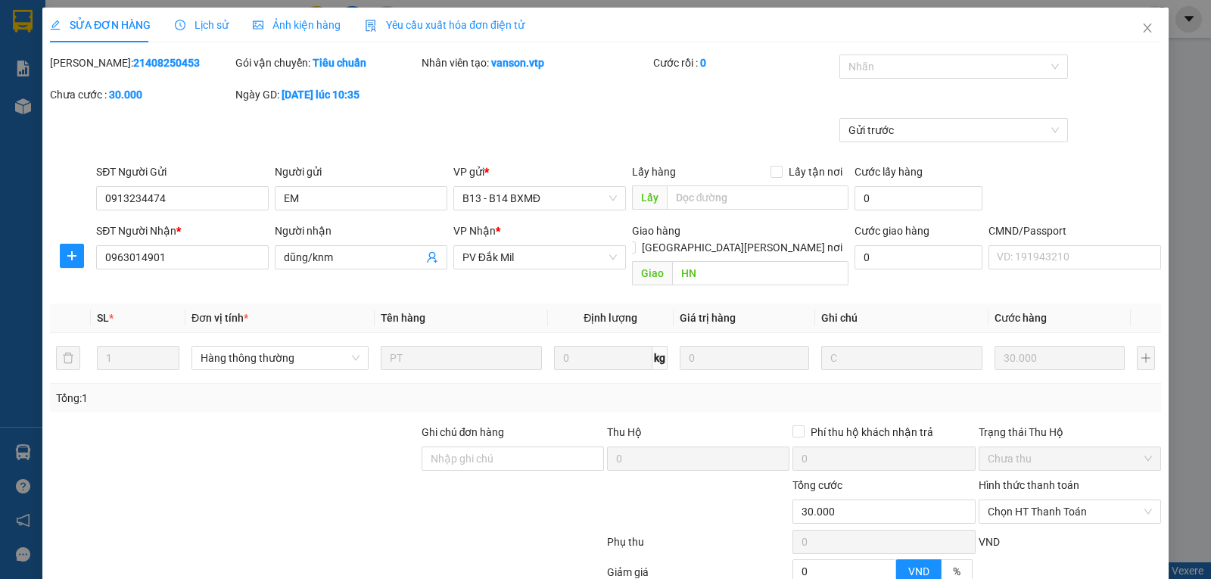
type input "1.500"
click at [362, 250] on input "dũng/knm" at bounding box center [353, 257] width 139 height 17
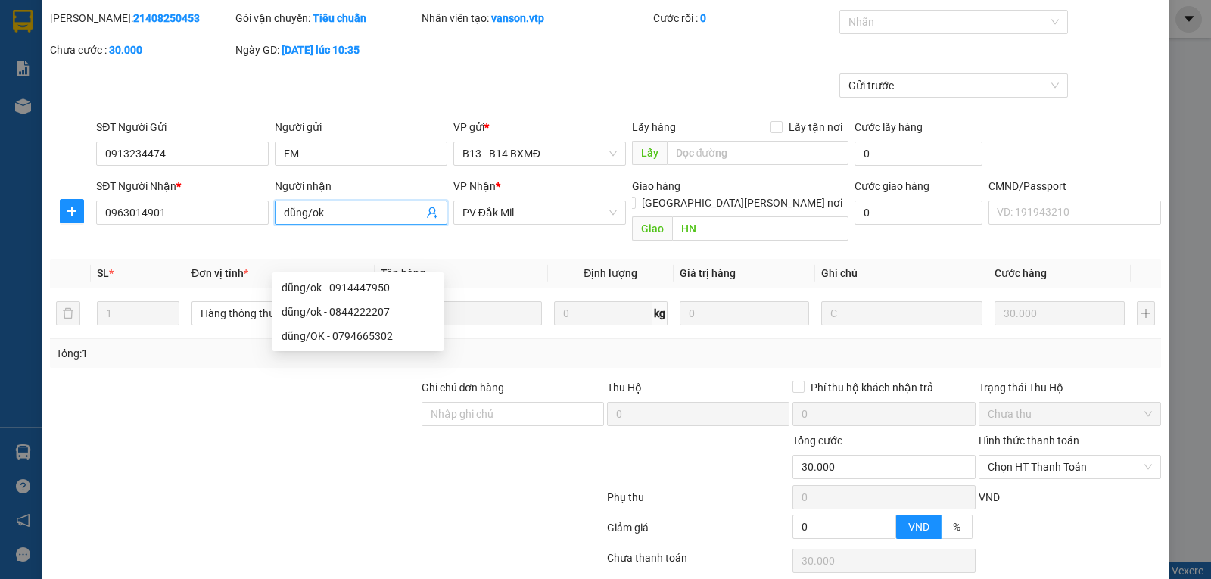
scroll to position [138, 0]
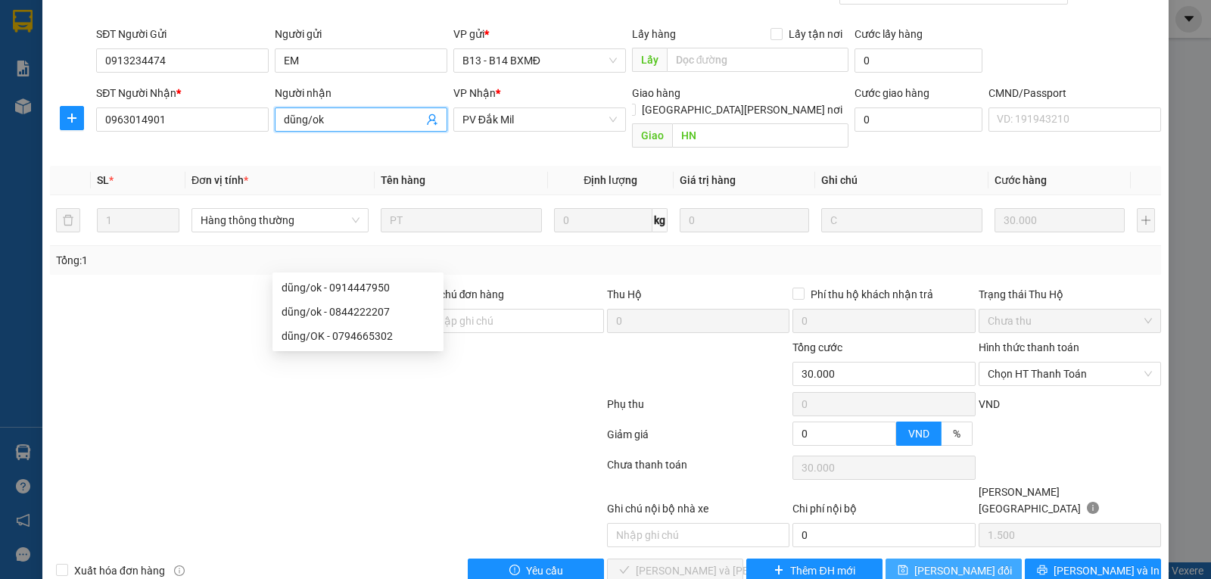
type input "dũng/ok"
click at [908, 564] on icon "save" at bounding box center [902, 569] width 11 height 11
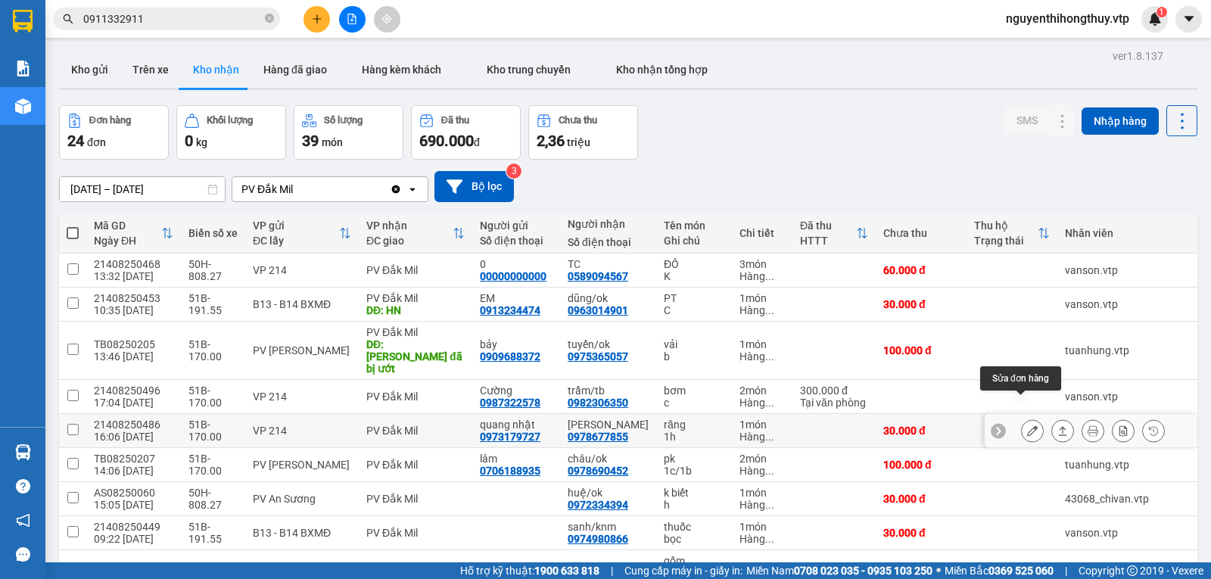
click at [1027, 425] on icon at bounding box center [1032, 430] width 11 height 11
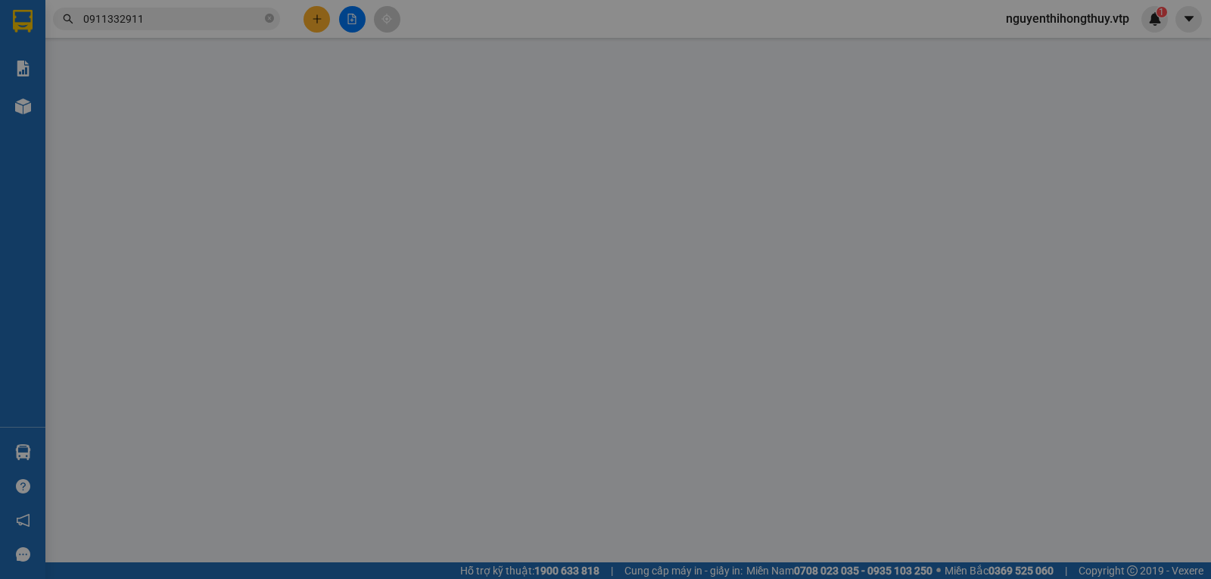
type input "0973179727"
type input "quang nhật"
type input "0978677855"
type input "[PERSON_NAME]"
type input "30.000"
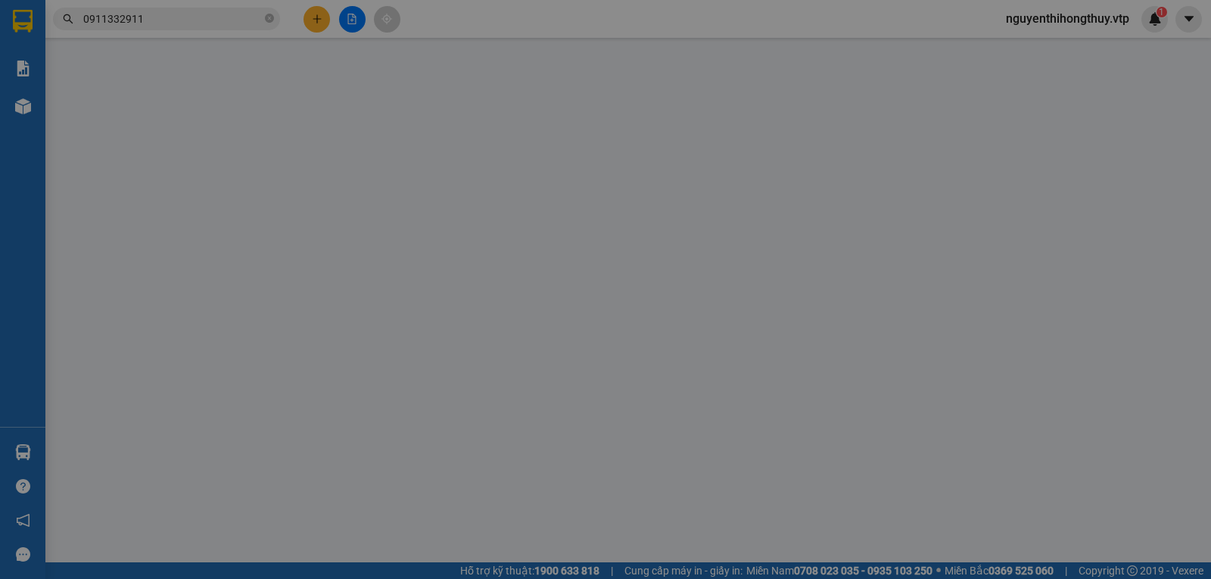
type input "30.000"
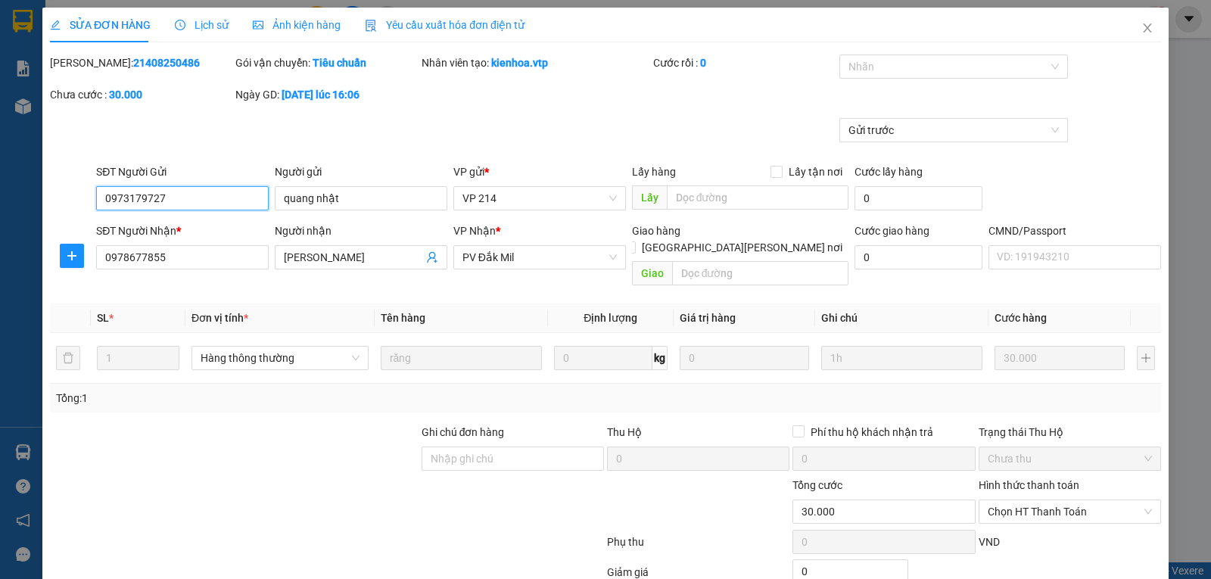
type input "1.500"
click at [384, 255] on input "[PERSON_NAME]" at bounding box center [353, 257] width 139 height 17
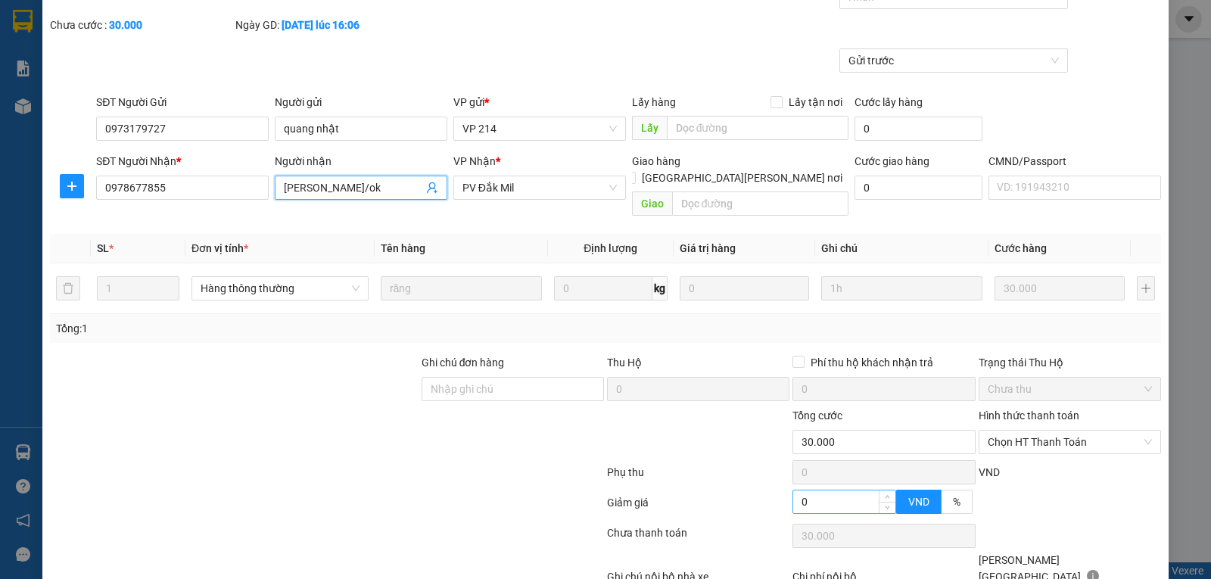
scroll to position [138, 0]
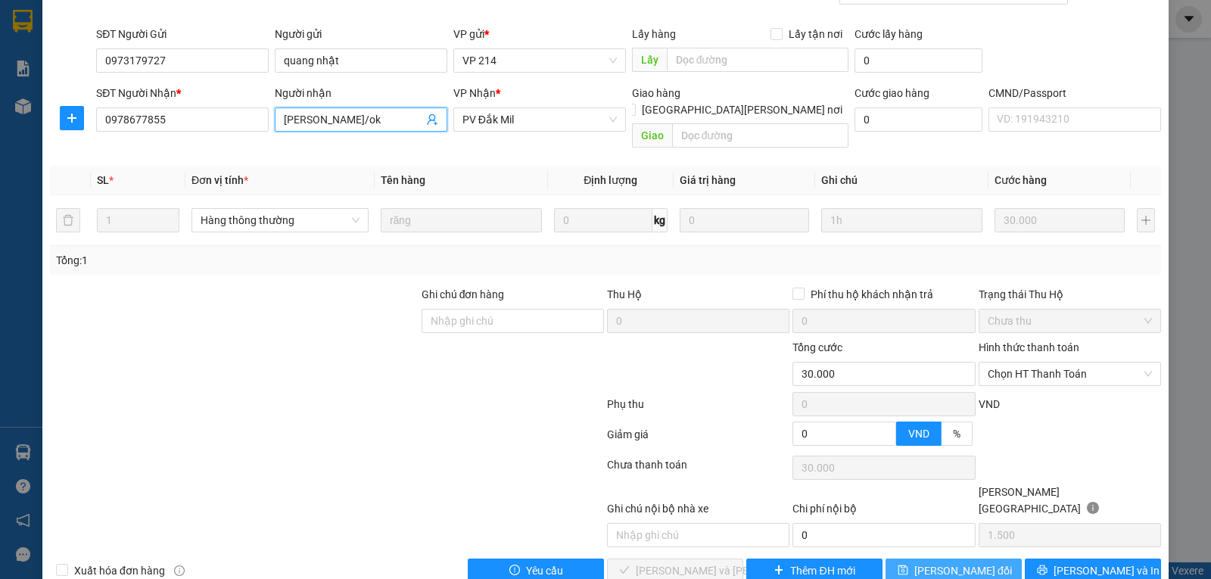
type input "[PERSON_NAME]/ok"
click at [933, 562] on span "[PERSON_NAME] đổi" at bounding box center [963, 570] width 98 height 17
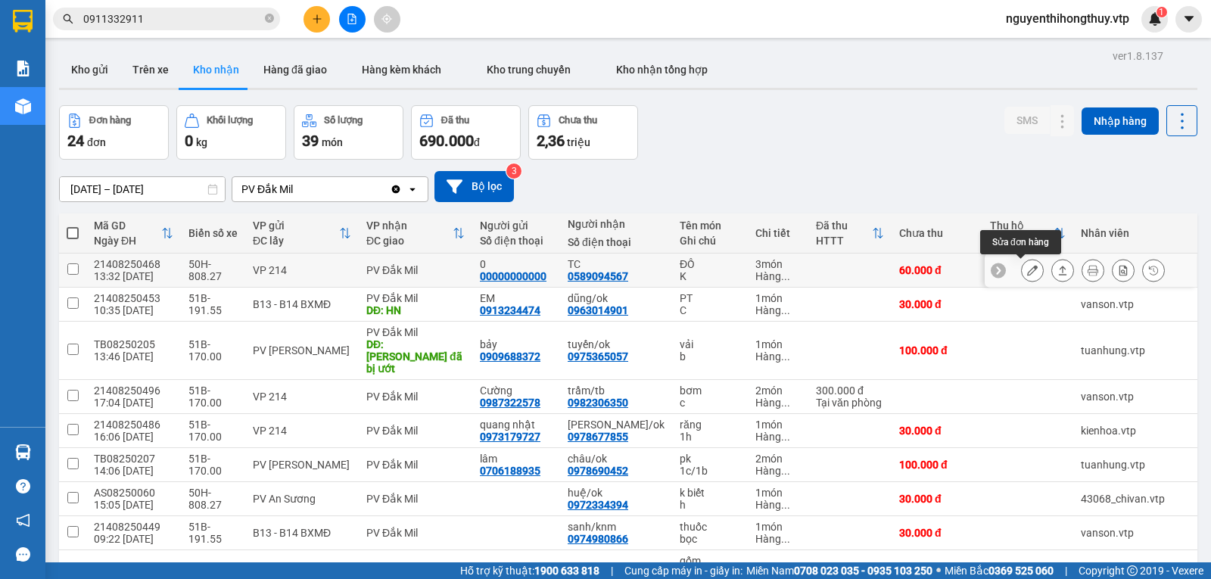
click at [1027, 269] on icon at bounding box center [1032, 270] width 11 height 11
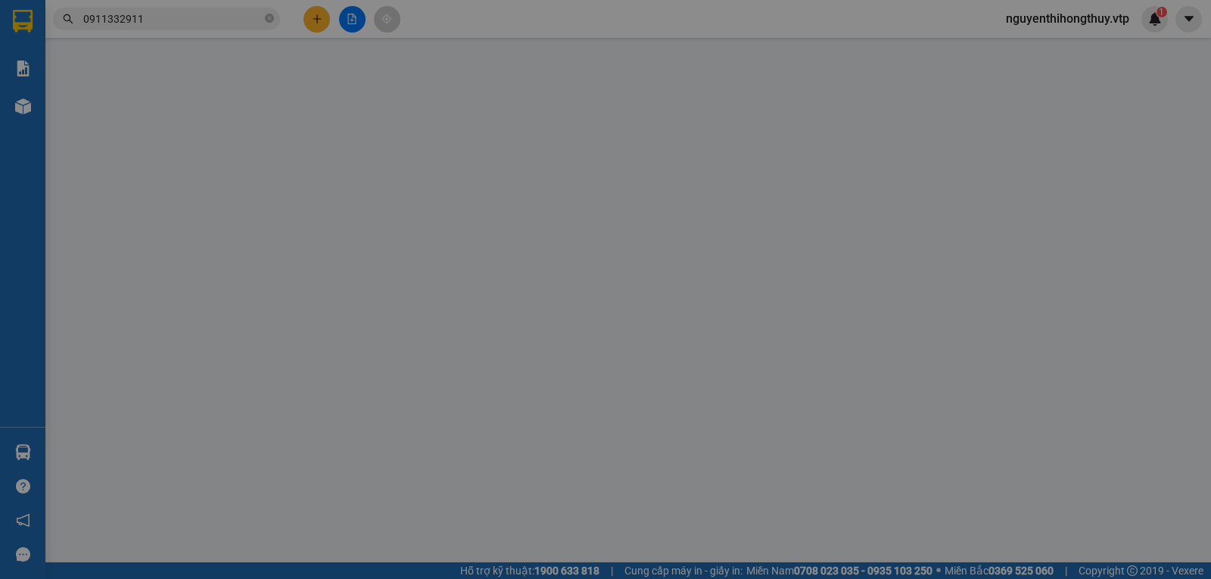
type input "00000000000"
type input "0"
type input "0589094567"
type input "TC"
type input "Tổng số lượng món 13 (kho nhập dư mã)đã báo kho SG "a Nho""
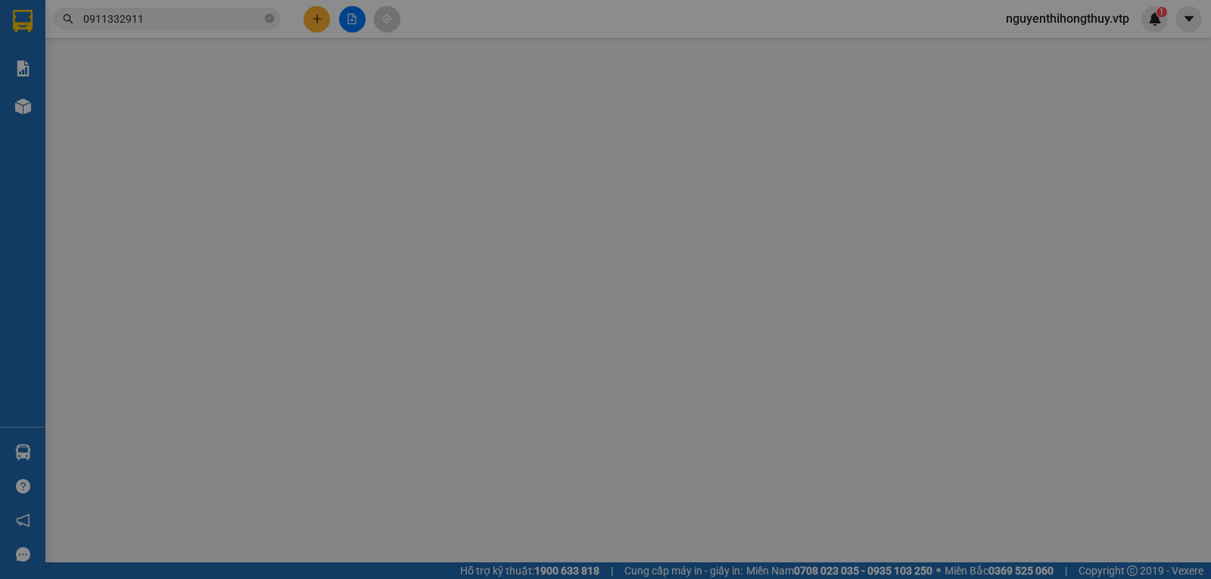
type input "60.000"
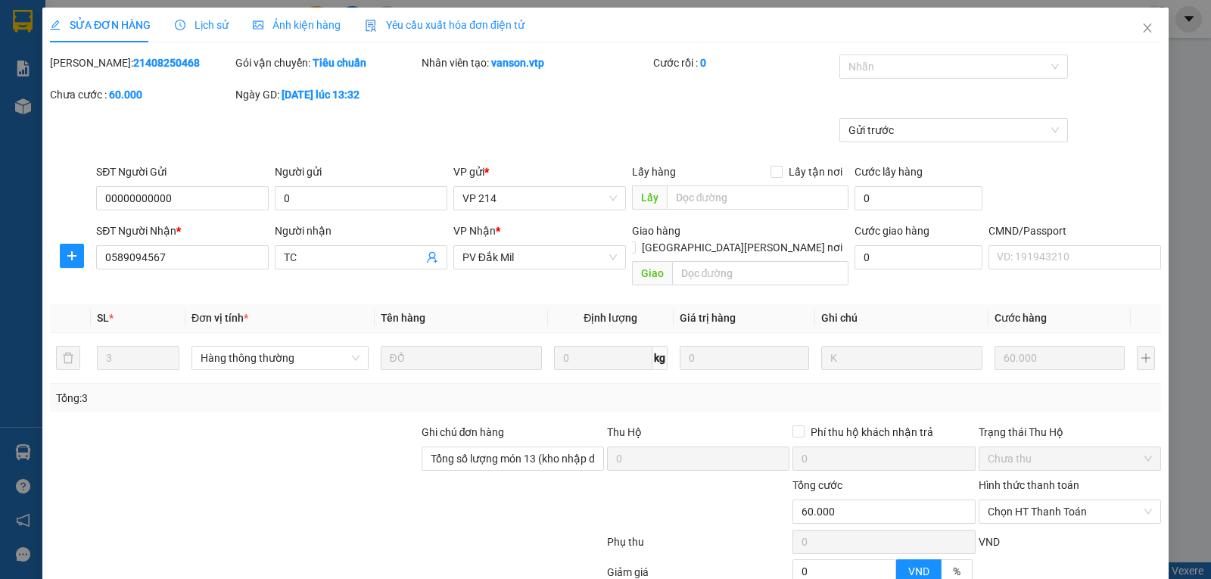
type input "3.000"
click at [356, 253] on input "TC" at bounding box center [353, 257] width 139 height 17
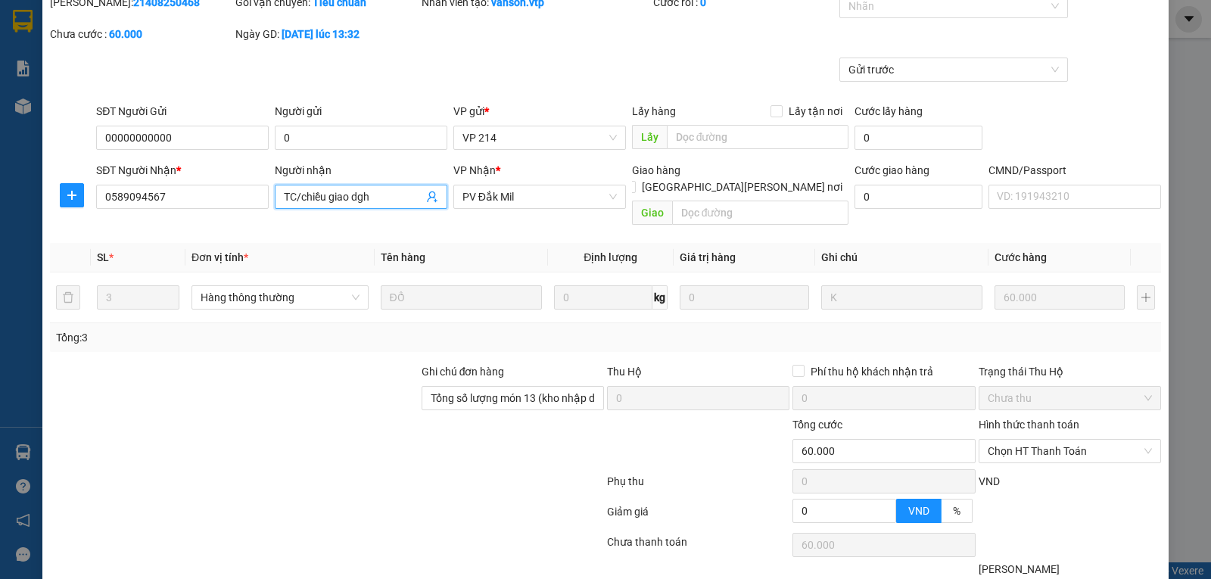
scroll to position [138, 0]
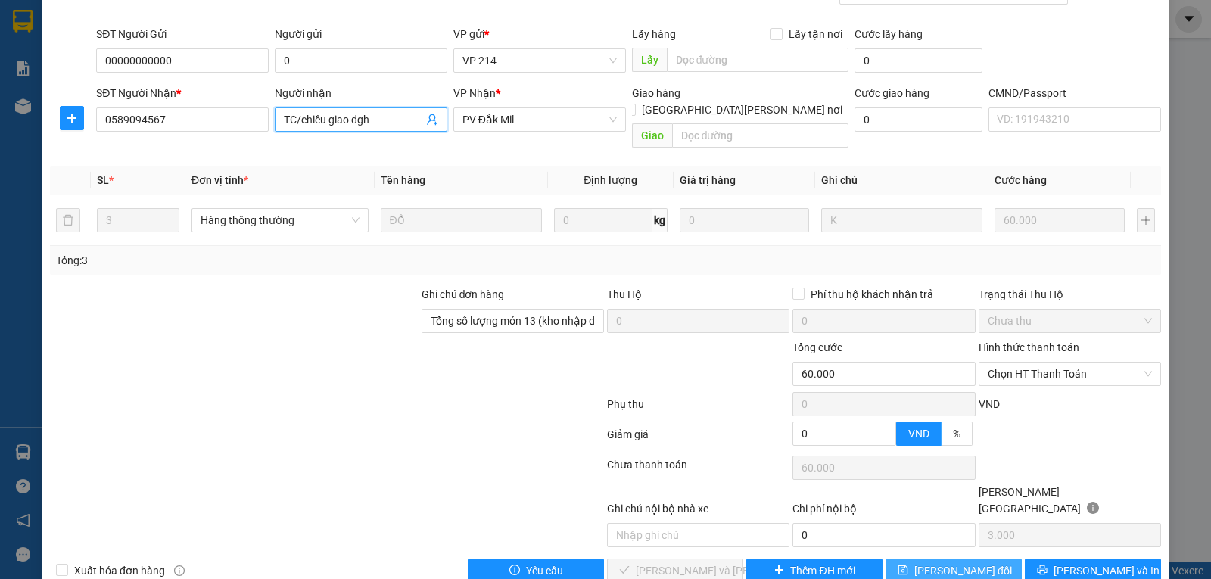
type input "TC/chiều giao dgh"
click at [942, 562] on span "[PERSON_NAME] đổi" at bounding box center [963, 570] width 98 height 17
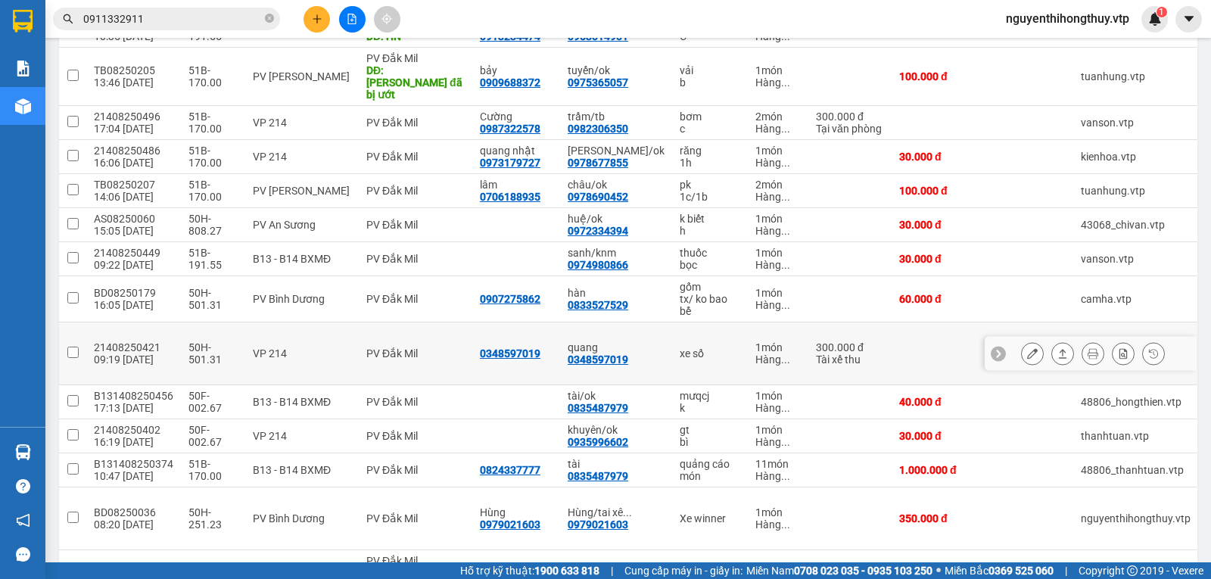
scroll to position [123, 0]
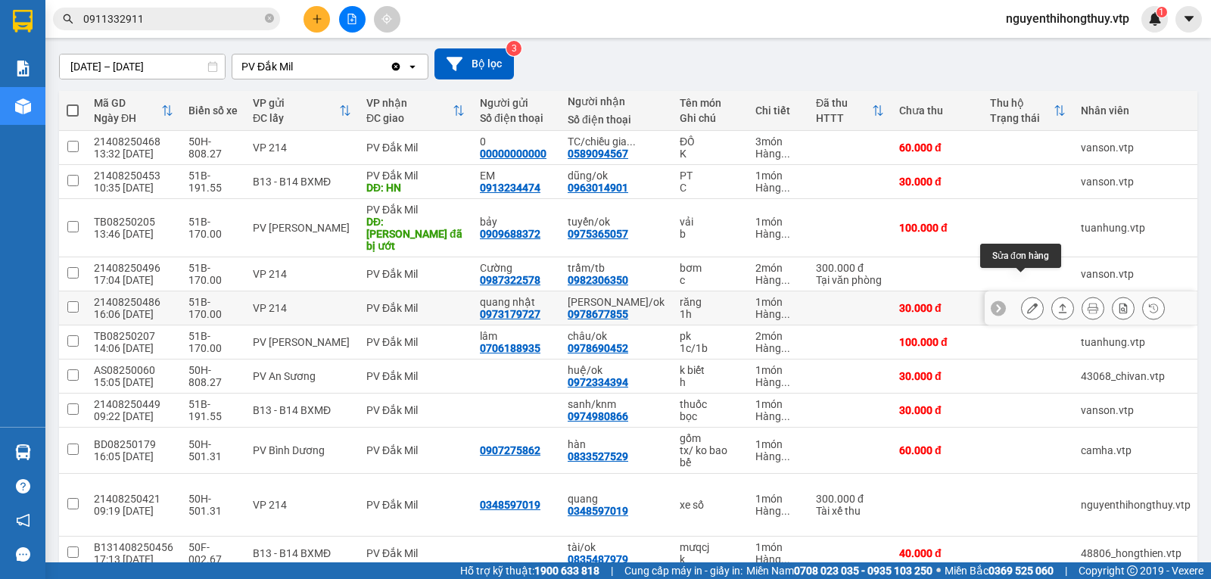
click at [1027, 303] on icon at bounding box center [1032, 308] width 11 height 11
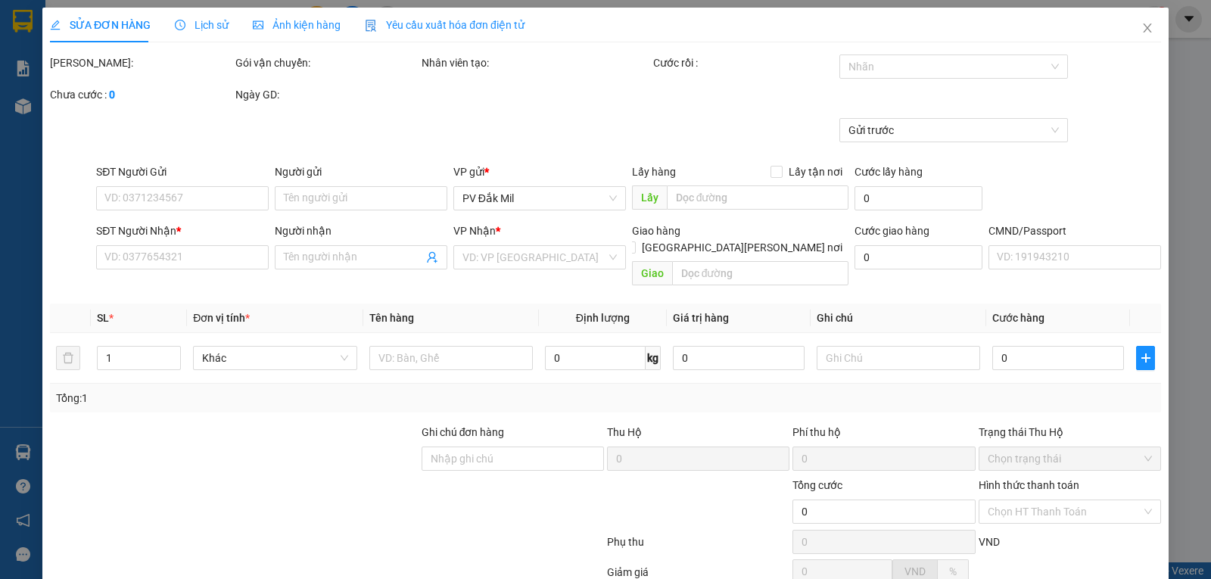
type input "1.500"
type input "0973179727"
type input "quang nhật"
type input "0978677855"
type input "[PERSON_NAME]/ok"
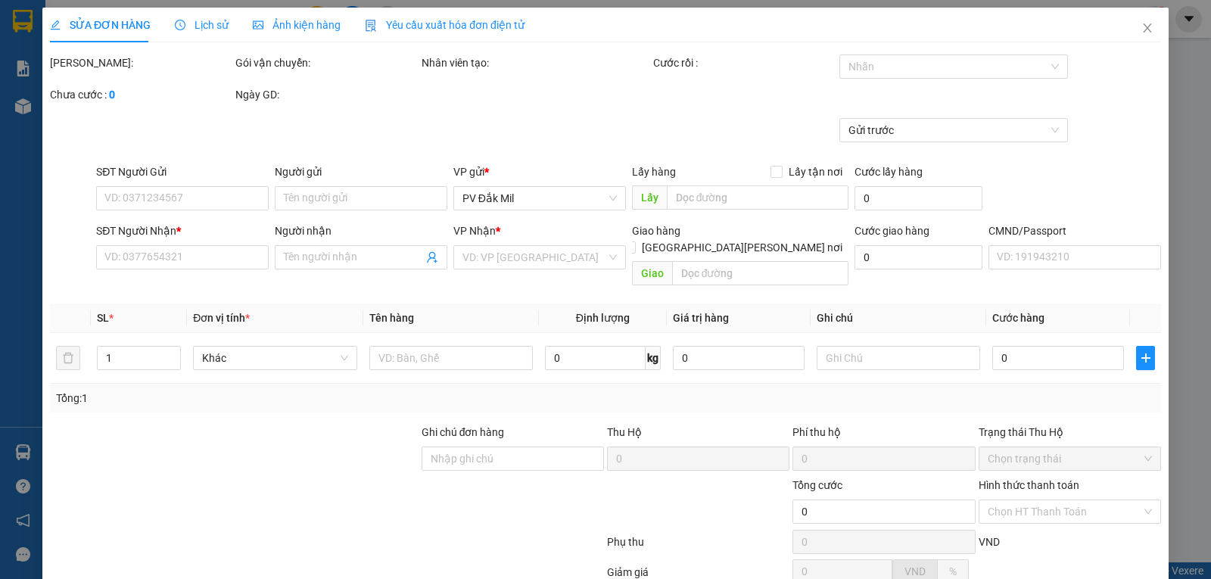
type input "30.000"
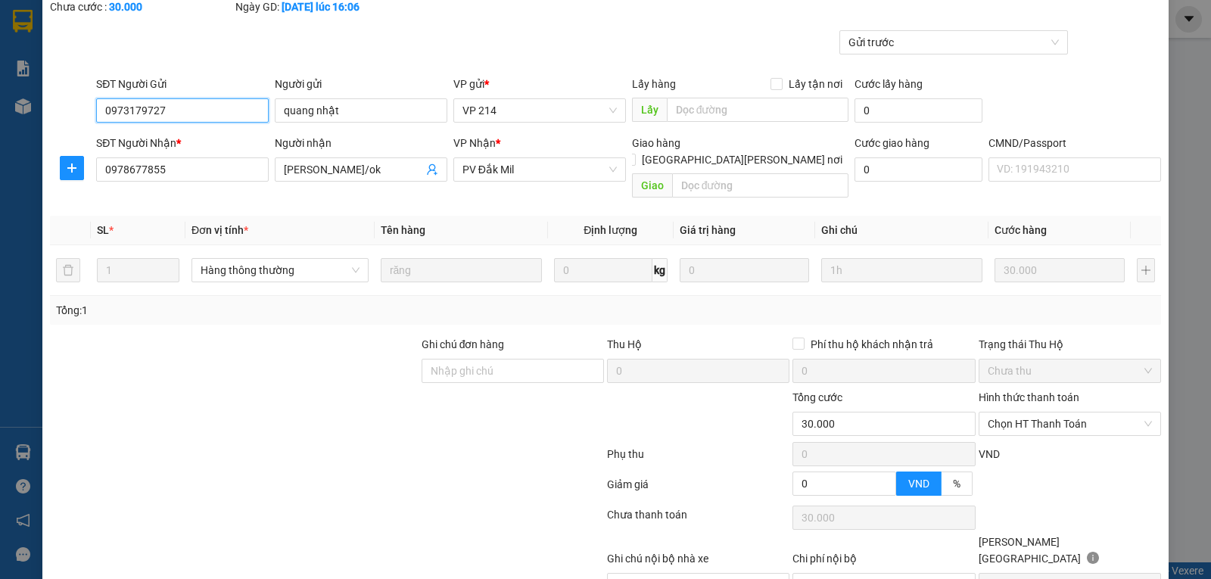
scroll to position [138, 0]
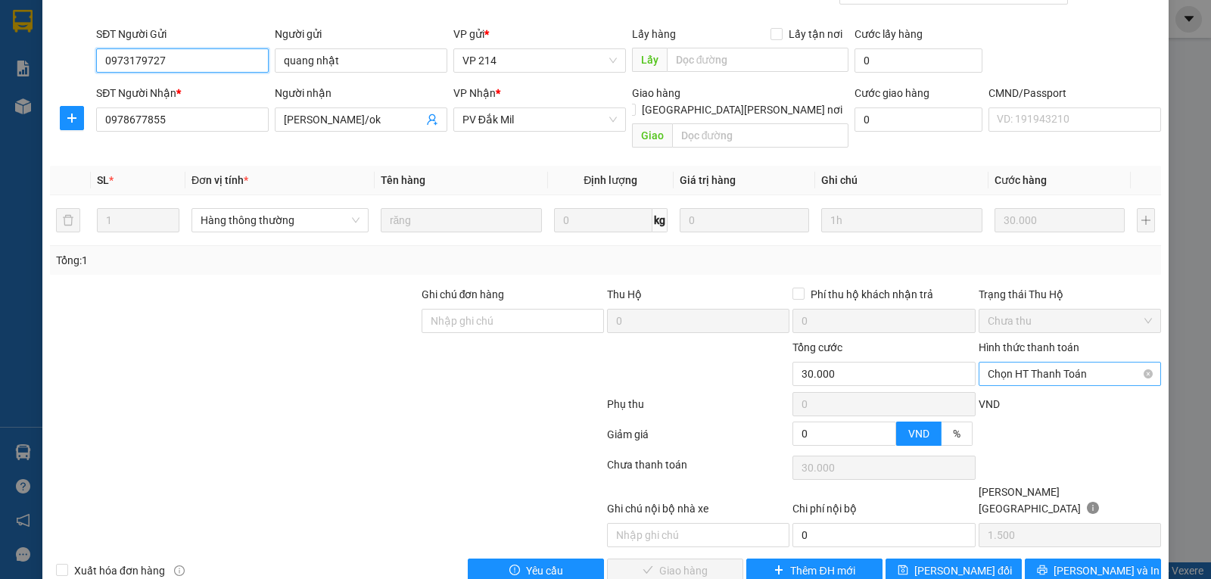
click at [1040, 362] on span "Chọn HT Thanh Toán" at bounding box center [1069, 373] width 164 height 23
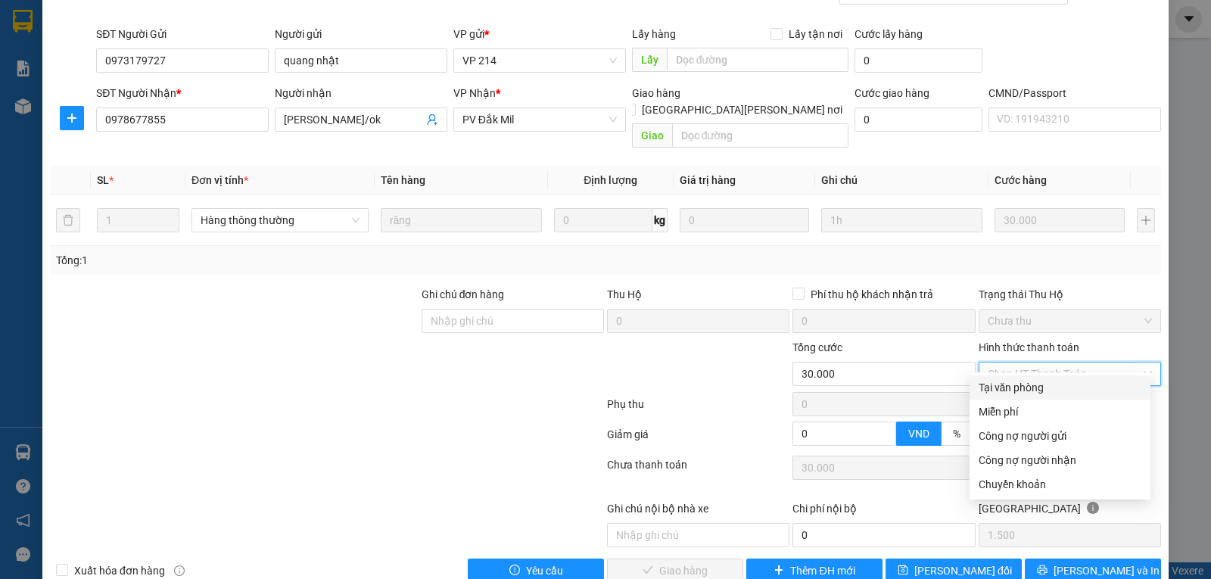
click at [1004, 390] on div "Tại văn phòng" at bounding box center [1059, 387] width 163 height 17
type input "0"
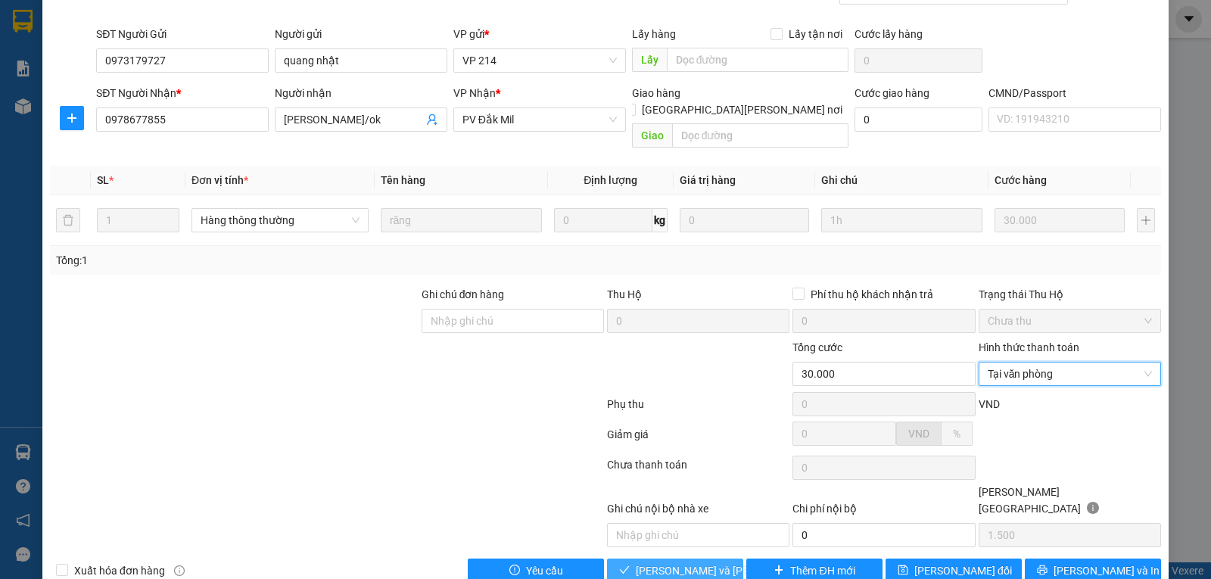
click at [681, 562] on span "[PERSON_NAME] và [PERSON_NAME] hàng" at bounding box center [738, 570] width 204 height 17
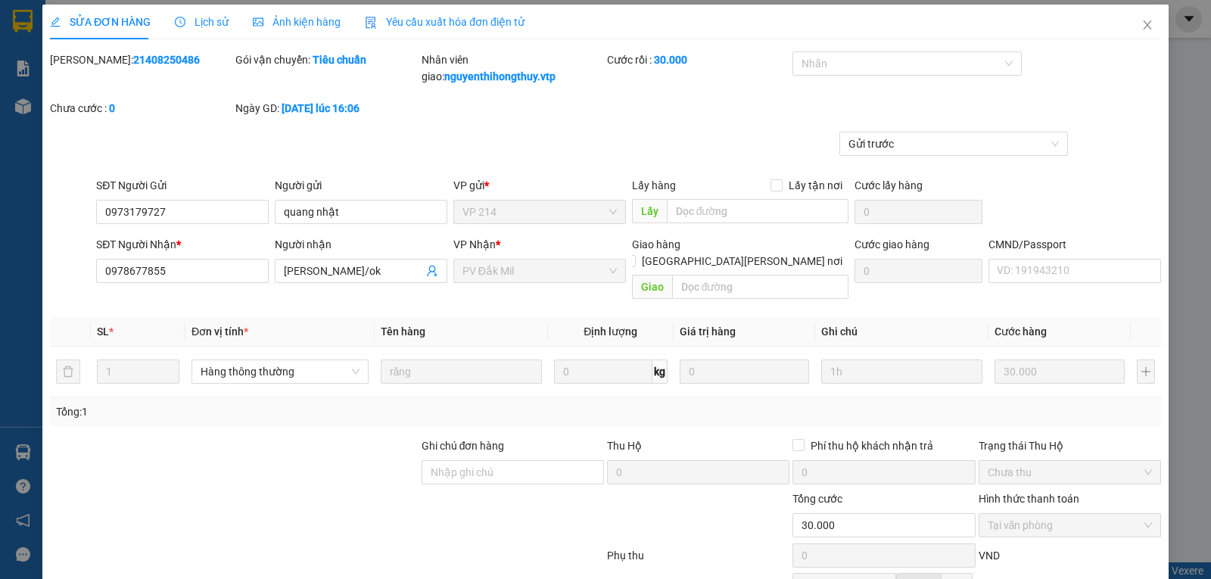
scroll to position [0, 0]
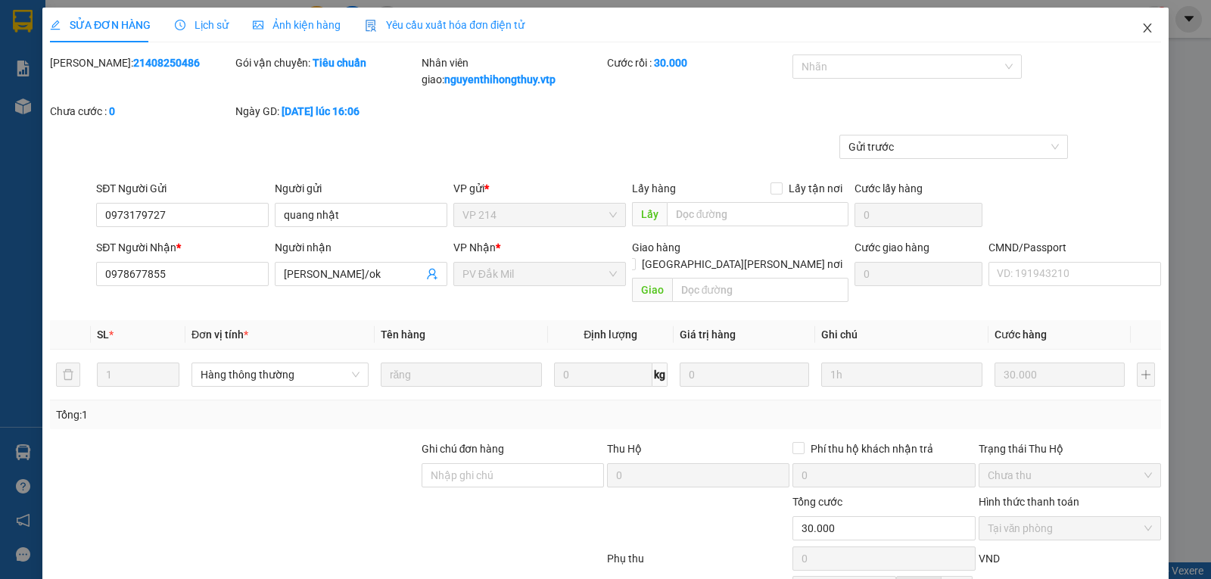
click at [1141, 31] on icon "close" at bounding box center [1147, 28] width 12 height 12
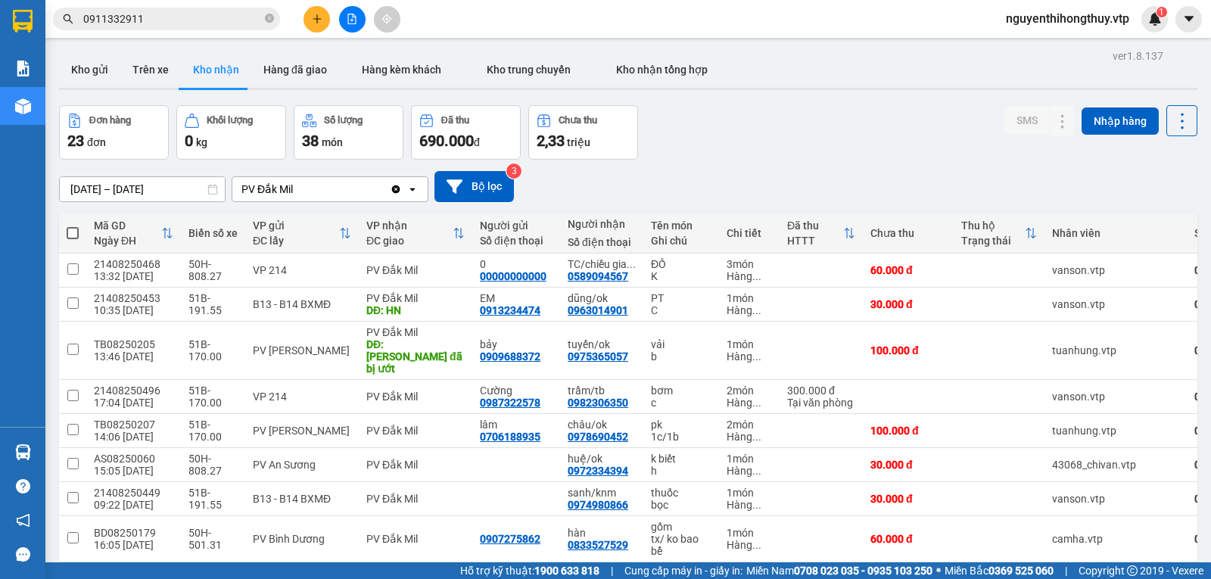
click at [209, 15] on input "0911332911" at bounding box center [172, 19] width 179 height 17
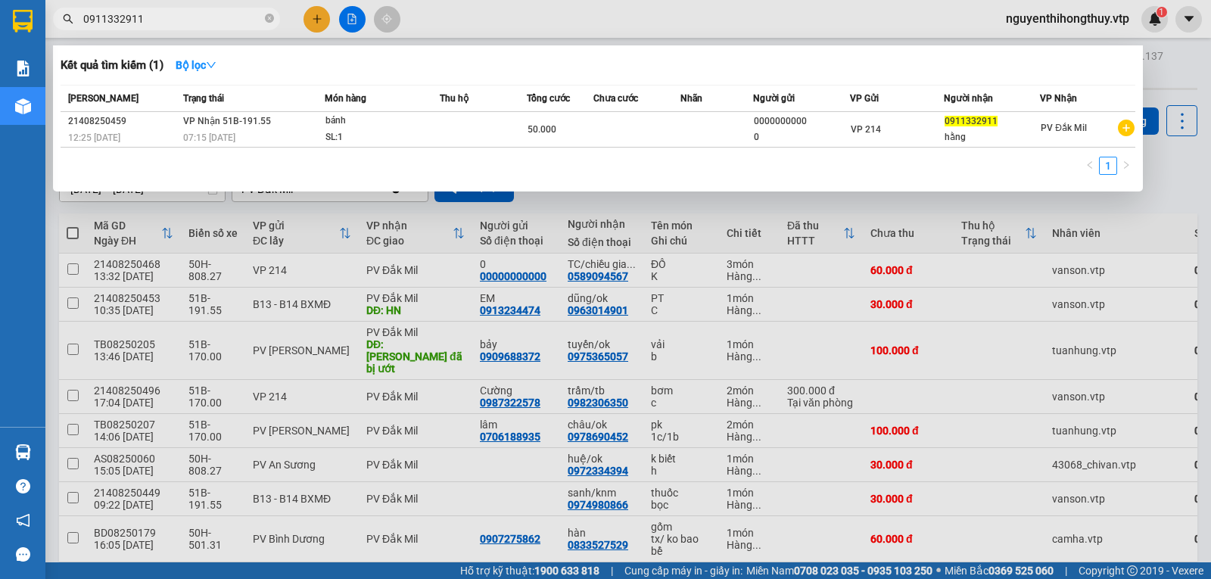
click at [209, 15] on input "0911332911" at bounding box center [172, 19] width 179 height 17
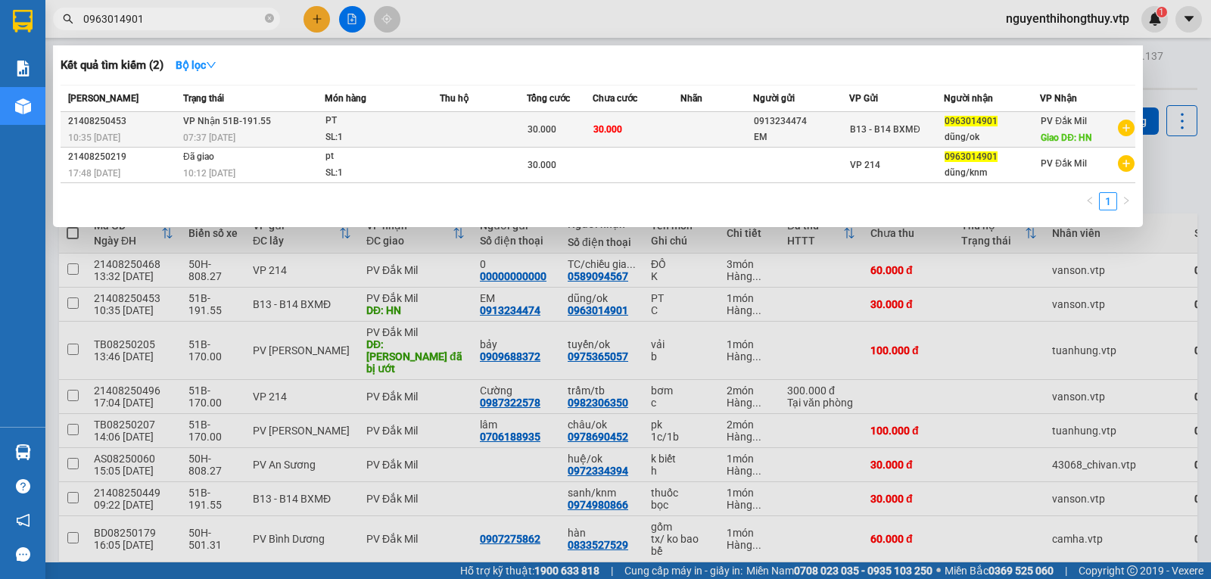
type input "0963014901"
click at [782, 130] on div "EM" at bounding box center [801, 137] width 95 height 16
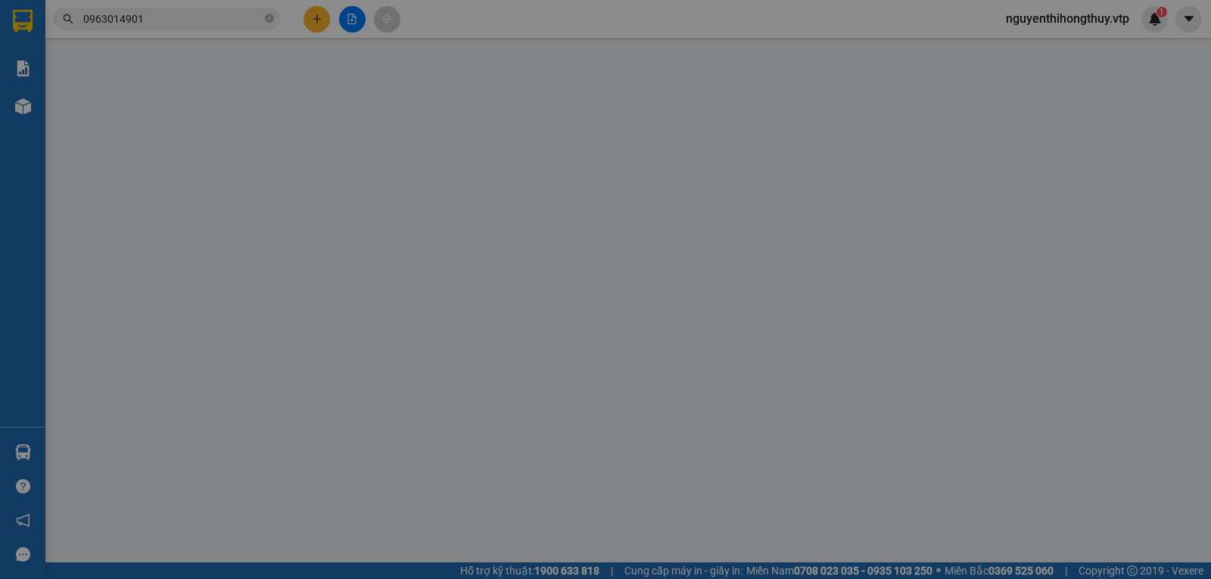
type input "1.500"
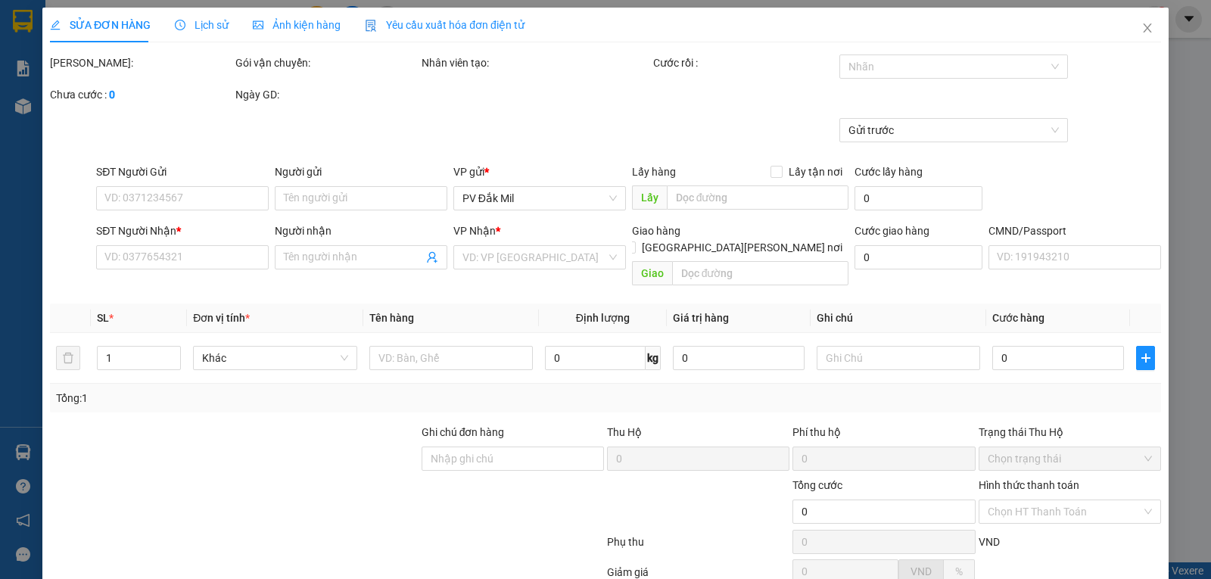
type input "0913234474"
type input "EM"
type input "0963014901"
type input "dũng/ok"
type input "HN"
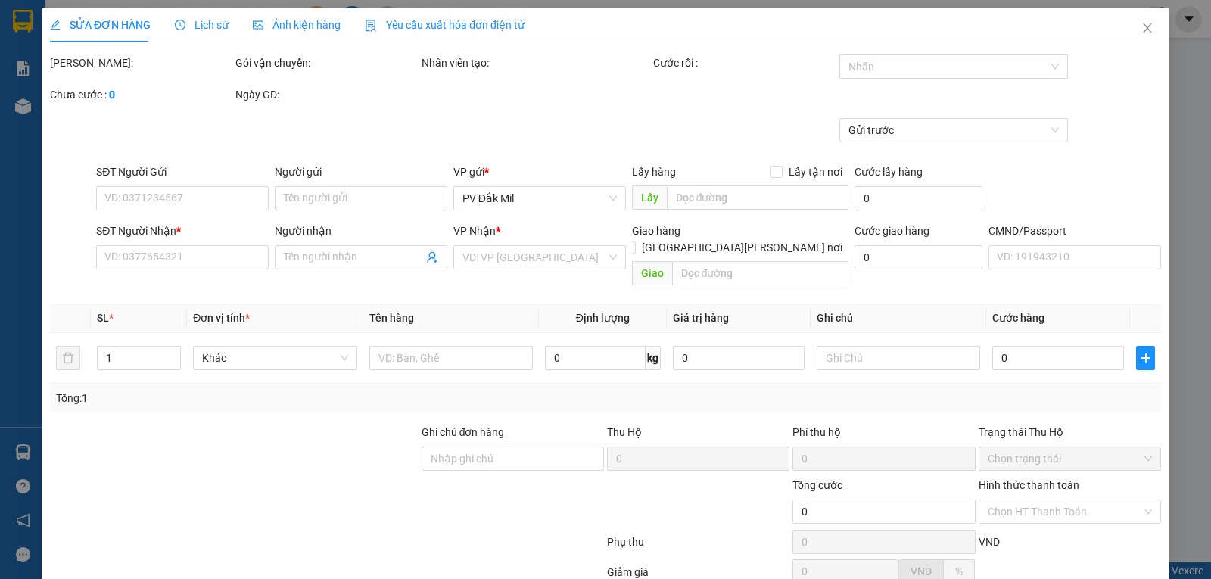
type input "30.000"
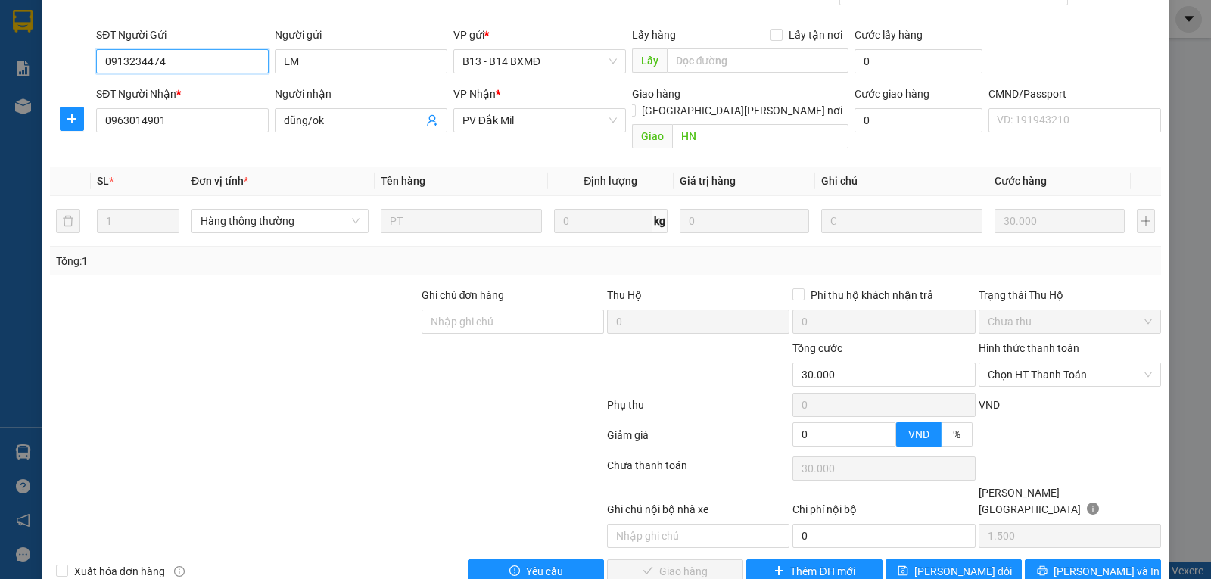
scroll to position [138, 0]
click at [1028, 362] on span "Chọn HT Thanh Toán" at bounding box center [1069, 373] width 164 height 23
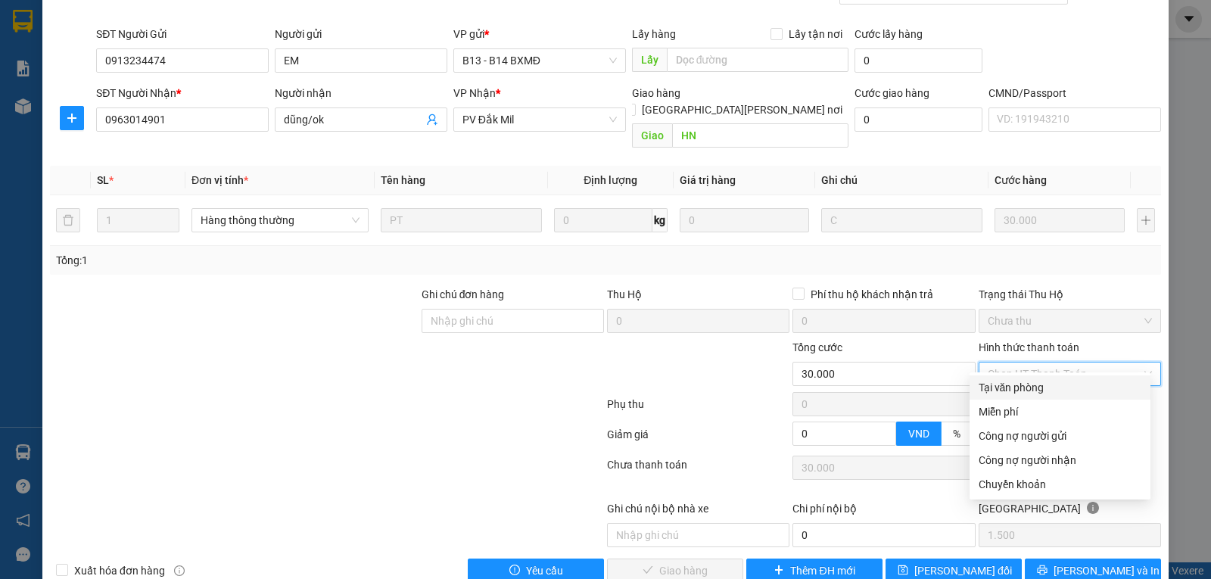
click at [1009, 386] on div "Tại văn phòng" at bounding box center [1059, 387] width 163 height 17
type input "0"
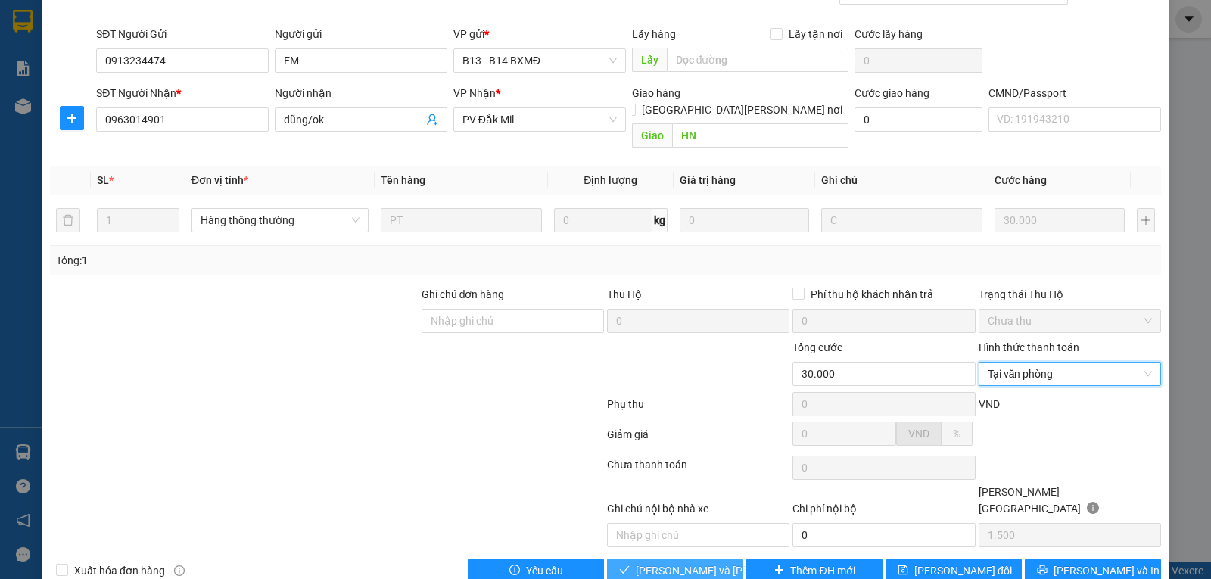
click at [678, 562] on span "[PERSON_NAME] và [PERSON_NAME] hàng" at bounding box center [738, 570] width 204 height 17
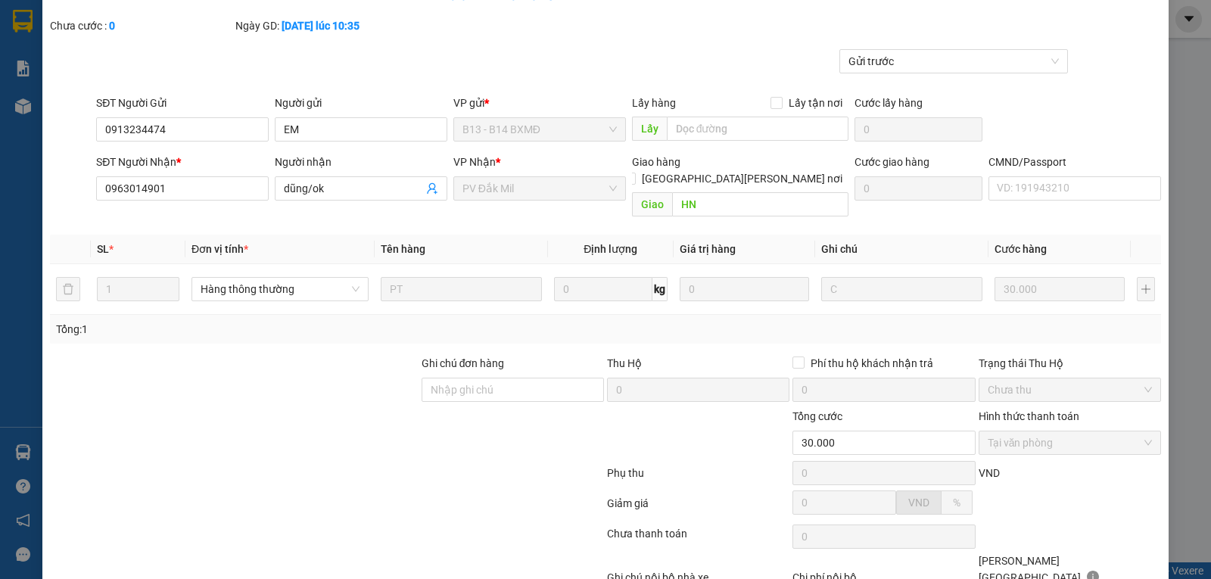
scroll to position [0, 0]
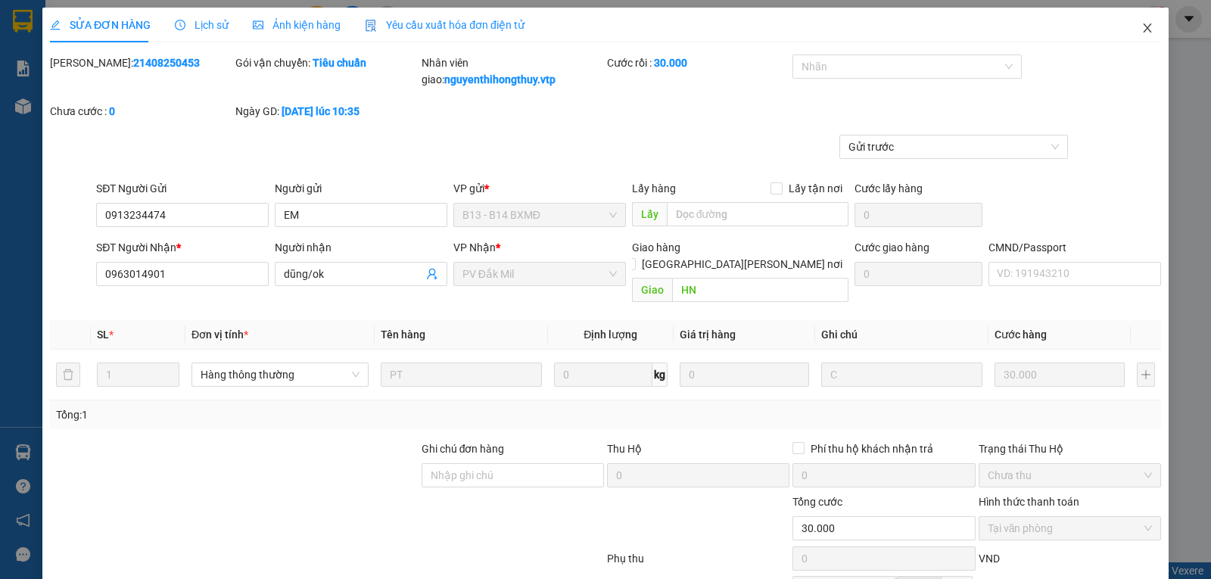
click at [1141, 24] on icon "close" at bounding box center [1147, 28] width 12 height 12
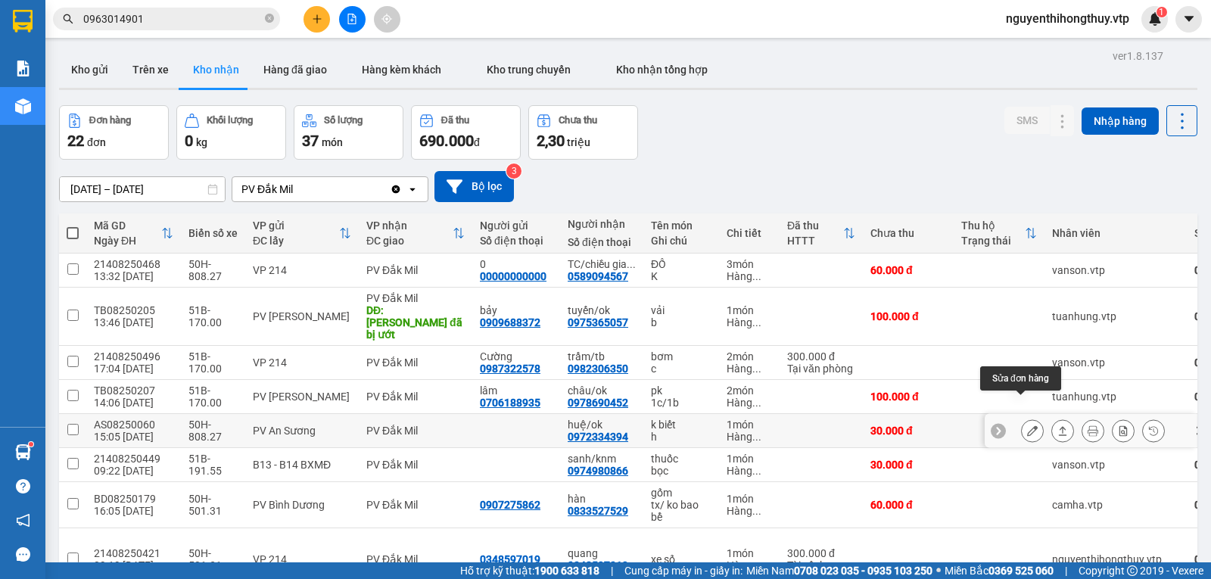
click at [1027, 425] on icon at bounding box center [1032, 430] width 11 height 11
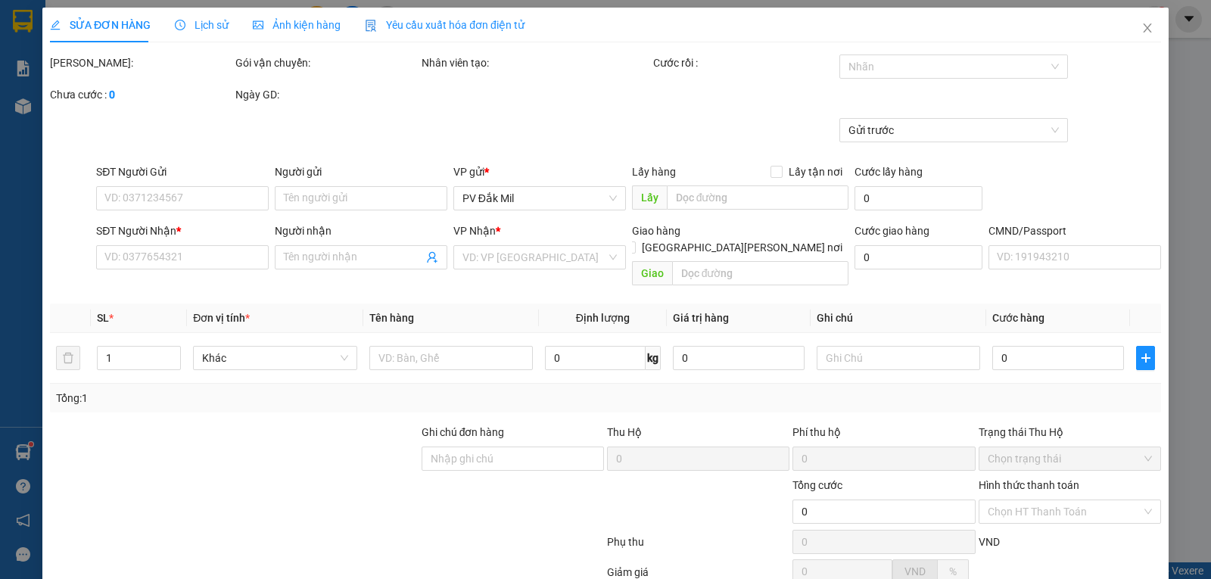
type input "1.500"
type input "0972334394"
type input "huệ/ok"
type input "30.000"
